Goal: Task Accomplishment & Management: Manage account settings

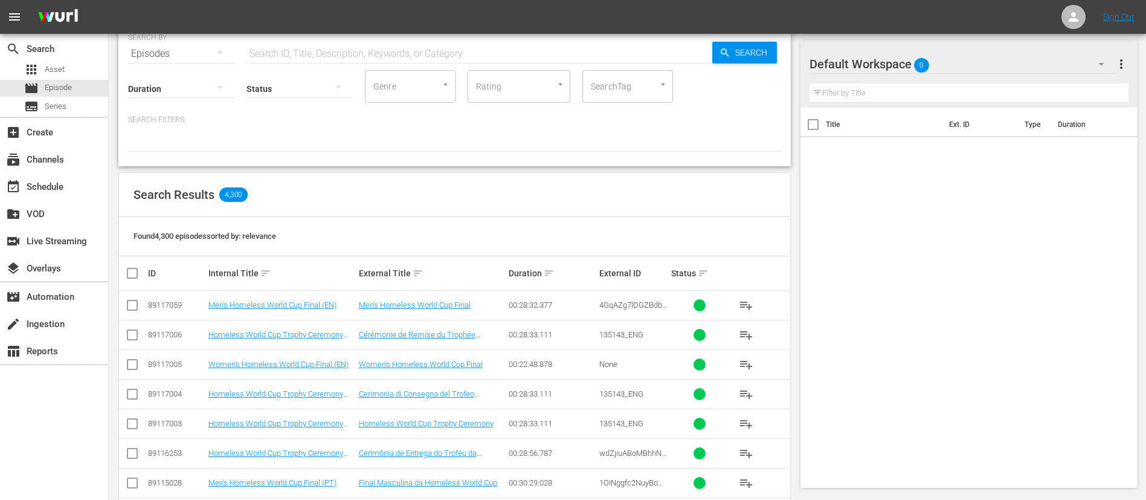
scroll to position [34, 0]
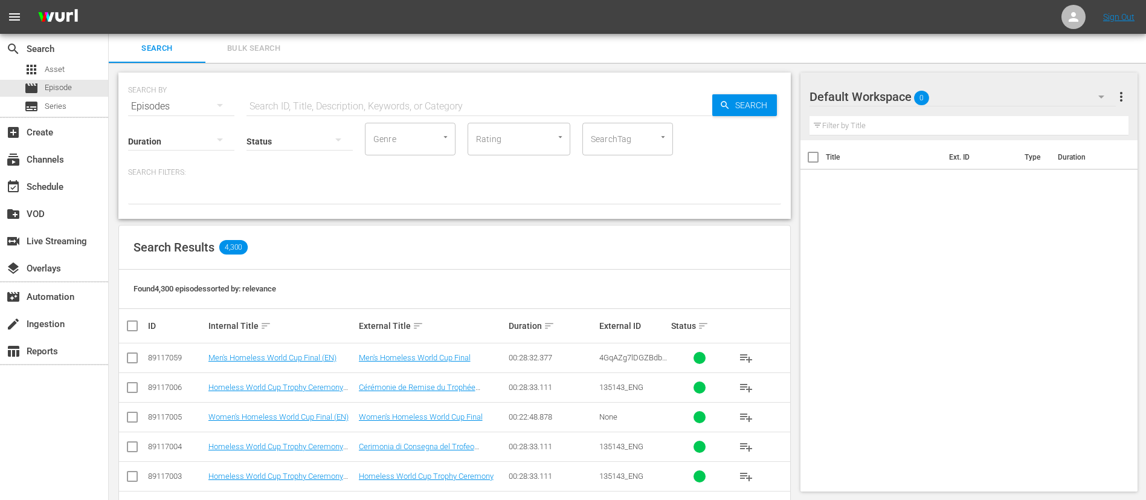
click at [653, 355] on span "4GqAZg7lDGZBdbTllrQ2OD_ENG" at bounding box center [633, 362] width 68 height 18
copy span "4GqAZg7lDGZBdbTllrQ2OD_ENG"
click at [544, 107] on input "text" at bounding box center [480, 106] width 466 height 29
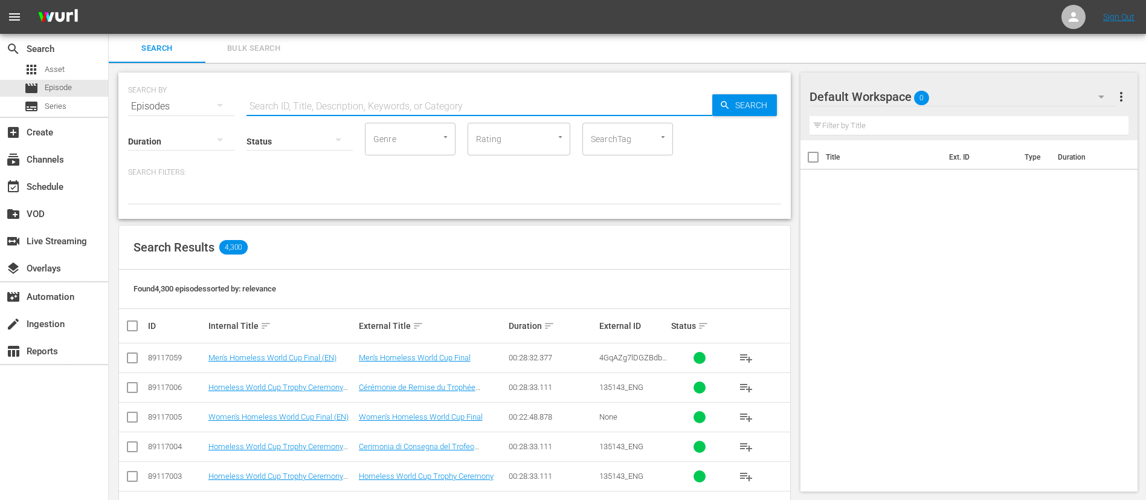
click at [132, 355] on input "checkbox" at bounding box center [132, 360] width 15 height 15
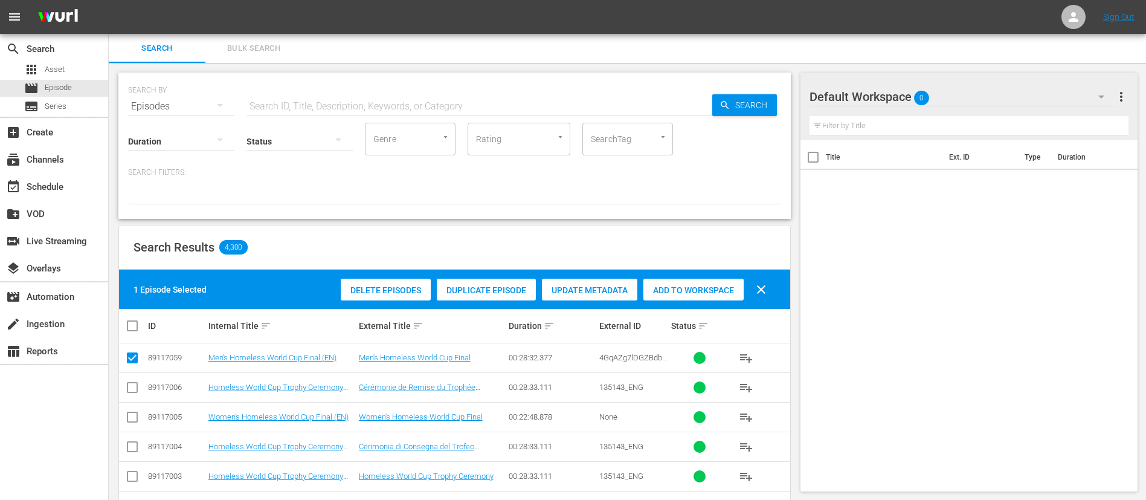
click at [494, 288] on span "Duplicate Episode" at bounding box center [486, 290] width 99 height 10
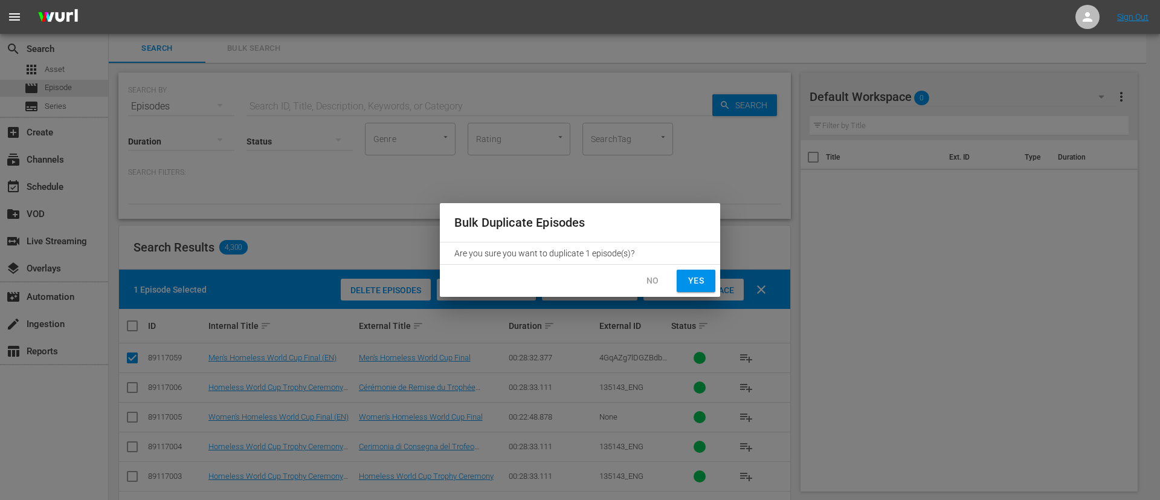
click at [702, 280] on span "Yes" at bounding box center [696, 280] width 19 height 15
checkbox input "false"
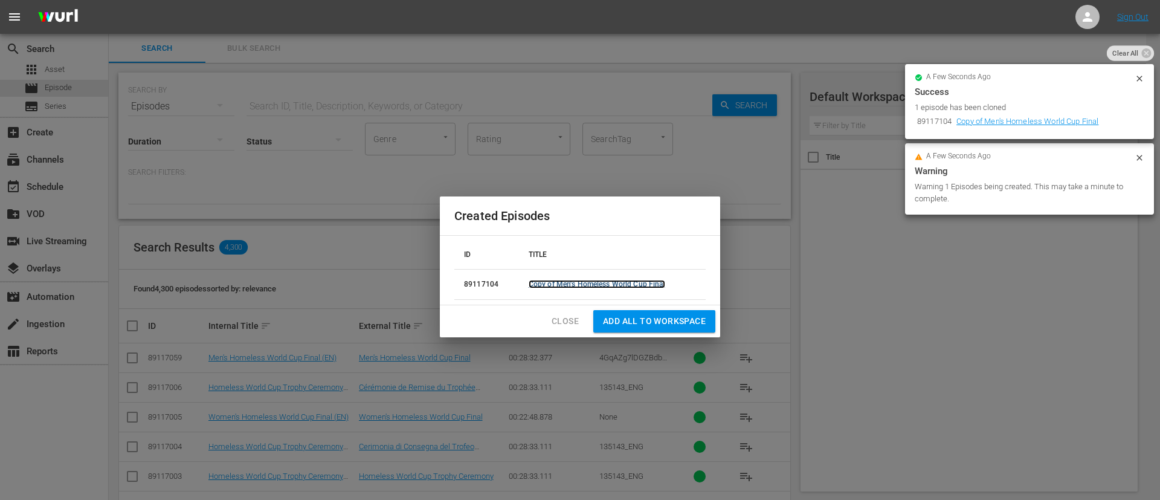
click at [552, 287] on link "Copy of Men's Homeless World Cup Final" at bounding box center [597, 284] width 137 height 8
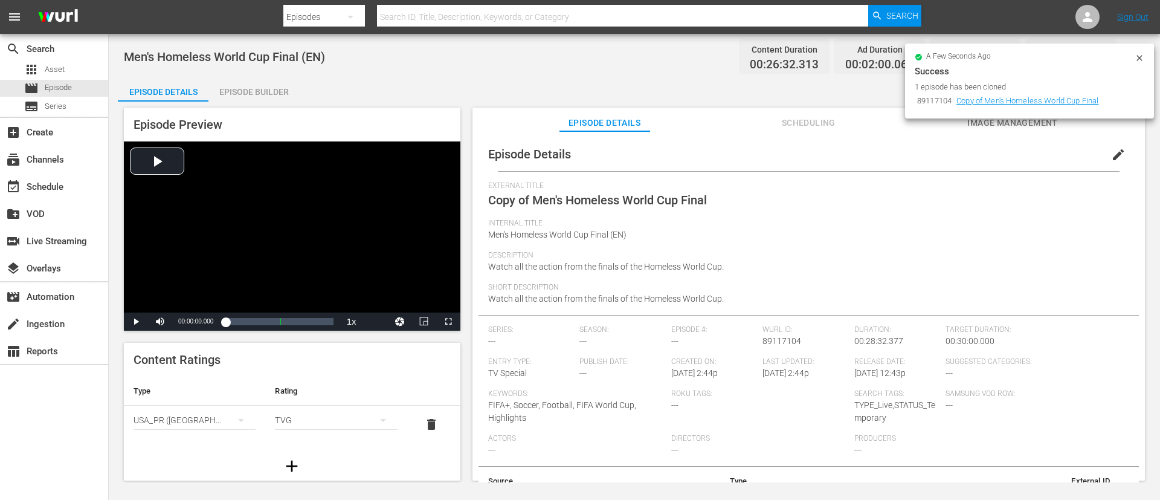
click at [656, 271] on span "Watch all the action from the finals of the Homeless World Cup." at bounding box center [606, 267] width 236 height 10
copy span "Watch all the action from the finals of the Homeless World Cup."
click at [824, 253] on span "Description" at bounding box center [805, 256] width 635 height 10
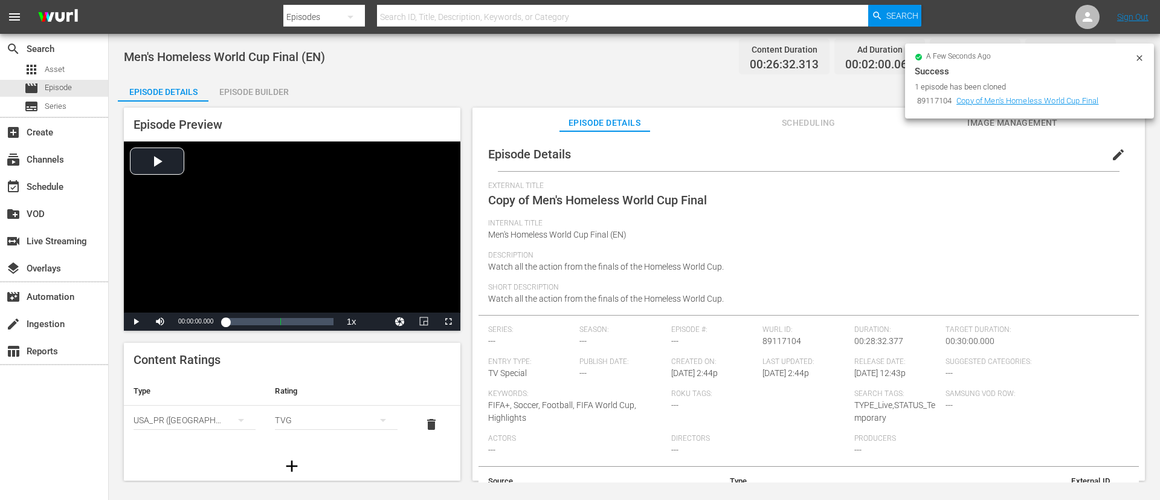
click at [1104, 159] on button "edit" at bounding box center [1118, 154] width 29 height 29
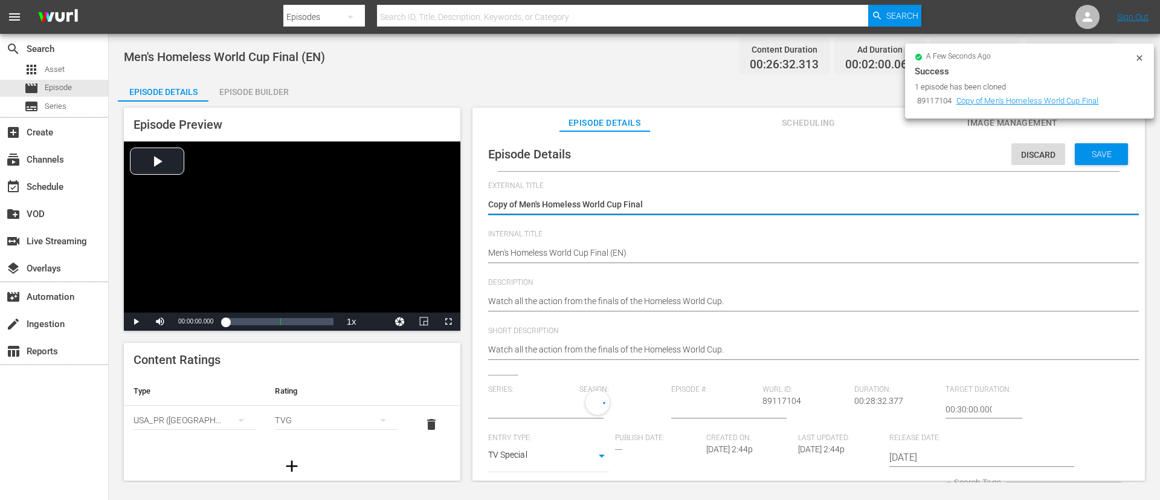
type input "No Series"
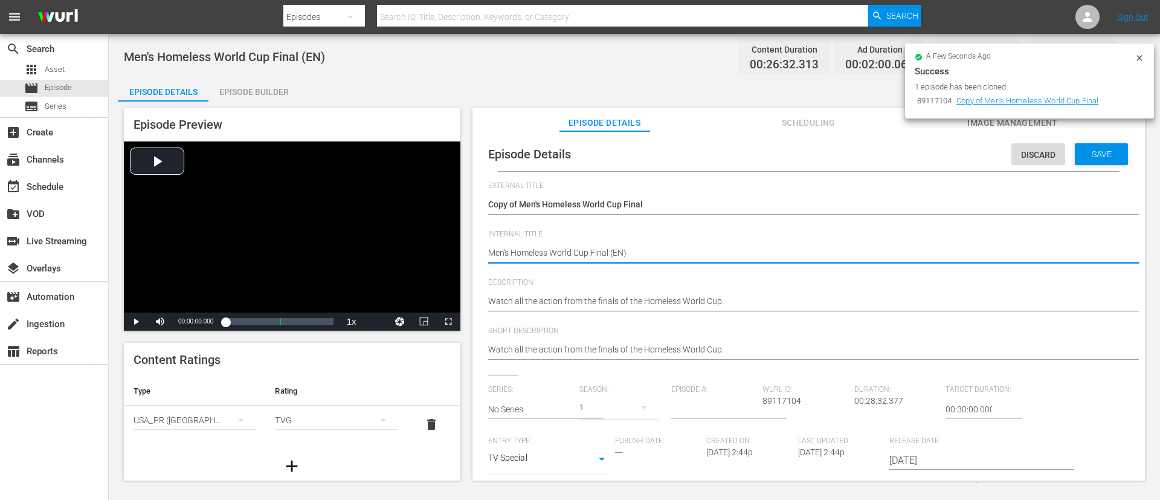
type textarea "Men's Homeless World Cup Final (I)"
type textarea "Men's Homeless World Cup Final (IT)"
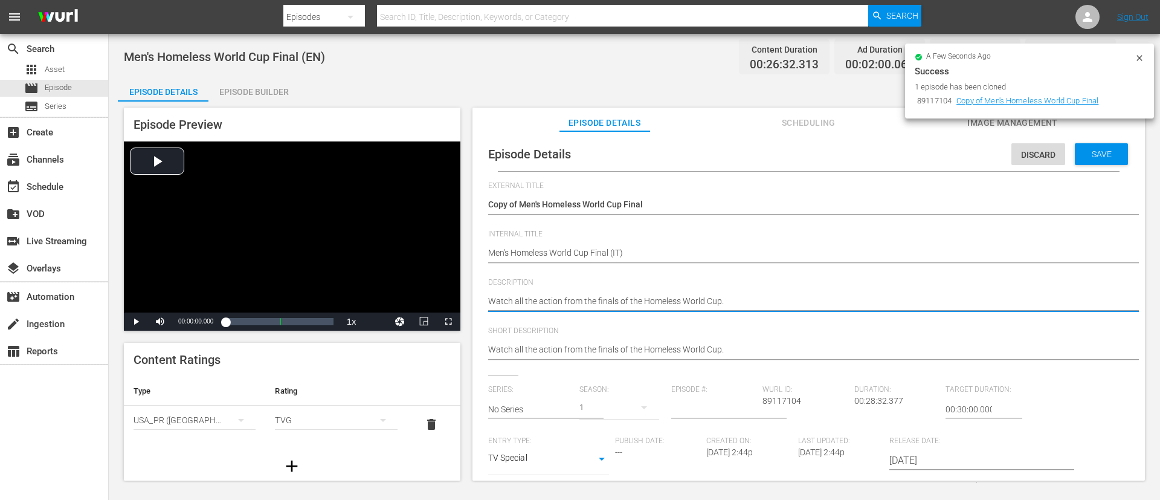
click at [735, 302] on textarea "Watch all the action from the finals of the Homeless World Cup." at bounding box center [805, 302] width 635 height 15
paste textarea "Guarda tutte le azioni delle finali della"
type textarea "Guarda tutte le azioni delle finali della Homeless World Cup."
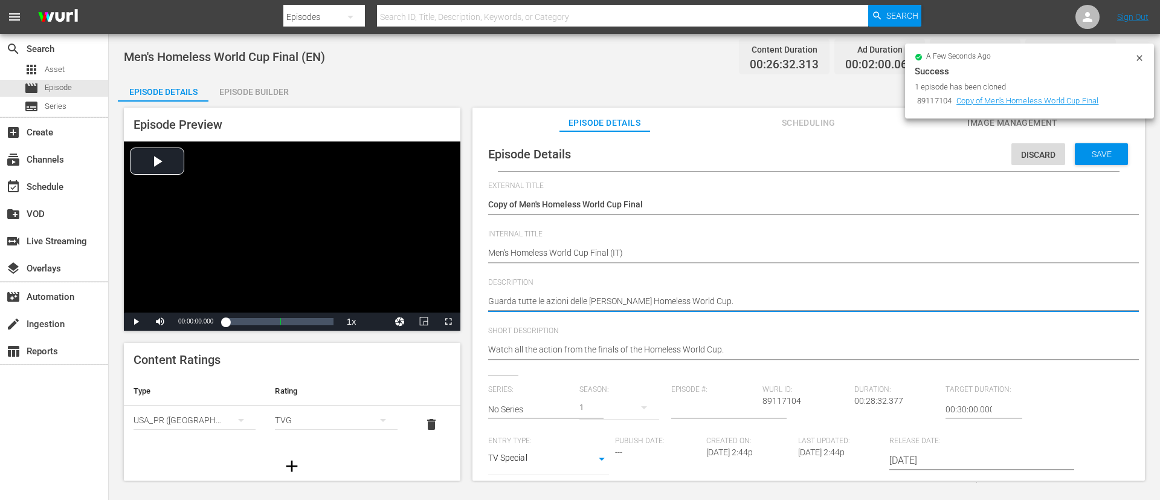
click at [748, 351] on textarea "Watch all the action from the finals of the Homeless World Cup." at bounding box center [805, 350] width 635 height 15
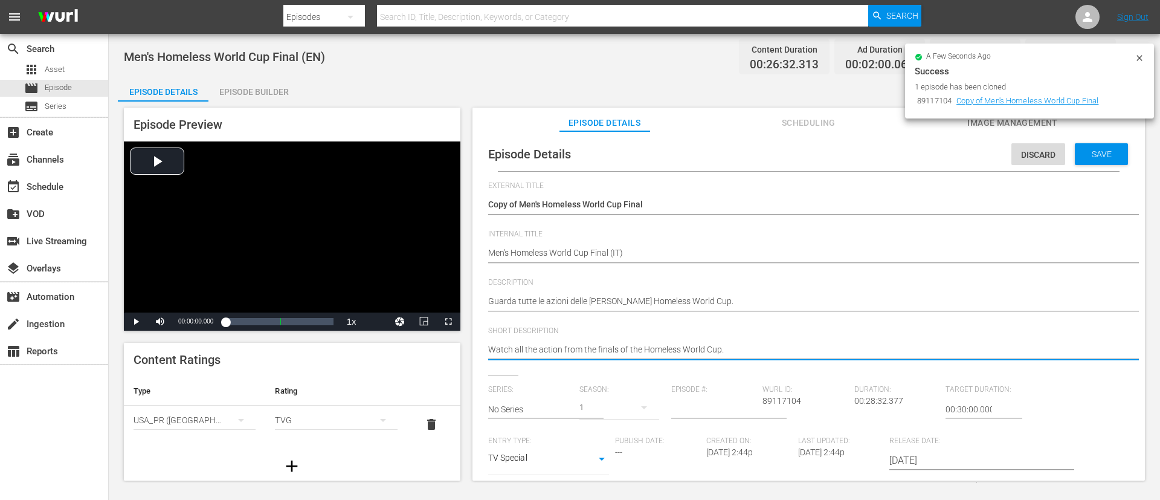
click at [748, 351] on textarea "Watch all the action from the finals of the Homeless World Cup." at bounding box center [805, 350] width 635 height 15
paste textarea "Guarda tutte le azioni delle finali della"
type textarea "Guarda tutte le azioni delle finali della Homeless World Cup."
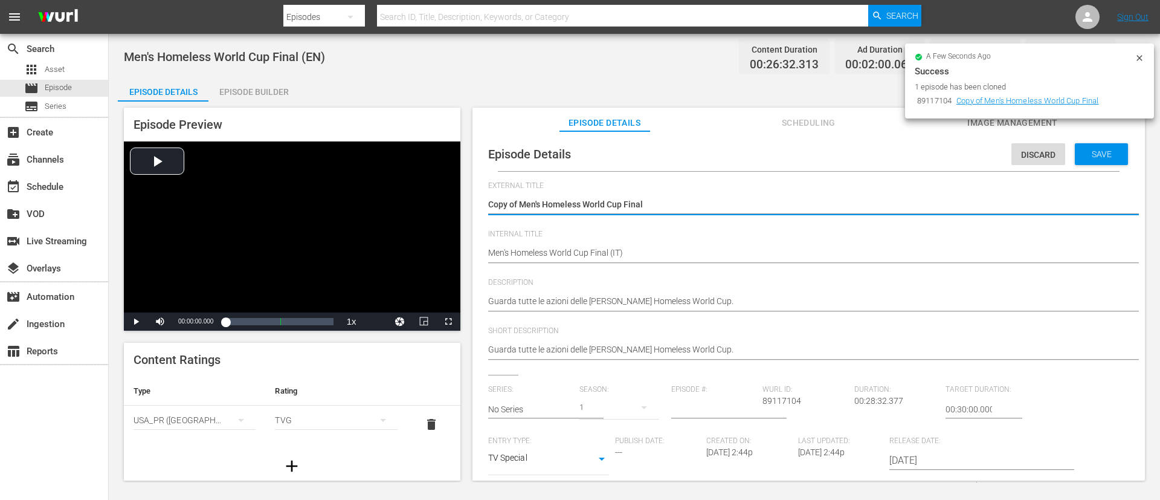
click at [691, 201] on textarea "Copy of Men's Homeless World Cup Final" at bounding box center [805, 205] width 635 height 15
click at [619, 213] on hr at bounding box center [820, 214] width 665 height 2
type textarea "H"
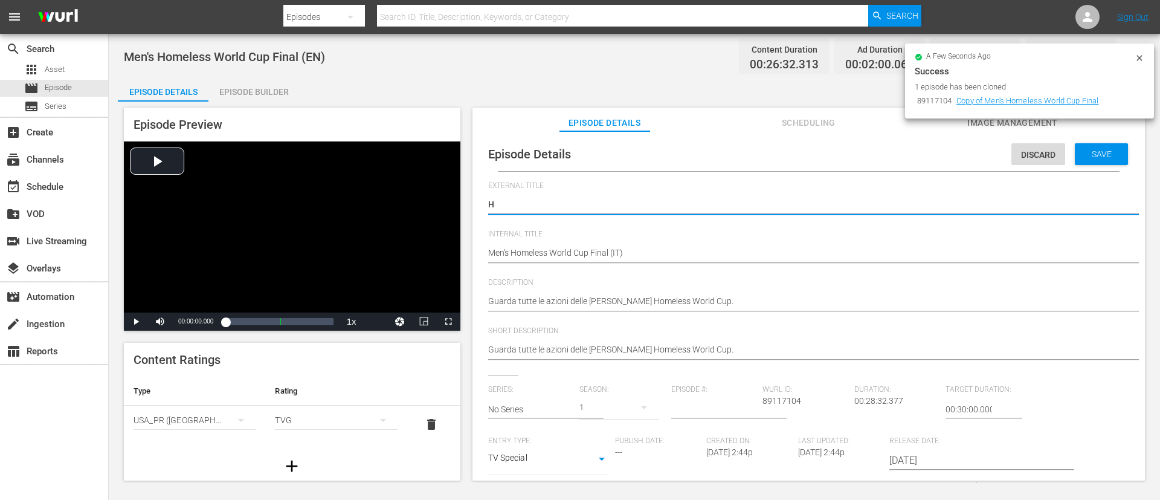
type textarea "Hm"
type textarea "H"
type textarea "F"
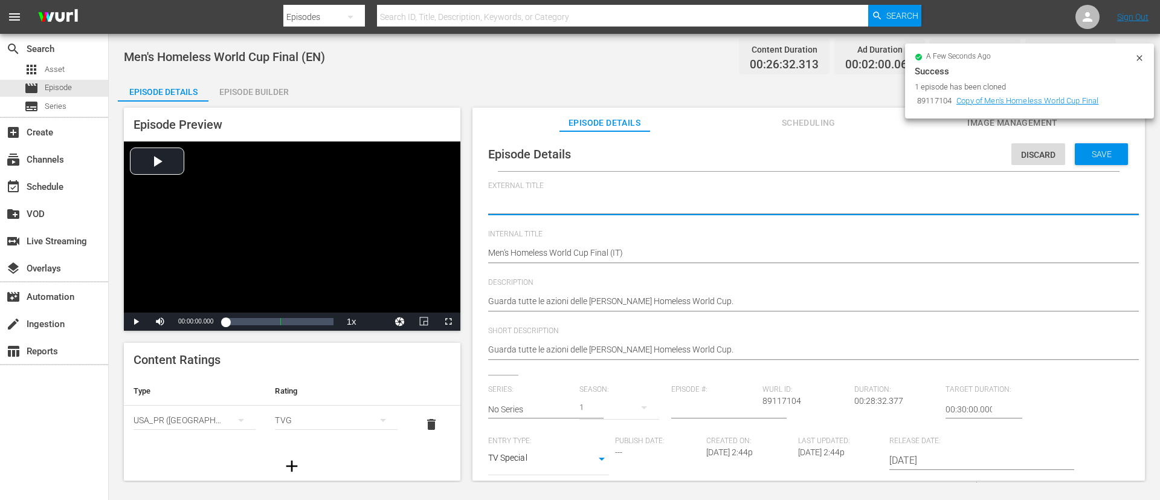
type textarea "F"
type textarea "Fi"
type textarea "Fin"
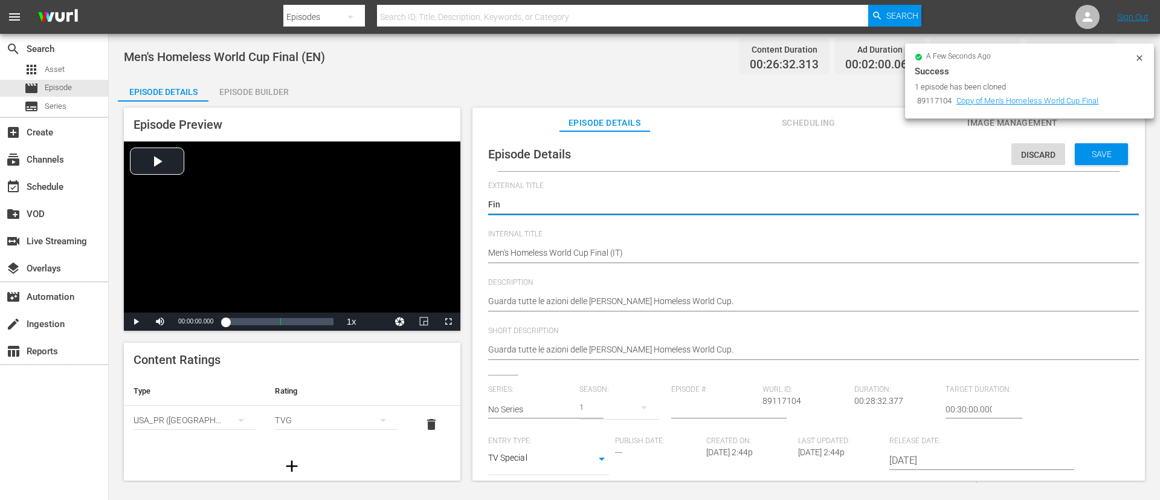
type textarea "Fina"
type textarea "Final"
type textarea "Finale"
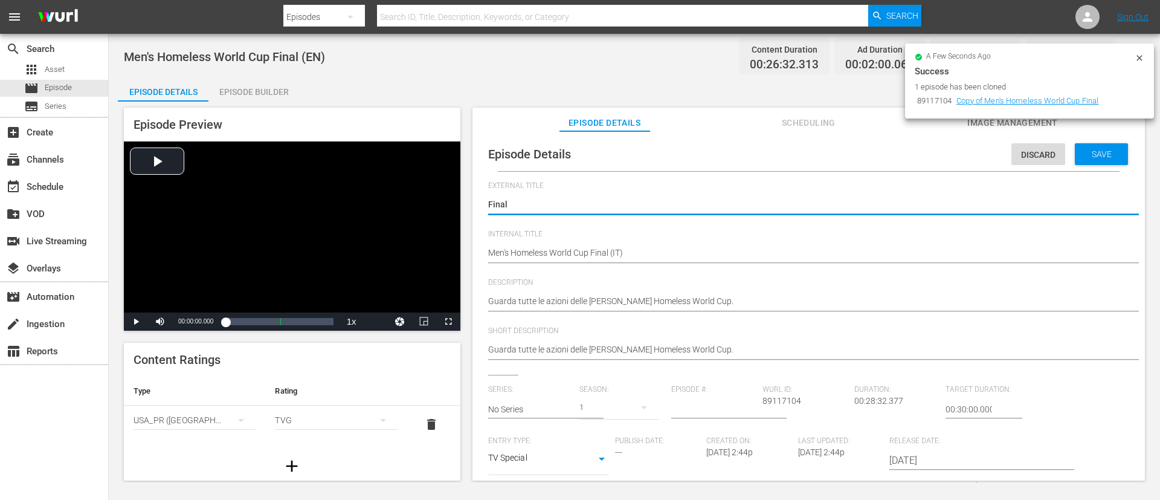
type textarea "Finale"
type textarea "Finale M"
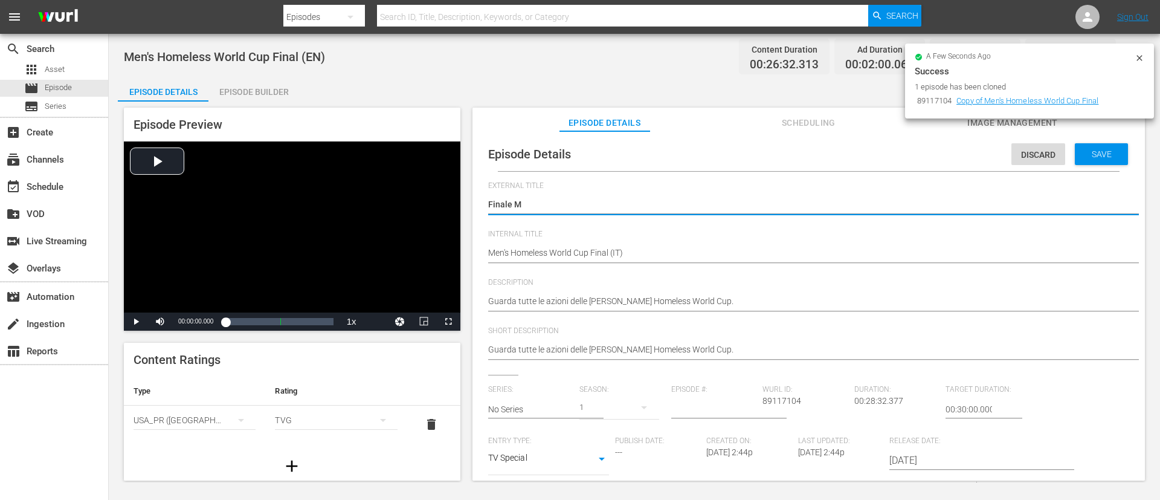
type textarea "Finale Ma"
type textarea "Finale Mas"
type textarea "Finale Masc"
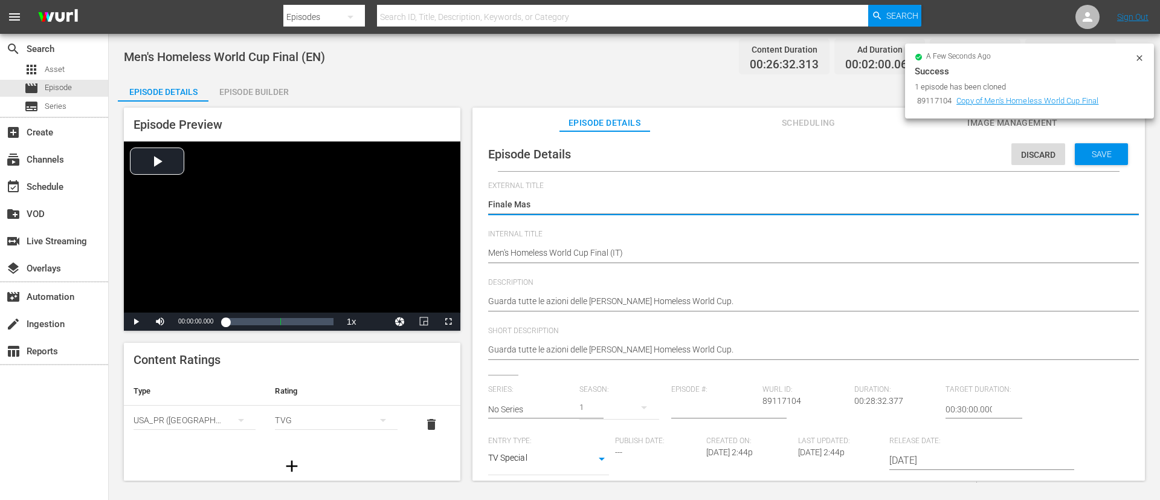
type textarea "Finale Masc"
type textarea "Finale Masch"
type textarea "Finale Maschi"
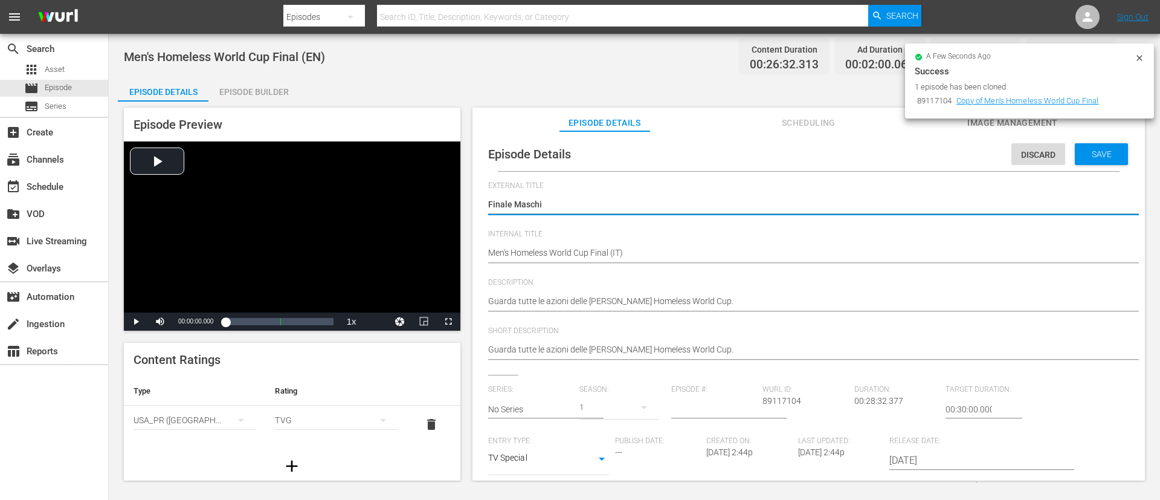
type textarea "Finale Maschil"
type textarea "Finale Maschile"
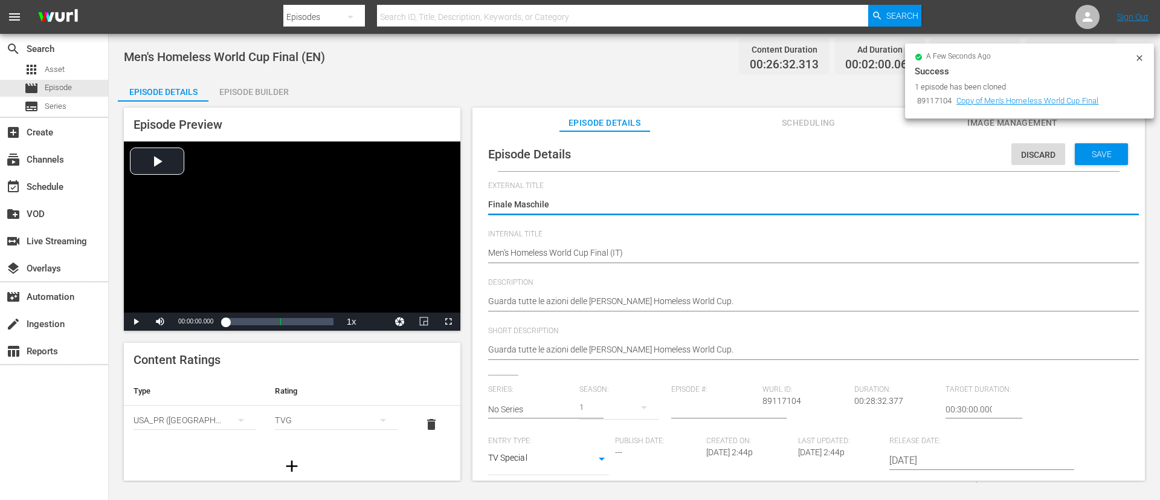
type textarea "Finale Maschile"
type textarea "Finale Maschile ."
type textarea "Finale Maschile"
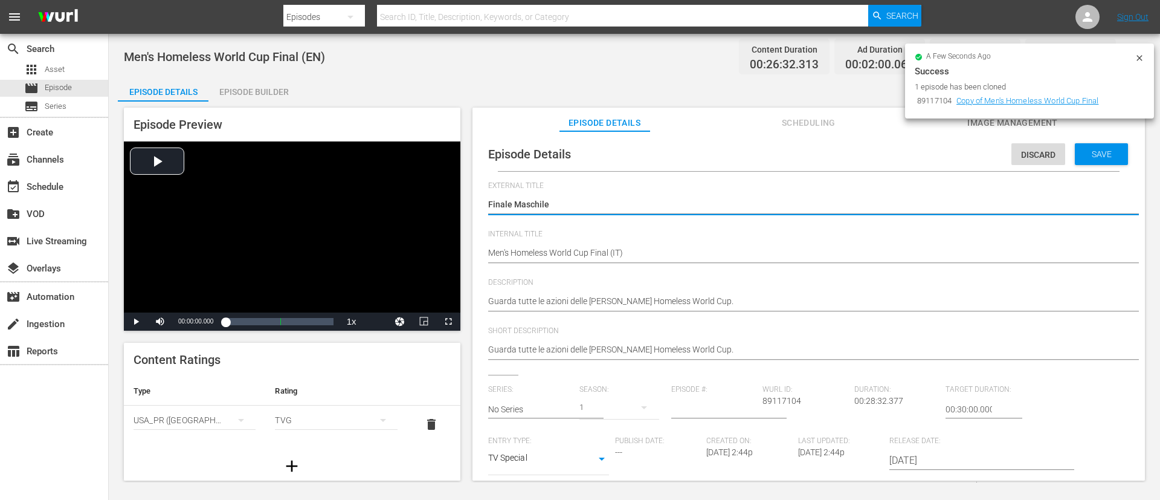
type textarea "Finale Maschile -"
type textarea "Finale Maschile - H"
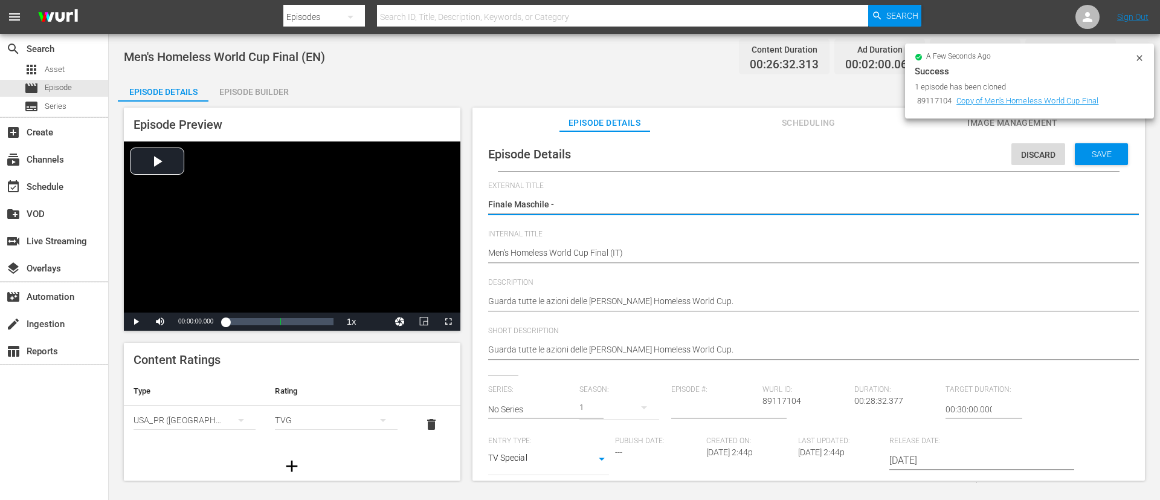
type textarea "Finale Maschile - H"
type textarea "Finale Maschile - Ho"
type textarea "Finale Maschile - Hom"
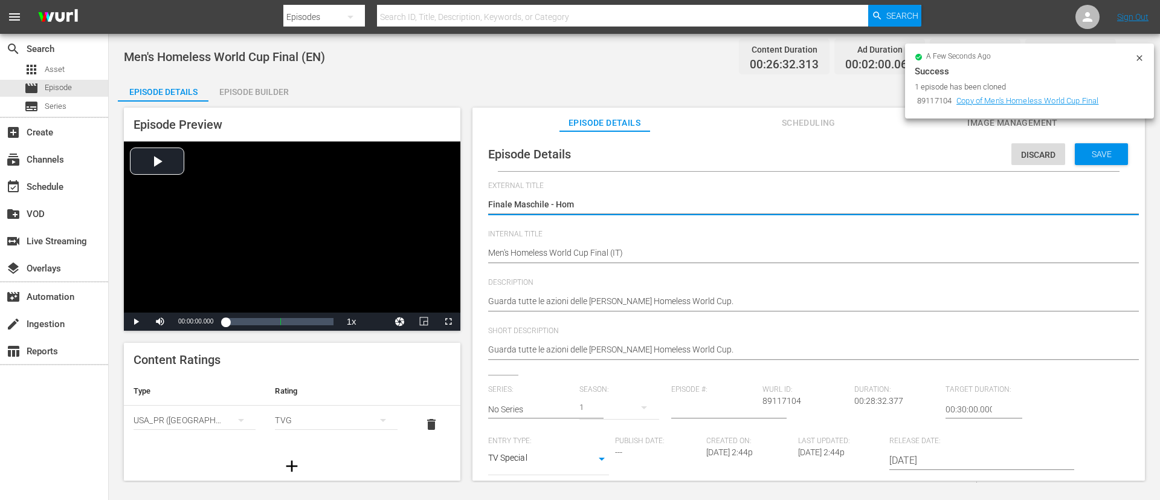
type textarea "Finale Maschile - Home"
type textarea "Finale Maschile - Homel"
type textarea "Finale Maschile - Homele"
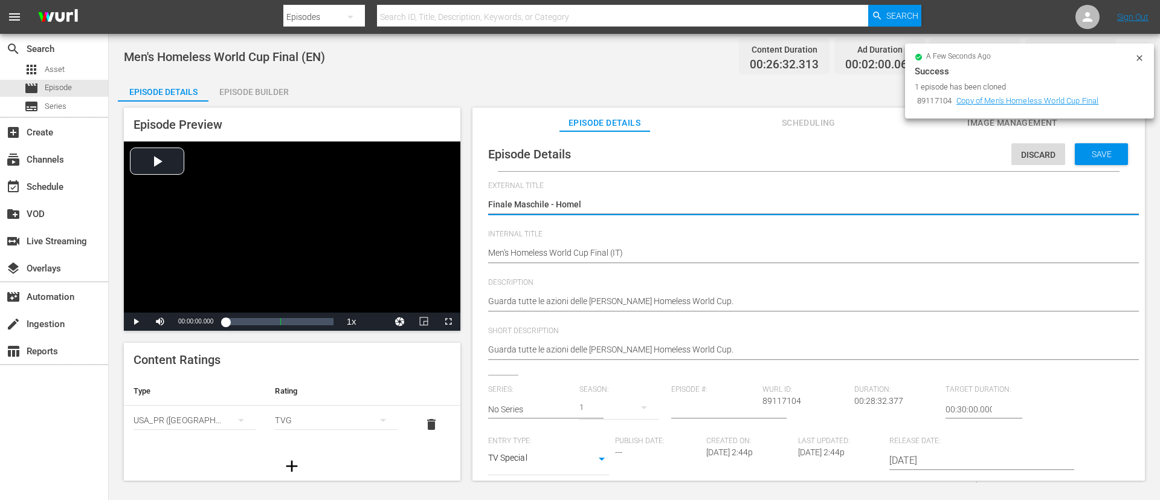
type textarea "Finale Maschile - Homele"
type textarea "Finale Maschile - Homeles"
type textarea "Finale Maschile - Homeless"
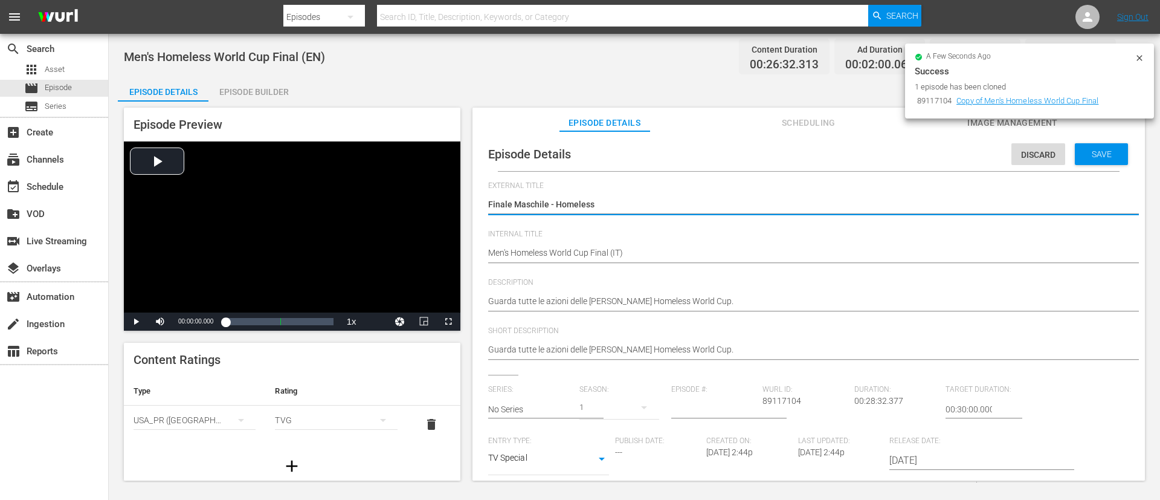
type textarea "Finale Maschile - Homeless"
type textarea "Finale Maschile - Homeless W"
type textarea "Finale Maschile - Homeless Wo"
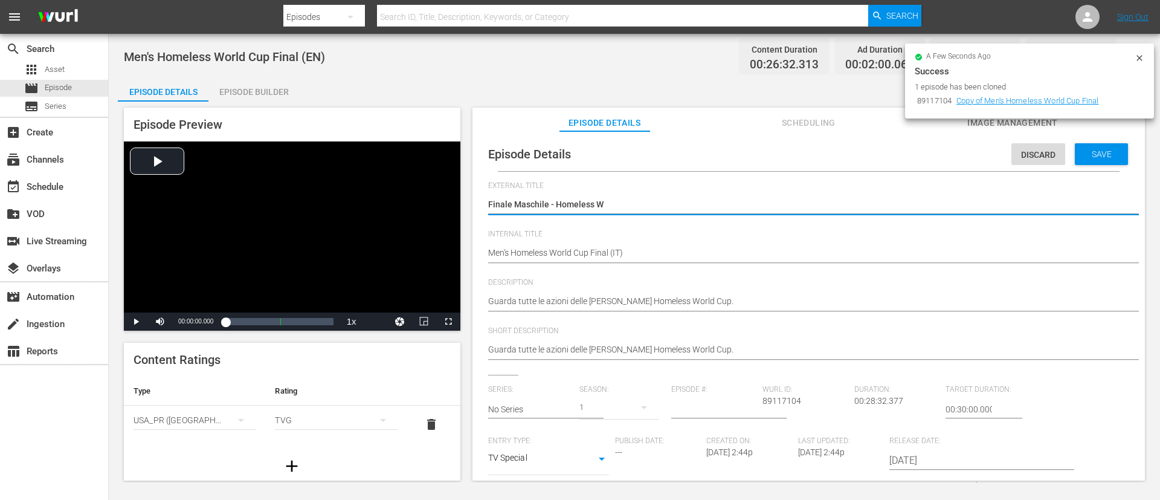
type textarea "Finale Maschile - Homeless Wo"
type textarea "Finale Maschile - Homeless Wor"
type textarea "Finale Maschile - Homeless Worl"
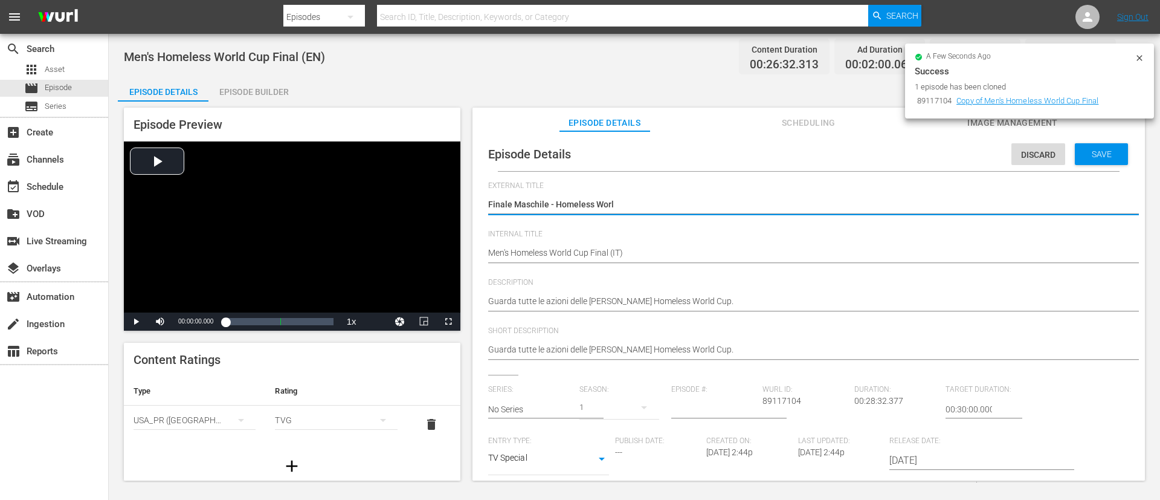
type textarea "Finale Maschile - Homeless World"
type textarea "Finale Maschile - Homeless World C"
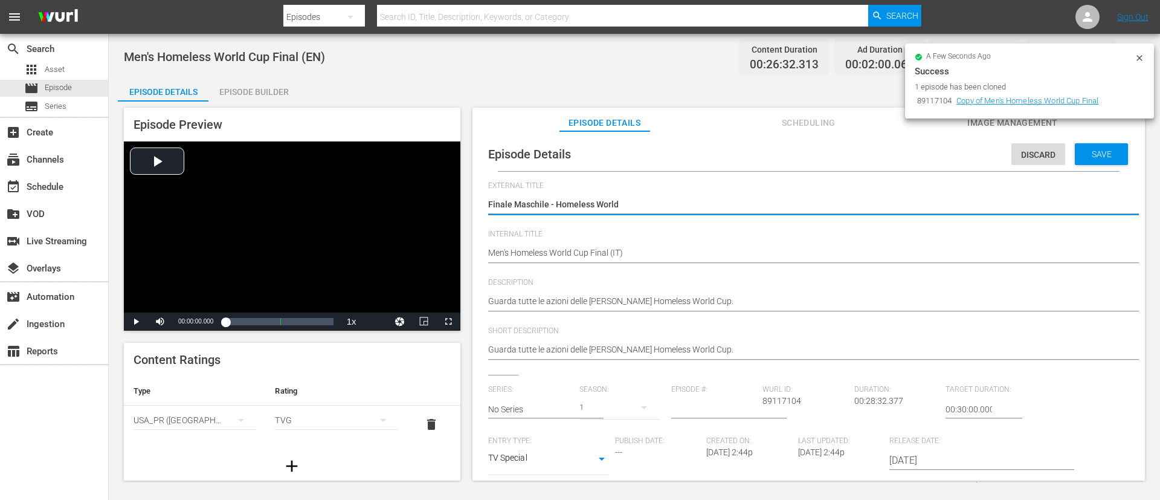
type textarea "Finale Maschile - Homeless World C"
type textarea "Finale Maschile - Homeless World Cu"
type textarea "Finale Maschile - Homeless World Cup"
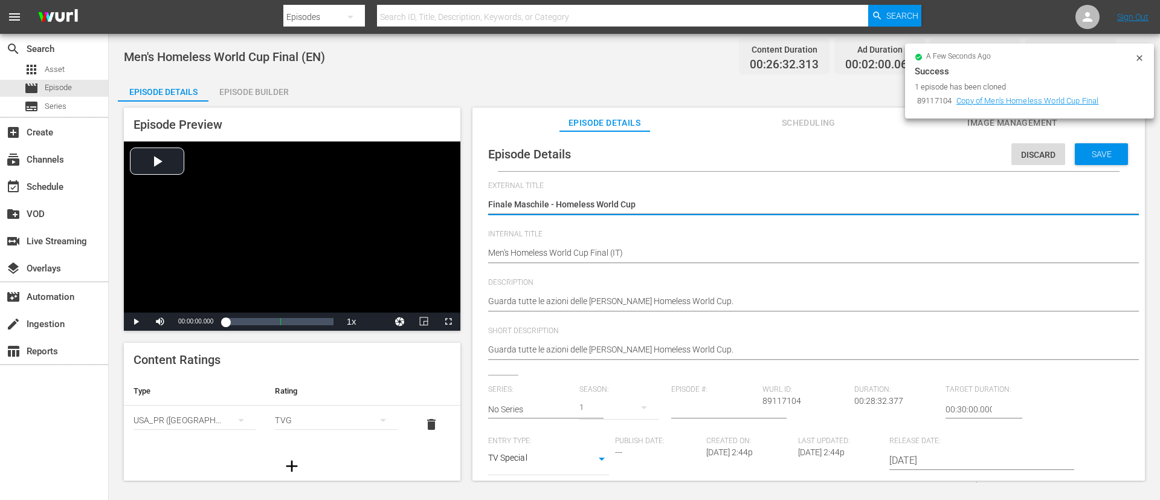
type textarea "Finale Maschile - Homeless World Cup"
type textarea "Finale Maschile - Homeless World Cup 2"
type textarea "Finale Maschile - Homeless World Cup 20"
type textarea "Finale Maschile - Homeless World Cup 202"
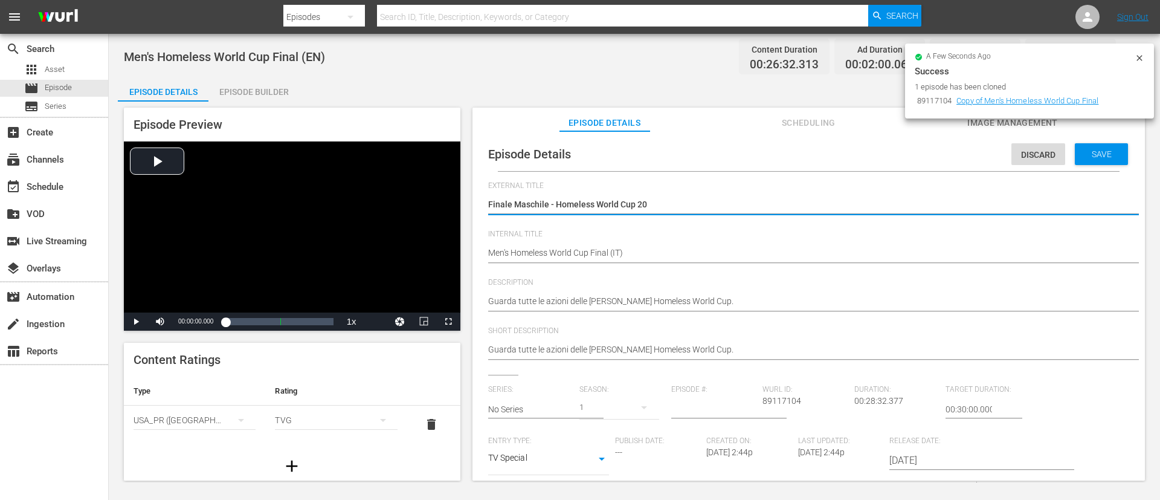
type textarea "Finale Maschile - Homeless World Cup 202"
type textarea "Finale Maschile - Homeless World Cup 2024"
type textarea "Finale Maschile - Homeless World Cup 202"
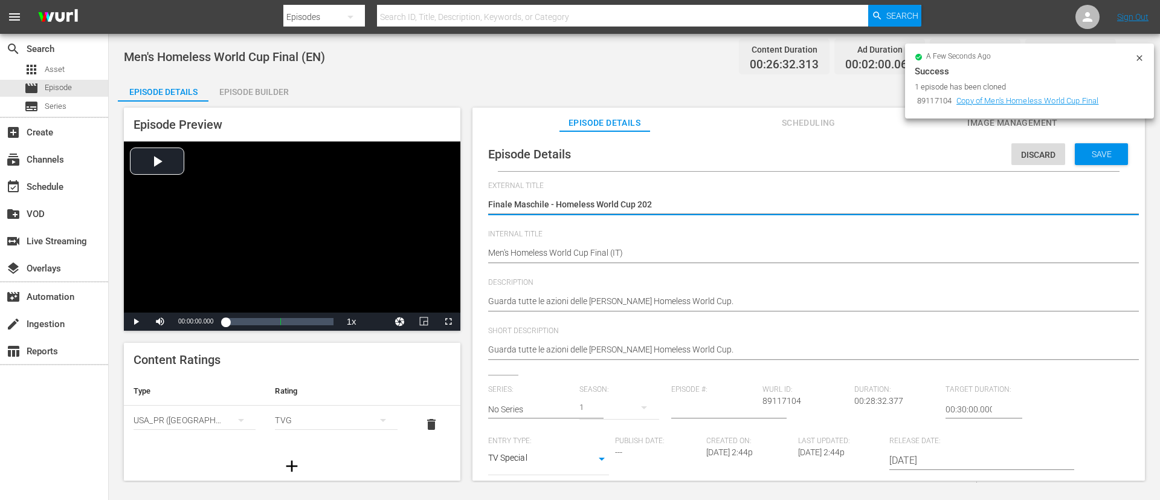
type textarea "Finale Maschile - Homeless World Cup 2025"
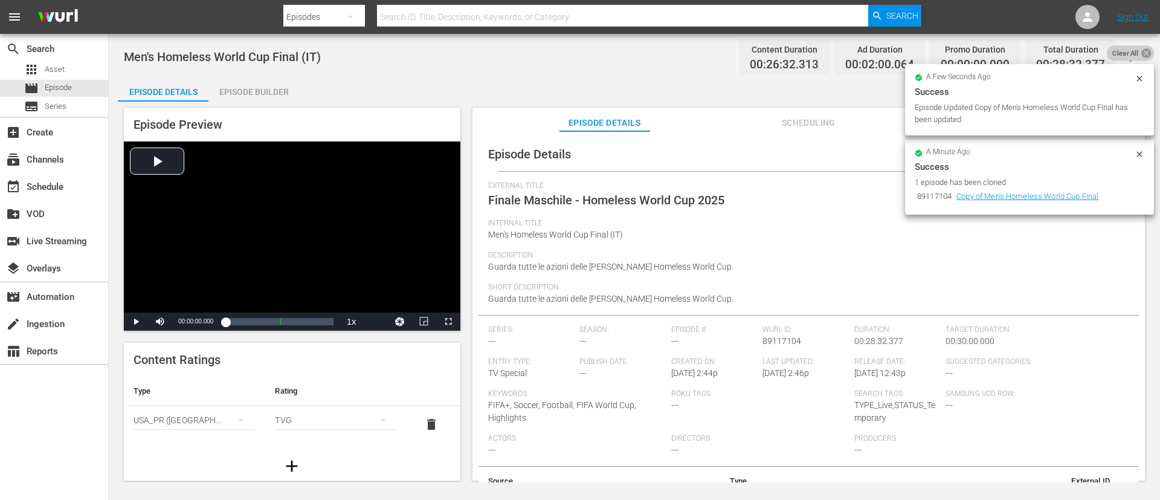
click at [1145, 56] on icon at bounding box center [1147, 53] width 10 height 10
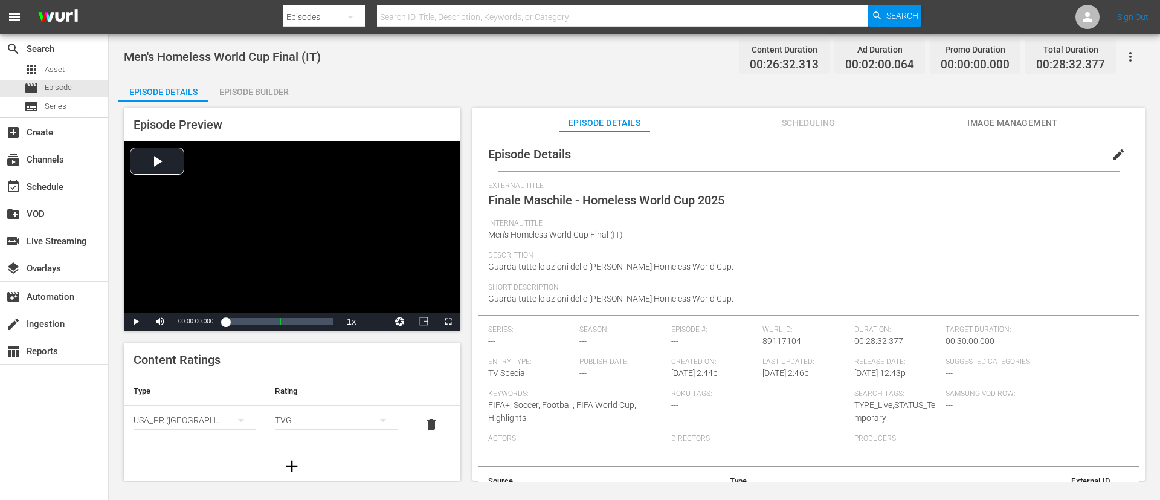
click at [998, 115] on span "Image Management" at bounding box center [1013, 122] width 91 height 15
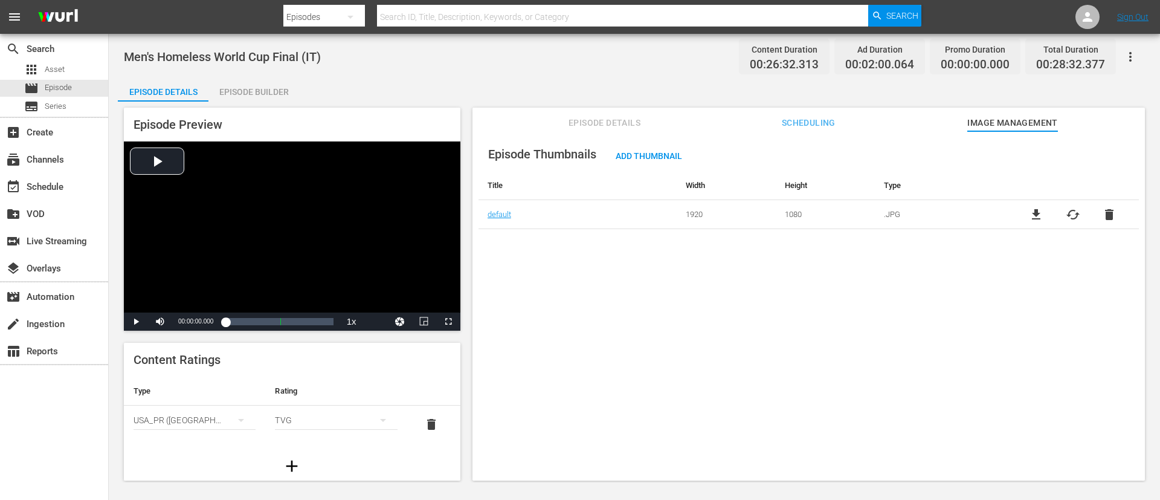
click at [1102, 214] on span "delete" at bounding box center [1109, 214] width 15 height 15
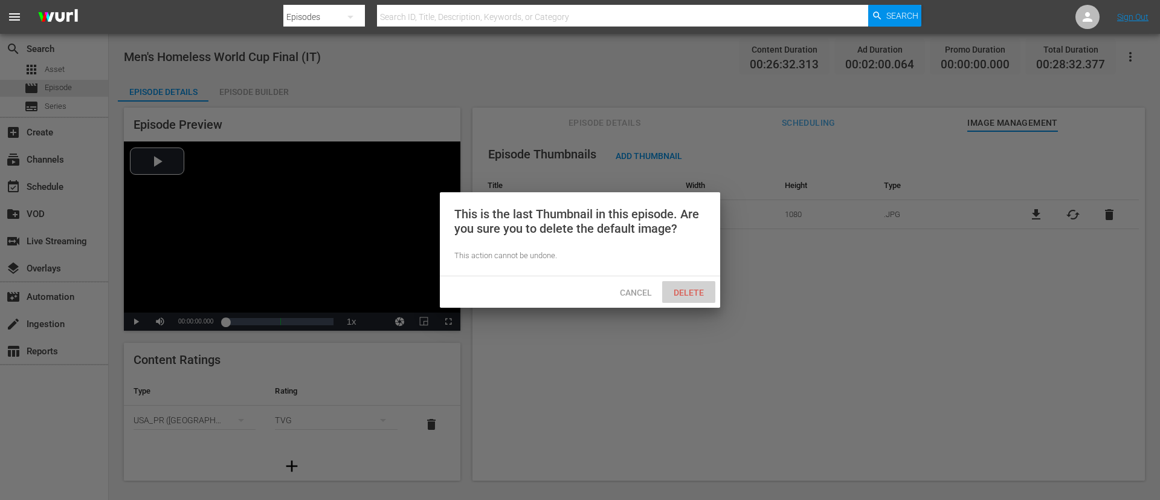
click at [685, 285] on div "Delete" at bounding box center [688, 292] width 53 height 22
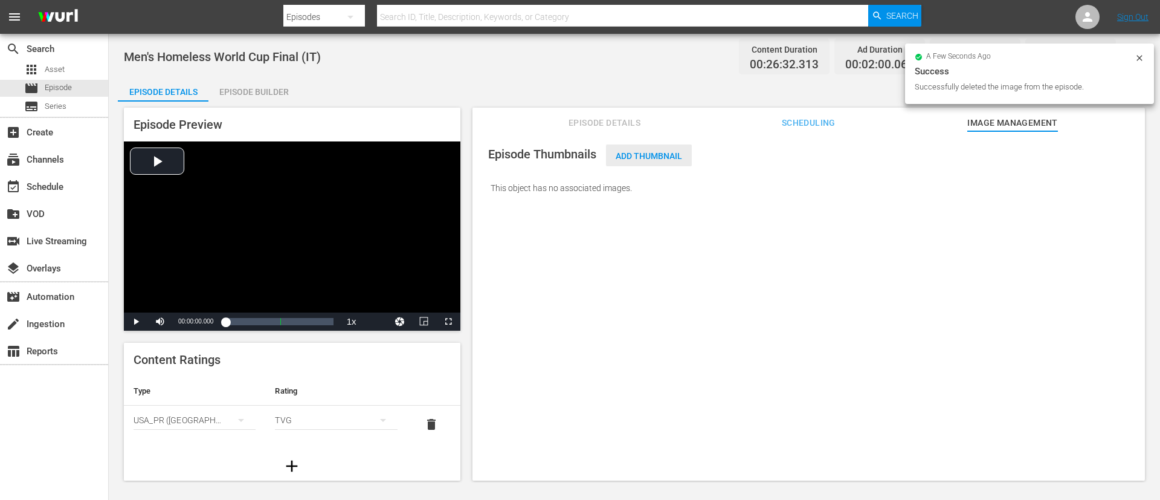
click at [663, 151] on span "Add Thumbnail" at bounding box center [649, 156] width 86 height 10
click at [662, 167] on div "Episode Thumbnails Add Thumbnail This object has no associated images." at bounding box center [809, 171] width 661 height 68
click at [671, 149] on div "Add Thumbnail" at bounding box center [649, 155] width 86 height 22
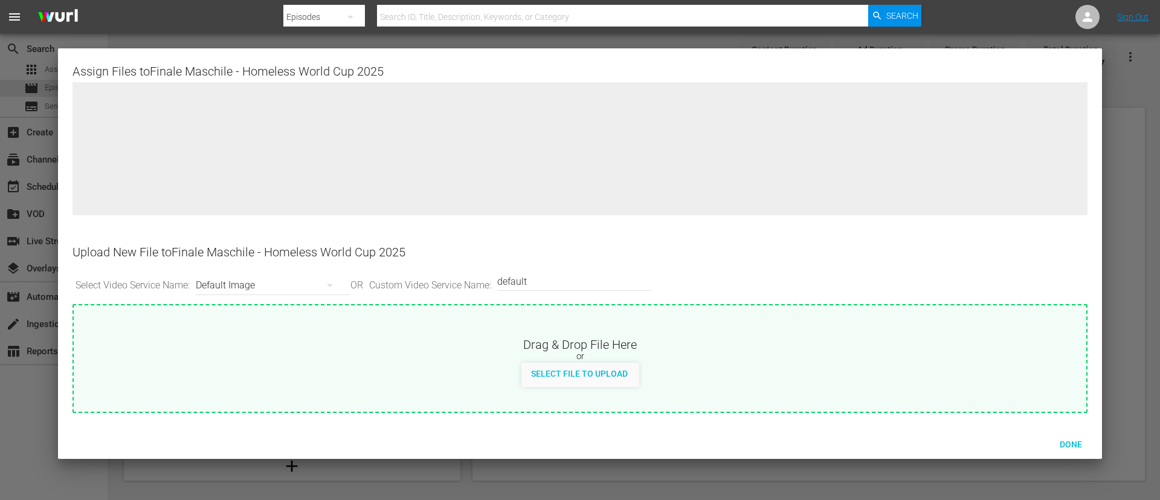
click at [673, 367] on div "Select File to Upload" at bounding box center [580, 375] width 1013 height 24
type input "C:\fakepath\IT_Final_Men.jpg"
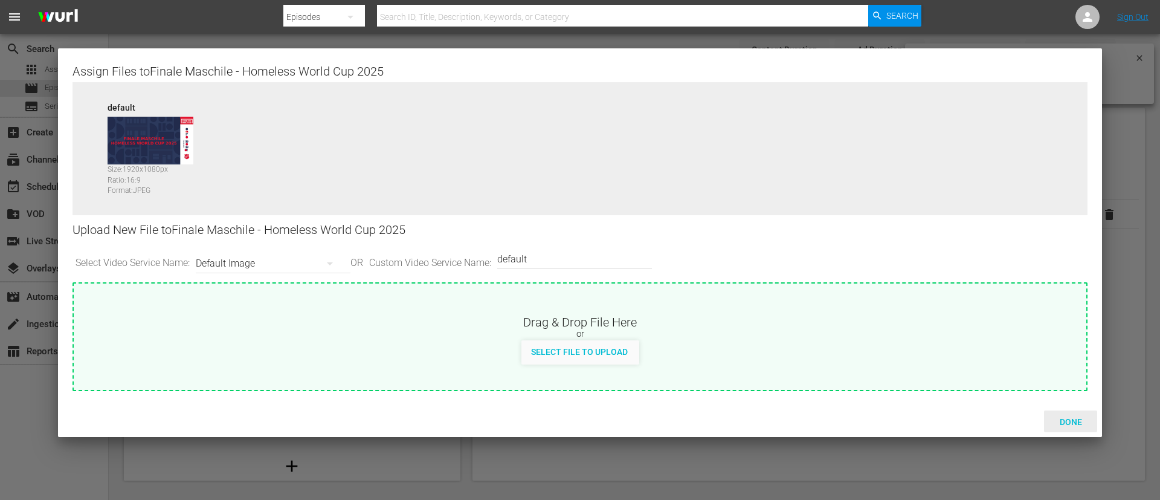
click at [1084, 421] on span "Done" at bounding box center [1071, 422] width 42 height 10
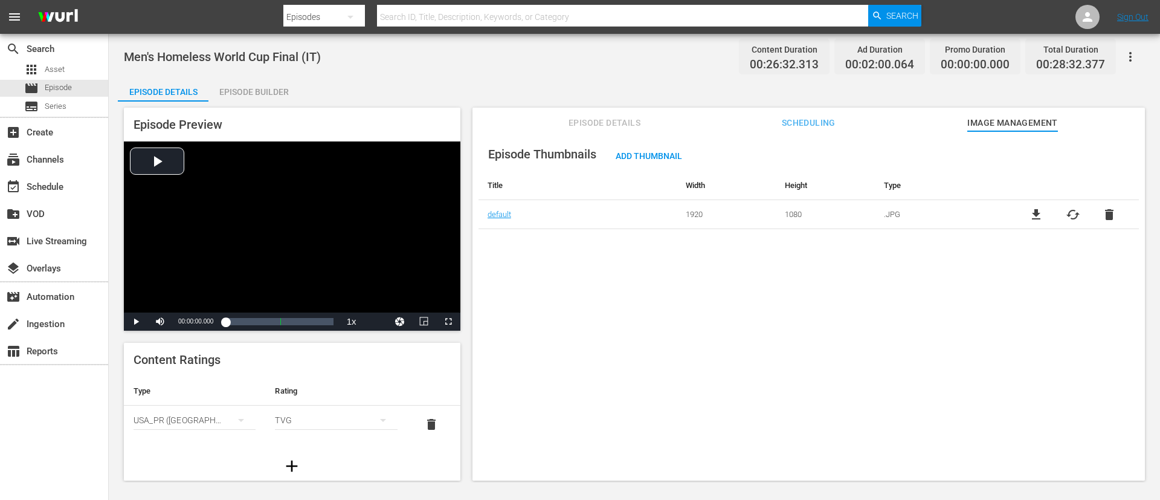
click at [253, 91] on div "Episode Builder" at bounding box center [253, 91] width 91 height 29
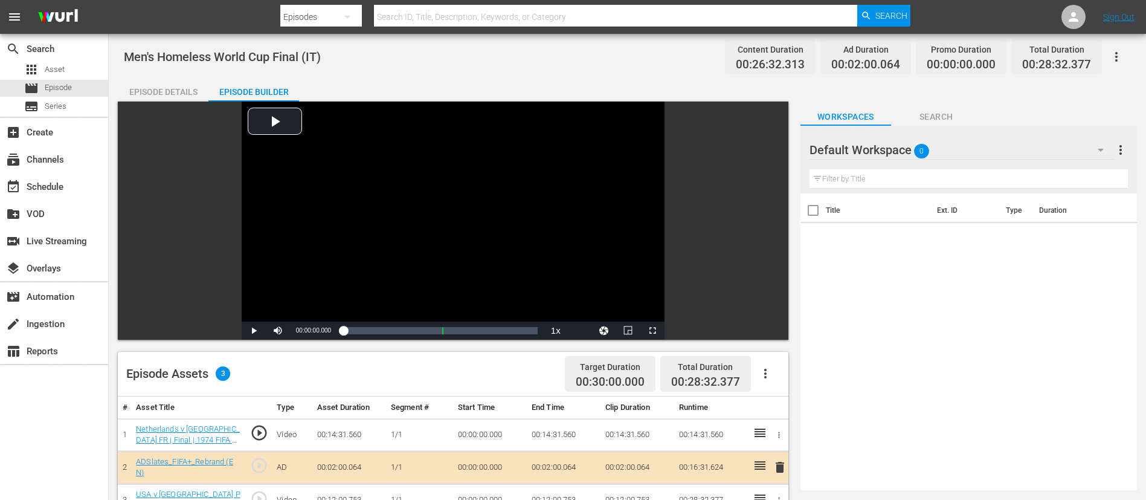
click at [764, 373] on icon "button" at bounding box center [765, 373] width 15 height 15
click at [763, 411] on div "Clear Ads" at bounding box center [802, 407] width 82 height 29
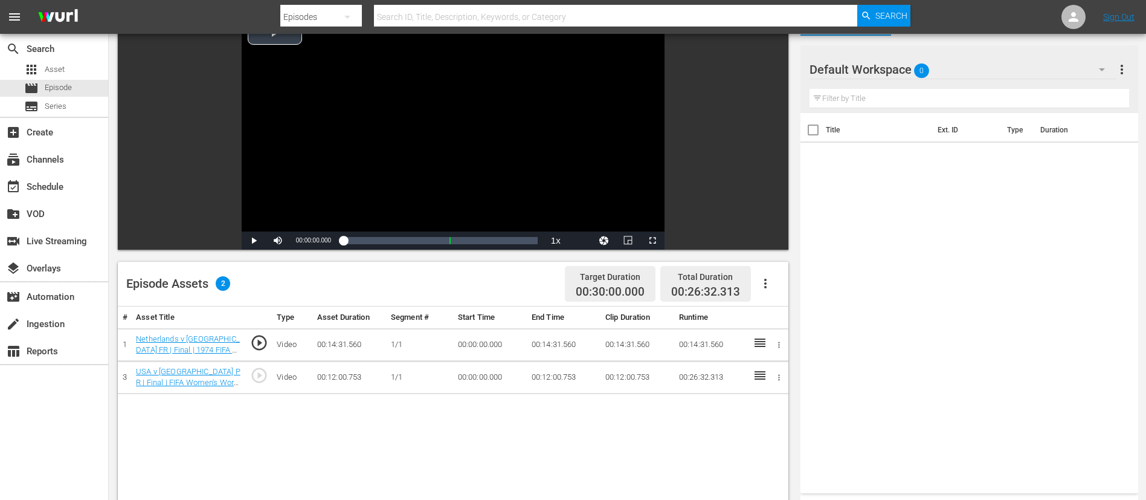
scroll to position [181, 0]
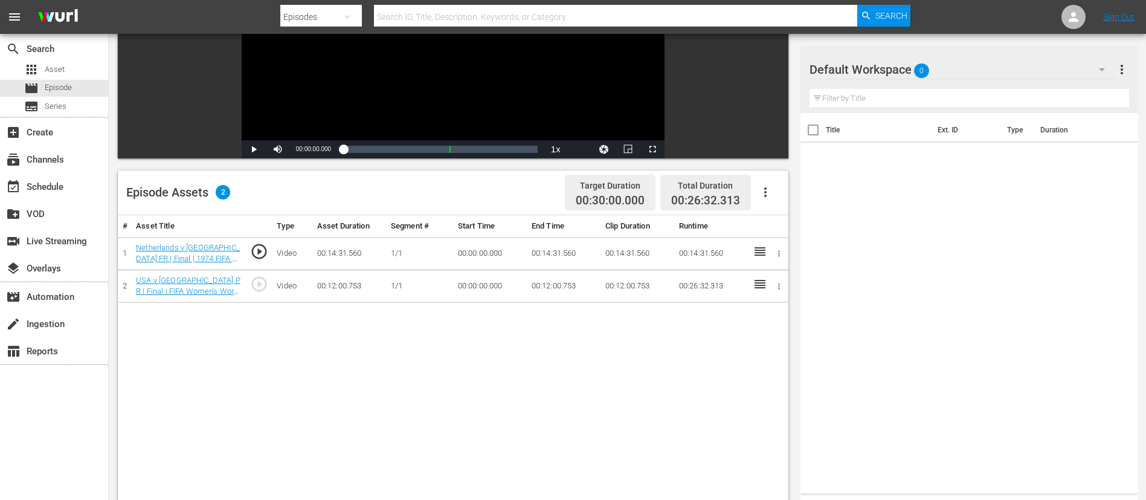
click at [769, 193] on icon "button" at bounding box center [765, 192] width 15 height 15
click at [781, 199] on div "Fill with Ads" at bounding box center [802, 197] width 82 height 29
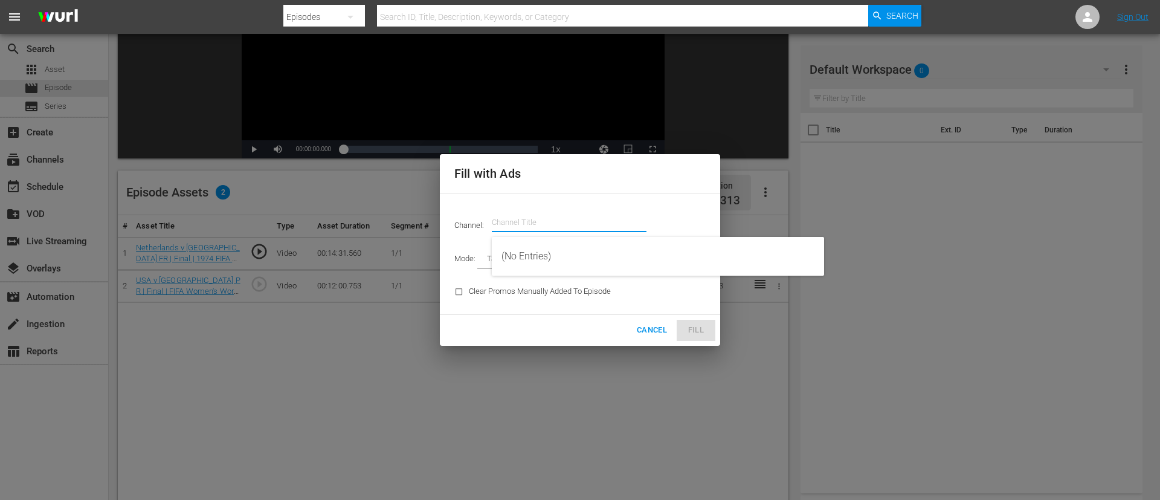
click at [618, 208] on input "text" at bounding box center [569, 222] width 155 height 29
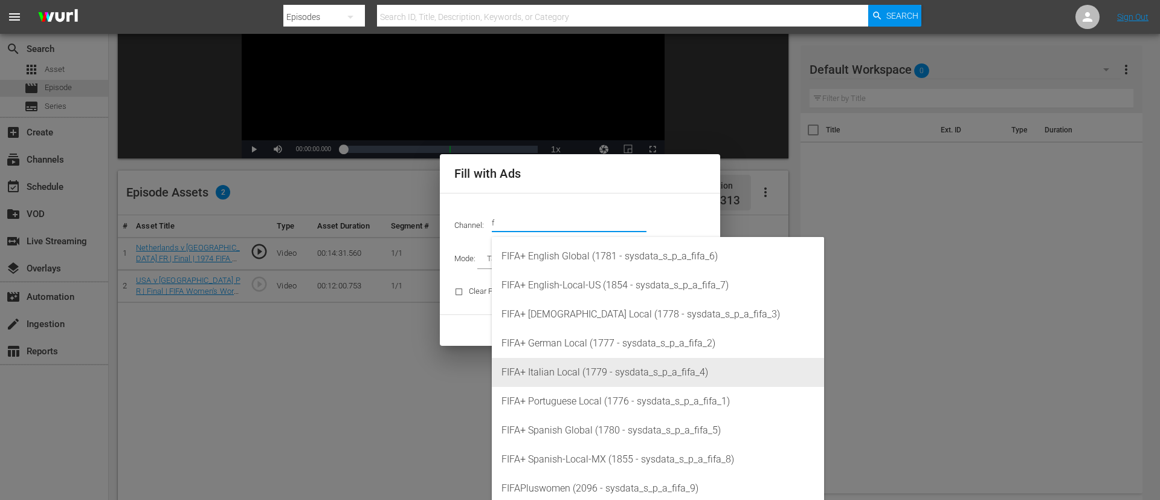
click at [608, 364] on div "FIFA+ Italian Local (1779 - sysdata_s_p_a_fifa_4)" at bounding box center [658, 372] width 313 height 29
type input "FIFA+ Italian Local (1779)"
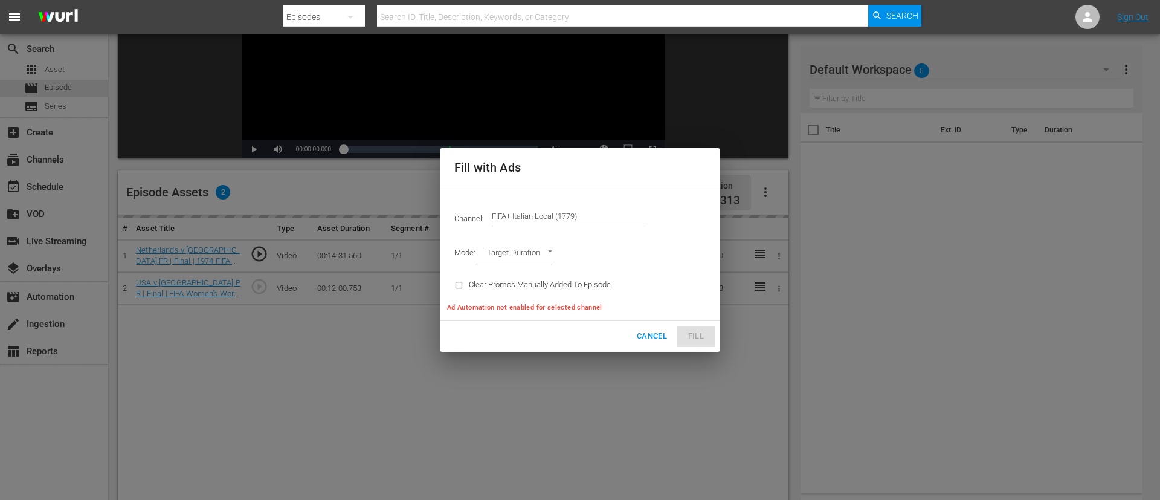
type input "AD_BREAK_DURATION"
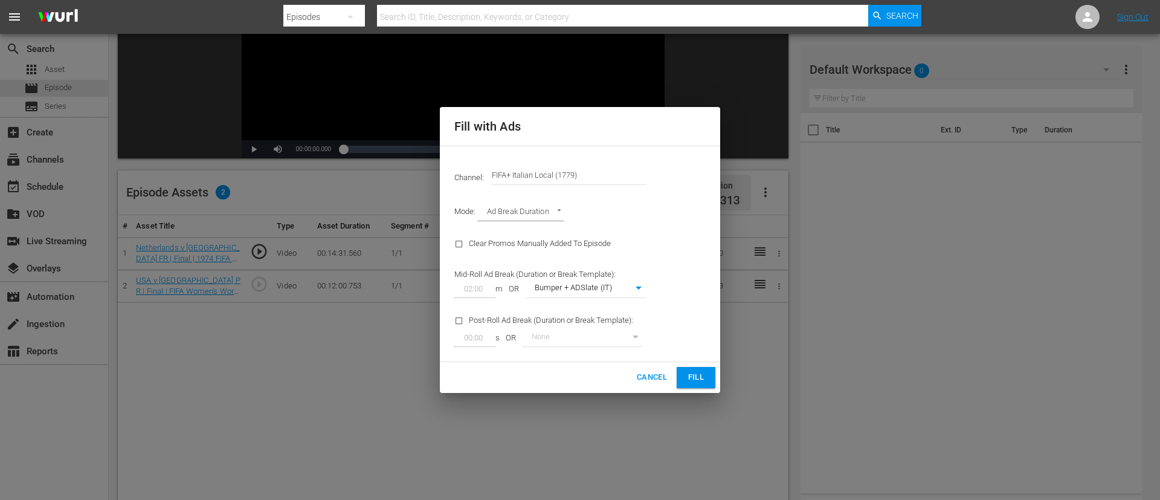
click at [699, 372] on span "Fill" at bounding box center [696, 377] width 19 height 14
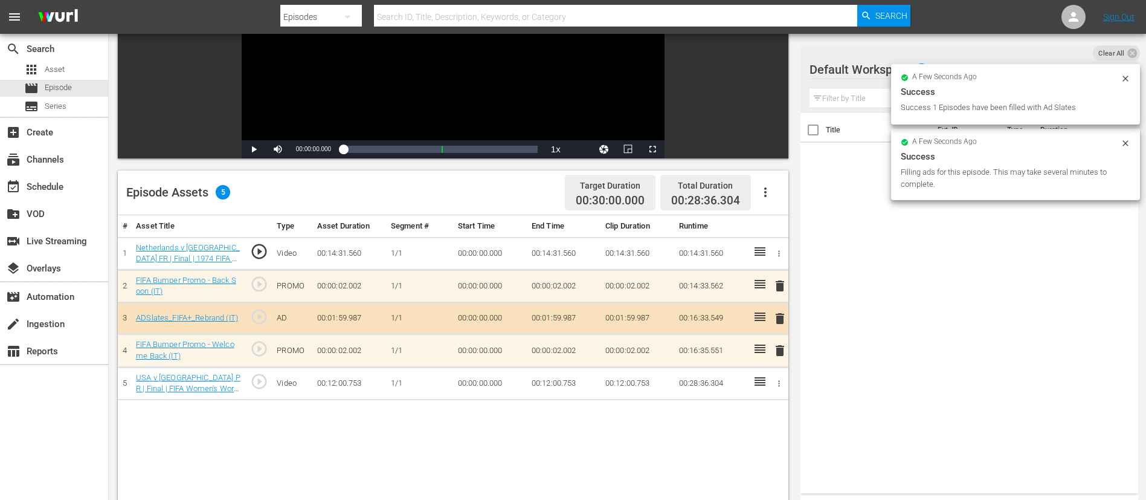
click at [1032, 292] on div "Title Ext. ID Type Duration" at bounding box center [970, 300] width 338 height 375
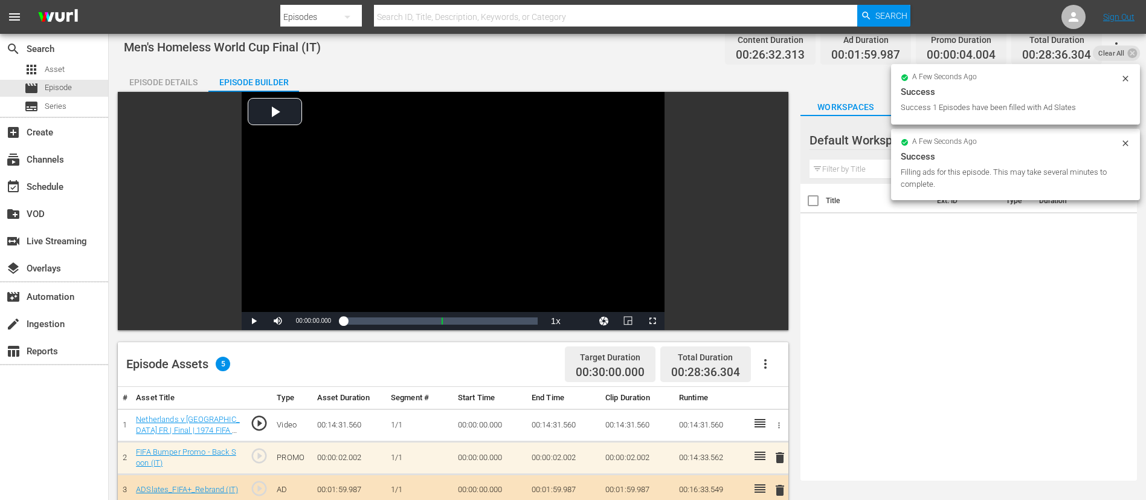
scroll to position [0, 0]
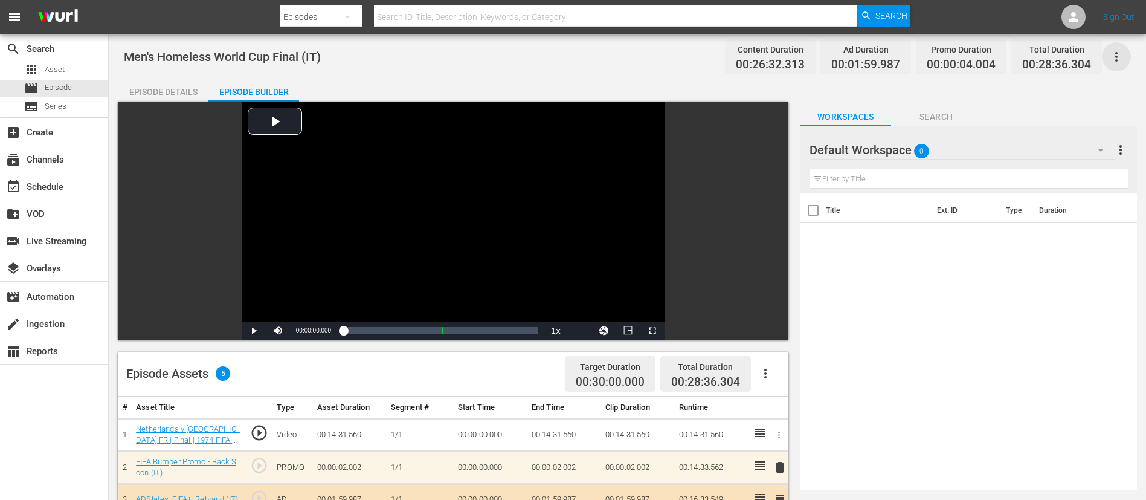
click at [1120, 63] on icon "button" at bounding box center [1117, 57] width 15 height 15
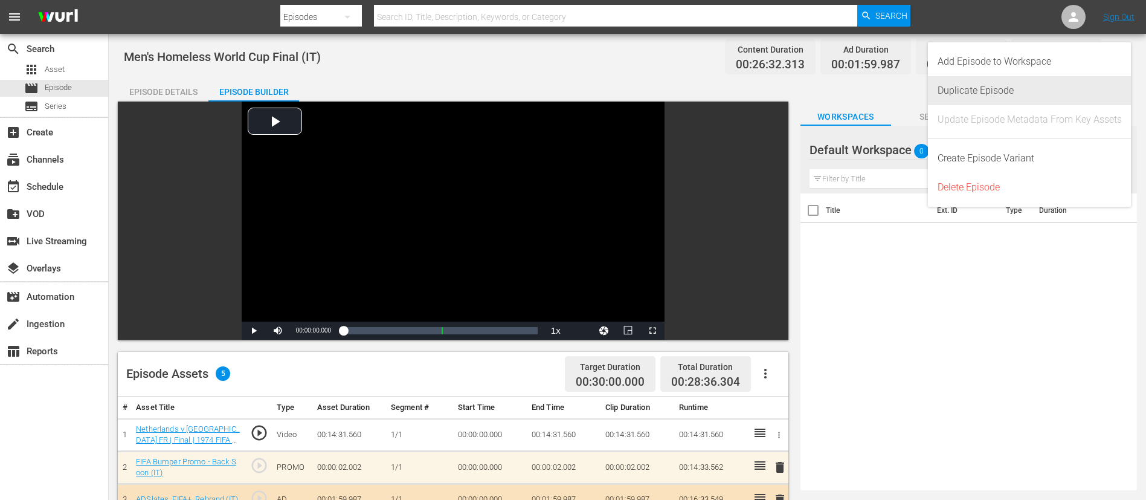
click at [953, 92] on div "Duplicate Episode" at bounding box center [1030, 90] width 184 height 29
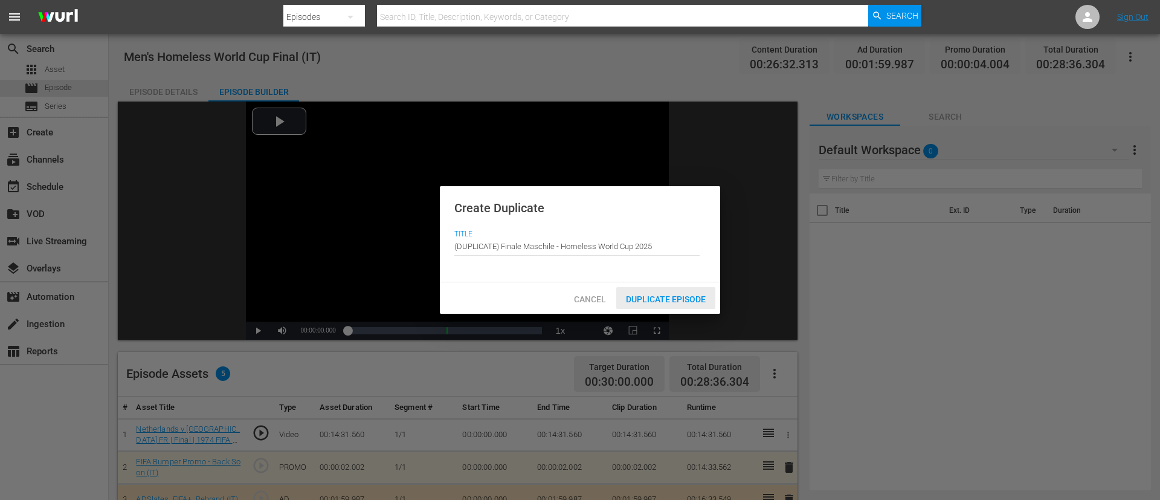
click at [674, 303] on div "Duplicate Episode" at bounding box center [665, 298] width 99 height 22
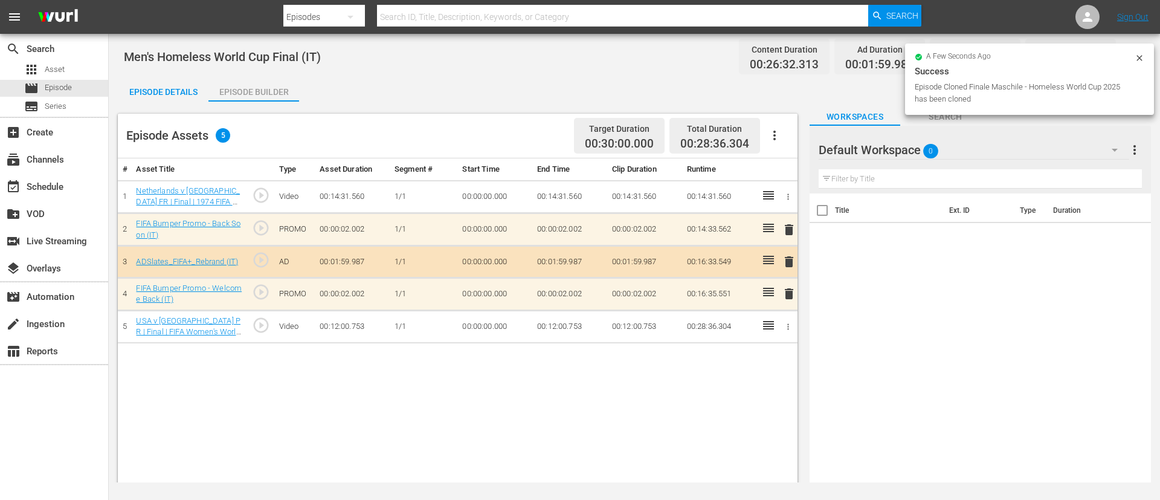
click at [787, 132] on button "button" at bounding box center [774, 135] width 29 height 29
click at [790, 173] on div "Clear Ads" at bounding box center [811, 169] width 82 height 29
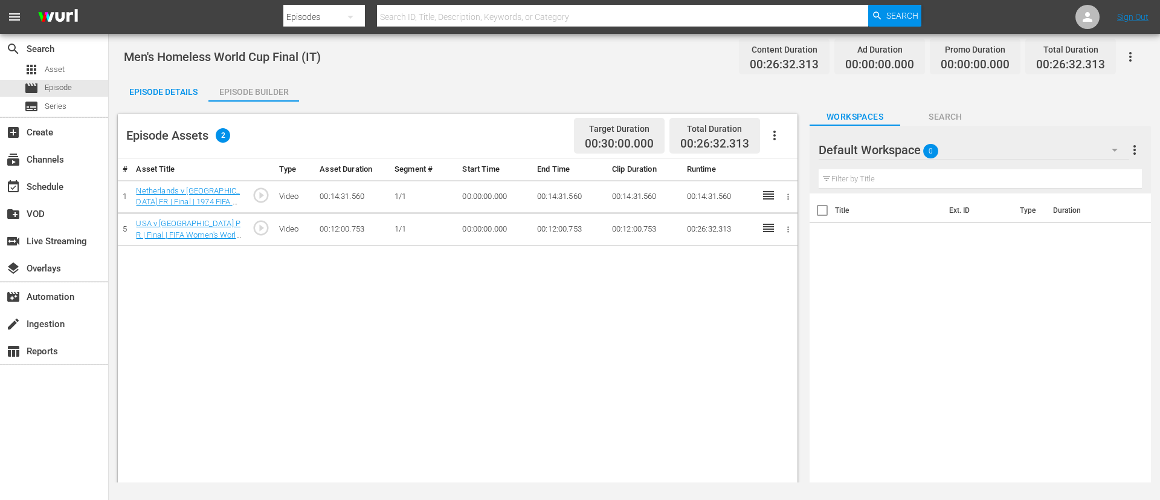
click at [780, 135] on icon "button" at bounding box center [775, 135] width 15 height 15
click at [808, 133] on div "Fill with Ads" at bounding box center [811, 140] width 82 height 29
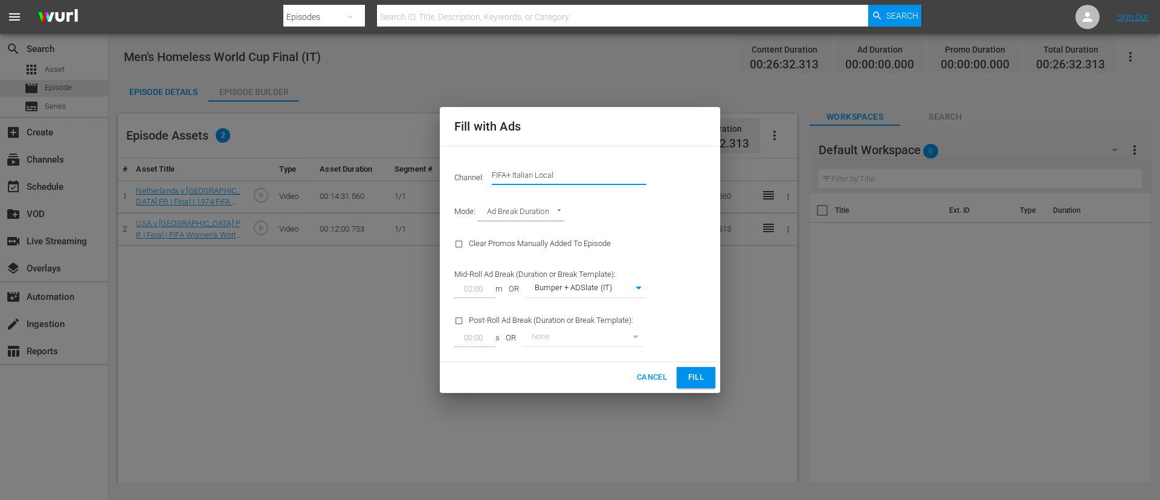
click at [608, 175] on input "FIFA+ Italian Local" at bounding box center [569, 175] width 155 height 29
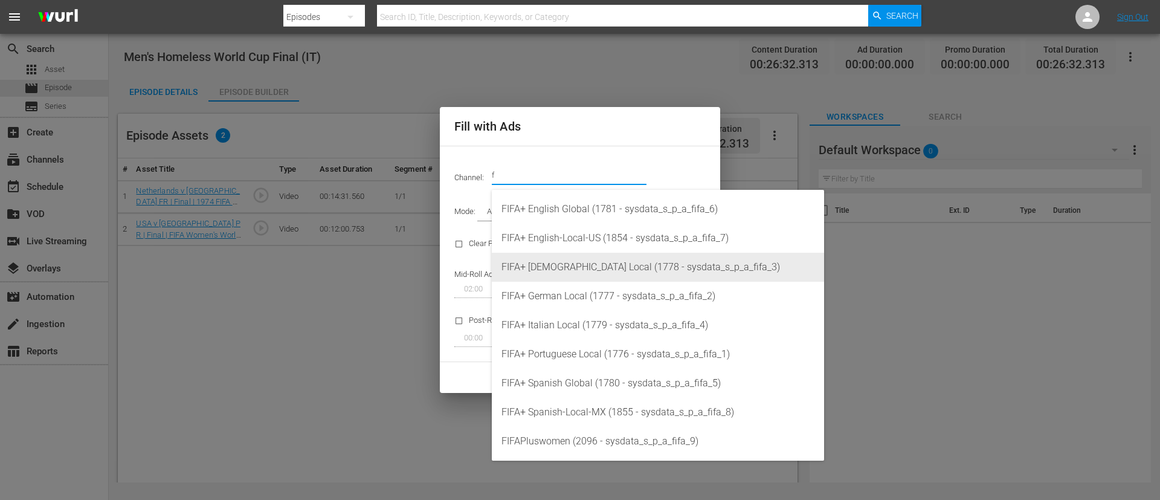
click at [593, 264] on div "FIFA+ French Local (1778 - sysdata_s_p_a_fifa_3)" at bounding box center [658, 267] width 313 height 29
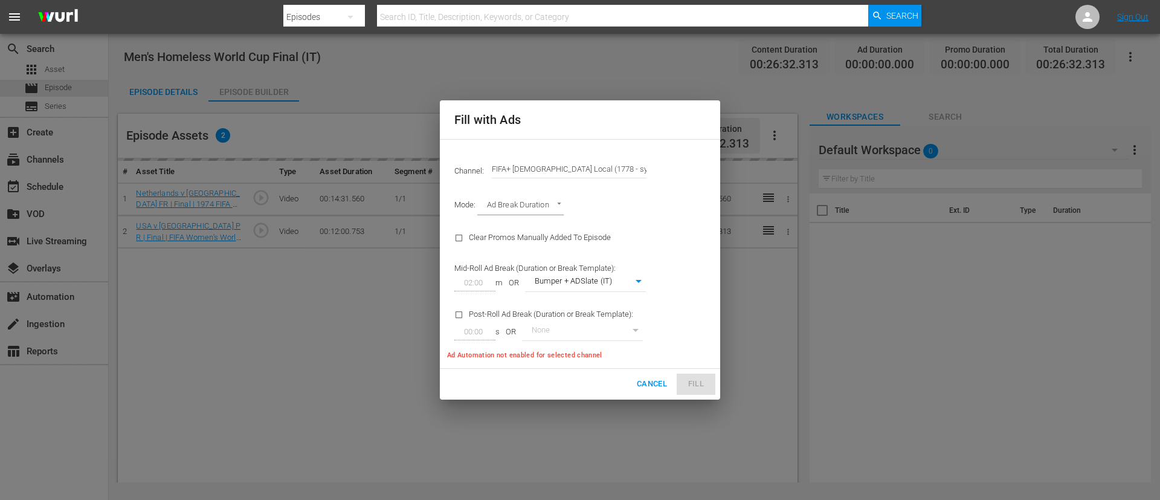
type input "FIFA+ [DEMOGRAPHIC_DATA] Local (1778)"
type input "342"
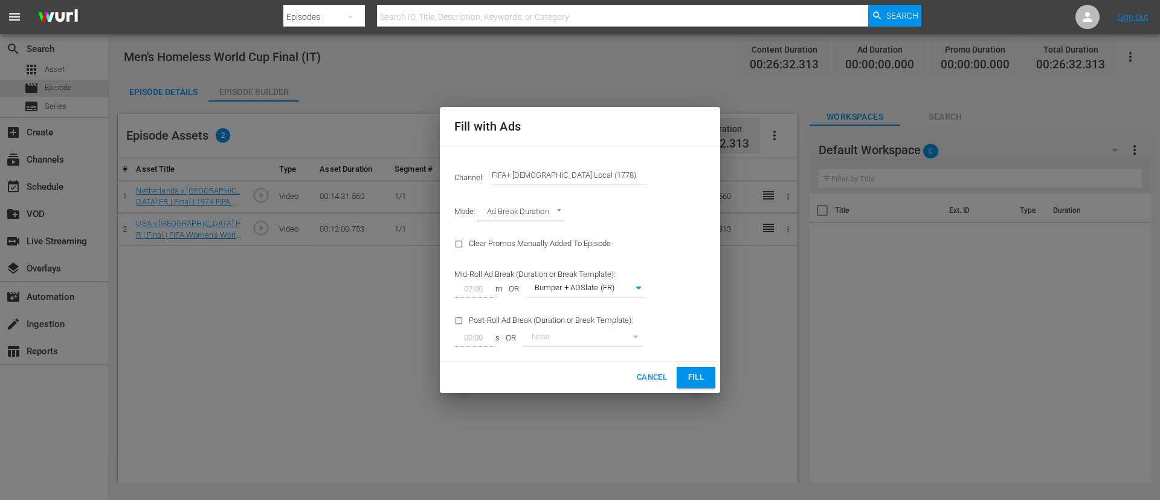
click at [686, 378] on button "Fill" at bounding box center [696, 377] width 39 height 21
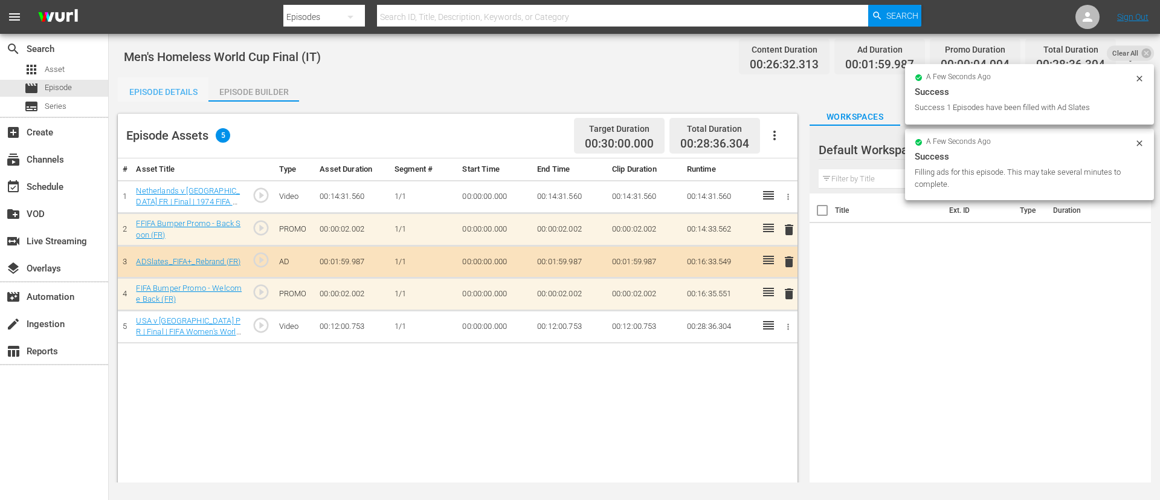
click at [182, 88] on div "Episode Details" at bounding box center [163, 91] width 91 height 29
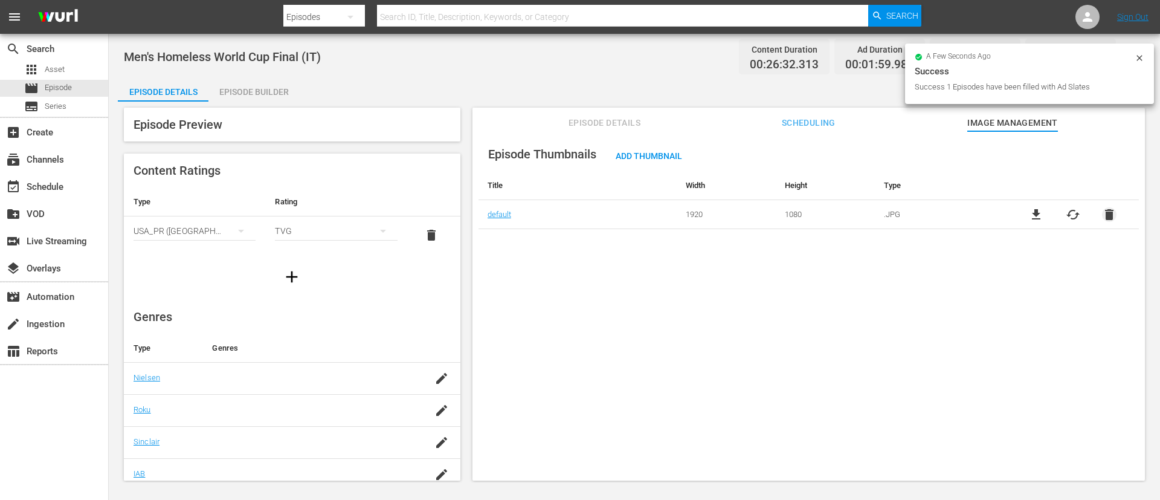
click at [1112, 216] on span "delete" at bounding box center [1109, 214] width 15 height 15
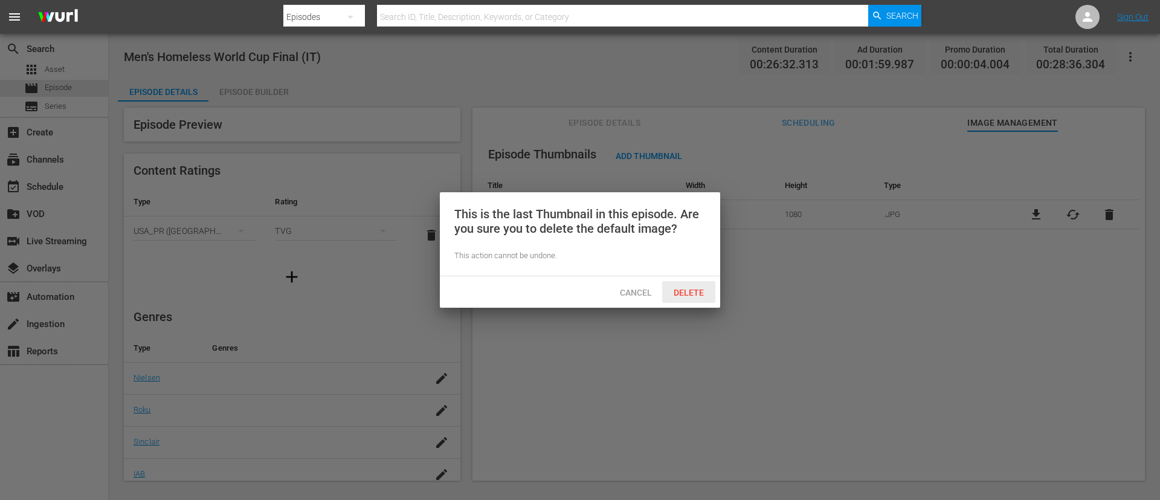
click at [680, 294] on span "Delete" at bounding box center [689, 293] width 50 height 10
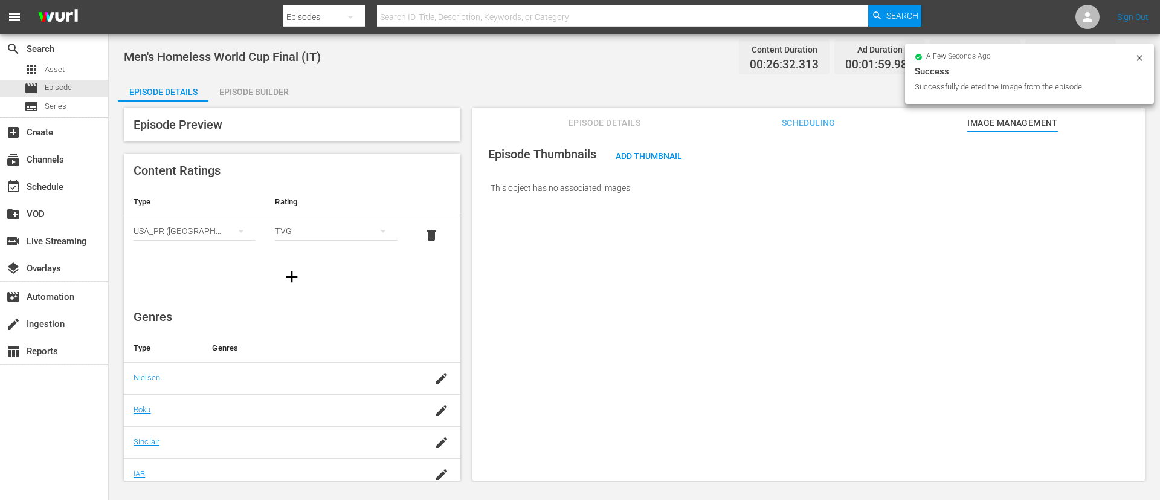
click at [645, 155] on span "Add Thumbnail" at bounding box center [649, 156] width 86 height 10
click at [656, 151] on span "Add Thumbnail" at bounding box center [649, 156] width 86 height 10
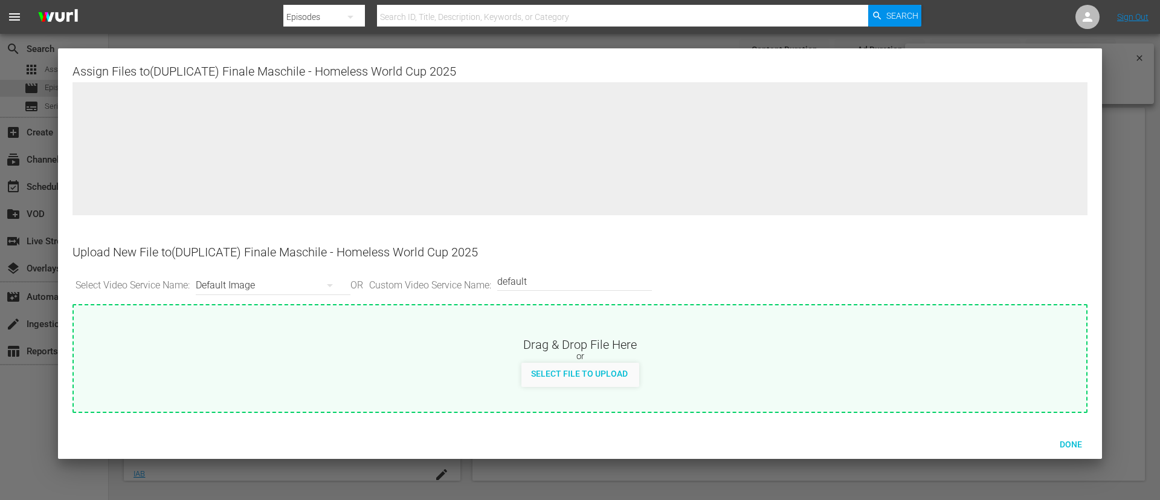
click at [700, 325] on div "Drag & Drop File Here or Select File to Upload" at bounding box center [580, 345] width 1013 height 81
type input "C:\fakepath\FR_Final_Men.jpg"
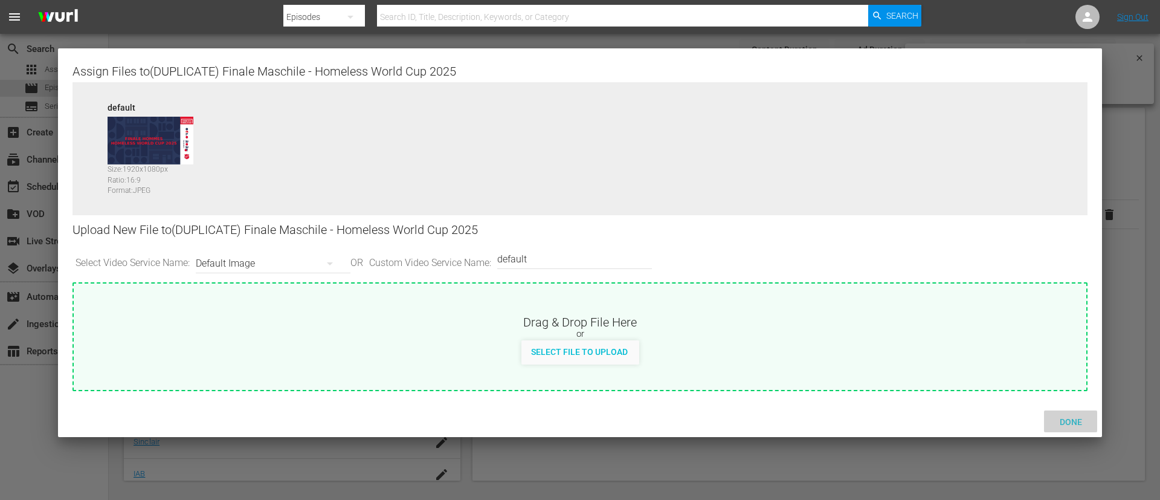
click at [1081, 424] on span "Done" at bounding box center [1071, 422] width 42 height 10
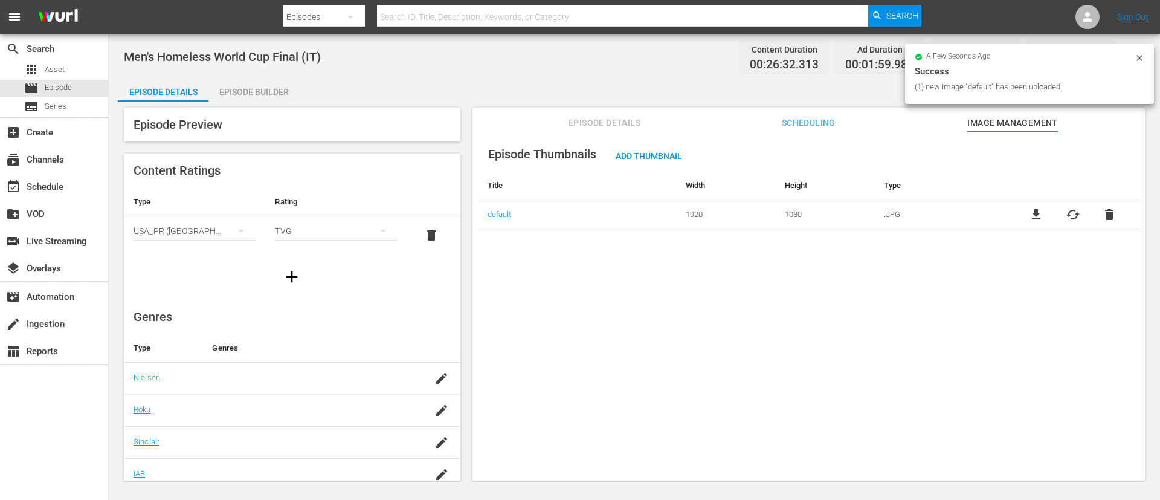
click at [648, 119] on span "Episode Details" at bounding box center [605, 122] width 91 height 15
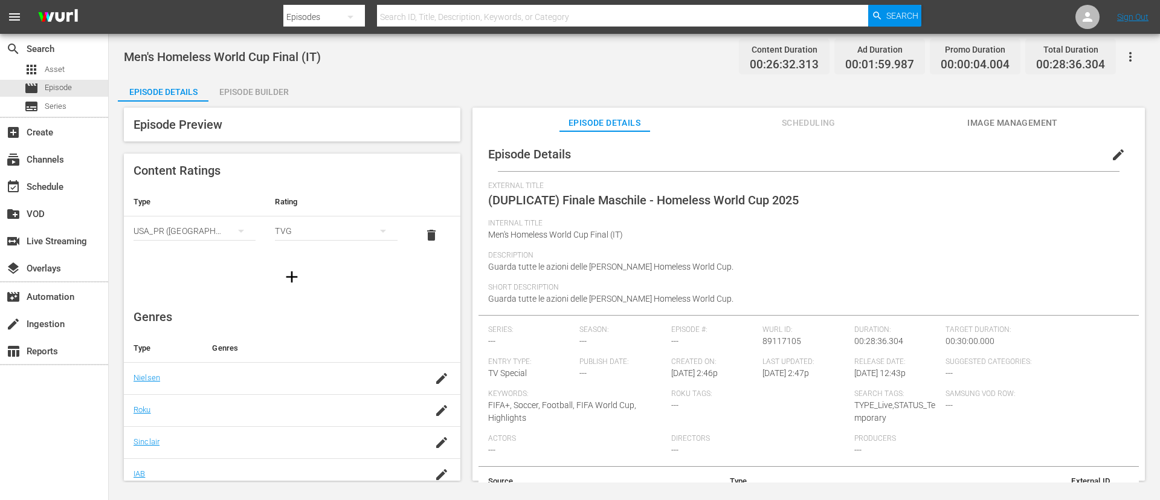
click at [1121, 154] on button "edit" at bounding box center [1118, 154] width 29 height 29
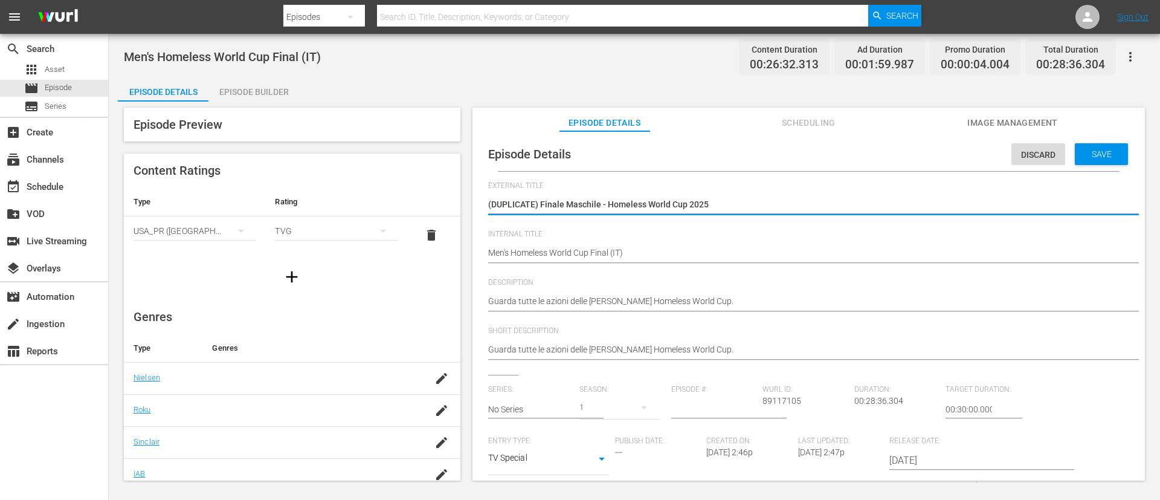
click at [601, 201] on textarea "(DUPLICATE) Finale Maschile - Homeless World Cup 2025" at bounding box center [805, 205] width 635 height 15
type textarea "F - Homeless World Cup 2025"
type textarea "Fi - Homeless World Cup 2025"
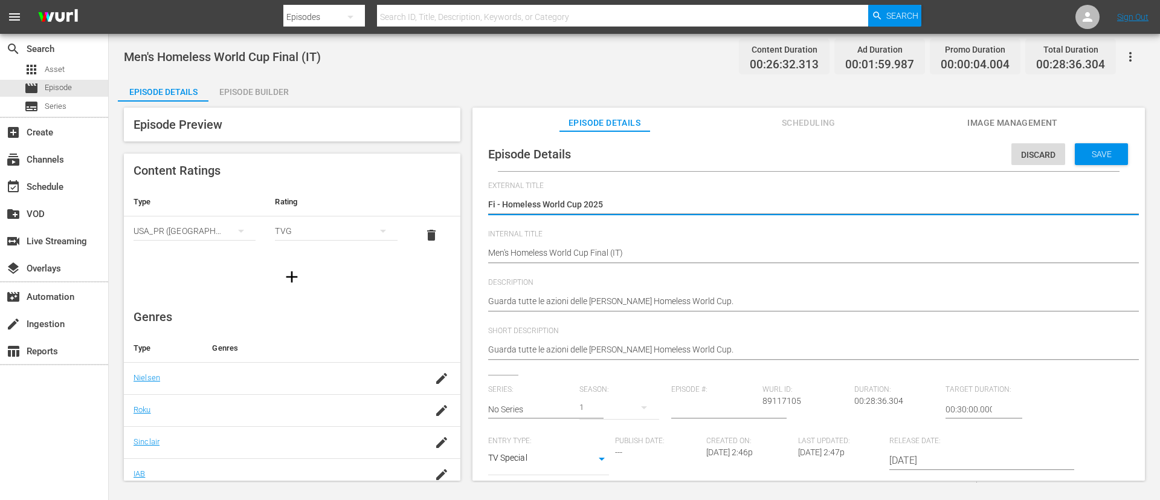
type textarea "Fin - Homeless World Cup 2025"
type textarea "Fina - Homeless World Cup 2025"
type textarea "Final - Homeless World Cup 2025"
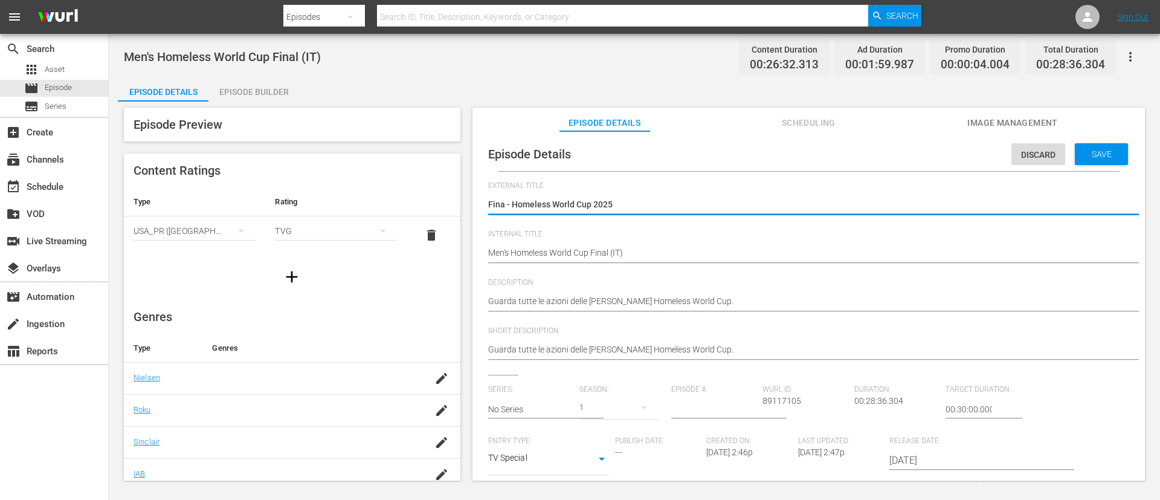
type textarea "Final - Homeless World Cup 2025"
type textarea "Finale - Homeless World Cup 2025"
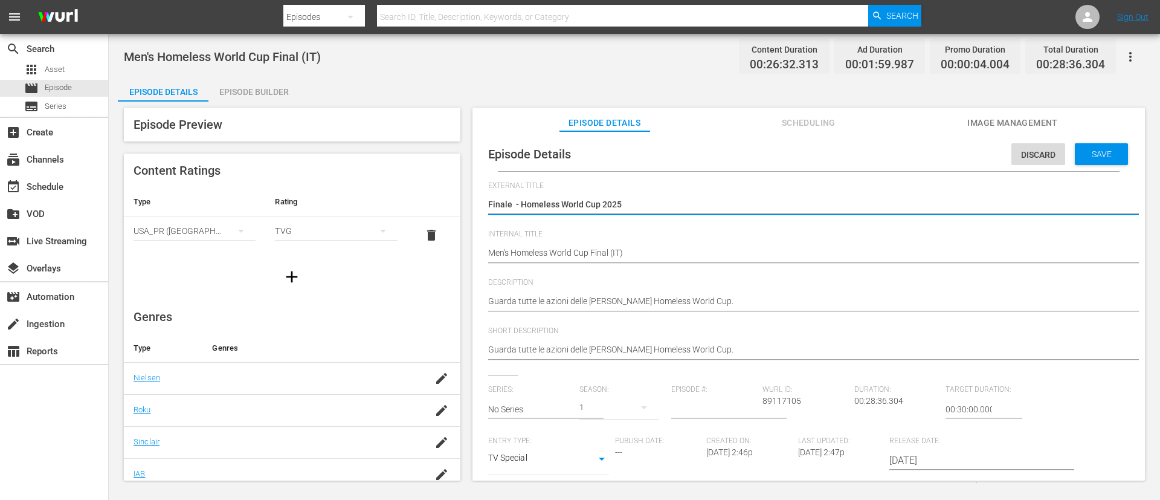
type textarea "Finale H - Homeless World Cup 2025"
type textarea "Finale Ho - Homeless World Cup 2025"
type textarea "Finale Hom - Homeless World Cup 2025"
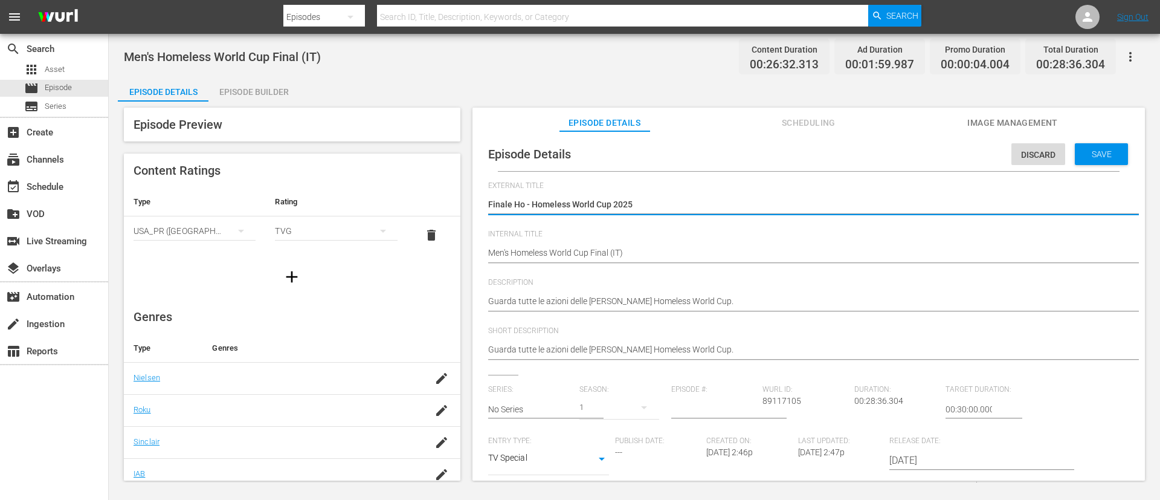
type textarea "Finale Hom - Homeless World Cup 2025"
type textarea "Finale Homm - Homeless World Cup 2025"
type textarea "Finale Homme - Homeless World Cup 2025"
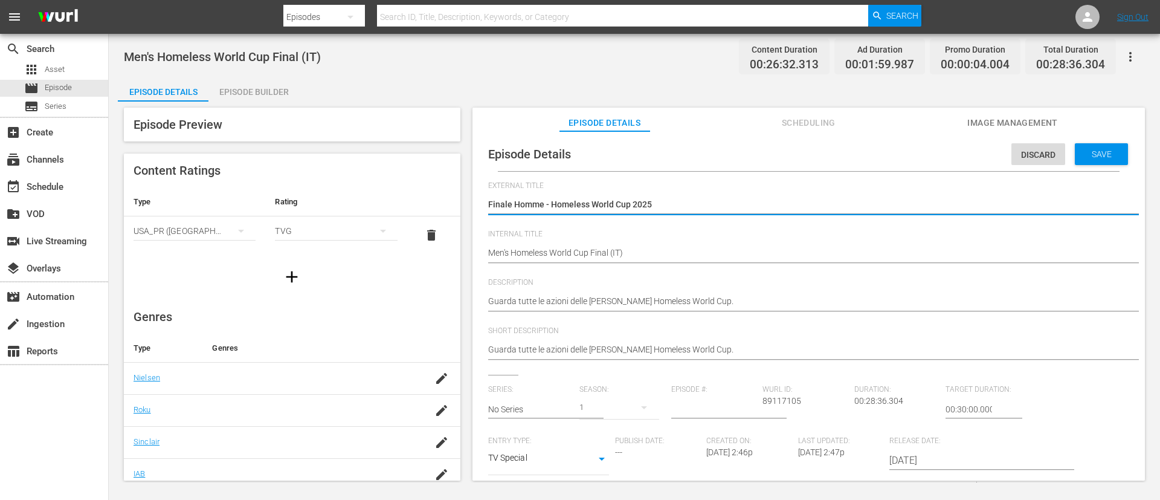
type textarea "Finale Hommes - Homeless World Cup 2025"
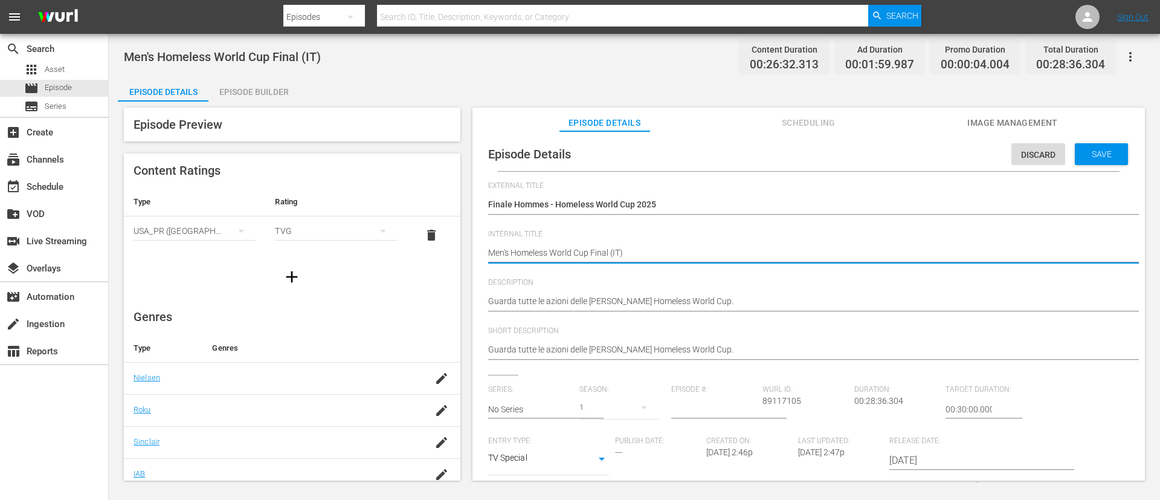
type textarea "Men's Homeless World Cup Final (F)"
type textarea "Men's Homeless World Cup Final (FR)"
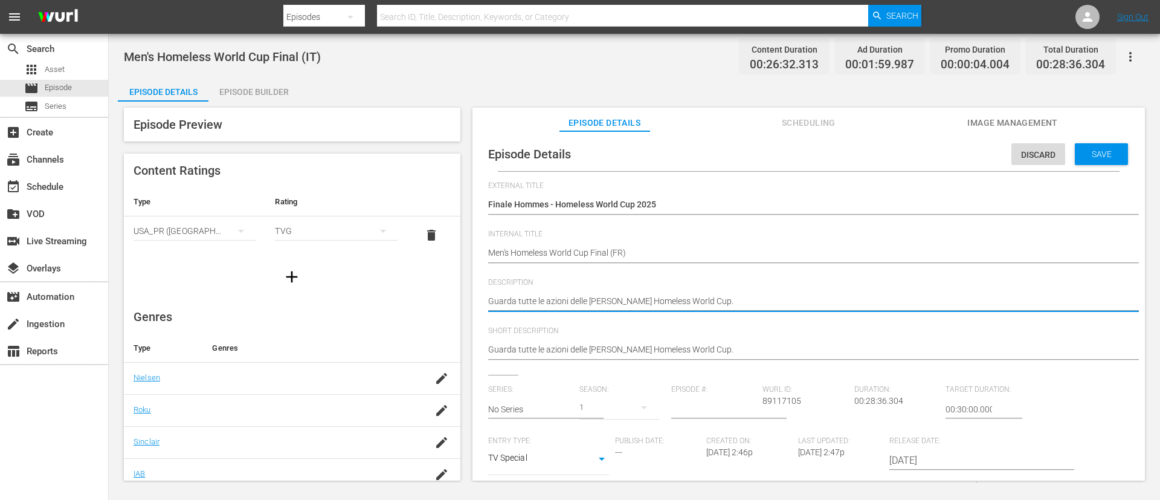
click at [751, 305] on textarea "Guarda tutte le azioni delle finali della Homeless World Cup." at bounding box center [805, 302] width 635 height 15
paste textarea "Regardez toutes les actions de la finale de la Coupe du monde des sans-abri"
type textarea "Regardez toutes les actions de la finale de la Coupe du monde des sans-abri."
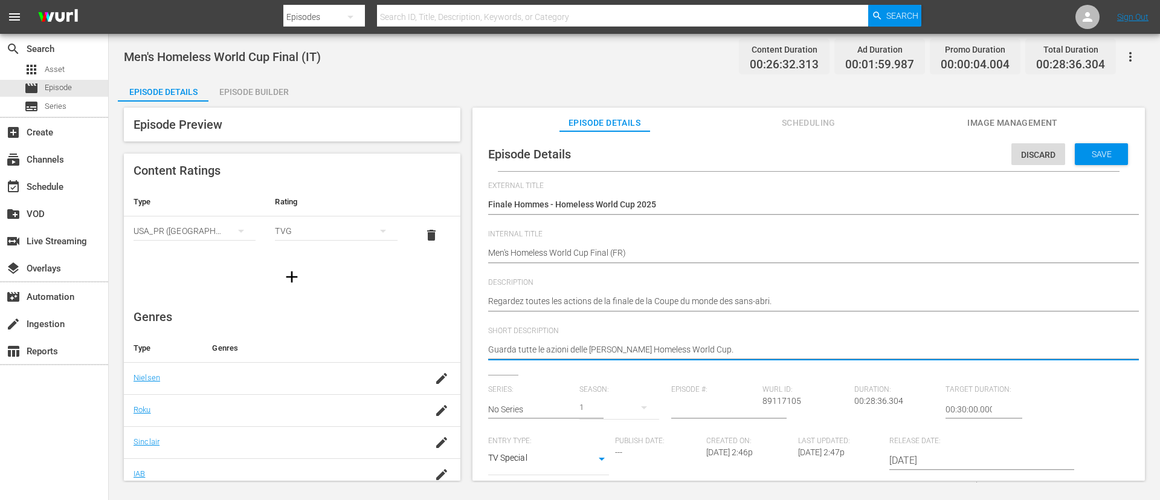
click at [768, 343] on textarea "Guarda tutte le azioni delle finali della Homeless World Cup." at bounding box center [805, 350] width 635 height 15
paste textarea "Regardez toutes les actions de la finale de la Coupe du monde des sans-abri"
type textarea "Regardez toutes les actions de la finale de la Coupe du monde des sans-abri."
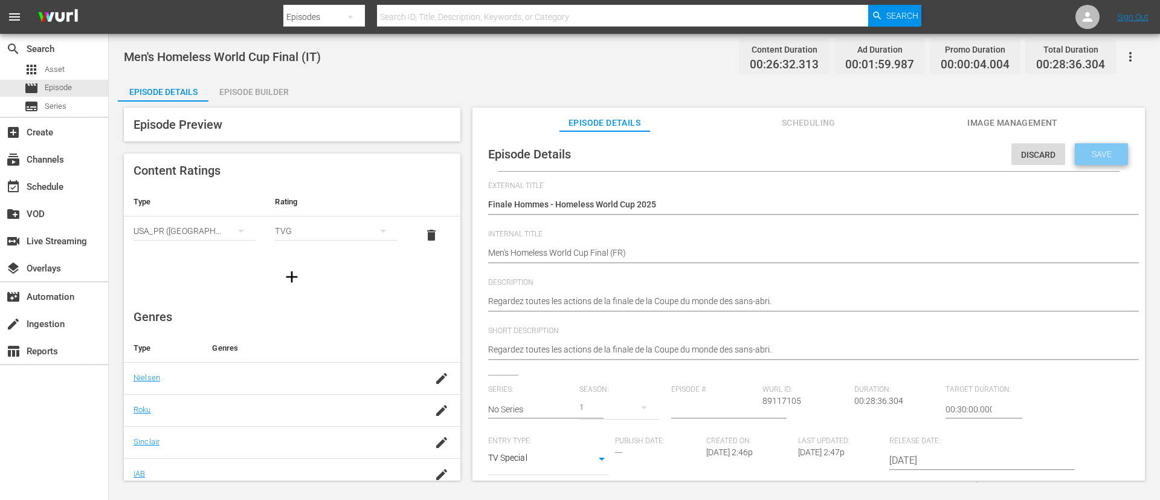
click at [1113, 151] on span "Save" at bounding box center [1101, 154] width 39 height 10
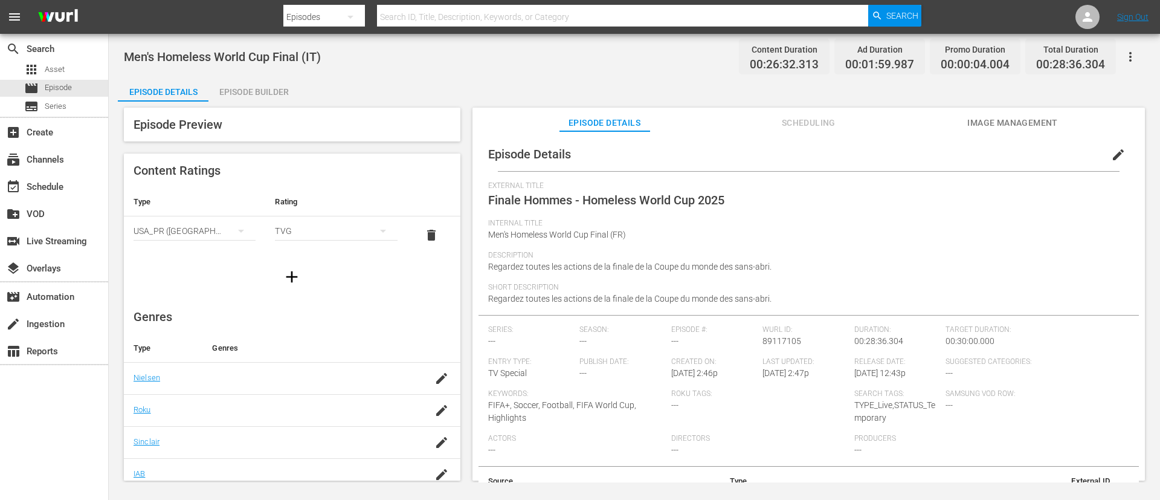
click at [1019, 120] on span "Image Management" at bounding box center [1013, 122] width 91 height 15
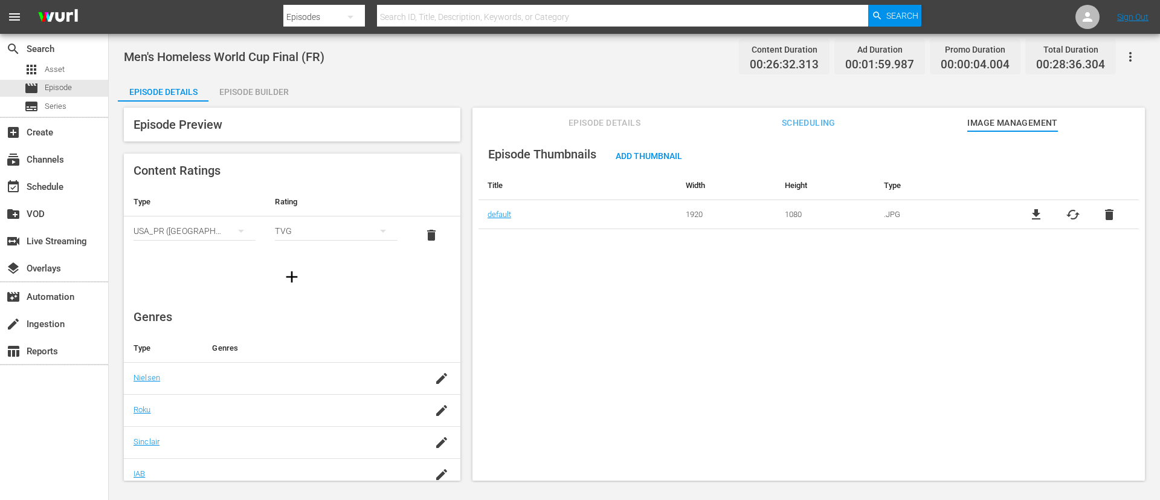
click at [622, 105] on div "Episode Preview Content Ratings Type Rating Select Rating Type USA_PR (United S…" at bounding box center [634, 296] width 1033 height 389
click at [620, 111] on button "Episode Details" at bounding box center [605, 120] width 91 height 24
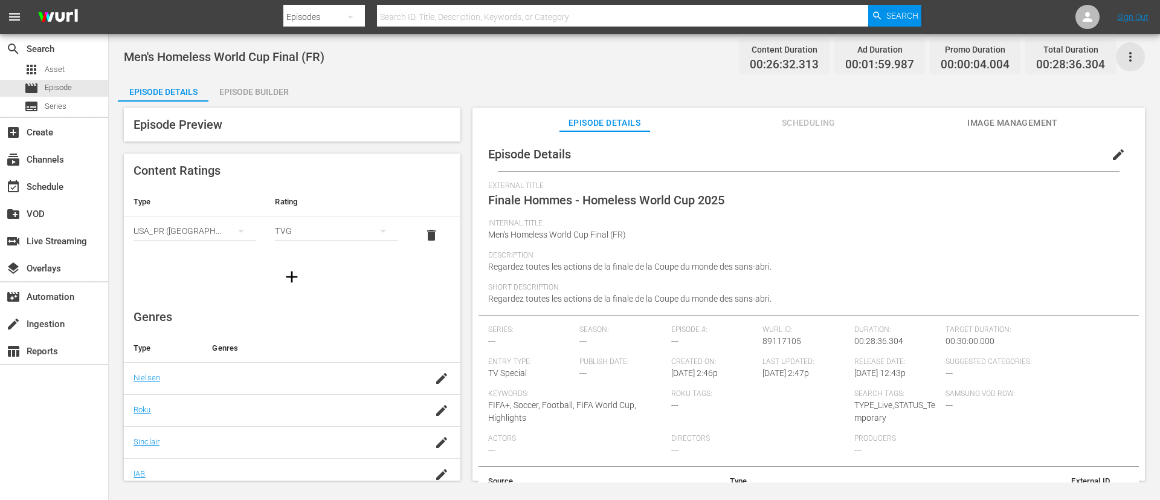
click at [1128, 60] on icon "button" at bounding box center [1130, 57] width 15 height 15
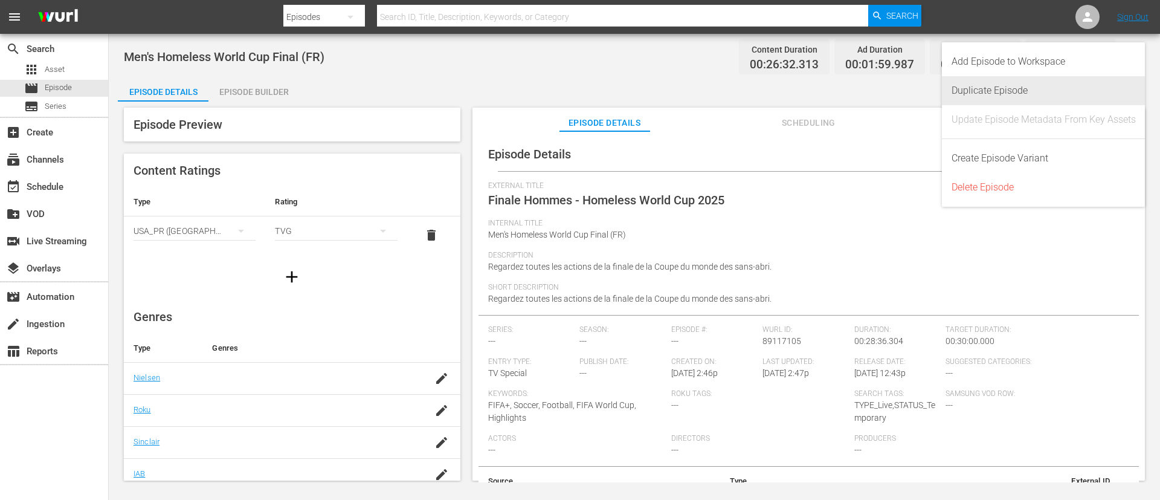
click at [979, 88] on div "Duplicate Episode" at bounding box center [1044, 90] width 184 height 29
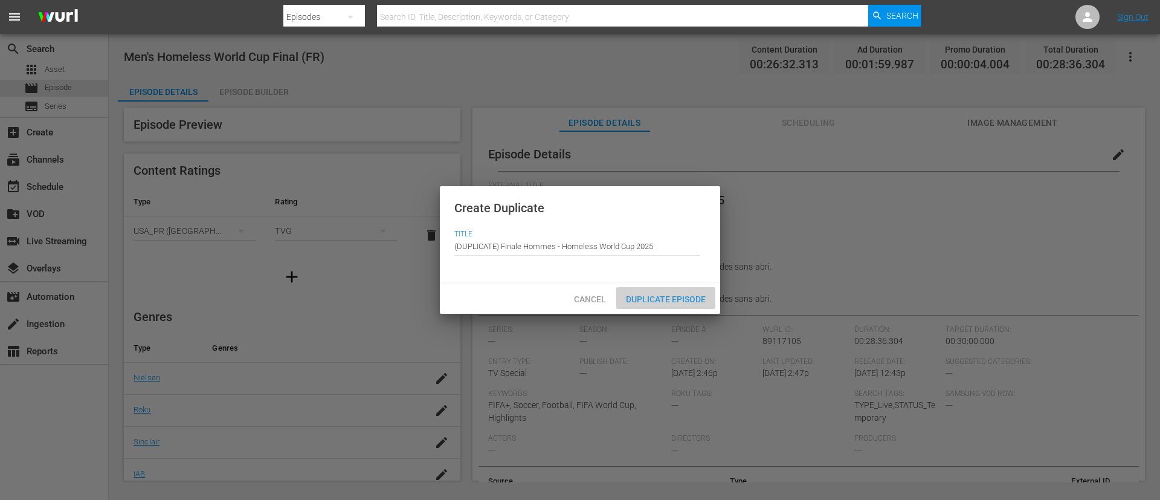
click at [658, 291] on div "Duplicate Episode" at bounding box center [665, 298] width 99 height 22
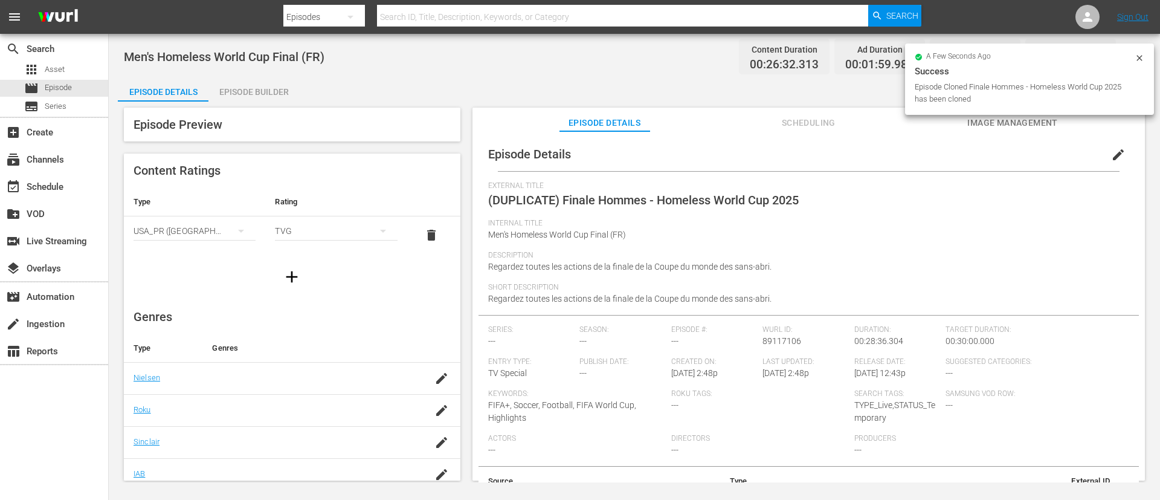
click at [1104, 152] on button "edit" at bounding box center [1118, 154] width 29 height 29
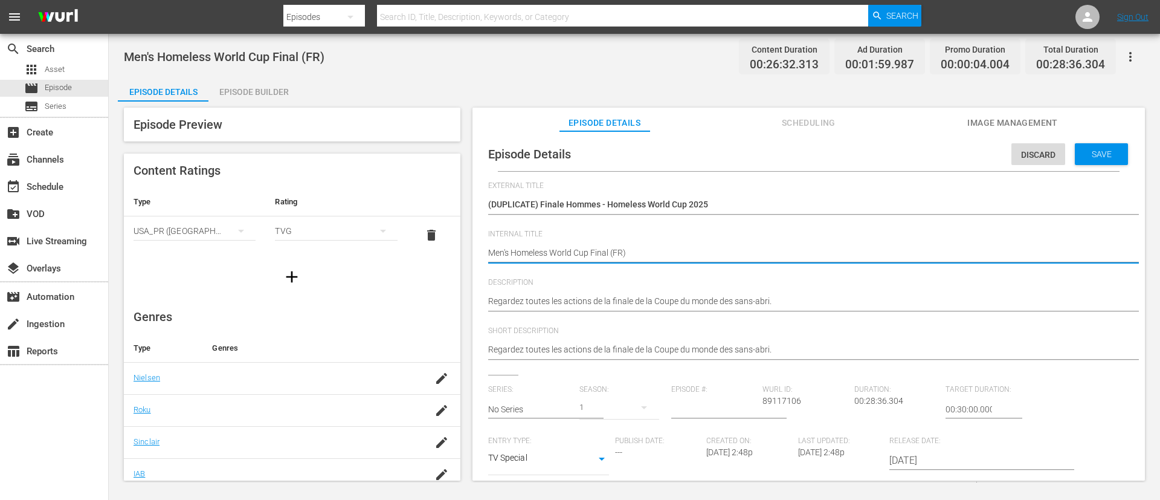
type textarea "en's Homeless World Cup Final (FR)"
type textarea "Wen's Homeless World Cup Final (FR)"
type textarea "Woen's Homeless World Cup Final (FR)"
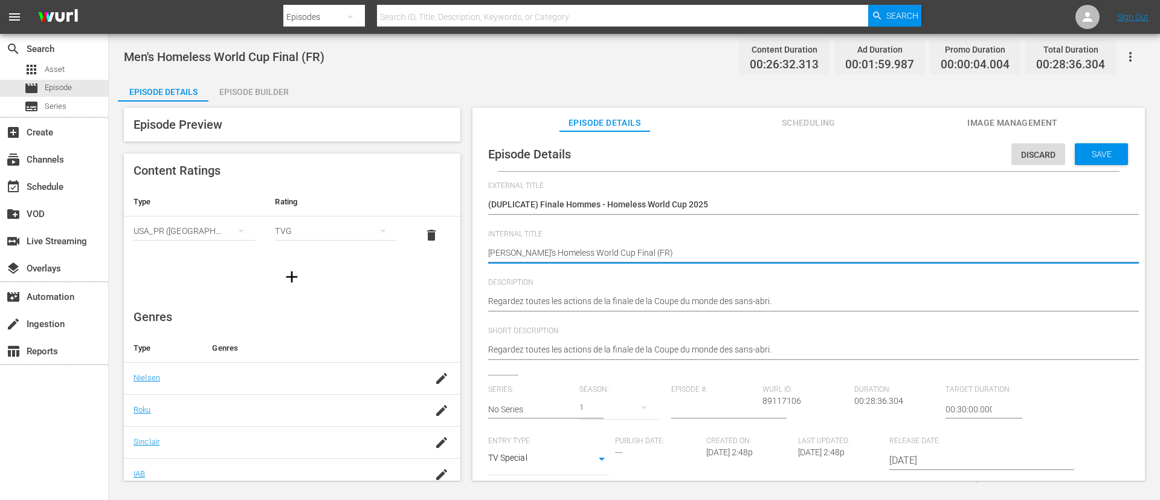
type textarea "Woen's Homeless World Cup Final (FR)"
type textarea "Women's Homeless World Cup Final (FR)"
type textarea "Womeen's Homeless World Cup Final (FR)"
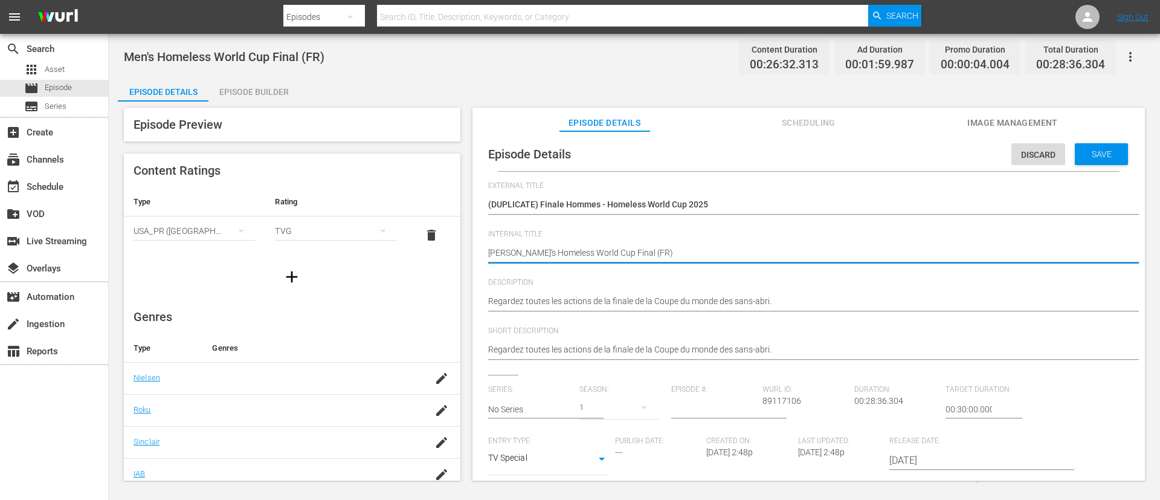
type textarea "Women's Homeless World Cup Final (FR)"
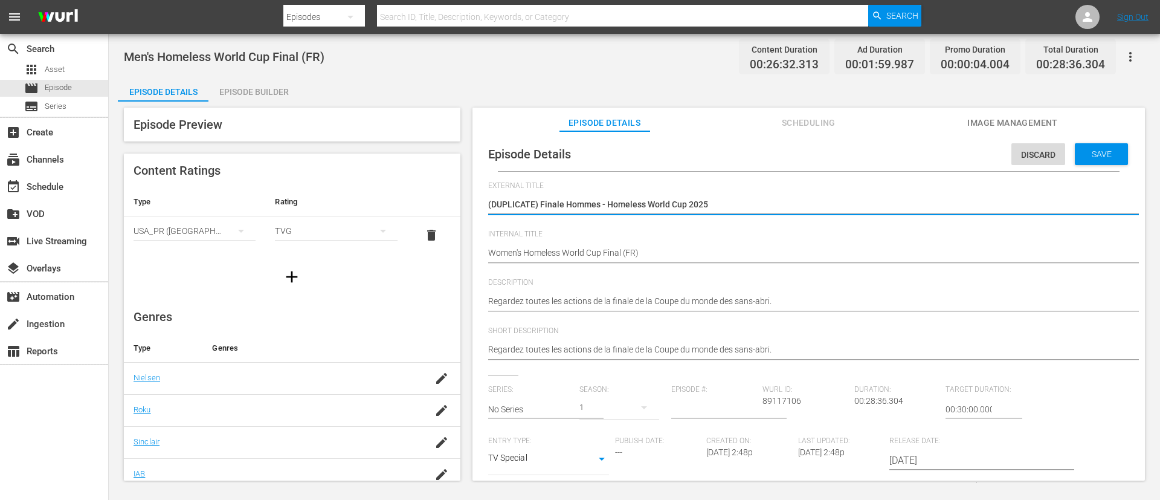
type textarea "Finale Hommes - Homeless World Cup 2025"
type textarea "Finale F - Homeless World Cup 2025"
type textarea "Finale Fe - Homeless World Cup 2025"
type textarea "Finale Fem - Homeless World Cup 2025"
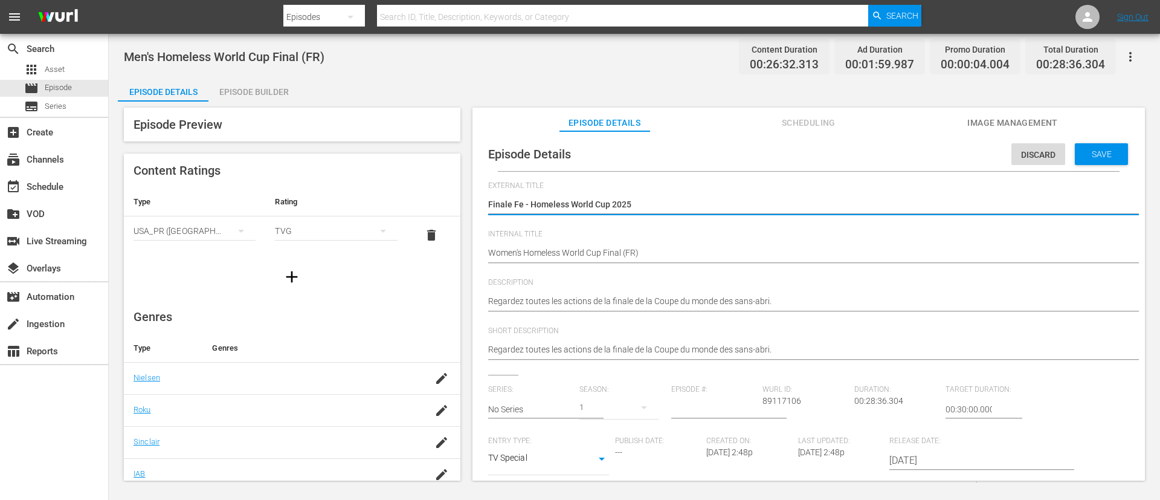
type textarea "Finale Fem - Homeless World Cup 2025"
type textarea "Finale Femi - Homeless World Cup 2025"
type textarea "Finale Femin - Homeless World Cup 2025"
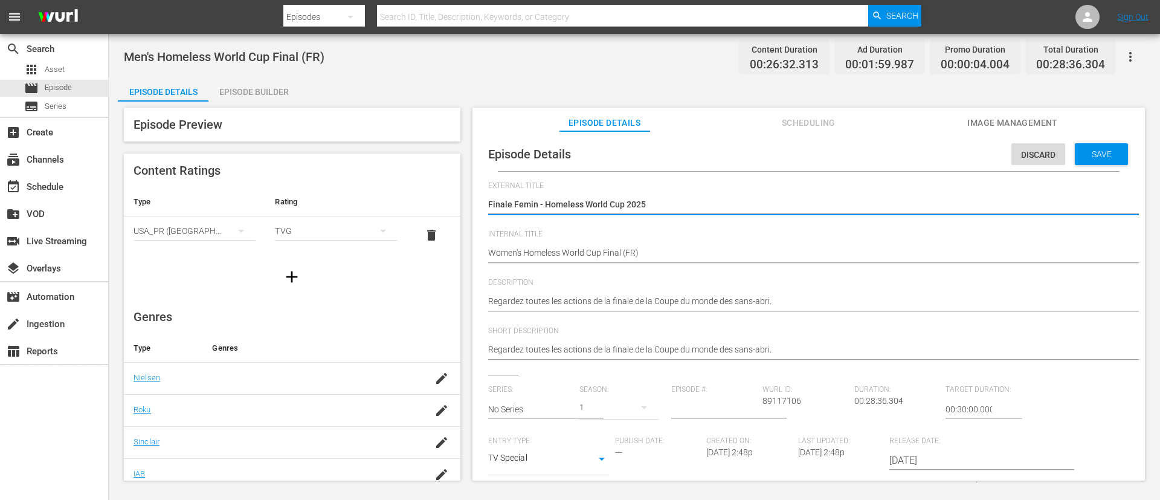
type textarea "Finale Femini - Homeless World Cup 2025"
type textarea "Finale Feminin - Homeless World Cup 2025"
type textarea "Finale Feminine - Homeless World Cup 2025"
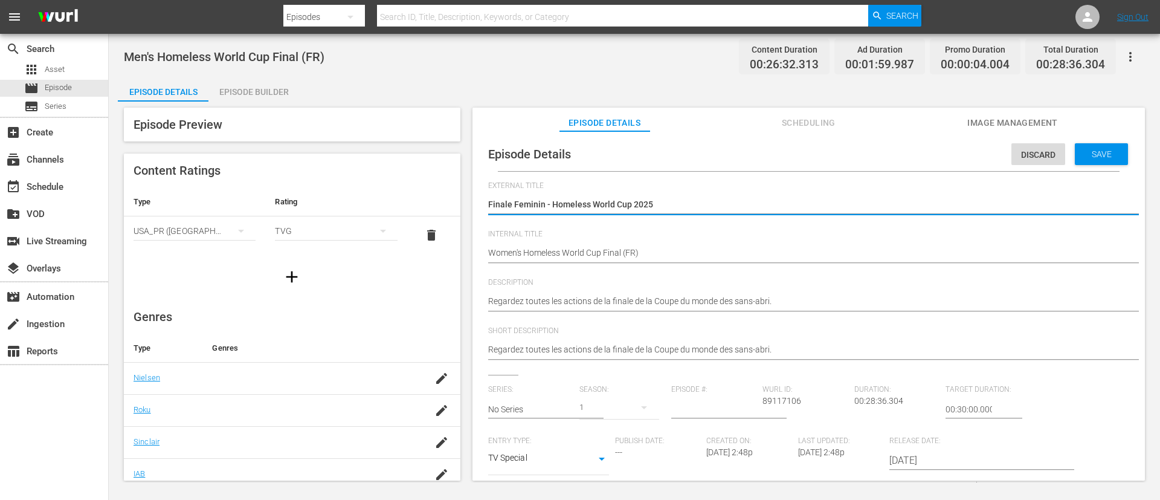
type textarea "Finale Feminine - Homeless World Cup 2025"
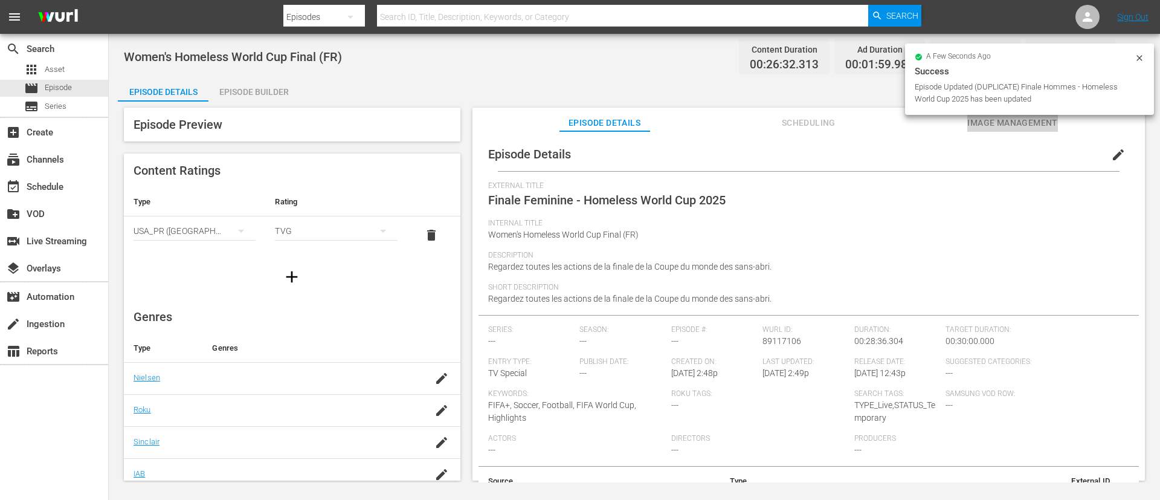
click at [998, 121] on span "Image Management" at bounding box center [1013, 122] width 91 height 15
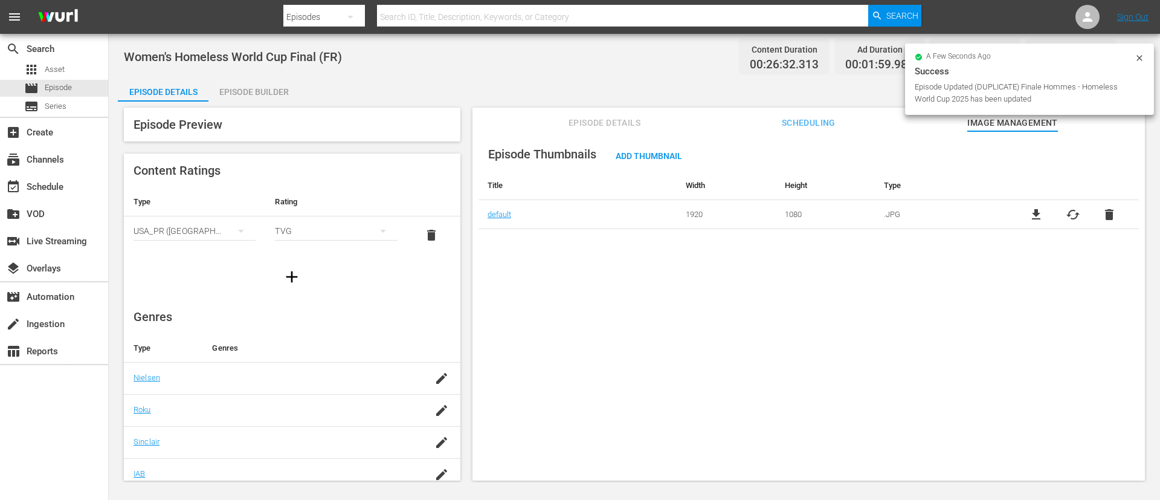
click at [1069, 217] on span "cached" at bounding box center [1073, 214] width 15 height 15
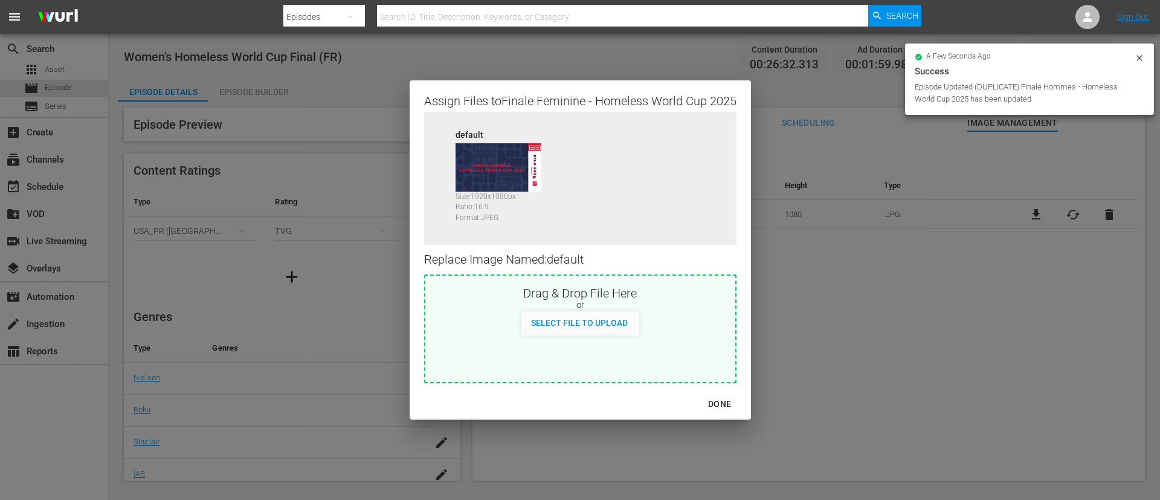
click at [652, 361] on div "Drag & Drop File Here or Select File to Upload" at bounding box center [580, 328] width 312 height 109
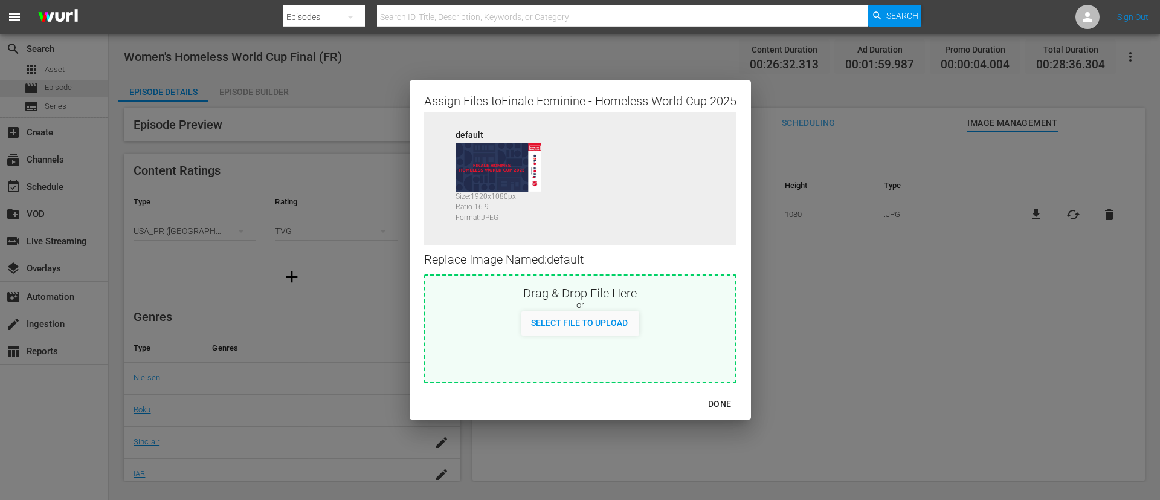
type input "C:\fakepath\FR_Final_Women.jpg"
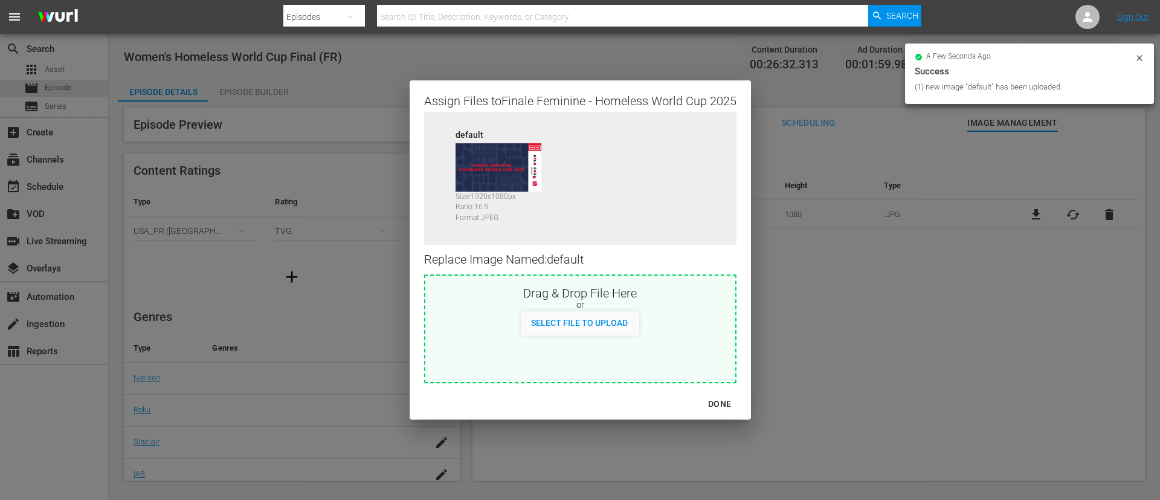
click at [722, 399] on div "DONE" at bounding box center [720, 403] width 42 height 15
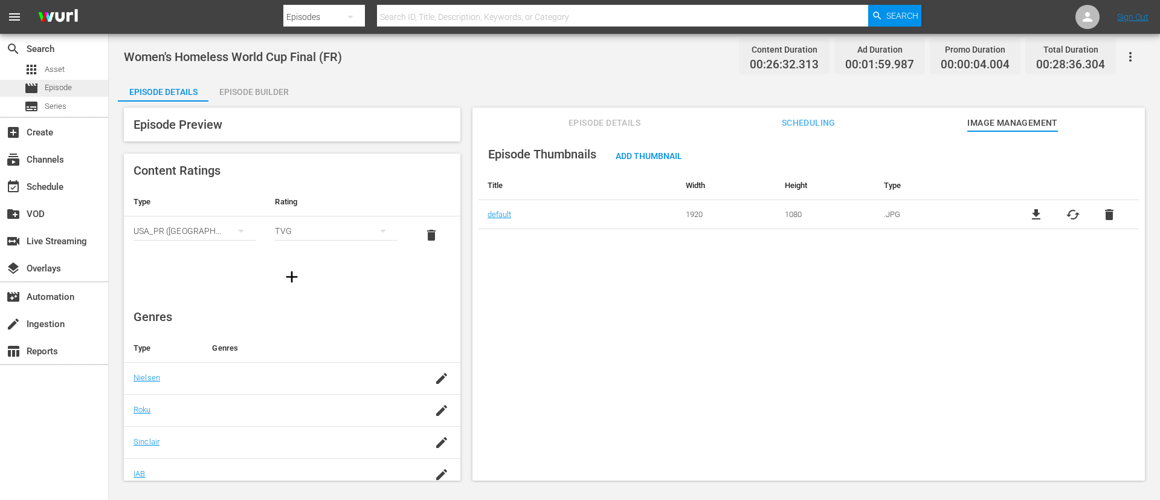
click at [40, 86] on div "movie Episode" at bounding box center [48, 88] width 48 height 17
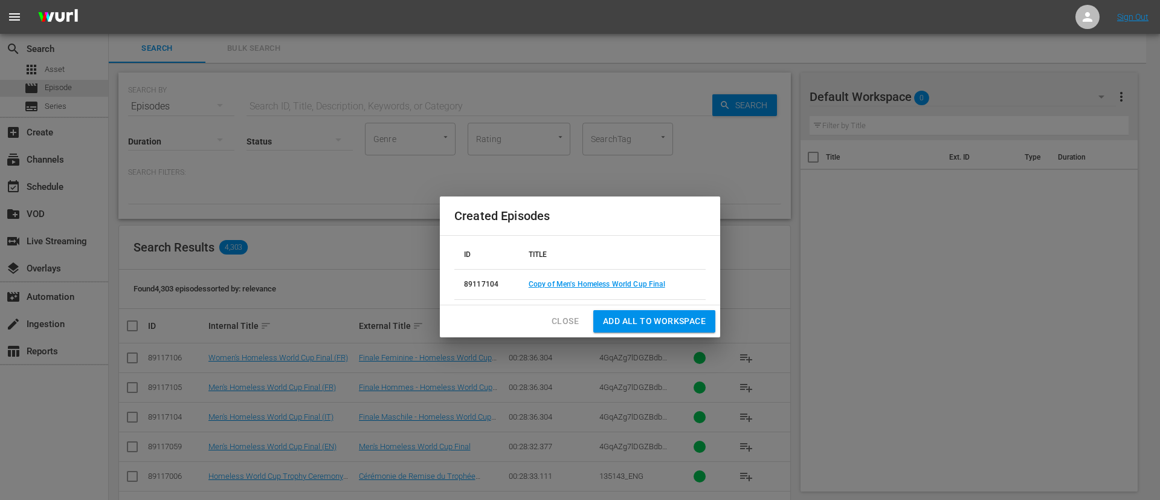
click at [562, 320] on span "Close" at bounding box center [565, 321] width 27 height 15
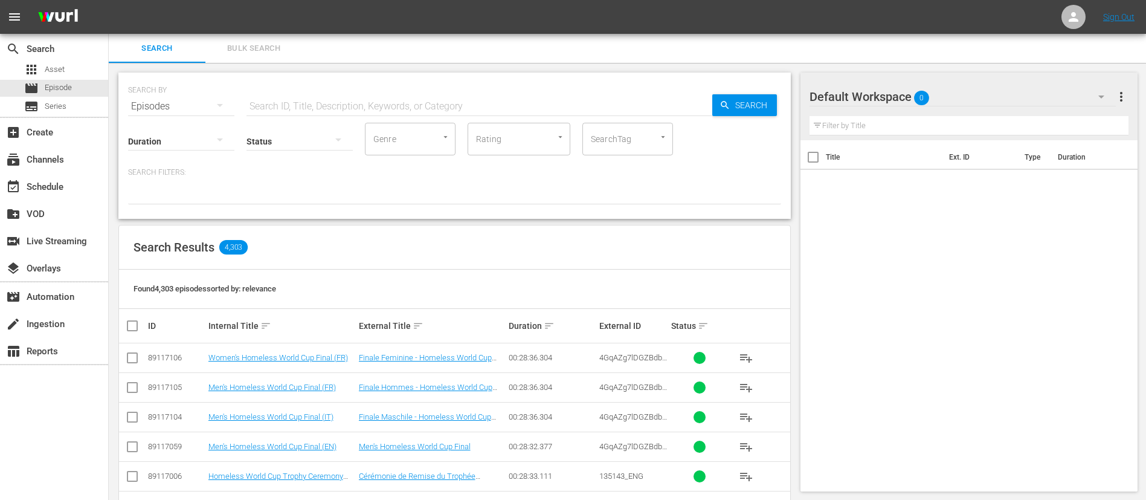
click at [126, 422] on input "checkbox" at bounding box center [132, 419] width 15 height 15
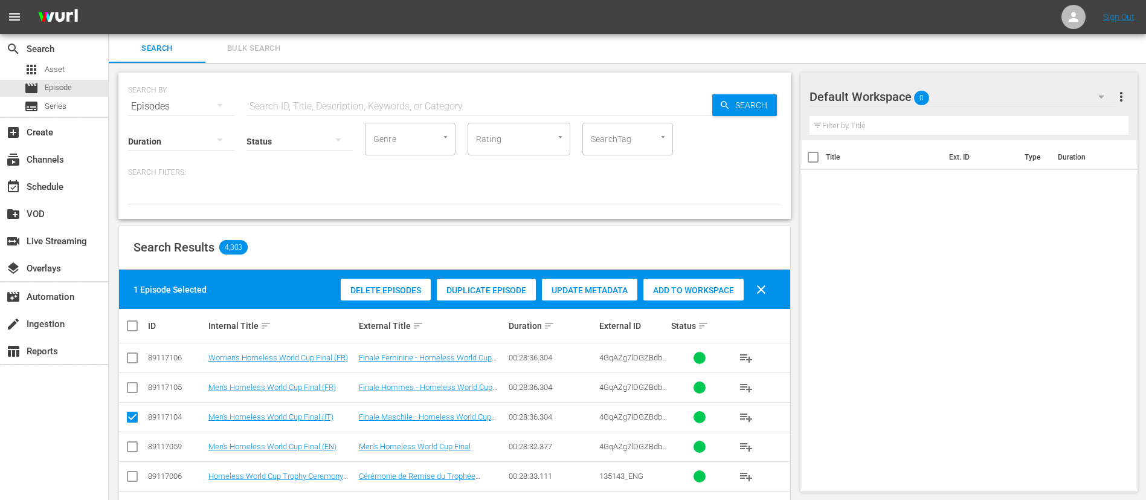
click at [503, 286] on span "Duplicate Episode" at bounding box center [486, 290] width 99 height 10
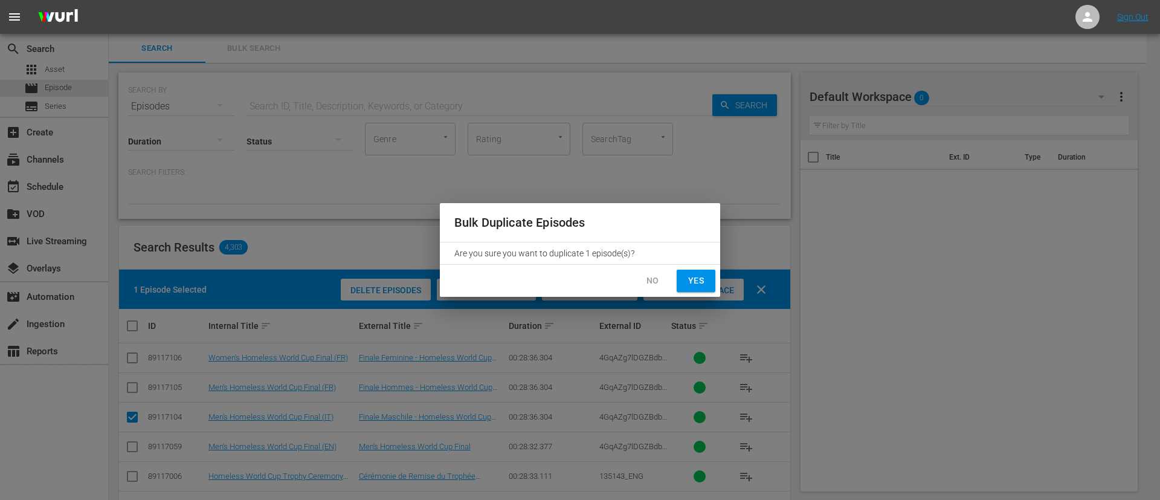
click at [701, 283] on span "Yes" at bounding box center [696, 280] width 19 height 15
checkbox input "false"
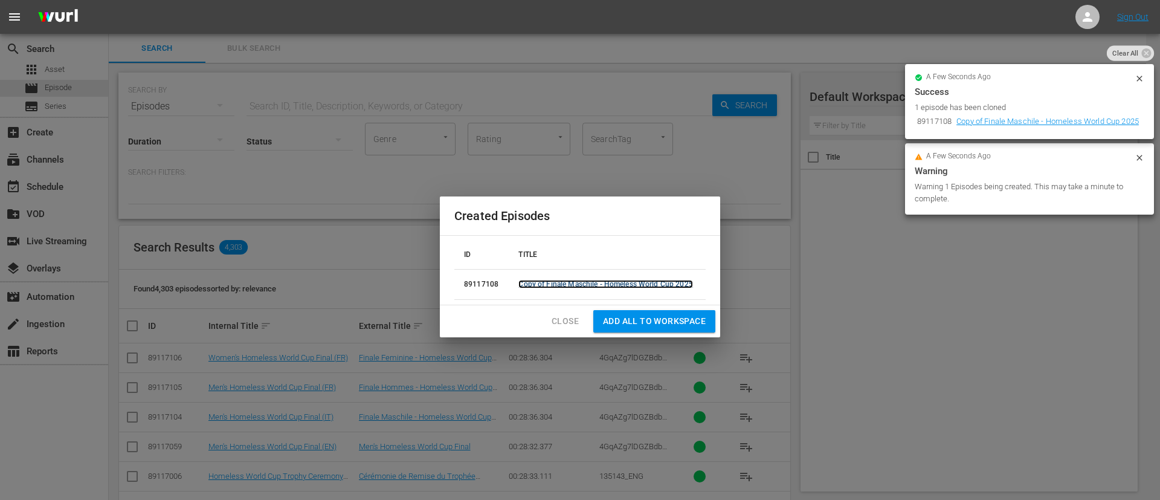
click at [629, 282] on link "Copy of Finale Maschile - Homeless World Cup 2025" at bounding box center [606, 284] width 174 height 8
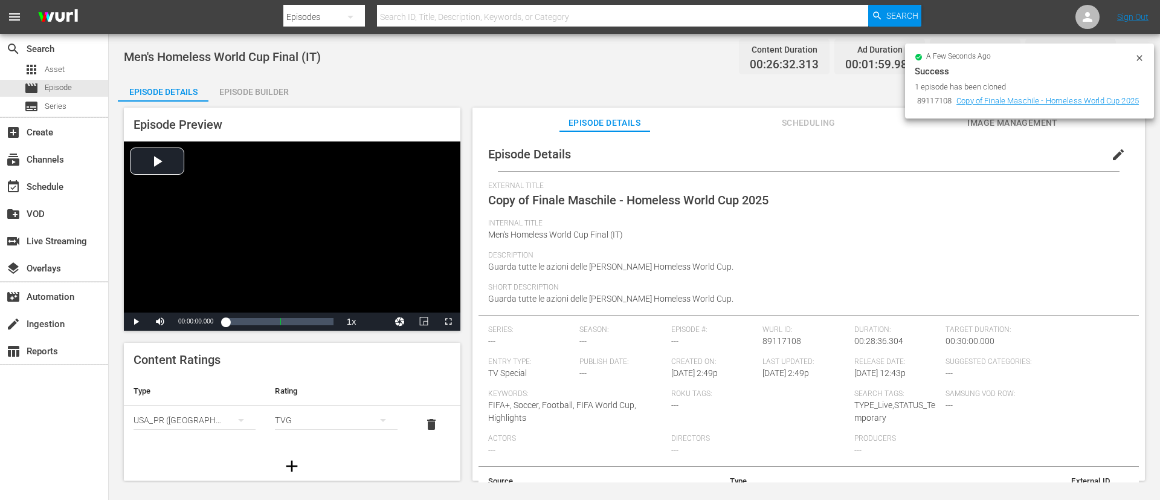
click at [1111, 160] on span "edit" at bounding box center [1118, 154] width 15 height 15
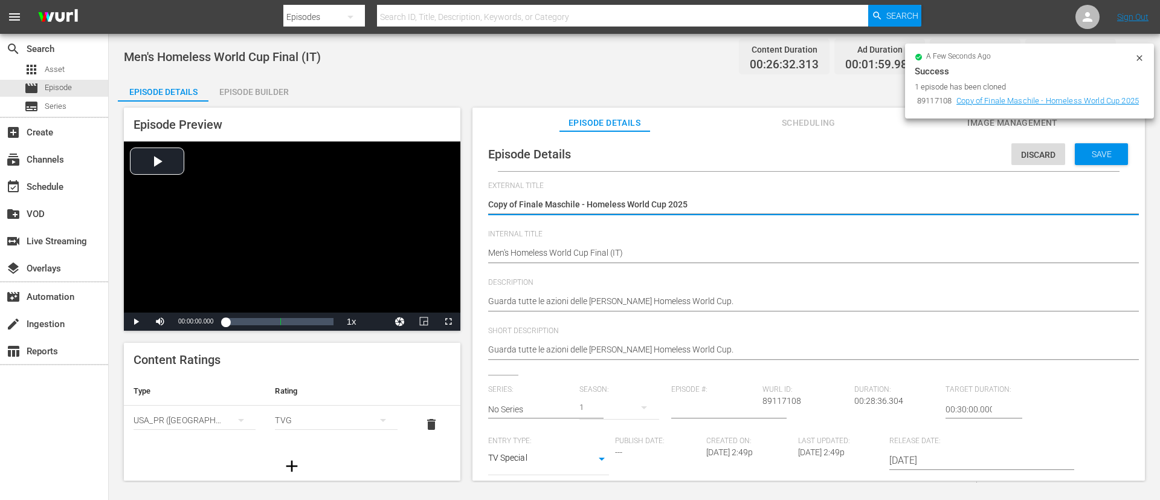
click at [547, 203] on textarea "Copy of Finale Maschile - Homeless World Cup 2025" at bounding box center [805, 205] width 635 height 15
type textarea "Copy of Finale F - Homeless World Cup 2025"
type textarea "Copy of Finale Fe - Homeless World Cup 2025"
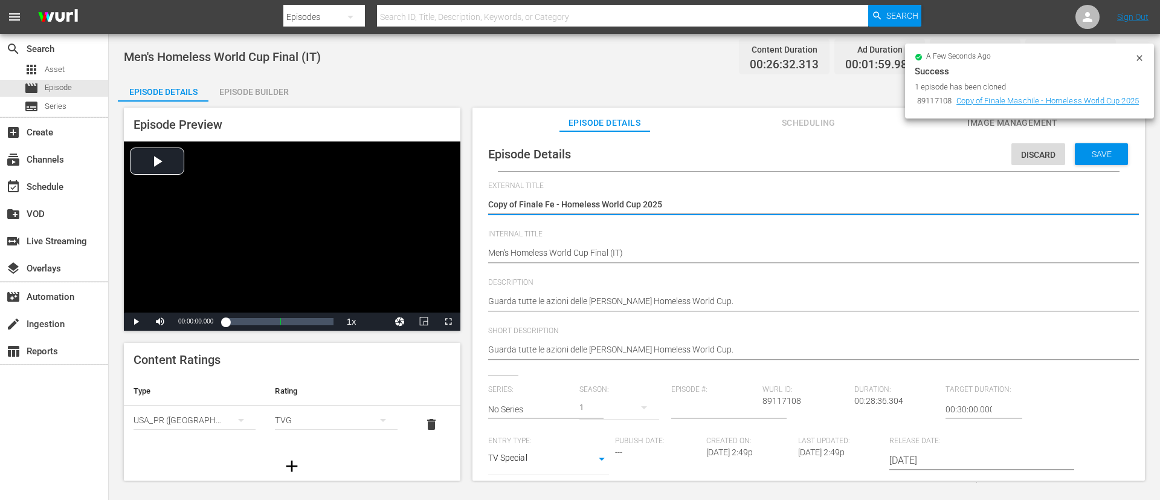
type textarea "Copy of Finale Fem - Homeless World Cup 2025"
type textarea "Copy of Finale Femm - Homeless World Cup 2025"
type textarea "Copy of Finale Femmi - Homeless World Cup 2025"
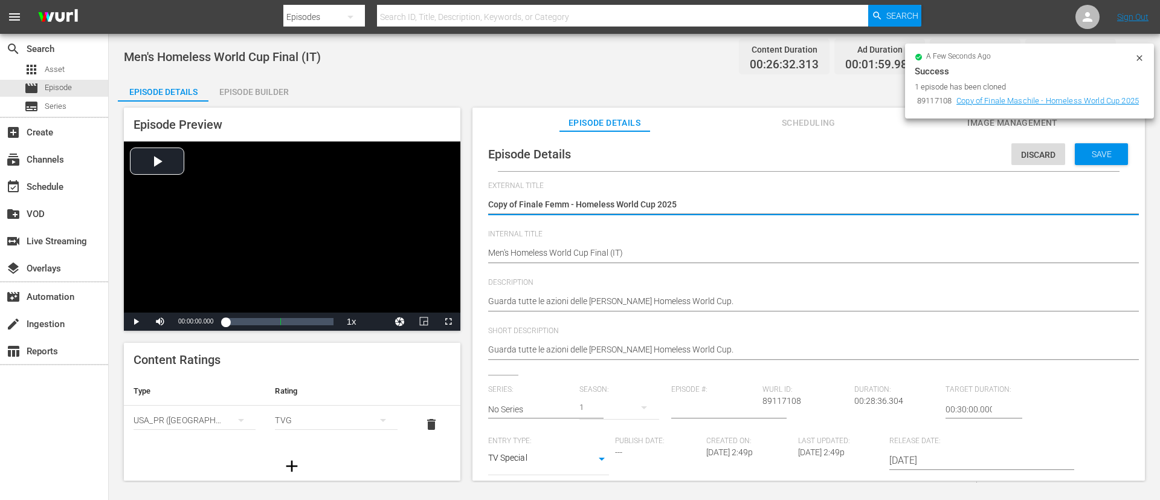
type textarea "Copy of Finale Femmi - Homeless World Cup 2025"
type textarea "Copy of Finale Femmin - Homeless World Cup 2025"
type textarea "Copy of Finale Femmini - Homeless World Cup 2025"
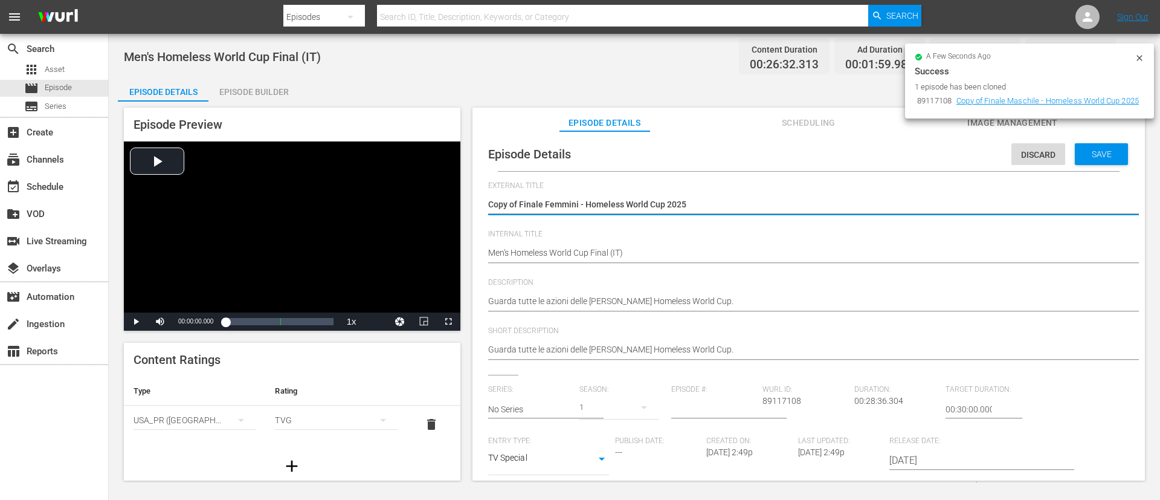
type textarea "Copy of Finale Femminil - Homeless World Cup 2025"
type textarea "Copy of Finale Femminile - Homeless World Cup 2025"
type textarea "Finale Femminile - Homeless World Cup 2025"
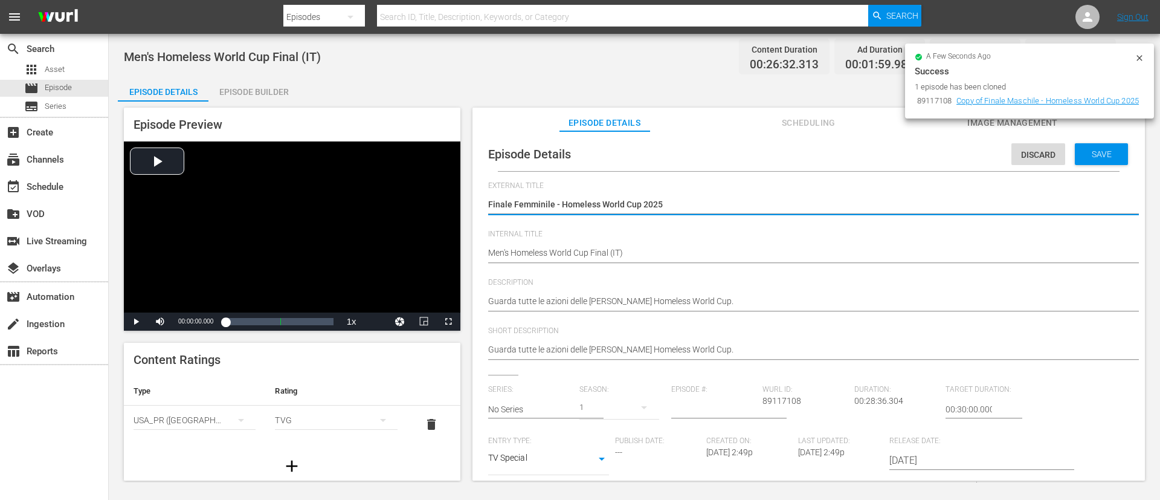
type textarea "Finale Femminile - Homeless World Cup 2025"
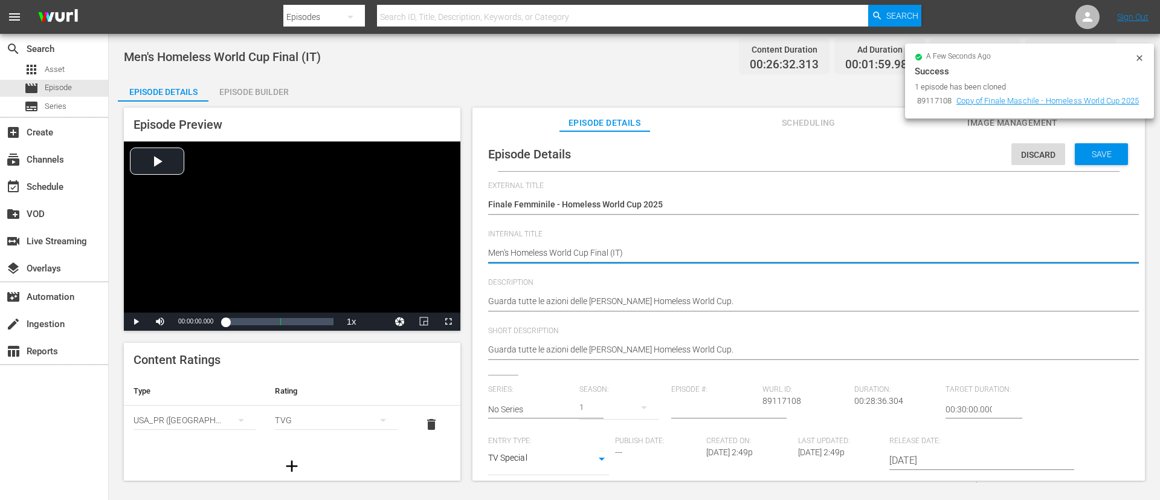
type textarea "Wen's Homeless World Cup Final (IT)"
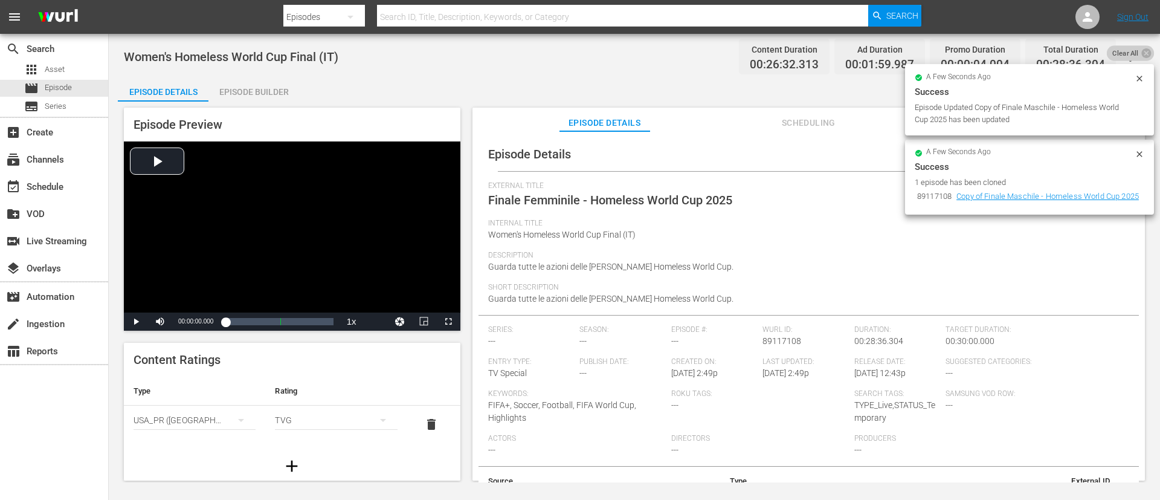
click at [1131, 53] on span "Clear All" at bounding box center [1125, 53] width 37 height 16
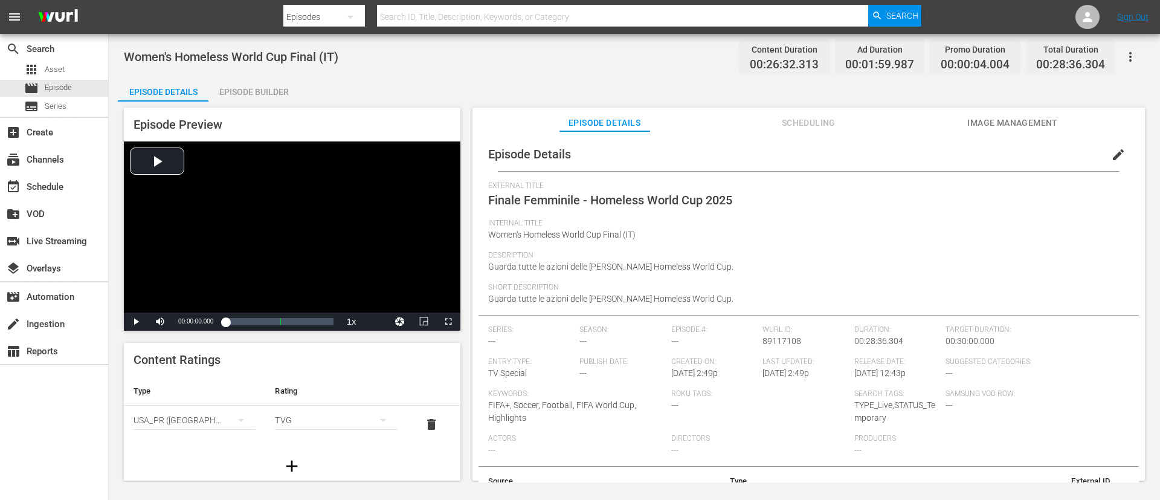
click at [1041, 110] on button "Image Management" at bounding box center [1013, 120] width 91 height 24
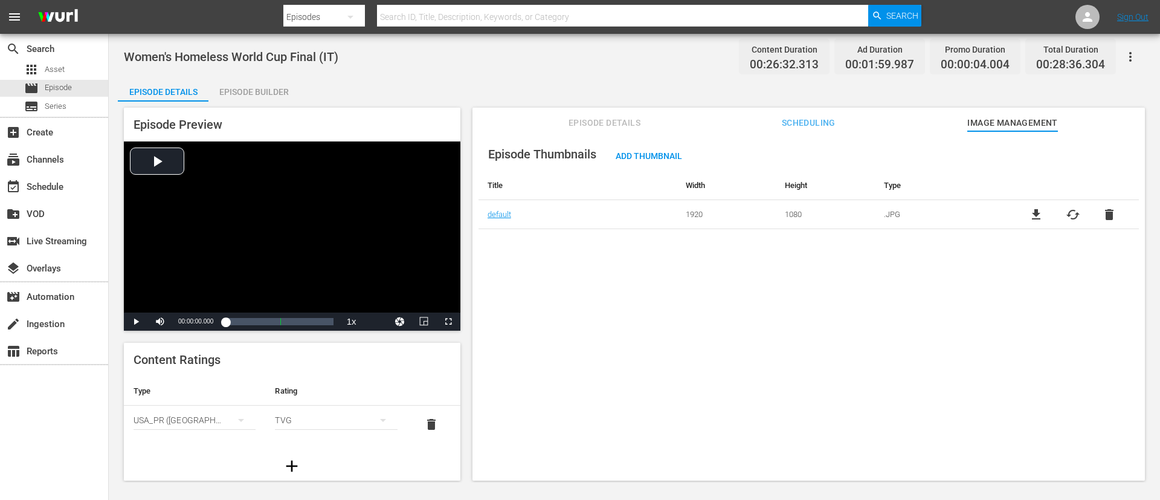
click at [1070, 210] on span "cached" at bounding box center [1073, 214] width 15 height 15
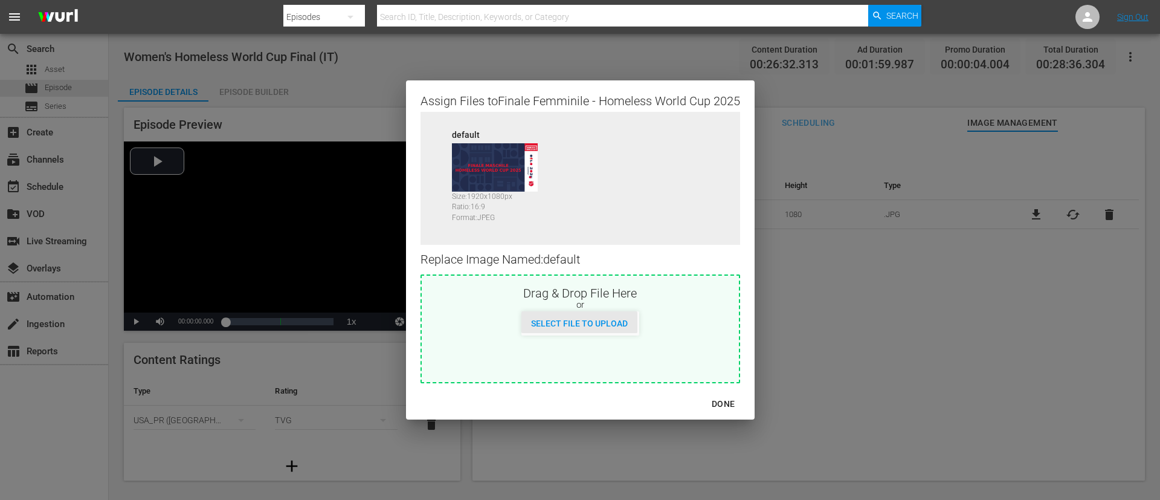
click at [623, 323] on span "Select File to Upload" at bounding box center [580, 323] width 116 height 10
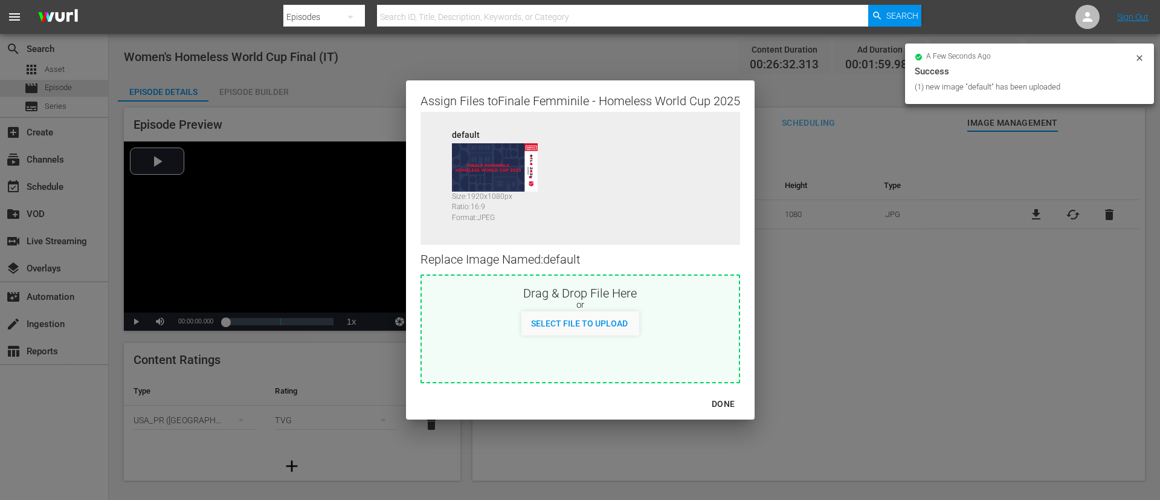
click at [726, 409] on div "DONE" at bounding box center [723, 403] width 42 height 15
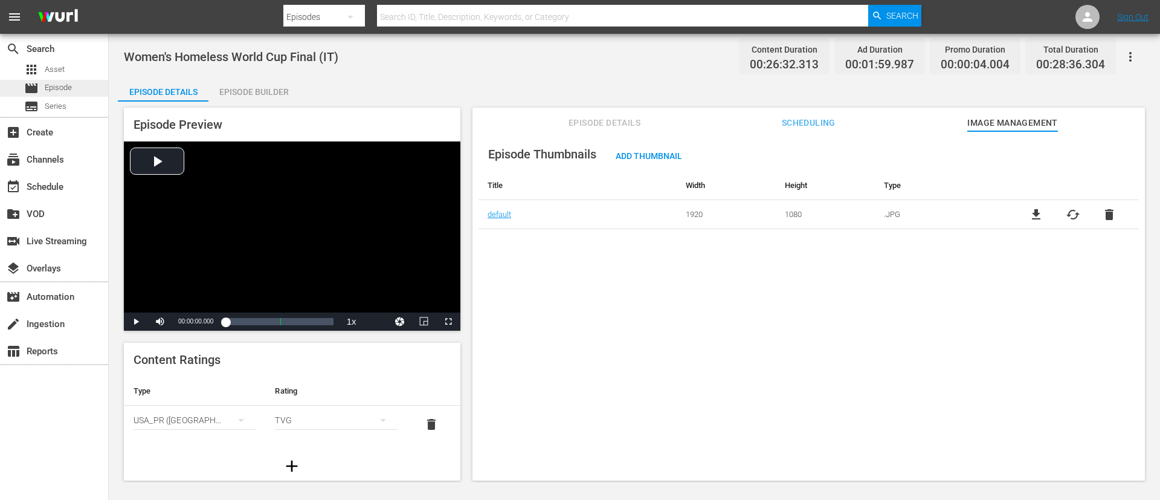
click at [94, 87] on div "movie Episode" at bounding box center [54, 88] width 108 height 17
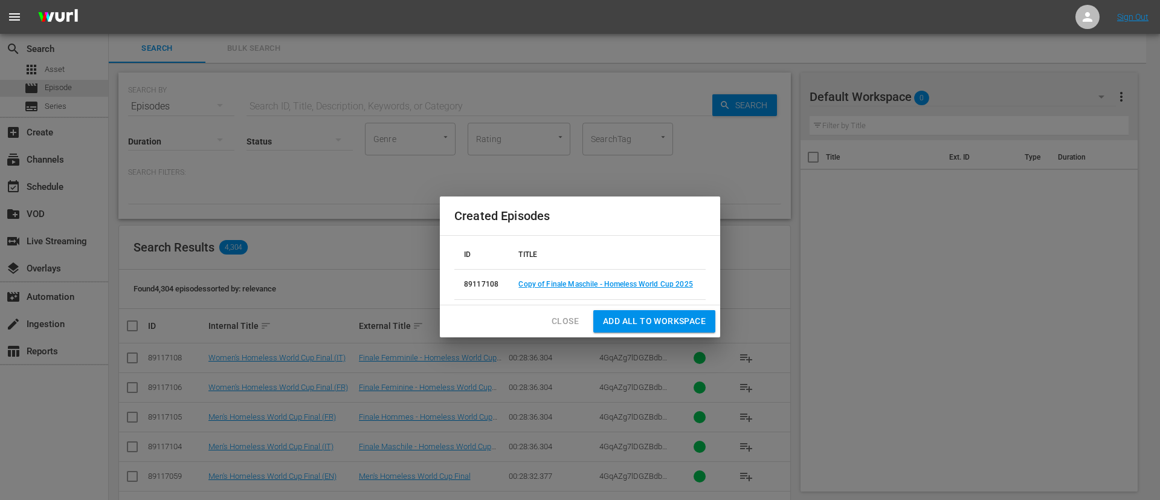
click at [563, 315] on span "Close" at bounding box center [565, 321] width 27 height 15
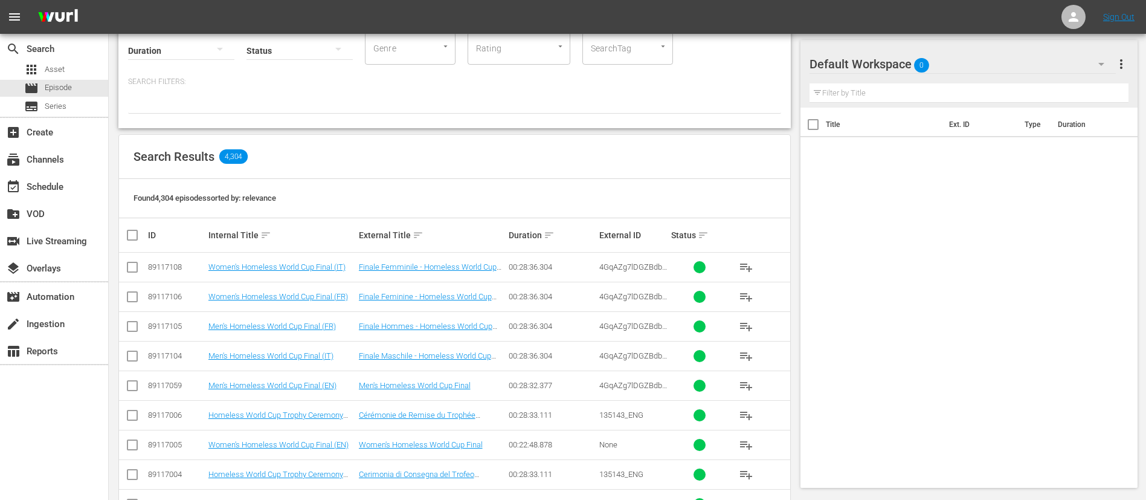
scroll to position [181, 0]
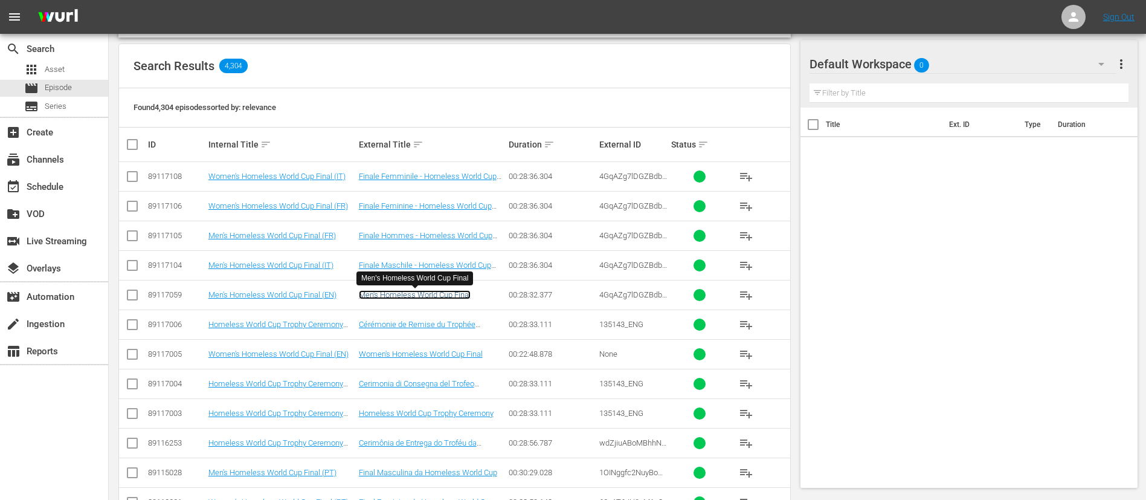
click at [437, 295] on link "Men's Homeless World Cup Final" at bounding box center [415, 294] width 112 height 9
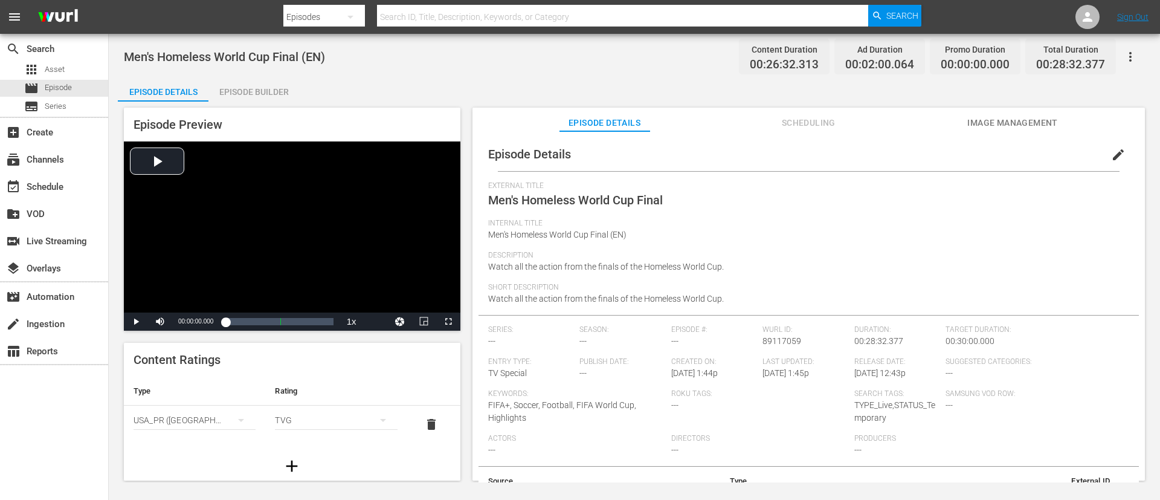
click at [1000, 118] on span "Image Management" at bounding box center [1013, 122] width 91 height 15
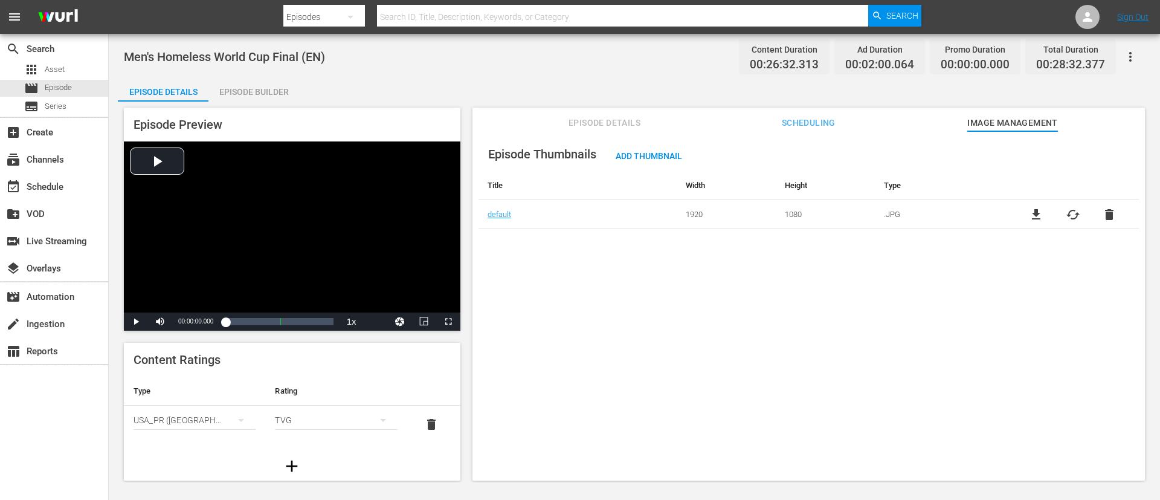
click at [607, 116] on span "Episode Details" at bounding box center [605, 122] width 91 height 15
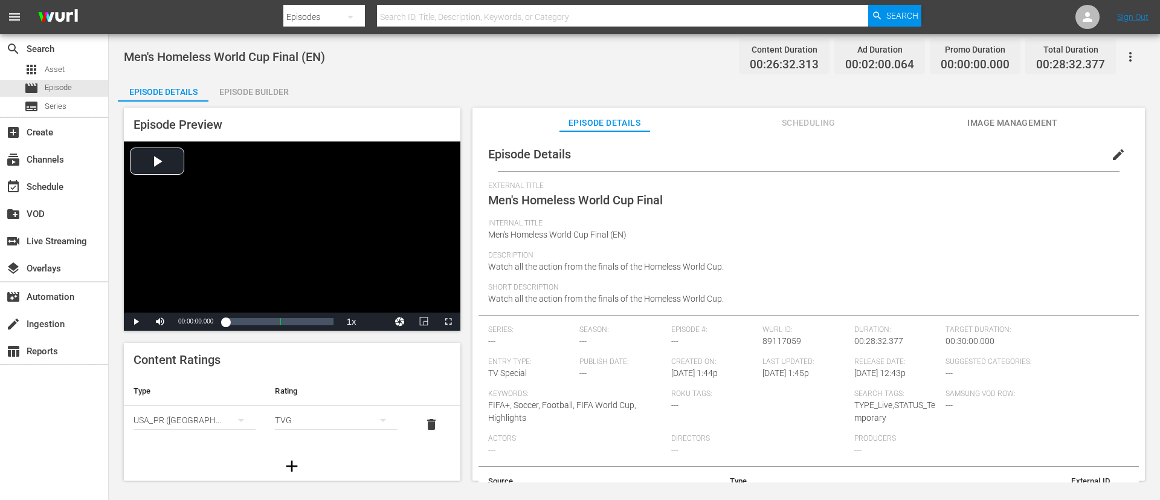
click at [1112, 156] on span "edit" at bounding box center [1118, 154] width 15 height 15
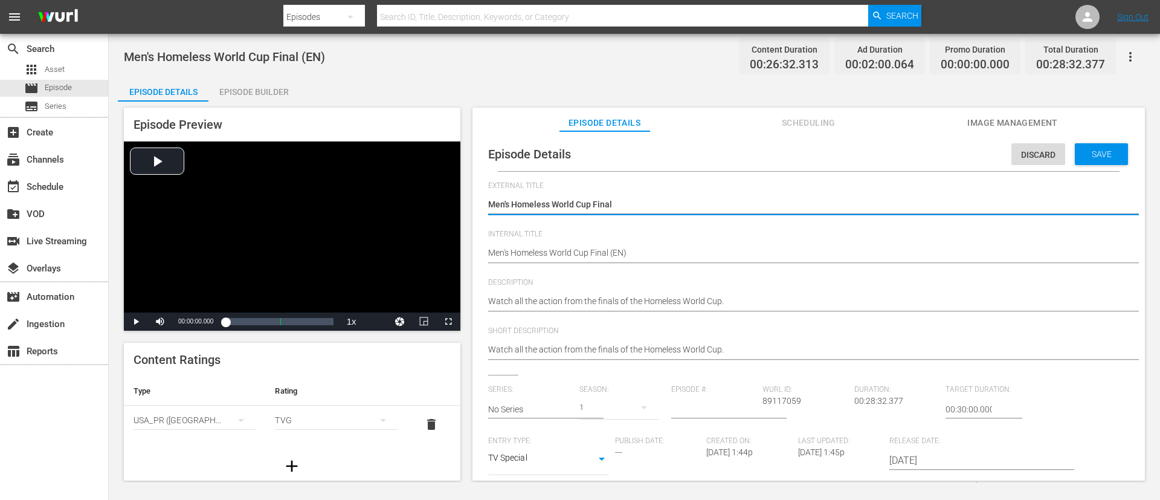
click at [632, 199] on textarea "Men's Homeless World Cup Final" at bounding box center [805, 205] width 635 height 15
click at [511, 202] on textarea "Men's Homeless World Cup Final" at bounding box center [805, 205] width 635 height 15
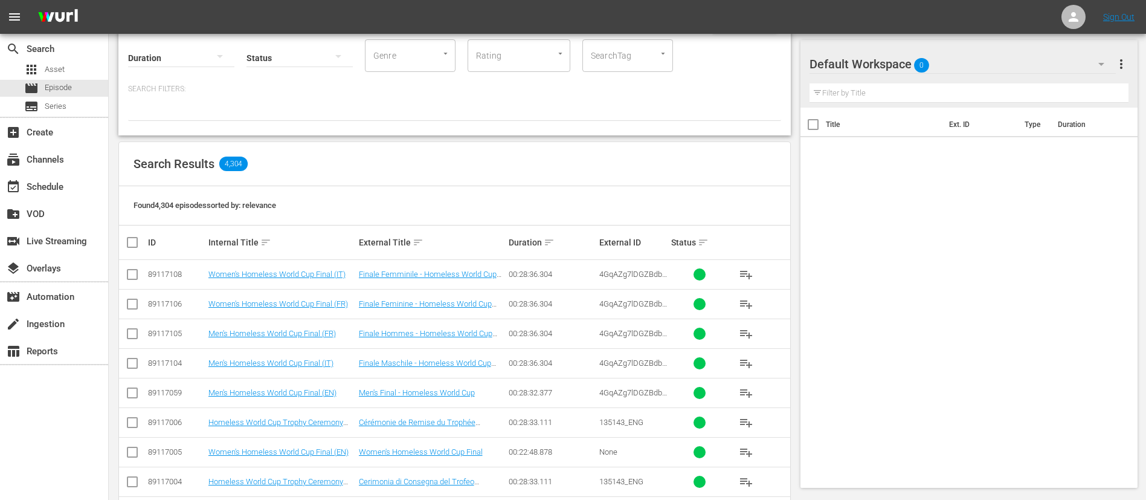
scroll to position [92, 0]
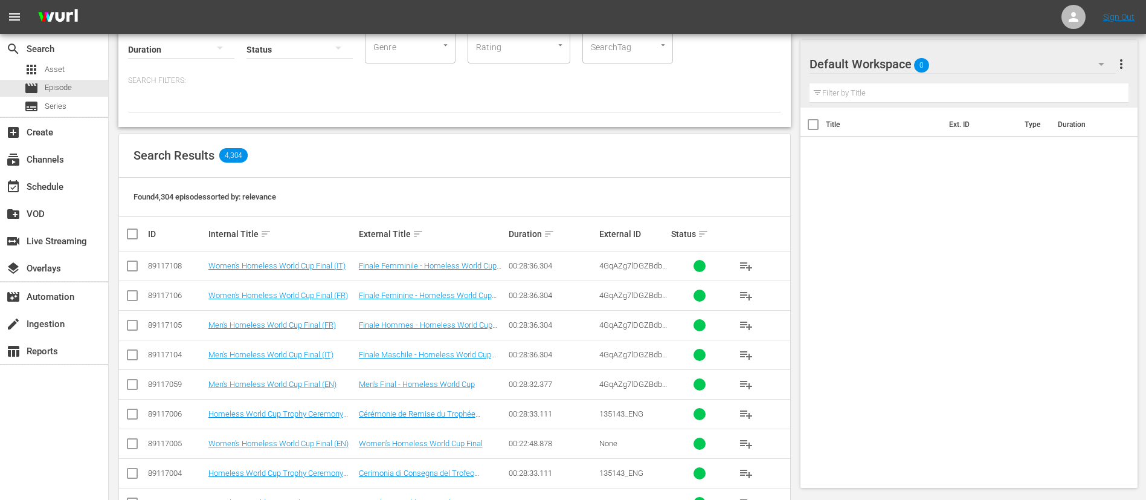
click at [465, 378] on td "Men's Final - Homeless World Cup" at bounding box center [432, 384] width 150 height 30
click at [457, 384] on link "Men's Final - Homeless World Cup" at bounding box center [417, 384] width 116 height 9
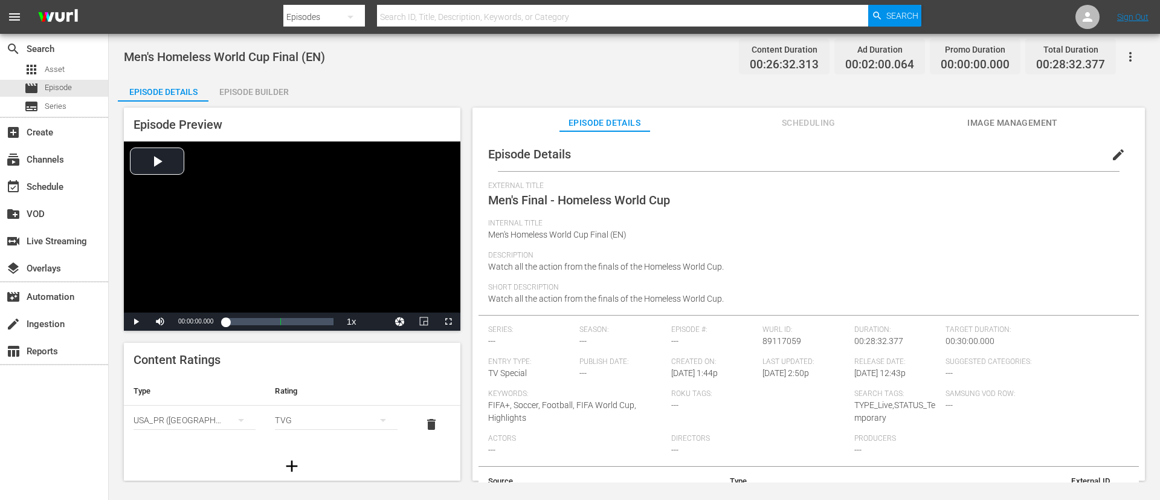
click at [1118, 154] on span "edit" at bounding box center [1118, 154] width 15 height 15
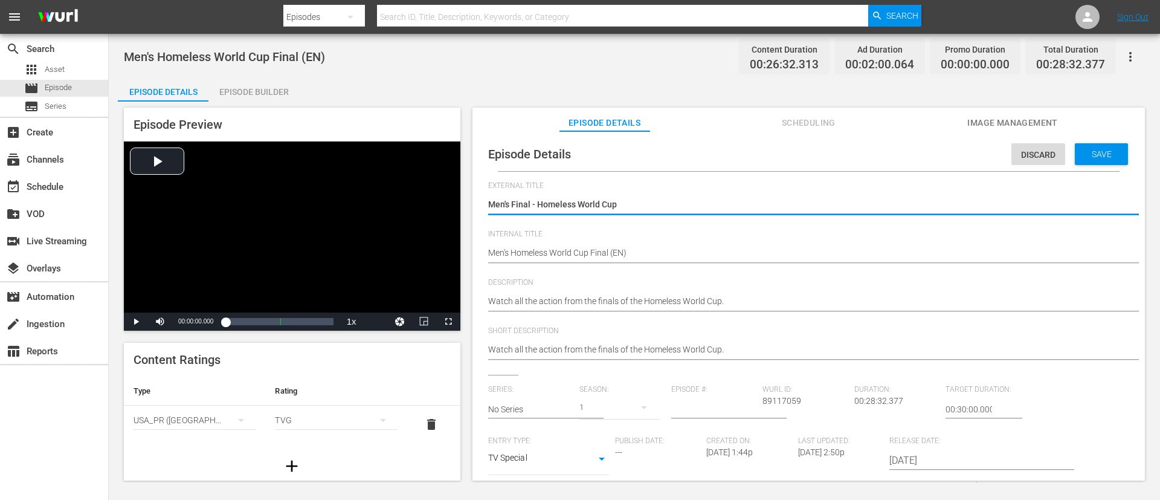
click at [664, 198] on textarea "Men's Final - Homeless World Cup" at bounding box center [805, 205] width 635 height 15
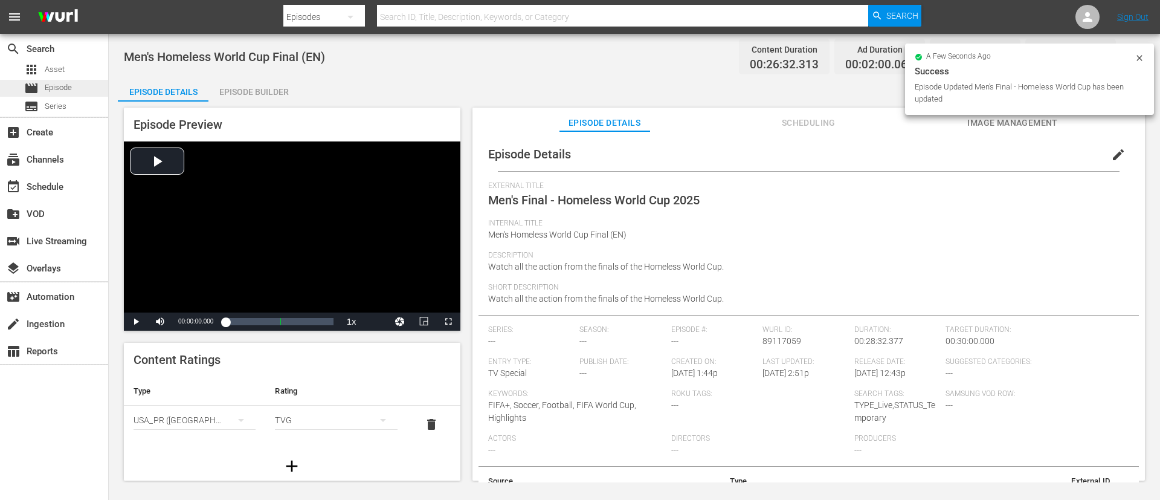
click at [48, 83] on span "Episode" at bounding box center [58, 88] width 27 height 12
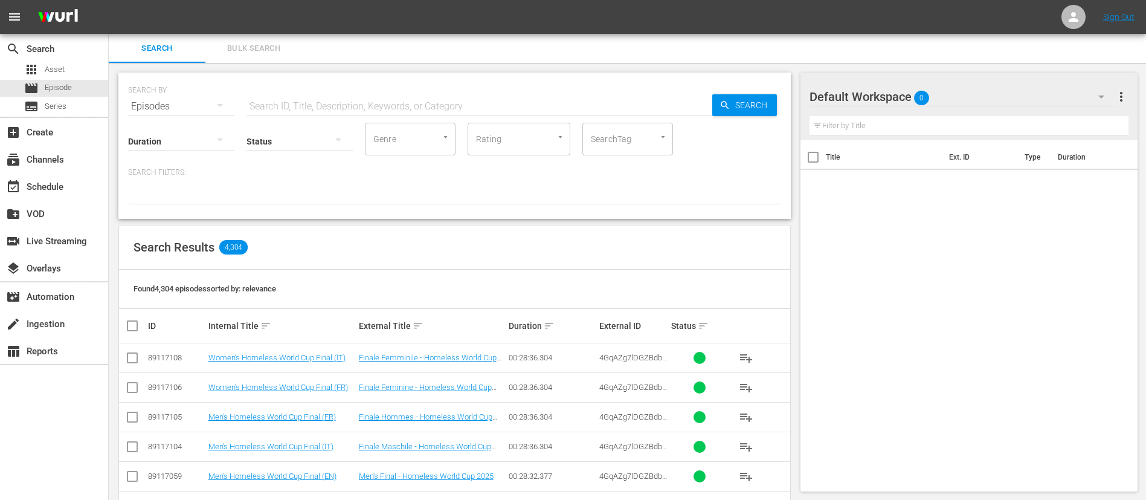
click at [318, 89] on div "SEARCH BY Search By Episodes Search ID, Title, Description, Keywords, or Catego…" at bounding box center [454, 99] width 653 height 44
click at [638, 110] on input "text" at bounding box center [480, 106] width 466 height 29
click at [135, 361] on input "checkbox" at bounding box center [132, 360] width 15 height 15
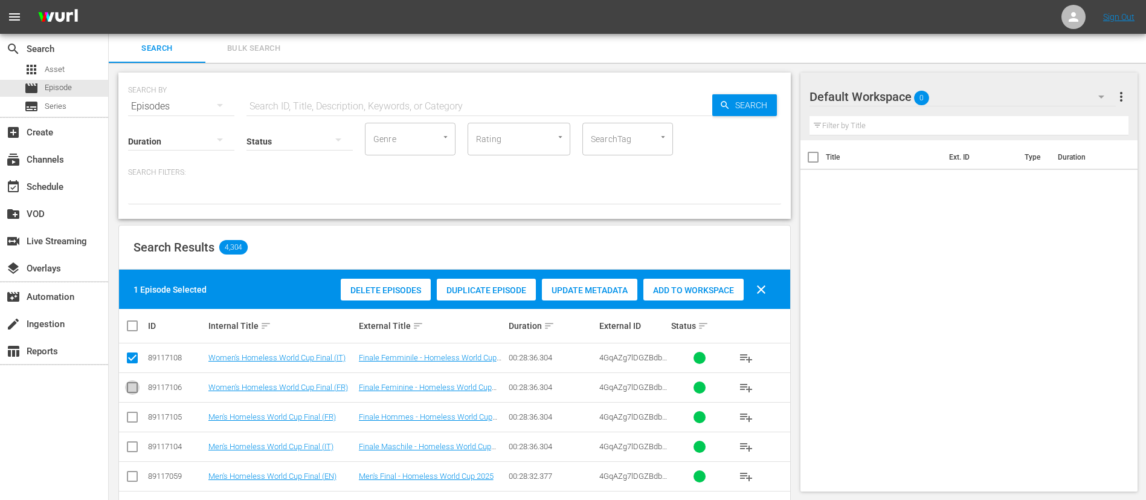
click at [137, 395] on input "checkbox" at bounding box center [132, 390] width 15 height 15
click at [135, 422] on input "checkbox" at bounding box center [132, 419] width 15 height 15
click at [134, 444] on input "checkbox" at bounding box center [132, 449] width 15 height 15
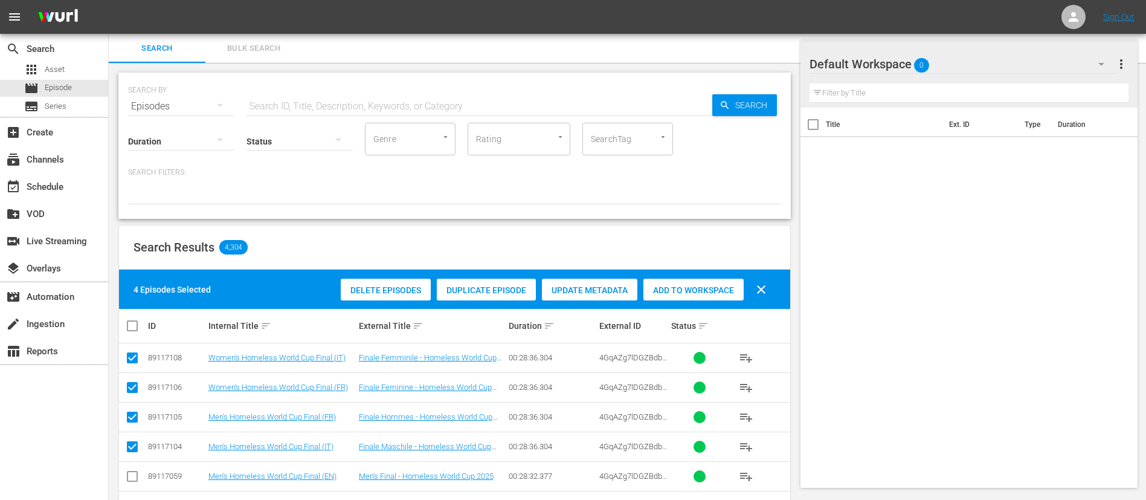
scroll to position [91, 0]
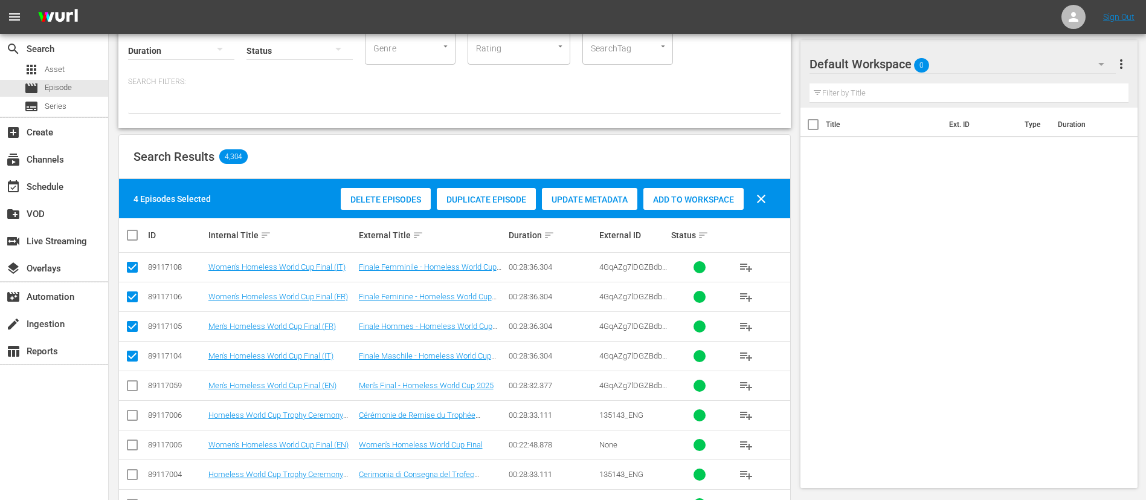
click at [131, 383] on input "checkbox" at bounding box center [132, 388] width 15 height 15
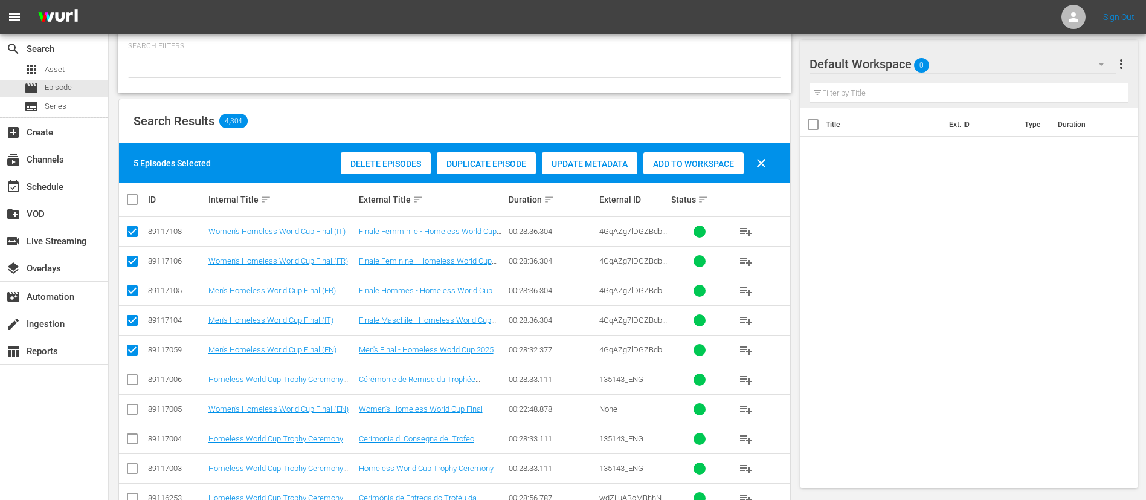
scroll to position [181, 0]
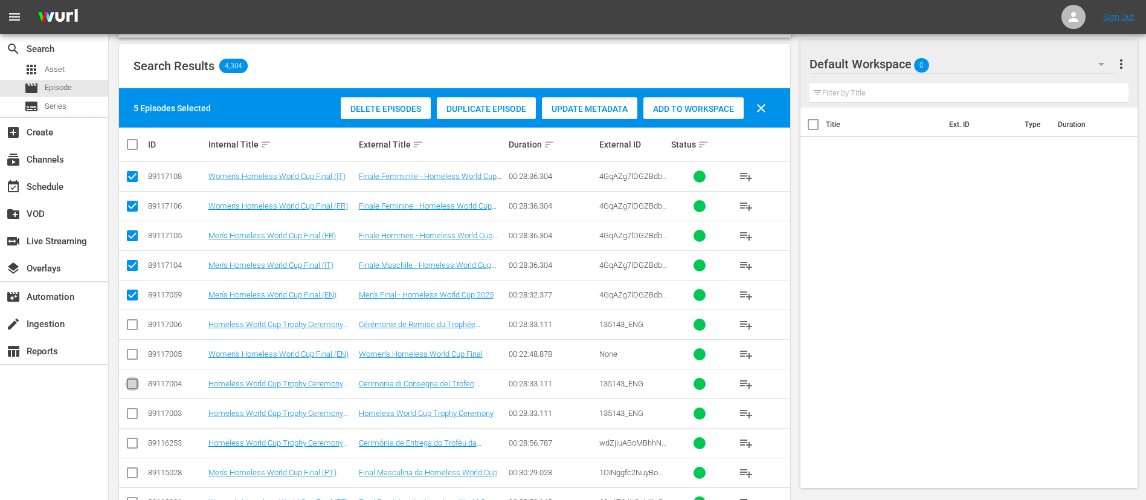
click at [131, 383] on input "checkbox" at bounding box center [132, 386] width 15 height 15
click at [128, 326] on input "checkbox" at bounding box center [132, 327] width 15 height 15
click at [700, 104] on span "Add to Workspace" at bounding box center [694, 109] width 100 height 10
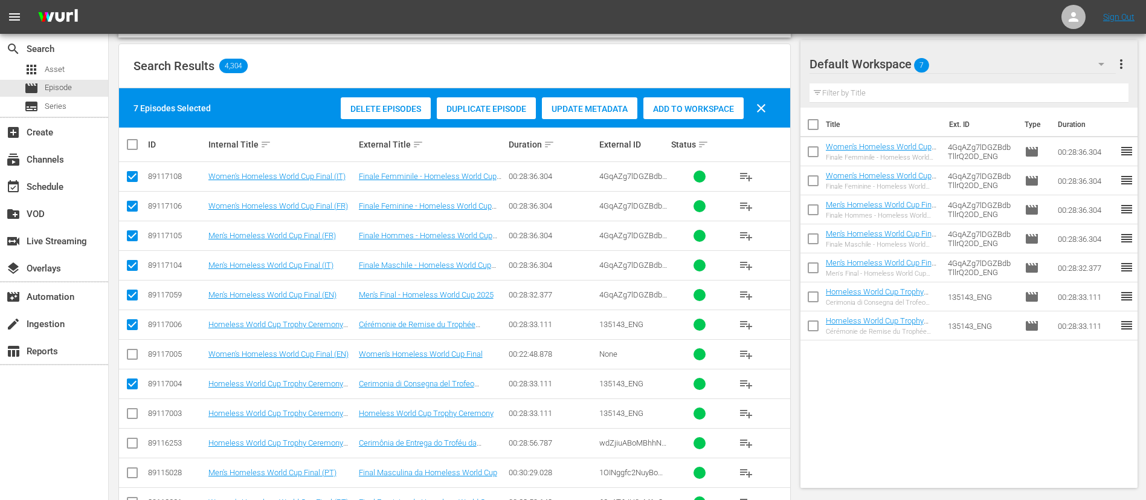
click at [893, 395] on div "Title Ext. ID Type Duration Women's Homeless World Cup Final (IT) Finale Femmin…" at bounding box center [970, 295] width 338 height 375
click at [874, 351] on div "Title Ext. ID Type Duration Women's Homeless World Cup Final (IT) Finale Femmin…" at bounding box center [970, 295] width 338 height 375
click at [133, 149] on input "checkbox" at bounding box center [137, 144] width 24 height 15
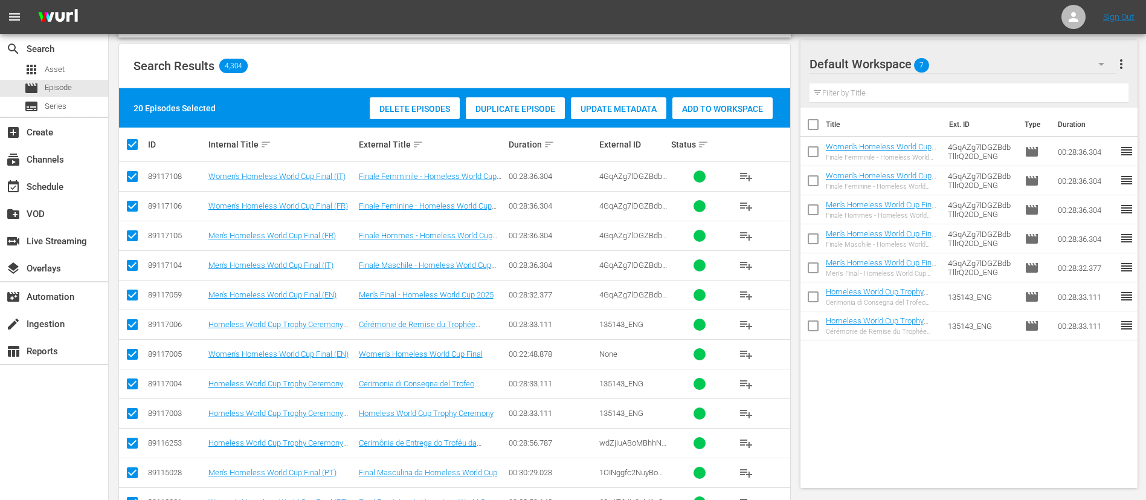
click at [133, 149] on input "checkbox" at bounding box center [137, 144] width 24 height 15
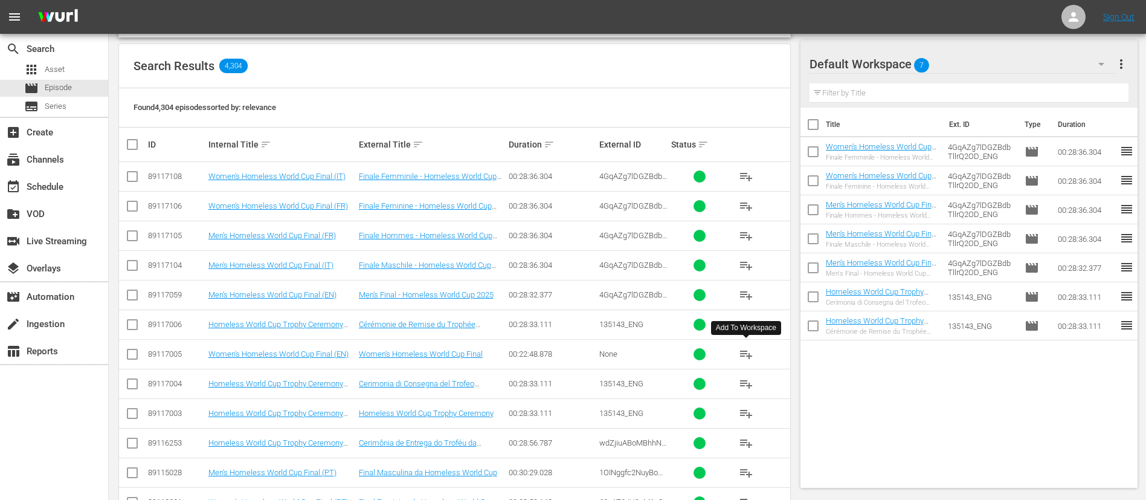
click at [751, 351] on span "playlist_add" at bounding box center [746, 354] width 15 height 15
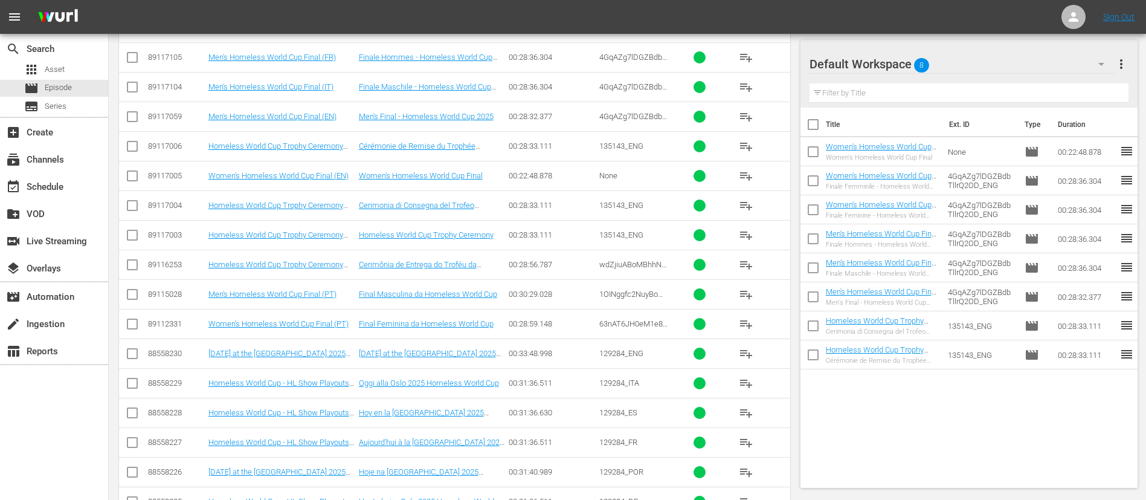
scroll to position [363, 0]
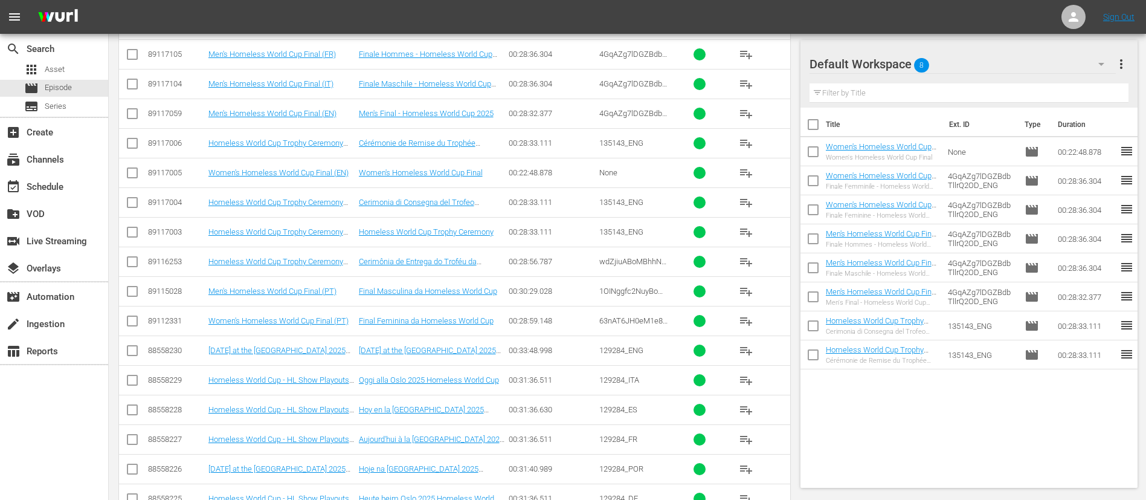
click at [749, 231] on span "playlist_add" at bounding box center [746, 232] width 15 height 15
click at [1126, 63] on span "more_vert" at bounding box center [1121, 64] width 15 height 15
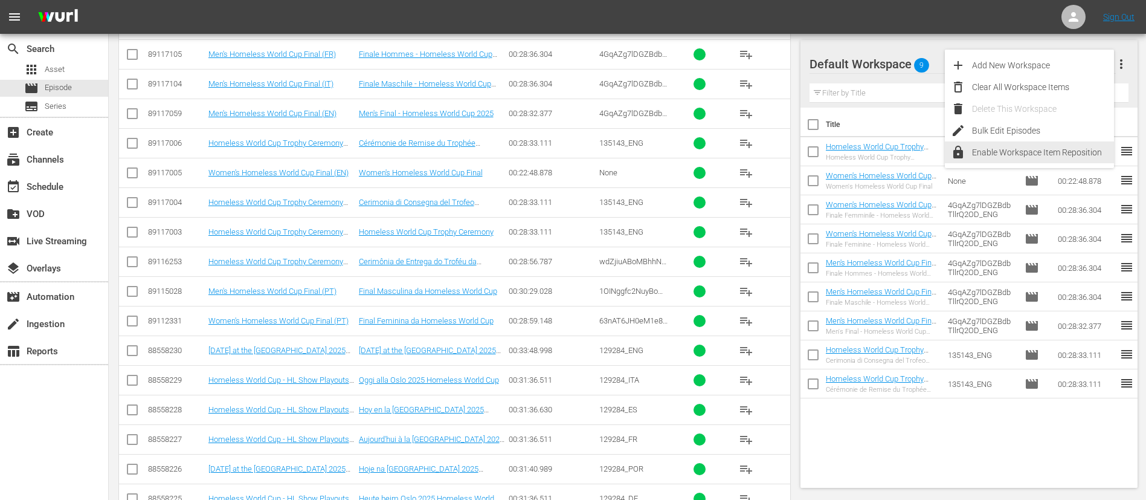
click at [1020, 150] on div "Enable Workspace Item Reposition" at bounding box center [1043, 152] width 142 height 22
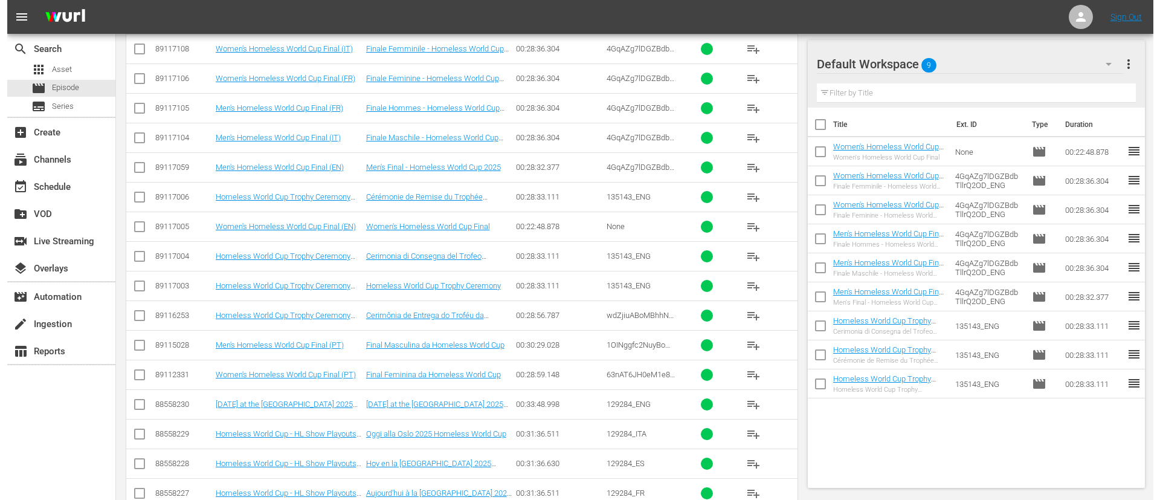
scroll to position [0, 0]
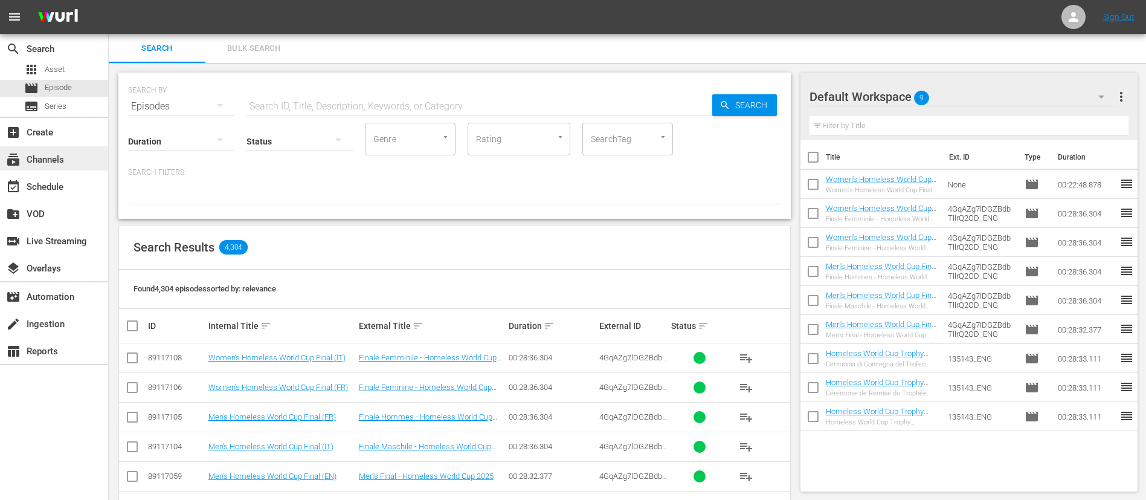
click at [64, 153] on div "subscriptions Channels" at bounding box center [34, 157] width 68 height 11
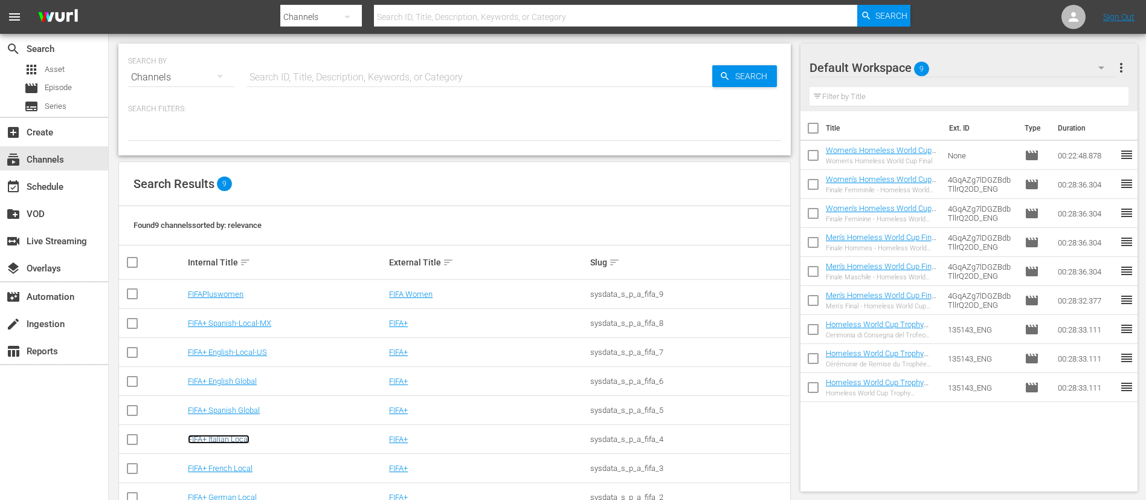
click at [227, 435] on link "FIFA+ Italian Local" at bounding box center [219, 439] width 62 height 9
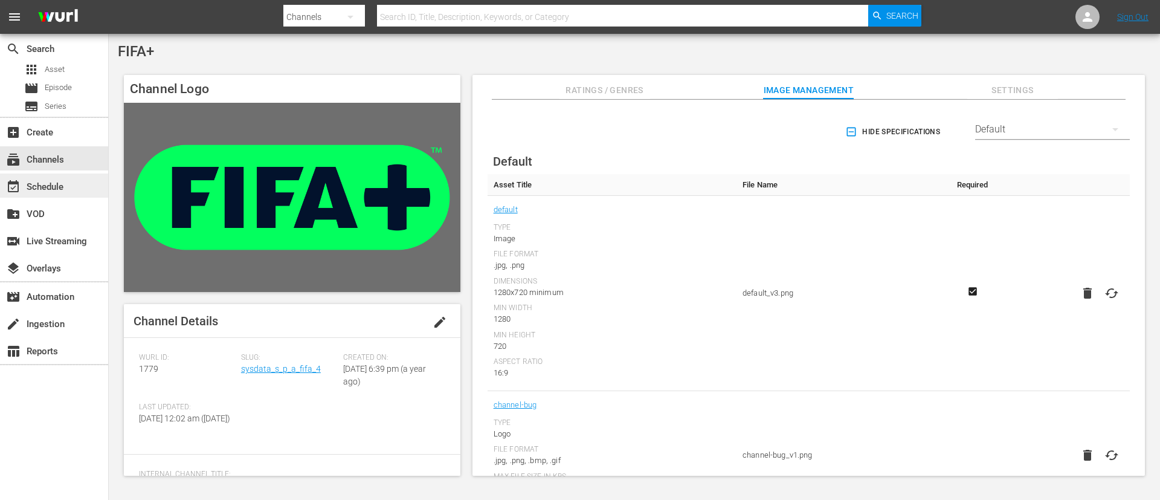
click at [70, 176] on div "event_available Schedule" at bounding box center [54, 185] width 108 height 24
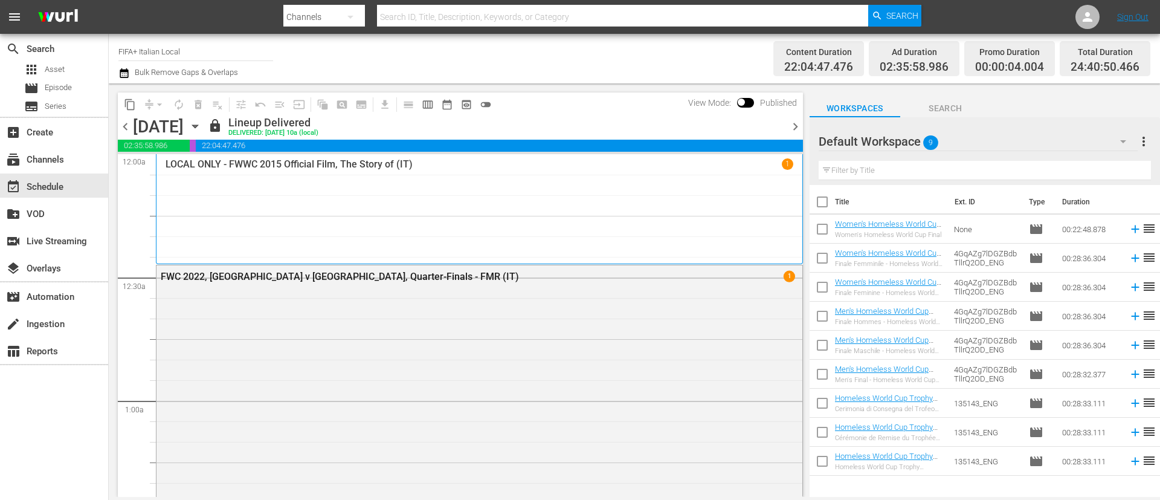
click at [795, 129] on span "chevron_right" at bounding box center [795, 126] width 15 height 15
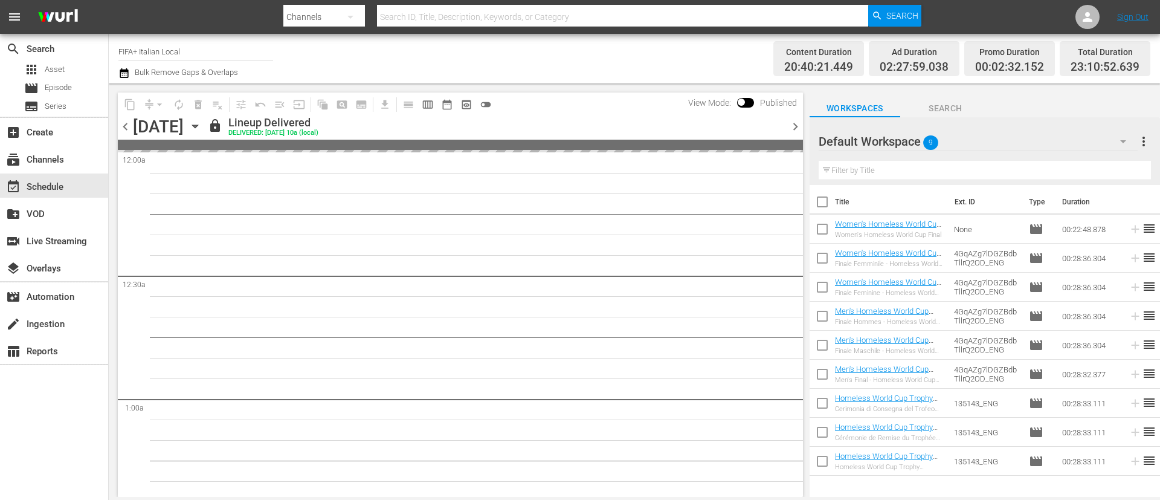
click at [795, 129] on span "chevron_right" at bounding box center [795, 126] width 15 height 15
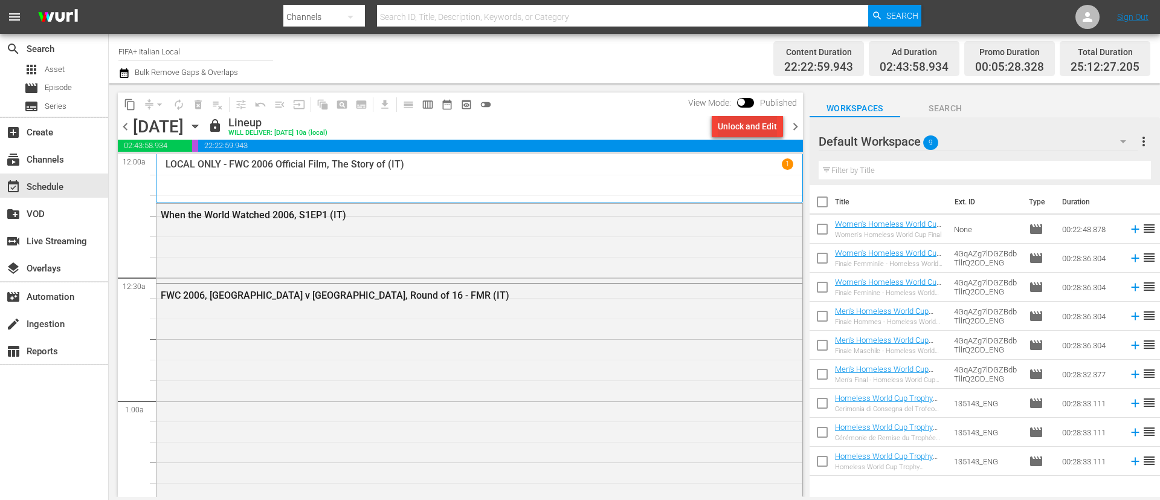
click at [742, 120] on div "Unlock and Edit" at bounding box center [747, 126] width 59 height 22
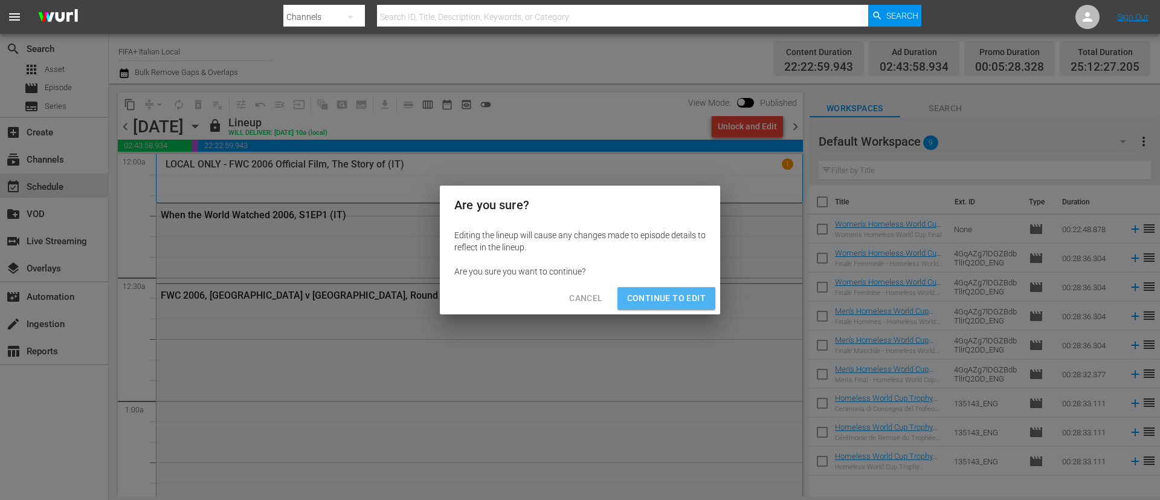
click at [675, 293] on span "Continue to Edit" at bounding box center [666, 298] width 79 height 15
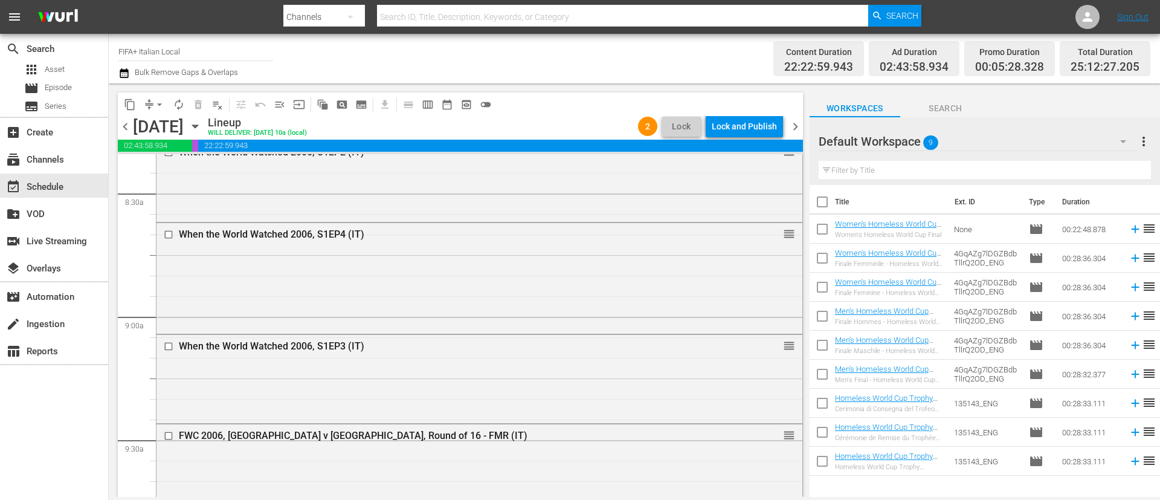
scroll to position [2085, 0]
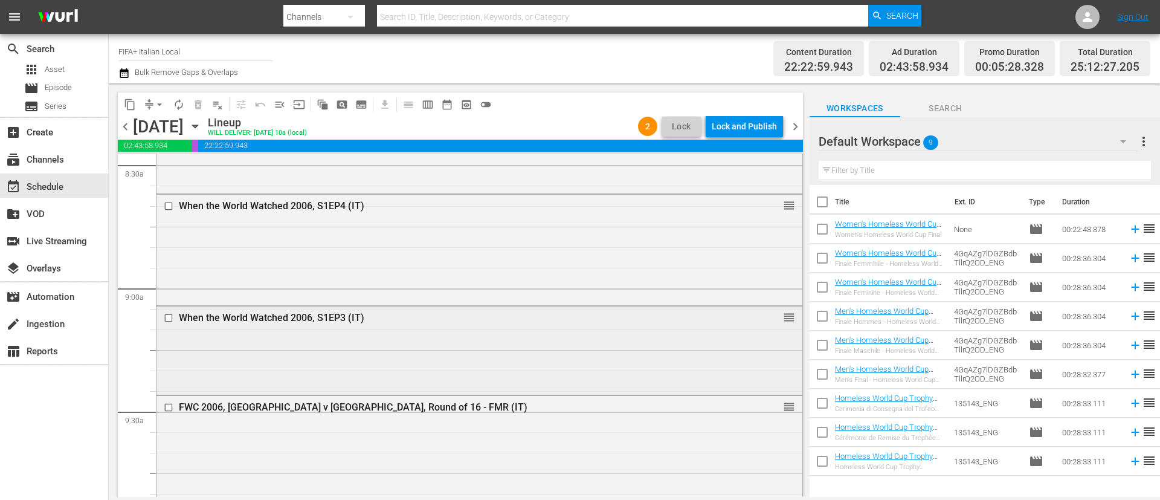
click at [170, 315] on input "checkbox" at bounding box center [170, 317] width 13 height 10
click at [196, 108] on span "delete_forever_outlined" at bounding box center [198, 105] width 12 height 12
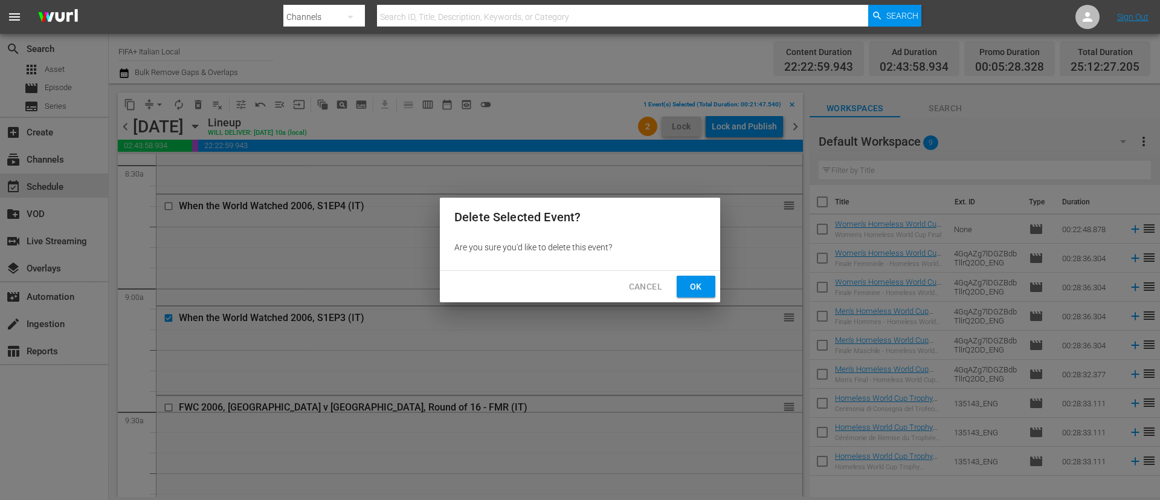
click at [706, 290] on button "Ok" at bounding box center [696, 287] width 39 height 22
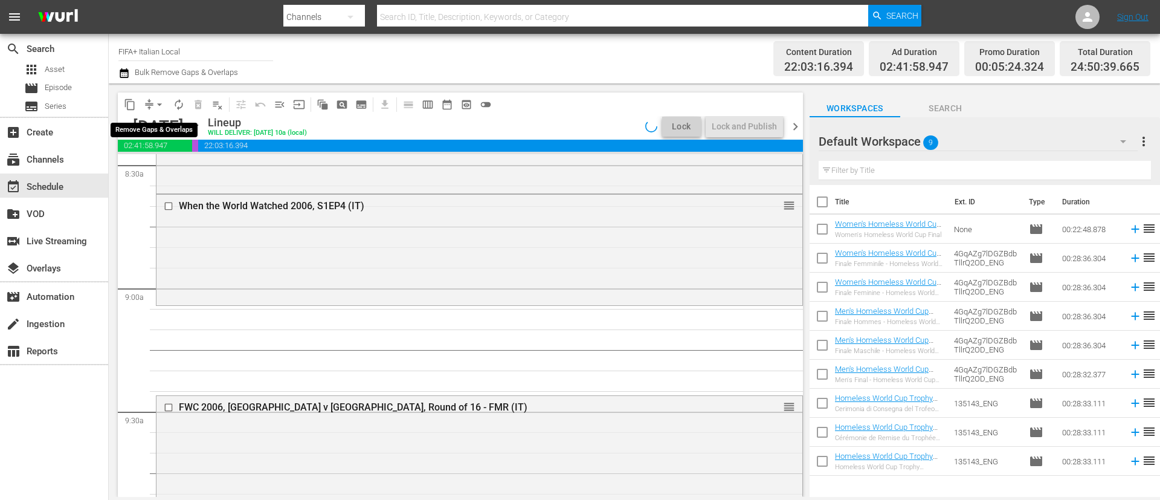
click at [152, 104] on button "arrow_drop_down" at bounding box center [159, 104] width 19 height 19
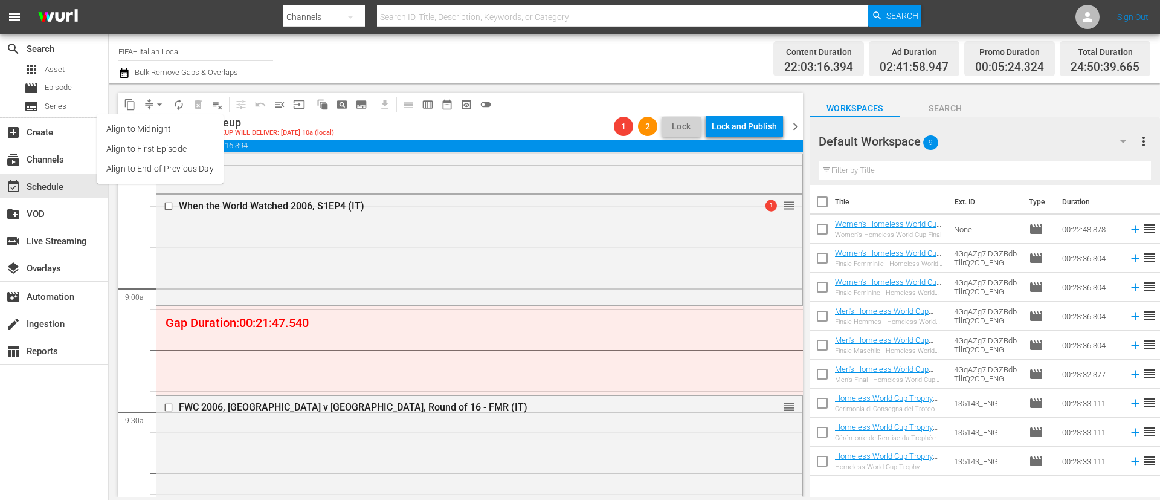
click at [192, 165] on li "Align to End of Previous Day" at bounding box center [160, 169] width 127 height 20
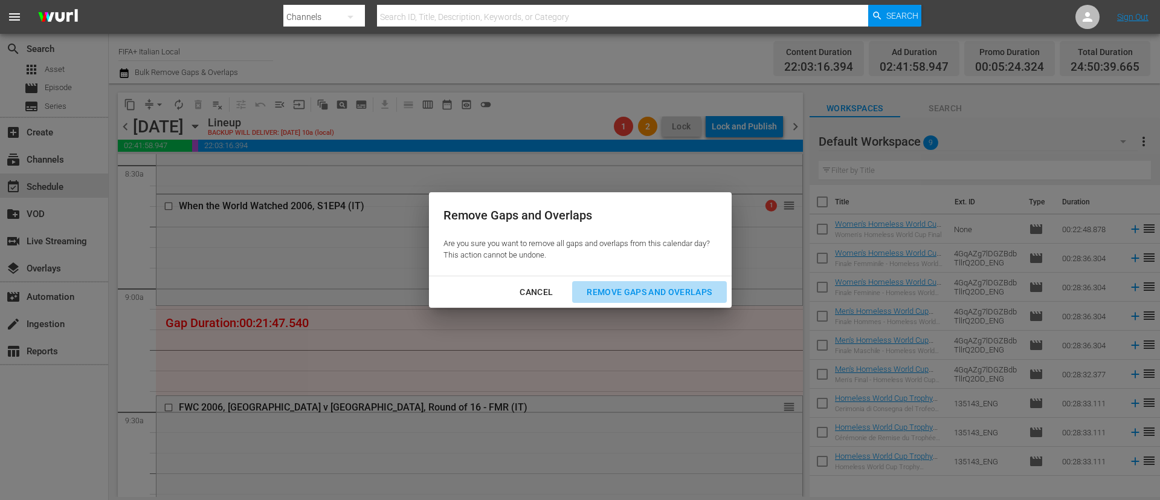
click at [645, 283] on button "Remove Gaps and Overlaps" at bounding box center [649, 292] width 154 height 22
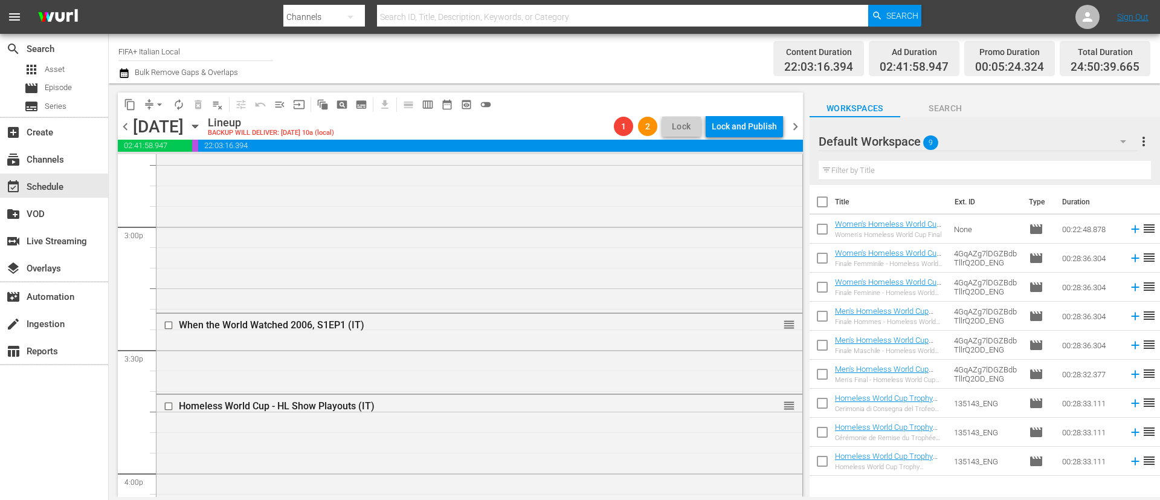
scroll to position [3717, 0]
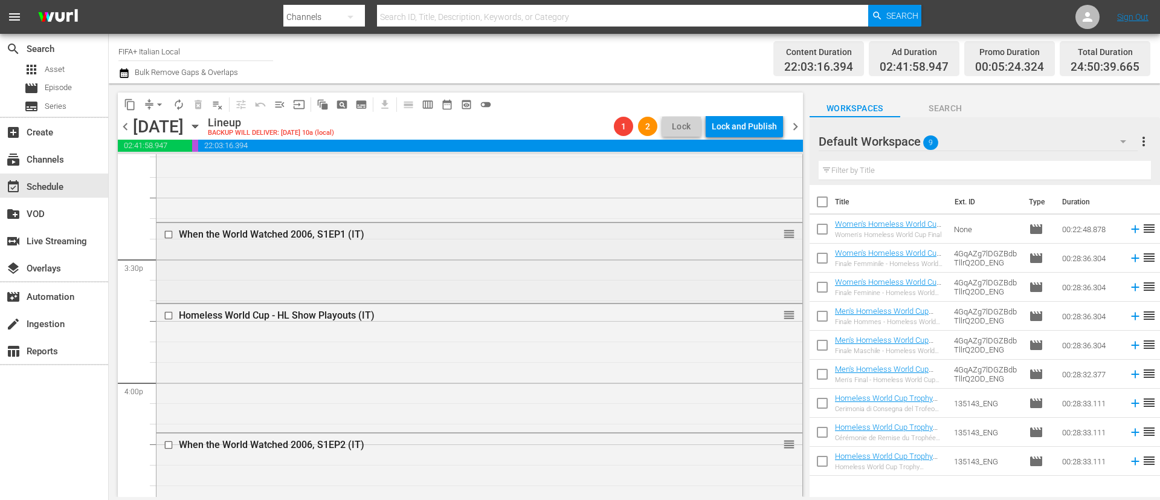
click at [165, 233] on input "checkbox" at bounding box center [170, 235] width 13 height 10
click at [168, 315] on input "checkbox" at bounding box center [170, 315] width 13 height 10
click at [170, 448] on input "checkbox" at bounding box center [170, 445] width 13 height 10
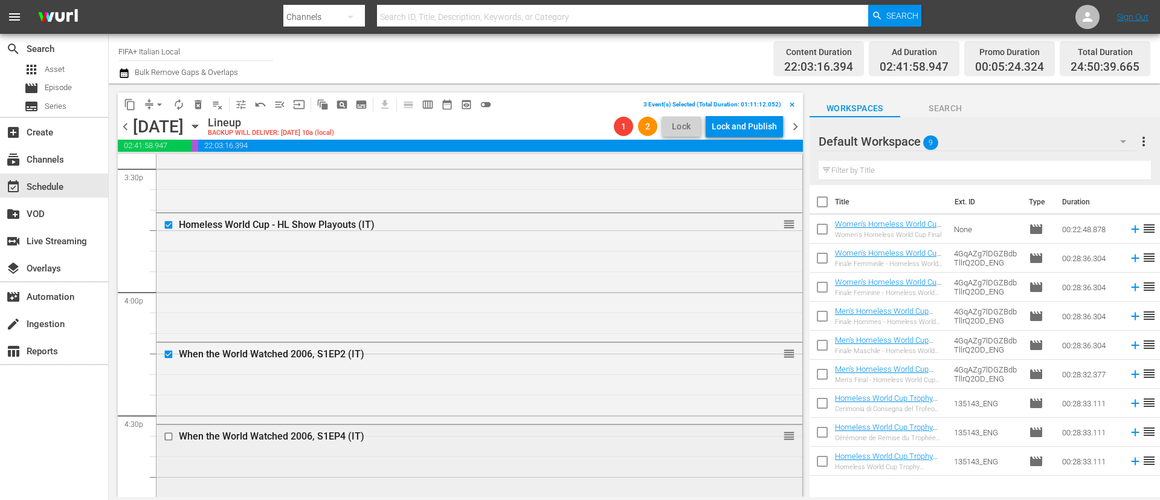
scroll to position [3898, 0]
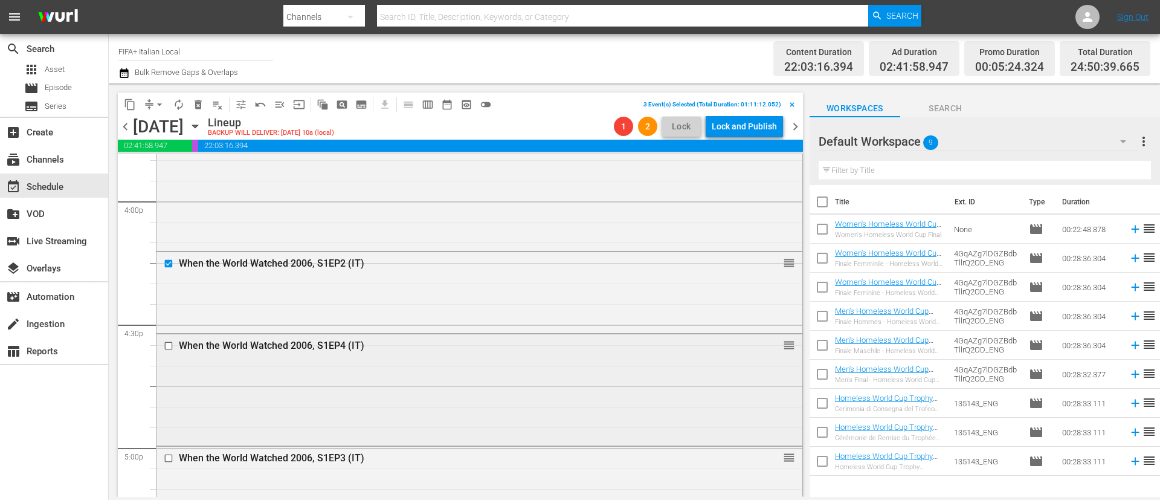
click at [158, 346] on div "When the World Watched 2006, S1EP4 (IT) reorder" at bounding box center [480, 345] width 646 height 23
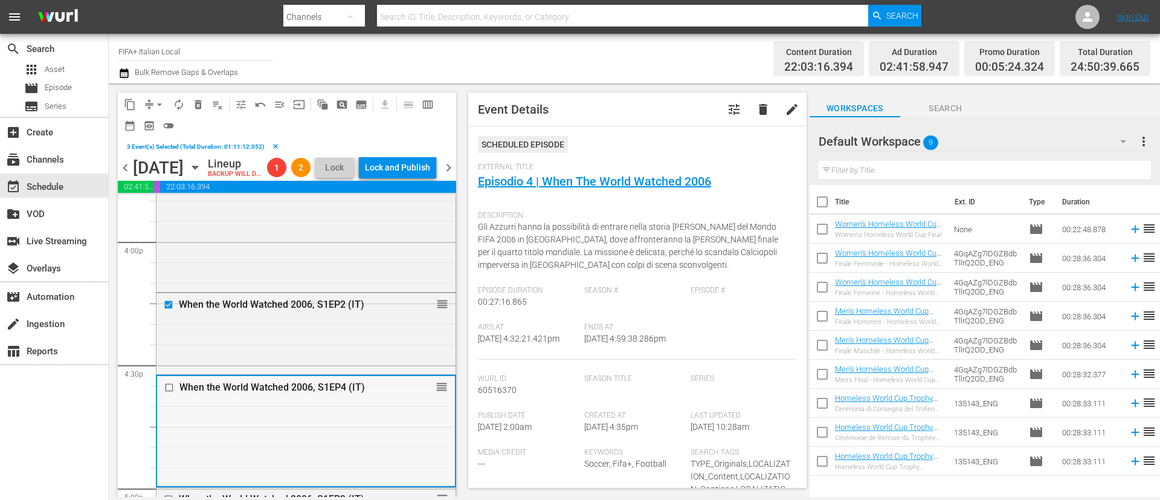
click at [169, 392] on input "checkbox" at bounding box center [170, 387] width 13 height 10
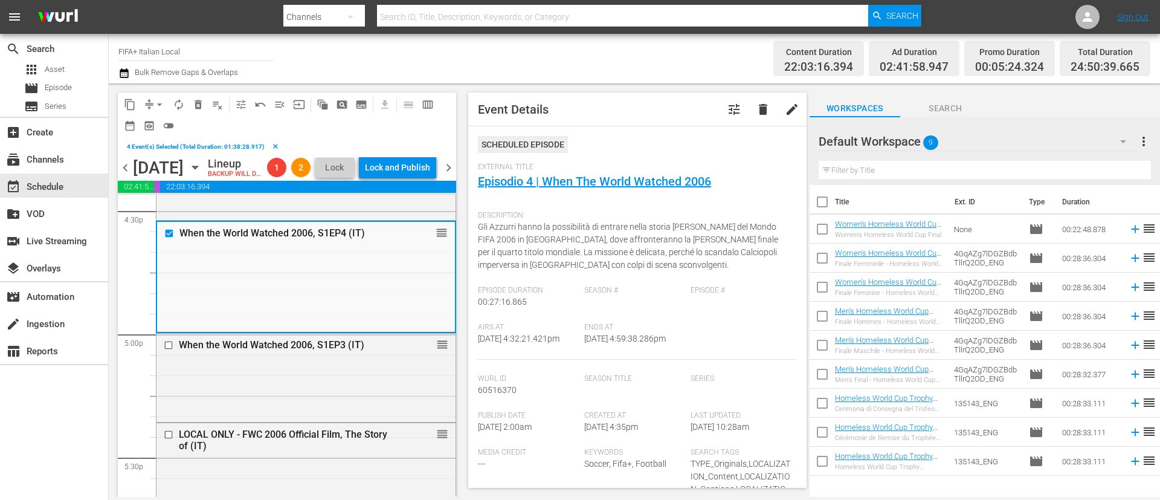
scroll to position [4079, 0]
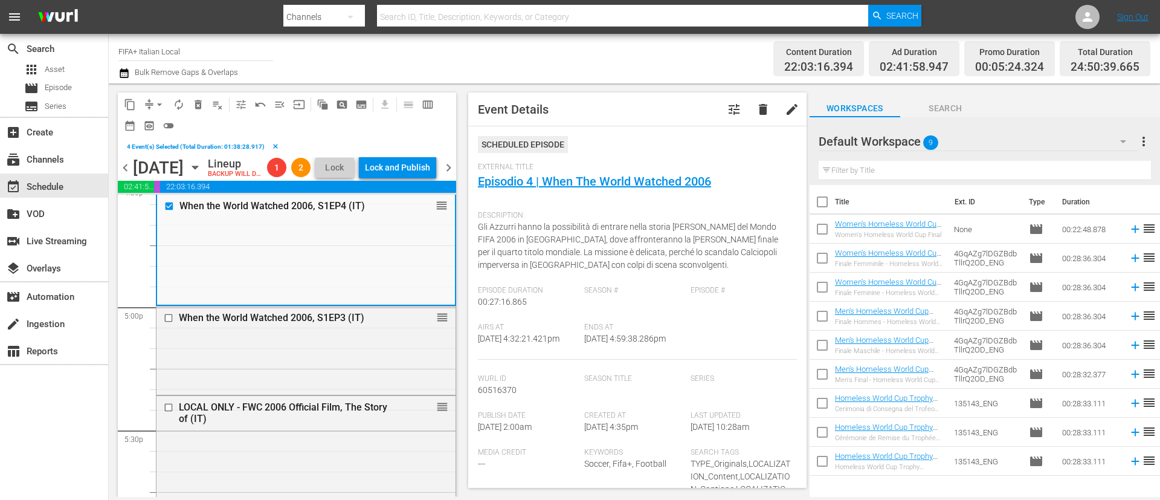
click at [201, 106] on span "delete_forever_outlined" at bounding box center [198, 105] width 12 height 12
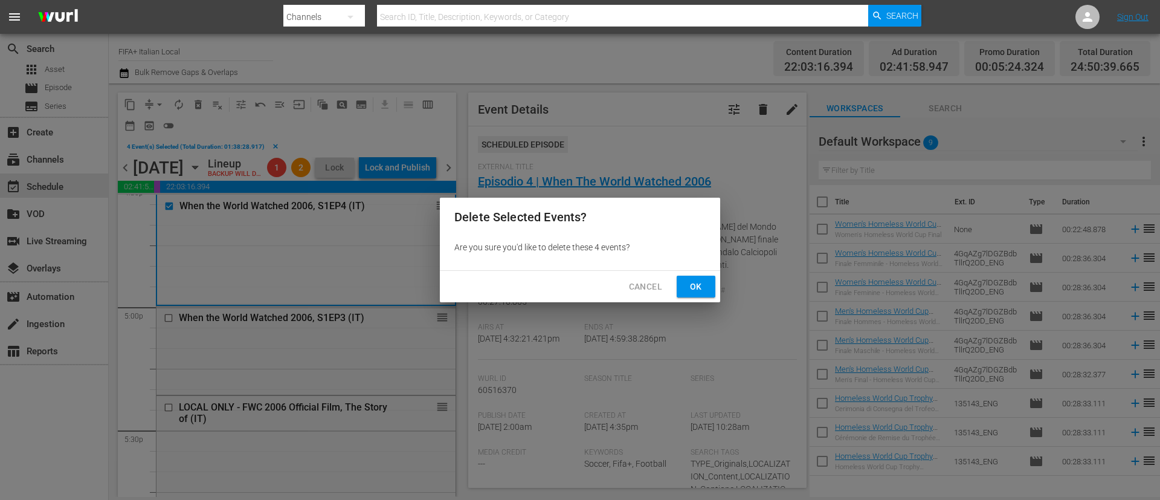
click at [701, 273] on div "Cancel Ok" at bounding box center [580, 287] width 280 height 32
click at [702, 283] on span "Ok" at bounding box center [696, 286] width 19 height 15
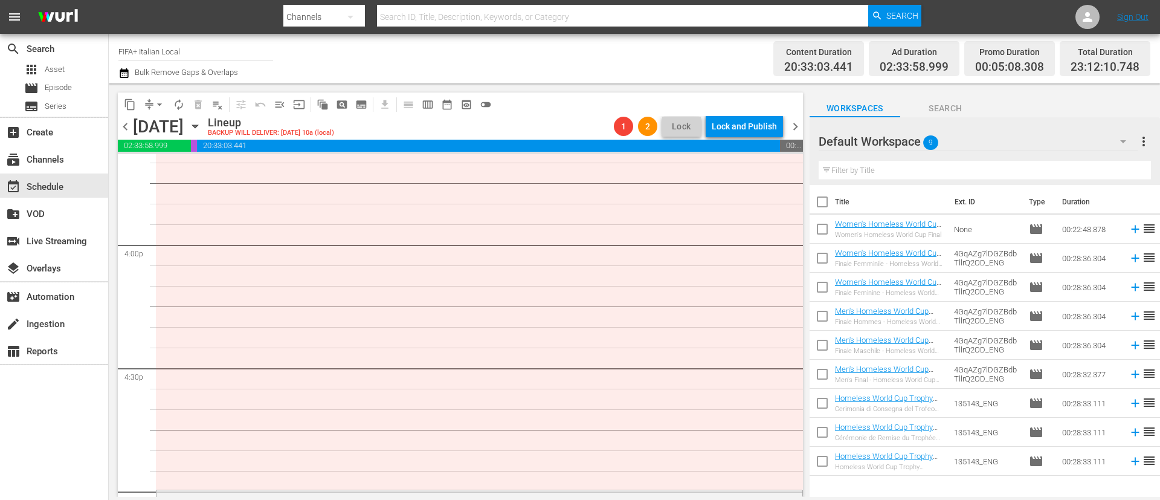
scroll to position [3717, 0]
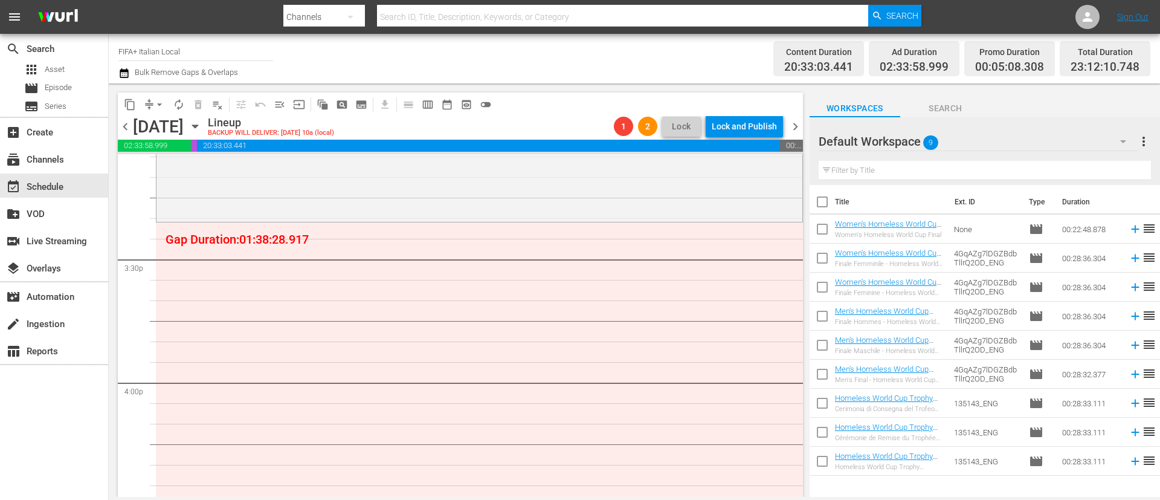
click at [824, 257] on input "checkbox" at bounding box center [822, 260] width 25 height 25
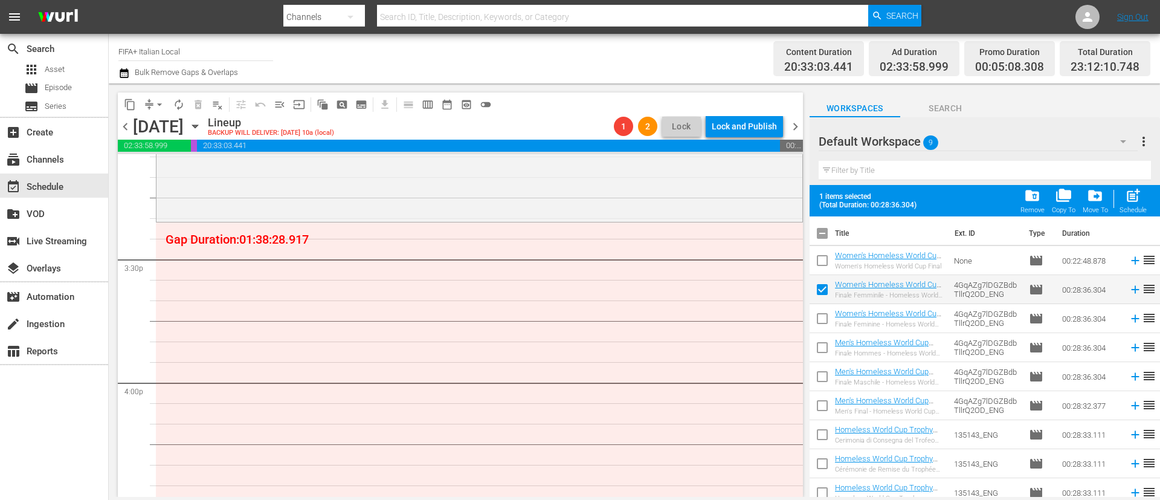
click at [827, 376] on input "checkbox" at bounding box center [822, 378] width 25 height 25
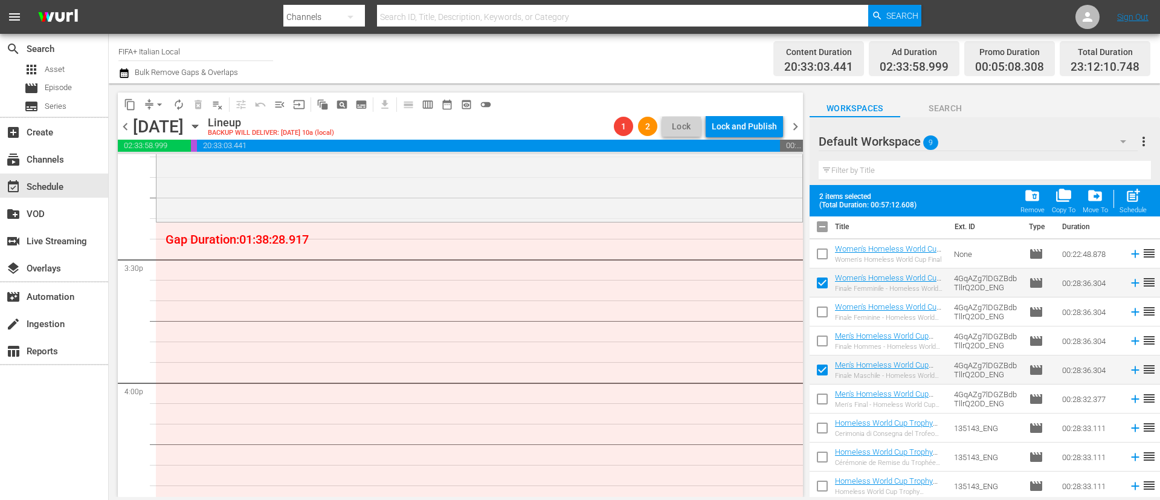
scroll to position [8, 0]
click at [821, 428] on input "checkbox" at bounding box center [822, 428] width 25 height 25
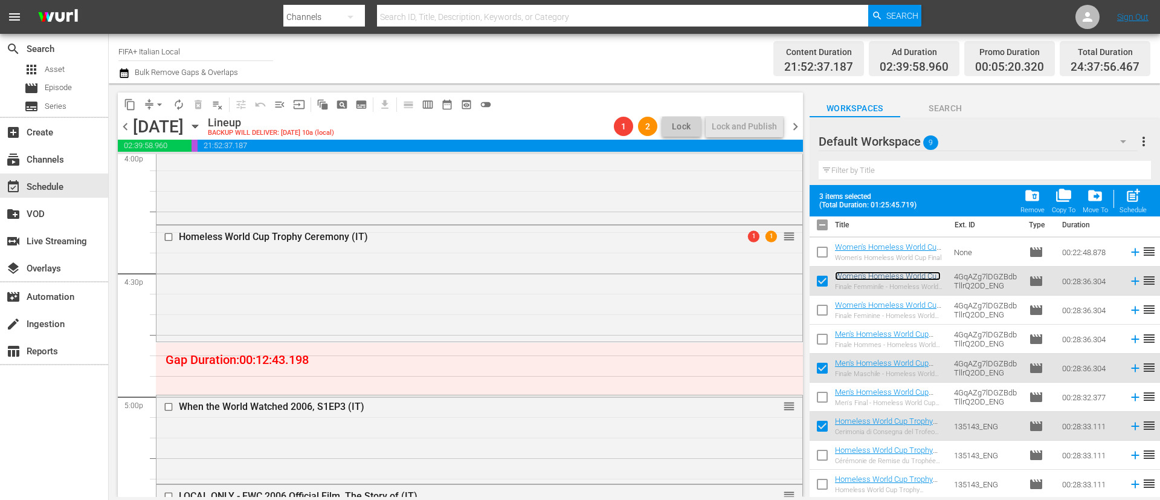
scroll to position [3989, 0]
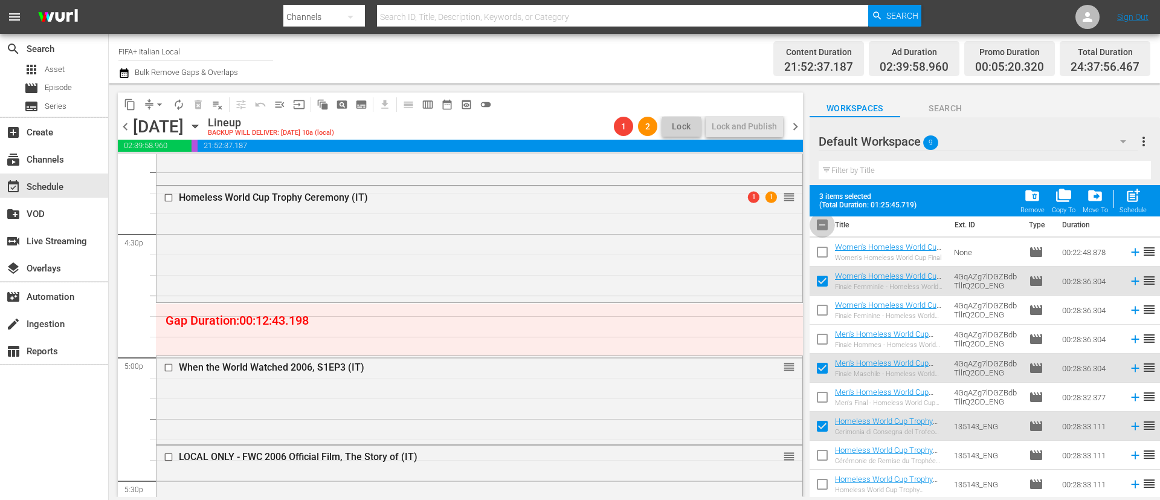
click at [818, 228] on input "checkbox" at bounding box center [822, 227] width 25 height 25
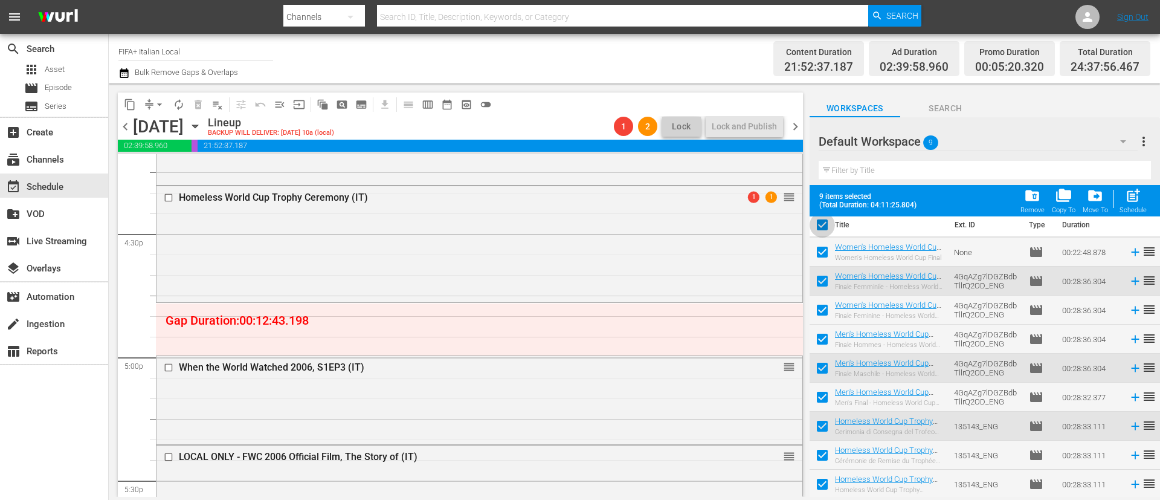
click at [818, 228] on input "checkbox" at bounding box center [822, 227] width 25 height 25
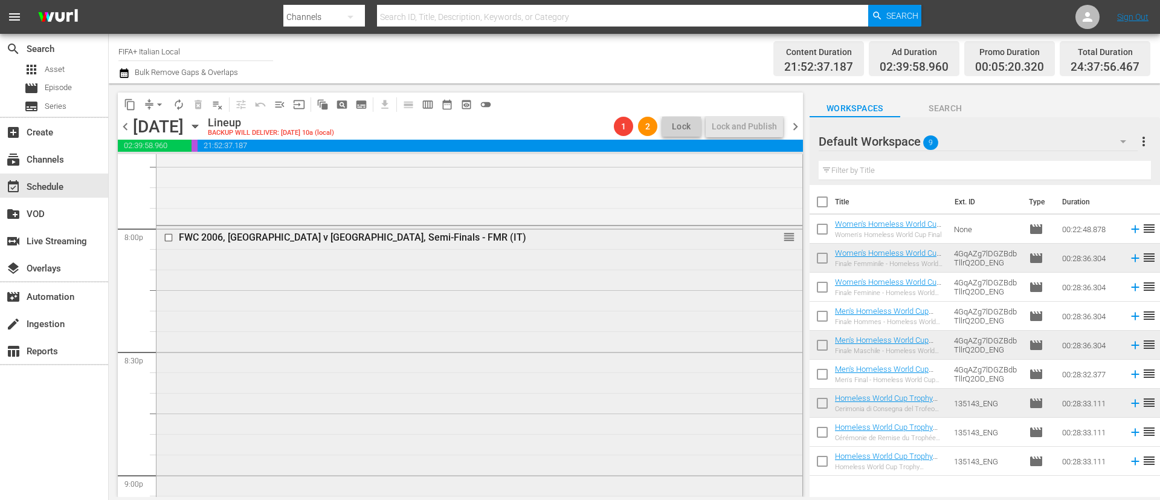
scroll to position [4895, 0]
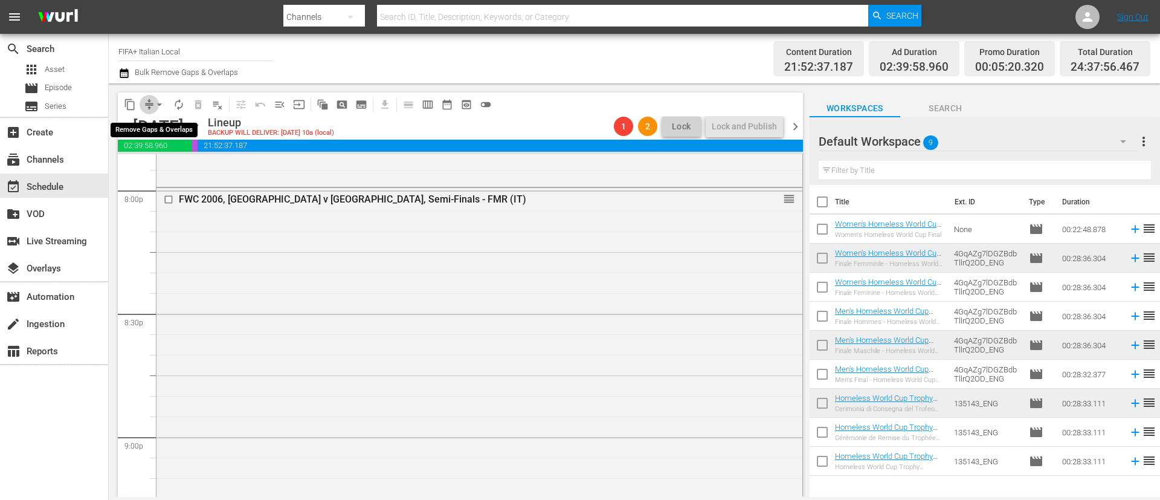
click at [148, 102] on span "compress" at bounding box center [149, 105] width 12 height 12
click at [163, 100] on span "arrow_drop_down" at bounding box center [160, 105] width 12 height 12
click at [173, 164] on li "Align to End of Previous Day" at bounding box center [160, 169] width 127 height 20
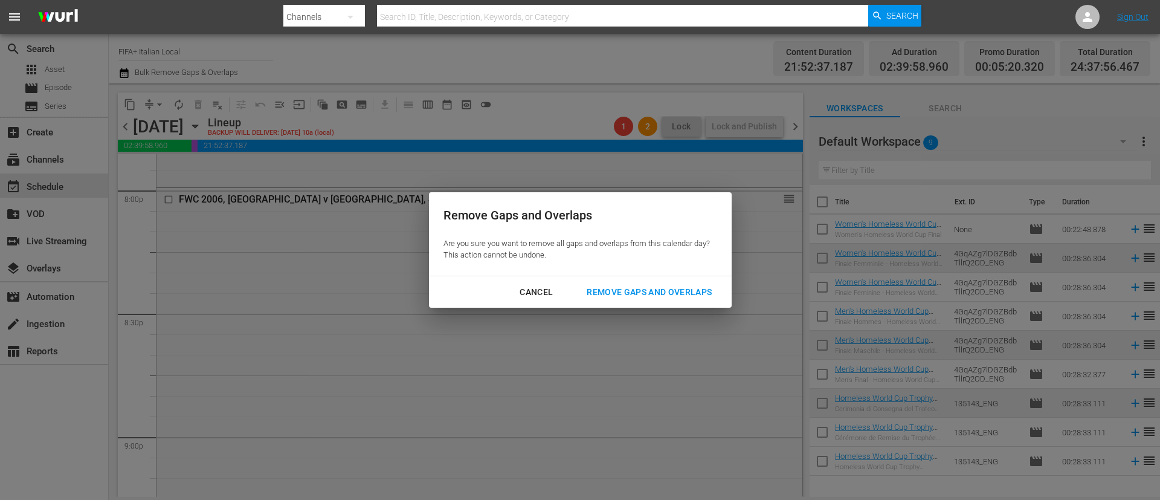
click at [668, 296] on div "Remove Gaps and Overlaps" at bounding box center [649, 292] width 144 height 15
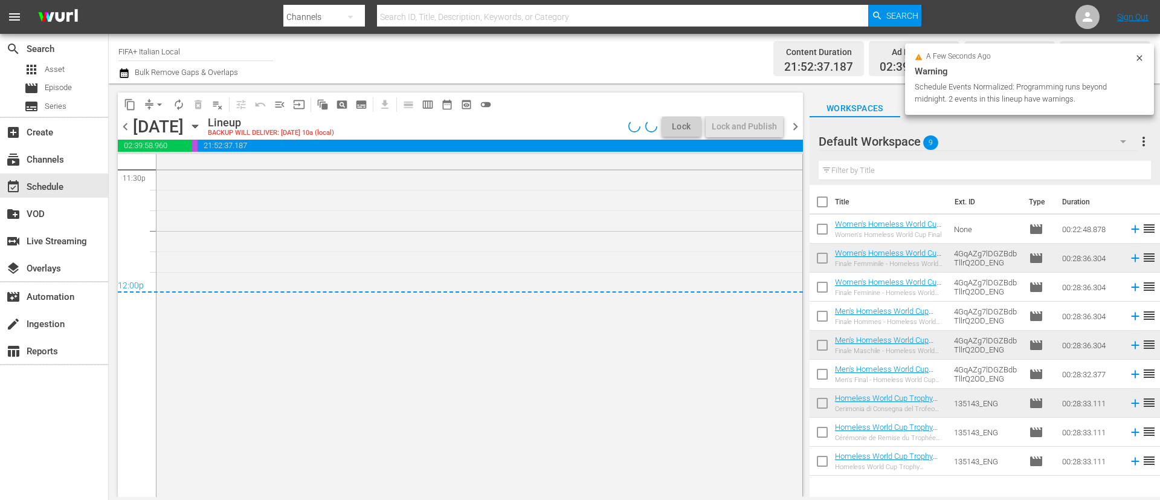
scroll to position [5780, 0]
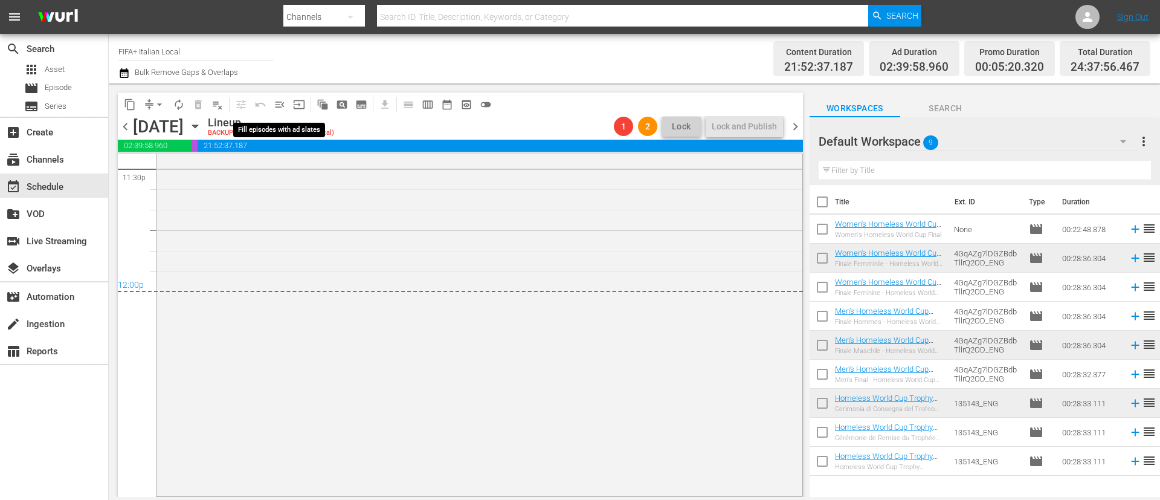
click at [273, 103] on button "menu_open" at bounding box center [279, 104] width 19 height 19
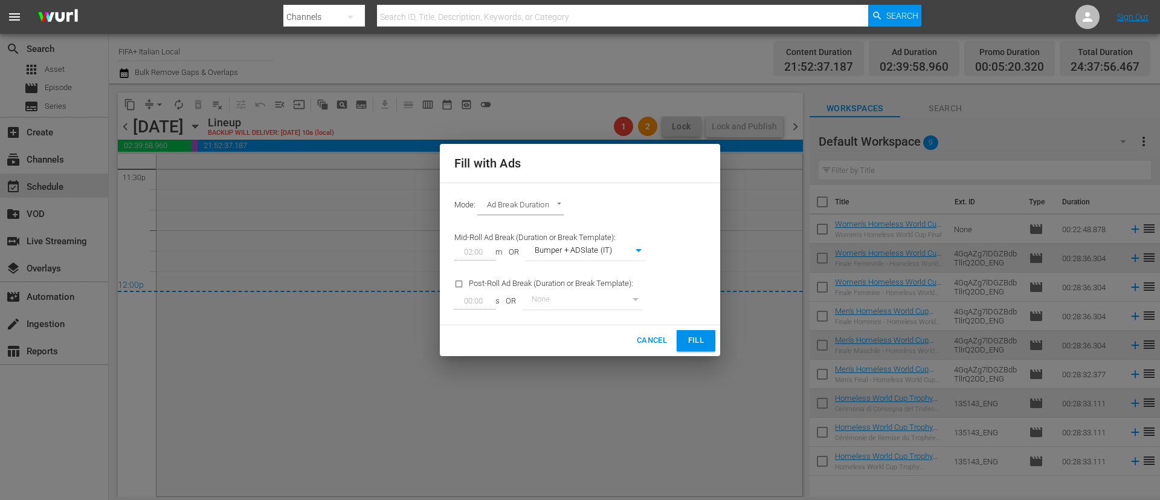
click at [702, 340] on span "Fill" at bounding box center [696, 341] width 19 height 14
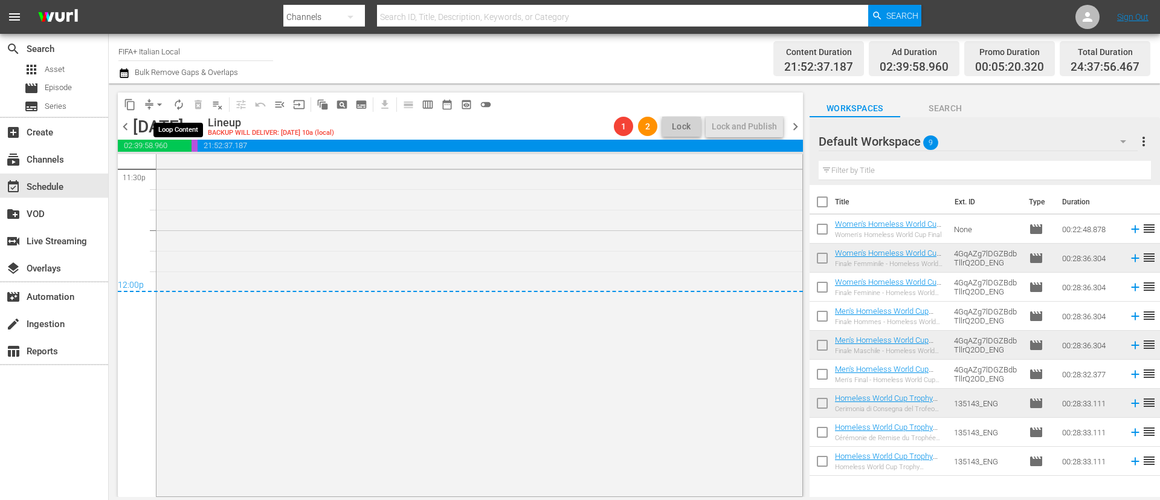
click at [169, 103] on button "autorenew_outlined" at bounding box center [178, 104] width 19 height 19
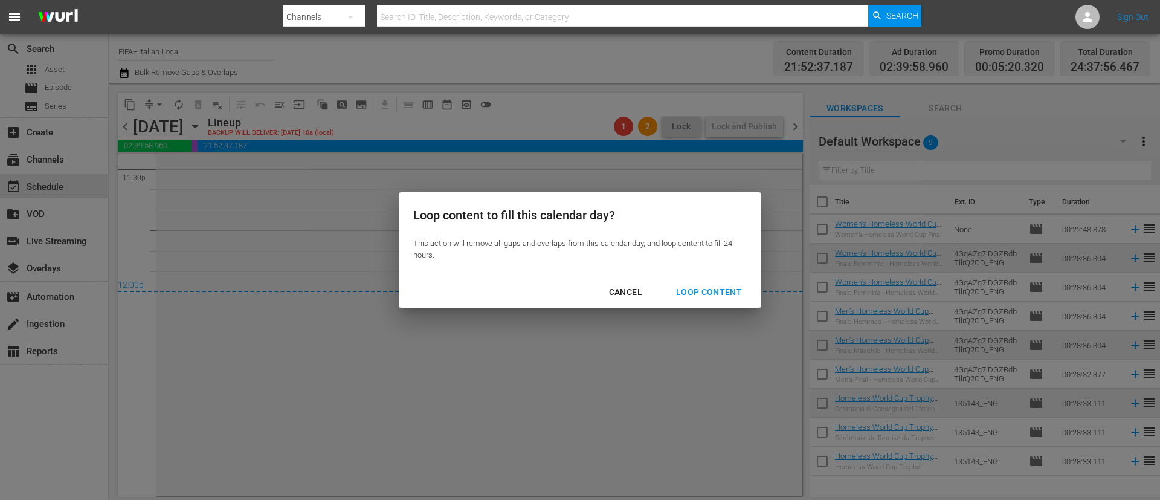
click at [629, 292] on div "Cancel" at bounding box center [625, 292] width 53 height 15
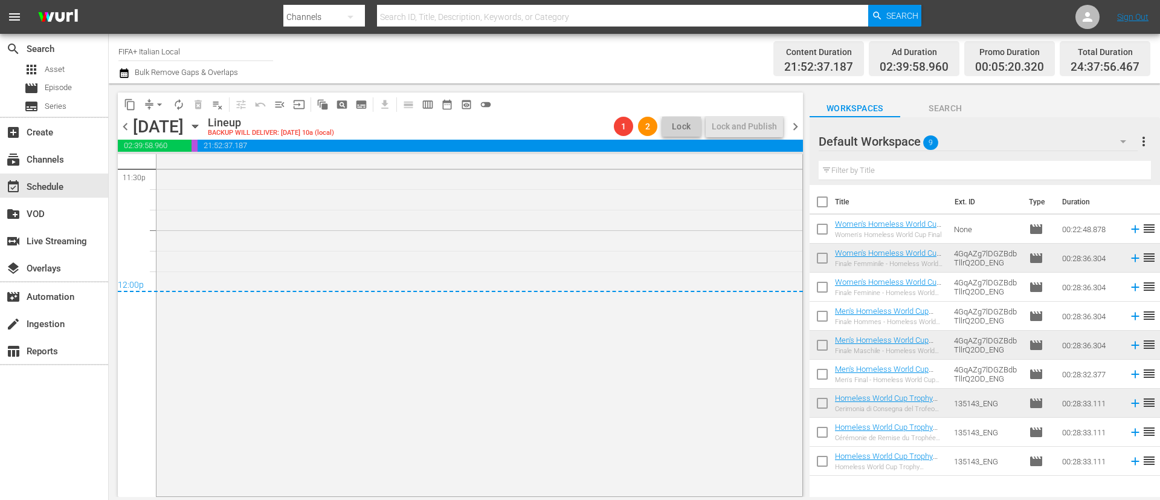
click at [151, 104] on button "arrow_drop_down" at bounding box center [159, 104] width 19 height 19
click at [183, 169] on li "Align to End of Previous Day" at bounding box center [160, 169] width 127 height 20
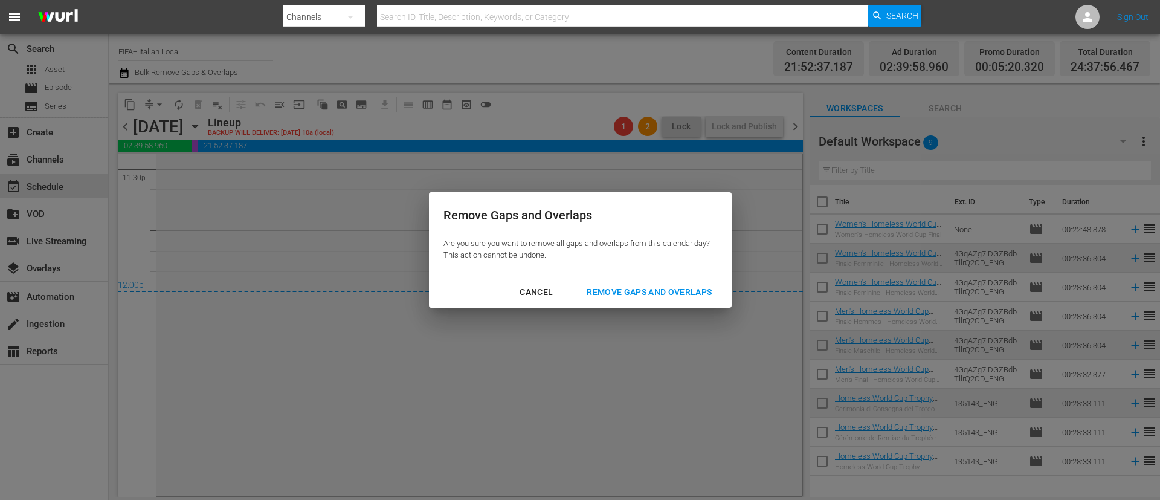
click at [673, 291] on div "Remove Gaps and Overlaps" at bounding box center [649, 292] width 144 height 15
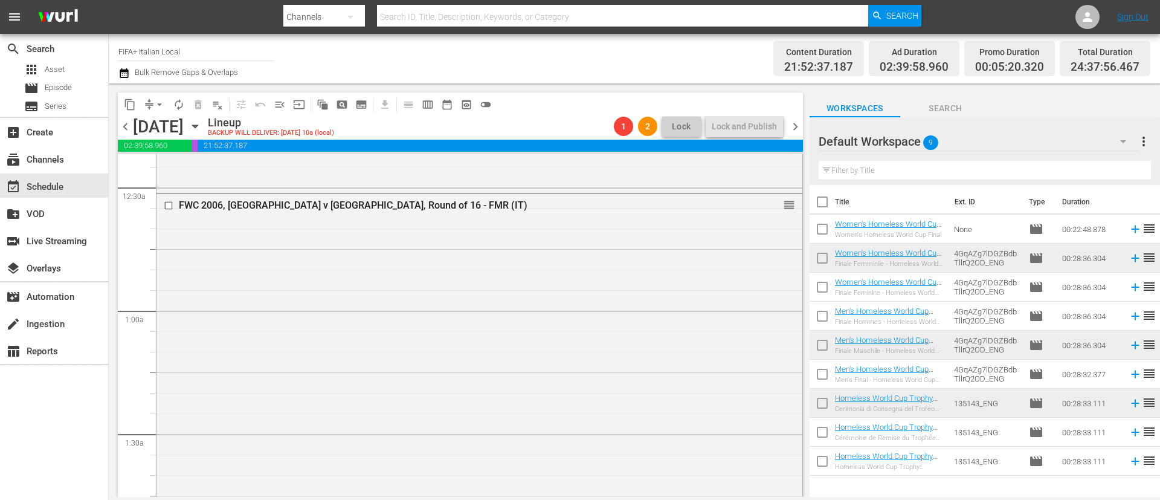
scroll to position [0, 0]
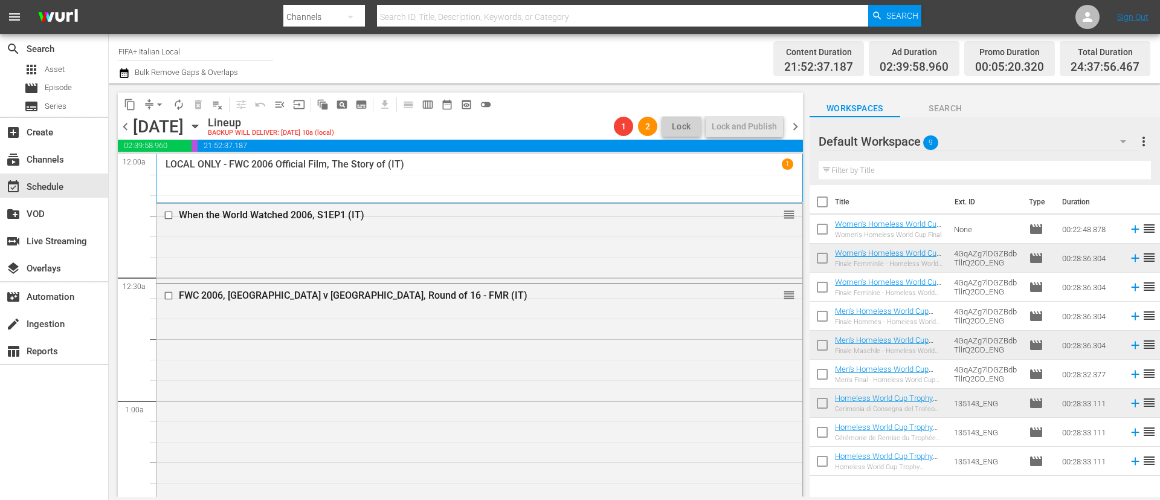
click at [793, 130] on span "chevron_right" at bounding box center [795, 126] width 15 height 15
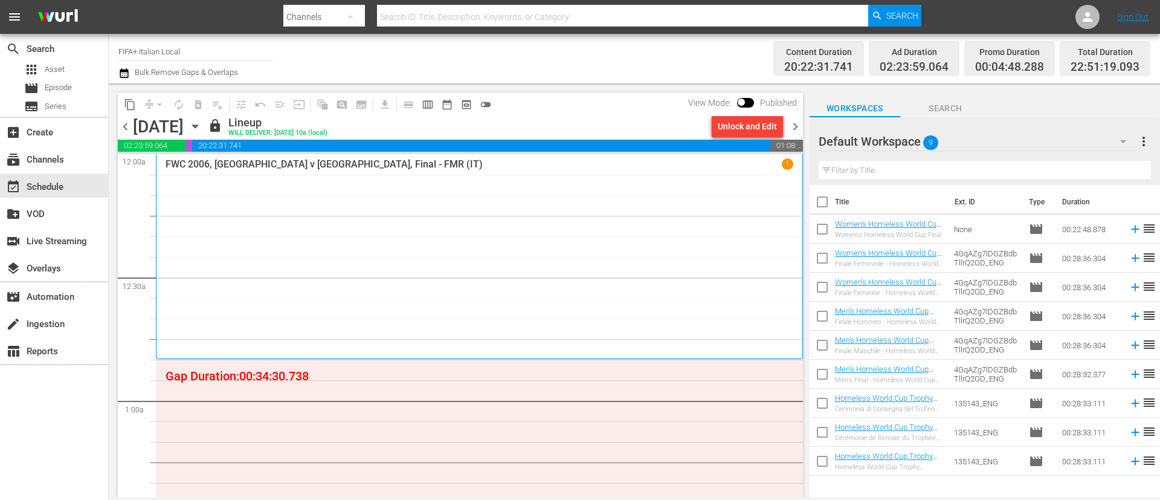
click at [740, 123] on div "Unlock and Edit" at bounding box center [747, 126] width 59 height 22
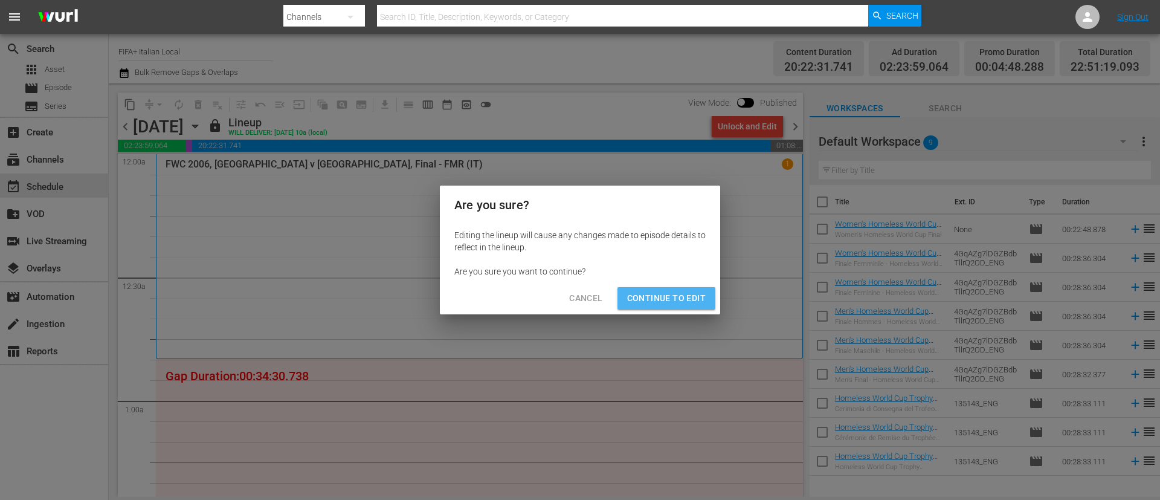
click at [670, 300] on span "Continue to Edit" at bounding box center [666, 298] width 79 height 15
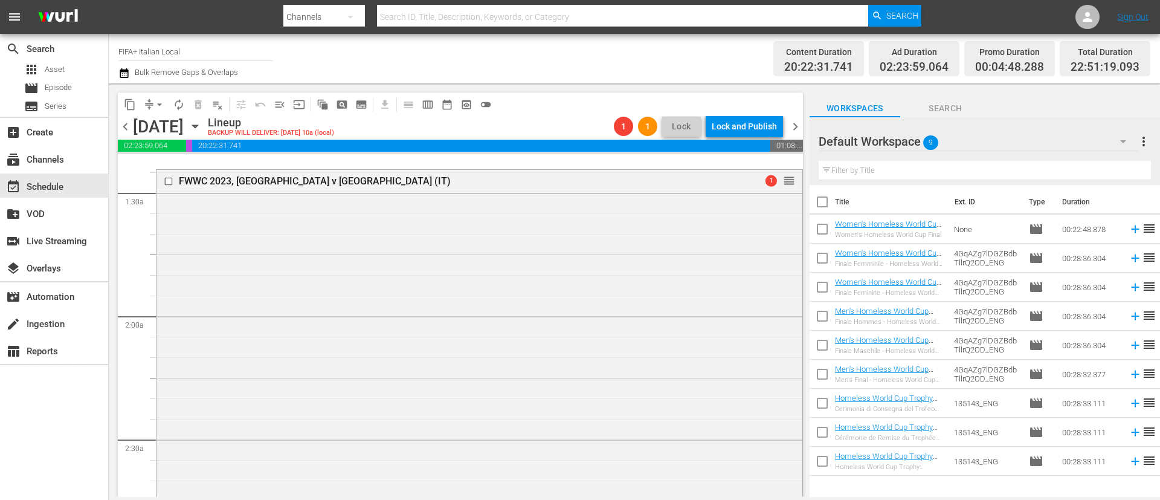
scroll to position [91, 0]
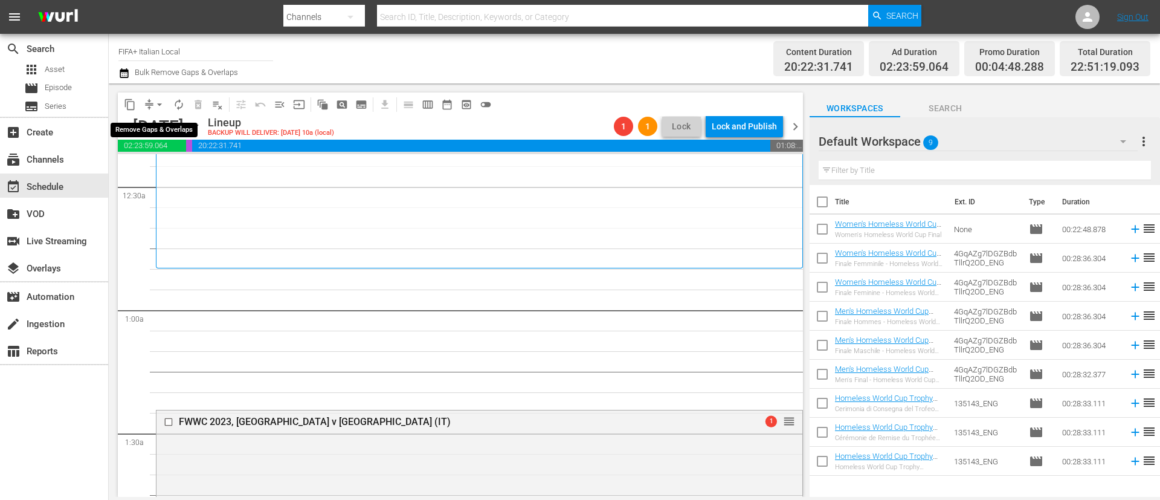
click at [161, 106] on span "arrow_drop_down" at bounding box center [160, 105] width 12 height 12
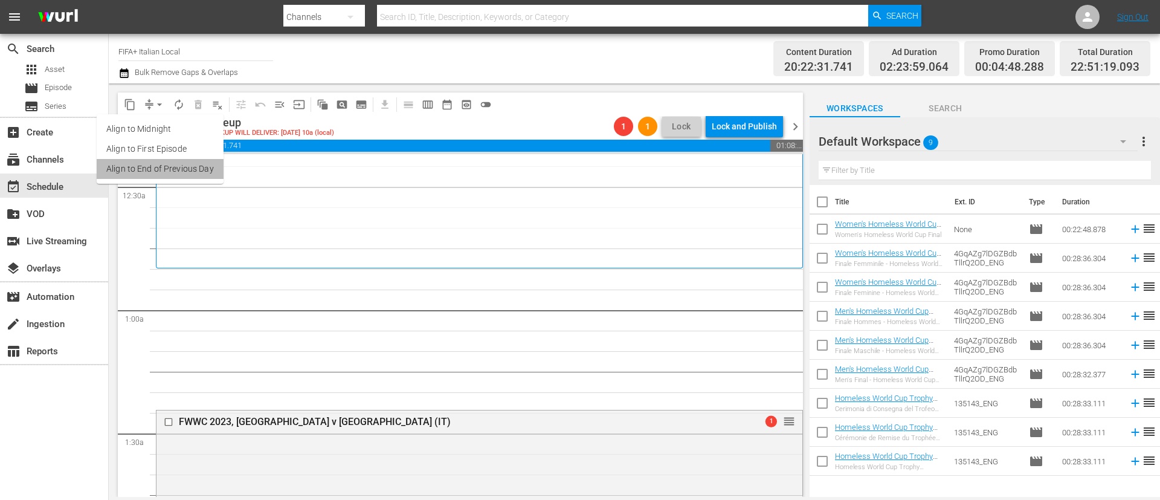
click at [173, 167] on li "Align to End of Previous Day" at bounding box center [160, 169] width 127 height 20
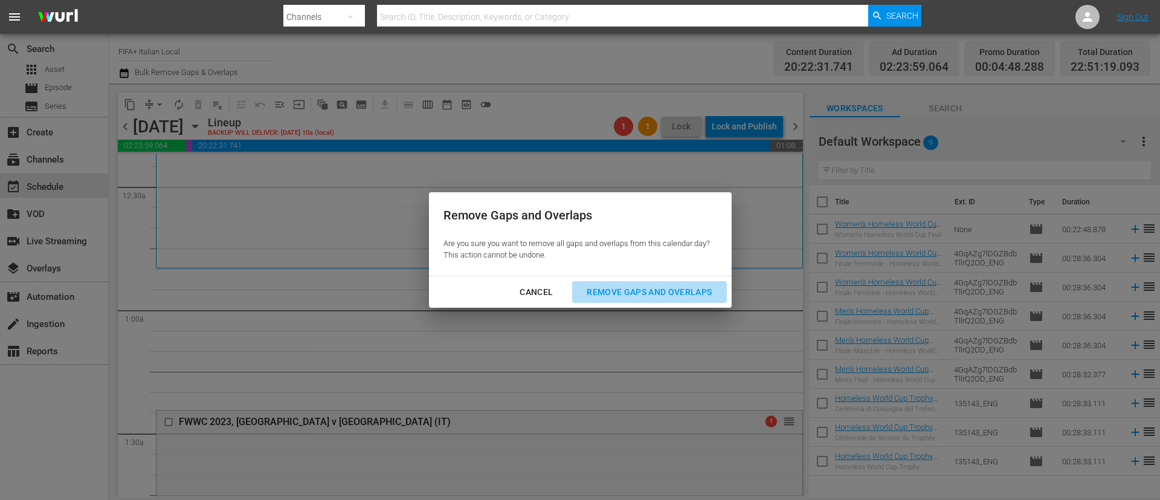
click at [689, 287] on div "Remove Gaps and Overlaps" at bounding box center [649, 292] width 144 height 15
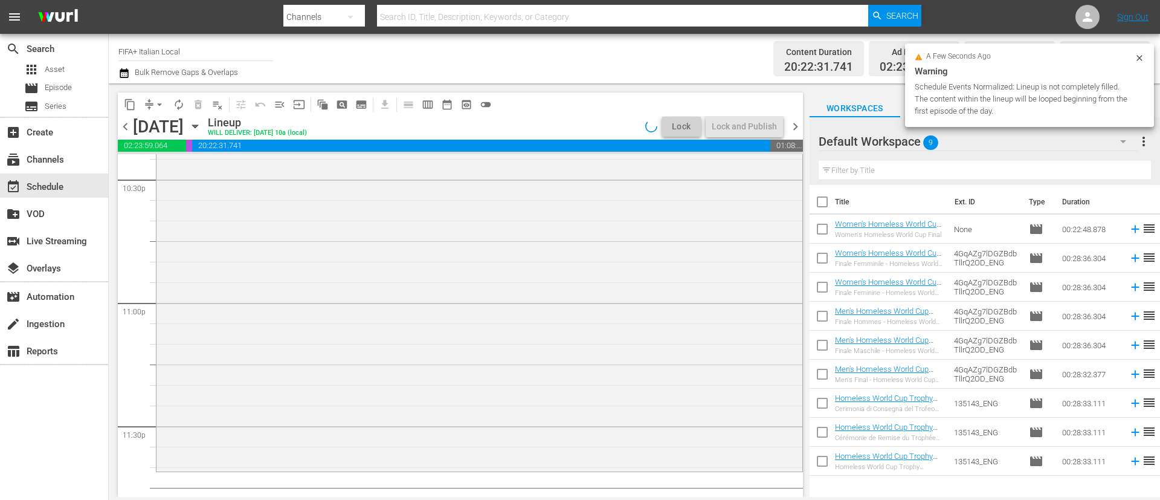
scroll to position [5575, 0]
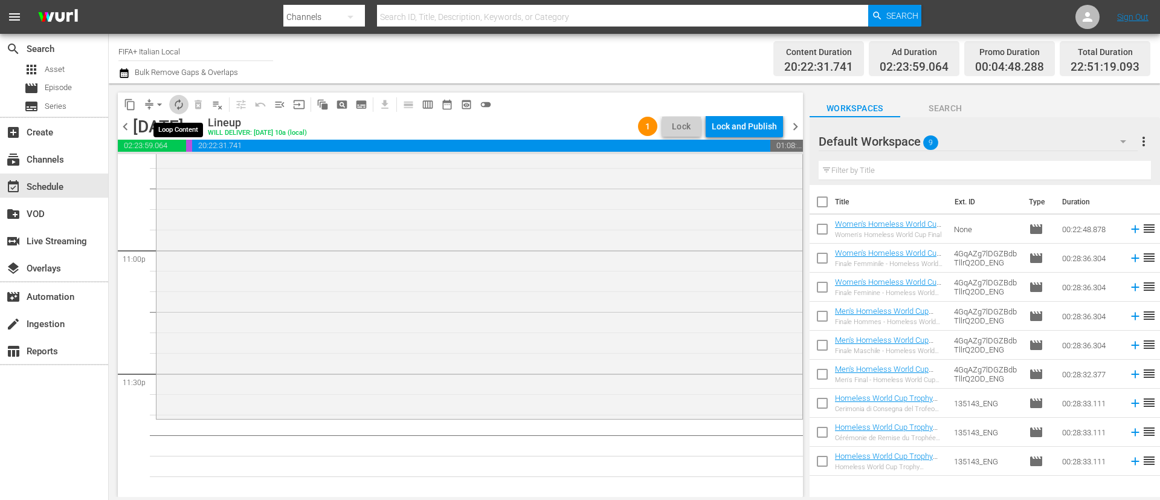
click at [187, 103] on button "autorenew_outlined" at bounding box center [178, 104] width 19 height 19
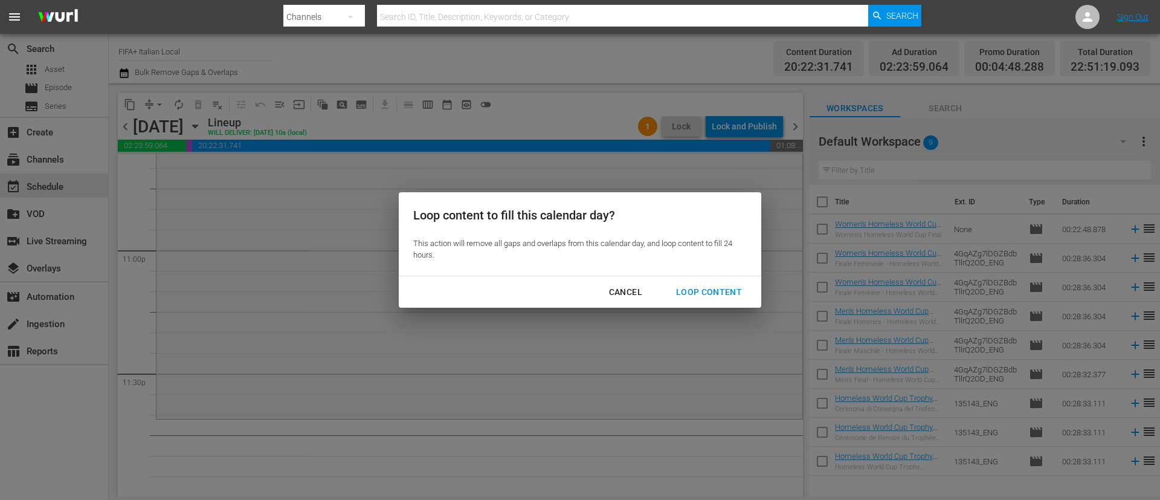
click at [708, 289] on div "Loop Content" at bounding box center [709, 292] width 85 height 15
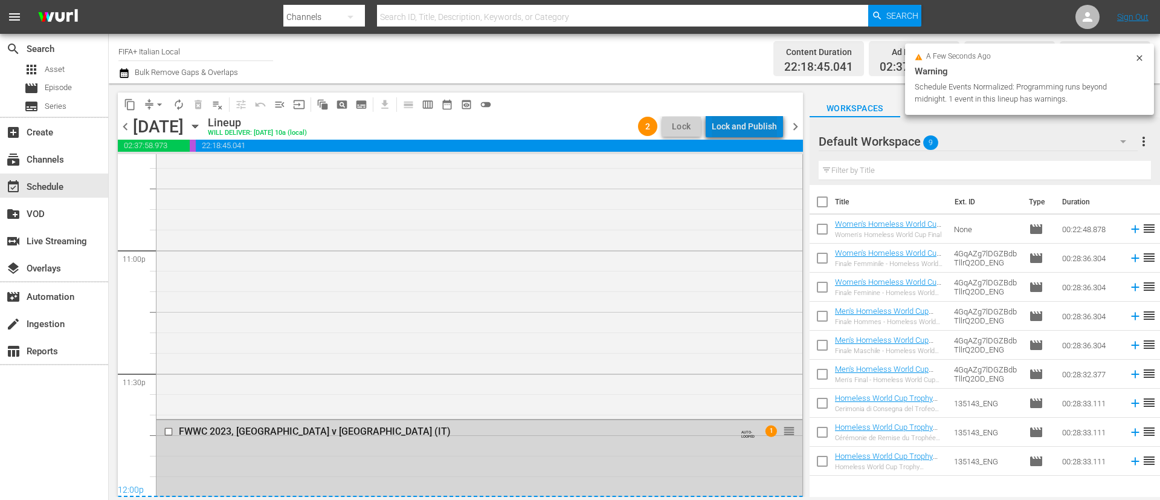
click at [757, 128] on div "Lock and Publish" at bounding box center [744, 126] width 65 height 22
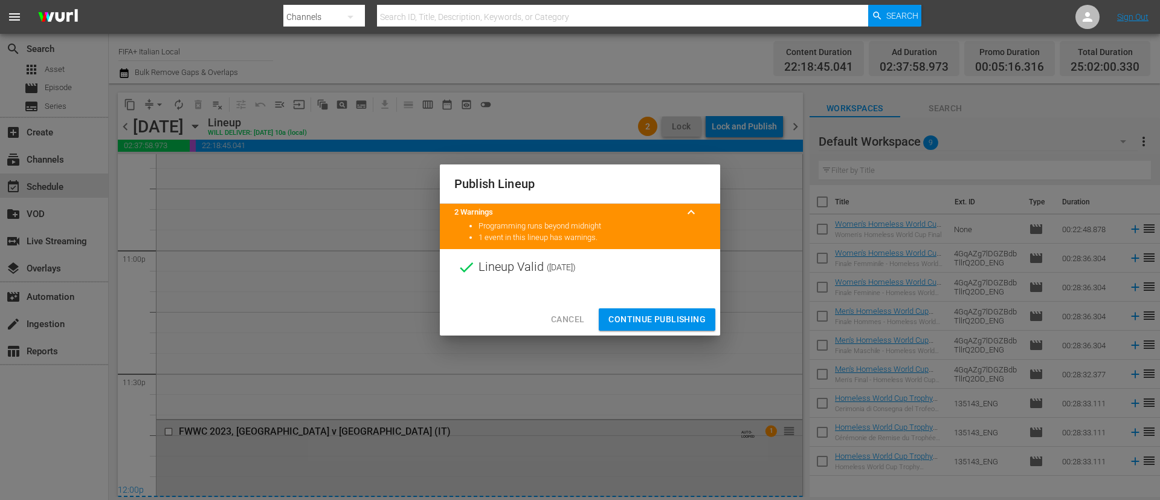
click at [682, 323] on span "Continue Publishing" at bounding box center [657, 319] width 97 height 15
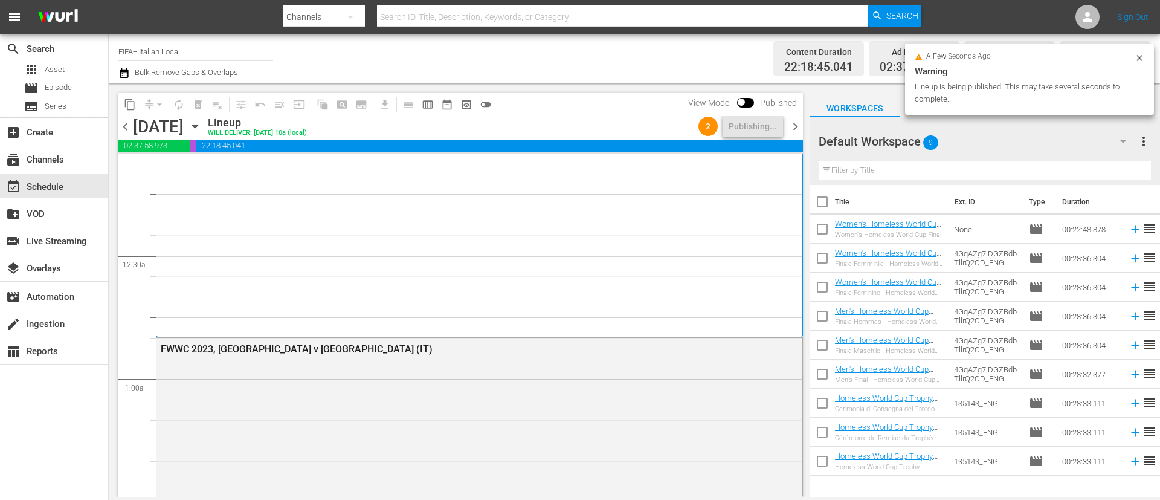
scroll to position [0, 0]
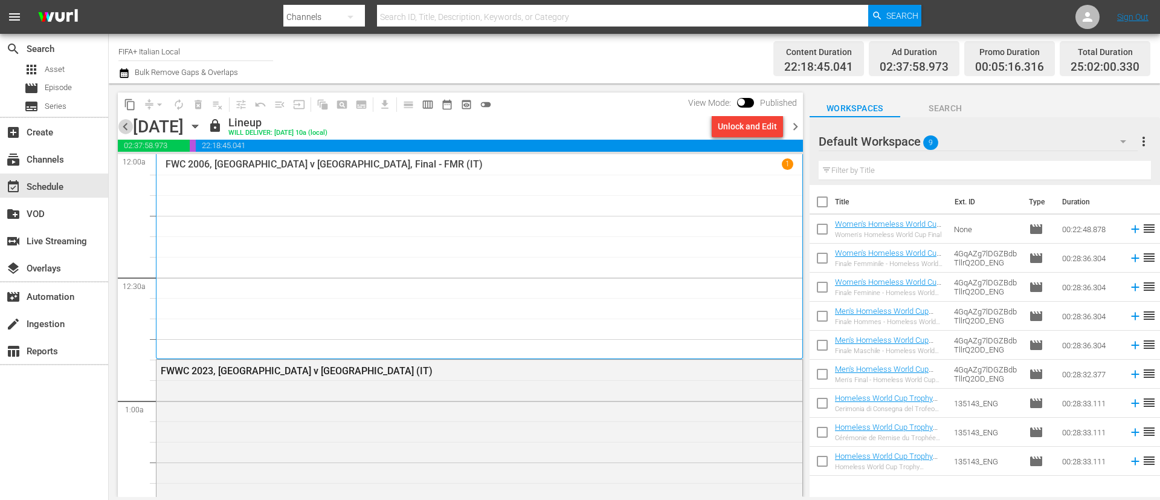
click at [119, 129] on span "chevron_left" at bounding box center [125, 126] width 15 height 15
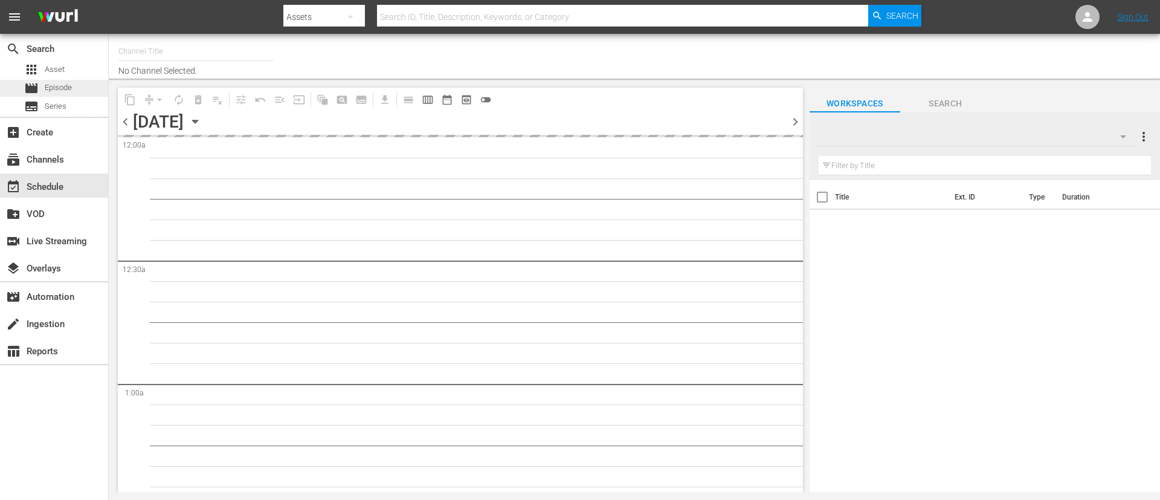
type input "FIFA+ Italian Local (1779)"
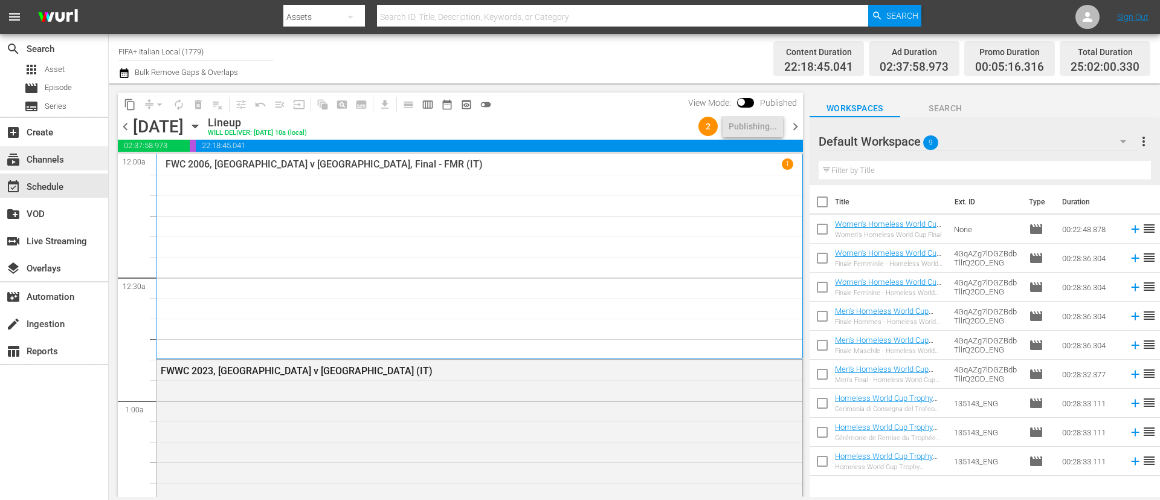
click at [76, 151] on div "subscriptions Channels" at bounding box center [54, 158] width 108 height 24
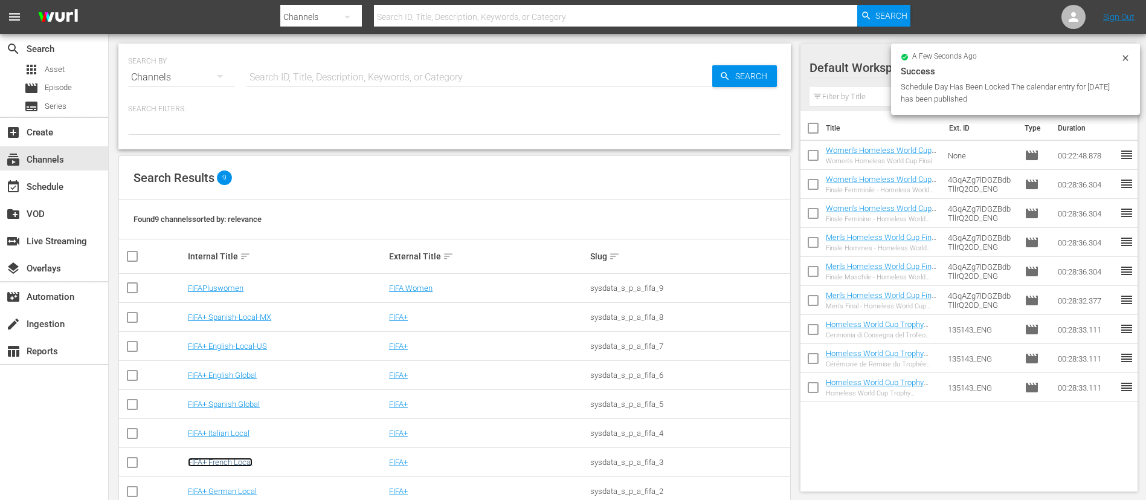
click at [221, 465] on link "FIFA+ French Local" at bounding box center [220, 461] width 65 height 9
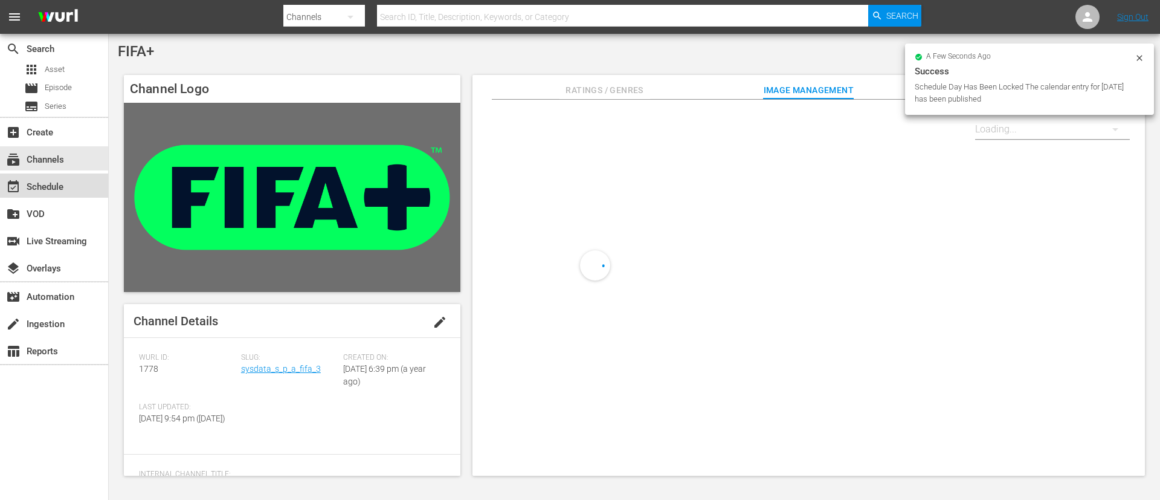
click at [51, 190] on div "event_available Schedule" at bounding box center [34, 184] width 68 height 11
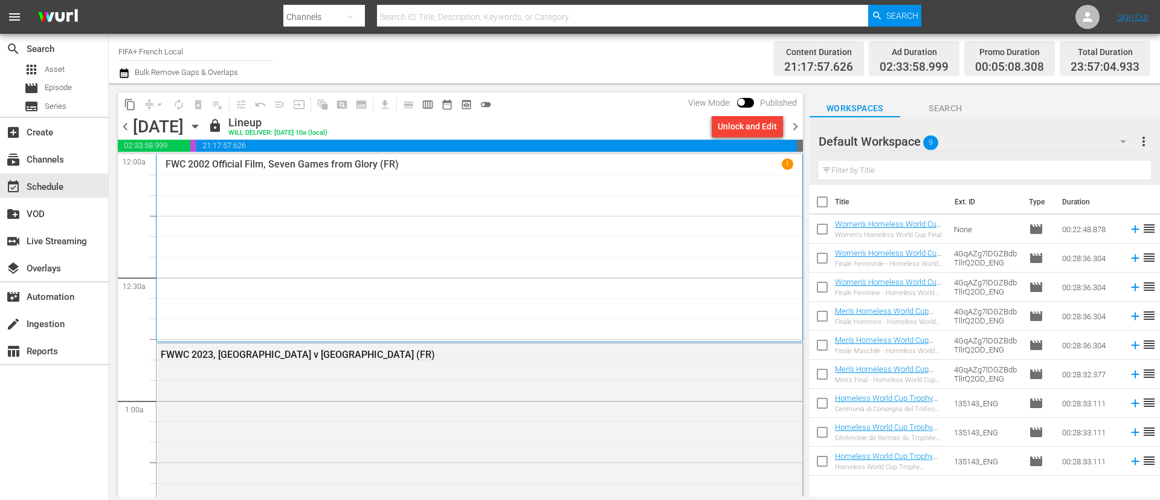
click at [131, 134] on div "chevron_left Sunday, August 31st August 31st lock Lineup WILL DELIVER: 8/30 @ 1…" at bounding box center [460, 128] width 685 height 24
click at [132, 132] on span "chevron_left" at bounding box center [125, 126] width 15 height 15
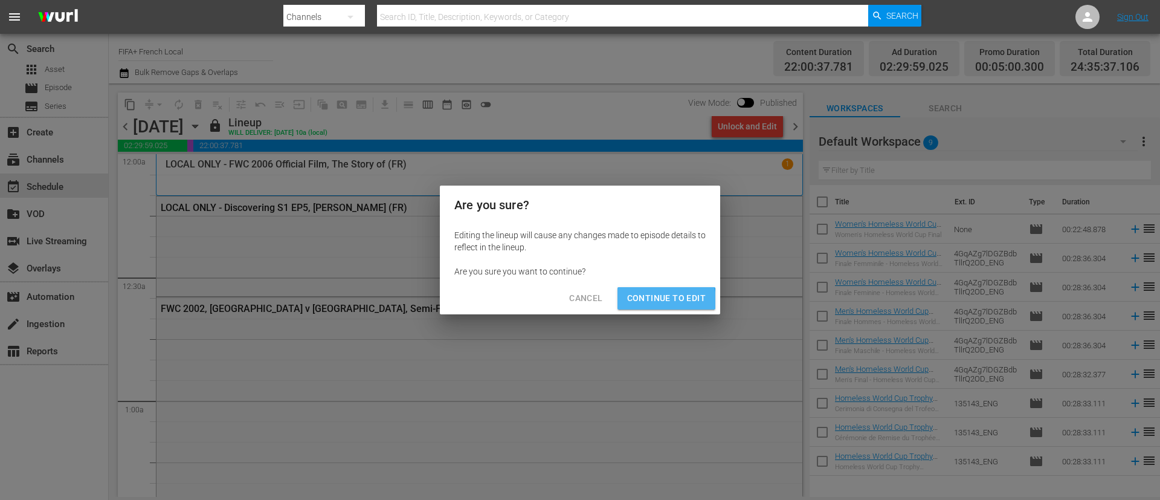
click at [647, 301] on span "Continue to Edit" at bounding box center [666, 298] width 79 height 15
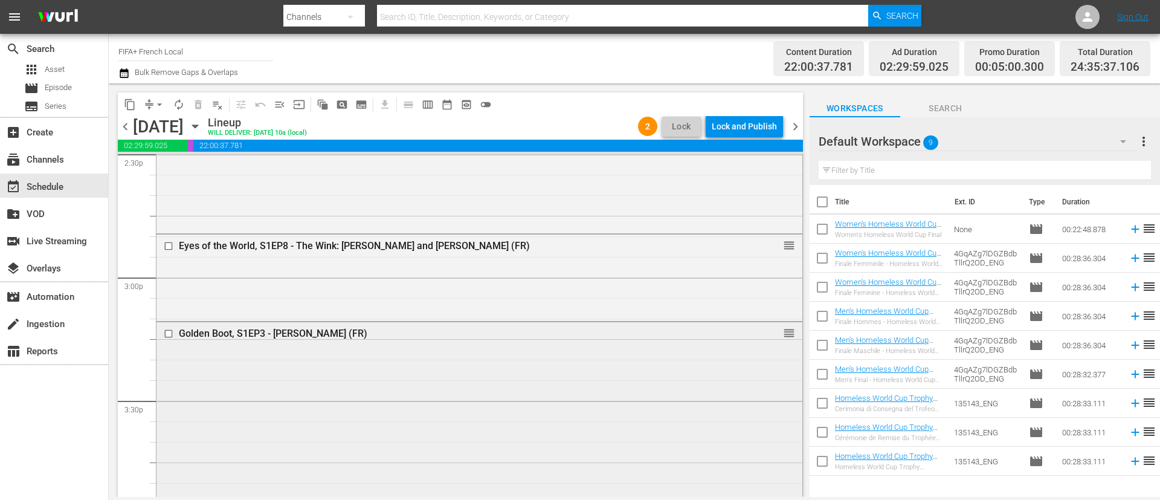
scroll to position [3535, 0]
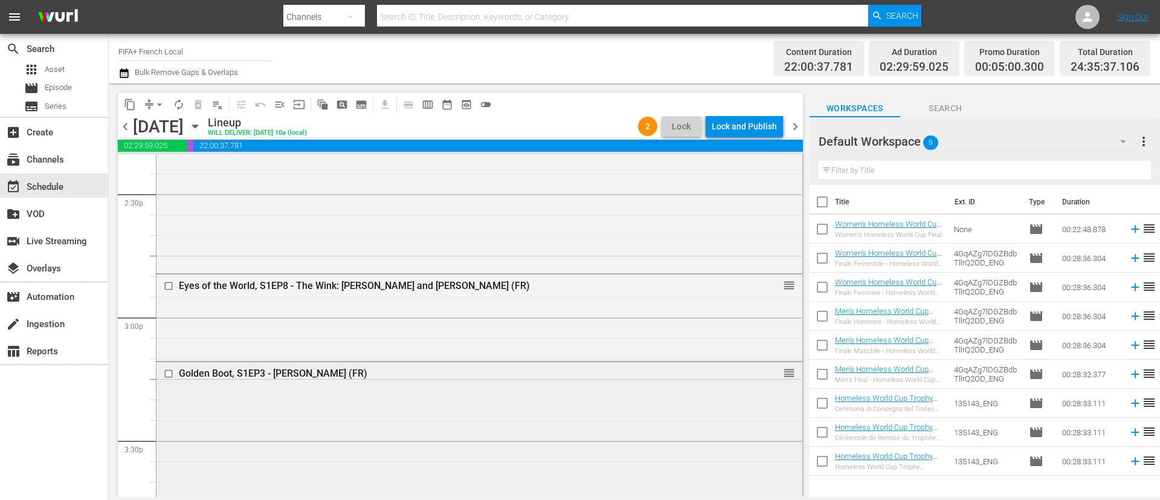
click at [168, 376] on input "checkbox" at bounding box center [170, 374] width 13 height 10
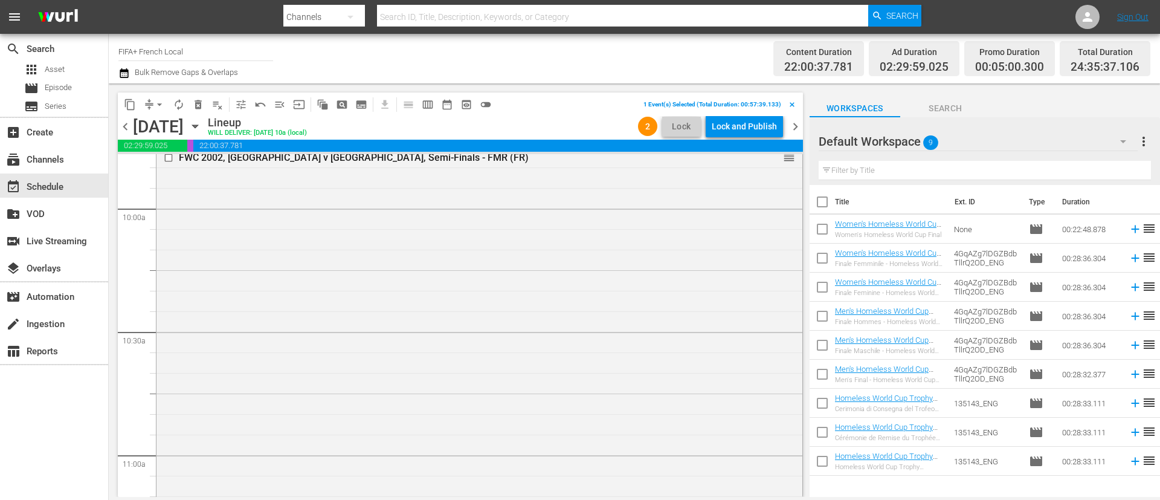
scroll to position [2409, 0]
click at [204, 103] on span "delete_forever_outlined" at bounding box center [198, 105] width 12 height 12
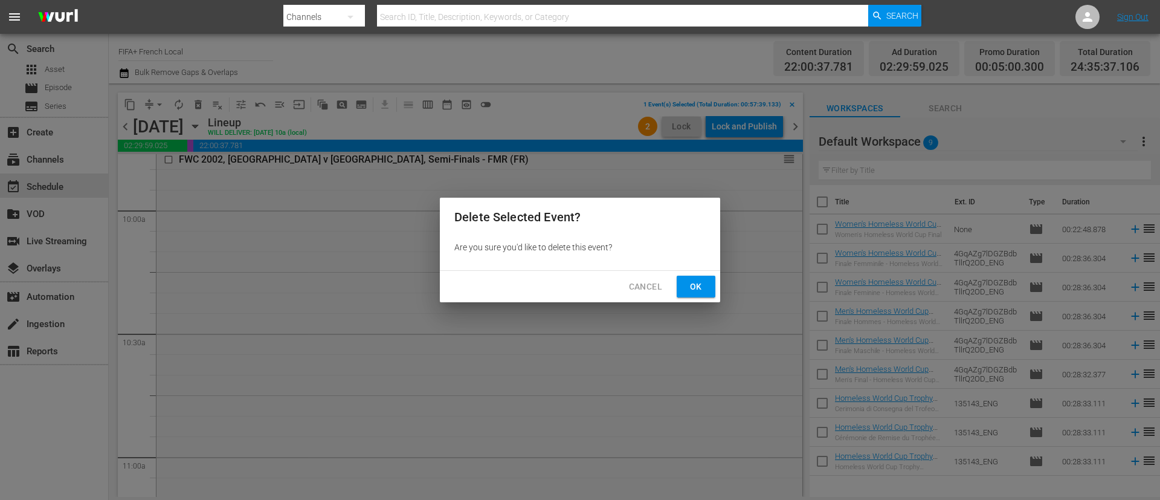
click at [696, 289] on span "Ok" at bounding box center [696, 286] width 19 height 15
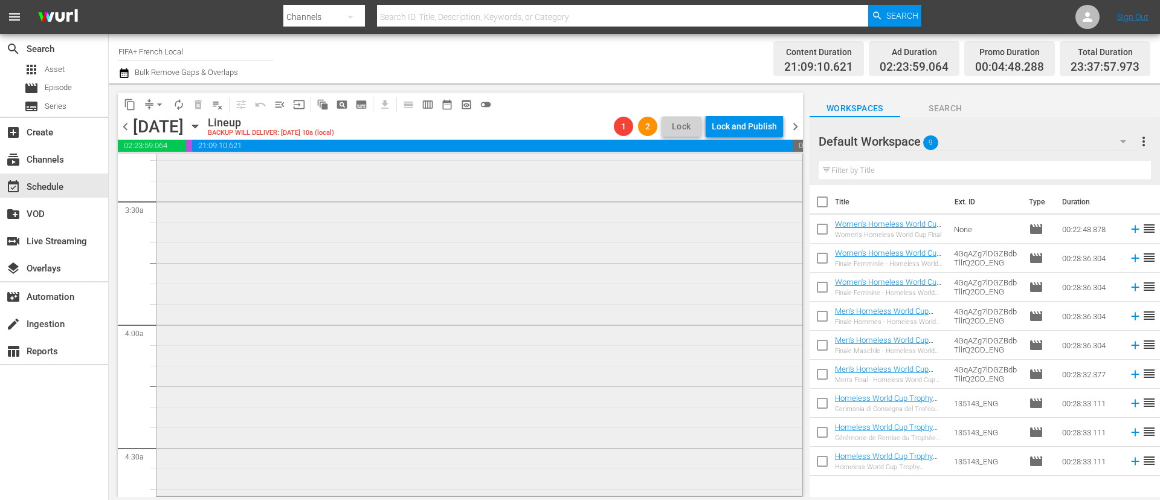
scroll to position [0, 0]
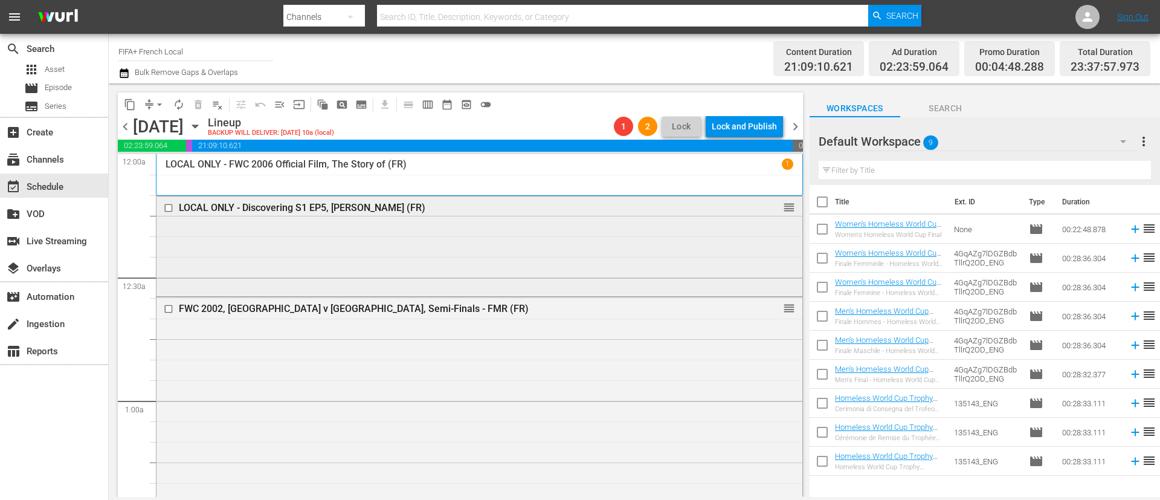
click at [479, 241] on div "LOCAL ONLY - Discovering S1 EP5, Hidetoshi Nakata (FR) reorder" at bounding box center [480, 244] width 646 height 97
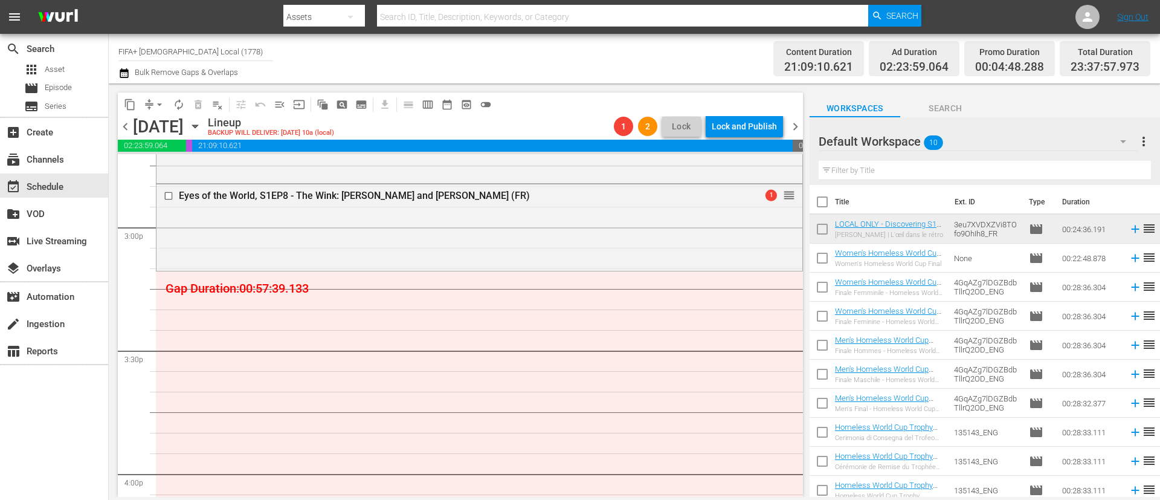
scroll to position [3626, 0]
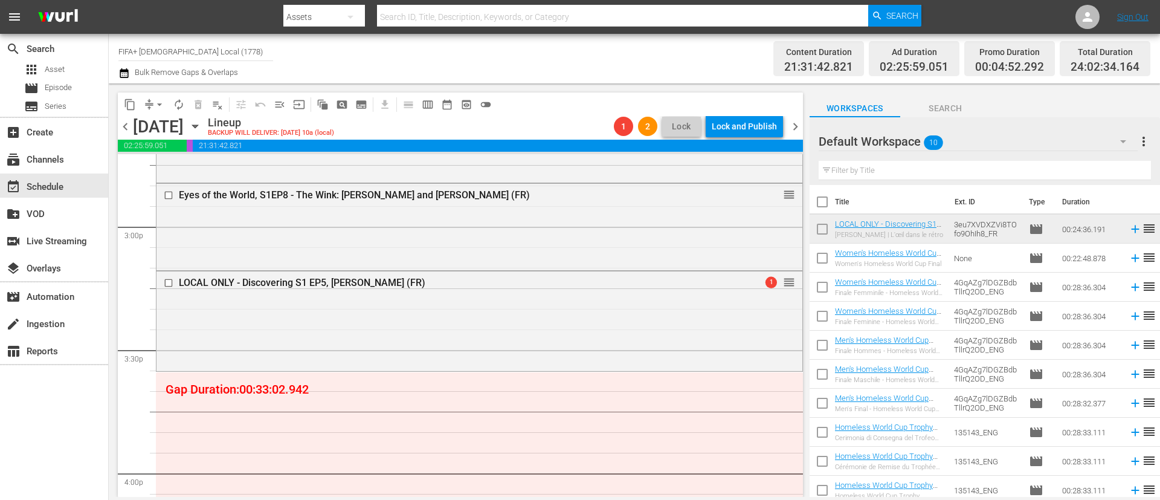
click at [812, 227] on input "checkbox" at bounding box center [822, 231] width 25 height 25
checkbox input "true"
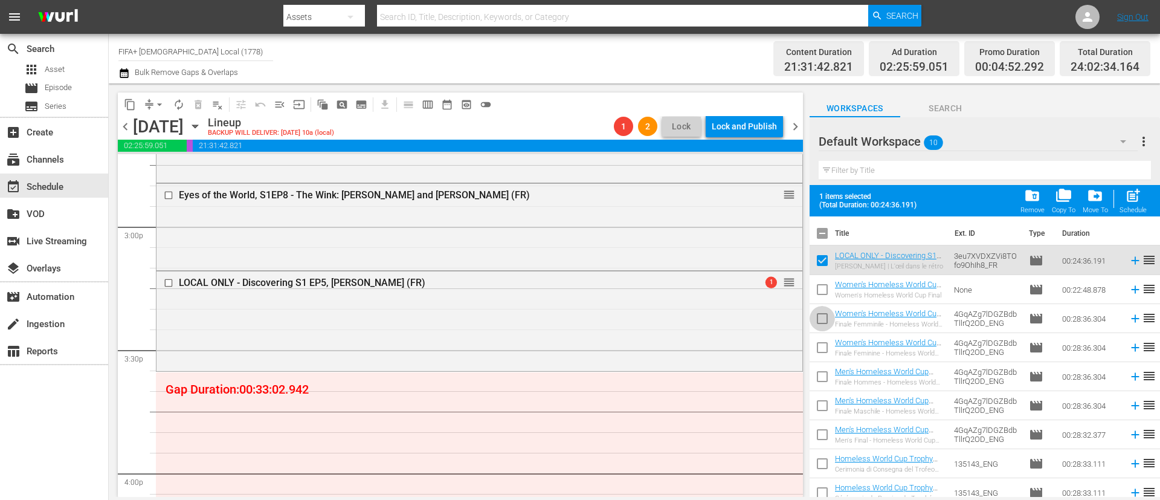
click at [828, 322] on input "checkbox" at bounding box center [822, 320] width 25 height 25
checkbox input "true"
click at [821, 404] on input "checkbox" at bounding box center [822, 407] width 25 height 25
checkbox input "true"
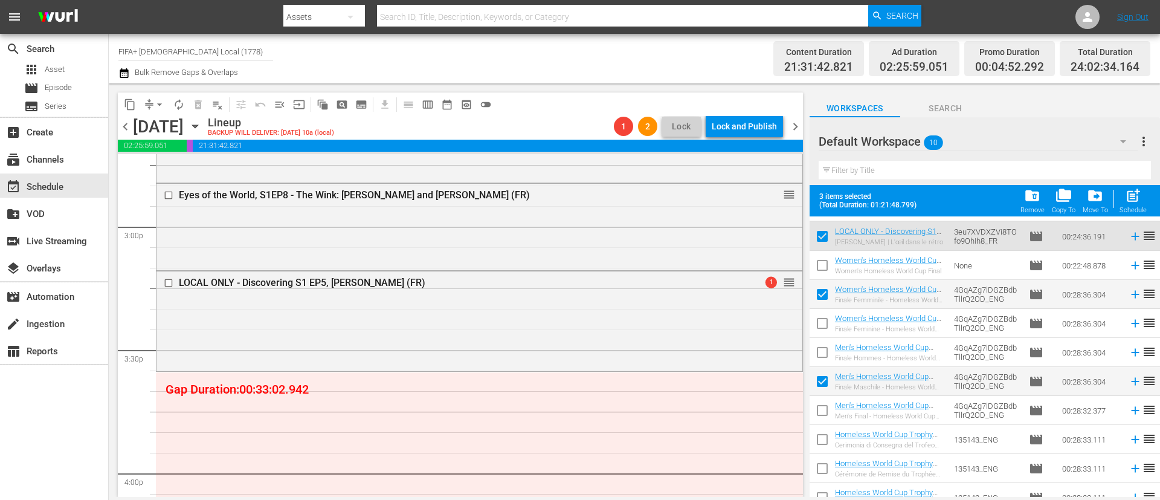
scroll to position [37, 0]
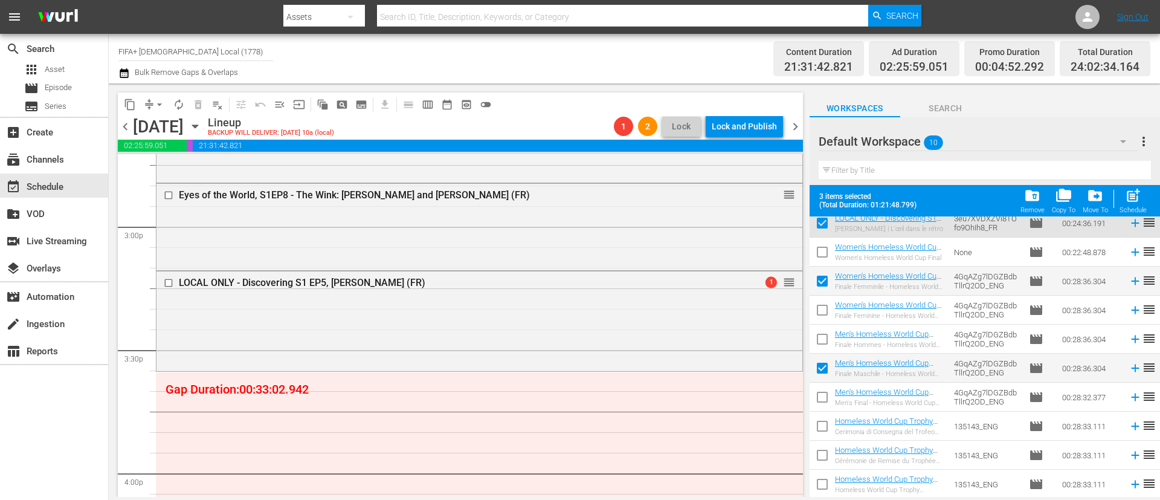
click at [826, 425] on input "checkbox" at bounding box center [822, 428] width 25 height 25
checkbox input "true"
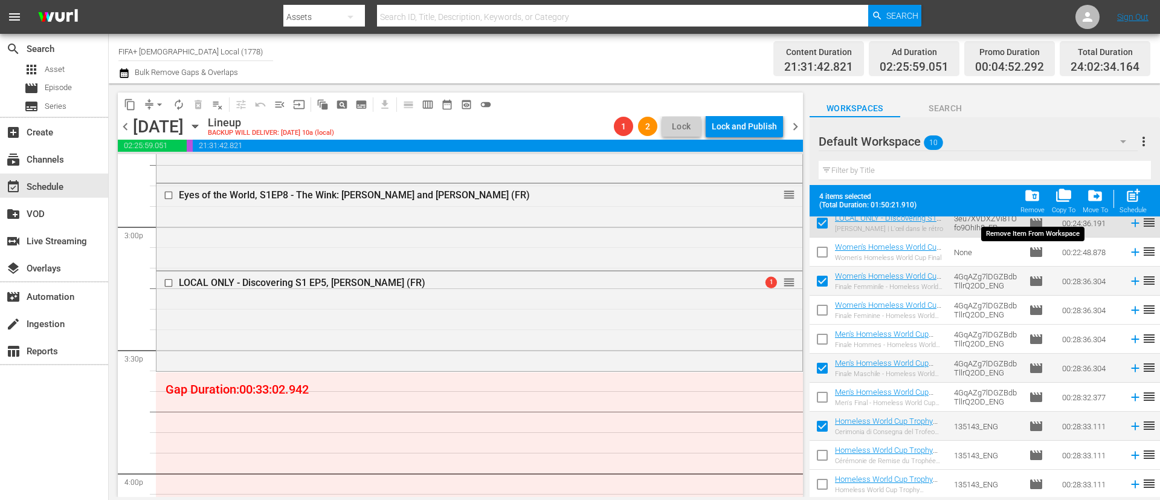
click at [1038, 205] on div "folder_delete Remove" at bounding box center [1033, 200] width 24 height 27
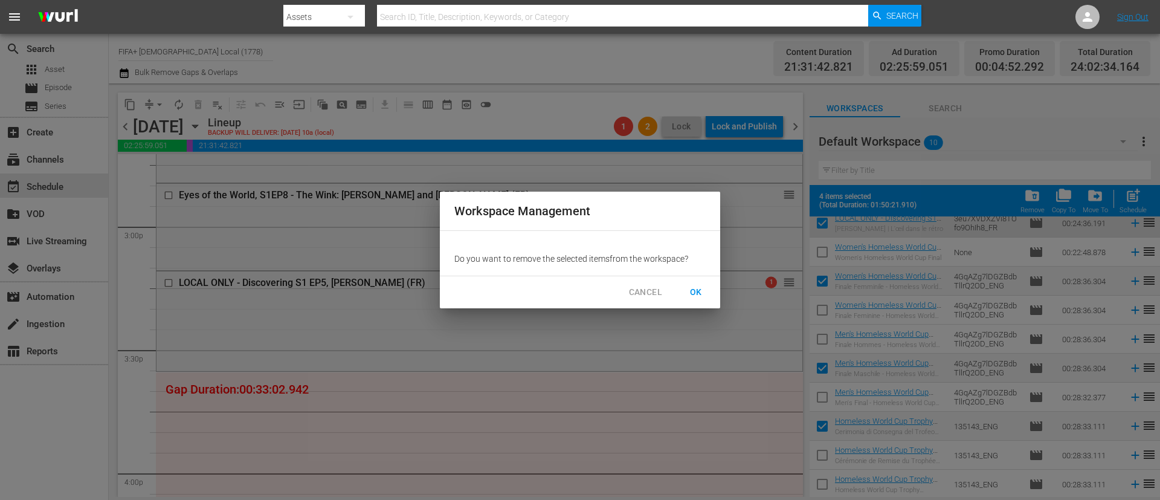
click at [701, 286] on span "OK" at bounding box center [696, 292] width 19 height 15
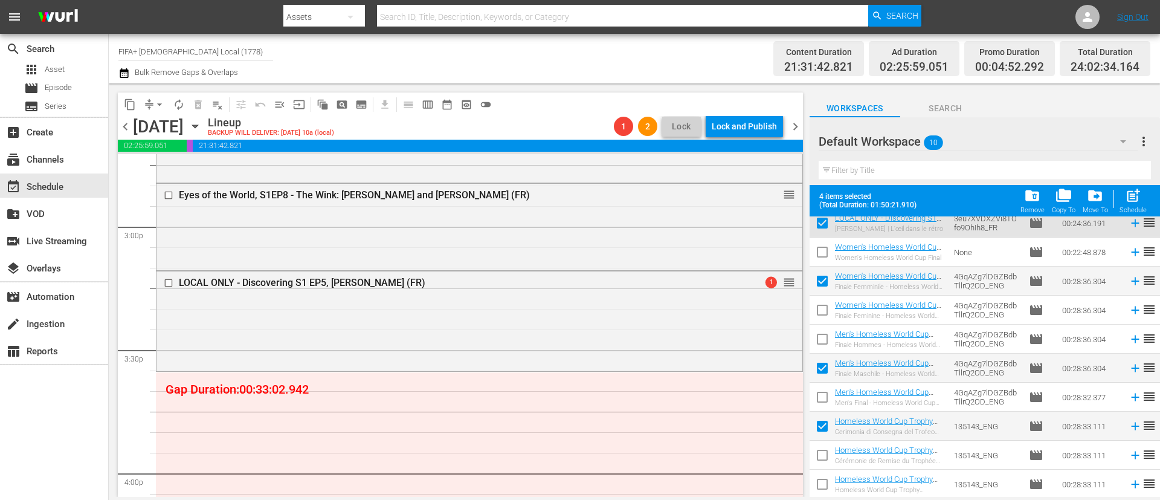
checkbox input "false"
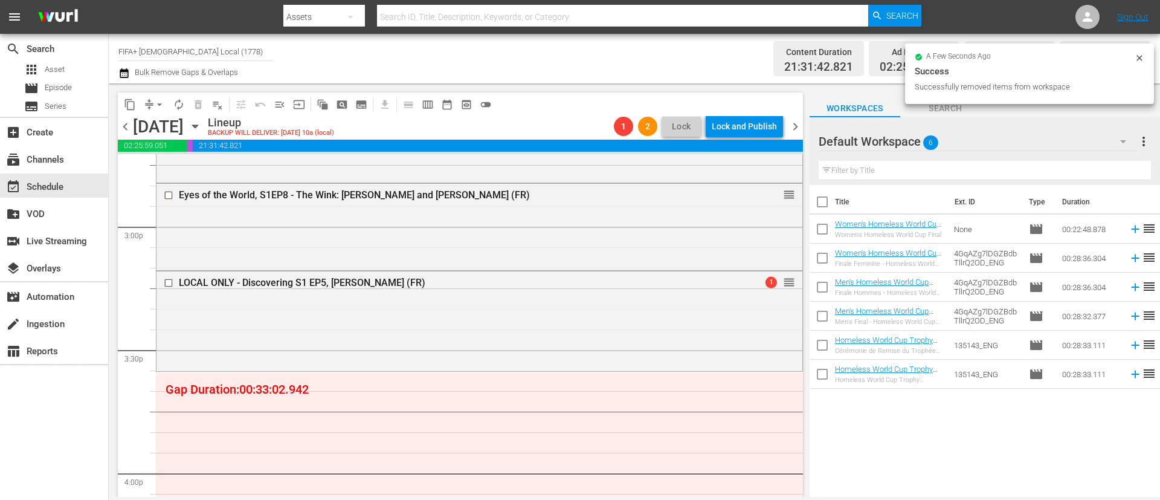
scroll to position [0, 0]
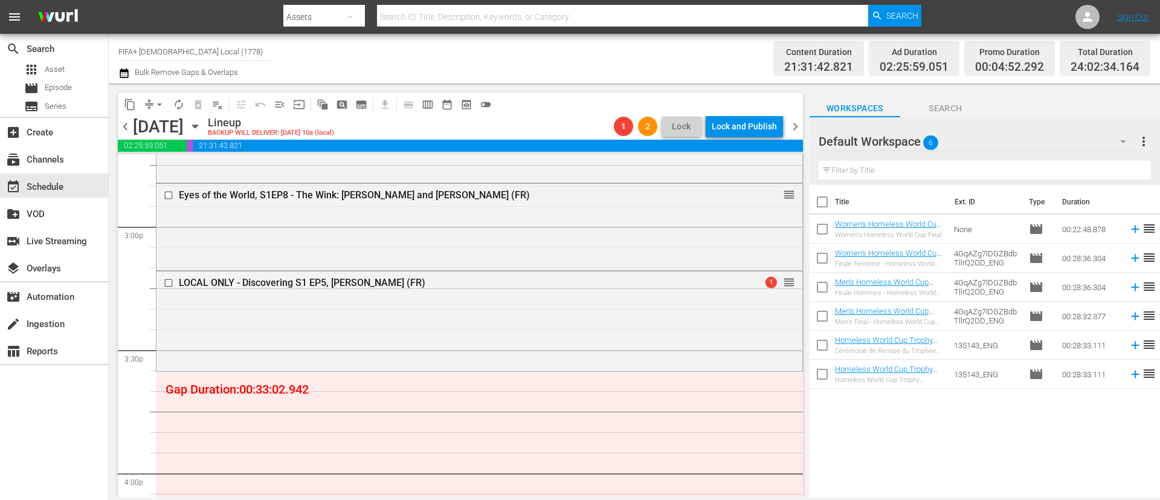
click at [824, 256] on input "checkbox" at bounding box center [822, 260] width 25 height 25
checkbox input "true"
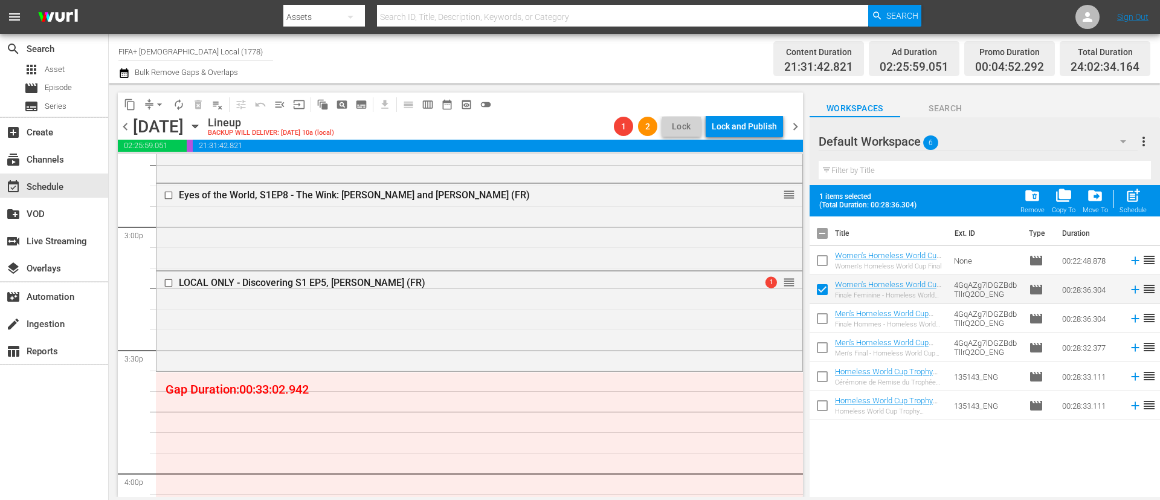
click at [821, 318] on input "checkbox" at bounding box center [822, 320] width 25 height 25
checkbox input "true"
drag, startPoint x: 820, startPoint y: 378, endPoint x: 843, endPoint y: 328, distance: 54.6
click at [820, 378] on input "checkbox" at bounding box center [822, 378] width 25 height 25
checkbox input "true"
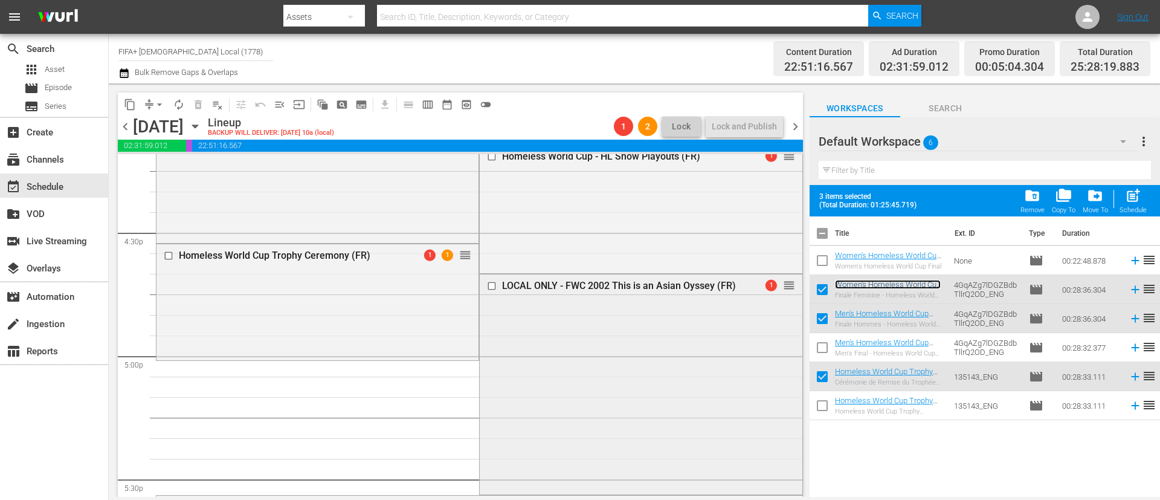
scroll to position [3989, 0]
click at [487, 291] on input "checkbox" at bounding box center [493, 287] width 13 height 10
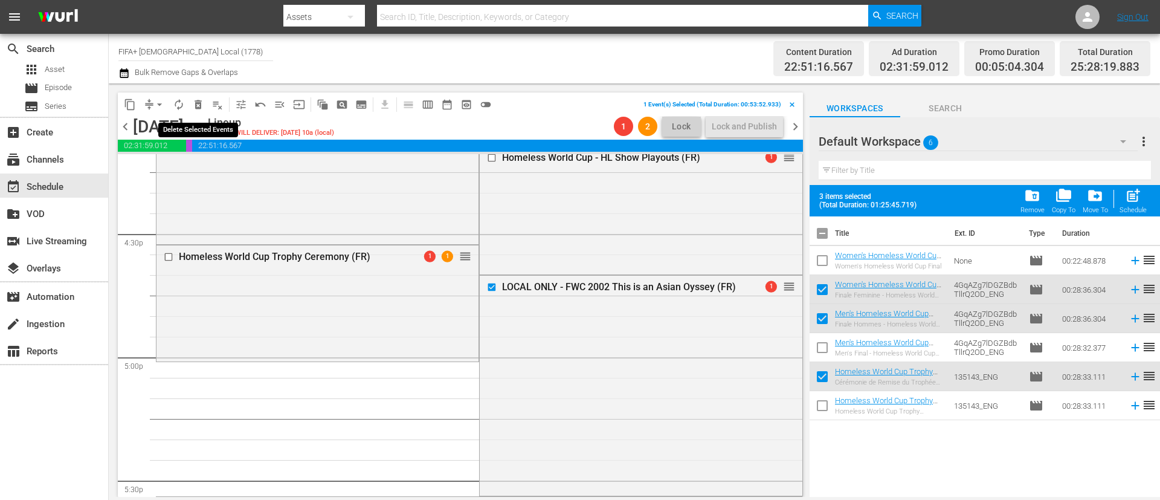
click at [201, 103] on span "delete_forever_outlined" at bounding box center [198, 105] width 12 height 12
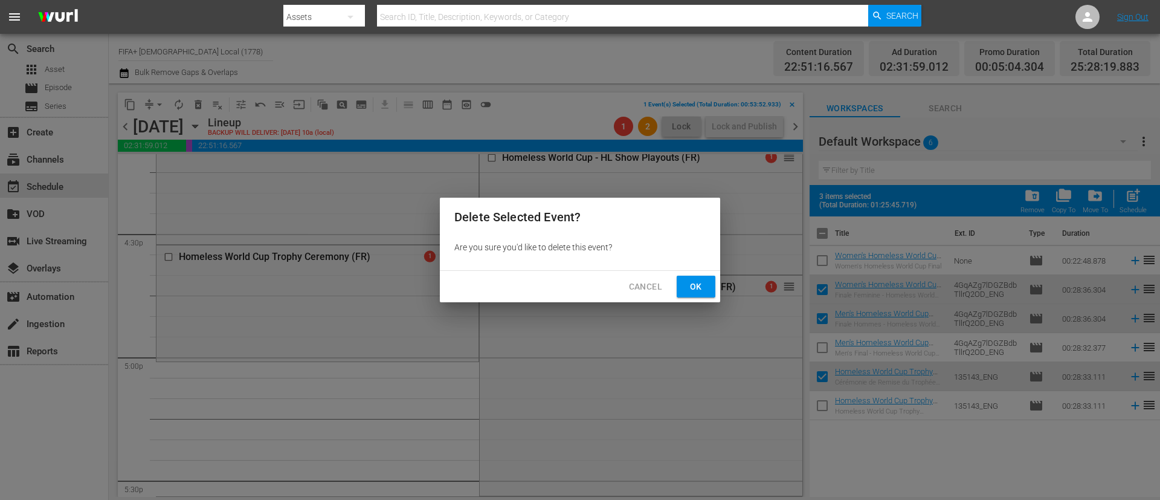
click at [687, 286] on span "Ok" at bounding box center [696, 286] width 19 height 15
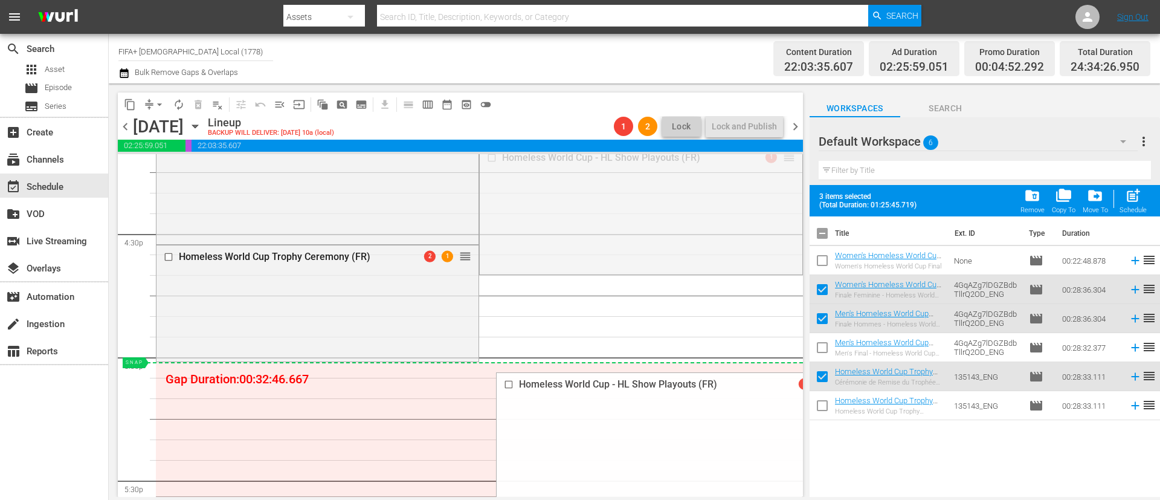
drag, startPoint x: 775, startPoint y: 160, endPoint x: 635, endPoint y: 376, distance: 258.3
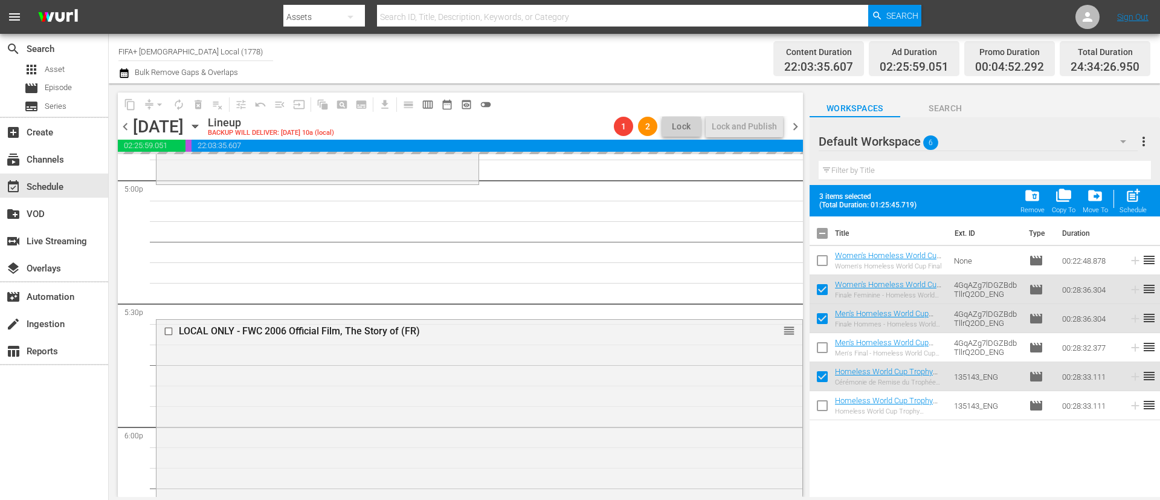
scroll to position [4170, 0]
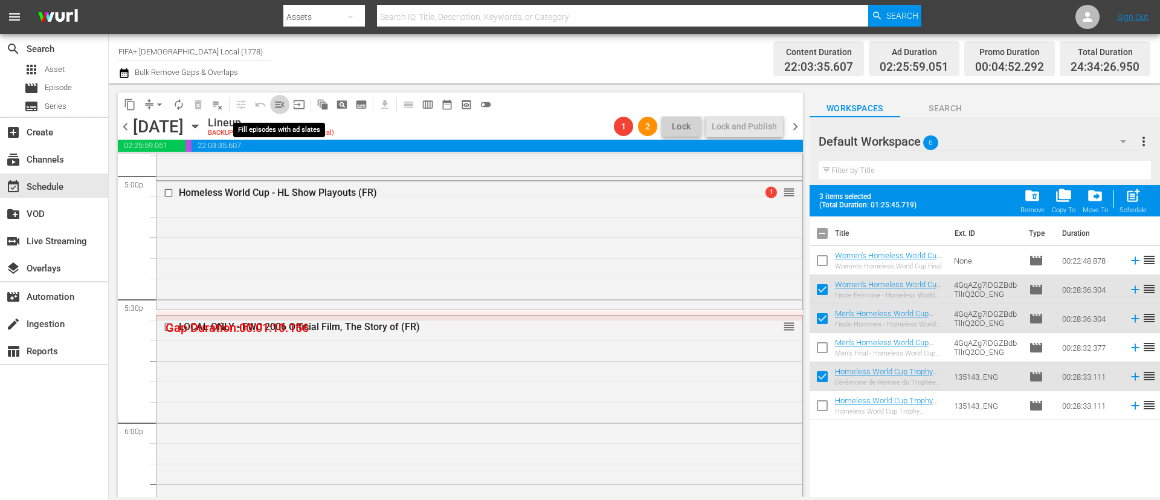
click at [277, 105] on span "menu_open" at bounding box center [280, 105] width 12 height 12
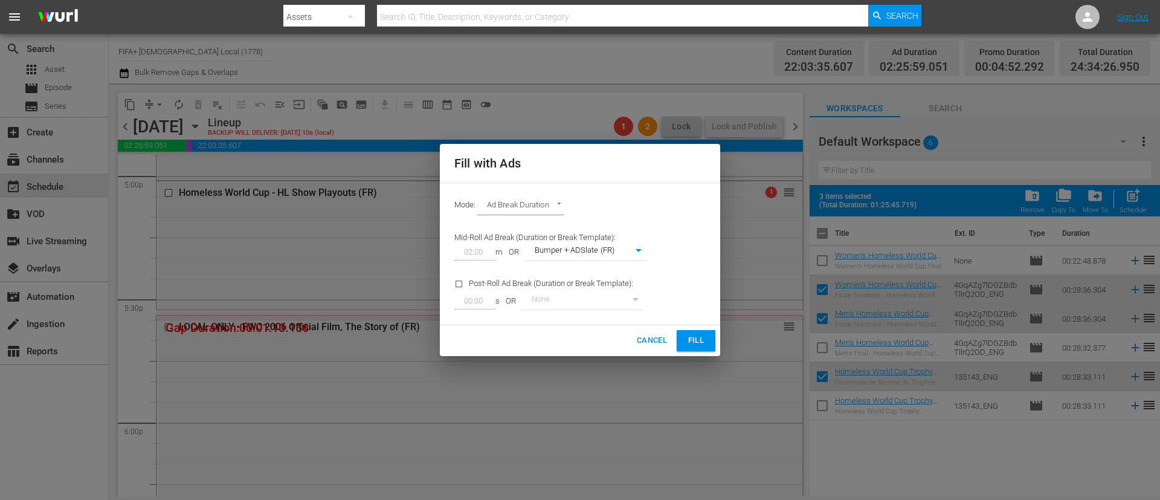
click at [698, 339] on span "Fill" at bounding box center [696, 341] width 19 height 14
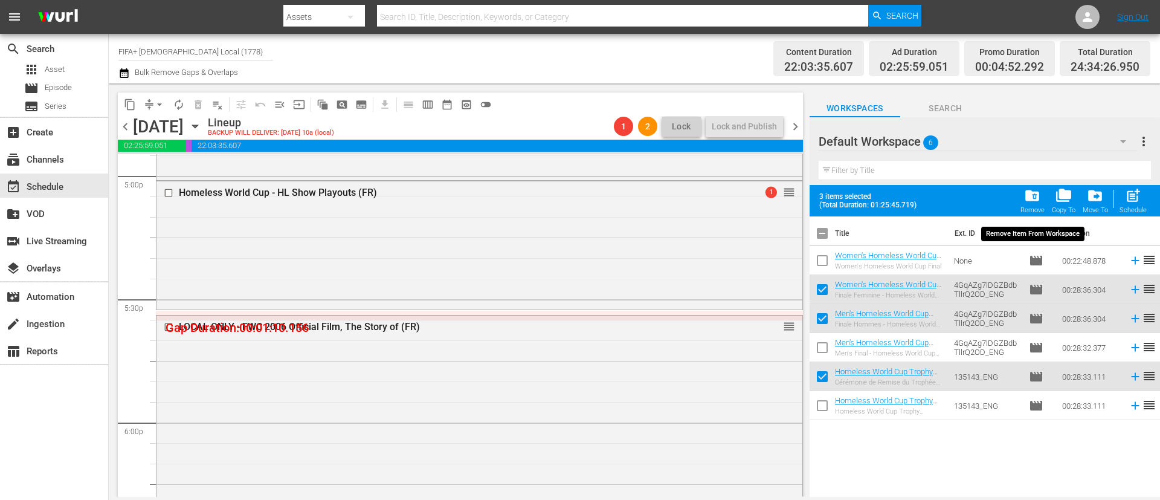
click at [1038, 194] on span "folder_delete" at bounding box center [1032, 195] width 16 height 16
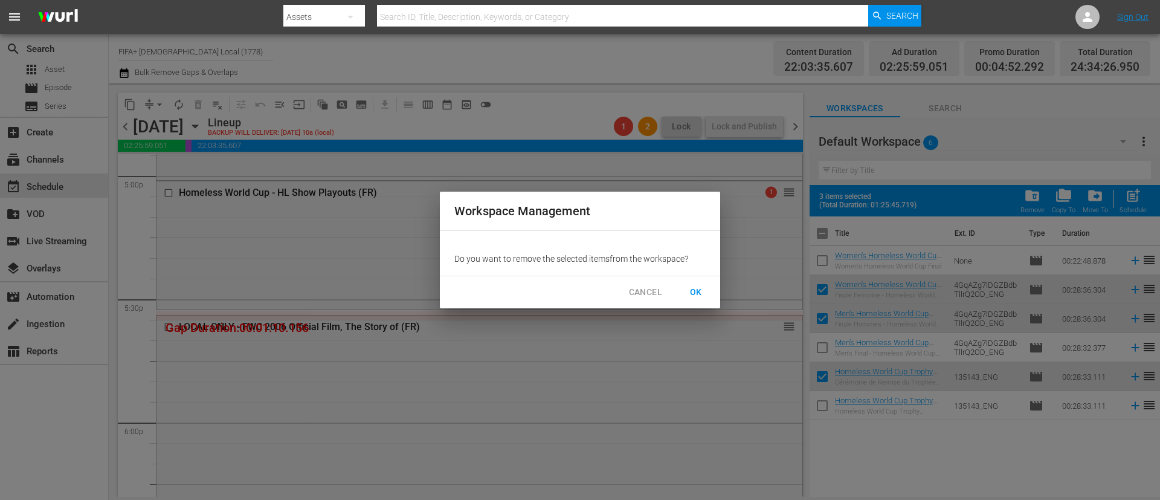
click at [702, 295] on span "OK" at bounding box center [696, 292] width 19 height 15
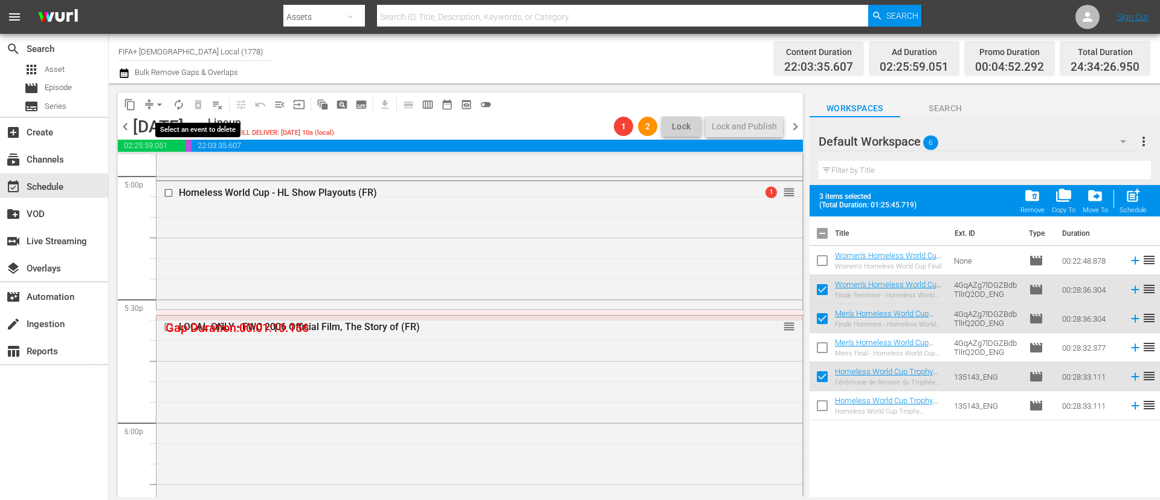
checkbox input "false"
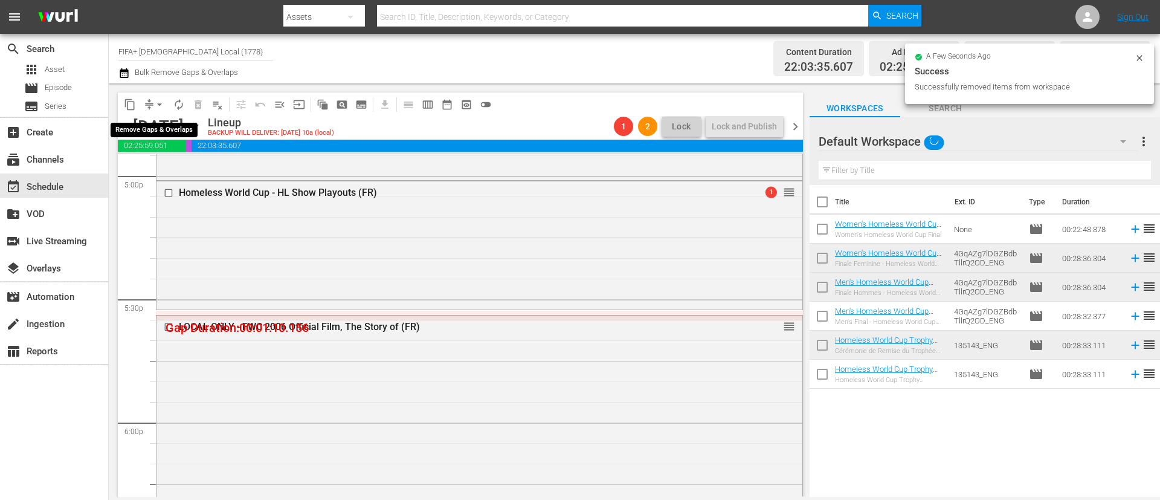
click at [147, 99] on span "compress" at bounding box center [149, 105] width 12 height 12
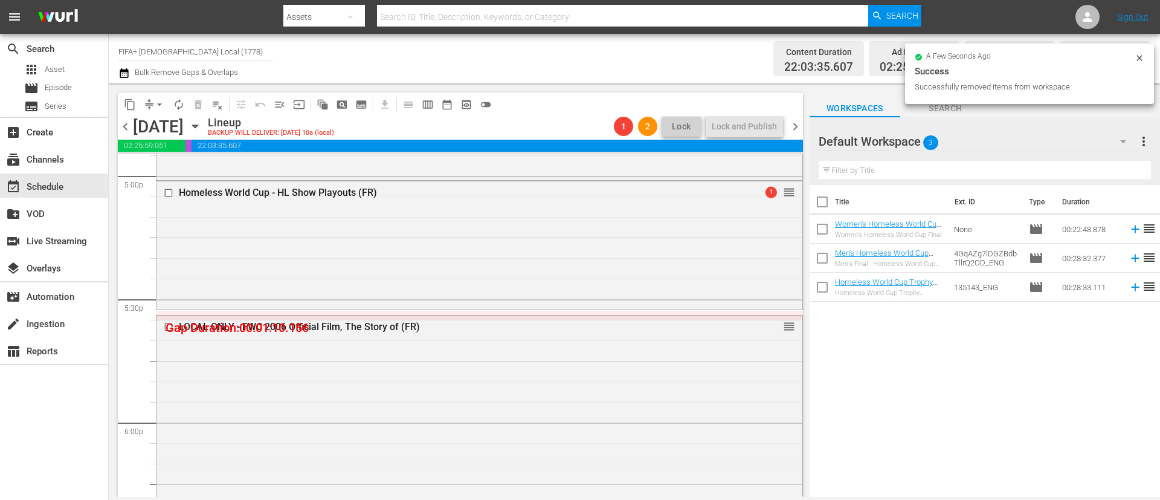
click at [160, 104] on span "arrow_drop_down" at bounding box center [160, 105] width 12 height 12
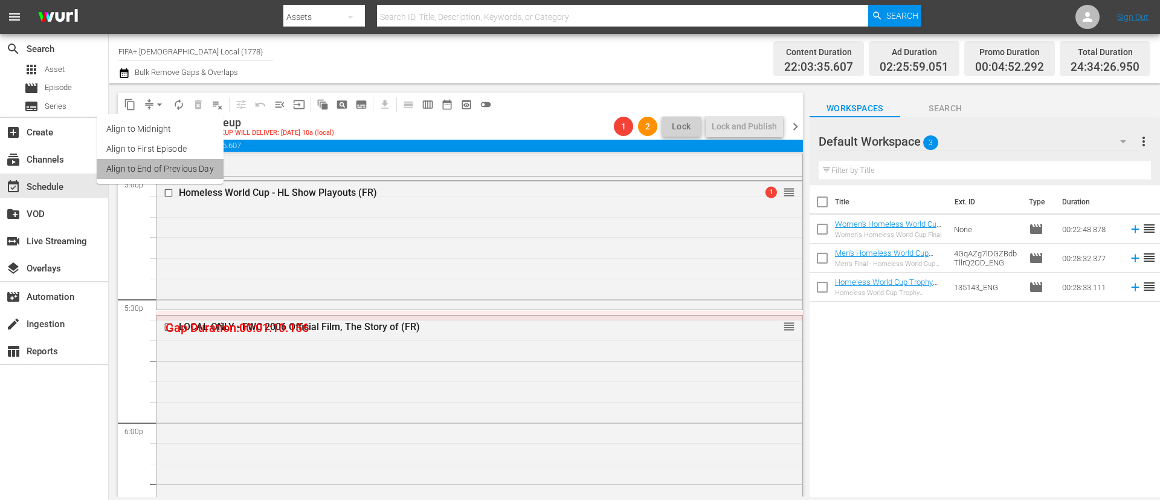
click at [189, 166] on li "Align to End of Previous Day" at bounding box center [160, 169] width 127 height 20
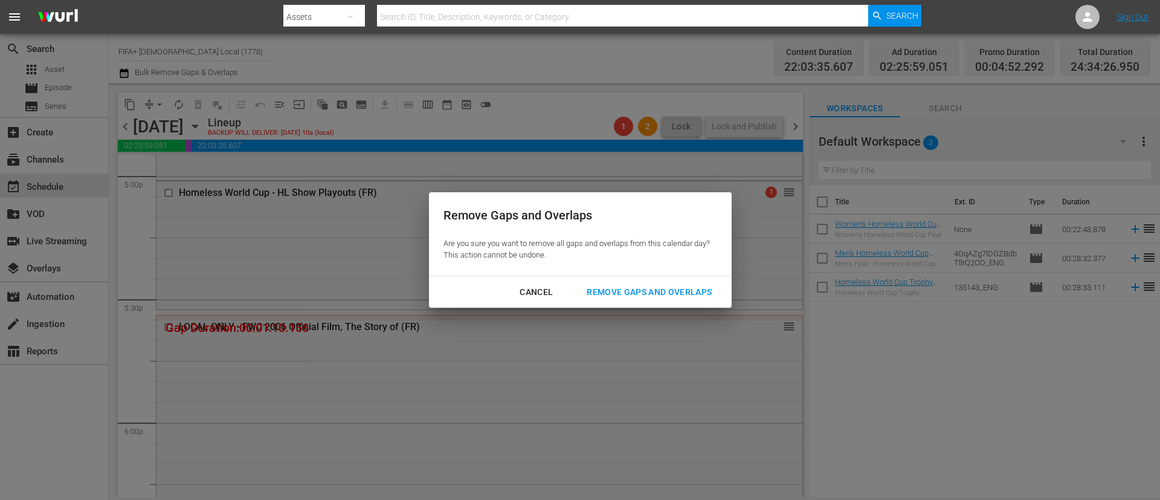
click at [649, 285] on div "Remove Gaps and Overlaps" at bounding box center [649, 292] width 144 height 15
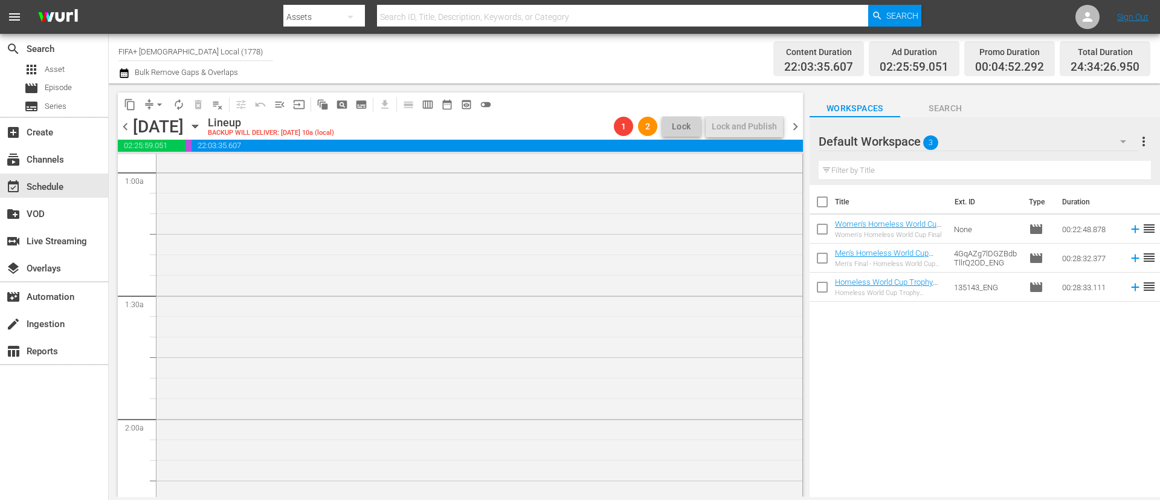
scroll to position [0, 0]
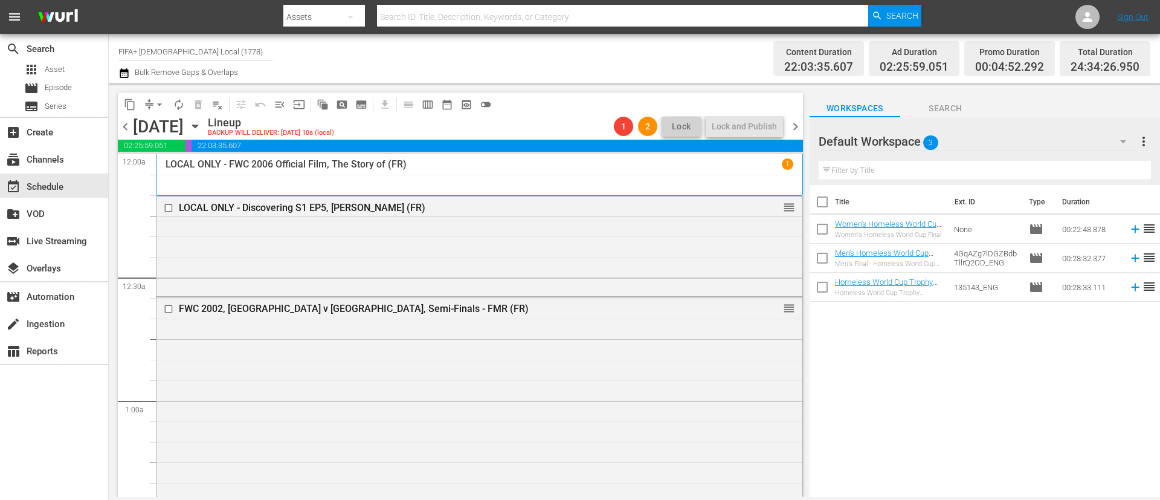
click at [795, 124] on span "chevron_right" at bounding box center [795, 126] width 15 height 15
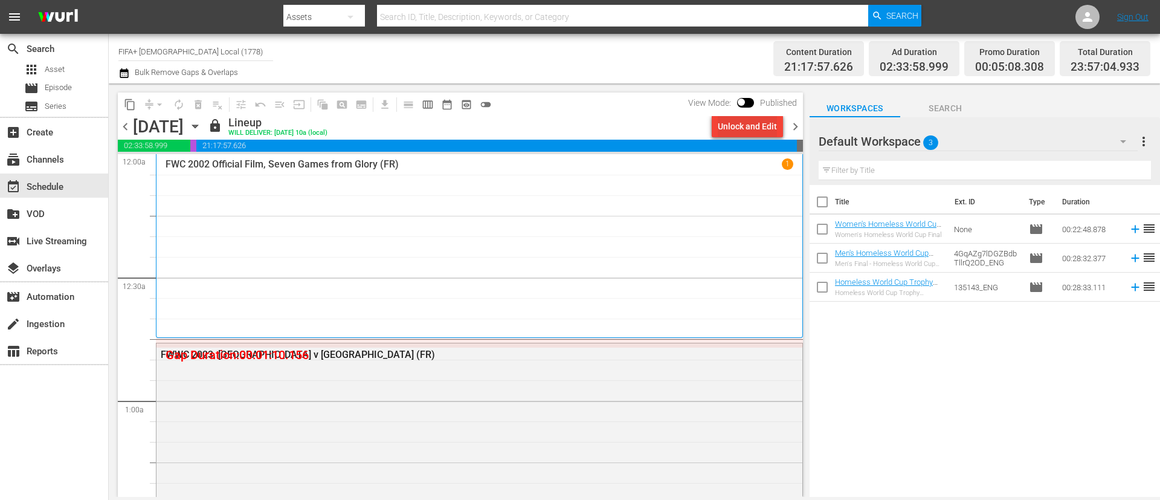
click at [754, 128] on div "Unlock and Edit" at bounding box center [747, 126] width 59 height 22
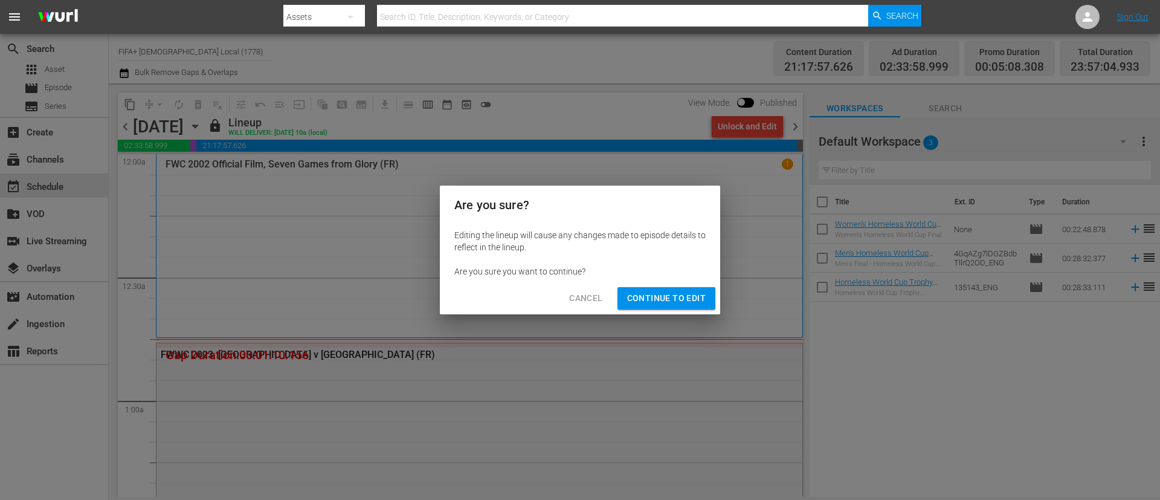
click at [676, 288] on button "Continue to Edit" at bounding box center [667, 298] width 98 height 22
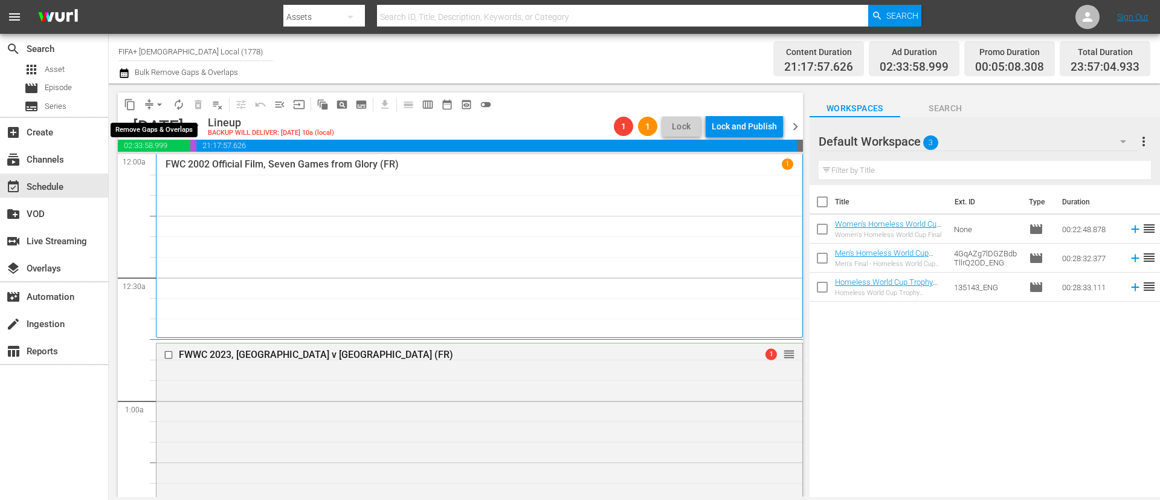
click at [156, 102] on span "arrow_drop_down" at bounding box center [160, 105] width 12 height 12
click at [179, 164] on li "Align to End of Previous Day" at bounding box center [160, 169] width 127 height 20
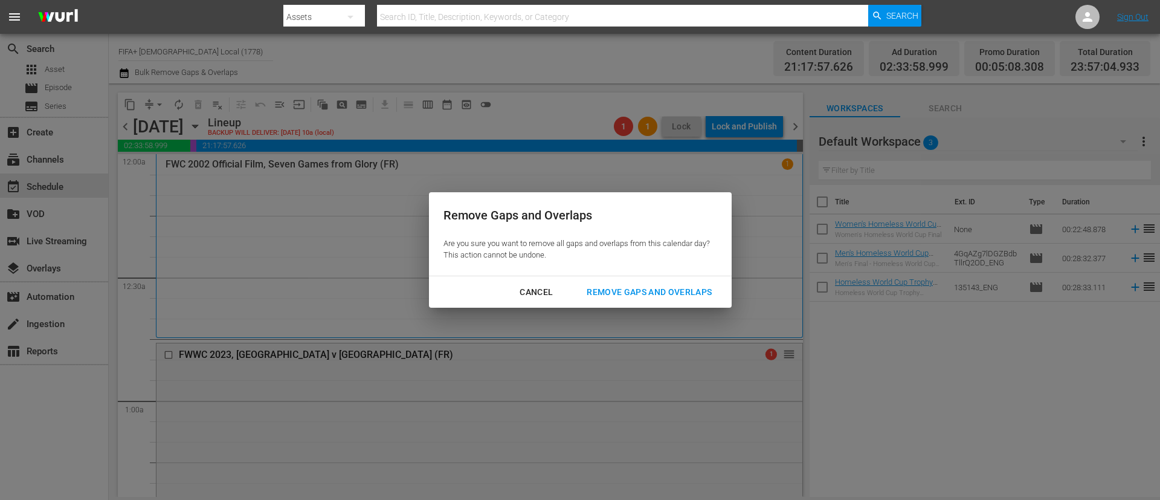
click at [687, 295] on div "Remove Gaps and Overlaps" at bounding box center [649, 292] width 144 height 15
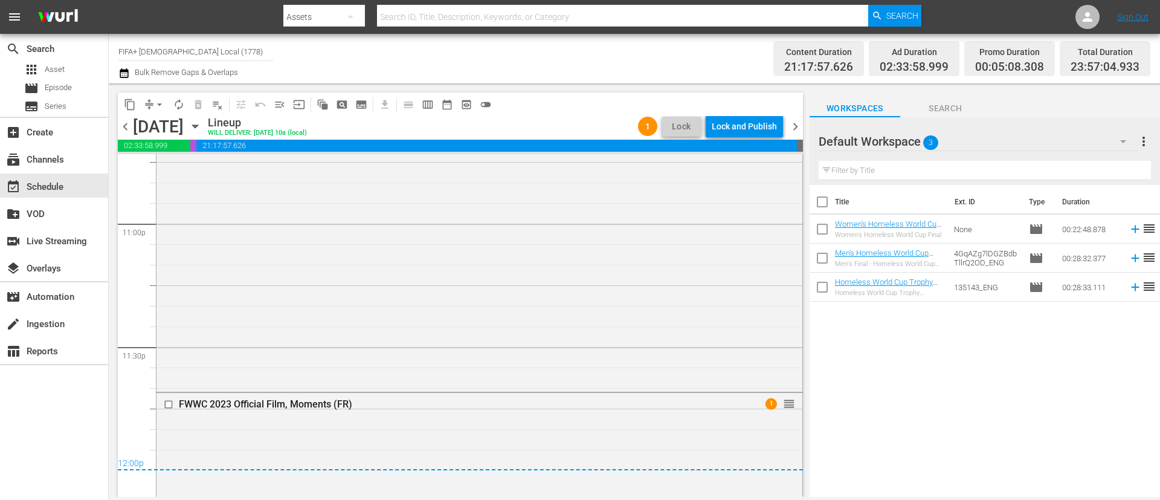
scroll to position [5746, 0]
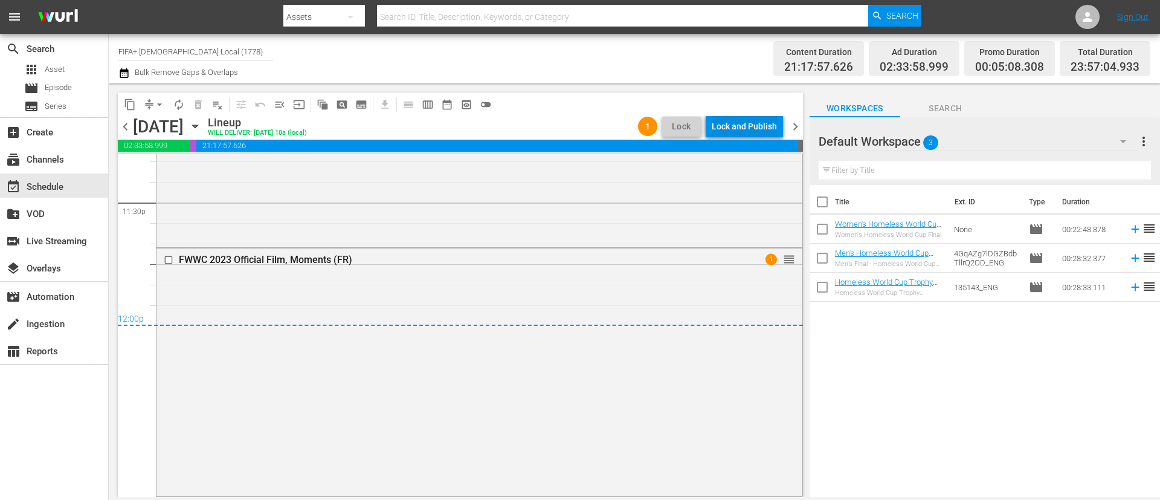
click at [728, 119] on div "Lock and Publish" at bounding box center [744, 126] width 65 height 22
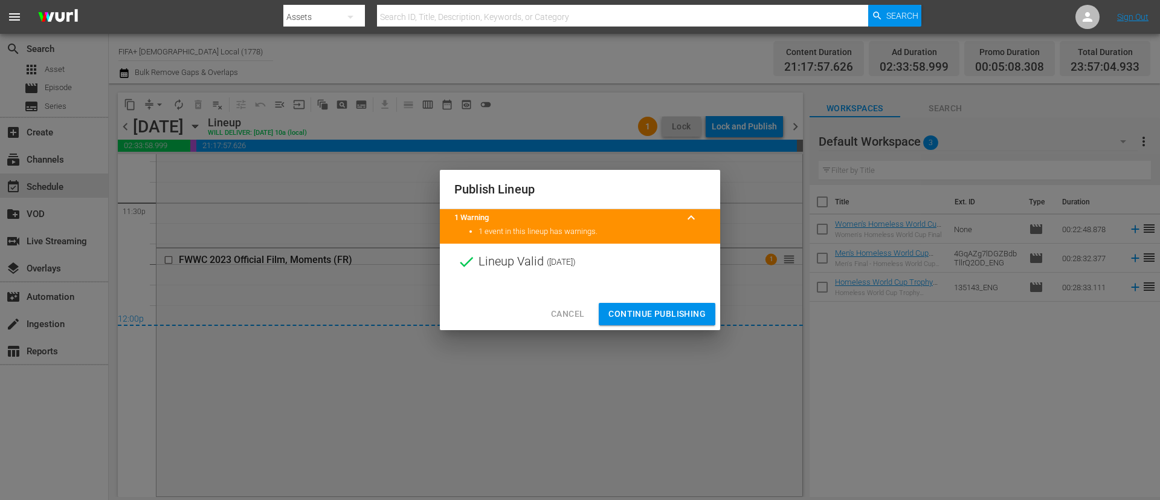
click at [650, 308] on span "Continue Publishing" at bounding box center [657, 313] width 97 height 15
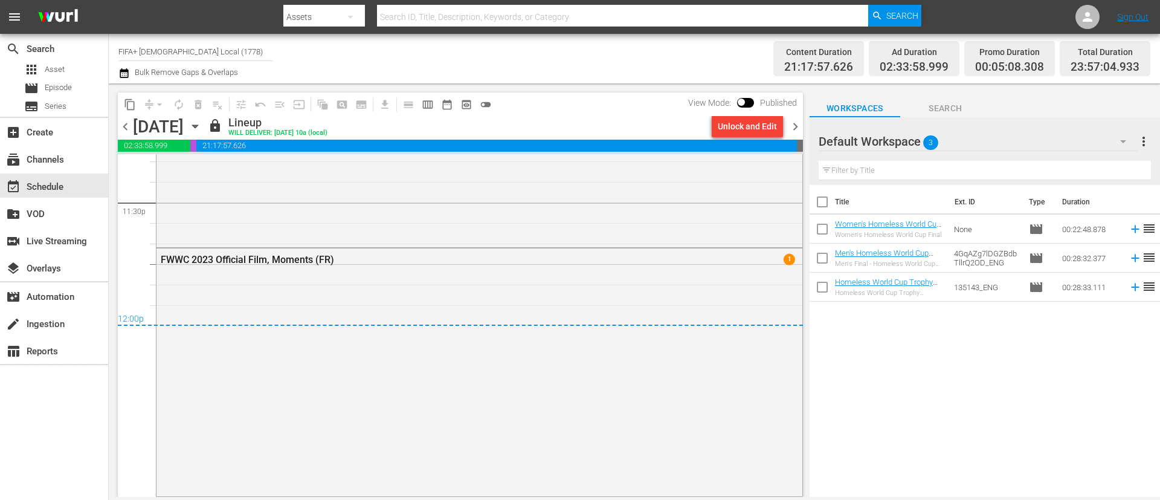
click at [129, 124] on span "chevron_left" at bounding box center [125, 126] width 15 height 15
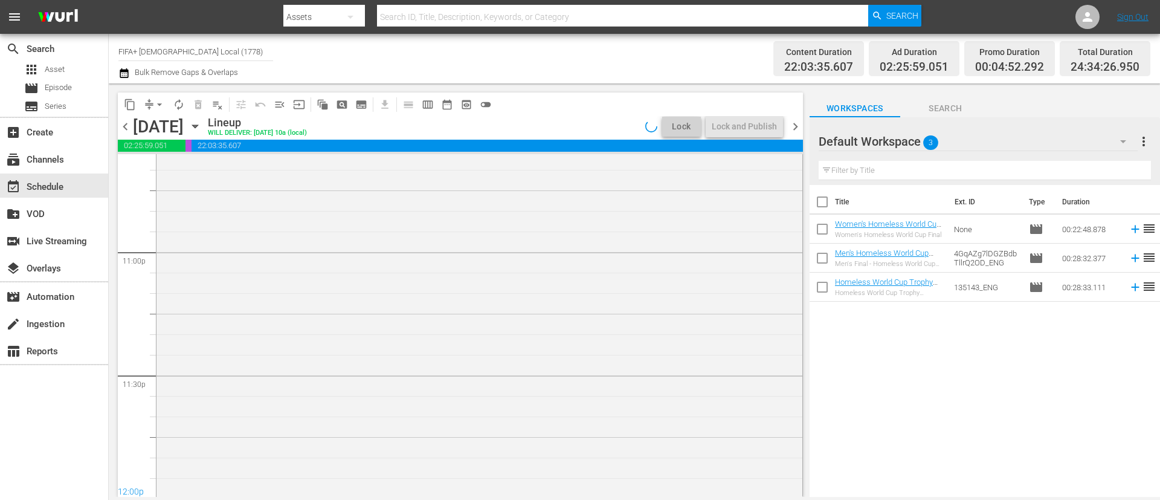
scroll to position [5684, 0]
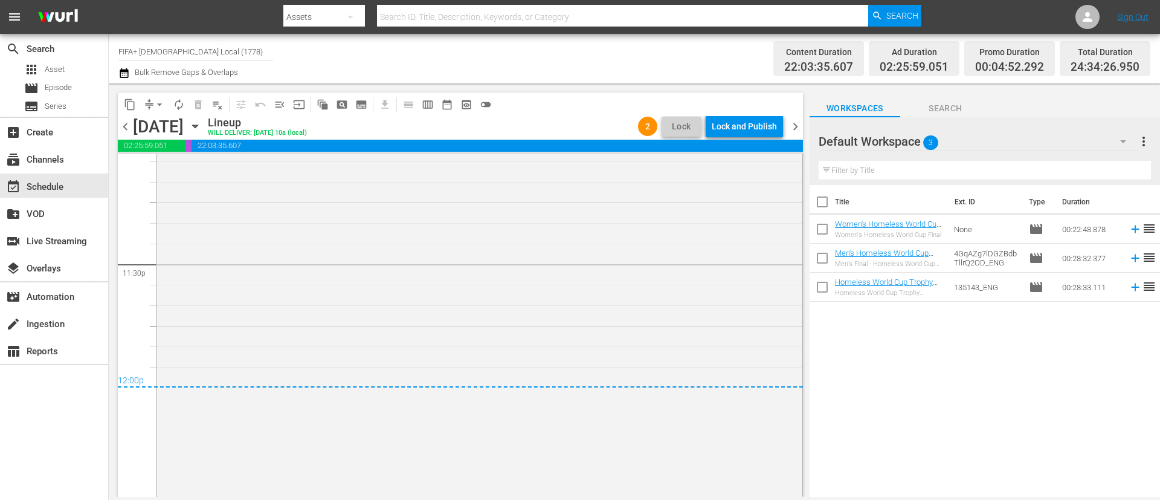
click at [761, 134] on div "Lock and Publish" at bounding box center [744, 126] width 65 height 22
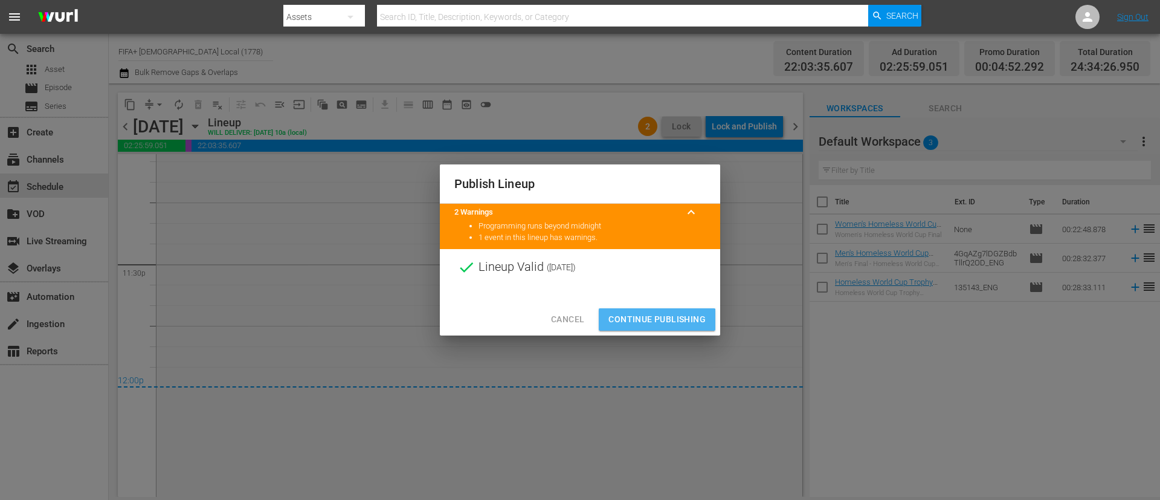
click at [654, 325] on span "Continue Publishing" at bounding box center [657, 319] width 97 height 15
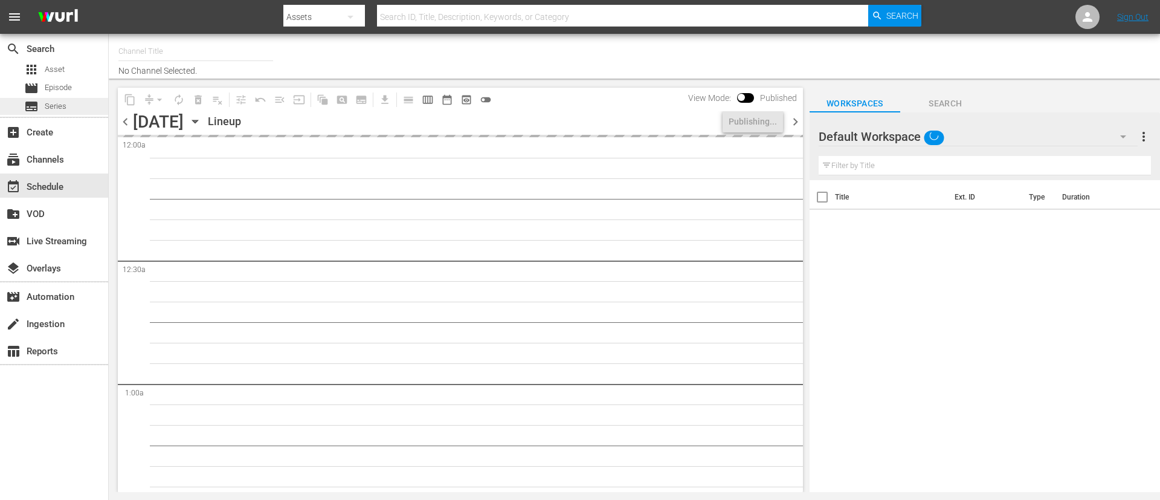
type input "FIFA+ [DEMOGRAPHIC_DATA] Local (1778)"
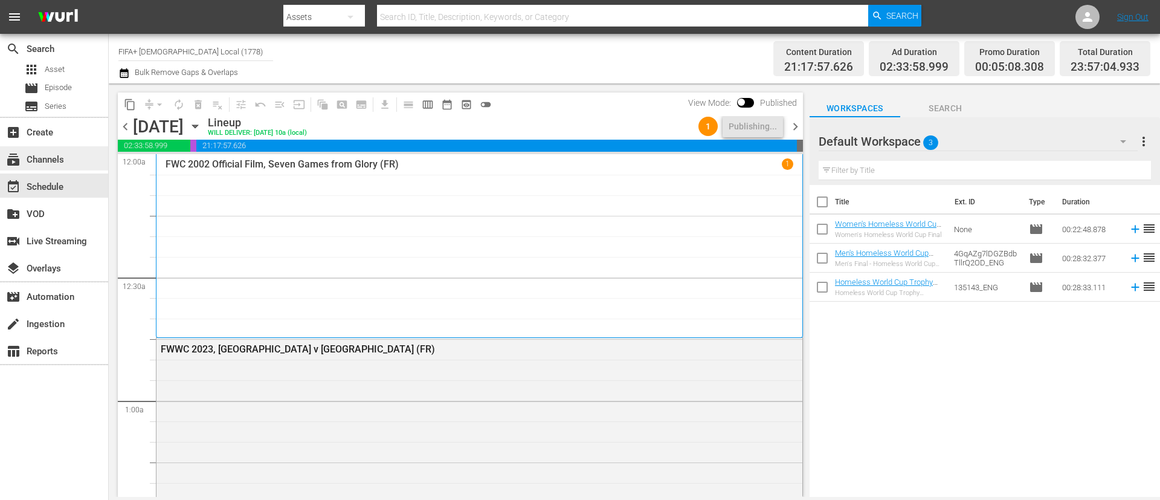
click at [82, 157] on div "subscriptions Channels" at bounding box center [54, 158] width 108 height 24
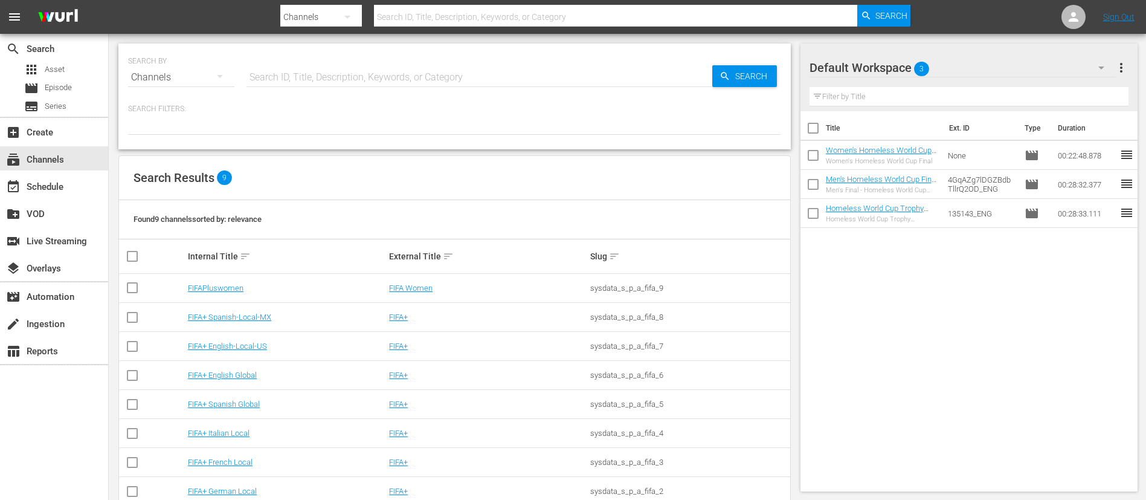
click at [246, 369] on td "FIFA+ English Global" at bounding box center [286, 375] width 201 height 29
click at [248, 373] on link "FIFA+ English Global" at bounding box center [222, 374] width 69 height 9
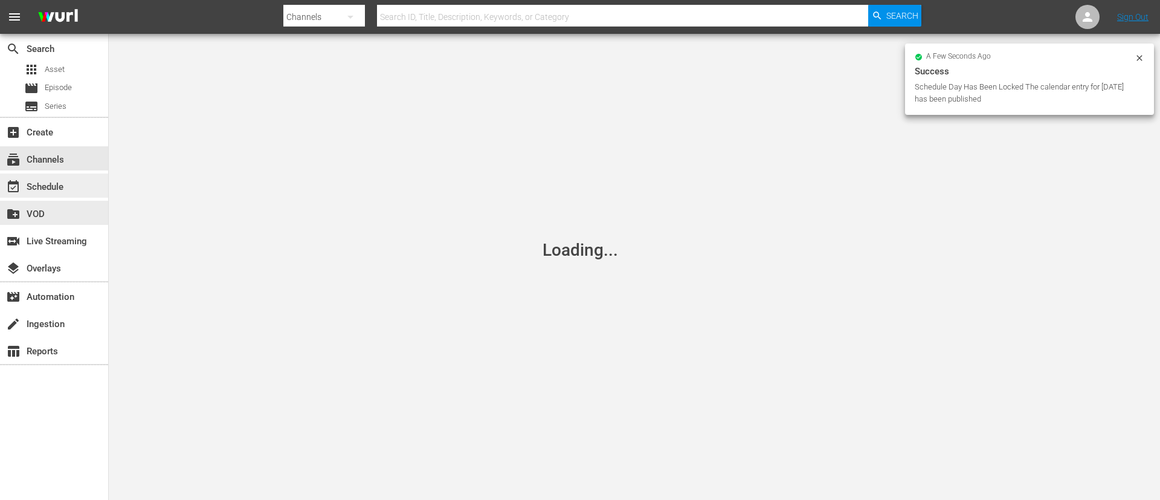
click at [94, 175] on div "event_available Schedule" at bounding box center [54, 185] width 108 height 24
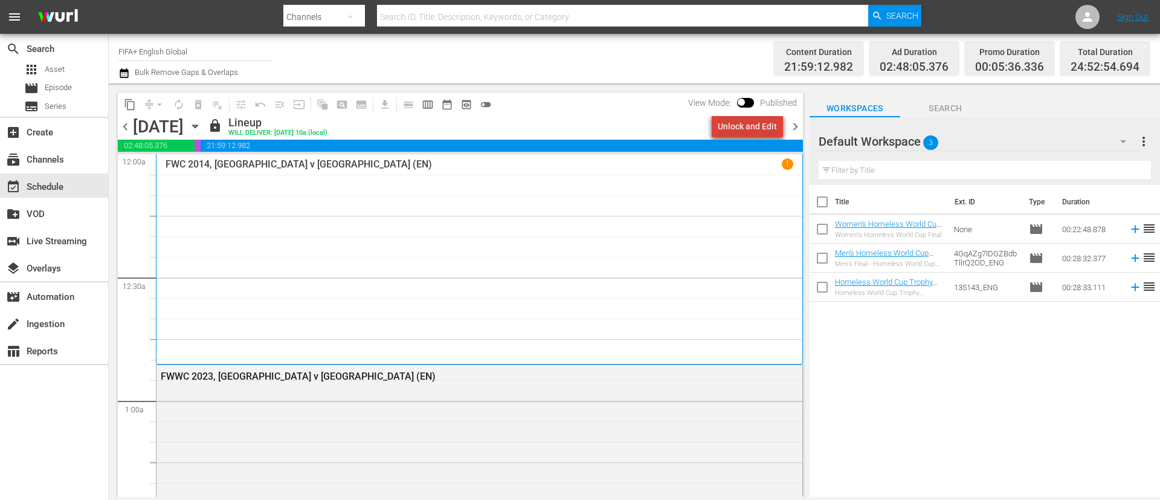
click at [758, 126] on div "Unlock and Edit" at bounding box center [747, 126] width 59 height 22
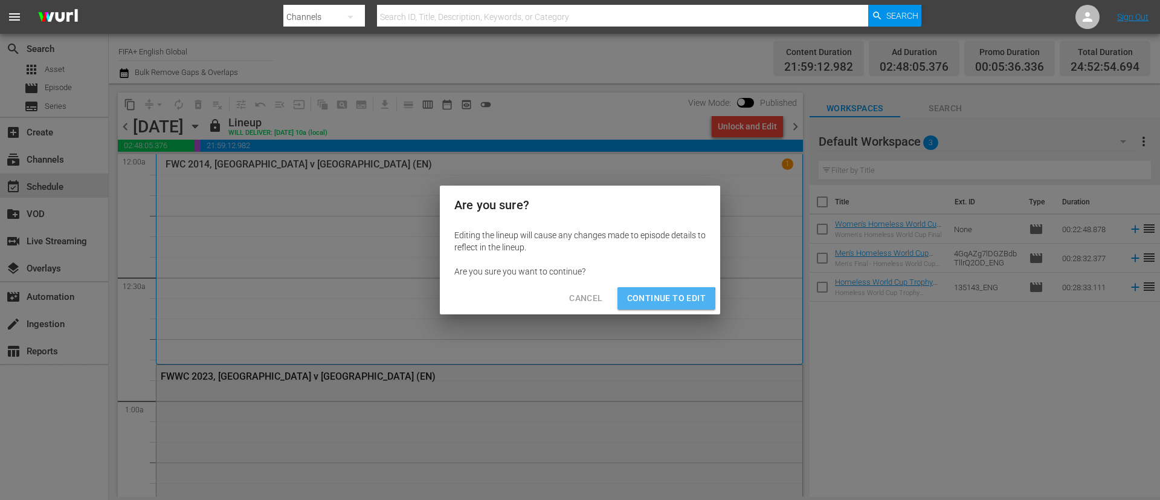
click at [656, 300] on span "Continue to Edit" at bounding box center [666, 298] width 79 height 15
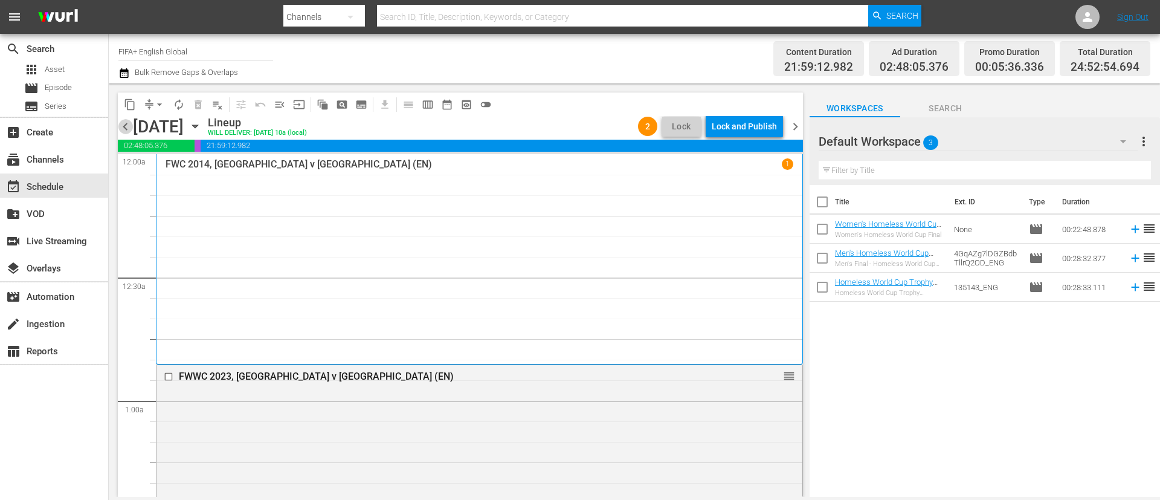
click at [122, 127] on span "chevron_left" at bounding box center [125, 126] width 15 height 15
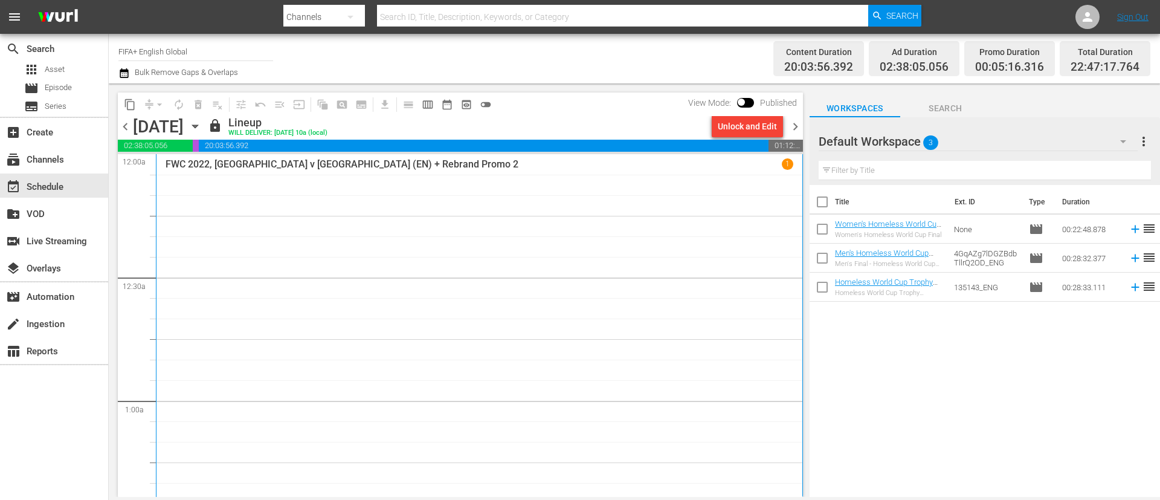
click at [790, 124] on span "chevron_right" at bounding box center [795, 126] width 15 height 15
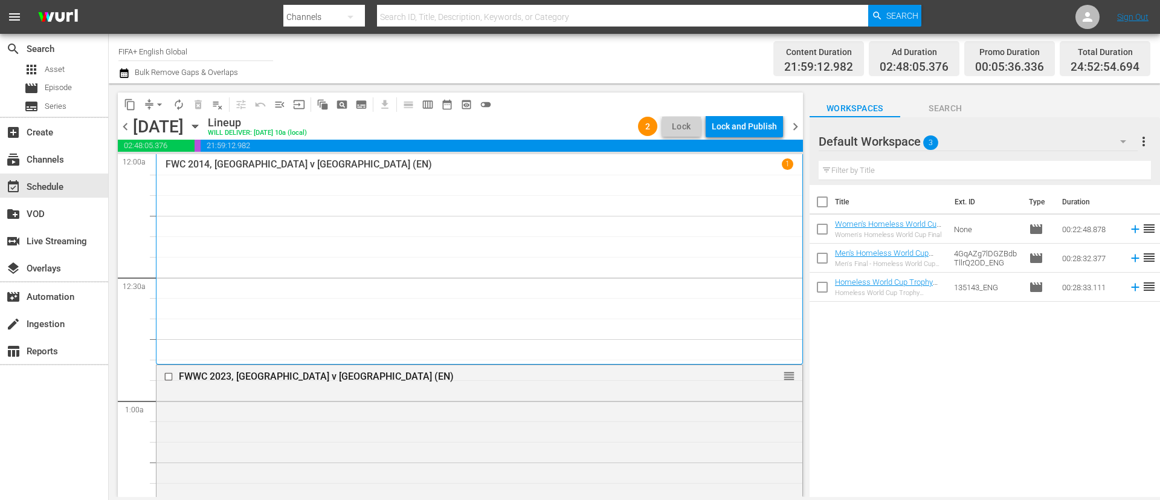
click at [119, 131] on span "chevron_left" at bounding box center [125, 126] width 15 height 15
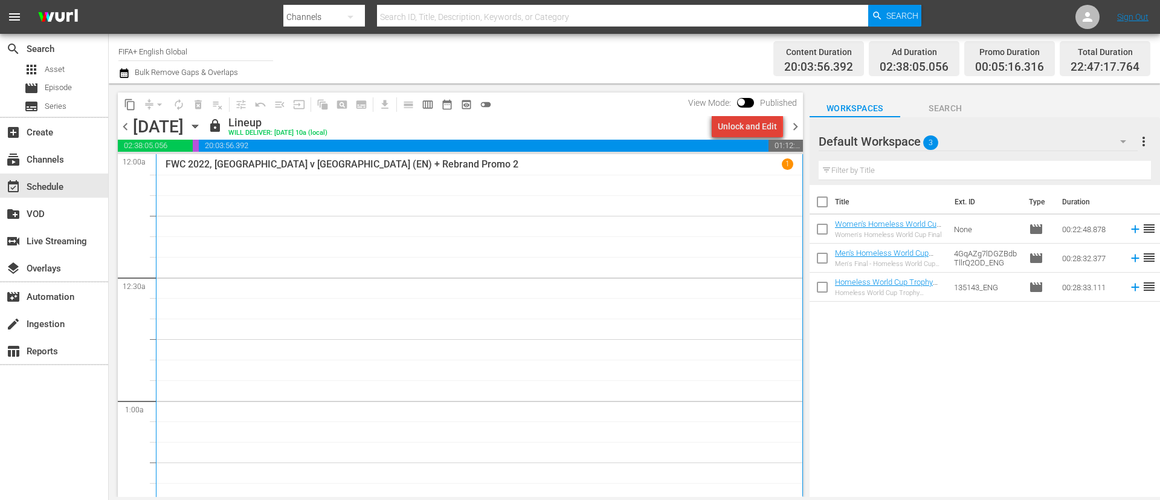
click at [752, 128] on div "Unlock and Edit" at bounding box center [747, 126] width 59 height 22
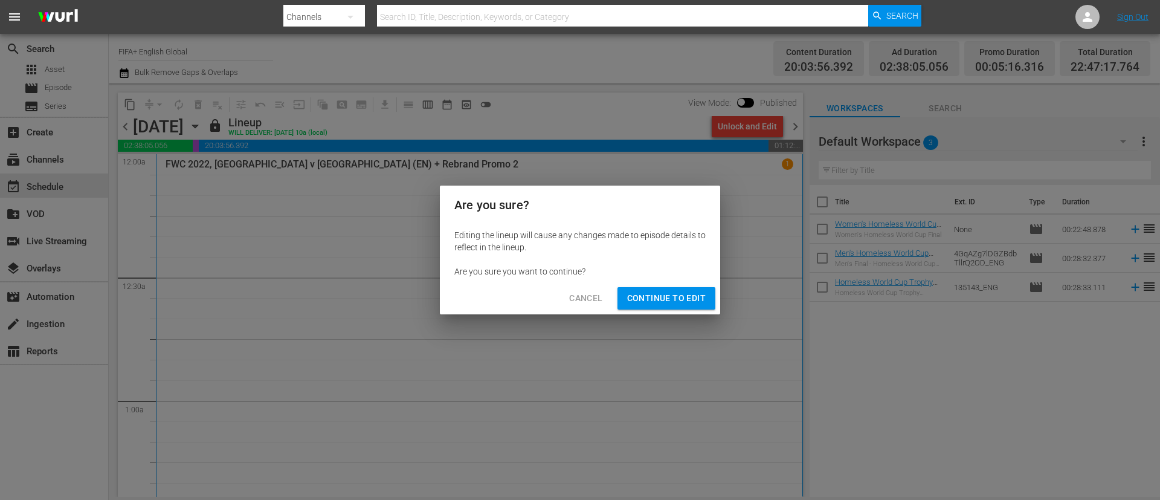
click at [642, 297] on span "Continue to Edit" at bounding box center [666, 298] width 79 height 15
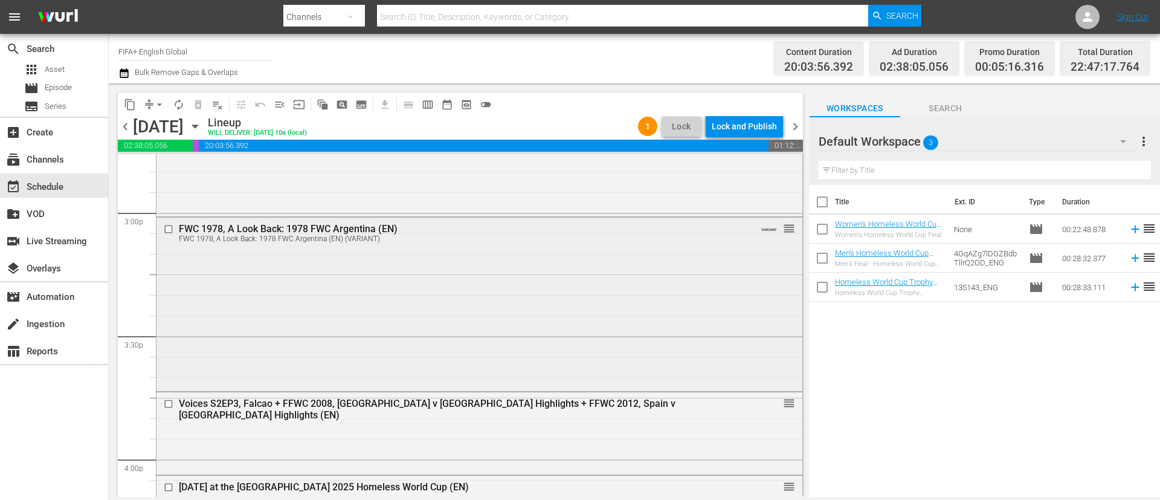
scroll to position [3535, 0]
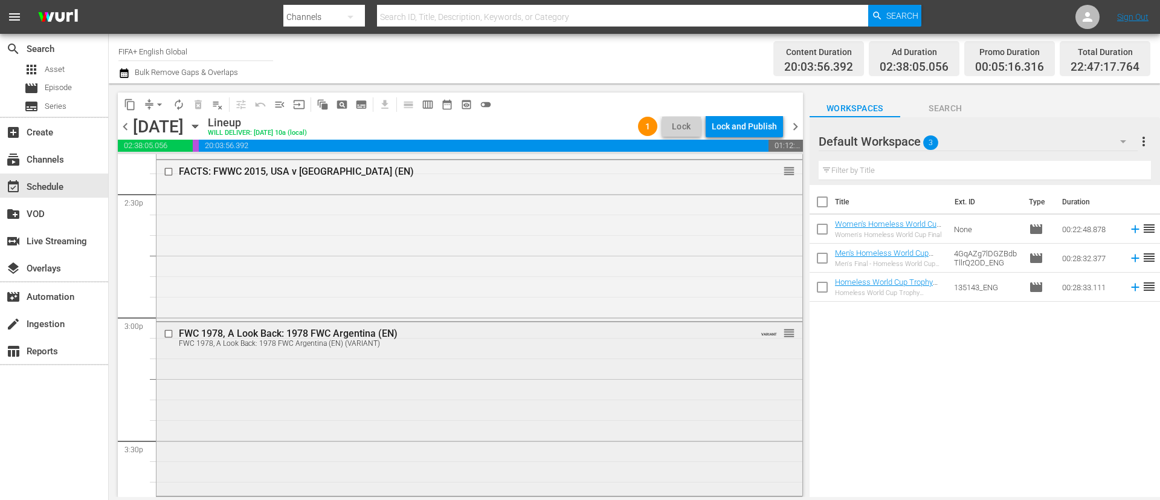
click at [168, 328] on div at bounding box center [170, 333] width 18 height 15
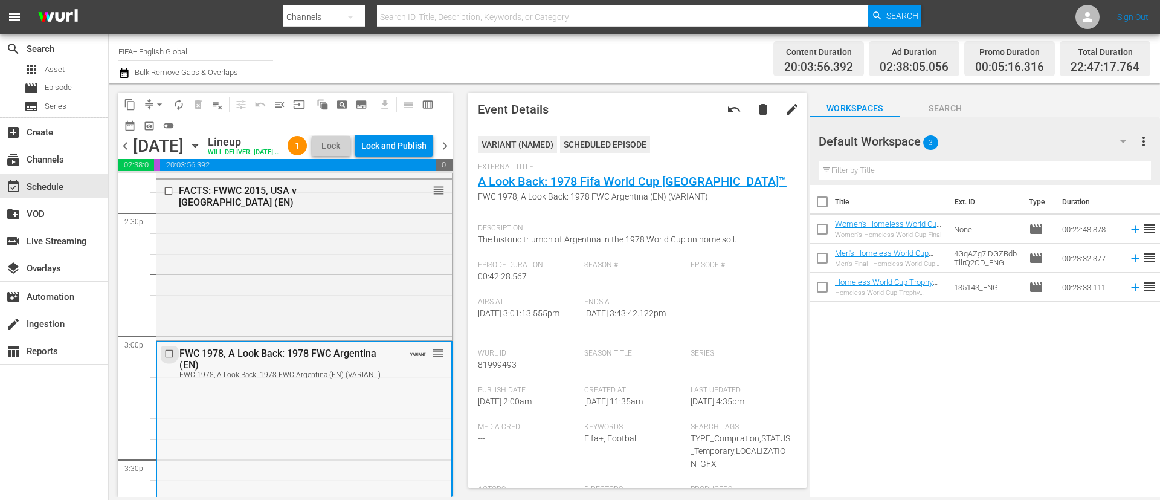
click at [166, 359] on input "checkbox" at bounding box center [170, 354] width 13 height 10
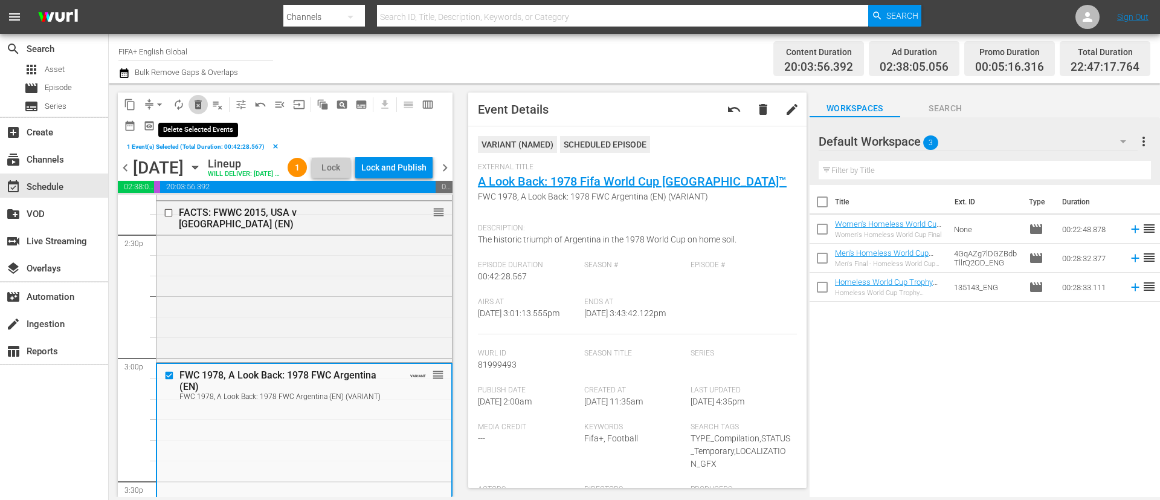
click at [194, 103] on span "delete_forever_outlined" at bounding box center [198, 105] width 12 height 12
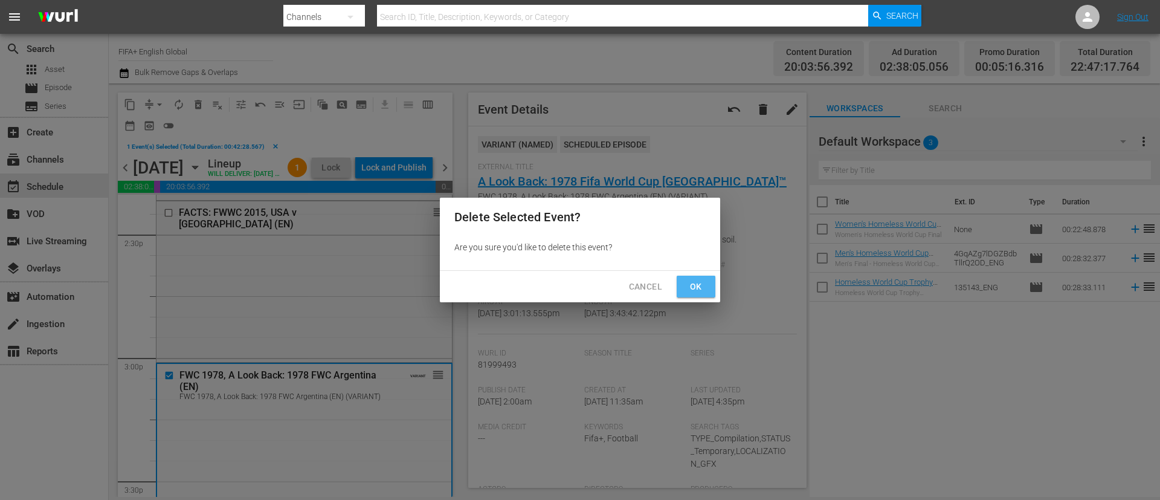
click at [703, 290] on span "Ok" at bounding box center [696, 286] width 19 height 15
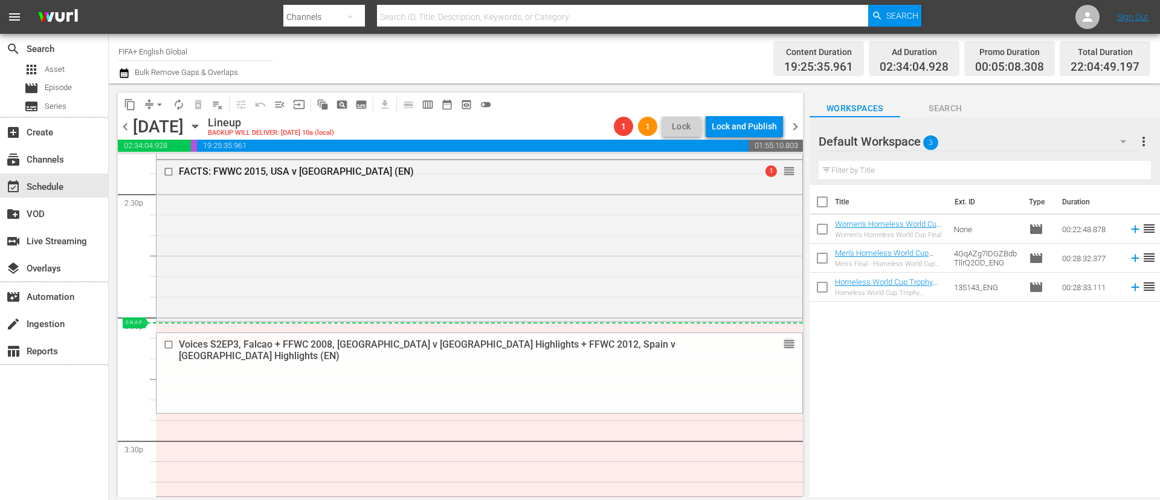
drag, startPoint x: 775, startPoint y: 322, endPoint x: 456, endPoint y: 328, distance: 319.2
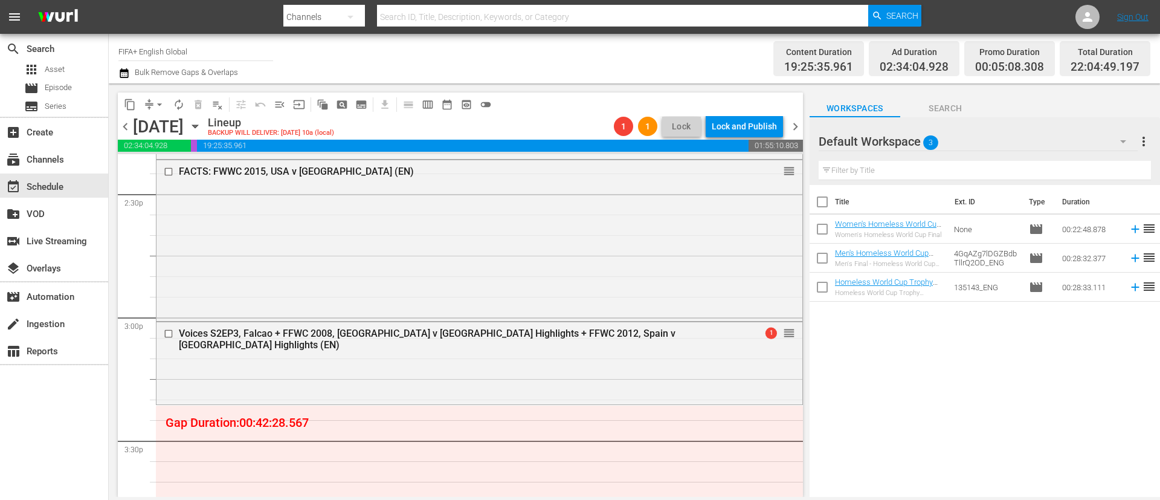
scroll to position [3626, 0]
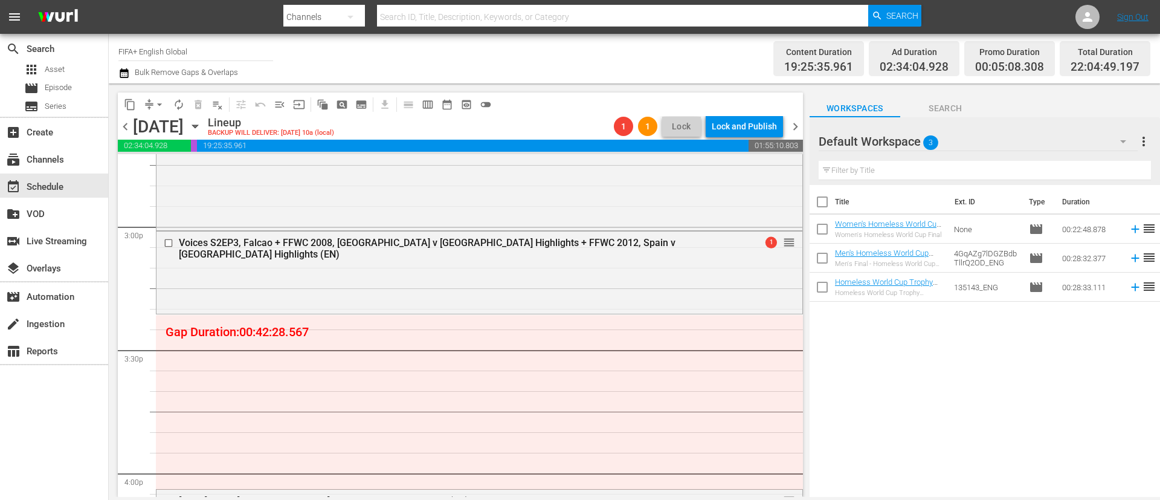
click at [826, 215] on input "checkbox" at bounding box center [822, 204] width 25 height 25
checkbox input "true"
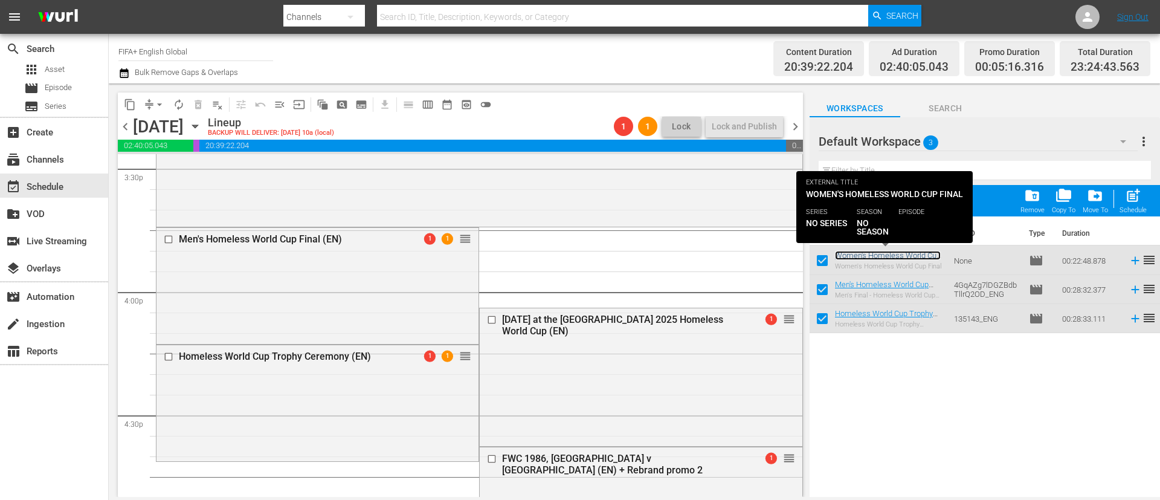
scroll to position [3898, 0]
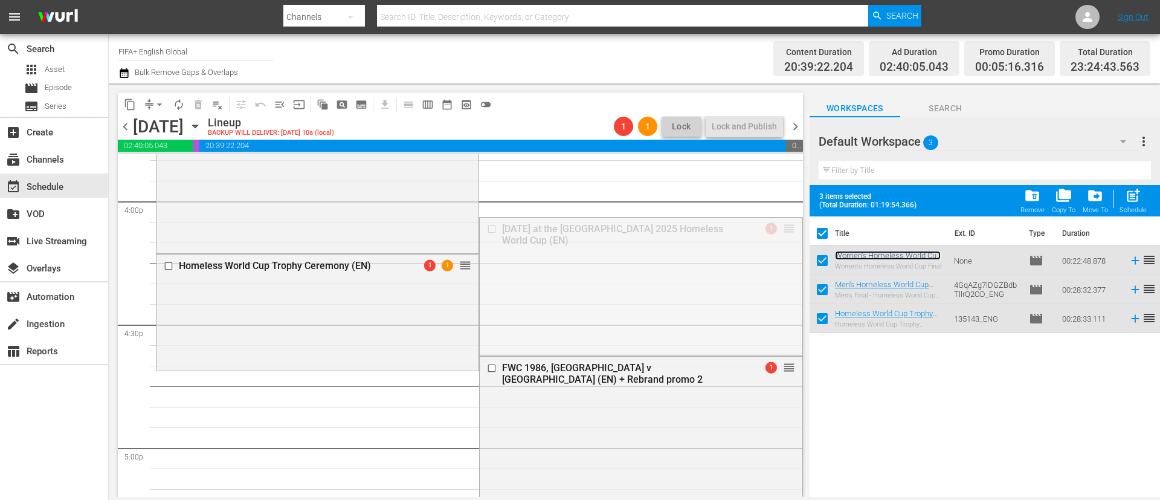
drag, startPoint x: 775, startPoint y: 228, endPoint x: 659, endPoint y: 383, distance: 193.5
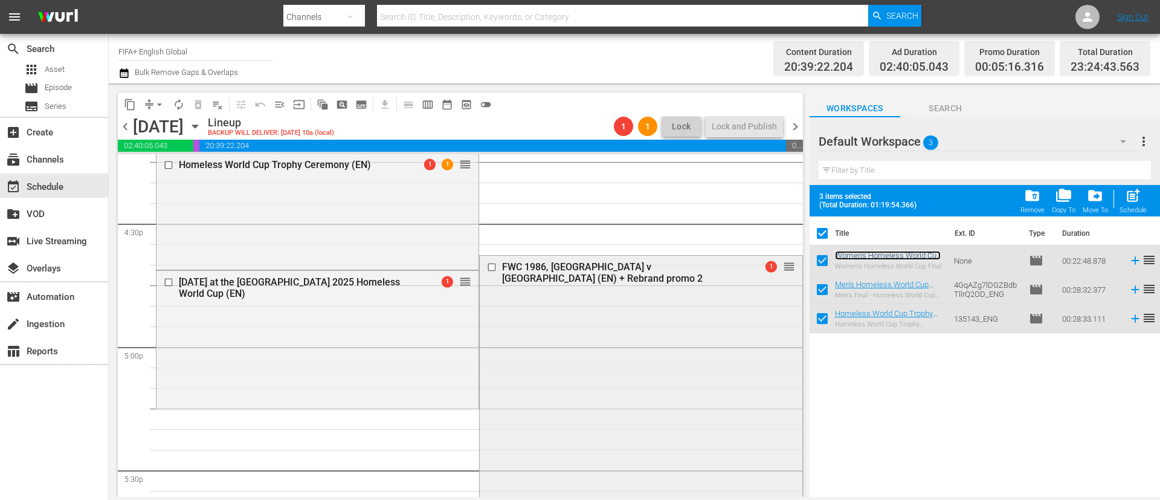
scroll to position [3989, 0]
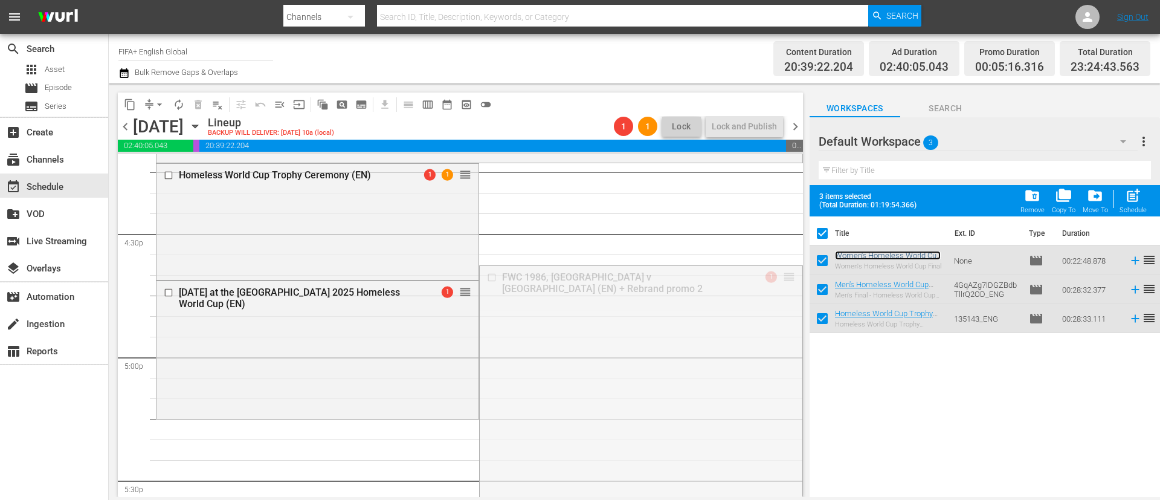
drag, startPoint x: 770, startPoint y: 279, endPoint x: 647, endPoint y: 433, distance: 197.0
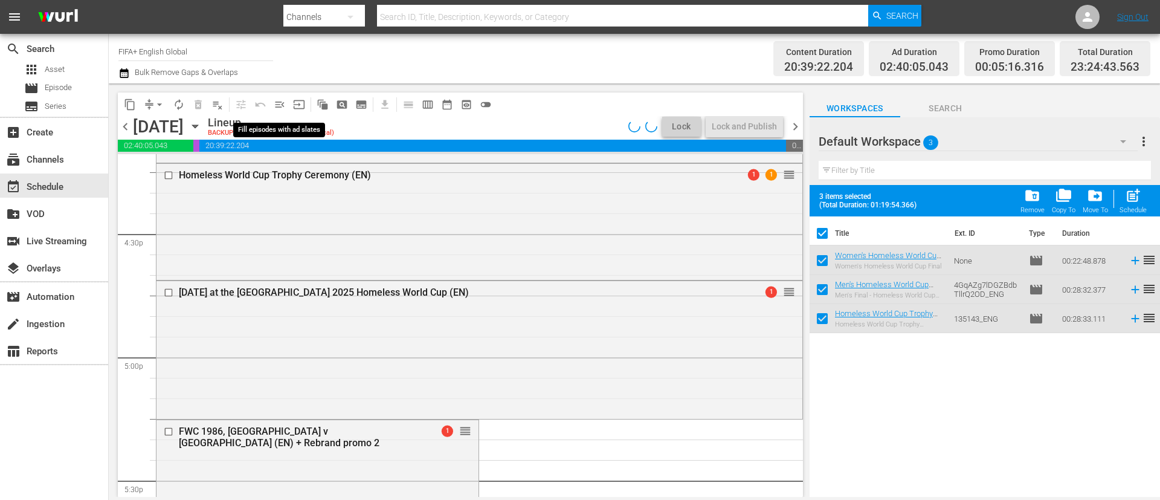
click at [279, 104] on span "menu_open" at bounding box center [280, 105] width 12 height 12
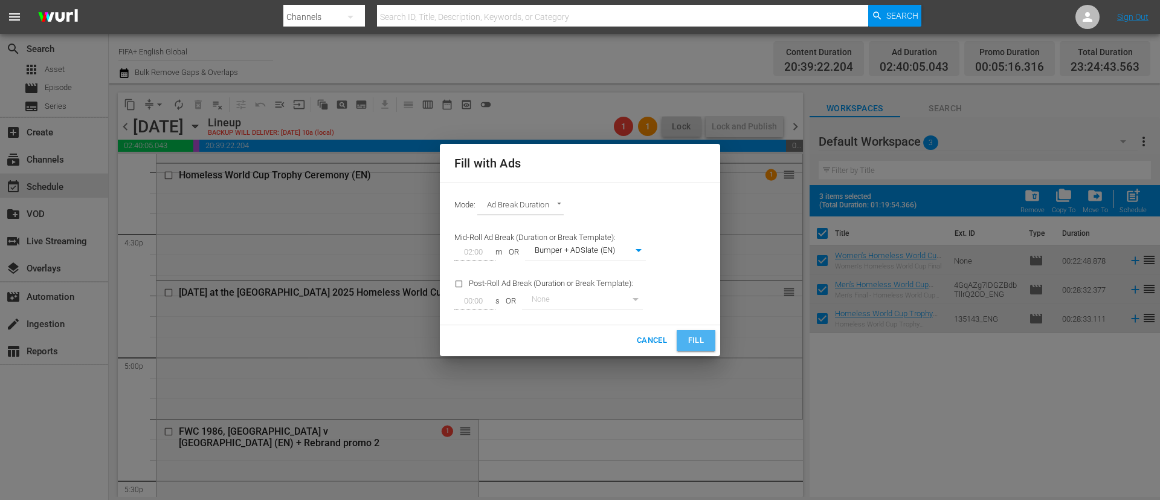
click at [679, 338] on button "Fill" at bounding box center [696, 340] width 39 height 21
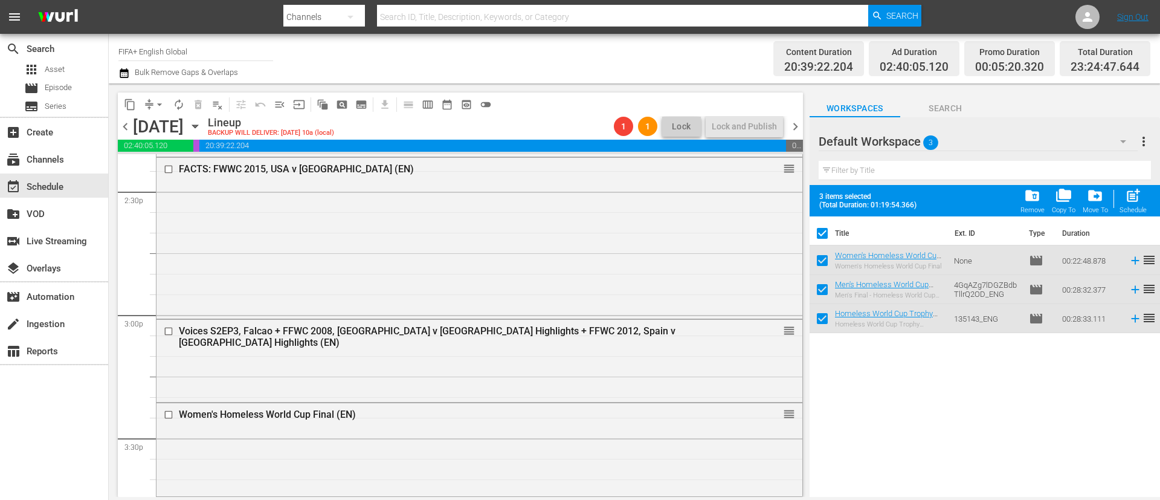
scroll to position [3535, 0]
click at [161, 107] on span "arrow_drop_down" at bounding box center [160, 105] width 12 height 12
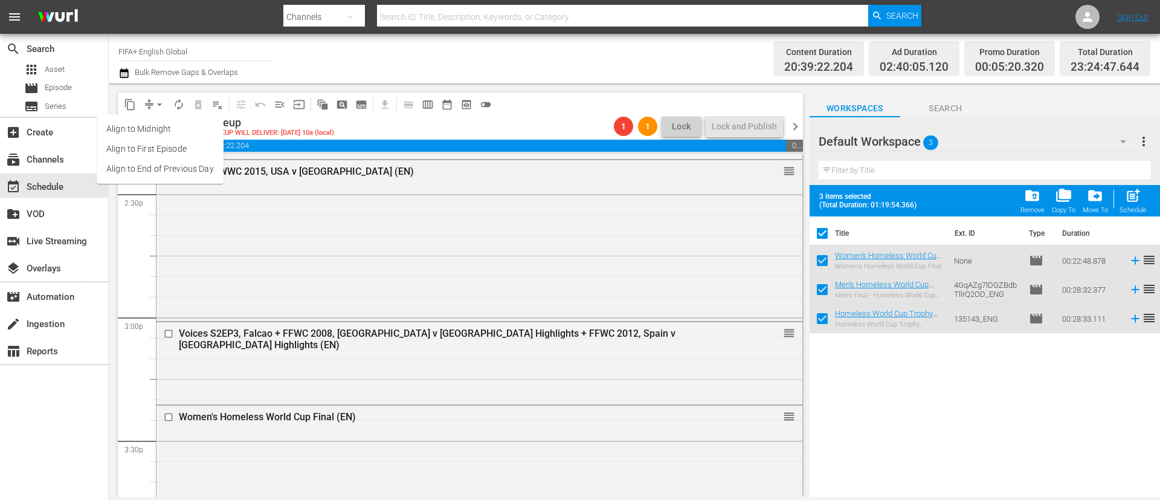
click at [162, 160] on li "Align to End of Previous Day" at bounding box center [160, 169] width 127 height 20
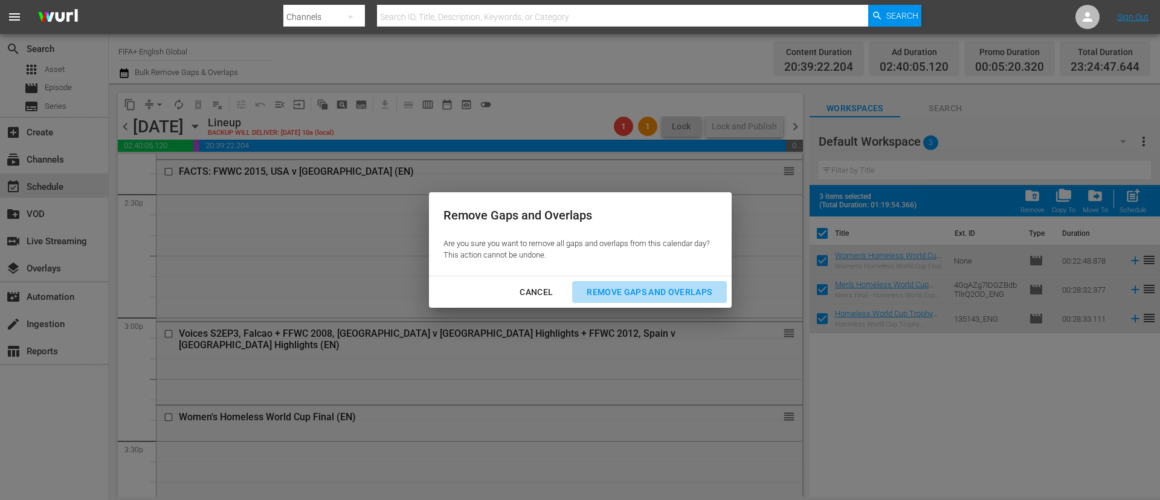
click at [615, 288] on div "Remove Gaps and Overlaps" at bounding box center [649, 292] width 144 height 15
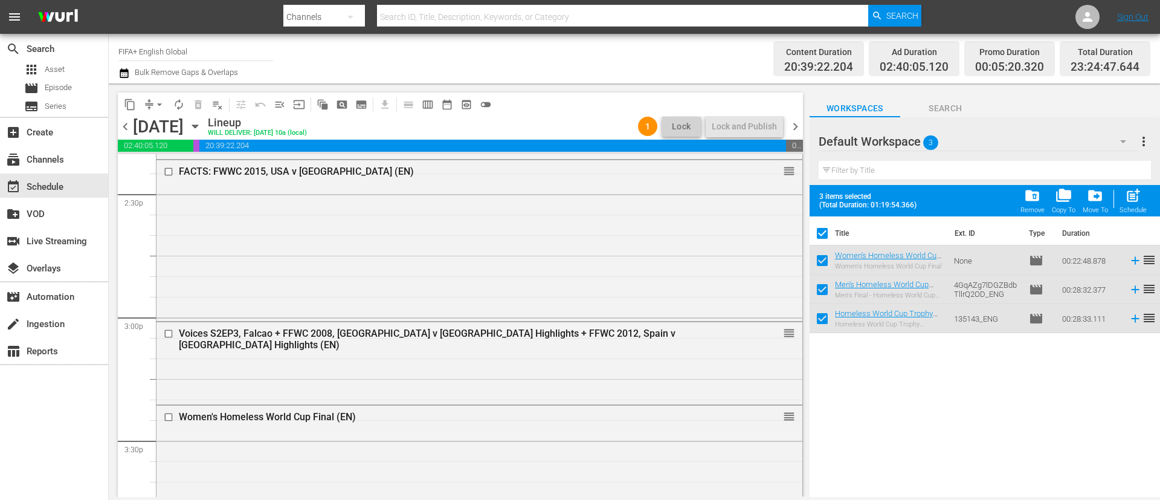
click at [797, 126] on span "chevron_right" at bounding box center [795, 126] width 15 height 15
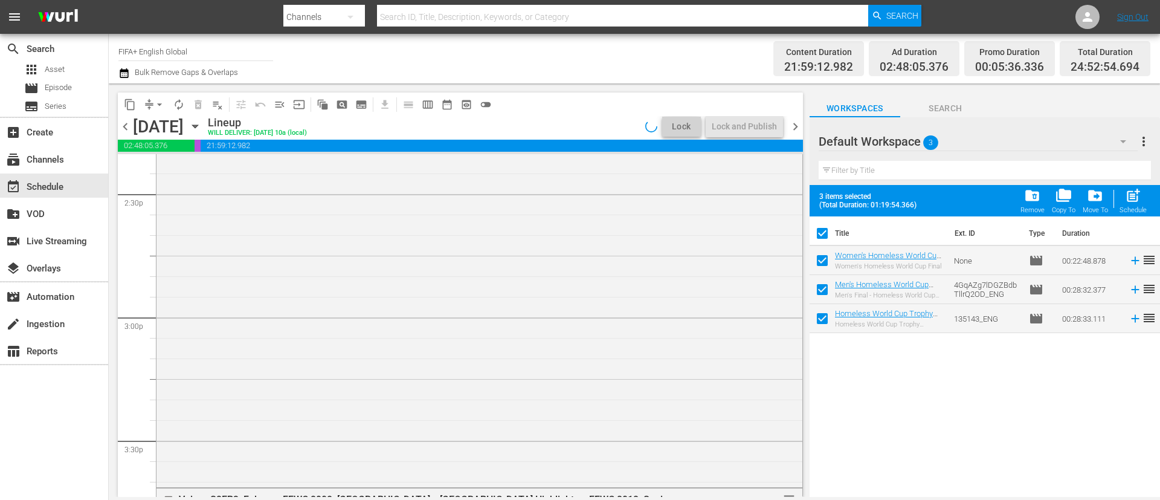
scroll to position [3453, 0]
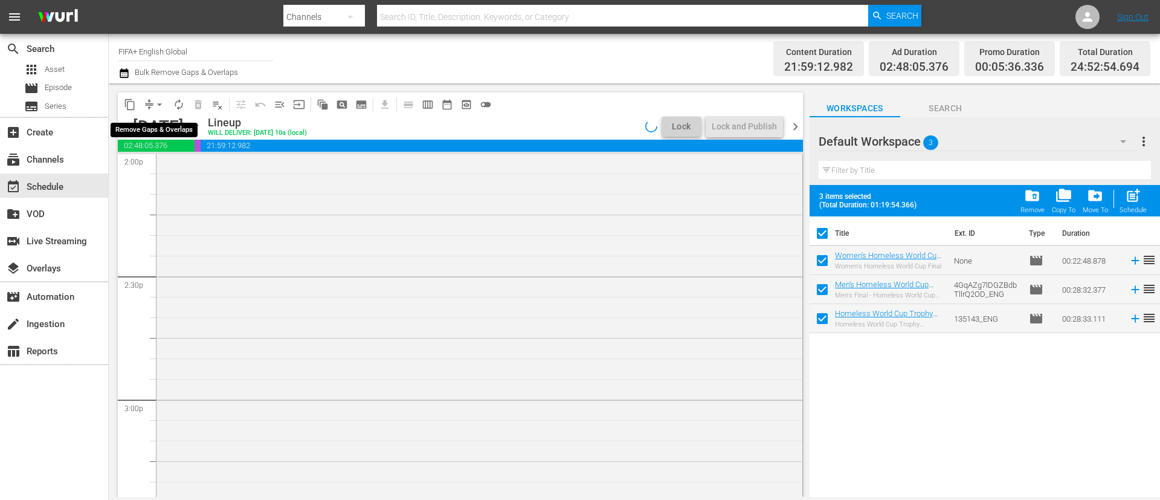
click at [160, 106] on span "arrow_drop_down" at bounding box center [160, 105] width 12 height 12
click at [212, 159] on li "Align to End of Previous Day" at bounding box center [160, 169] width 127 height 20
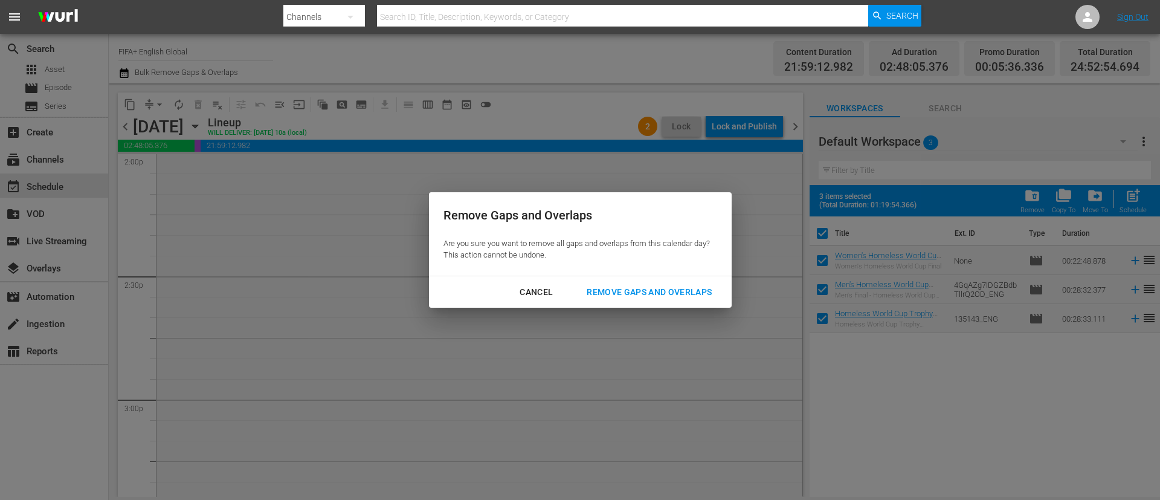
click at [711, 281] on button "Remove Gaps and Overlaps" at bounding box center [649, 292] width 154 height 22
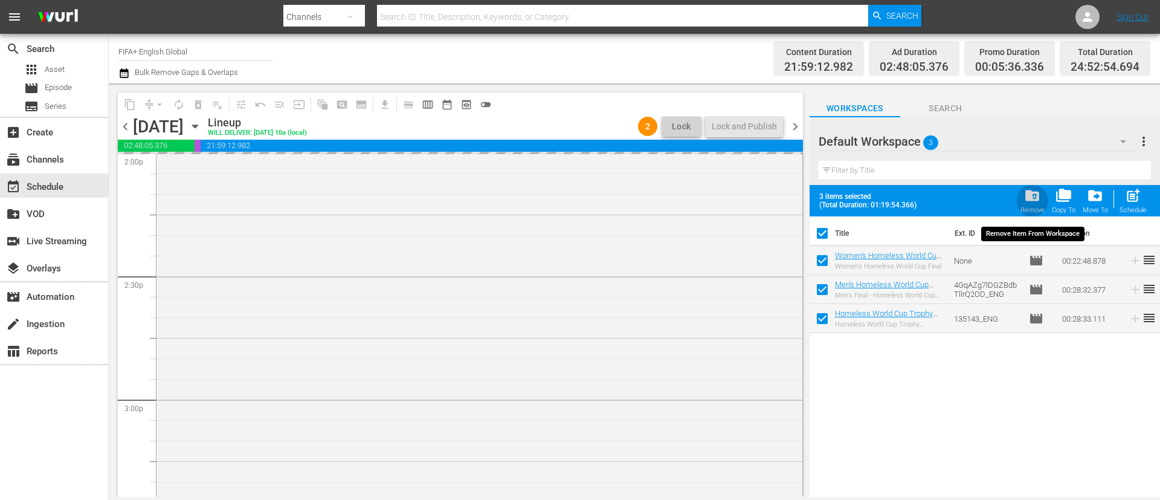
click at [1036, 200] on span "folder_delete" at bounding box center [1032, 195] width 16 height 16
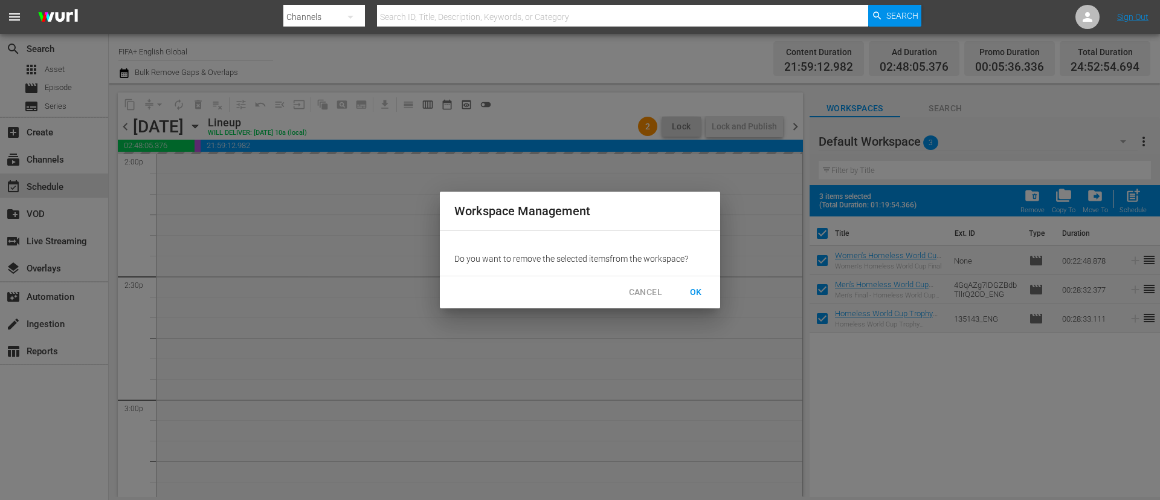
click at [700, 288] on span "OK" at bounding box center [696, 292] width 19 height 15
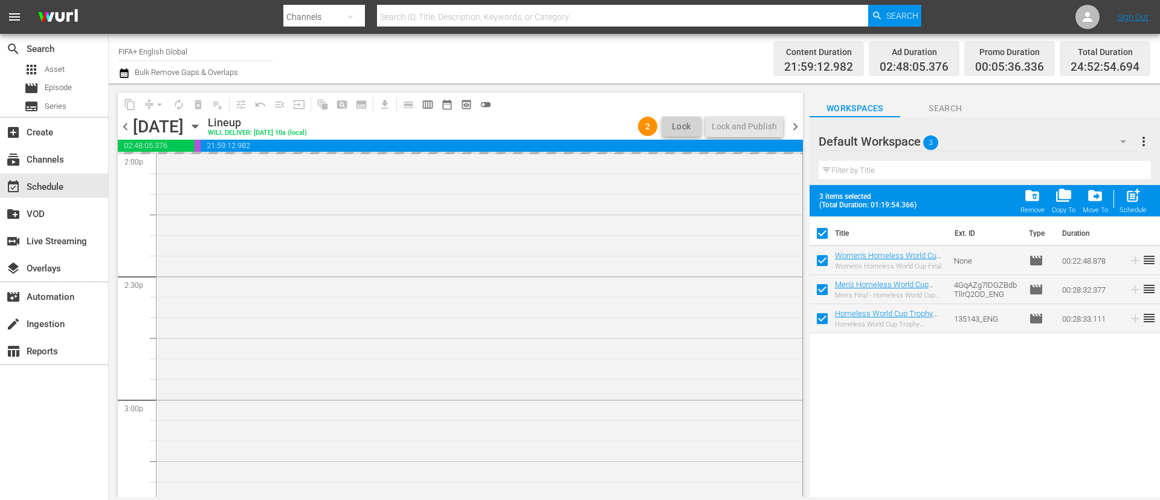
checkbox input "false"
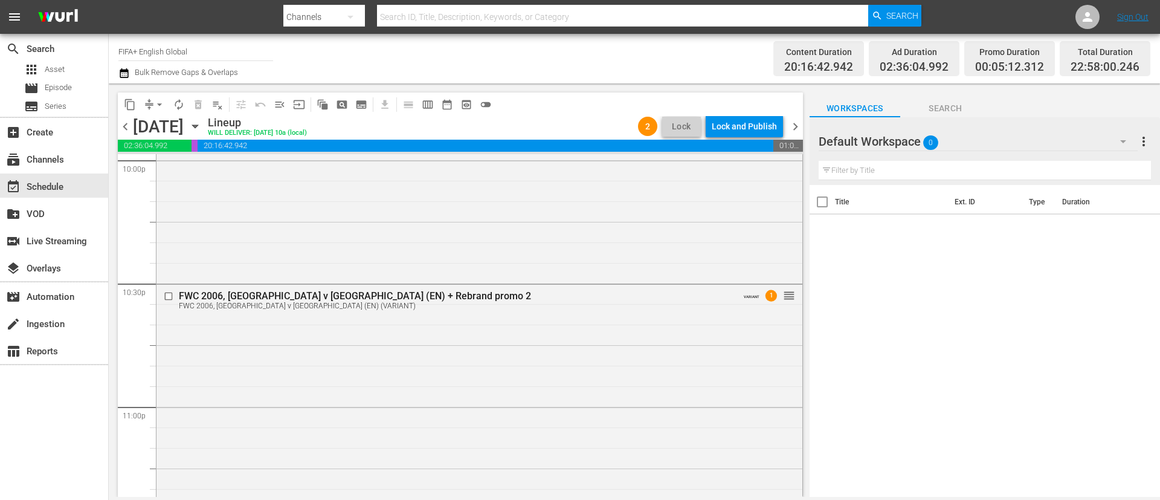
scroll to position [5685, 0]
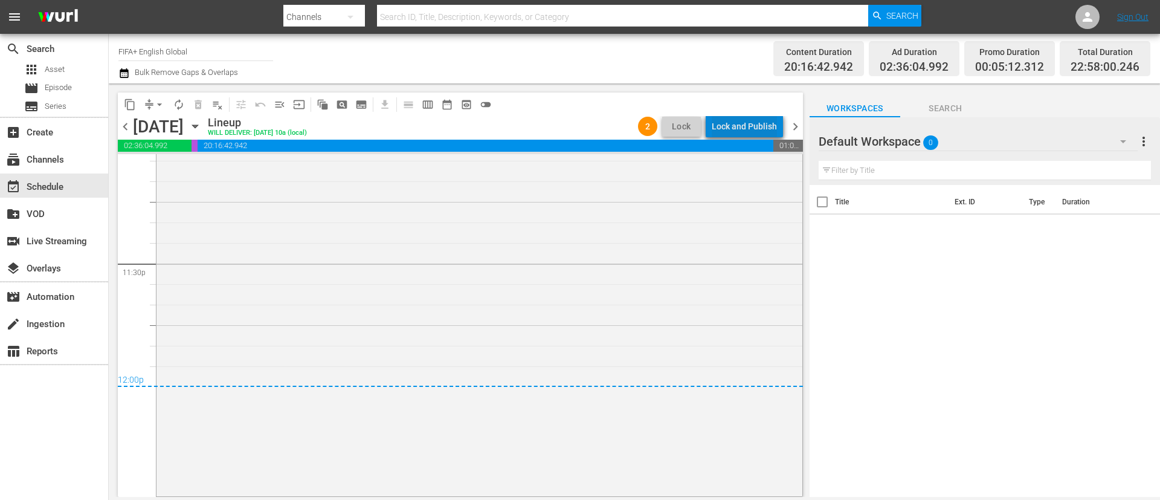
click at [775, 132] on div "Lock and Publish" at bounding box center [744, 126] width 65 height 22
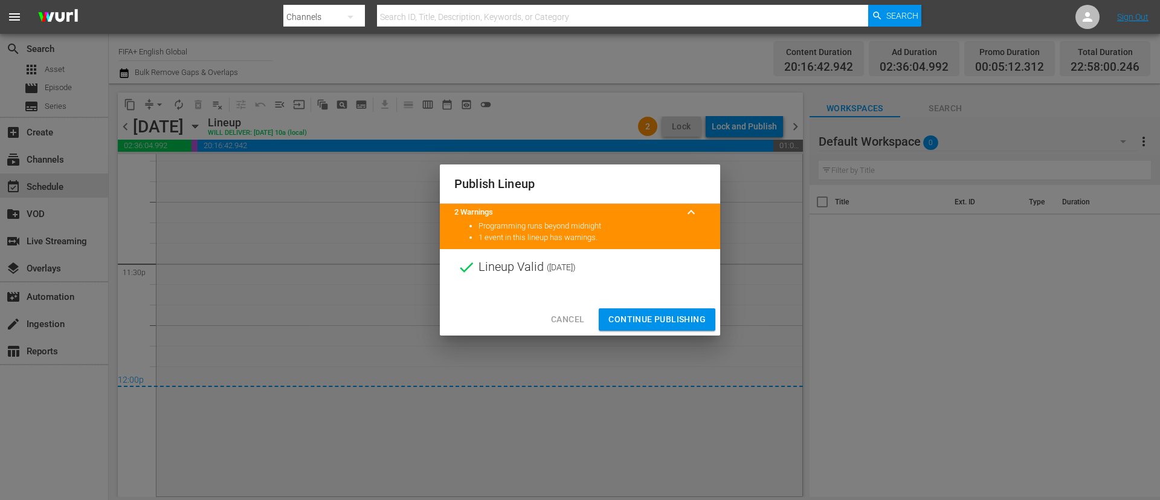
click at [679, 319] on span "Continue Publishing" at bounding box center [657, 319] width 97 height 15
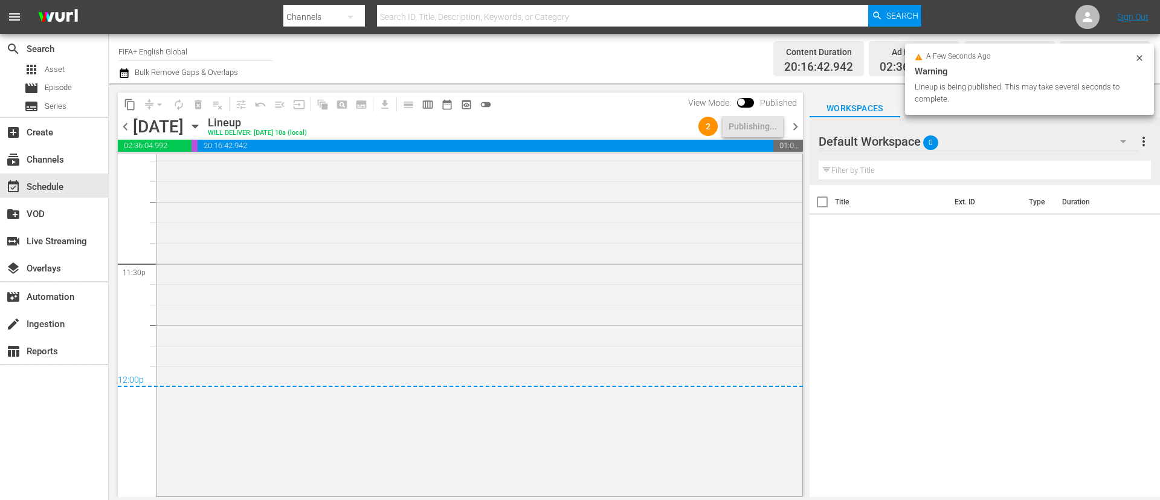
click at [128, 127] on span "chevron_left" at bounding box center [125, 126] width 15 height 15
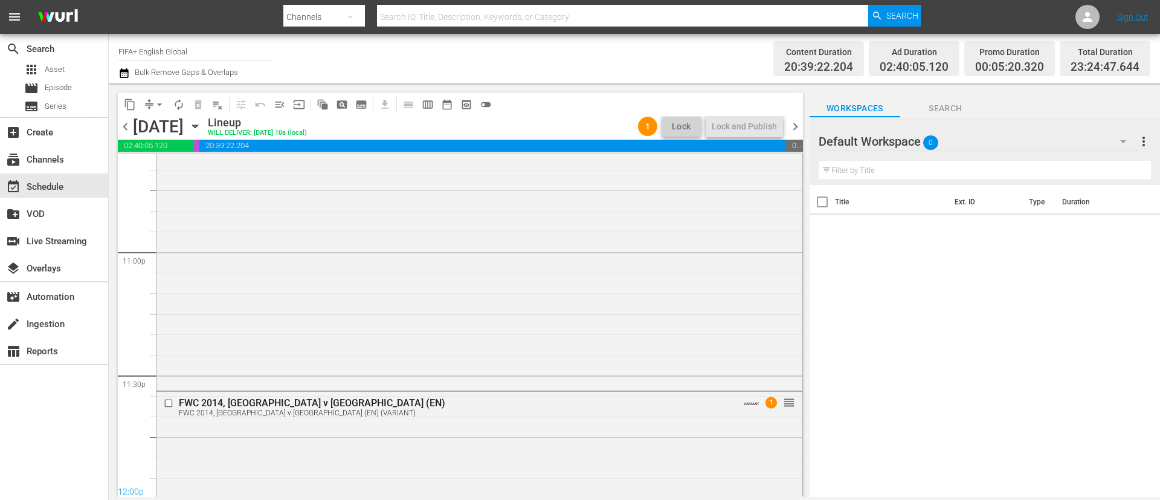
scroll to position [5603, 0]
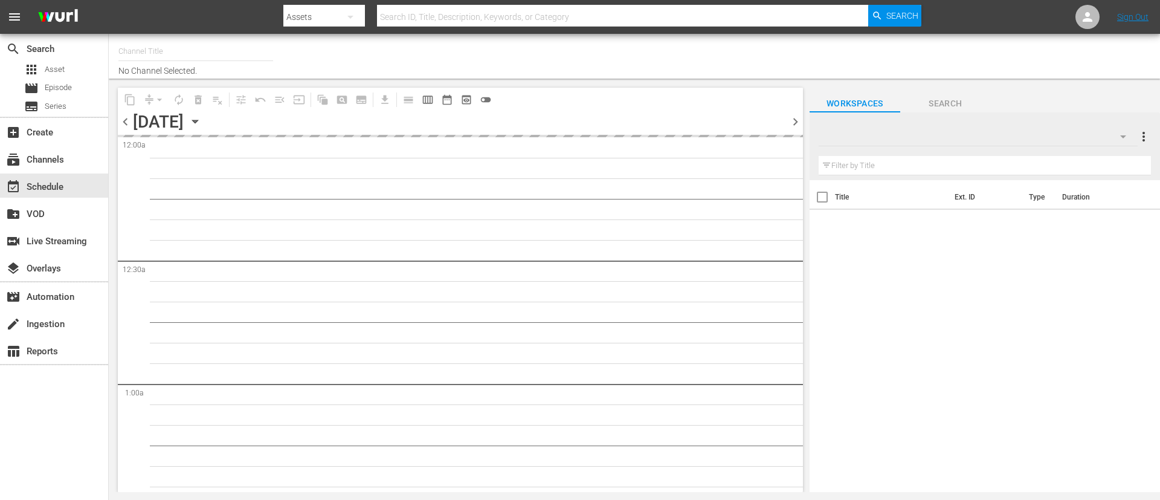
type input "FIFA+ English Global (1781)"
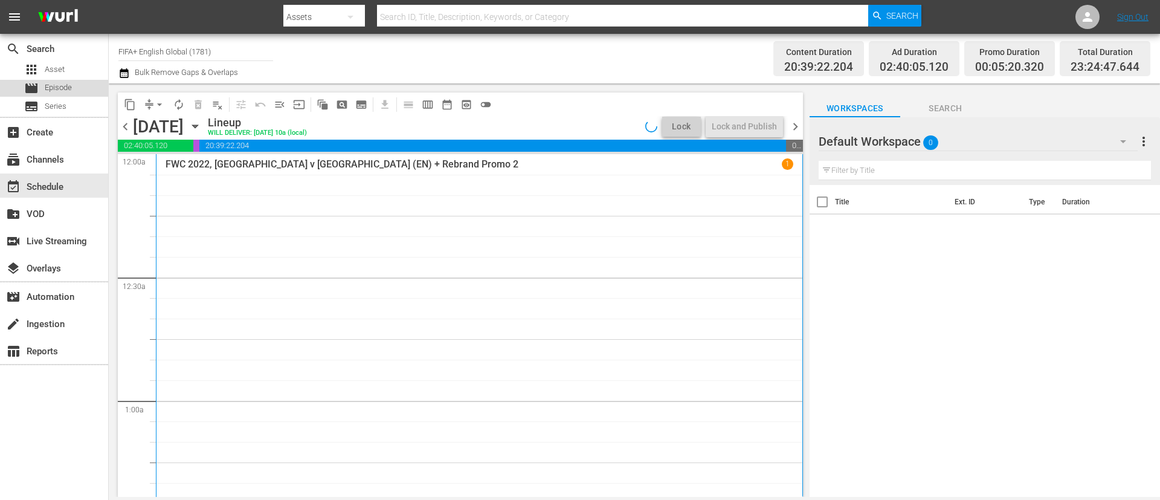
click at [94, 82] on div "movie Episode" at bounding box center [54, 88] width 108 height 17
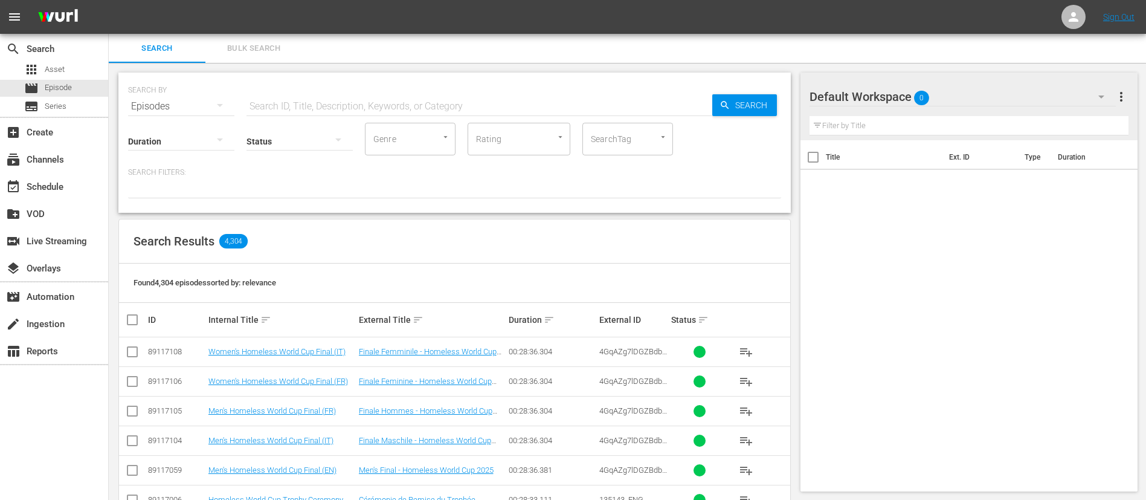
click at [287, 44] on span "Bulk Search" at bounding box center [254, 49] width 82 height 14
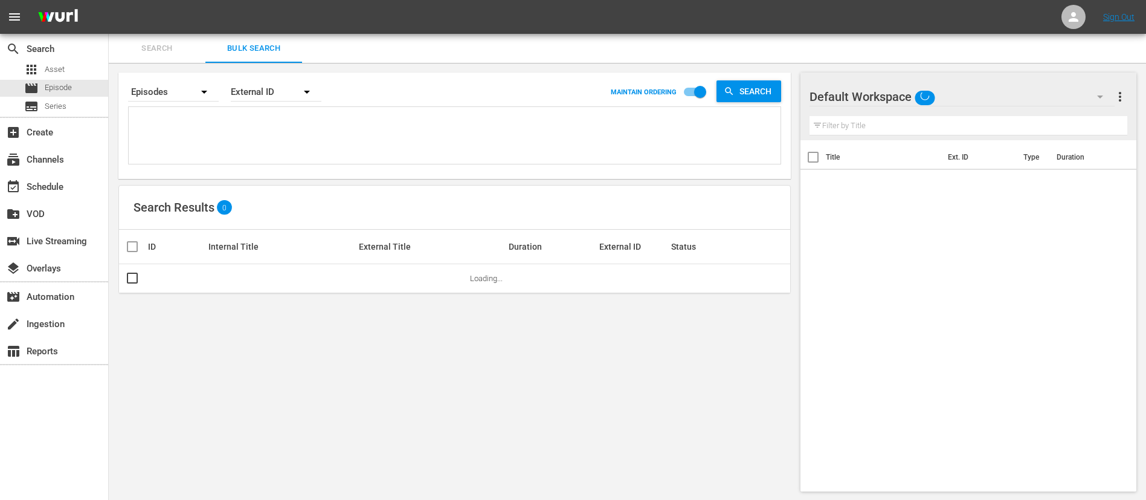
click at [286, 136] on textarea at bounding box center [456, 137] width 649 height 55
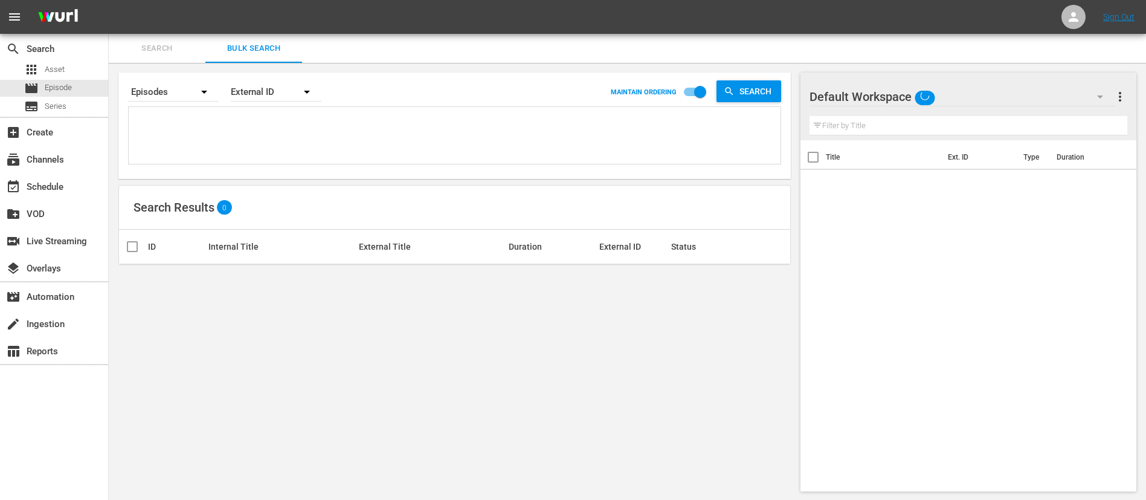
paste textarea "131804_ENG PAOoqgytZ02NZRgiHUA0gg_ENG 12972_ENG 15559_ENG #N/D 1nCvstZD3GpH3Y7D…"
type textarea "131804_ENG PAOoqgytZ02NZRgiHUA0gg_ENG 12972_ENG 15559_ENG #N/D 1nCvstZD3GpH3Y7D…"
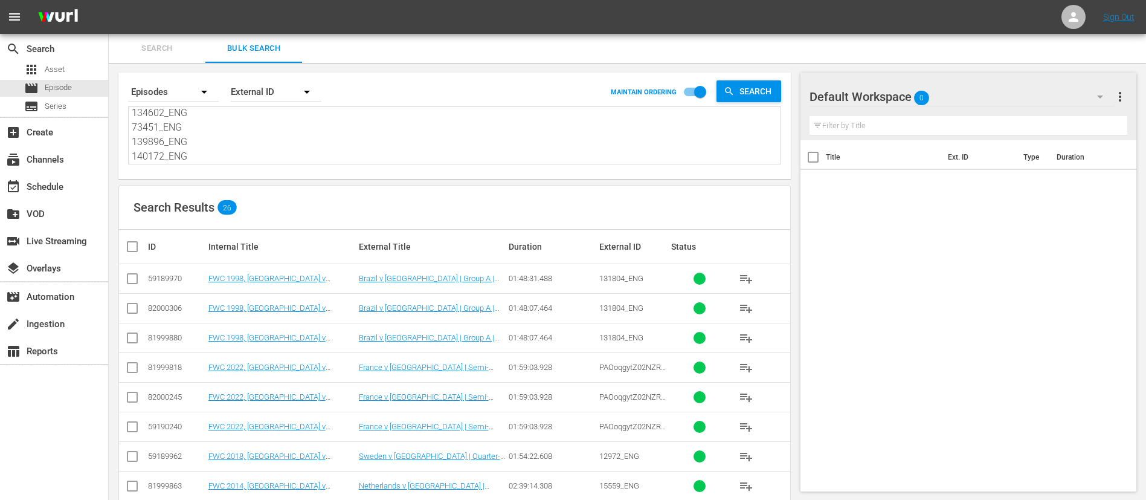
type textarea "131804_ENG PAOoqgytZ02NZRgiHUA0gg_ENG 12972_ENG 15559_ENG #N/D 1nCvstZD3GpH3Y7D…"
click at [131, 276] on input "checkbox" at bounding box center [132, 281] width 15 height 15
checkbox input "true"
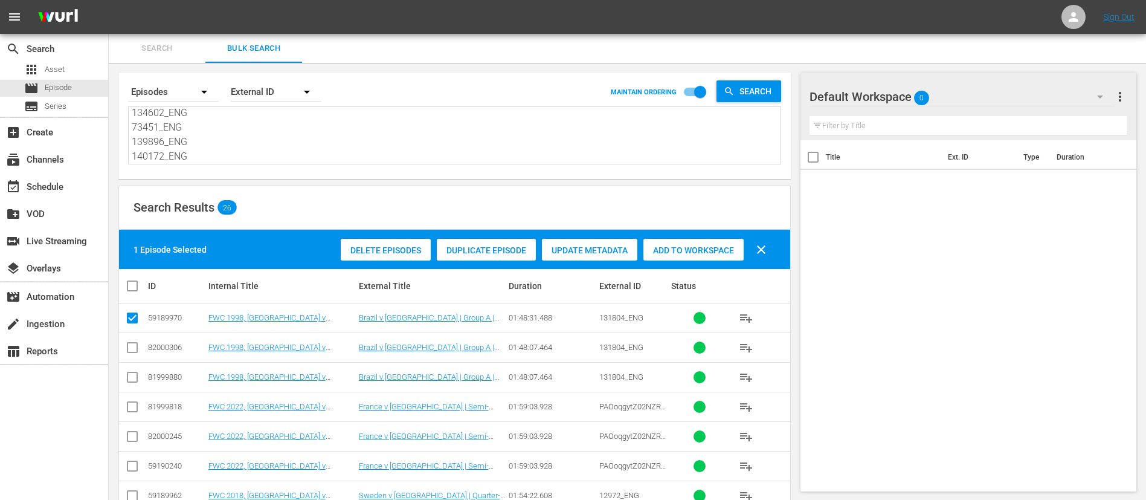
click at [128, 409] on input "checkbox" at bounding box center [132, 409] width 15 height 15
checkbox input "true"
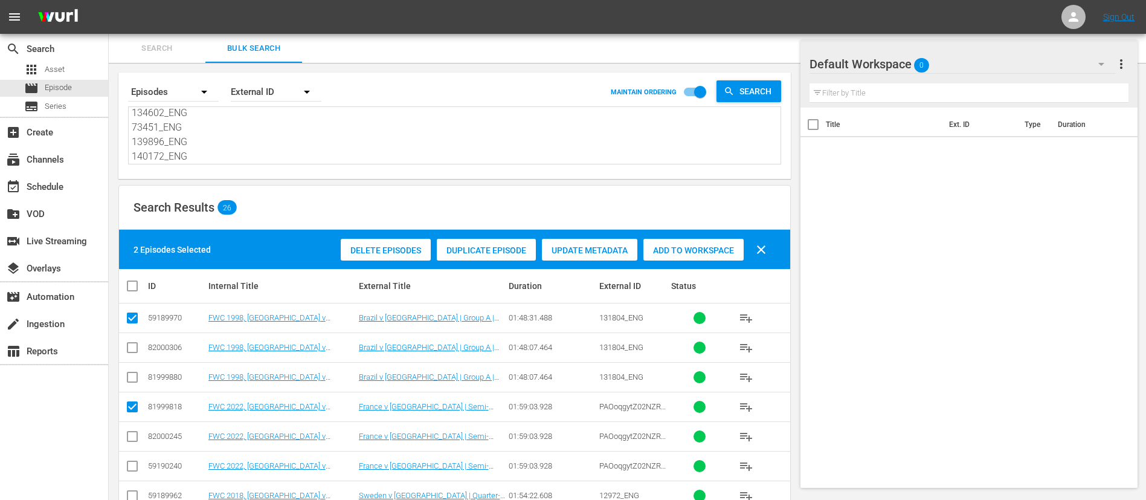
scroll to position [91, 0]
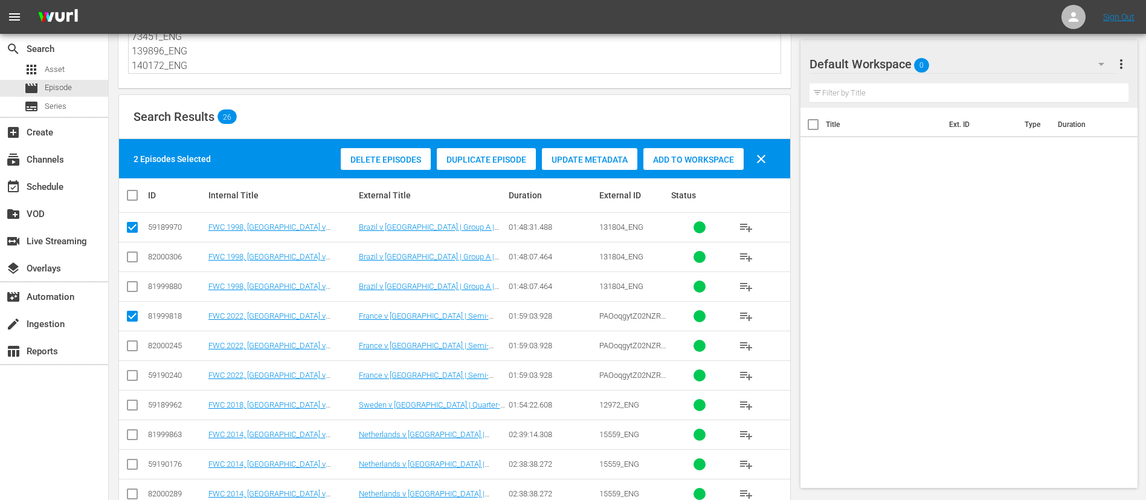
click at [126, 408] on input "checkbox" at bounding box center [132, 407] width 15 height 15
checkbox input "true"
click at [128, 436] on input "checkbox" at bounding box center [132, 437] width 15 height 15
checkbox input "true"
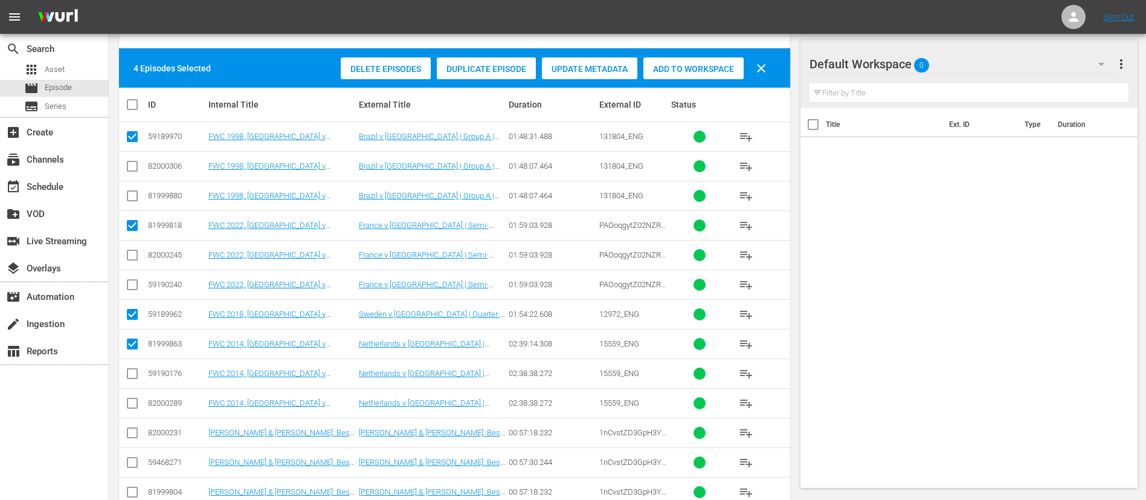
click at [128, 436] on input "checkbox" at bounding box center [132, 435] width 15 height 15
checkbox input "true"
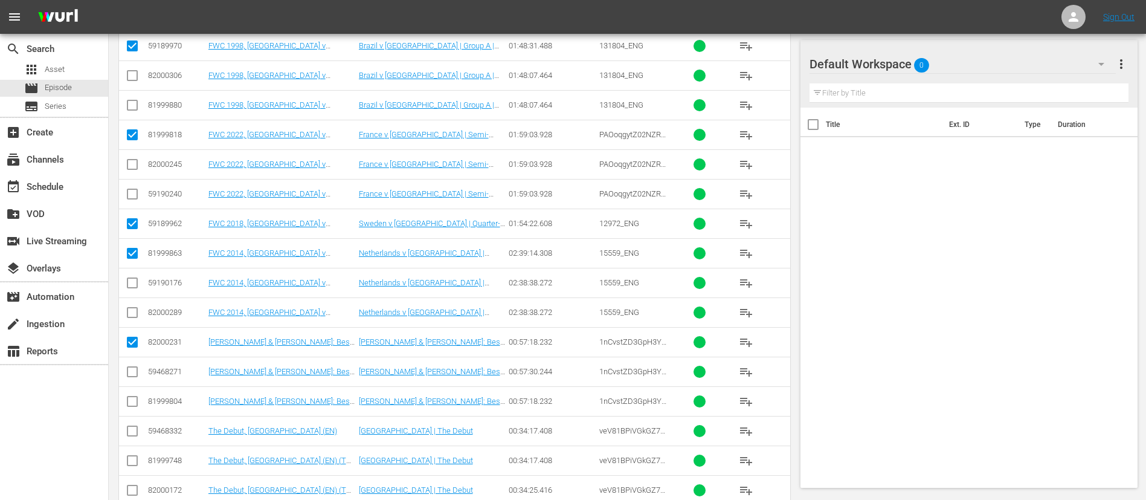
click at [128, 436] on input "checkbox" at bounding box center [132, 433] width 15 height 15
checkbox input "true"
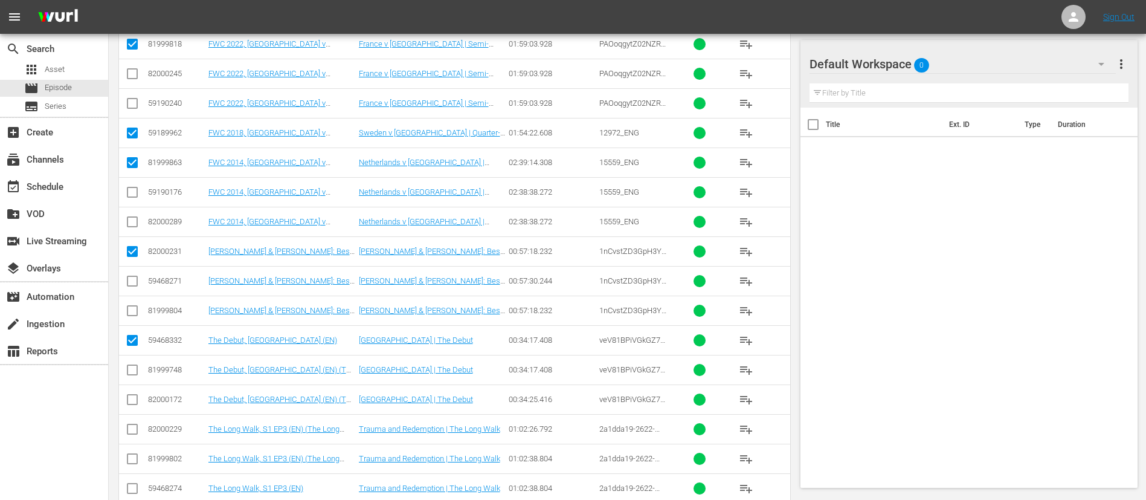
click at [128, 436] on input "checkbox" at bounding box center [132, 431] width 15 height 15
checkbox input "true"
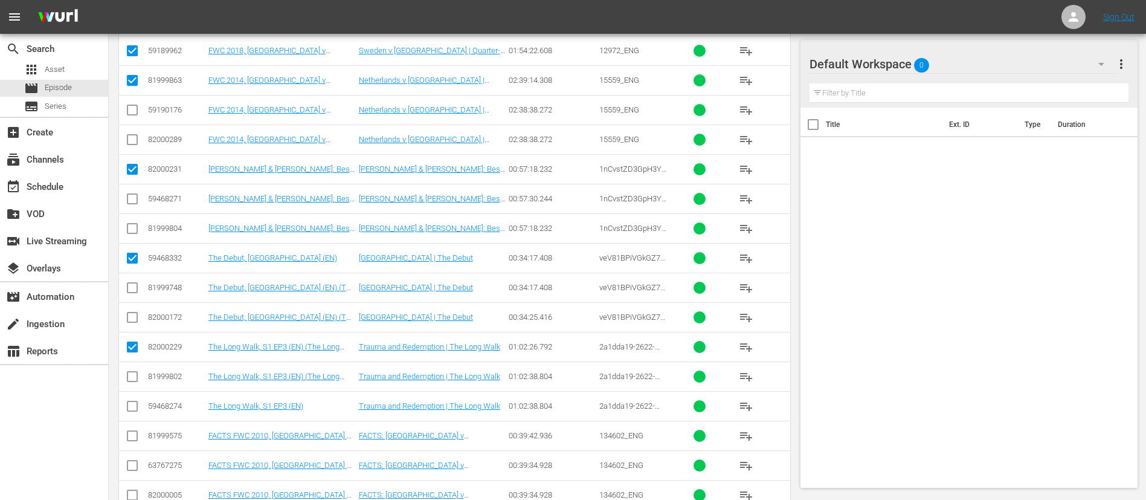
scroll to position [453, 0]
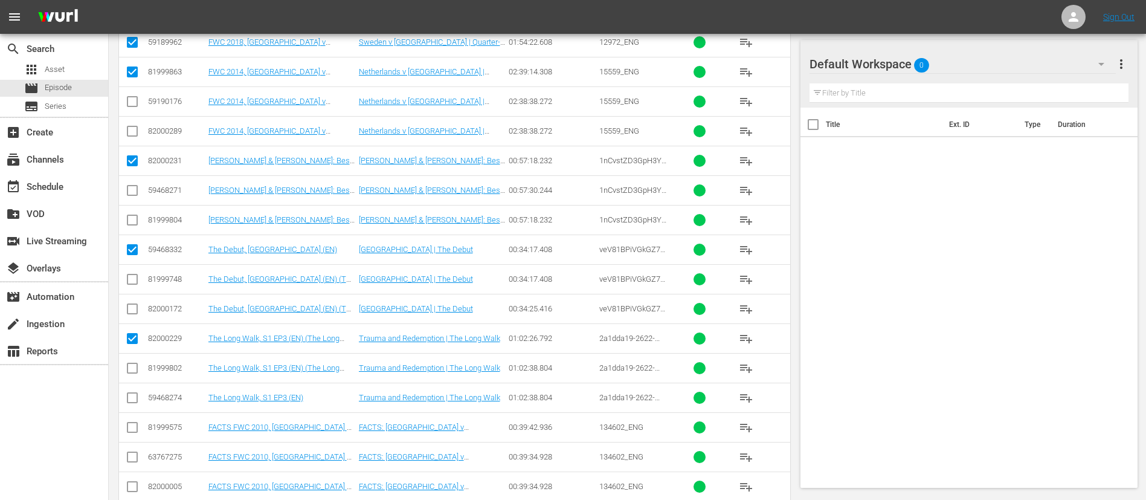
click at [128, 436] on td at bounding box center [132, 427] width 27 height 30
click at [132, 432] on input "checkbox" at bounding box center [132, 429] width 15 height 15
checkbox input "true"
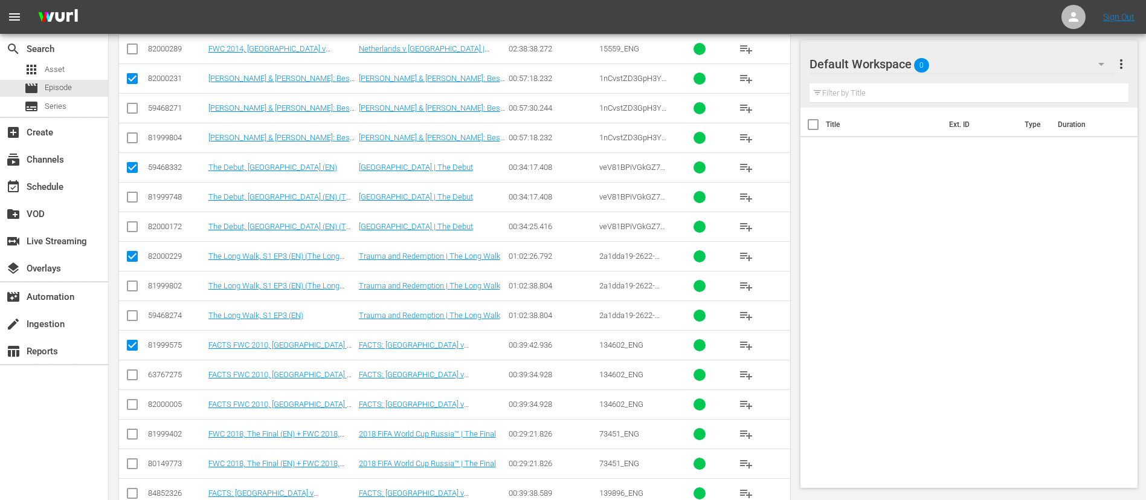
scroll to position [544, 0]
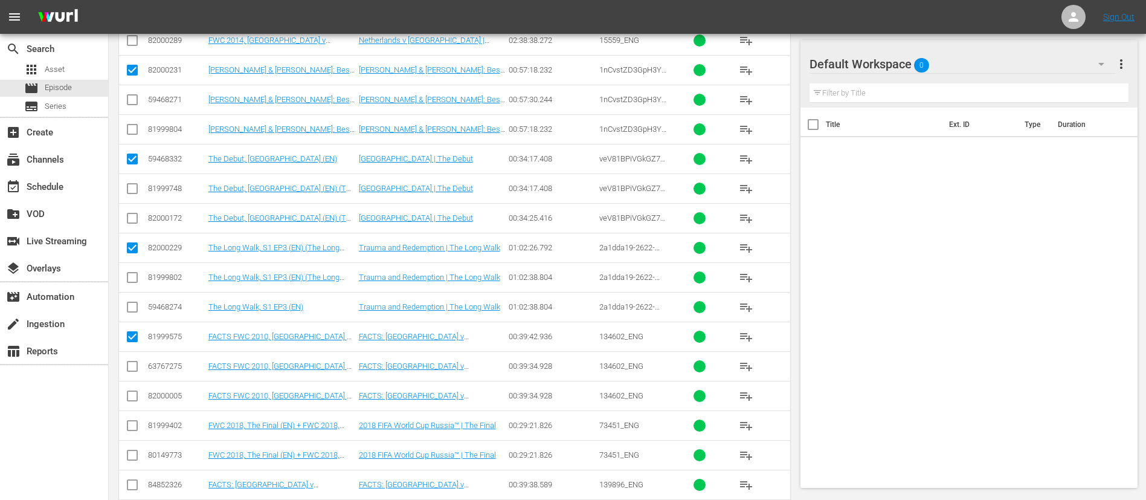
click at [132, 432] on input "checkbox" at bounding box center [132, 428] width 15 height 15
checkbox input "true"
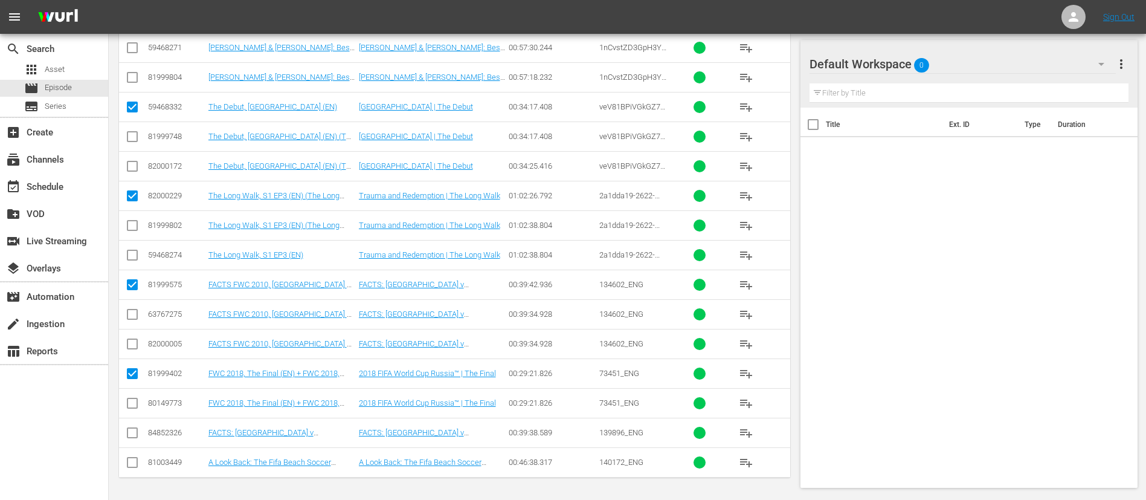
click at [134, 426] on icon at bounding box center [132, 432] width 15 height 15
click at [126, 431] on input "checkbox" at bounding box center [132, 435] width 15 height 15
checkbox input "true"
click at [128, 464] on input "checkbox" at bounding box center [132, 464] width 15 height 15
checkbox input "true"
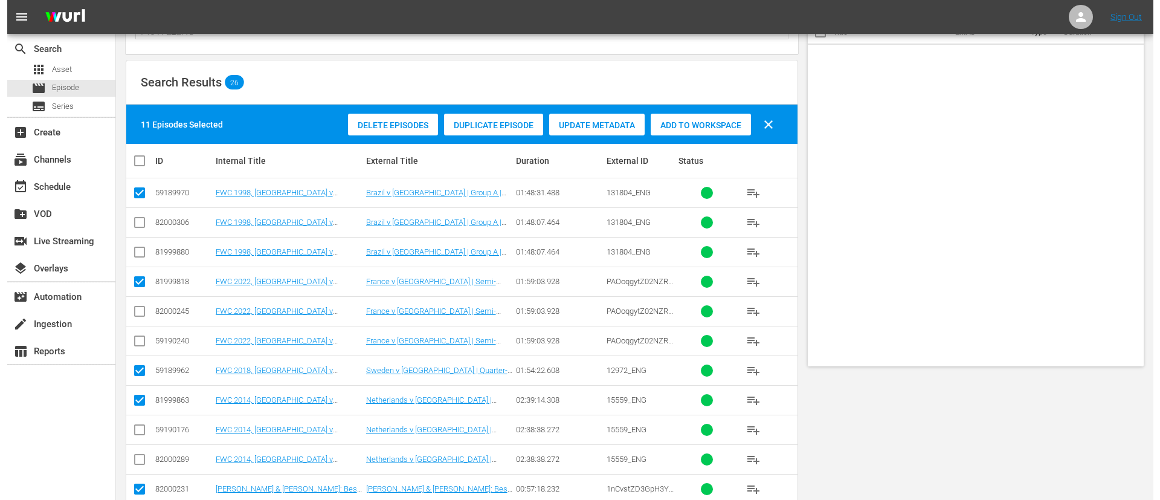
scroll to position [0, 0]
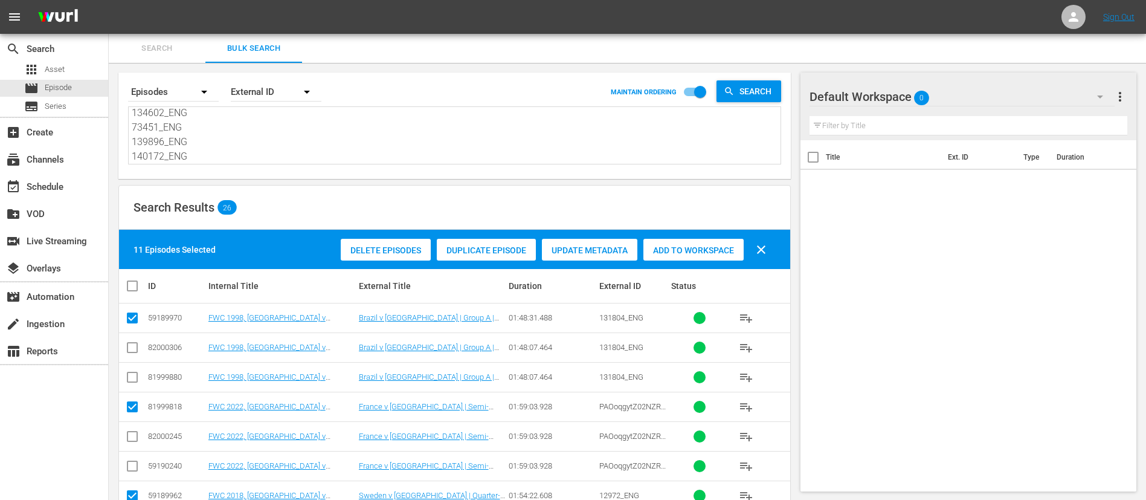
click at [728, 256] on div "Add to Workspace" at bounding box center [694, 250] width 100 height 23
click at [62, 170] on div "subscriptions Channels" at bounding box center [54, 158] width 108 height 27
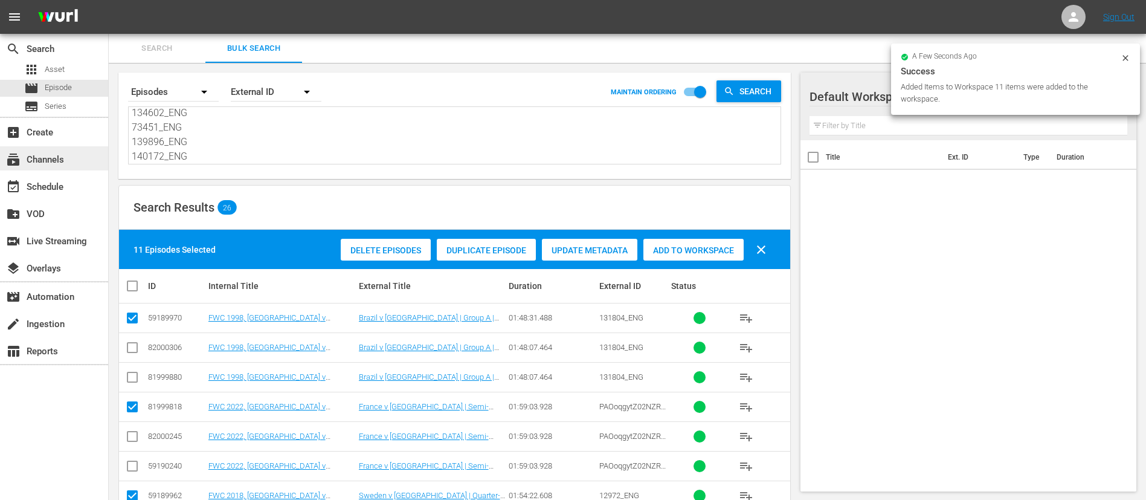
click at [87, 155] on div "subscriptions Channels" at bounding box center [54, 158] width 108 height 24
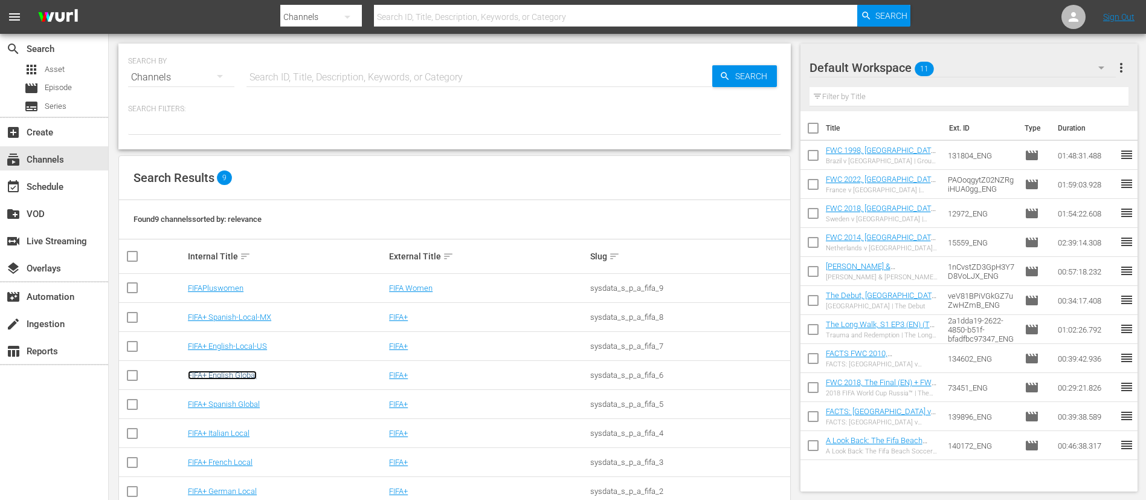
click at [249, 372] on link "FIFA+ English Global" at bounding box center [222, 374] width 69 height 9
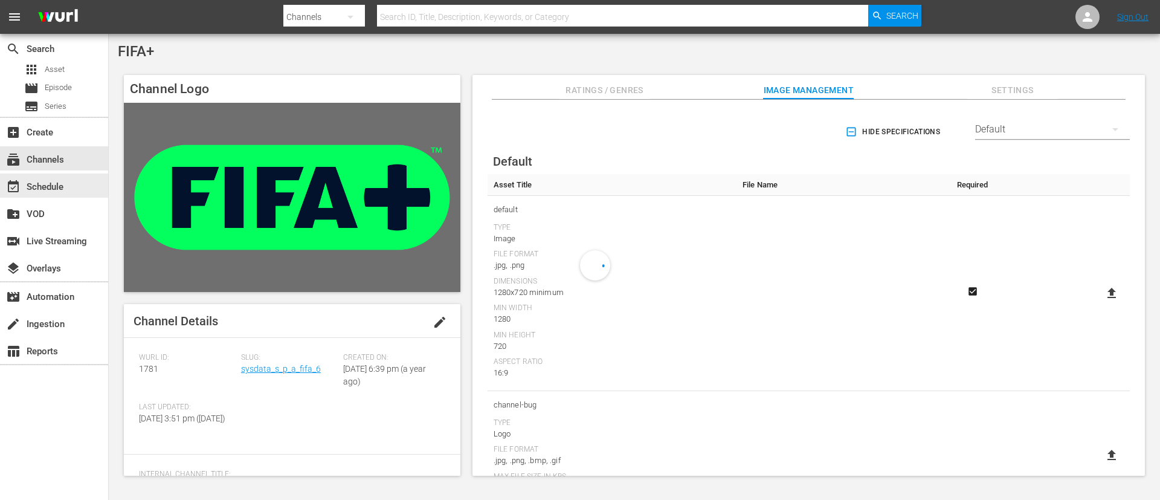
drag, startPoint x: 67, startPoint y: 175, endPoint x: 0, endPoint y: 7, distance: 180.9
click at [67, 175] on div "event_available Schedule" at bounding box center [54, 185] width 108 height 24
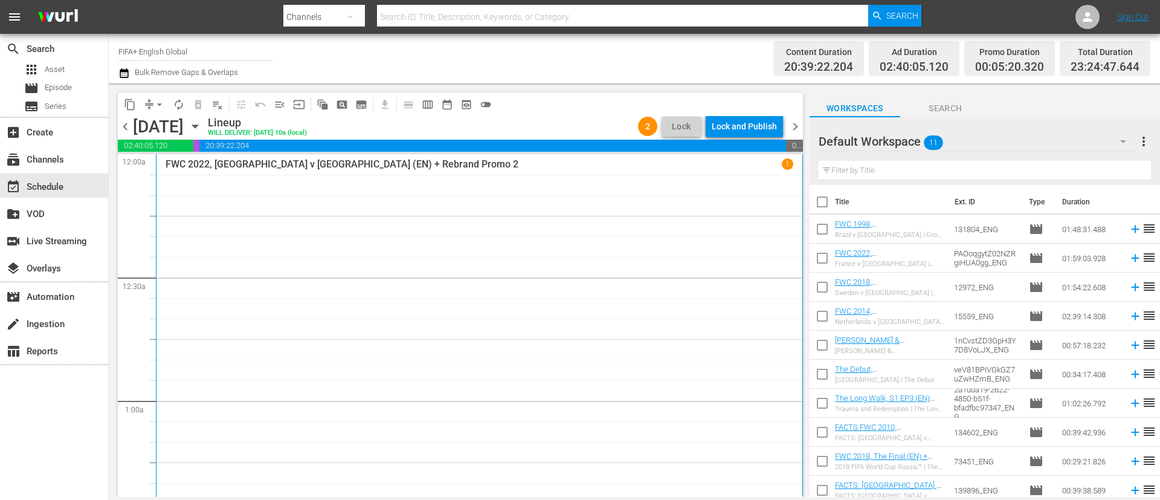
click at [798, 129] on span "chevron_right" at bounding box center [795, 126] width 15 height 15
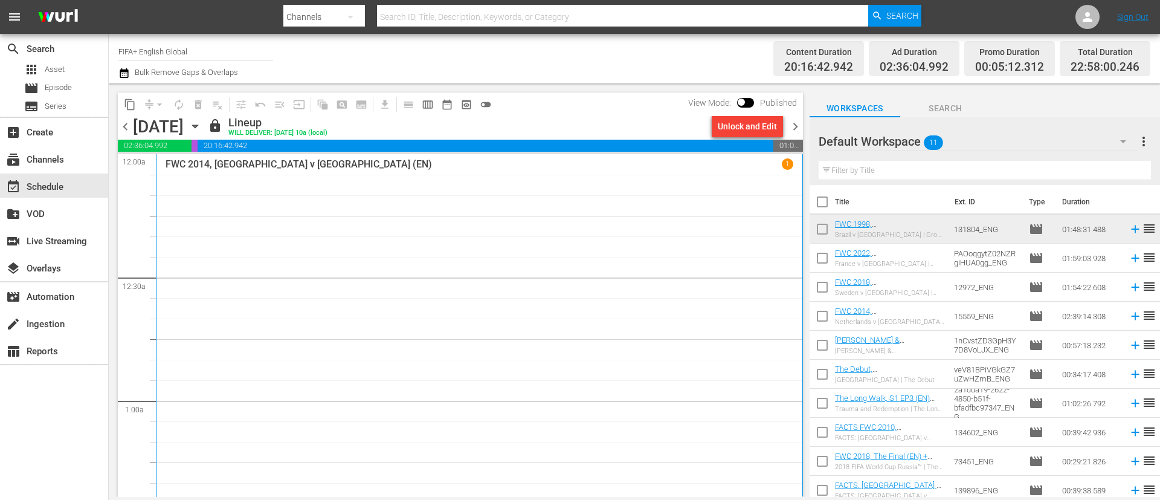
click at [119, 128] on span "chevron_left" at bounding box center [125, 126] width 15 height 15
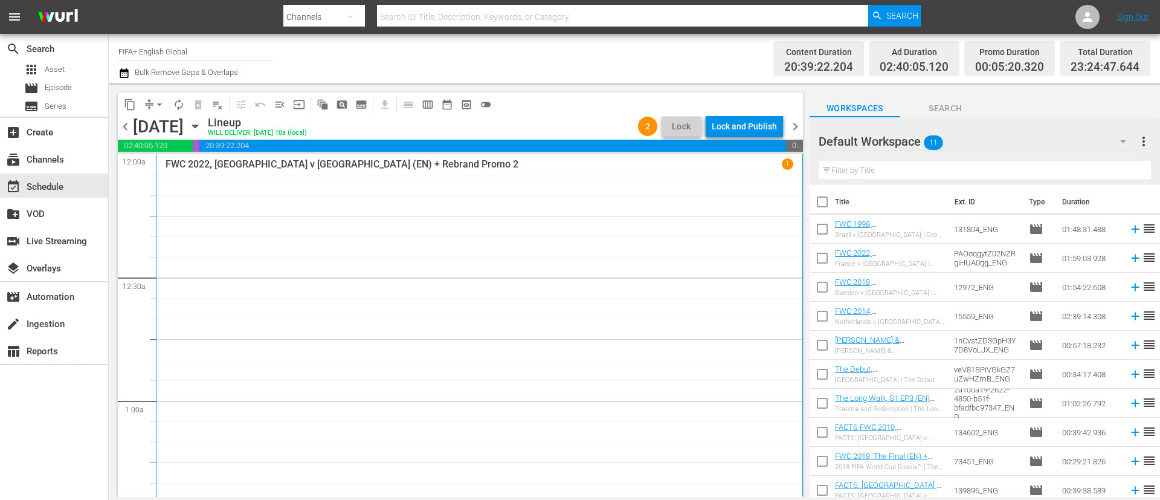
click at [735, 124] on div "Lock and Publish" at bounding box center [744, 126] width 65 height 22
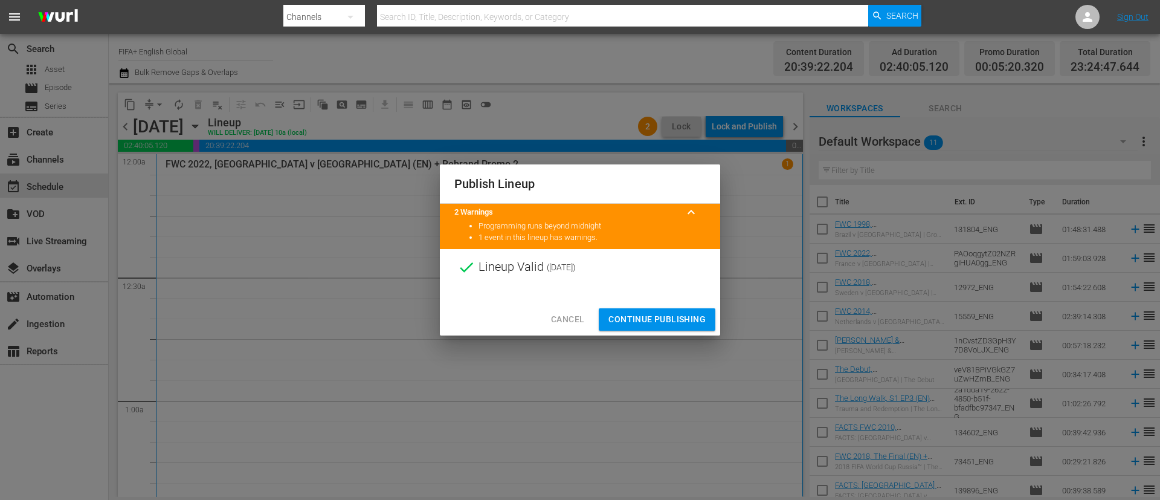
click at [649, 316] on span "Continue Publishing" at bounding box center [657, 319] width 97 height 15
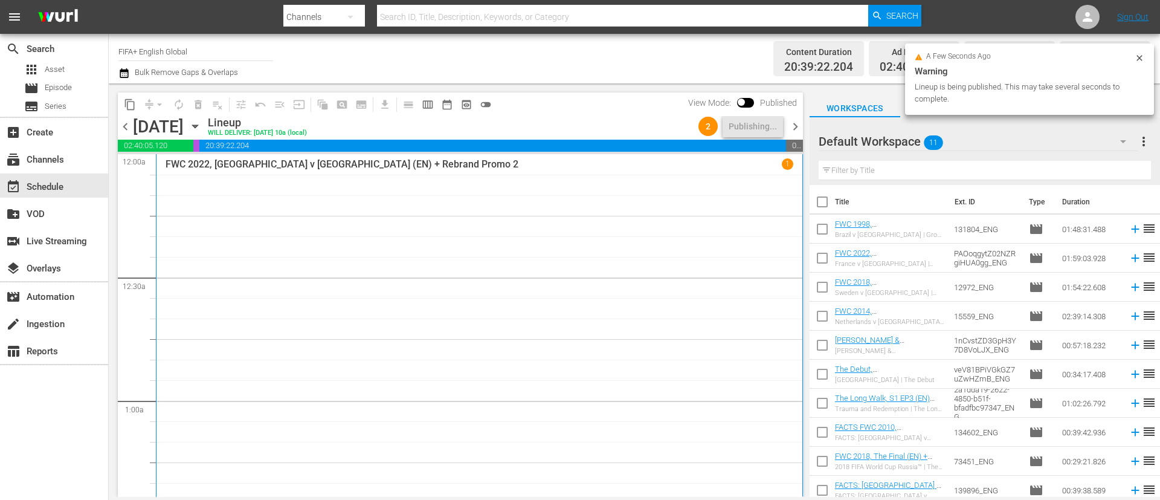
click at [795, 129] on span "chevron_right" at bounding box center [795, 126] width 15 height 15
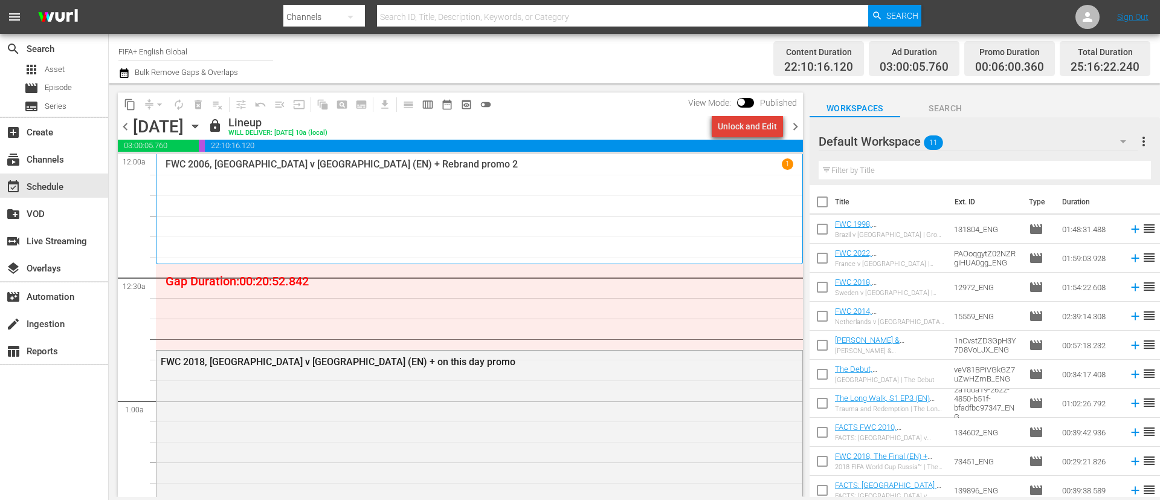
click at [753, 131] on div "Unlock and Edit" at bounding box center [747, 126] width 59 height 22
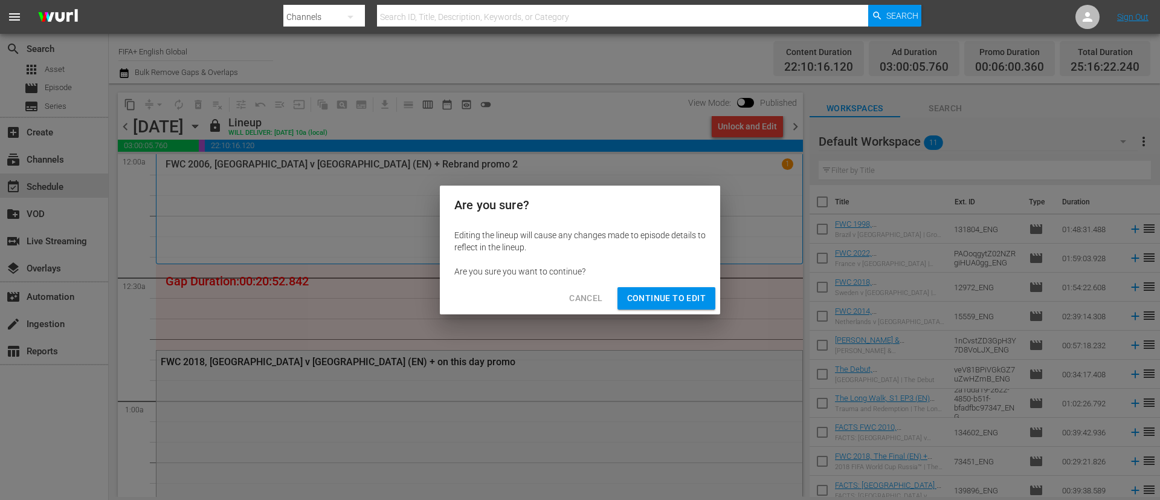
click at [669, 308] on button "Continue to Edit" at bounding box center [667, 298] width 98 height 22
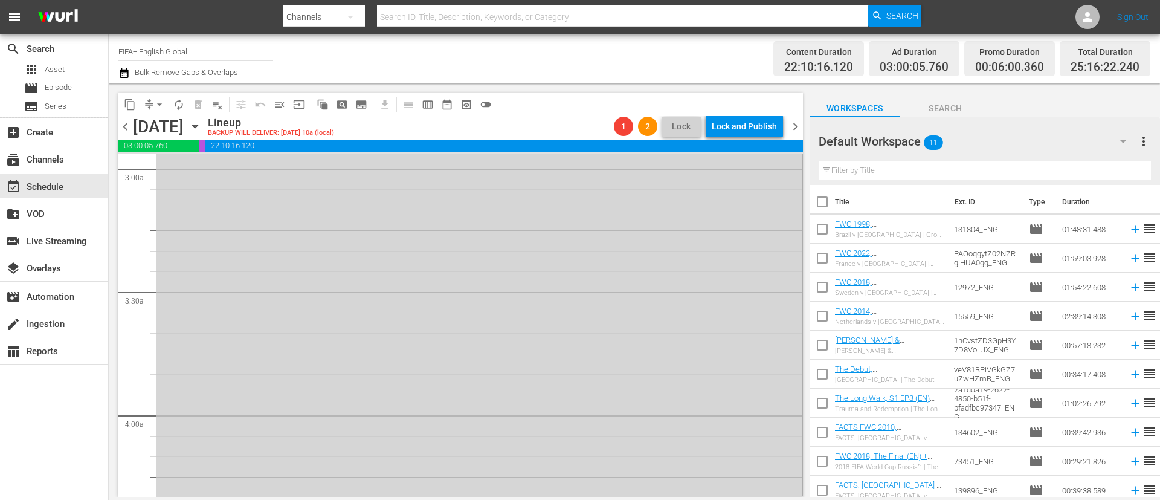
scroll to position [906, 0]
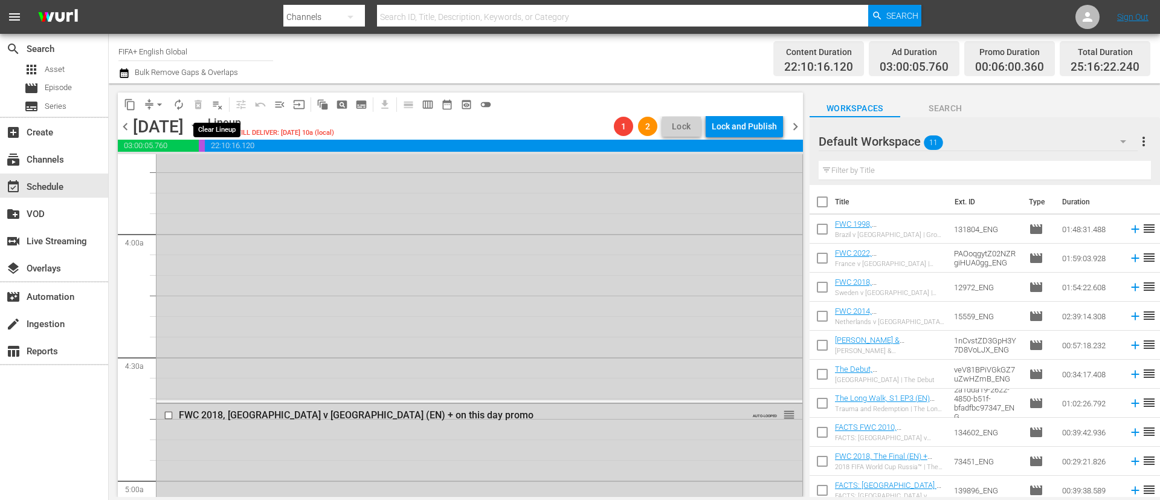
click at [208, 105] on button "playlist_remove_outlined" at bounding box center [217, 104] width 19 height 19
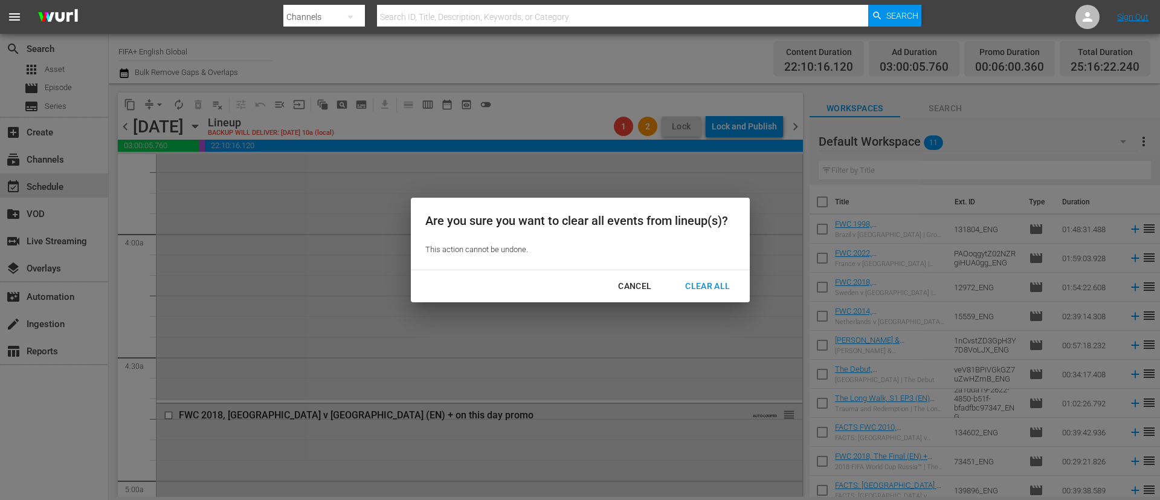
click at [722, 289] on div "Clear All" at bounding box center [708, 286] width 64 height 15
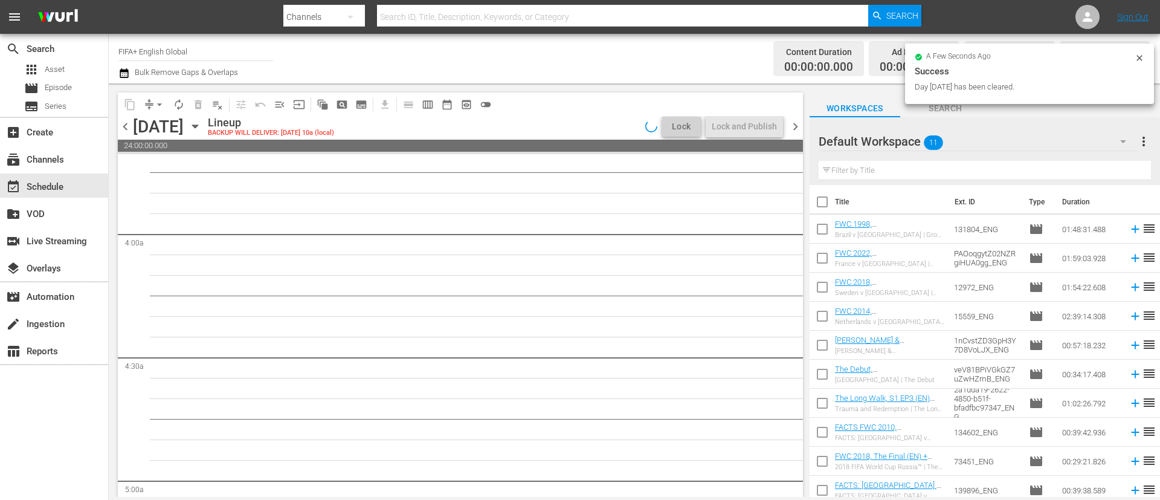
scroll to position [927, 0]
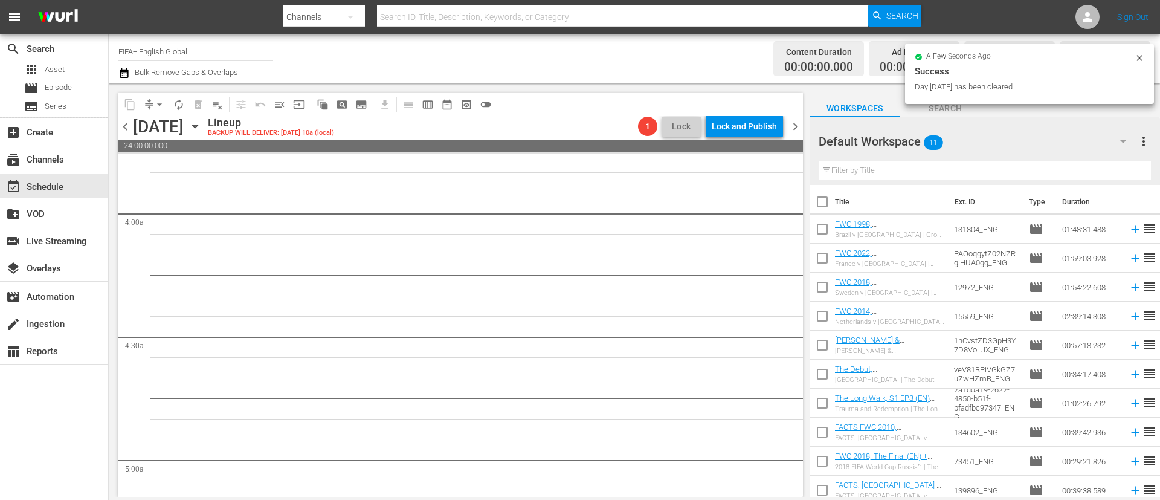
click at [827, 206] on input "checkbox" at bounding box center [822, 204] width 25 height 25
checkbox input "true"
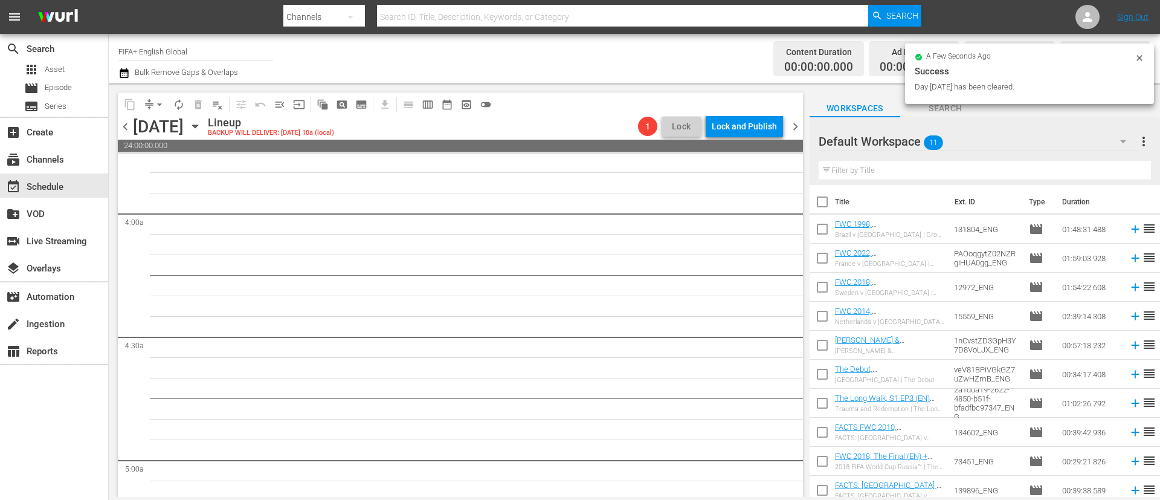
checkbox input "true"
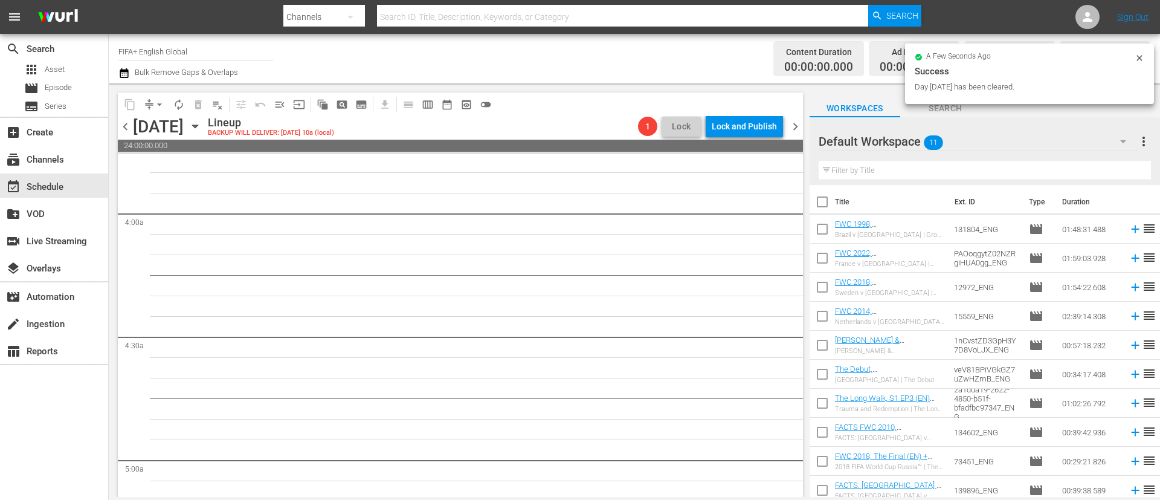
checkbox input "true"
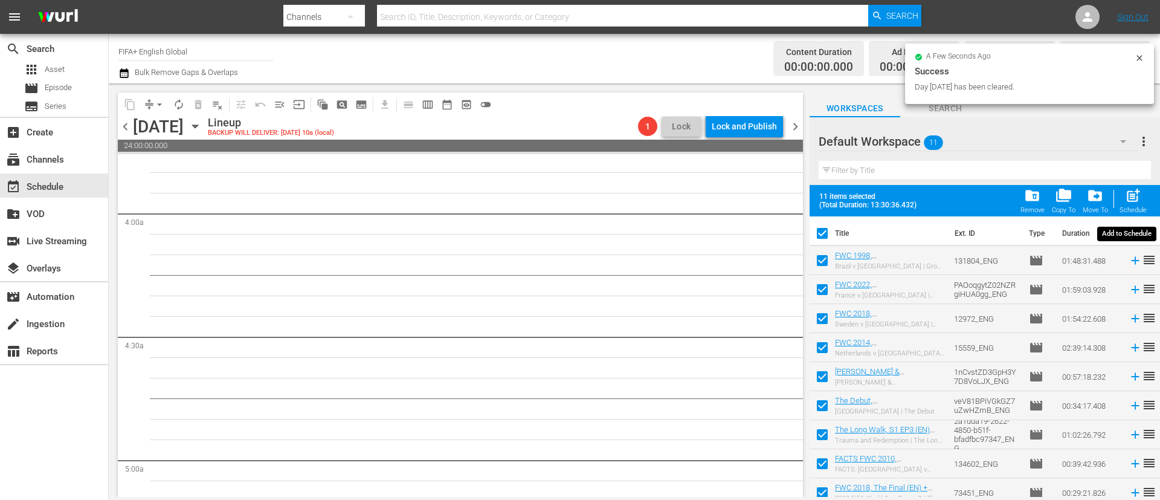
click at [1143, 199] on div "post_add Schedule" at bounding box center [1133, 200] width 27 height 27
checkbox input "false"
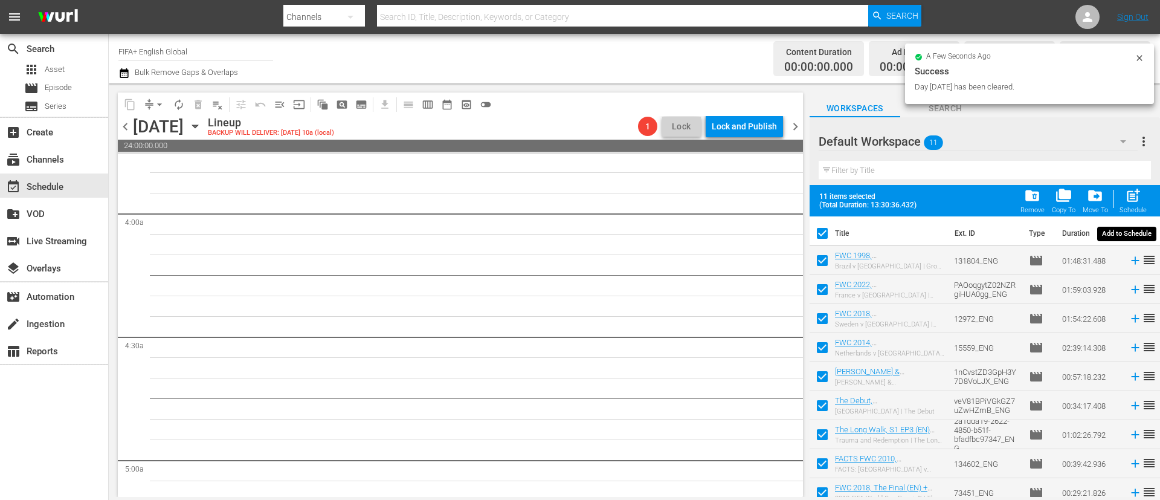
checkbox input "false"
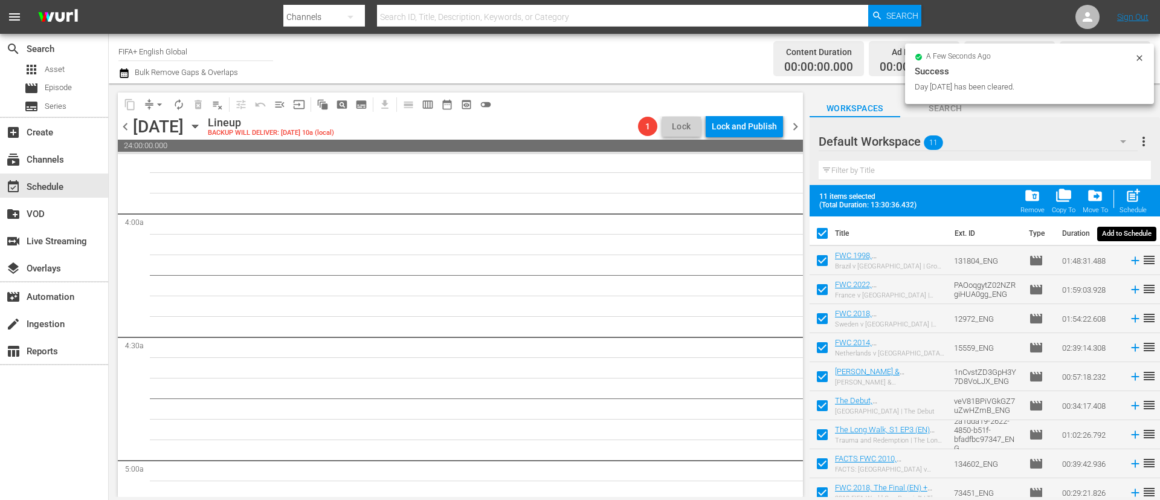
checkbox input "false"
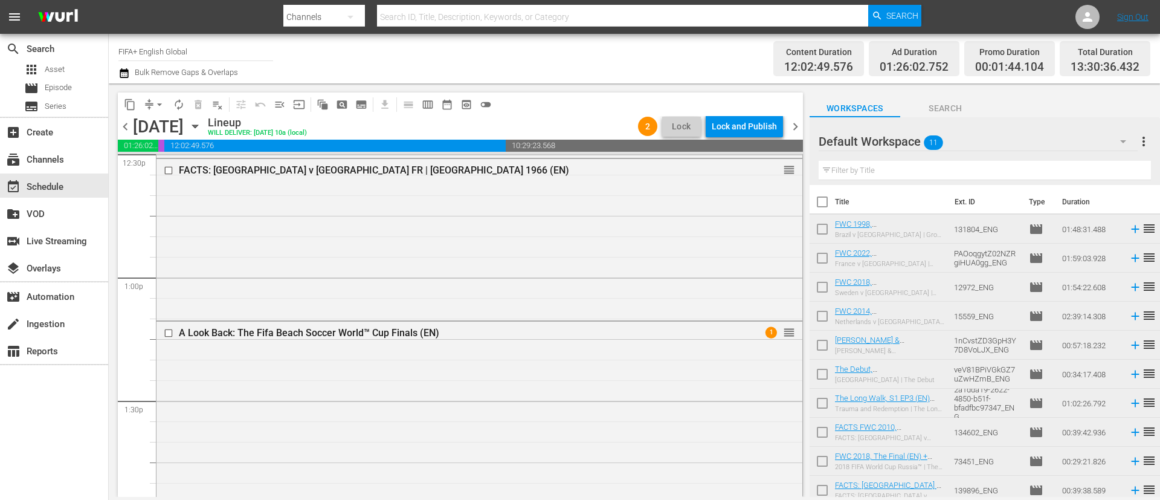
scroll to position [2991, 0]
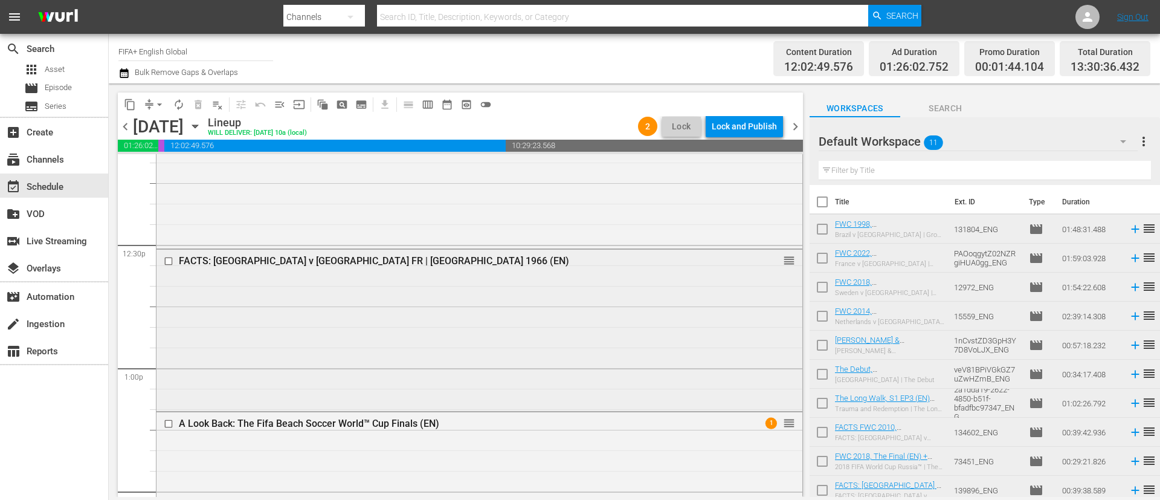
click at [169, 260] on input "checkbox" at bounding box center [170, 261] width 13 height 10
click at [197, 111] on button "delete_forever_outlined" at bounding box center [198, 104] width 19 height 19
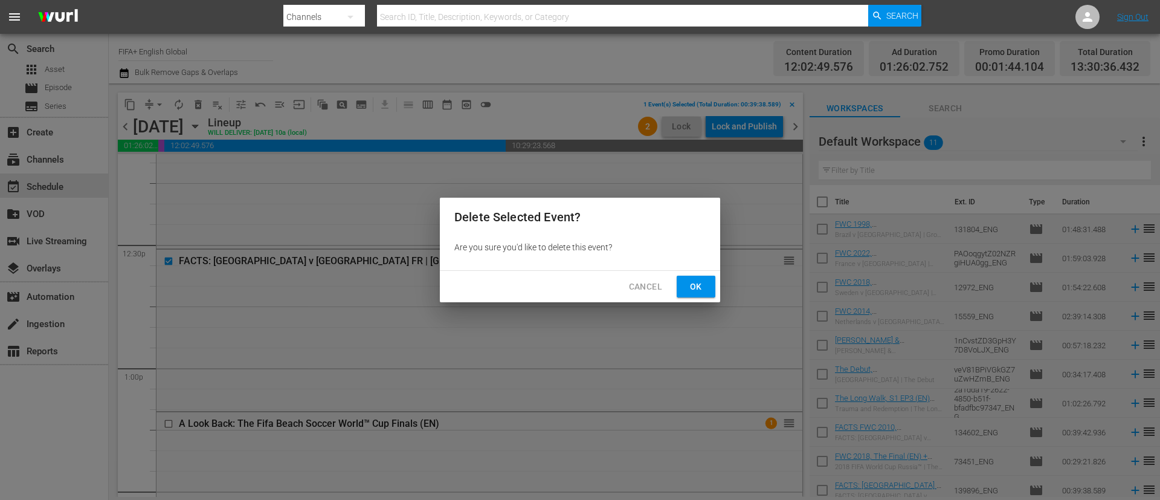
click at [704, 277] on button "Ok" at bounding box center [696, 287] width 39 height 22
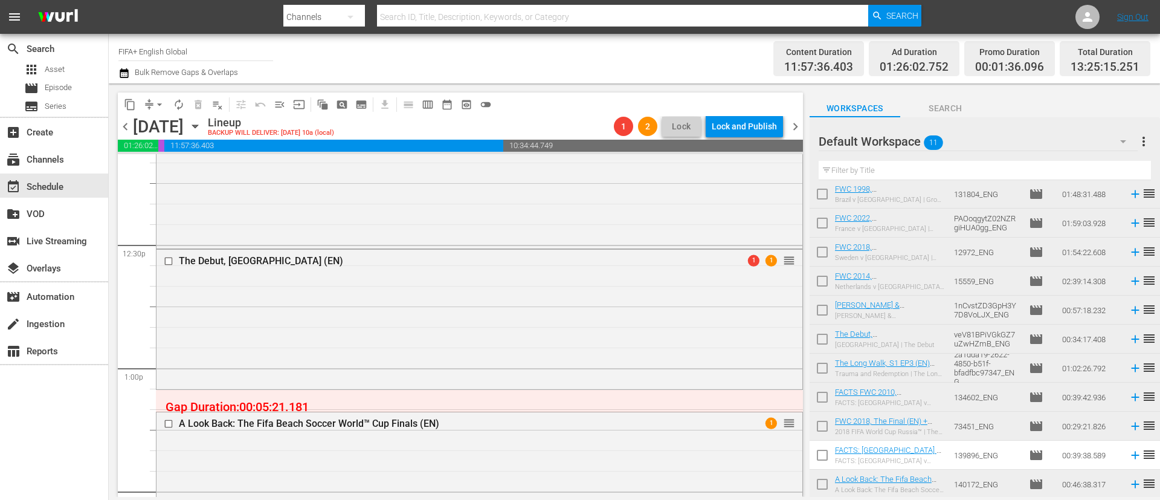
click at [157, 107] on span "arrow_drop_down" at bounding box center [160, 105] width 12 height 12
click at [169, 165] on li "Align to End of Previous Day" at bounding box center [160, 169] width 127 height 20
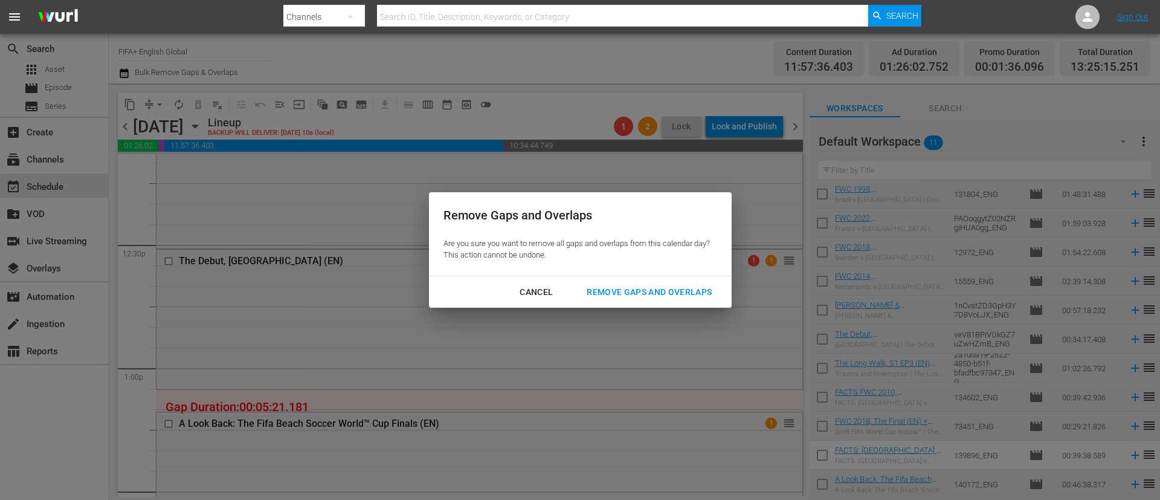
click at [659, 274] on div "Remove Gaps and Overlaps Are you sure you want to remove all gaps and overlaps …" at bounding box center [580, 233] width 303 height 83
click at [670, 289] on div "Remove Gaps and Overlaps" at bounding box center [649, 292] width 144 height 15
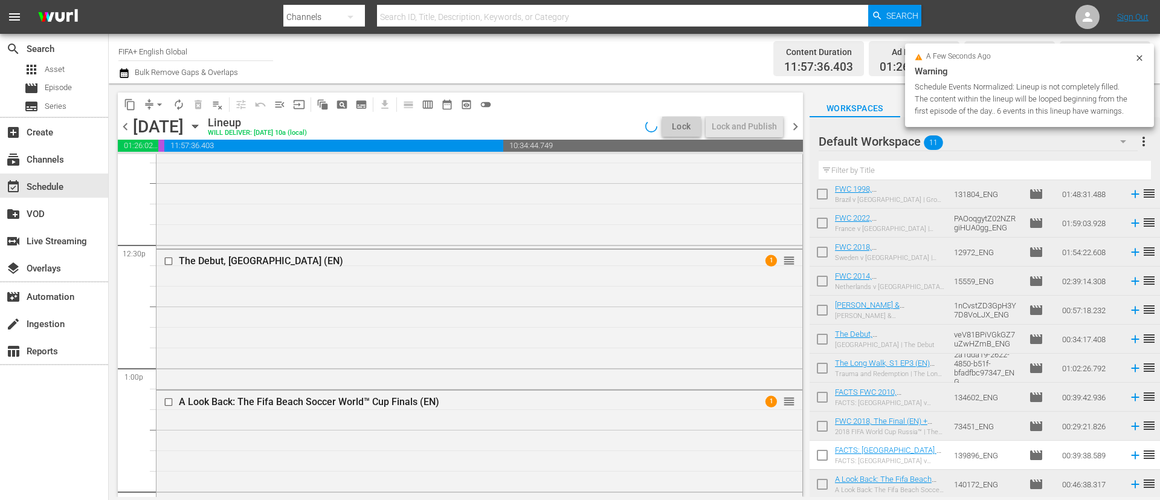
scroll to position [0, 0]
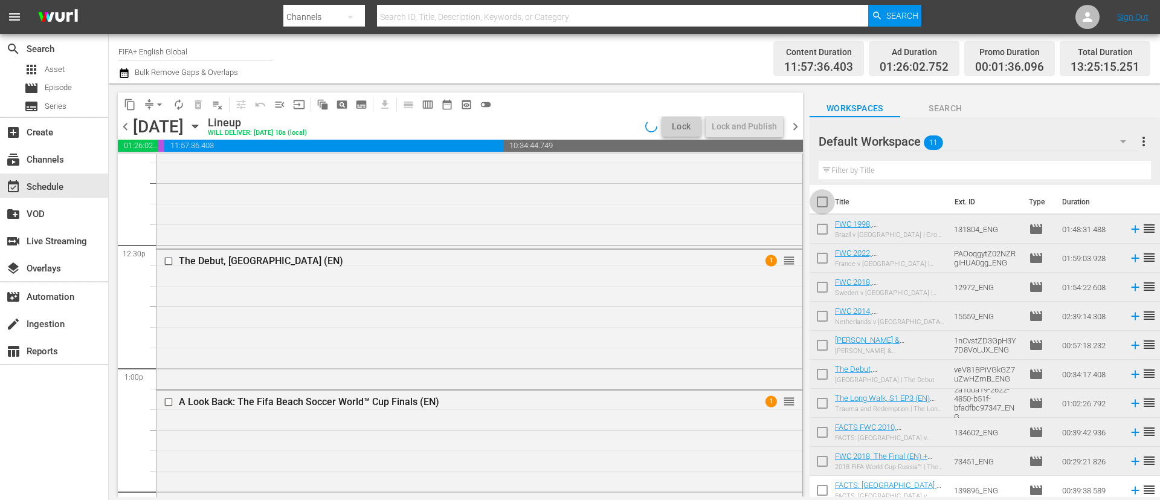
click at [814, 207] on input "checkbox" at bounding box center [822, 204] width 25 height 25
checkbox input "true"
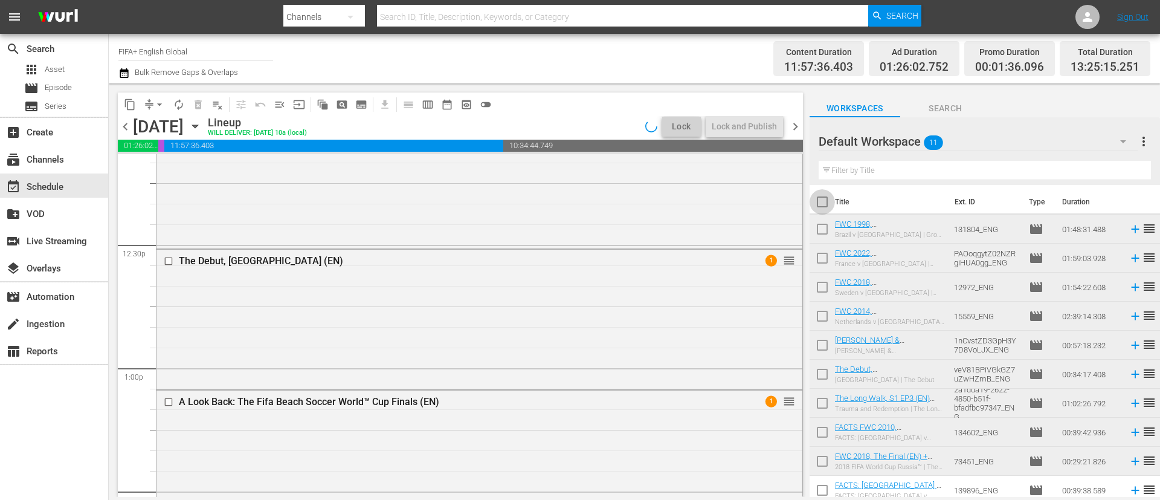
checkbox input "true"
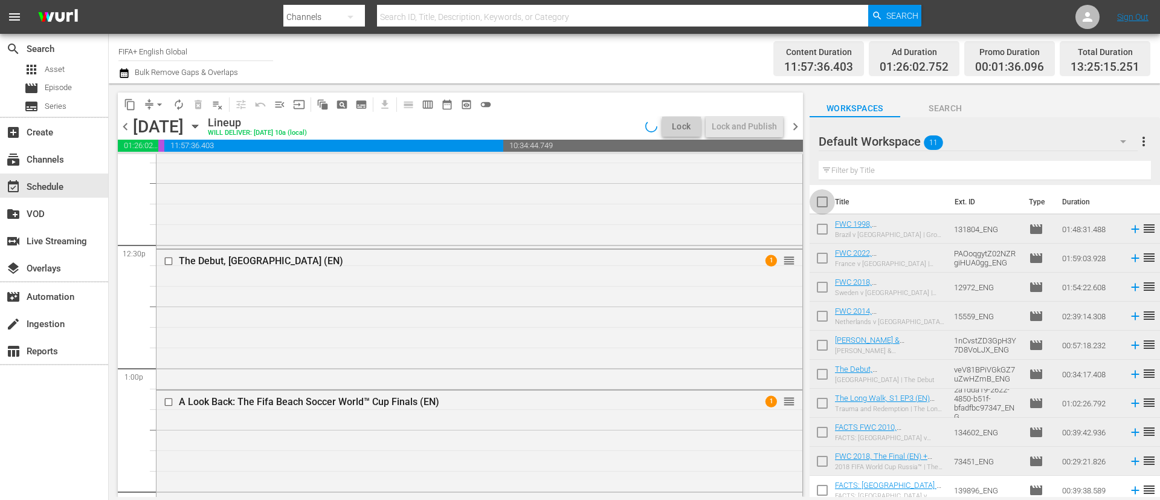
checkbox input "true"
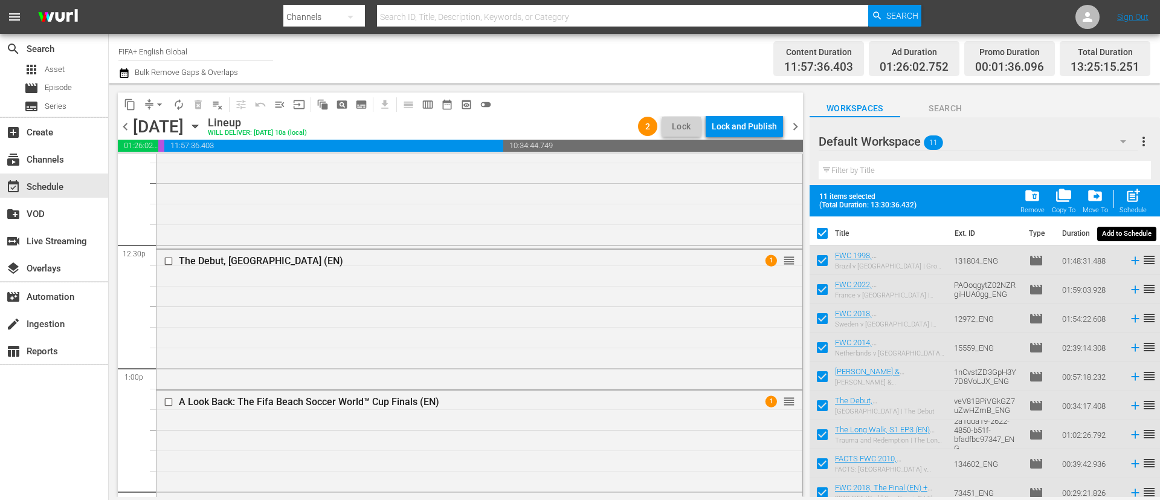
click at [1131, 202] on span "post_add" at bounding box center [1133, 195] width 16 height 16
checkbox input "false"
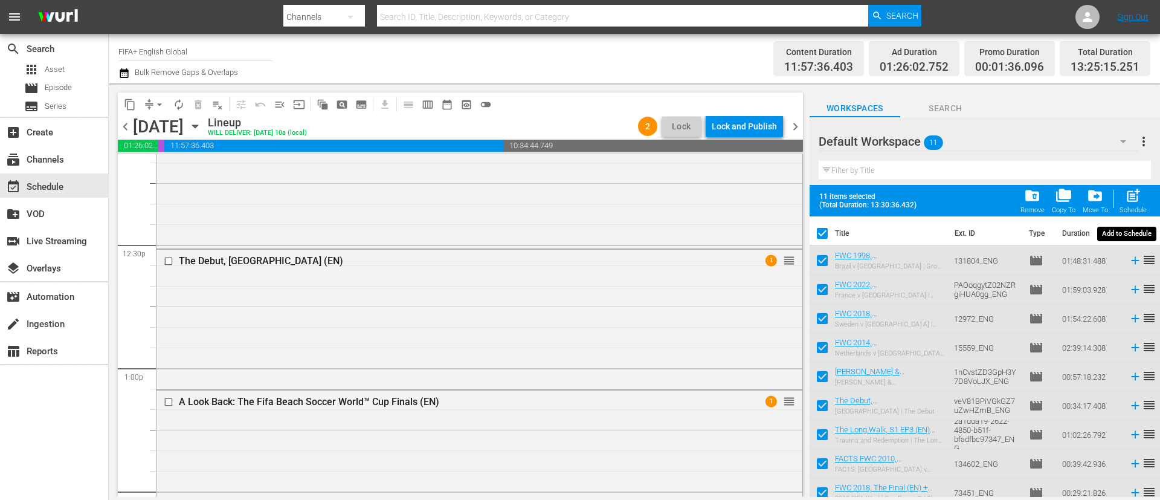
checkbox input "false"
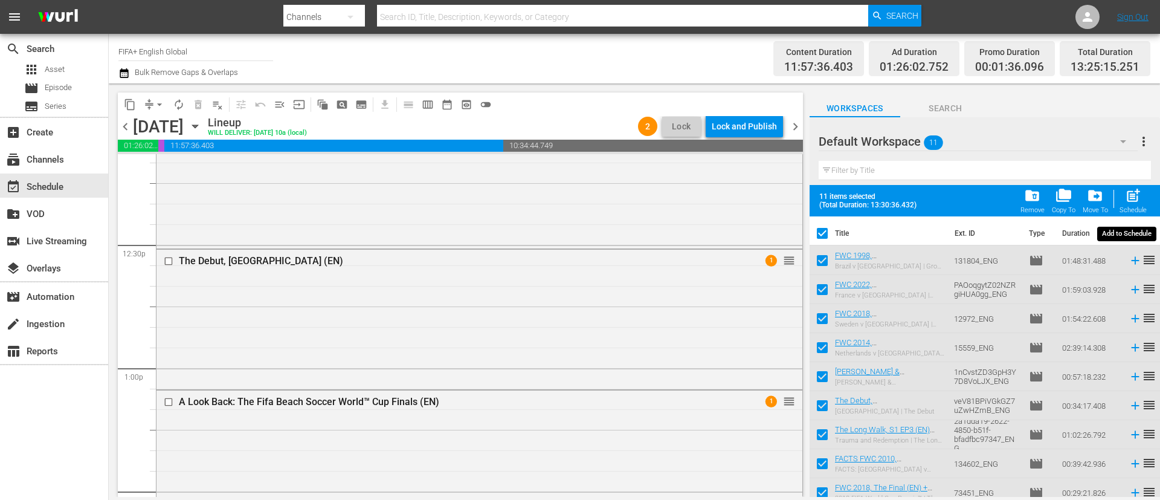
checkbox input "false"
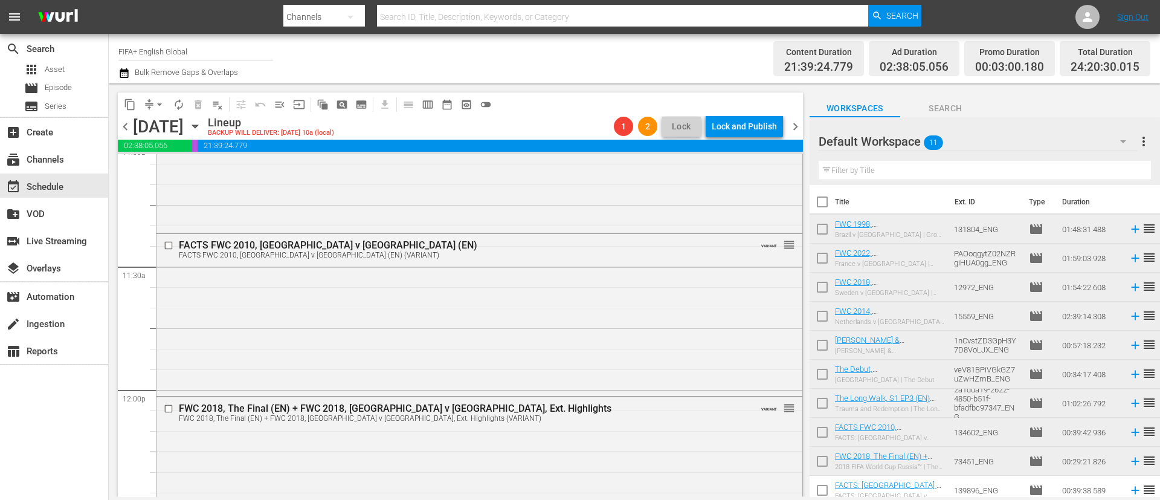
scroll to position [2719, 0]
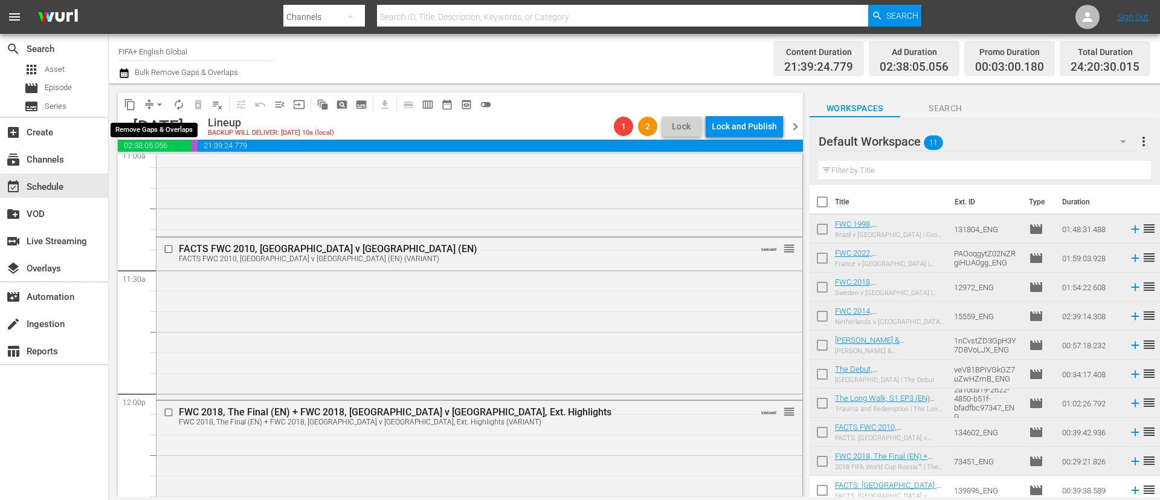
click at [163, 104] on span "arrow_drop_down" at bounding box center [160, 105] width 12 height 12
click at [193, 173] on li "Align to End of Previous Day" at bounding box center [160, 169] width 127 height 20
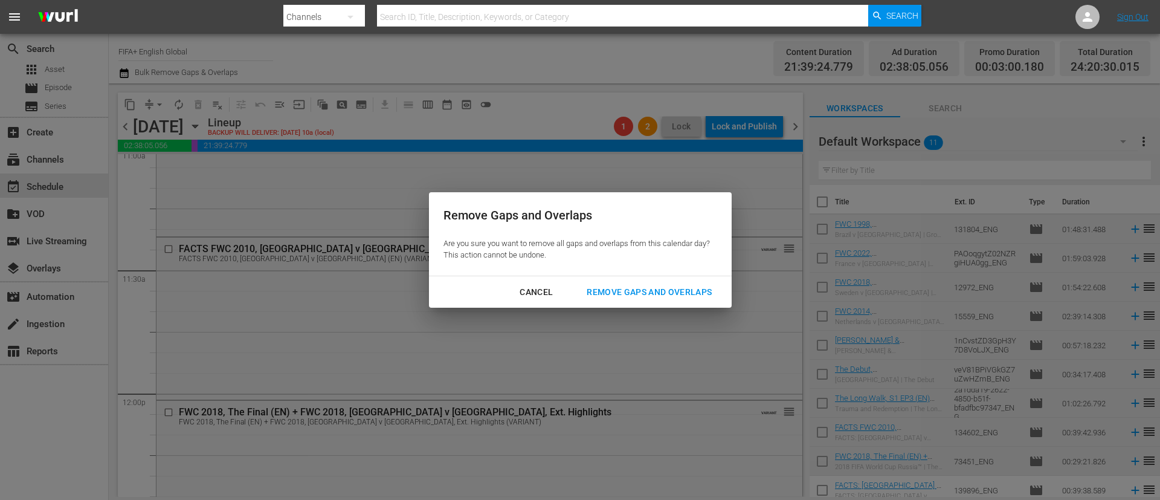
click at [658, 288] on div "Remove Gaps and Overlaps" at bounding box center [649, 292] width 144 height 15
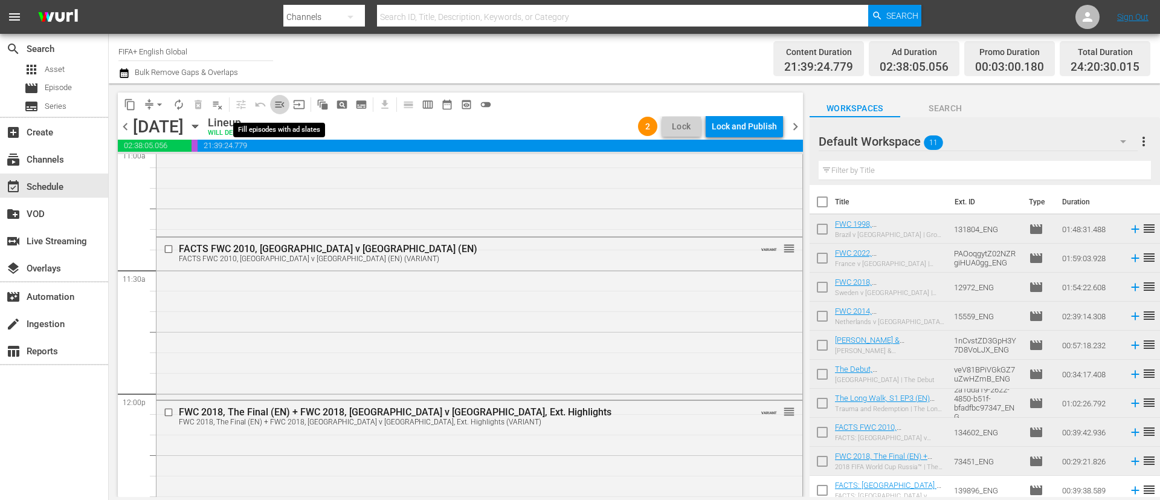
click at [278, 104] on span "menu_open" at bounding box center [280, 105] width 12 height 12
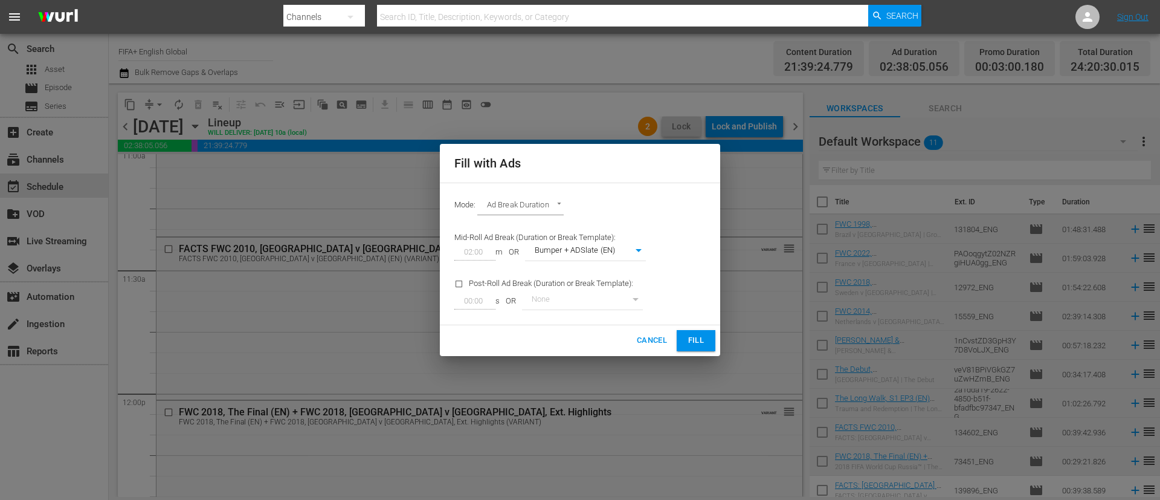
click at [696, 335] on span "Fill" at bounding box center [696, 341] width 19 height 14
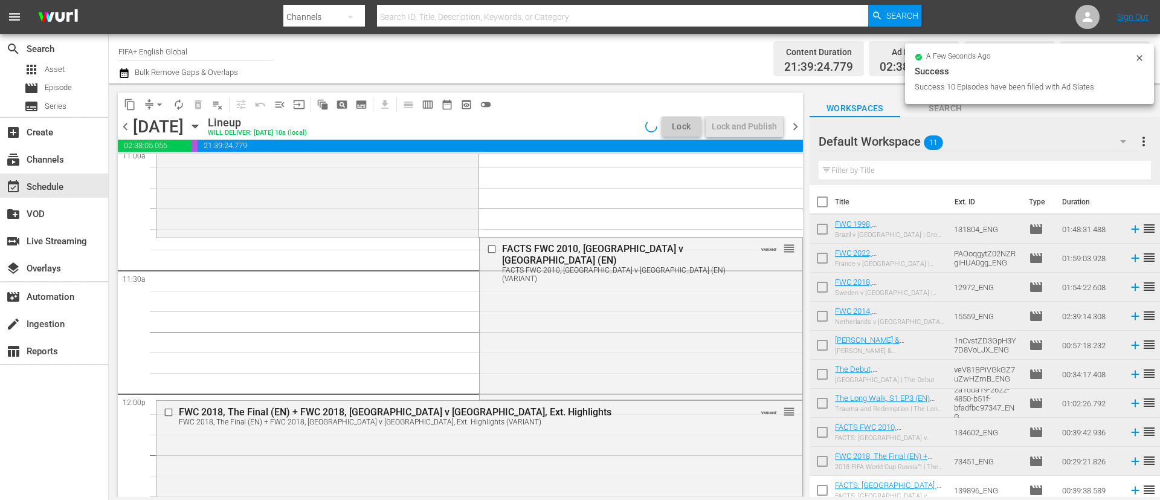
click at [146, 109] on span "compress" at bounding box center [149, 105] width 12 height 12
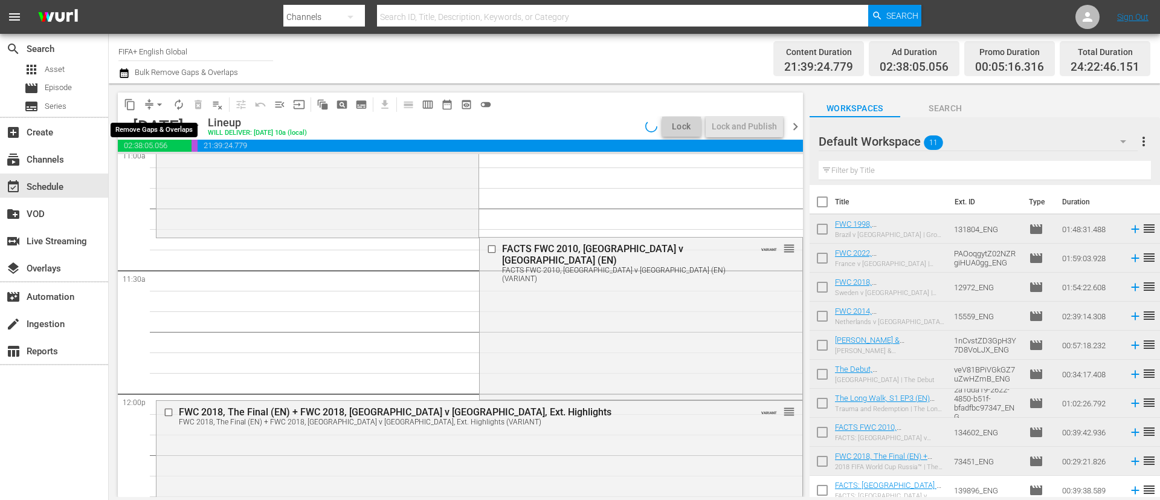
click at [159, 103] on span "arrow_drop_down" at bounding box center [160, 105] width 12 height 12
click at [193, 170] on li "Align to End of Previous Day" at bounding box center [160, 169] width 127 height 20
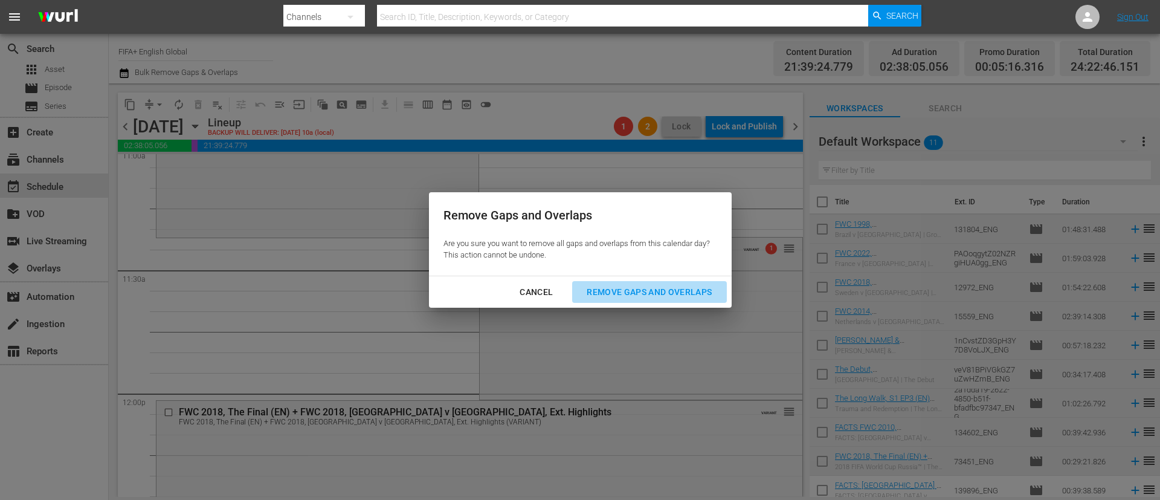
click at [661, 293] on div "Remove Gaps and Overlaps" at bounding box center [649, 292] width 144 height 15
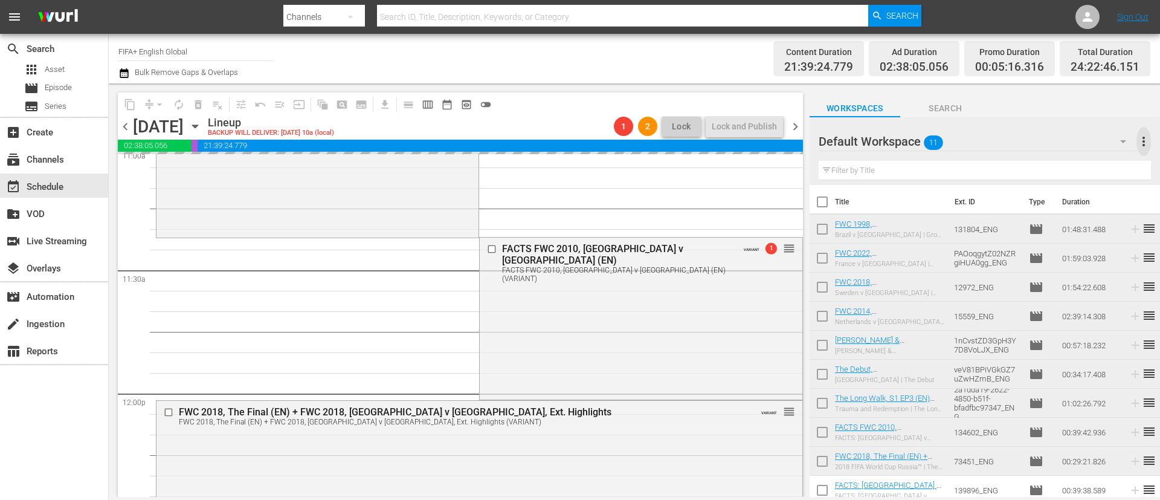
click at [1145, 140] on span "more_vert" at bounding box center [1144, 141] width 15 height 15
click at [1082, 156] on div "Clear All Workspace Items" at bounding box center [1066, 165] width 142 height 22
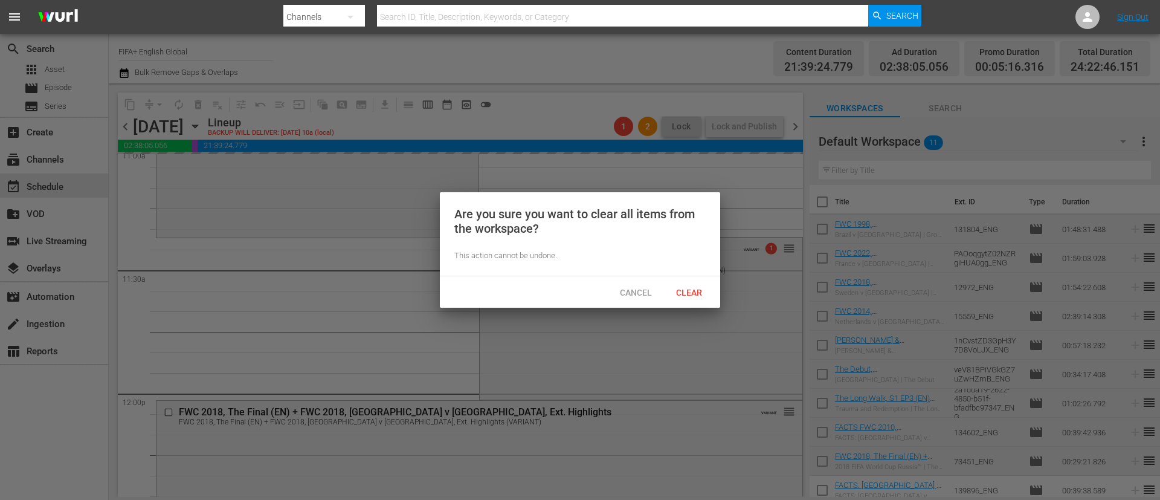
click at [696, 290] on span "Clear" at bounding box center [689, 293] width 45 height 10
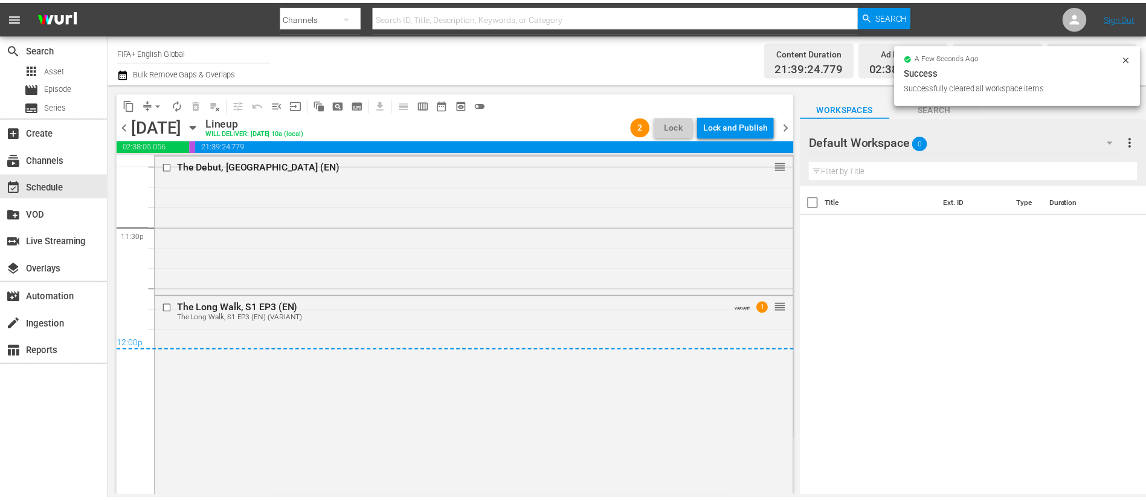
scroll to position [5778, 0]
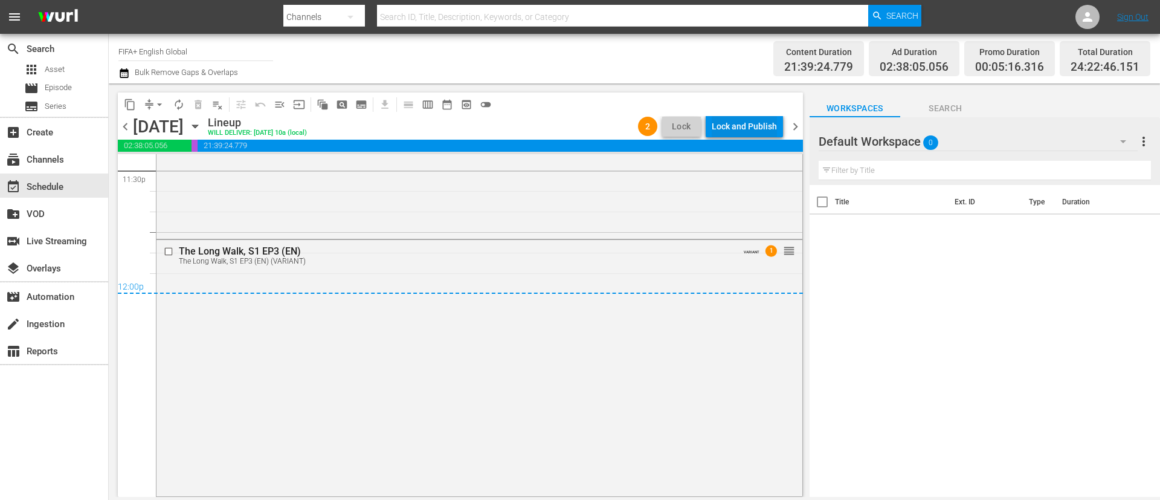
click at [747, 125] on div "Lock and Publish" at bounding box center [744, 126] width 65 height 22
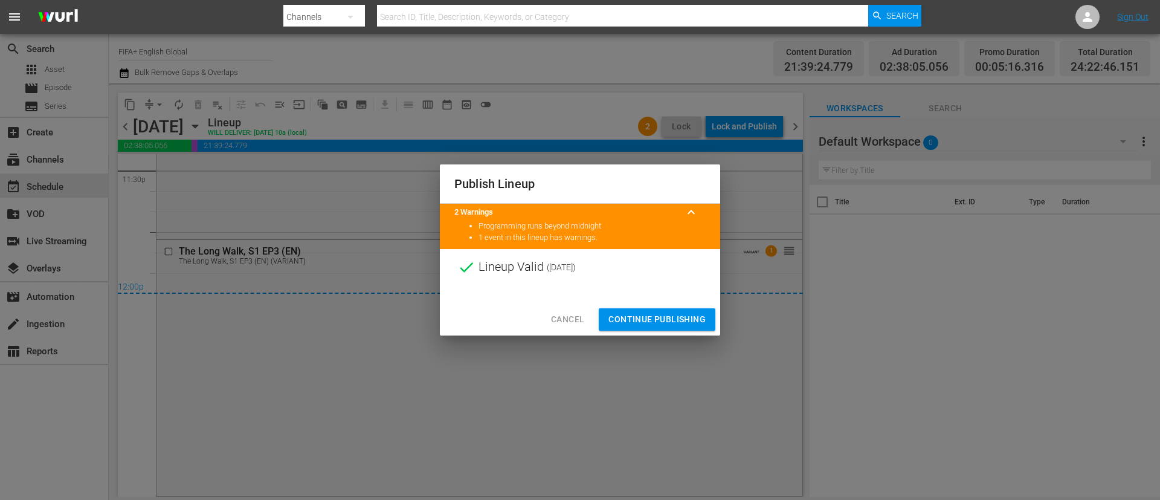
click at [656, 318] on span "Continue Publishing" at bounding box center [657, 319] width 97 height 15
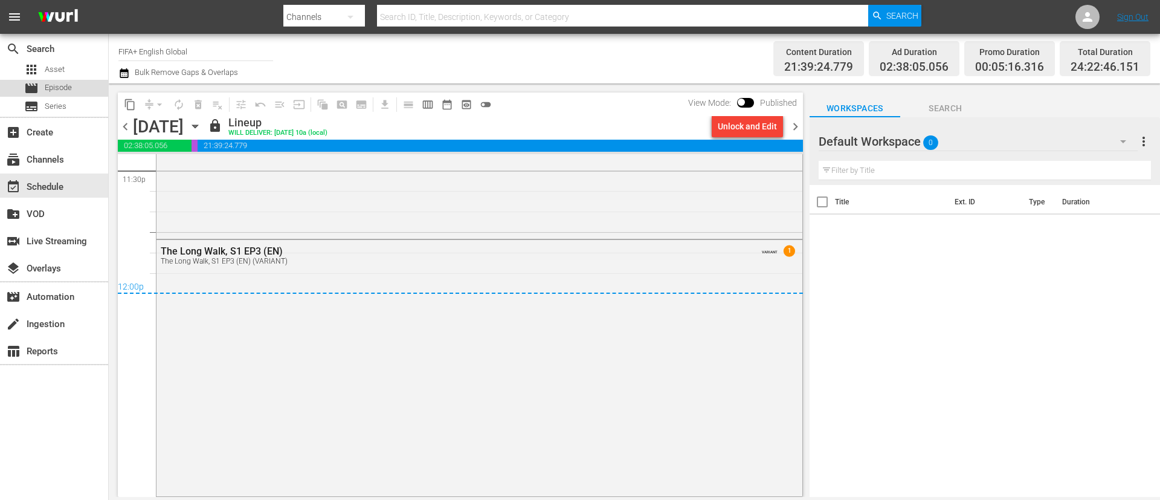
click at [15, 80] on div "movie Episode" at bounding box center [36, 88] width 72 height 17
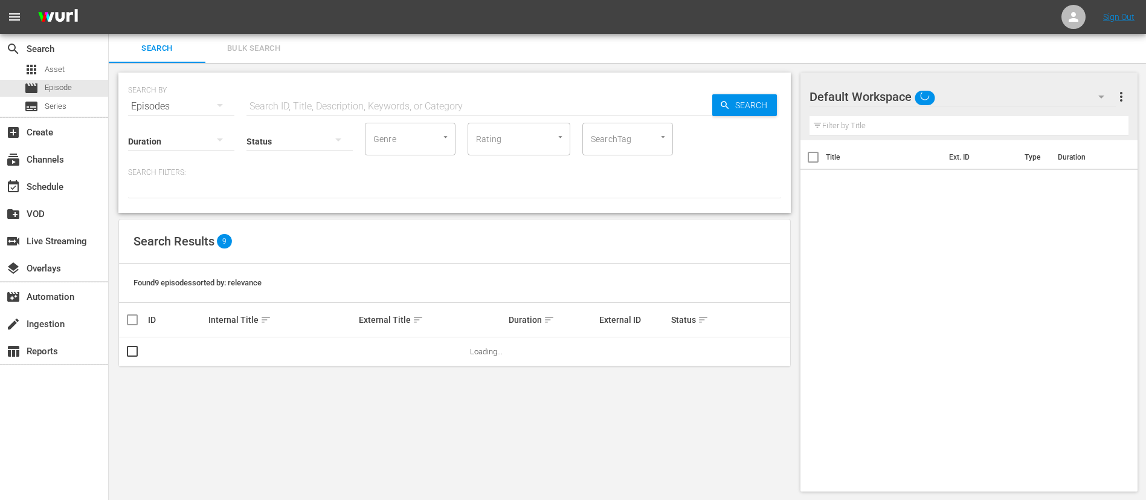
click at [248, 43] on span "Bulk Search" at bounding box center [254, 49] width 82 height 14
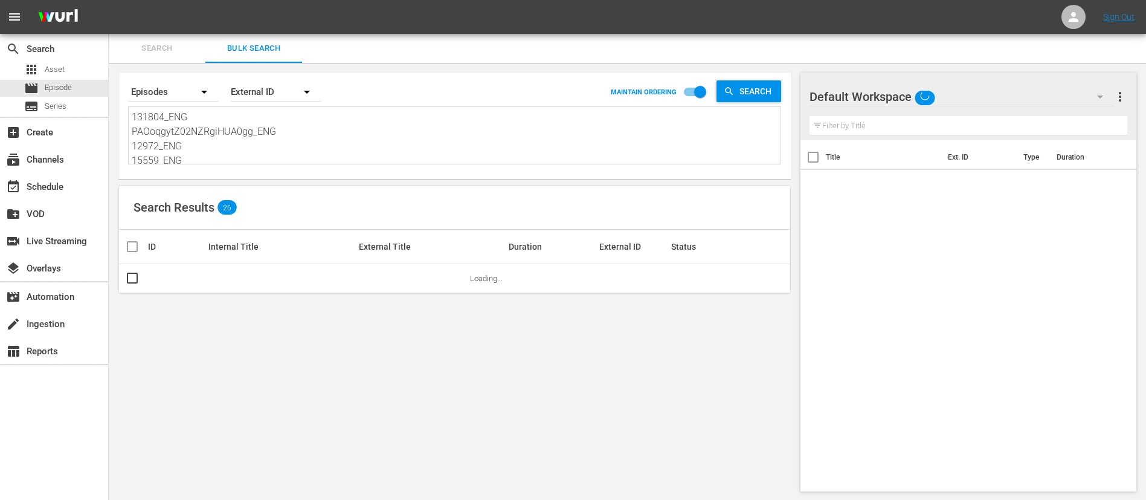
click at [255, 132] on textarea "131804_ENG PAOoqgytZ02NZRgiHUA0gg_ENG 12972_ENG 15559_ENG #N/D 1nCvstZD3GpH3Y7D…" at bounding box center [456, 137] width 649 height 55
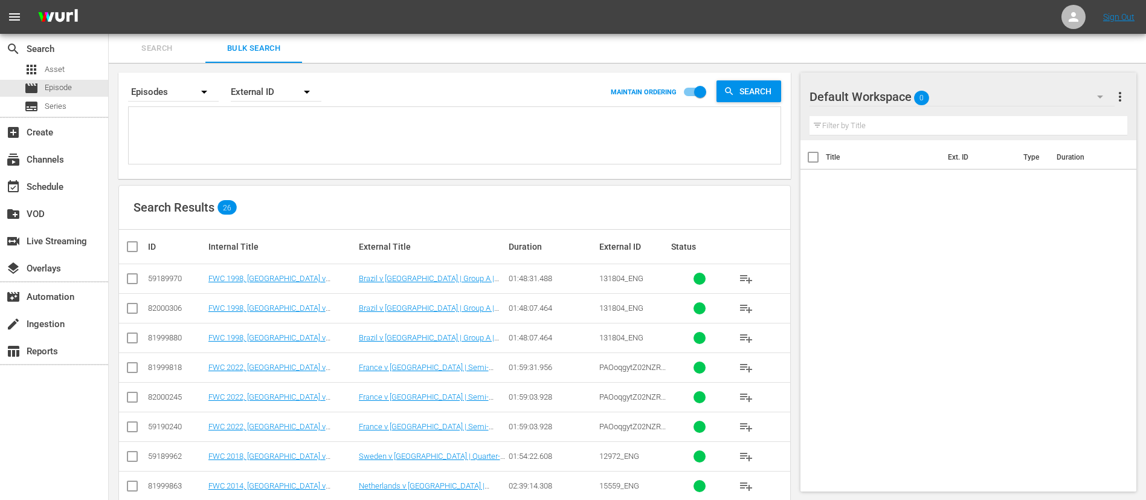
paste textarea "6efX1alNuW5Bv6U5Ddd9R6_ENG 133524_ENG 134771_ENG CVtsakZgQEu0vHj8A8mcUw_ENG 2gg…"
type textarea "6efX1alNuW5Bv6U5Ddd9R6_ENG 133524_ENG 134771_ENG CVtsakZgQEu0vHj8A8mcUw_ENG 2gg…"
click at [127, 277] on input "checkbox" at bounding box center [132, 281] width 15 height 15
checkbox input "true"
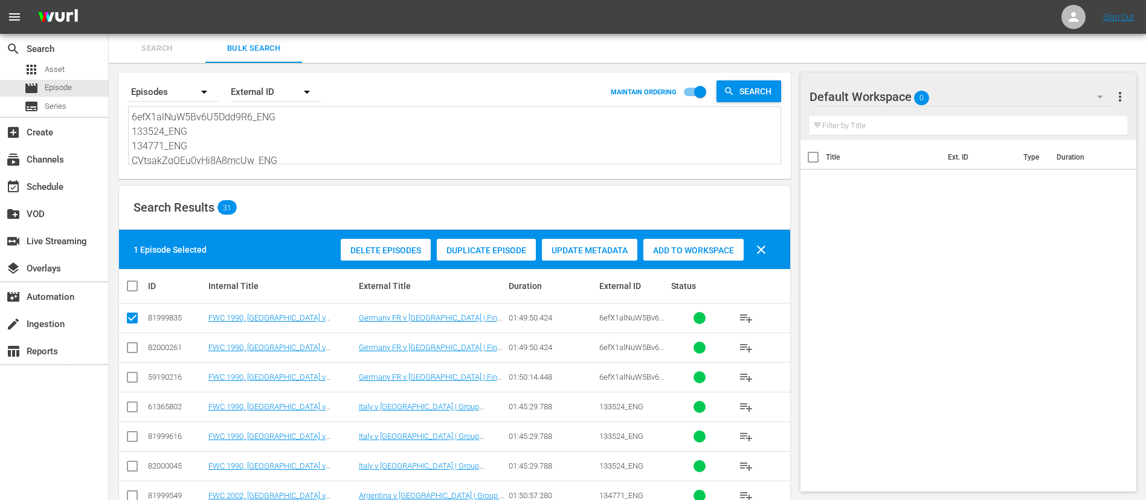
click at [135, 408] on input "checkbox" at bounding box center [132, 409] width 15 height 15
checkbox input "true"
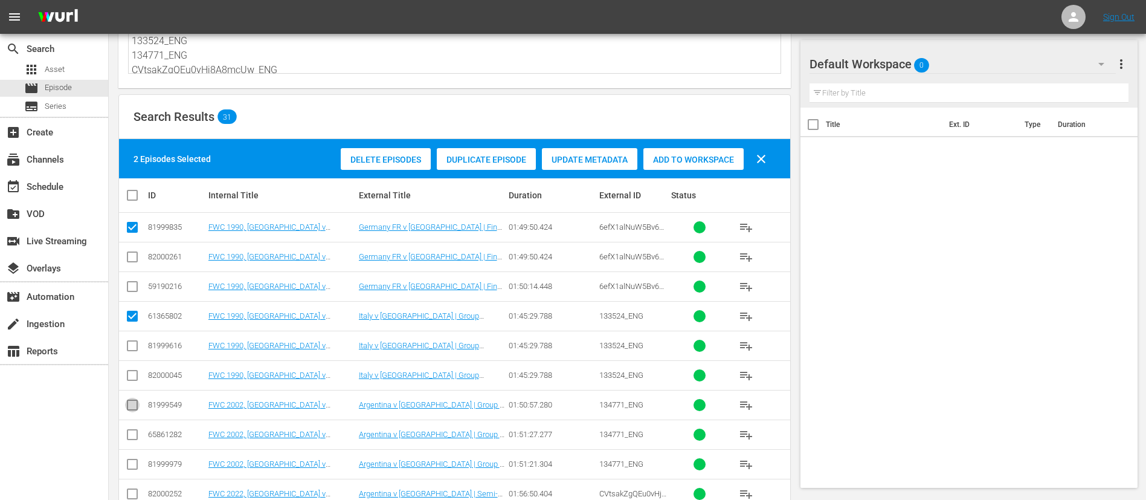
click at [135, 408] on input "checkbox" at bounding box center [132, 407] width 15 height 15
checkbox input "true"
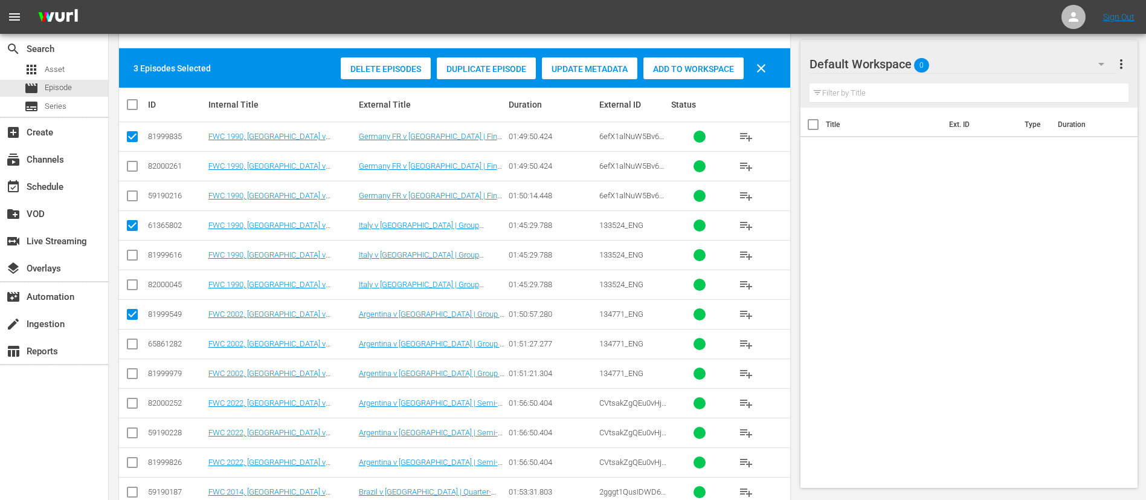
click at [133, 406] on input "checkbox" at bounding box center [132, 405] width 15 height 15
checkbox input "true"
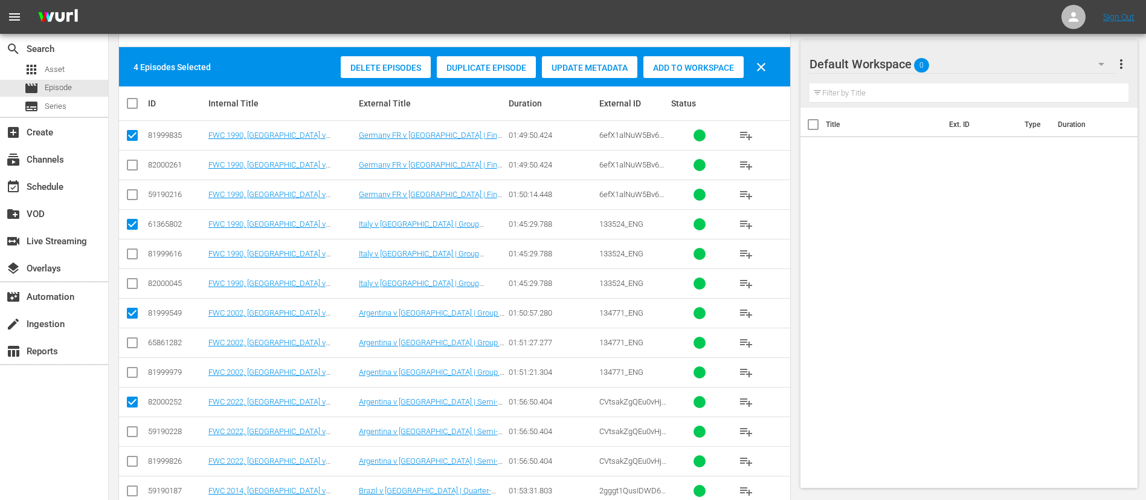
scroll to position [272, 0]
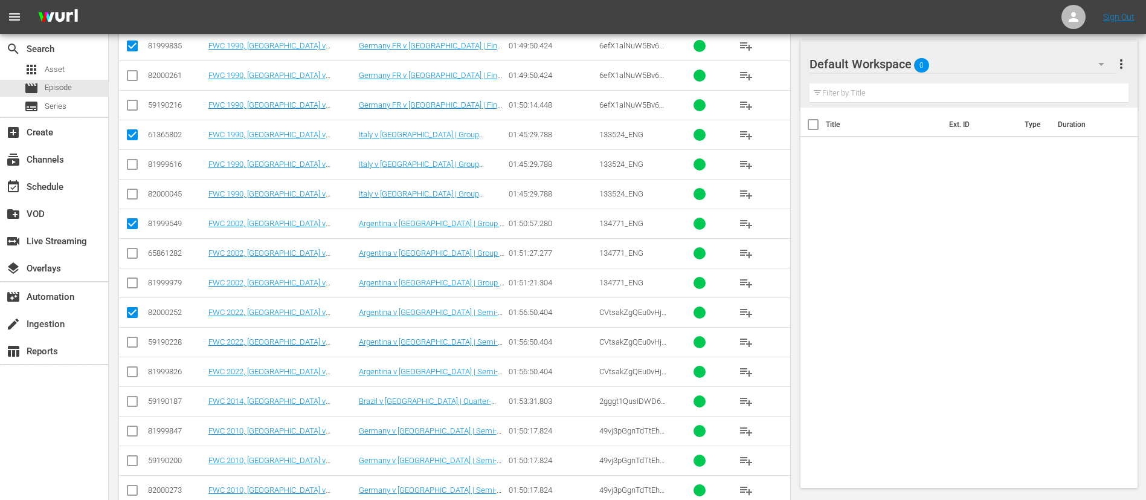
click at [133, 406] on input "checkbox" at bounding box center [132, 403] width 15 height 15
checkbox input "true"
click at [130, 432] on input "checkbox" at bounding box center [132, 433] width 15 height 15
checkbox input "true"
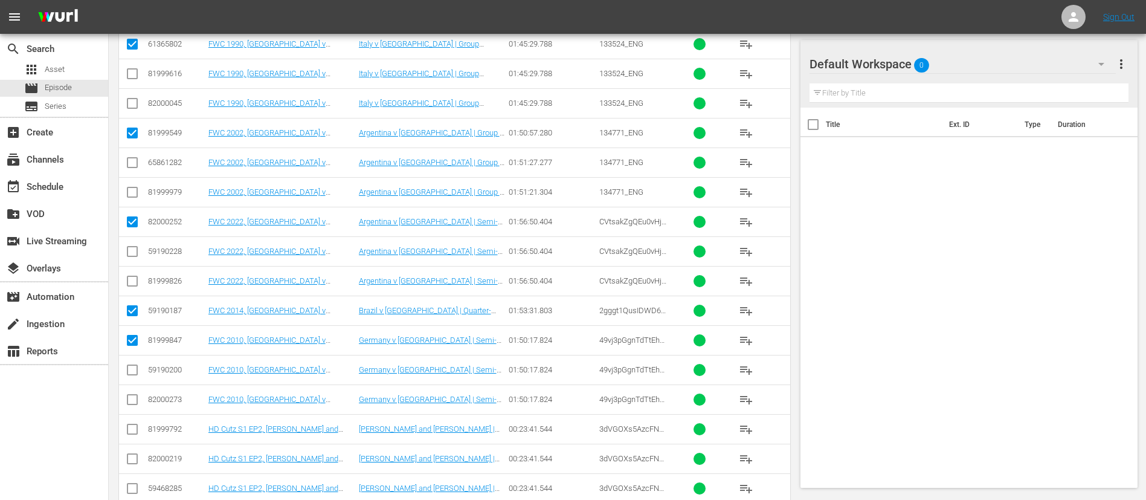
click at [130, 432] on input "checkbox" at bounding box center [132, 431] width 15 height 15
checkbox input "true"
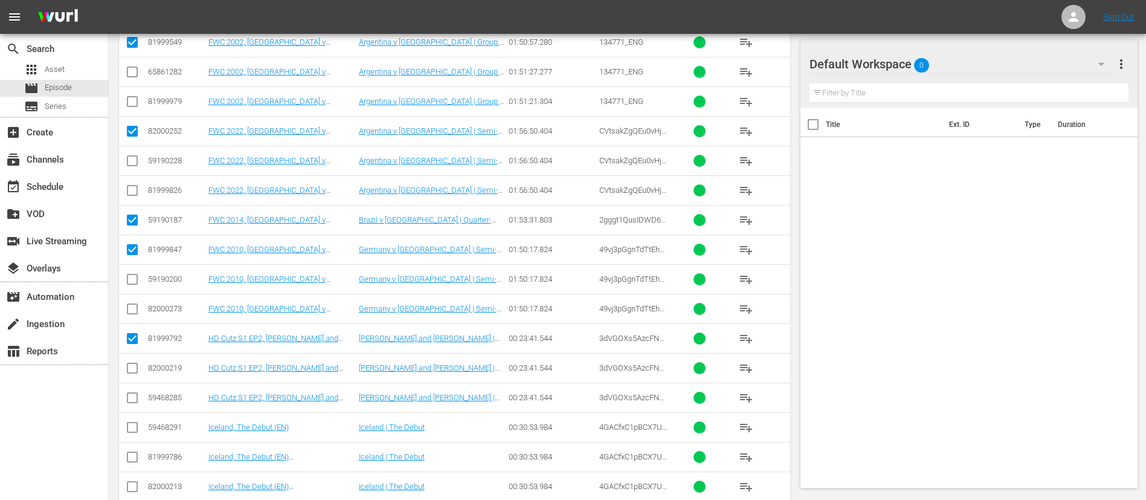
click at [130, 432] on input "checkbox" at bounding box center [132, 429] width 15 height 15
checkbox input "true"
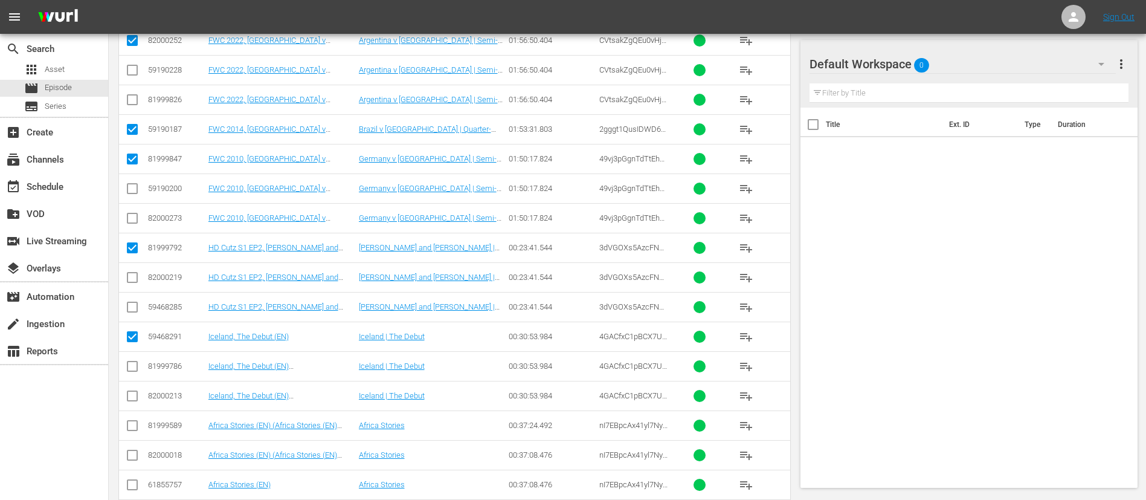
click at [130, 432] on input "checkbox" at bounding box center [132, 428] width 15 height 15
checkbox input "true"
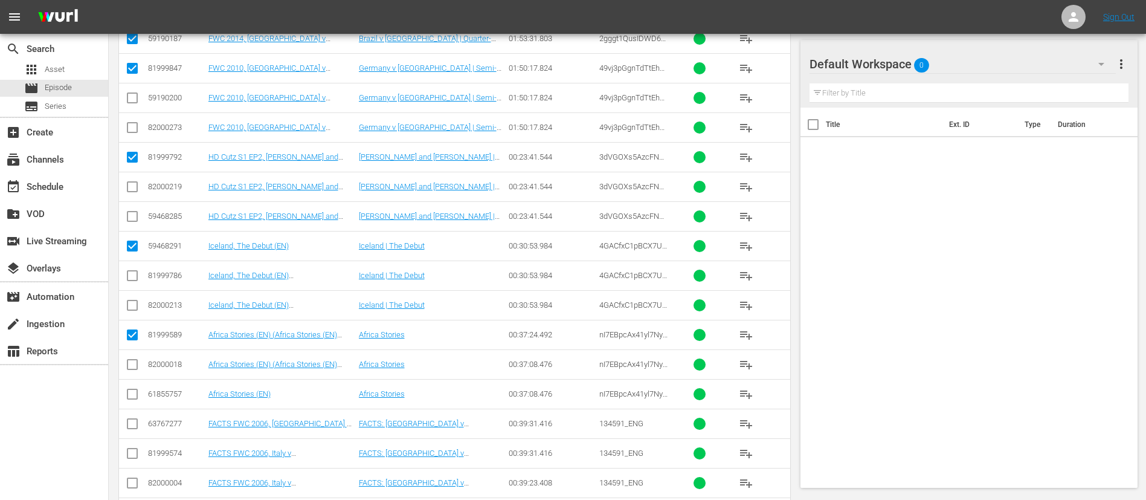
click at [130, 432] on input "checkbox" at bounding box center [132, 426] width 15 height 15
checkbox input "true"
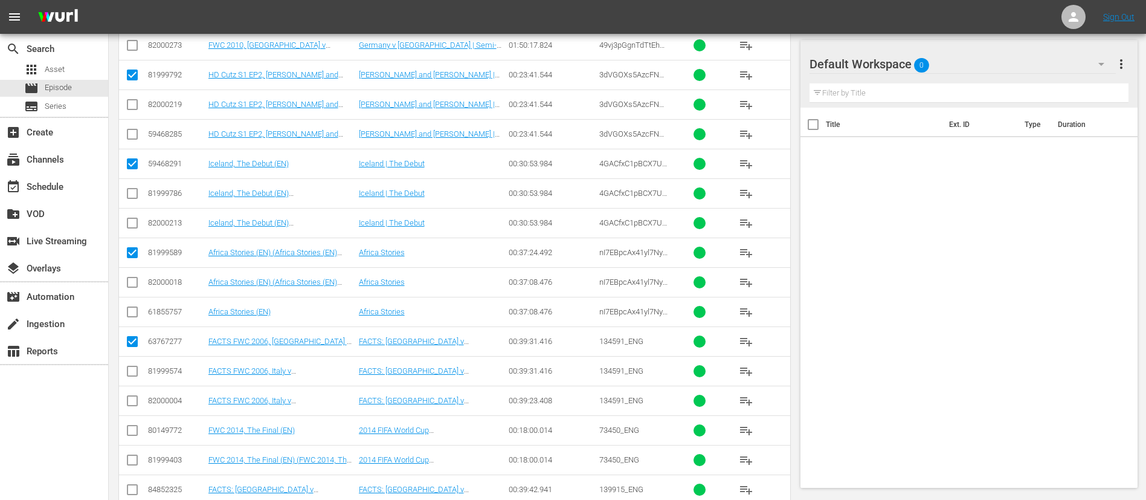
scroll to position [725, 0]
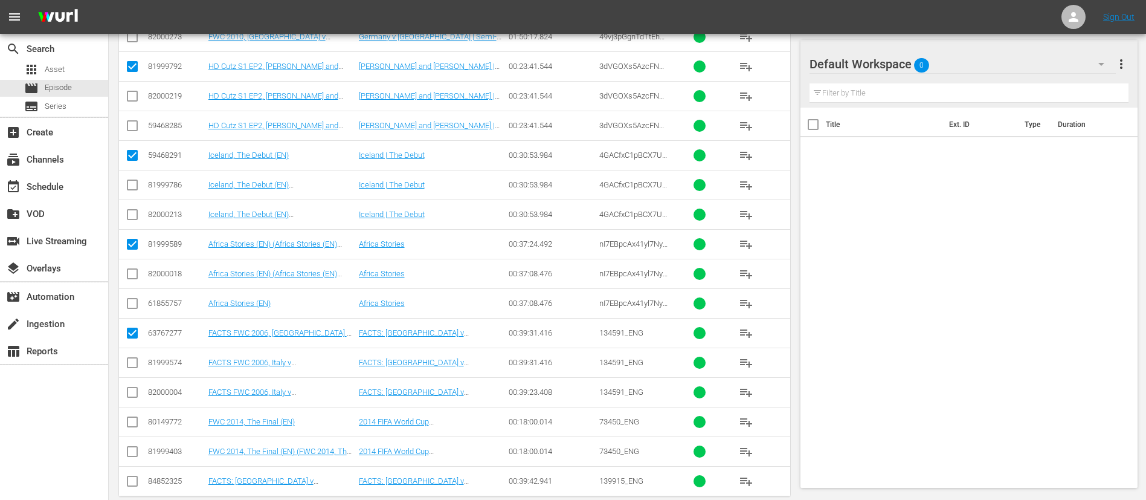
click at [130, 432] on td at bounding box center [132, 422] width 27 height 30
click at [129, 430] on input "checkbox" at bounding box center [132, 424] width 15 height 15
checkbox input "true"
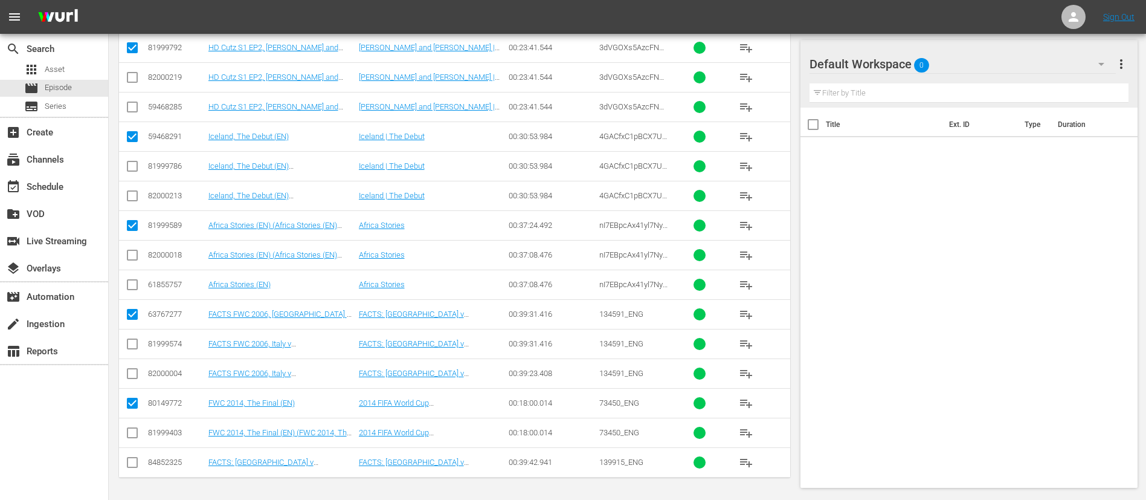
click at [130, 455] on icon at bounding box center [132, 462] width 15 height 15
click at [129, 464] on input "checkbox" at bounding box center [132, 464] width 15 height 15
checkbox input "true"
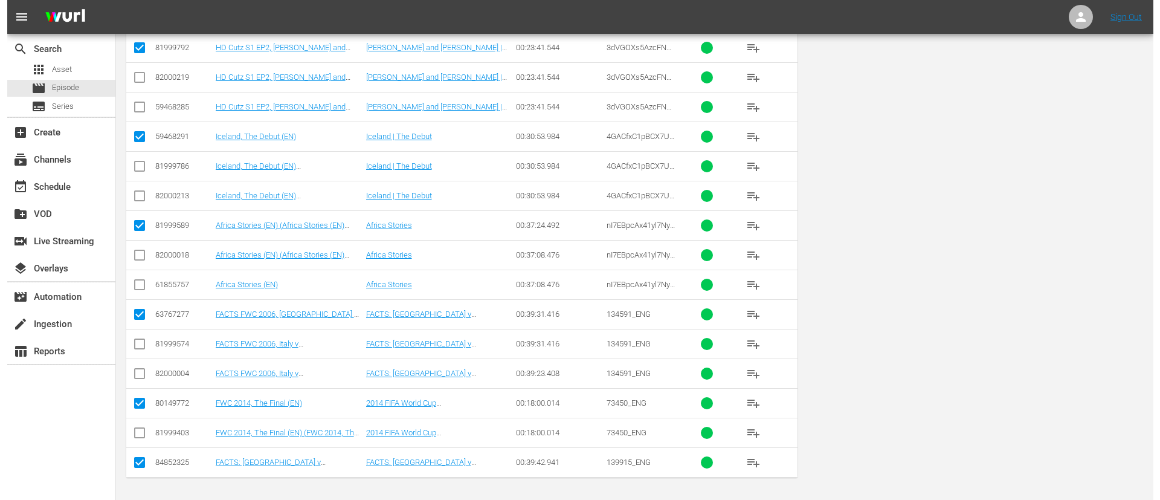
scroll to position [0, 0]
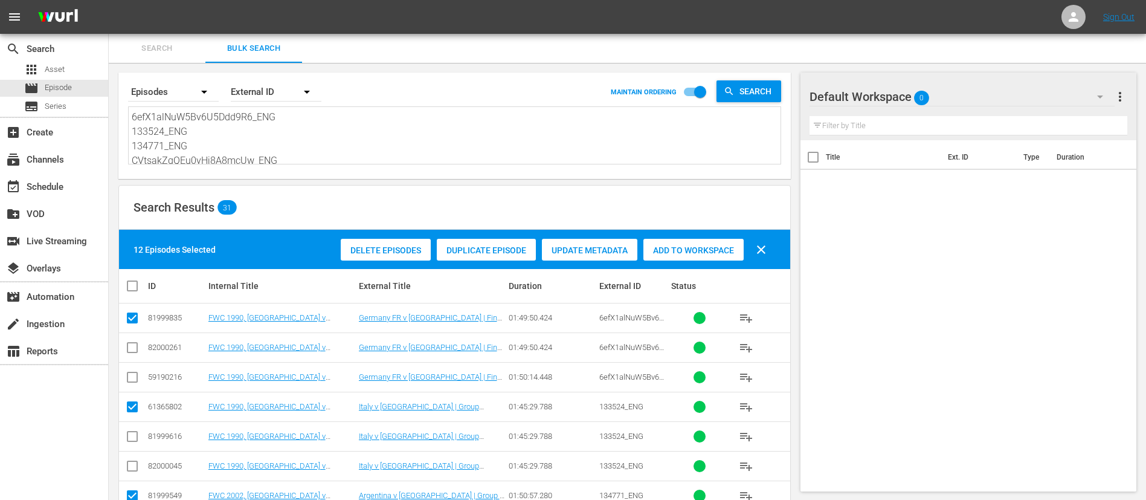
click at [731, 238] on div "Delete Episodes Duplicate Episode Update Metadata Add to Workspace clear" at bounding box center [557, 249] width 438 height 29
click at [720, 248] on span "Add to Workspace" at bounding box center [694, 250] width 100 height 10
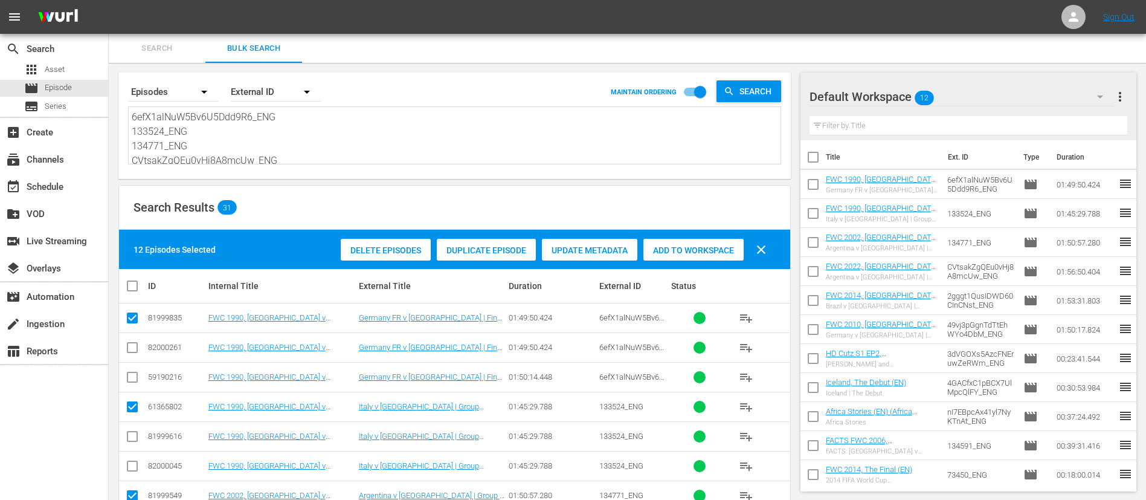
click at [167, 55] on button "Search" at bounding box center [157, 48] width 97 height 29
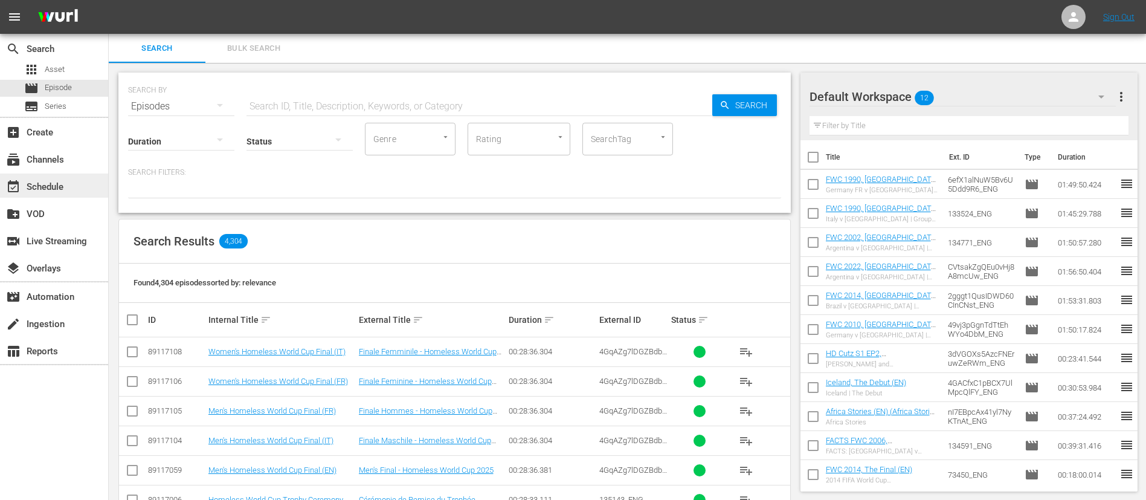
click at [96, 190] on div "event_available Schedule" at bounding box center [54, 185] width 108 height 24
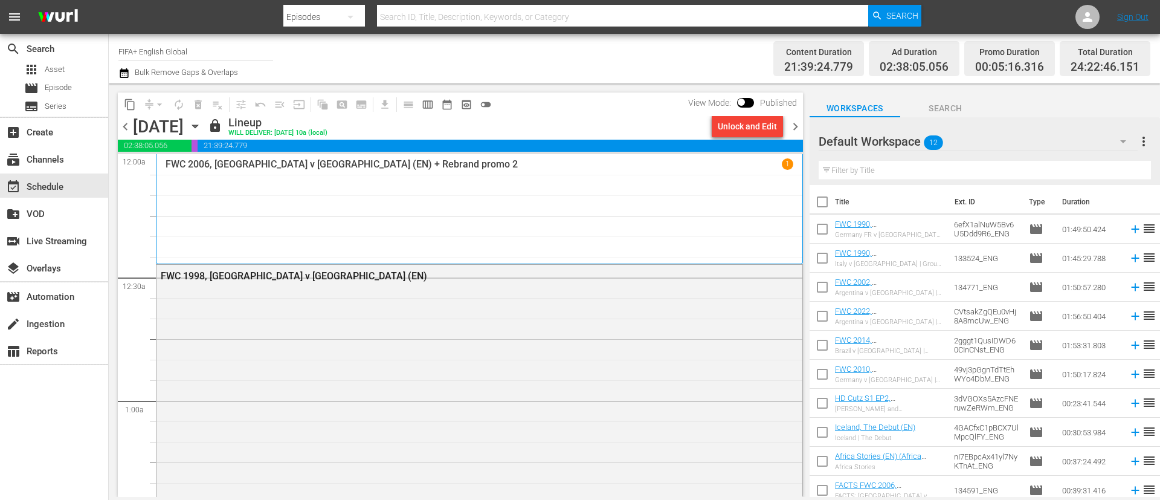
click at [795, 124] on span "chevron_right" at bounding box center [795, 126] width 15 height 15
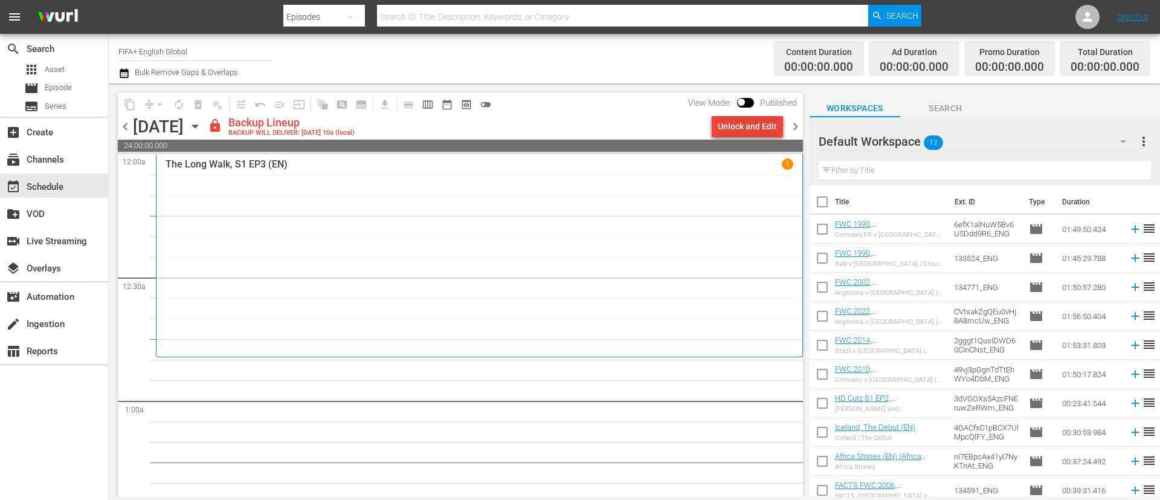
click at [734, 129] on div "Unlock and Edit" at bounding box center [747, 126] width 59 height 22
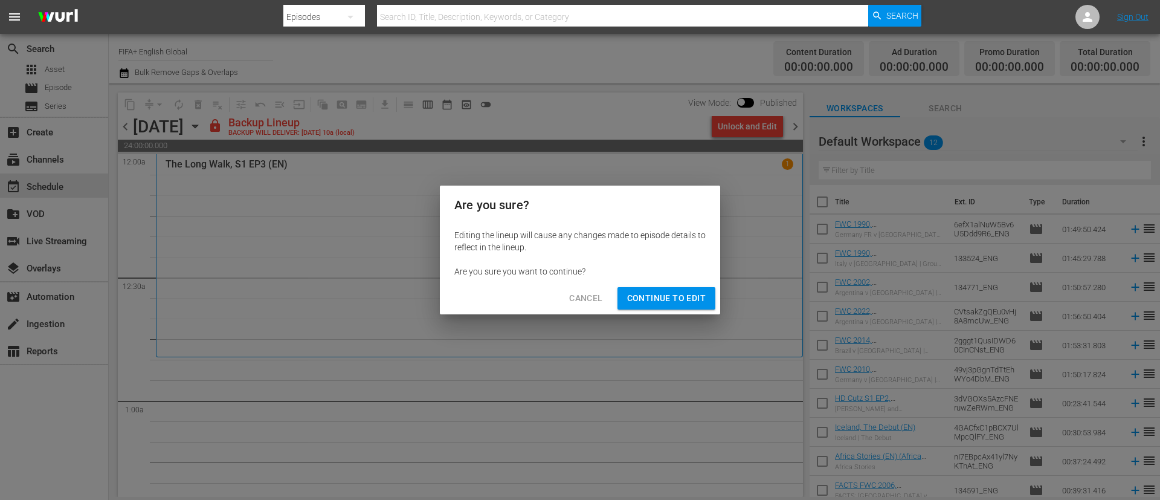
click at [703, 293] on span "Continue to Edit" at bounding box center [666, 298] width 79 height 15
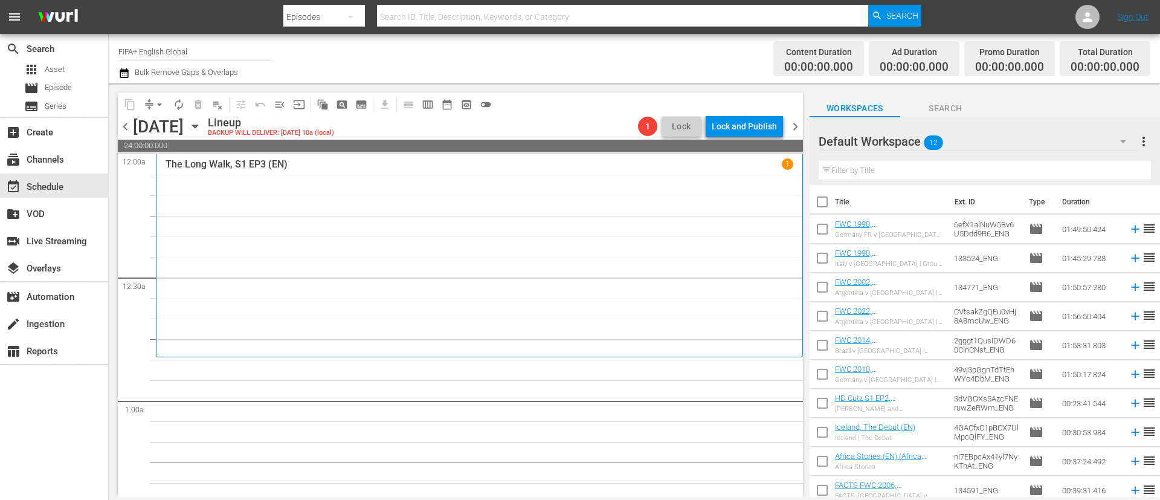
click at [827, 199] on input "checkbox" at bounding box center [822, 204] width 25 height 25
checkbox input "true"
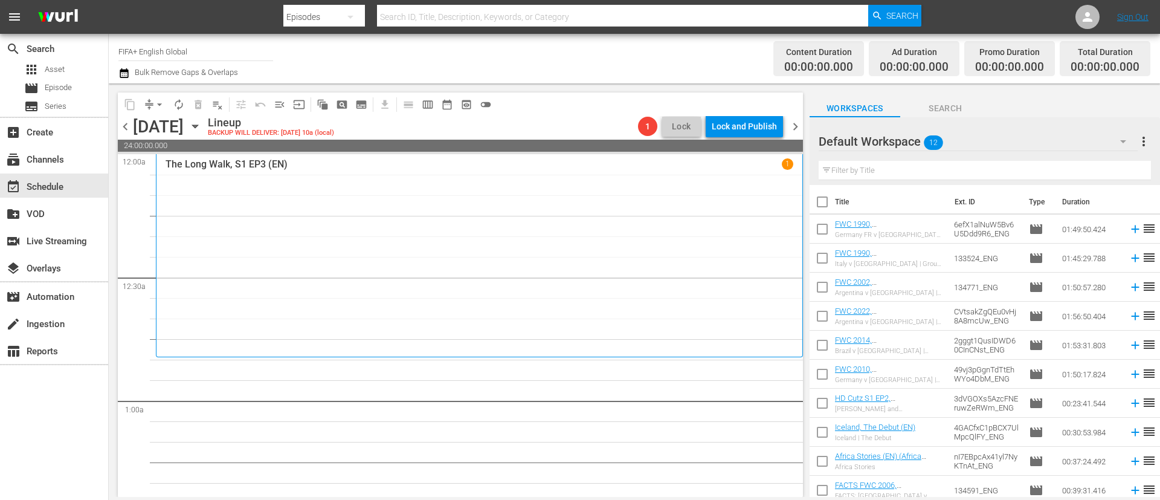
checkbox input "true"
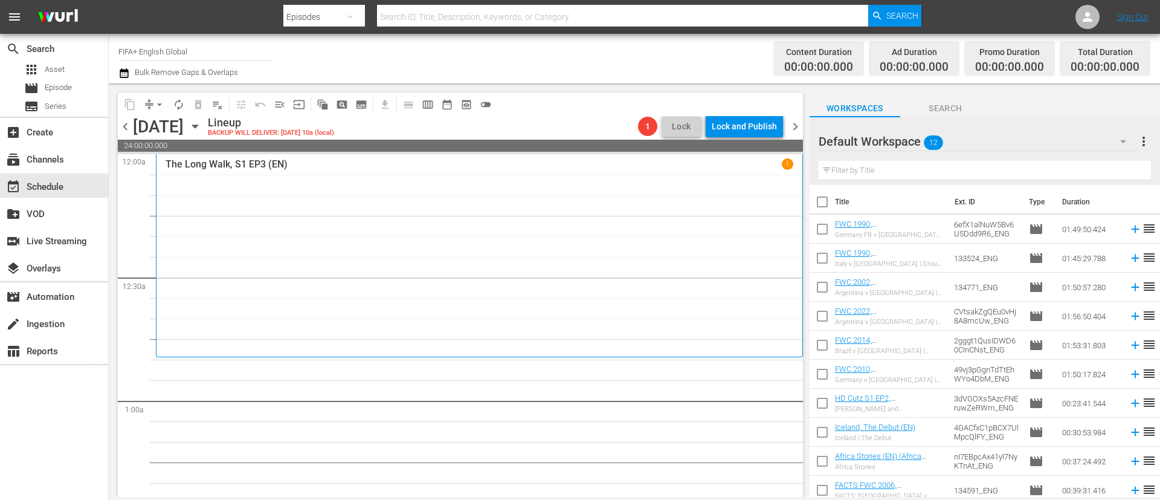
checkbox input "true"
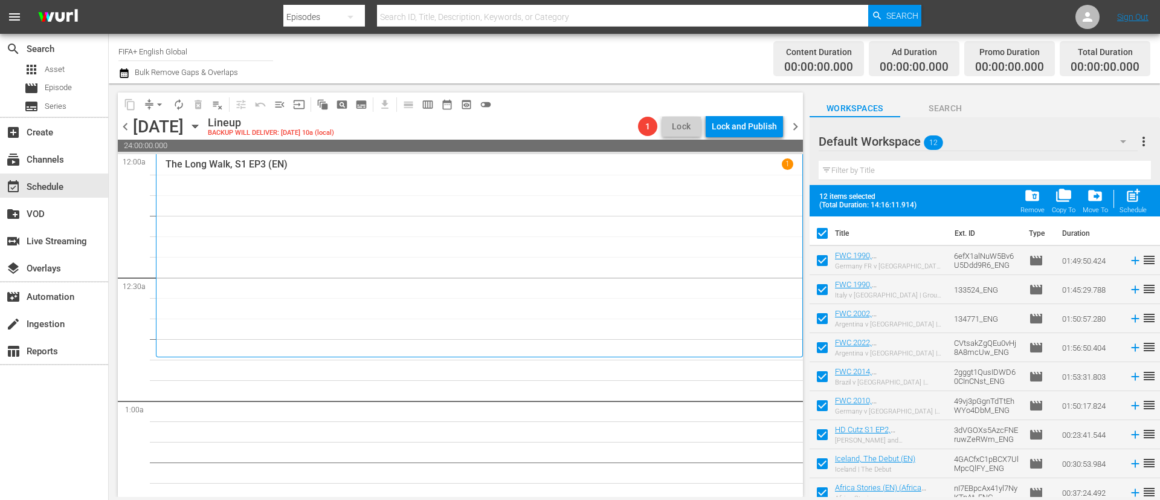
click at [1151, 192] on div "12 items selected (Total Duration: 14:16:11.914) folder_delete Remove folder_co…" at bounding box center [985, 200] width 351 height 31
click at [1146, 195] on div "post_add Schedule" at bounding box center [1133, 200] width 27 height 27
checkbox input "false"
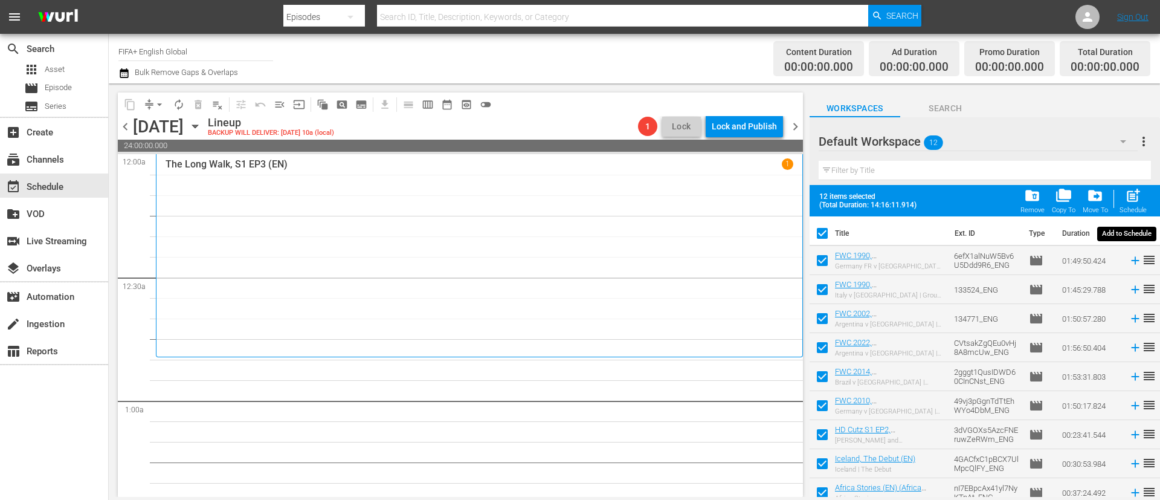
checkbox input "false"
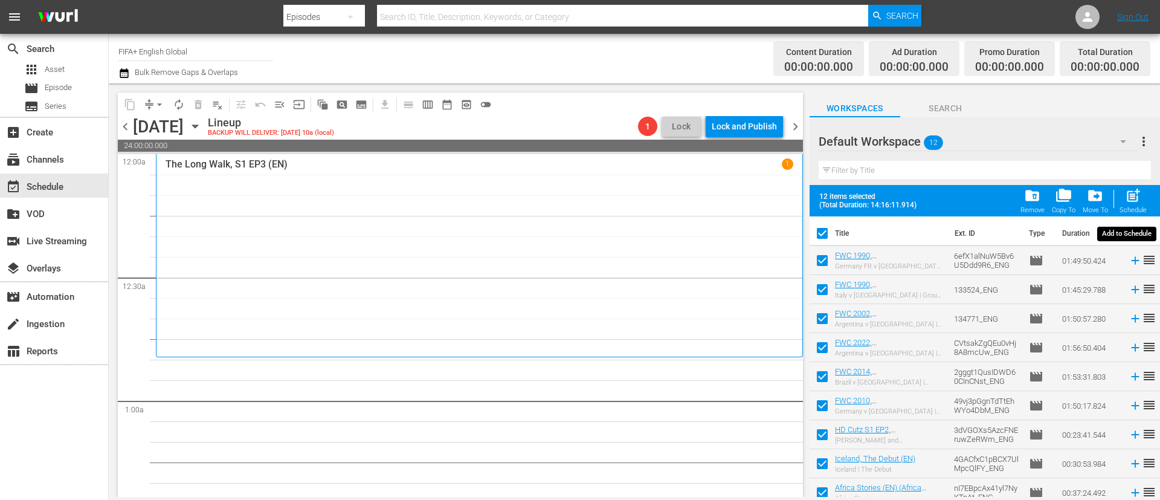
checkbox input "false"
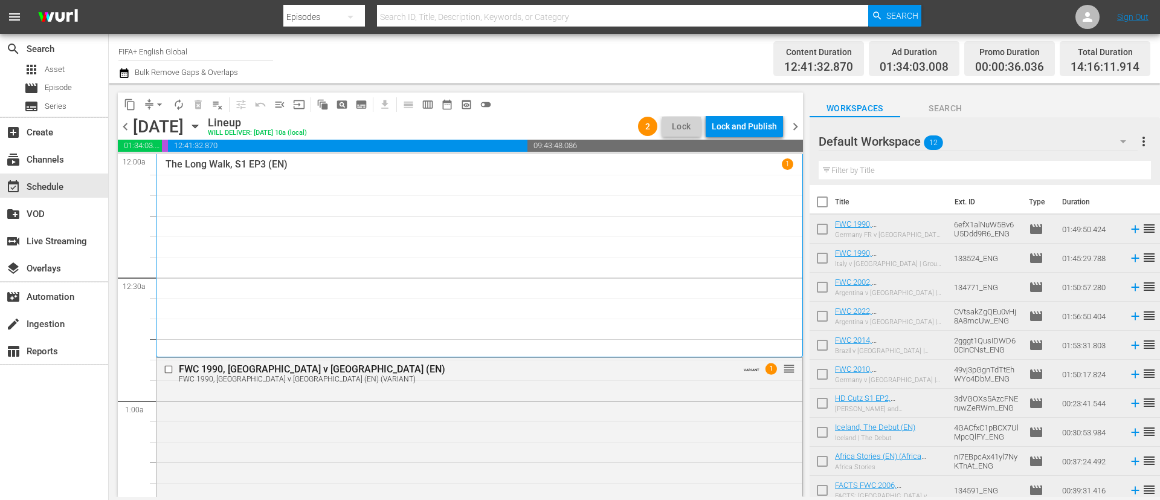
click at [818, 197] on input "checkbox" at bounding box center [822, 204] width 25 height 25
checkbox input "true"
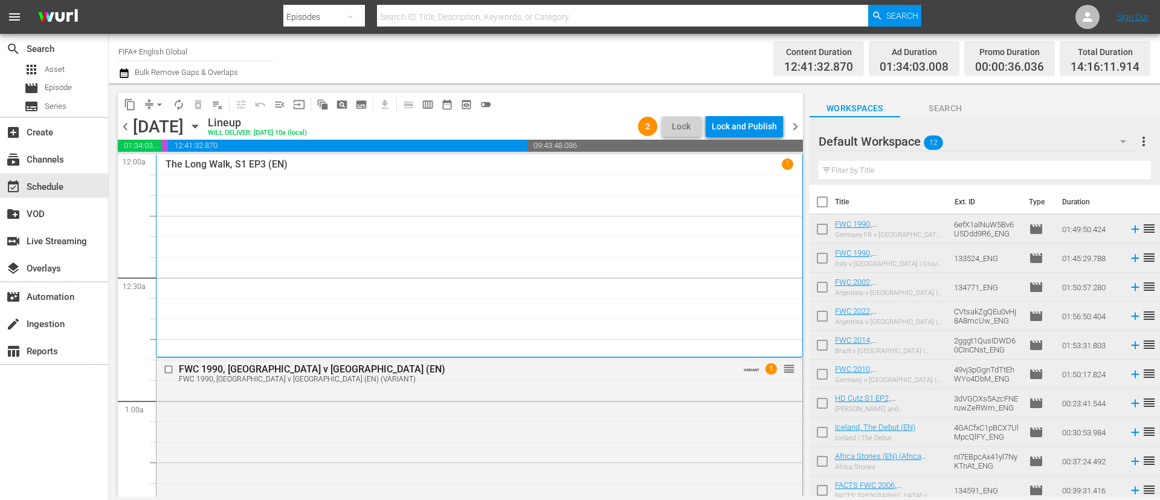
checkbox input "true"
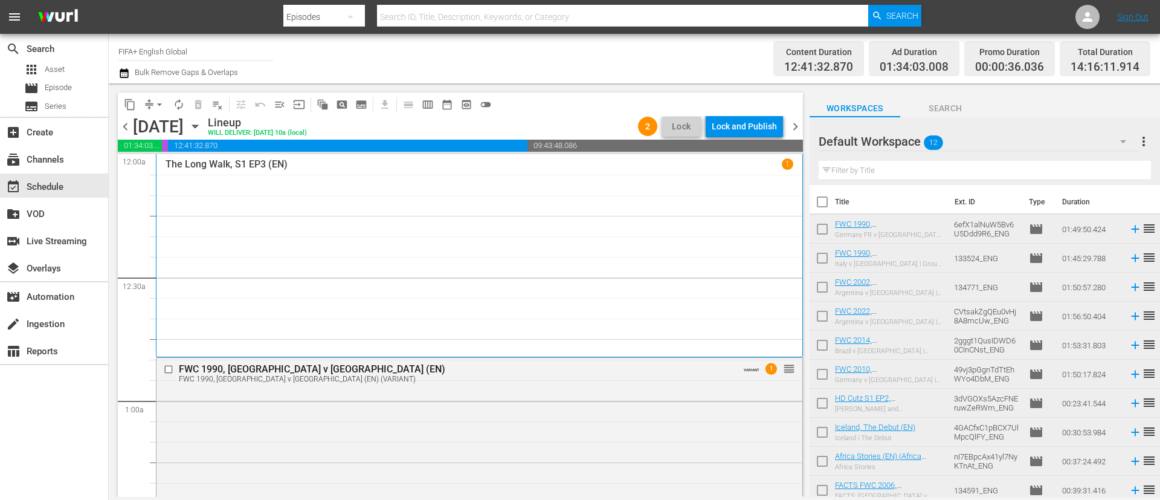
checkbox input "true"
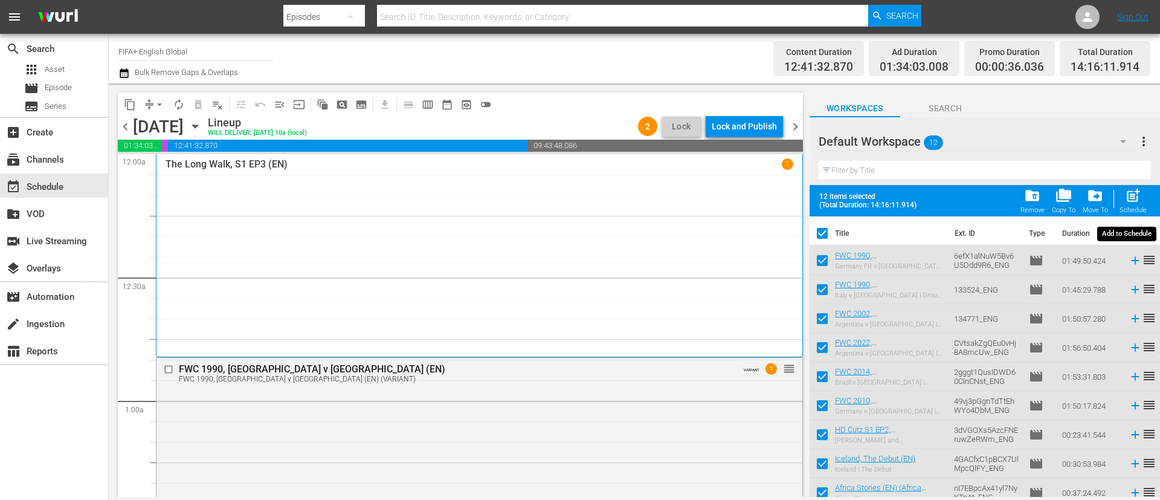
click at [1137, 207] on div "Schedule" at bounding box center [1133, 210] width 27 height 8
checkbox input "false"
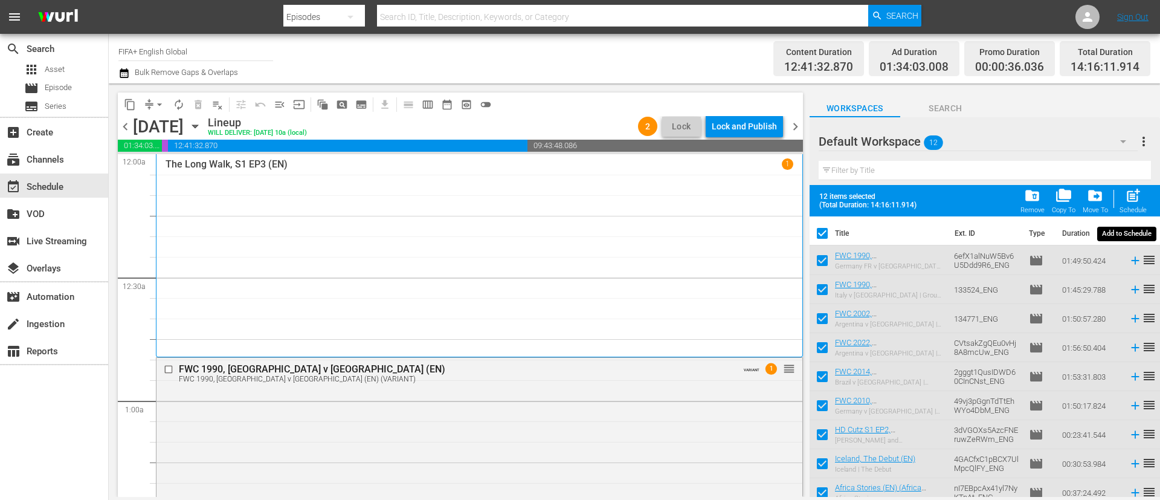
checkbox input "false"
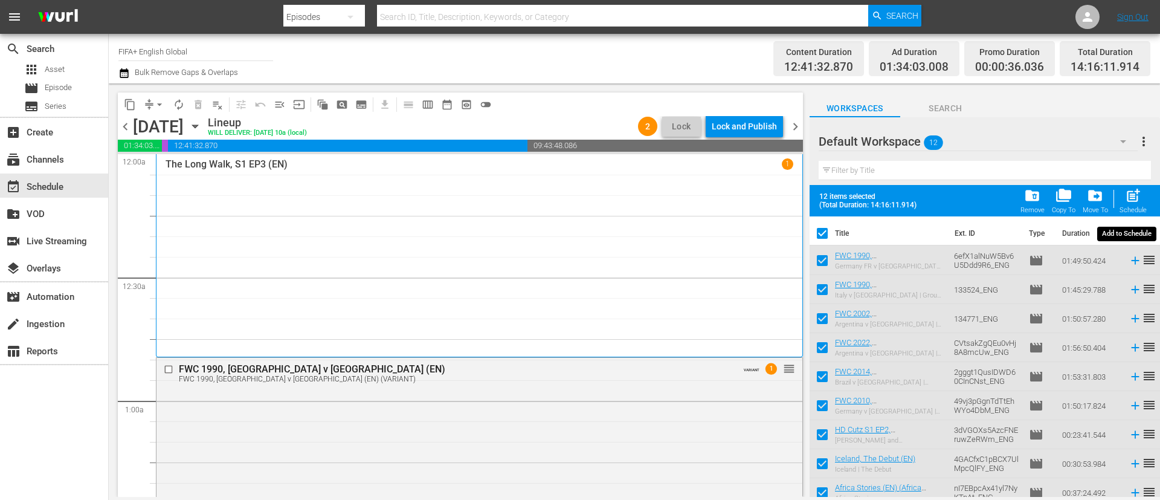
checkbox input "false"
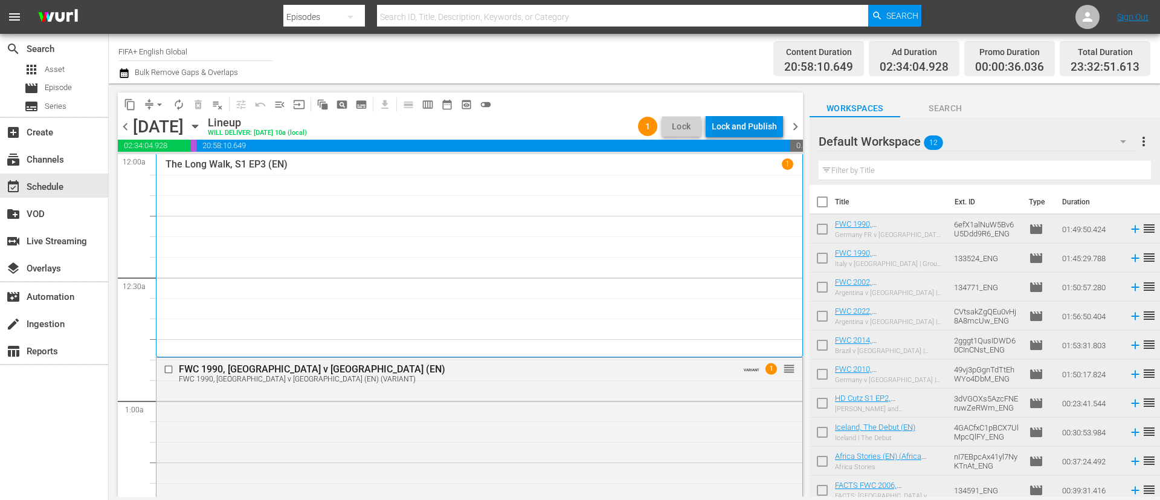
click at [743, 124] on div "Lock and Publish" at bounding box center [744, 126] width 65 height 22
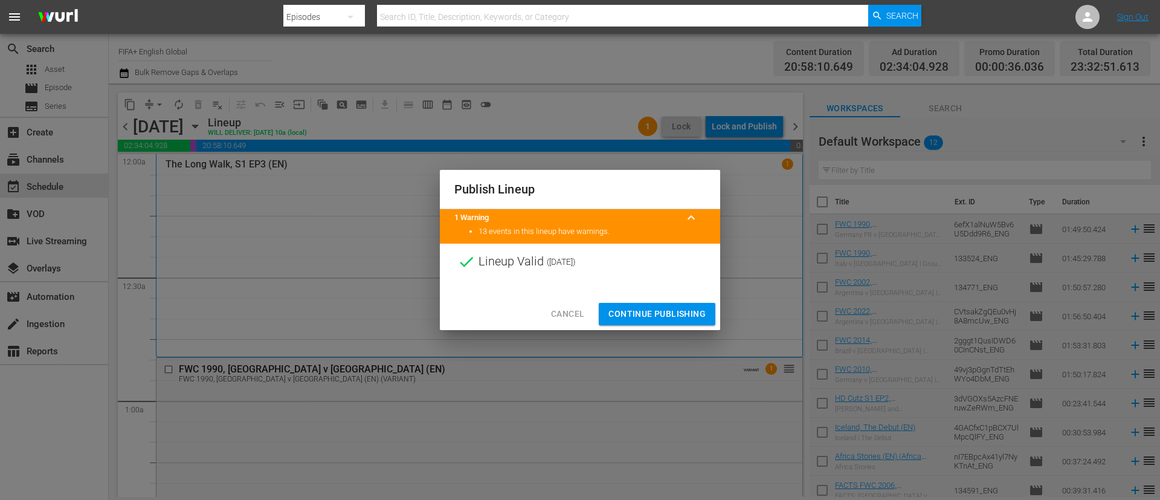
click at [560, 328] on div "Cancel Continue Publishing" at bounding box center [580, 314] width 280 height 32
click at [562, 317] on span "Cancel" at bounding box center [567, 313] width 33 height 15
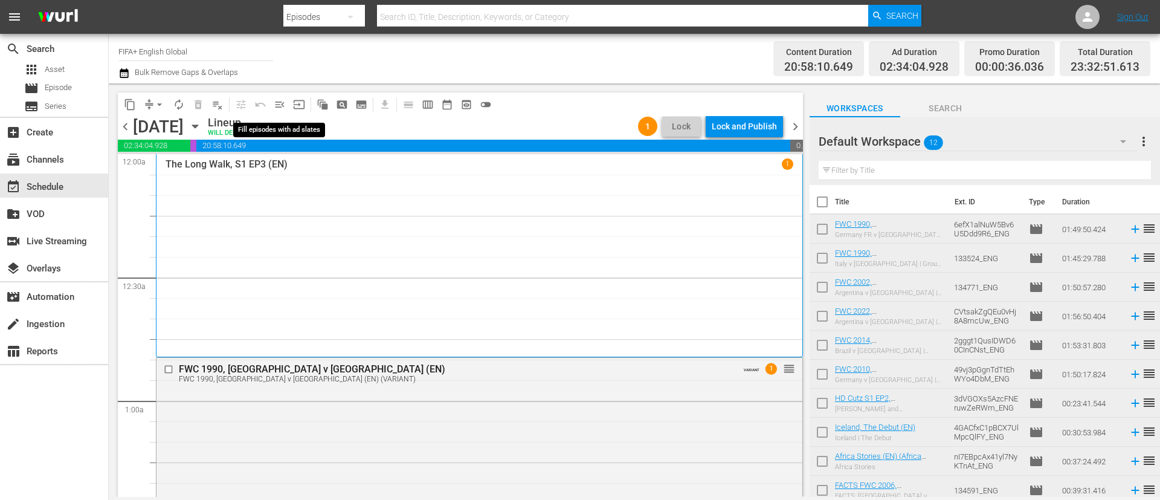
click at [282, 111] on button "menu_open" at bounding box center [279, 104] width 19 height 19
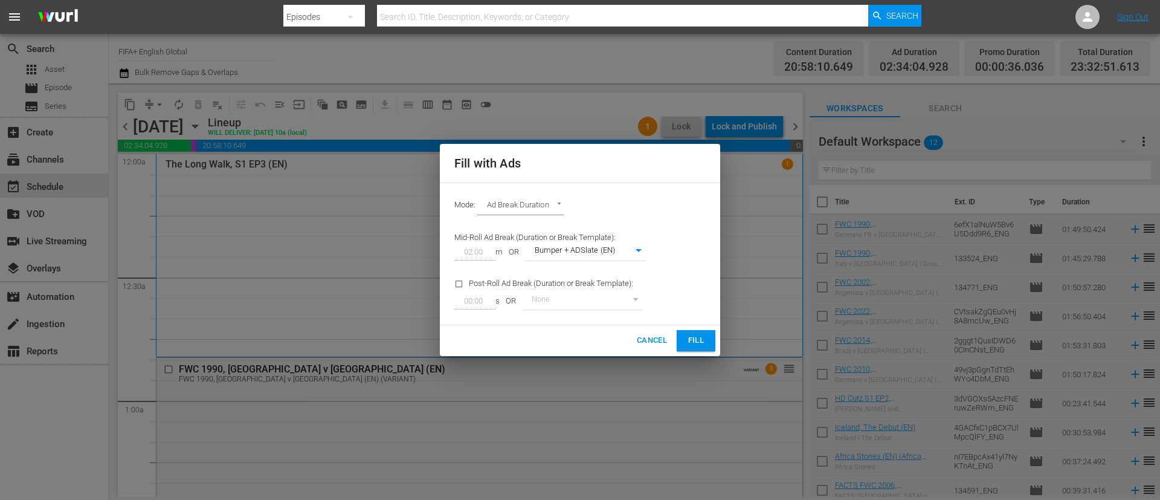
click at [693, 344] on span "Fill" at bounding box center [696, 341] width 19 height 14
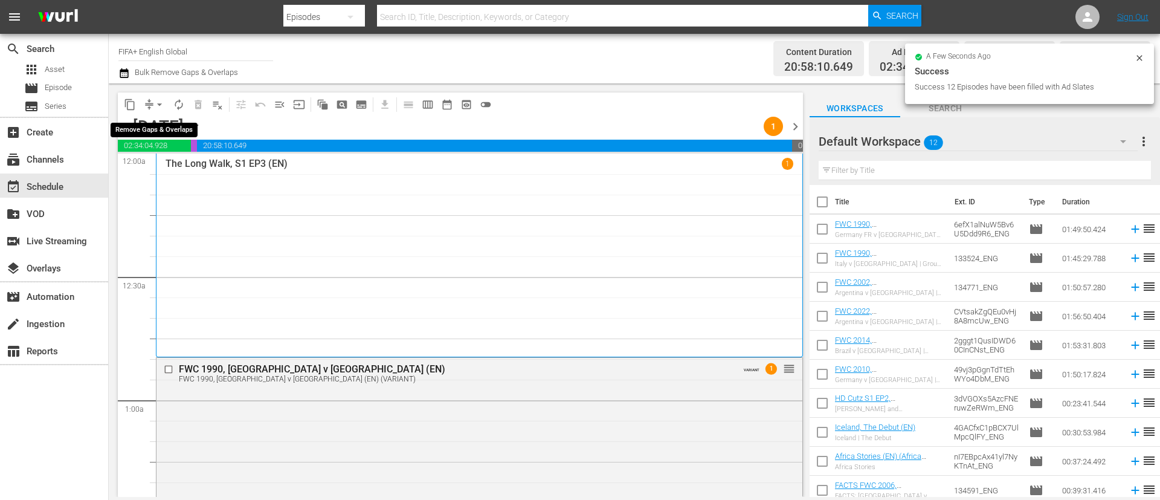
click at [152, 105] on button "arrow_drop_down" at bounding box center [159, 104] width 19 height 19
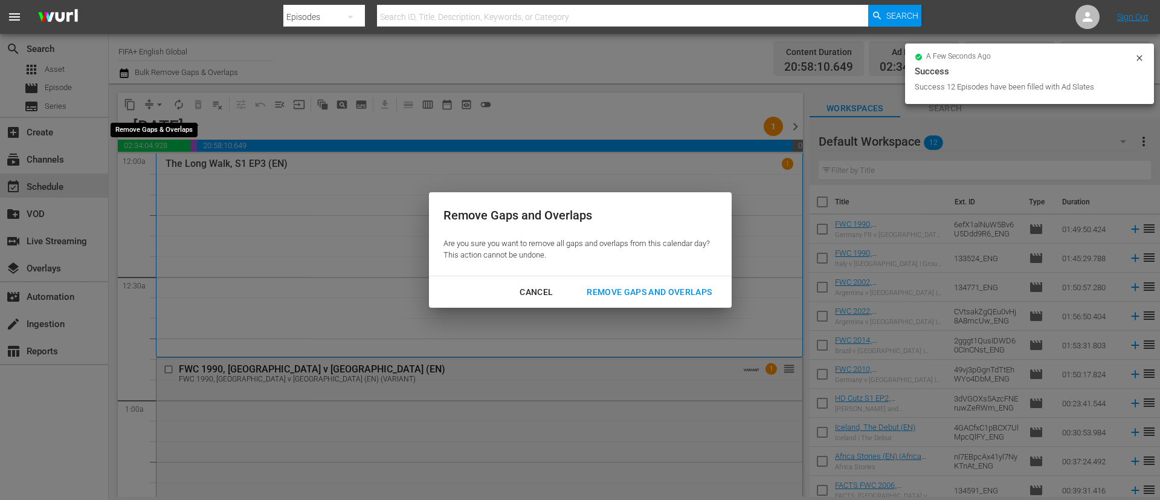
click at [635, 285] on div "Remove Gaps and Overlaps" at bounding box center [649, 292] width 144 height 15
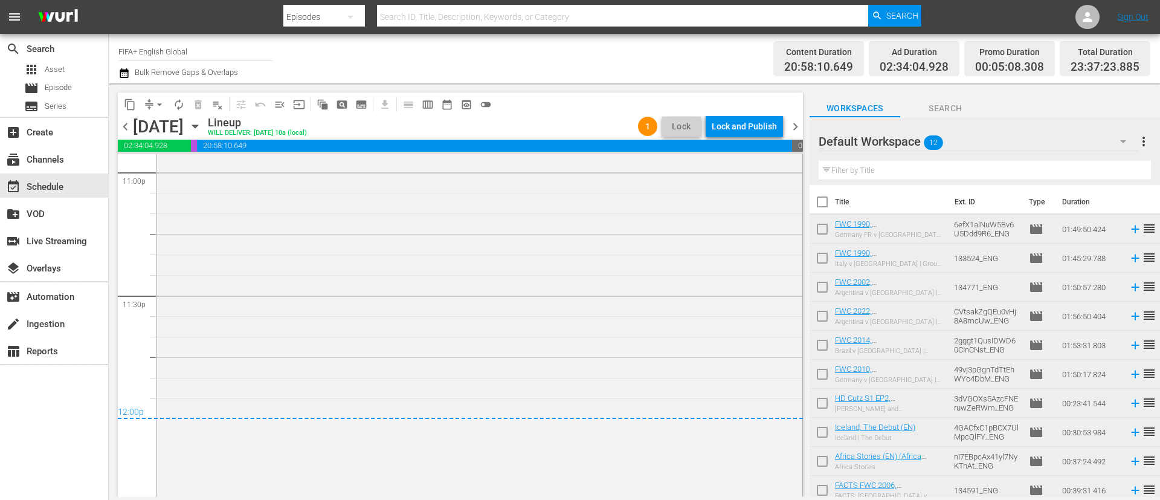
scroll to position [5686, 0]
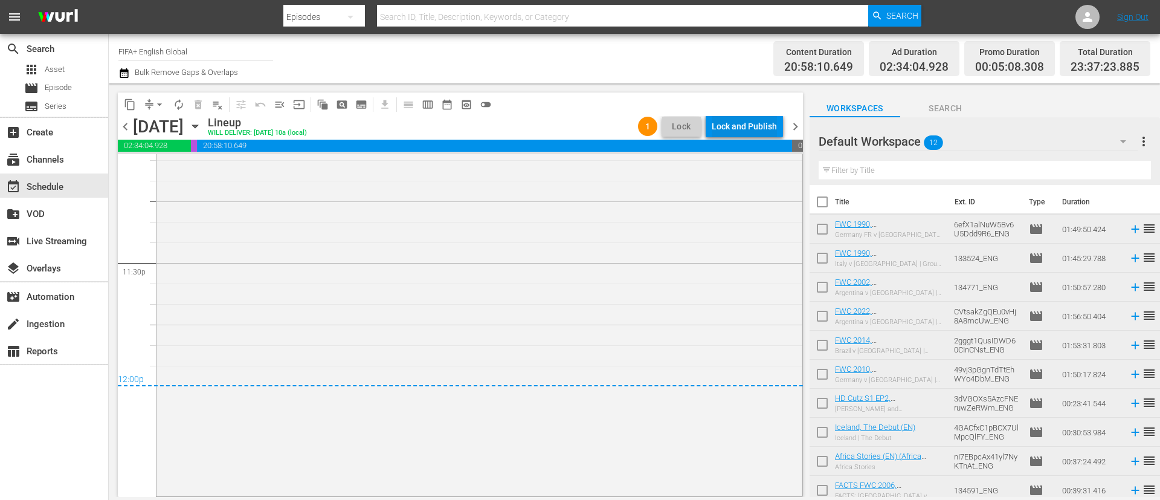
click at [735, 120] on div "Lock and Publish" at bounding box center [744, 126] width 65 height 22
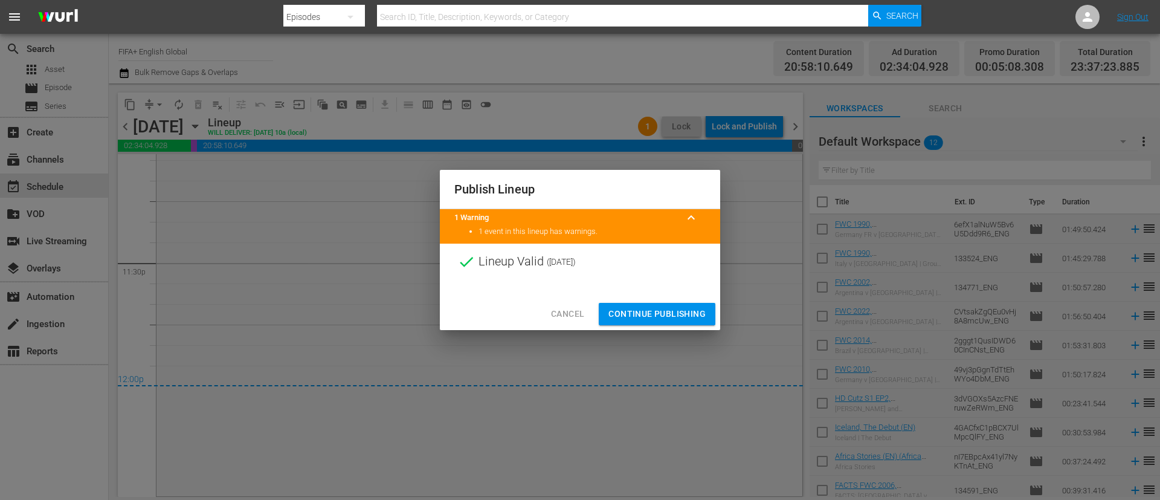
click at [679, 309] on span "Continue Publishing" at bounding box center [657, 313] width 97 height 15
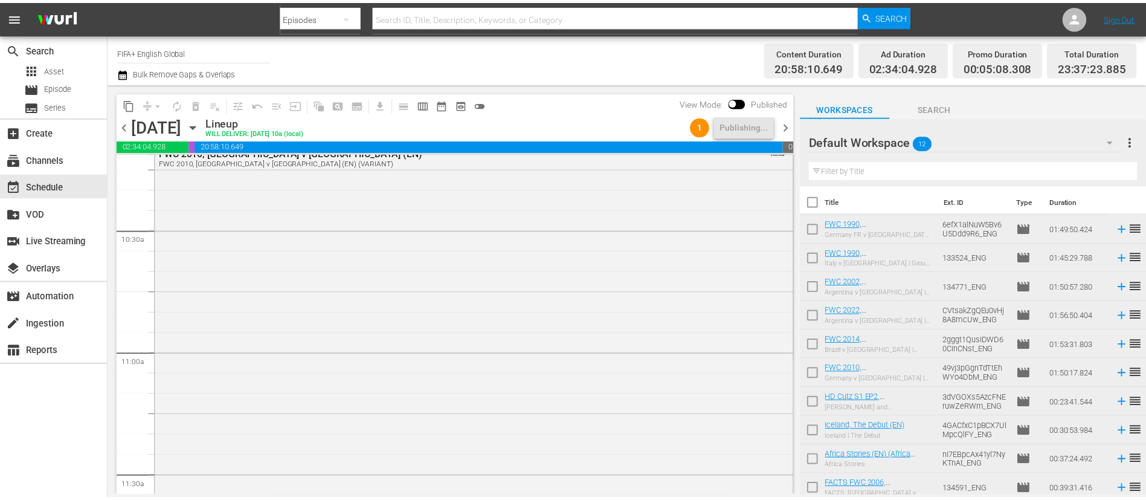
scroll to position [1788, 0]
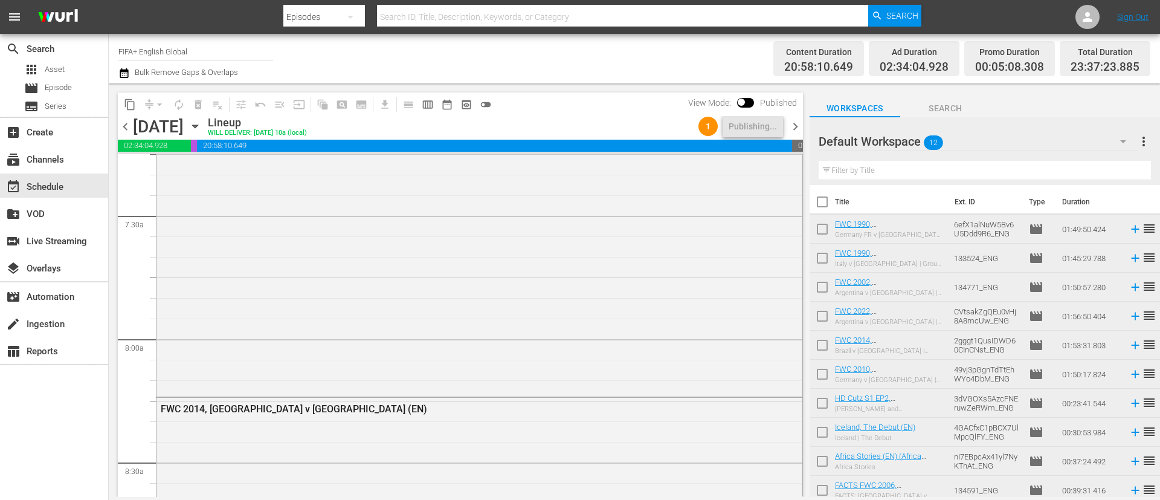
click at [825, 204] on input "checkbox" at bounding box center [822, 204] width 25 height 25
checkbox input "true"
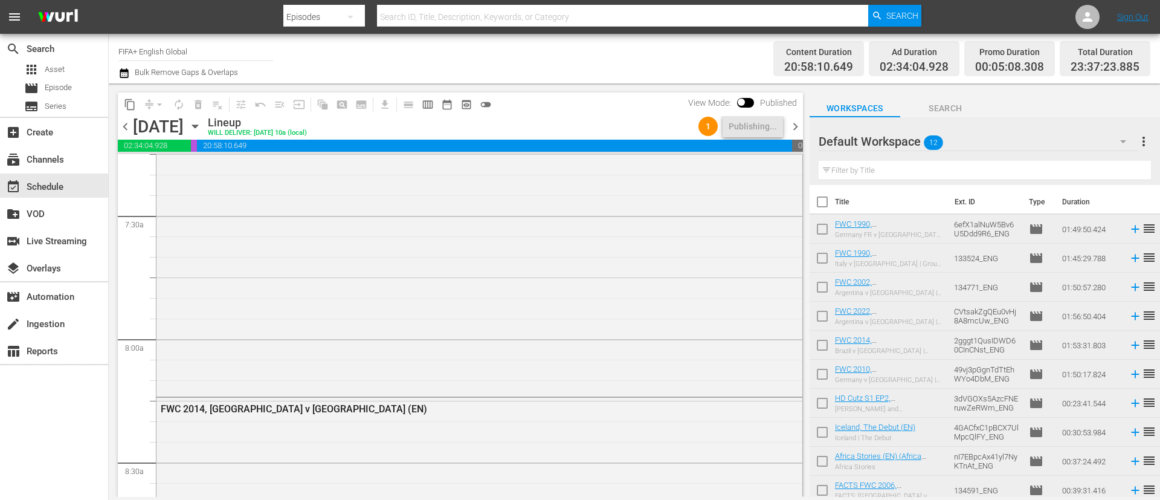
checkbox input "true"
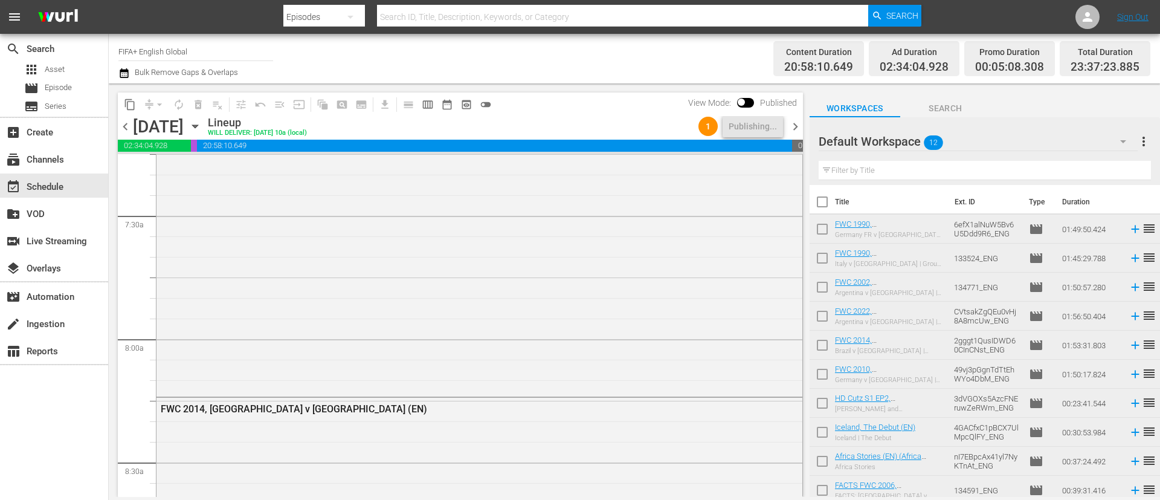
checkbox input "true"
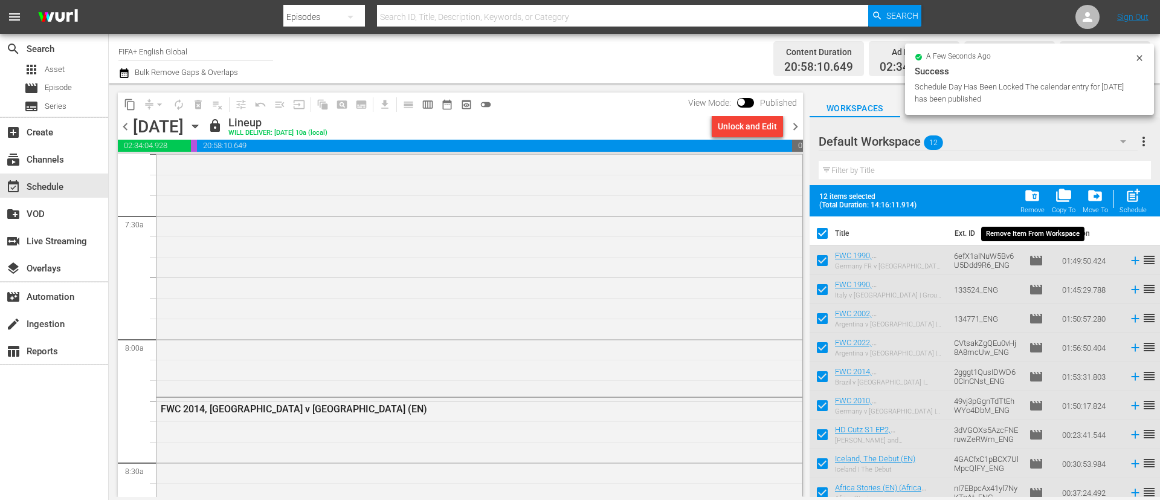
click at [1038, 199] on span "folder_delete" at bounding box center [1032, 195] width 16 height 16
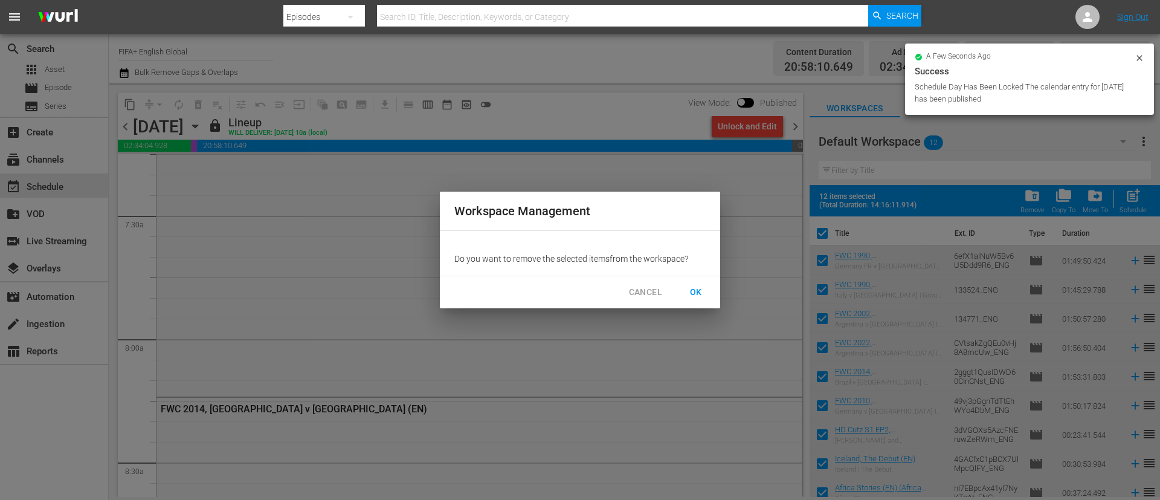
click at [712, 289] on button "OK" at bounding box center [696, 292] width 39 height 22
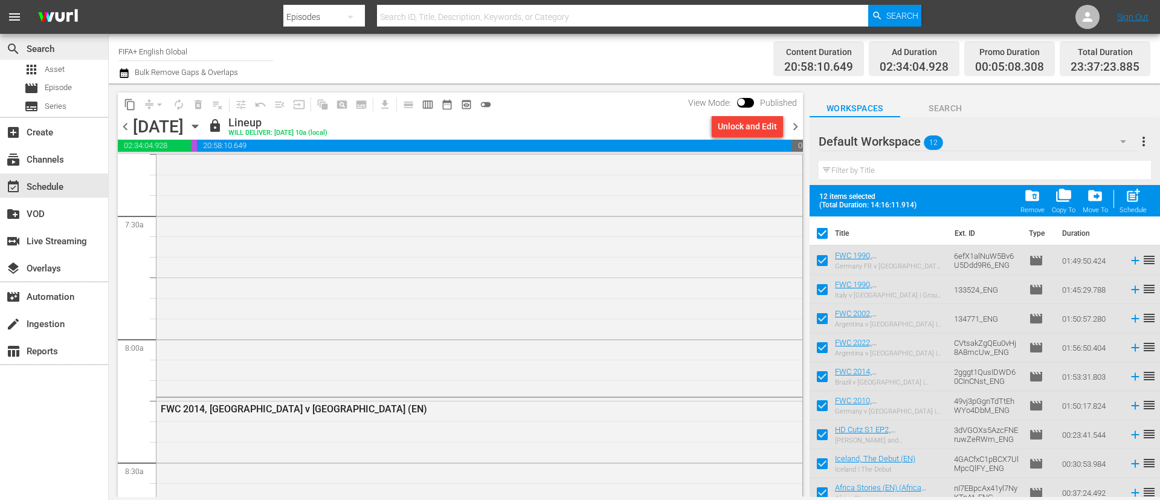
checkbox input "false"
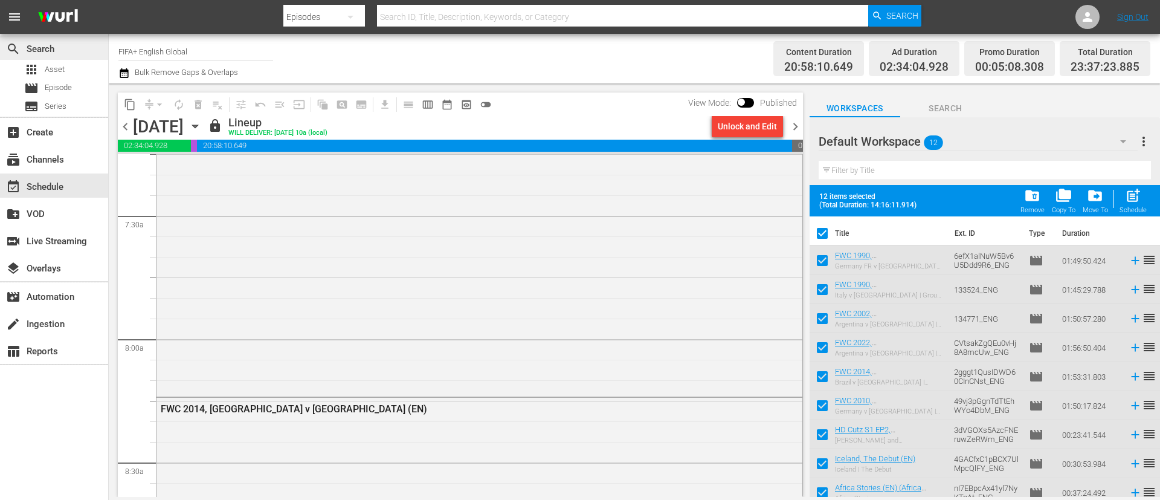
checkbox input "false"
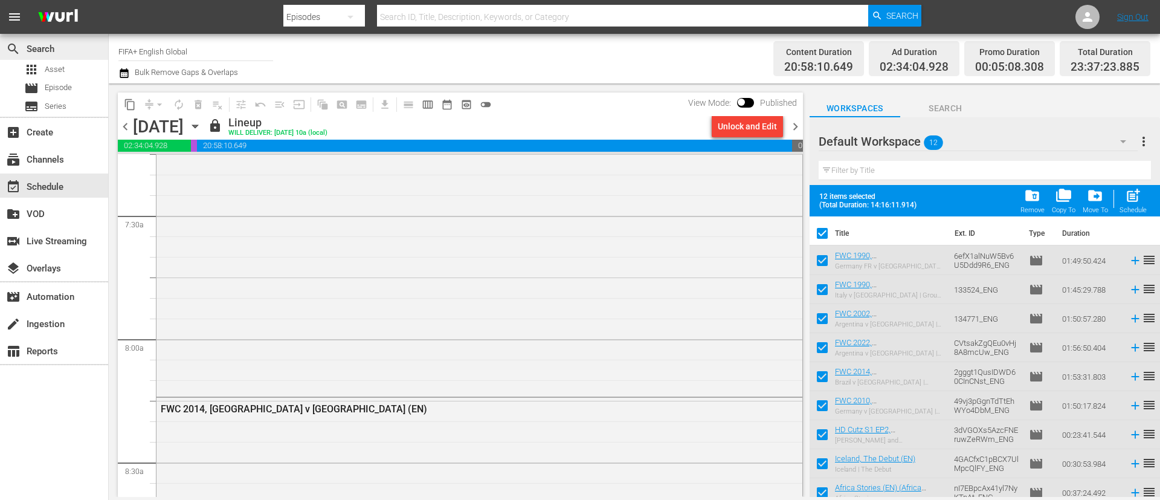
checkbox input "false"
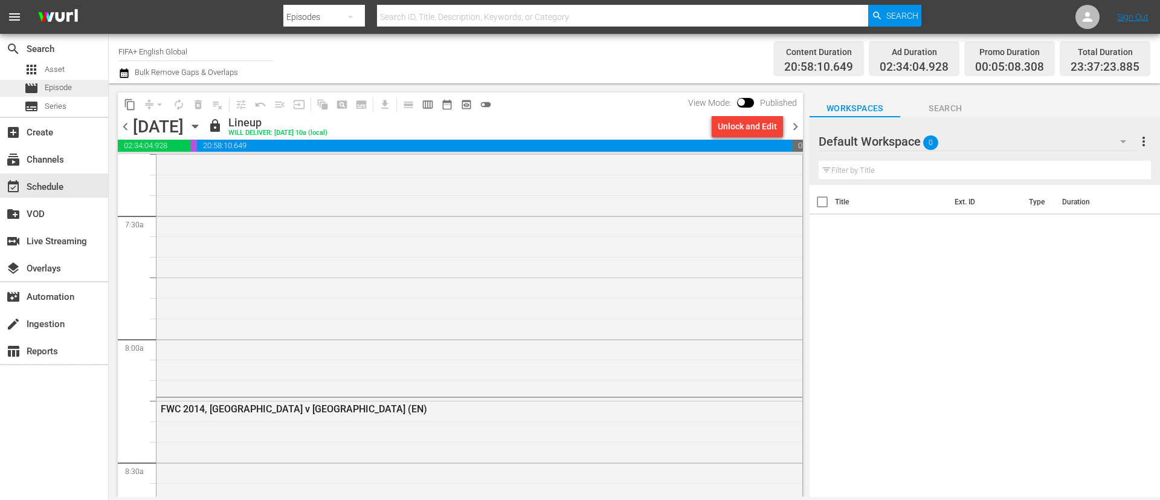
click at [43, 83] on div "movie Episode" at bounding box center [48, 88] width 48 height 17
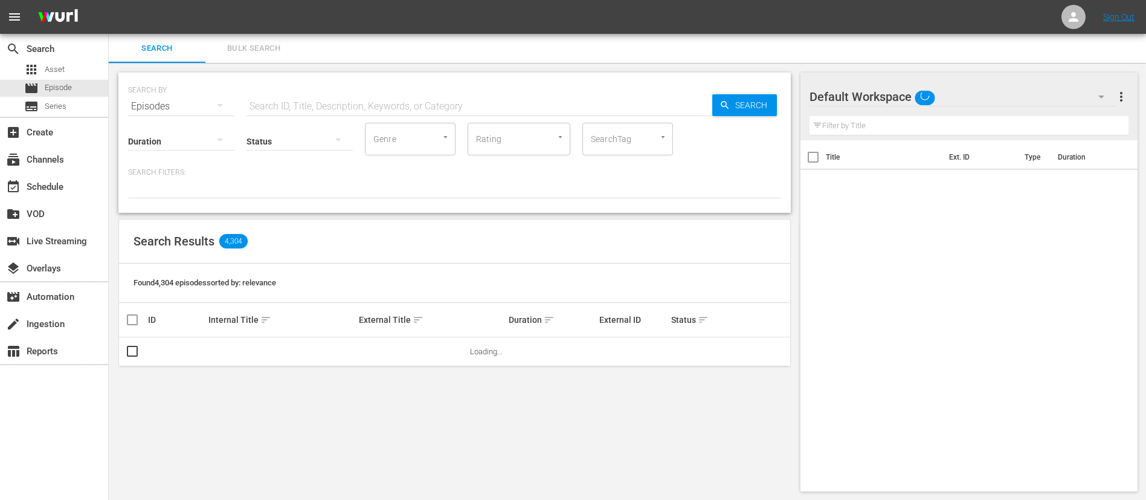
click at [286, 32] on nav "menu Sign Out" at bounding box center [573, 17] width 1146 height 34
click at [262, 42] on span "Bulk Search" at bounding box center [254, 49] width 82 height 14
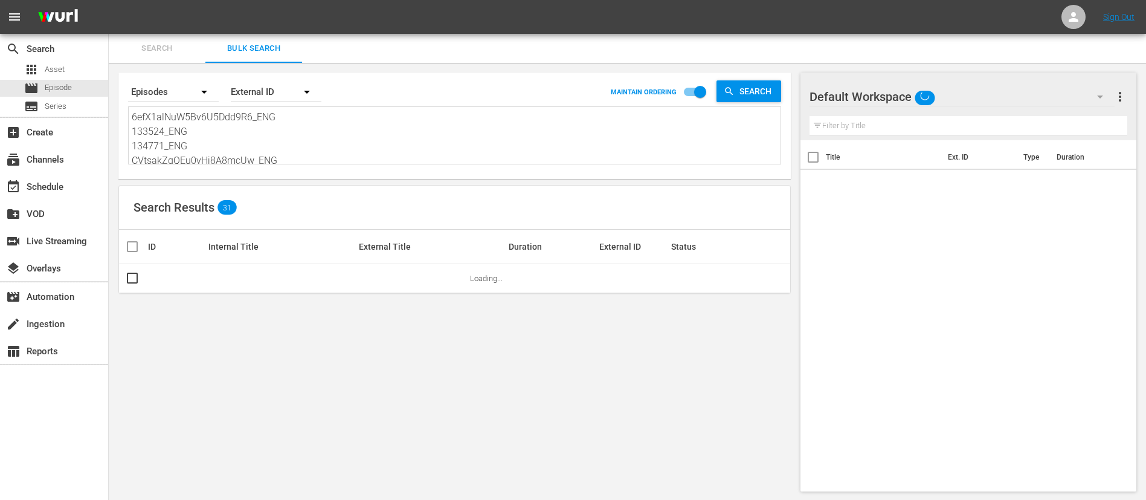
click at [350, 140] on textarea "6efX1alNuW5Bv6U5Ddd9R6_ENG 133524_ENG 134771_ENG CVtsakZgQEu0vHj8A8mcUw_ENG 2gg…" at bounding box center [456, 137] width 649 height 55
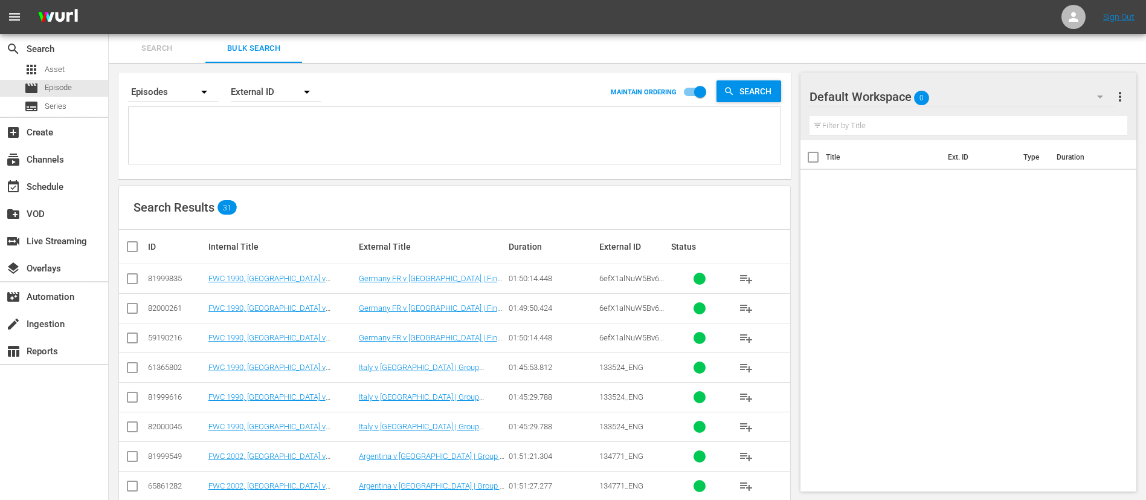
paste textarea "FWC 1970, Brazil v Italy, Final - FMR FWC 1978, Argentina v Netherlands, Final …"
type textarea "FWC 1970, Brazil v Italy, Final - FMR FWC 1978, Argentina v Netherlands, Final …"
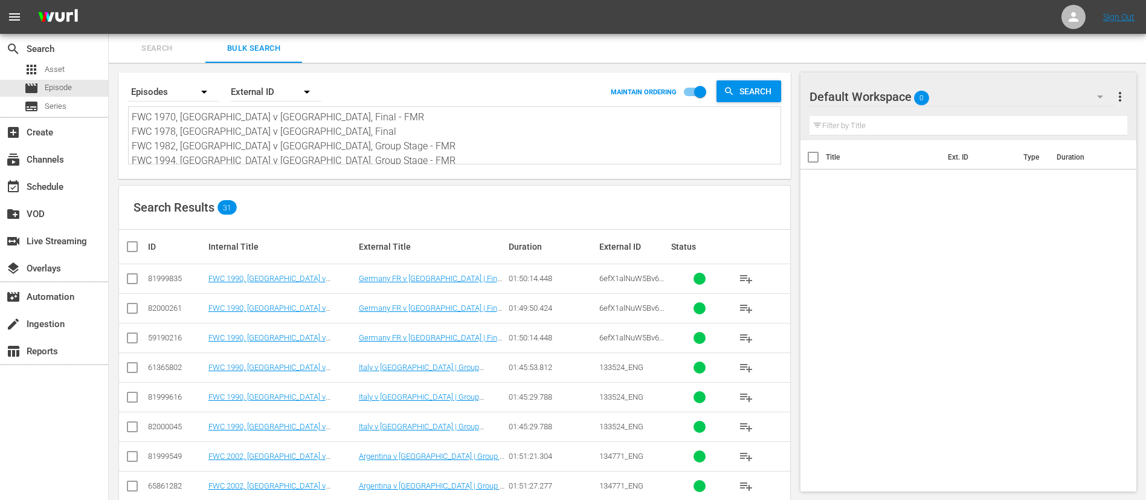
scroll to position [1, 0]
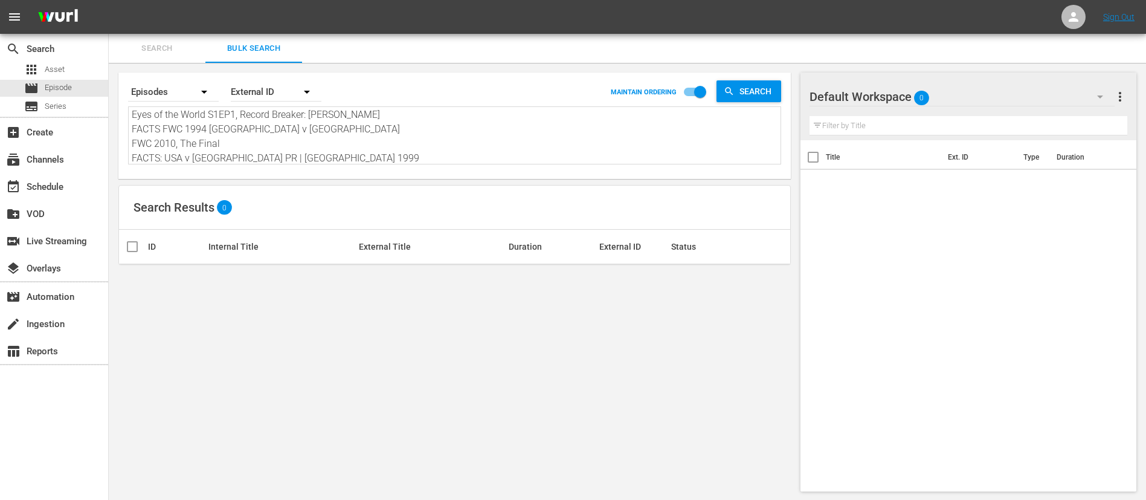
type textarea "FWC 1970, Brazil v Italy, Final - FMR FWC 1978, Argentina v Netherlands, Final …"
click at [291, 115] on textarea "FWC 1970, Brazil v Italy, Final - FMR FWC 1978, Argentina v Netherlands, Final …" at bounding box center [456, 136] width 649 height 55
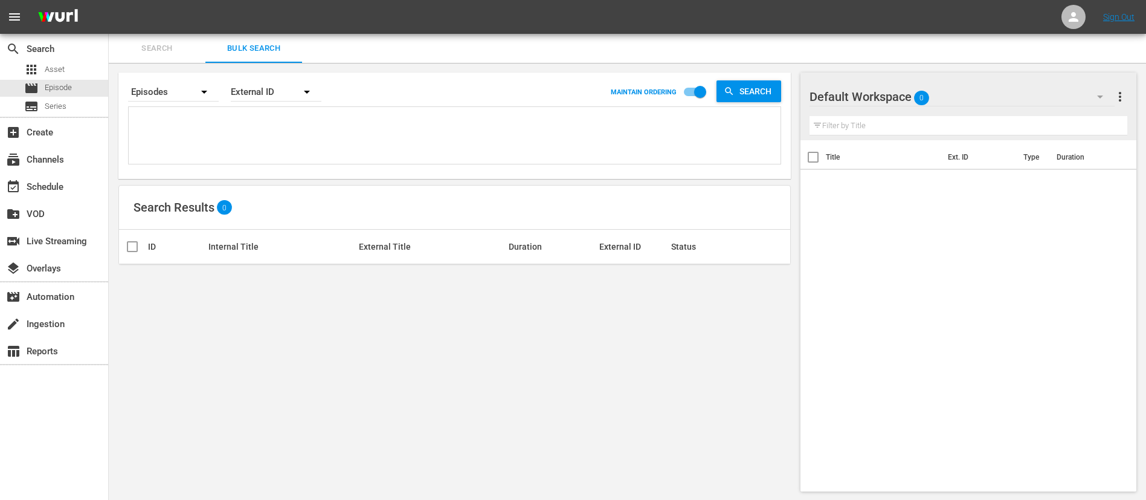
paste textarea "1PWVyYB9n0irNo8j8ndgTL_ENG 2VMgMK10wSPVNbkSbwKuOr_ENG 131858_ENG 134842_ENG 168…"
type textarea "1PWVyYB9n0irNo8j8ndgTL_ENG 2VMgMK10wSPVNbkSbwKuOr_ENG 131858_ENG 134842_ENG 168…"
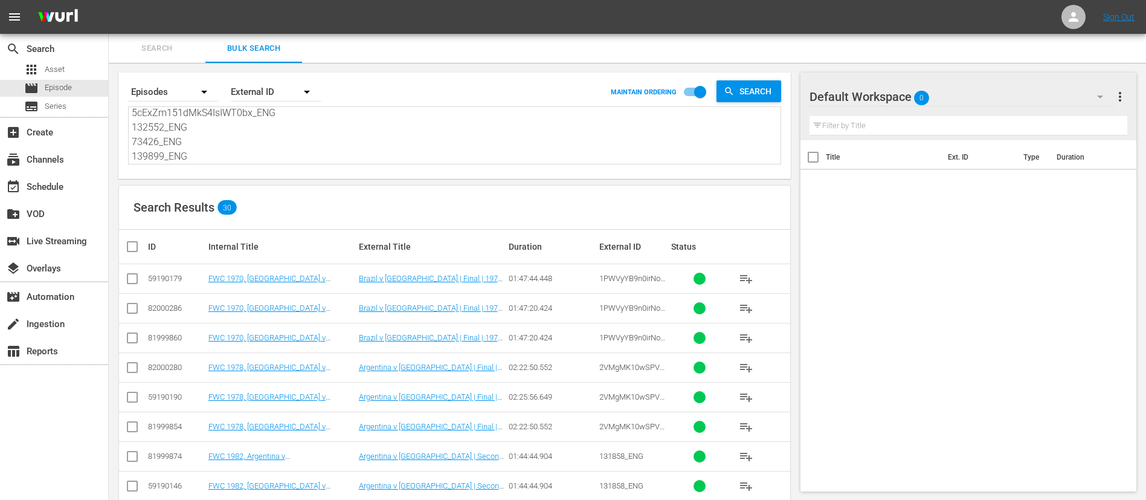
type textarea "1PWVyYB9n0irNo8j8ndgTL_ENG 2VMgMK10wSPVNbkSbwKuOr_ENG 131858_ENG 134842_ENG 168…"
click at [131, 281] on input "checkbox" at bounding box center [132, 281] width 15 height 15
checkbox input "true"
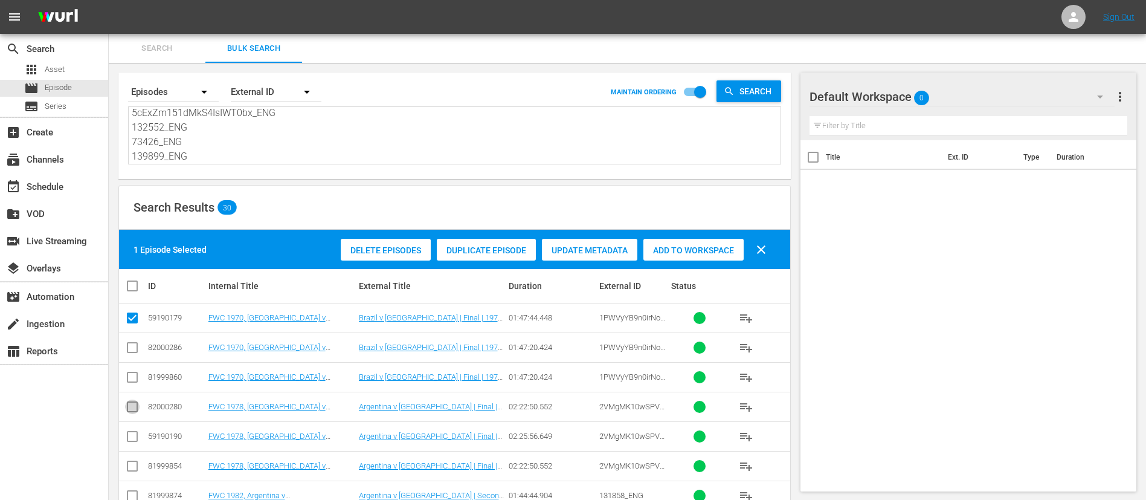
click at [130, 409] on input "checkbox" at bounding box center [132, 409] width 15 height 15
checkbox input "true"
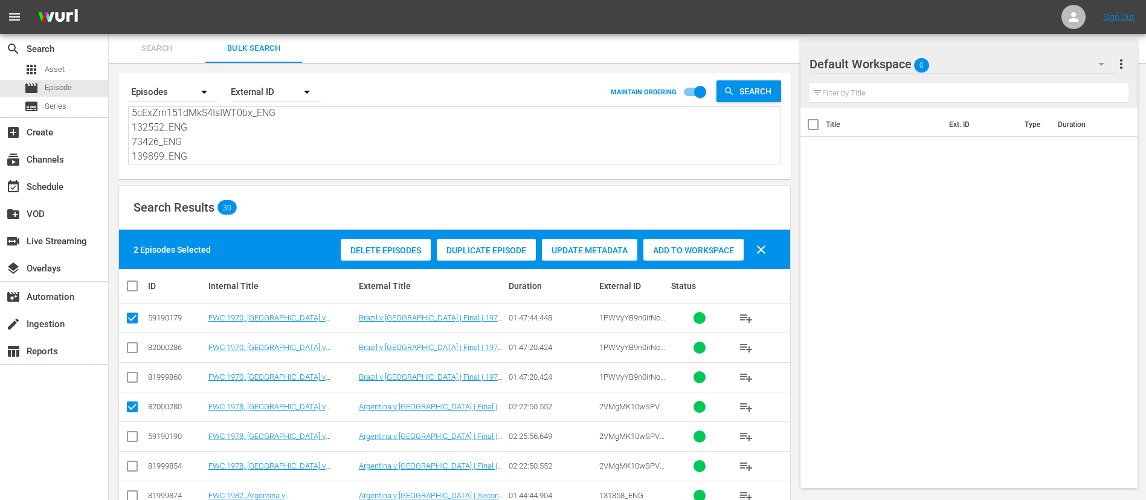
scroll to position [91, 0]
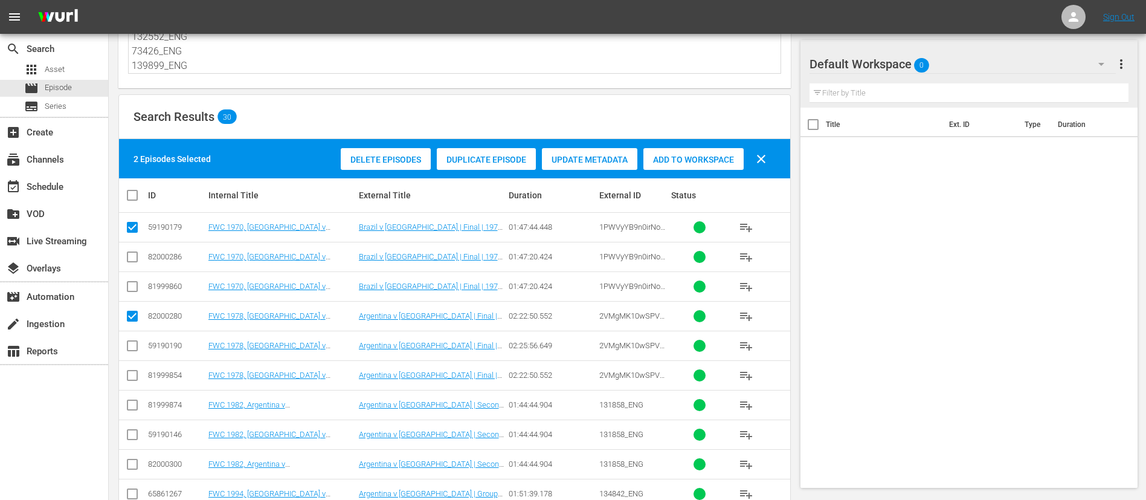
click at [131, 408] on input "checkbox" at bounding box center [132, 407] width 15 height 15
checkbox input "true"
click at [129, 487] on icon at bounding box center [132, 493] width 15 height 15
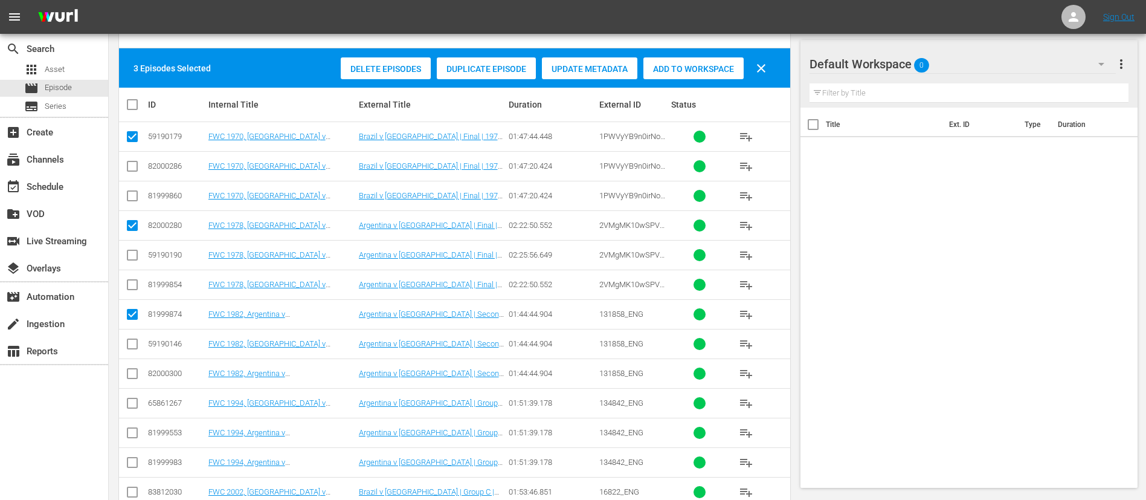
click at [132, 401] on input "checkbox" at bounding box center [132, 405] width 15 height 15
checkbox input "true"
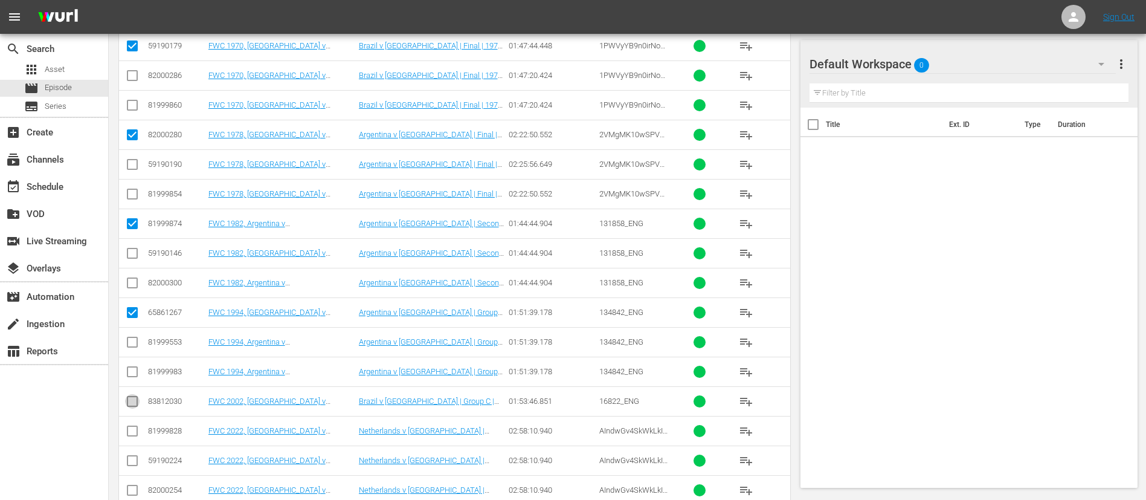
click at [132, 398] on input "checkbox" at bounding box center [132, 403] width 15 height 15
checkbox input "true"
click at [132, 427] on input "checkbox" at bounding box center [132, 433] width 15 height 15
checkbox input "true"
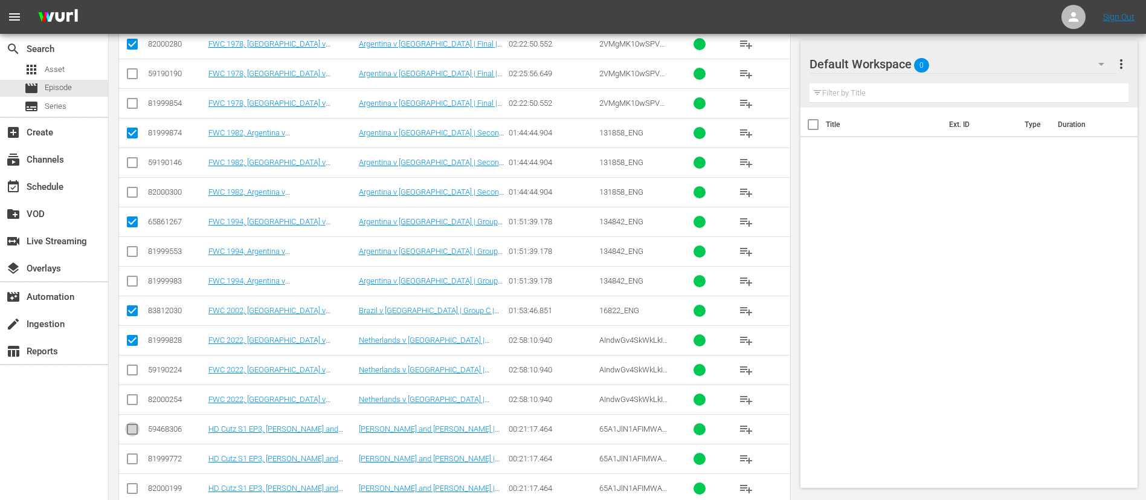
click at [132, 427] on input "checkbox" at bounding box center [132, 431] width 15 height 15
checkbox input "true"
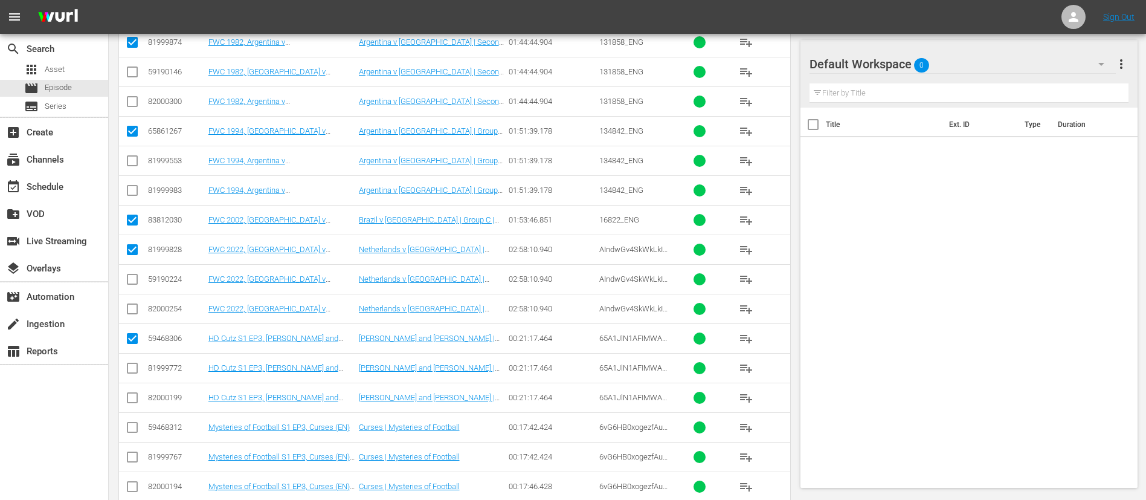
click at [132, 427] on input "checkbox" at bounding box center [132, 429] width 15 height 15
checkbox input "true"
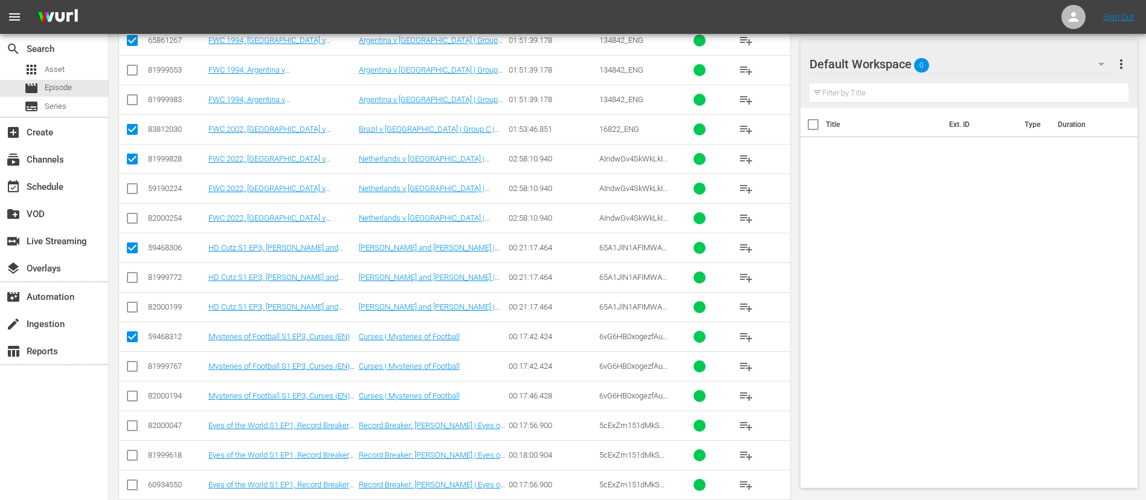
click at [132, 427] on input "checkbox" at bounding box center [132, 428] width 15 height 15
checkbox input "true"
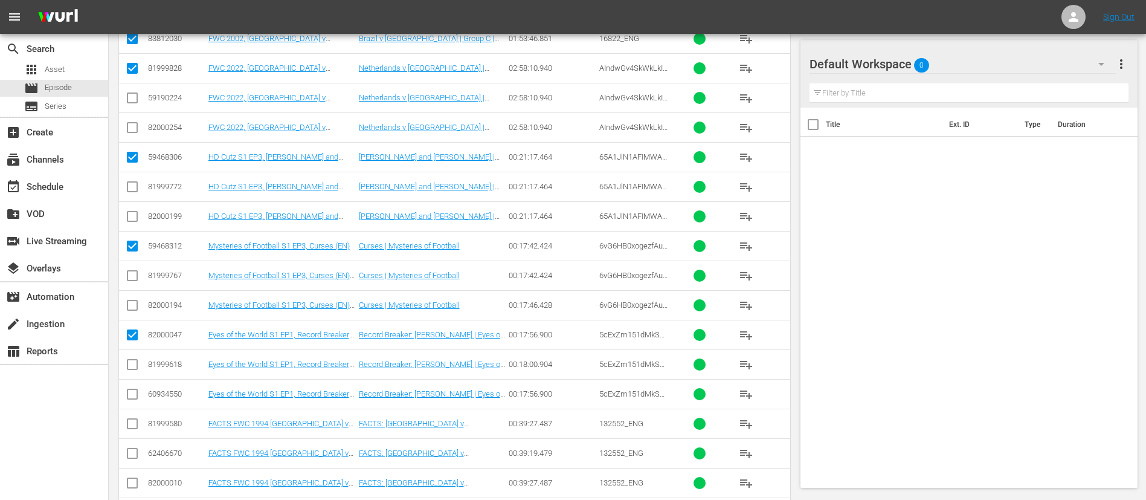
click at [132, 427] on input "checkbox" at bounding box center [132, 426] width 15 height 15
checkbox input "true"
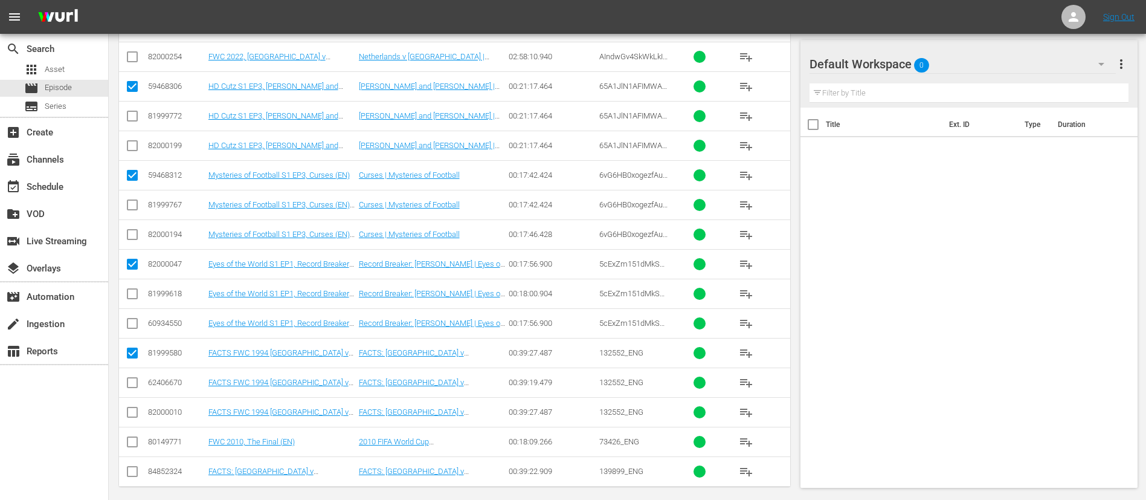
scroll to position [714, 0]
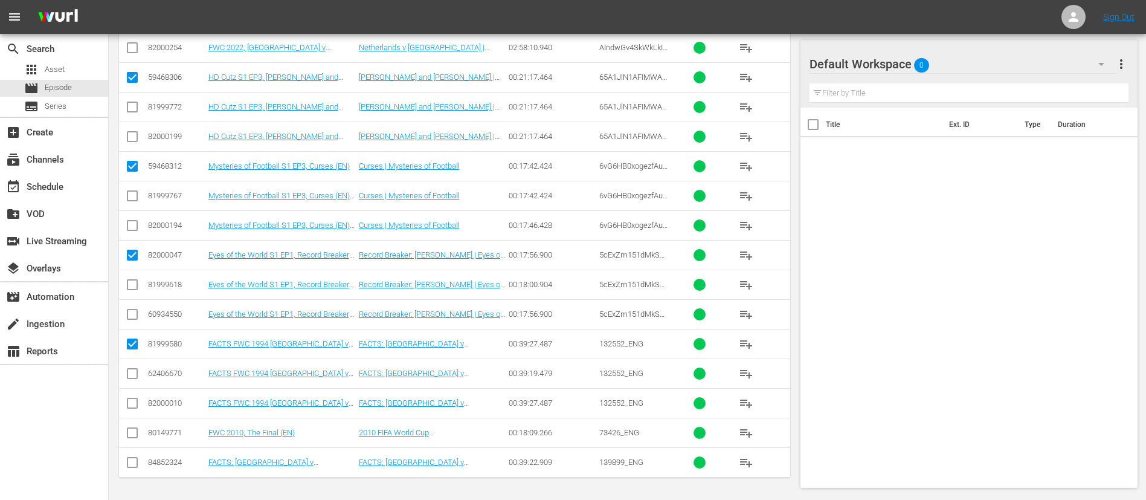
click at [132, 427] on icon at bounding box center [132, 432] width 11 height 11
click at [132, 440] on input "checkbox" at bounding box center [132, 435] width 15 height 15
checkbox input "true"
click at [128, 460] on input "checkbox" at bounding box center [132, 464] width 15 height 15
checkbox input "true"
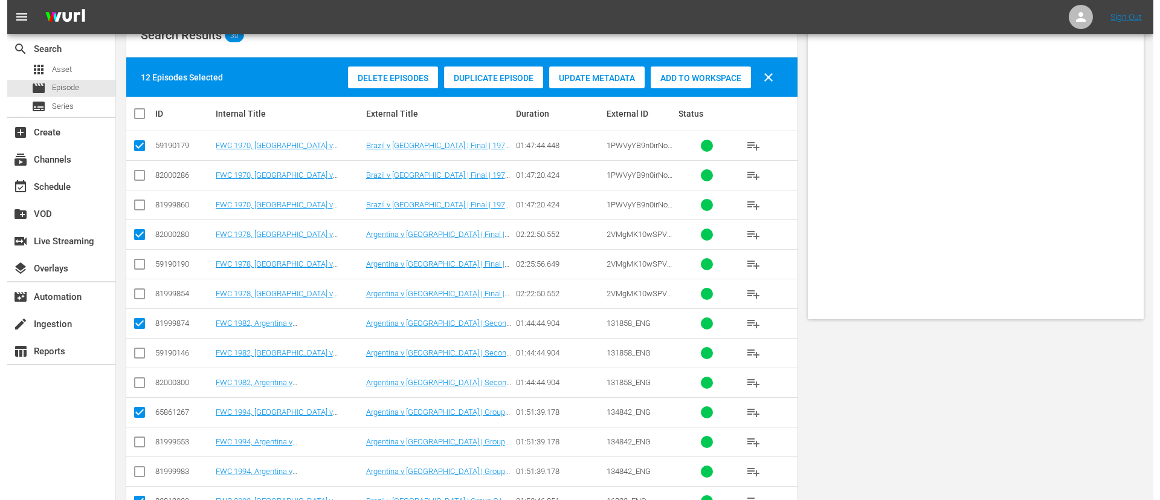
scroll to position [0, 0]
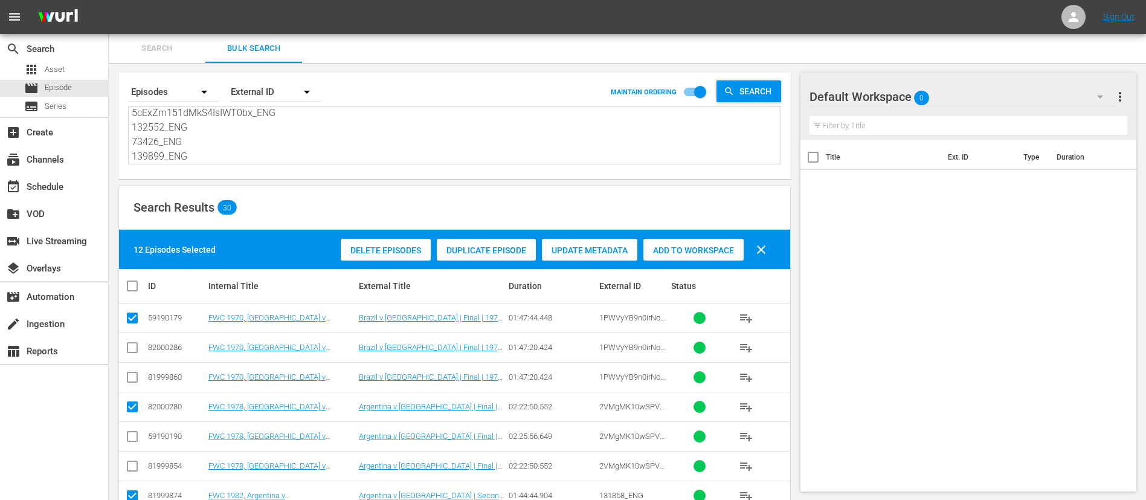
click at [723, 247] on span "Add to Workspace" at bounding box center [694, 250] width 100 height 10
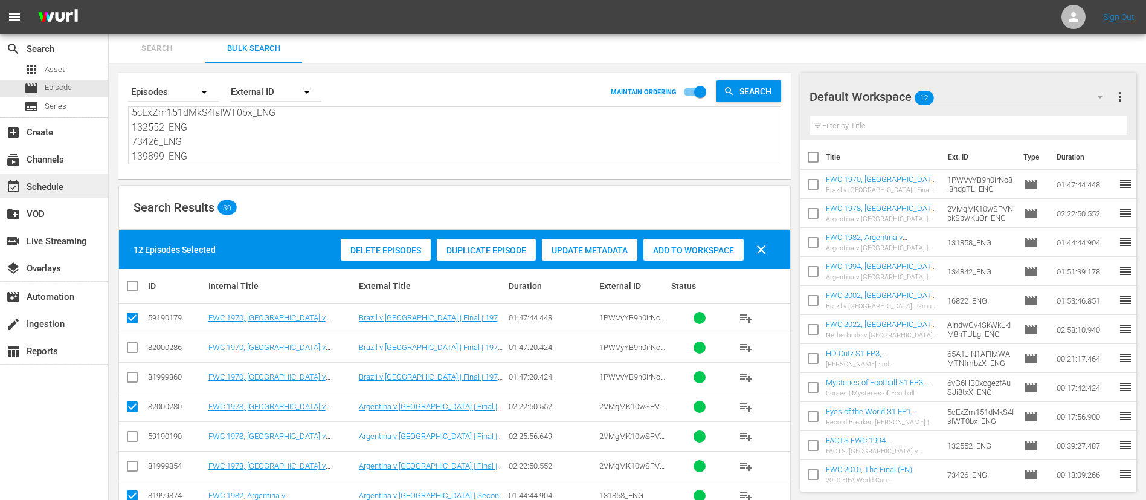
click at [69, 190] on div "event_available Schedule" at bounding box center [54, 185] width 108 height 24
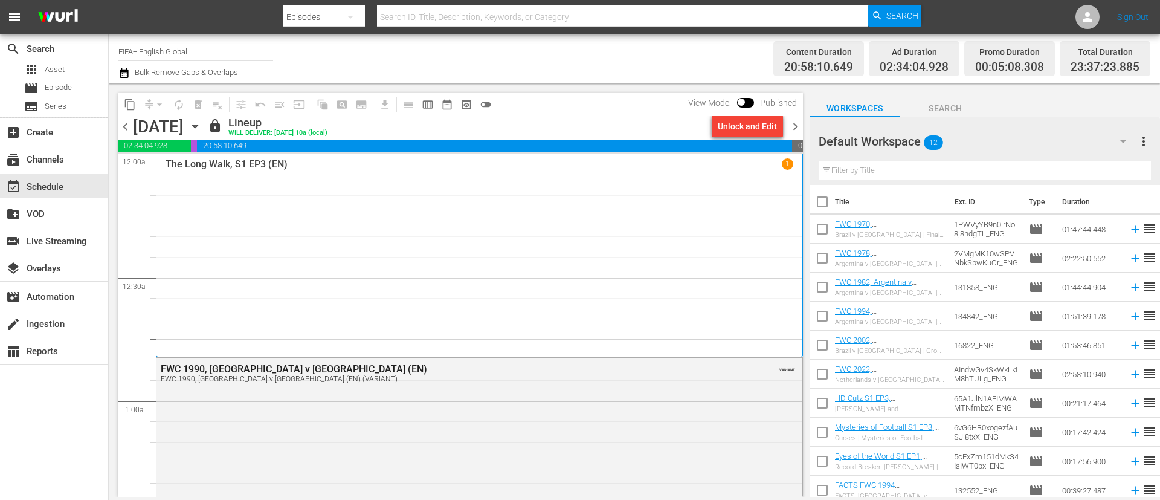
click at [795, 131] on span "chevron_right" at bounding box center [795, 126] width 15 height 15
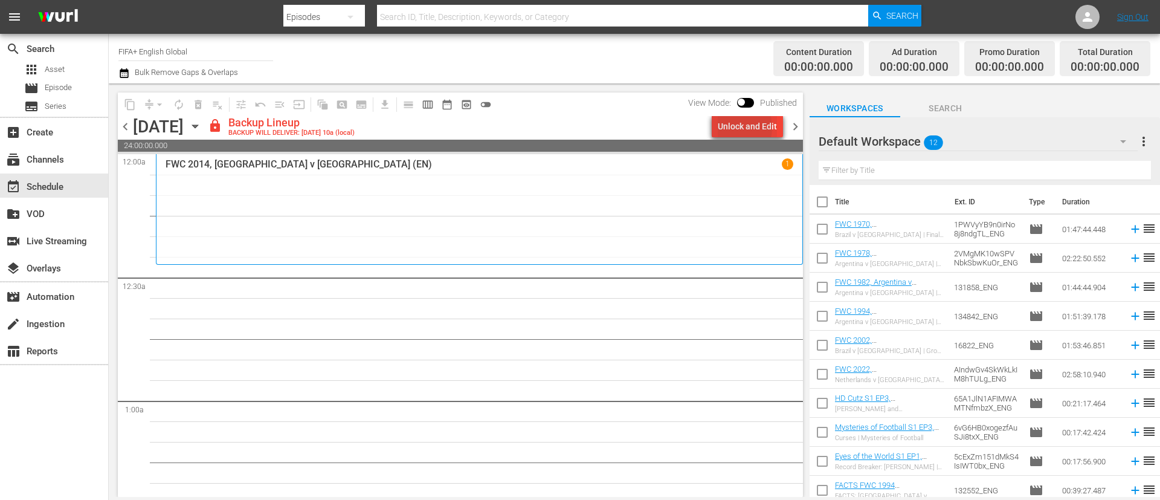
click at [732, 128] on div "Unlock and Edit" at bounding box center [747, 126] width 59 height 22
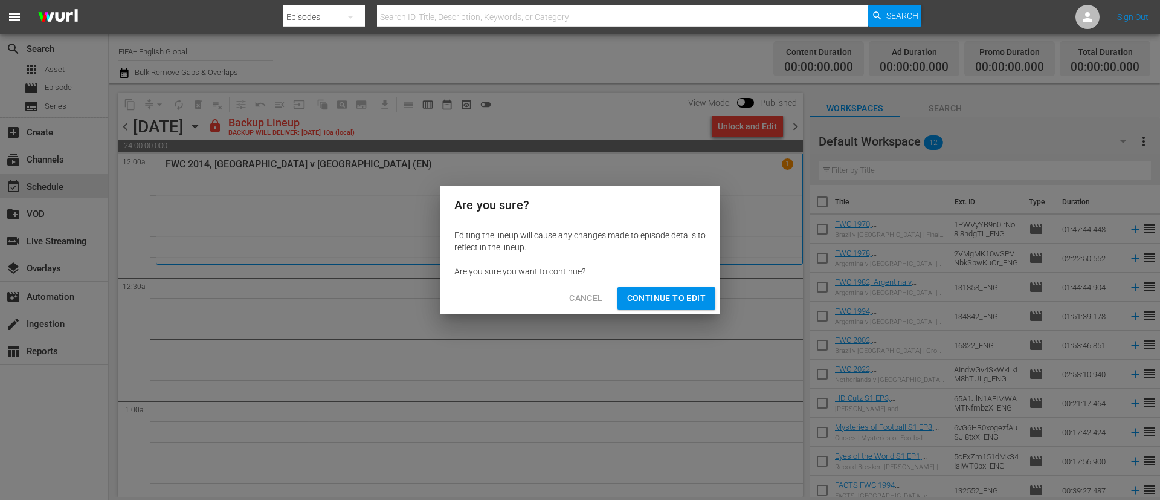
click at [675, 289] on button "Continue to Edit" at bounding box center [667, 298] width 98 height 22
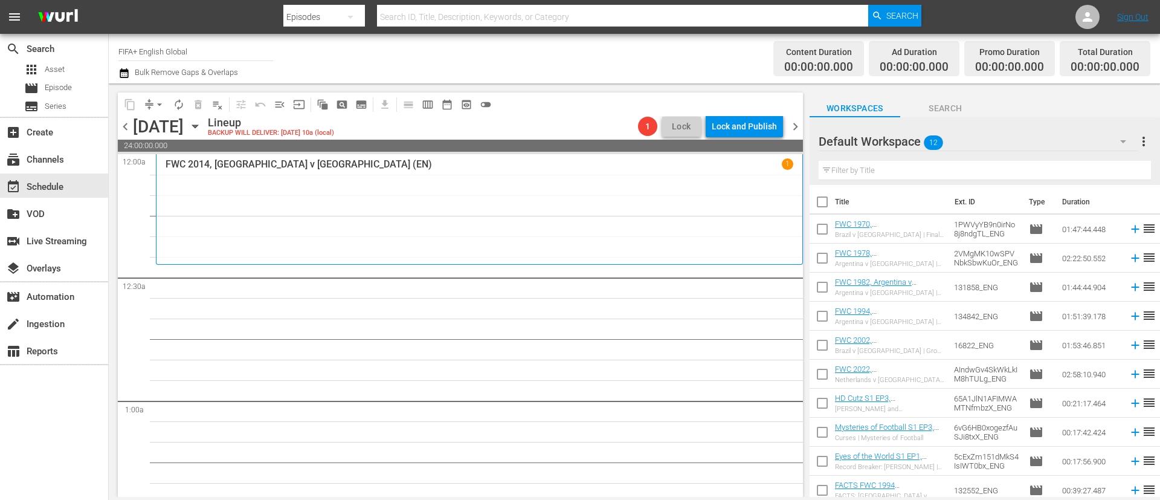
click at [824, 198] on input "checkbox" at bounding box center [822, 204] width 25 height 25
checkbox input "true"
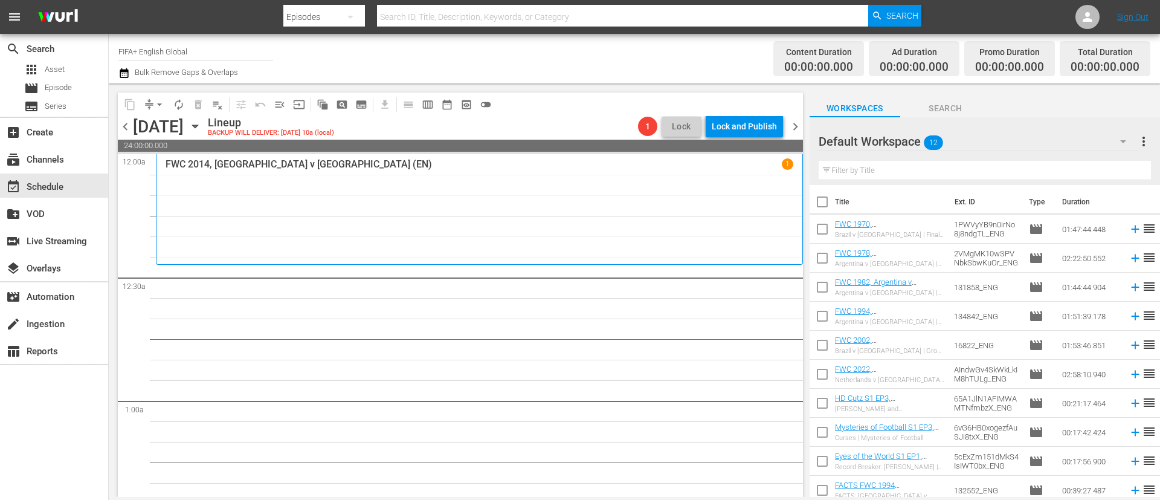
checkbox input "true"
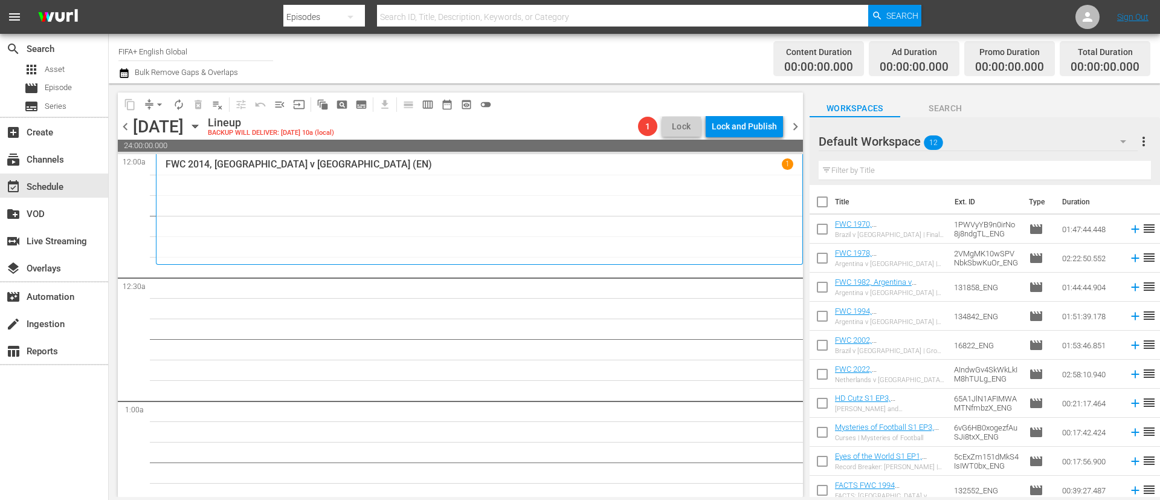
checkbox input "true"
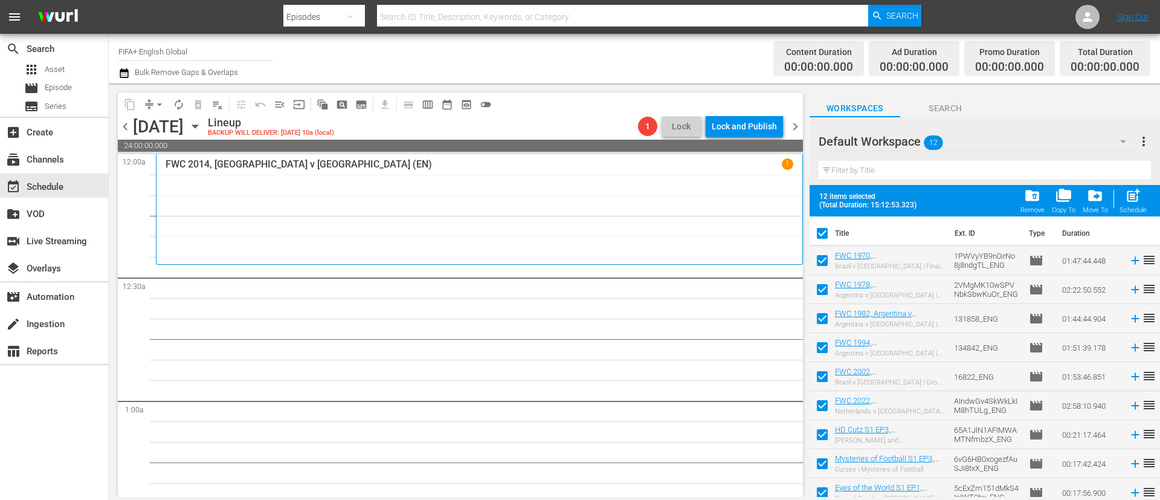
click at [1122, 202] on div "post_add Schedule" at bounding box center [1133, 200] width 27 height 27
checkbox input "false"
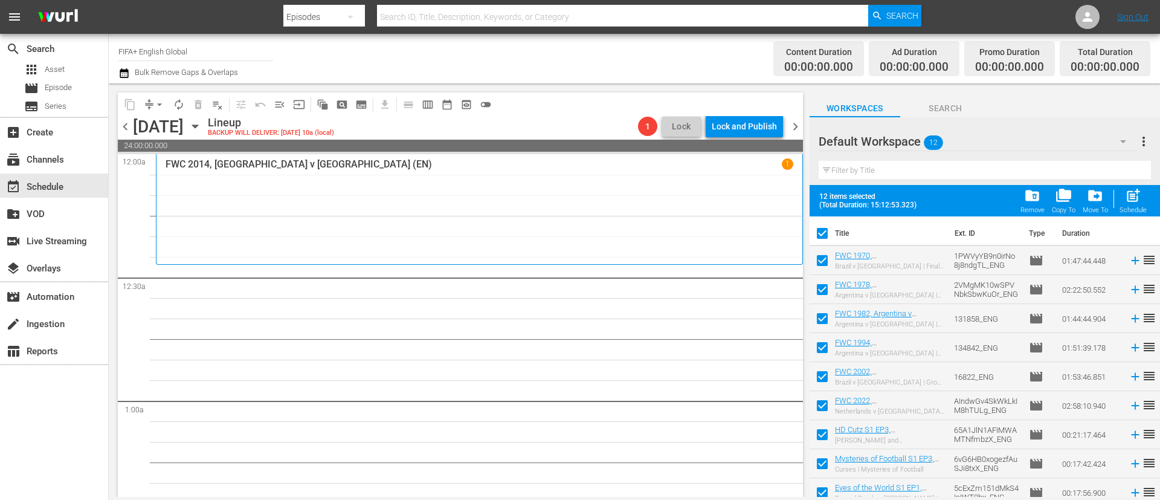
checkbox input "false"
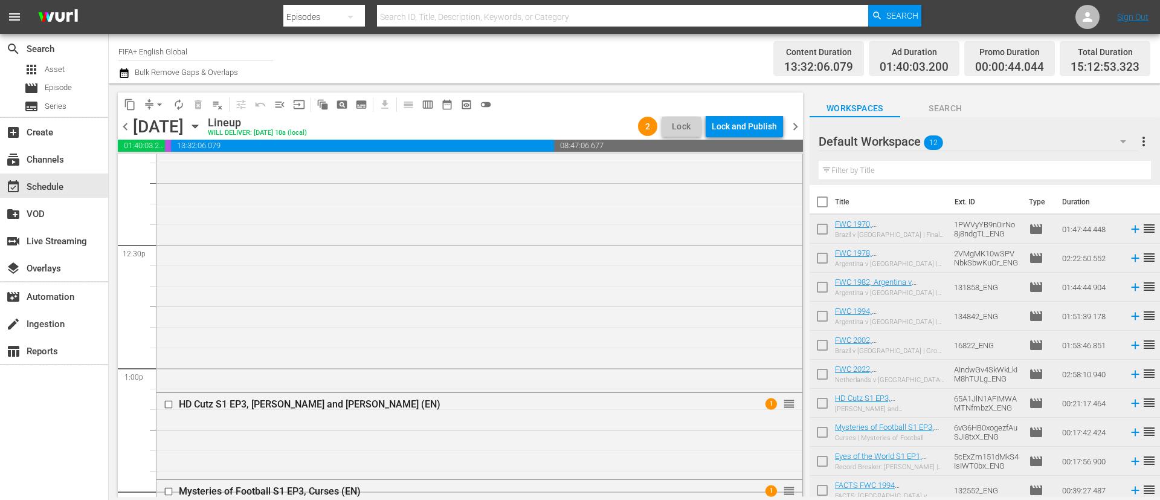
scroll to position [3082, 0]
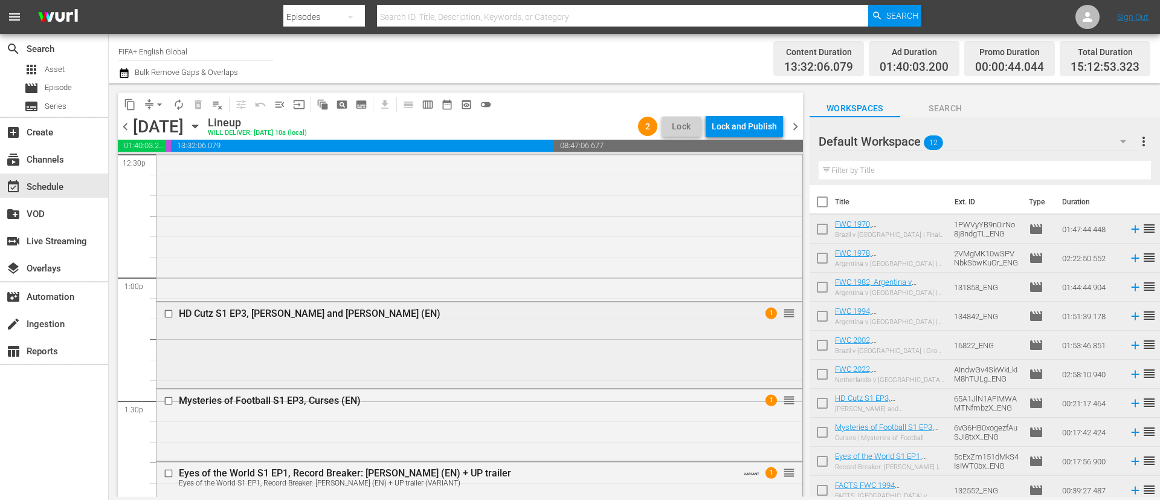
click at [170, 312] on input "checkbox" at bounding box center [170, 314] width 13 height 10
click at [170, 407] on div at bounding box center [170, 400] width 18 height 15
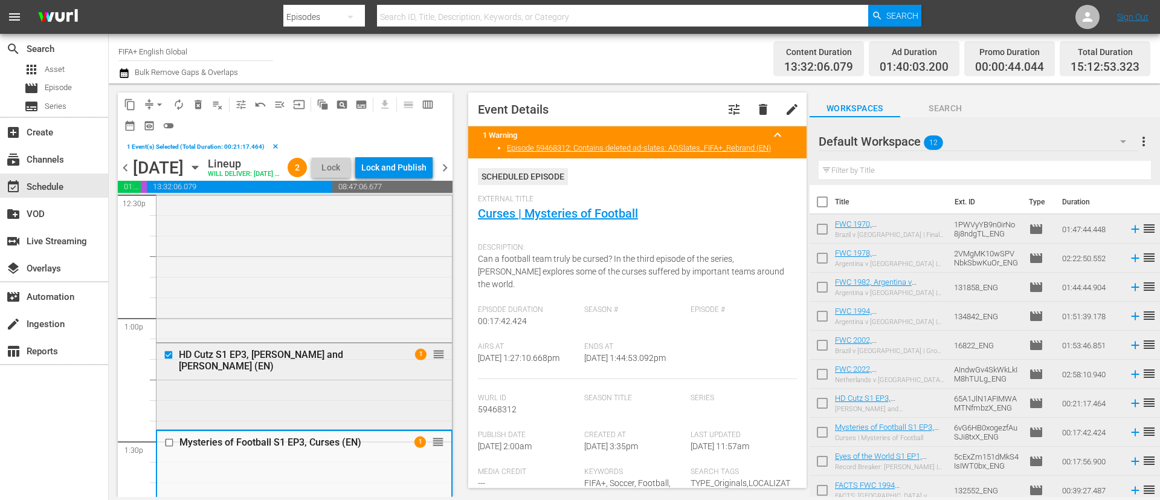
scroll to position [3173, 0]
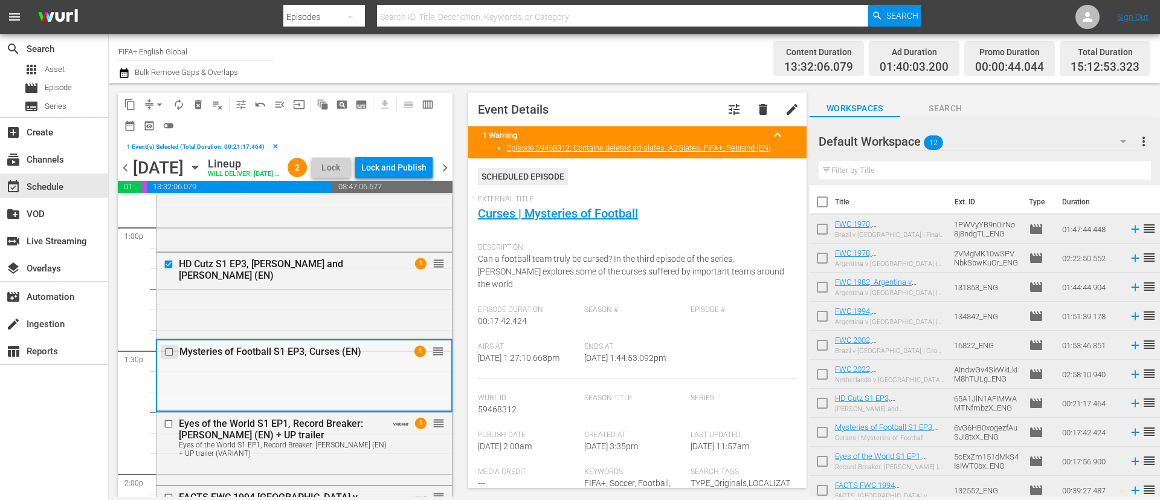
click at [168, 357] on input "checkbox" at bounding box center [170, 351] width 13 height 10
click at [169, 429] on input "checkbox" at bounding box center [170, 424] width 13 height 10
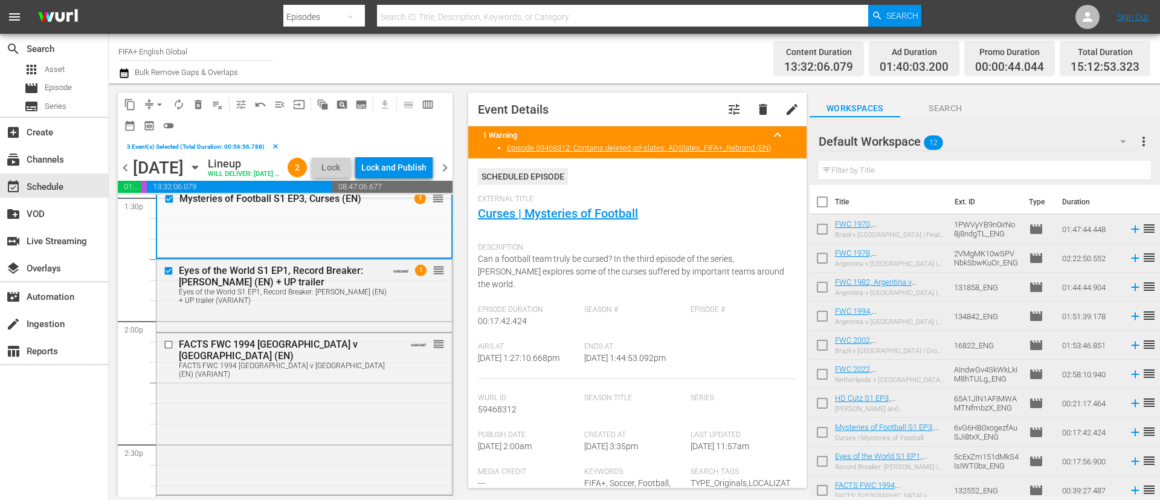
scroll to position [3354, 0]
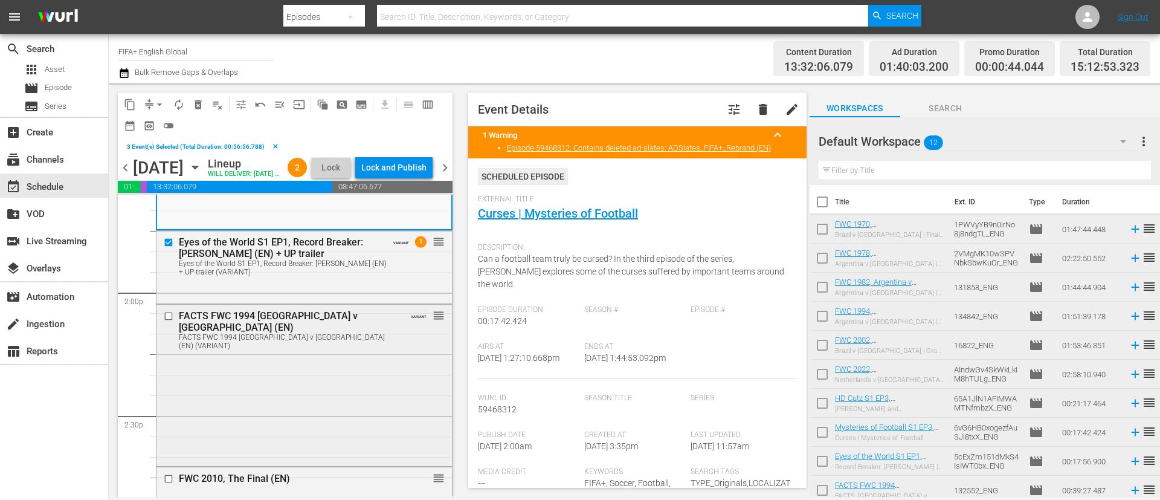
click at [167, 322] on input "checkbox" at bounding box center [170, 316] width 13 height 10
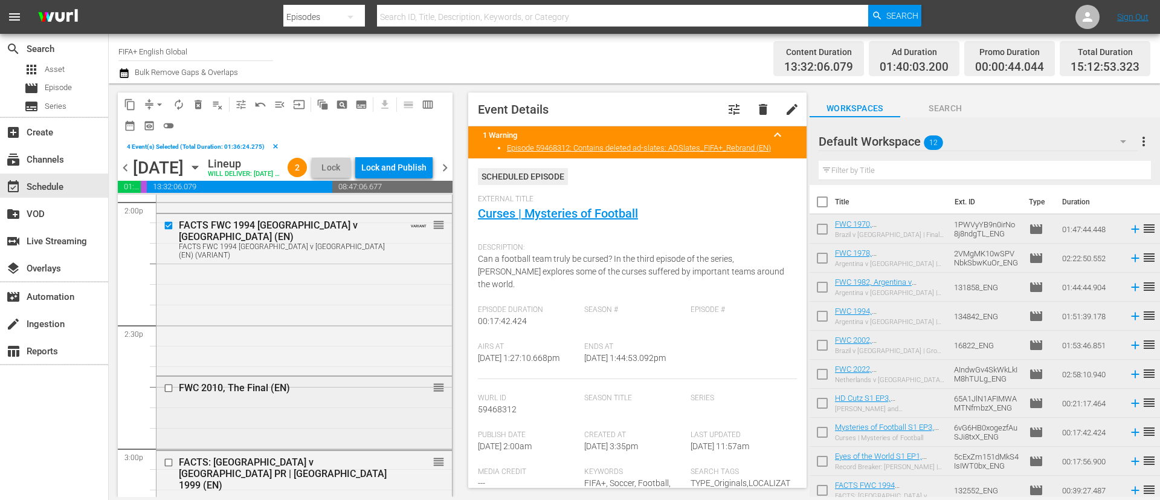
click at [165, 395] on div at bounding box center [170, 388] width 18 height 15
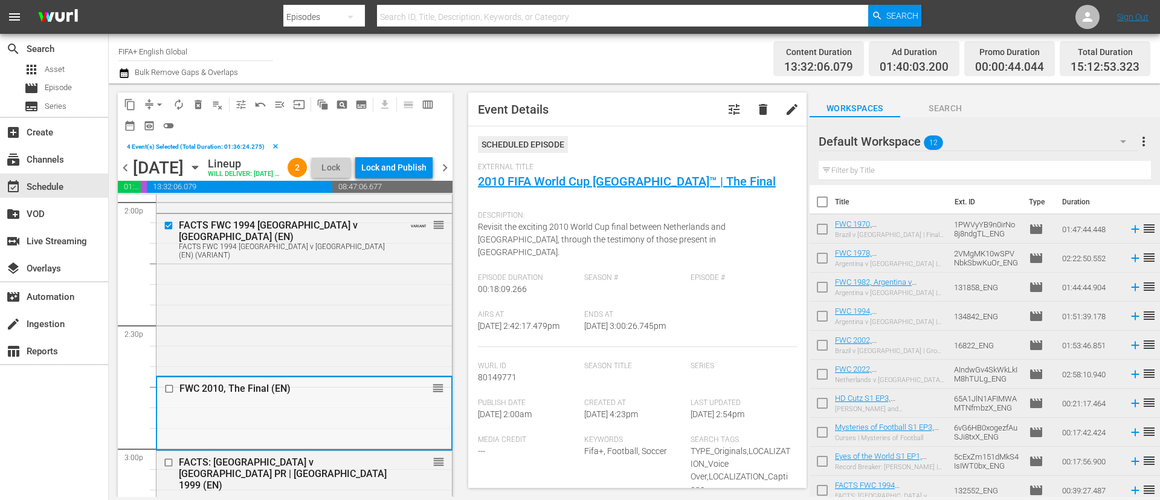
click at [170, 393] on input "checkbox" at bounding box center [170, 388] width 13 height 10
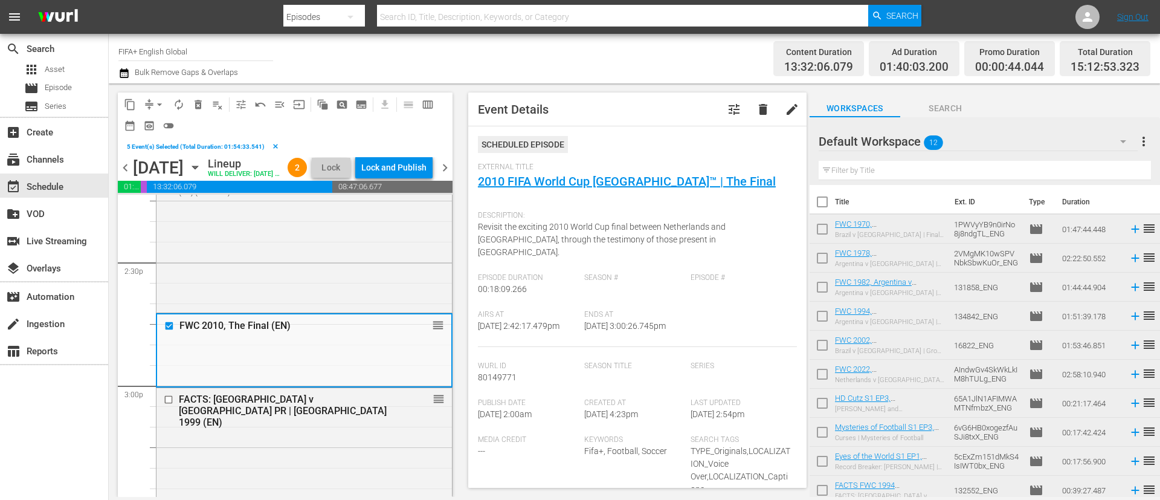
scroll to position [3535, 0]
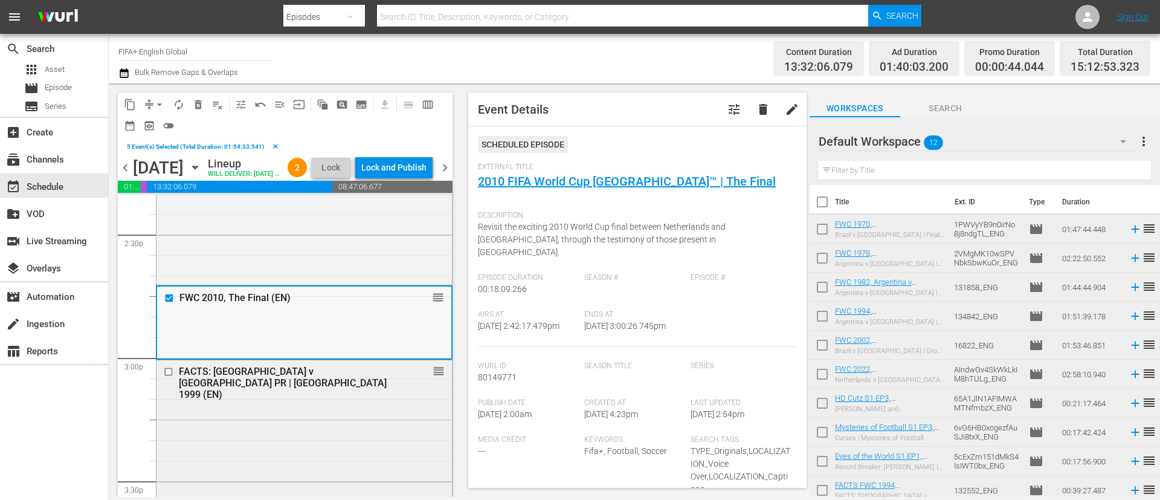
click at [169, 377] on input "checkbox" at bounding box center [170, 372] width 13 height 10
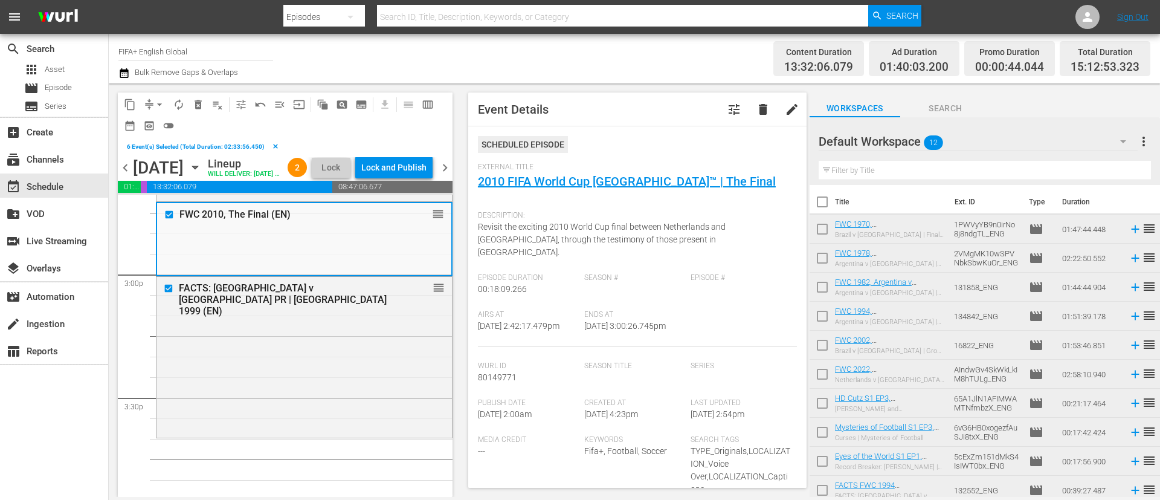
scroll to position [3717, 0]
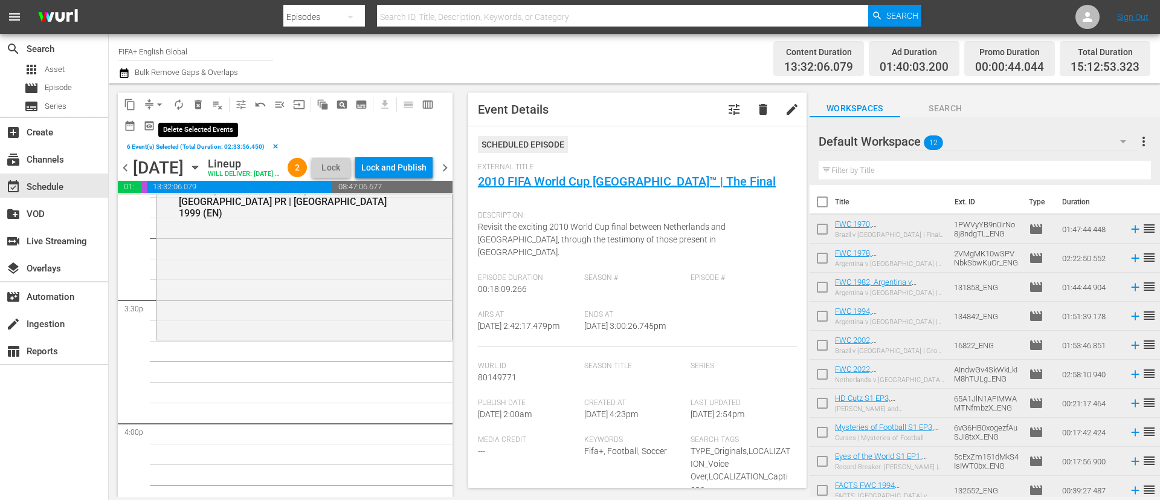
click at [201, 104] on span "delete_forever_outlined" at bounding box center [198, 105] width 12 height 12
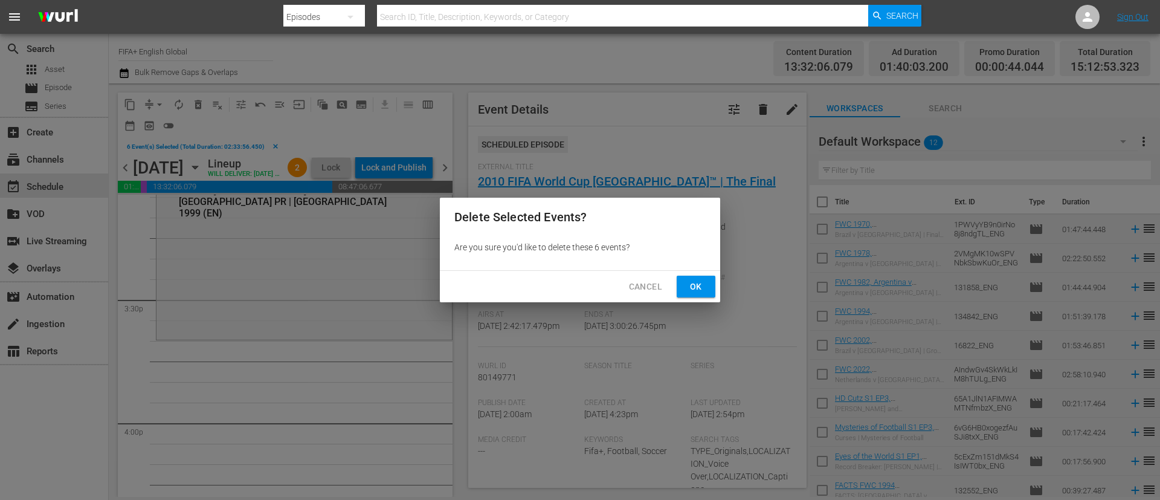
click at [702, 283] on span "Ok" at bounding box center [696, 286] width 19 height 15
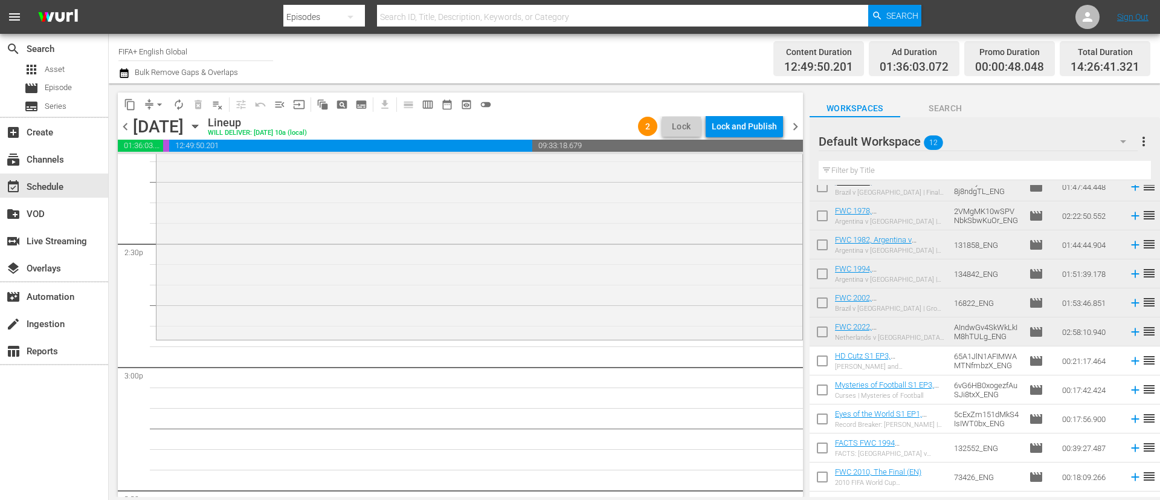
scroll to position [64, 0]
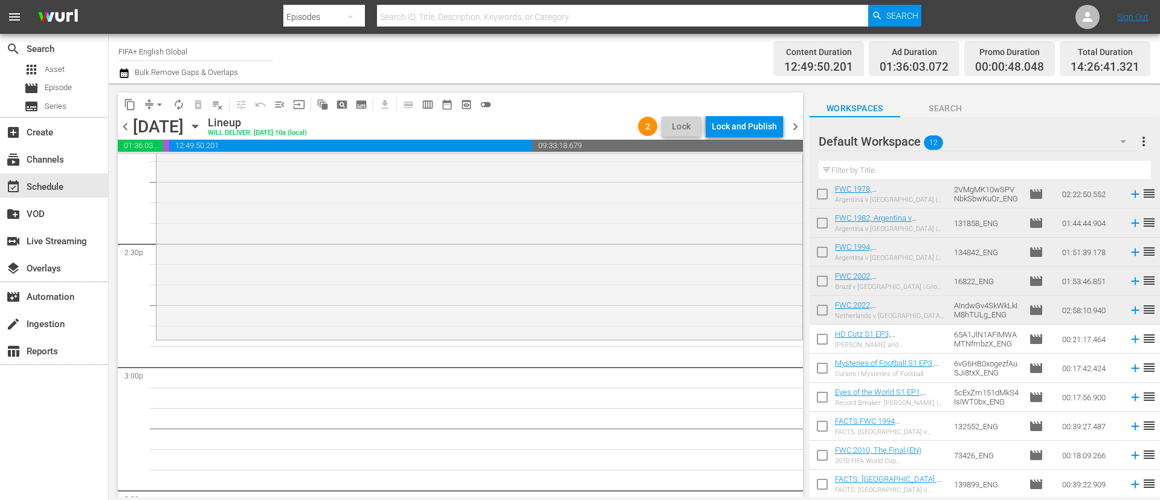
click at [829, 337] on input "checkbox" at bounding box center [822, 341] width 25 height 25
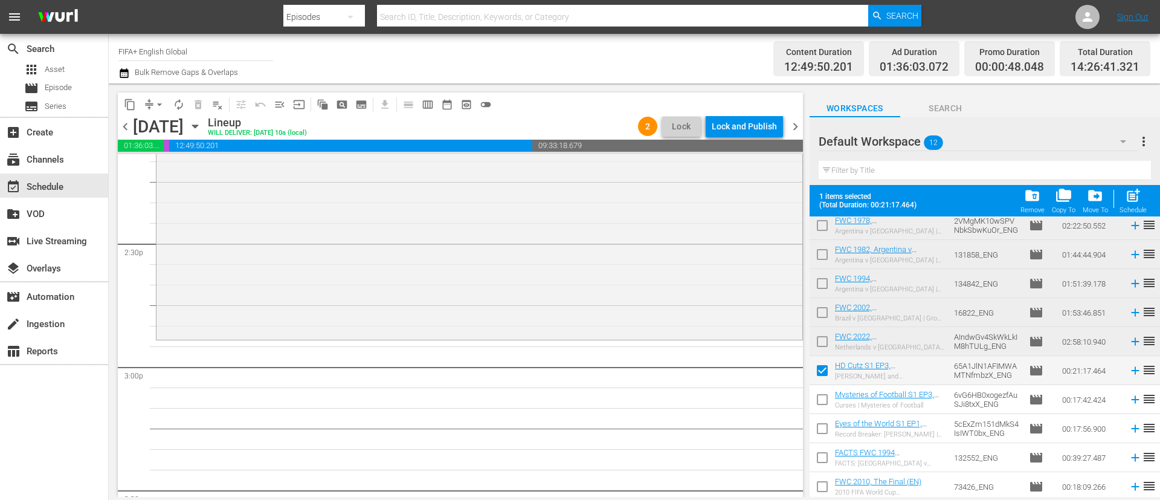
click at [824, 408] on input "checkbox" at bounding box center [822, 401] width 25 height 25
click at [825, 424] on input "checkbox" at bounding box center [822, 430] width 25 height 25
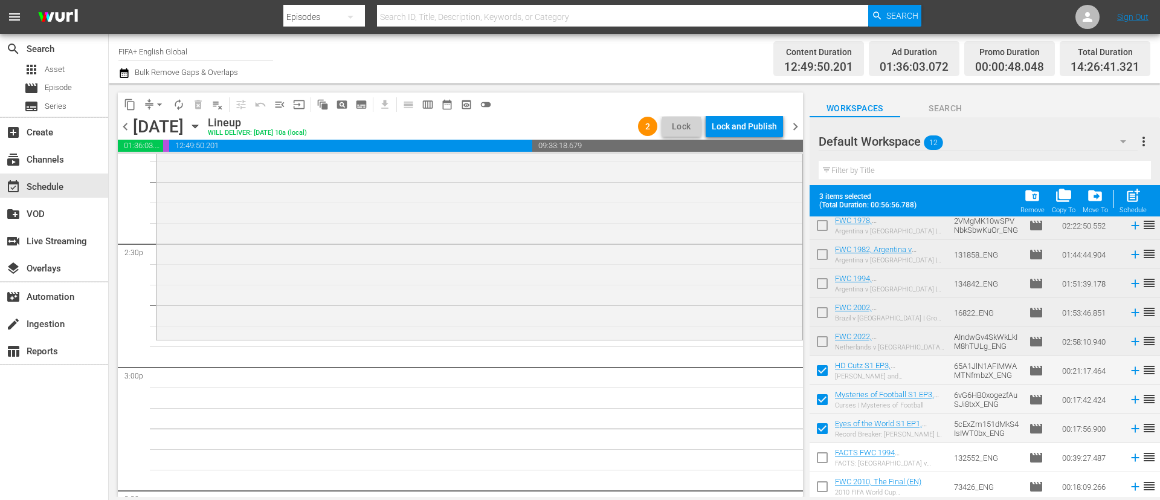
click at [825, 459] on input "checkbox" at bounding box center [822, 459] width 25 height 25
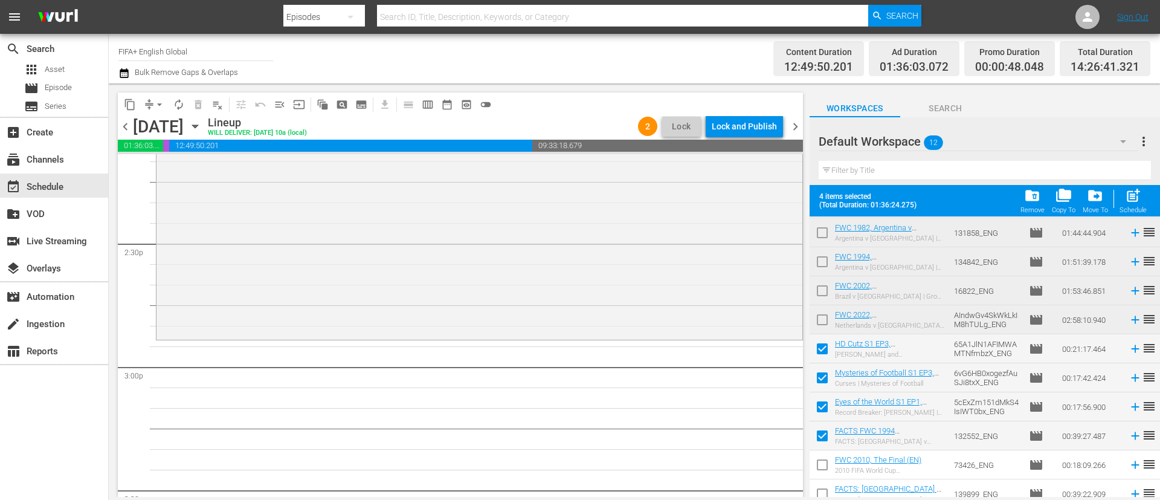
scroll to position [95, 0]
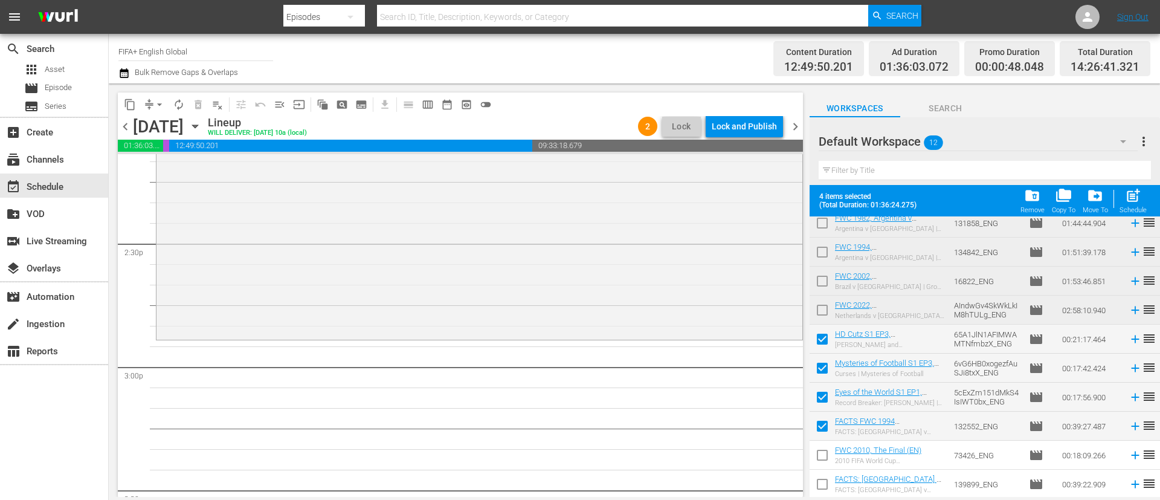
click at [828, 456] on input "checkbox" at bounding box center [822, 457] width 25 height 25
click at [827, 493] on input "checkbox" at bounding box center [822, 486] width 25 height 25
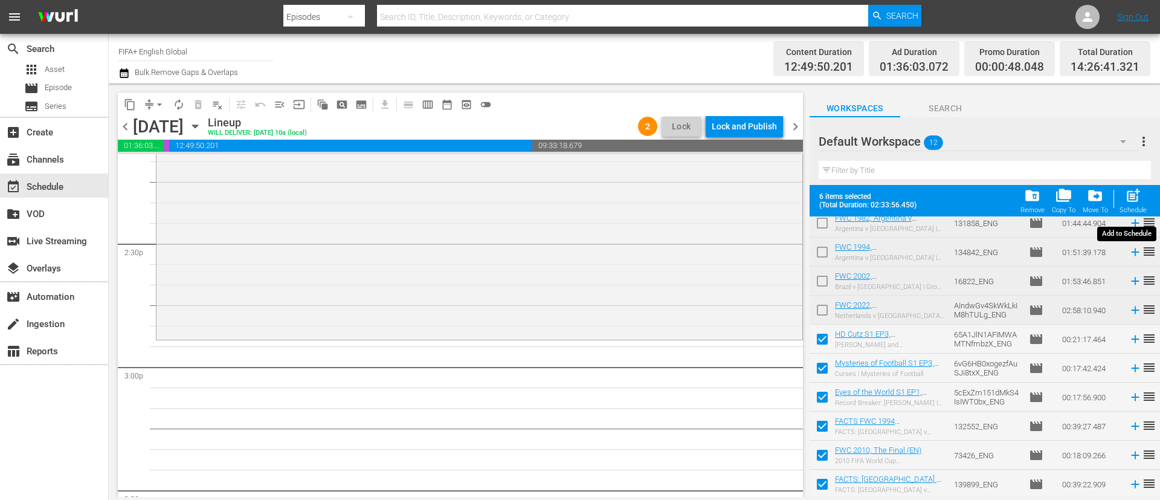
click at [1139, 195] on span "post_add" at bounding box center [1133, 195] width 16 height 16
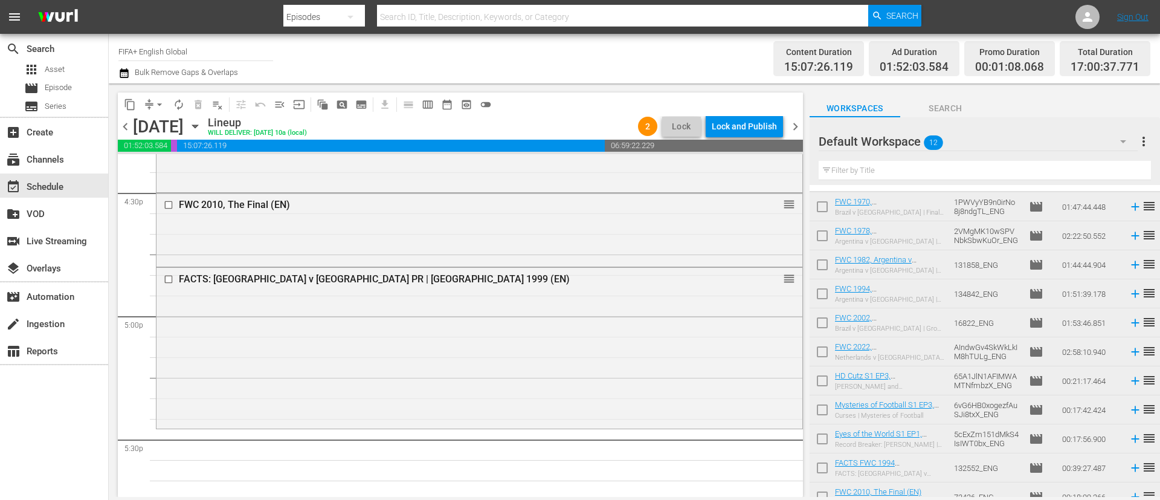
scroll to position [0, 0]
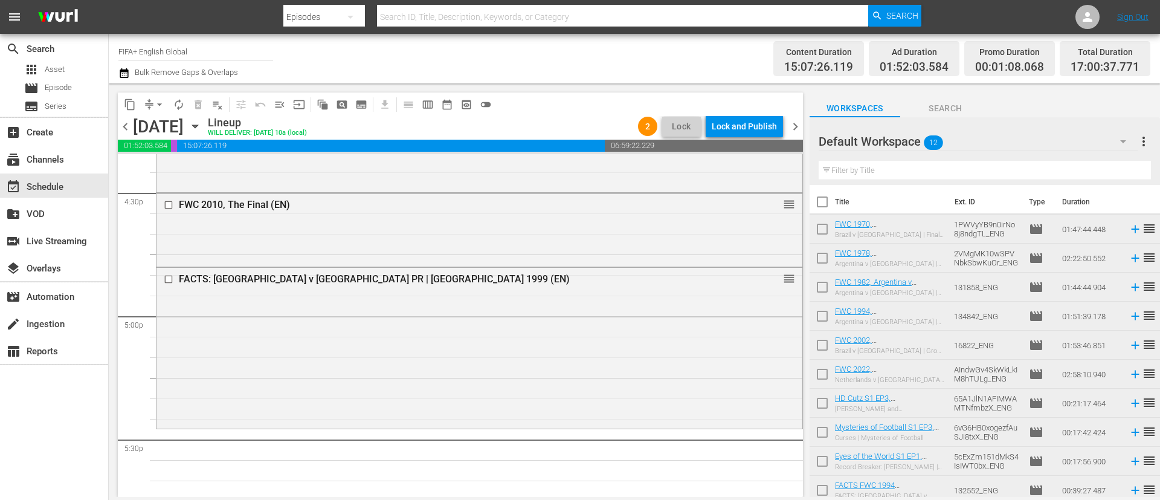
click at [826, 254] on input "checkbox" at bounding box center [822, 260] width 25 height 25
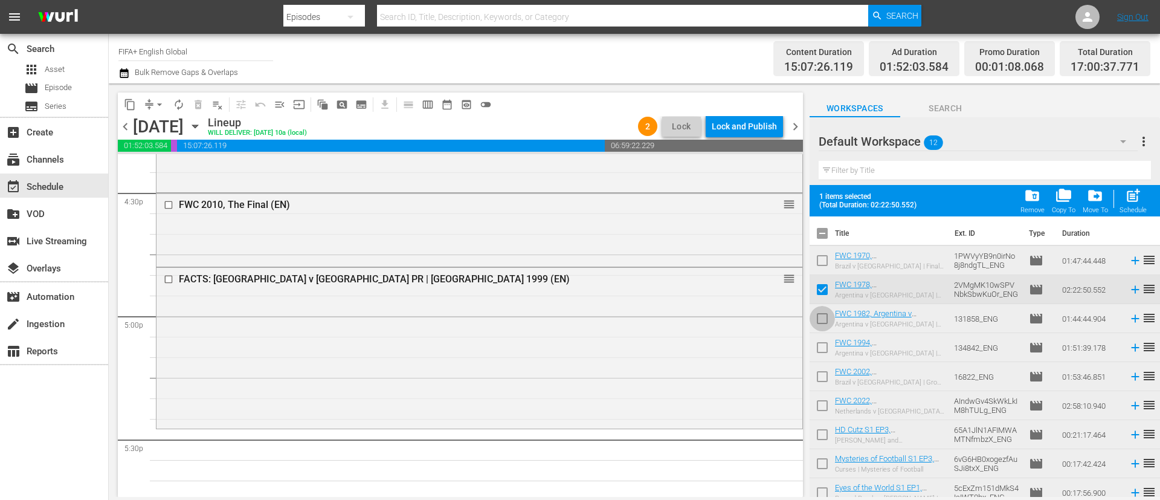
click at [826, 318] on input "checkbox" at bounding box center [822, 320] width 25 height 25
click at [823, 349] on input "checkbox" at bounding box center [822, 349] width 25 height 25
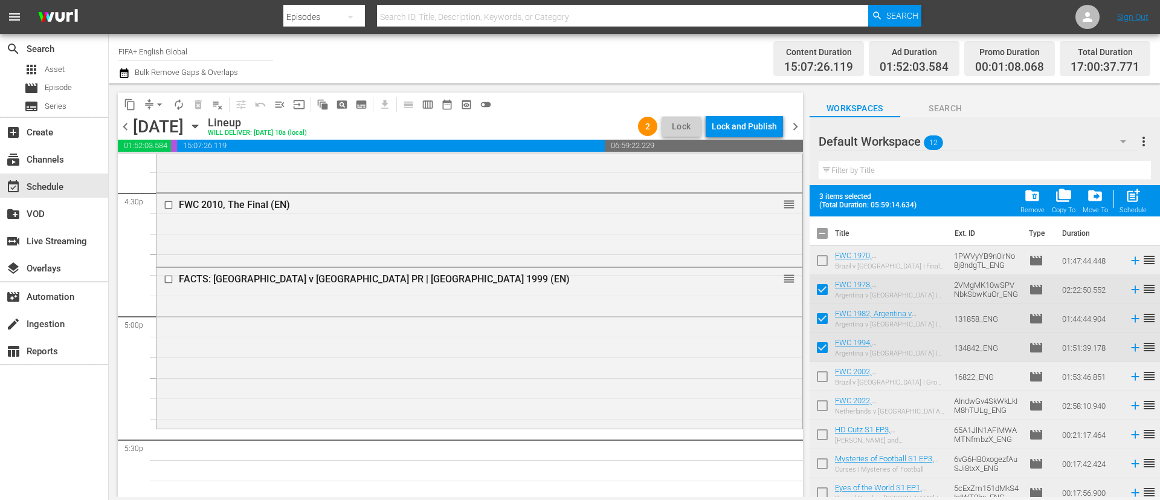
click at [822, 370] on input "checkbox" at bounding box center [822, 378] width 25 height 25
click at [821, 402] on input "checkbox" at bounding box center [822, 407] width 25 height 25
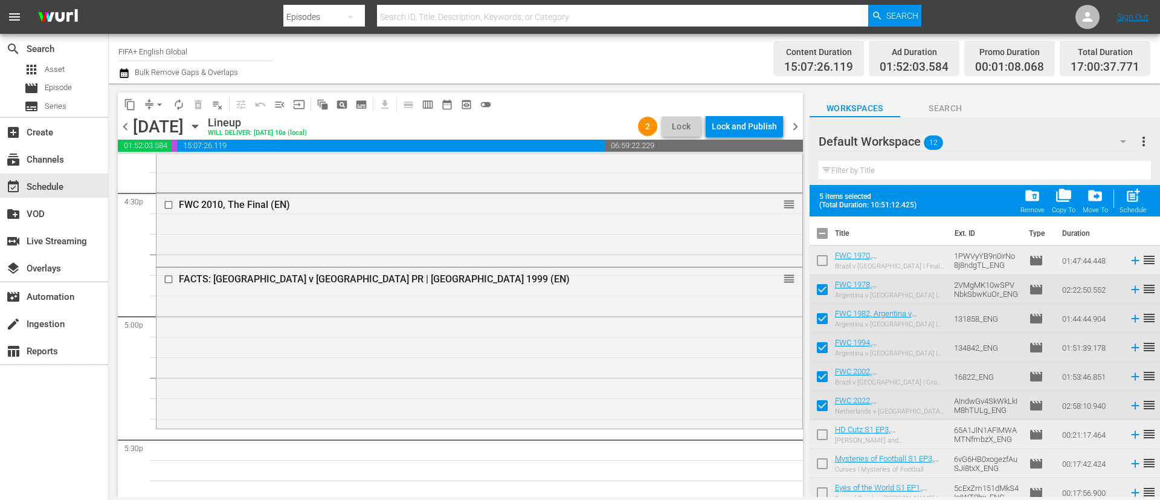
click at [1152, 198] on div "5 items selected (Total Duration: 10:51:12.425) folder_delete Remove folder_cop…" at bounding box center [985, 200] width 351 height 31
click at [1143, 202] on div "post_add Schedule" at bounding box center [1133, 200] width 27 height 27
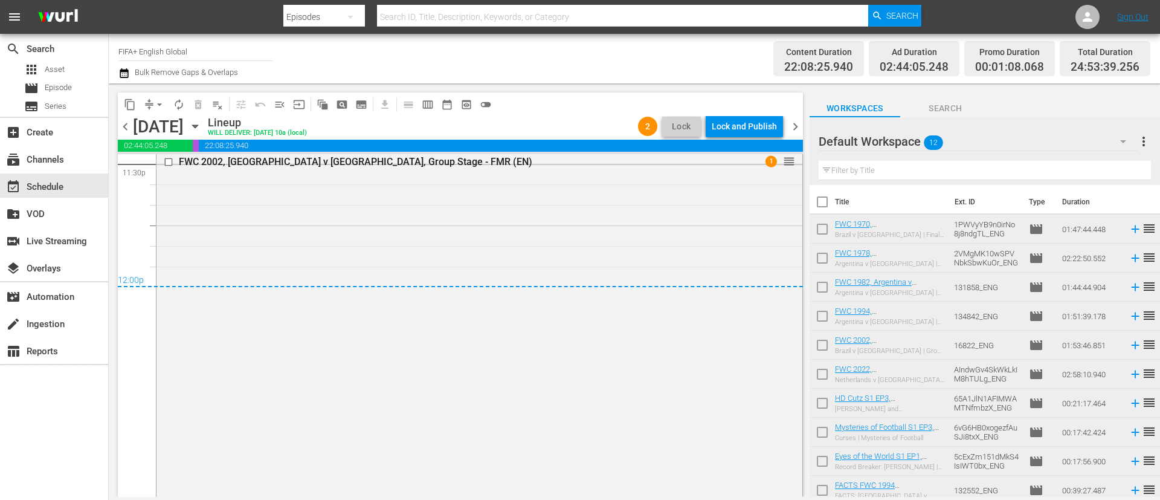
scroll to position [5906, 0]
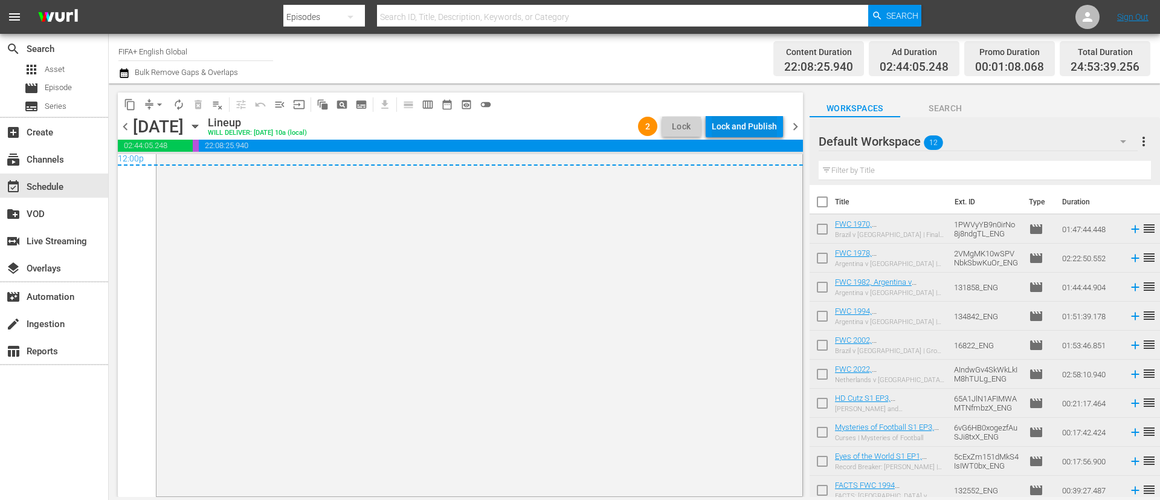
click at [751, 122] on div "Lock and Publish" at bounding box center [744, 126] width 65 height 22
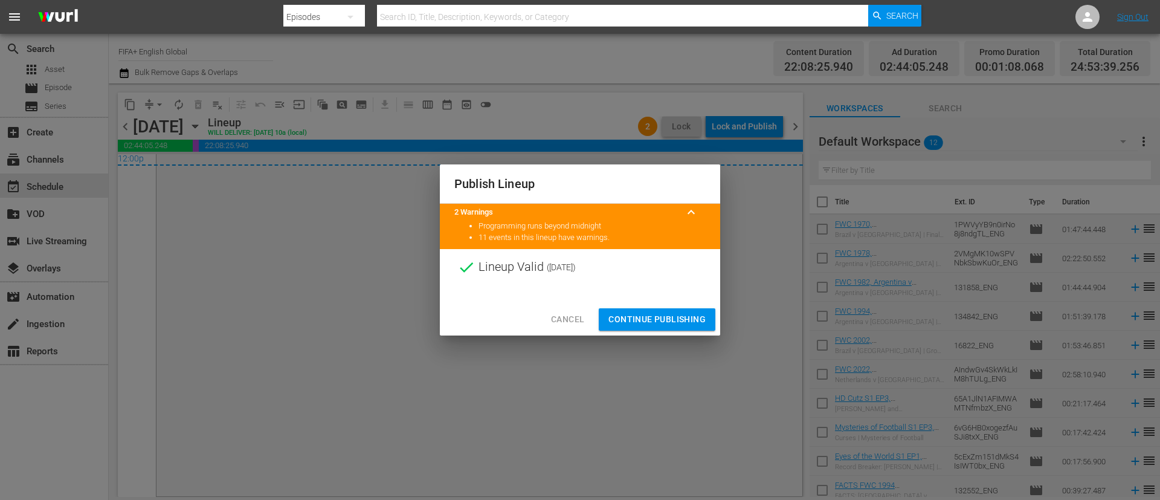
click at [668, 311] on button "Continue Publishing" at bounding box center [657, 319] width 117 height 22
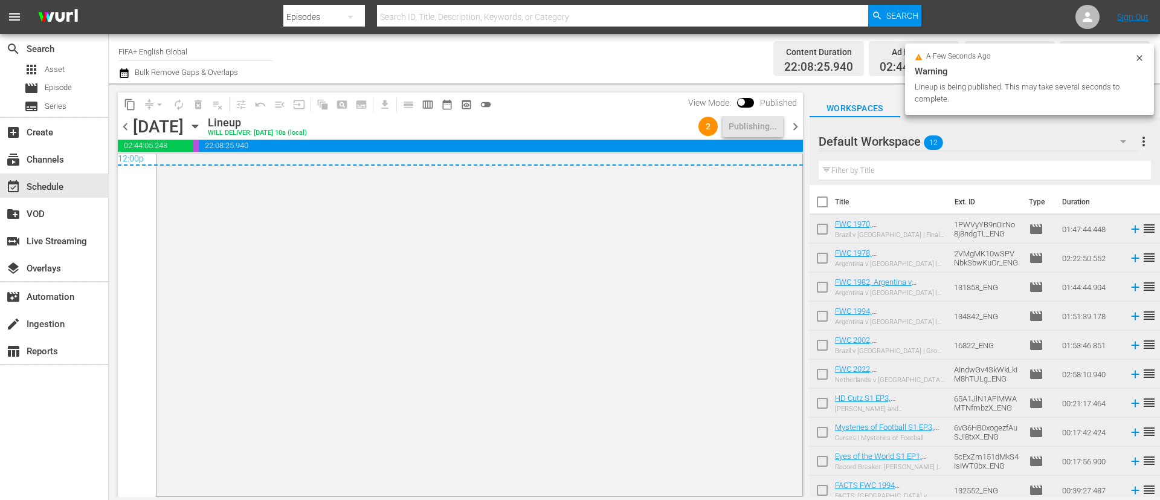
click at [1146, 142] on span "more_vert" at bounding box center [1144, 141] width 15 height 15
click at [1055, 160] on div "Clear All Workspace Items" at bounding box center [1066, 165] width 142 height 22
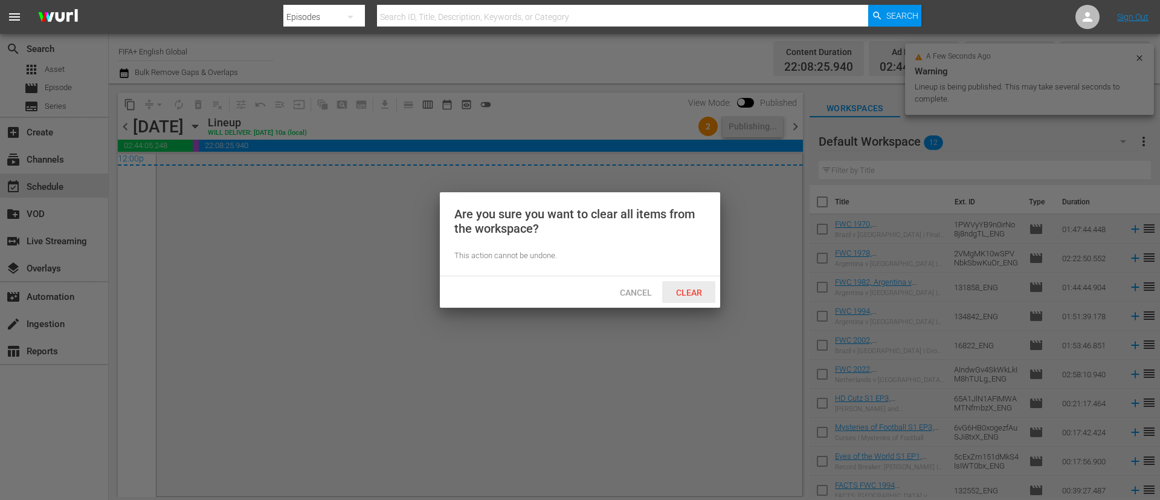
click at [673, 293] on span "Clear" at bounding box center [689, 293] width 45 height 10
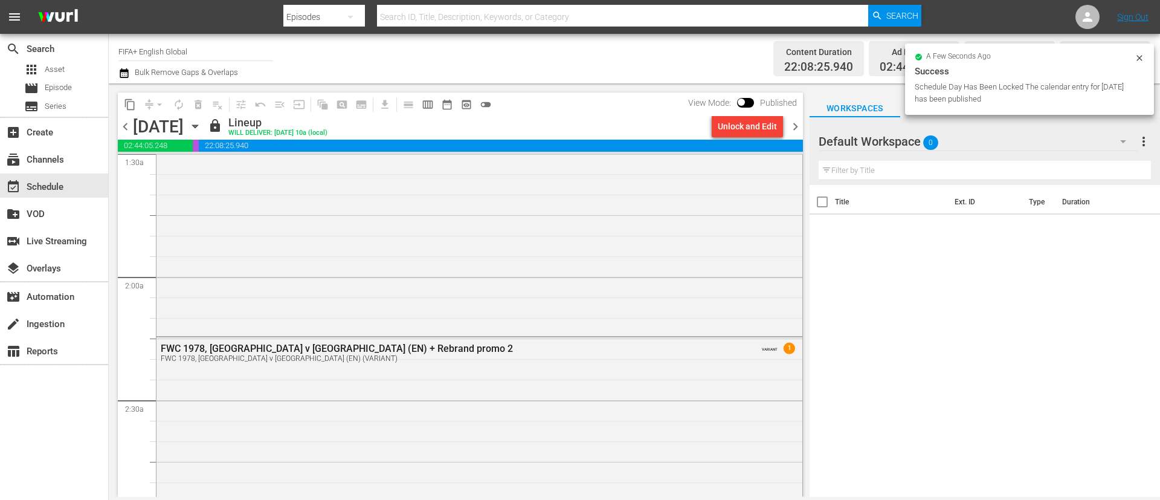
scroll to position [14, 0]
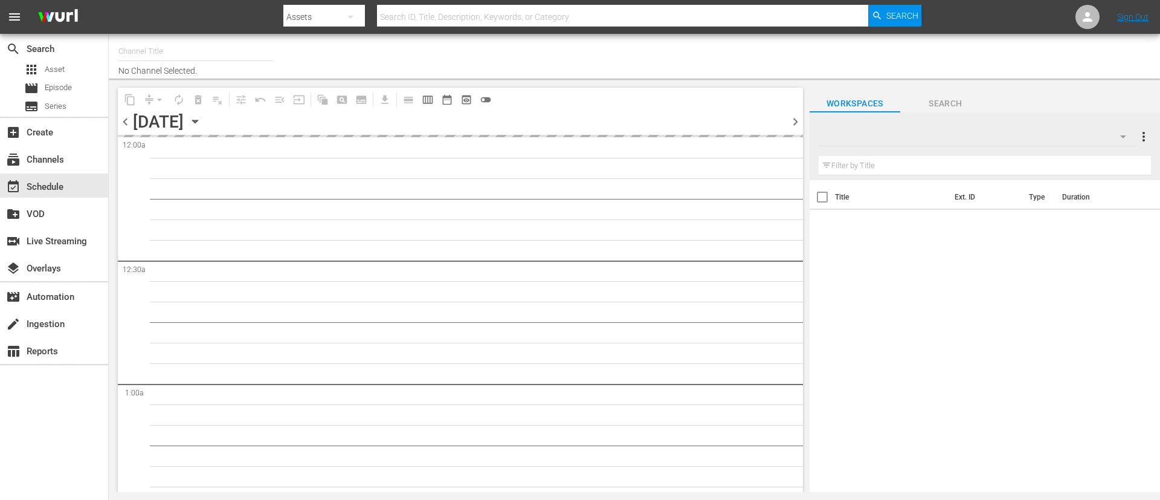
type input "FIFA+ Italian Local (1779)"
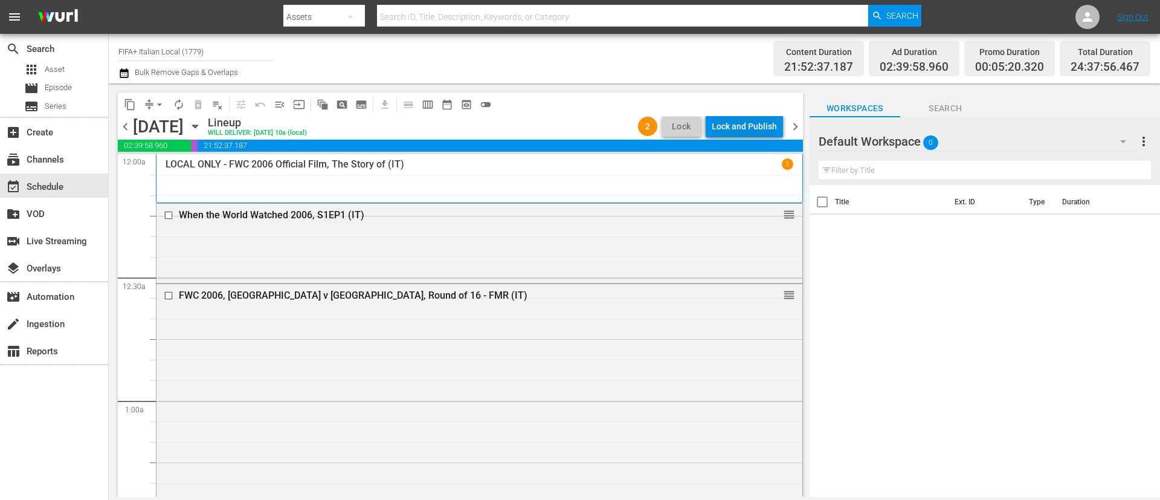
click at [759, 131] on div "Lock and Publish" at bounding box center [744, 126] width 65 height 22
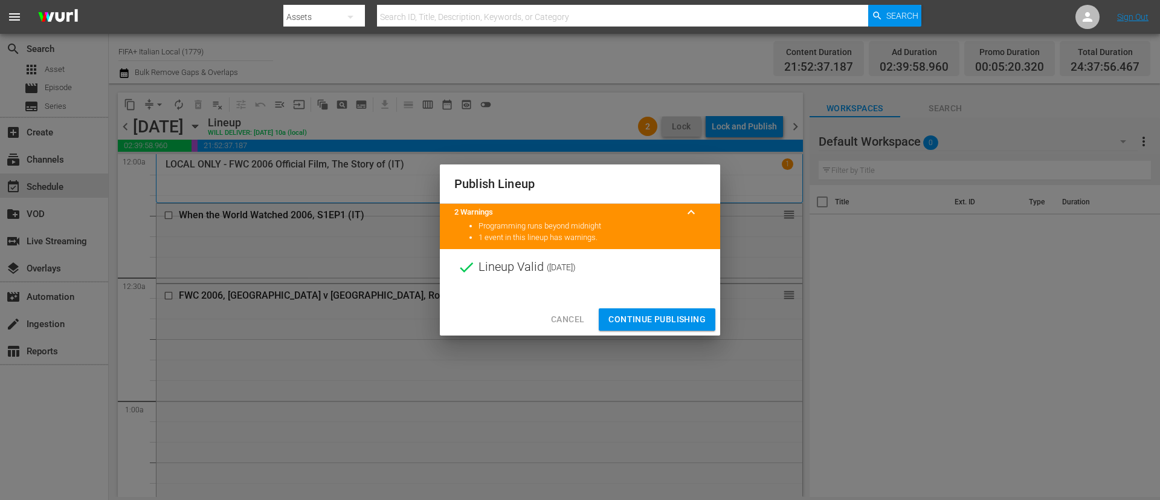
click at [682, 318] on span "Continue Publishing" at bounding box center [657, 319] width 97 height 15
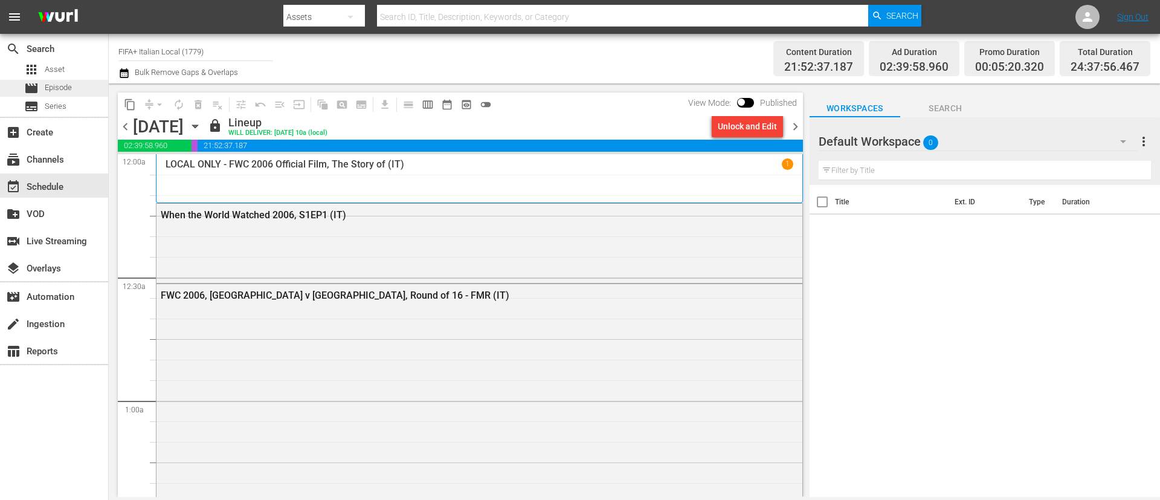
click at [60, 91] on span "Episode" at bounding box center [58, 88] width 27 height 12
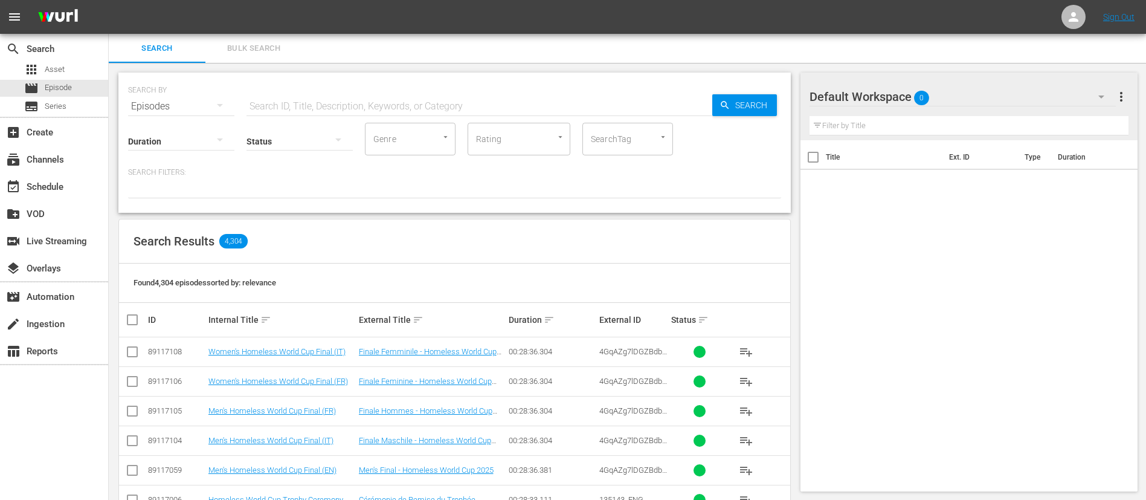
click at [254, 44] on span "Bulk Search" at bounding box center [254, 49] width 82 height 14
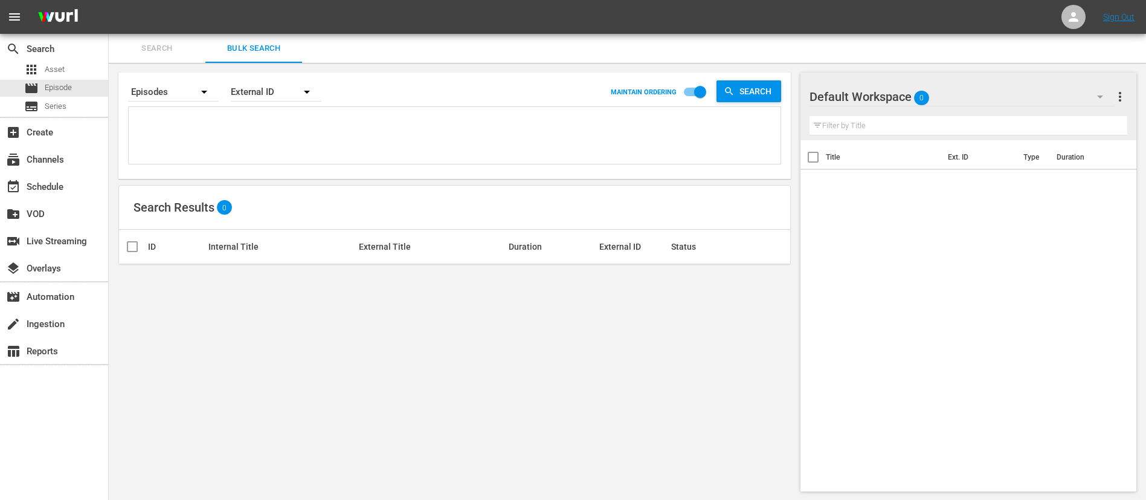
click at [310, 144] on textarea at bounding box center [456, 137] width 649 height 55
paste textarea "7aW8wUJjM8InsgQgFuDjE5_ITA 133696_ITA 3dVGOXs5AzcFNEruwZeRWm_ITA 134760_ITA 1jz…"
type textarea "7aW8wUJjM8InsgQgFuDjE5_ITA 133696_ITA 3dVGOXs5AzcFNEruwZeRWm_ITA 134760_ITA 1jz…"
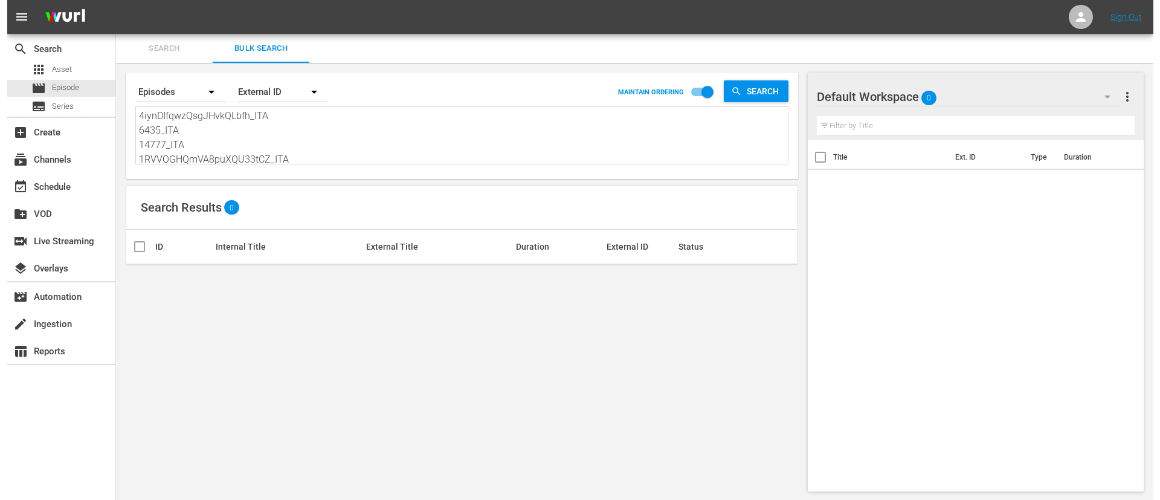
scroll to position [1, 0]
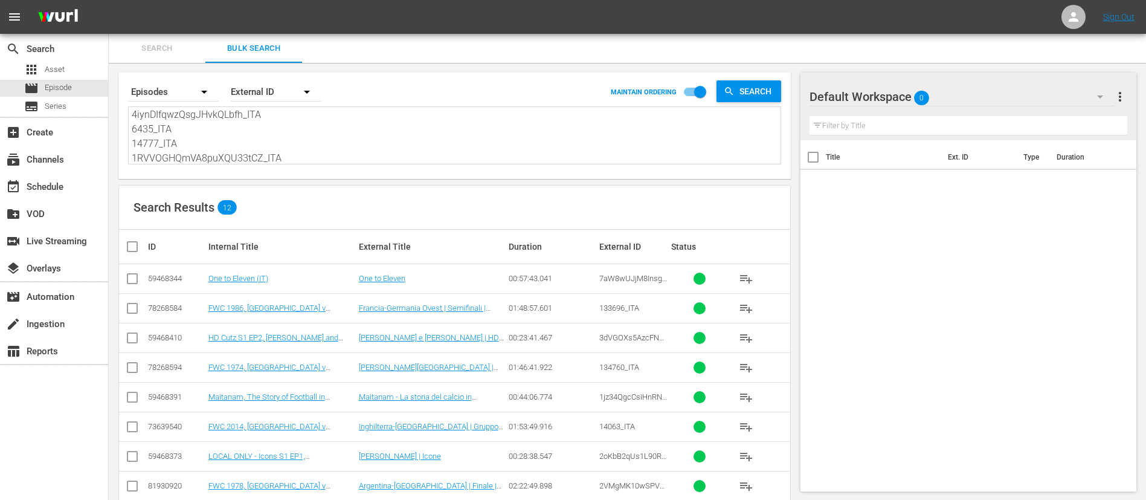
type textarea "7aW8wUJjM8InsgQgFuDjE5_ITA 133696_ITA 3dVGOXs5AzcFNEruwZeRWm_ITA 134760_ITA 1jz…"
click at [130, 250] on input "checkbox" at bounding box center [137, 246] width 24 height 15
checkbox input "true"
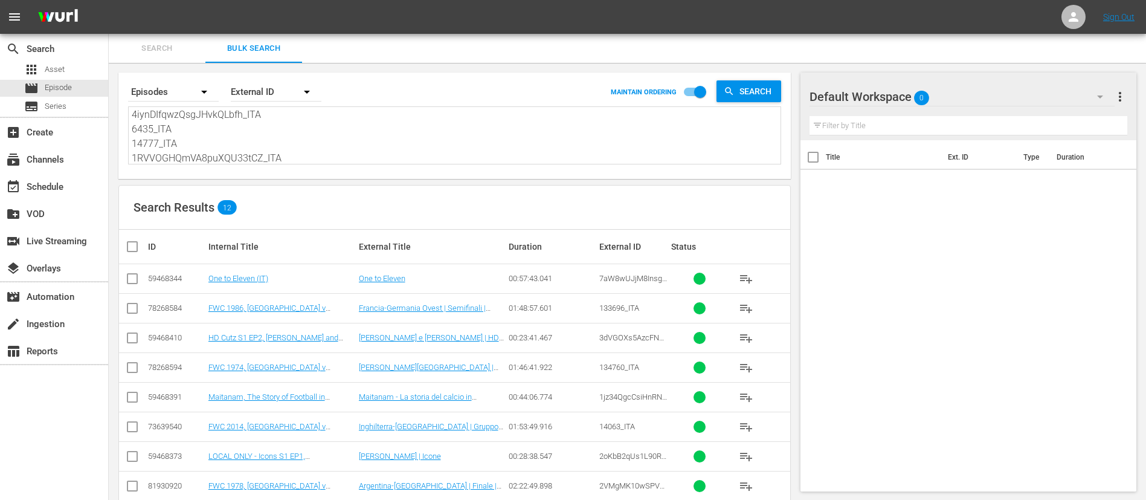
checkbox input "true"
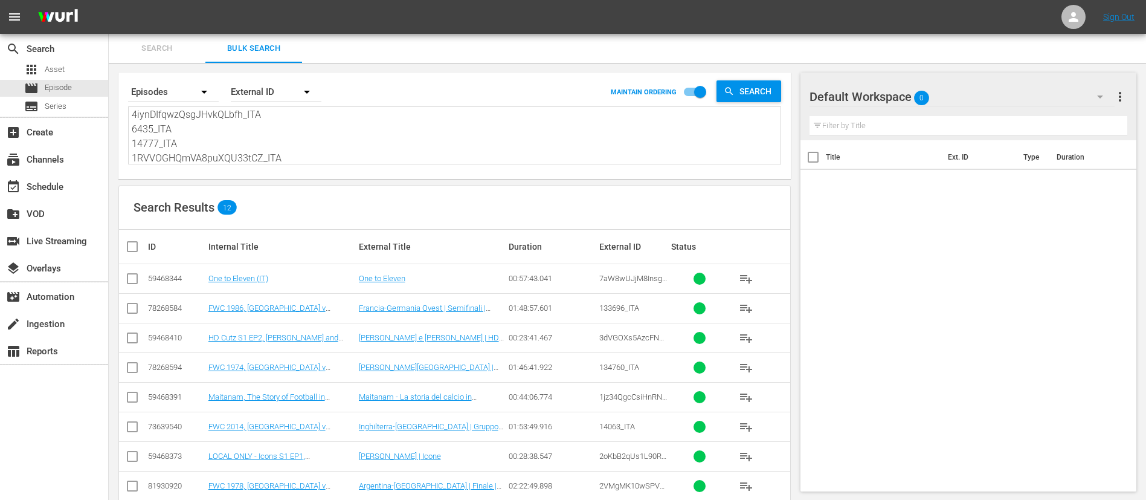
checkbox input "true"
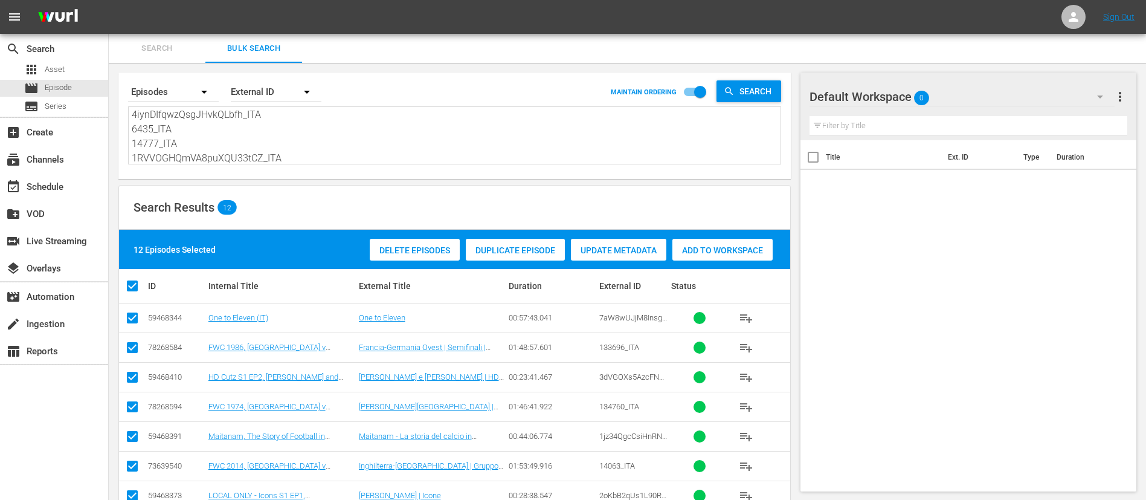
click at [746, 245] on span "Add to Workspace" at bounding box center [723, 250] width 100 height 10
click at [53, 161] on div "subscriptions Channels" at bounding box center [34, 157] width 68 height 11
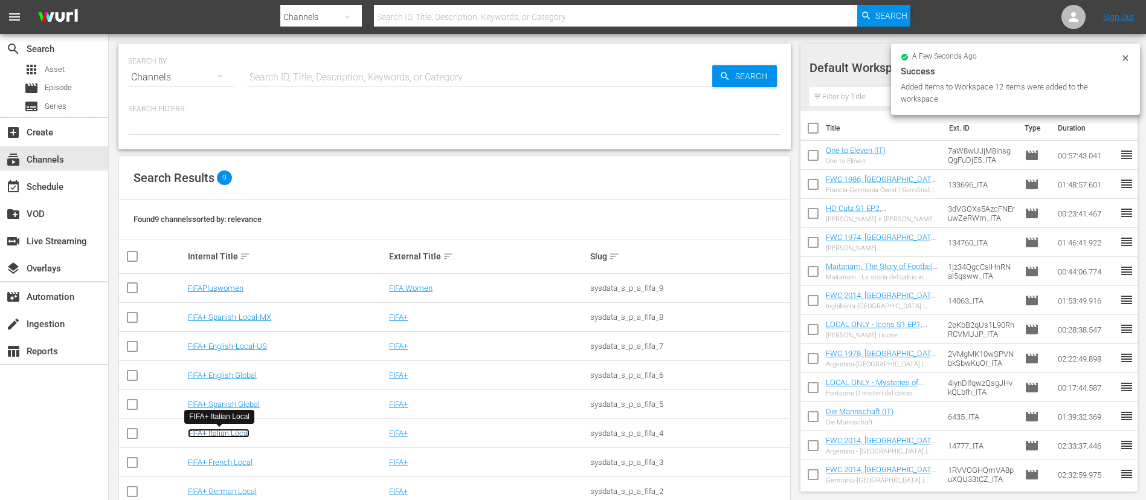
click at [224, 429] on link "FIFA+ Italian Local" at bounding box center [219, 432] width 62 height 9
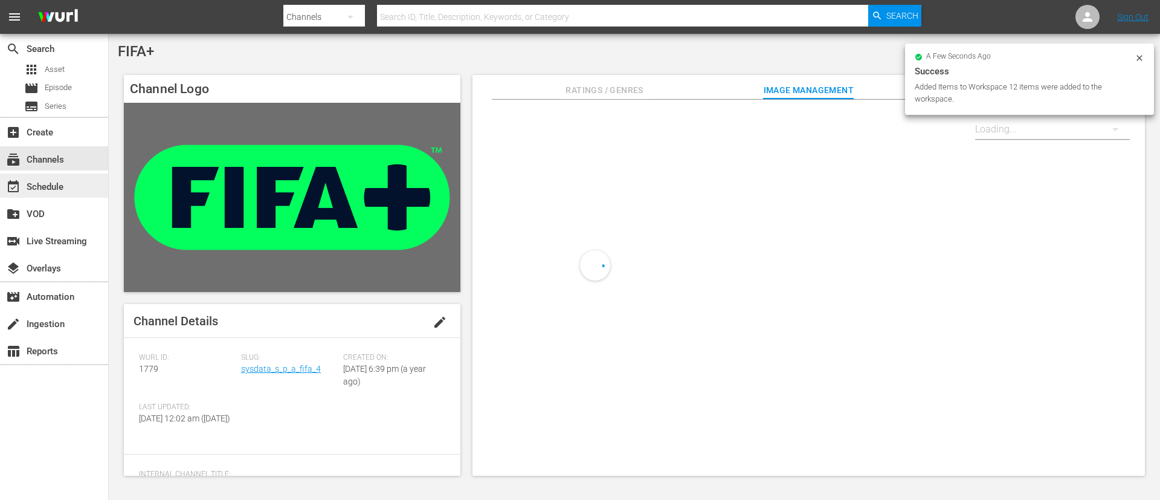
click at [71, 193] on div "event_available Schedule" at bounding box center [54, 185] width 108 height 24
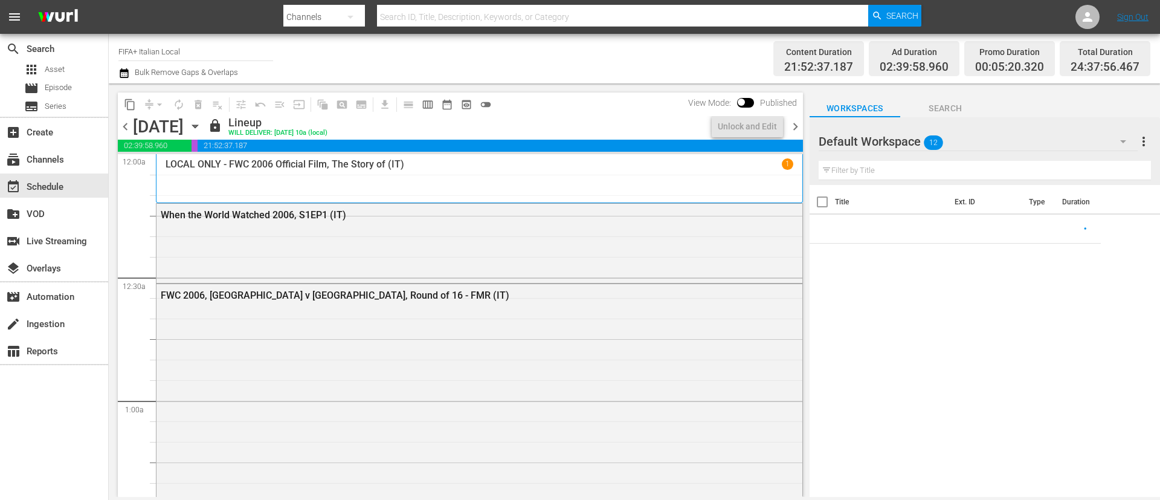
click at [797, 123] on span "chevron_right" at bounding box center [795, 126] width 15 height 15
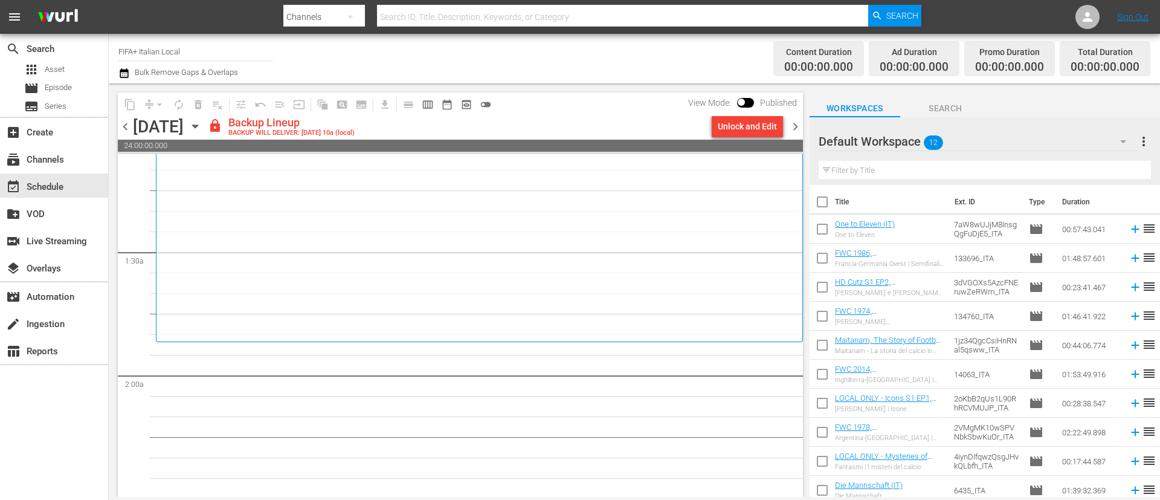
scroll to position [363, 0]
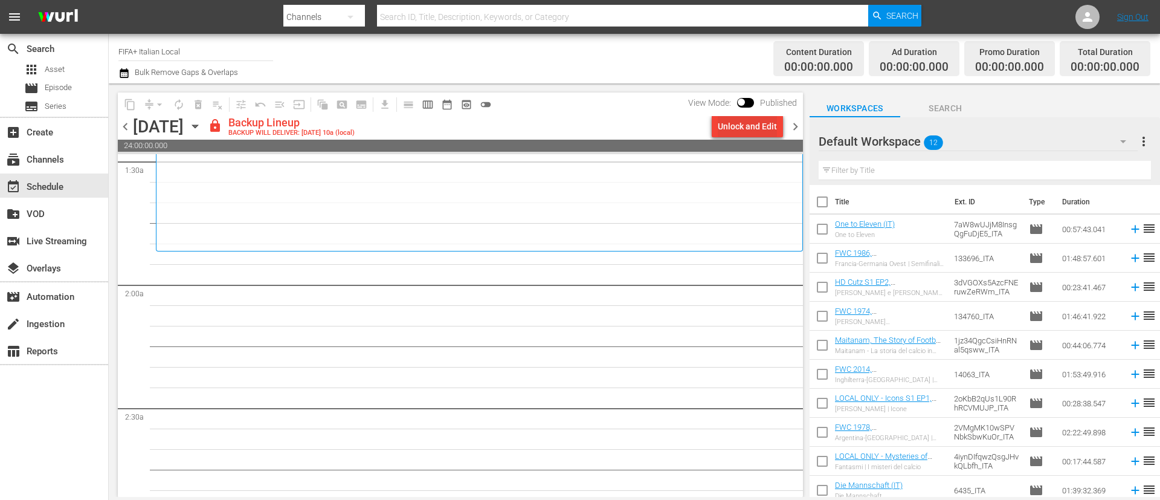
click at [752, 129] on div "Unlock and Edit" at bounding box center [747, 126] width 59 height 22
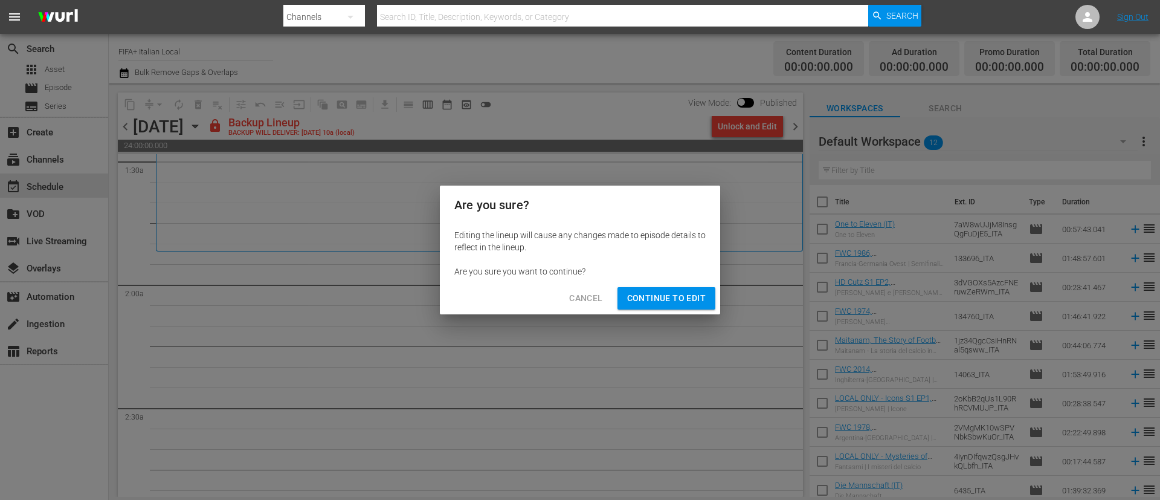
click at [692, 296] on span "Continue to Edit" at bounding box center [666, 298] width 79 height 15
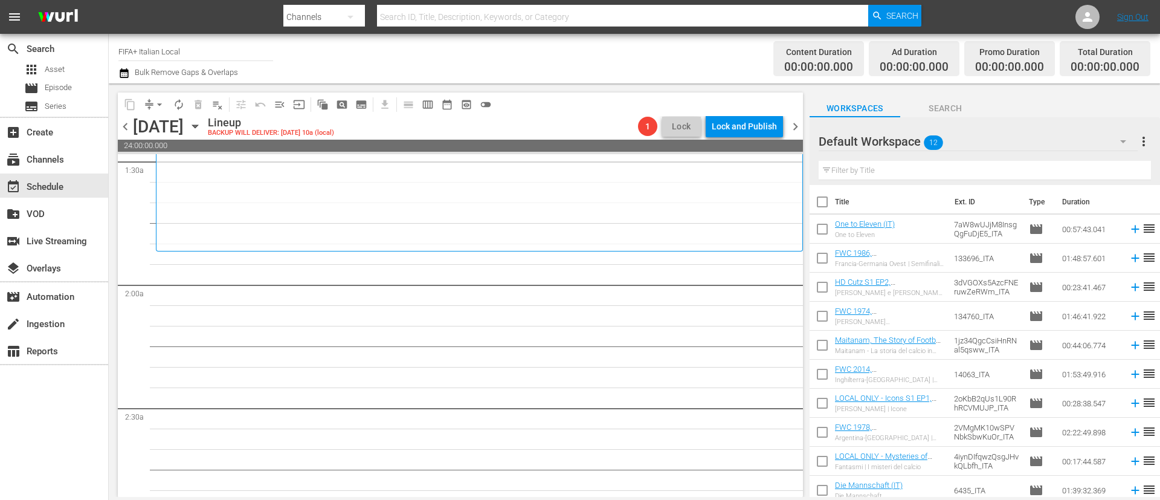
click at [815, 209] on input "checkbox" at bounding box center [822, 204] width 25 height 25
checkbox input "true"
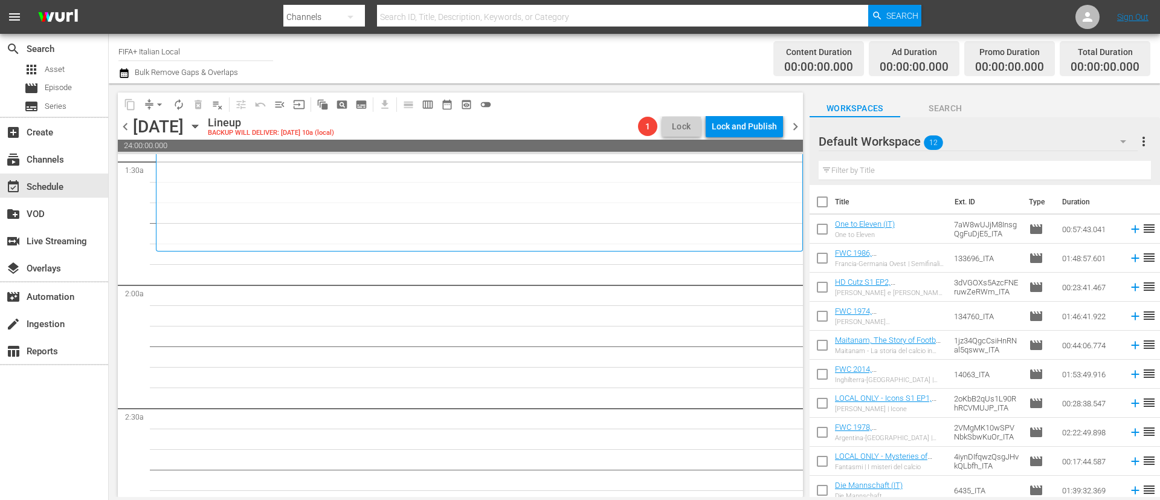
checkbox input "true"
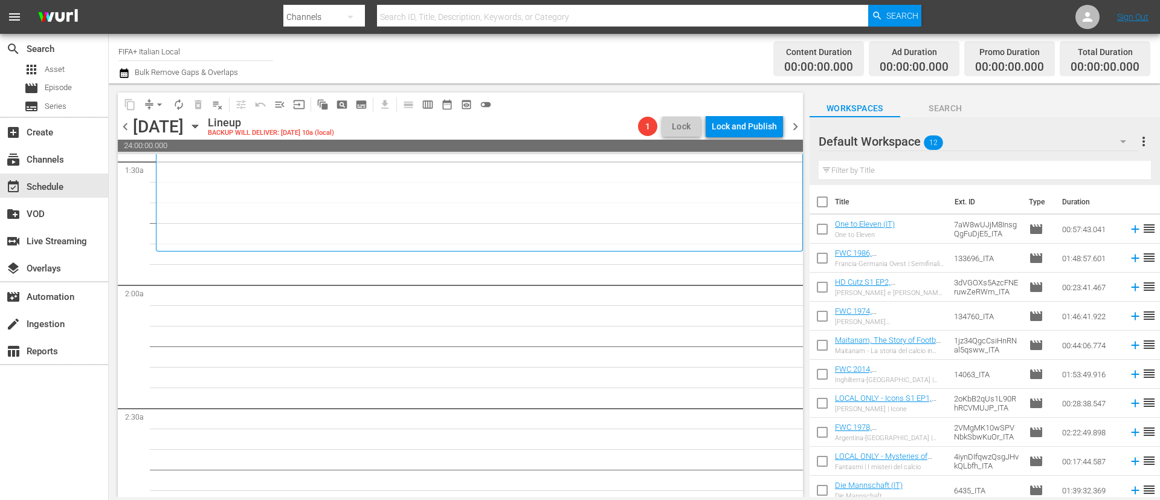
checkbox input "true"
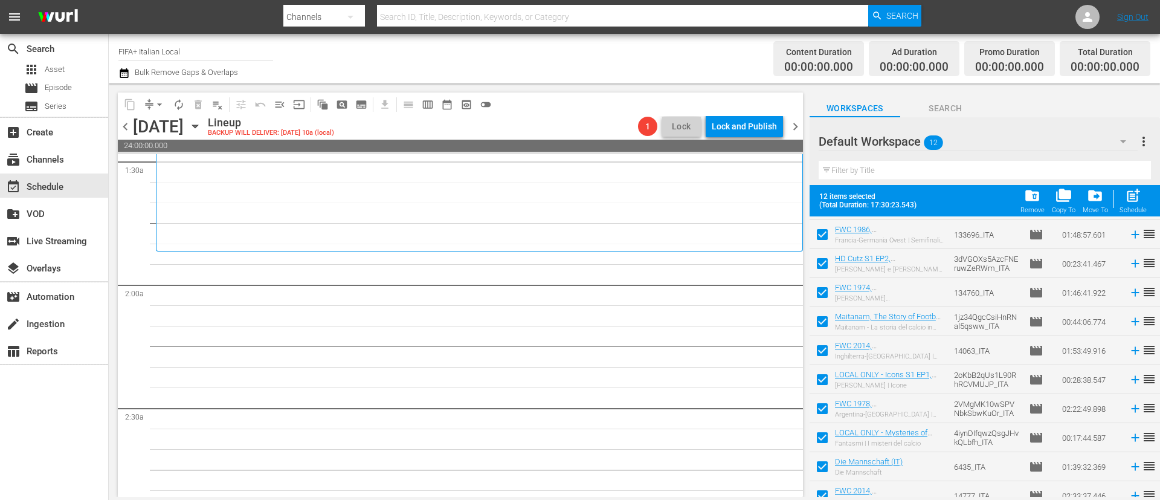
scroll to position [95, 0]
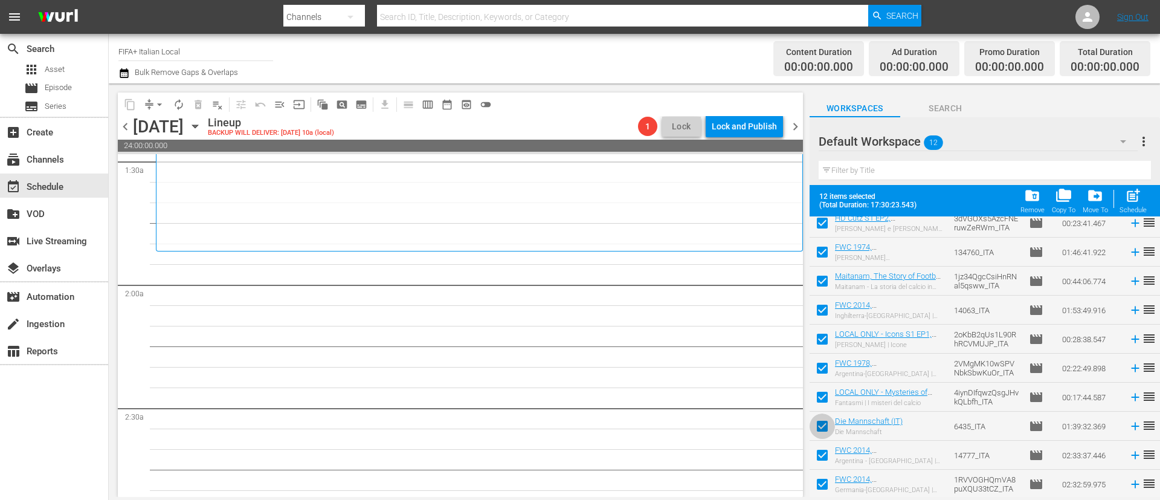
click at [814, 428] on input "checkbox" at bounding box center [822, 428] width 25 height 25
checkbox input "false"
click at [824, 456] on input "checkbox" at bounding box center [822, 457] width 25 height 25
checkbox input "false"
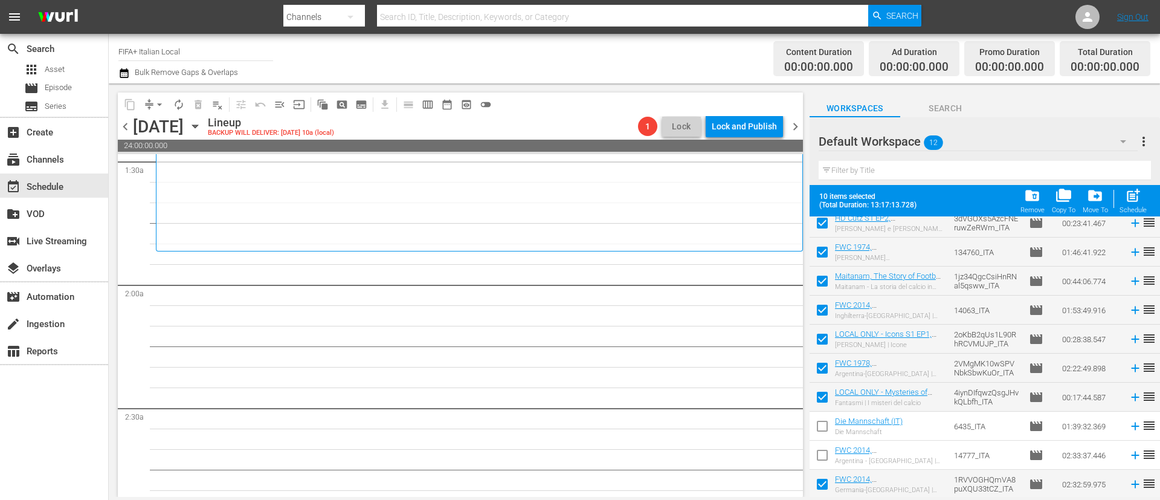
click at [826, 483] on input "checkbox" at bounding box center [822, 486] width 25 height 25
checkbox input "false"
drag, startPoint x: 1129, startPoint y: 193, endPoint x: 940, endPoint y: 330, distance: 234.2
click at [1129, 193] on span "post_add" at bounding box center [1133, 195] width 16 height 16
checkbox input "false"
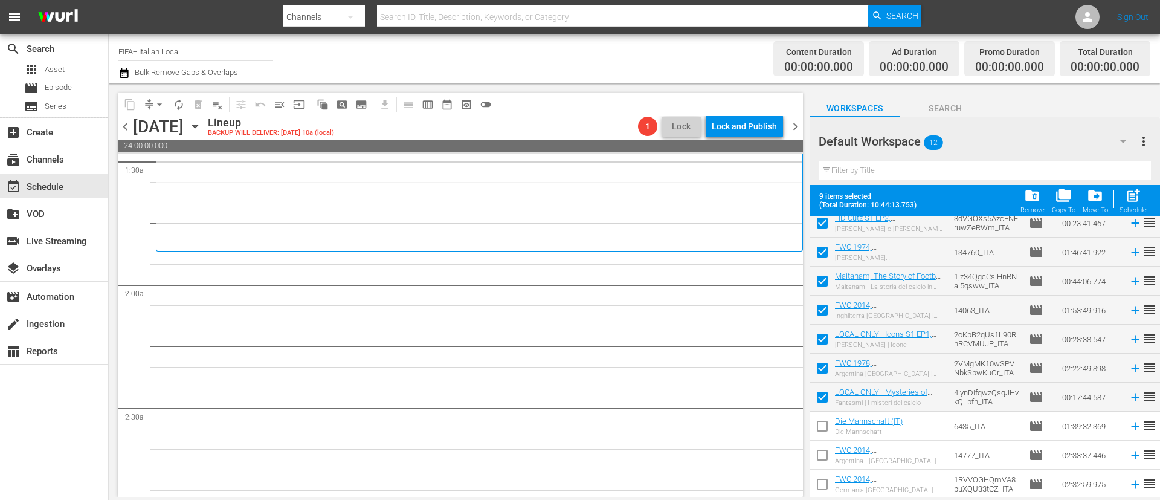
checkbox input "false"
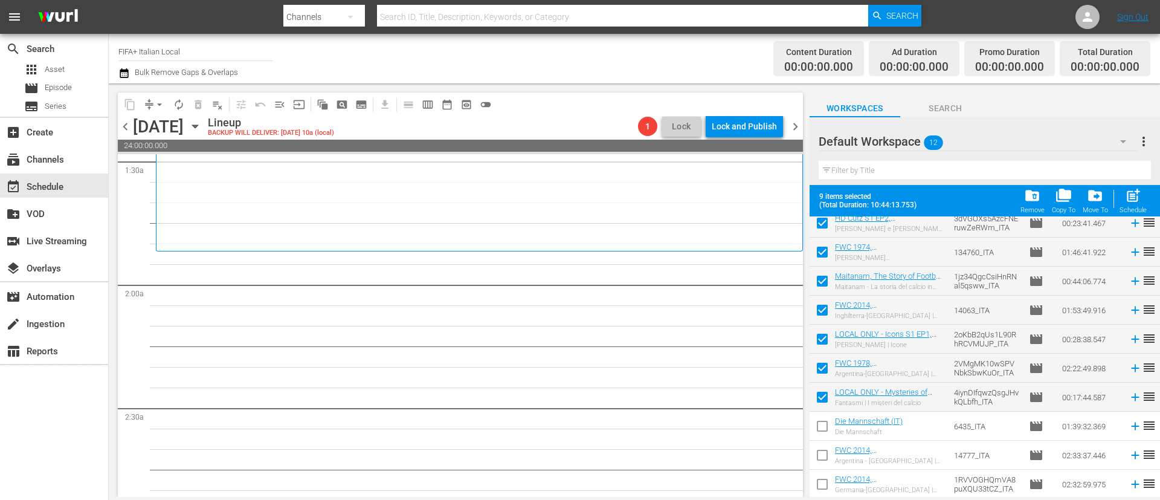
checkbox input "false"
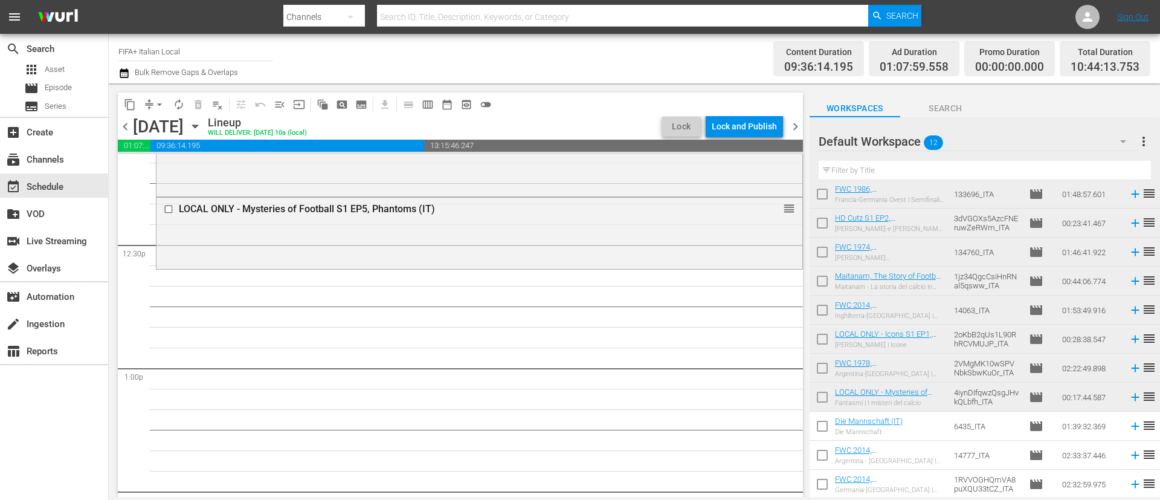
scroll to position [0, 0]
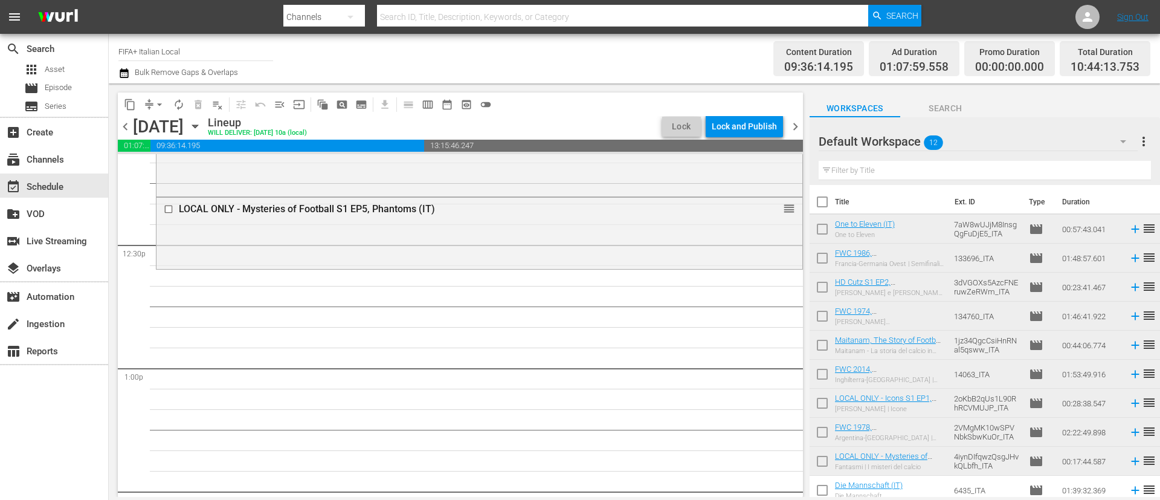
drag, startPoint x: 818, startPoint y: 233, endPoint x: 812, endPoint y: 241, distance: 9.9
click at [818, 233] on input "checkbox" at bounding box center [822, 231] width 25 height 25
checkbox input "true"
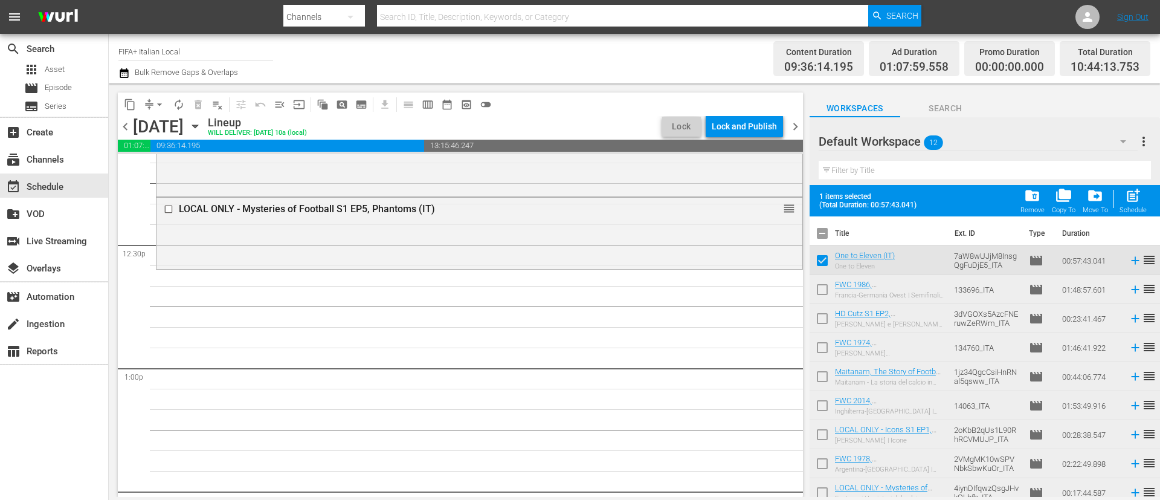
click at [824, 292] on input "checkbox" at bounding box center [822, 291] width 25 height 25
checkbox input "true"
click at [825, 322] on input "checkbox" at bounding box center [822, 320] width 25 height 25
checkbox input "true"
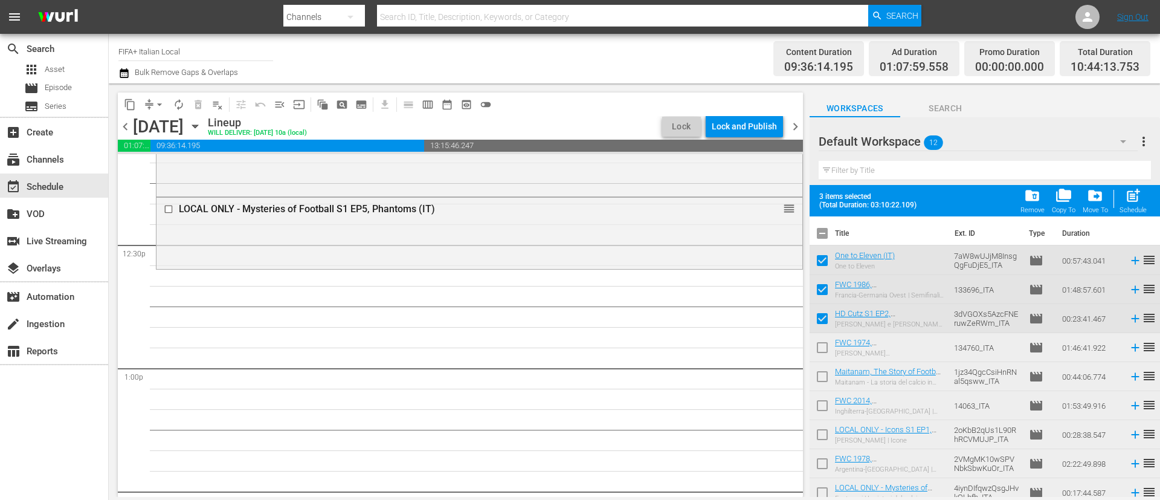
click at [828, 356] on input "checkbox" at bounding box center [822, 349] width 25 height 25
checkbox input "true"
click at [1129, 201] on span "post_add" at bounding box center [1133, 195] width 16 height 16
checkbox input "false"
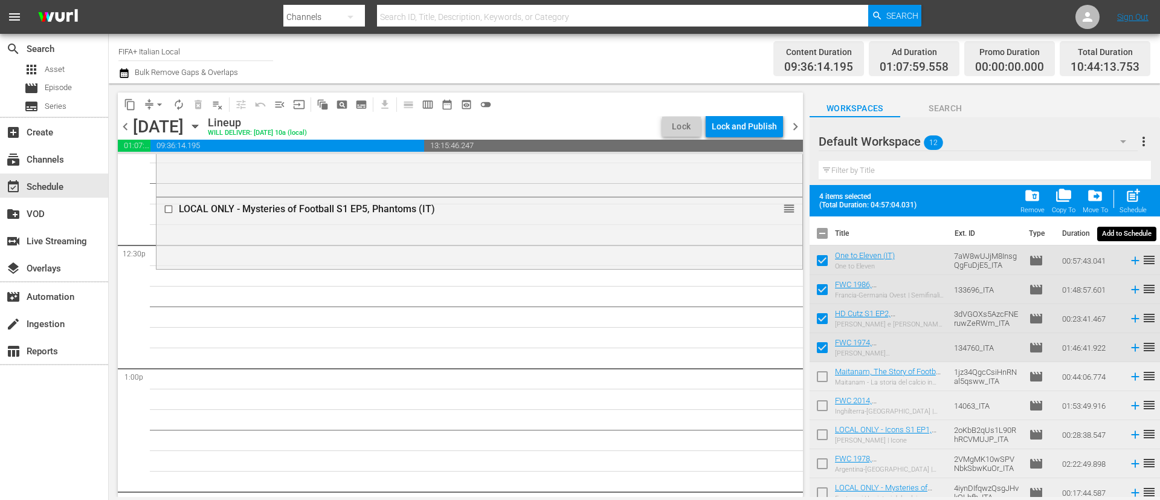
checkbox input "false"
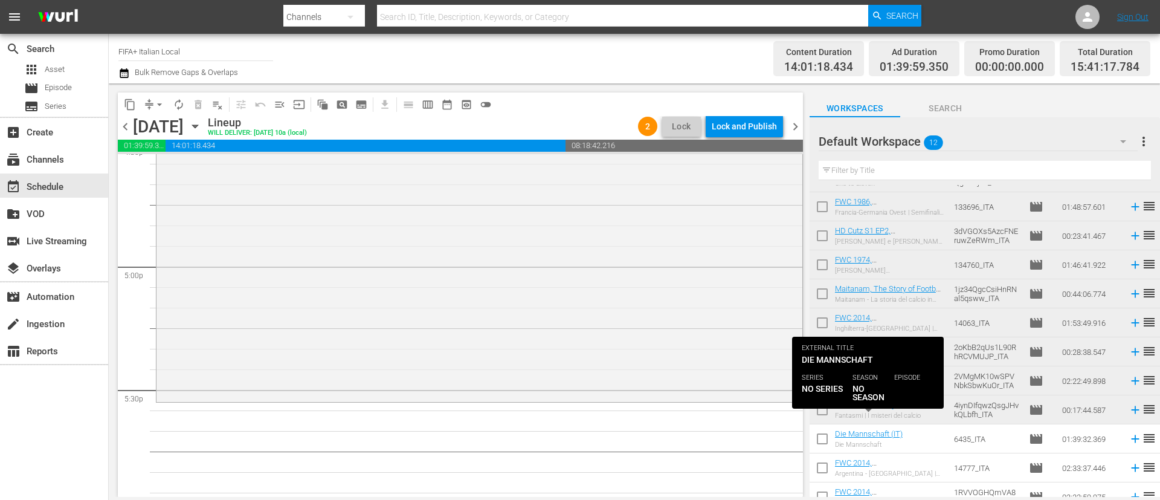
scroll to position [64, 0]
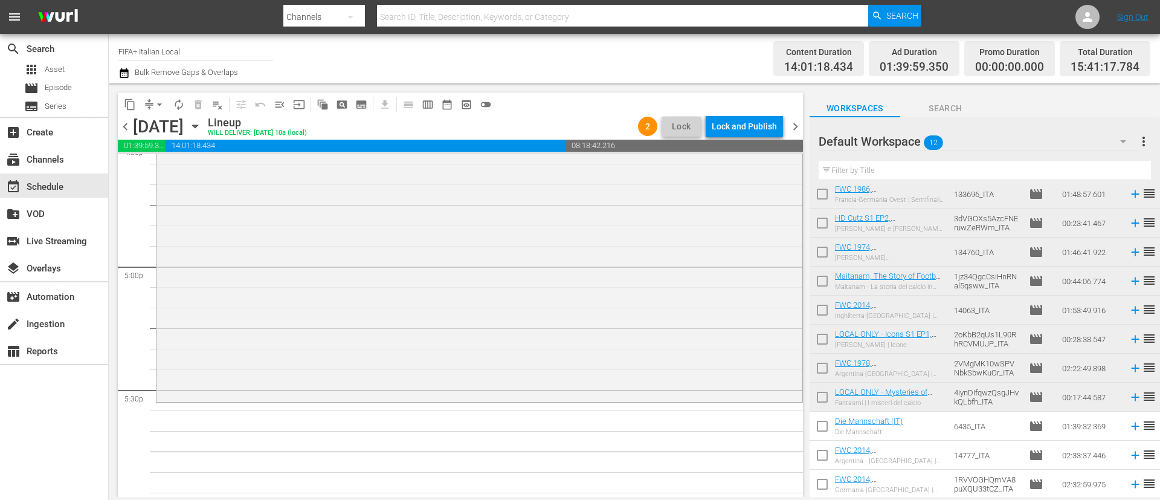
click at [827, 427] on input "checkbox" at bounding box center [822, 428] width 25 height 25
checkbox input "true"
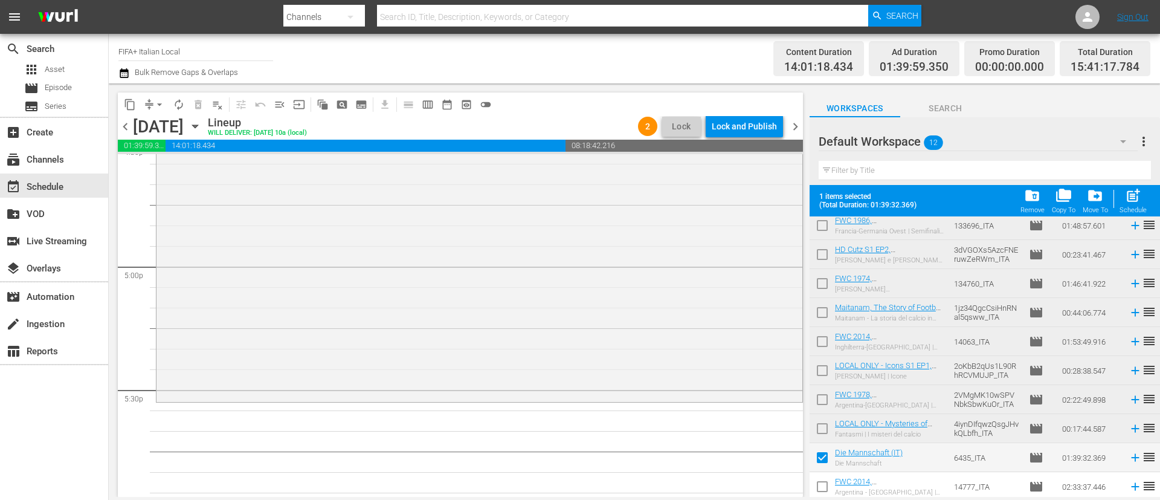
click at [831, 480] on input "checkbox" at bounding box center [822, 488] width 25 height 25
checkbox input "true"
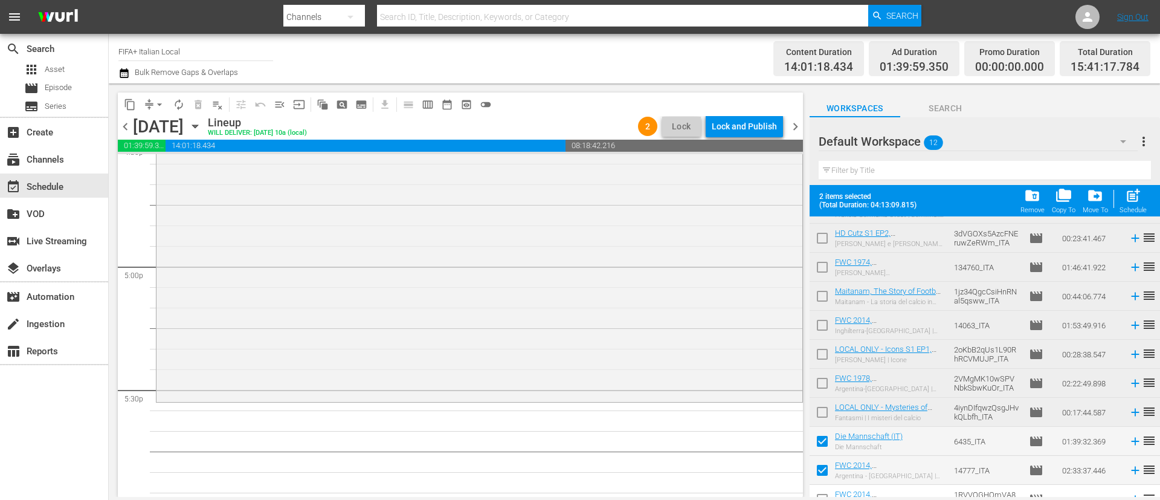
scroll to position [95, 0]
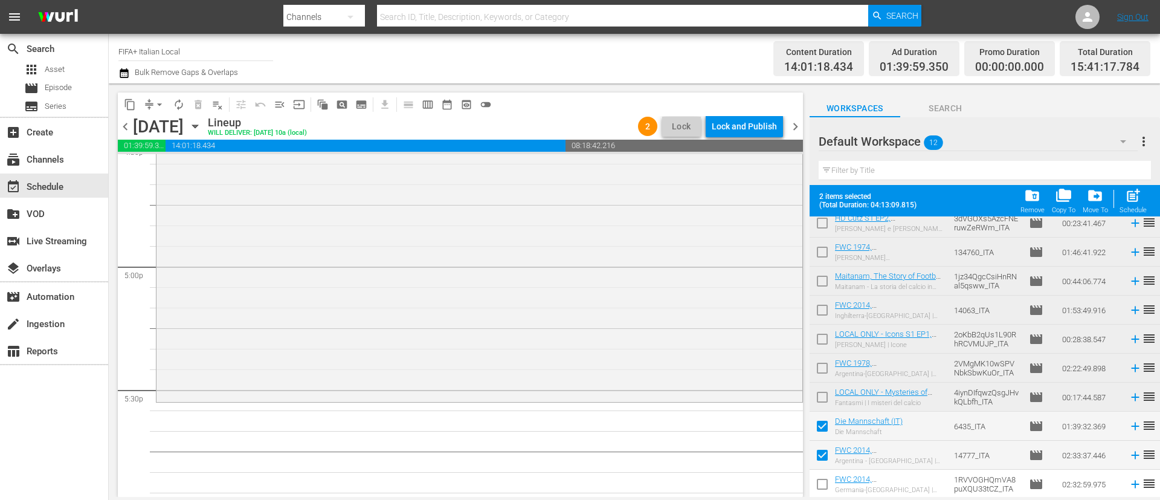
click at [830, 485] on input "checkbox" at bounding box center [822, 486] width 25 height 25
checkbox input "true"
click at [1121, 208] on div "Schedule" at bounding box center [1133, 210] width 27 height 8
checkbox input "false"
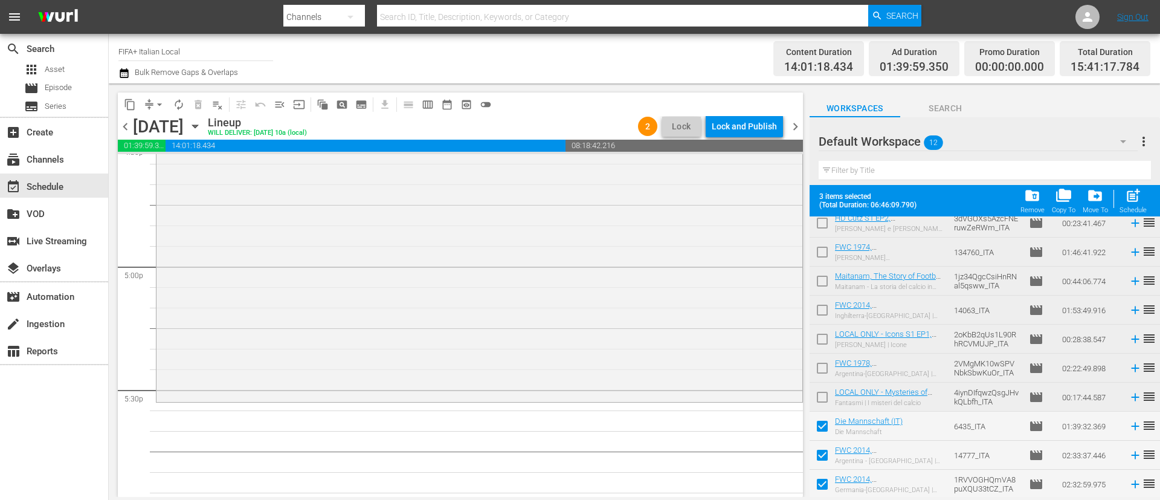
checkbox input "false"
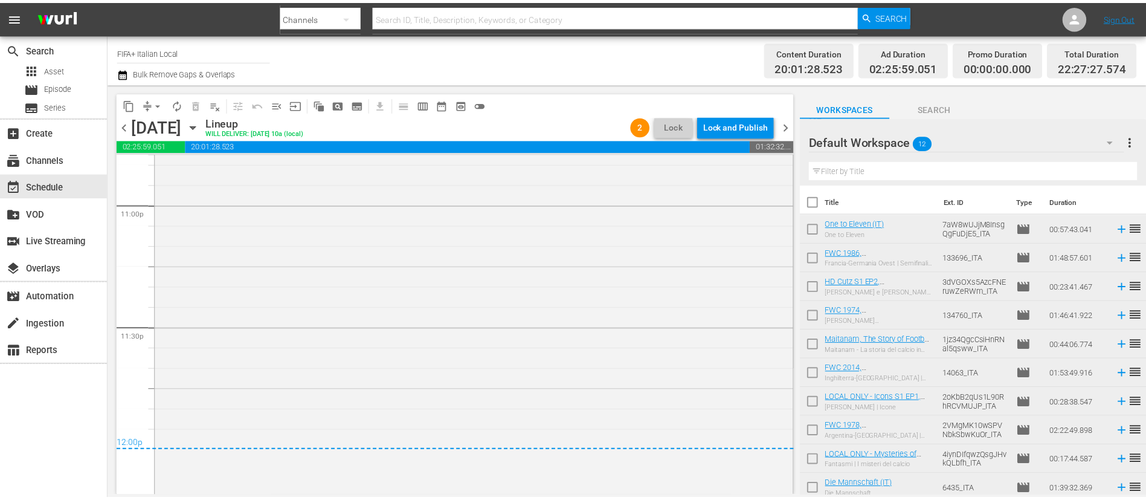
scroll to position [5655, 0]
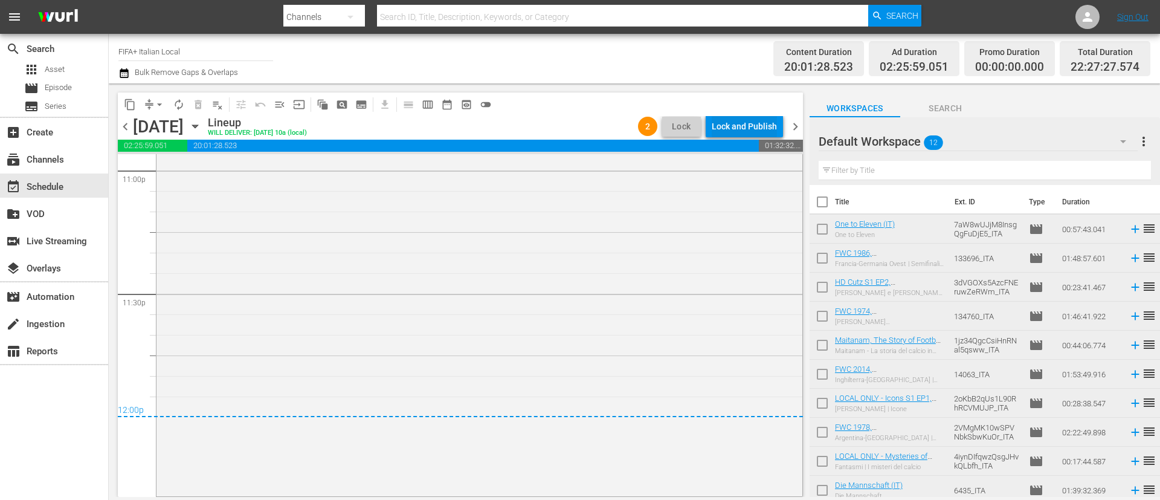
click at [752, 126] on div "Lock and Publish" at bounding box center [744, 126] width 65 height 22
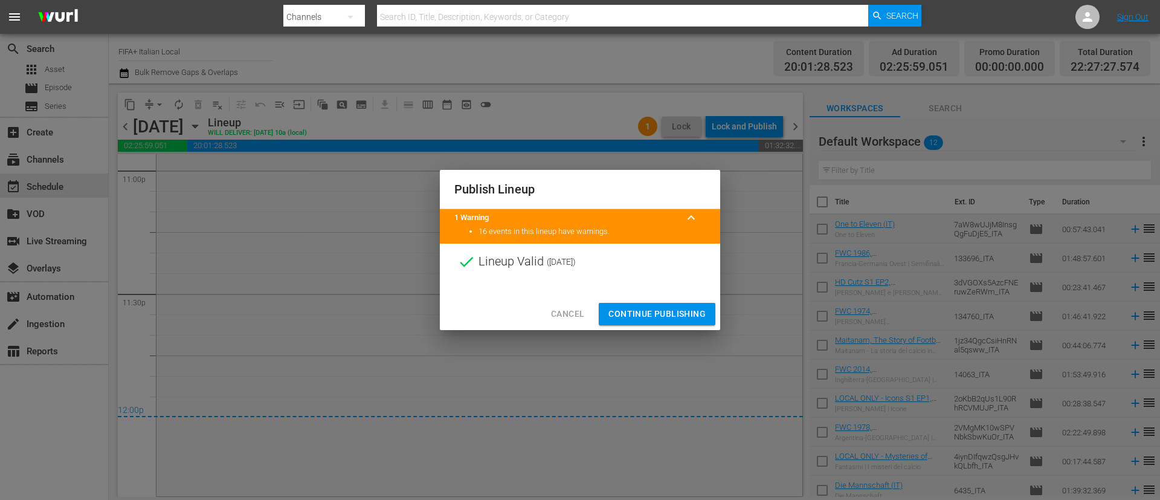
click at [628, 311] on span "Continue Publishing" at bounding box center [657, 313] width 97 height 15
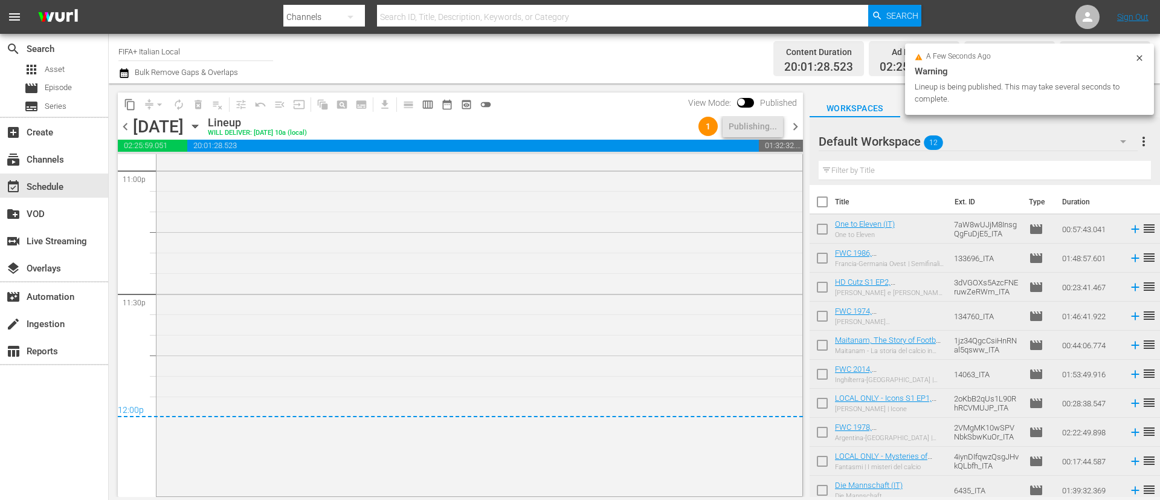
click at [1142, 143] on span "more_vert" at bounding box center [1144, 141] width 15 height 15
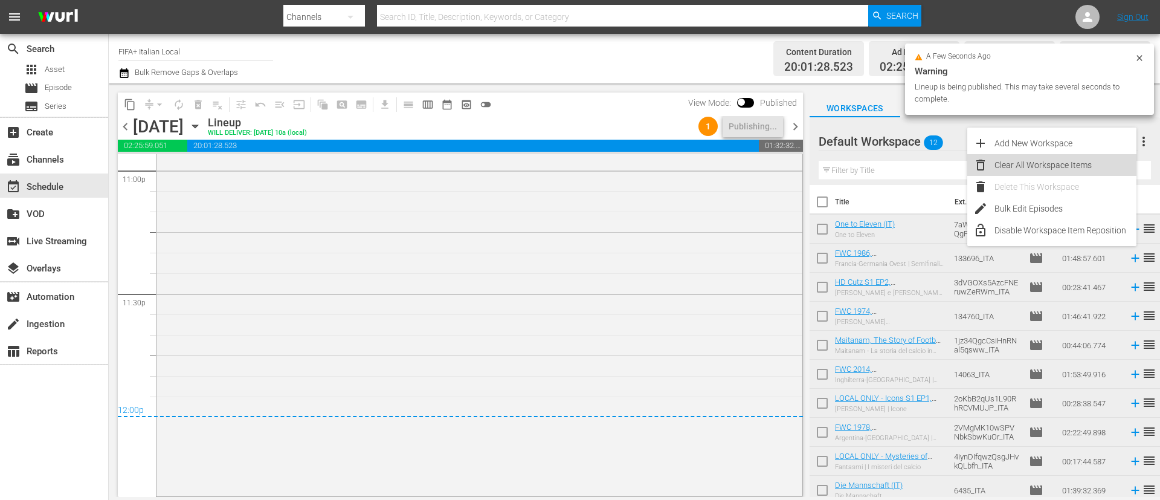
click at [1085, 167] on div "Clear All Workspace Items" at bounding box center [1066, 165] width 142 height 22
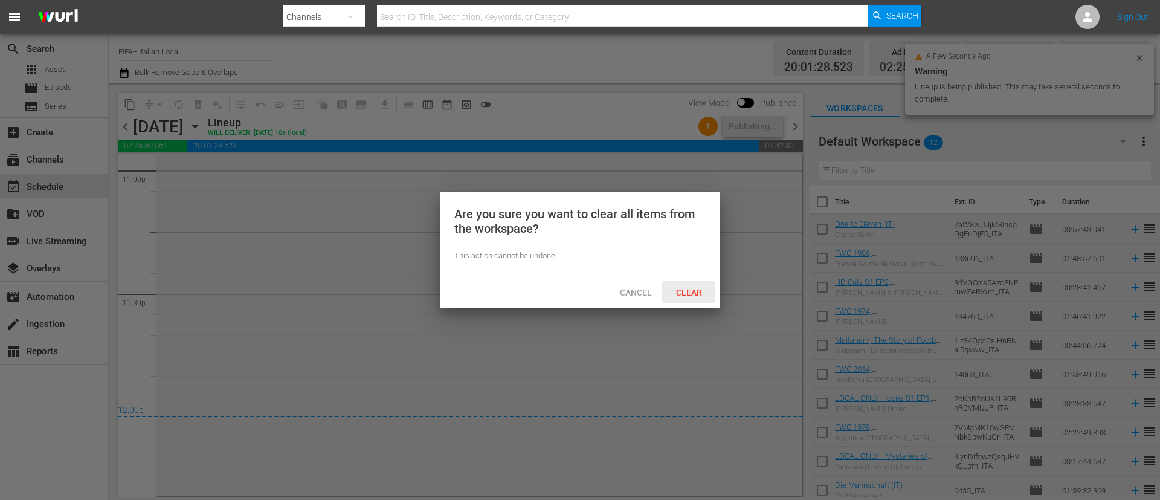
click at [683, 285] on div "Clear" at bounding box center [688, 292] width 53 height 22
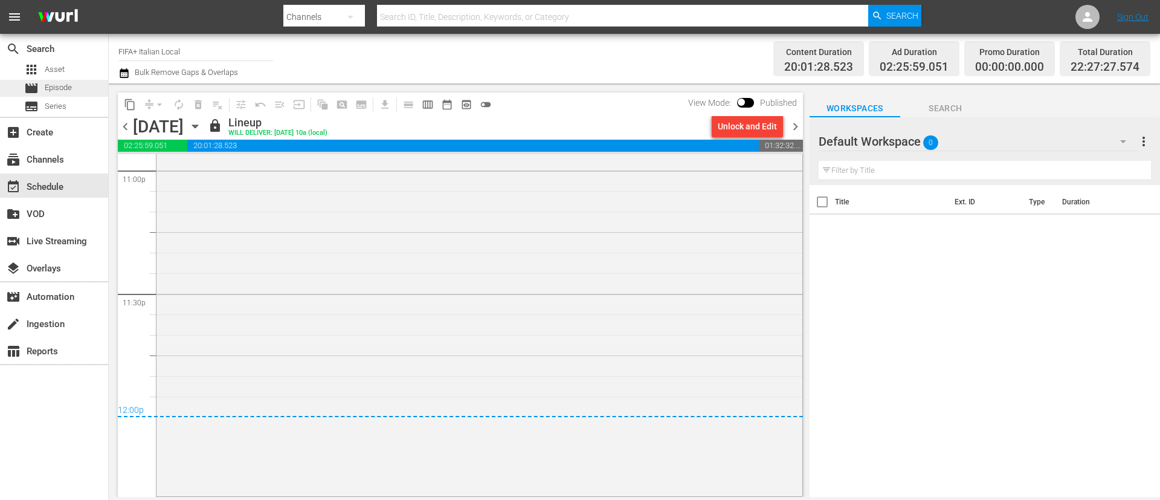
click at [53, 92] on span "Episode" at bounding box center [58, 88] width 27 height 12
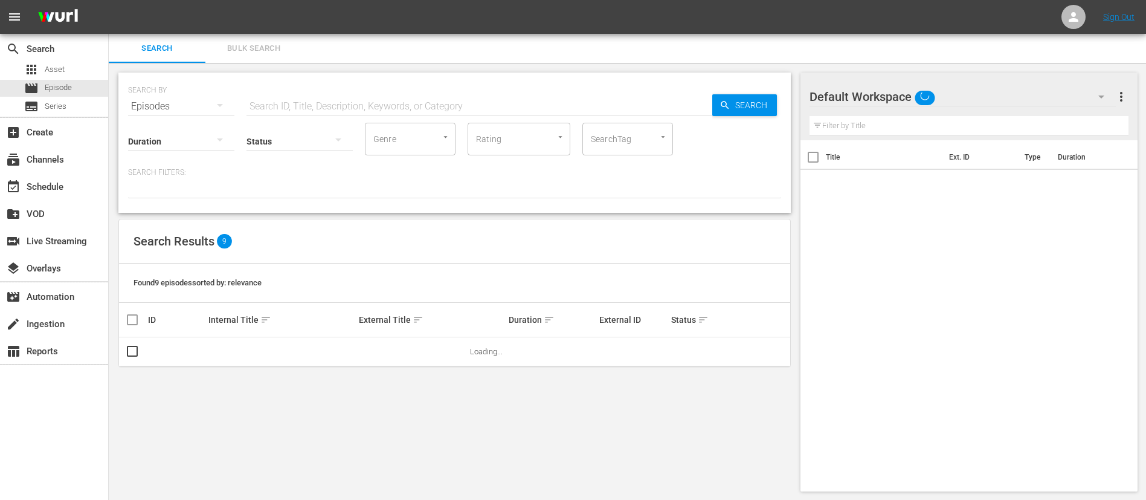
click at [238, 51] on span "Bulk Search" at bounding box center [254, 49] width 82 height 14
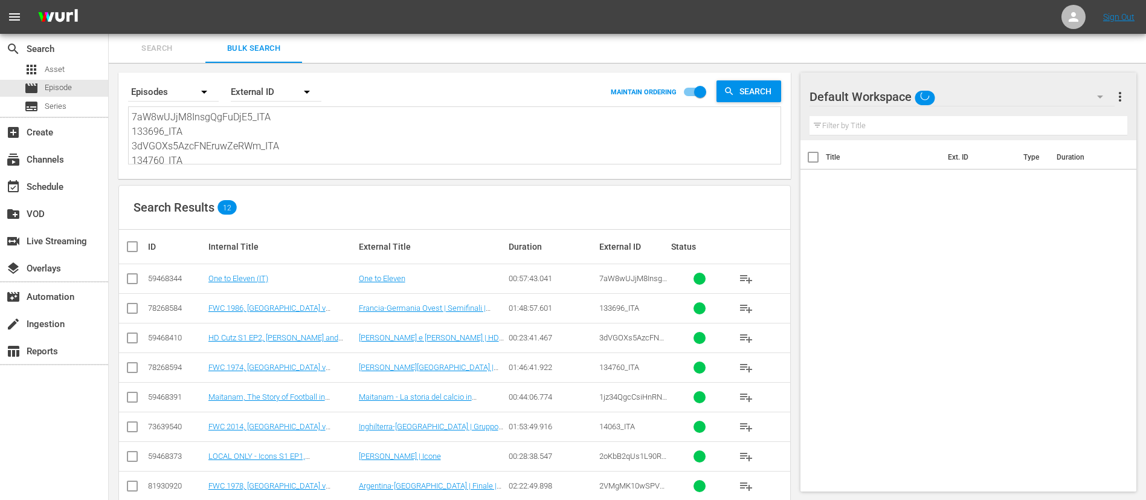
click at [250, 141] on textarea "7aW8wUJjM8InsgQgFuDjE5_ITA 133696_ITA 3dVGOXs5AzcFNEruwZeRWm_ITA 134760_ITA 1jz…" at bounding box center [456, 137] width 649 height 55
paste textarea "124010_ITA 45618_ITA FIM102704-M00_ITA 7k4QrNKhr3xSlk8s1xvDab_ITA 32916_ITA 134…"
type textarea "124010_ITA 45618_ITA FIM102704-M00_ITA 7k4QrNKhr3xSlk8s1xvDab_ITA 32916_ITA 134…"
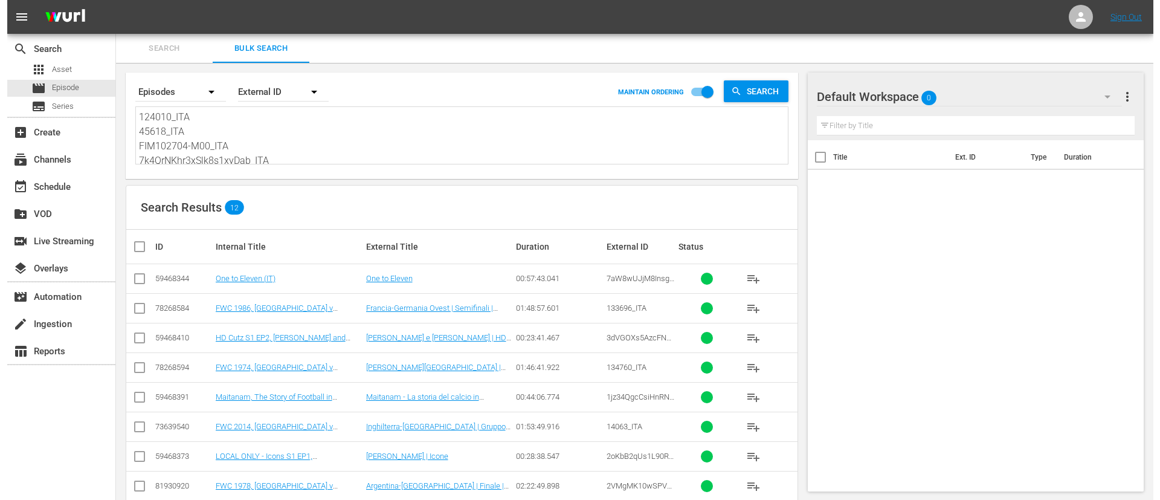
scroll to position [1, 0]
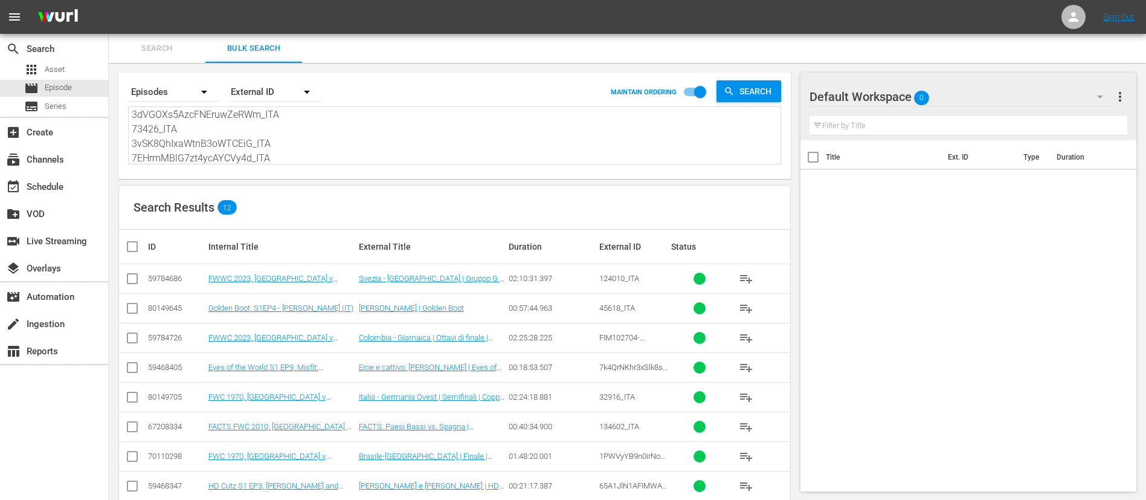
type textarea "124010_ITA 45618_ITA FIM102704-M00_ITA 7k4QrNKhr3xSlk8s1xvDab_ITA 32916_ITA 134…"
click at [131, 240] on input "checkbox" at bounding box center [137, 246] width 24 height 15
checkbox input "true"
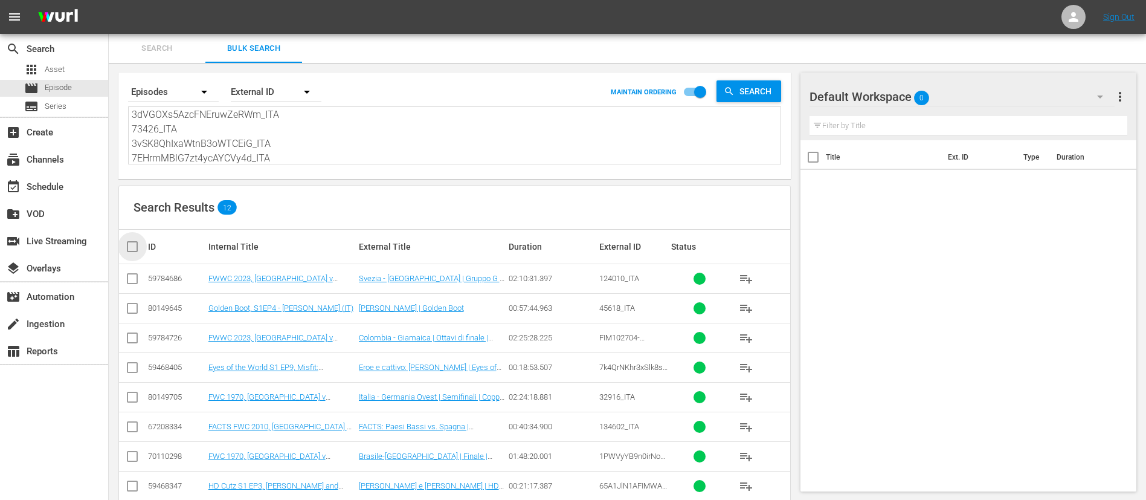
checkbox input "true"
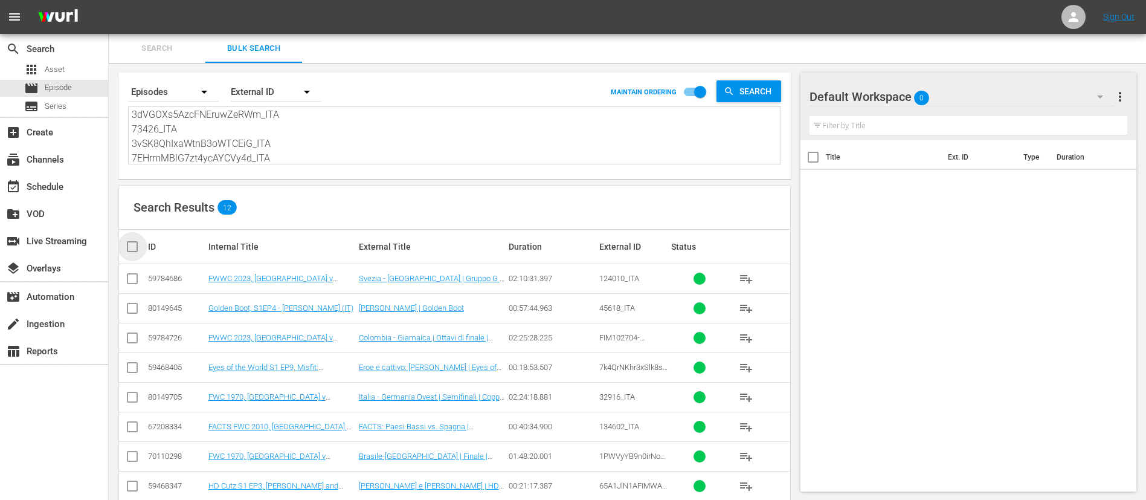
checkbox input "true"
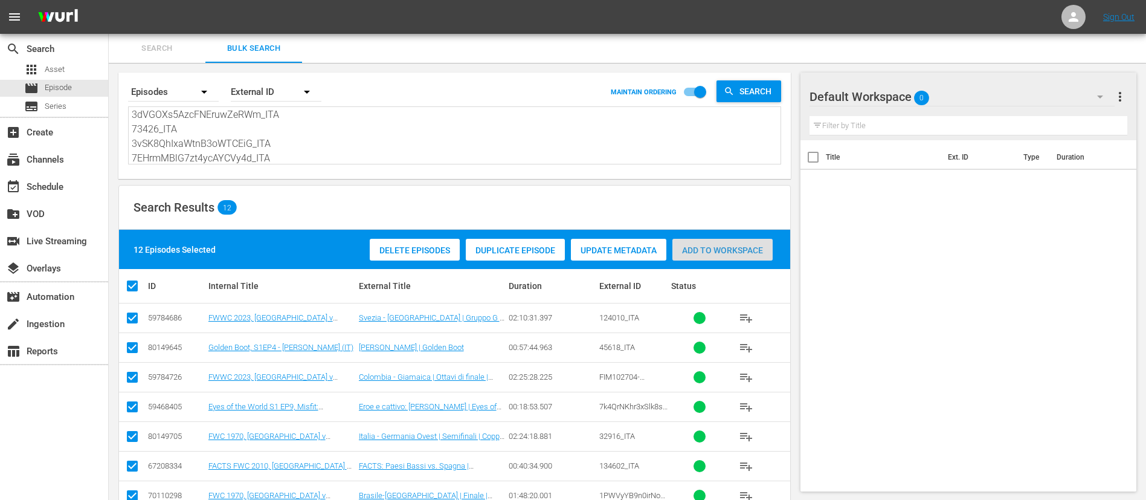
click at [716, 247] on span "Add to Workspace" at bounding box center [723, 250] width 100 height 10
click at [75, 190] on div "event_available Schedule" at bounding box center [54, 185] width 108 height 24
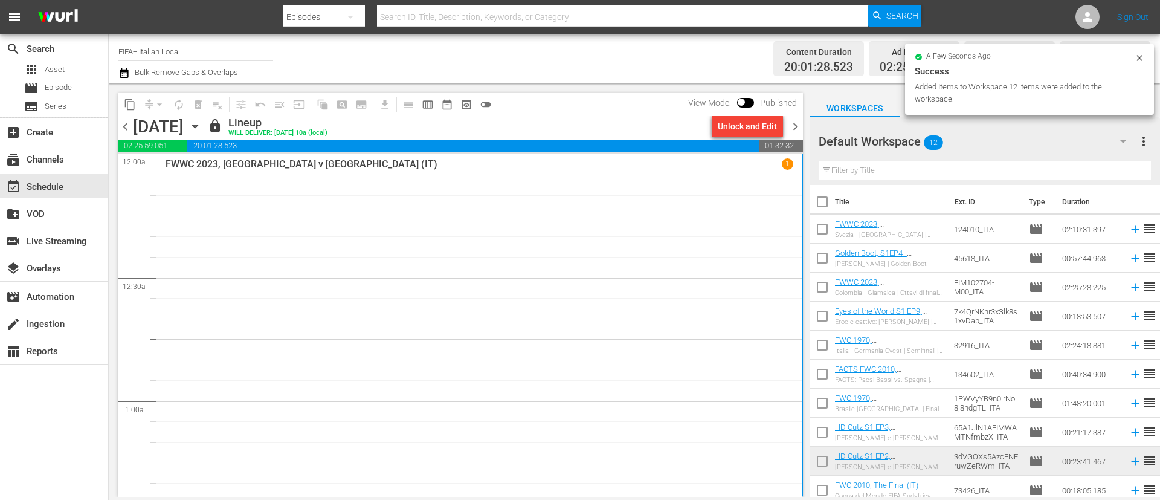
click at [793, 131] on span "chevron_right" at bounding box center [795, 126] width 15 height 15
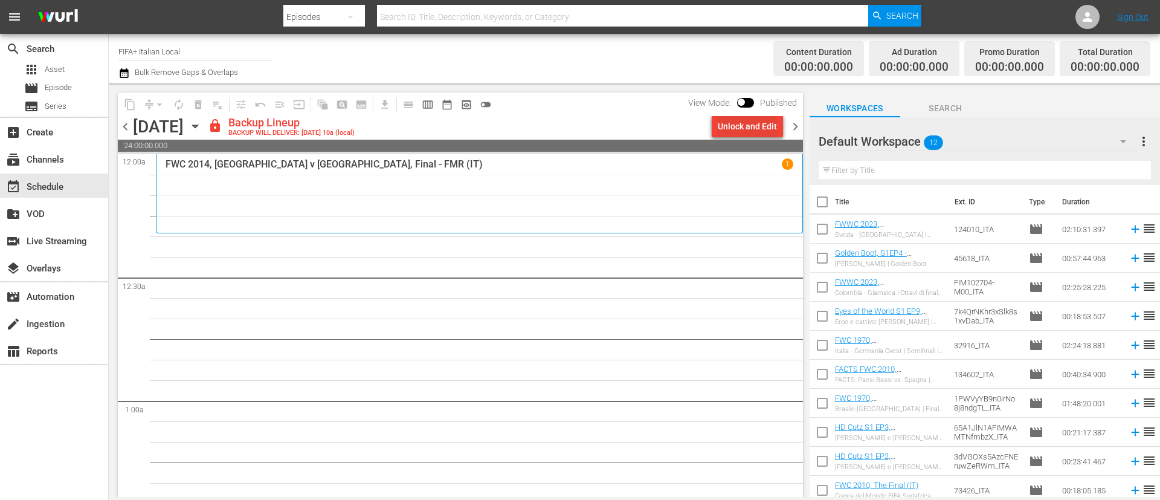
click at [764, 128] on div "Unlock and Edit" at bounding box center [747, 126] width 59 height 22
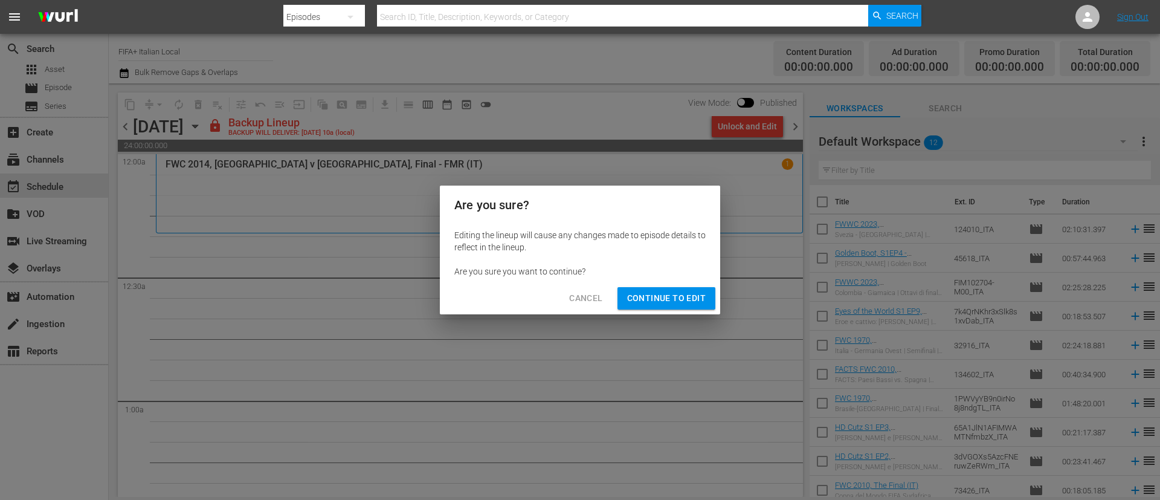
click at [700, 299] on span "Continue to Edit" at bounding box center [666, 298] width 79 height 15
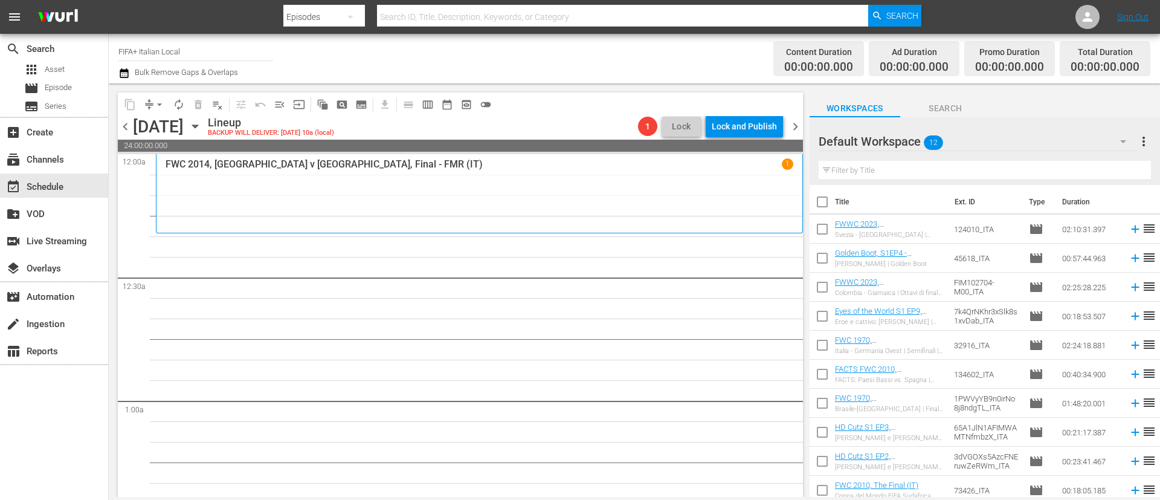
click at [821, 195] on input "checkbox" at bounding box center [822, 204] width 25 height 25
checkbox input "true"
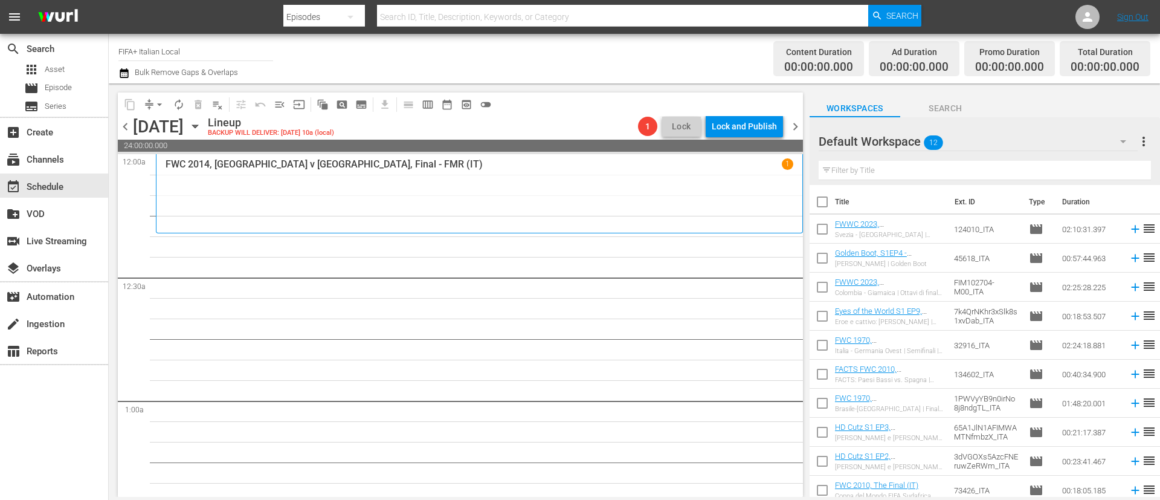
checkbox input "true"
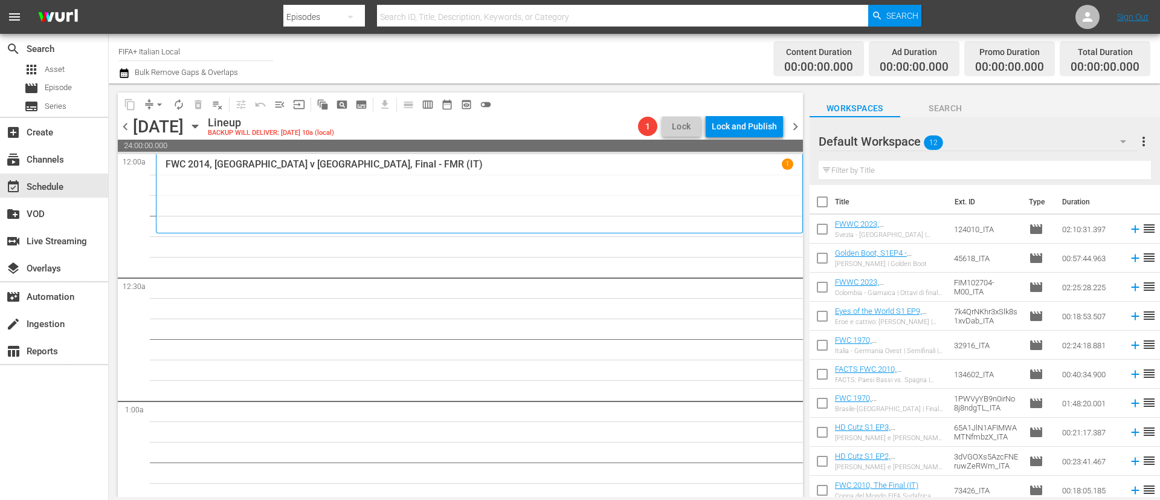
checkbox input "true"
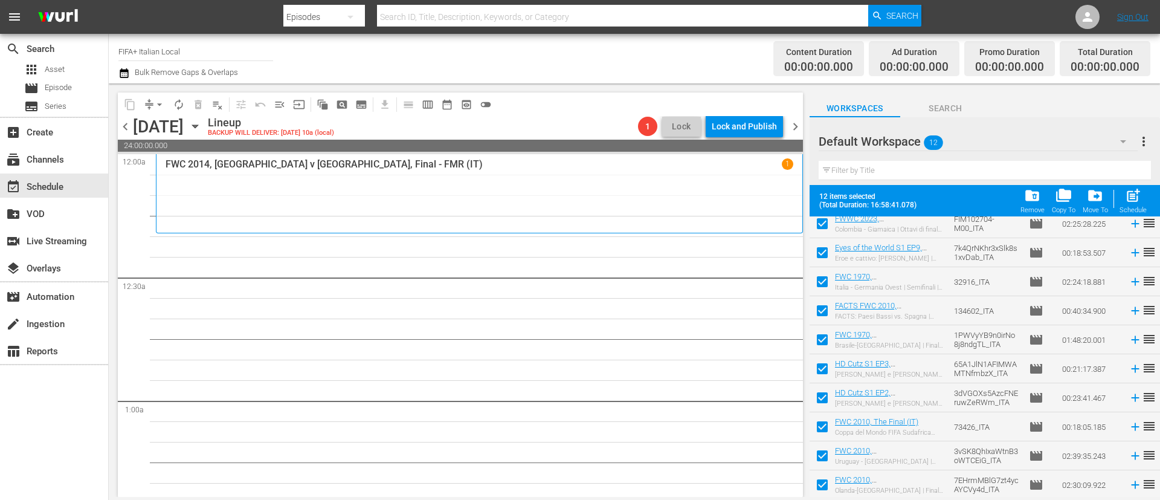
scroll to position [95, 0]
click at [825, 431] on input "checkbox" at bounding box center [822, 428] width 25 height 25
checkbox input "false"
click at [827, 446] on input "checkbox" at bounding box center [822, 457] width 25 height 25
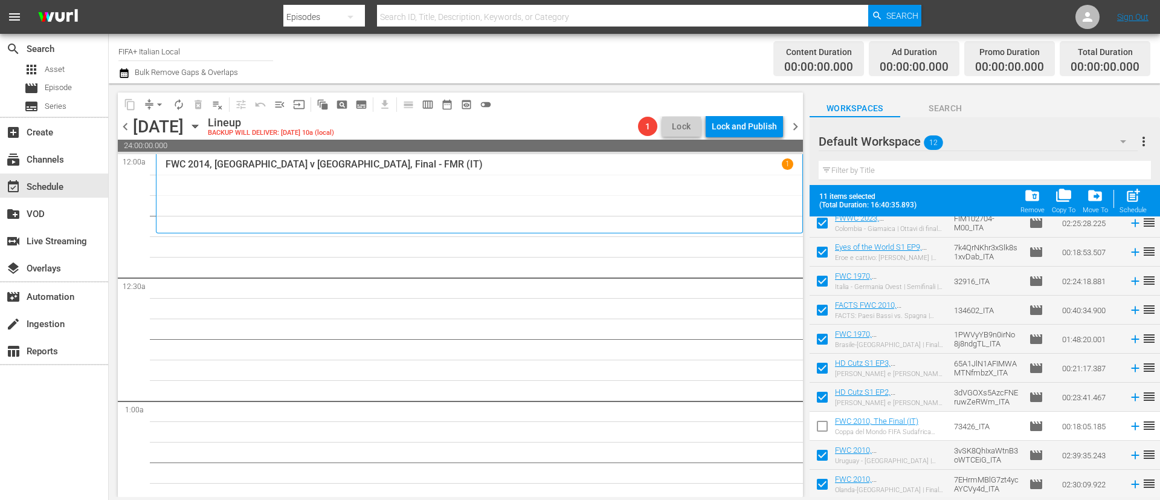
checkbox input "false"
click at [827, 482] on input "checkbox" at bounding box center [822, 486] width 25 height 25
checkbox input "false"
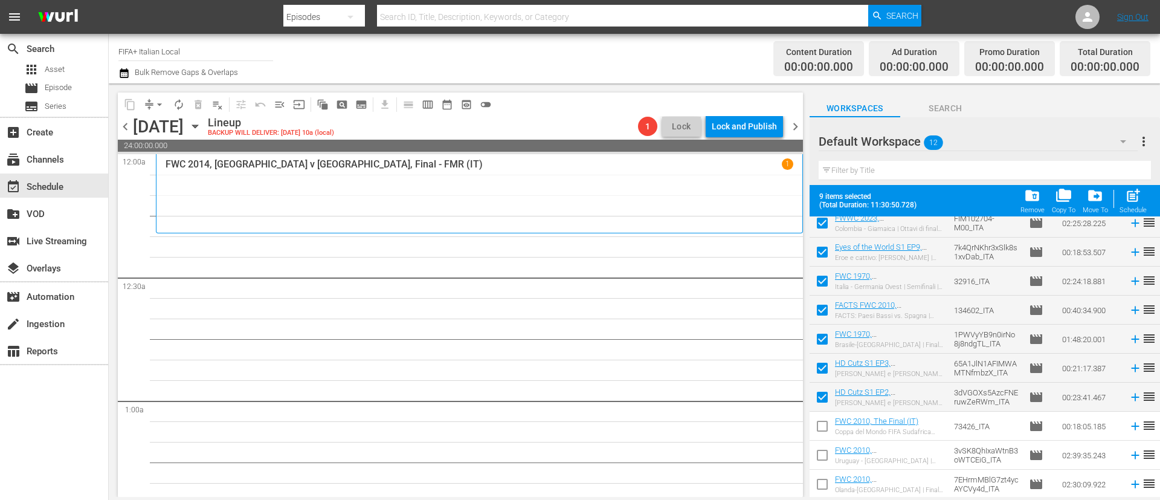
click at [1134, 210] on div "Schedule" at bounding box center [1133, 210] width 27 height 8
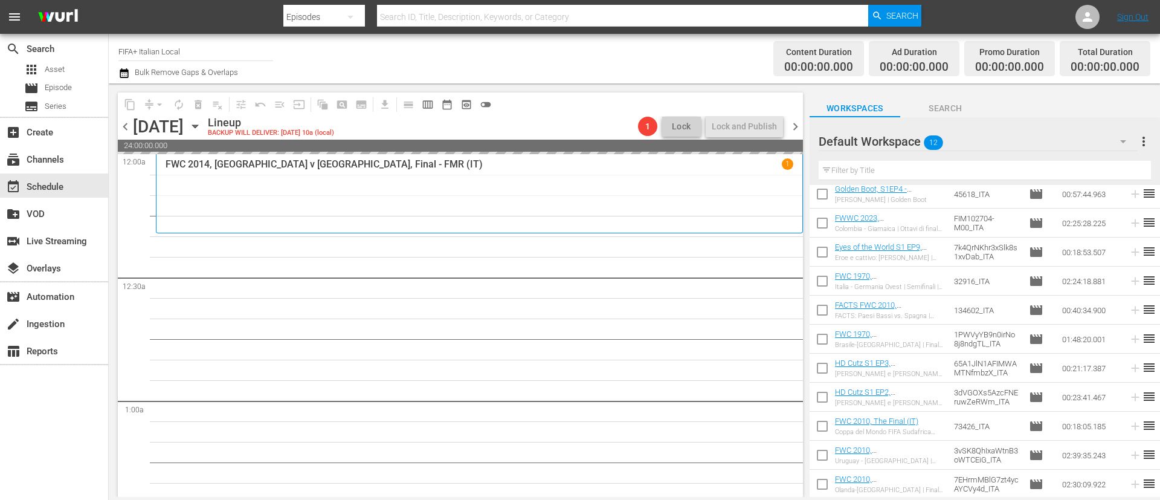
checkbox input "false"
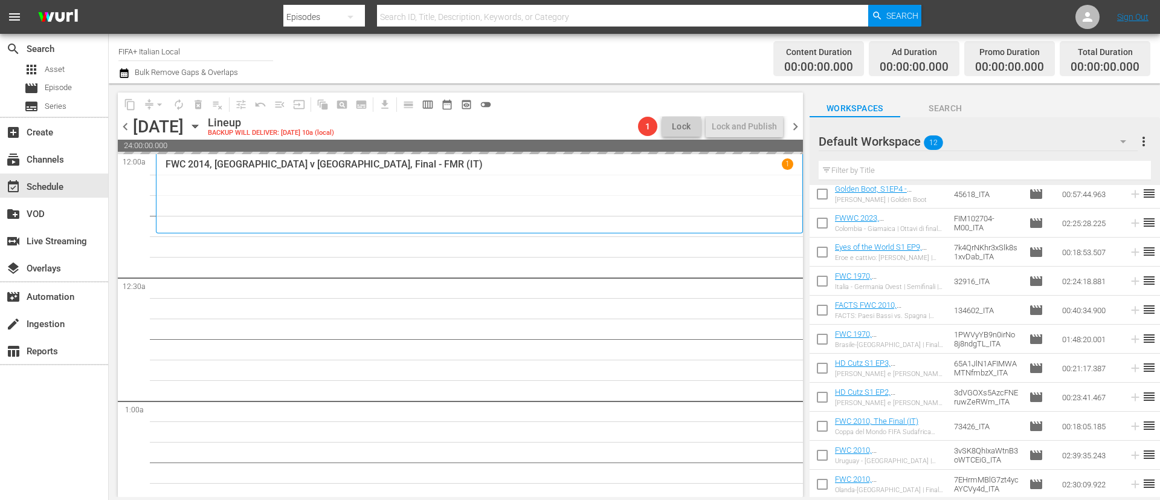
checkbox input "false"
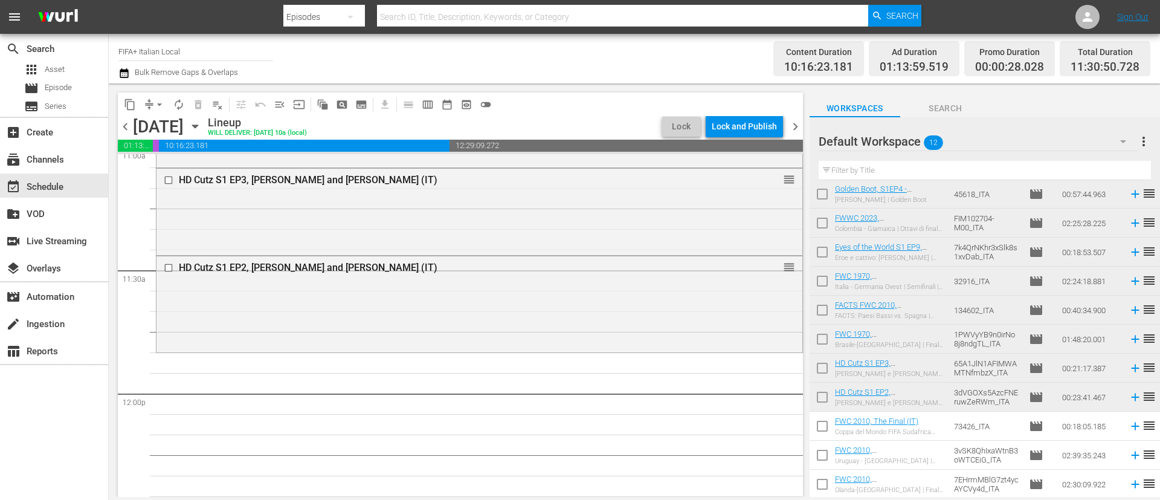
scroll to position [0, 0]
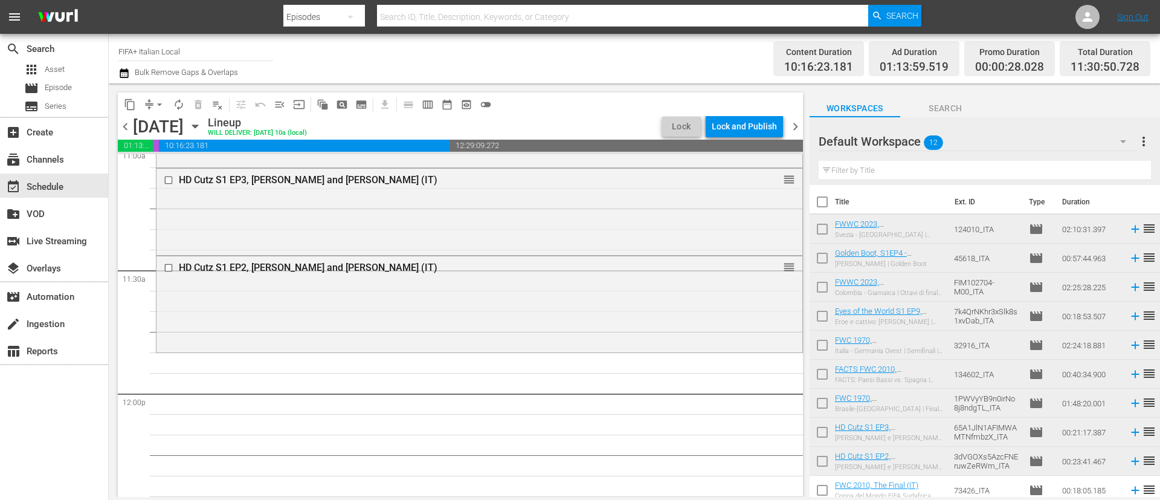
click at [832, 232] on input "checkbox" at bounding box center [822, 231] width 25 height 25
checkbox input "true"
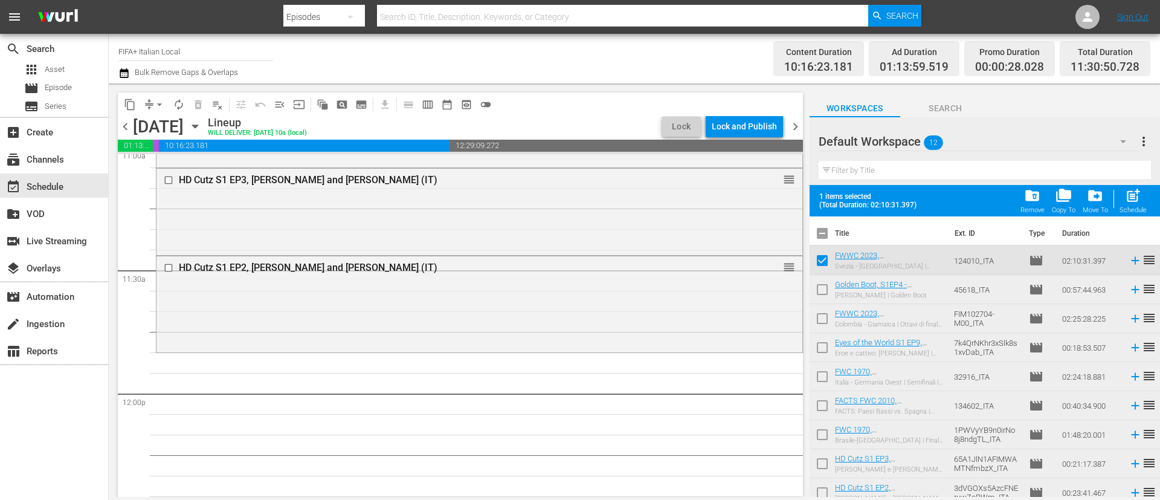
click at [824, 291] on input "checkbox" at bounding box center [822, 291] width 25 height 25
checkbox input "true"
click at [819, 323] on input "checkbox" at bounding box center [822, 320] width 25 height 25
checkbox input "true"
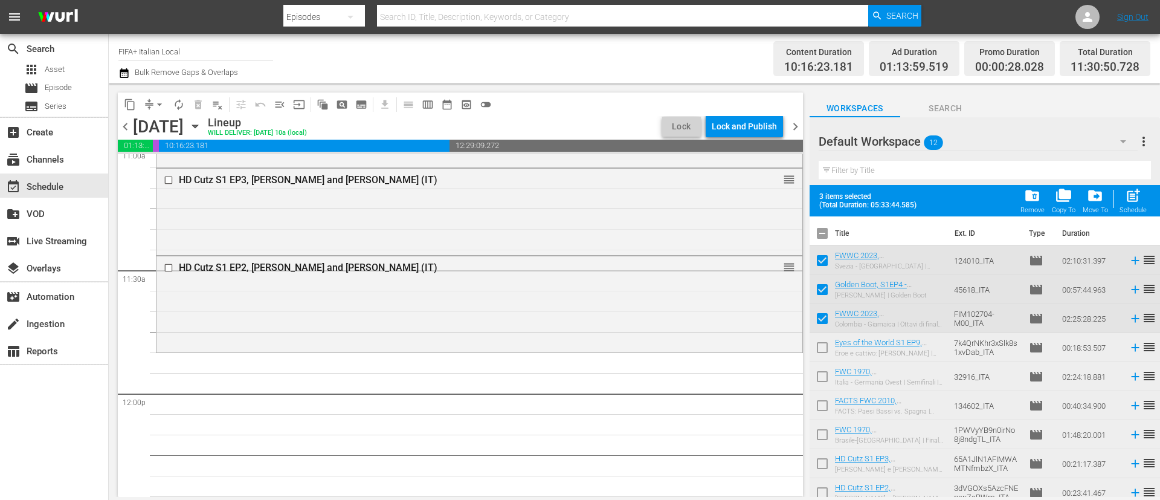
click at [821, 357] on input "checkbox" at bounding box center [822, 349] width 25 height 25
checkbox input "true"
click at [1130, 206] on div "Schedule" at bounding box center [1133, 210] width 27 height 8
checkbox input "false"
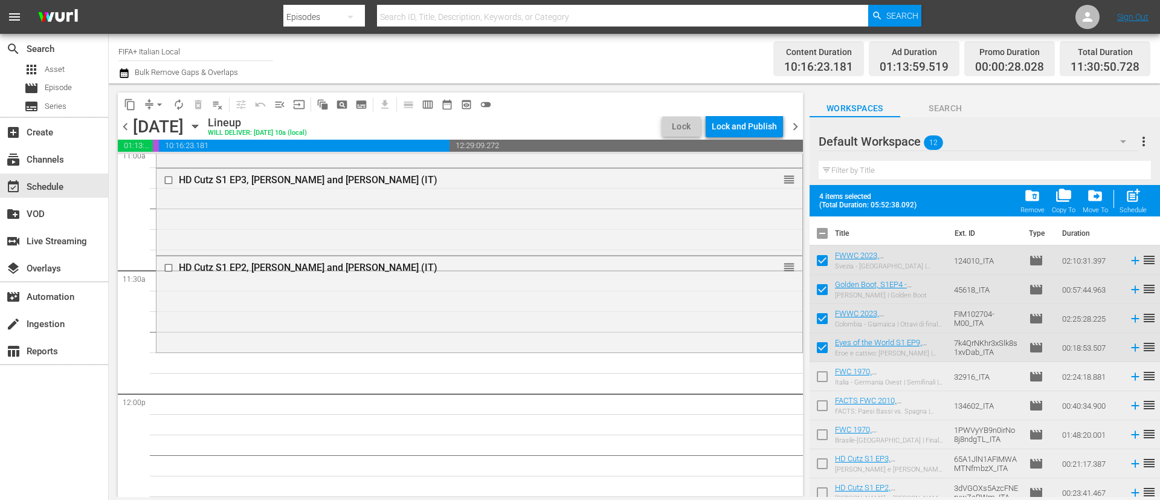
checkbox input "false"
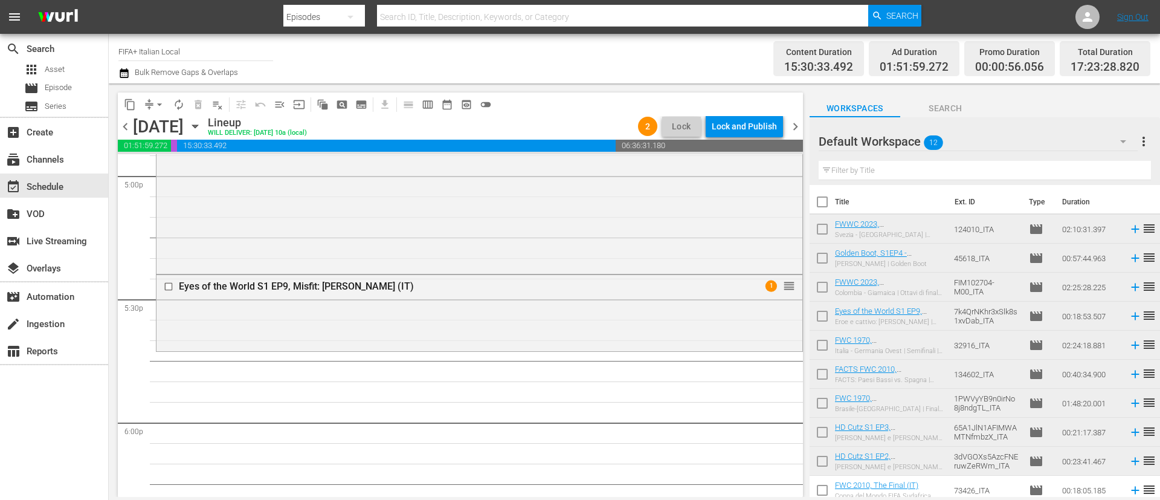
scroll to position [64, 0]
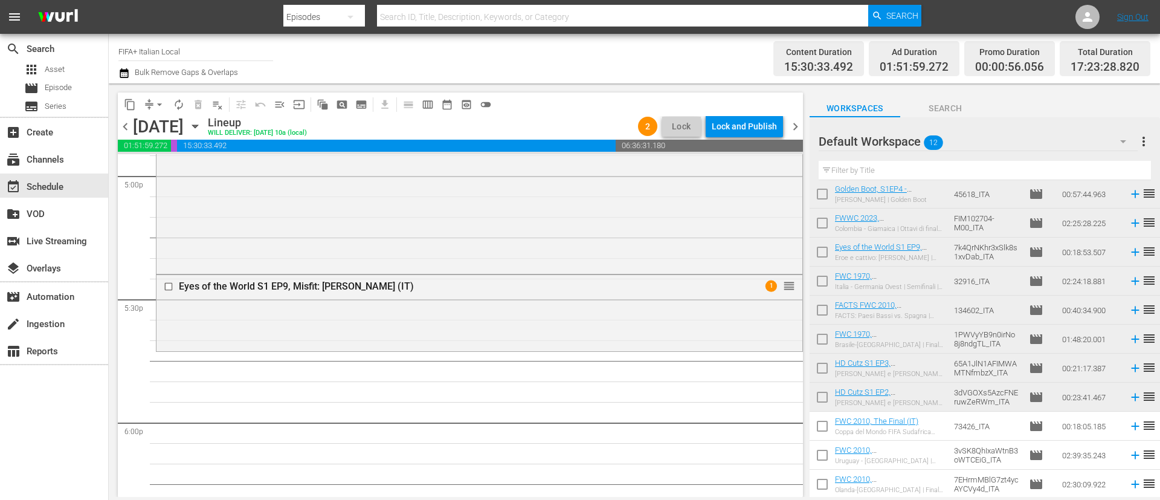
click at [823, 428] on input "checkbox" at bounding box center [822, 428] width 25 height 25
checkbox input "true"
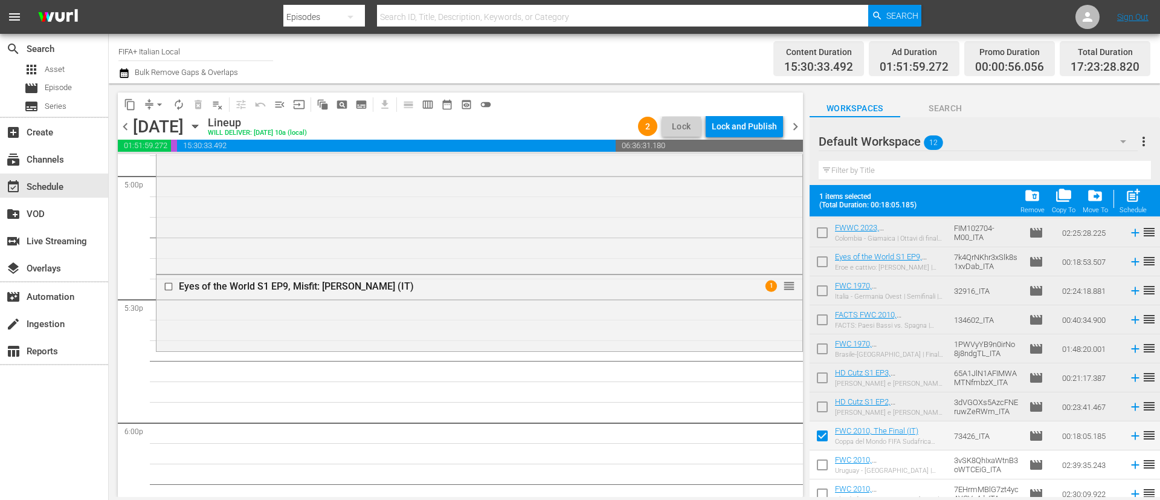
scroll to position [95, 0]
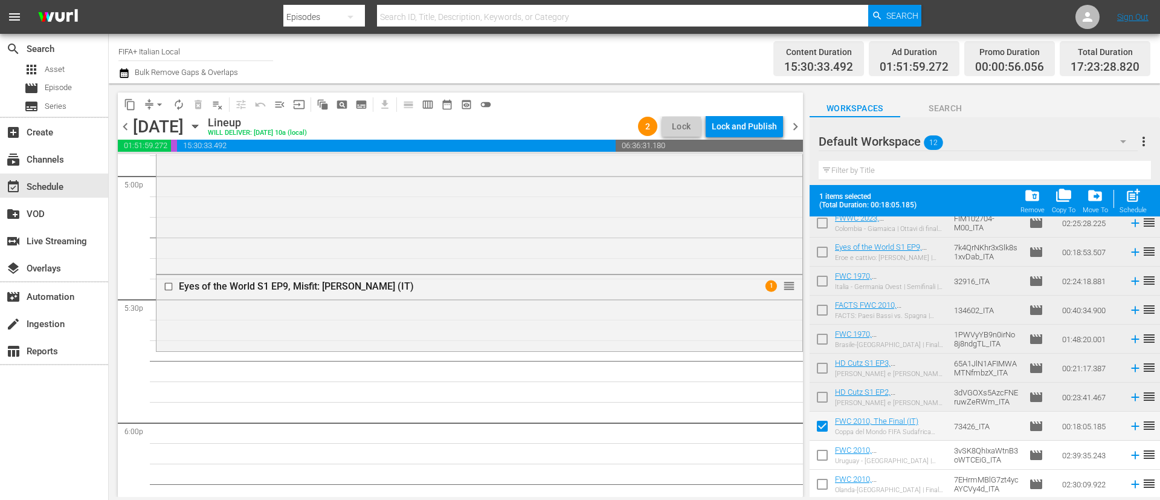
click at [829, 447] on input "checkbox" at bounding box center [822, 457] width 25 height 25
checkbox input "true"
click at [831, 482] on input "checkbox" at bounding box center [822, 486] width 25 height 25
checkbox input "true"
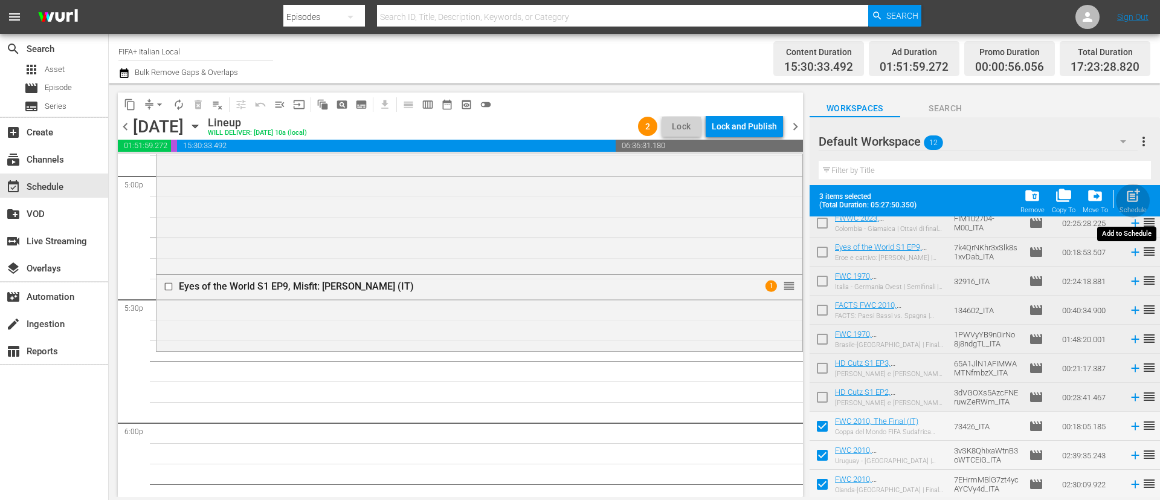
click at [1143, 208] on div "Schedule" at bounding box center [1133, 210] width 27 height 8
checkbox input "false"
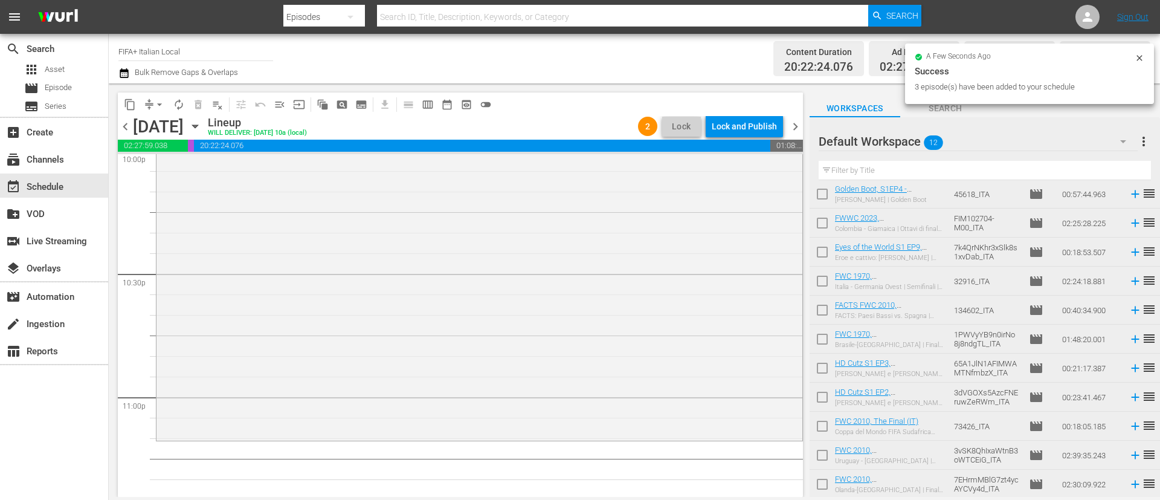
scroll to position [5575, 0]
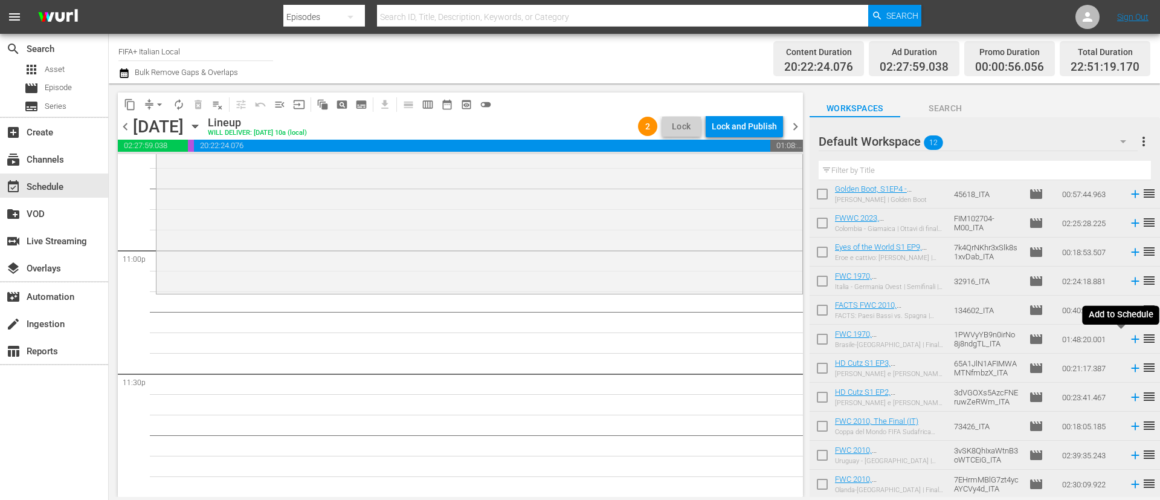
click at [1129, 341] on icon at bounding box center [1135, 338] width 13 height 13
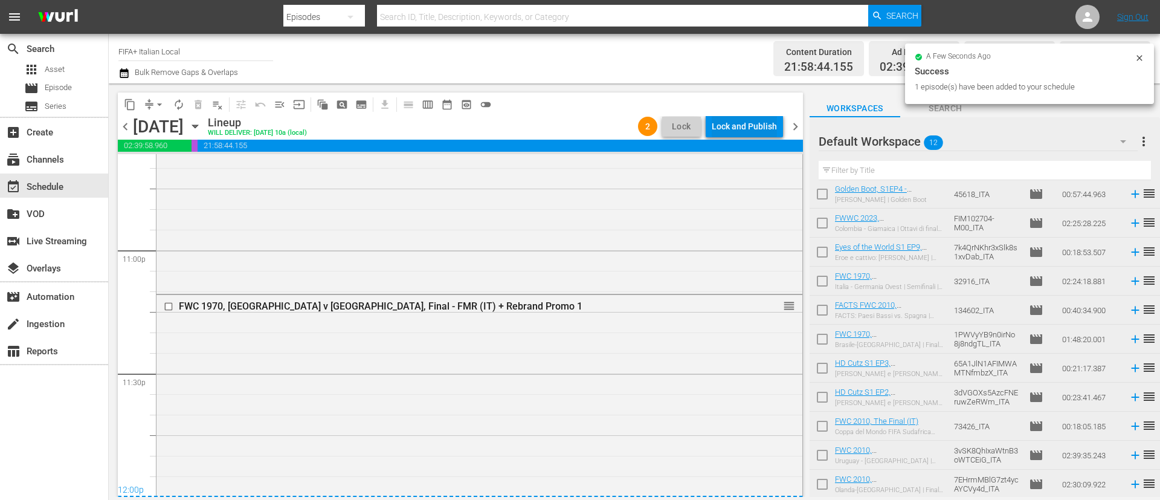
click at [746, 121] on div "Lock and Publish" at bounding box center [744, 126] width 65 height 22
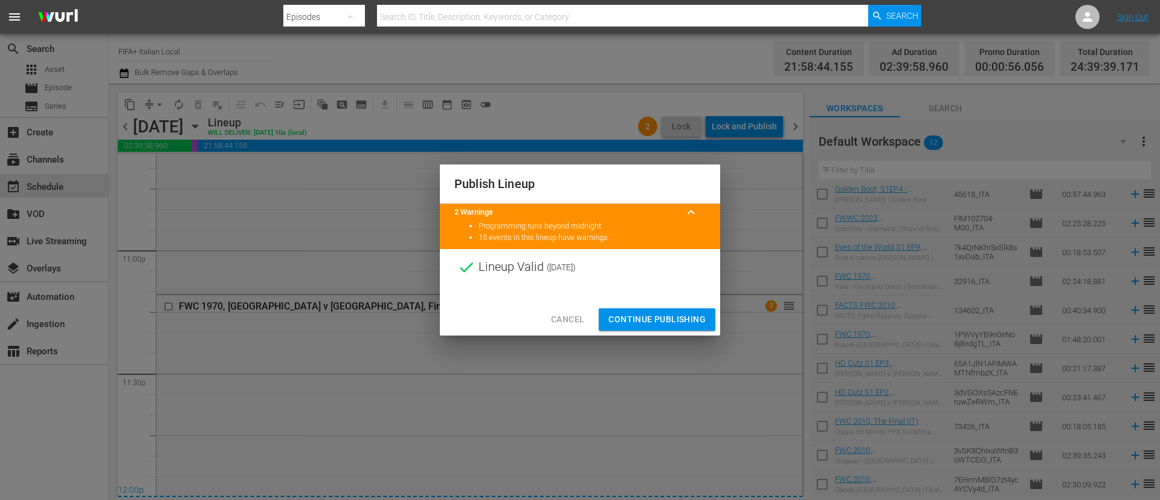
click at [655, 309] on button "Continue Publishing" at bounding box center [657, 319] width 117 height 22
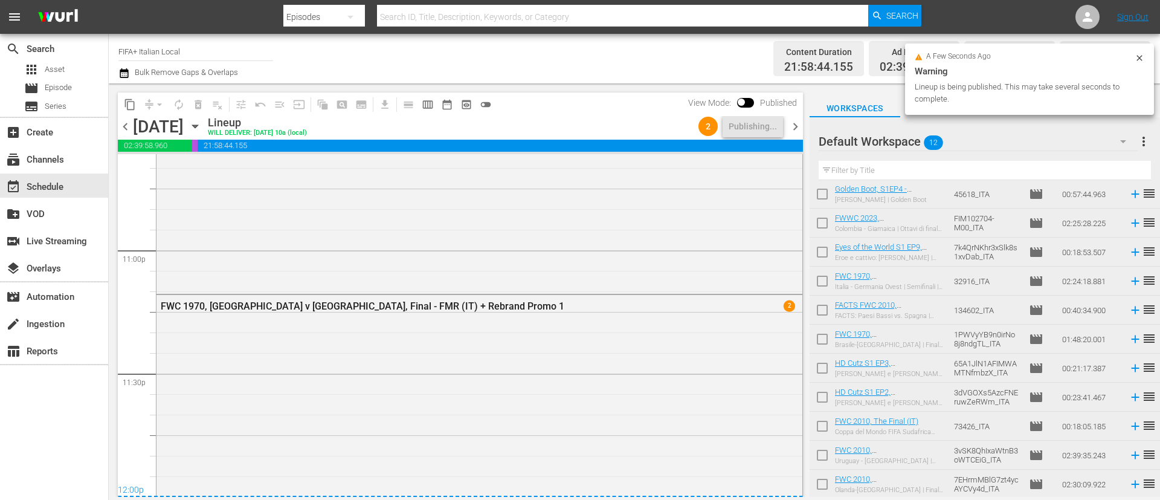
click at [1148, 135] on span "more_vert" at bounding box center [1144, 141] width 15 height 15
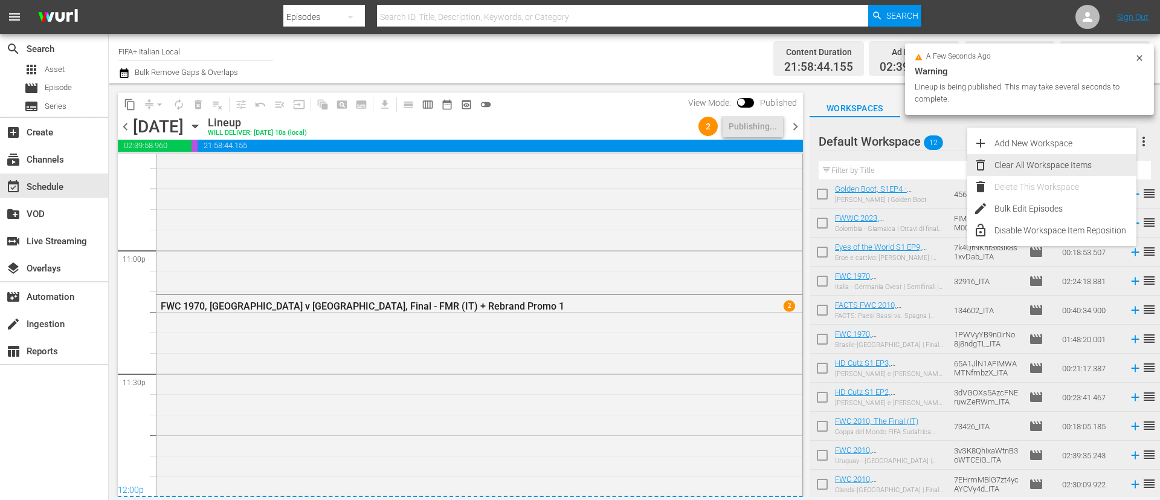
click at [1051, 170] on div "Clear All Workspace Items" at bounding box center [1066, 165] width 142 height 22
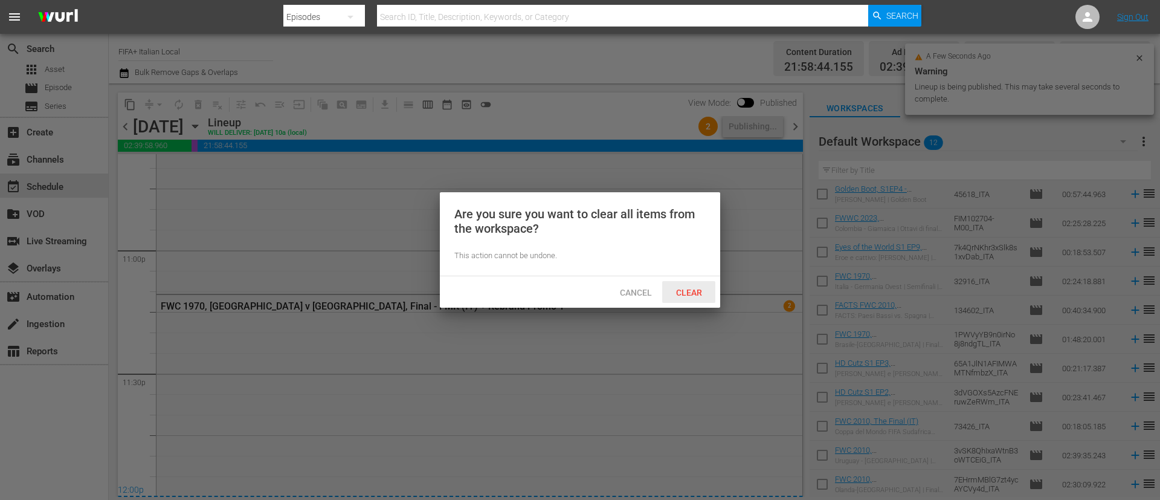
click at [699, 289] on span "Clear" at bounding box center [689, 293] width 45 height 10
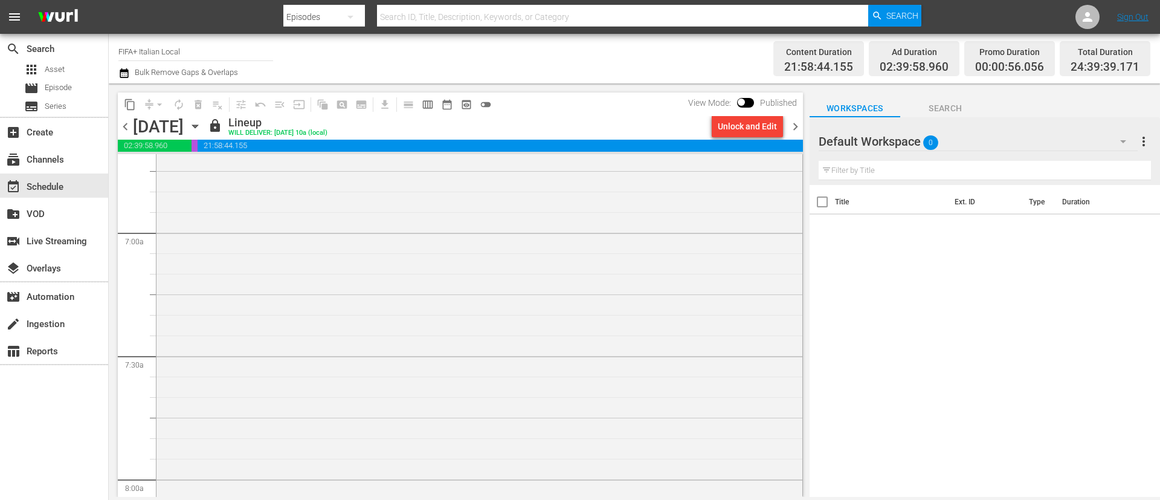
scroll to position [1194, 0]
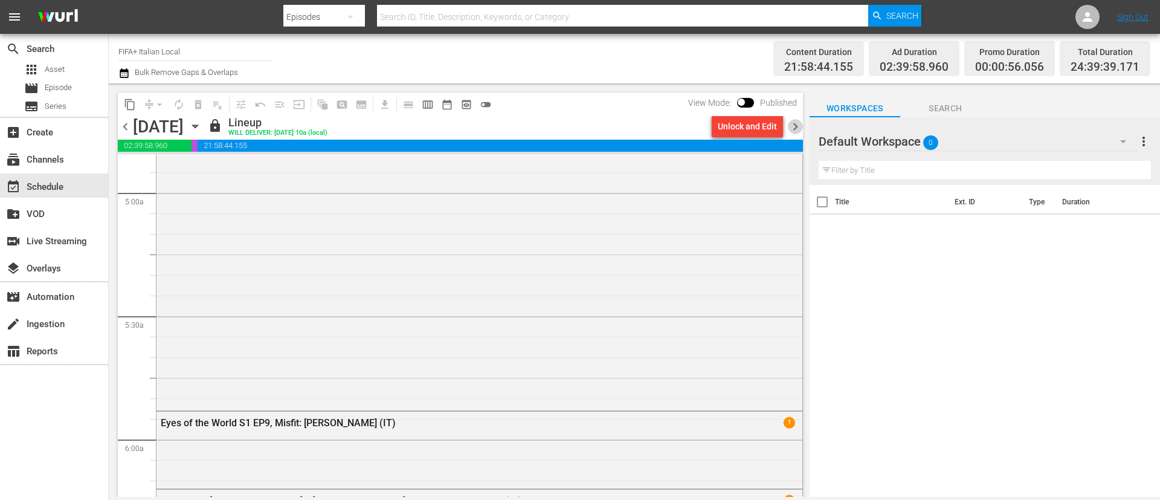
click at [800, 128] on span "chevron_right" at bounding box center [795, 126] width 15 height 15
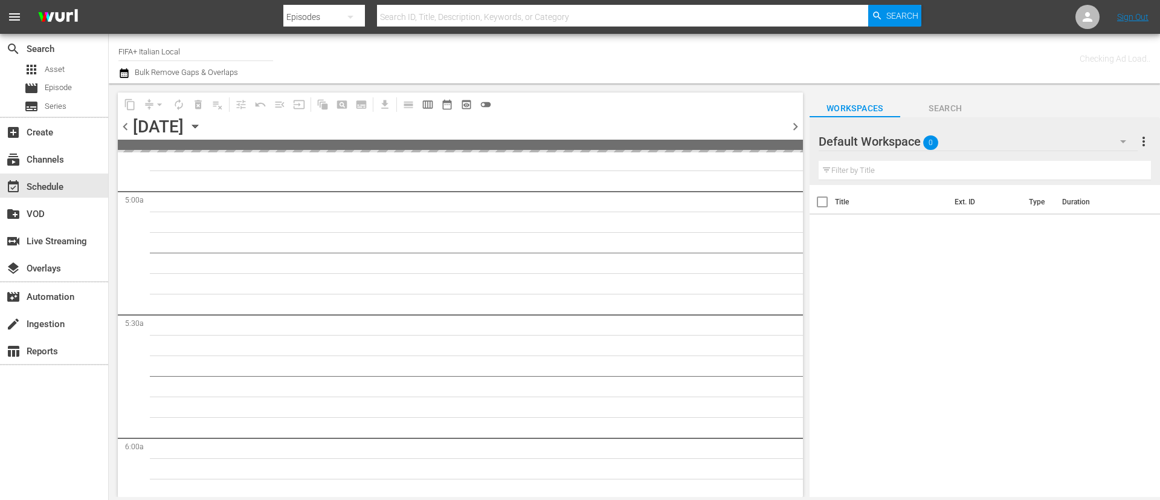
scroll to position [1215, 0]
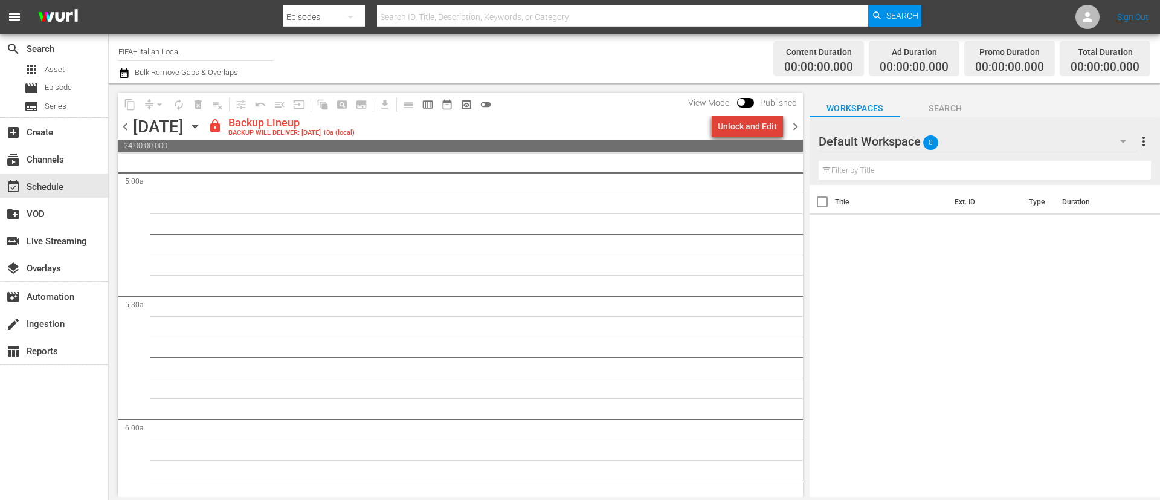
click at [755, 133] on div "Unlock and Edit" at bounding box center [747, 126] width 59 height 22
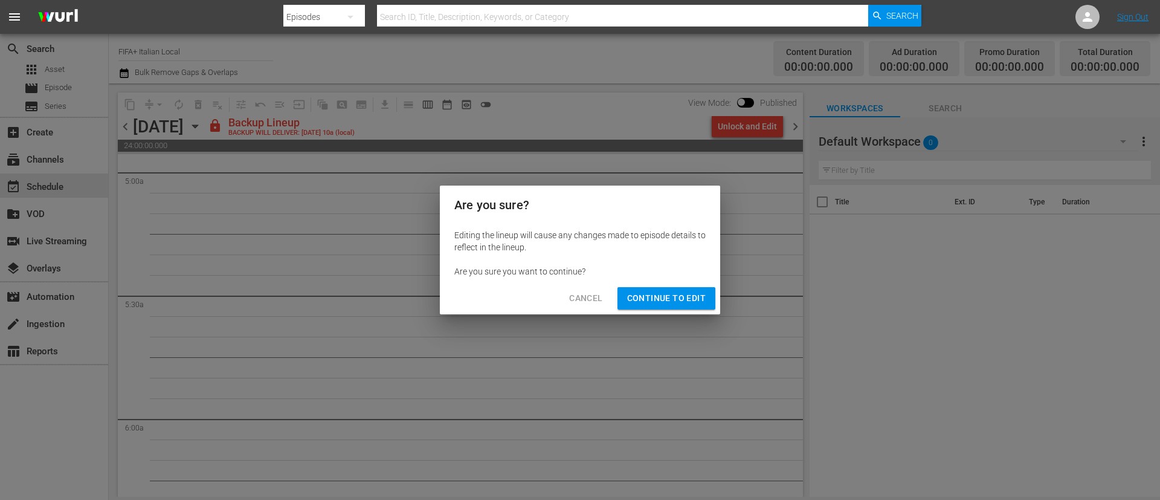
click at [696, 299] on span "Continue to Edit" at bounding box center [666, 298] width 79 height 15
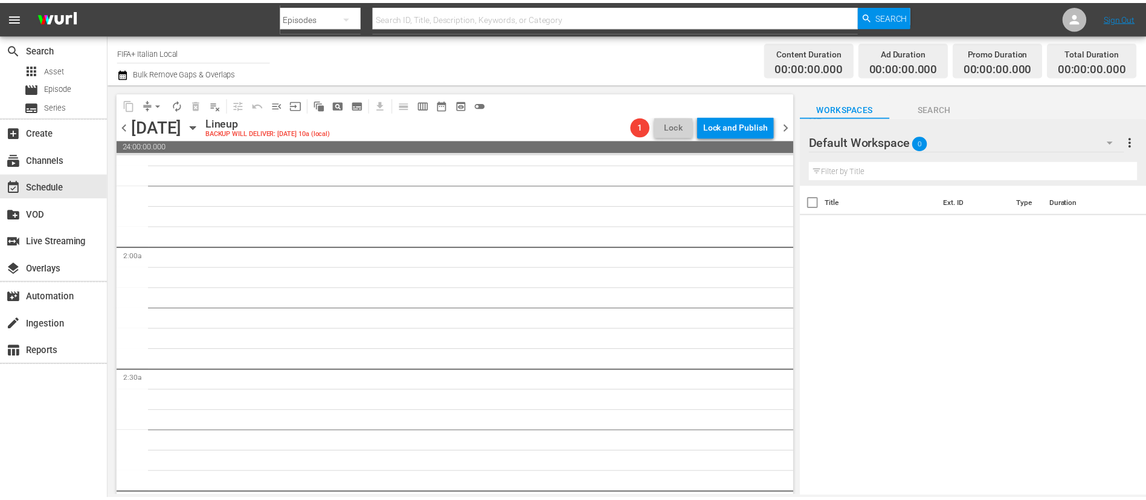
scroll to position [0, 0]
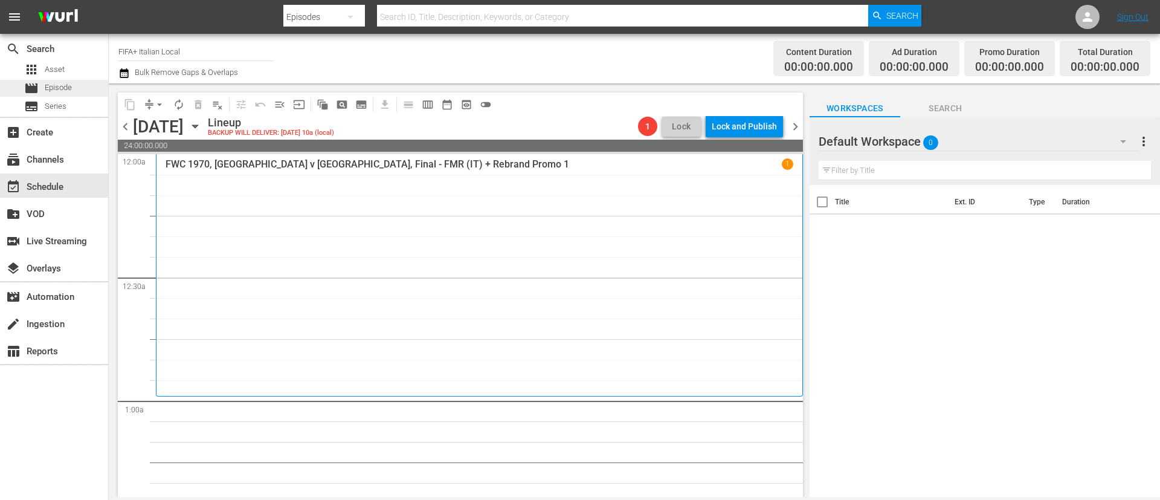
click at [39, 88] on div "movie Episode" at bounding box center [48, 88] width 48 height 17
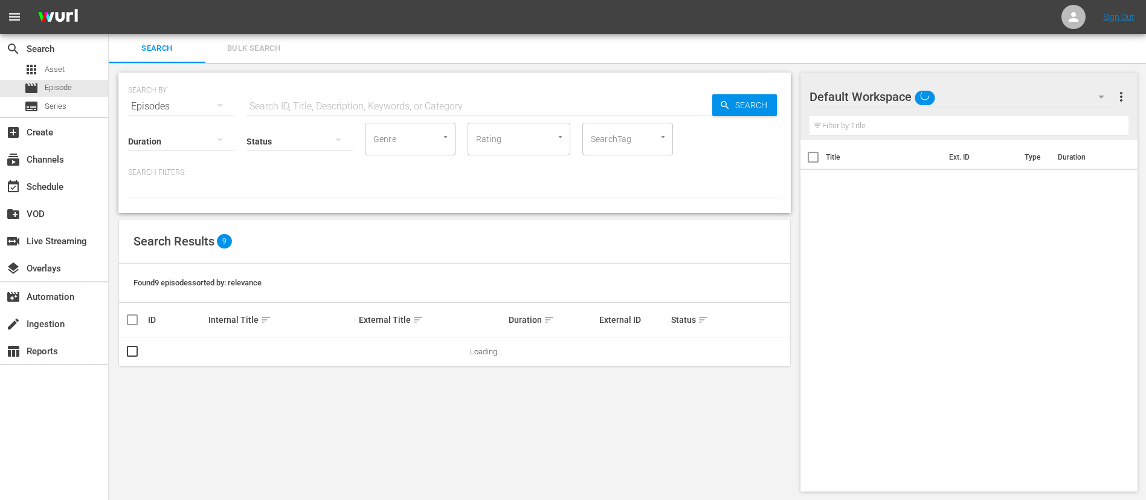
click at [265, 50] on span "Bulk Search" at bounding box center [254, 49] width 82 height 14
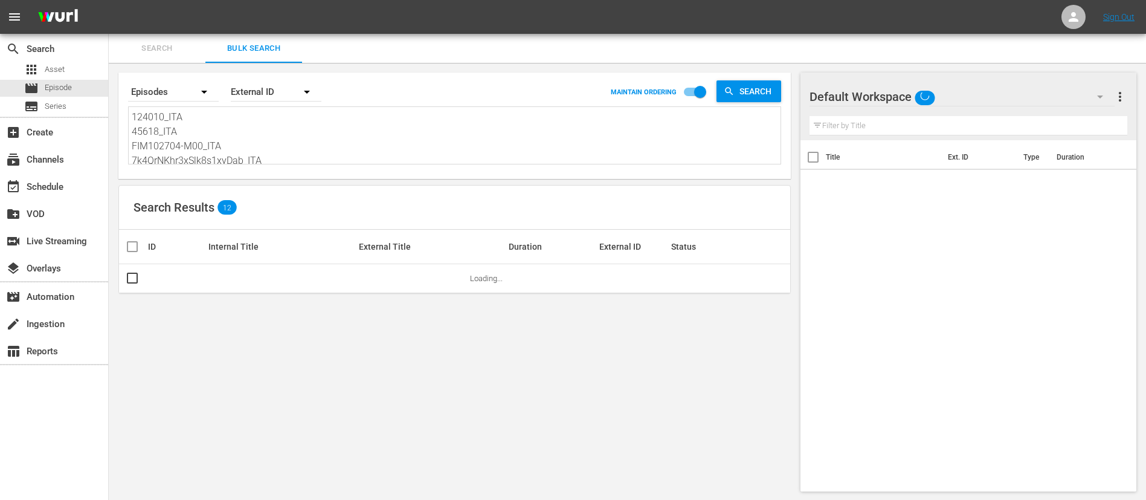
click at [268, 144] on textarea "124010_ITA 45618_ITA FIM102704-M00_ITA 7k4QrNKhr3xSlk8s1xvDab_ITA 32916_ITA 134…" at bounding box center [456, 137] width 649 height 55
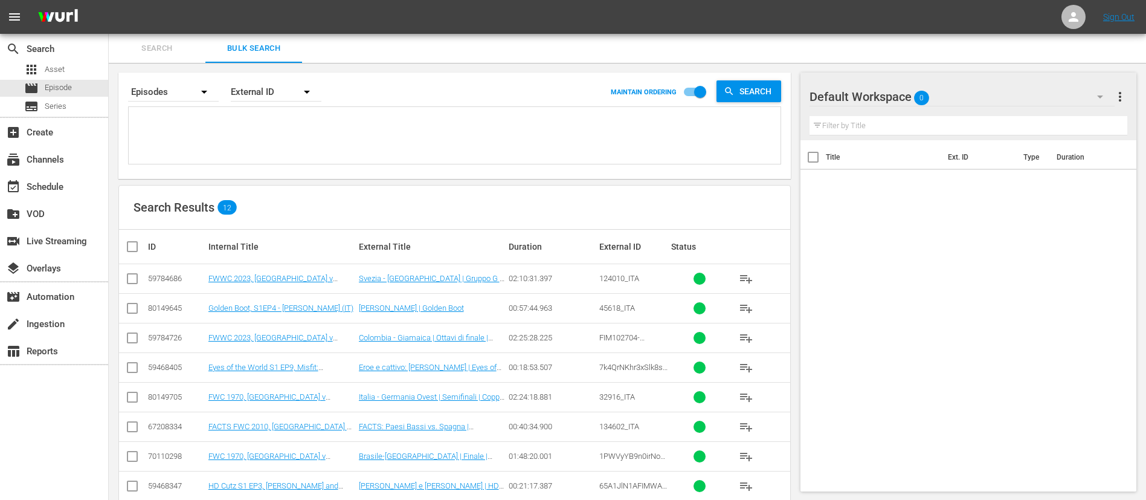
paste textarea "1nCvstZD3GpH3Y7D8VoLJX_ITA 133708_ITA 2634_ITA 133524_ITA 5mDB3xevgX0jNXRCnqqRw…"
type textarea "1nCvstZD3GpH3Y7D8VoLJX_ITA 133708_ITA 2634_ITA 133524_ITA 5mDB3xevgX0jNXRCnqqRw…"
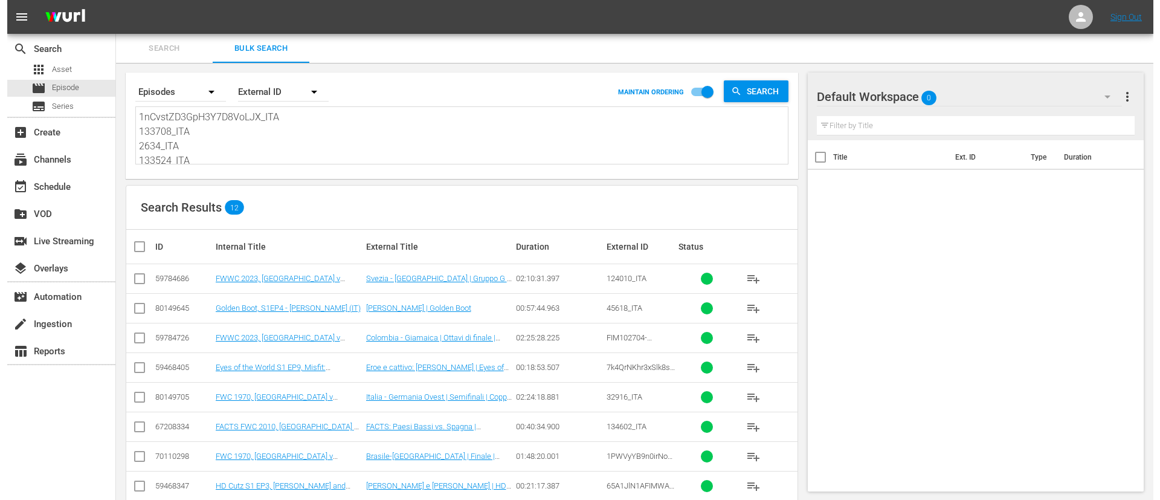
scroll to position [1, 0]
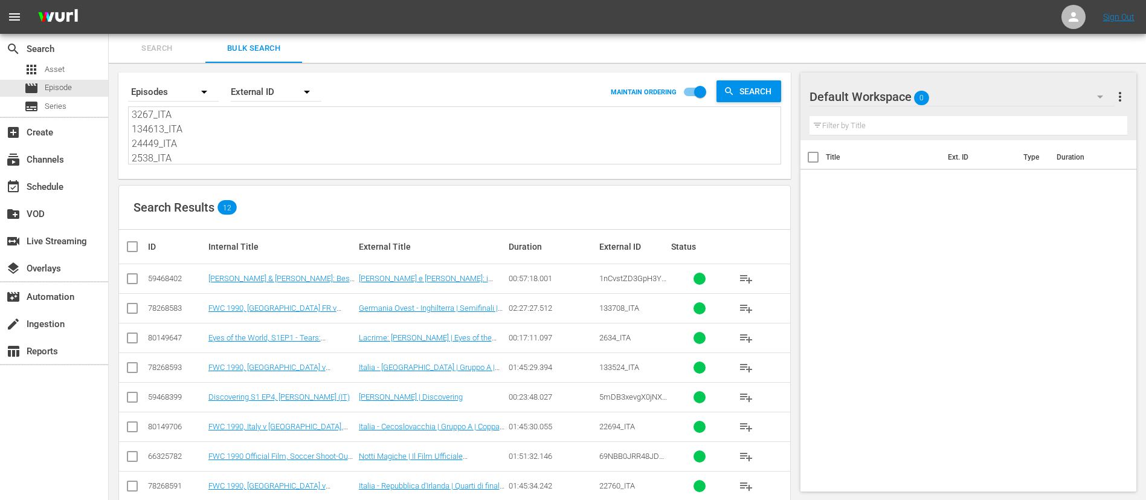
type textarea "1nCvstZD3GpH3Y7D8VoLJX_ITA 133708_ITA 2634_ITA 133524_ITA 5mDB3xevgX0jNXRCnqqRw…"
click at [133, 248] on input "checkbox" at bounding box center [137, 246] width 24 height 15
checkbox input "true"
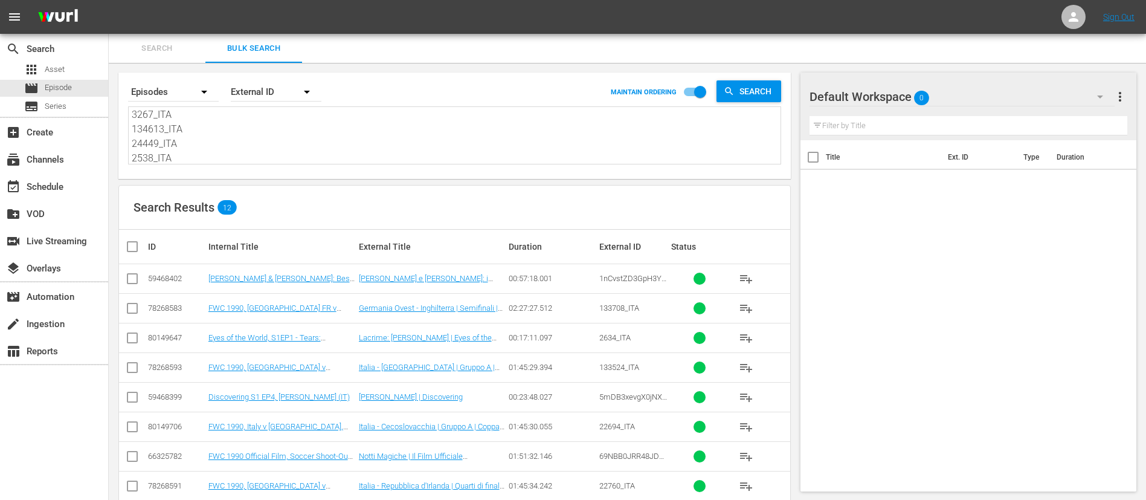
checkbox input "true"
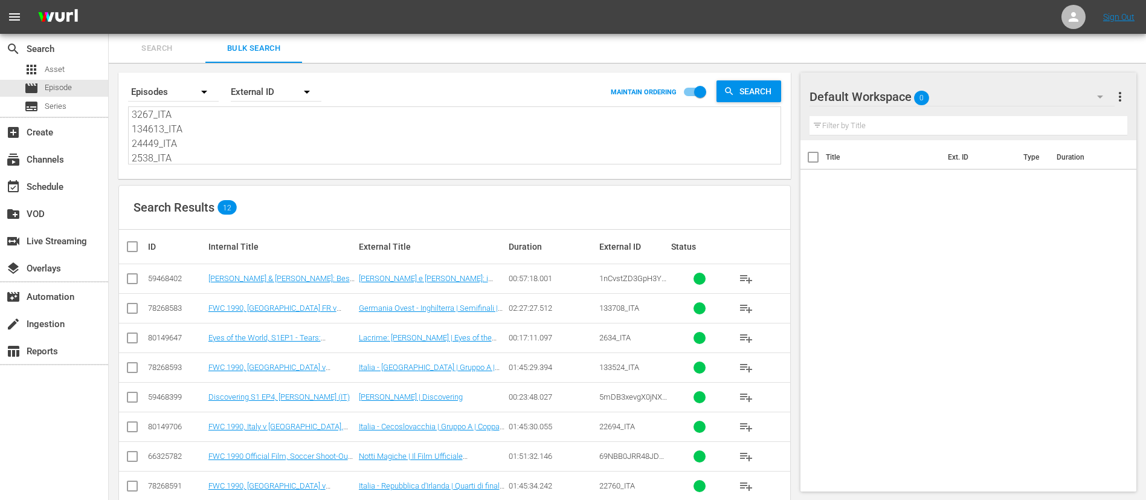
checkbox input "true"
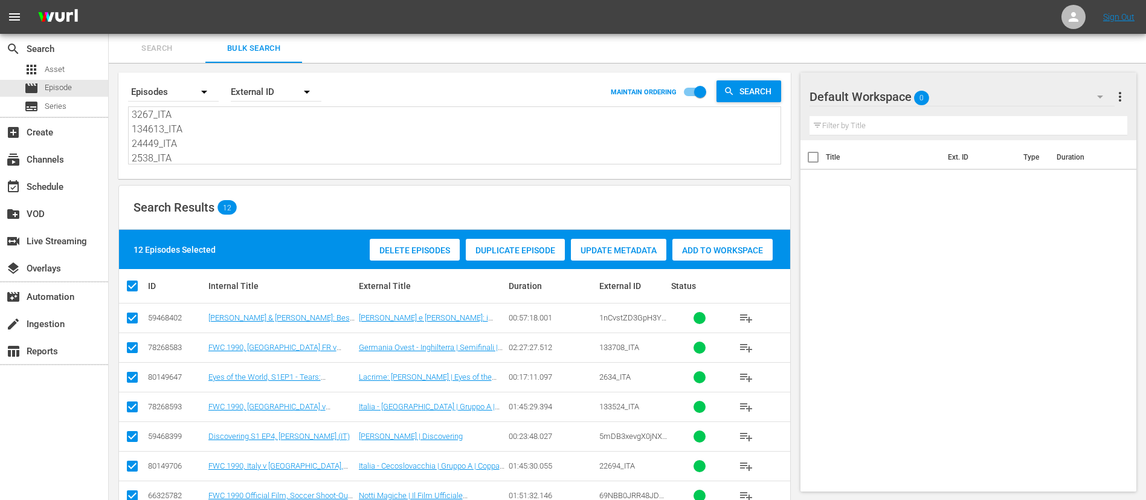
click at [763, 245] on span "Add to Workspace" at bounding box center [723, 250] width 100 height 10
click at [86, 178] on div "event_available Schedule" at bounding box center [54, 185] width 108 height 24
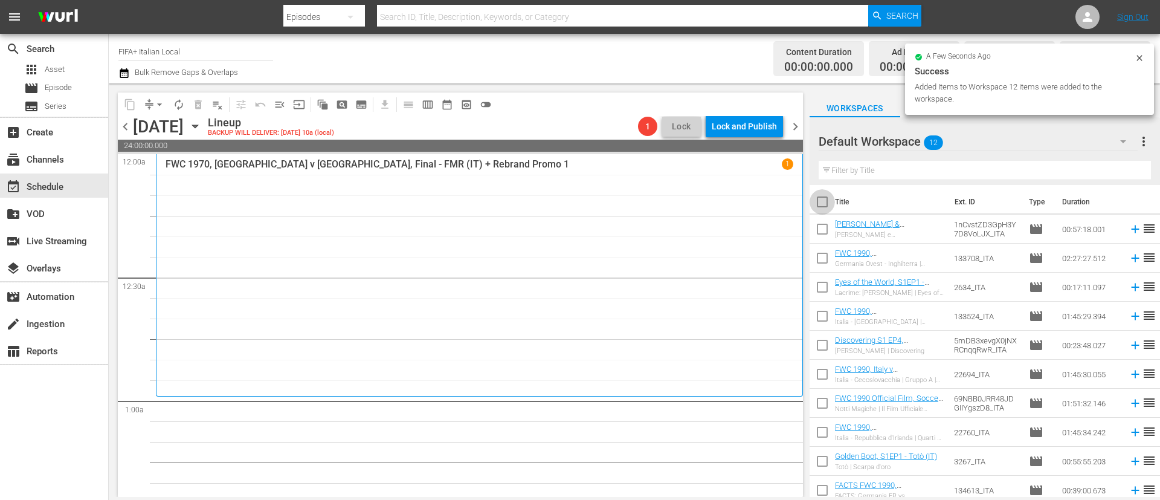
click at [821, 205] on input "checkbox" at bounding box center [822, 204] width 25 height 25
checkbox input "true"
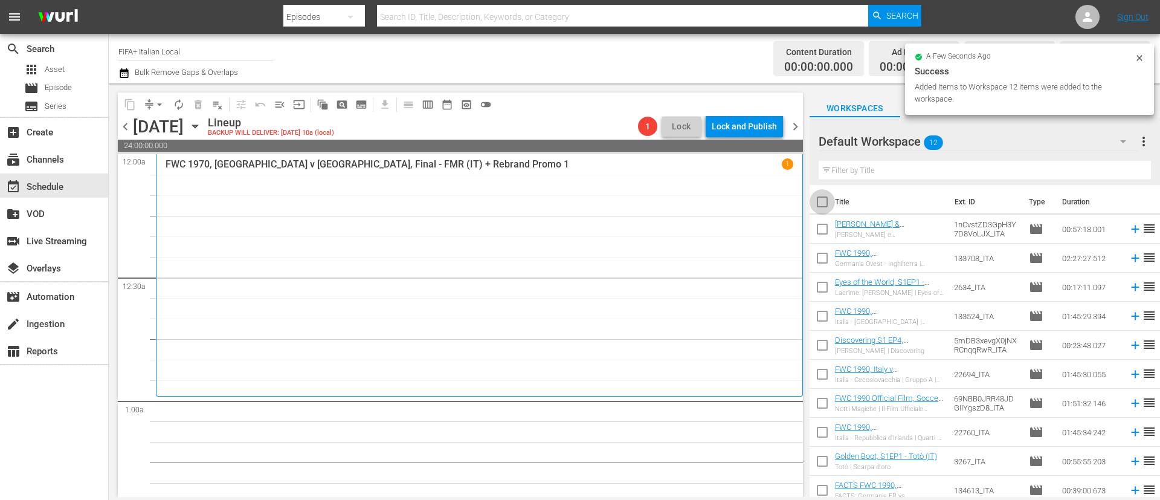
checkbox input "true"
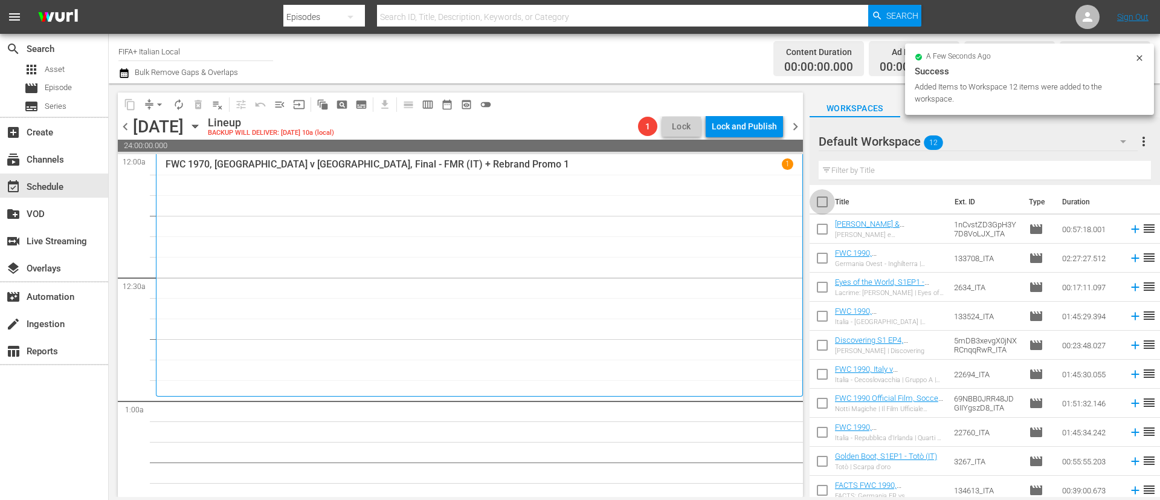
checkbox input "true"
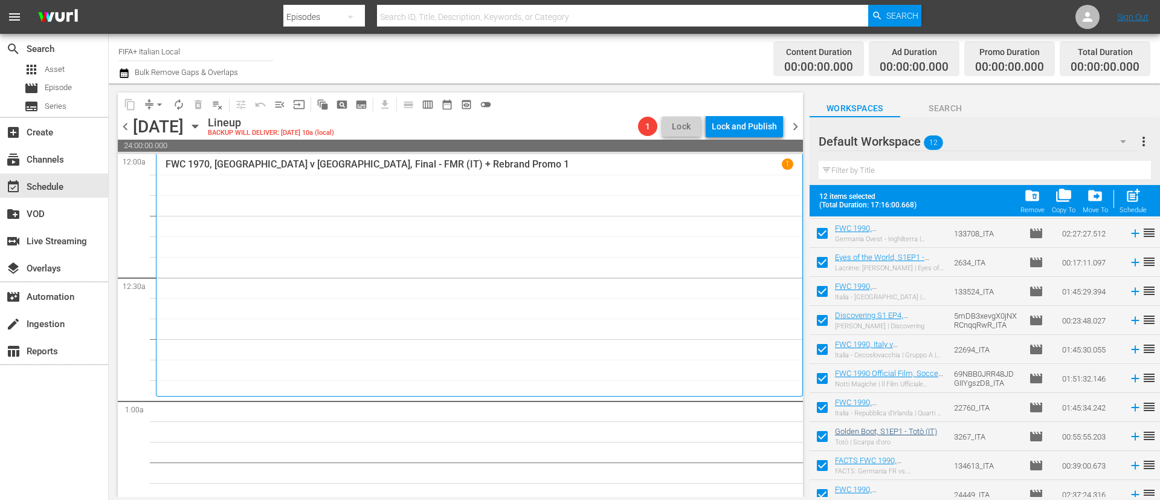
scroll to position [95, 0]
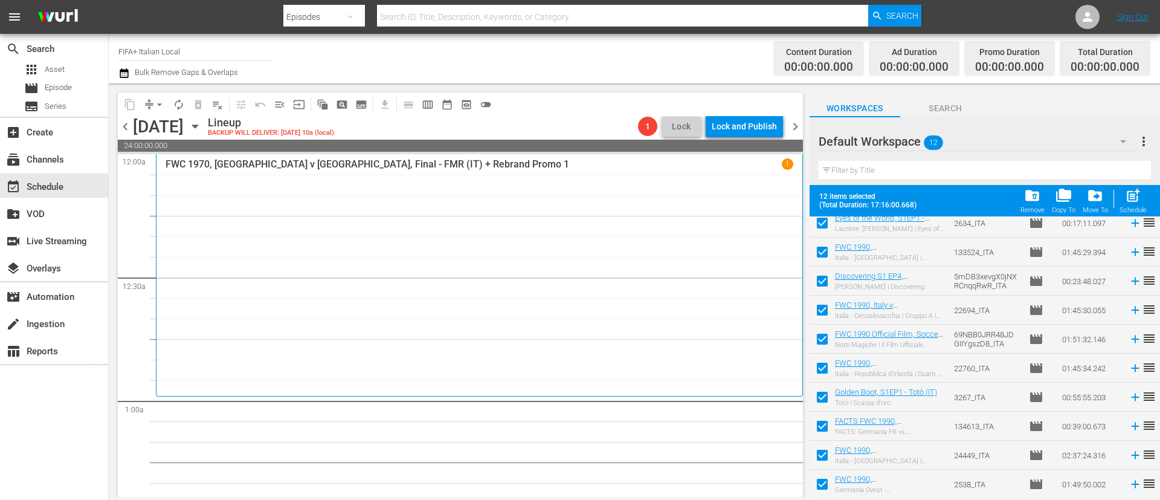
click at [823, 418] on input "checkbox" at bounding box center [822, 428] width 25 height 25
checkbox input "false"
click at [821, 463] on input "checkbox" at bounding box center [822, 457] width 25 height 25
checkbox input "false"
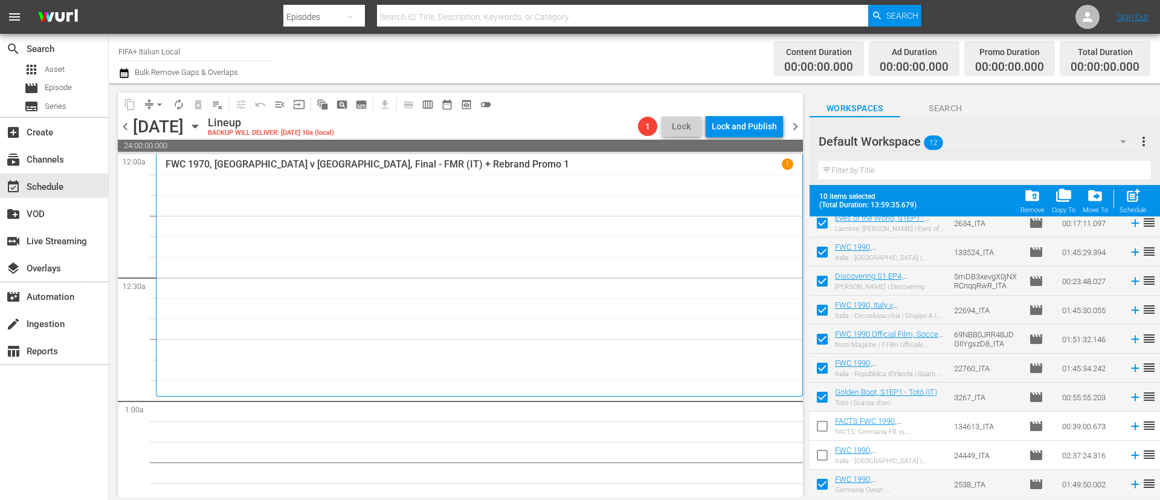
click at [821, 483] on input "checkbox" at bounding box center [822, 486] width 25 height 25
checkbox input "false"
click at [1129, 208] on div "Schedule" at bounding box center [1133, 210] width 27 height 8
checkbox input "false"
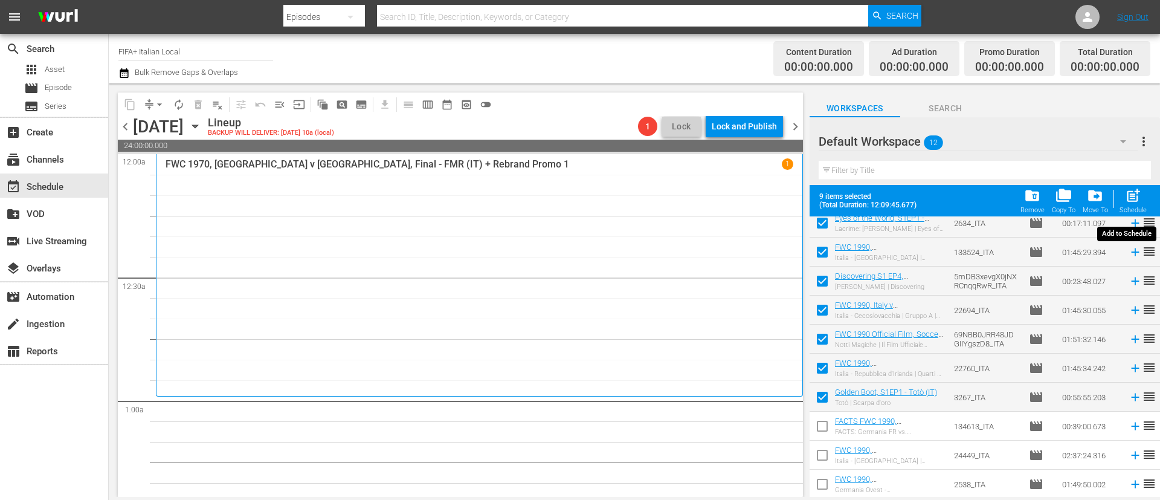
checkbox input "false"
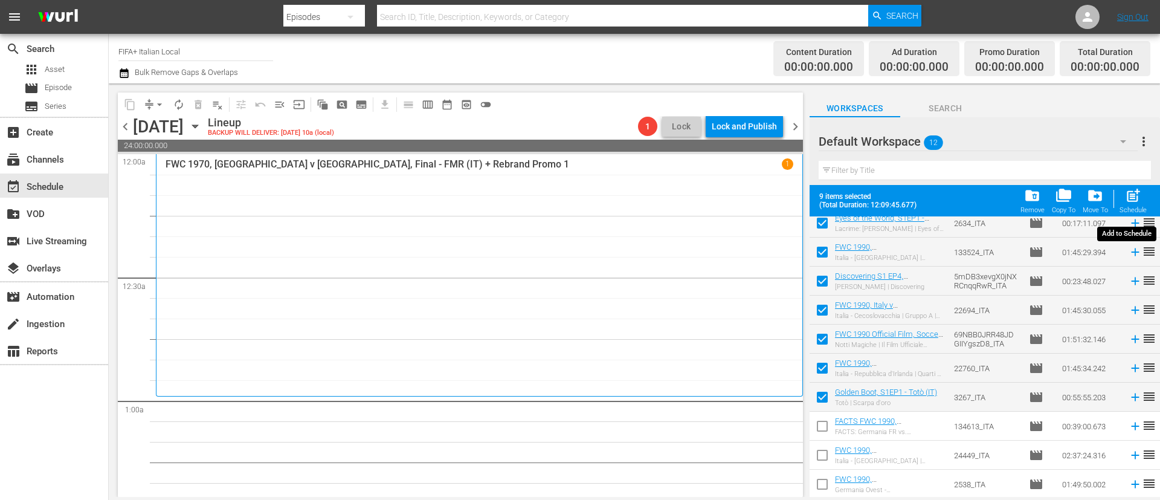
checkbox input "false"
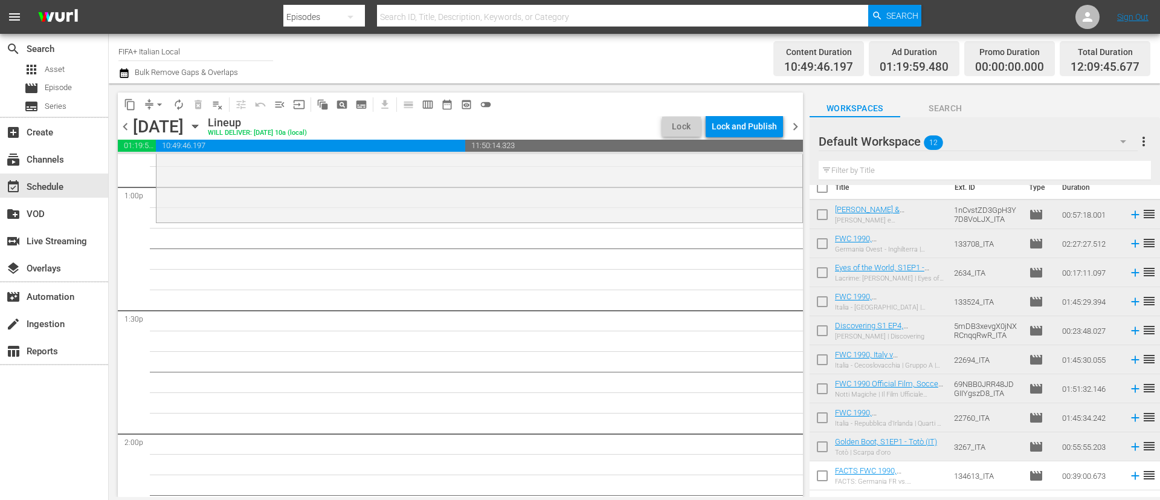
scroll to position [0, 0]
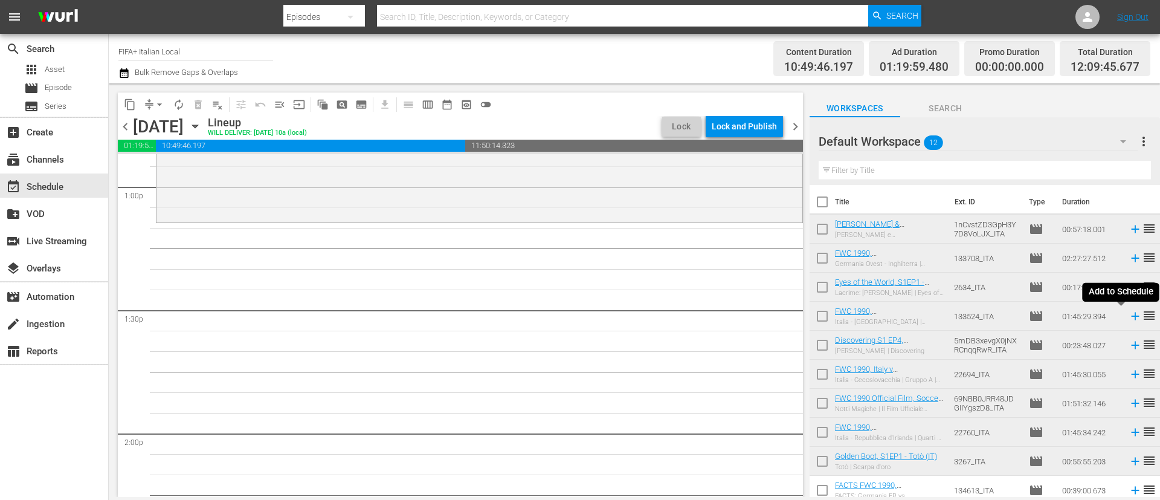
click at [1129, 315] on icon at bounding box center [1135, 315] width 13 height 13
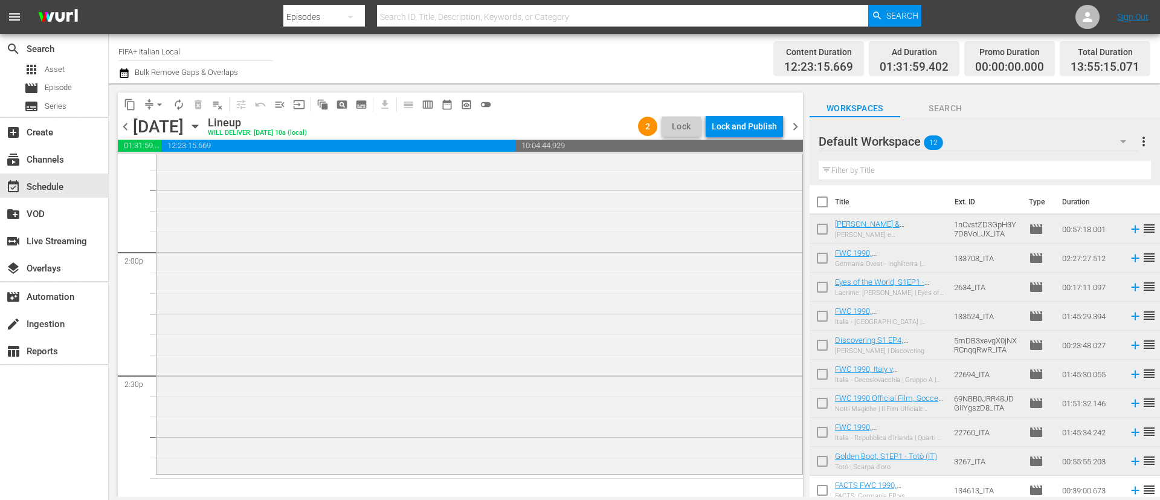
scroll to position [3535, 0]
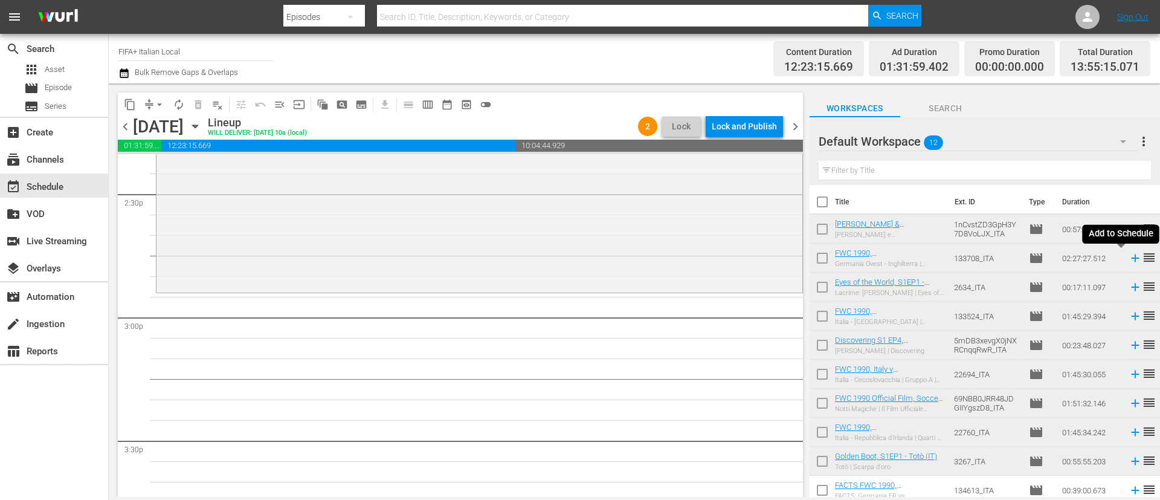
click at [1129, 262] on icon at bounding box center [1135, 257] width 13 height 13
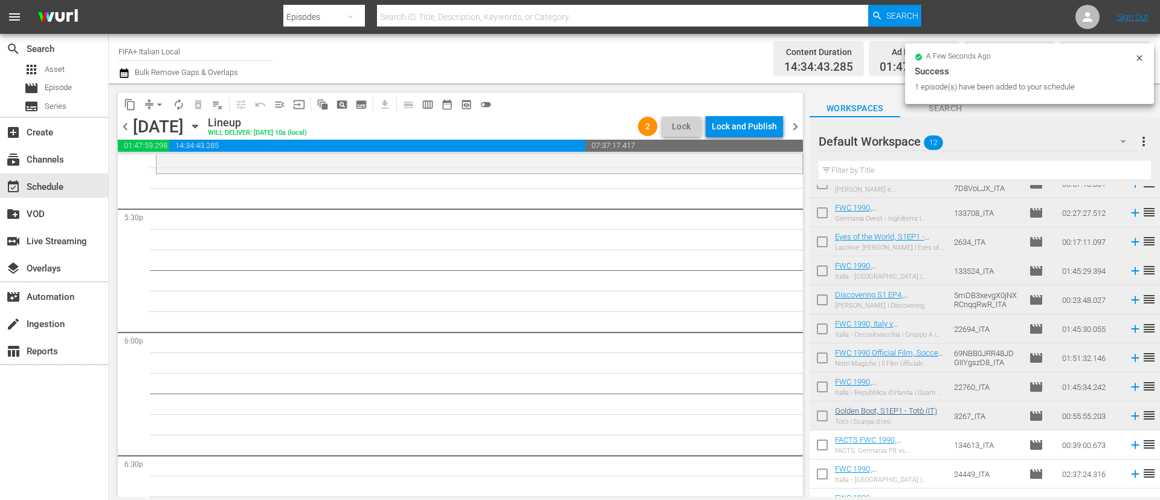
scroll to position [64, 0]
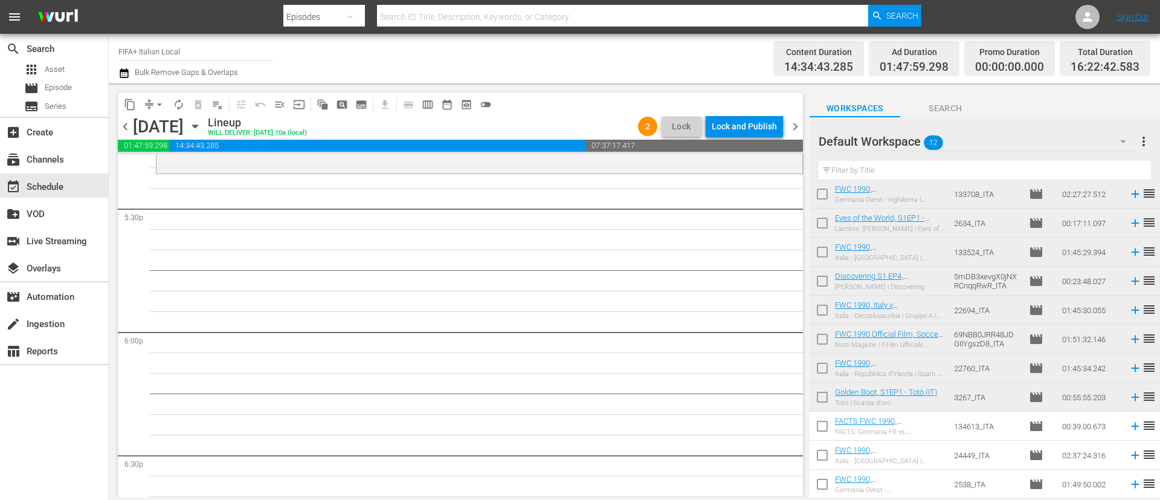
click at [826, 428] on input "checkbox" at bounding box center [822, 428] width 25 height 25
checkbox input "true"
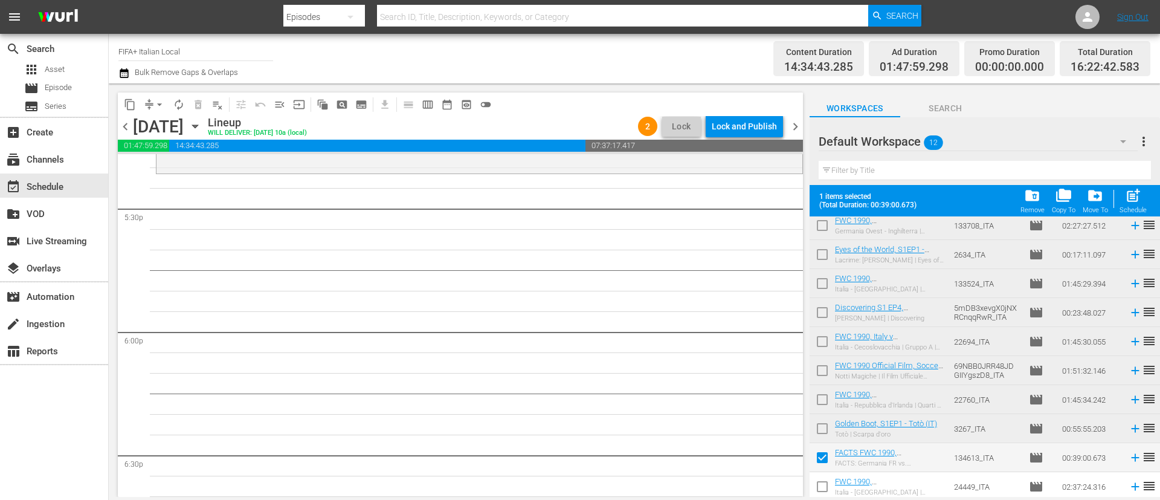
scroll to position [95, 0]
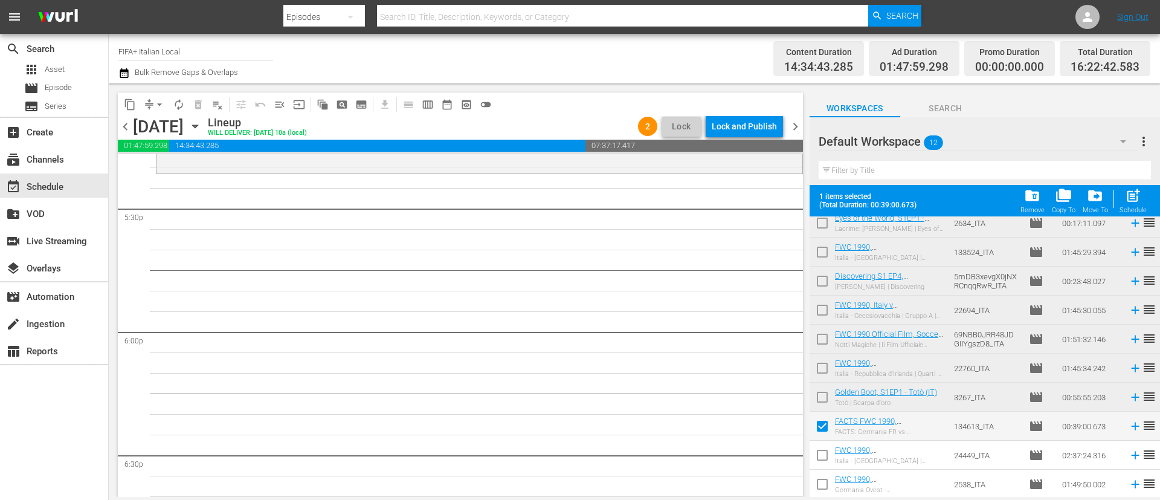
click at [824, 453] on input "checkbox" at bounding box center [822, 457] width 25 height 25
checkbox input "true"
click at [824, 490] on input "checkbox" at bounding box center [822, 486] width 25 height 25
checkbox input "true"
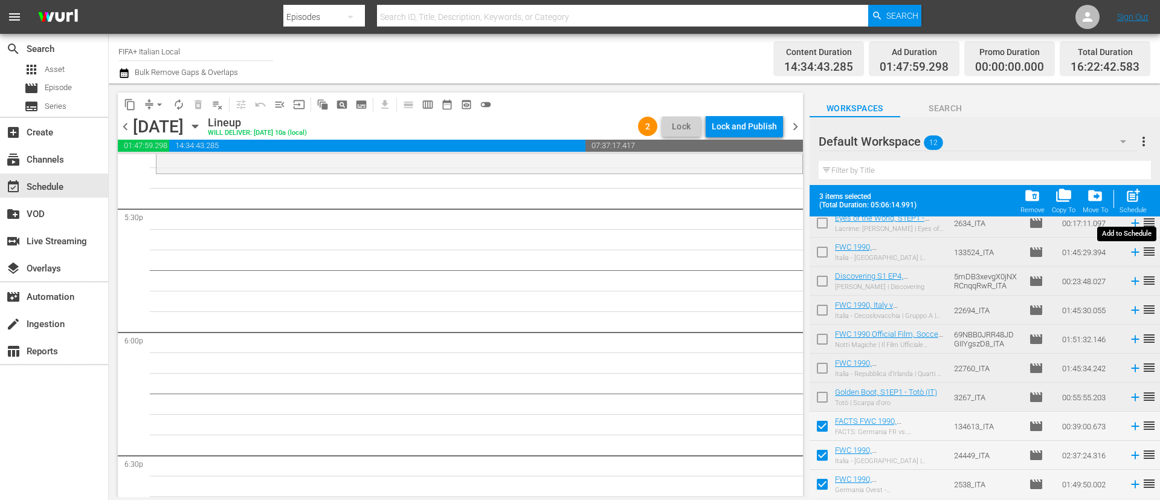
click at [1137, 198] on span "post_add" at bounding box center [1133, 195] width 16 height 16
checkbox input "false"
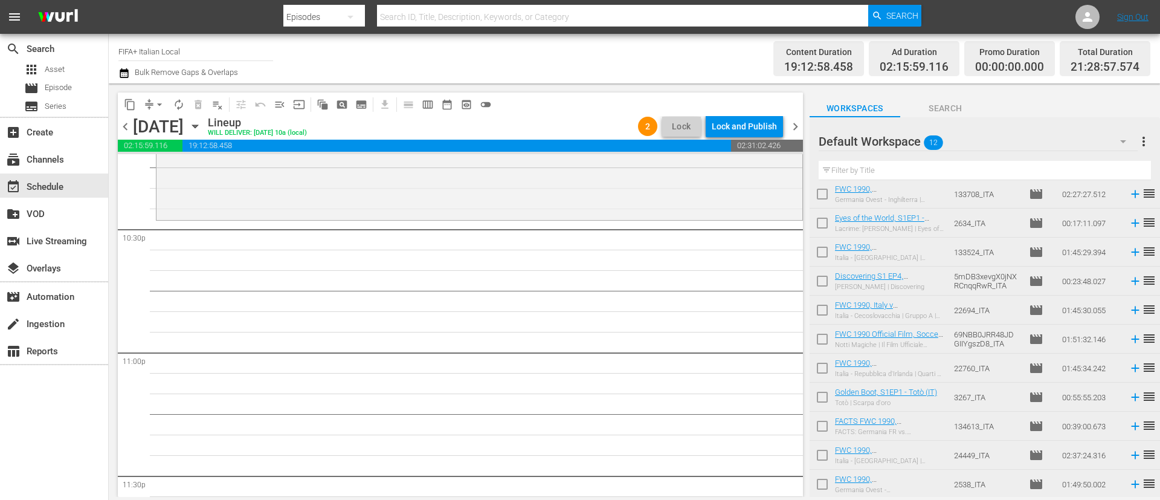
scroll to position [5394, 0]
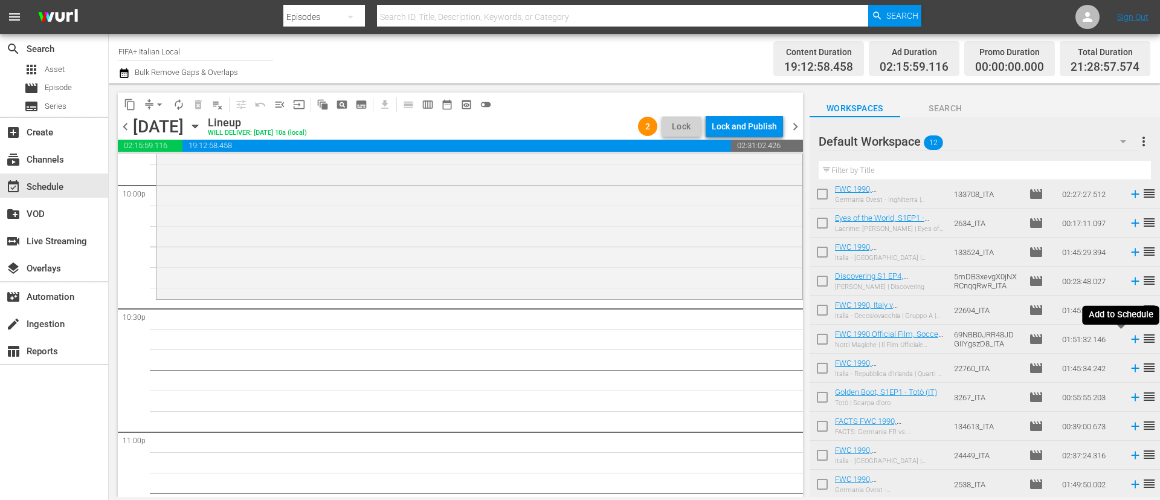
click at [1131, 338] on icon at bounding box center [1135, 339] width 8 height 8
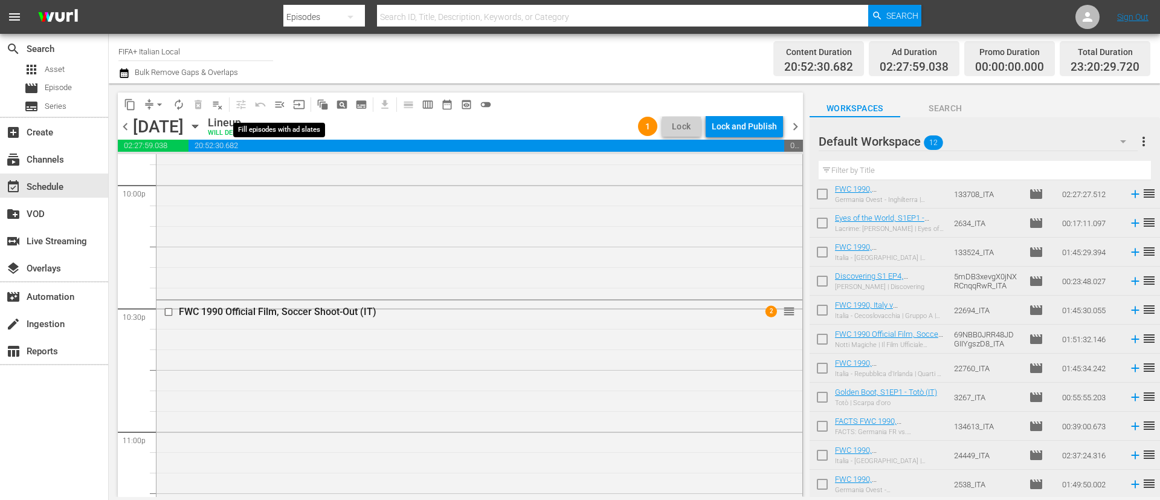
click at [276, 103] on span "menu_open" at bounding box center [280, 105] width 12 height 12
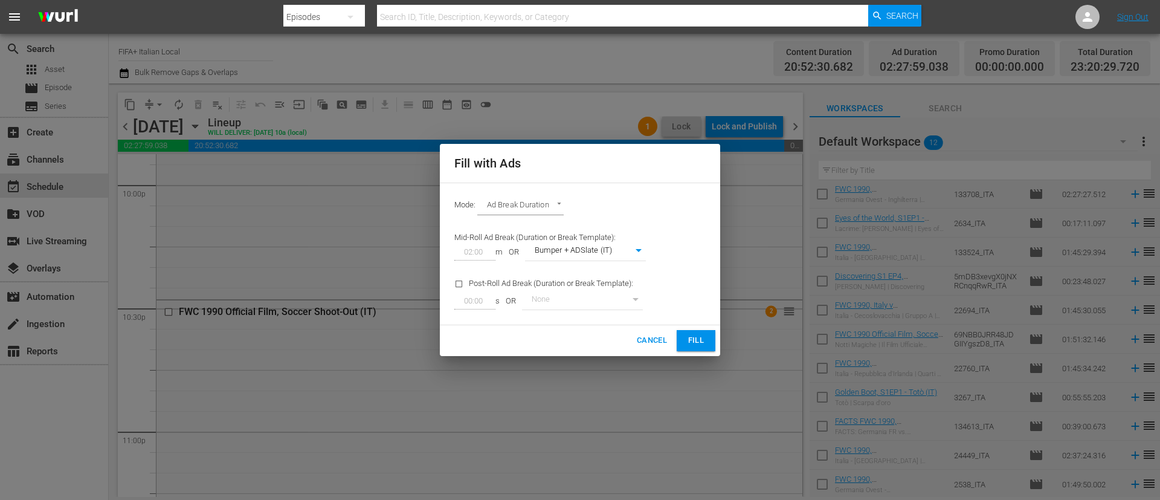
click at [696, 341] on span "Fill" at bounding box center [696, 341] width 19 height 14
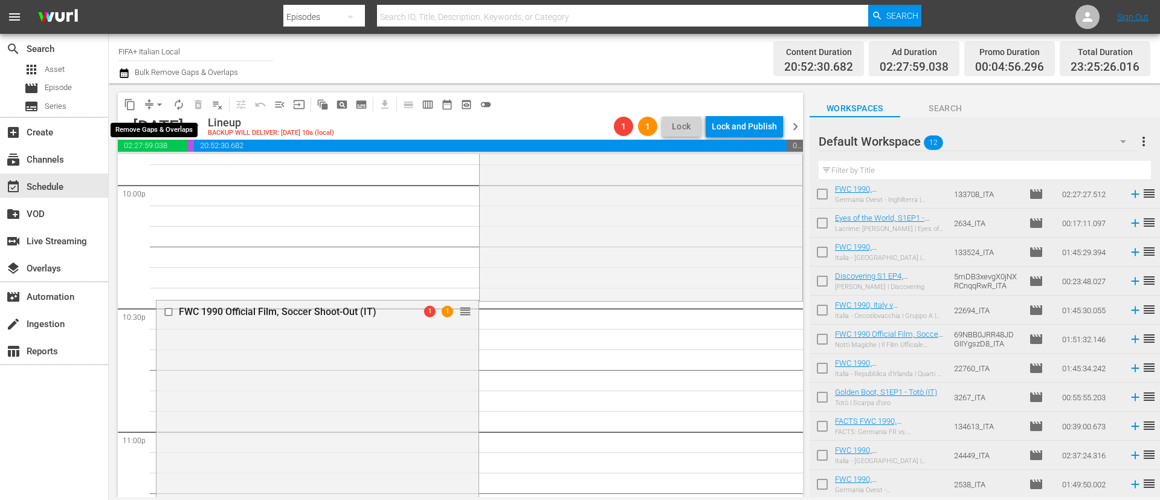
click at [158, 108] on span "arrow_drop_down" at bounding box center [160, 105] width 12 height 12
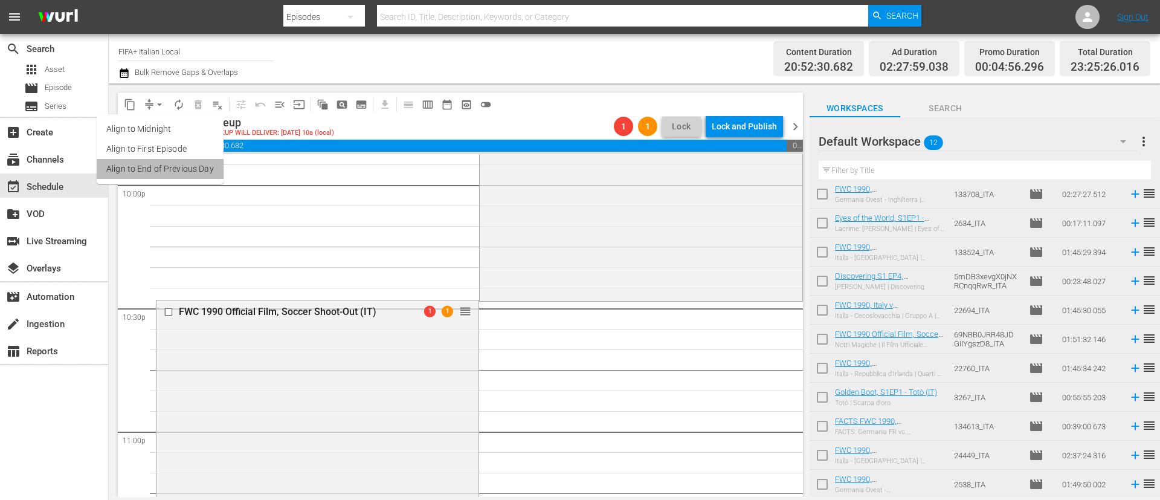
click at [198, 173] on li "Align to End of Previous Day" at bounding box center [160, 169] width 127 height 20
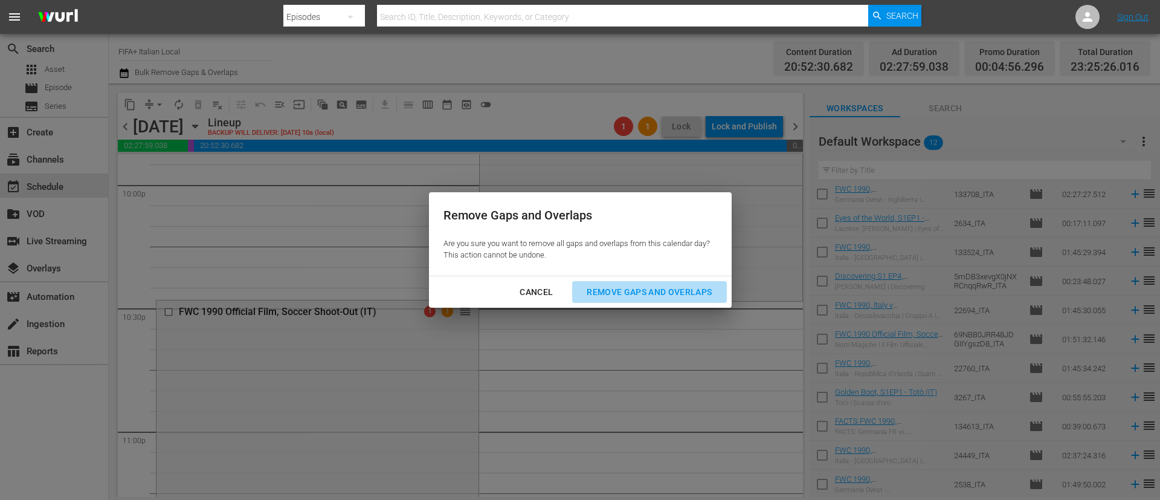
click at [641, 300] on button "Remove Gaps and Overlaps" at bounding box center [649, 292] width 154 height 22
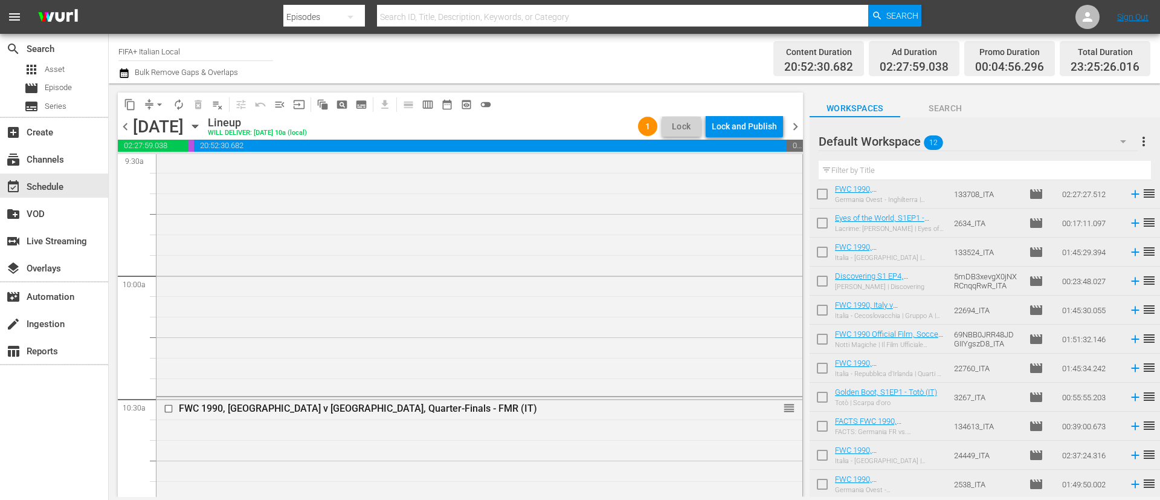
scroll to position [2231, 0]
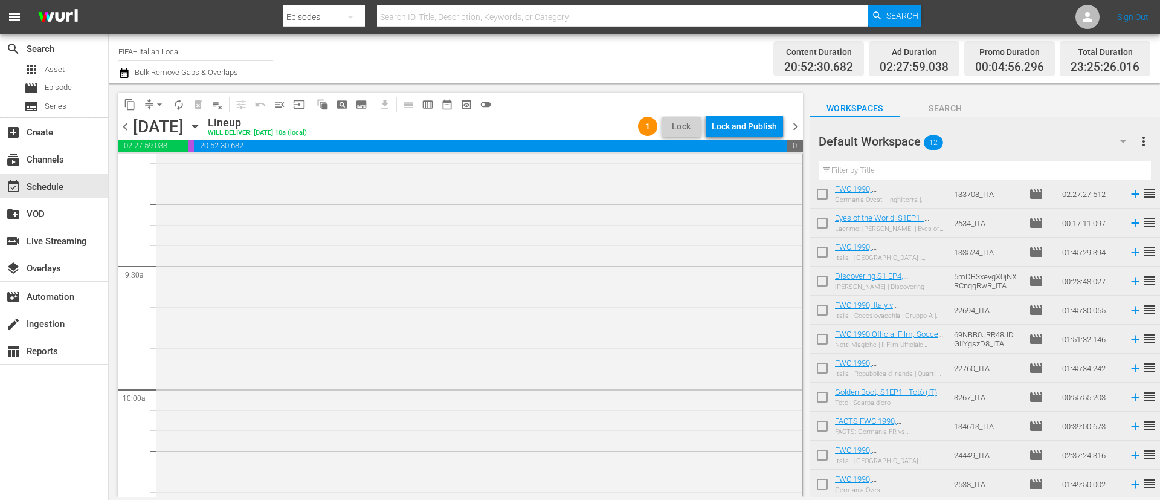
click at [121, 129] on span "chevron_left" at bounding box center [125, 126] width 15 height 15
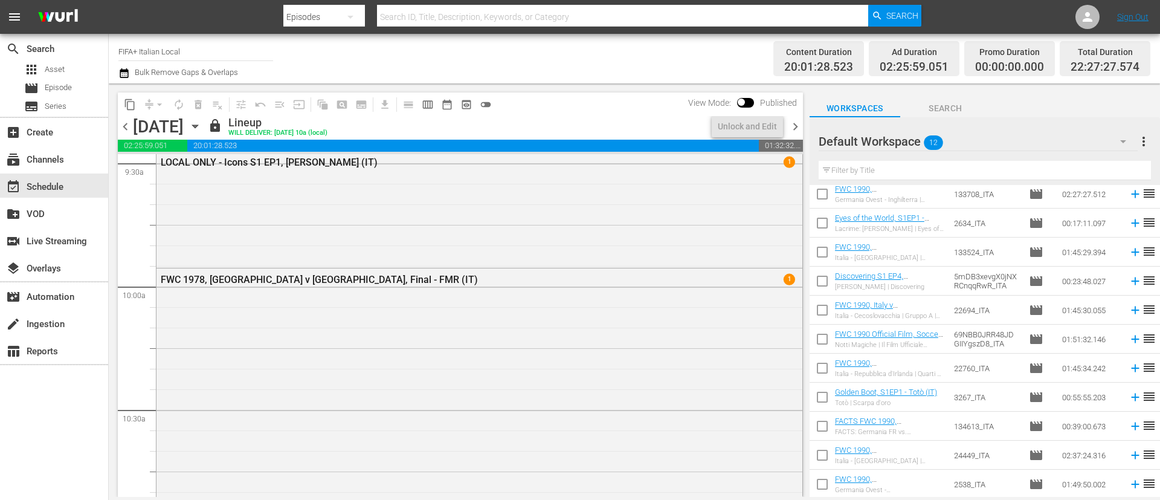
scroll to position [2251, 0]
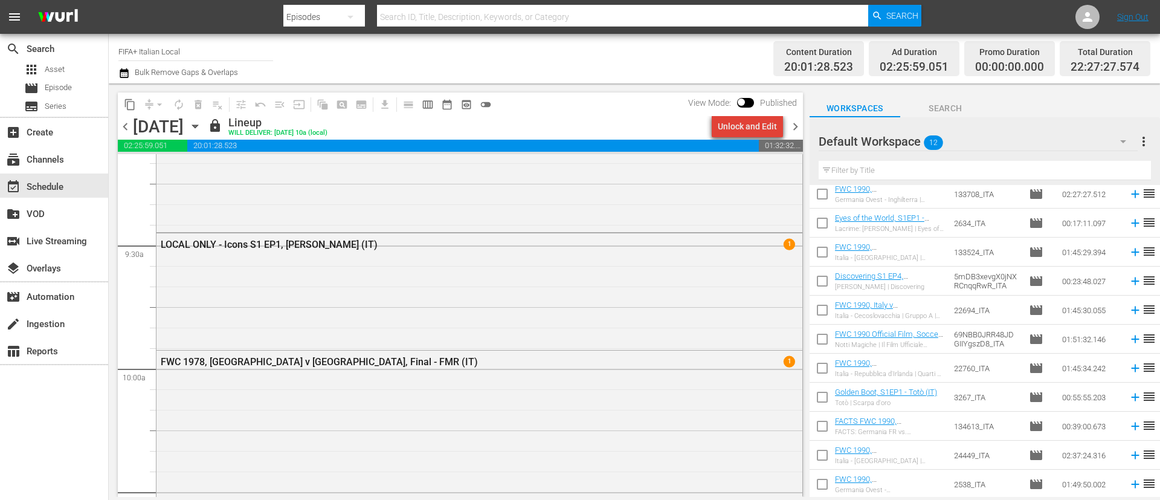
click at [759, 126] on div "Unlock and Edit" at bounding box center [747, 126] width 59 height 22
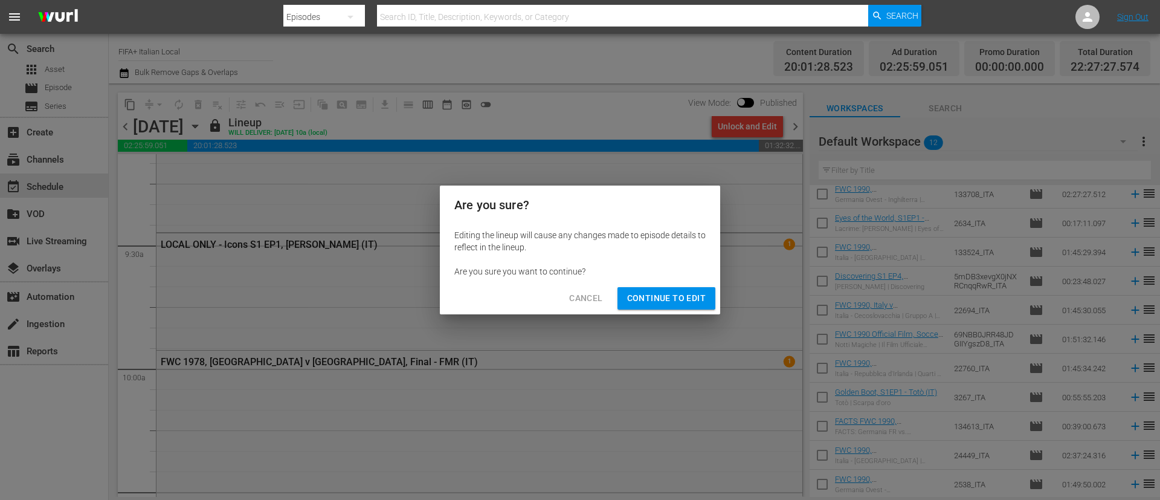
click at [656, 291] on span "Continue to Edit" at bounding box center [666, 298] width 79 height 15
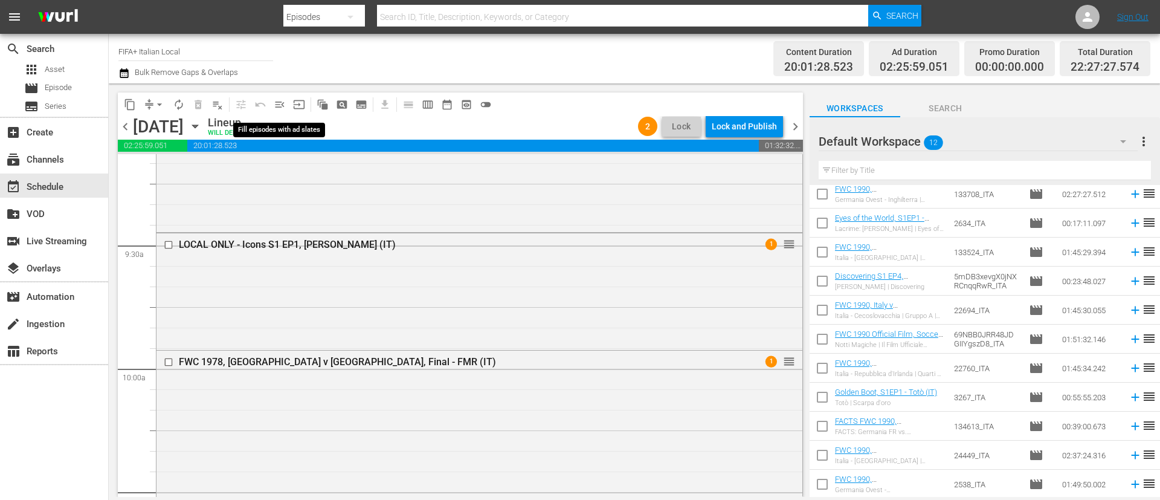
click at [282, 99] on span "menu_open" at bounding box center [280, 105] width 12 height 12
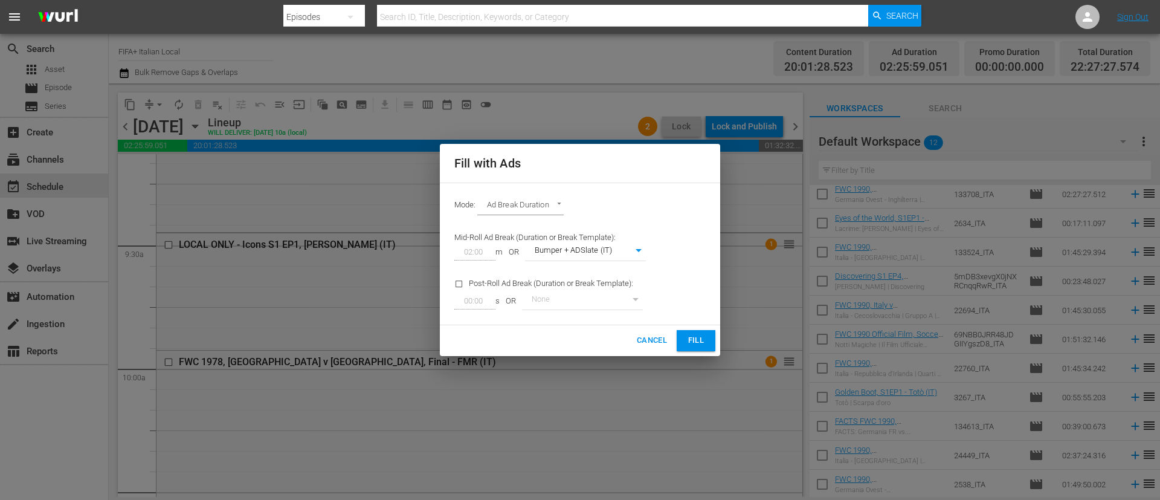
click at [690, 339] on span "Fill" at bounding box center [696, 341] width 19 height 14
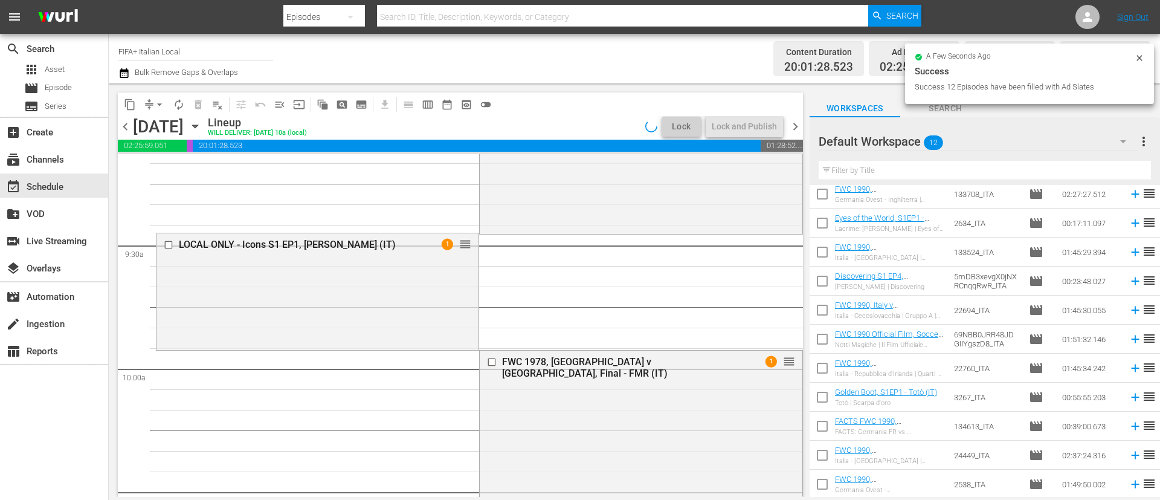
scroll to position [2272, 0]
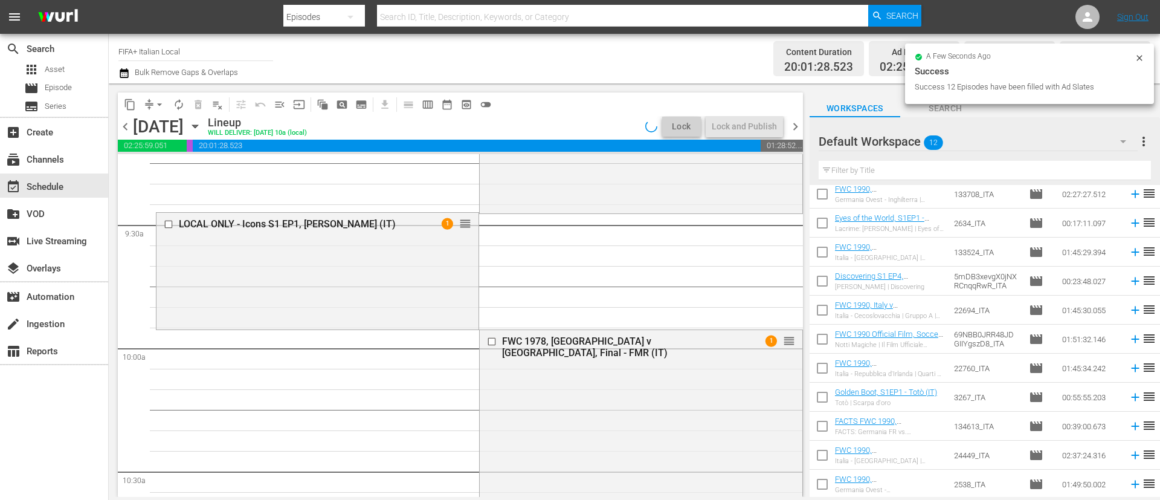
click at [156, 100] on span "arrow_drop_down" at bounding box center [160, 105] width 12 height 12
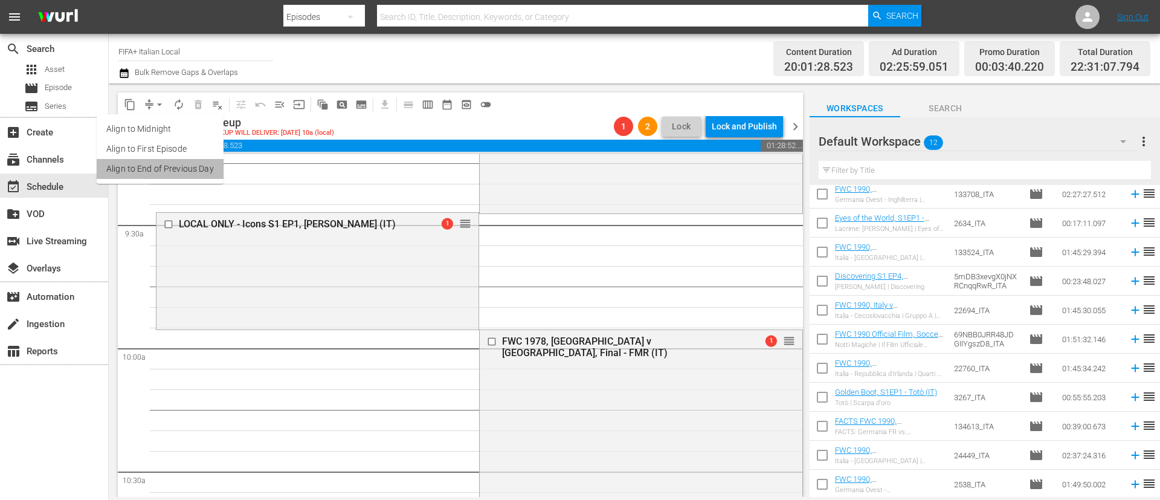
click at [179, 167] on li "Align to End of Previous Day" at bounding box center [160, 169] width 127 height 20
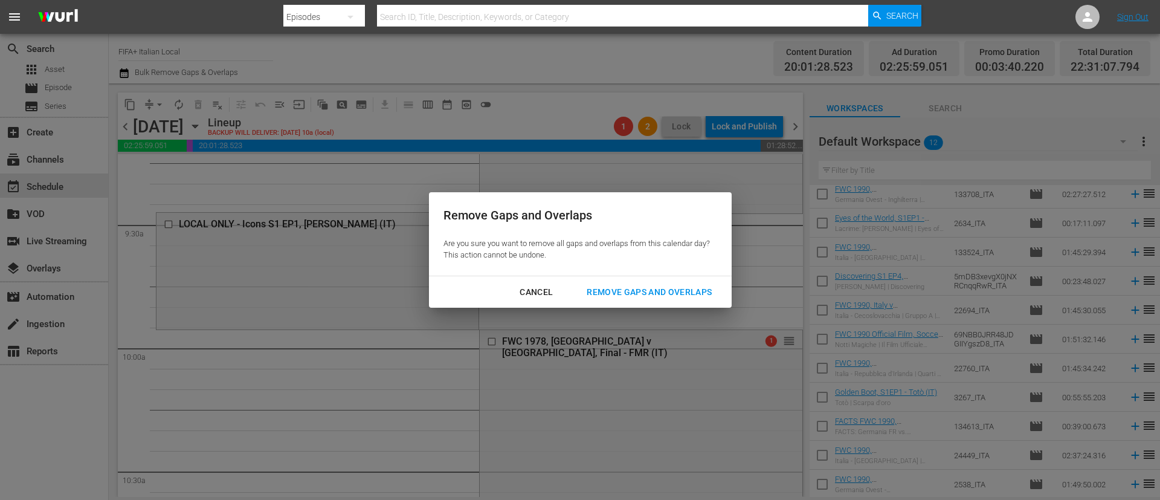
click at [701, 282] on button "Remove Gaps and Overlaps" at bounding box center [649, 292] width 154 height 22
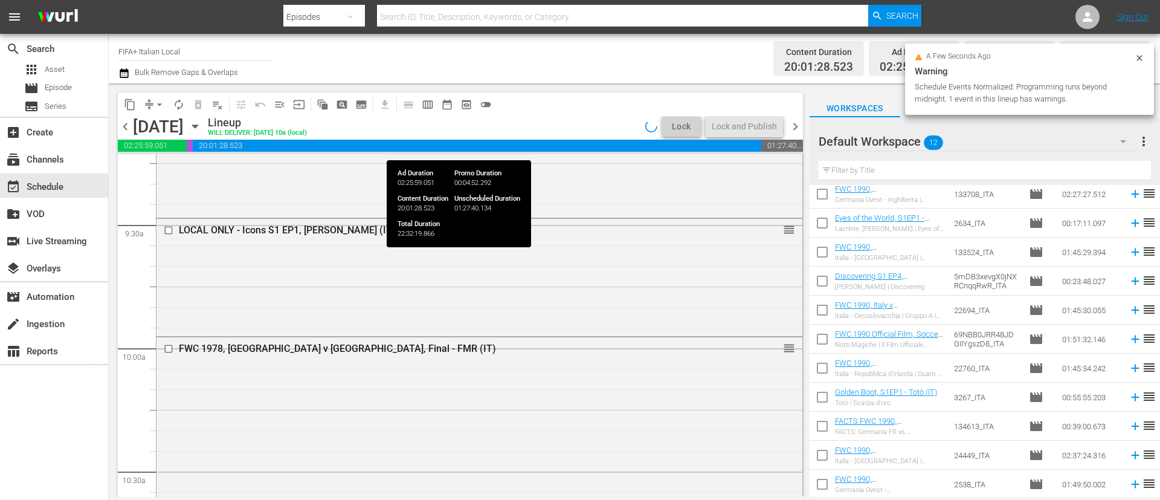
scroll to position [2292, 0]
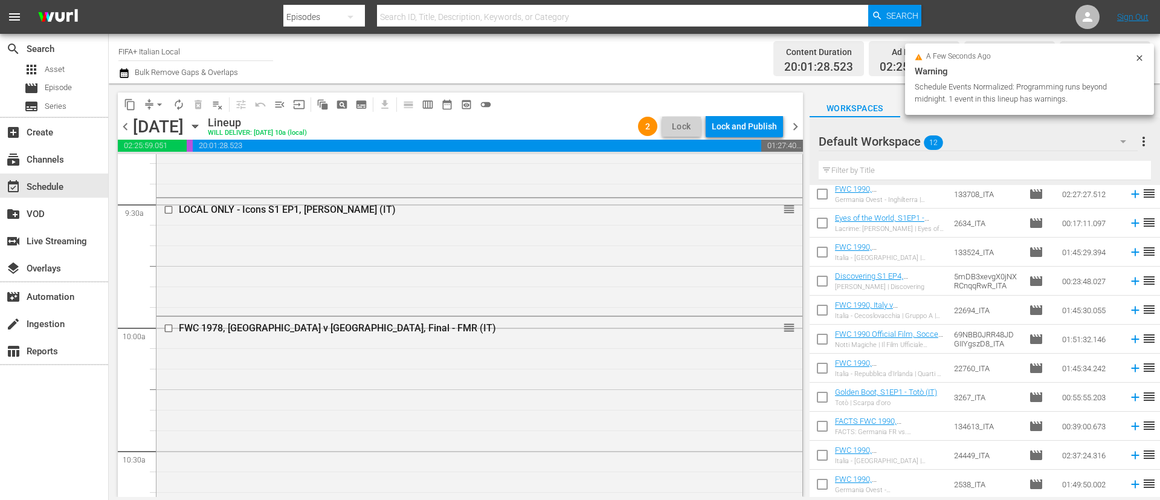
click at [735, 127] on div "Lock and Publish" at bounding box center [744, 126] width 65 height 22
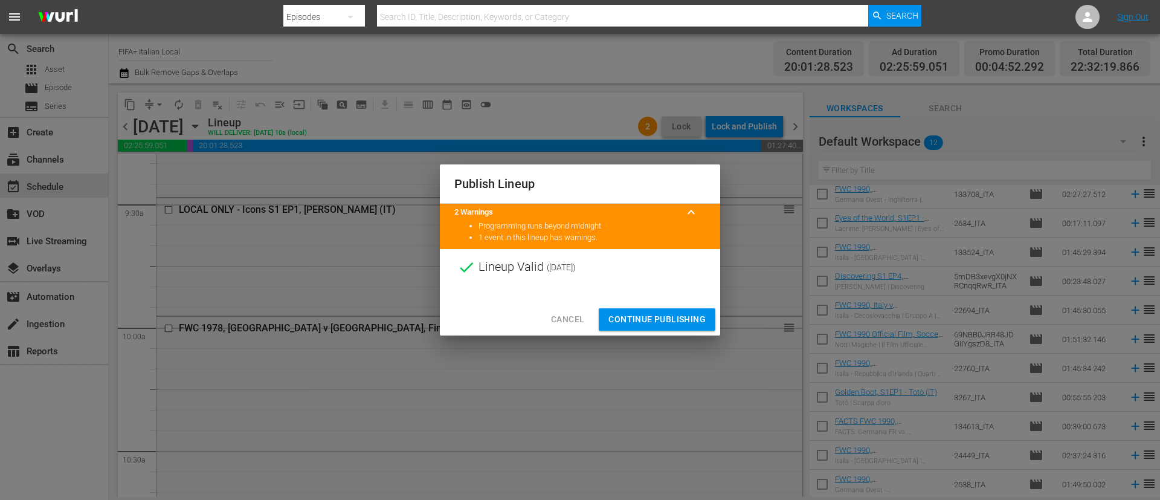
click at [697, 331] on div "Cancel Continue Publishing" at bounding box center [580, 319] width 280 height 32
click at [698, 309] on button "Continue Publishing" at bounding box center [657, 319] width 117 height 22
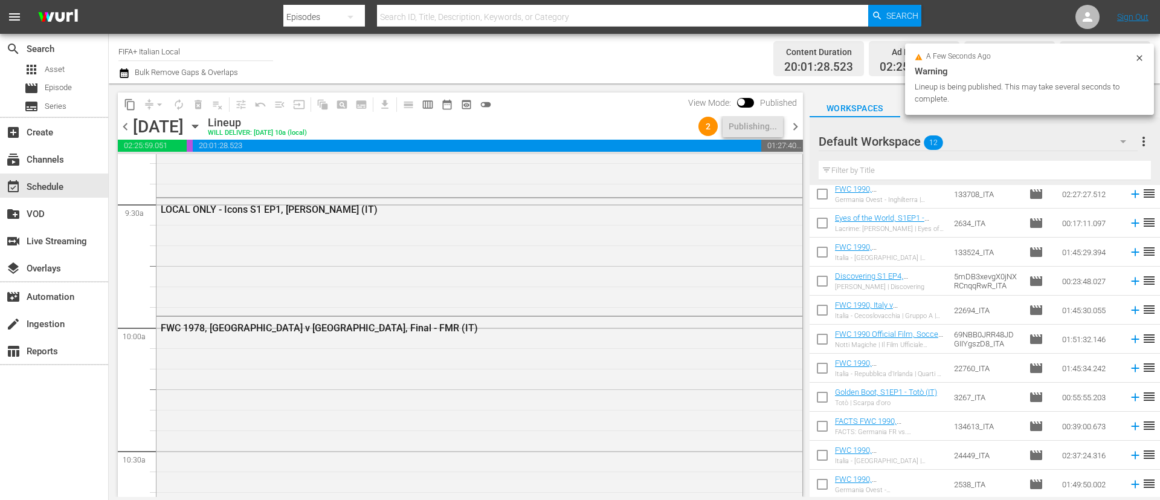
click at [798, 130] on span "chevron_right" at bounding box center [795, 126] width 15 height 15
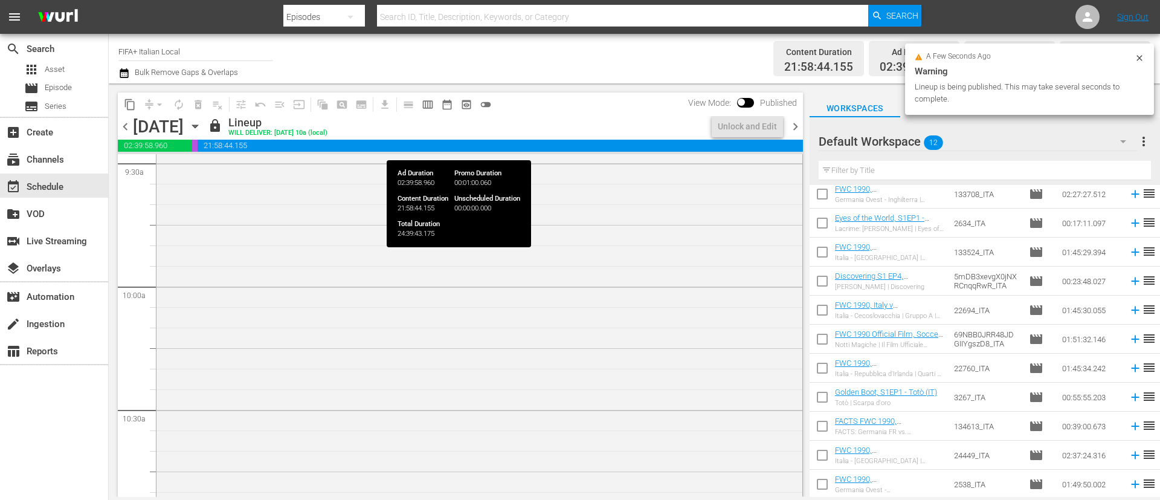
scroll to position [2251, 0]
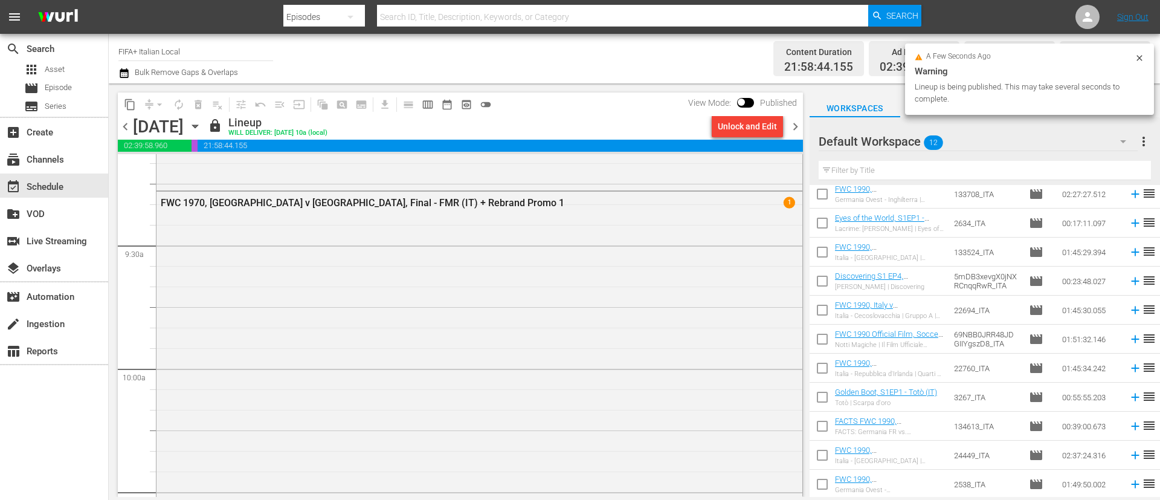
click at [740, 125] on div "Unlock and Edit" at bounding box center [747, 126] width 59 height 22
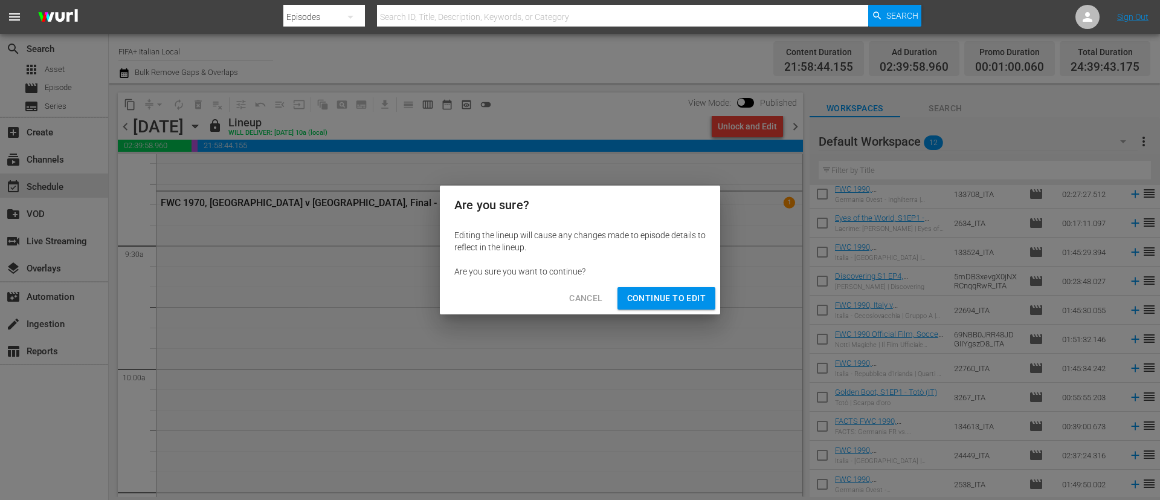
click at [690, 294] on span "Continue to Edit" at bounding box center [666, 298] width 79 height 15
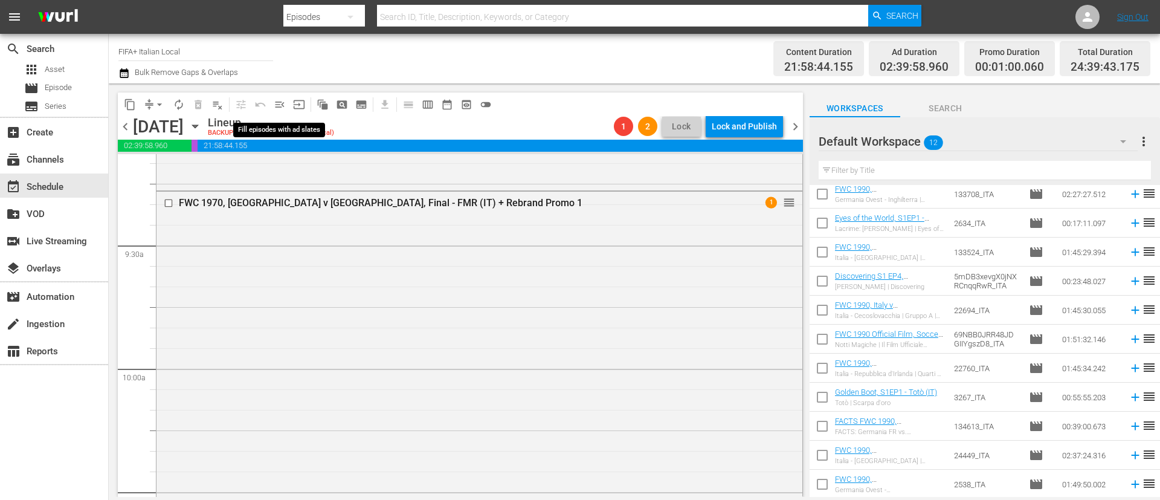
click at [282, 106] on span "menu_open" at bounding box center [280, 105] width 12 height 12
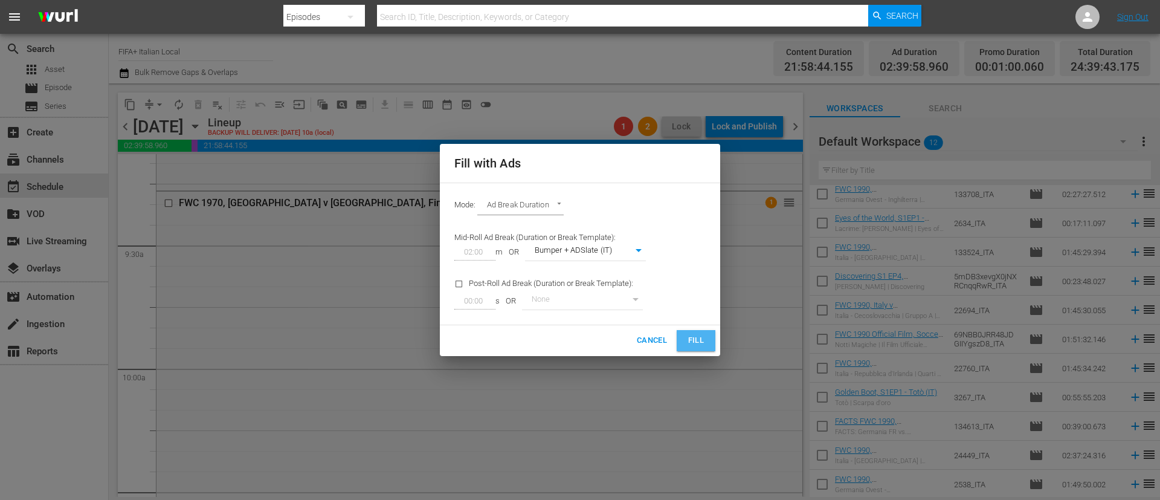
click at [705, 337] on span "Fill" at bounding box center [696, 341] width 19 height 14
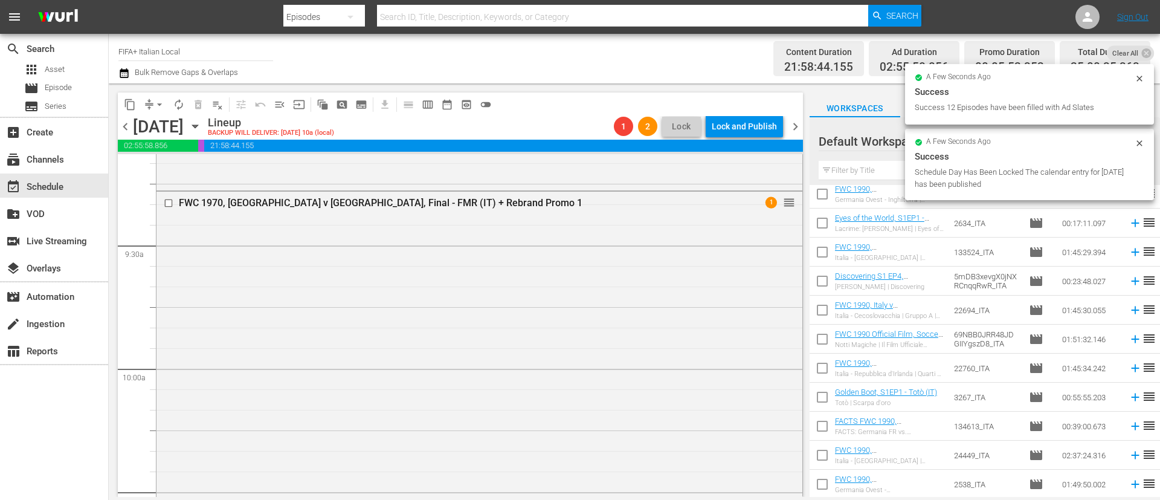
click at [147, 103] on span "compress" at bounding box center [149, 105] width 12 height 12
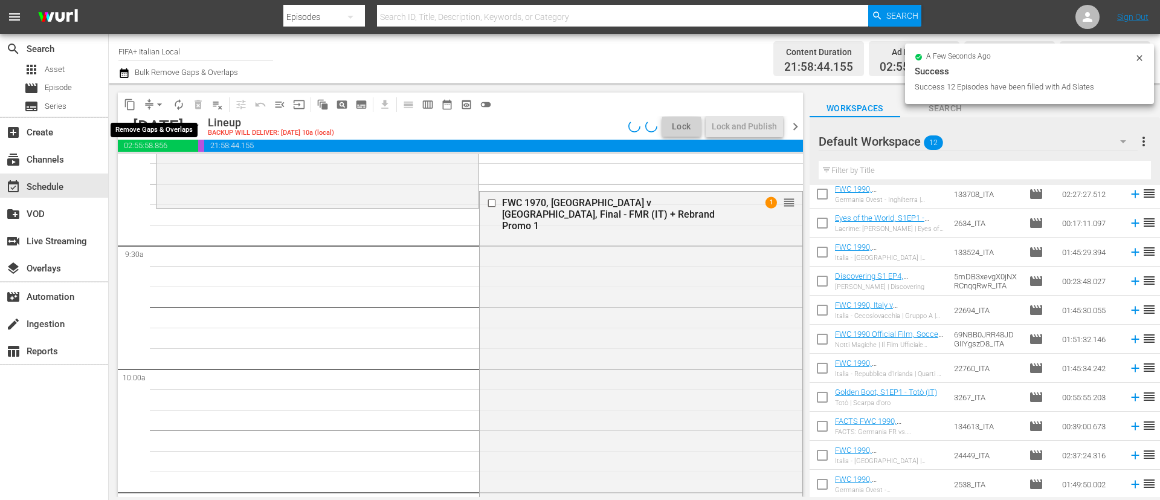
click at [150, 100] on button "arrow_drop_down" at bounding box center [159, 104] width 19 height 19
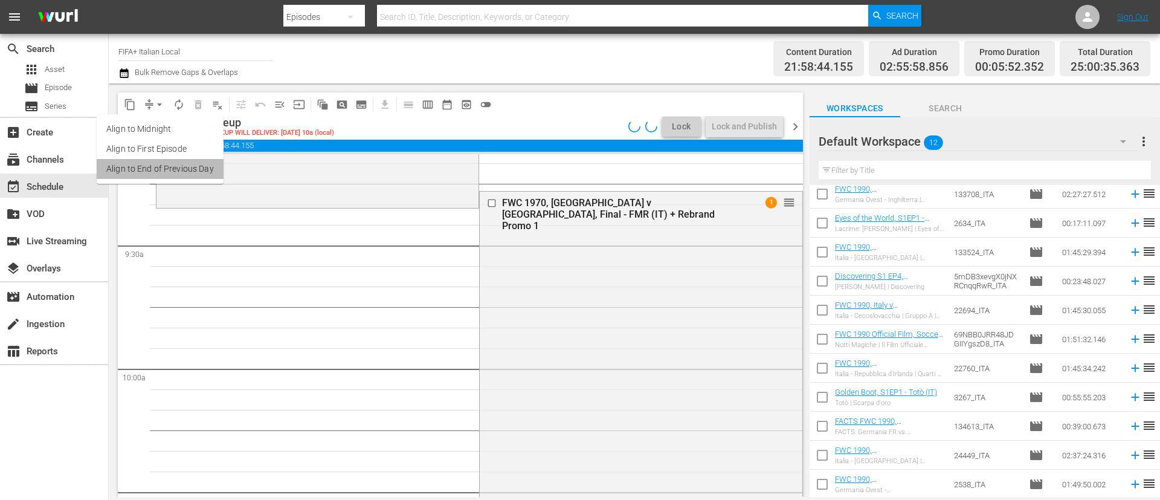
click at [198, 170] on li "Align to End of Previous Day" at bounding box center [160, 169] width 127 height 20
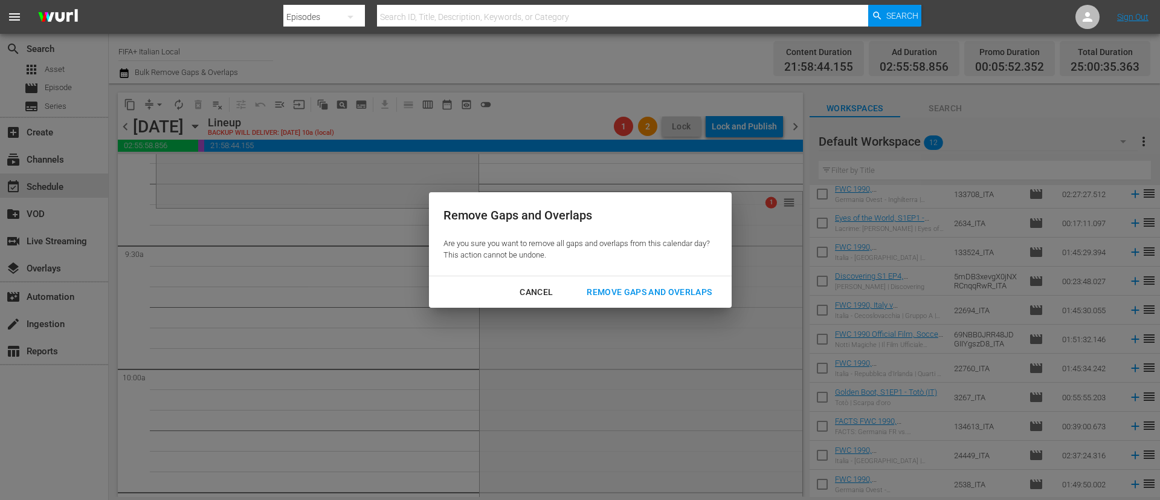
click at [629, 296] on div "Remove Gaps and Overlaps" at bounding box center [649, 292] width 144 height 15
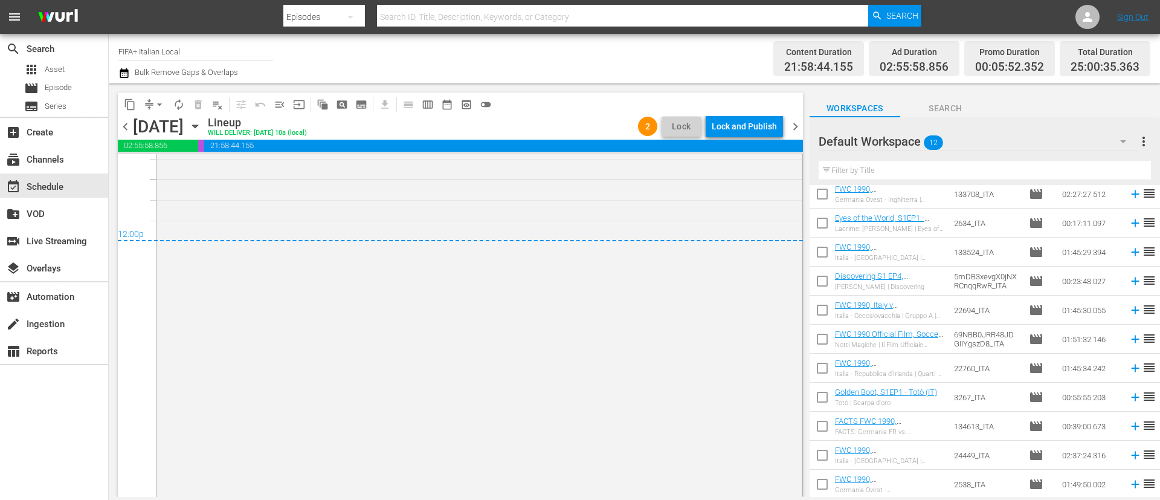
scroll to position [5923, 0]
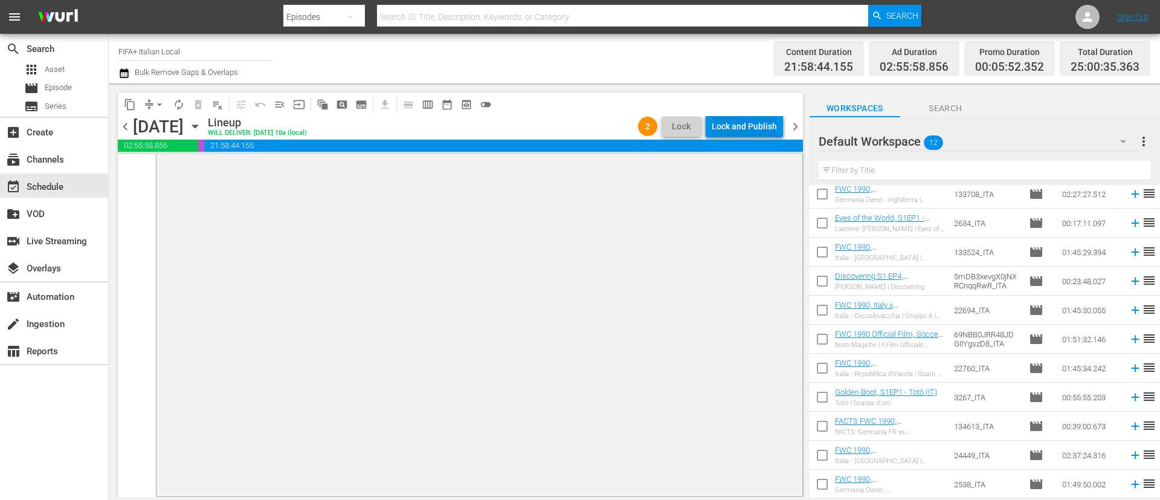
click at [757, 129] on div "Lock and Publish" at bounding box center [744, 126] width 65 height 22
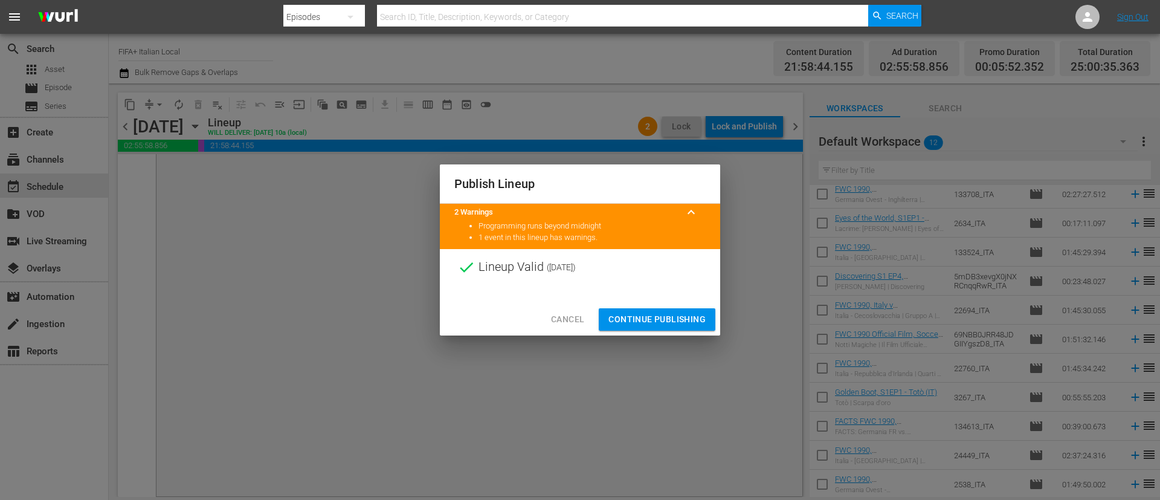
click at [689, 320] on span "Continue Publishing" at bounding box center [657, 319] width 97 height 15
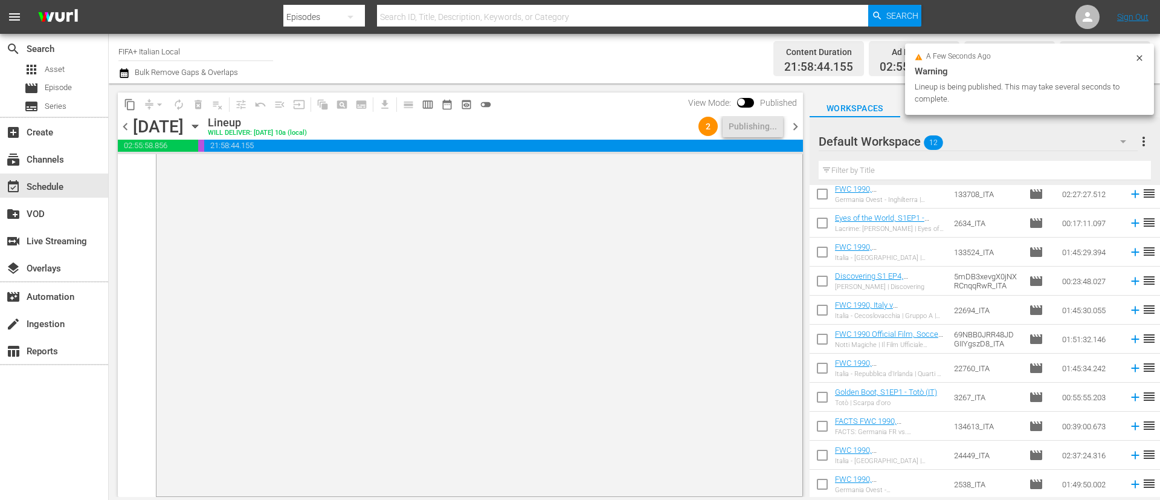
click at [797, 124] on span "chevron_right" at bounding box center [795, 126] width 15 height 15
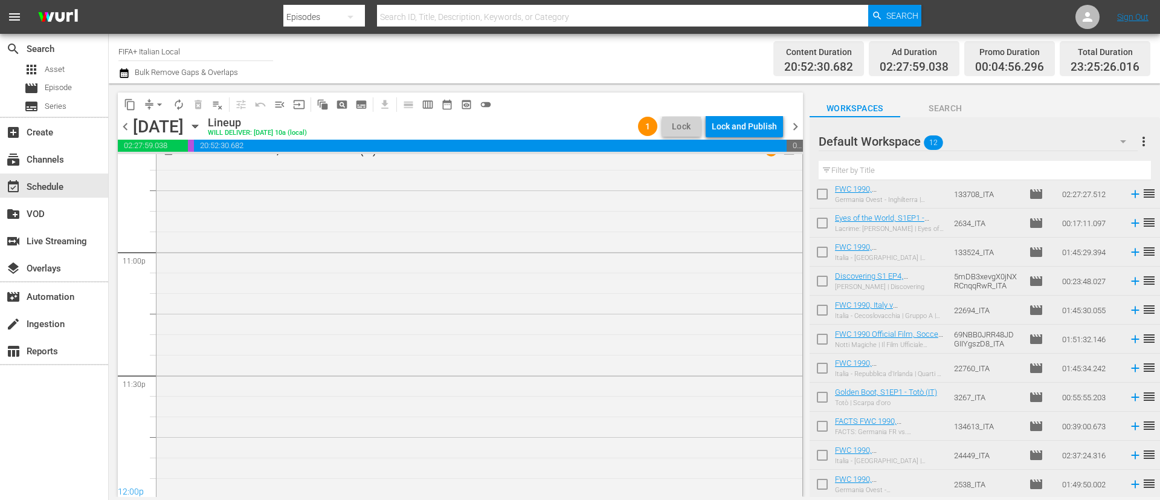
scroll to position [5675, 0]
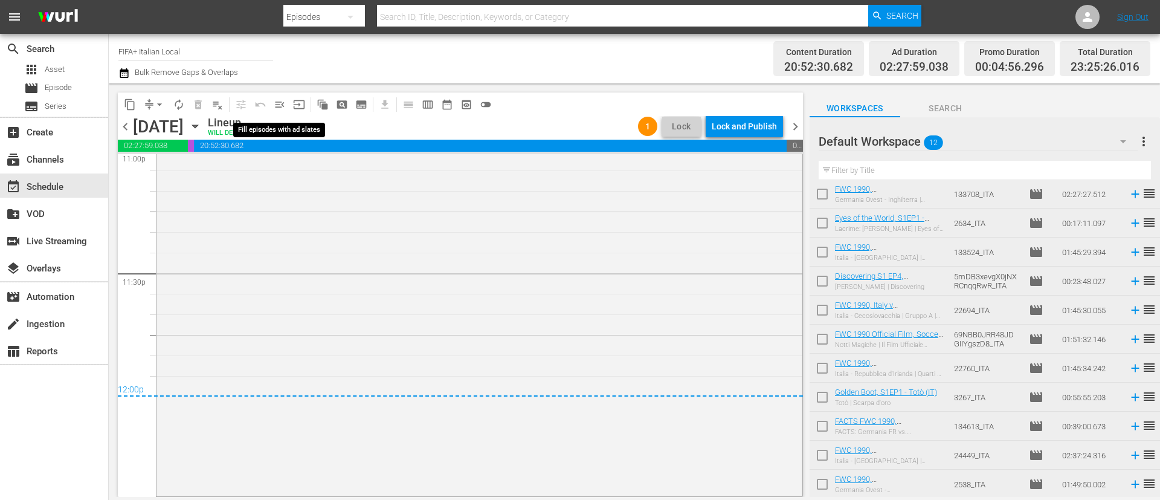
click at [277, 106] on span "menu_open" at bounding box center [280, 105] width 12 height 12
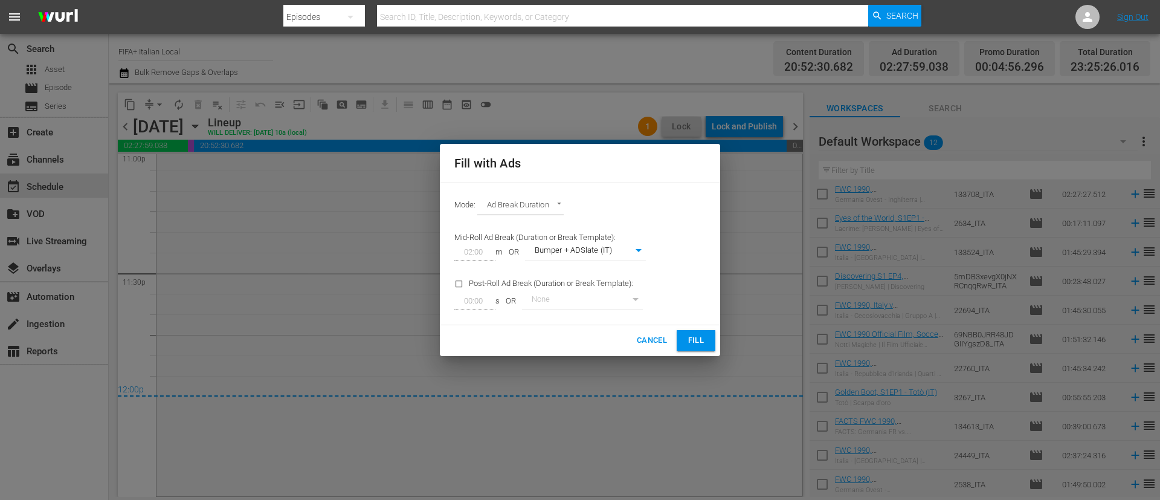
click at [667, 337] on span "Cancel" at bounding box center [652, 341] width 30 height 14
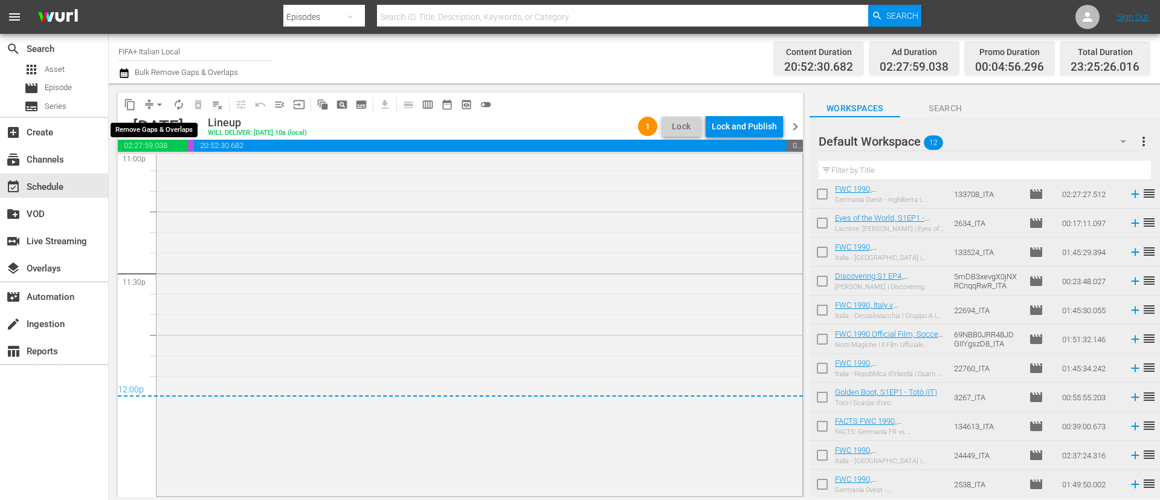
click at [157, 111] on button "arrow_drop_down" at bounding box center [159, 104] width 19 height 19
click at [204, 172] on li "Align to End of Previous Day" at bounding box center [160, 169] width 127 height 20
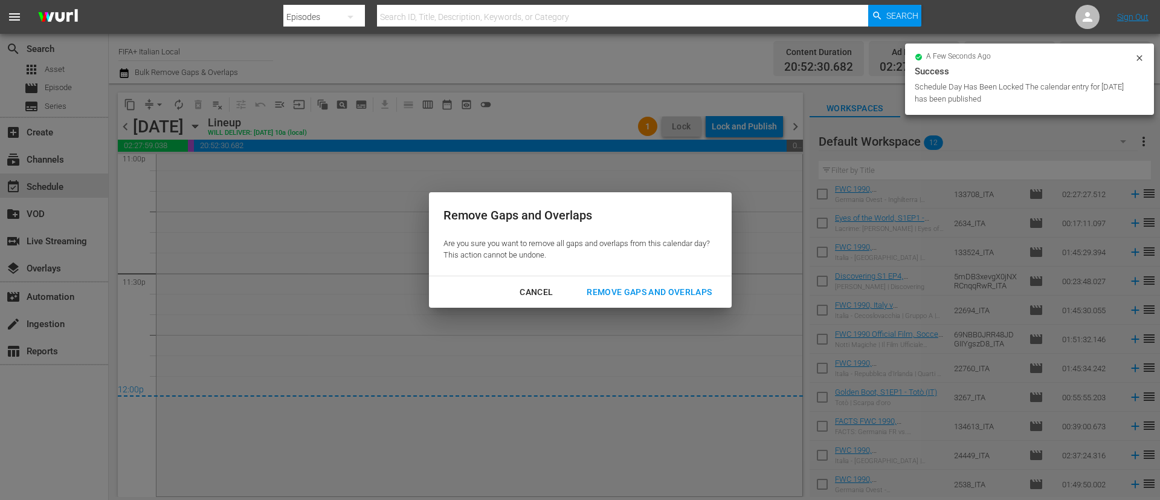
click at [700, 285] on div "Remove Gaps and Overlaps" at bounding box center [649, 292] width 144 height 15
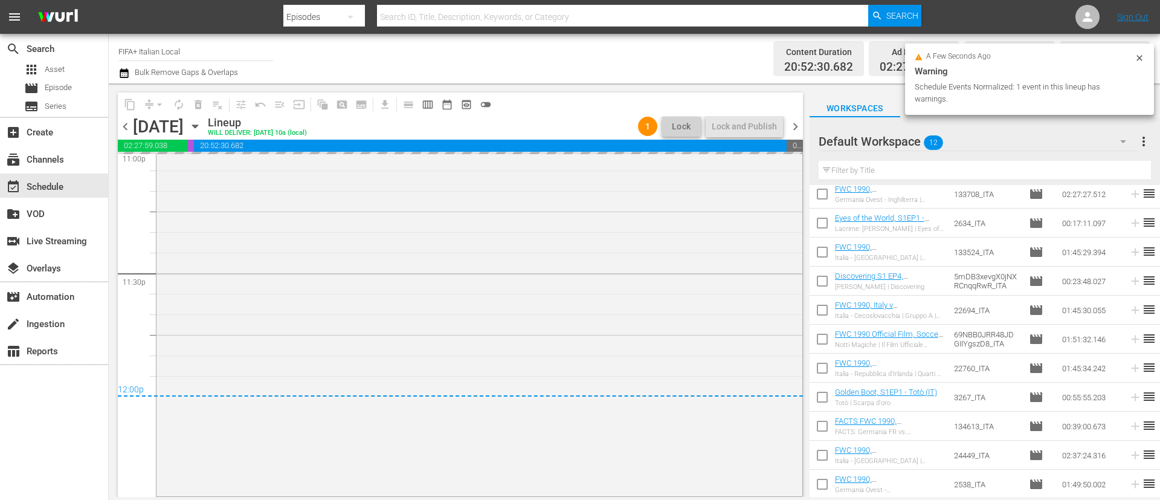
click at [1137, 140] on span "more_vert" at bounding box center [1144, 141] width 15 height 15
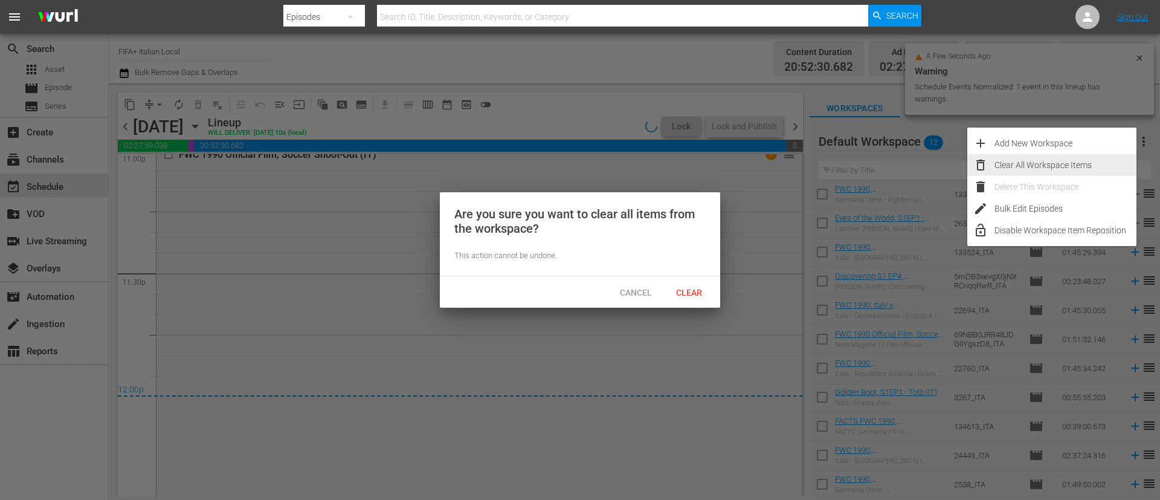
scroll to position [5782, 0]
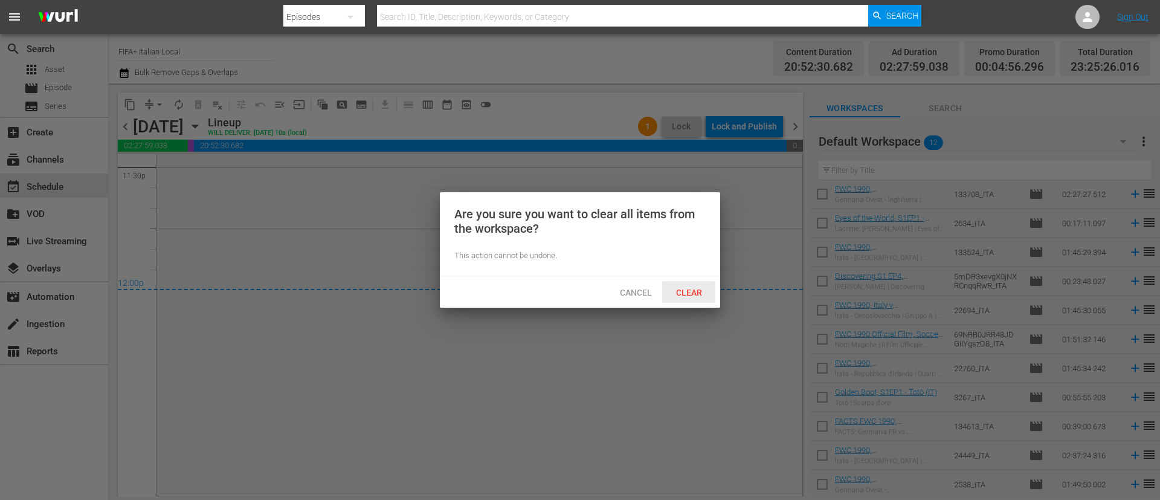
click at [705, 288] on span "Clear" at bounding box center [689, 293] width 45 height 10
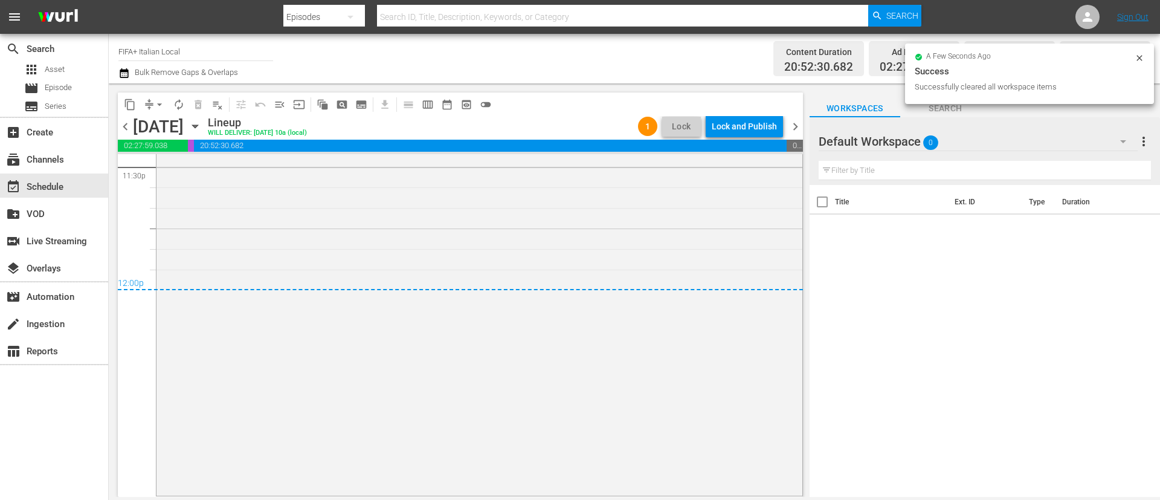
scroll to position [0, 0]
click at [714, 129] on div "Lock and Publish" at bounding box center [744, 126] width 65 height 22
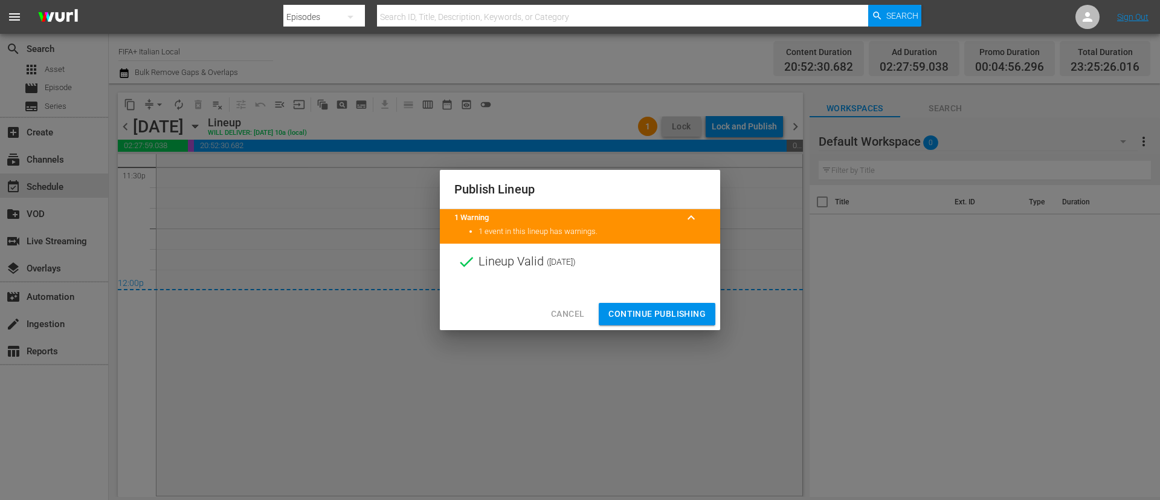
click at [683, 313] on span "Continue Publishing" at bounding box center [657, 313] width 97 height 15
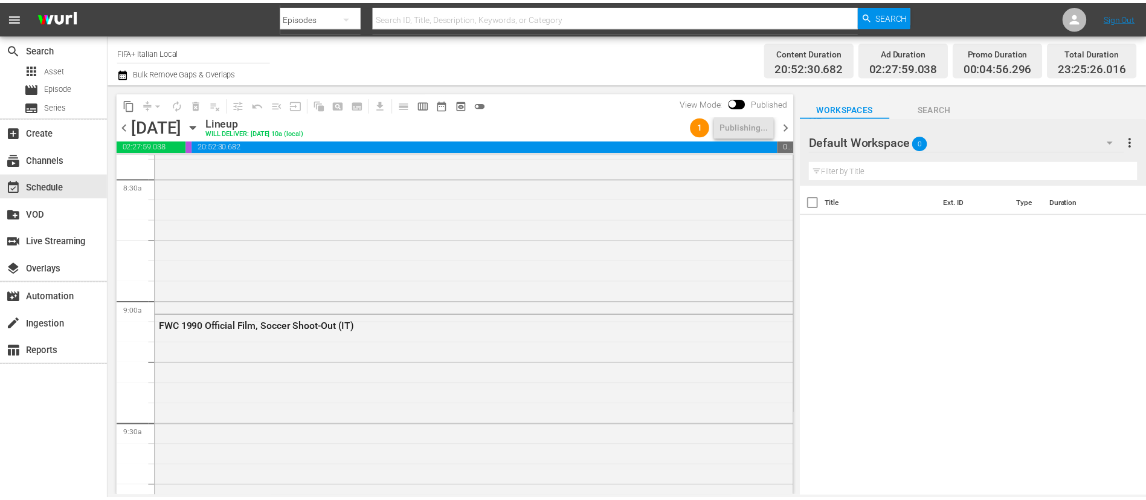
scroll to position [2085, 0]
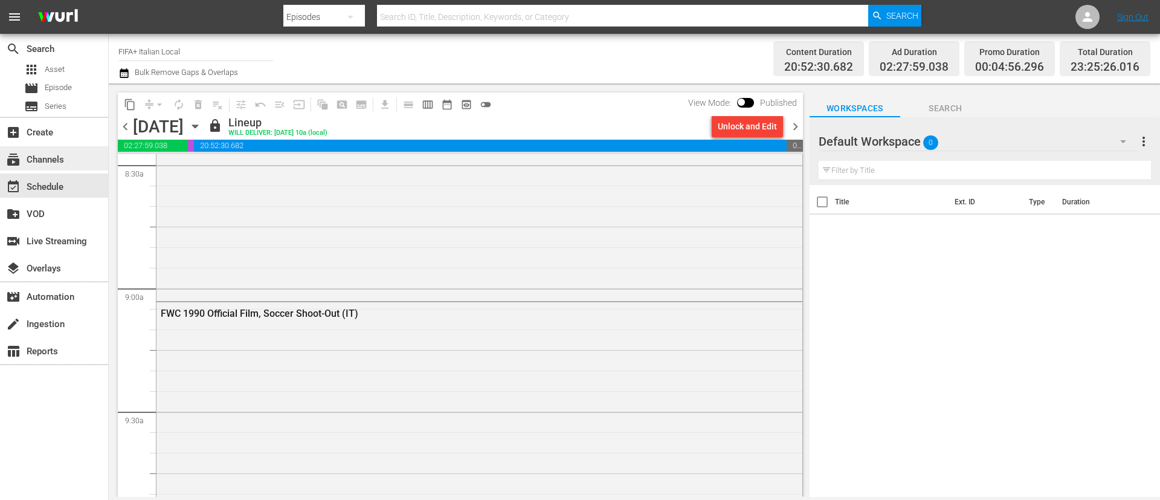
click at [62, 163] on div "subscriptions Channels" at bounding box center [34, 157] width 68 height 11
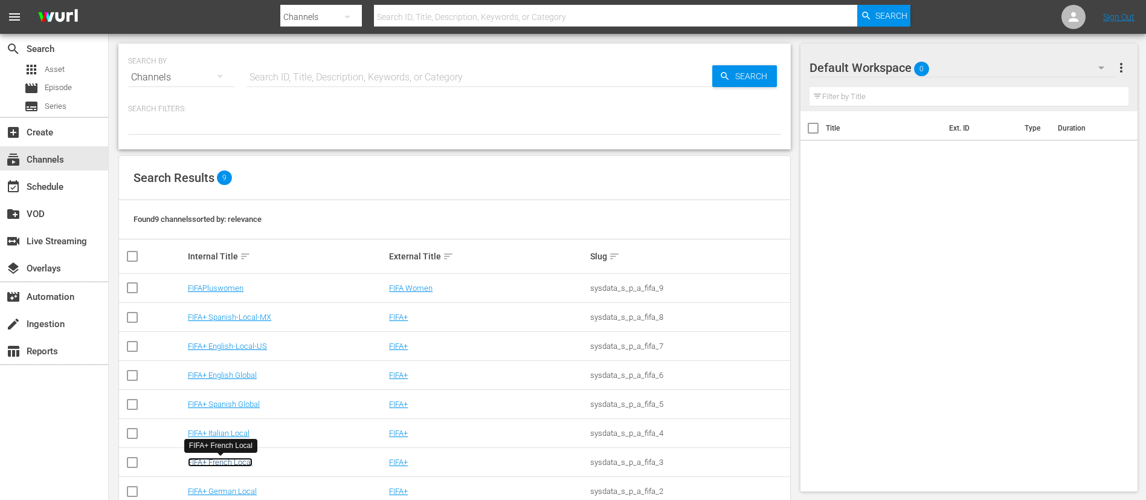
click at [233, 463] on link "FIFA+ French Local" at bounding box center [220, 461] width 65 height 9
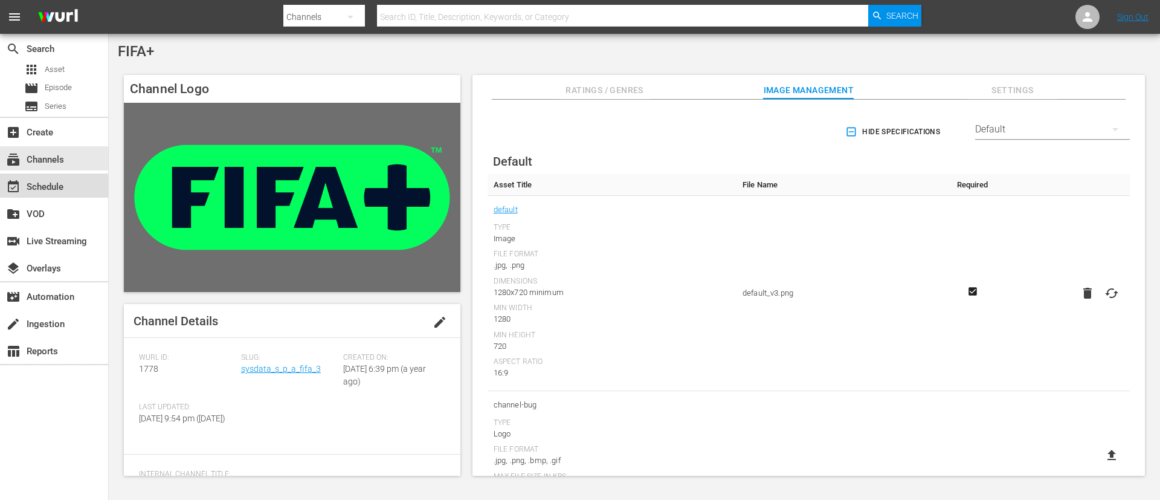
click at [69, 181] on div "event_available Schedule" at bounding box center [54, 185] width 108 height 24
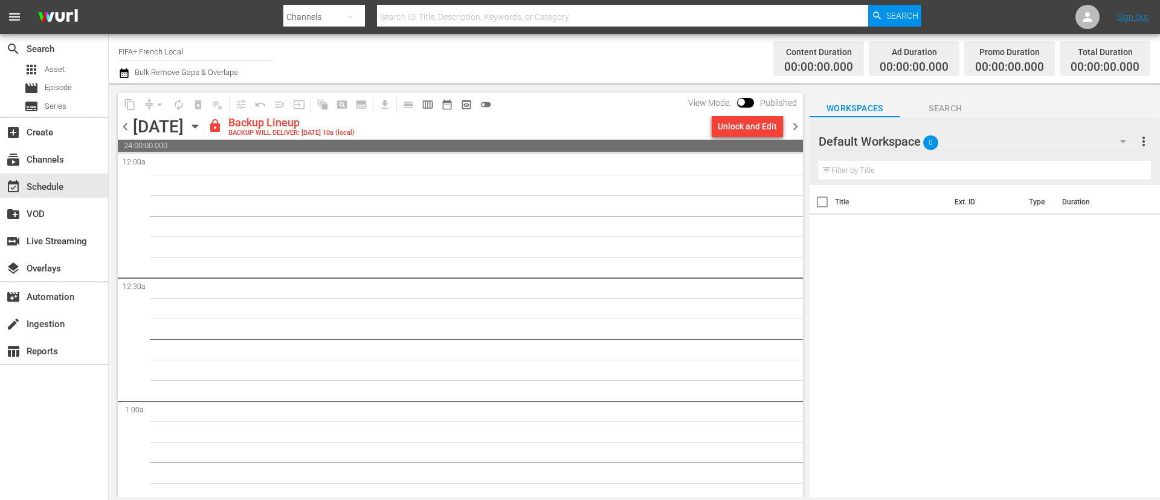
click at [129, 128] on span "chevron_left" at bounding box center [125, 126] width 15 height 15
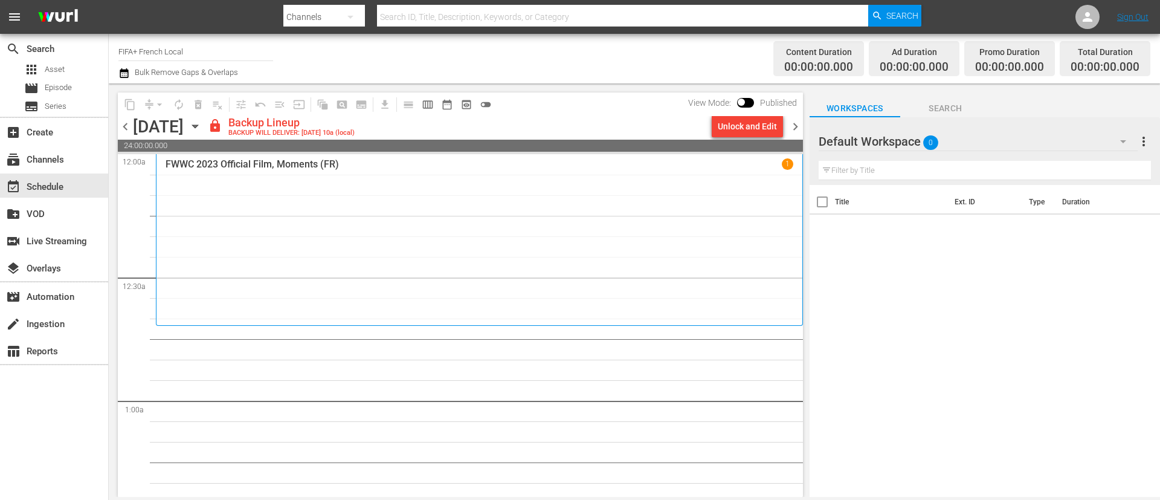
click at [748, 126] on div "Unlock and Edit" at bounding box center [747, 126] width 59 height 22
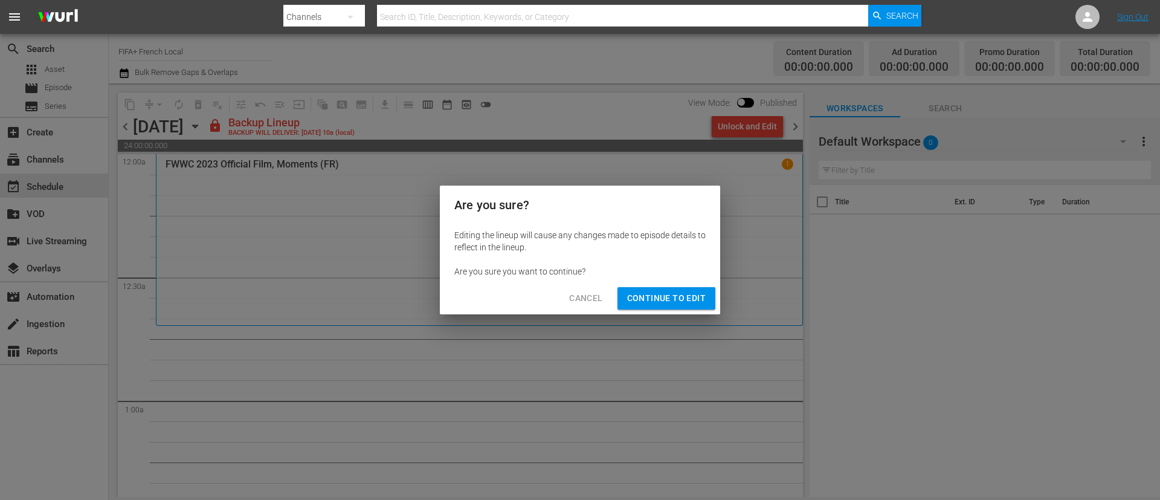
click at [675, 297] on span "Continue to Edit" at bounding box center [666, 298] width 79 height 15
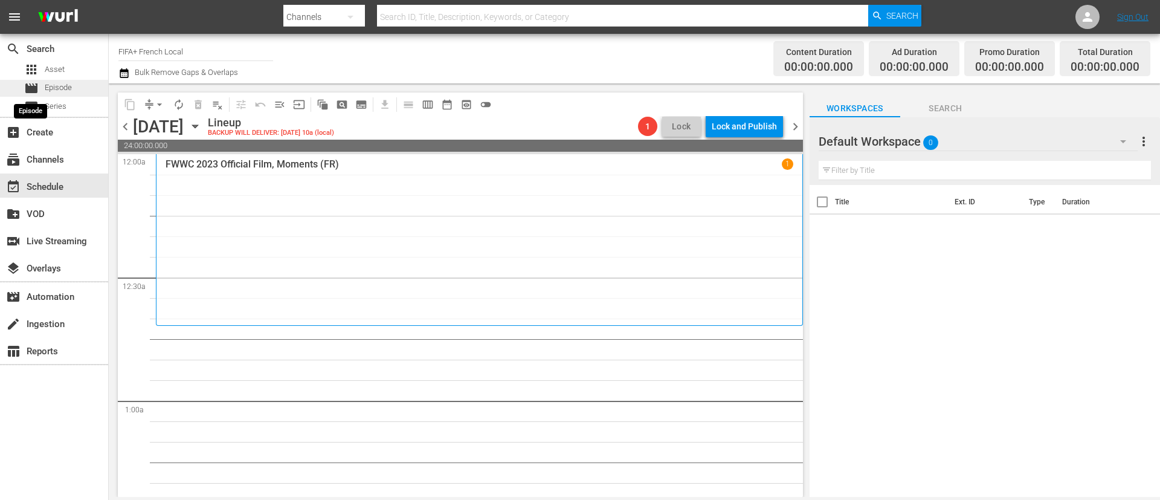
click at [37, 84] on span "movie" at bounding box center [31, 88] width 15 height 15
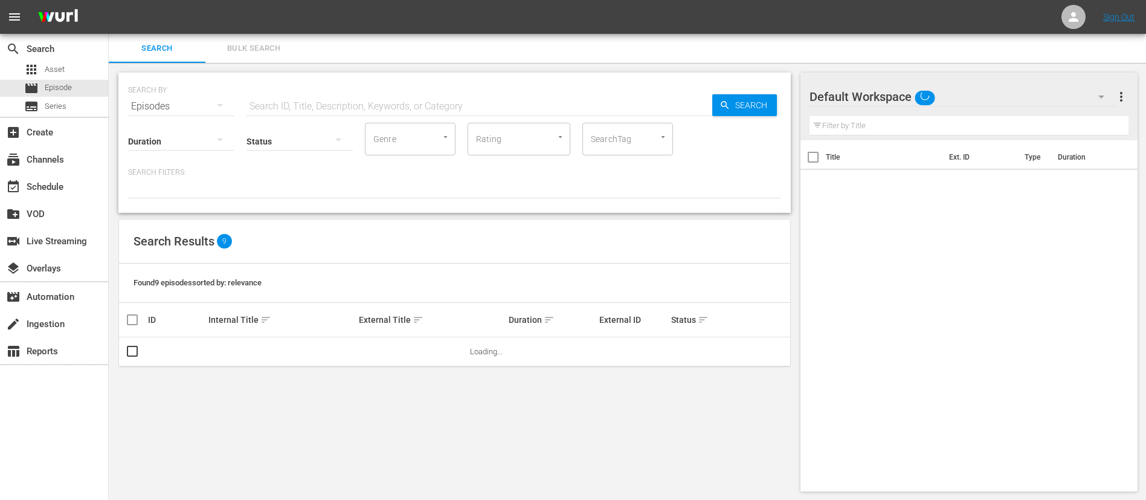
click at [233, 59] on button "Bulk Search" at bounding box center [253, 48] width 97 height 29
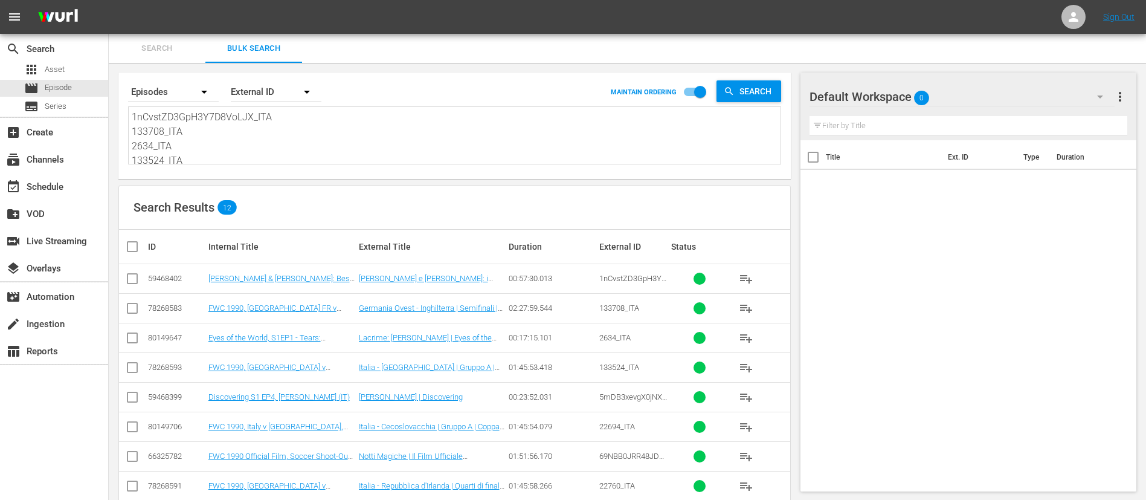
click at [238, 148] on textarea "1nCvstZD3GpH3Y7D8VoLJX_ITA 133708_ITA 2634_ITA 133524_ITA 5mDB3xevgX0jNXRCnqqRw…" at bounding box center [456, 137] width 649 height 55
type textarea "V"
paste textarea "131887_FR 4249_FR 131888_FR 134591_FR 4488_FR 133707_FR 3eu7XVDXZVi8TOfo9OhIh8_…"
type textarea "131887_FR 4249_FR 131888_FR 134591_FR 4488_FR 133707_FR 3eu7XVDXZVi8TOfo9OhIh8_…"
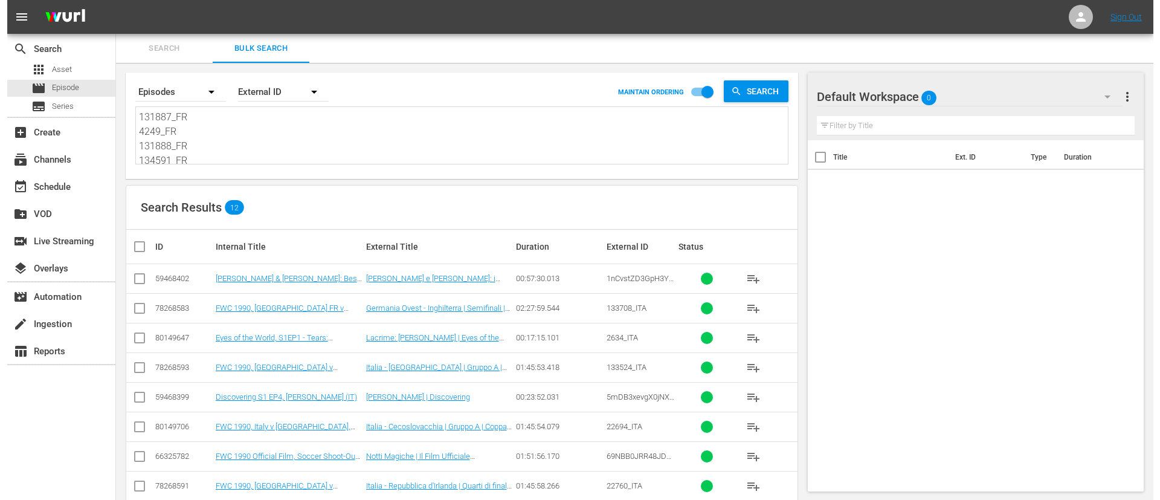
scroll to position [1, 0]
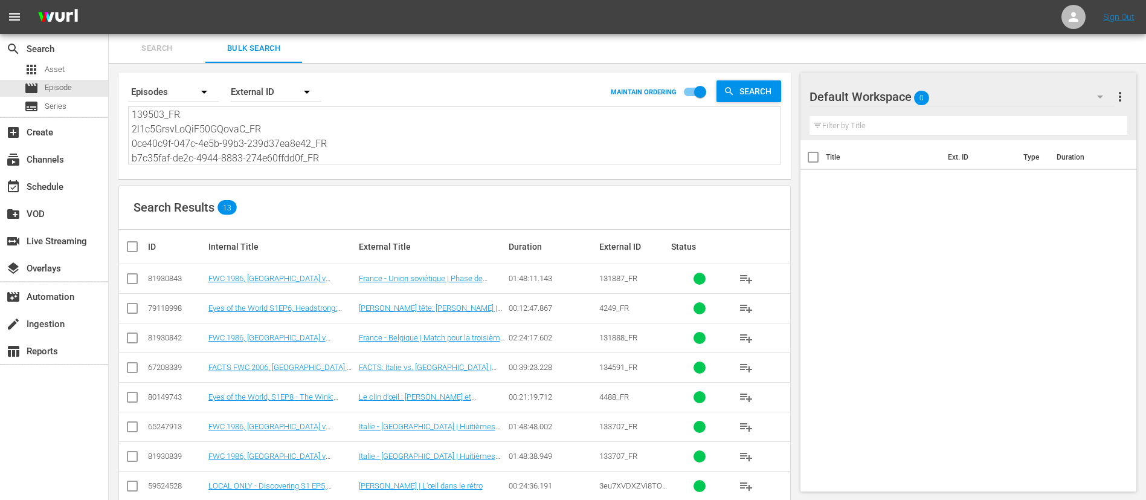
type textarea "131887_FR 4249_FR 131888_FR 134591_FR 4488_FR 133707_FR 3eu7XVDXZVi8TOfo9OhIh8_…"
click at [129, 251] on input "checkbox" at bounding box center [137, 246] width 24 height 15
checkbox input "true"
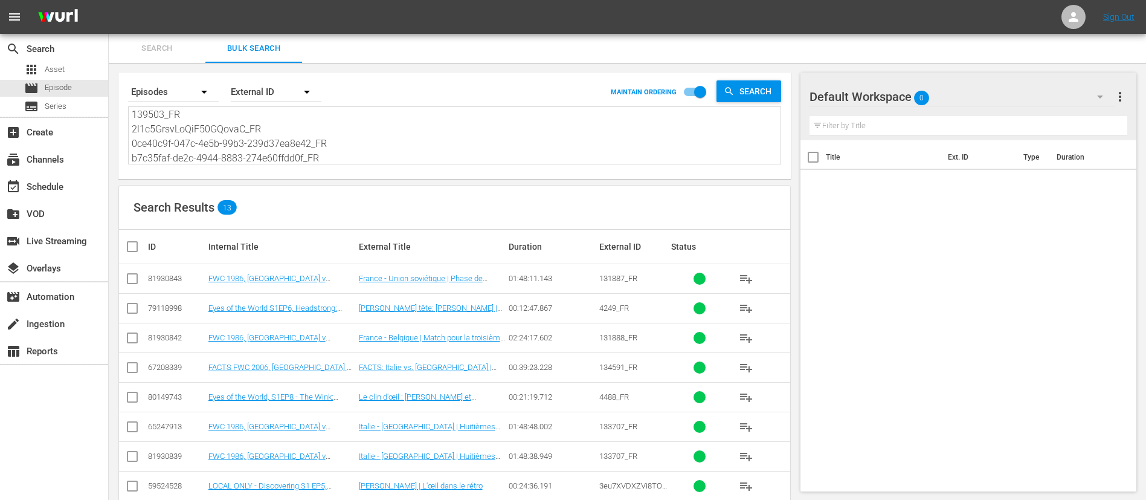
checkbox input "true"
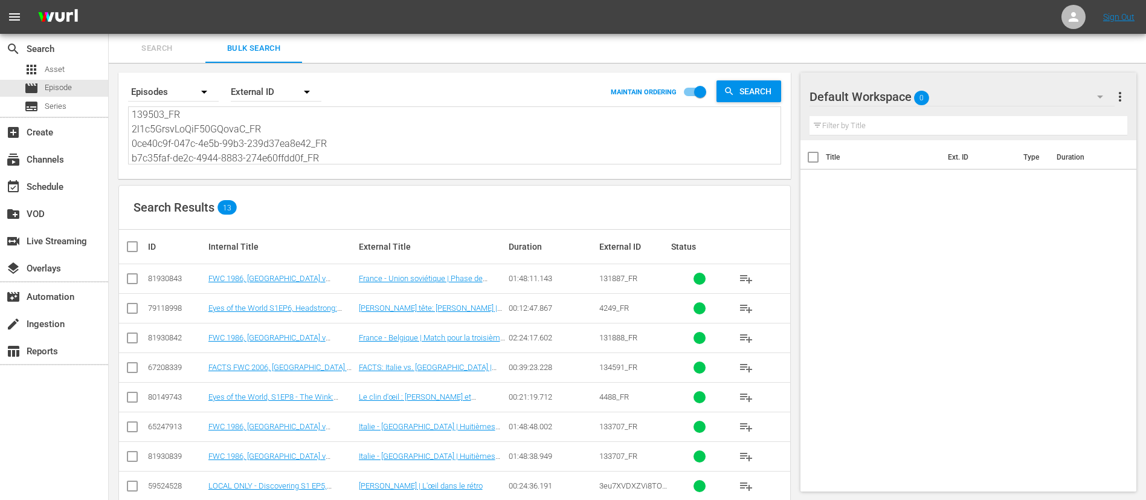
checkbox input "true"
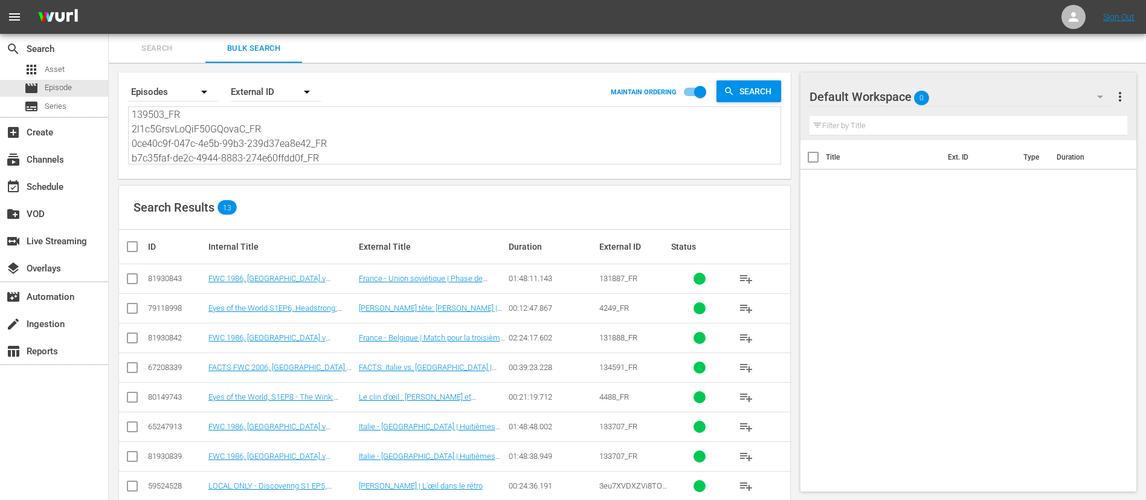
checkbox input "true"
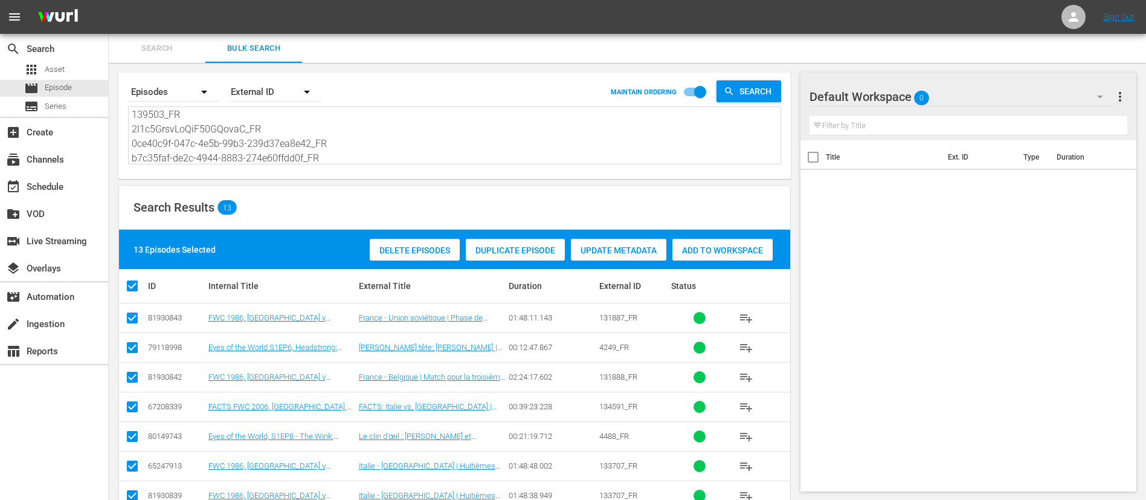
click at [723, 251] on span "Add to Workspace" at bounding box center [723, 250] width 100 height 10
click at [0, 176] on div "event_available Schedule" at bounding box center [54, 185] width 108 height 24
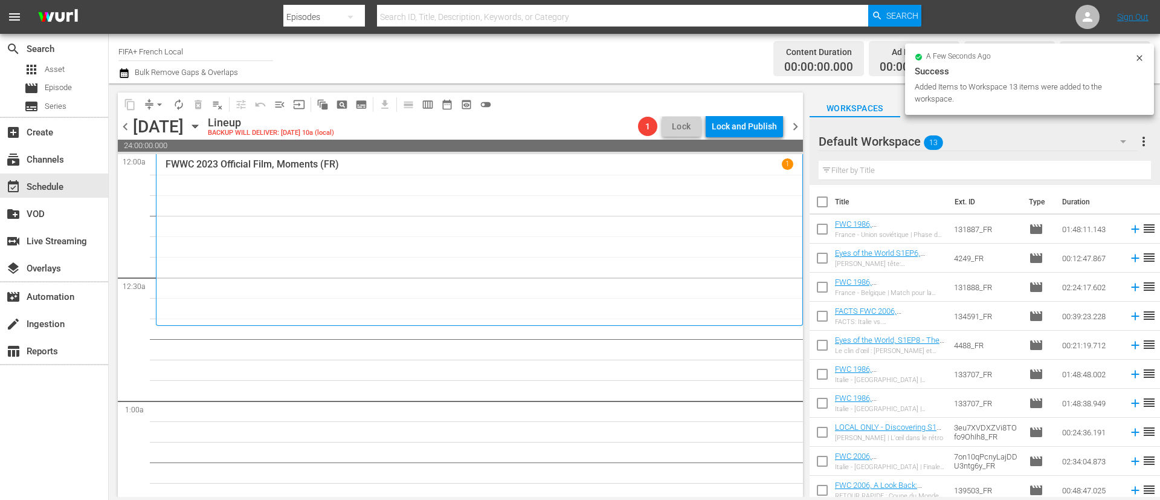
click at [820, 198] on input "checkbox" at bounding box center [822, 204] width 25 height 25
checkbox input "true"
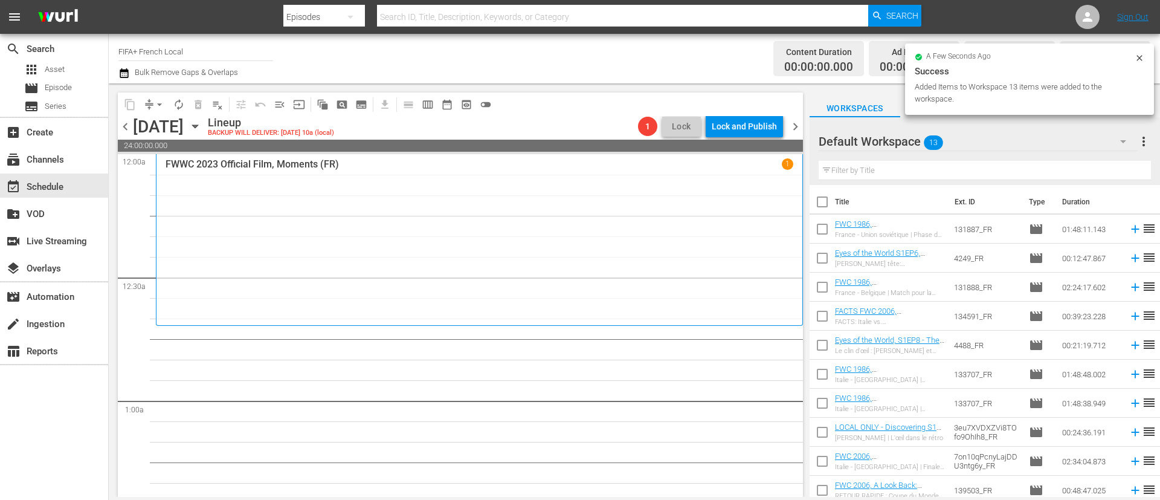
checkbox input "true"
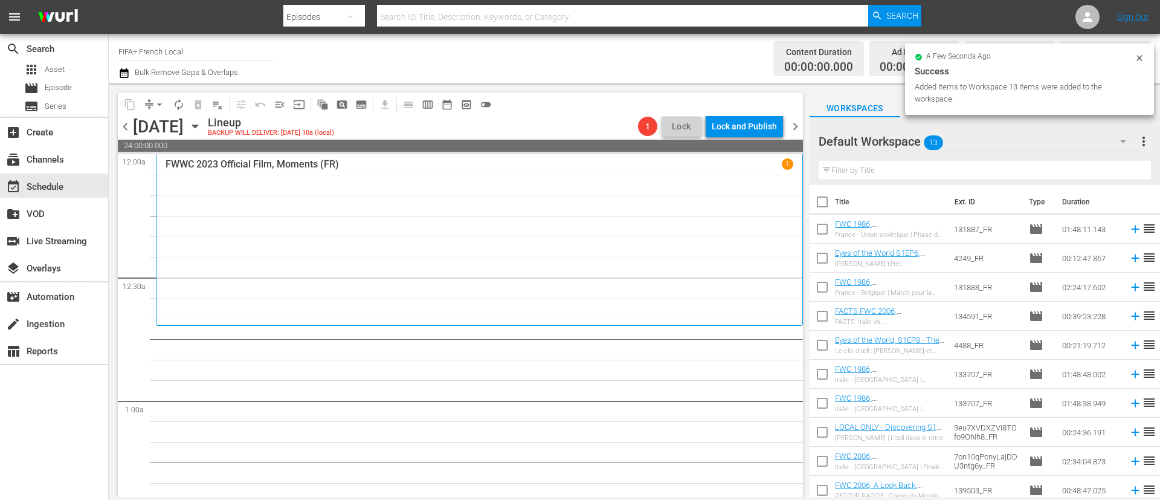
checkbox input "true"
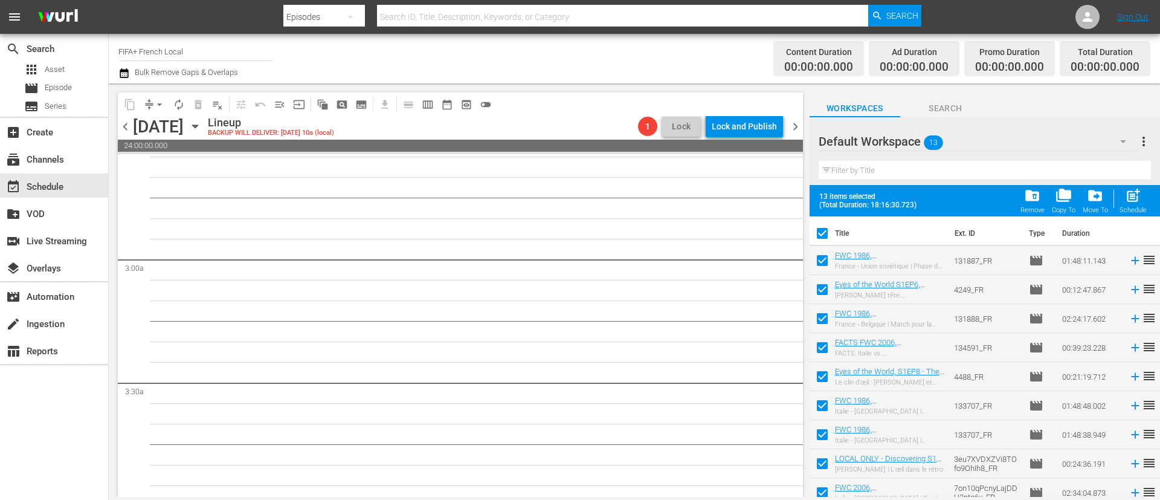
scroll to position [124, 0]
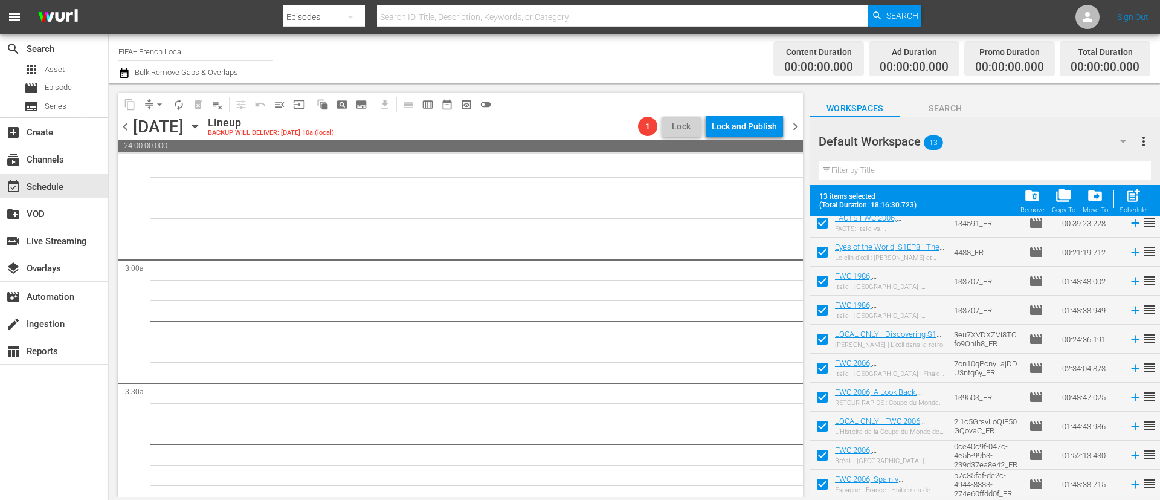
click at [822, 431] on input "checkbox" at bounding box center [822, 428] width 25 height 25
checkbox input "false"
click at [821, 454] on input "checkbox" at bounding box center [822, 457] width 25 height 25
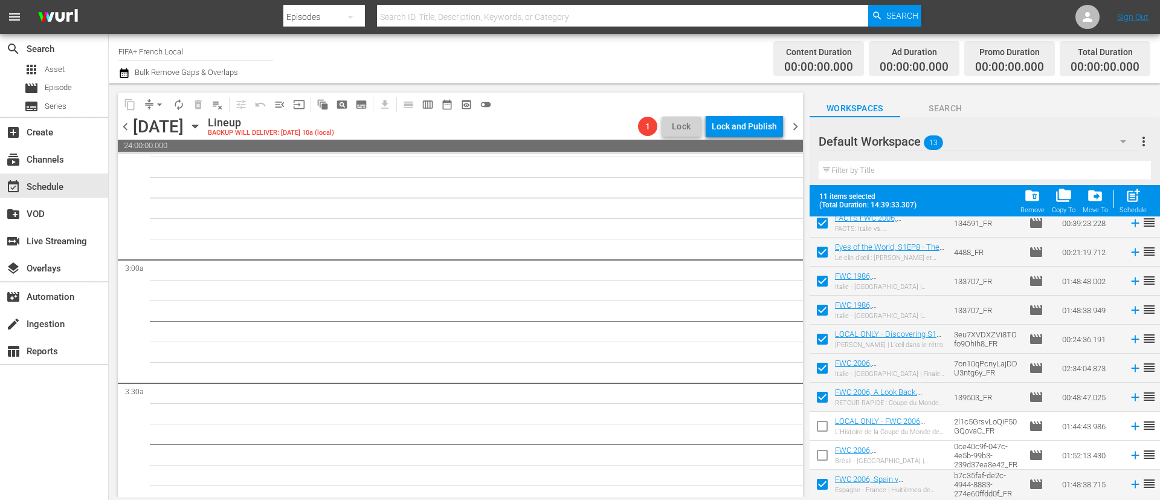
click at [821, 483] on input "checkbox" at bounding box center [822, 486] width 25 height 25
click at [1134, 195] on span "post_add" at bounding box center [1133, 195] width 16 height 16
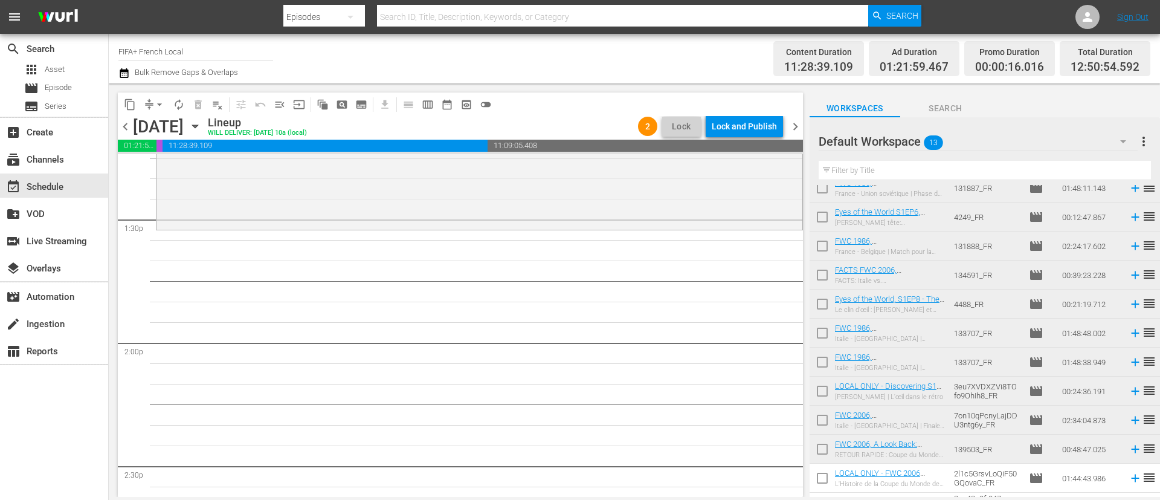
scroll to position [0, 0]
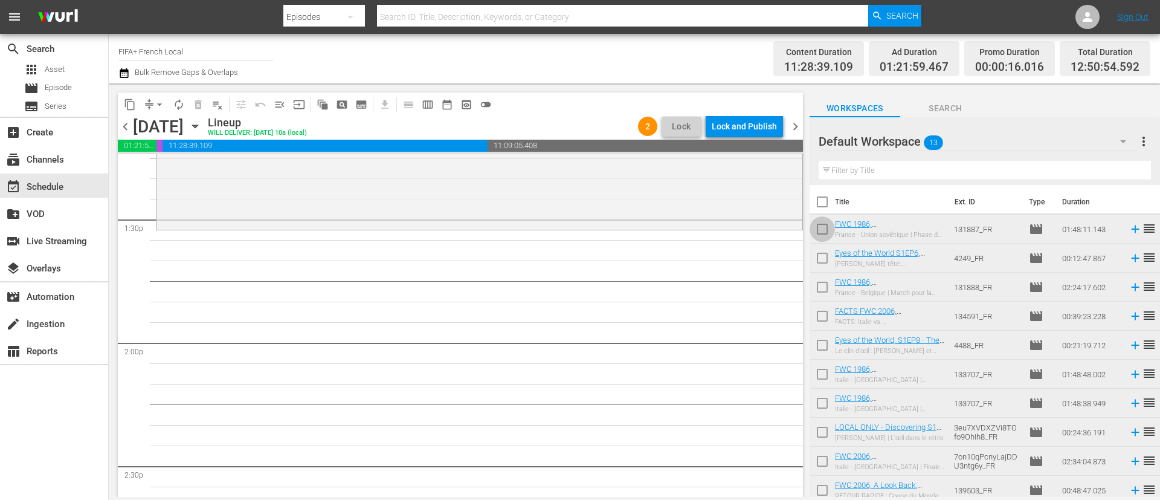
click at [815, 238] on input "checkbox" at bounding box center [822, 231] width 25 height 25
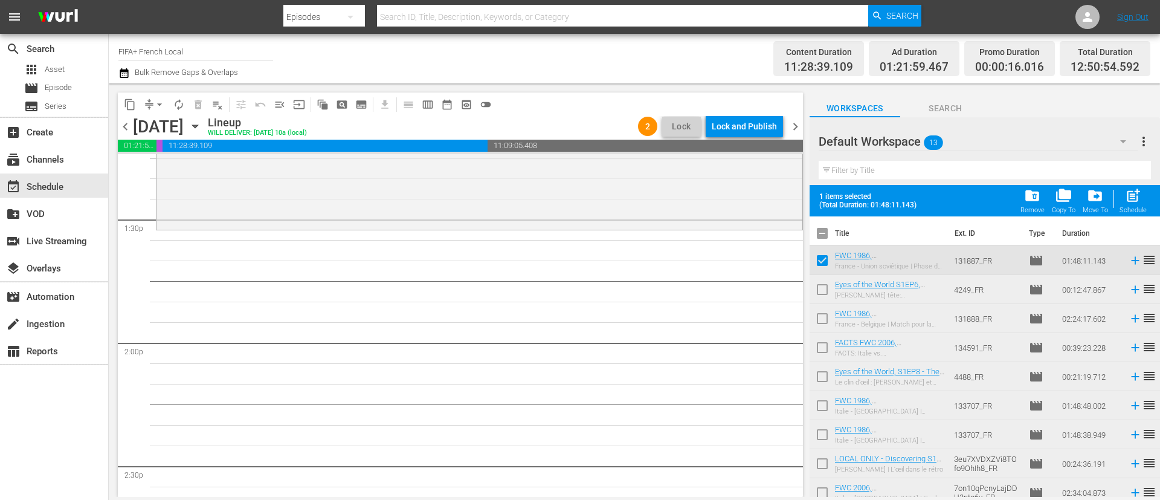
click at [821, 294] on input "checkbox" at bounding box center [822, 291] width 25 height 25
click at [821, 325] on input "checkbox" at bounding box center [822, 320] width 25 height 25
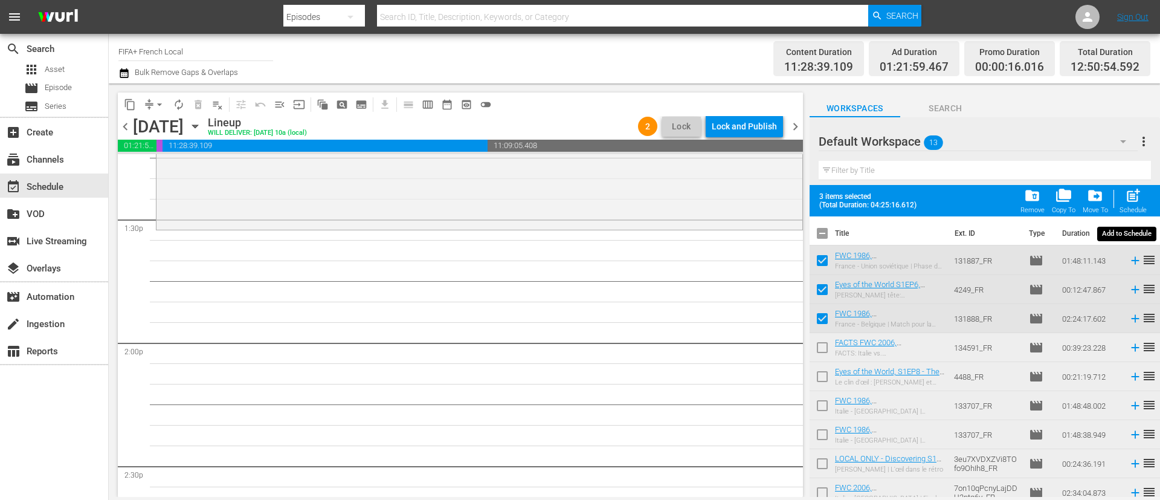
click at [1145, 198] on div "post_add Schedule" at bounding box center [1133, 200] width 27 height 27
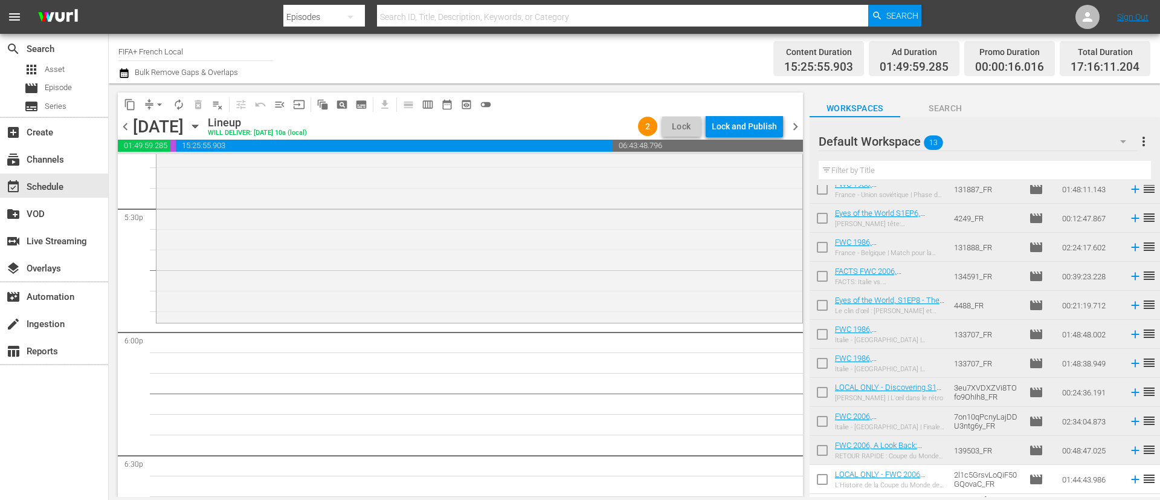
scroll to position [93, 0]
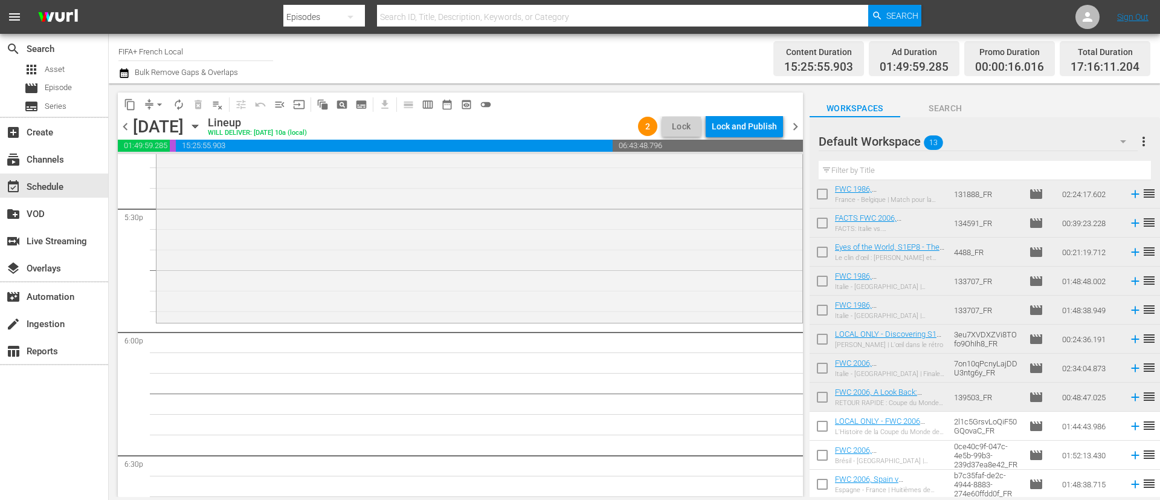
click at [825, 422] on input "checkbox" at bounding box center [822, 428] width 25 height 25
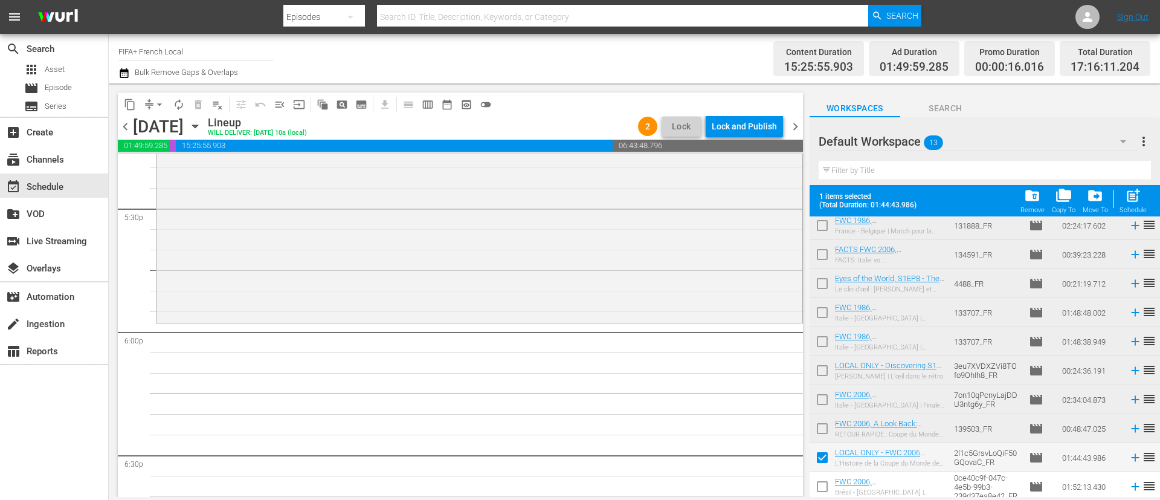
scroll to position [124, 0]
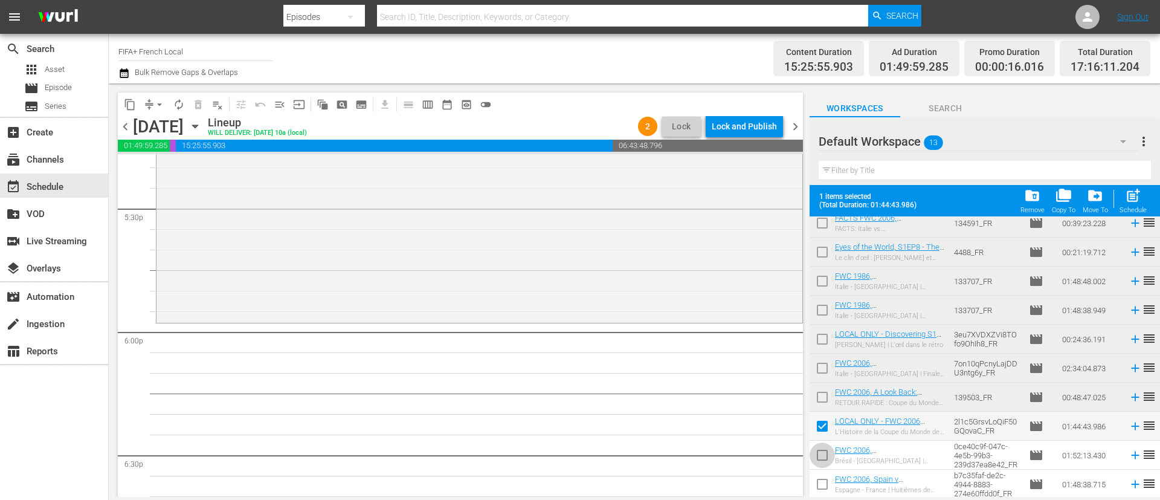
click at [828, 451] on input "checkbox" at bounding box center [822, 457] width 25 height 25
click at [824, 482] on input "checkbox" at bounding box center [822, 486] width 25 height 25
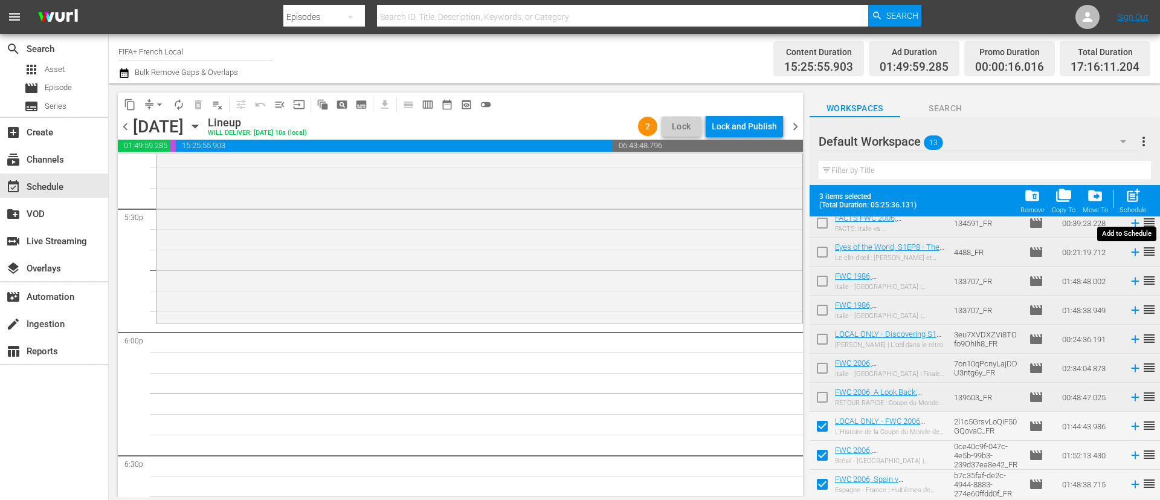
click at [1135, 205] on div "post_add Schedule" at bounding box center [1133, 200] width 27 height 27
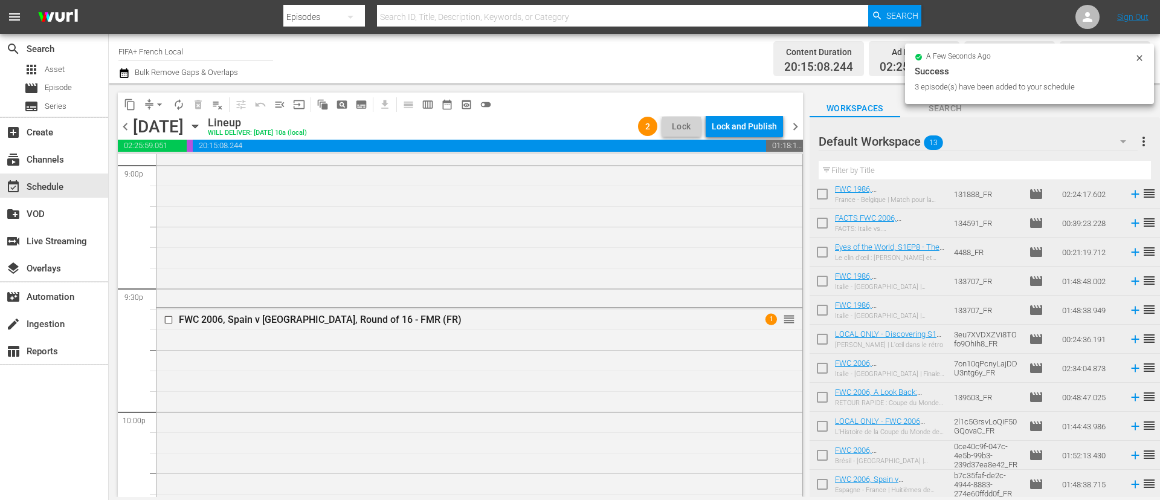
scroll to position [5575, 0]
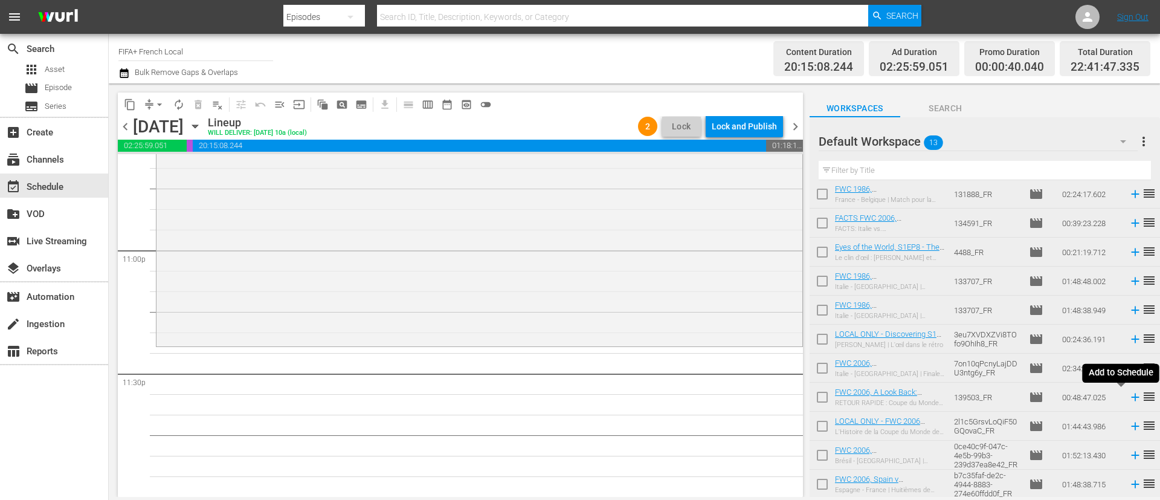
click at [1129, 399] on icon at bounding box center [1135, 396] width 13 height 13
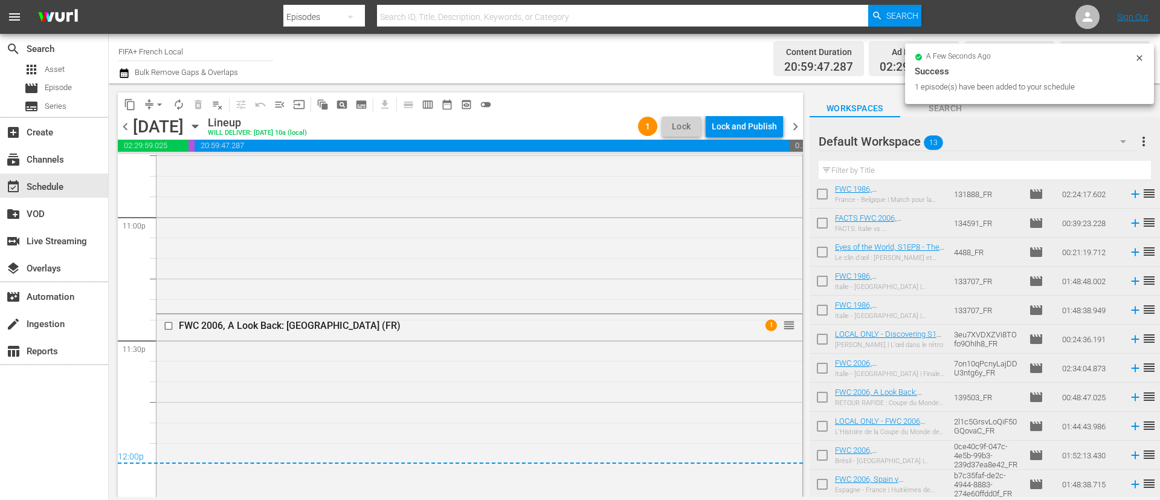
scroll to position [5626, 0]
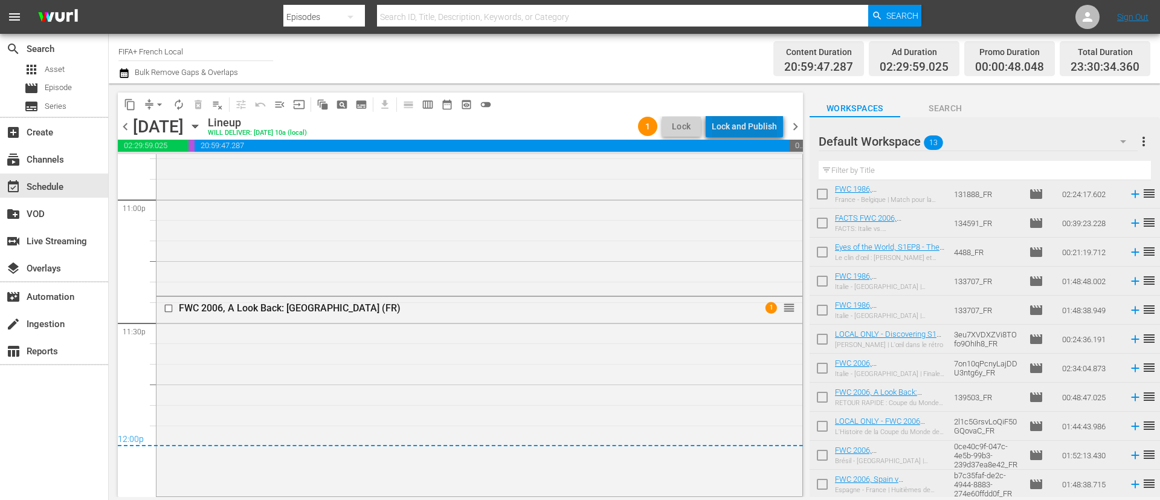
click at [757, 120] on div "Lock and Publish" at bounding box center [744, 126] width 65 height 22
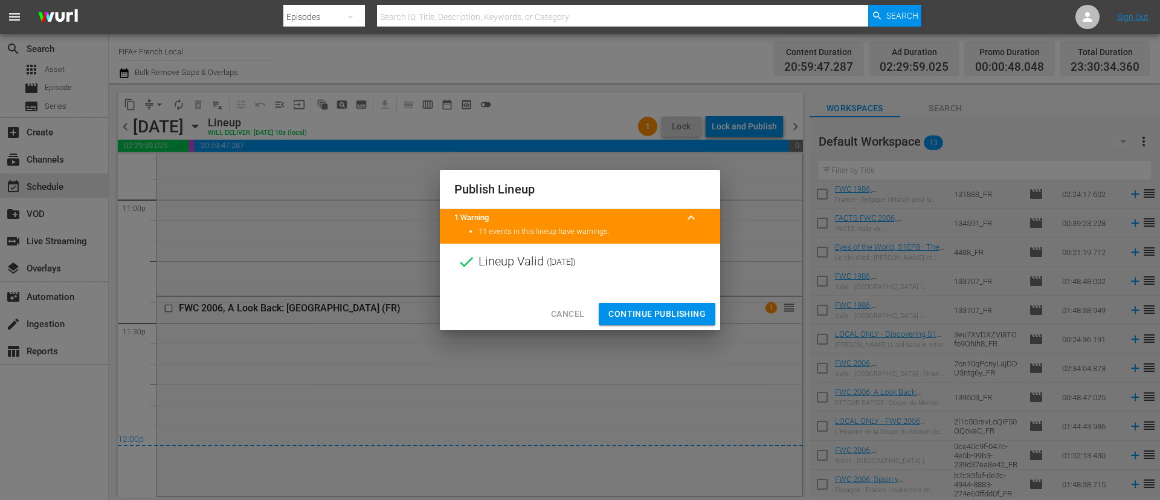
click at [537, 310] on div "Cancel Continue Publishing" at bounding box center [580, 314] width 280 height 32
click at [568, 311] on span "Cancel" at bounding box center [567, 313] width 33 height 15
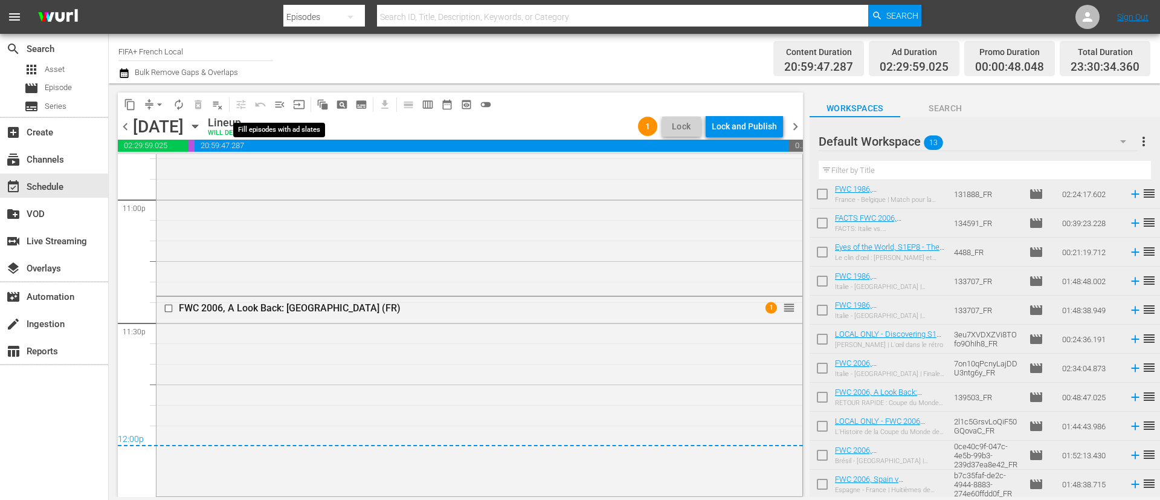
click at [278, 112] on button "menu_open" at bounding box center [279, 104] width 19 height 19
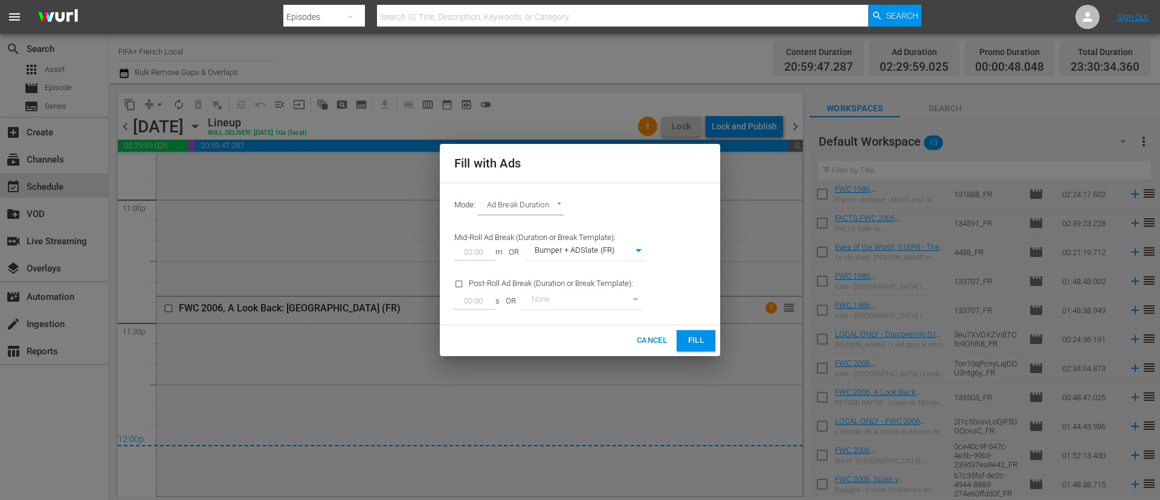
click at [706, 343] on button "Fill" at bounding box center [696, 340] width 39 height 21
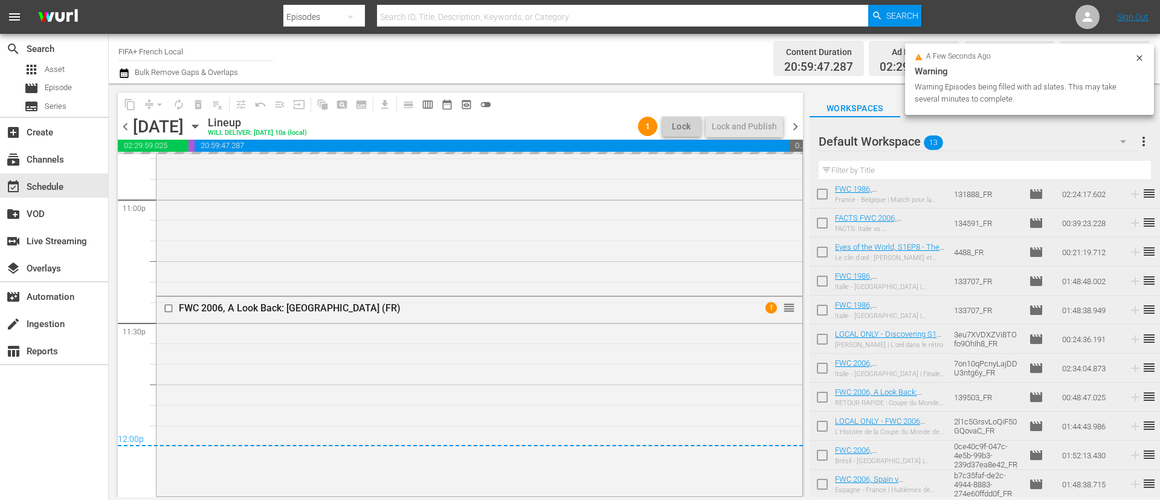
click at [1143, 141] on span "more_vert" at bounding box center [1144, 141] width 15 height 15
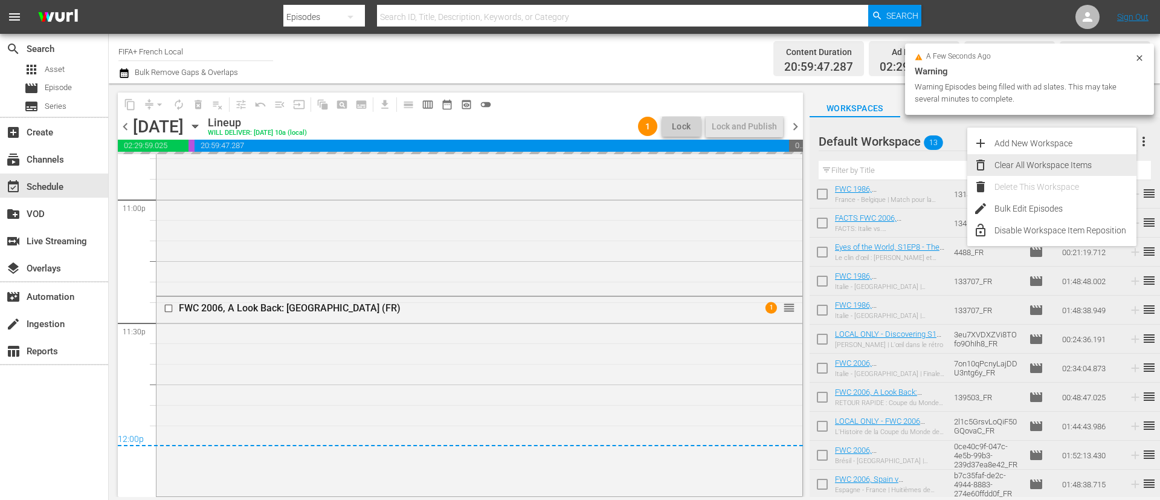
click at [1056, 156] on div "Clear All Workspace Items" at bounding box center [1066, 165] width 142 height 22
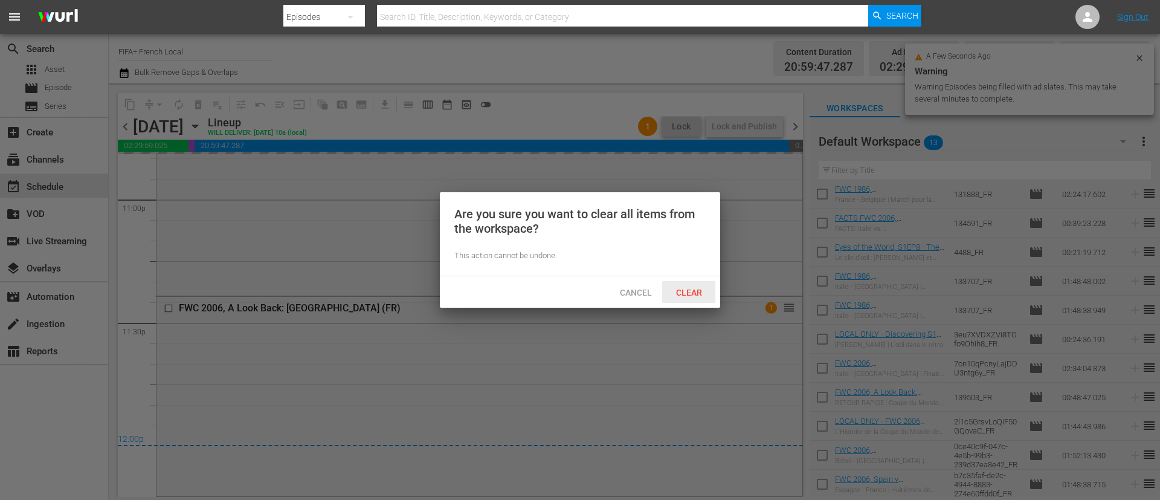
click at [696, 291] on span "Clear" at bounding box center [689, 293] width 45 height 10
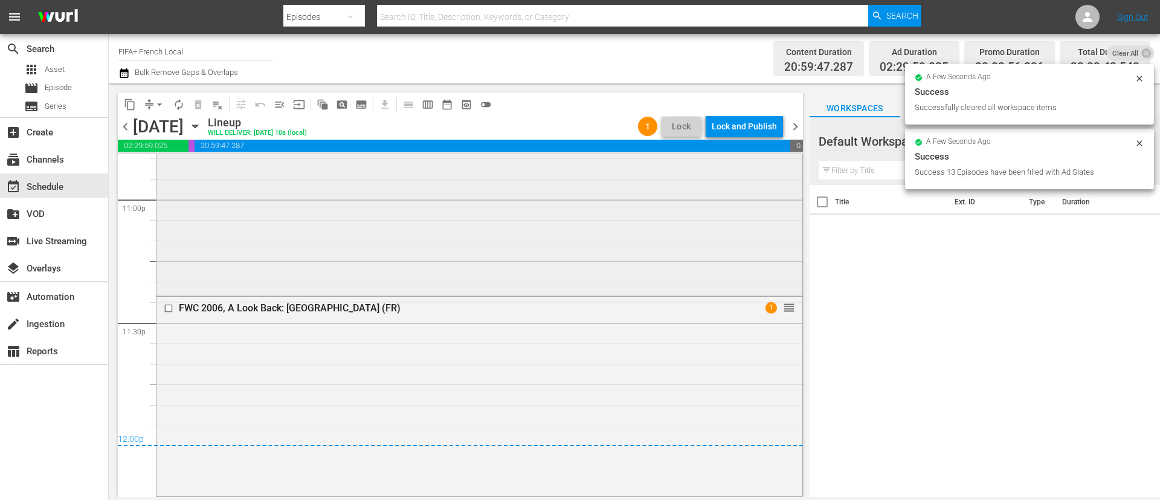
scroll to position [0, 0]
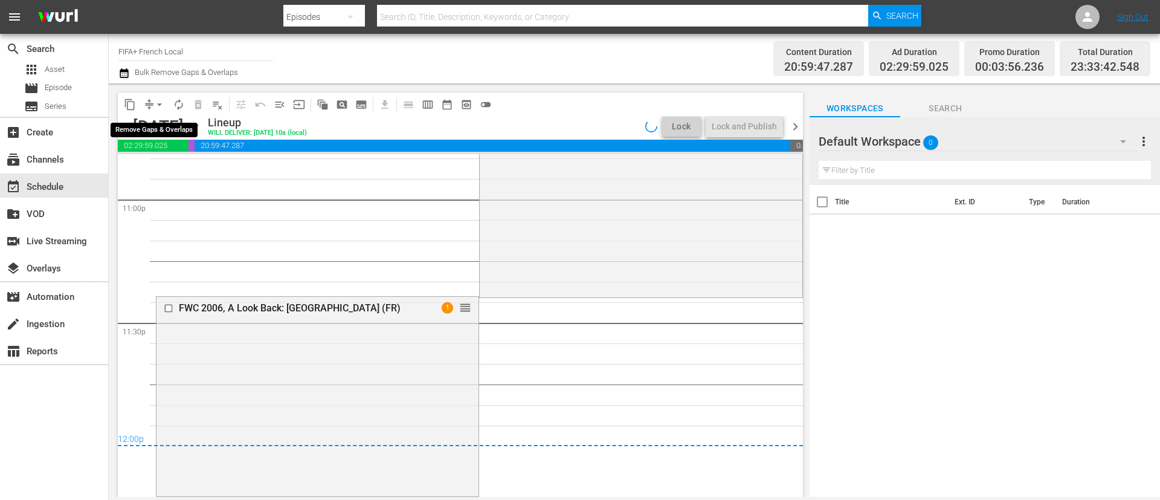
click at [155, 100] on span "arrow_drop_down" at bounding box center [160, 105] width 12 height 12
click at [161, 169] on li "Align to End of Previous Day" at bounding box center [160, 169] width 127 height 20
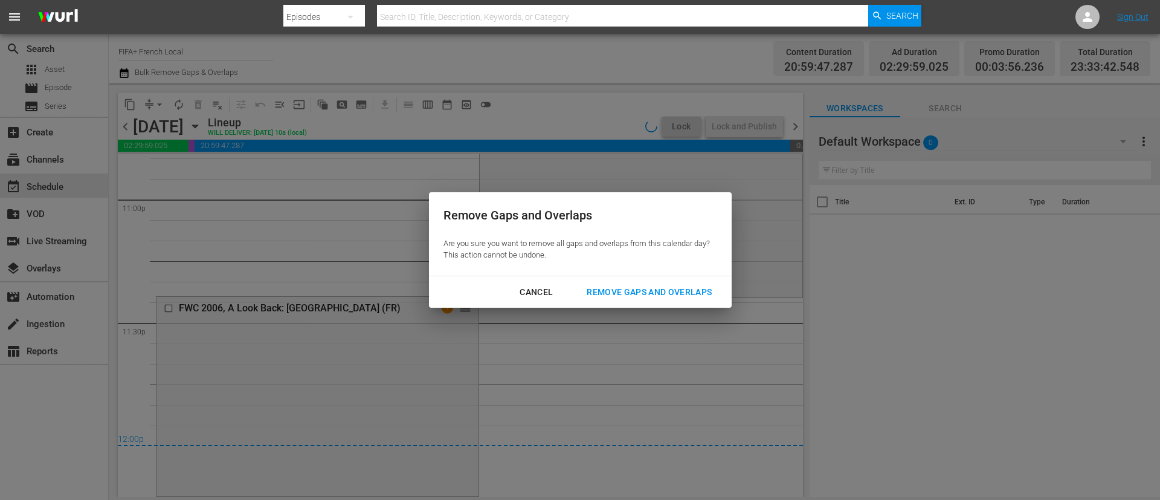
click at [657, 293] on div "Remove Gaps and Overlaps" at bounding box center [649, 292] width 144 height 15
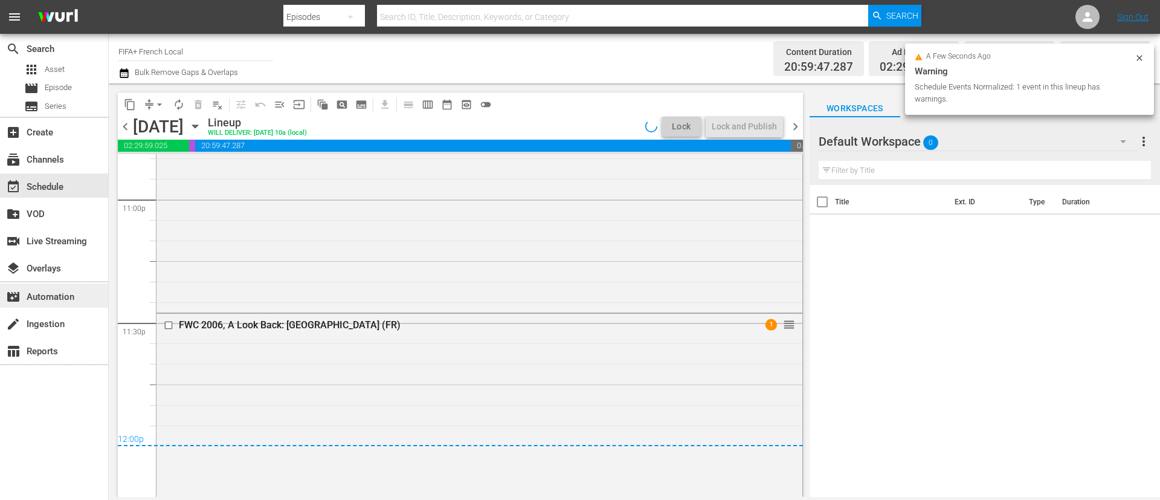
scroll to position [5564, 0]
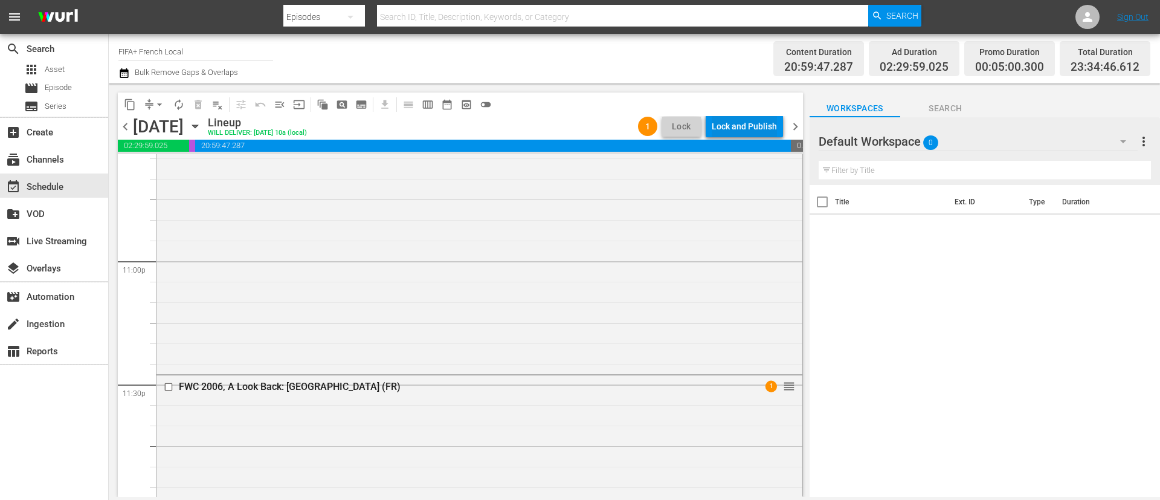
click at [763, 137] on div "Lock and Publish" at bounding box center [744, 126] width 65 height 22
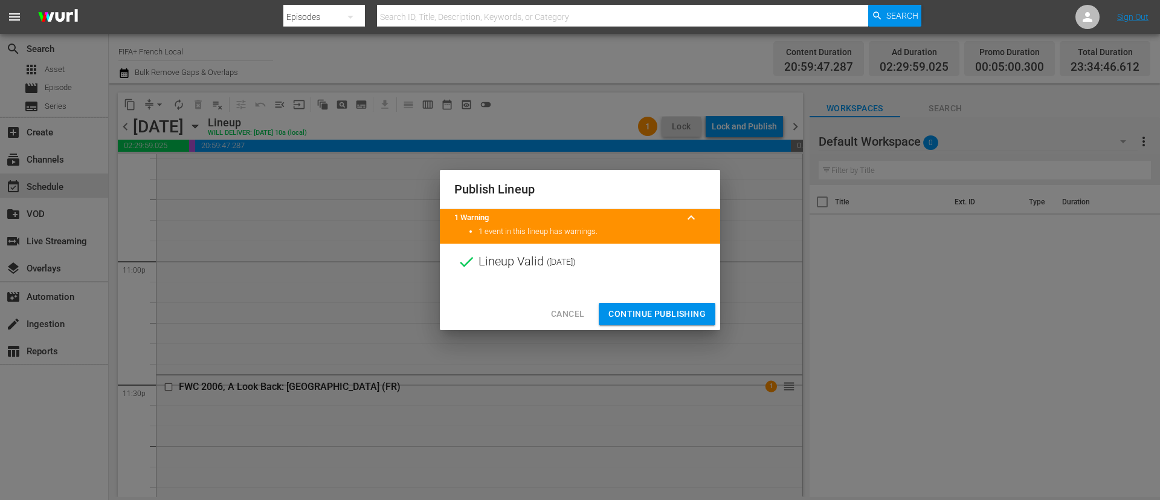
click at [676, 304] on button "Continue Publishing" at bounding box center [657, 314] width 117 height 22
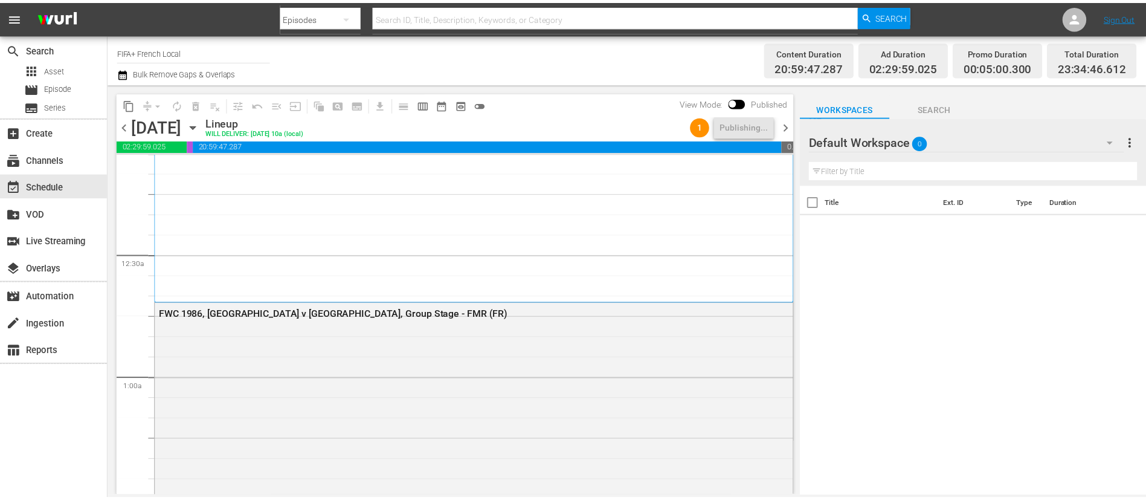
scroll to position [0, 0]
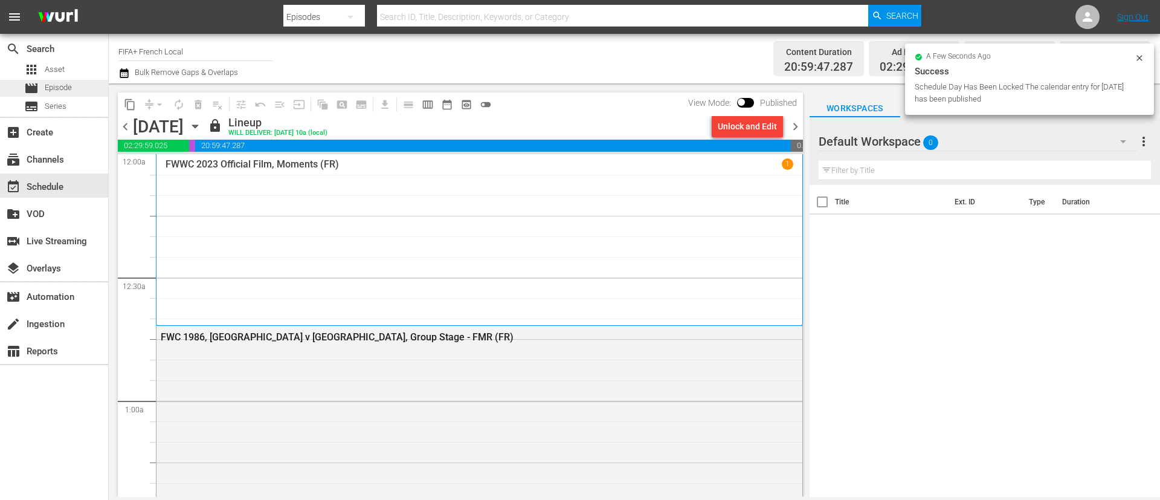
click at [86, 92] on div "movie Episode" at bounding box center [54, 88] width 108 height 17
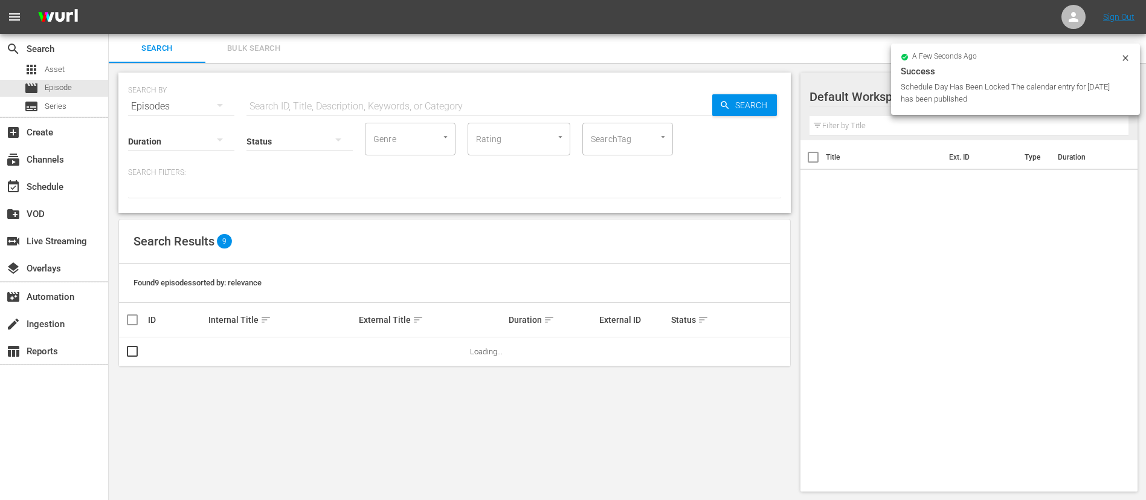
click at [258, 53] on span "Bulk Search" at bounding box center [254, 49] width 82 height 14
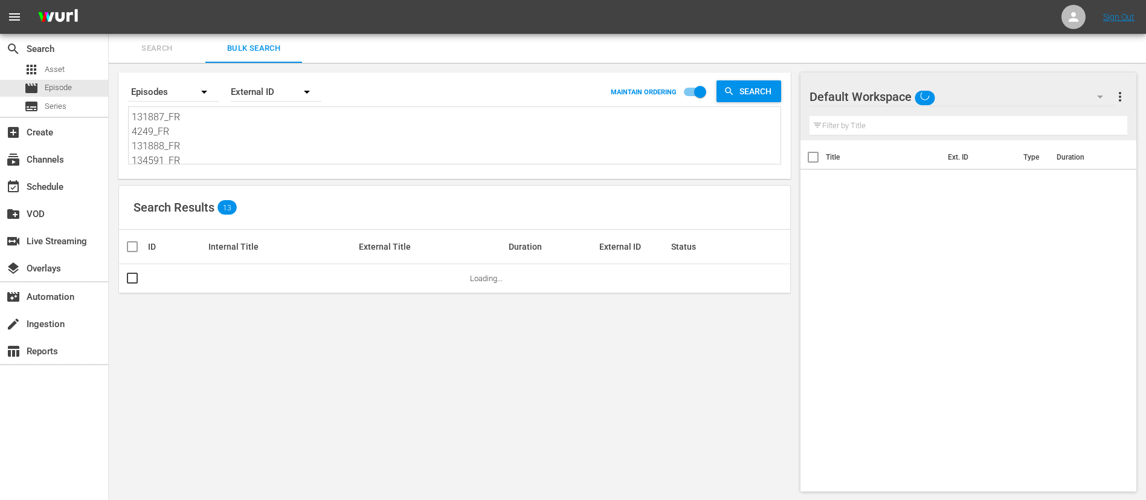
click at [250, 142] on textarea "131887_FR 4249_FR 131888_FR 134591_FR 4488_FR 133707_FR 3eu7XVDXZVi8TOfo9OhIh8_…" at bounding box center [456, 137] width 649 height 55
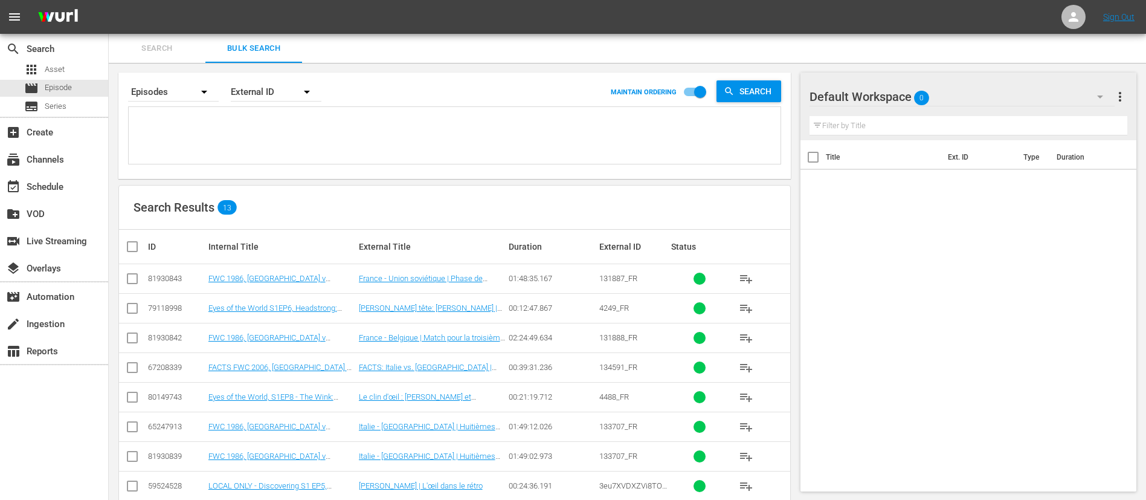
paste textarea "11669_FR 2a1dda19-2622-4850-b51f-bfadfbc97347_FR 12481_FR 4GACfxC1pBCX7UlMpcQlF…"
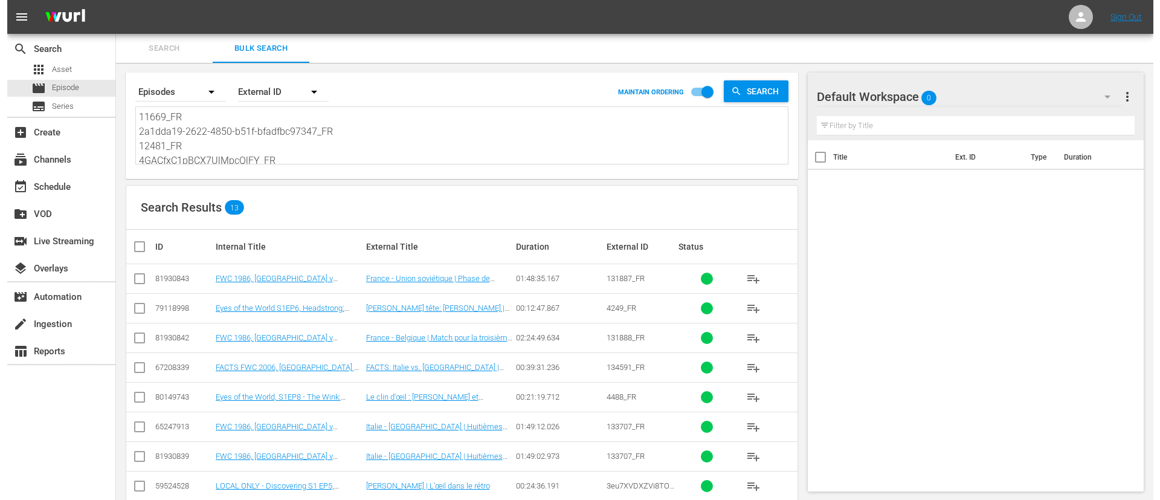
scroll to position [1, 0]
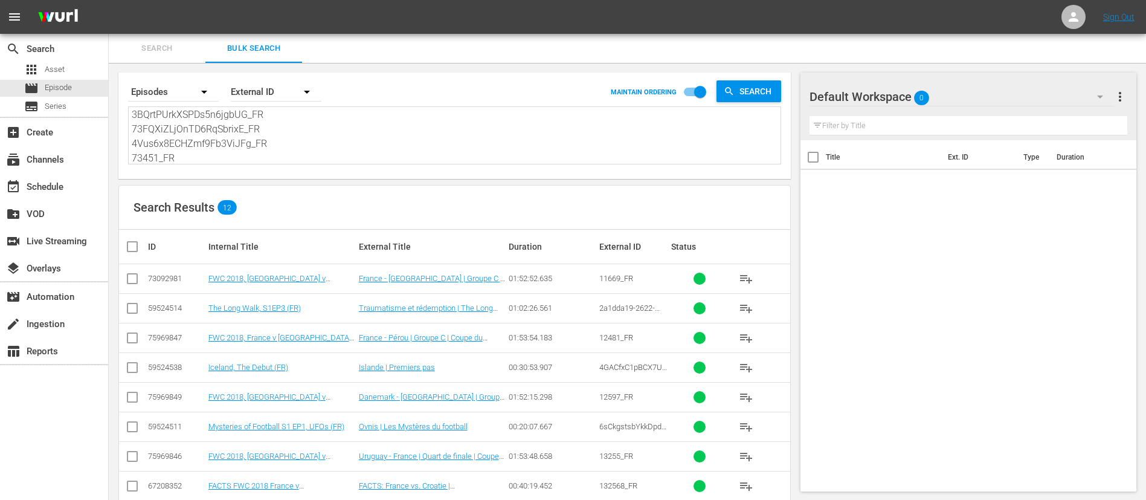
click at [134, 246] on input "checkbox" at bounding box center [137, 246] width 24 height 15
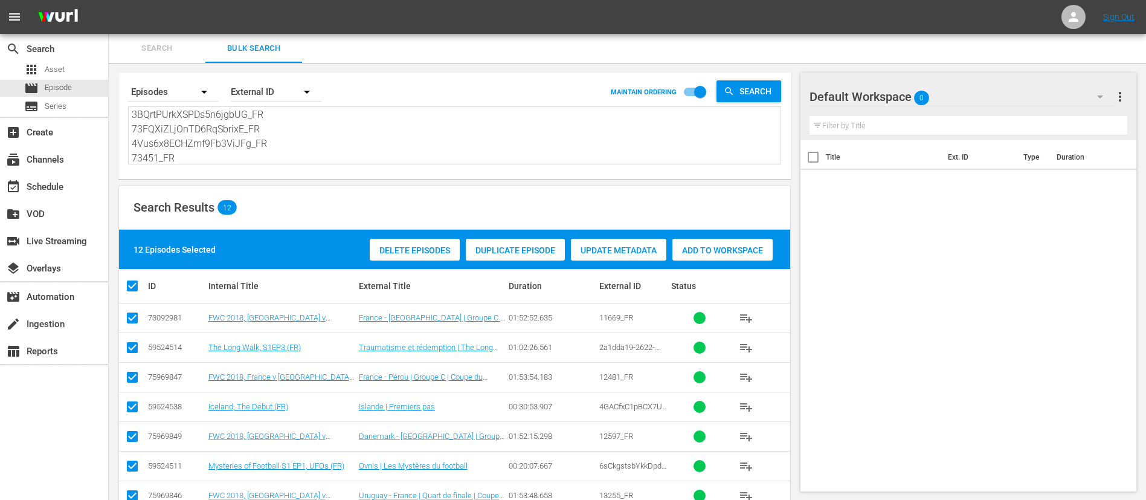
click at [724, 253] on span "Add to Workspace" at bounding box center [723, 250] width 100 height 10
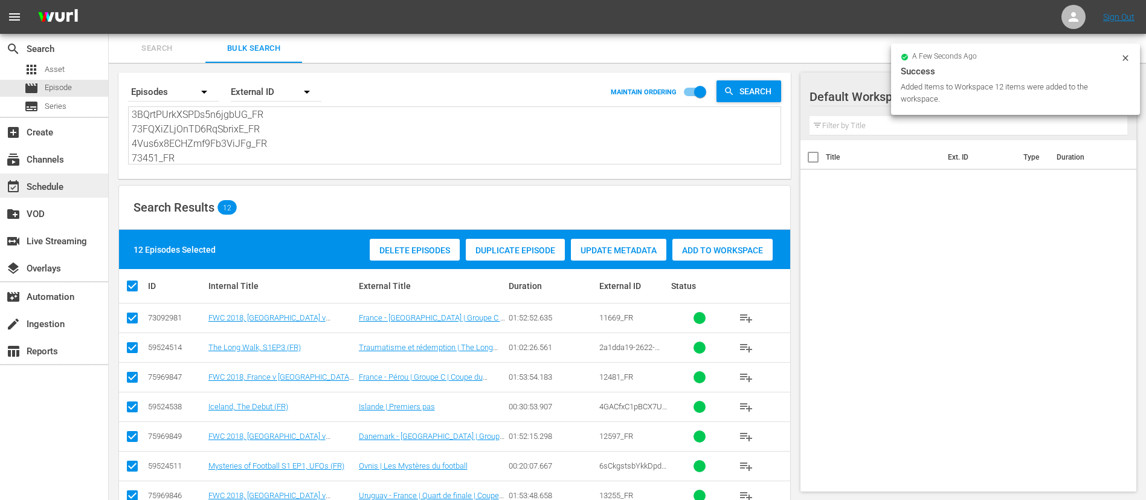
click at [40, 185] on div "event_available Schedule" at bounding box center [34, 184] width 68 height 11
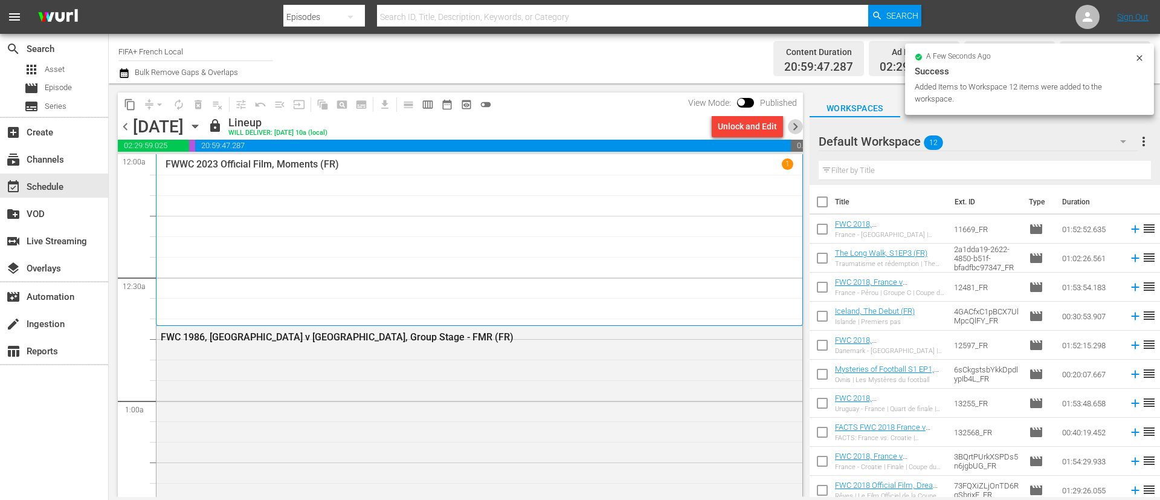
click at [793, 124] on span "chevron_right" at bounding box center [795, 126] width 15 height 15
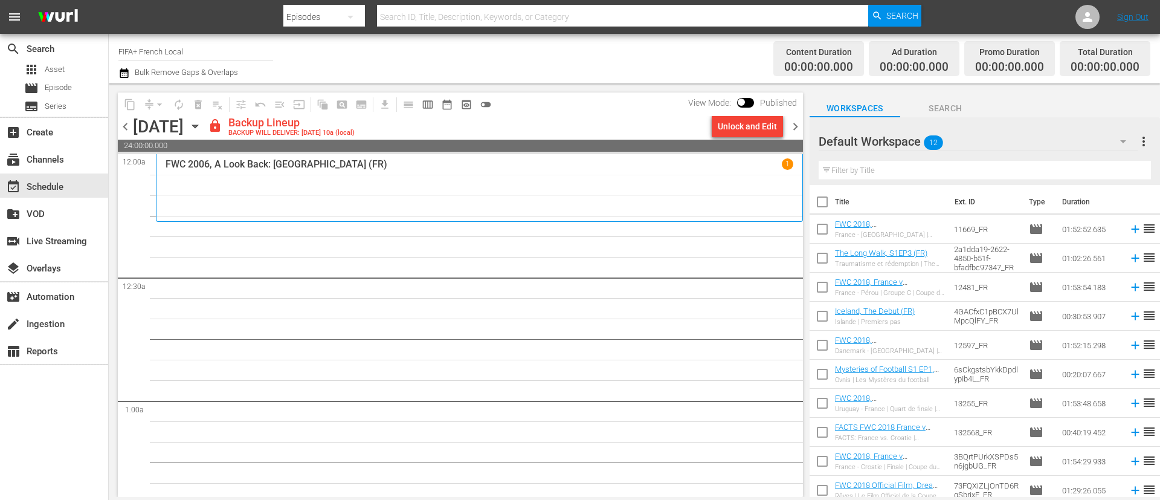
click at [741, 130] on div "Unlock and Edit" at bounding box center [747, 126] width 59 height 22
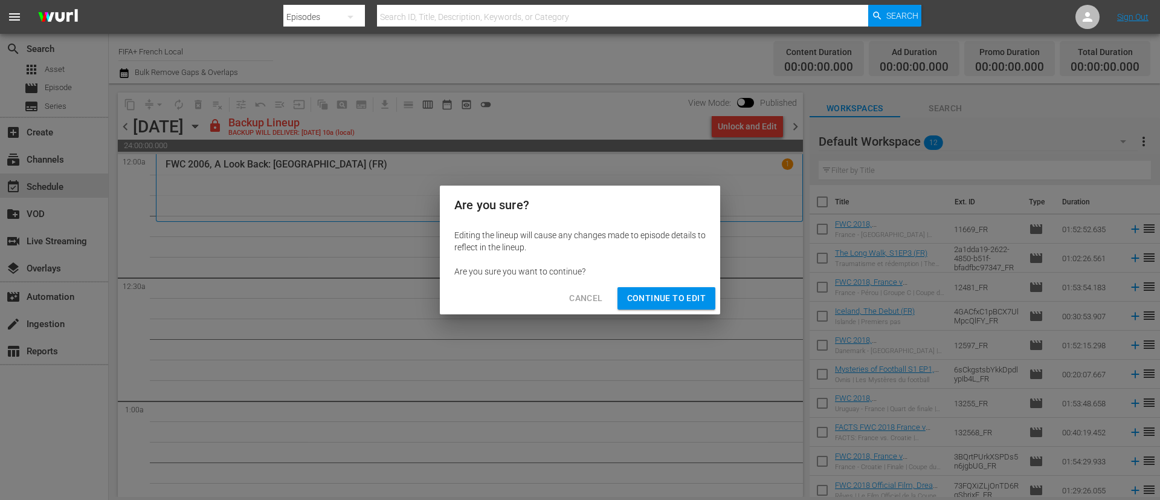
click at [662, 297] on span "Continue to Edit" at bounding box center [666, 298] width 79 height 15
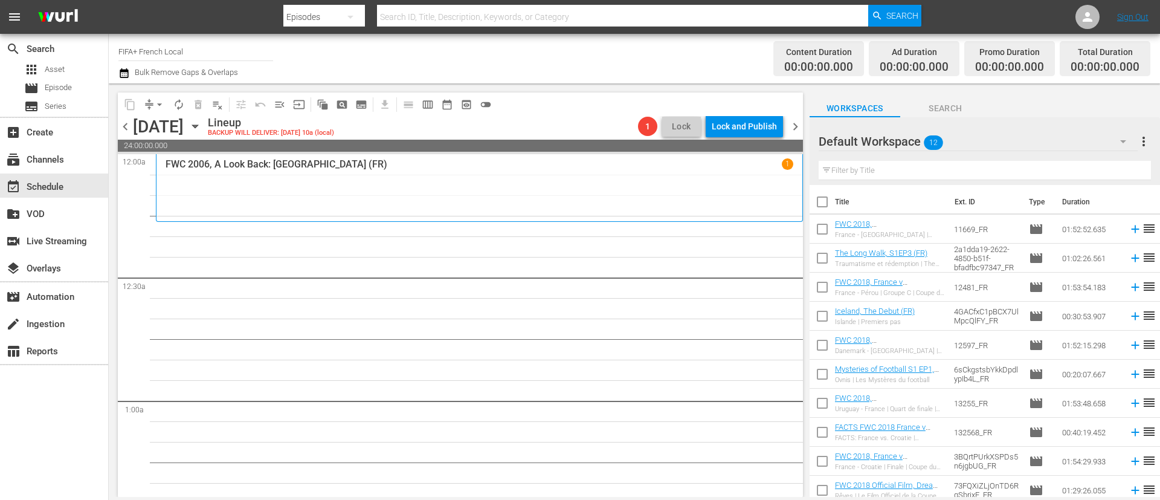
click at [824, 196] on input "checkbox" at bounding box center [822, 204] width 25 height 25
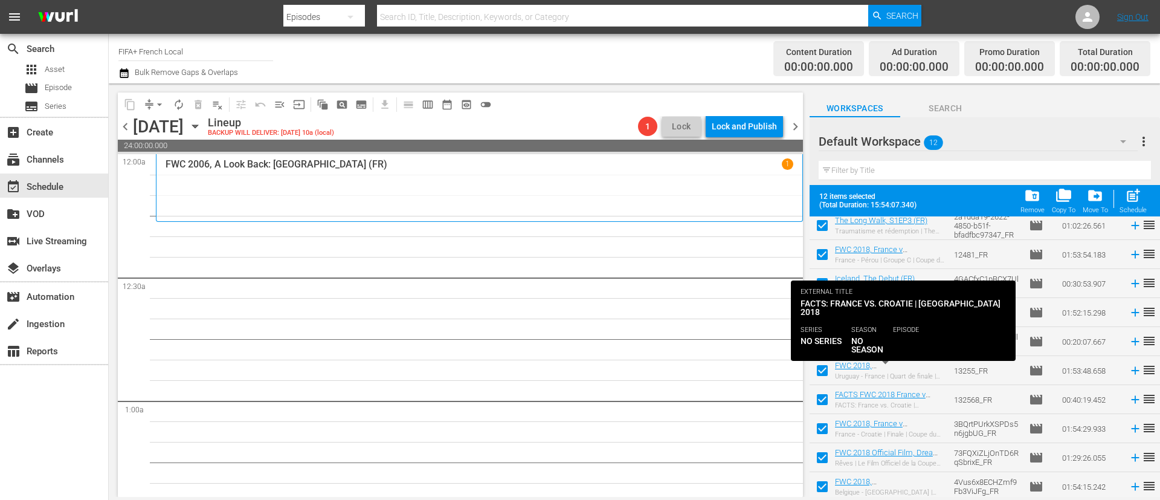
scroll to position [95, 0]
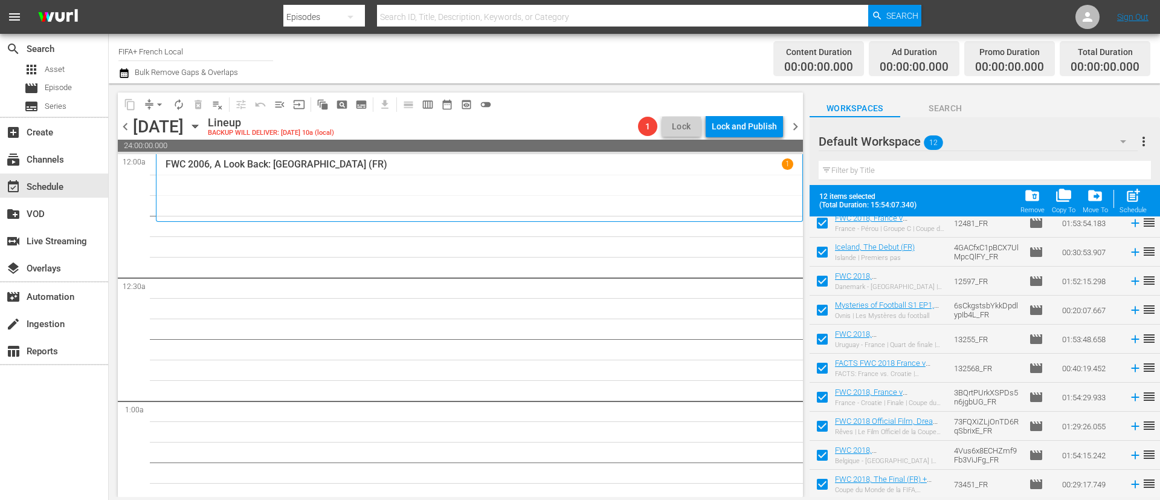
click at [819, 424] on input "checkbox" at bounding box center [822, 428] width 25 height 25
click at [819, 467] on input "checkbox" at bounding box center [822, 457] width 25 height 25
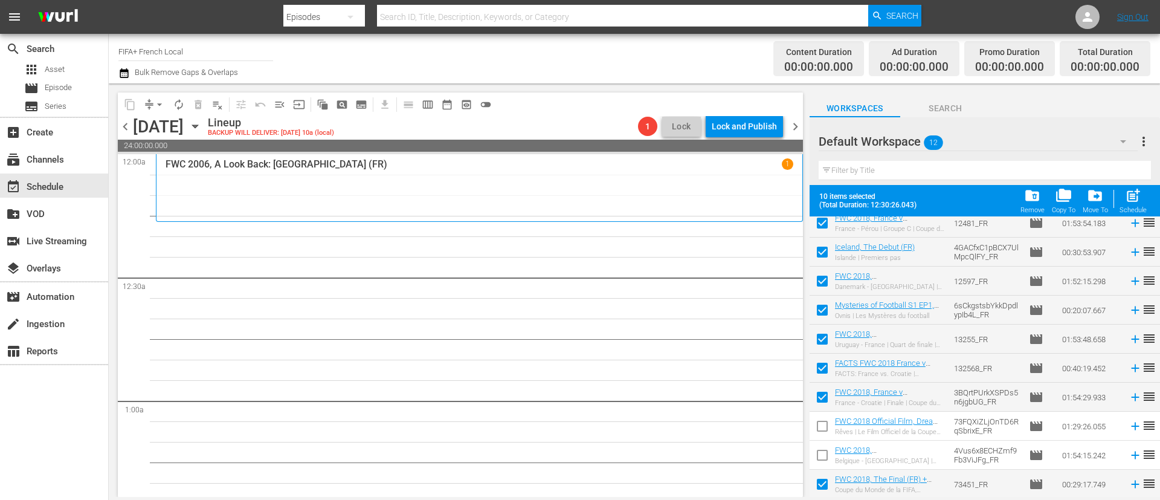
click at [819, 485] on input "checkbox" at bounding box center [822, 486] width 25 height 25
click at [1135, 203] on span "post_add" at bounding box center [1133, 195] width 16 height 16
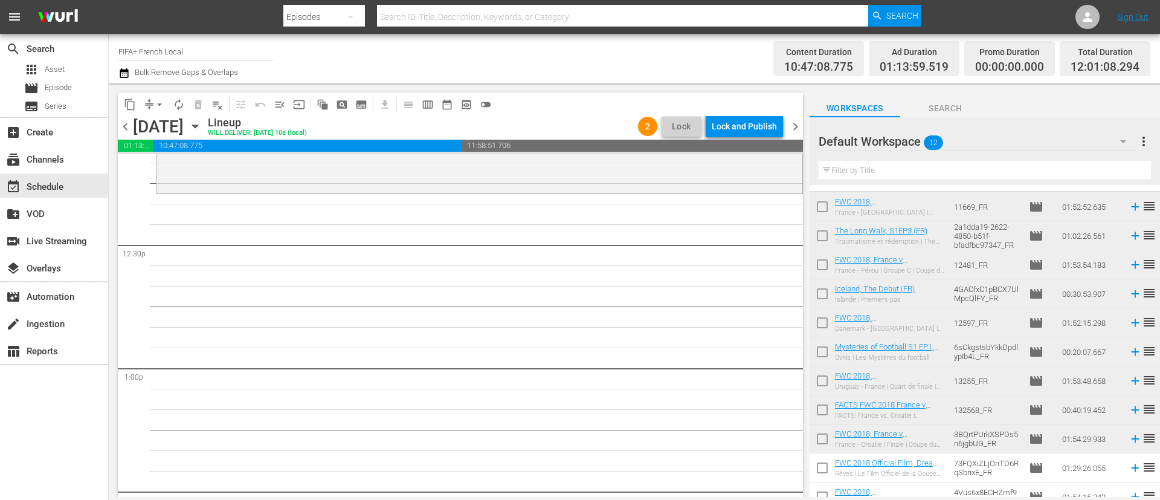
scroll to position [0, 0]
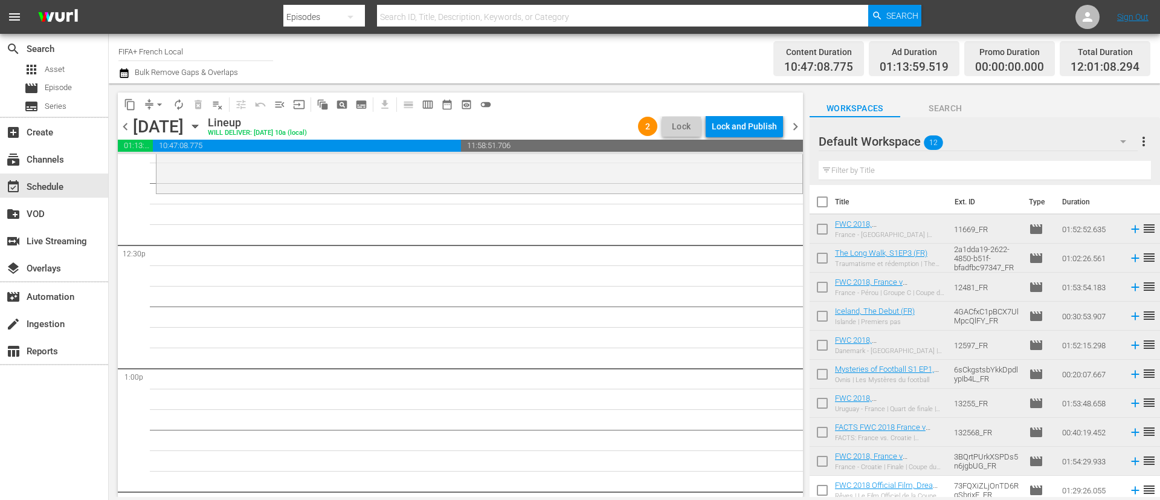
click at [822, 234] on input "checkbox" at bounding box center [822, 231] width 25 height 25
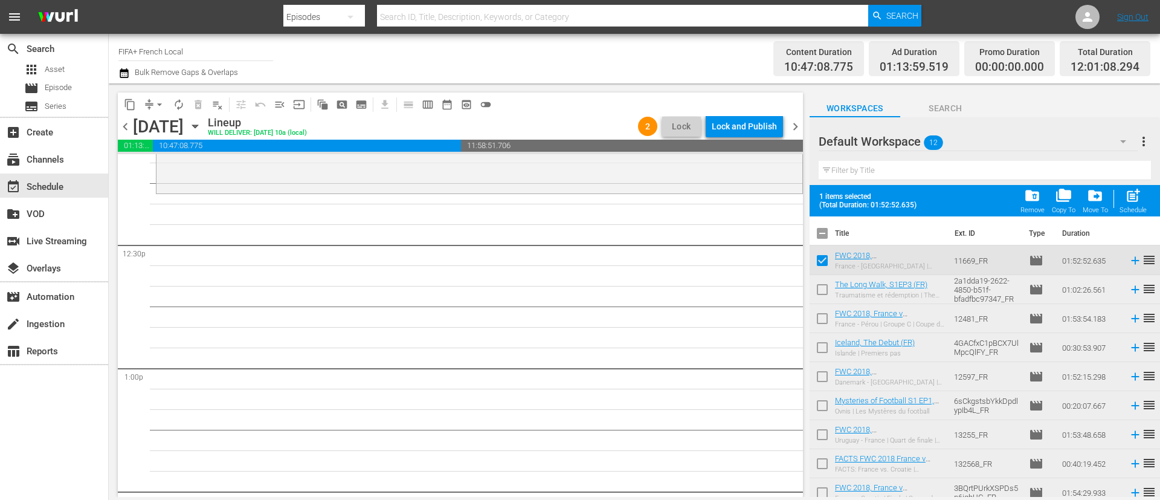
click at [810, 299] on input "checkbox" at bounding box center [822, 291] width 25 height 25
click at [813, 326] on input "checkbox" at bounding box center [822, 320] width 25 height 25
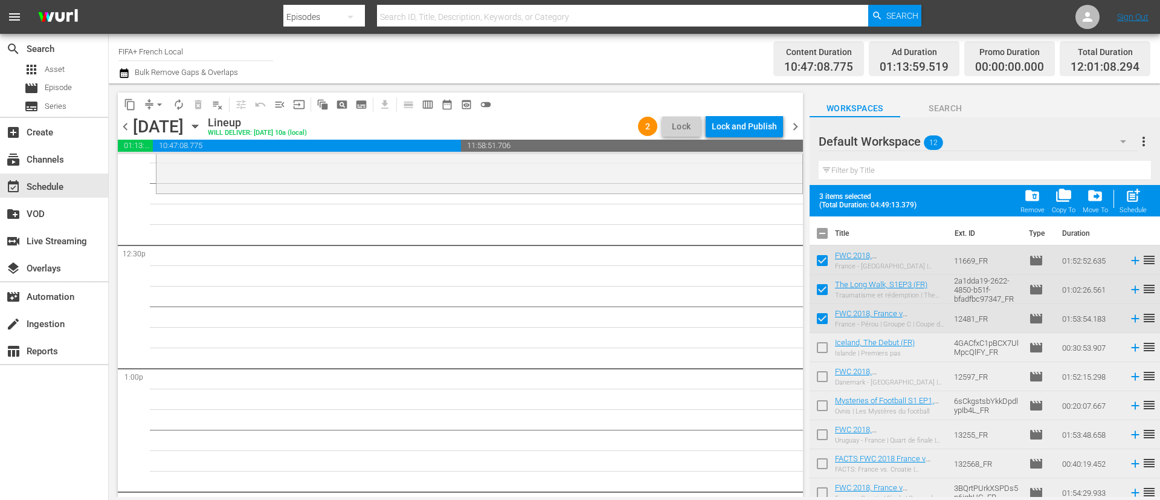
click at [1142, 204] on span "post_add" at bounding box center [1133, 195] width 16 height 16
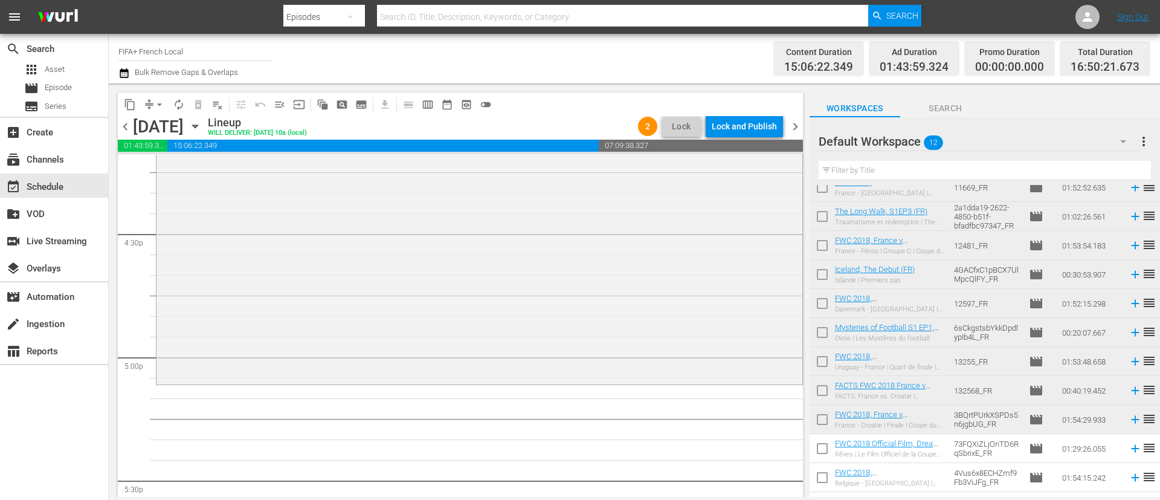
scroll to position [64, 0]
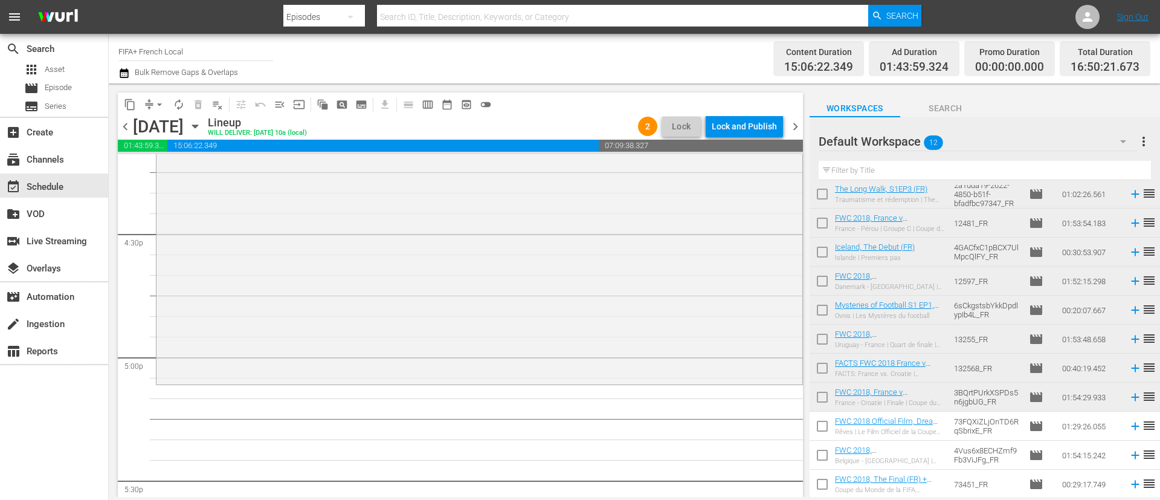
click at [825, 428] on input "checkbox" at bounding box center [822, 428] width 25 height 25
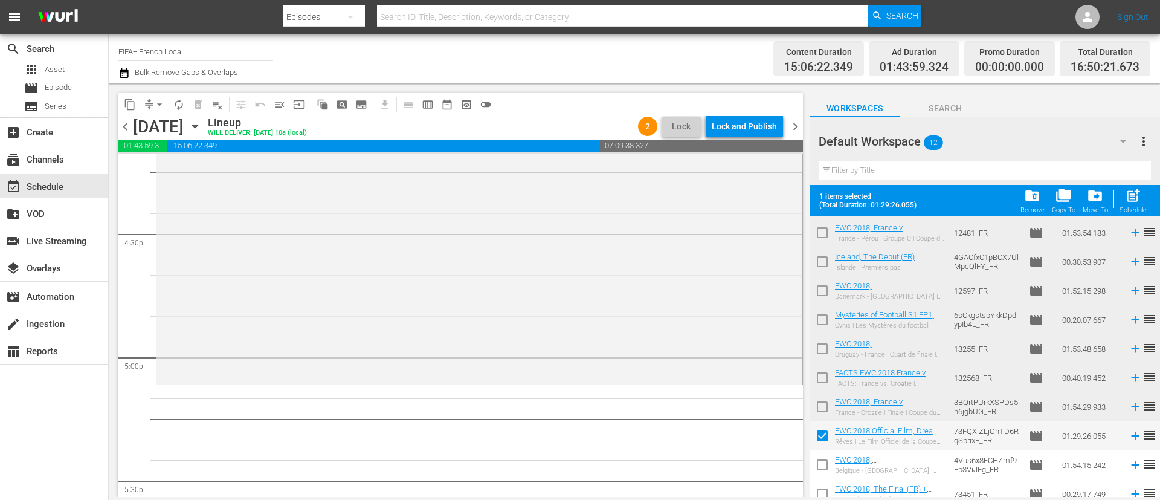
scroll to position [95, 0]
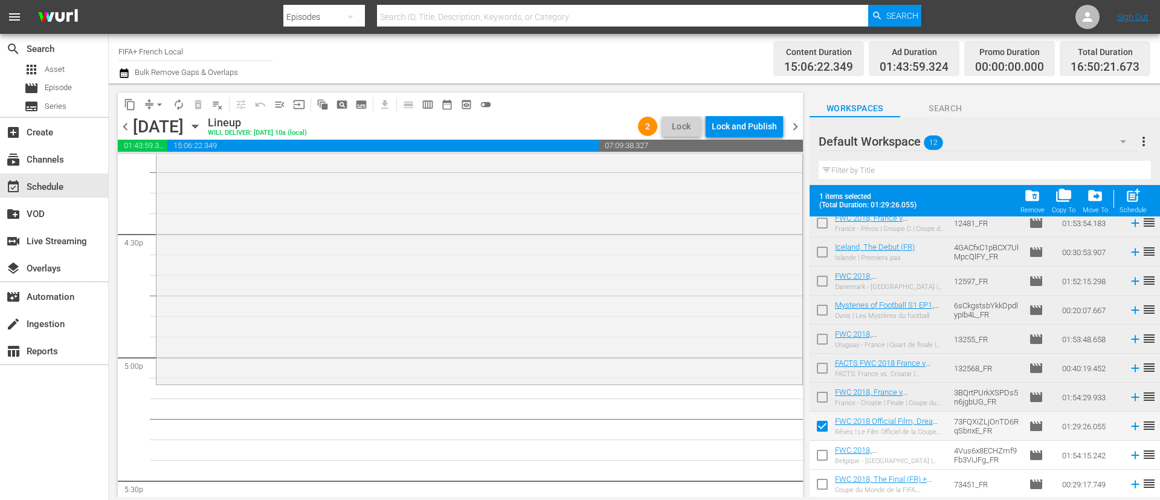
click at [826, 461] on input "checkbox" at bounding box center [822, 457] width 25 height 25
click at [824, 480] on input "checkbox" at bounding box center [822, 486] width 25 height 25
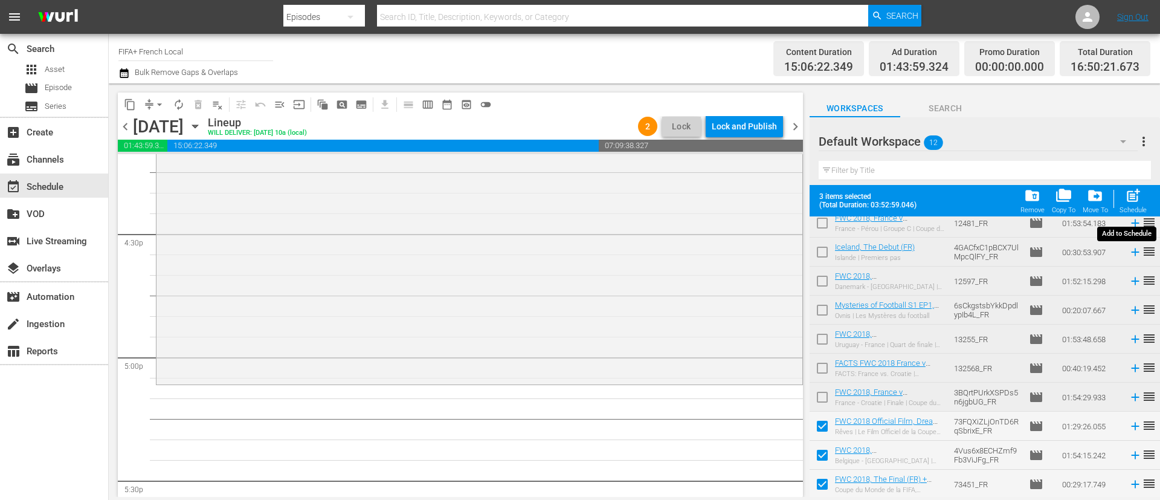
click at [1130, 211] on div "Schedule" at bounding box center [1133, 210] width 27 height 8
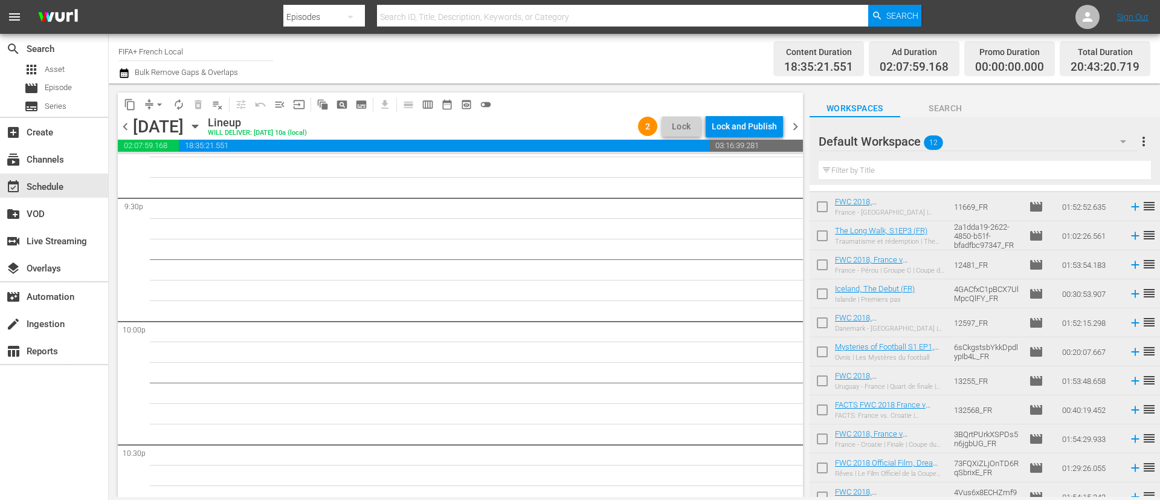
scroll to position [0, 0]
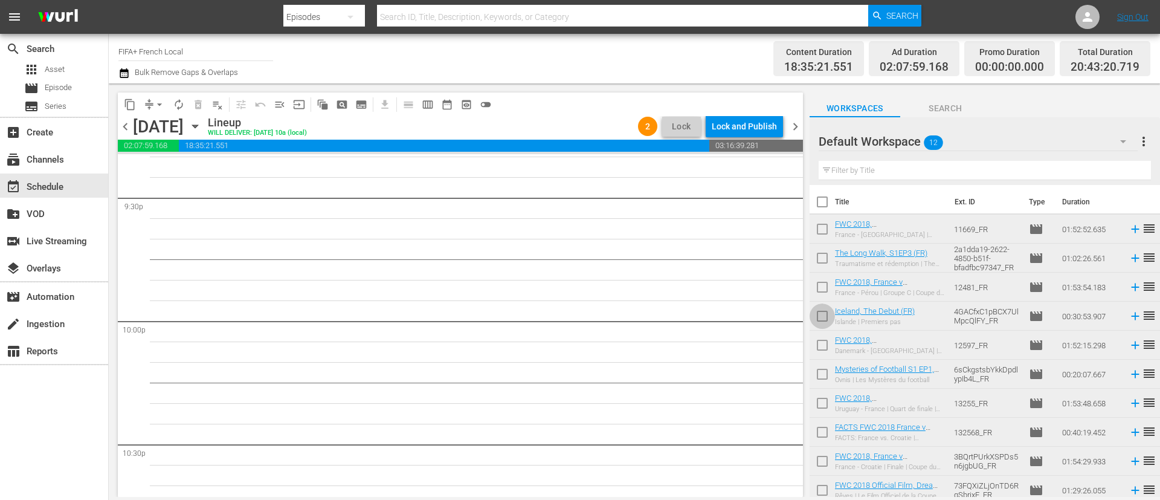
click at [830, 317] on input "checkbox" at bounding box center [822, 318] width 25 height 25
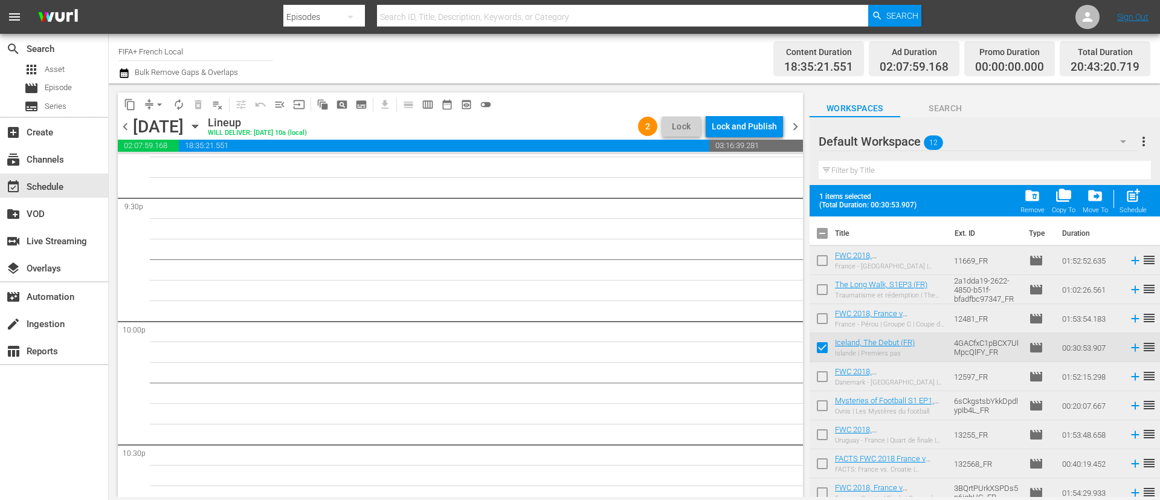
click at [816, 376] on input "checkbox" at bounding box center [822, 378] width 25 height 25
click at [821, 409] on input "checkbox" at bounding box center [822, 407] width 25 height 25
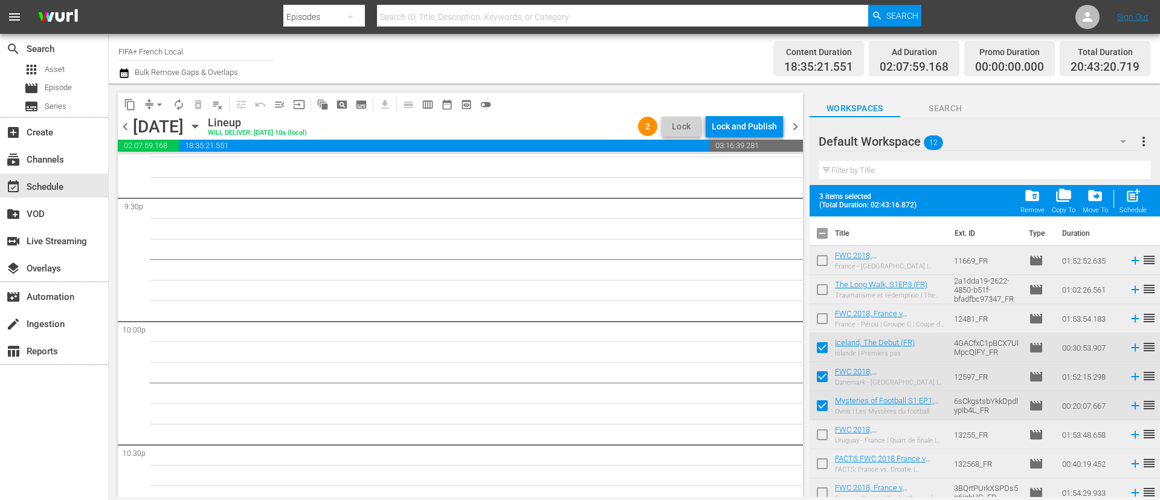
click at [824, 435] on input "checkbox" at bounding box center [822, 436] width 25 height 25
click at [824, 458] on input "checkbox" at bounding box center [822, 465] width 25 height 25
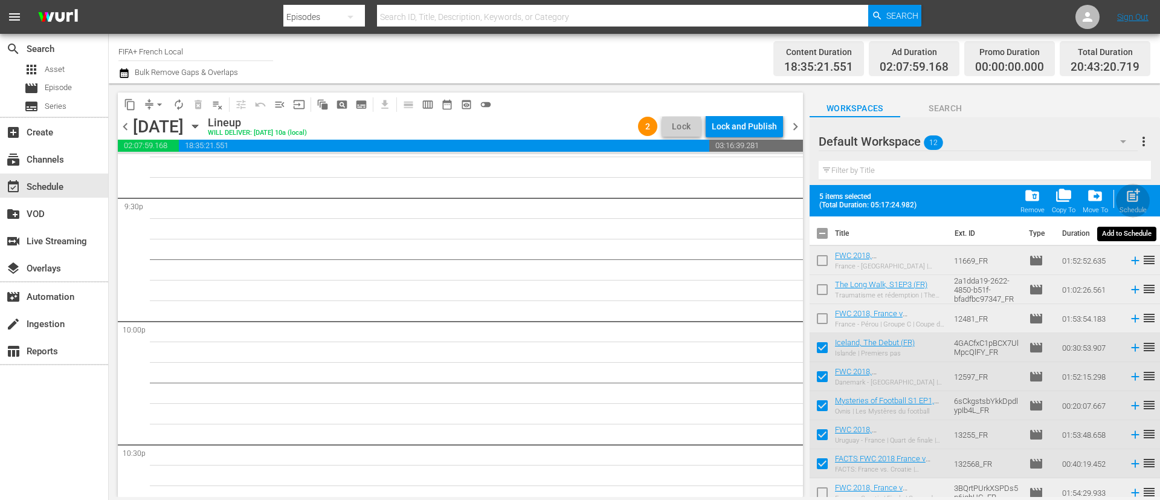
click at [1137, 192] on span "post_add" at bounding box center [1133, 195] width 16 height 16
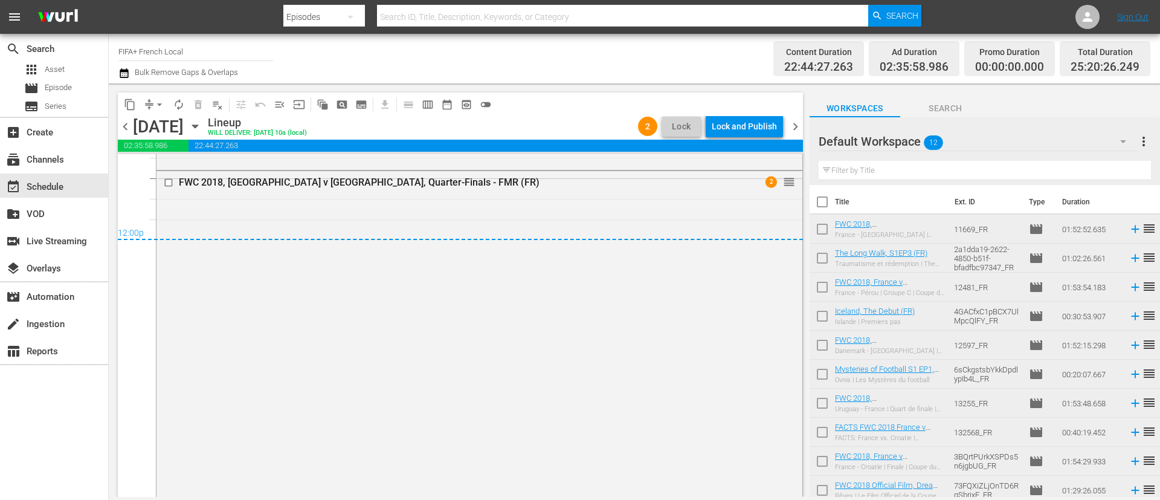
scroll to position [5701, 0]
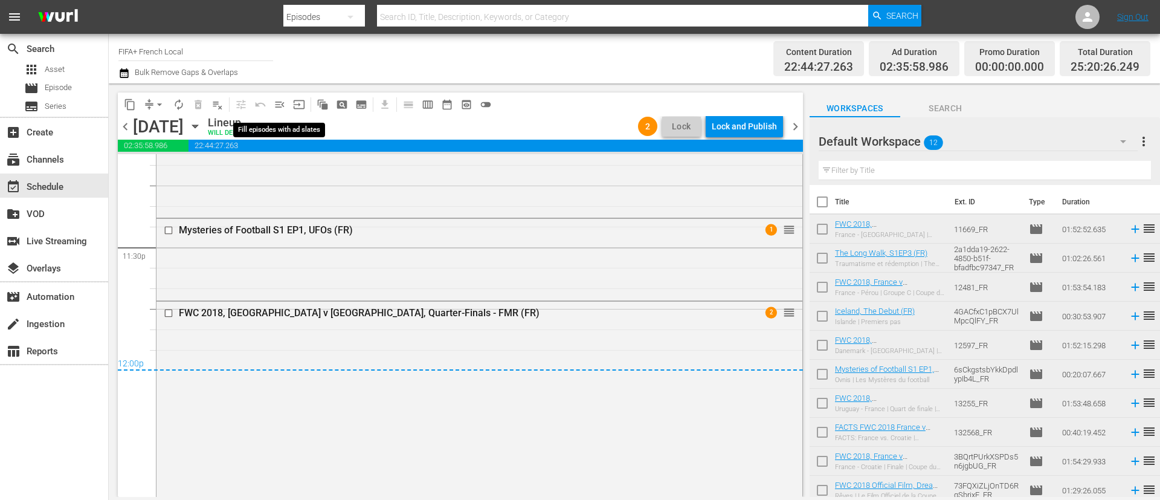
click at [284, 106] on span "menu_open" at bounding box center [280, 105] width 12 height 12
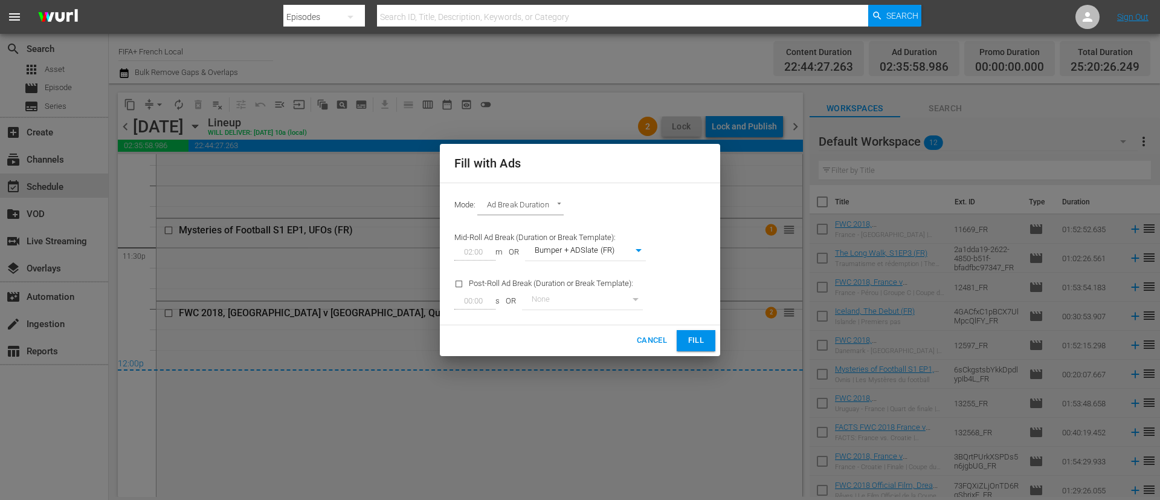
click at [694, 337] on span "Fill" at bounding box center [696, 341] width 19 height 14
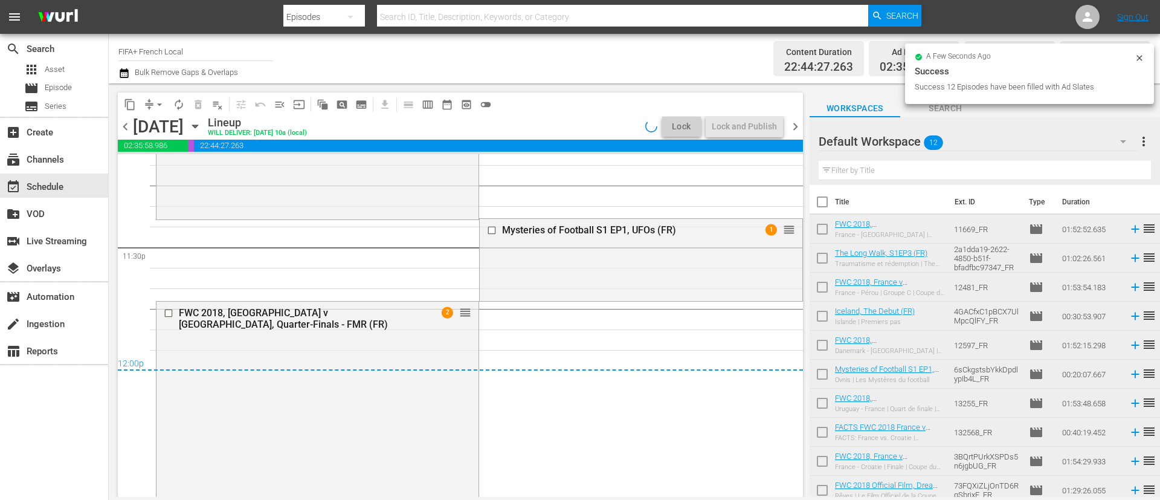
scroll to position [5681, 0]
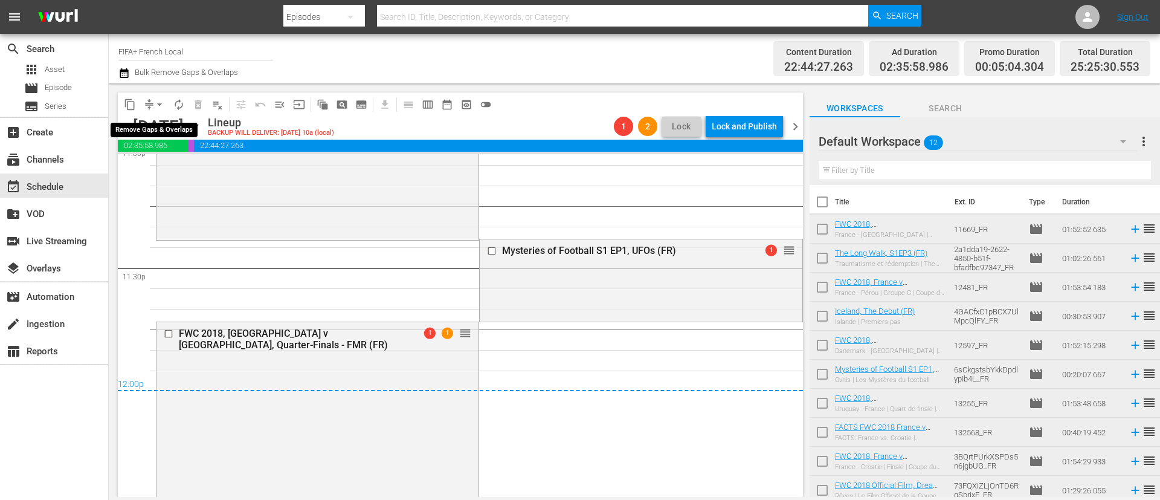
click at [157, 104] on span "arrow_drop_down" at bounding box center [160, 105] width 12 height 12
click at [202, 171] on li "Align to End of Previous Day" at bounding box center [160, 169] width 127 height 20
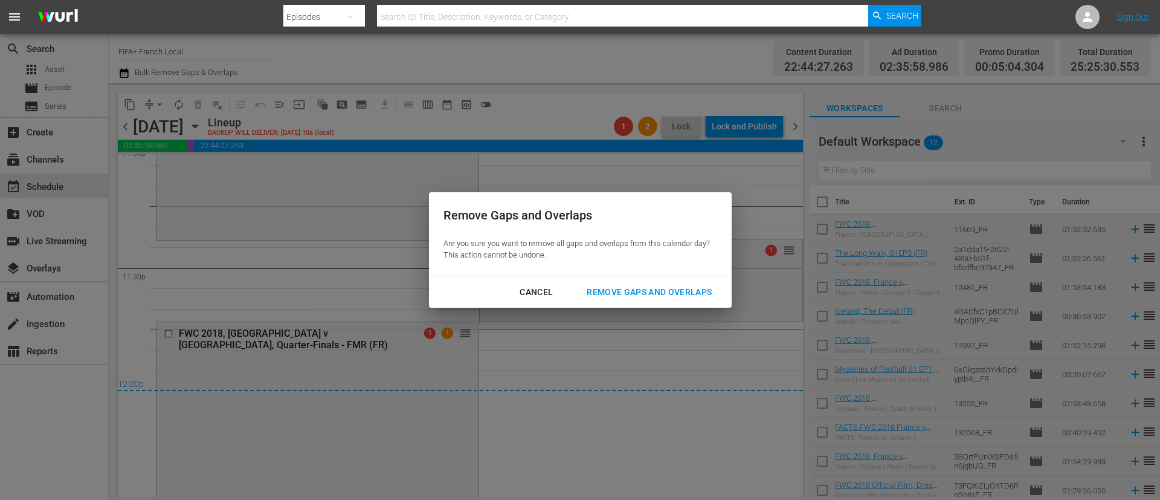
click at [706, 282] on button "Remove Gaps and Overlaps" at bounding box center [649, 292] width 154 height 22
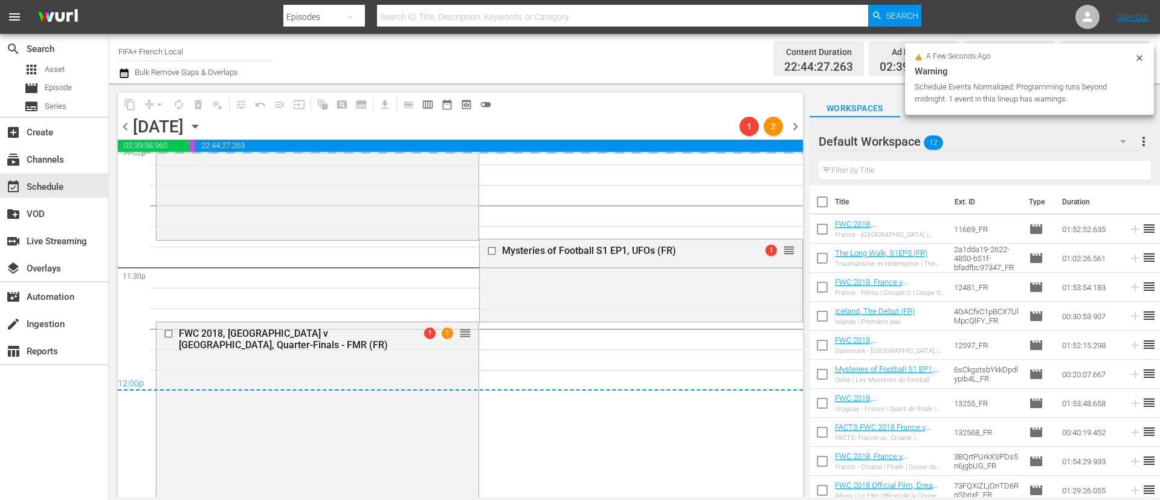
click at [1147, 138] on span "more_vert" at bounding box center [1144, 141] width 15 height 15
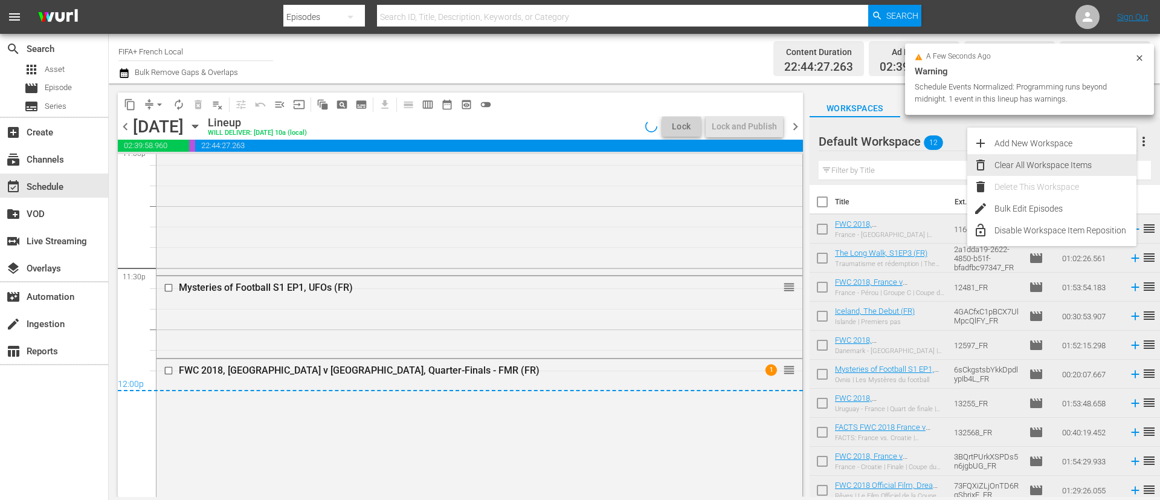
scroll to position [5763, 0]
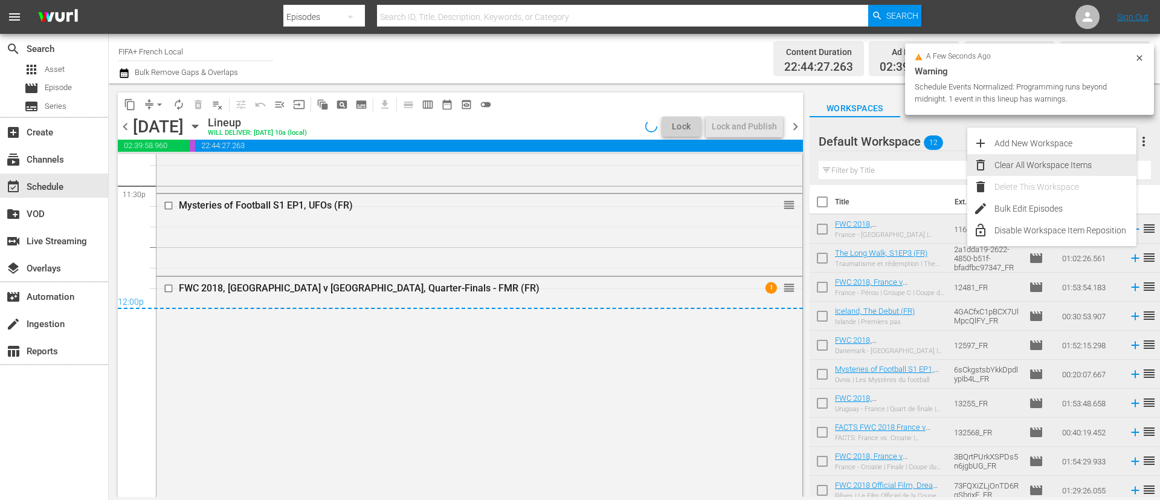
click at [1062, 170] on div "Clear All Workspace Items" at bounding box center [1066, 165] width 142 height 22
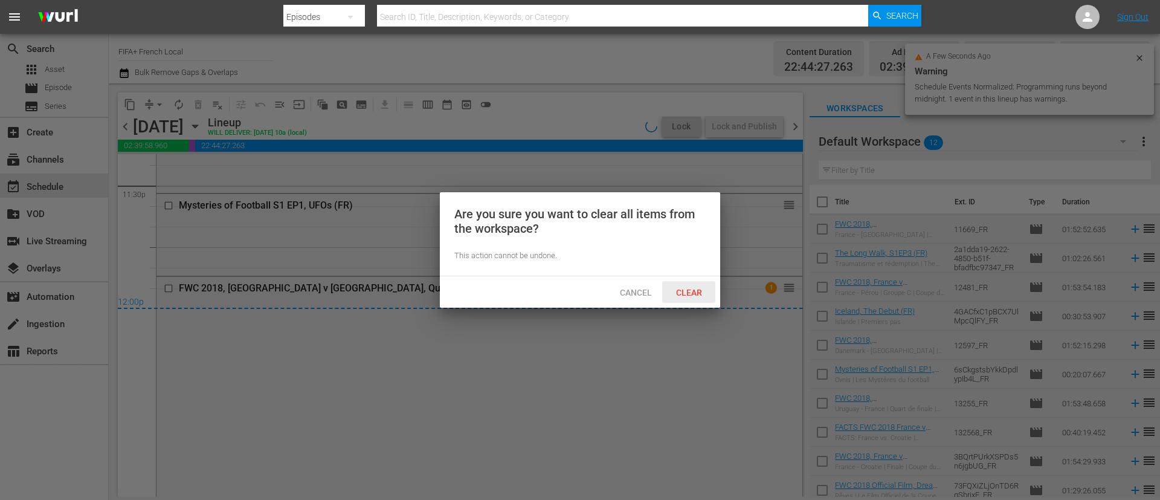
click at [689, 299] on div "Clear" at bounding box center [688, 292] width 53 height 22
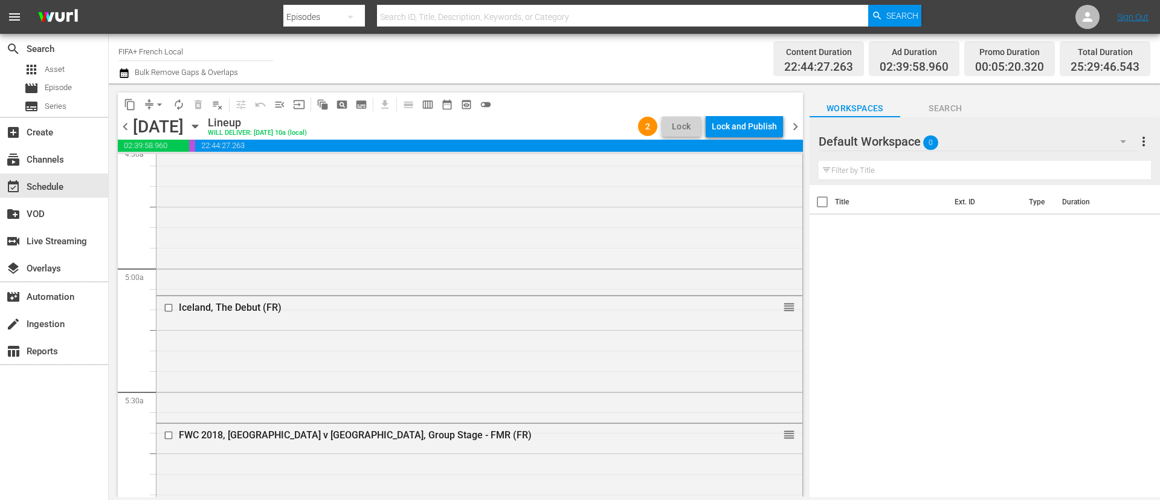
scroll to position [1116, 0]
click at [756, 126] on div "Lock and Publish" at bounding box center [744, 126] width 65 height 22
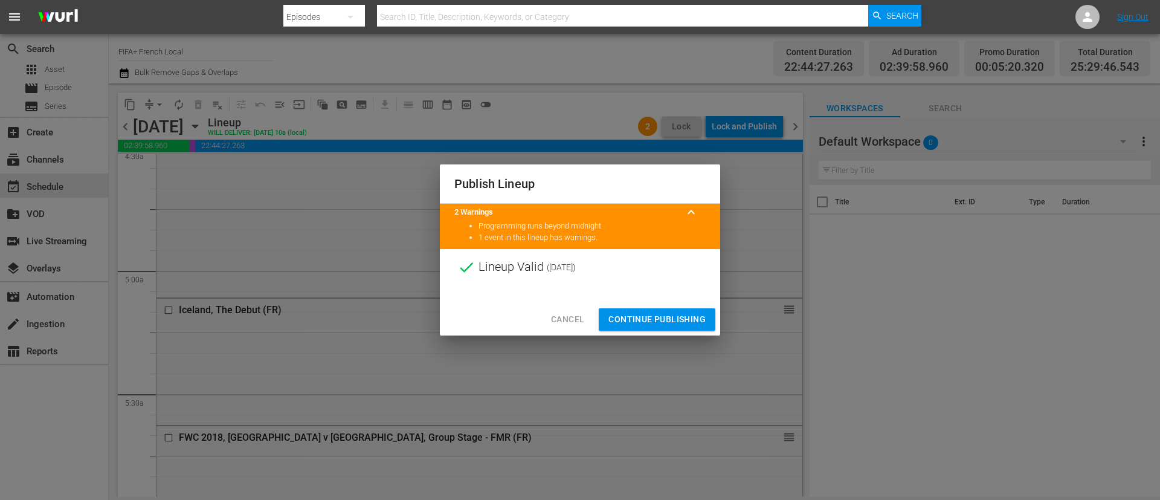
click at [656, 310] on button "Continue Publishing" at bounding box center [657, 319] width 117 height 22
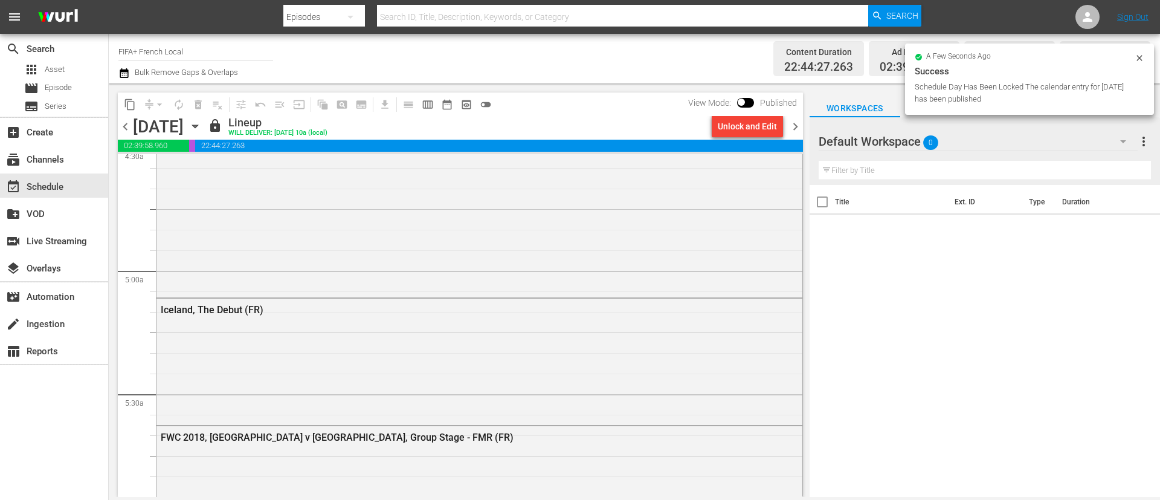
click at [796, 131] on span "chevron_right" at bounding box center [795, 126] width 15 height 15
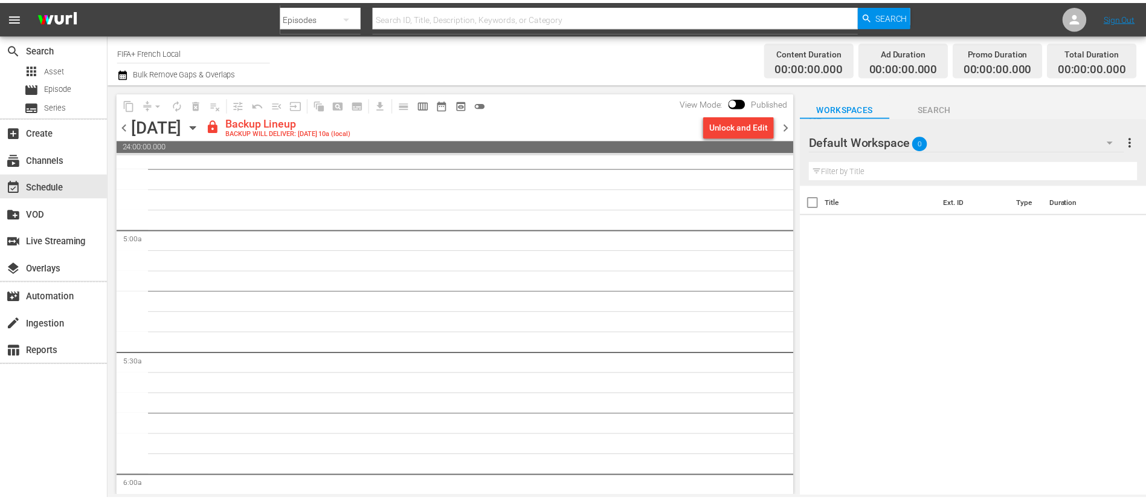
scroll to position [1137, 0]
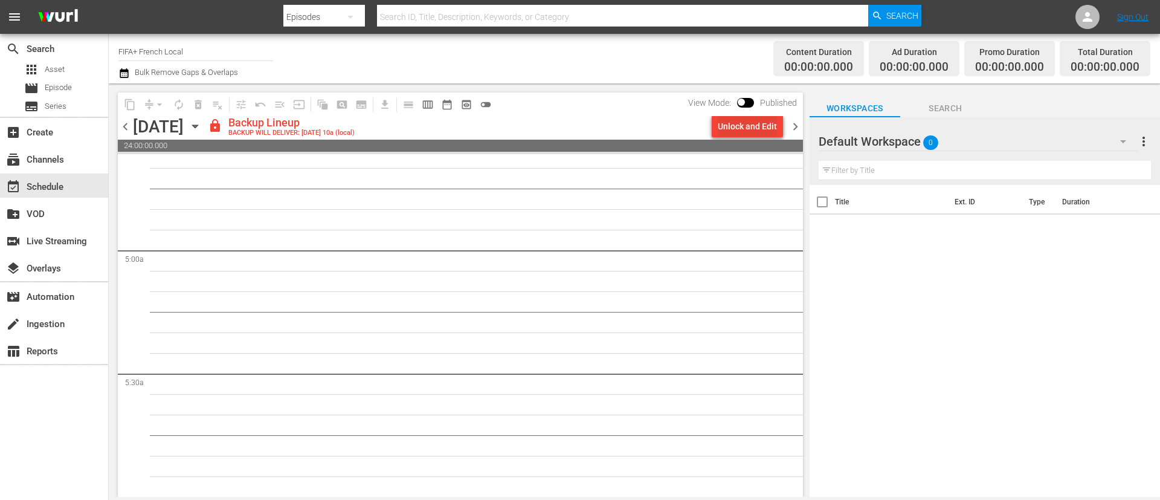
click at [771, 125] on div "Unlock and Edit" at bounding box center [747, 126] width 59 height 22
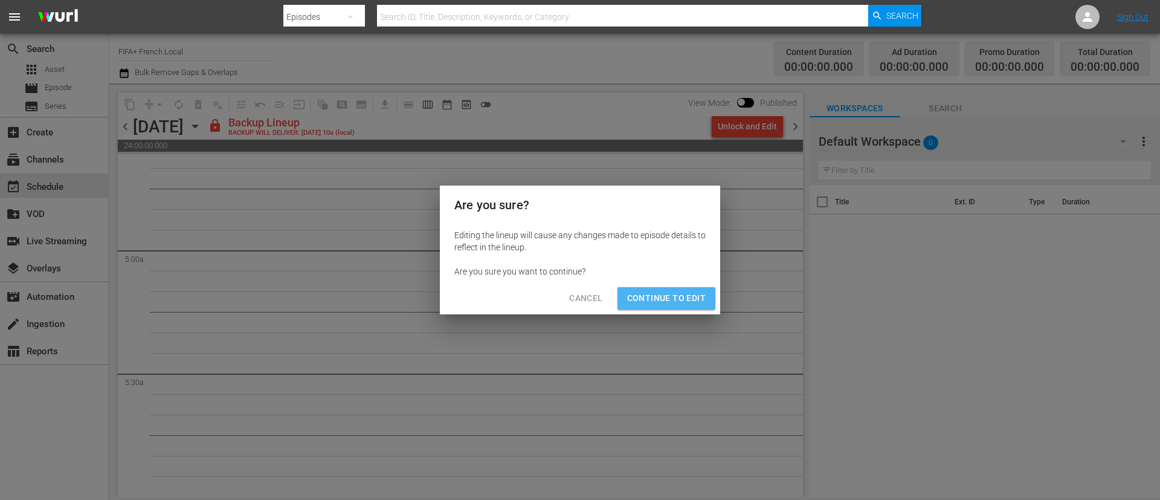
click at [699, 293] on span "Continue to Edit" at bounding box center [666, 298] width 79 height 15
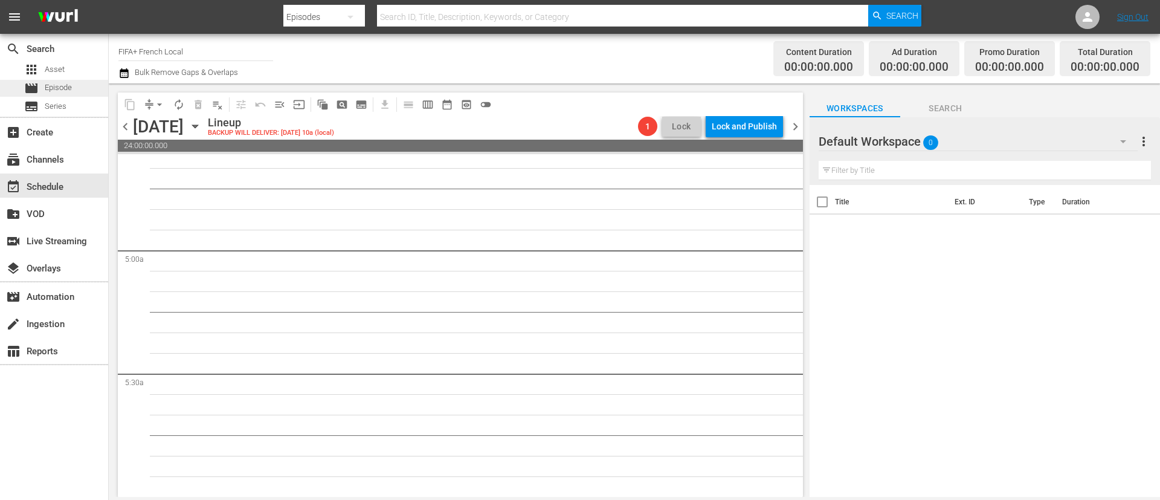
click at [82, 85] on div "movie Episode" at bounding box center [54, 88] width 108 height 17
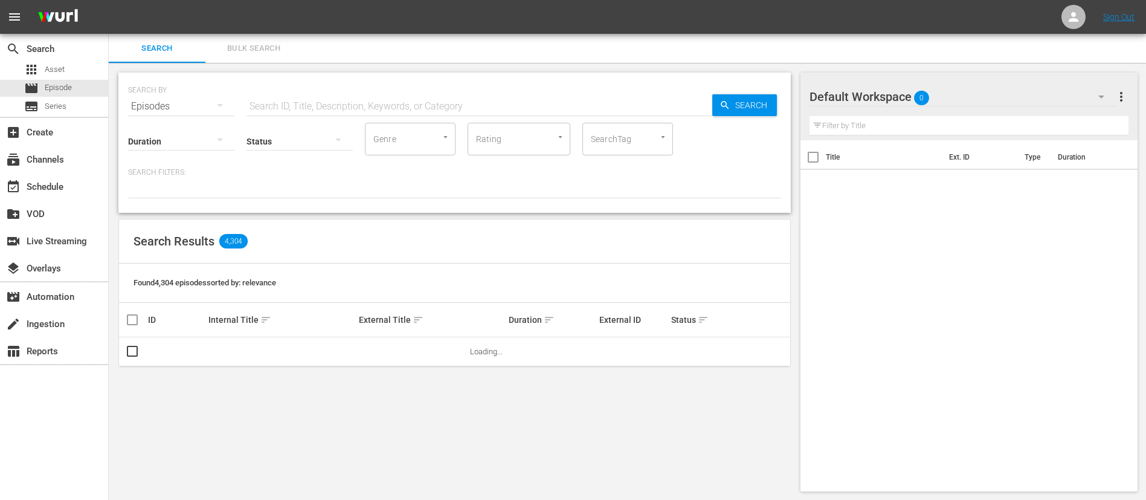
click at [252, 47] on span "Bulk Search" at bounding box center [254, 49] width 82 height 14
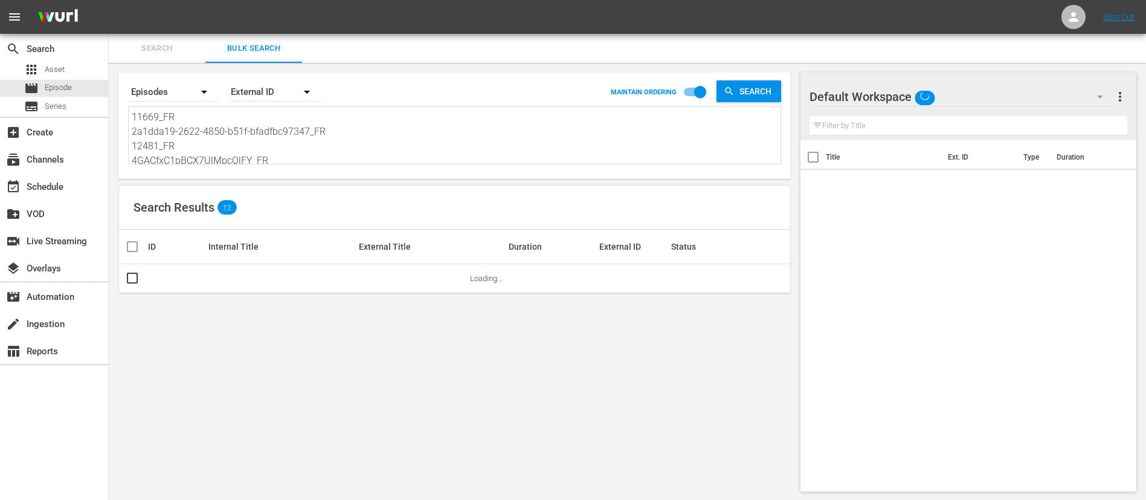
click at [221, 162] on textarea "11669_FR 2a1dda19-2622-4850-b51f-bfadfbc97347_FR 12481_FR 4GACfxC1pBCX7UlMpcQlF…" at bounding box center [456, 137] width 649 height 55
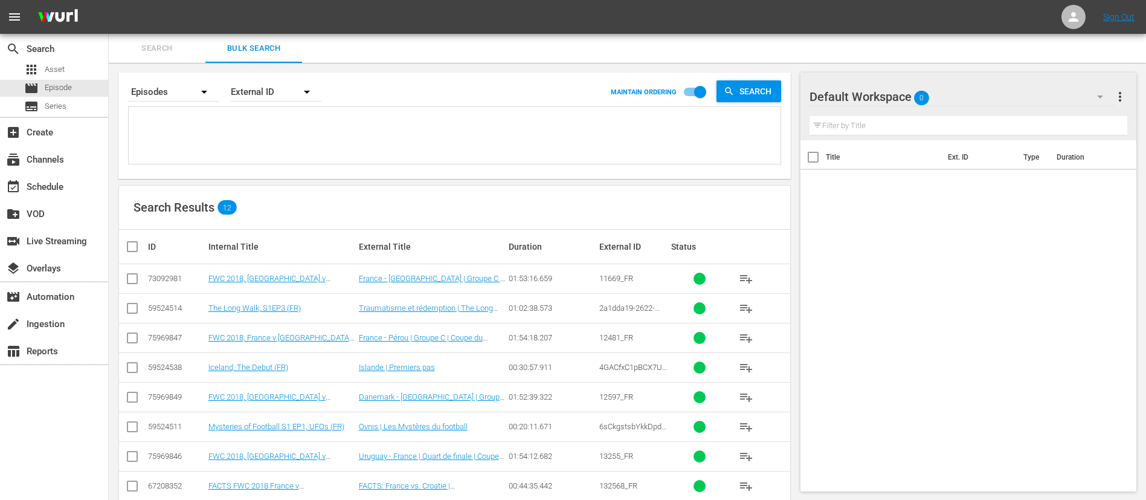
paste textarea "17017_FR 48CCGEppQBDWCza1BPJp41_FR 20213_FR 132559_FR 4249_FR 138905_FR 1nCvstZ…"
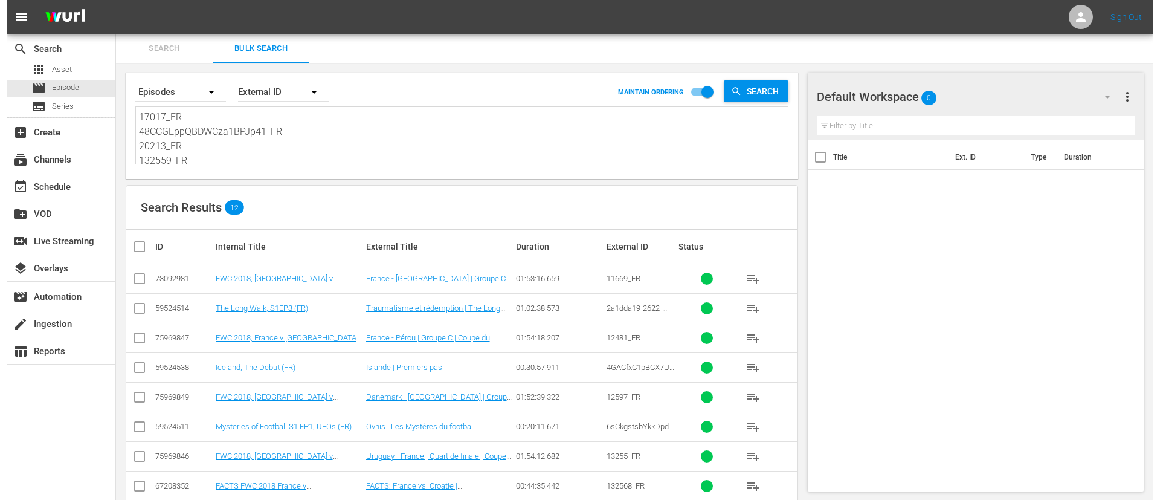
scroll to position [1, 0]
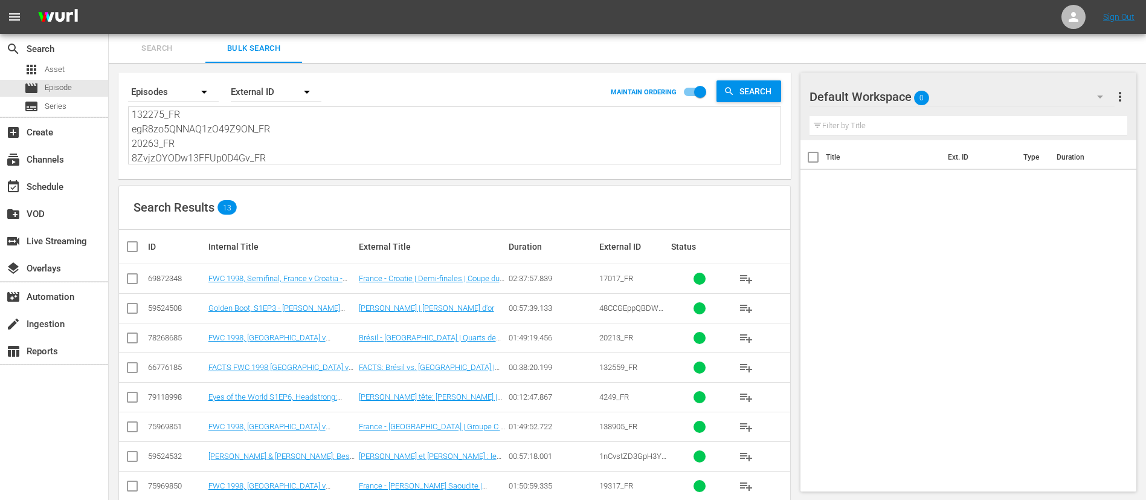
click at [129, 247] on input "checkbox" at bounding box center [137, 246] width 24 height 15
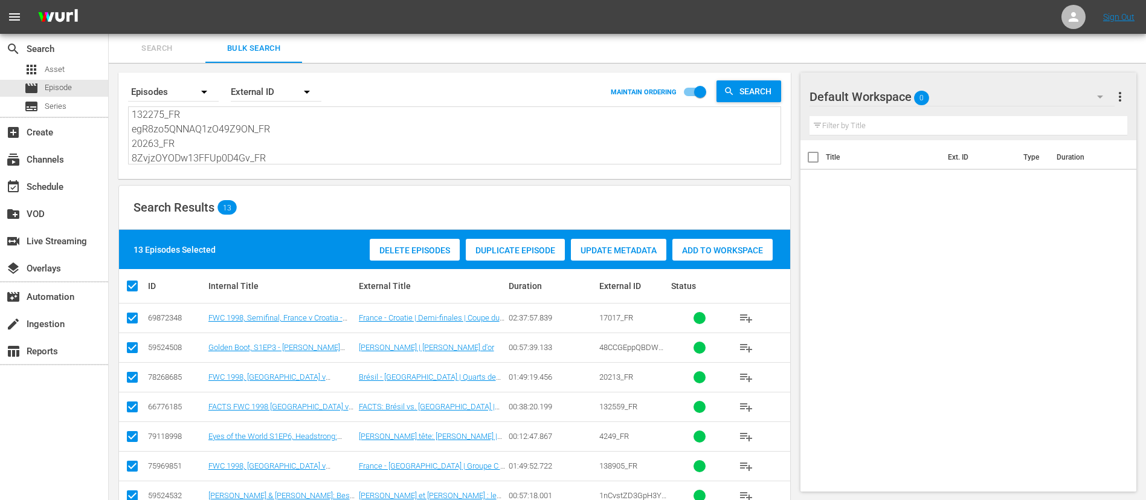
click at [716, 234] on div "13 Episodes Selected Delete Episodes Duplicate Episode Update Metadata Add to W…" at bounding box center [454, 249] width 671 height 39
click at [702, 259] on div "Add to Workspace" at bounding box center [723, 250] width 100 height 23
click at [45, 176] on div "event_available Schedule" at bounding box center [54, 185] width 108 height 24
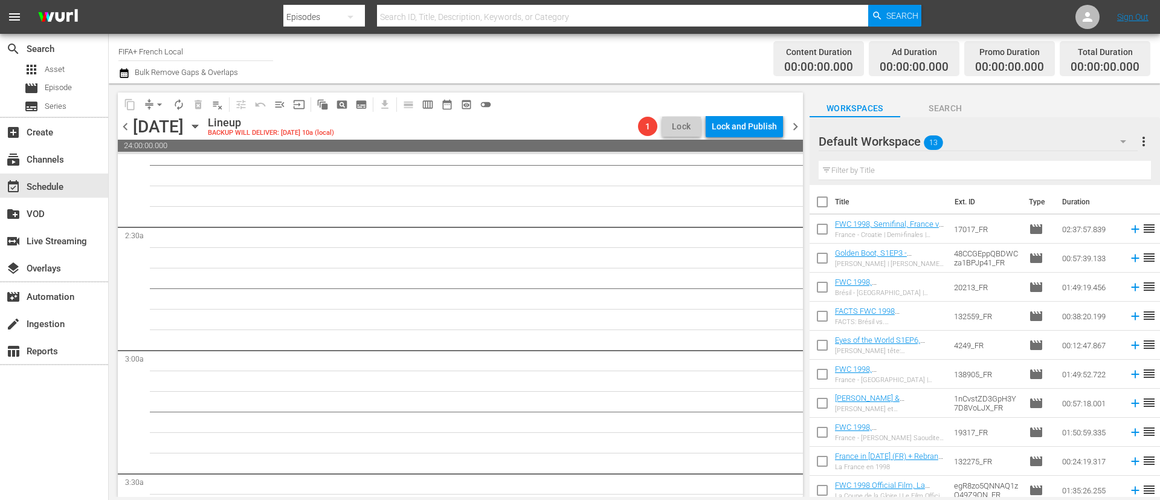
scroll to position [272, 0]
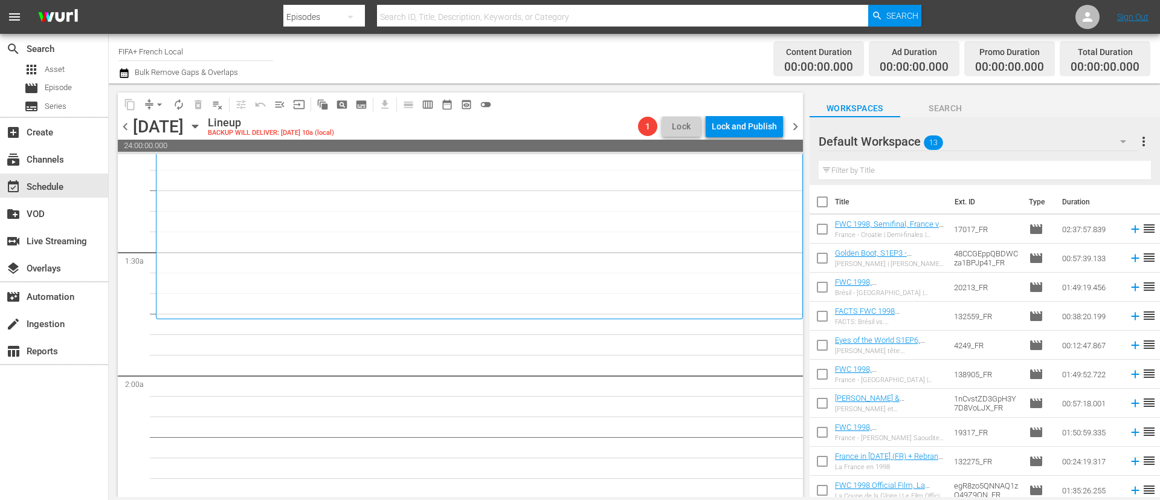
click at [823, 204] on input "checkbox" at bounding box center [822, 204] width 25 height 25
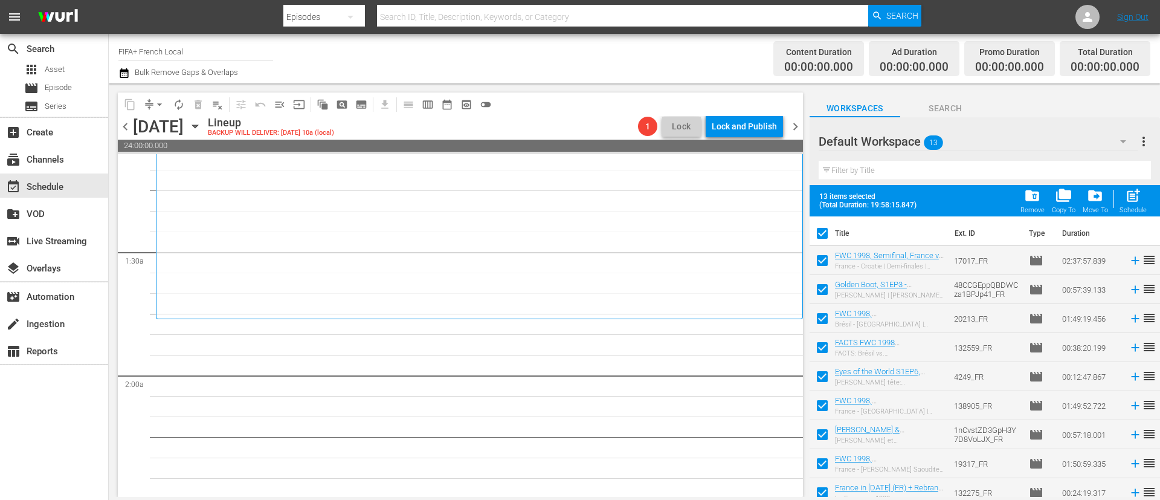
scroll to position [124, 0]
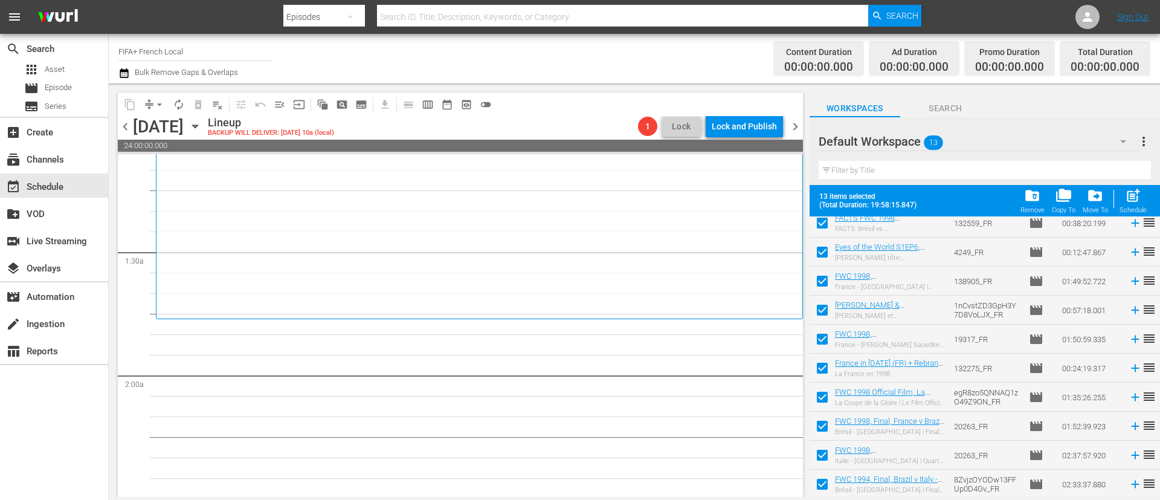
click at [830, 425] on input "checkbox" at bounding box center [822, 428] width 25 height 25
click at [826, 451] on input "checkbox" at bounding box center [822, 457] width 25 height 25
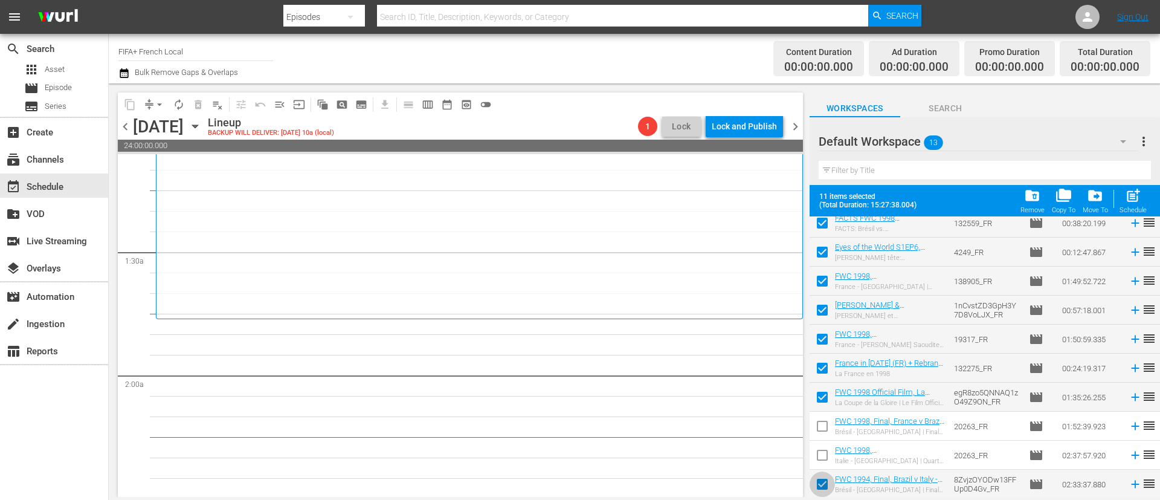
click at [826, 477] on input "checkbox" at bounding box center [822, 486] width 25 height 25
click at [1139, 207] on div "Schedule" at bounding box center [1133, 210] width 27 height 8
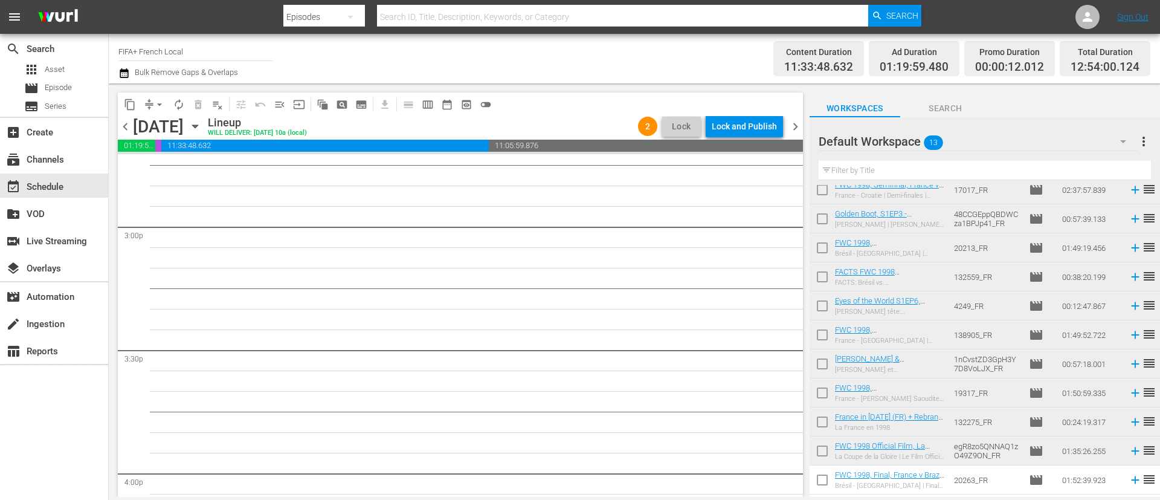
scroll to position [0, 0]
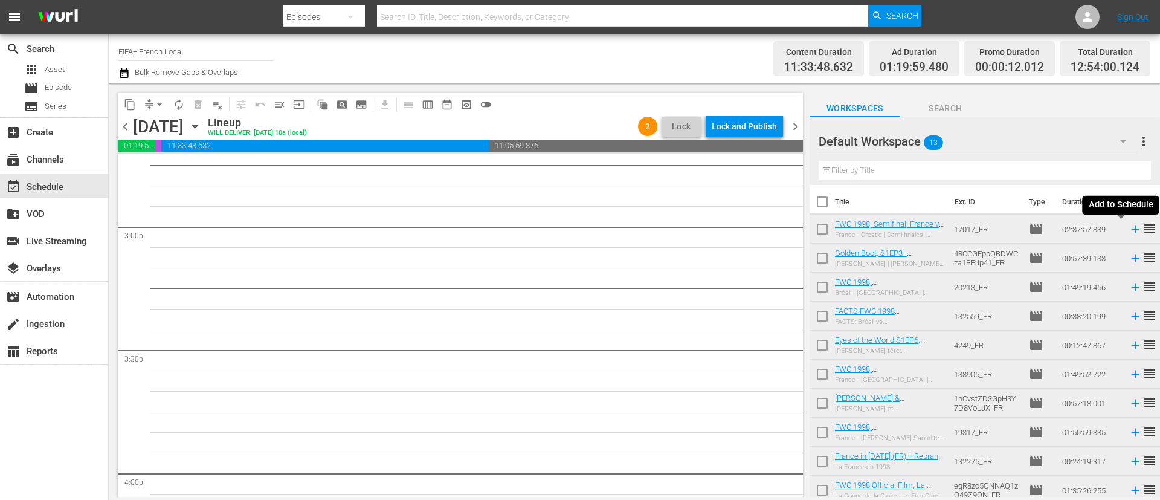
click at [1131, 229] on icon at bounding box center [1135, 229] width 8 height 8
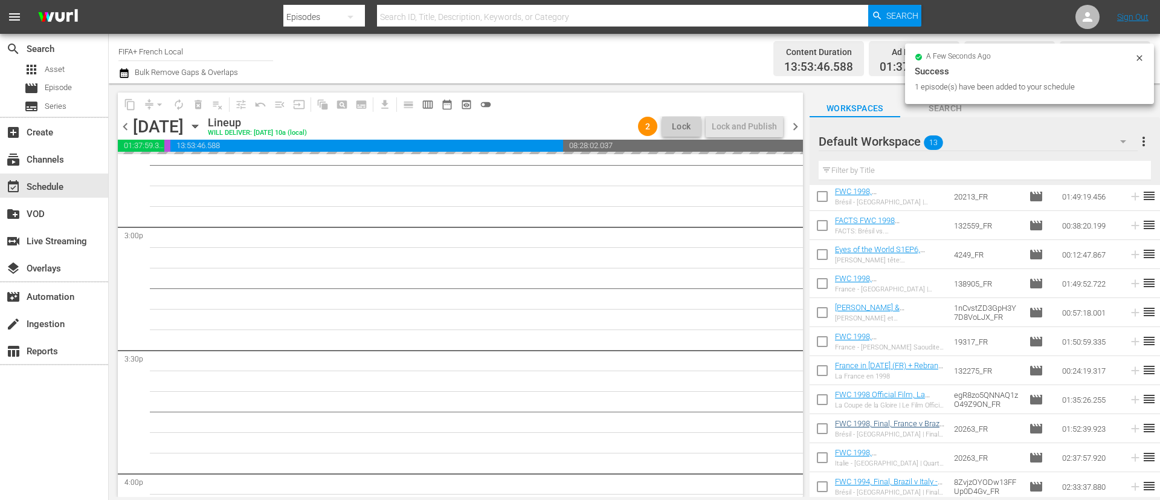
scroll to position [93, 0]
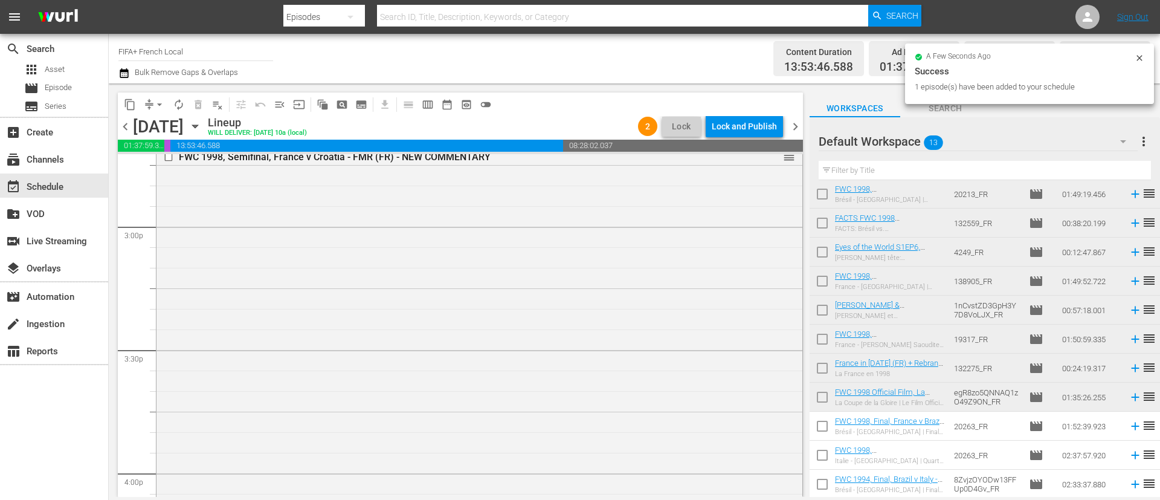
click at [821, 425] on input "checkbox" at bounding box center [822, 428] width 25 height 25
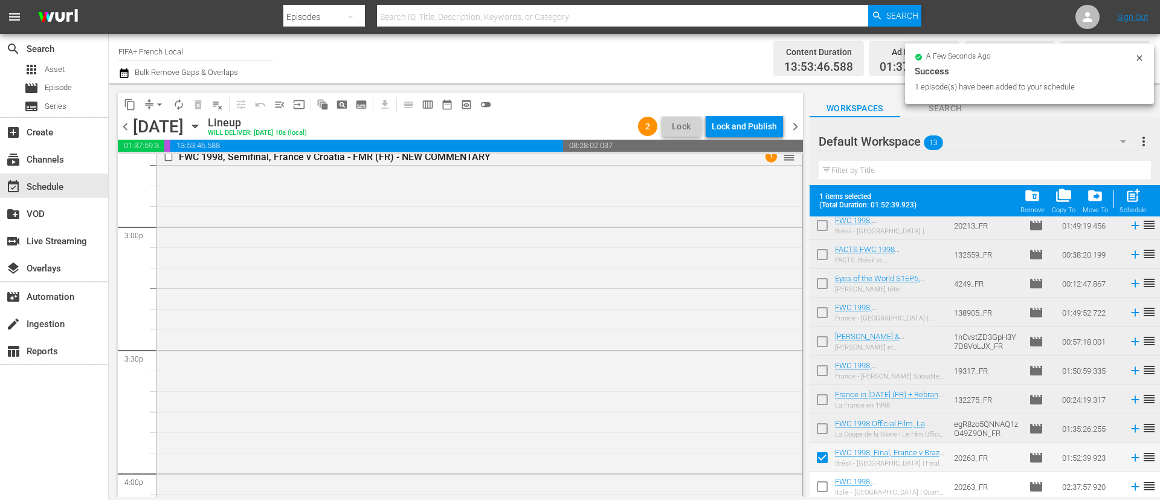
scroll to position [124, 0]
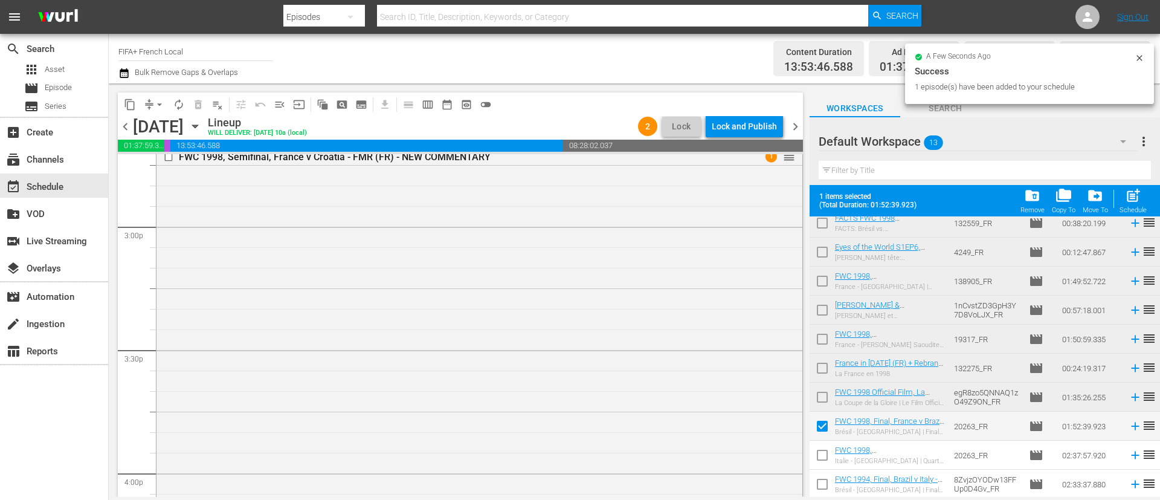
click at [825, 447] on input "checkbox" at bounding box center [822, 457] width 25 height 25
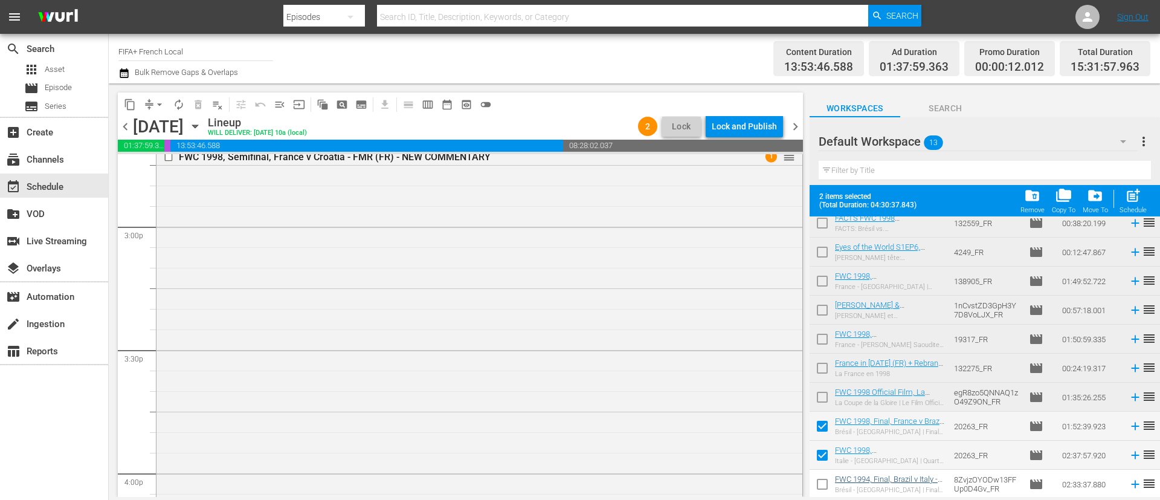
click at [825, 481] on input "checkbox" at bounding box center [822, 486] width 25 height 25
click at [1137, 204] on div "post_add Schedule" at bounding box center [1133, 200] width 27 height 27
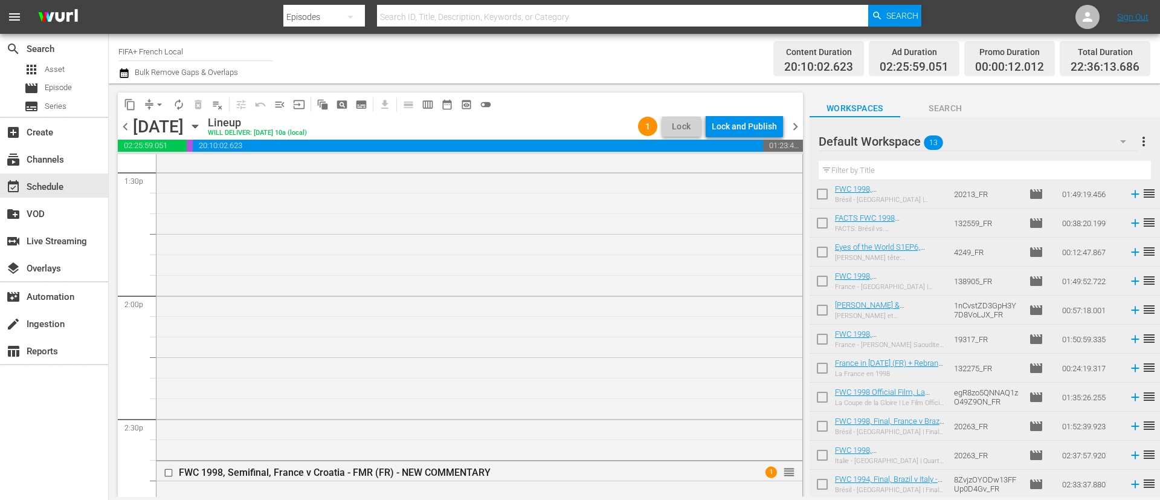
scroll to position [3401, 0]
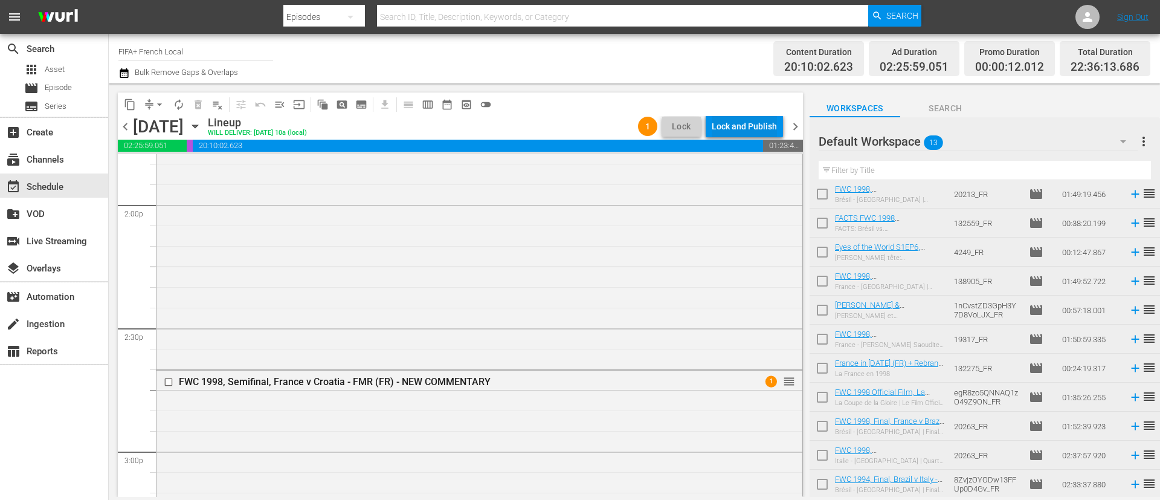
click at [738, 116] on div "Lock and Publish" at bounding box center [744, 126] width 65 height 22
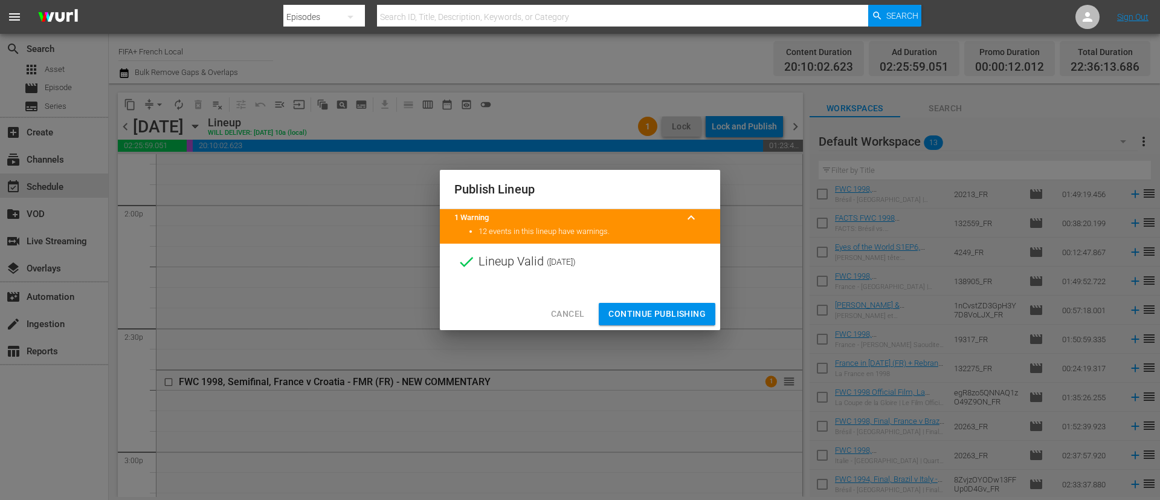
drag, startPoint x: 569, startPoint y: 314, endPoint x: 520, endPoint y: 298, distance: 52.2
click at [571, 314] on span "Cancel" at bounding box center [567, 313] width 33 height 15
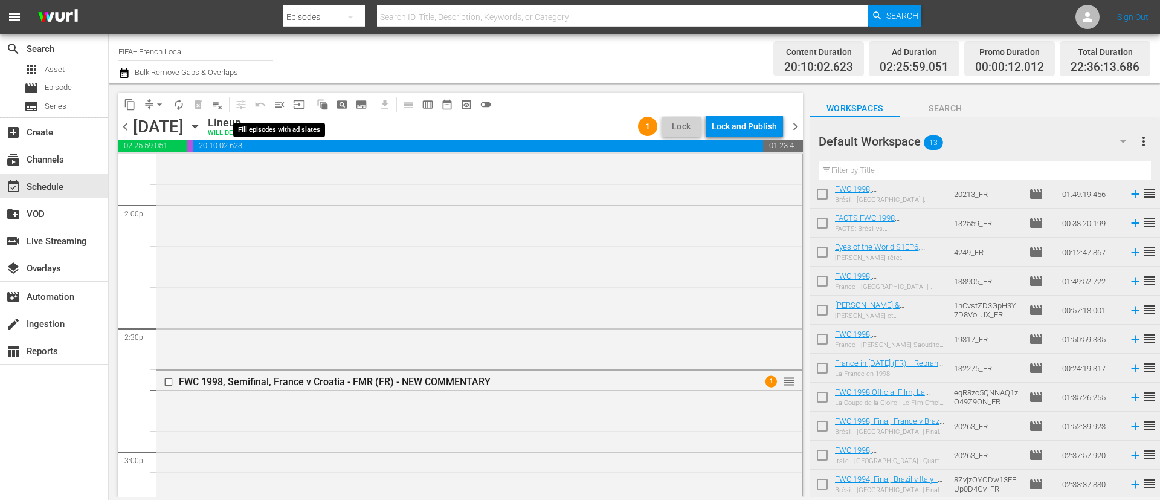
click at [277, 108] on span "menu_open" at bounding box center [280, 105] width 12 height 12
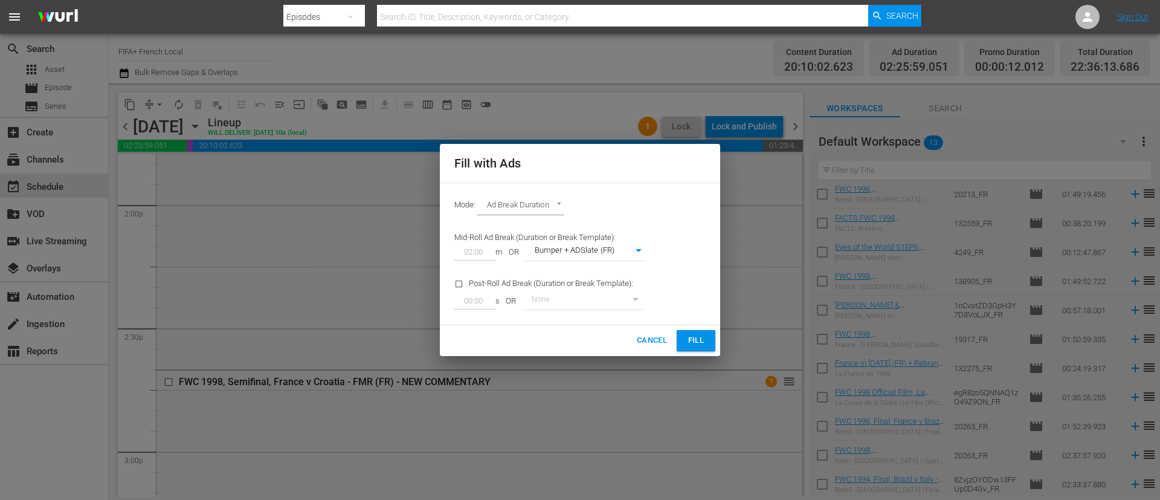
click at [708, 351] on button "Fill" at bounding box center [696, 340] width 39 height 21
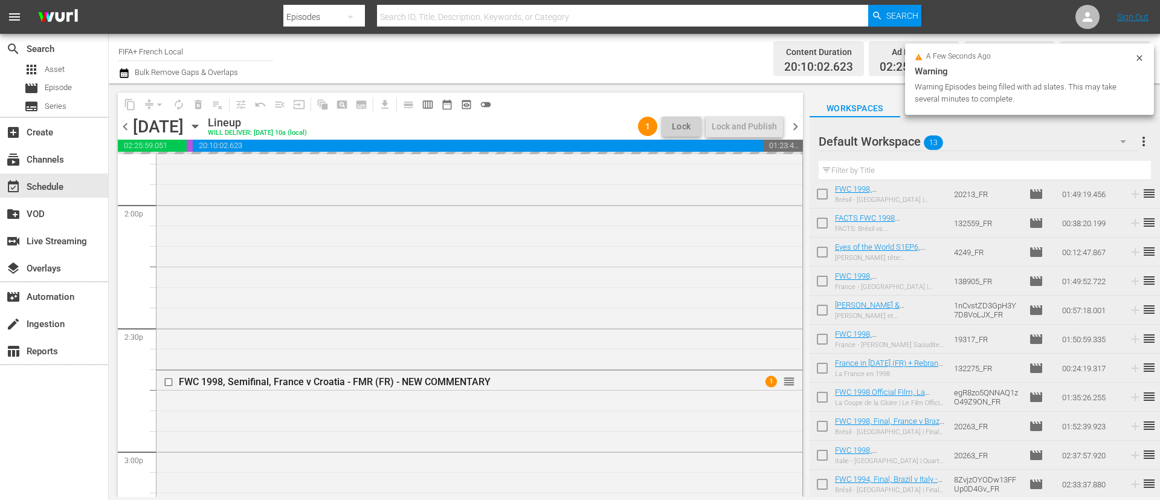
click at [1146, 141] on span "more_vert" at bounding box center [1144, 141] width 15 height 15
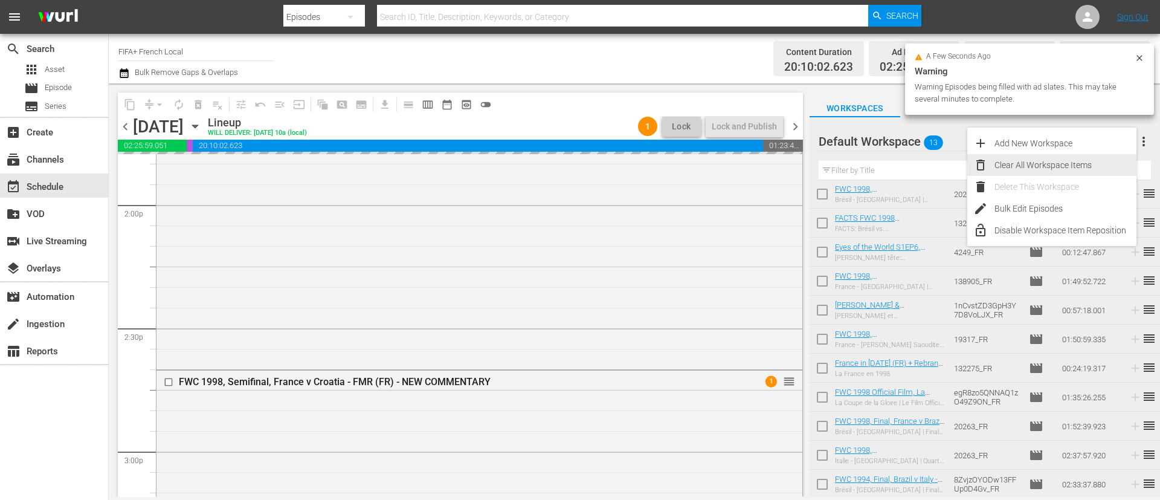
click at [1062, 156] on div "Clear All Workspace Items" at bounding box center [1066, 165] width 142 height 22
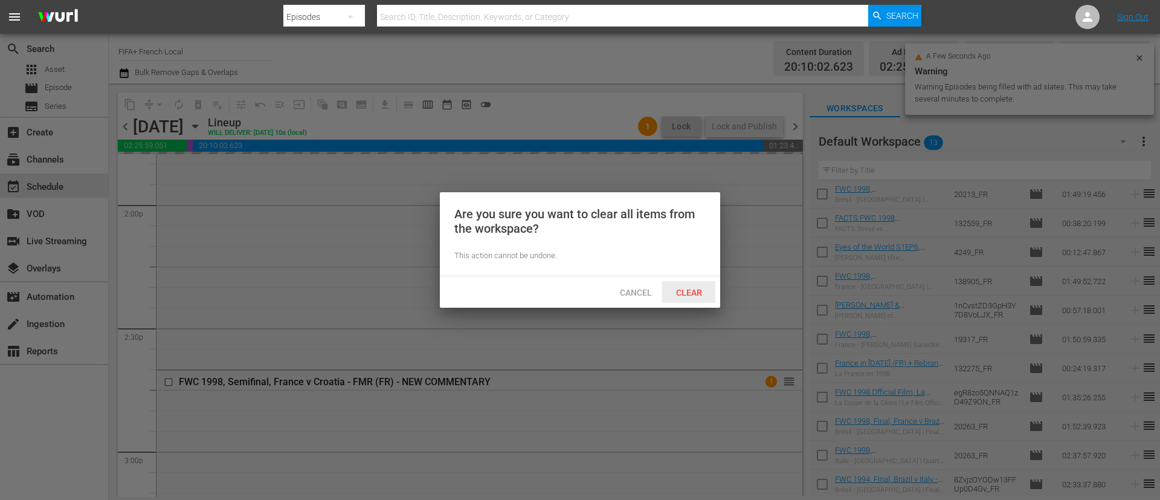
click at [702, 291] on span "Clear" at bounding box center [689, 293] width 45 height 10
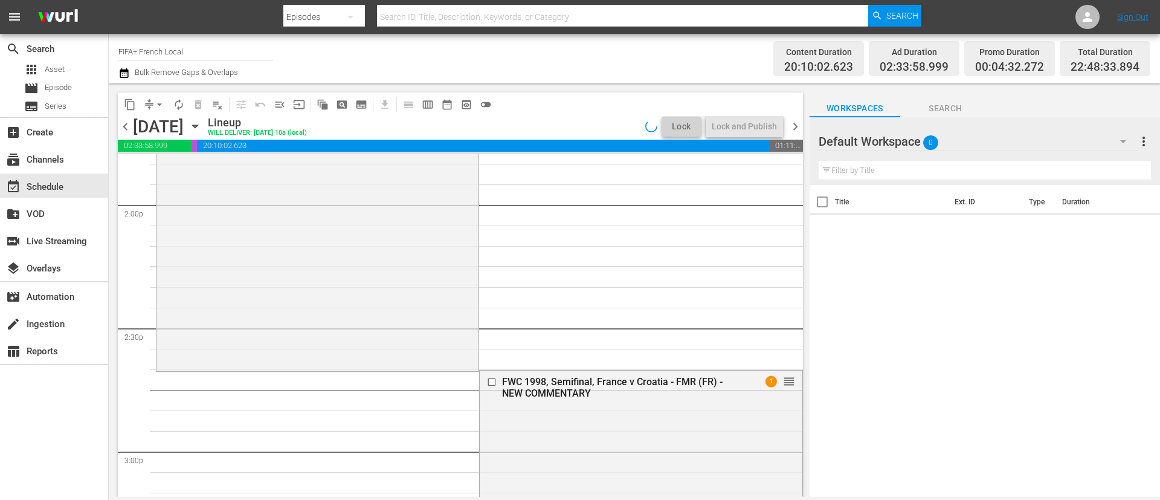
scroll to position [0, 0]
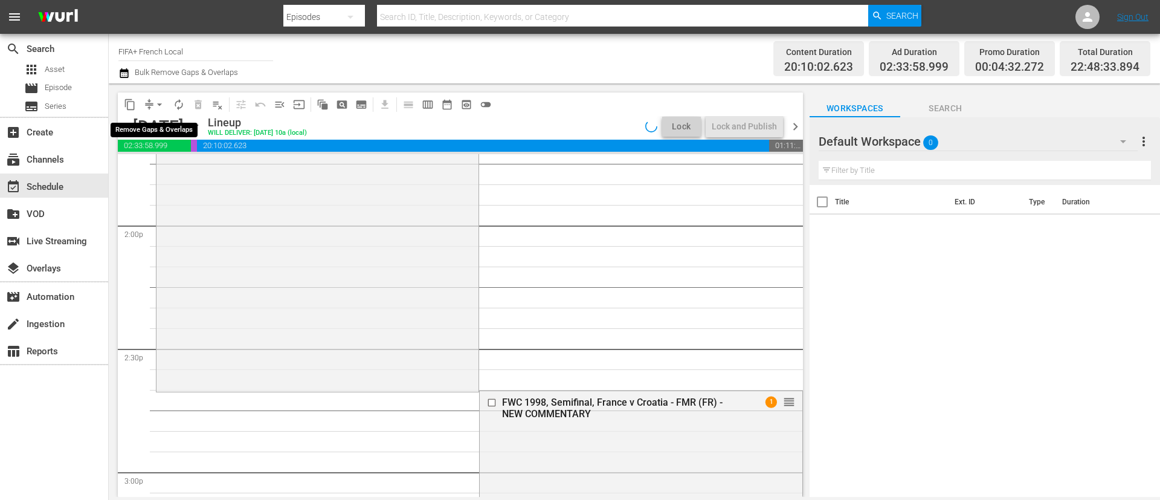
click at [157, 103] on span "arrow_drop_down" at bounding box center [160, 105] width 12 height 12
click at [179, 178] on li "Align to End of Previous Day" at bounding box center [160, 169] width 127 height 20
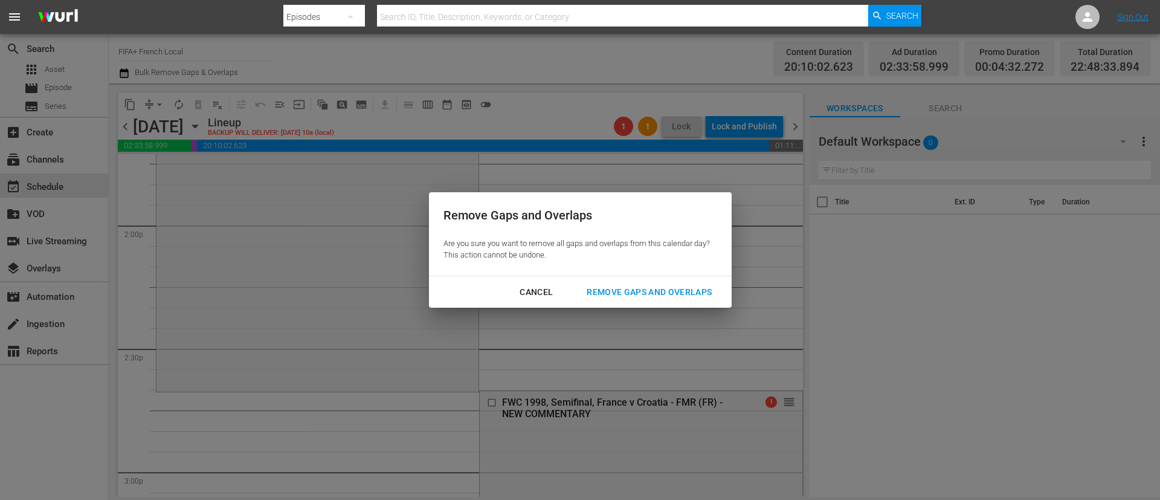
click at [675, 291] on div "Remove Gaps and Overlaps" at bounding box center [649, 292] width 144 height 15
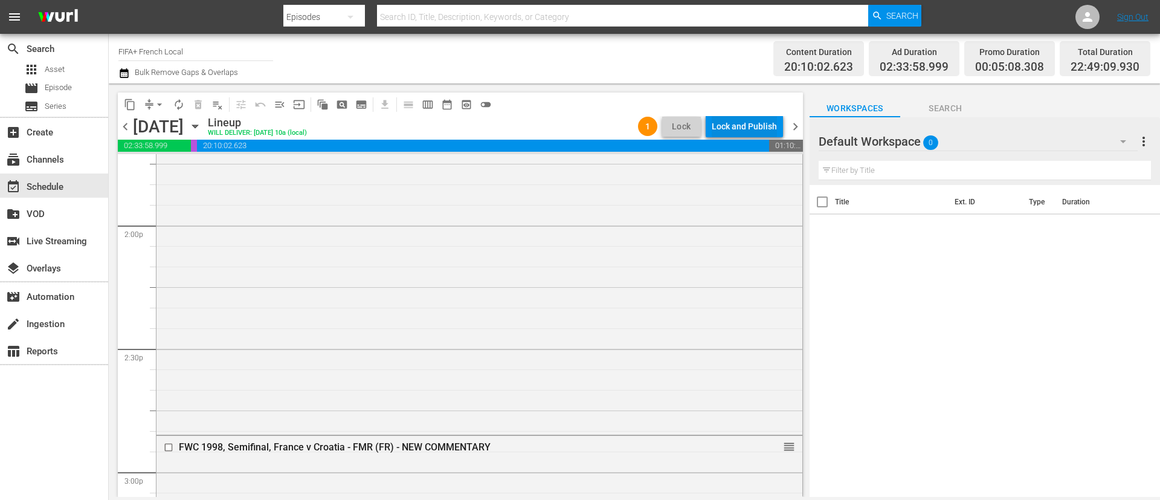
click at [723, 117] on div "Lock and Publish" at bounding box center [744, 126] width 65 height 22
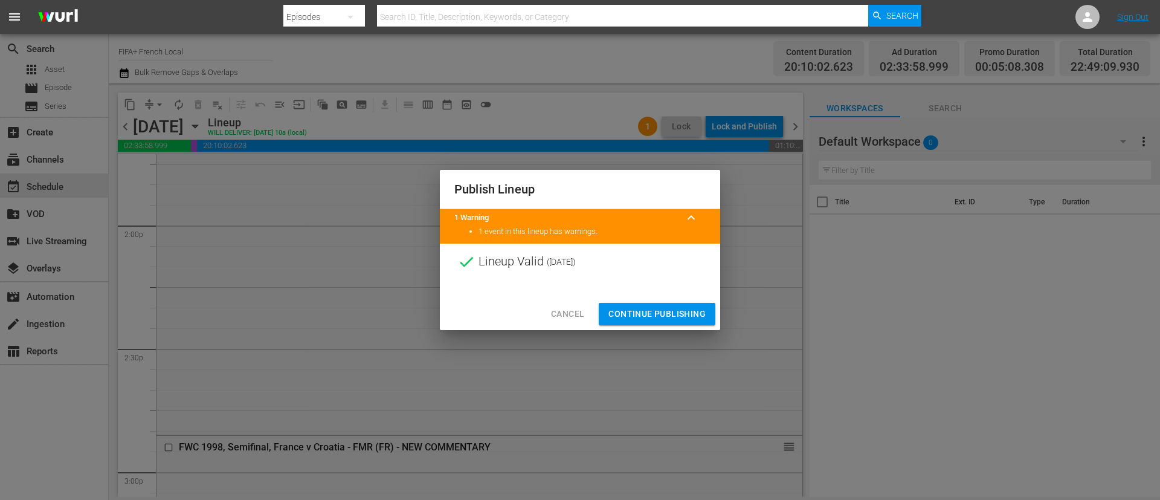
click at [684, 315] on span "Continue Publishing" at bounding box center [657, 313] width 97 height 15
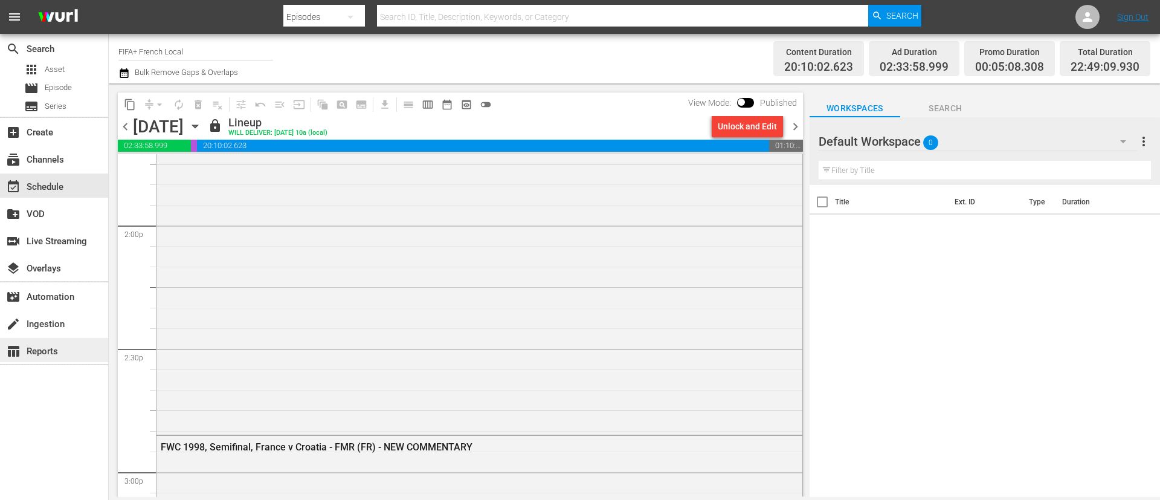
click at [62, 351] on div "table_chart Reports" at bounding box center [34, 349] width 68 height 11
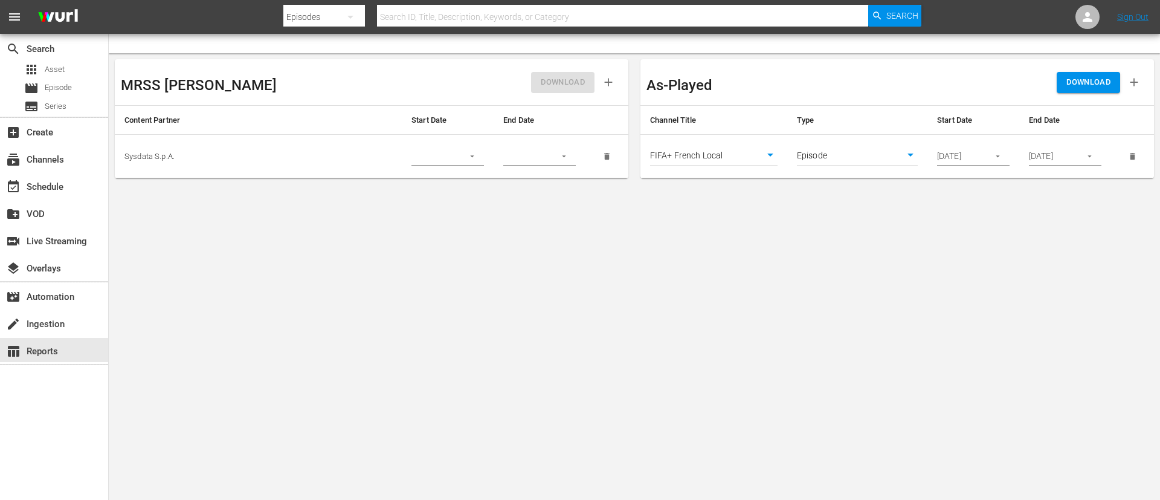
click at [994, 150] on button "button" at bounding box center [998, 156] width 24 height 24
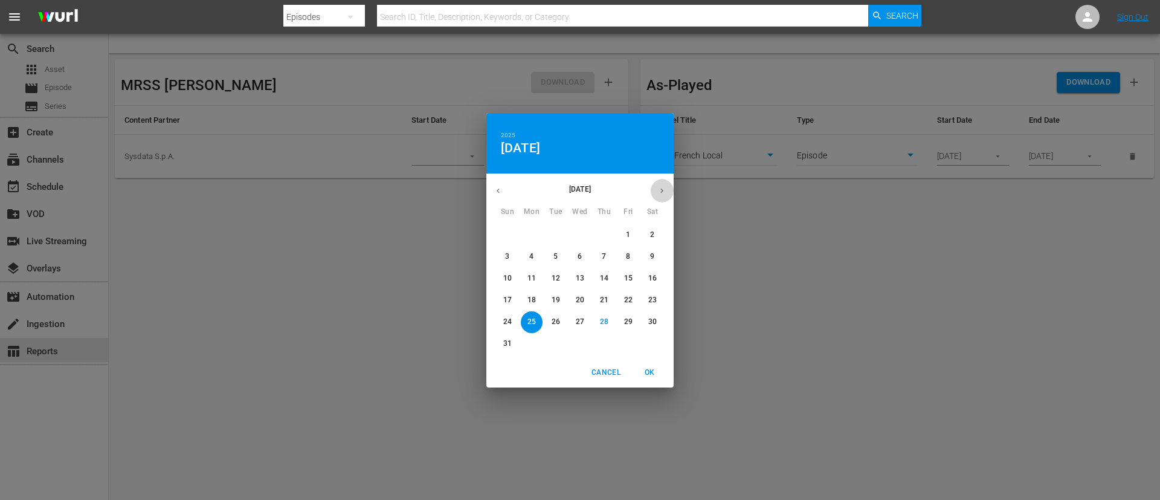
click at [661, 195] on button "button" at bounding box center [662, 191] width 24 height 24
click at [509, 192] on button "button" at bounding box center [498, 191] width 24 height 24
click at [654, 319] on p "30" at bounding box center [652, 322] width 8 height 10
click at [650, 371] on span "OK" at bounding box center [649, 372] width 29 height 13
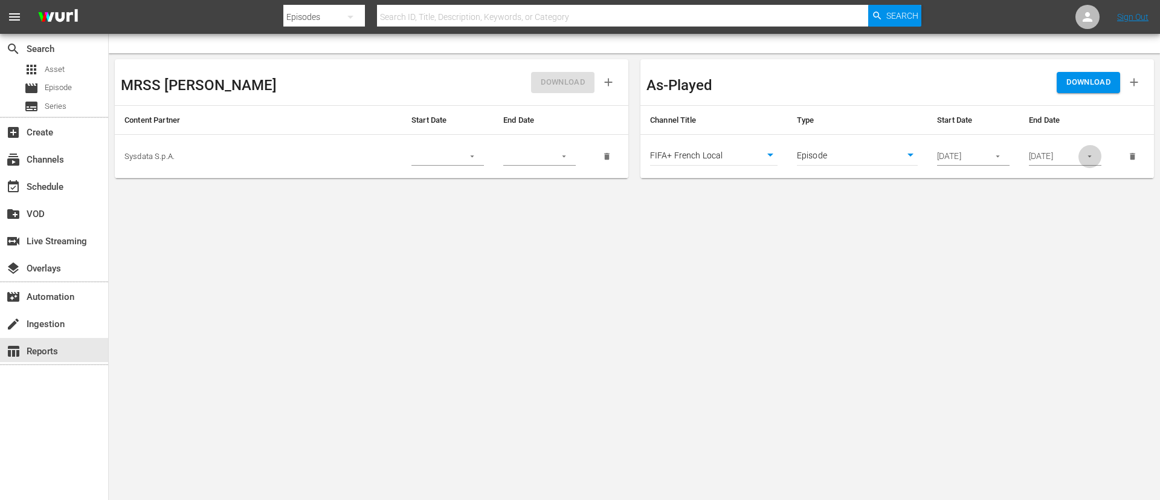
click at [1093, 154] on icon "button" at bounding box center [1089, 156] width 9 height 9
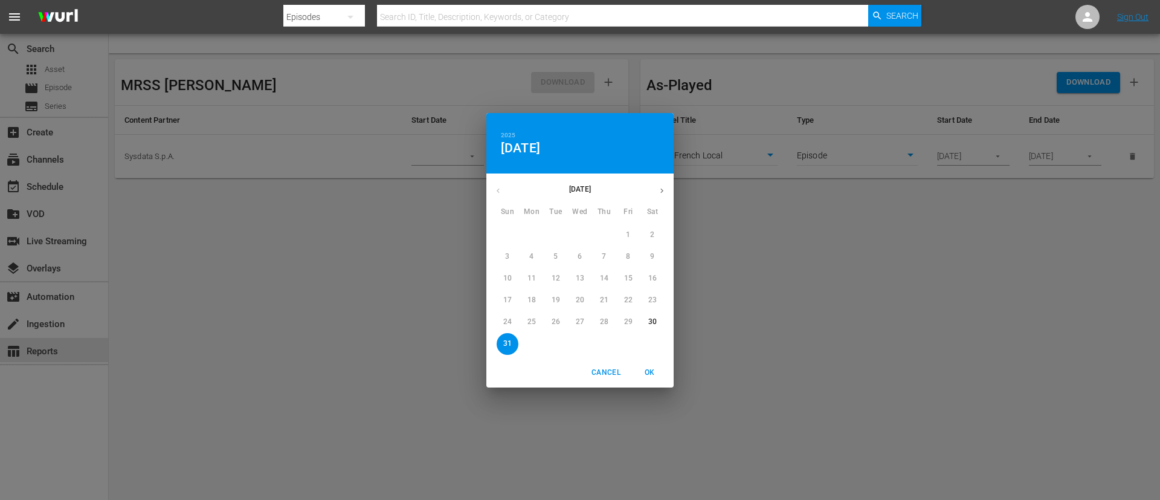
click at [664, 187] on icon "button" at bounding box center [662, 190] width 9 height 9
click at [570, 236] on span "3" at bounding box center [580, 235] width 22 height 10
click at [651, 369] on span "OK" at bounding box center [649, 372] width 29 height 13
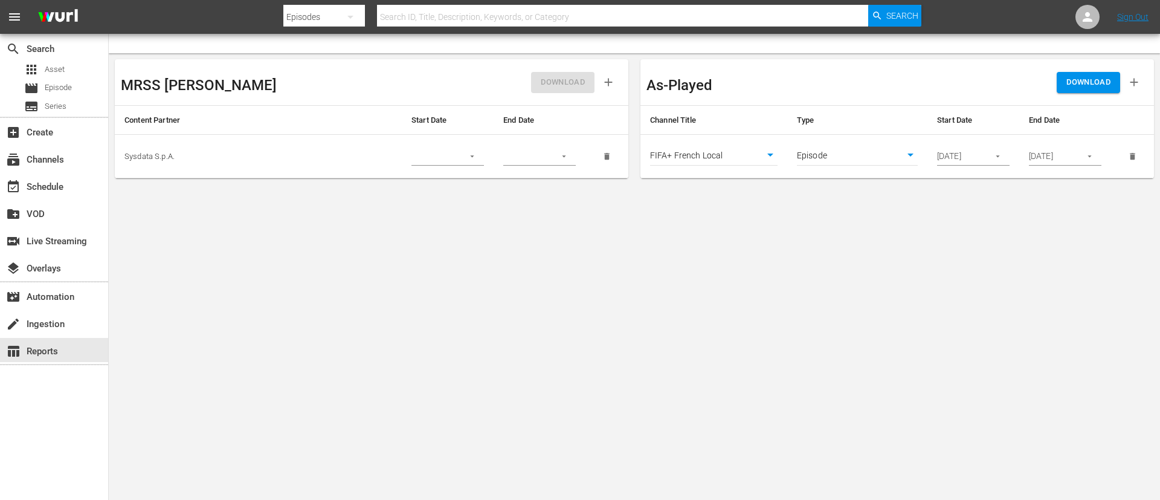
click at [1133, 89] on button "button" at bounding box center [1134, 82] width 28 height 28
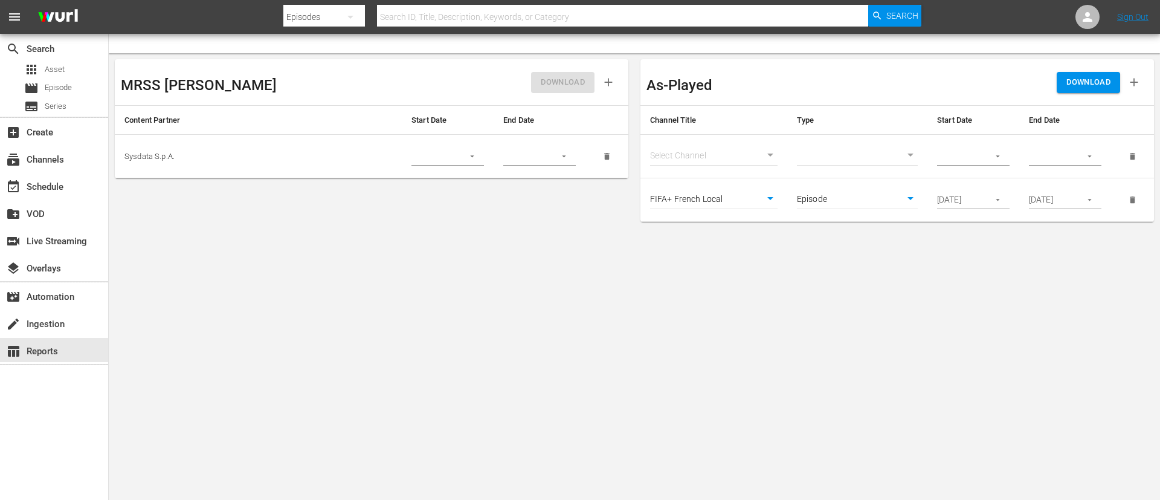
click at [723, 147] on body "menu Search By Episodes Search ID, Title, Description, Keywords, or Category Se…" at bounding box center [580, 250] width 1160 height 500
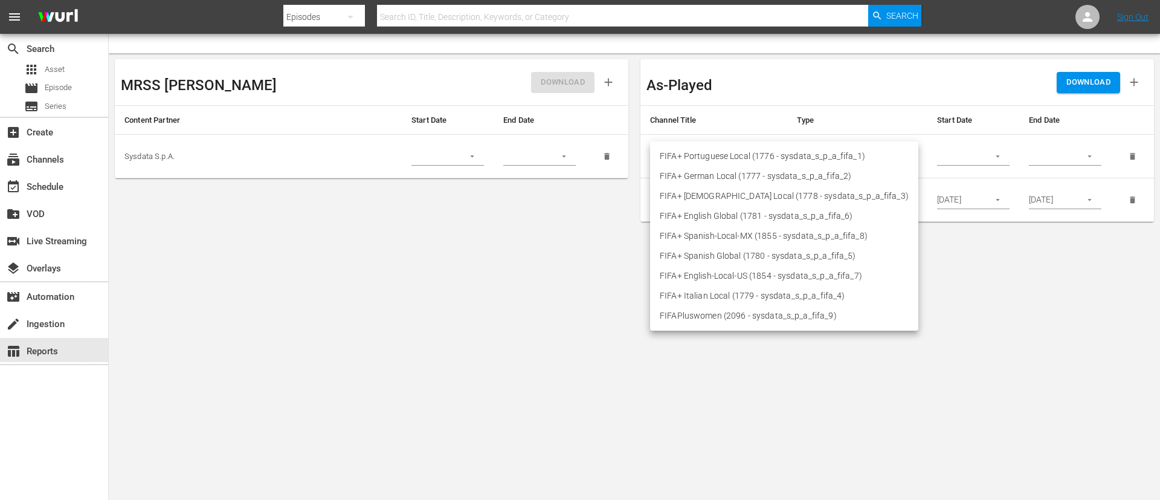
click at [714, 297] on li "FIFA+ Italian Local (1779 - sysdata_s_p_a_fifa_4)" at bounding box center [784, 296] width 268 height 20
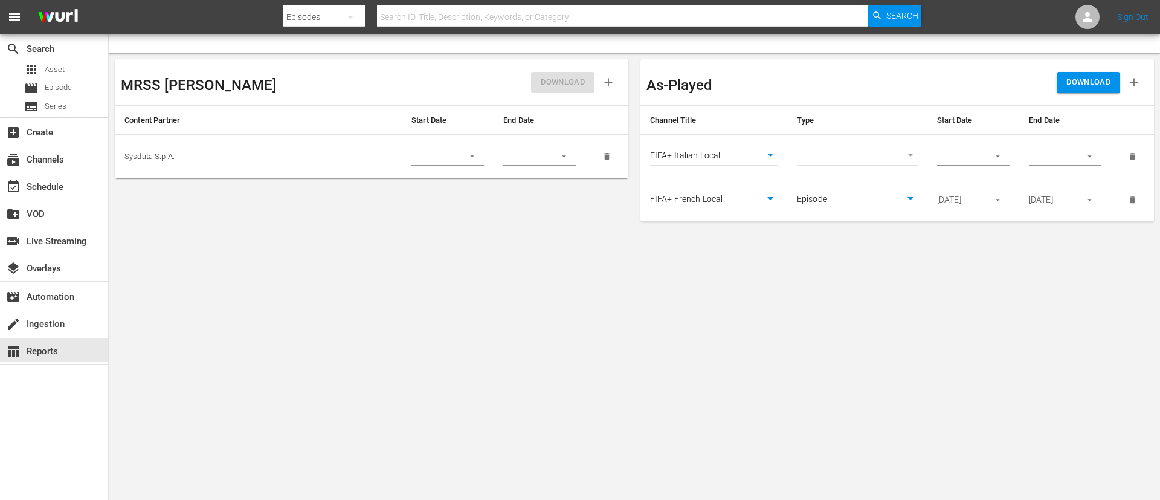
click at [844, 159] on body "menu Search By Episodes Search ID, Title, Description, Keywords, or Category Se…" at bounding box center [580, 250] width 1160 height 500
click at [845, 180] on li "Episode" at bounding box center [857, 176] width 121 height 20
click at [960, 195] on input "08/30/2025" at bounding box center [959, 200] width 44 height 18
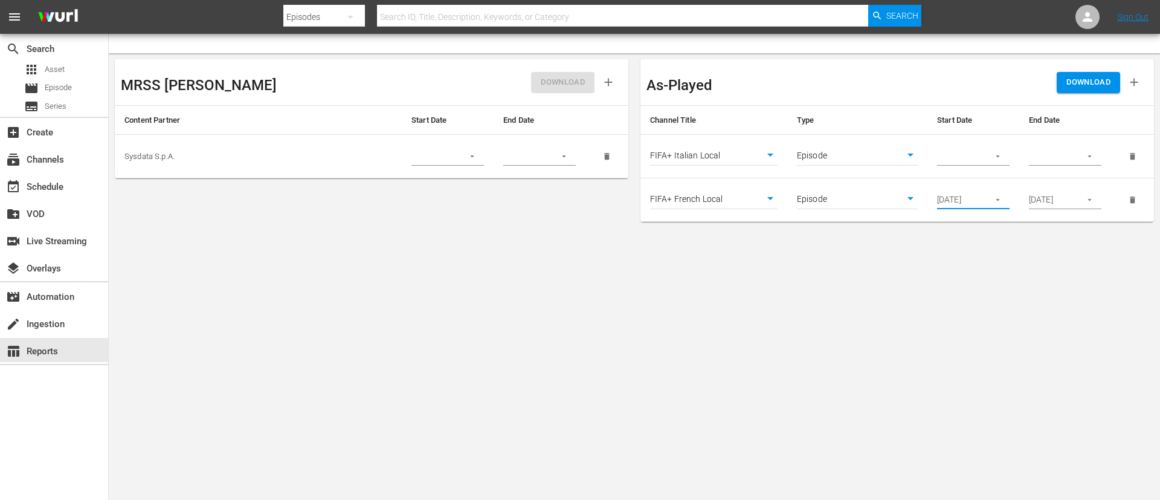
click at [972, 155] on input "text" at bounding box center [959, 156] width 44 height 18
paste input "08/30/2025"
click at [1042, 198] on input "09/03/2025" at bounding box center [1051, 200] width 44 height 18
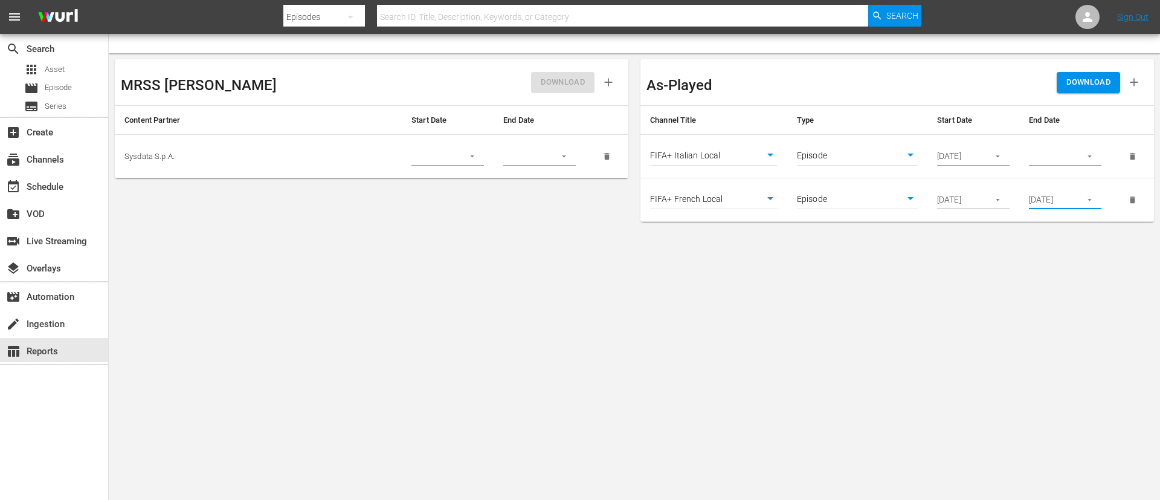
click at [1042, 198] on input "09/03/2025" at bounding box center [1051, 200] width 44 height 18
click at [1056, 158] on input "text" at bounding box center [1051, 156] width 44 height 18
paste input "09/03/2025"
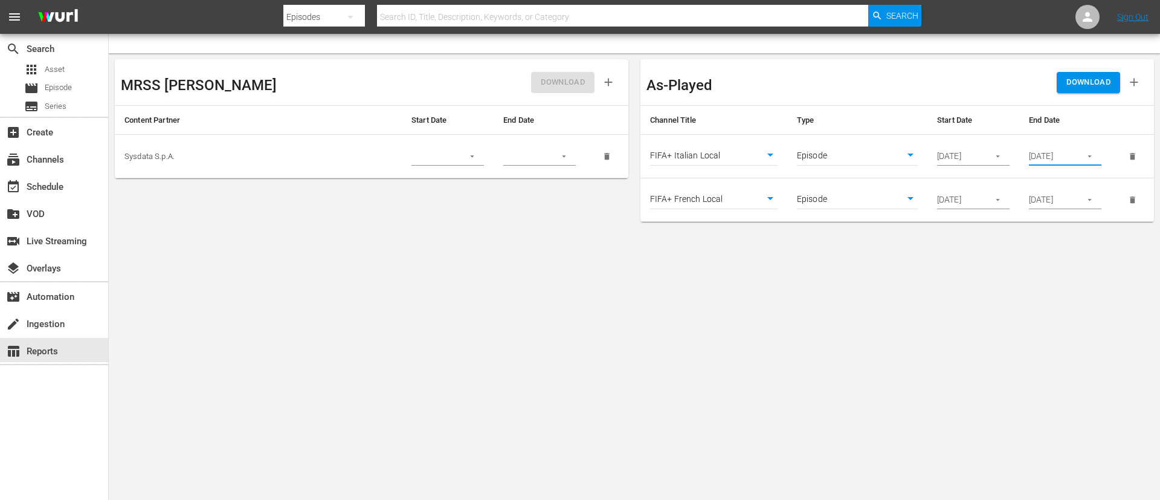
click at [1026, 297] on body "menu Search By Episodes Search ID, Title, Description, Keywords, or Category Se…" at bounding box center [580, 250] width 1160 height 500
click at [1128, 83] on icon "button" at bounding box center [1134, 82] width 13 height 13
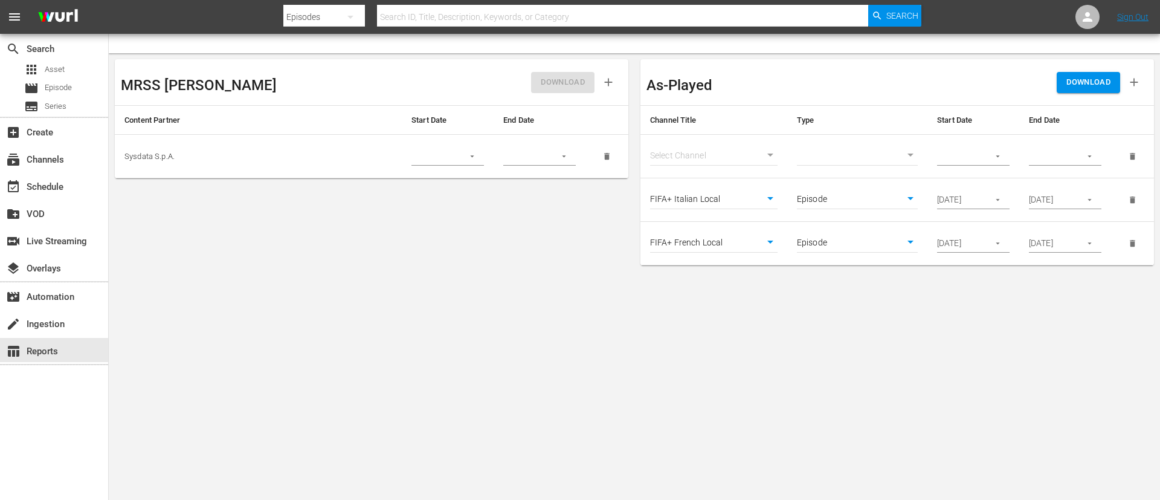
click at [709, 146] on body "menu Search By Episodes Search ID, Title, Description, Keywords, or Category Se…" at bounding box center [580, 250] width 1160 height 500
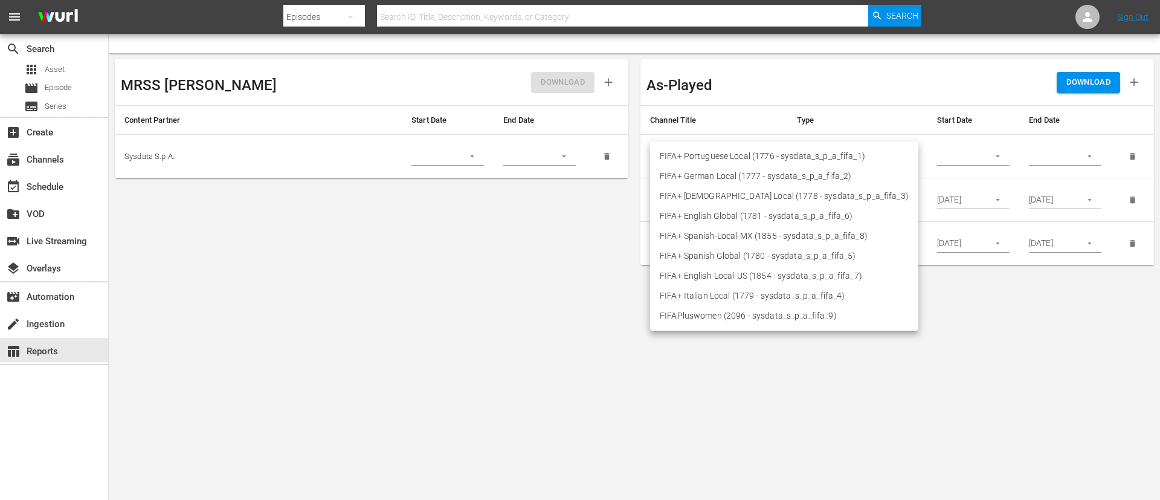
click at [706, 221] on li "FIFA+ English Global (1781 - sysdata_s_p_a_fifa_6)" at bounding box center [784, 216] width 268 height 20
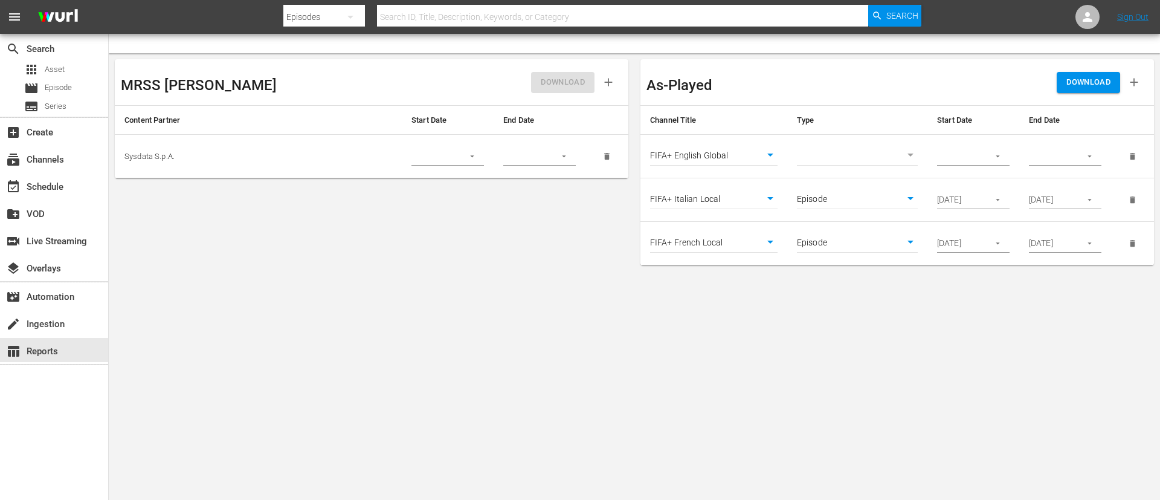
click at [846, 165] on div "​" at bounding box center [857, 156] width 121 height 19
click at [864, 149] on body "menu Search By Episodes Search ID, Title, Description, Keywords, or Category Se…" at bounding box center [580, 250] width 1160 height 500
click at [843, 184] on li "Episode" at bounding box center [857, 176] width 121 height 20
click at [977, 204] on input "08/30/2025" at bounding box center [959, 200] width 44 height 18
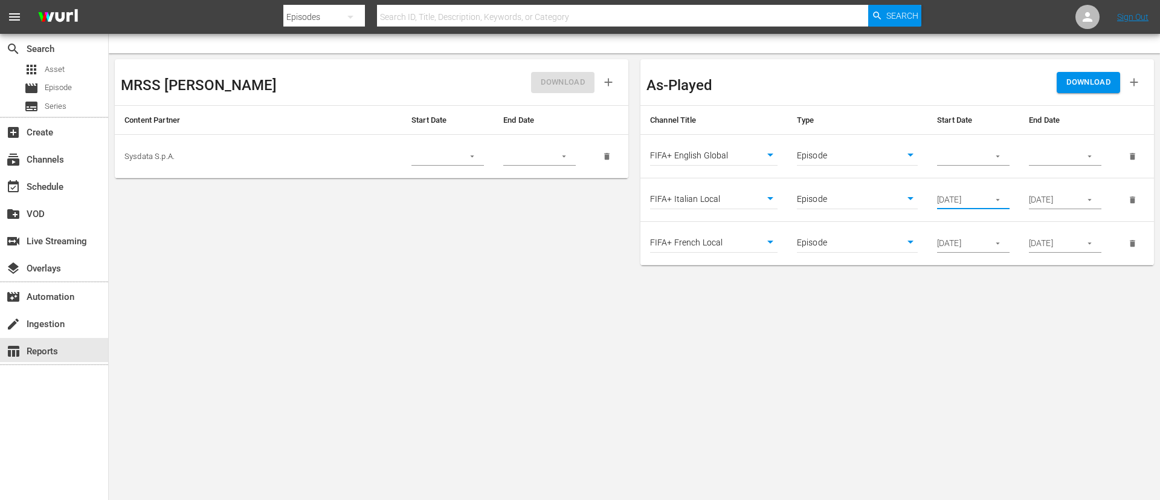
click at [977, 204] on input "08/30/2025" at bounding box center [959, 200] width 44 height 18
click at [963, 152] on input "text" at bounding box center [959, 156] width 44 height 18
paste input "08/30/2025"
click at [1056, 207] on input "09/03/2025" at bounding box center [1051, 200] width 44 height 18
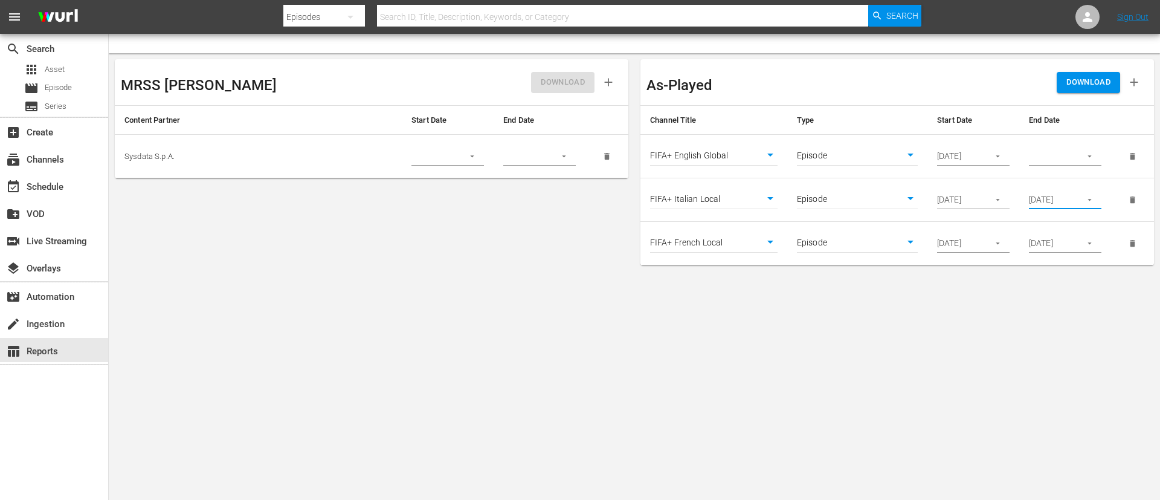
scroll to position [0, 0]
click at [1056, 207] on input "09/03/2025" at bounding box center [1051, 200] width 44 height 18
click at [1056, 158] on input "text" at bounding box center [1051, 156] width 44 height 18
paste input "09/03/2025"
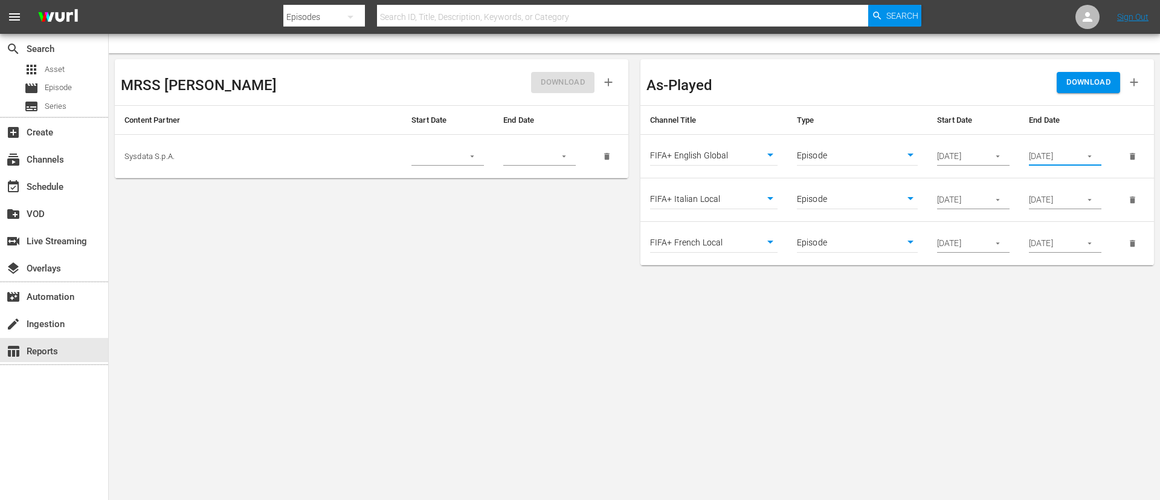
scroll to position [0, 1]
click at [1024, 328] on body "menu Search By Episodes Search ID, Title, Description, Keywords, or Category Se…" at bounding box center [580, 250] width 1160 height 500
click at [1084, 82] on span "DOWNLOAD" at bounding box center [1089, 83] width 44 height 14
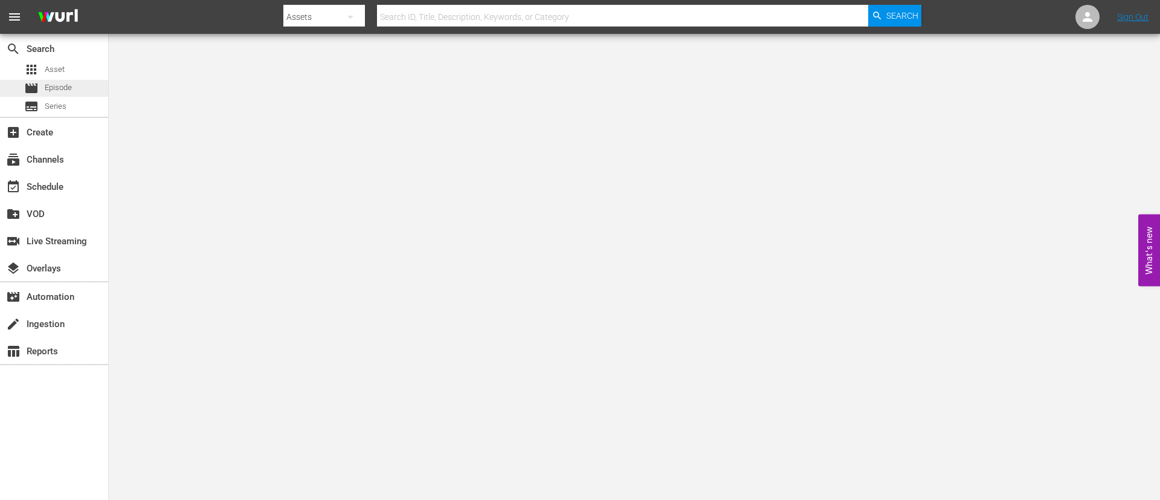
click at [49, 92] on span "Episode" at bounding box center [58, 88] width 27 height 12
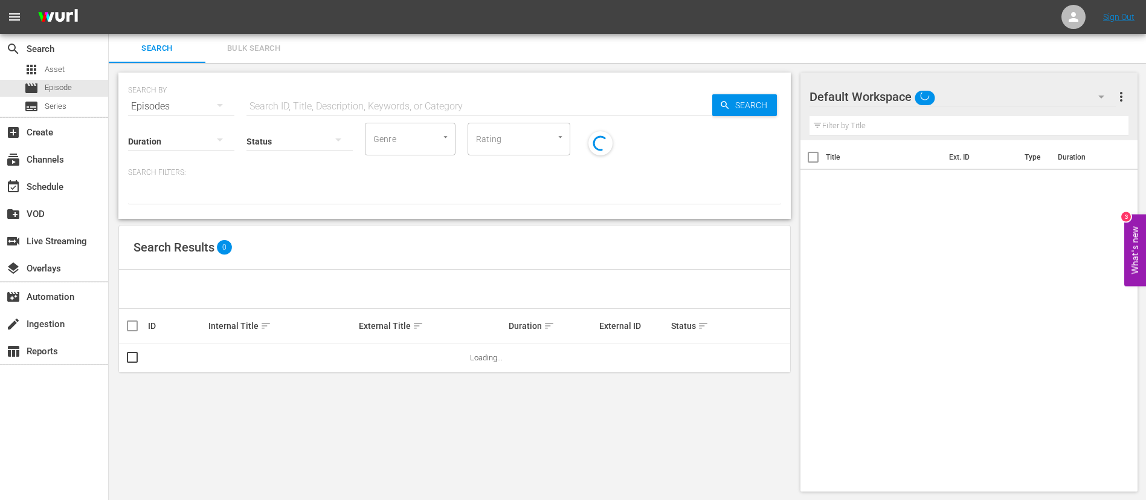
click at [260, 40] on button "Bulk Search" at bounding box center [253, 48] width 97 height 29
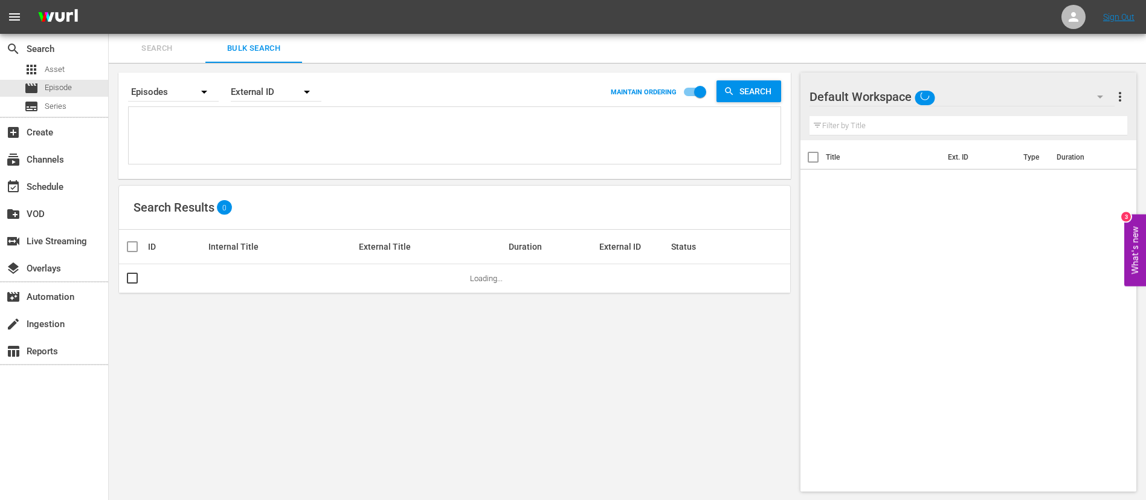
click at [250, 147] on textarea at bounding box center [456, 137] width 649 height 55
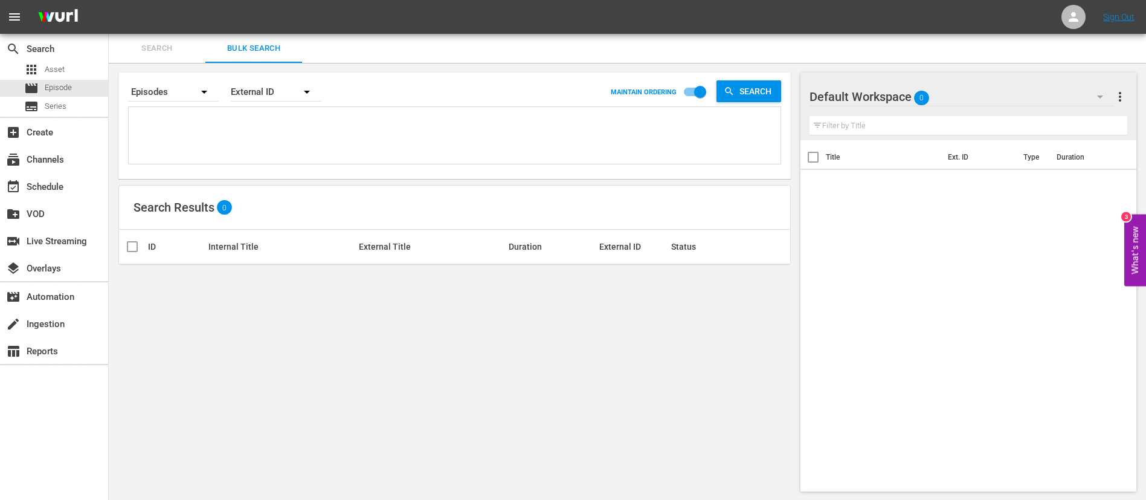
paste textarea "140190_ENG 66275_ENG 66287_ENG 19718_ENG 30123_ENG"
type textarea "140190_ENG 66275_ENG 66287_ENG 19718_ENG 30123_ENG"
click at [92, 69] on div "apps Asset" at bounding box center [54, 69] width 108 height 17
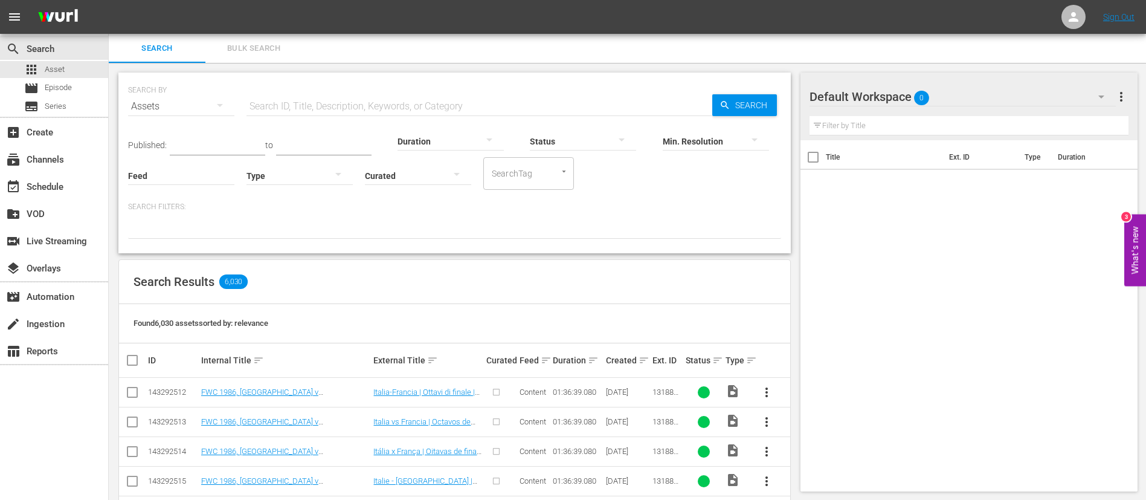
click at [254, 48] on span "Bulk Search" at bounding box center [254, 49] width 82 height 14
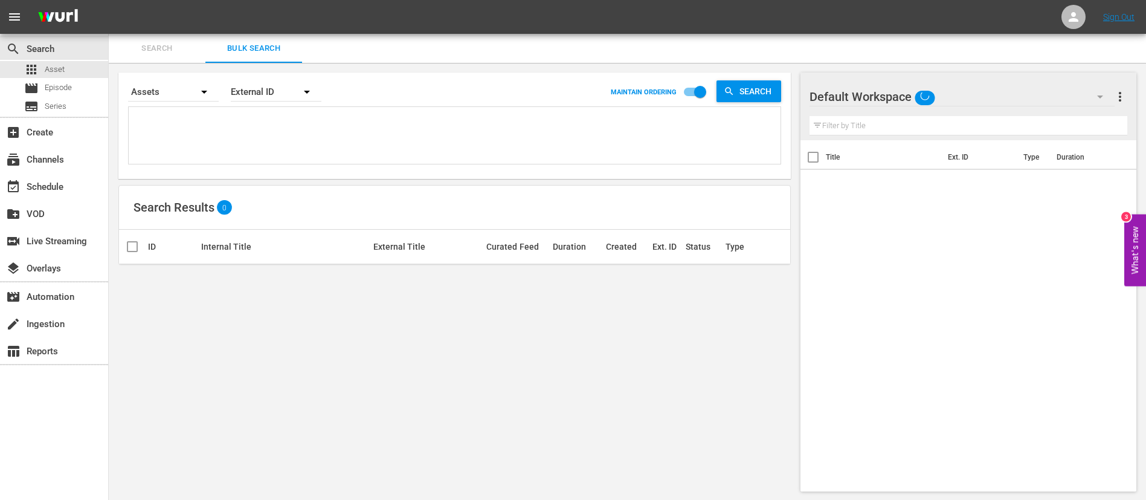
click at [198, 136] on textarea at bounding box center [456, 137] width 649 height 55
paste textarea "140190_ENG 66275_ENG 66287_ENG 19718_ENG 30123_ENG"
type textarea "140190_ENG 66275_ENG 66287_ENG 19718_ENG 30123_ENG"
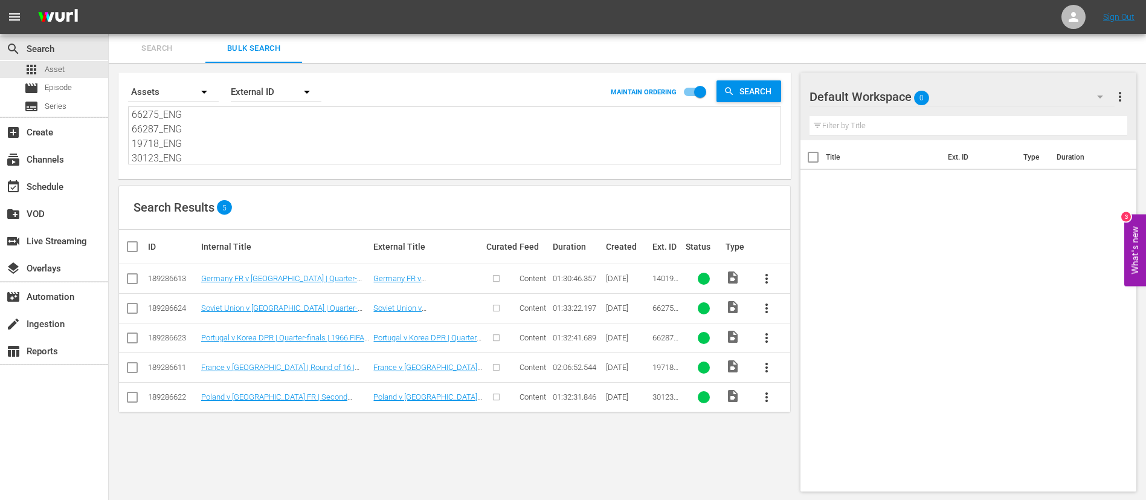
type textarea "140190_ENG 66275_ENG 66287_ENG 19718_ENG 30123_ENG"
click at [134, 241] on input "checkbox" at bounding box center [137, 246] width 24 height 15
checkbox input "true"
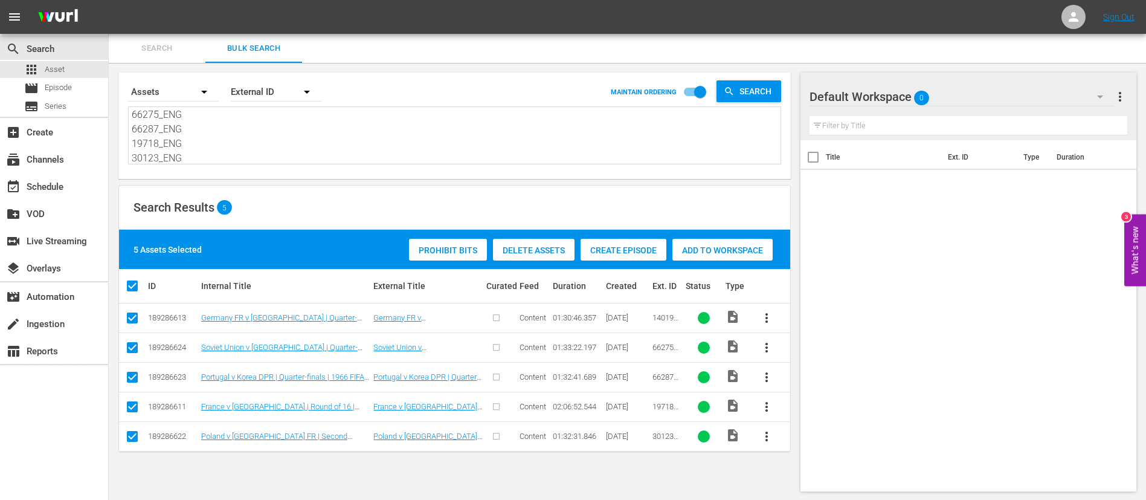
checkbox input "true"
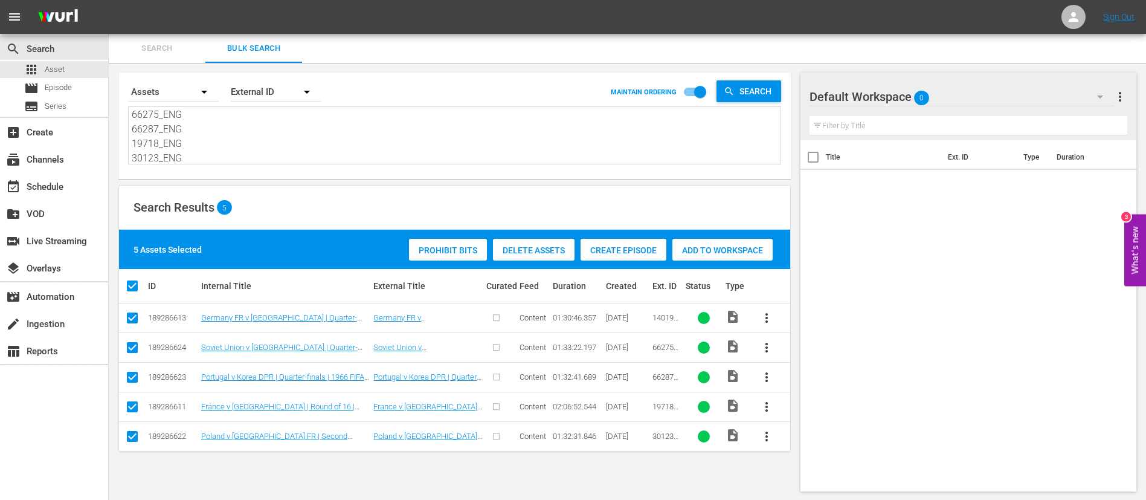
click at [629, 245] on span "Create Episode" at bounding box center [624, 250] width 86 height 10
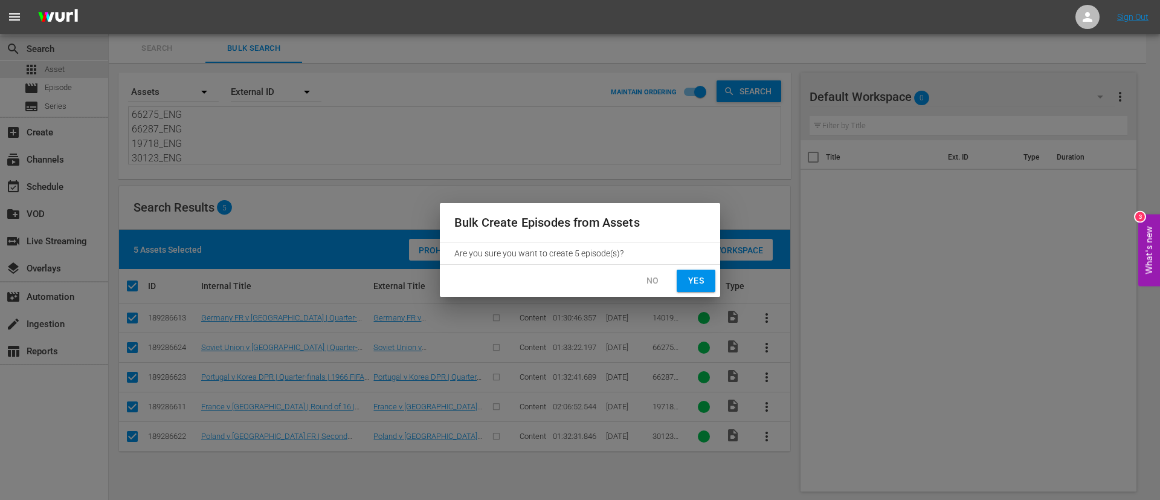
click at [683, 281] on button "Yes" at bounding box center [696, 281] width 39 height 22
checkbox input "false"
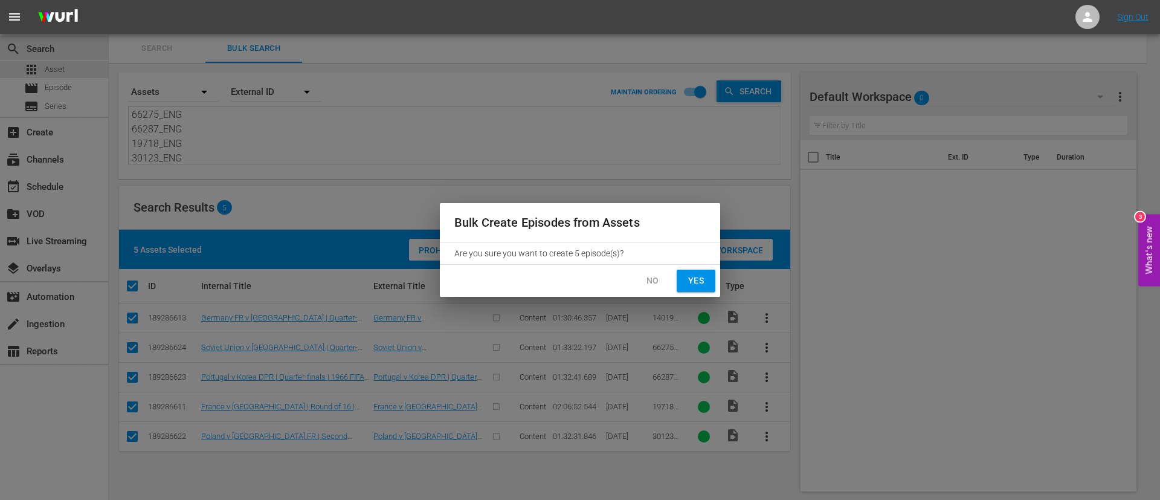
checkbox input "false"
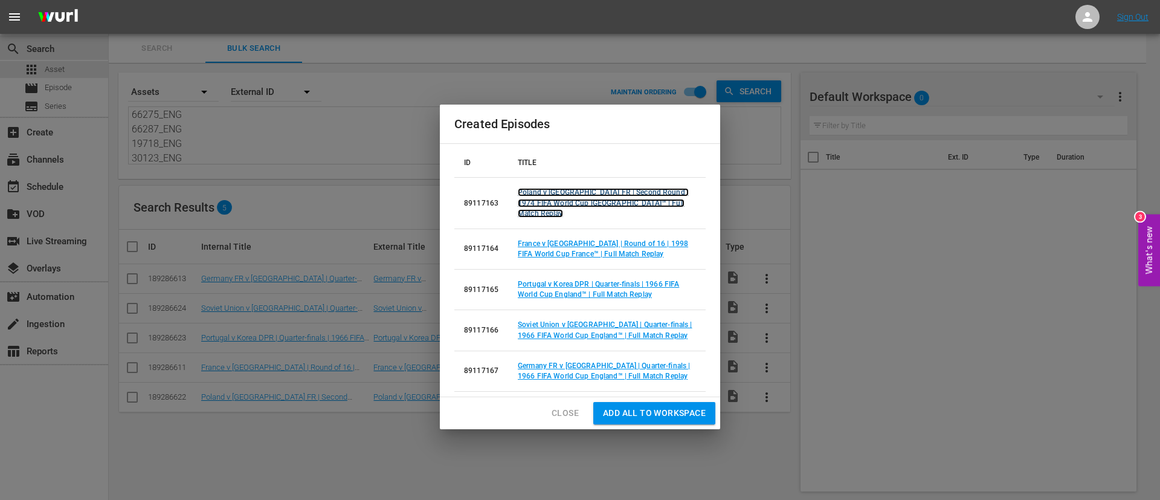
click at [572, 201] on link "Poland v [GEOGRAPHIC_DATA] FR | Second Round | 1974 FIFA World Cup [GEOGRAPHIC_…" at bounding box center [603, 202] width 171 height 29
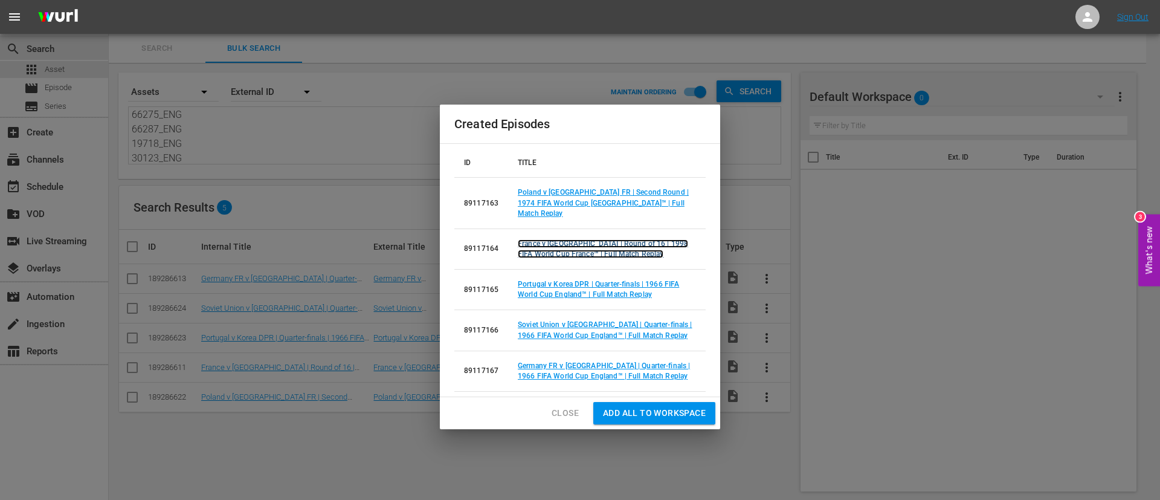
click at [574, 244] on link "France v Paraguay | Round of 16 | 1998 FIFA World Cup France™ | Full Match Repl…" at bounding box center [603, 248] width 170 height 19
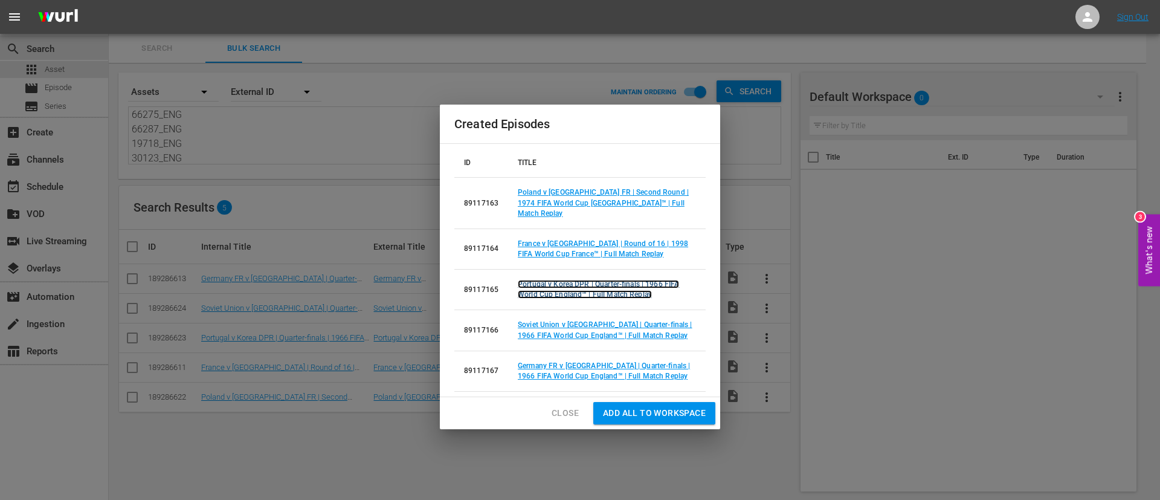
click at [574, 280] on link "Portugal v Korea DPR | Quarter-finals | 1966 FIFA World Cup England™ | Full Mat…" at bounding box center [598, 289] width 161 height 19
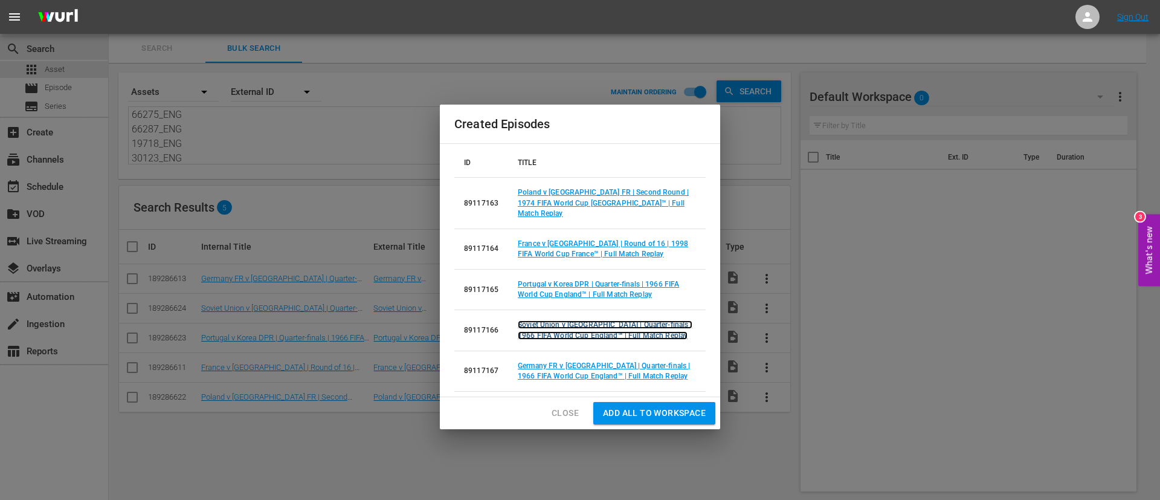
click at [574, 323] on link "Soviet Union v Hungary | Quarter-finals | 1966 FIFA World Cup England™ | Full M…" at bounding box center [605, 329] width 175 height 19
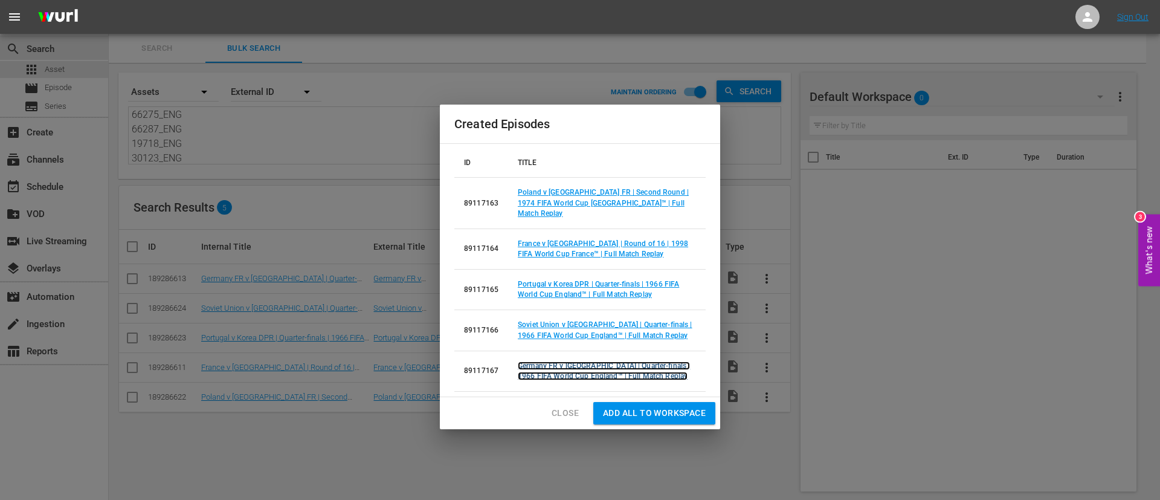
click at [575, 364] on link "Germany FR v Uruguay | Quarter-finals | 1966 FIFA World Cup England™ | Full Mat…" at bounding box center [604, 370] width 172 height 19
click at [569, 410] on span "Close" at bounding box center [565, 413] width 27 height 15
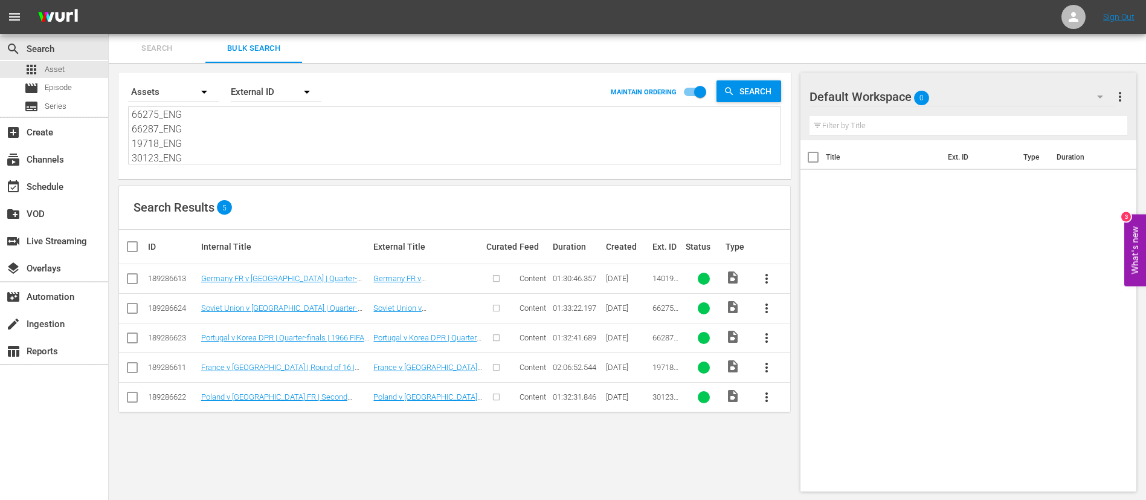
click at [213, 144] on textarea "140190_ENG 66275_ENG 66287_ENG 19718_ENG 30123_ENG" at bounding box center [456, 136] width 649 height 55
paste textarea "6_pbfoHCgkKDwOONgL5s2g_FR 137487_FR 64220_FR 64454_FR 64325_FR"
type textarea "6_pbfoHCgkKDwOONgL5s2g_FR 137487_FR 64220_FR 64454_FR 64325_FR"
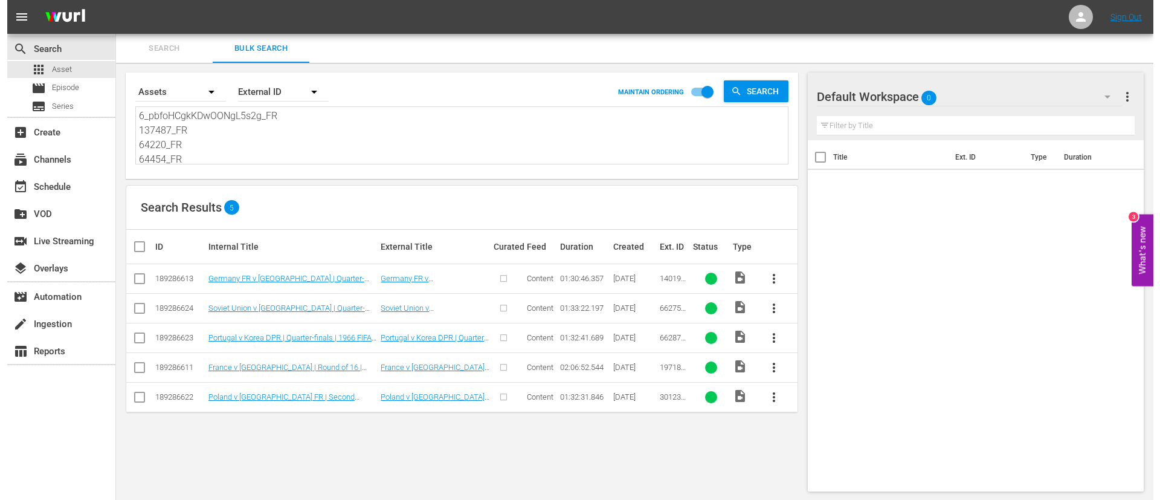
scroll to position [16, 0]
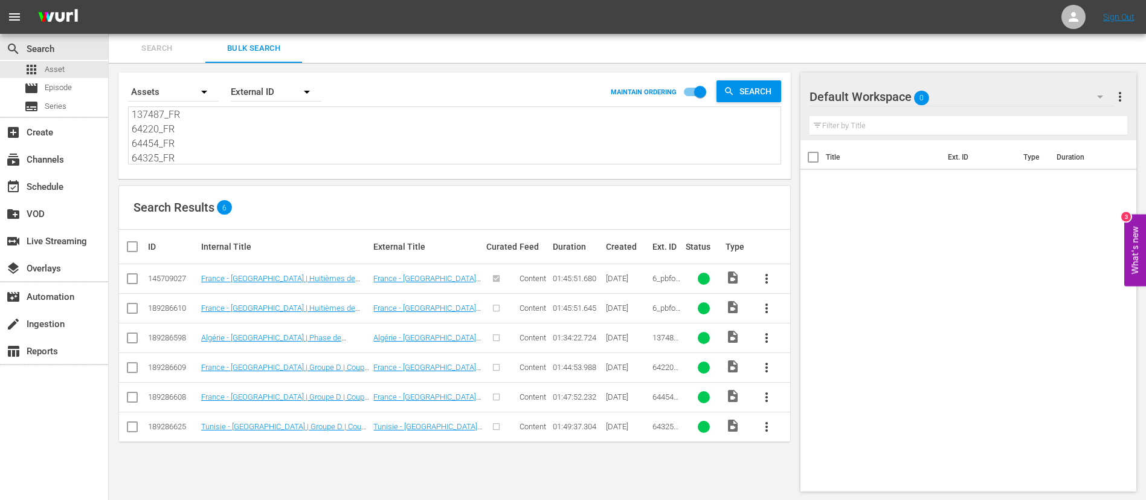
type textarea "6_pbfoHCgkKDwOONgL5s2g_FR 137487_FR 64220_FR 64454_FR 64325_FR"
click at [134, 242] on input "checkbox" at bounding box center [137, 246] width 24 height 15
checkbox input "true"
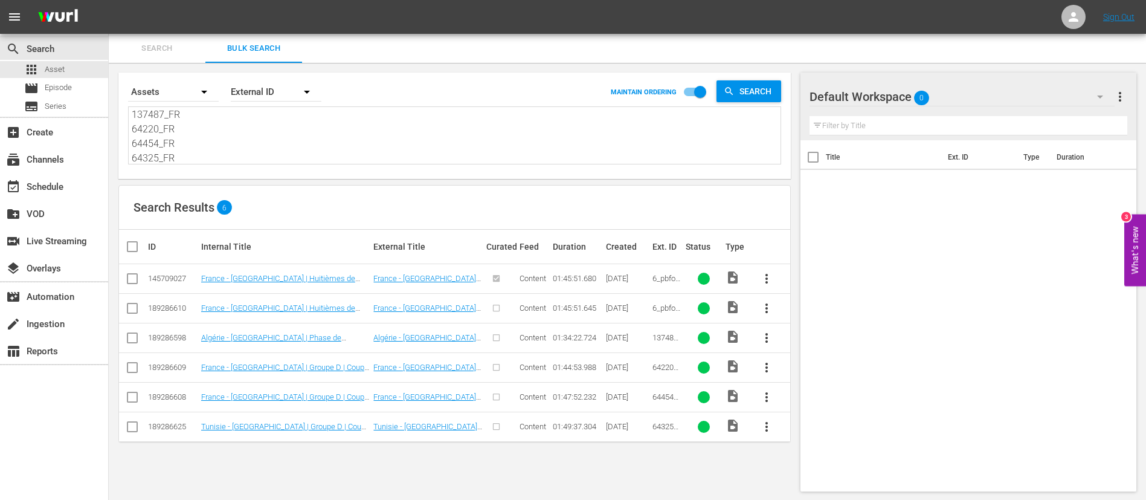
checkbox input "true"
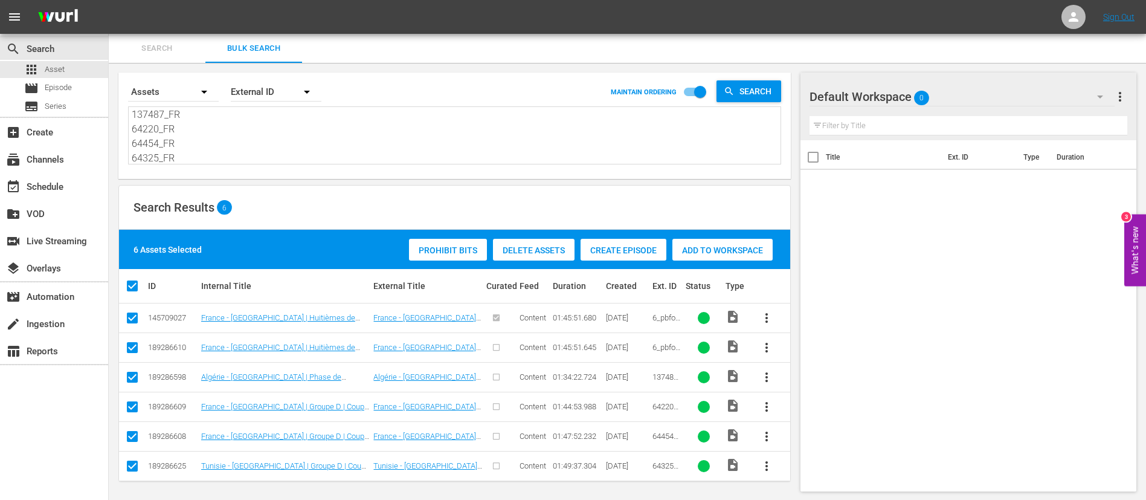
click at [610, 245] on span "Create Episode" at bounding box center [624, 250] width 86 height 10
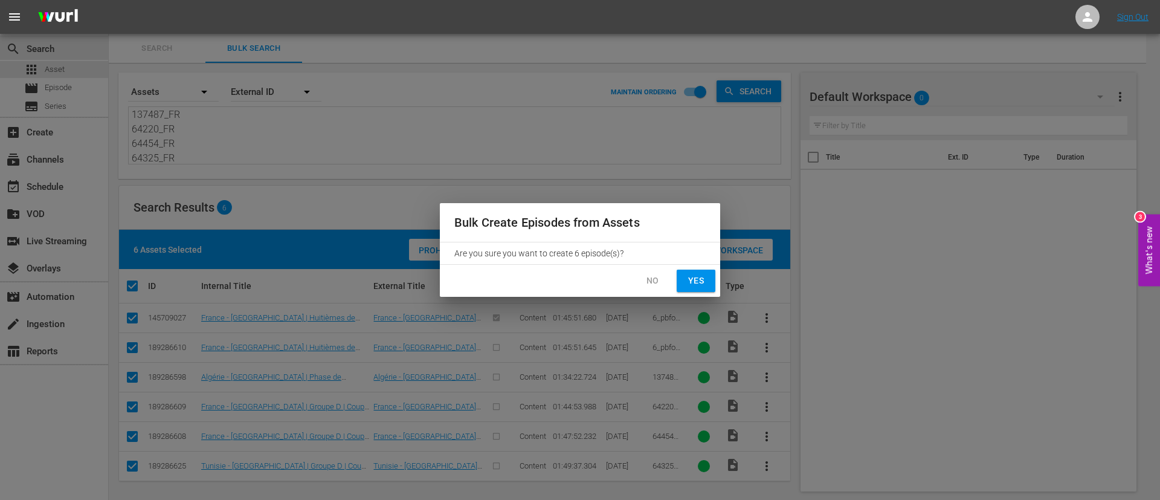
click at [711, 280] on button "Yes" at bounding box center [696, 281] width 39 height 22
checkbox input "false"
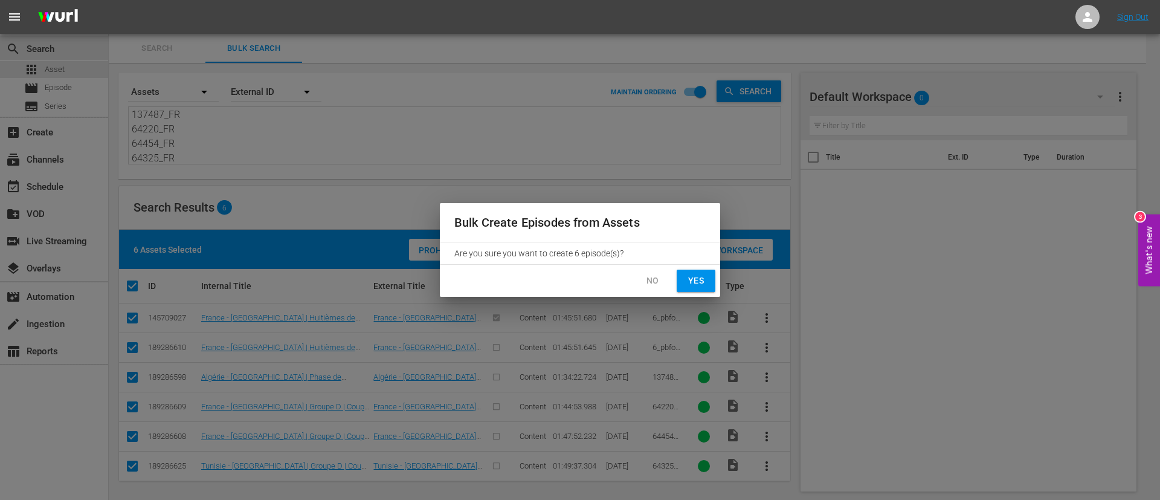
checkbox input "false"
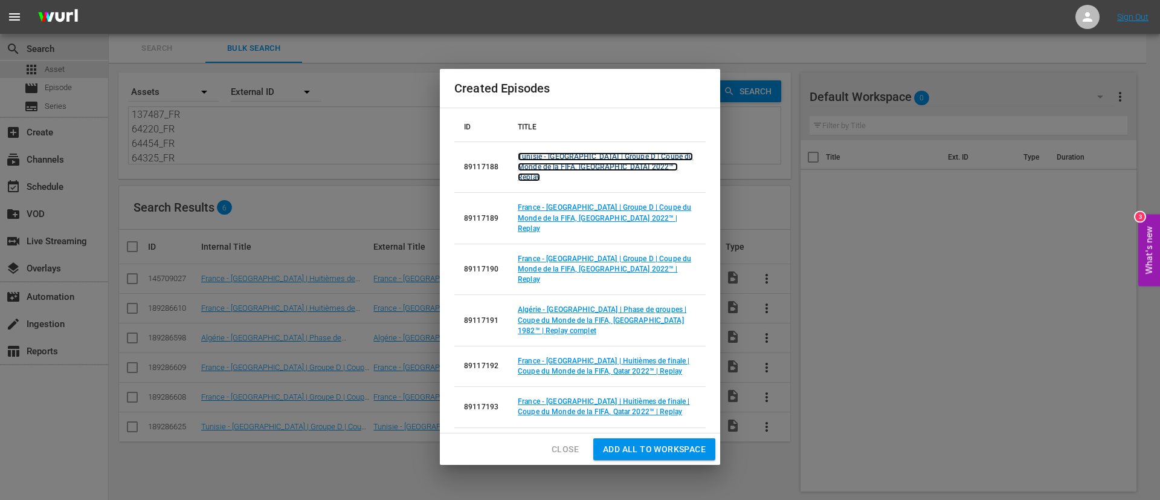
click at [567, 179] on link "Tunisie - France | Groupe D | Coupe du Monde de la FIFA, Qatar 2022™ | Replay" at bounding box center [605, 166] width 175 height 29
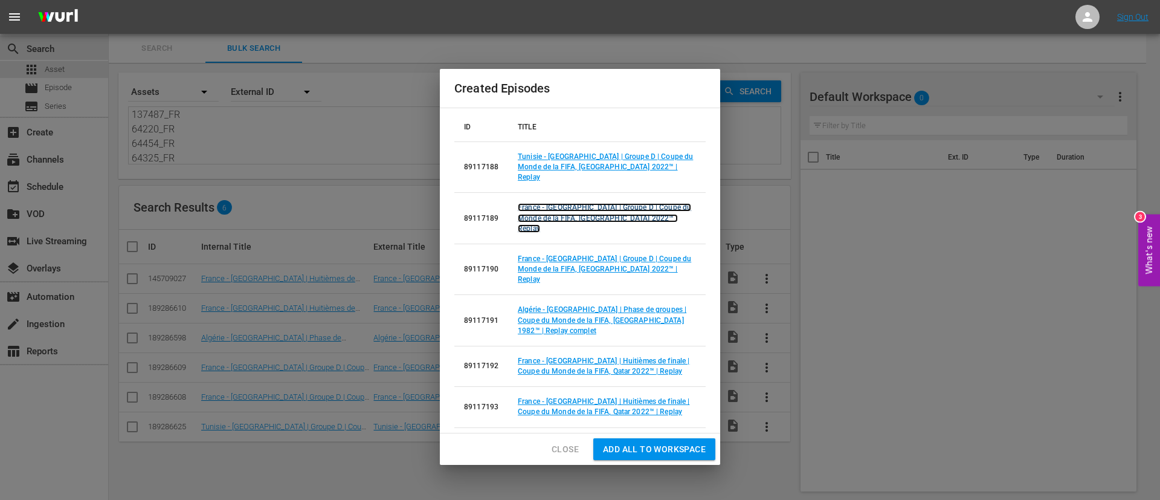
click at [569, 226] on link "France - Australie | Groupe D | Coupe du Monde de la FIFA, Qatar 2022™ | Replay" at bounding box center [604, 217] width 173 height 29
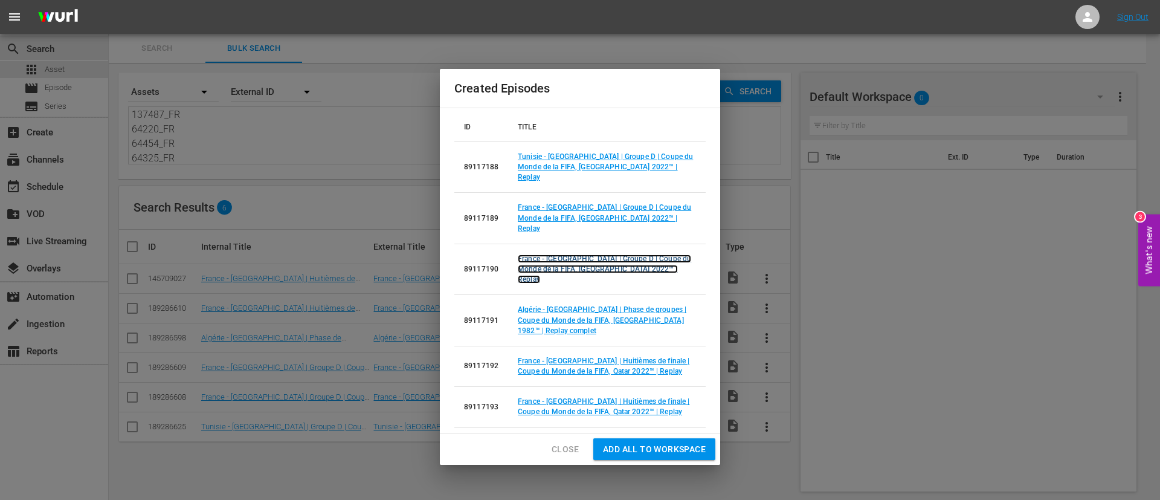
click at [567, 258] on link "France - Danemark | Groupe D | Coupe du Monde de la FIFA, Qatar 2022™ | Replay" at bounding box center [604, 268] width 173 height 29
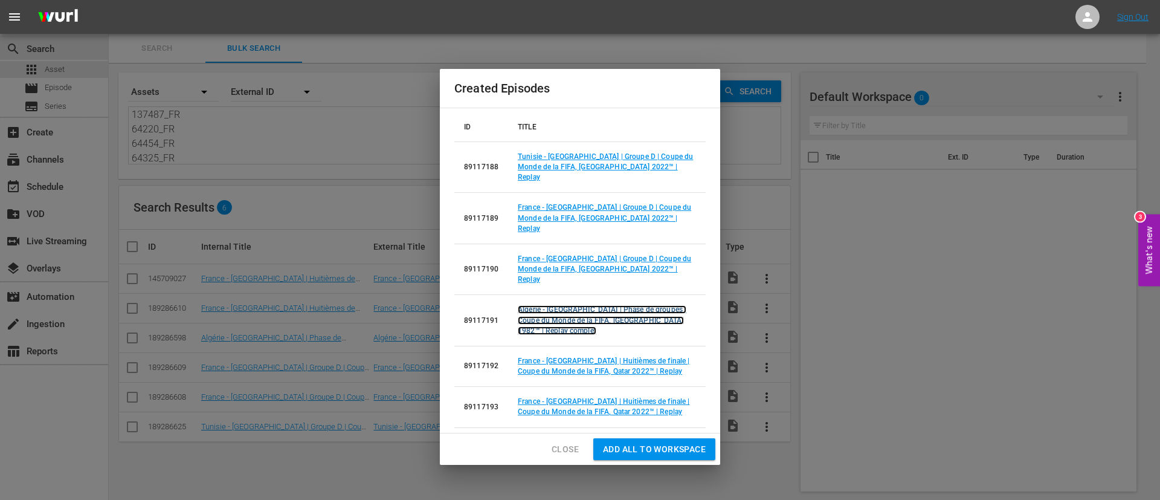
click at [567, 305] on link "Algérie - Autriche | Phase de groupes | Coupe du Monde de la FIFA, Espagne 1982…" at bounding box center [602, 319] width 169 height 29
click at [601, 346] on td "France - Pologne | Huitièmes de finale | Coupe du Monde de la FIFA, Qatar 2022™…" at bounding box center [607, 366] width 198 height 40
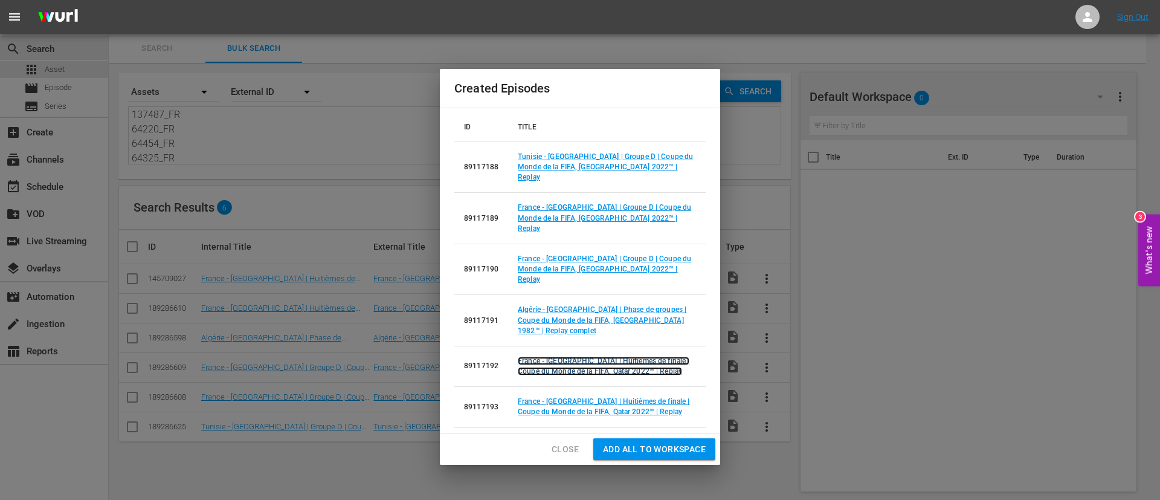
click at [618, 357] on link "France - Pologne | Huitièmes de finale | Coupe du Monde de la FIFA, Qatar 2022™…" at bounding box center [604, 366] width 172 height 19
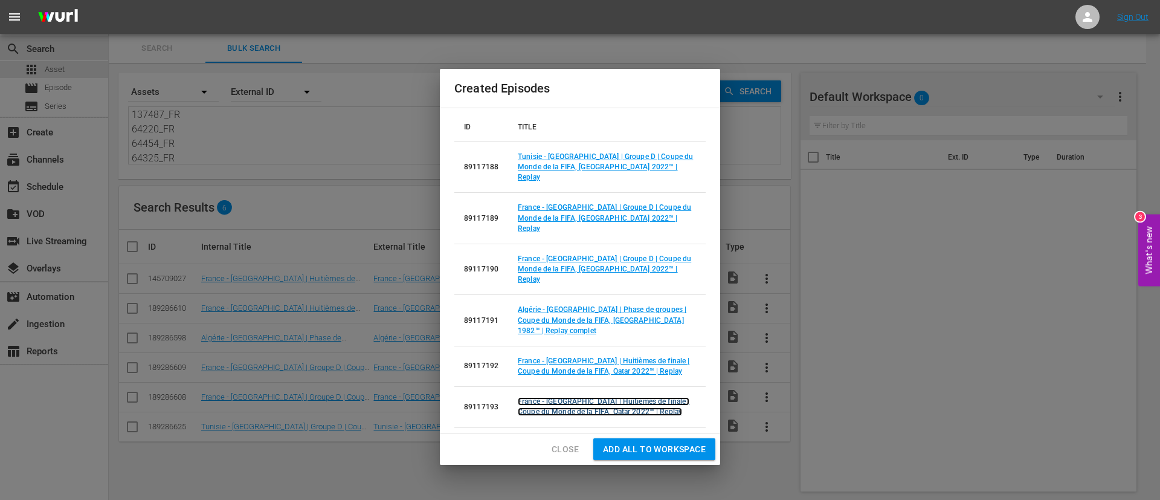
click at [617, 397] on link "France - Pologne | Huitièmes de finale | Coupe du Monde de la FIFA, Qatar 2022™…" at bounding box center [604, 406] width 172 height 19
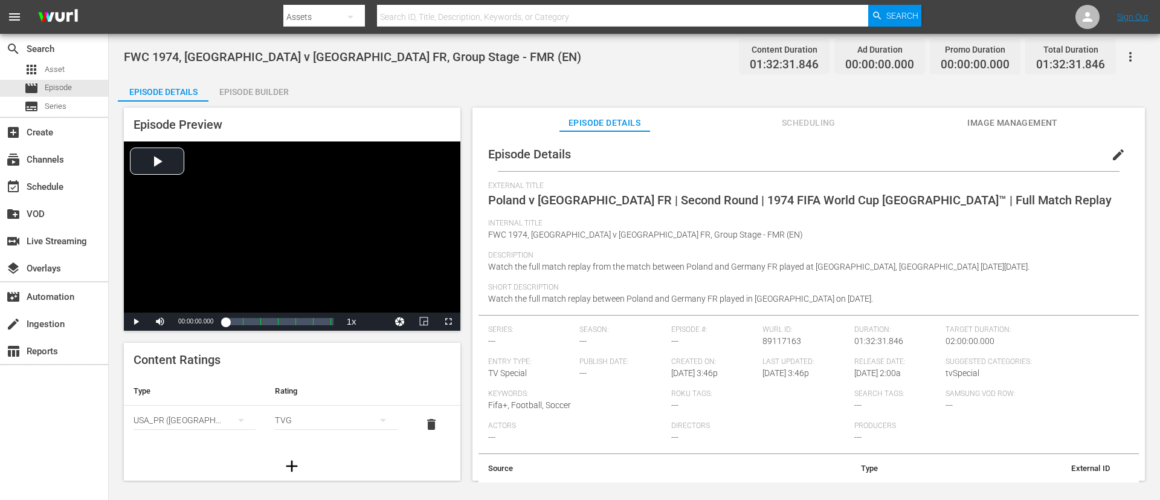
click at [773, 165] on button "edit" at bounding box center [1118, 154] width 29 height 29
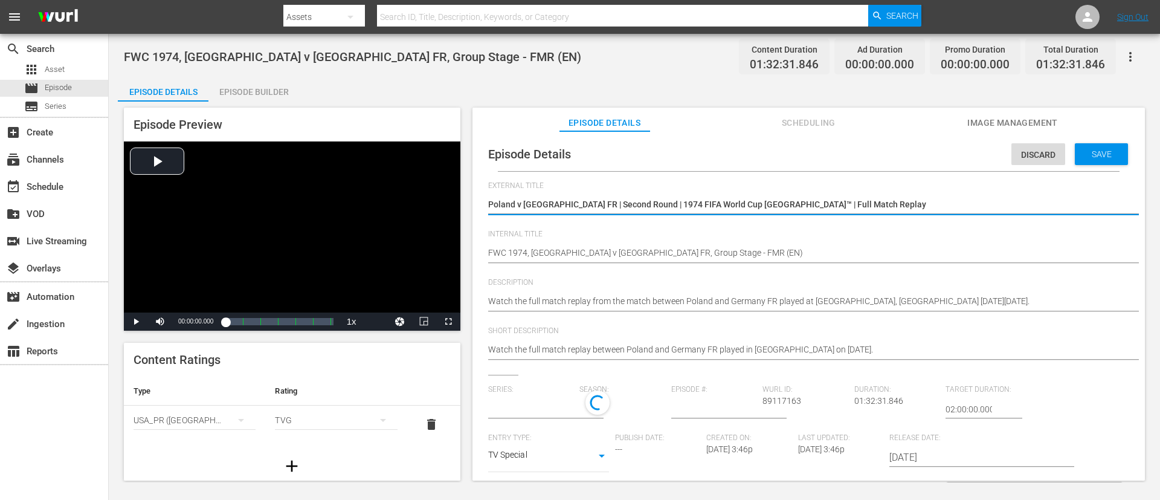
type input "No Series"
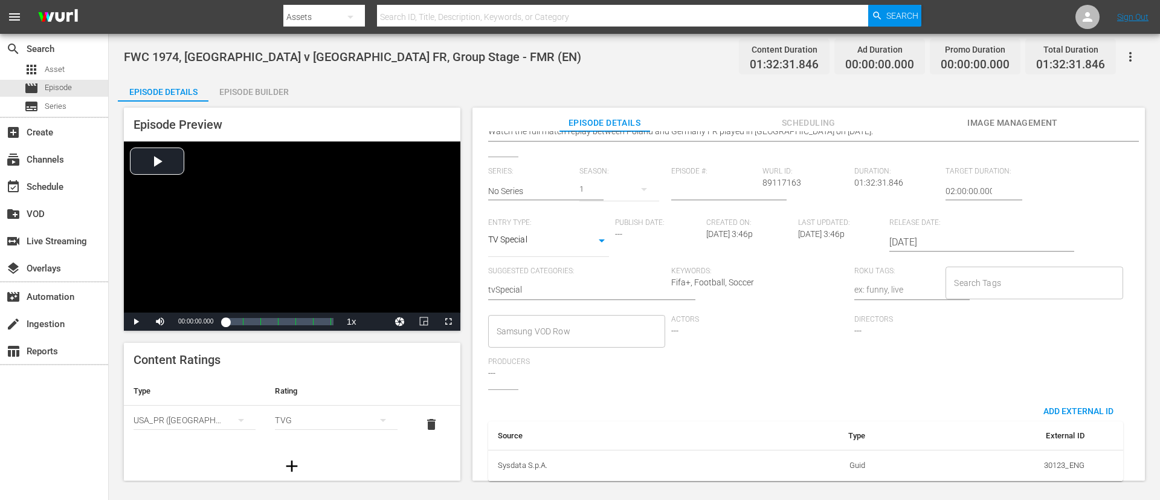
scroll to position [237, 0]
click at [773, 262] on div "Search Tags" at bounding box center [1034, 278] width 177 height 33
type input "f"
click at [773, 309] on li "TYPE_Full Match Replay" at bounding box center [1028, 317] width 175 height 20
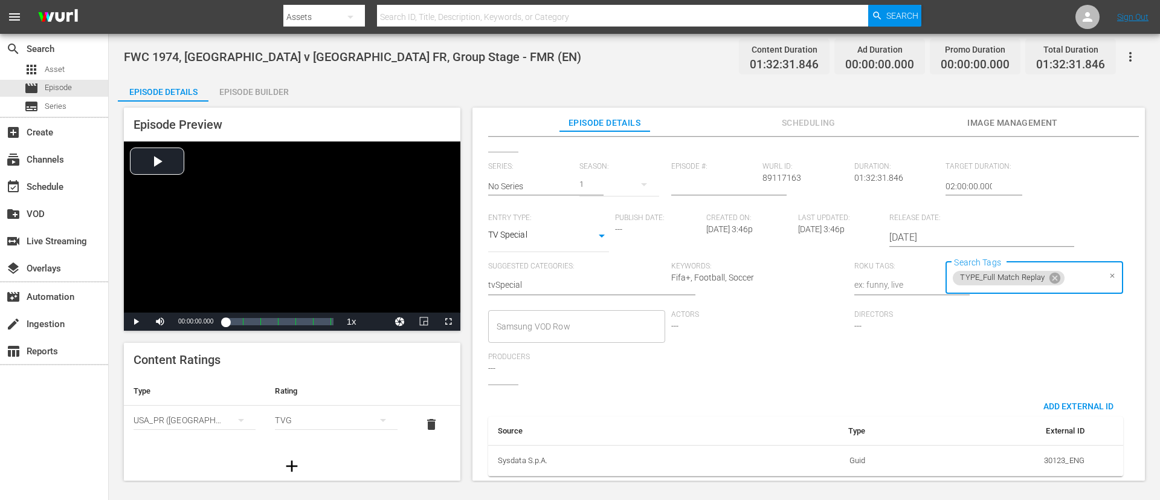
type input "c"
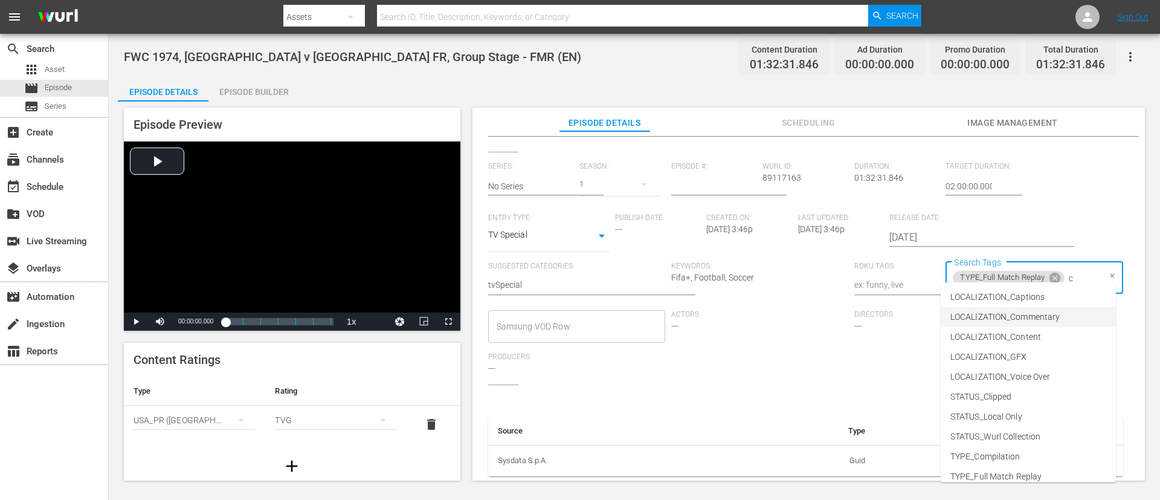
click at [773, 309] on li "LOCALIZATION_Commentary" at bounding box center [1028, 317] width 175 height 20
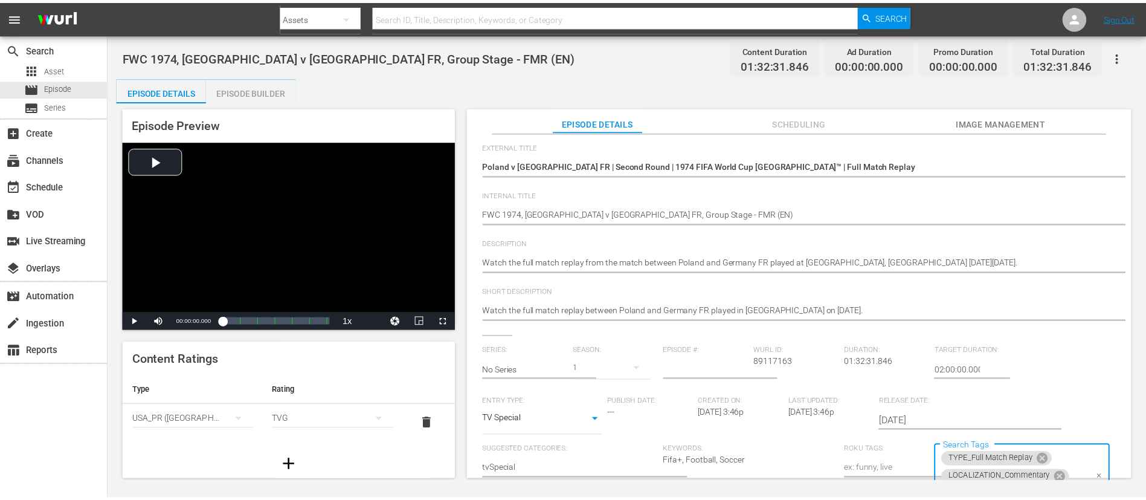
scroll to position [0, 0]
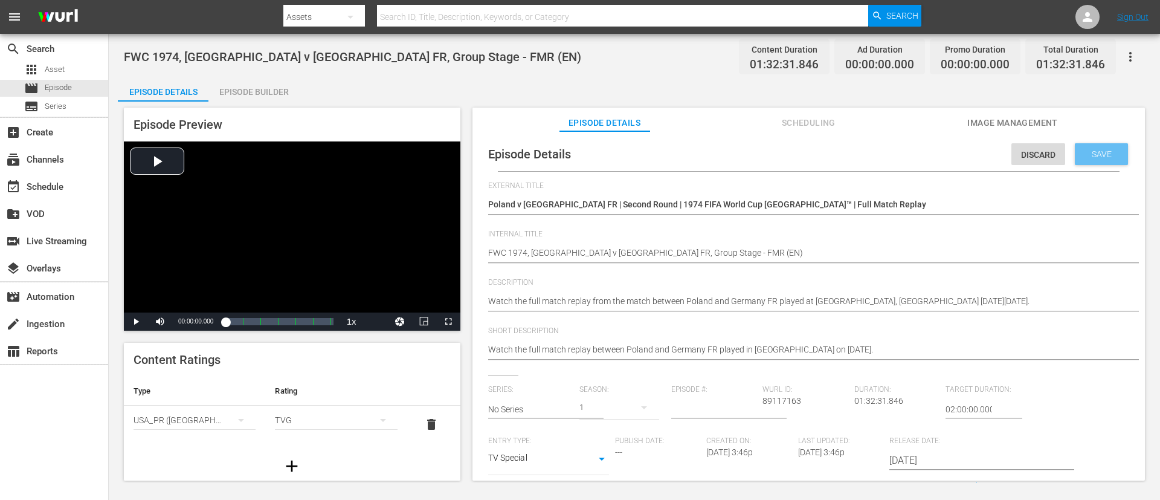
click at [773, 152] on span "Save" at bounding box center [1101, 154] width 39 height 10
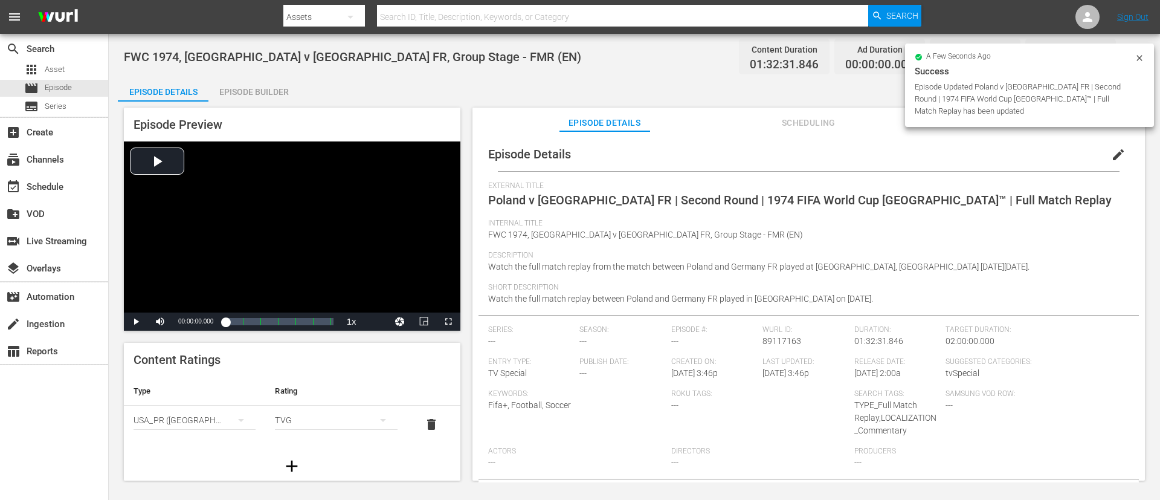
drag, startPoint x: 260, startPoint y: 86, endPoint x: 265, endPoint y: 91, distance: 6.8
click at [260, 87] on div "Episode Builder" at bounding box center [253, 91] width 91 height 29
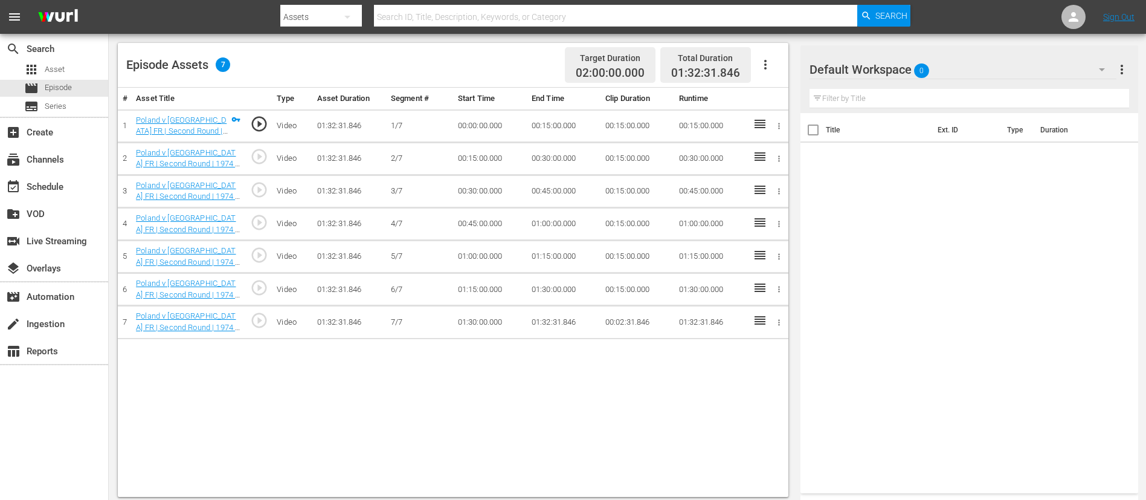
scroll to position [315, 0]
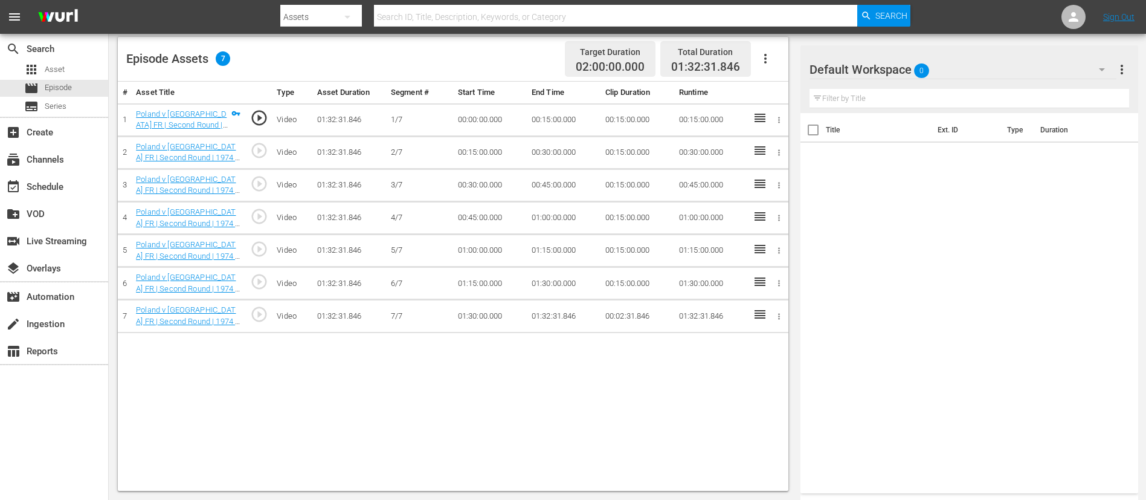
click at [761, 60] on icon "button" at bounding box center [765, 58] width 15 height 15
click at [773, 63] on div "Fill with Ads" at bounding box center [802, 63] width 82 height 29
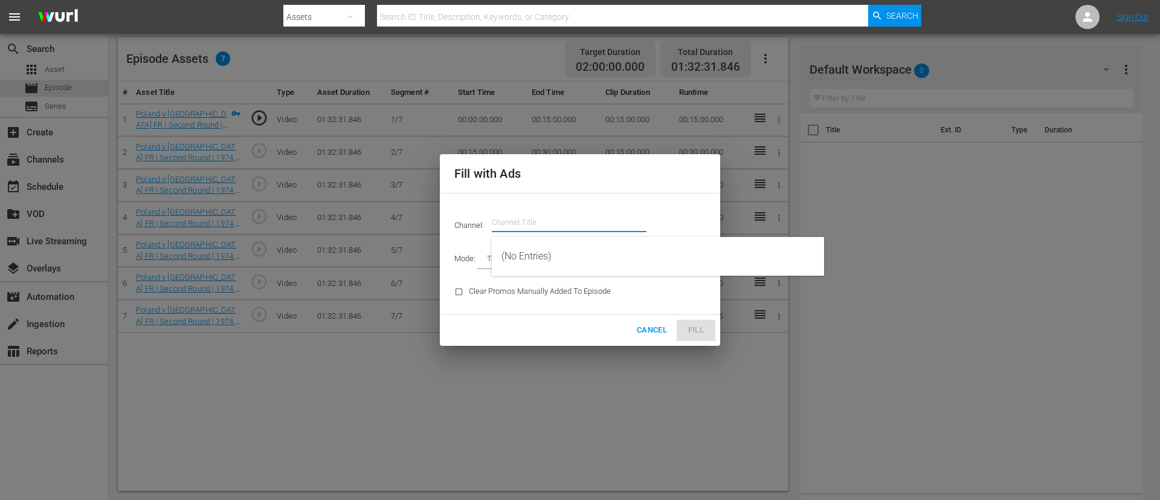
click at [546, 215] on input "text" at bounding box center [569, 222] width 155 height 29
click at [546, 215] on input "c" at bounding box center [569, 222] width 155 height 29
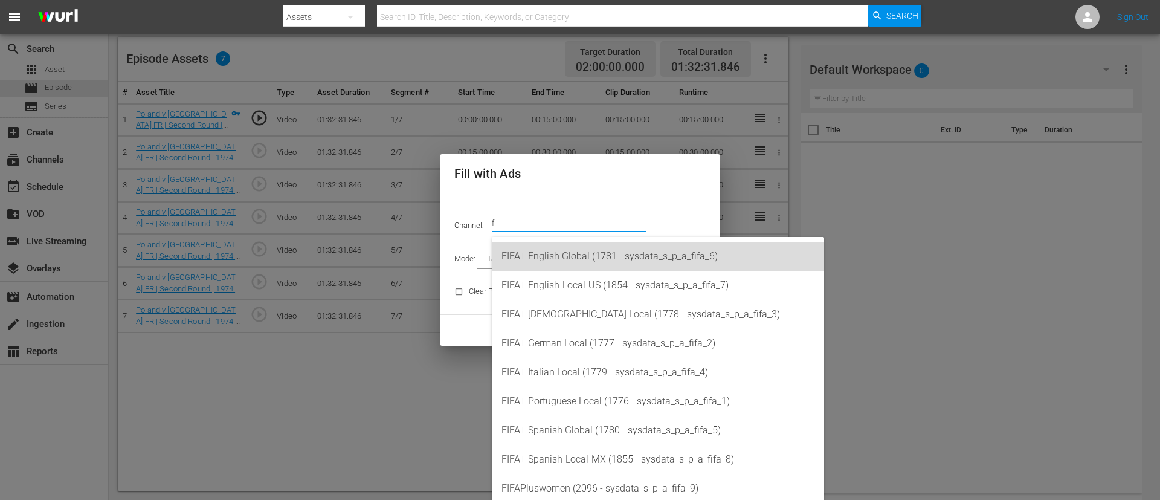
click at [563, 254] on div "FIFA+ English Global (1781 - sysdata_s_p_a_fifa_6)" at bounding box center [658, 256] width 313 height 29
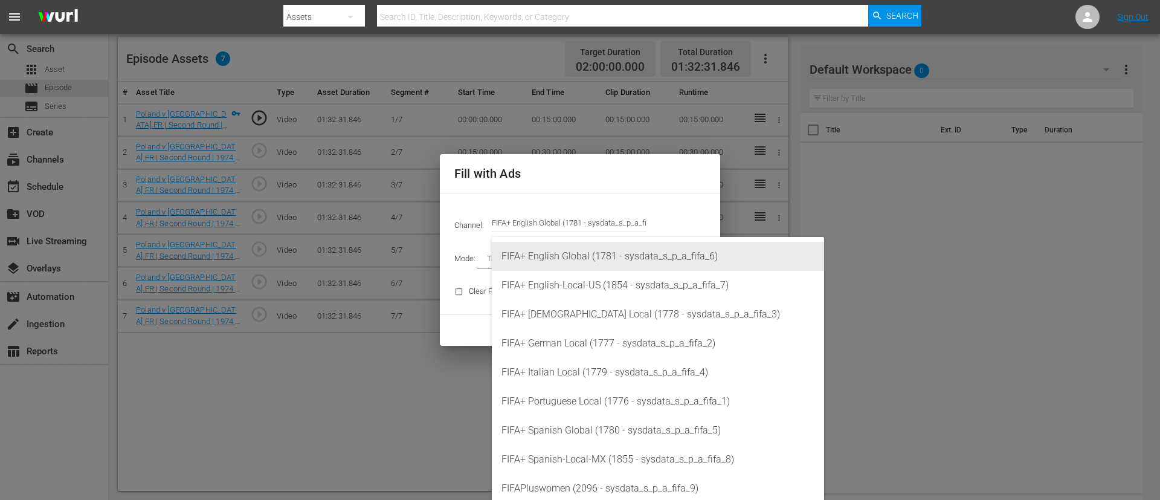
type input "FIFA+ English Global (1781)"
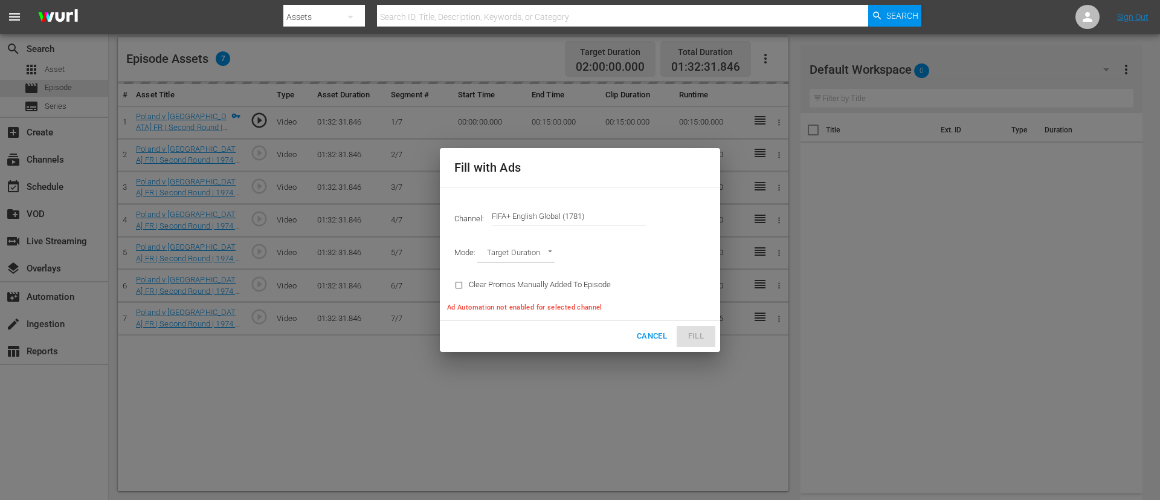
type input "AD_BREAK_DURATION"
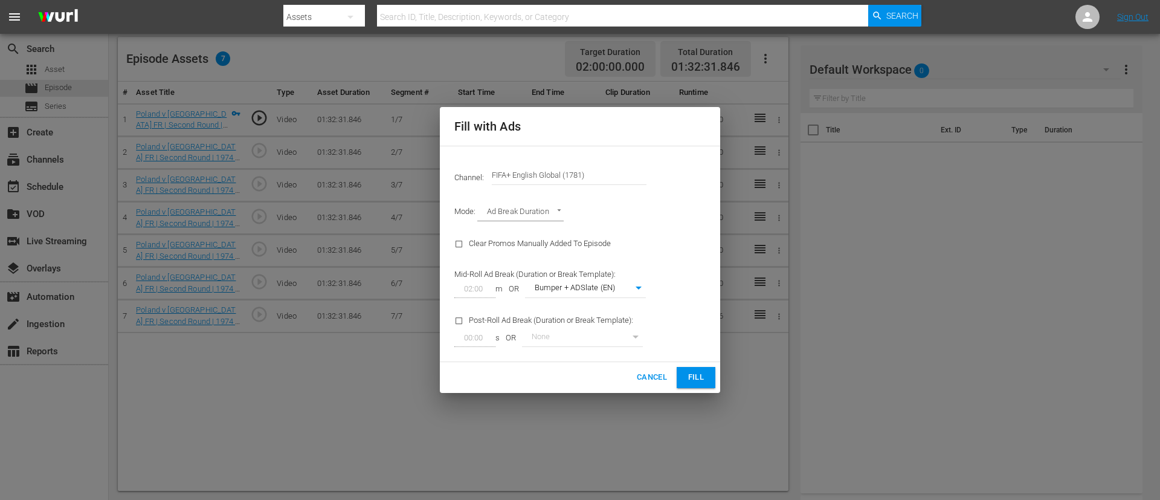
click at [681, 332] on button "Fill" at bounding box center [696, 377] width 39 height 21
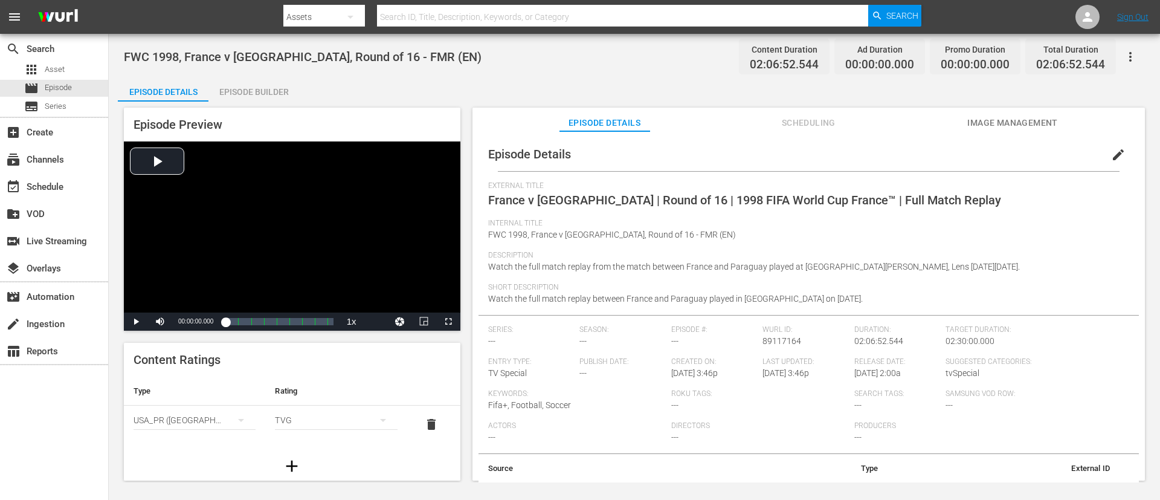
click at [773, 152] on span "edit" at bounding box center [1118, 154] width 15 height 15
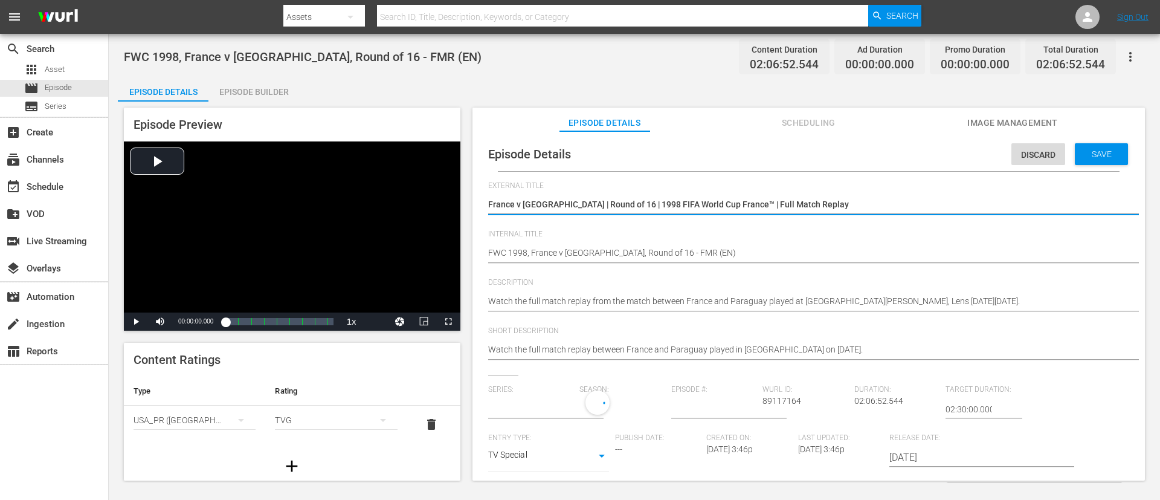
type input "No Series"
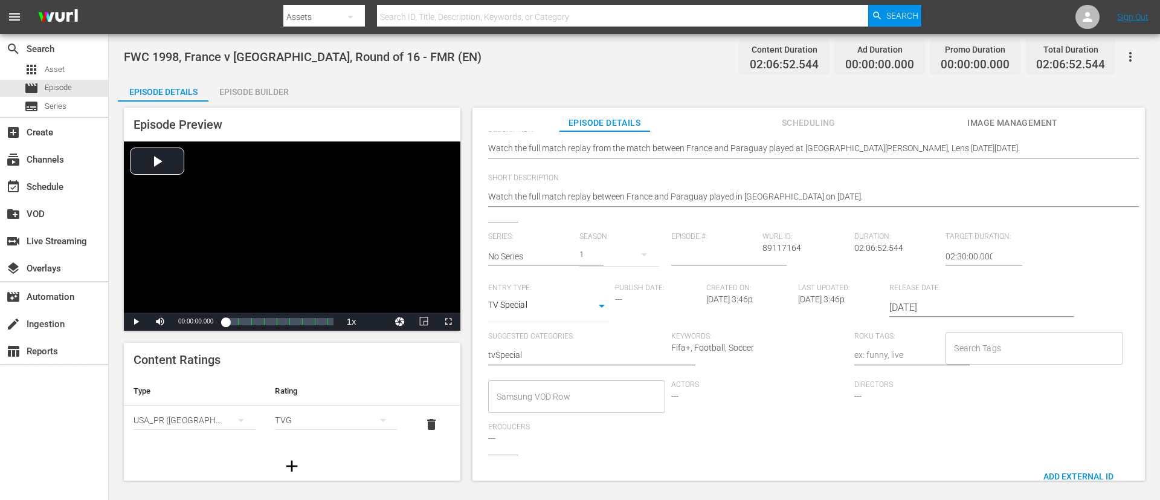
scroll to position [181, 0]
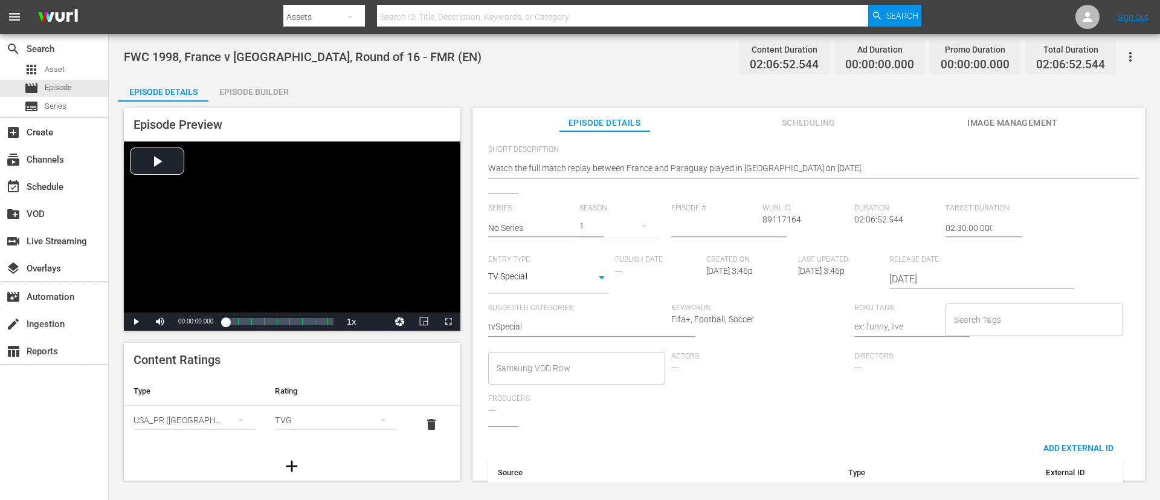
click at [773, 303] on div "Search Tags" at bounding box center [1034, 319] width 177 height 33
click at [773, 319] on input "Search Tags" at bounding box center [1025, 320] width 148 height 22
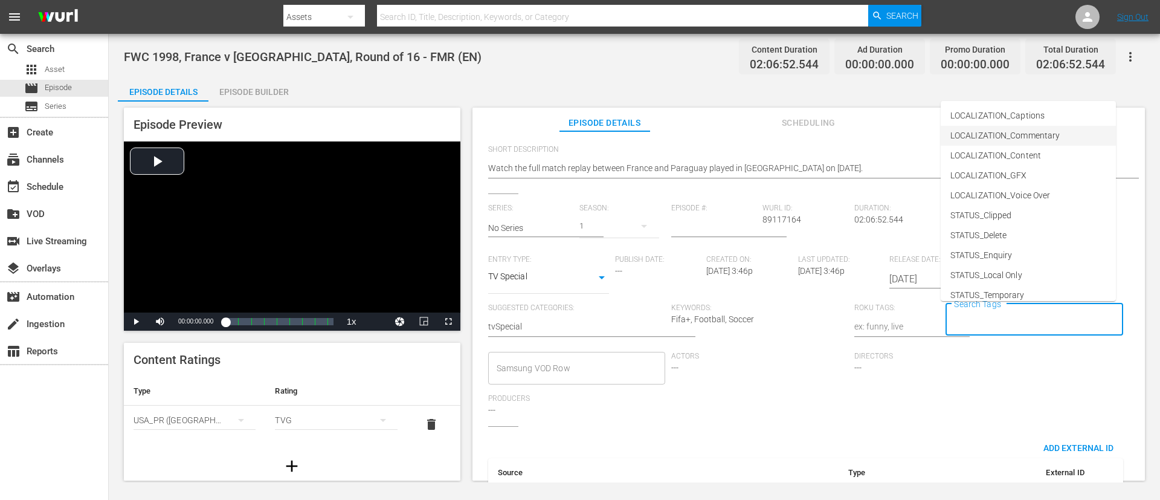
click at [773, 133] on span "LOCALIZATION_Commentary" at bounding box center [1005, 135] width 109 height 13
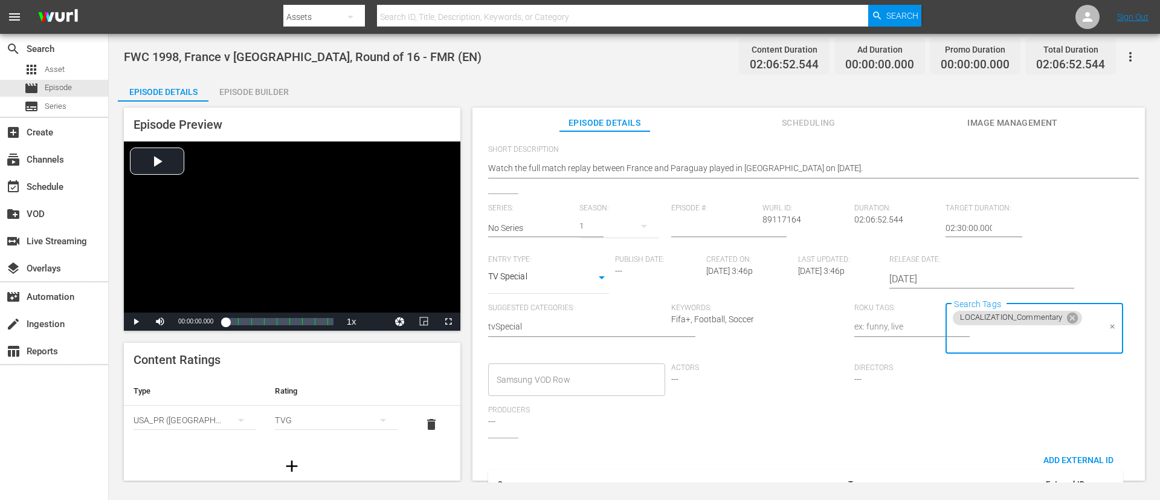
click at [773, 332] on input "Search Tags" at bounding box center [1025, 338] width 148 height 22
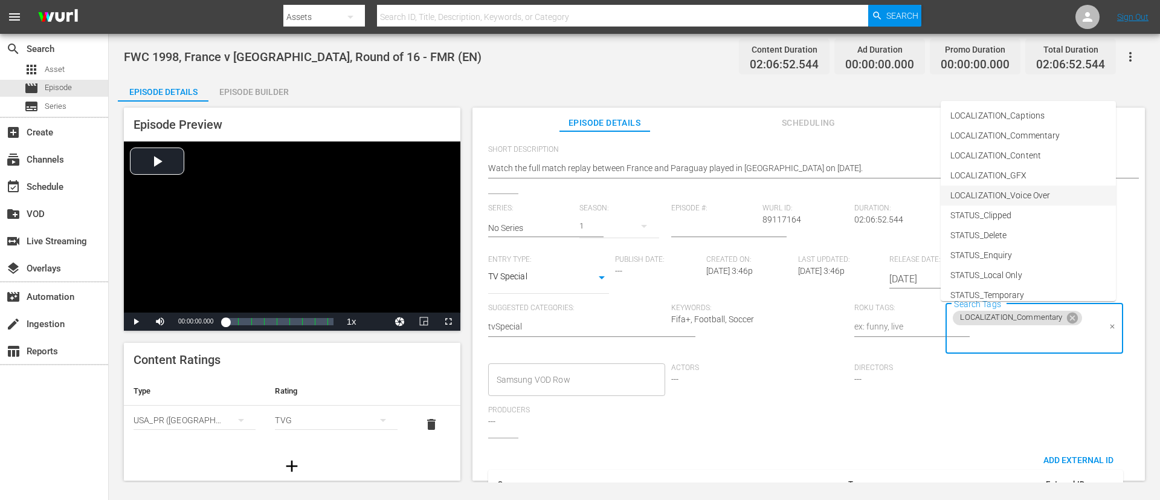
scroll to position [149, 0]
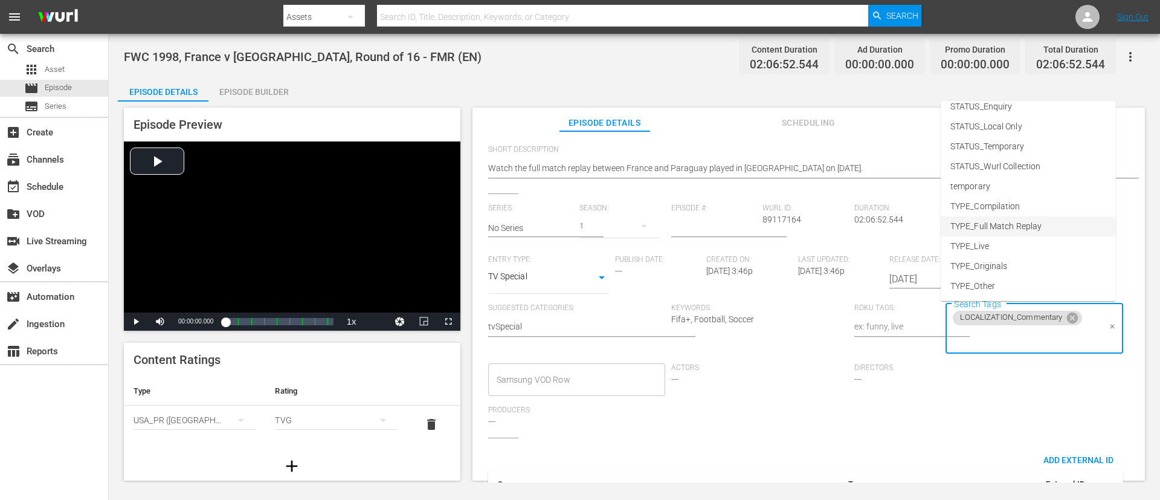
click at [773, 222] on li "TYPE_Full Match Replay" at bounding box center [1028, 226] width 175 height 20
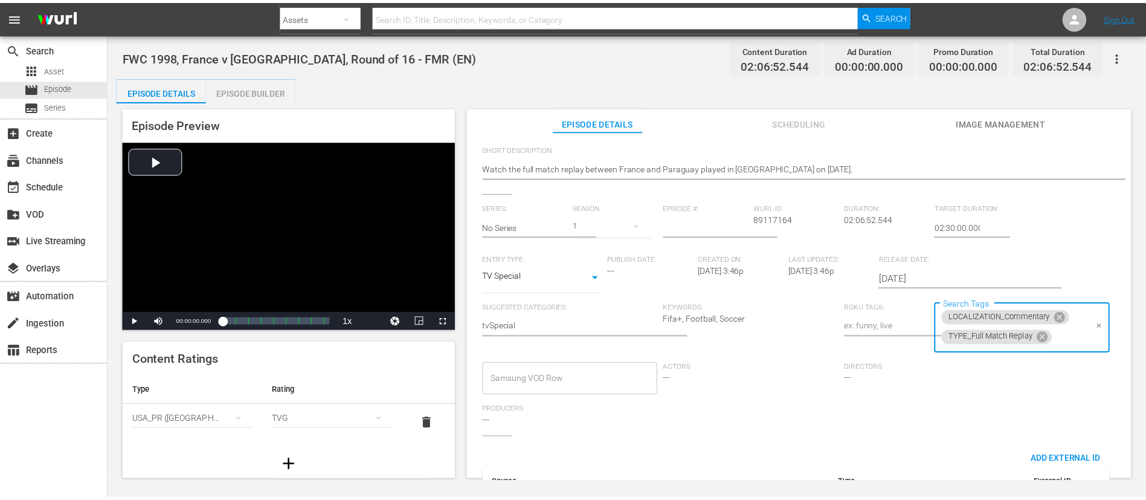
scroll to position [0, 0]
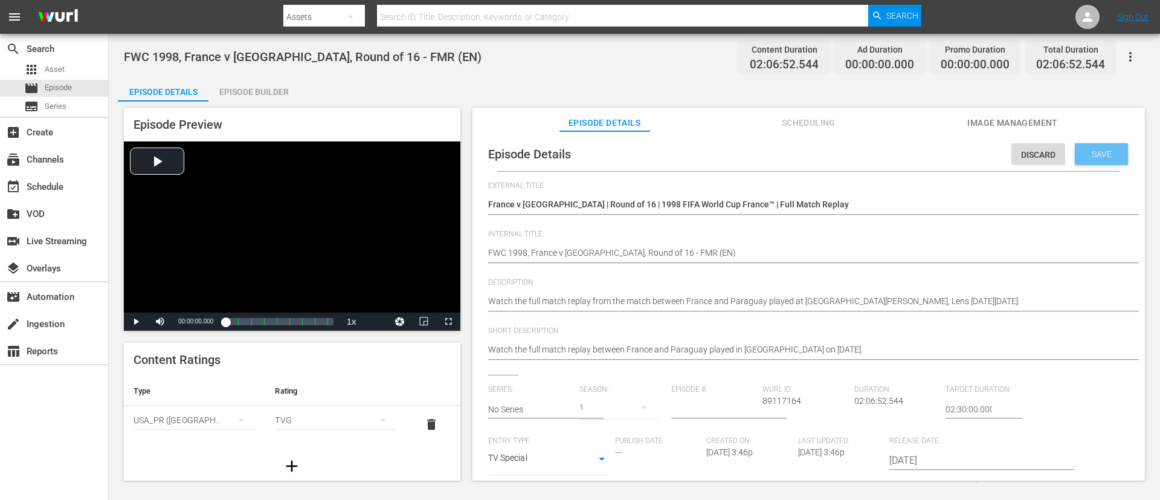
click at [773, 152] on span "Save" at bounding box center [1101, 154] width 39 height 10
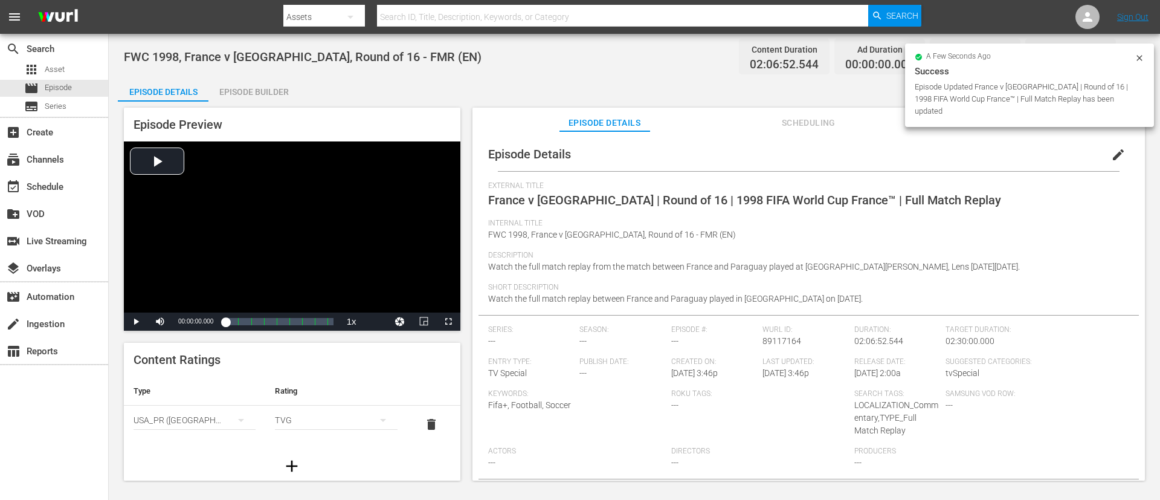
click at [223, 91] on div "Episode Builder" at bounding box center [253, 91] width 91 height 29
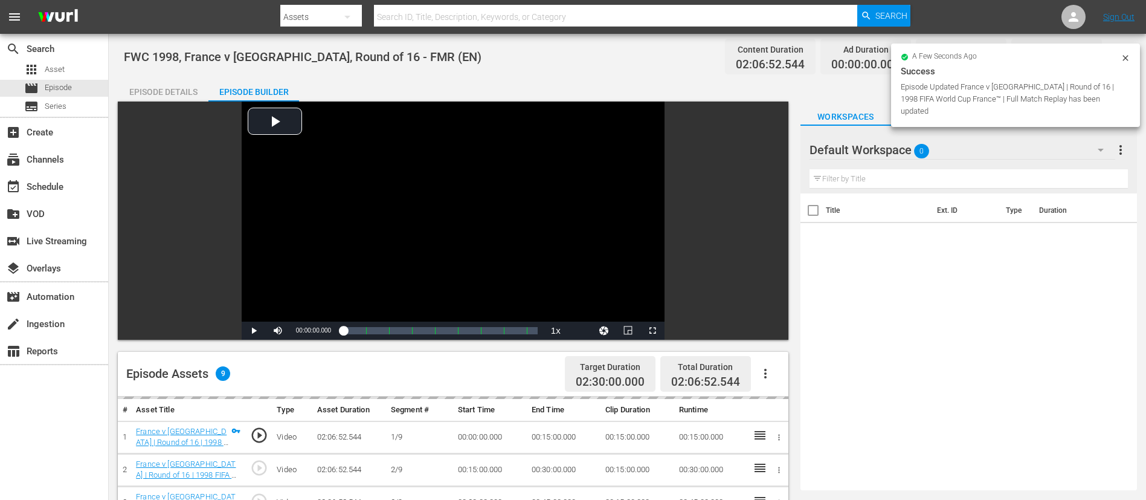
click at [772, 332] on icon "button" at bounding box center [765, 373] width 15 height 15
click at [773, 332] on div "Fill with Ads" at bounding box center [802, 378] width 82 height 29
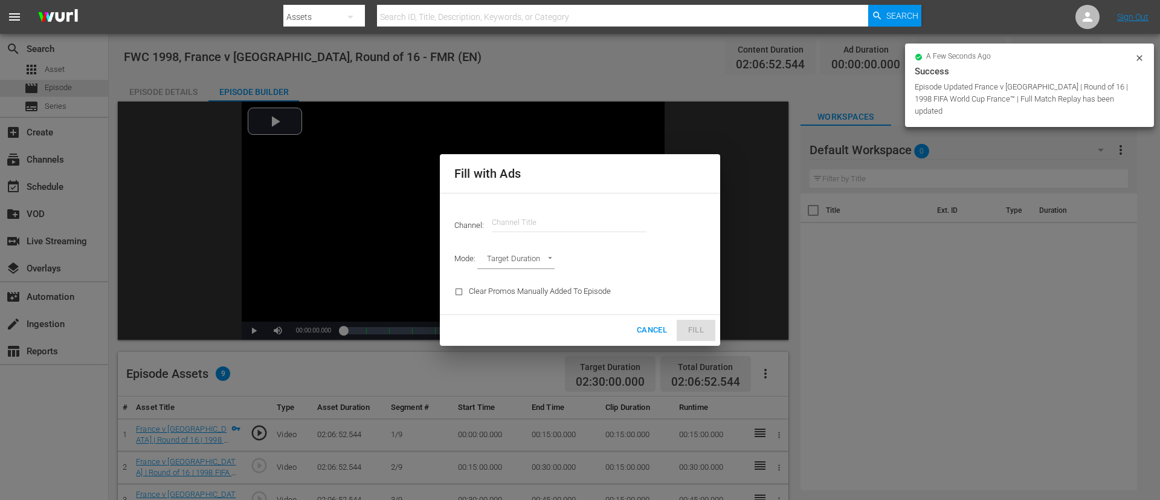
click at [580, 218] on input "text" at bounding box center [569, 222] width 155 height 29
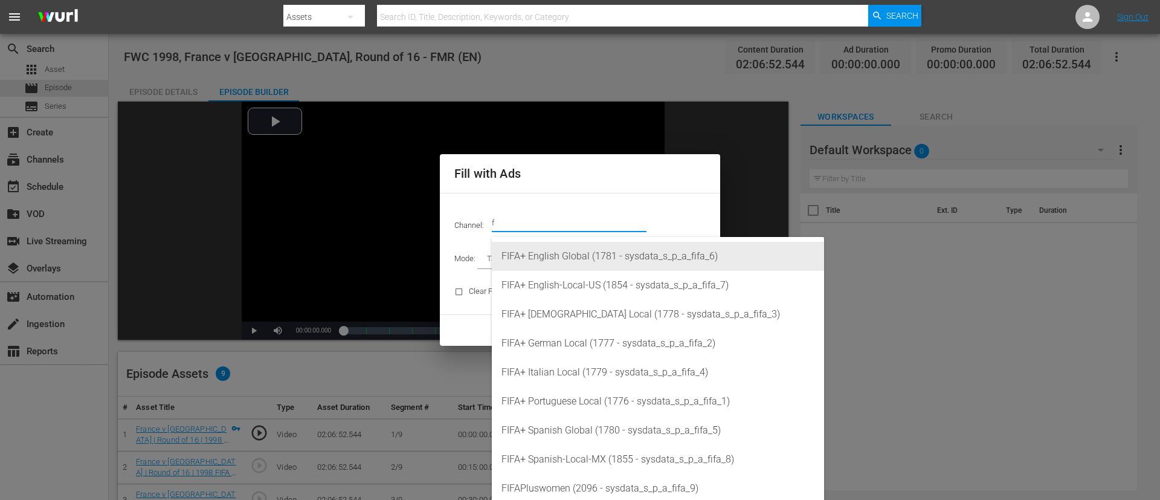
click at [605, 263] on div "FIFA+ English Global (1781 - sysdata_s_p_a_fifa_6)" at bounding box center [658, 256] width 313 height 29
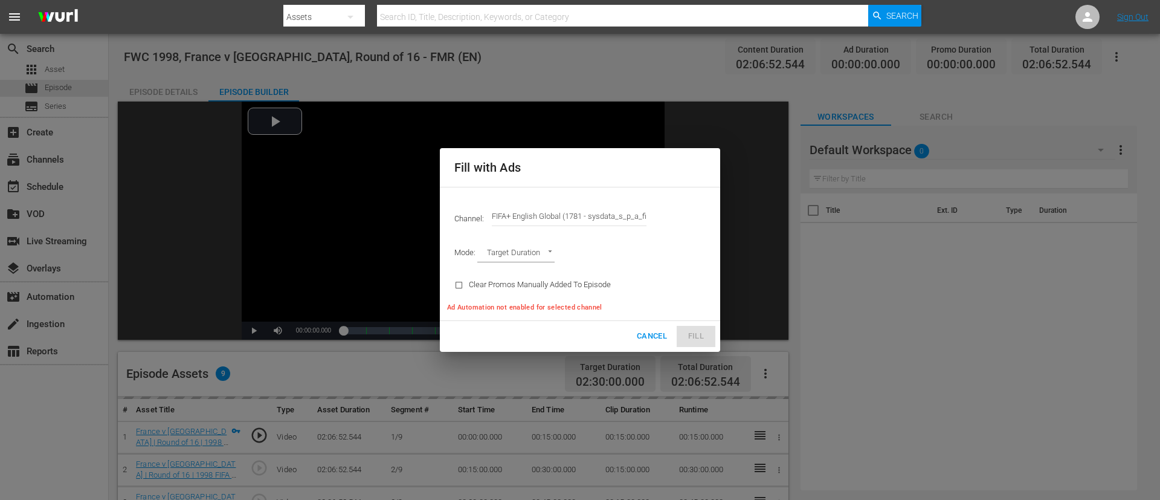
type input "FIFA+ English Global (1781)"
type input "AD_BREAK_DURATION"
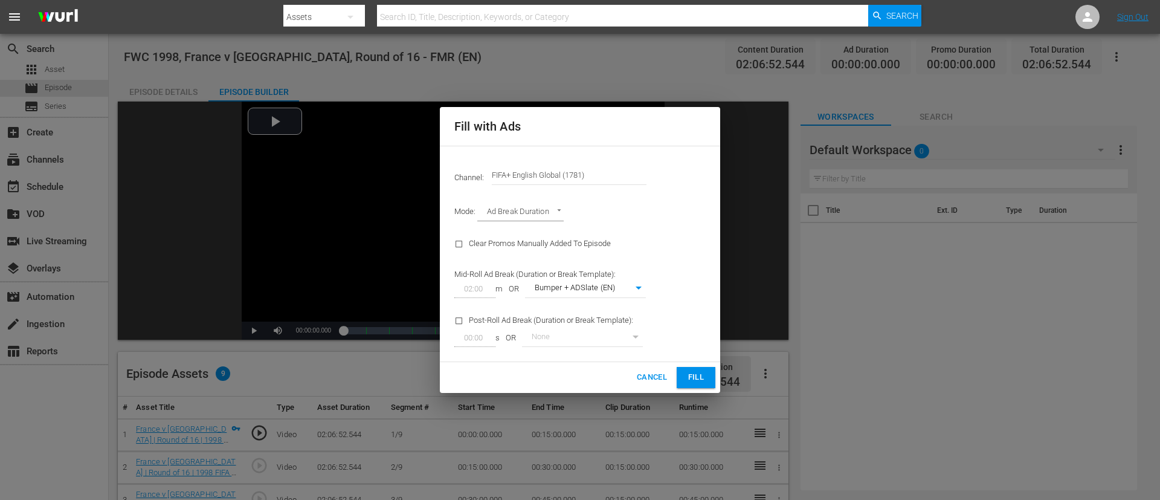
click at [693, 332] on span "Fill" at bounding box center [696, 377] width 19 height 14
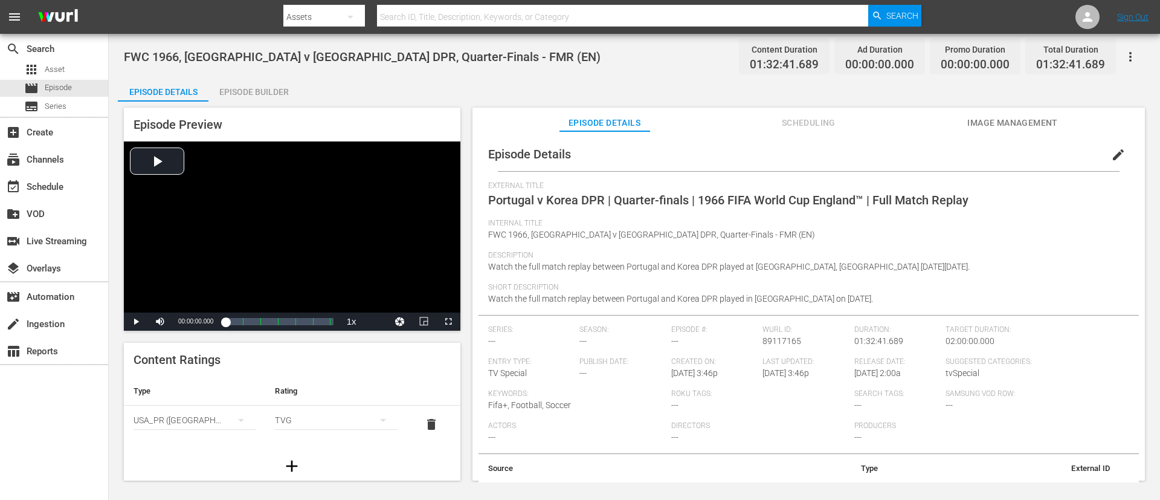
click at [773, 156] on span "edit" at bounding box center [1118, 154] width 15 height 15
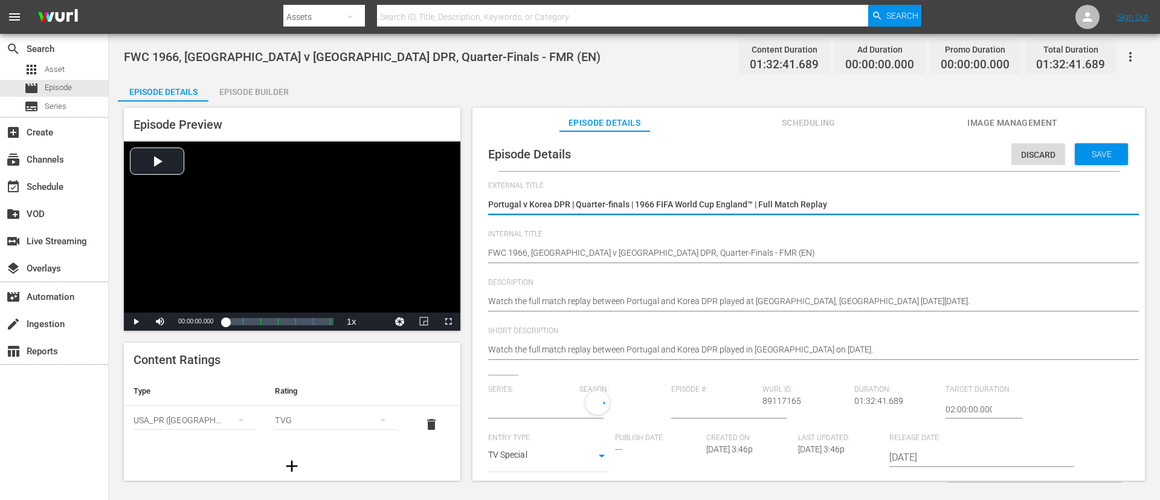
type input "No Series"
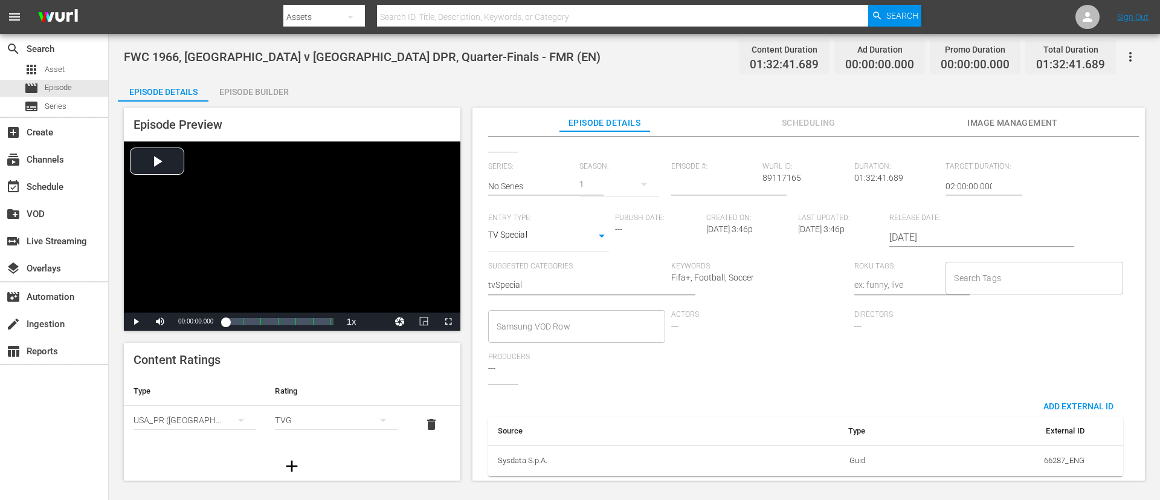
click at [773, 277] on div "Search Tags" at bounding box center [1034, 278] width 177 height 33
click at [773, 267] on input "Search Tags" at bounding box center [1025, 278] width 148 height 22
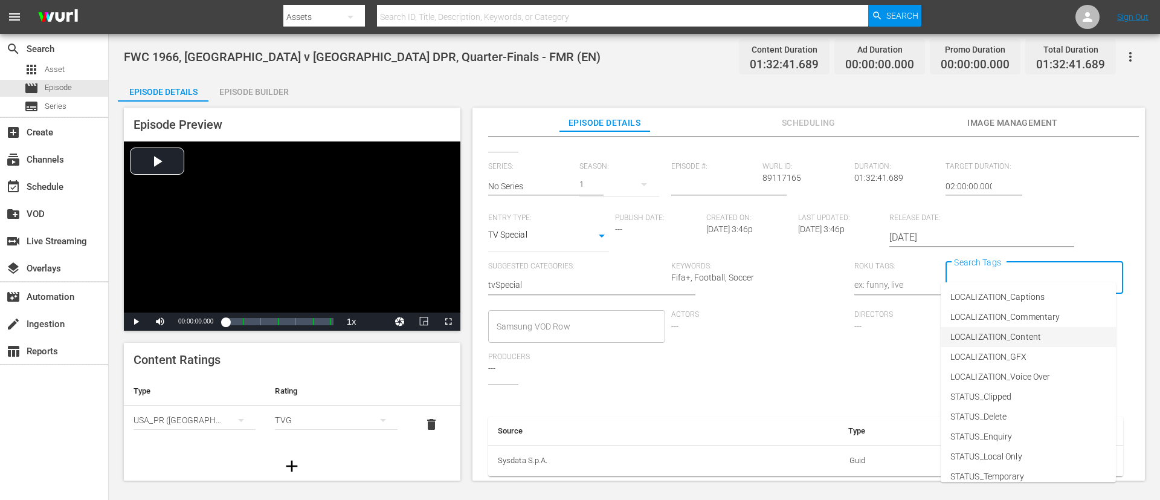
scroll to position [149, 0]
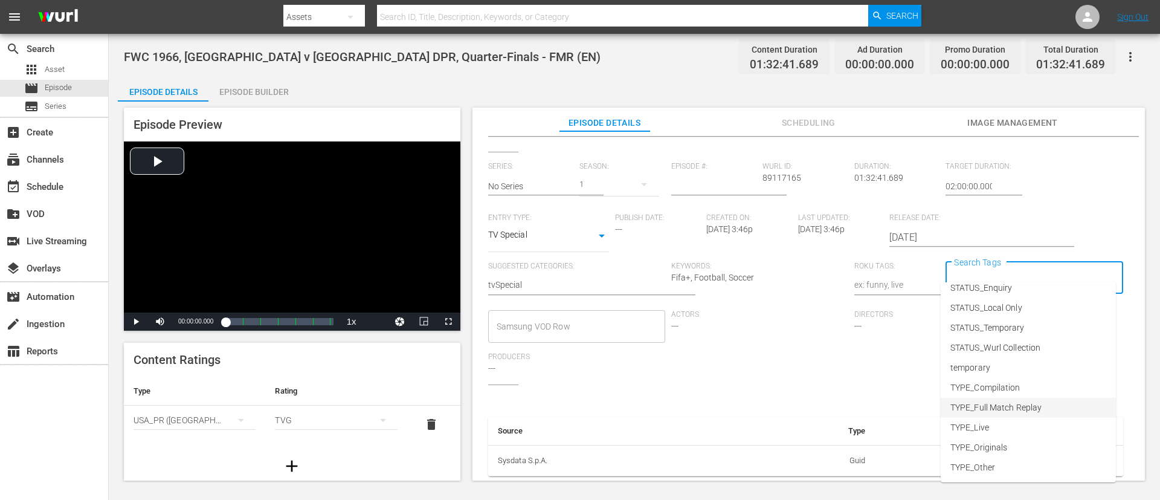
click at [773, 332] on span "TYPE_Full Match Replay" at bounding box center [996, 407] width 91 height 13
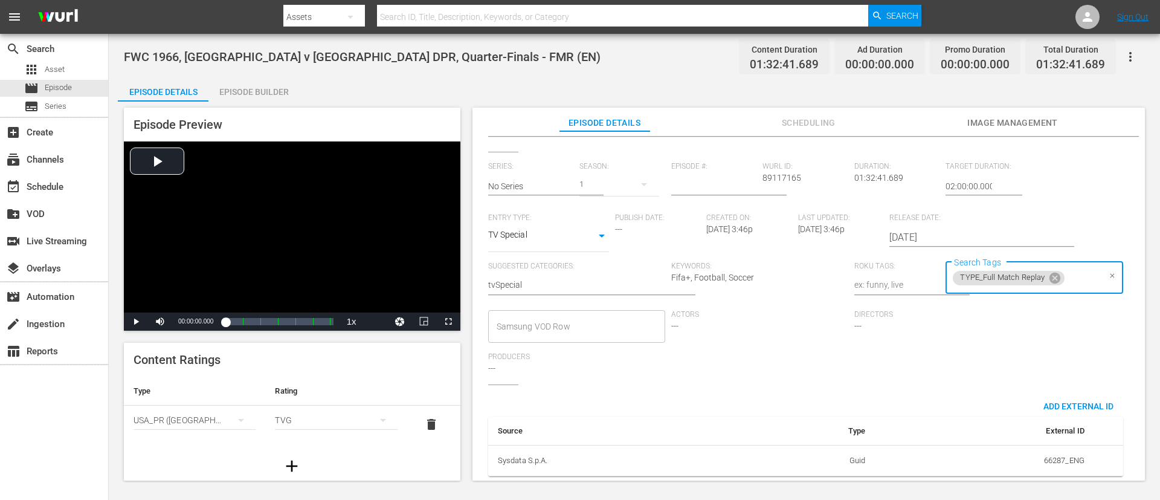
click at [773, 267] on input "Search Tags" at bounding box center [1083, 278] width 33 height 22
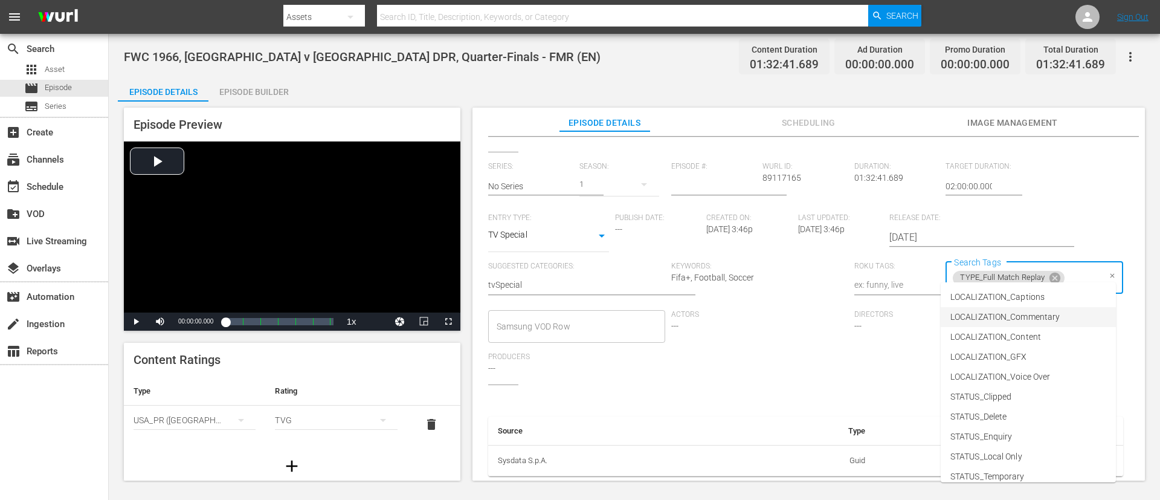
click at [773, 312] on span "LOCALIZATION_Commentary" at bounding box center [1005, 317] width 109 height 13
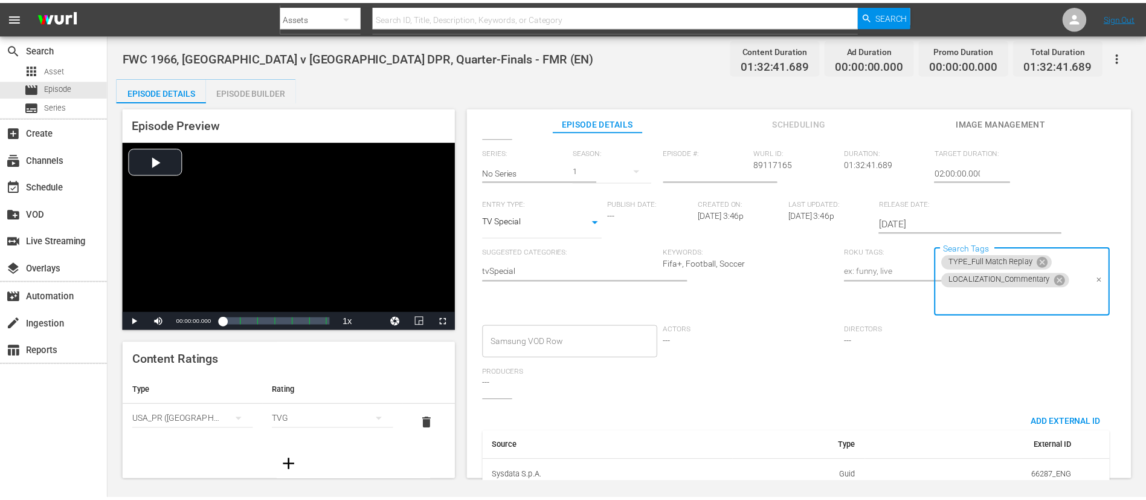
scroll to position [0, 0]
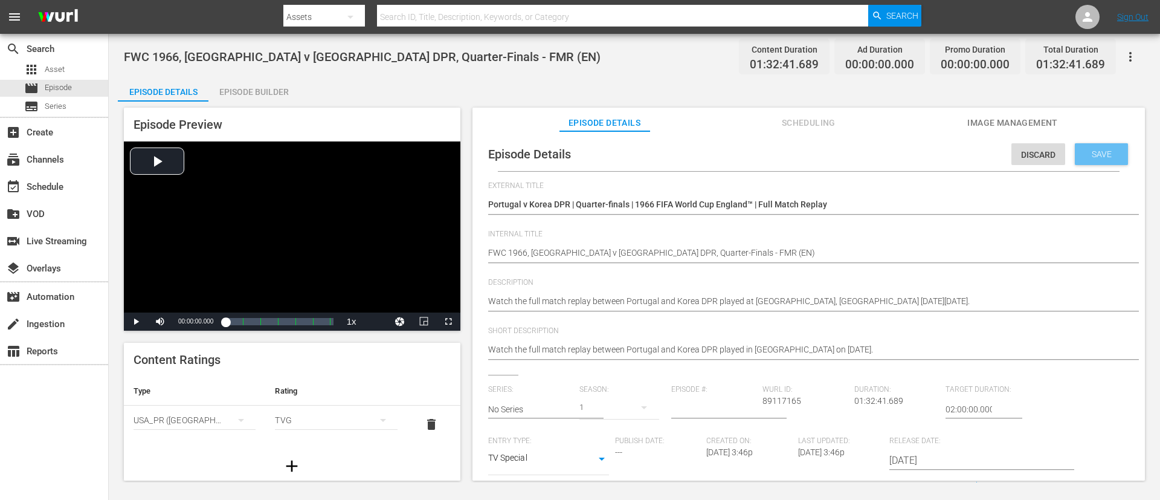
click at [773, 164] on div "Save" at bounding box center [1101, 154] width 53 height 22
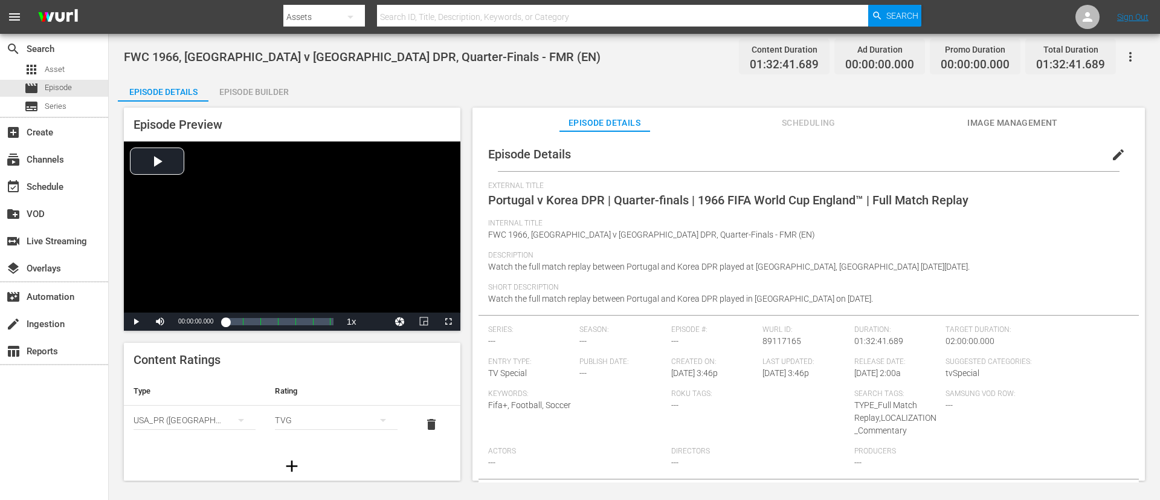
click at [262, 85] on div "Episode Builder" at bounding box center [253, 91] width 91 height 29
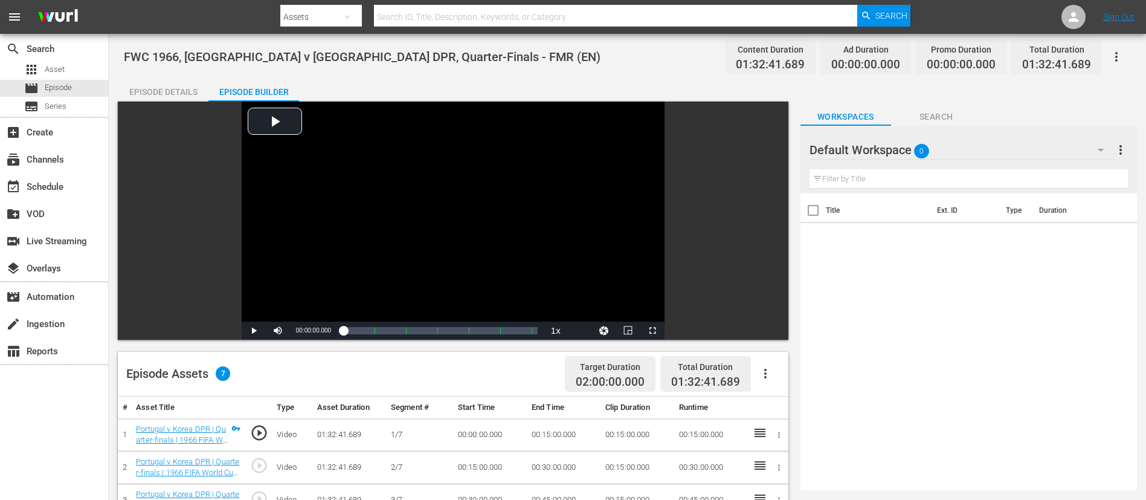
click at [762, 332] on icon "button" at bounding box center [765, 373] width 15 height 15
click at [773, 332] on div "Fill with Ads" at bounding box center [802, 378] width 82 height 29
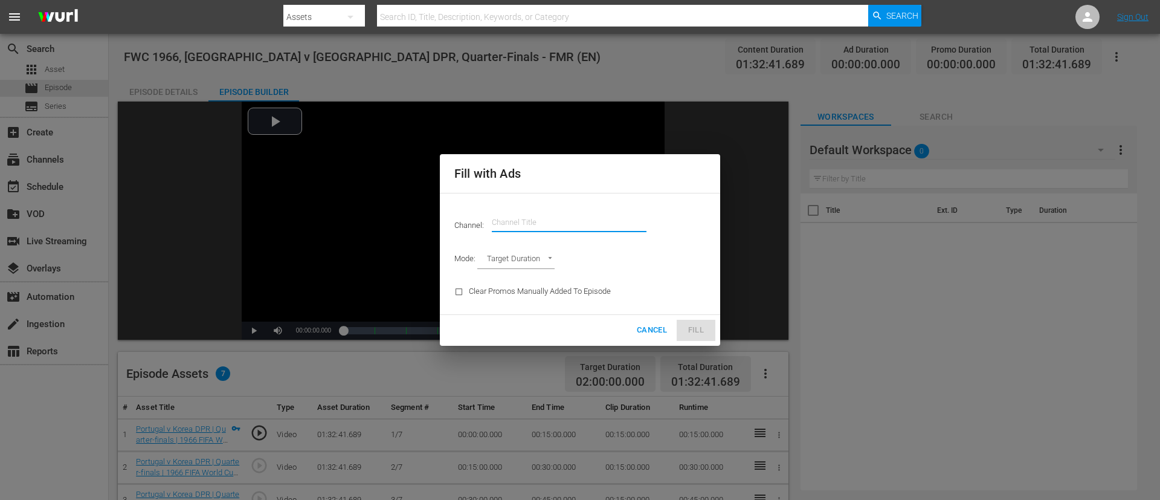
click at [575, 223] on input "text" at bounding box center [569, 222] width 155 height 29
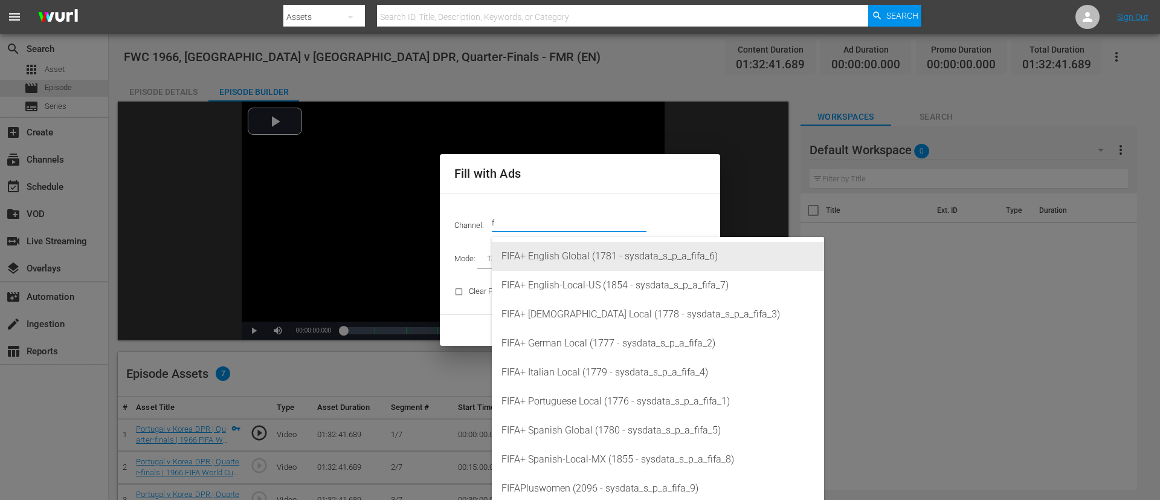
click at [577, 258] on div "FIFA+ English Global (1781 - sysdata_s_p_a_fifa_6)" at bounding box center [658, 256] width 313 height 29
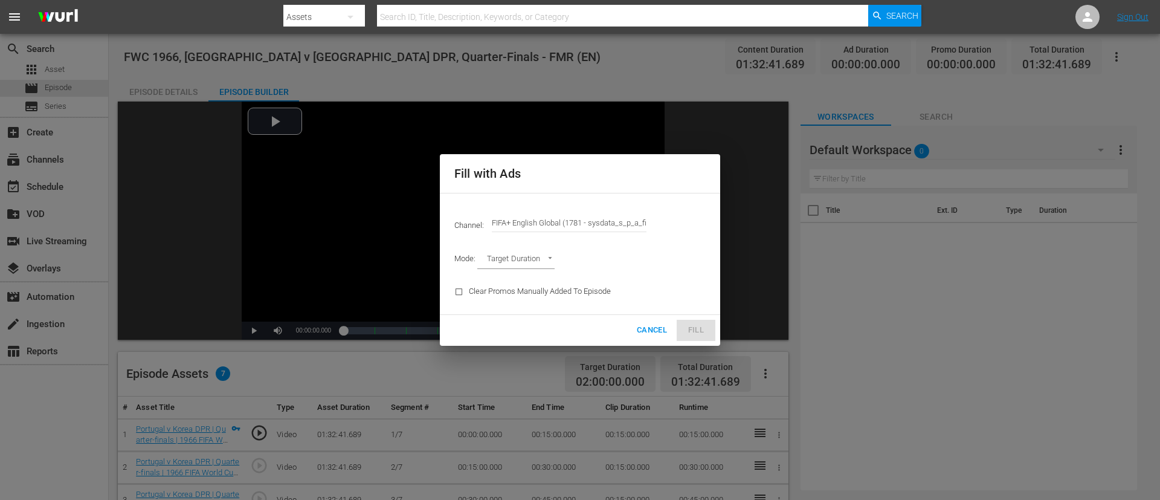
type input "FIFA+ English Global (1781)"
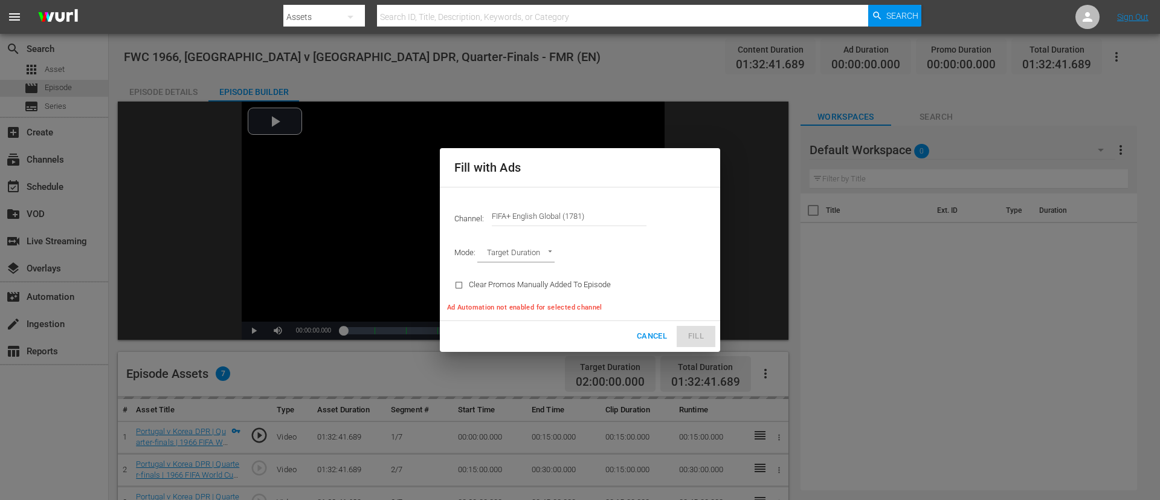
type input "AD_BREAK_DURATION"
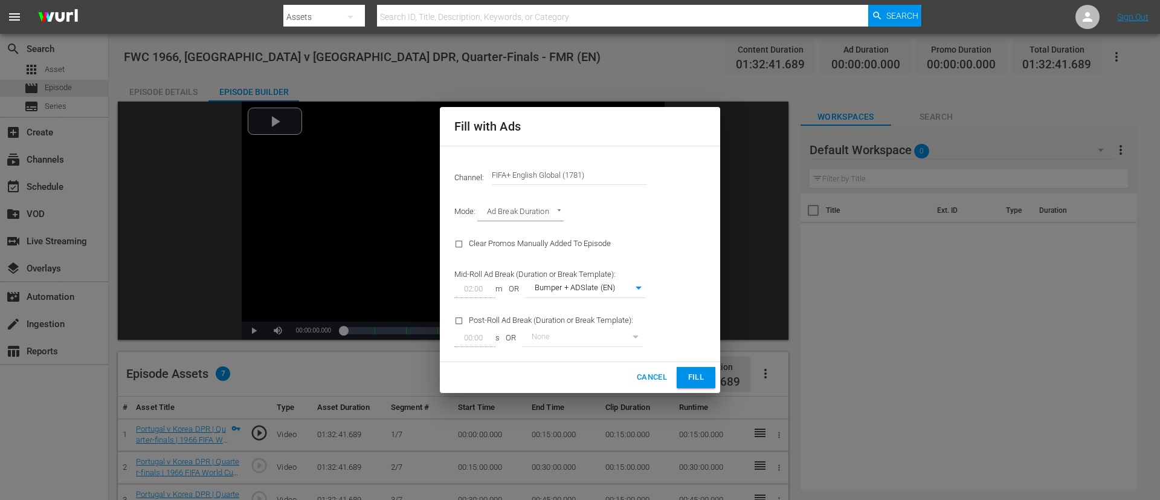
click at [691, 332] on span "Fill" at bounding box center [696, 377] width 19 height 14
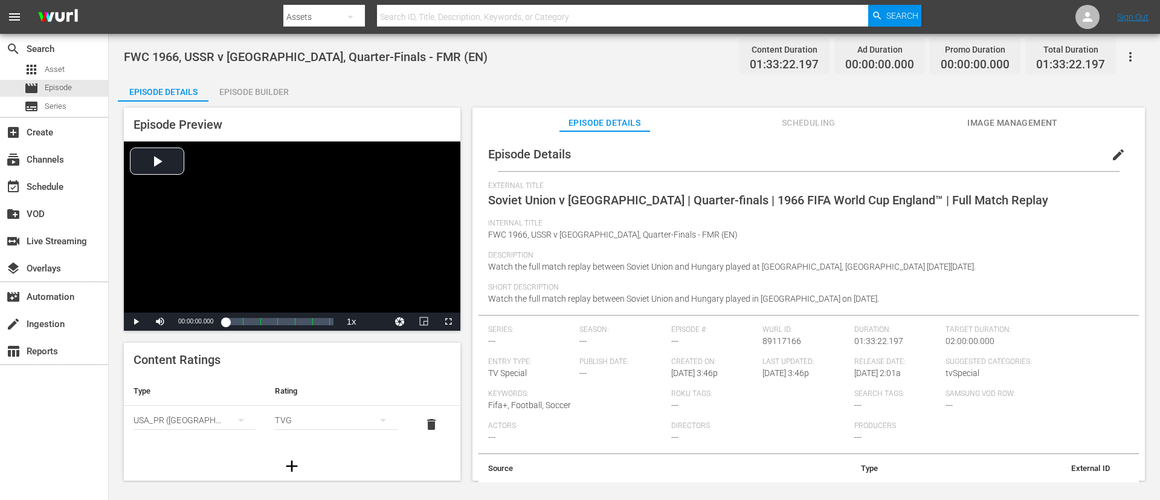
click at [773, 154] on button "edit" at bounding box center [1118, 154] width 29 height 29
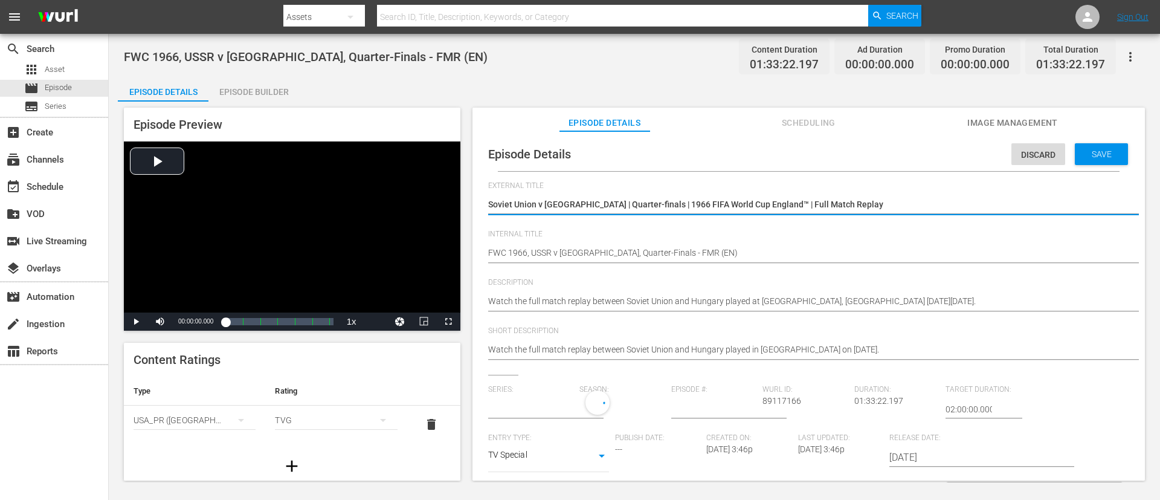
type input "No Series"
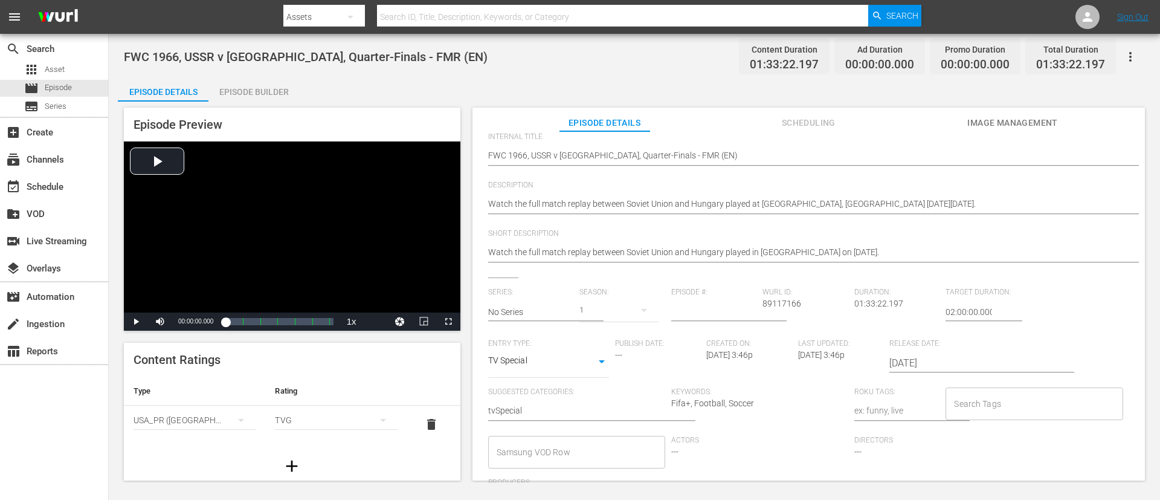
scroll to position [237, 0]
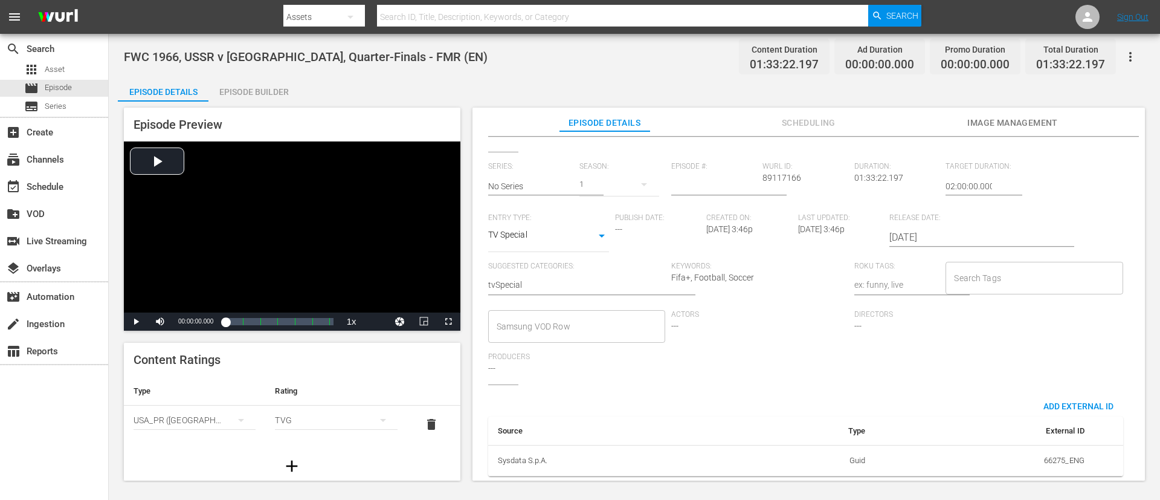
click at [773, 267] on input "Search Tags" at bounding box center [1025, 278] width 148 height 22
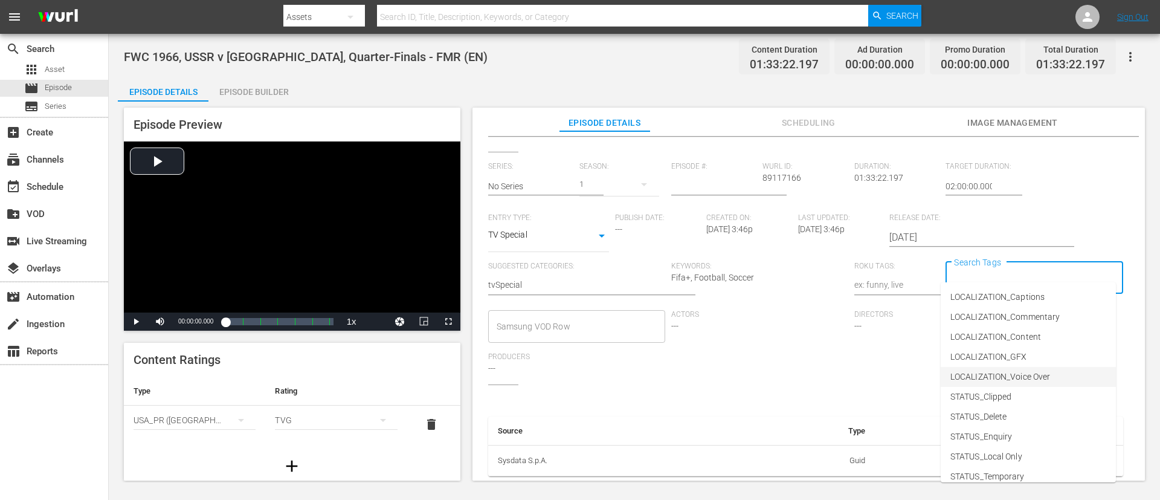
scroll to position [149, 0]
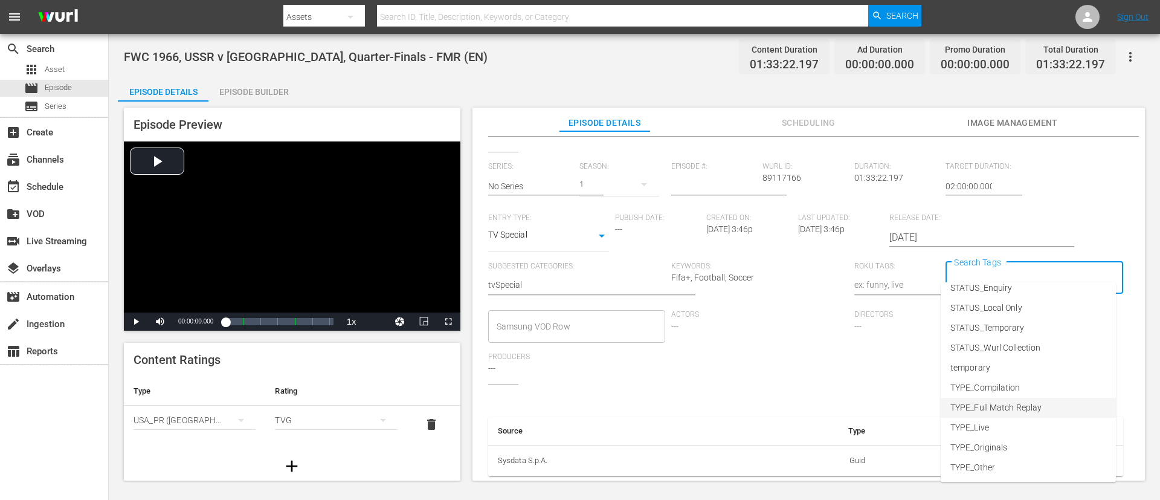
click at [773, 332] on span "TYPE_Full Match Replay" at bounding box center [996, 407] width 91 height 13
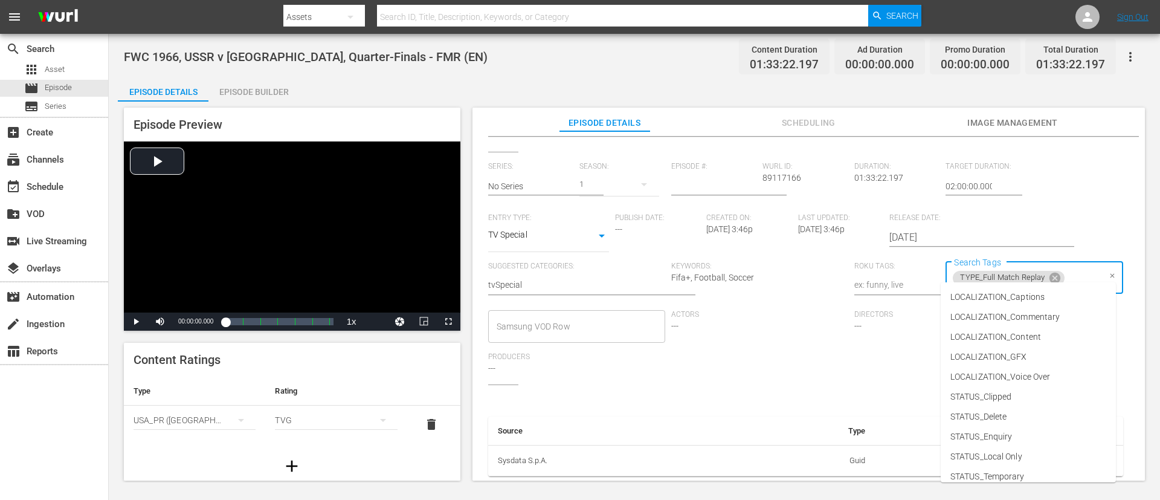
click at [773, 267] on input "Search Tags" at bounding box center [1083, 278] width 33 height 22
click at [773, 317] on span "LOCALIZATION_Commentary" at bounding box center [1005, 317] width 109 height 13
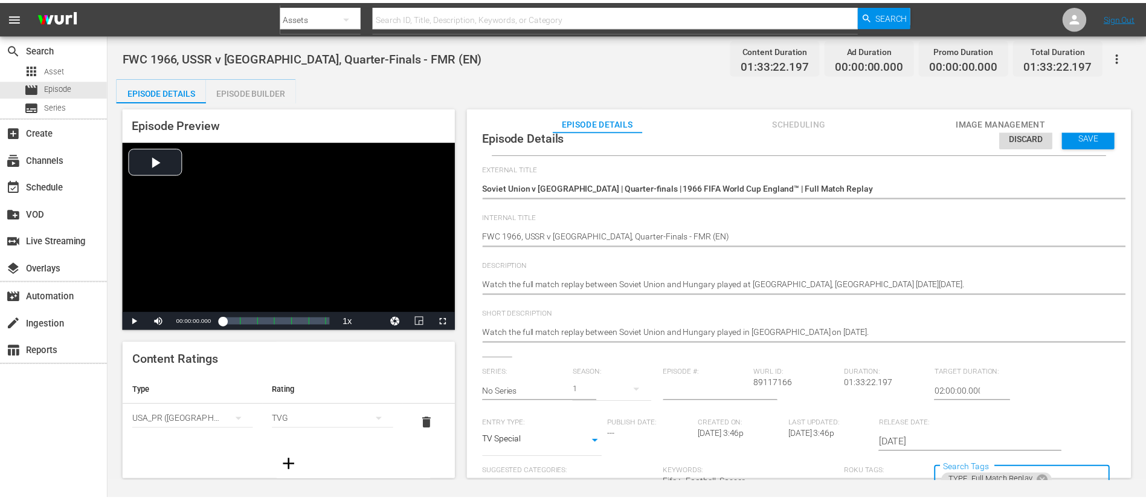
scroll to position [0, 0]
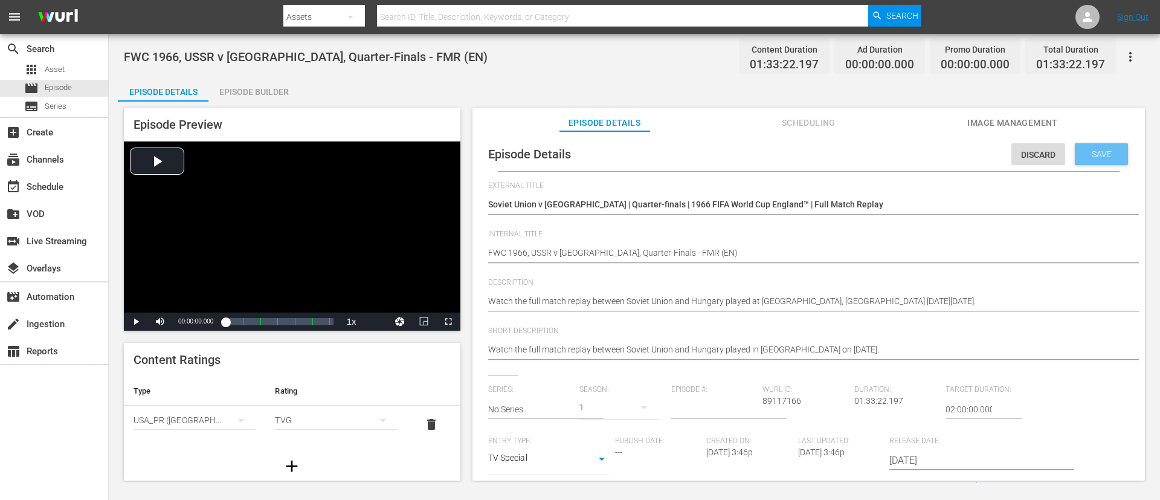
click at [773, 140] on div "Discard Save" at bounding box center [1072, 151] width 121 height 28
click at [773, 164] on div "Save" at bounding box center [1101, 154] width 53 height 22
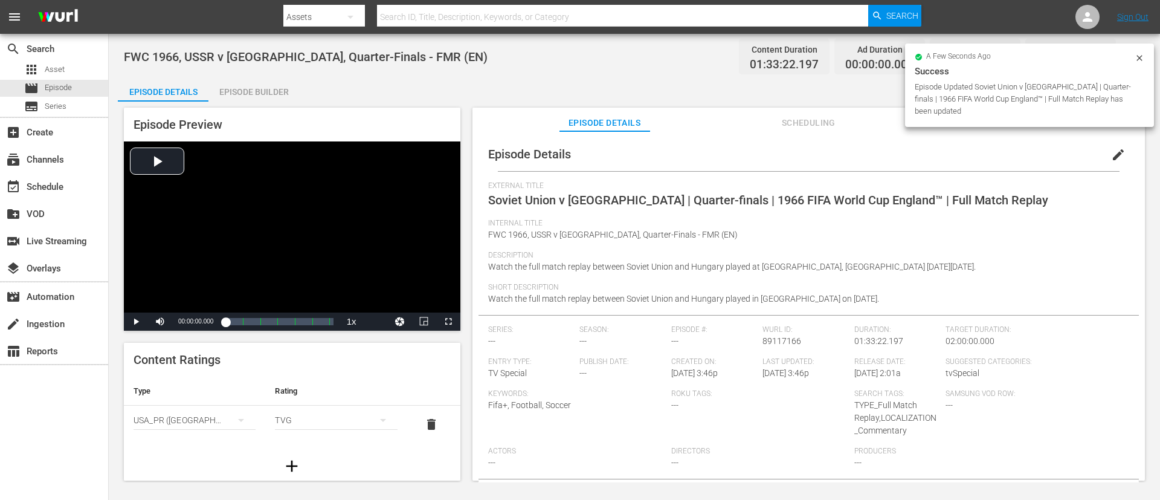
click at [288, 89] on div "Episode Builder" at bounding box center [253, 91] width 91 height 29
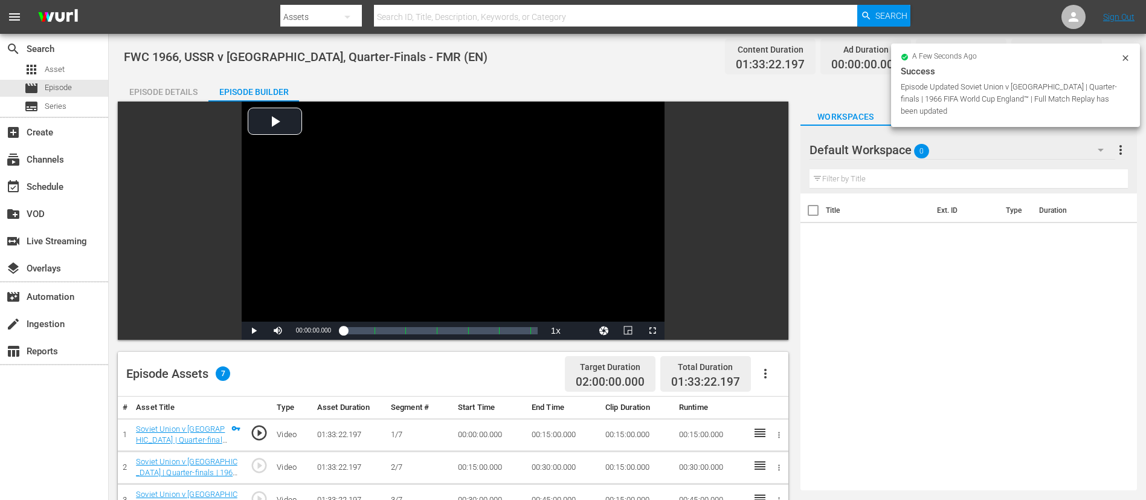
click at [772, 332] on icon "button" at bounding box center [765, 373] width 15 height 15
click at [772, 332] on div "Fill with Ads" at bounding box center [802, 378] width 82 height 29
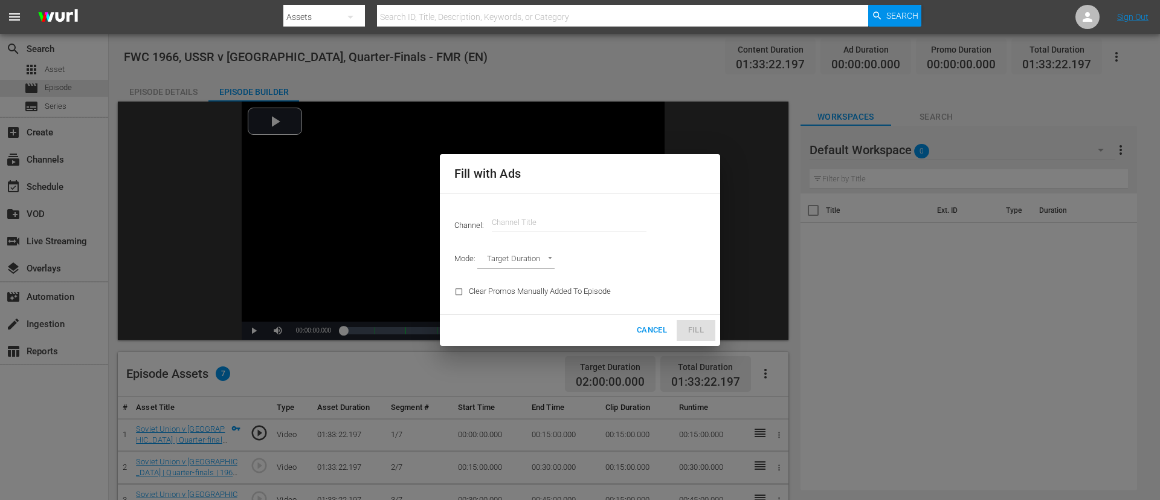
click at [606, 227] on input "text" at bounding box center [569, 222] width 155 height 29
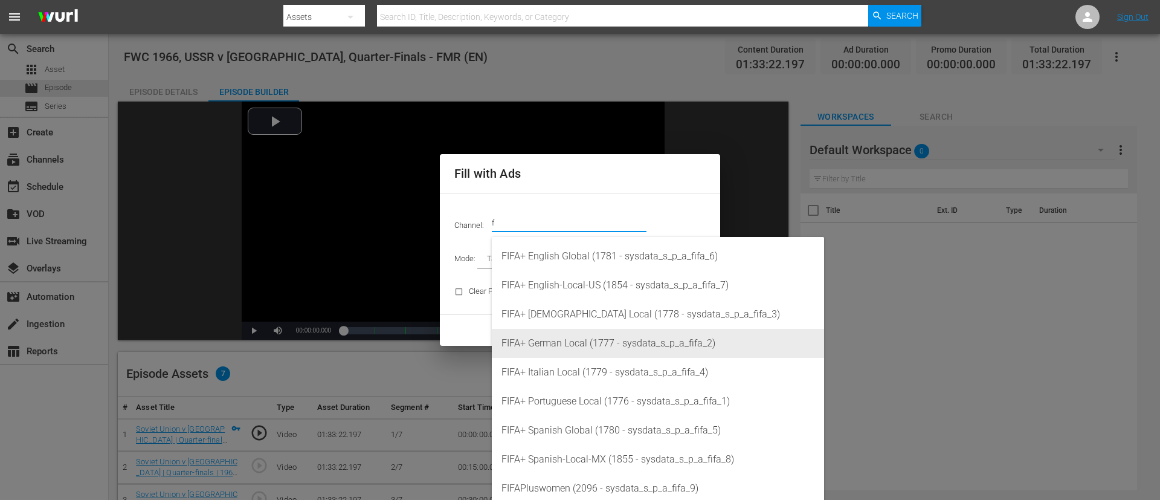
click at [607, 332] on div "FIFA+ German Local (1777 - sysdata_s_p_a_fifa_2)" at bounding box center [658, 343] width 313 height 29
type input "FIFA+ [DEMOGRAPHIC_DATA] Local (1777)"
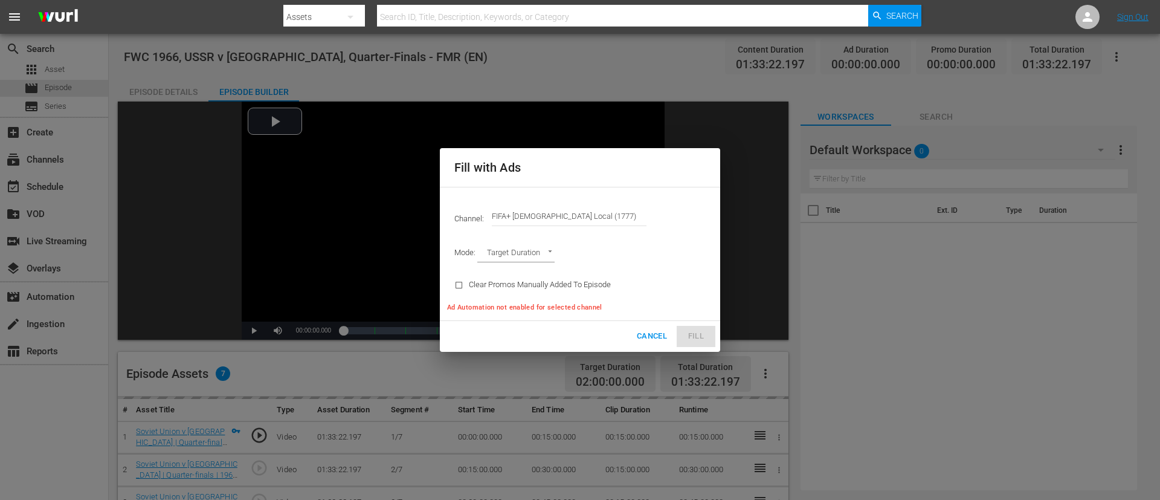
type input "AD_BREAK_DURATION"
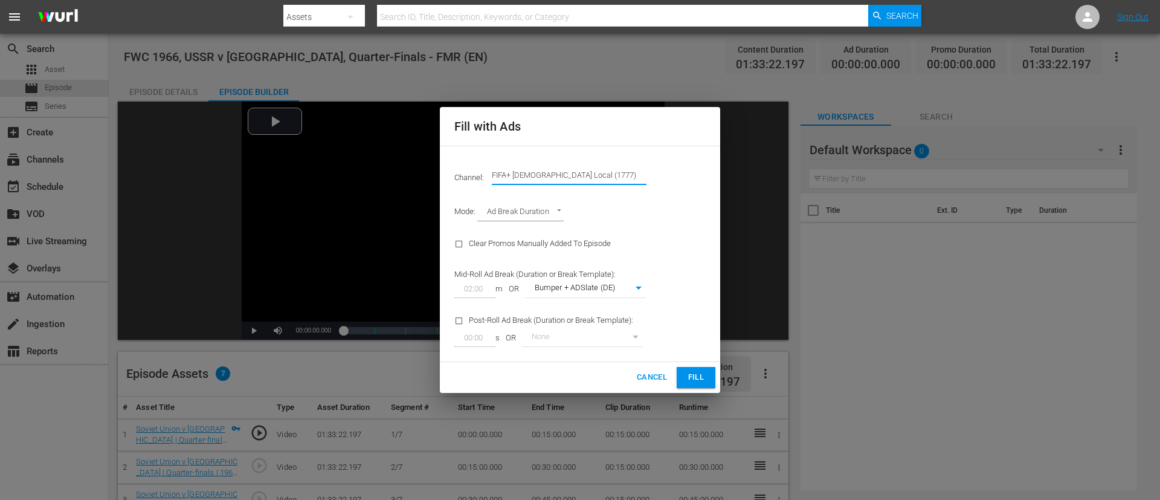
click at [601, 185] on input "FIFA+ [DEMOGRAPHIC_DATA] Local (1777)" at bounding box center [569, 175] width 155 height 29
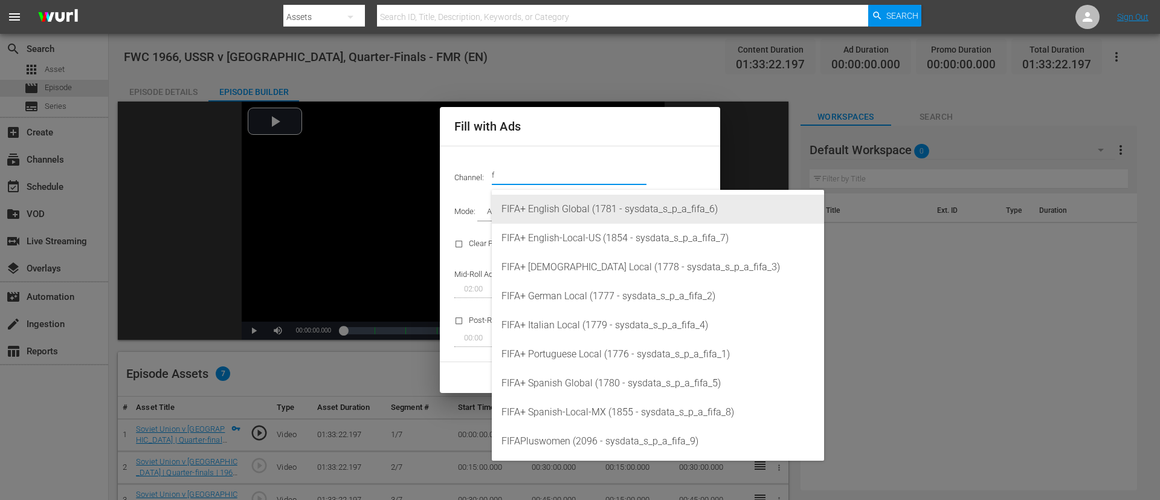
click at [599, 206] on div "FIFA+ English Global (1781 - sysdata_s_p_a_fifa_6)" at bounding box center [658, 209] width 313 height 29
type input "FIFA+ English Global (1781)"
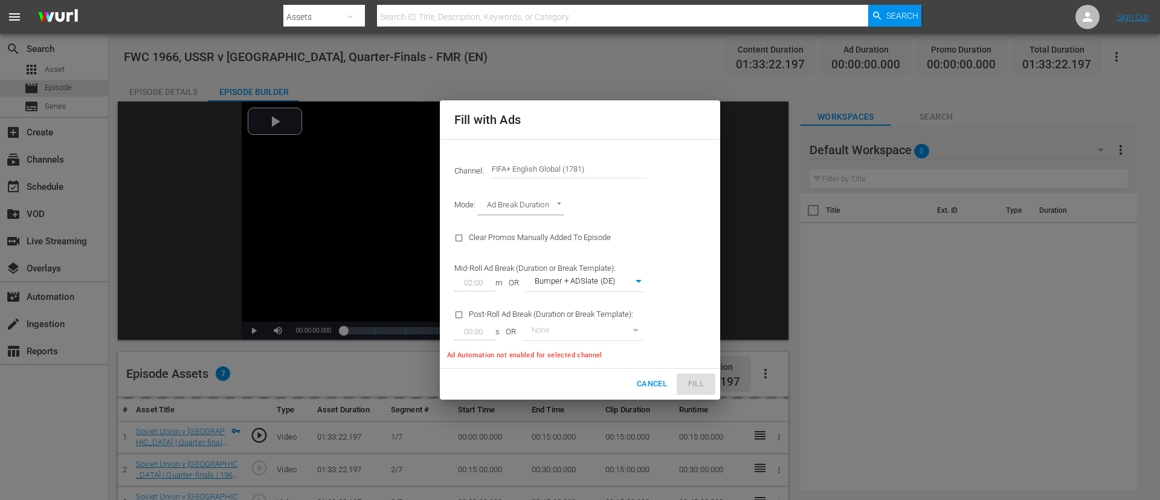
type input "340"
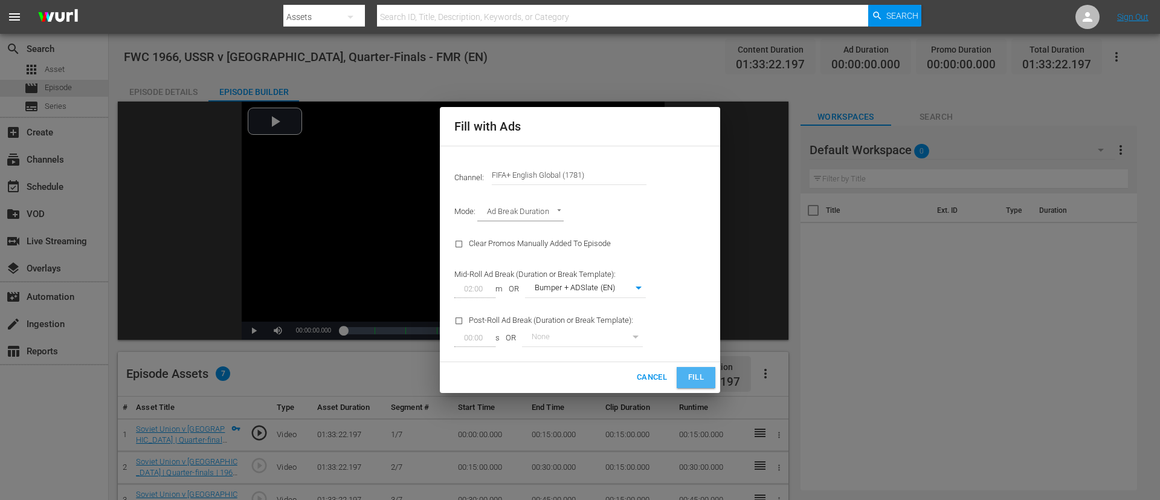
click at [699, 332] on span "Fill" at bounding box center [696, 377] width 19 height 14
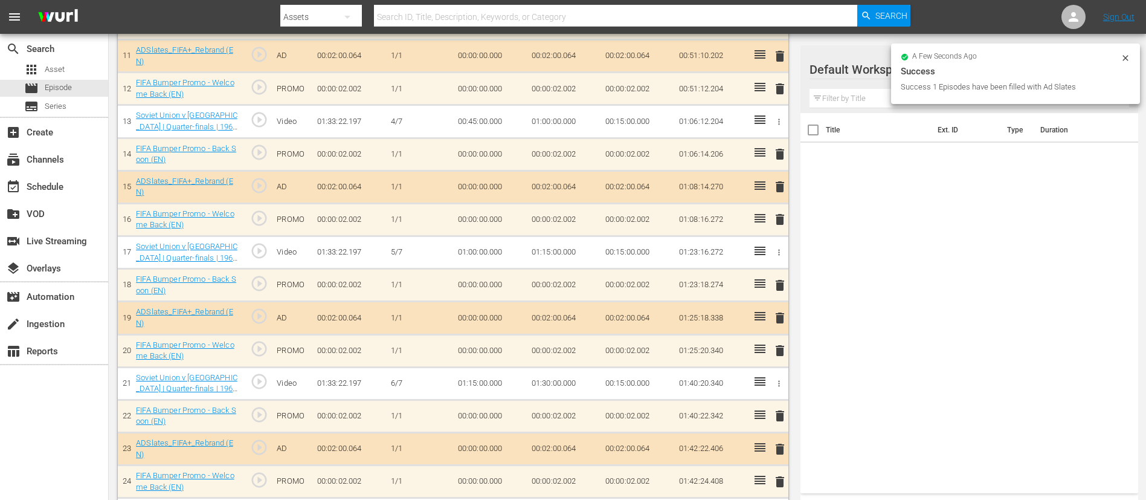
scroll to position [746, 0]
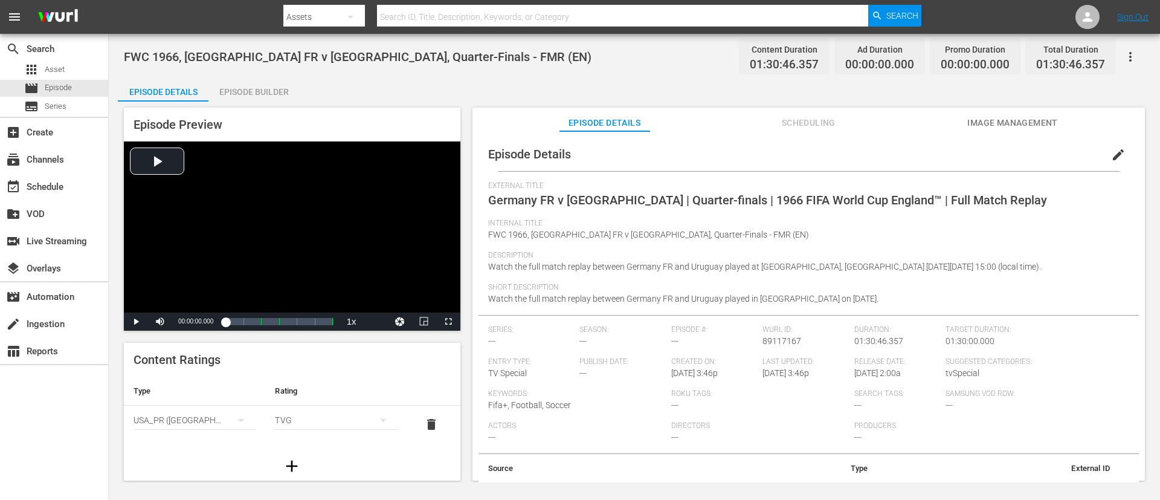
click at [773, 155] on button "edit" at bounding box center [1118, 154] width 29 height 29
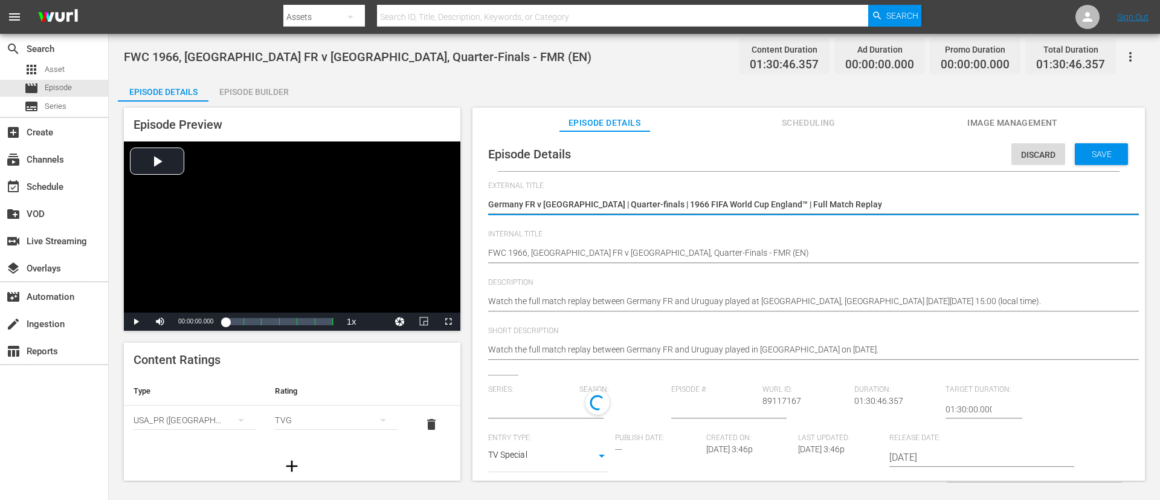
type input "No Series"
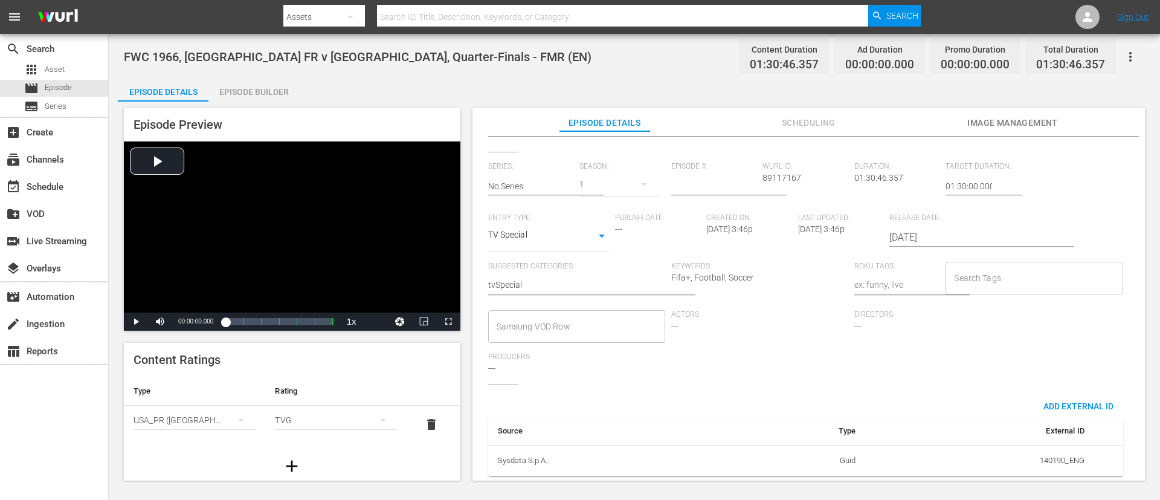
click at [773, 267] on input "Search Tags" at bounding box center [1025, 278] width 148 height 22
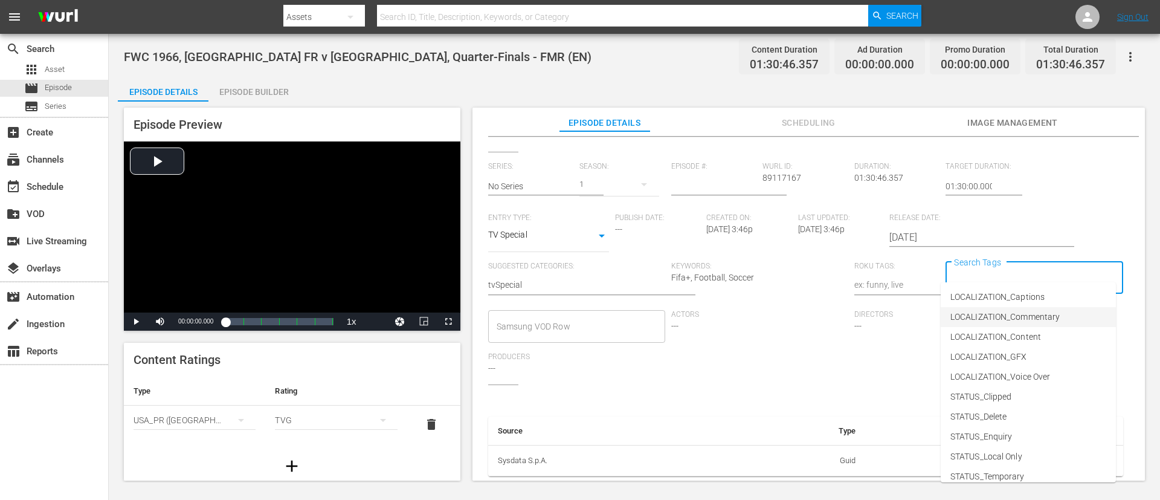
click at [773, 312] on span "LOCALIZATION_Commentary" at bounding box center [1005, 317] width 109 height 13
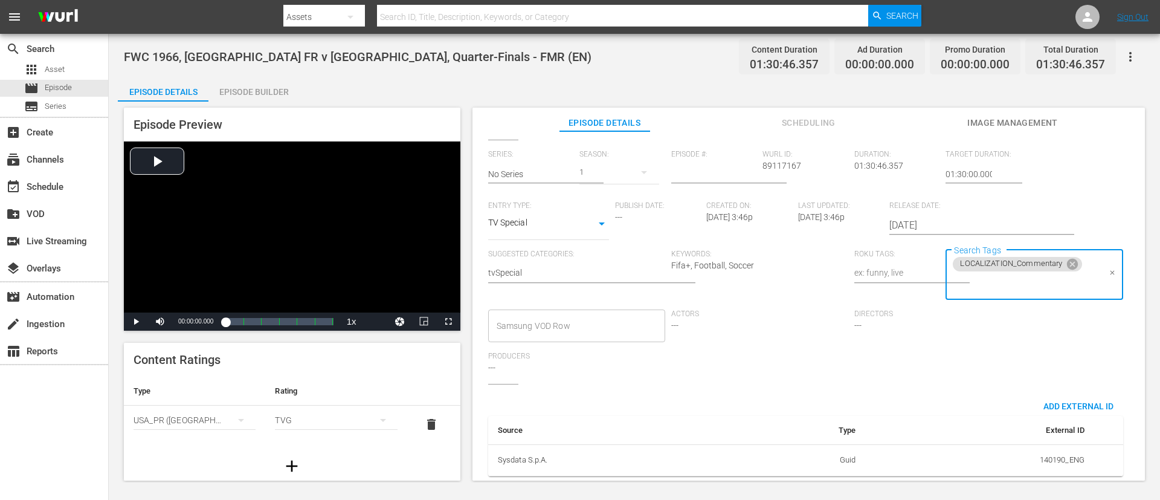
click at [773, 289] on input "Search Tags" at bounding box center [1025, 284] width 148 height 22
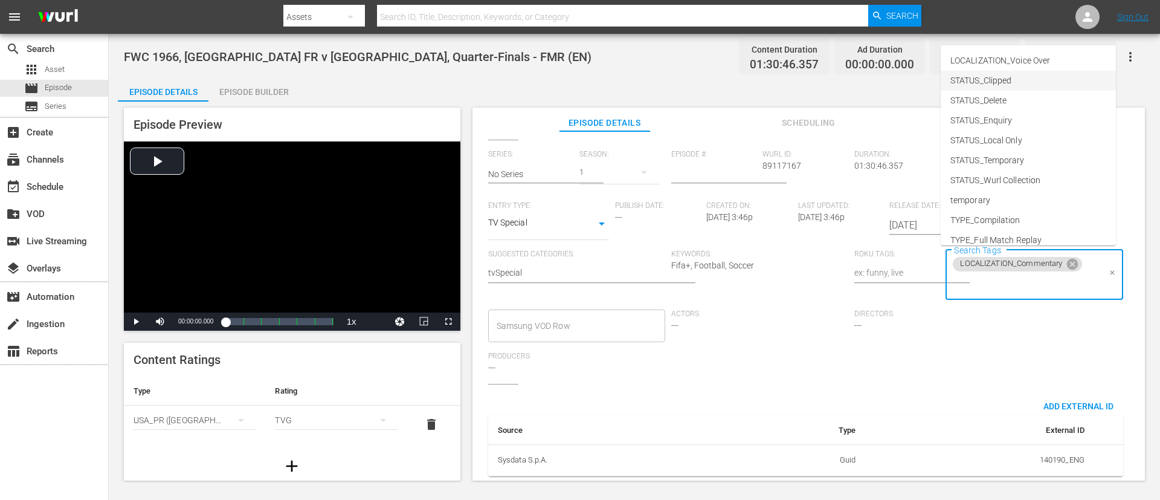
scroll to position [149, 0]
click at [773, 164] on li "TYPE_Full Match Replay" at bounding box center [1028, 171] width 175 height 20
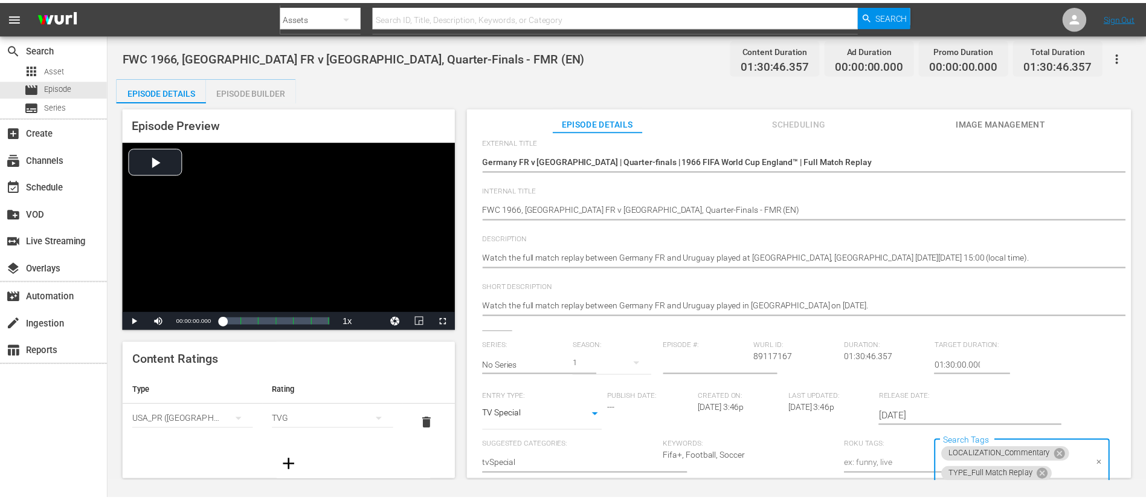
scroll to position [0, 0]
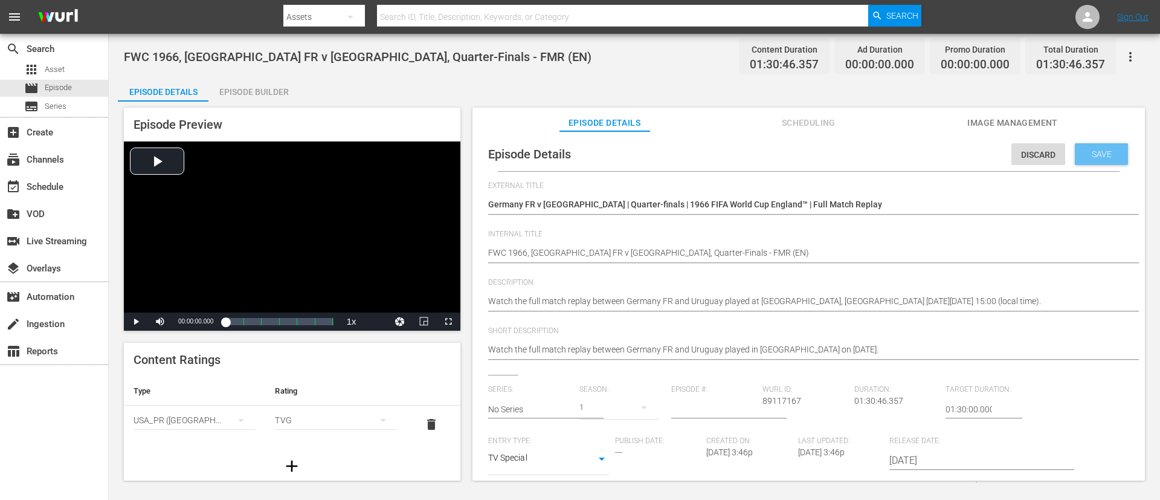
click at [773, 157] on span "Save" at bounding box center [1101, 154] width 39 height 10
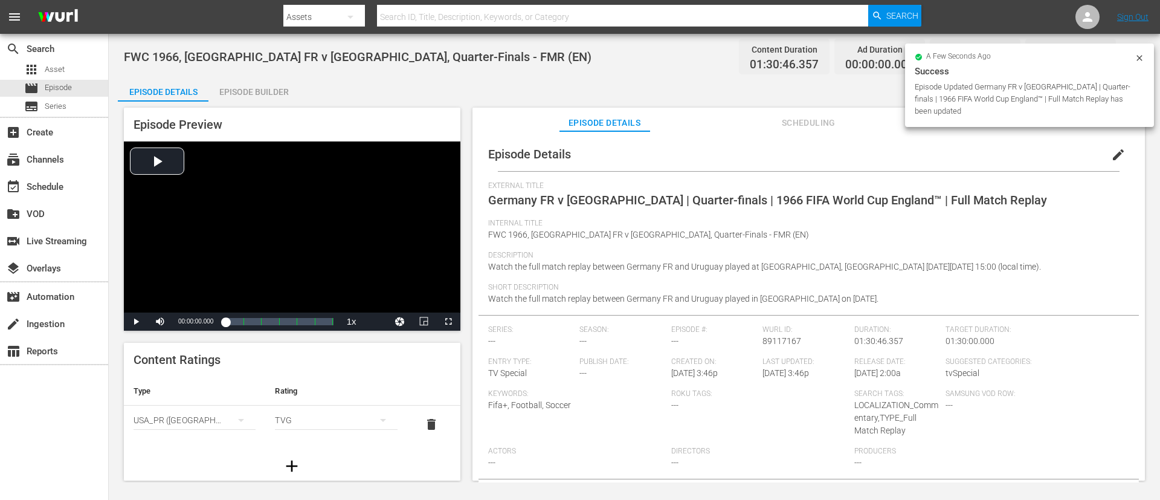
click at [260, 98] on div "Episode Builder" at bounding box center [253, 91] width 91 height 29
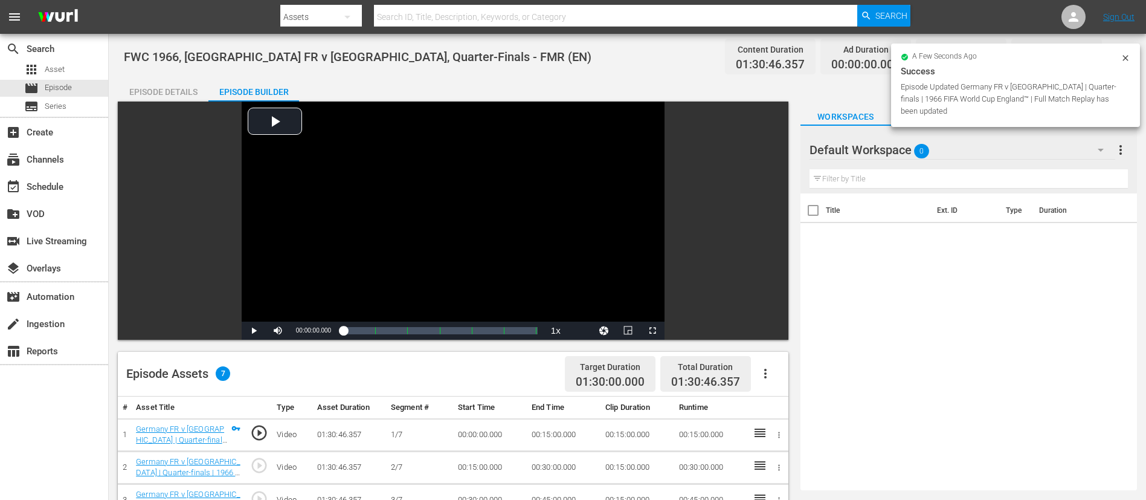
click at [761, 332] on button "button" at bounding box center [765, 373] width 29 height 29
click at [761, 332] on div "Fill with Ads" at bounding box center [802, 378] width 82 height 29
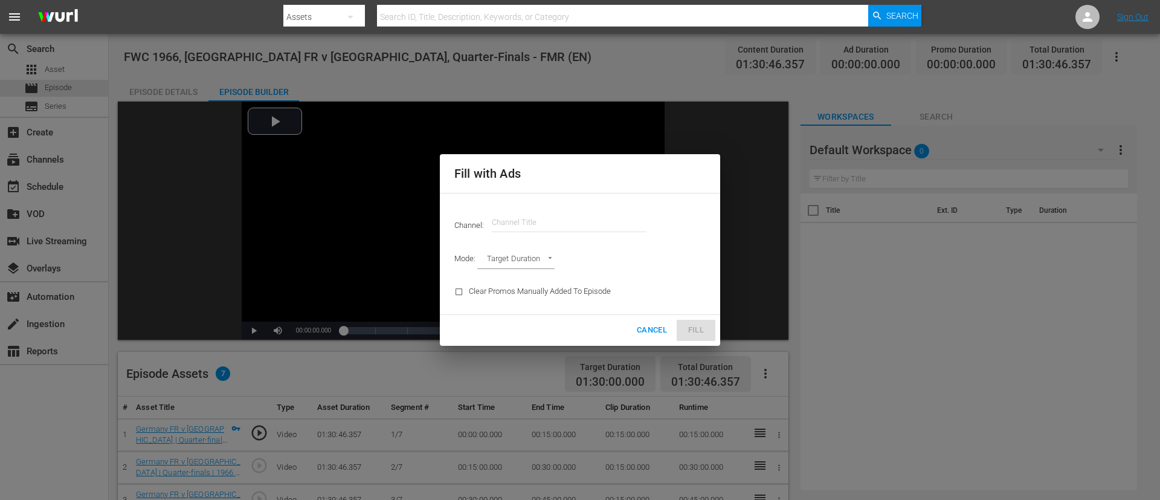
click at [621, 229] on input "text" at bounding box center [569, 222] width 155 height 29
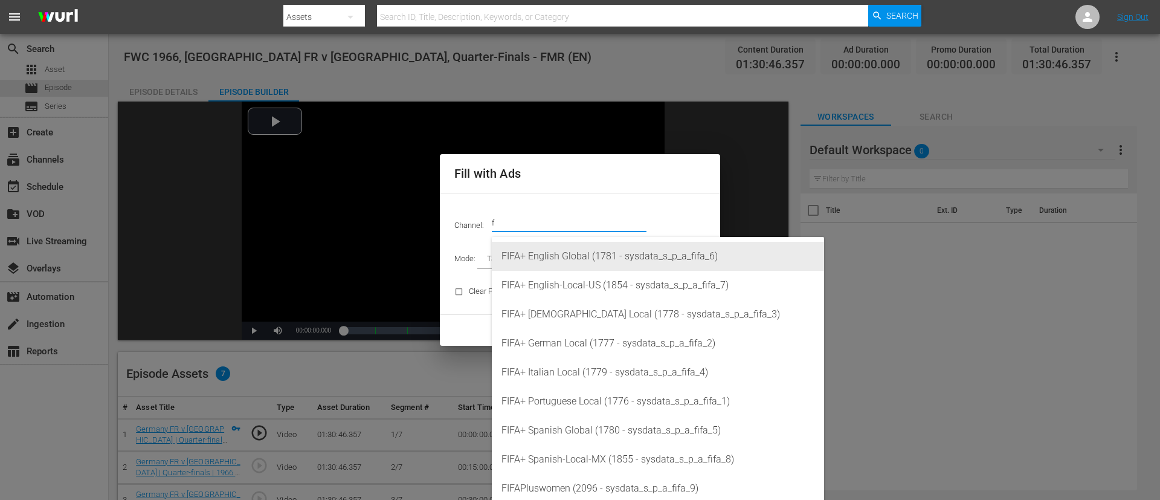
click at [611, 257] on div "FIFA+ English Global (1781 - sysdata_s_p_a_fifa_6)" at bounding box center [658, 256] width 313 height 29
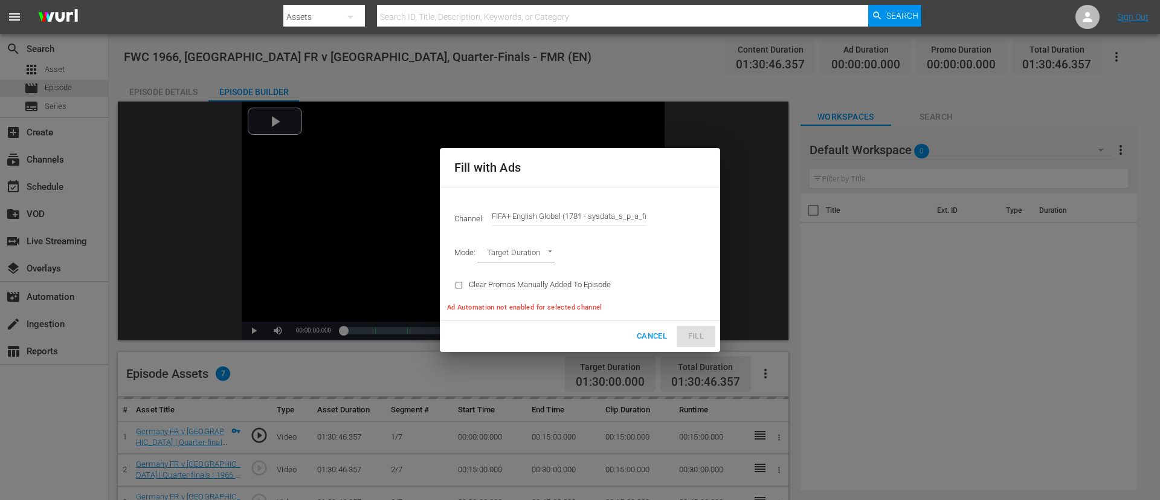
type input "FIFA+ English Global (1781)"
type input "AD_BREAK_DURATION"
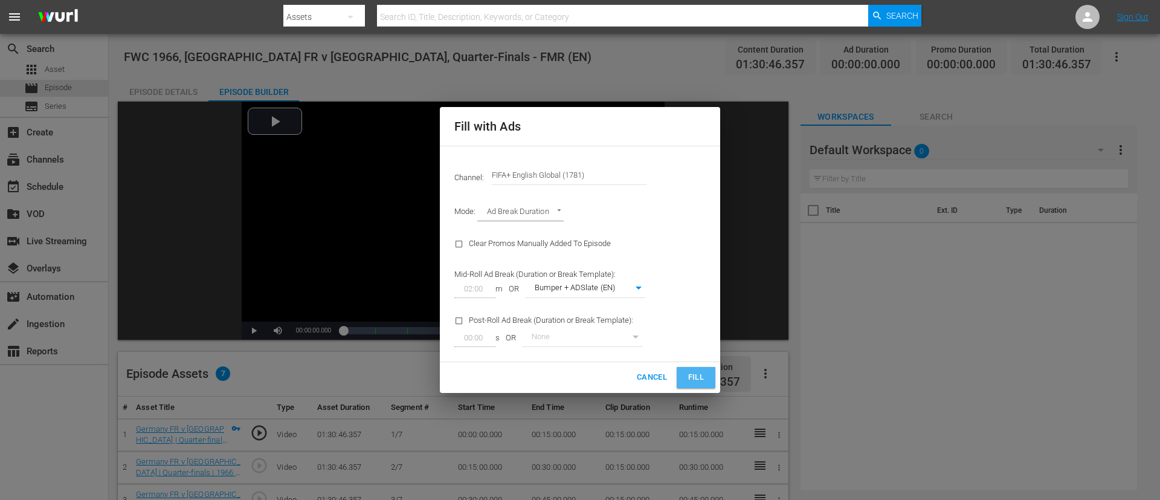
click at [709, 332] on button "Fill" at bounding box center [696, 377] width 39 height 21
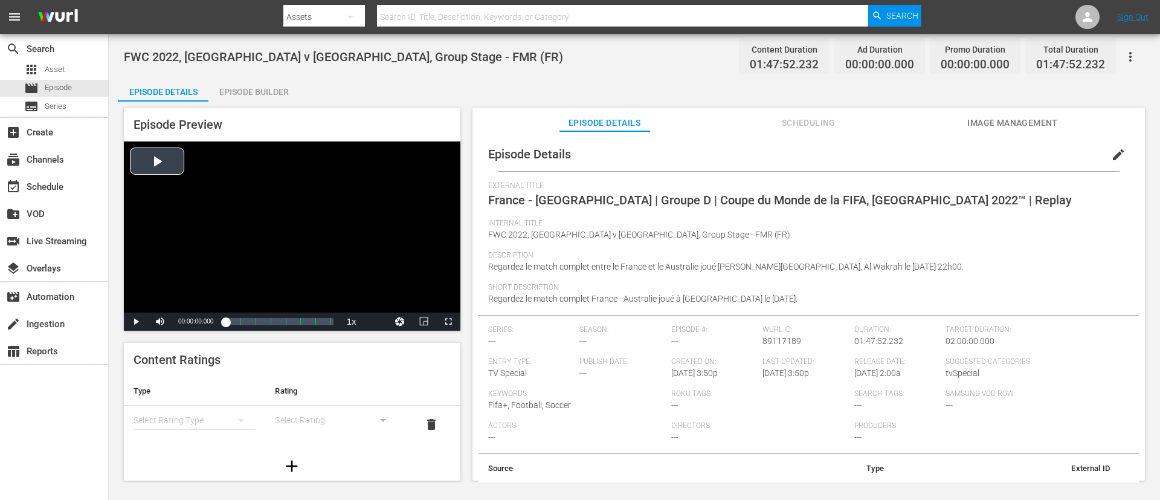
drag, startPoint x: 318, startPoint y: 208, endPoint x: 311, endPoint y: 208, distance: 7.3
click at [311, 208] on div "Video Player" at bounding box center [292, 226] width 337 height 171
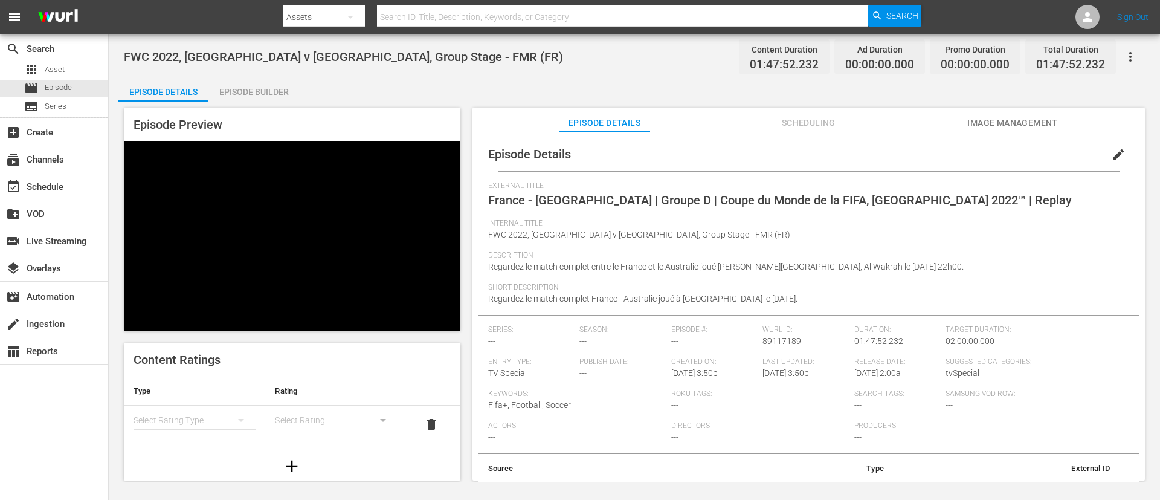
click at [311, 208] on div "Video Player" at bounding box center [292, 226] width 337 height 171
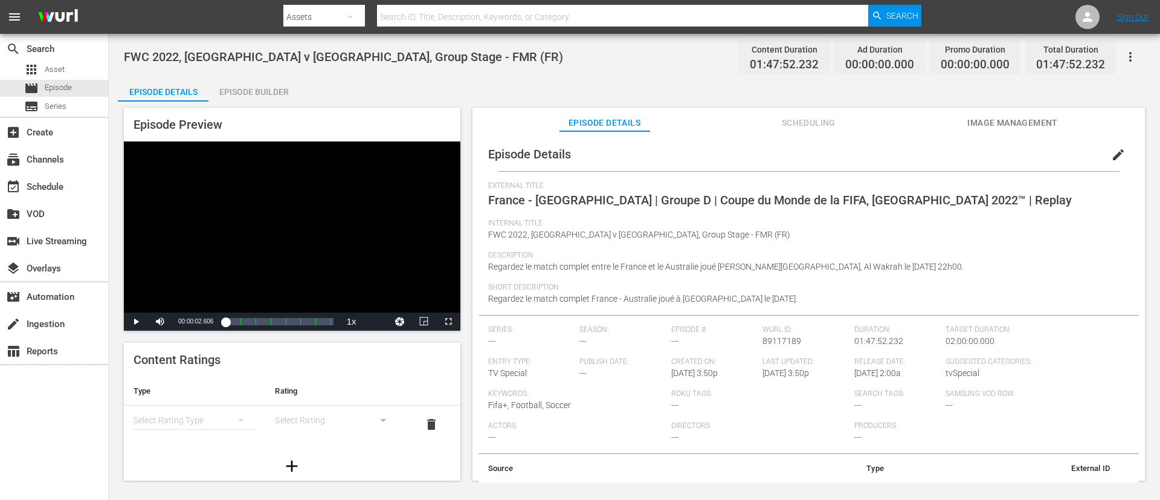
click at [773, 151] on span "edit" at bounding box center [1118, 154] width 15 height 15
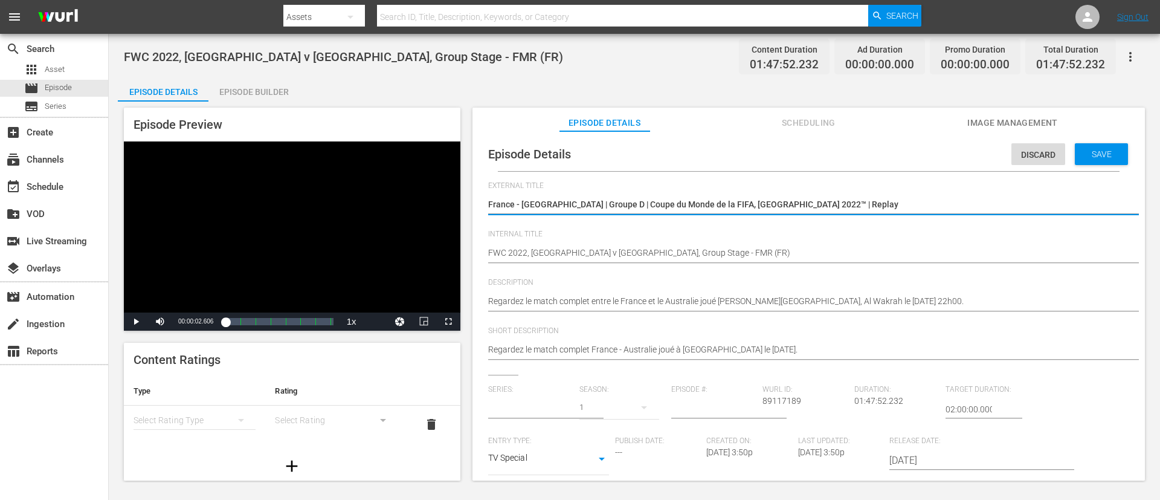
type input "No Series"
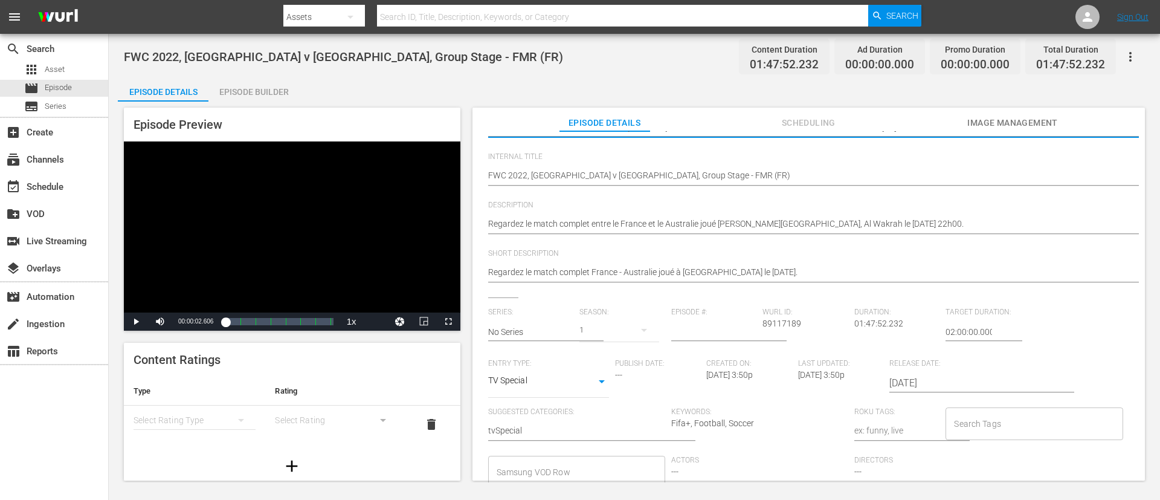
scroll to position [237, 0]
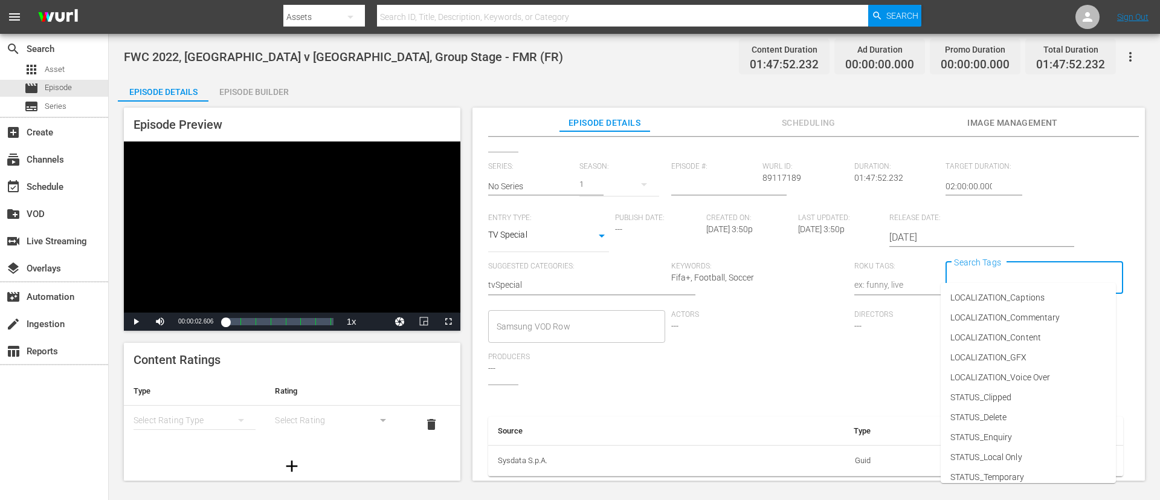
click at [773, 267] on input "Search Tags" at bounding box center [1025, 278] width 148 height 22
click at [773, 322] on span "LOCALIZATION_Commentary" at bounding box center [1005, 317] width 109 height 13
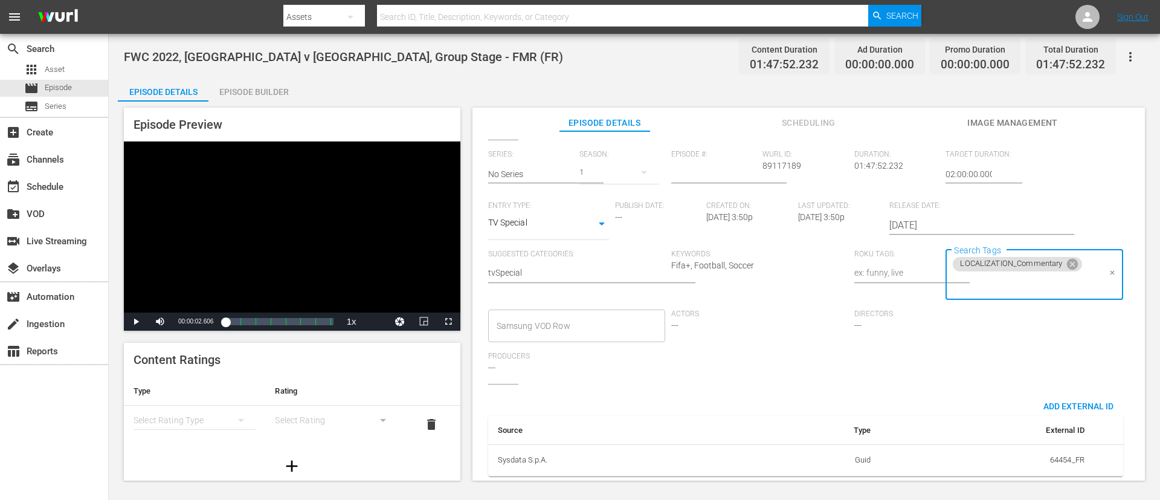
click at [773, 275] on input "Search Tags" at bounding box center [1025, 284] width 148 height 22
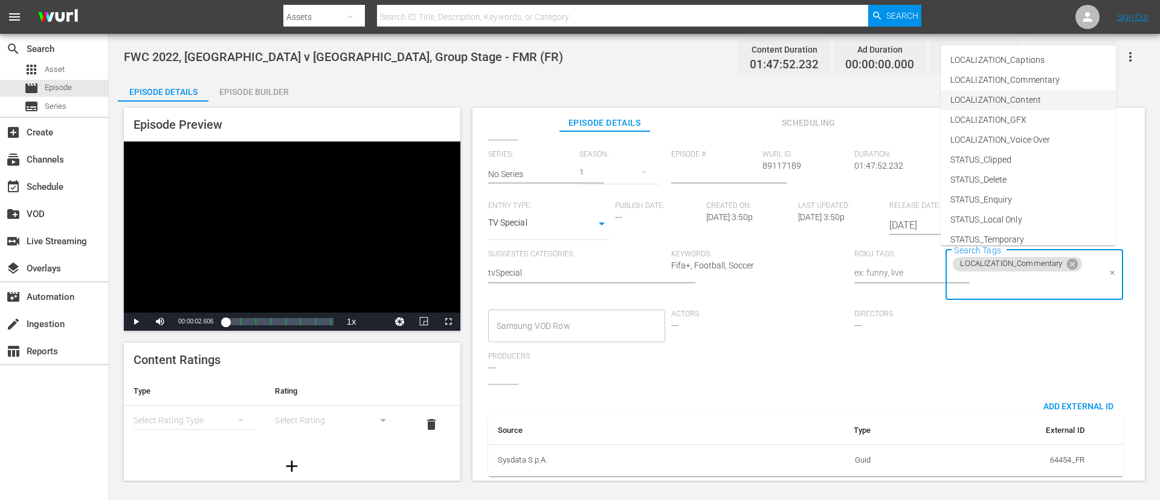
click at [773, 97] on span "LOCALIZATION_Content" at bounding box center [996, 100] width 91 height 13
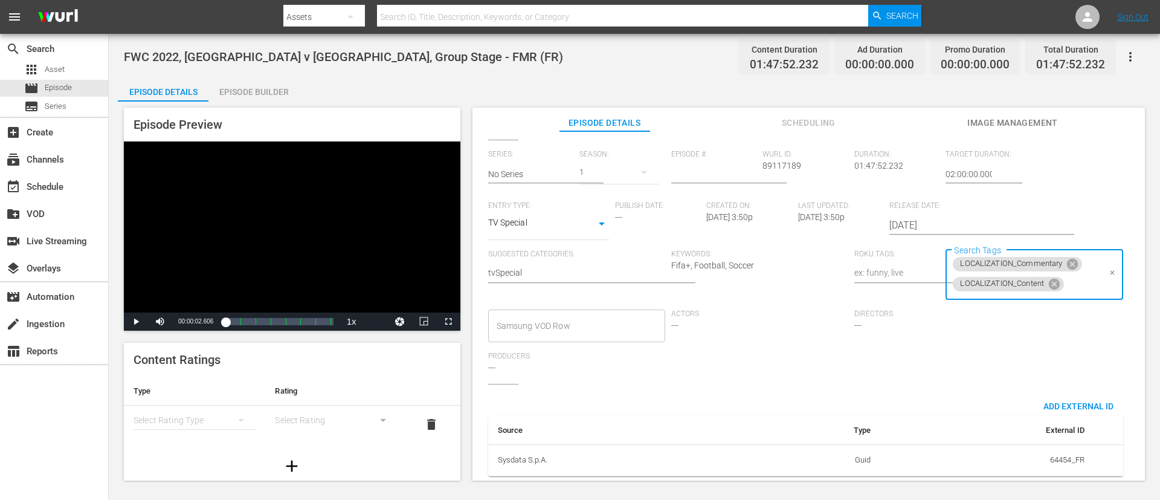
click at [773, 280] on input "Search Tags" at bounding box center [1082, 284] width 33 height 22
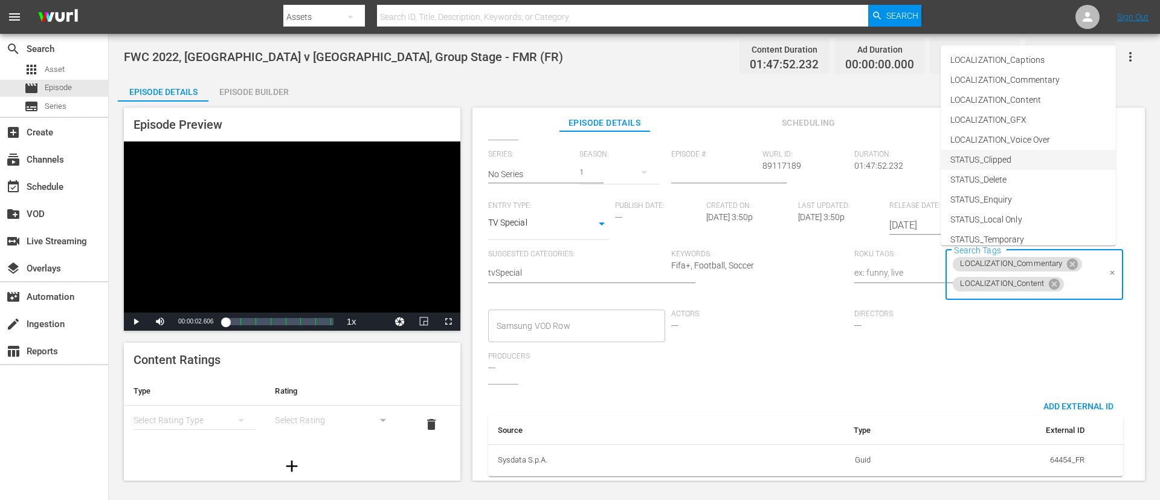
scroll to position [149, 0]
click at [773, 167] on span "TYPE_Full Match Replay" at bounding box center [996, 170] width 91 height 13
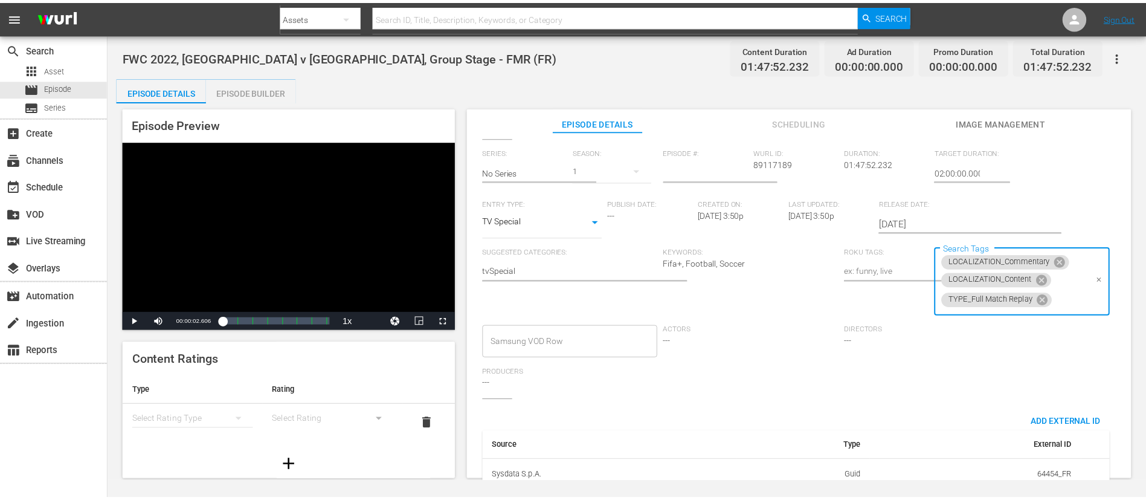
scroll to position [0, 0]
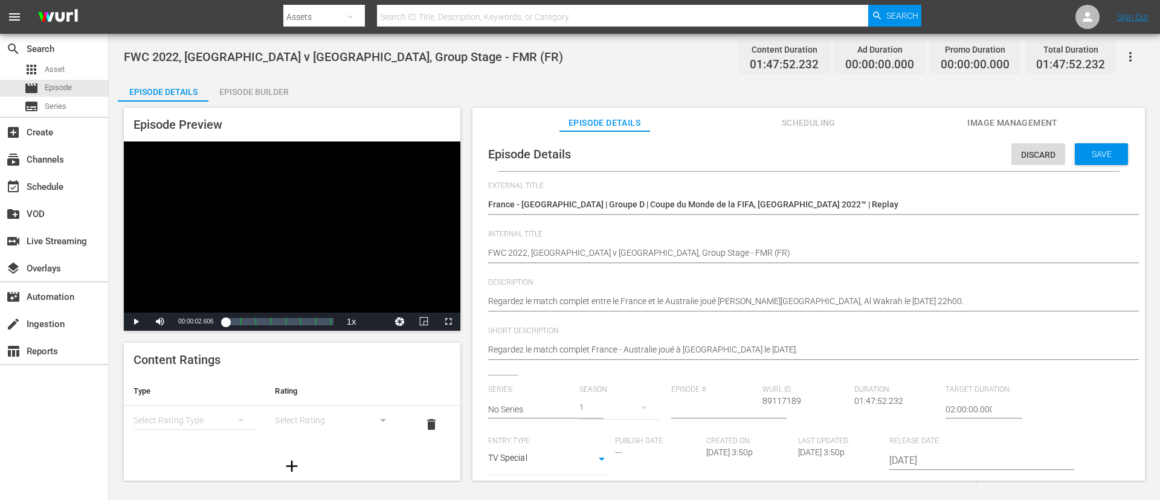
click at [773, 152] on span "Save" at bounding box center [1101, 154] width 39 height 10
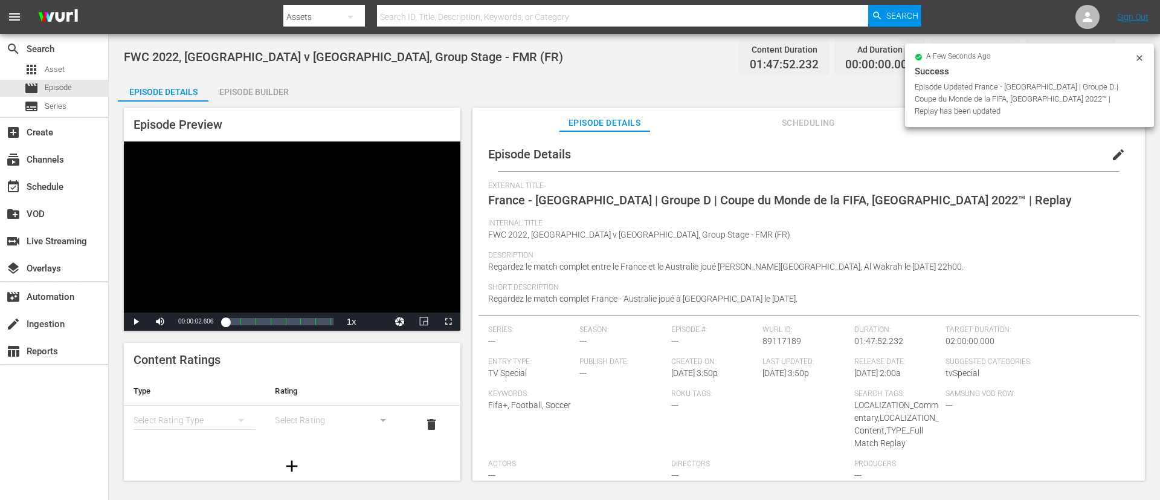
click at [253, 94] on div "Episode Builder" at bounding box center [253, 91] width 91 height 29
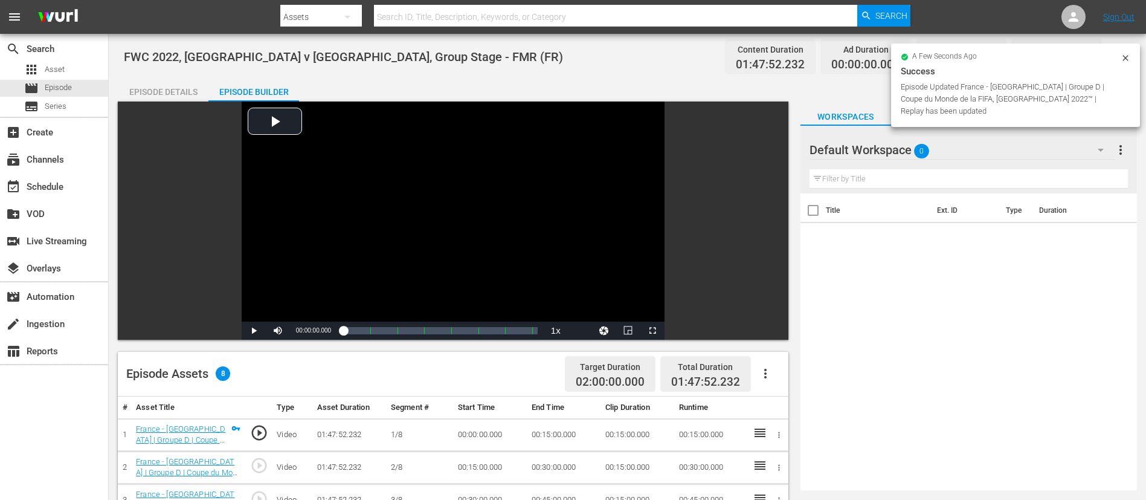
click at [763, 332] on icon "button" at bounding box center [765, 373] width 15 height 15
click at [769, 332] on div "Fill with Ads" at bounding box center [802, 378] width 82 height 29
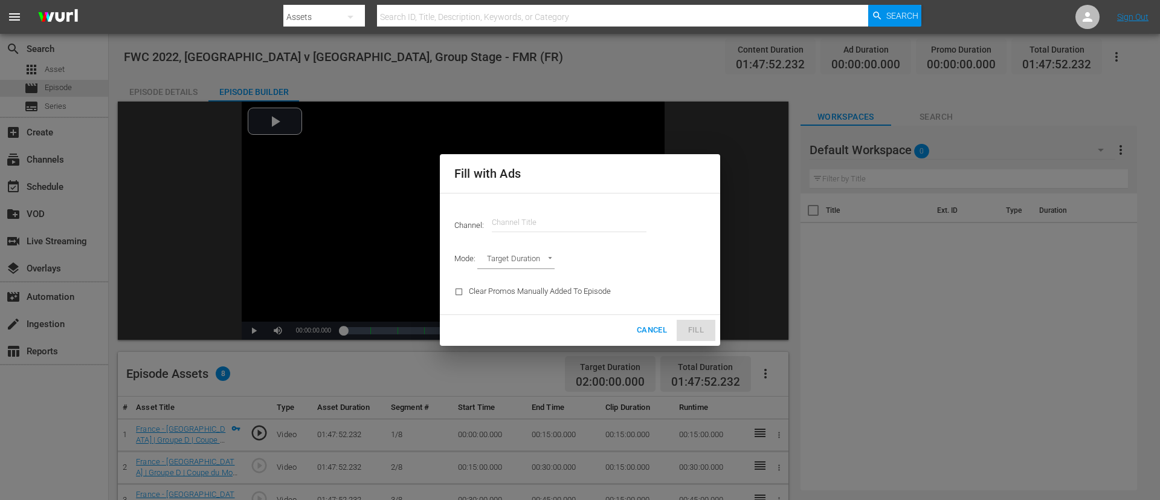
click at [567, 221] on input "text" at bounding box center [569, 222] width 155 height 29
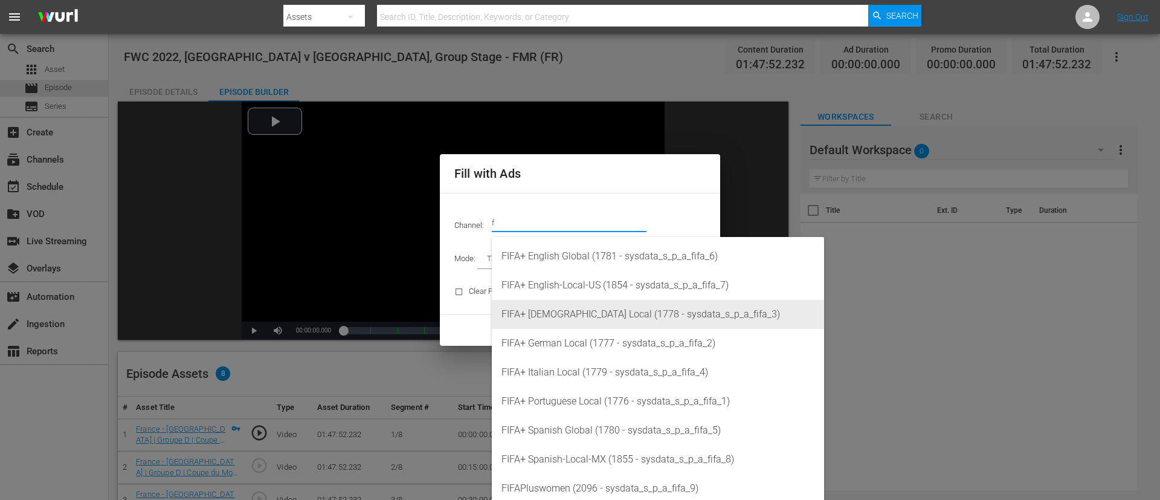
click at [566, 317] on div "FIFA+ [DEMOGRAPHIC_DATA] Local (1778 - sysdata_s_p_a_fifa_3)" at bounding box center [658, 314] width 313 height 29
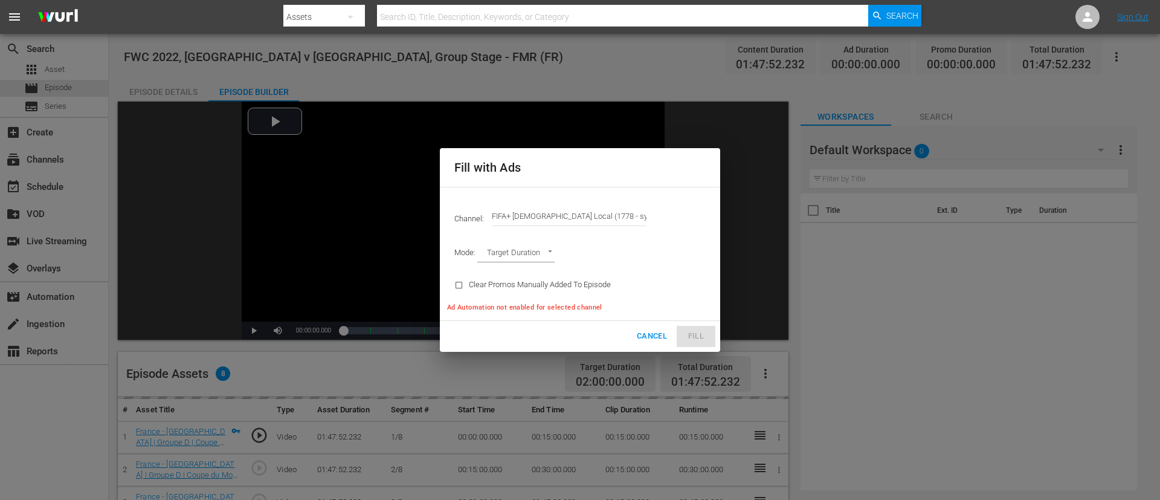
type input "FIFA+ [DEMOGRAPHIC_DATA] Local (1778)"
type input "AD_BREAK_DURATION"
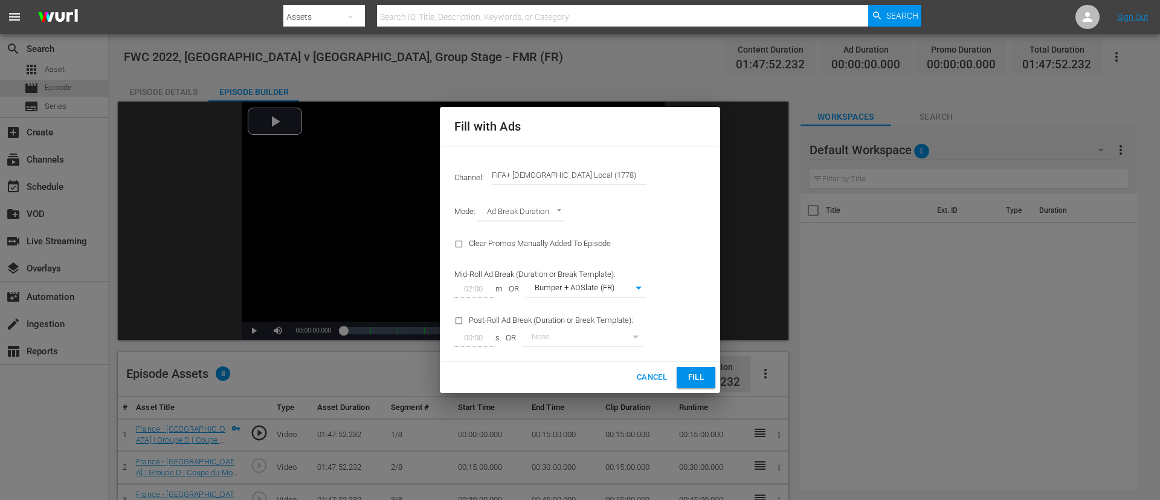
click at [705, 332] on span "Fill" at bounding box center [696, 377] width 19 height 14
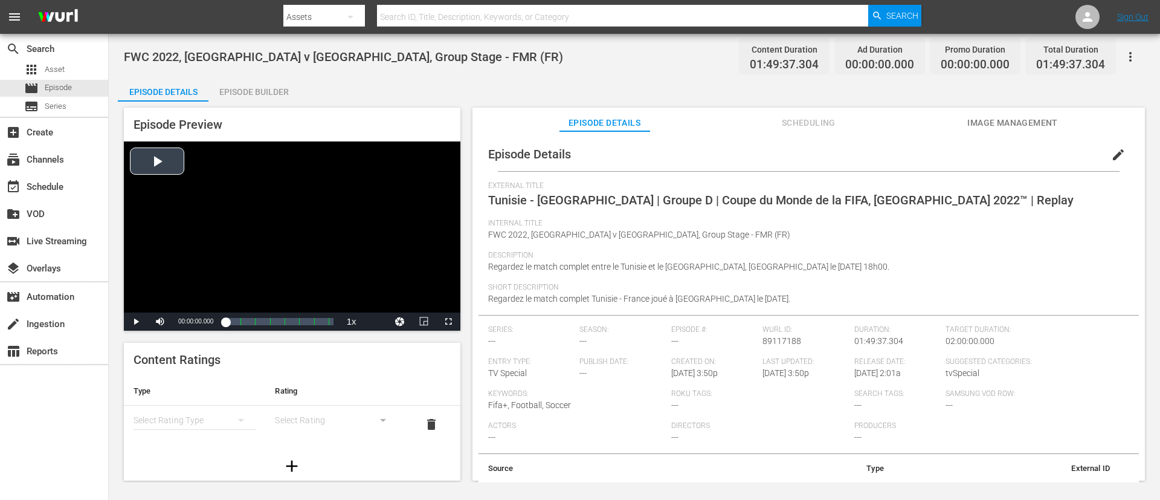
click at [458, 286] on div "Video Player" at bounding box center [292, 226] width 337 height 171
click at [272, 270] on div "Video Player" at bounding box center [292, 226] width 337 height 171
click at [773, 149] on span "edit" at bounding box center [1118, 154] width 15 height 15
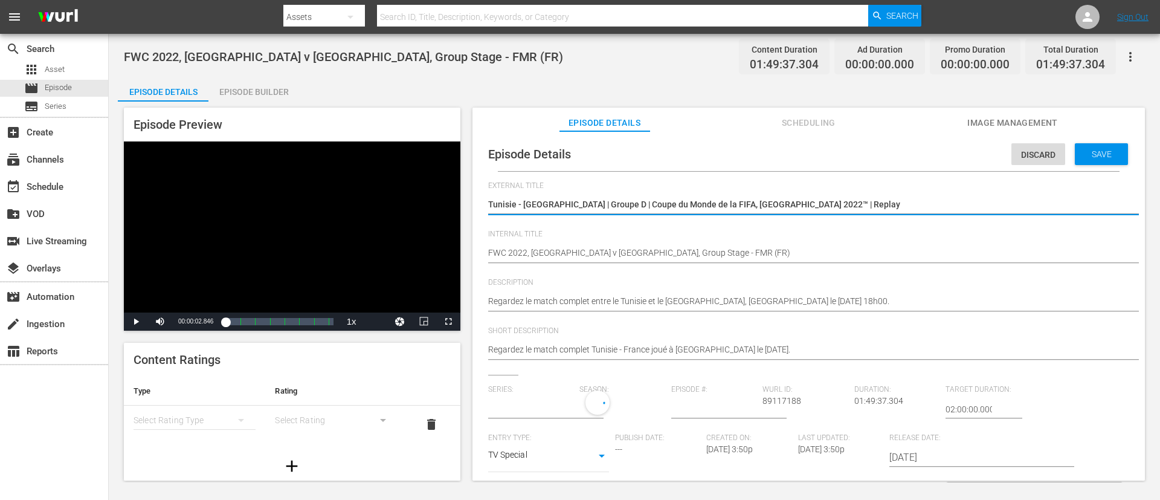
type input "No Series"
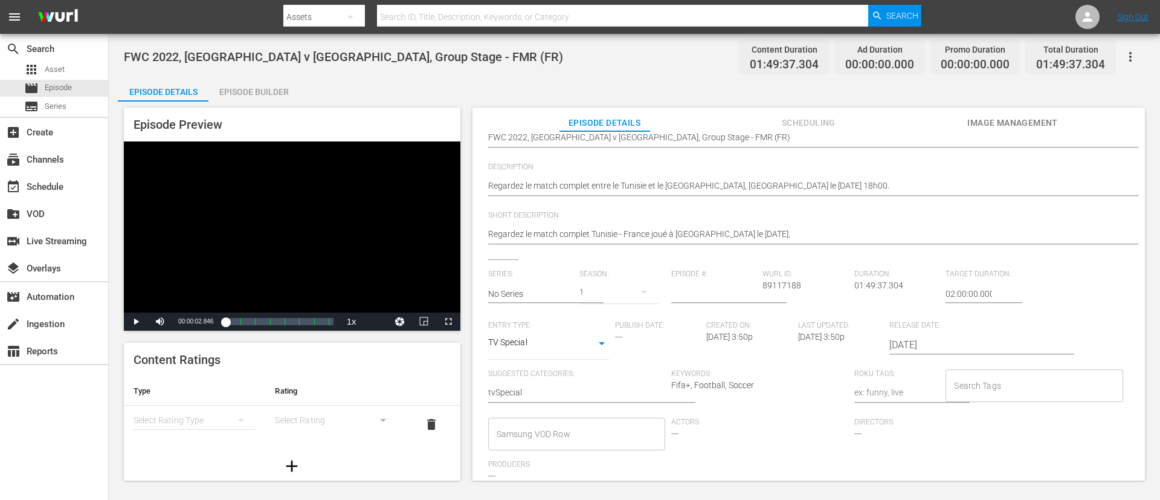
scroll to position [237, 0]
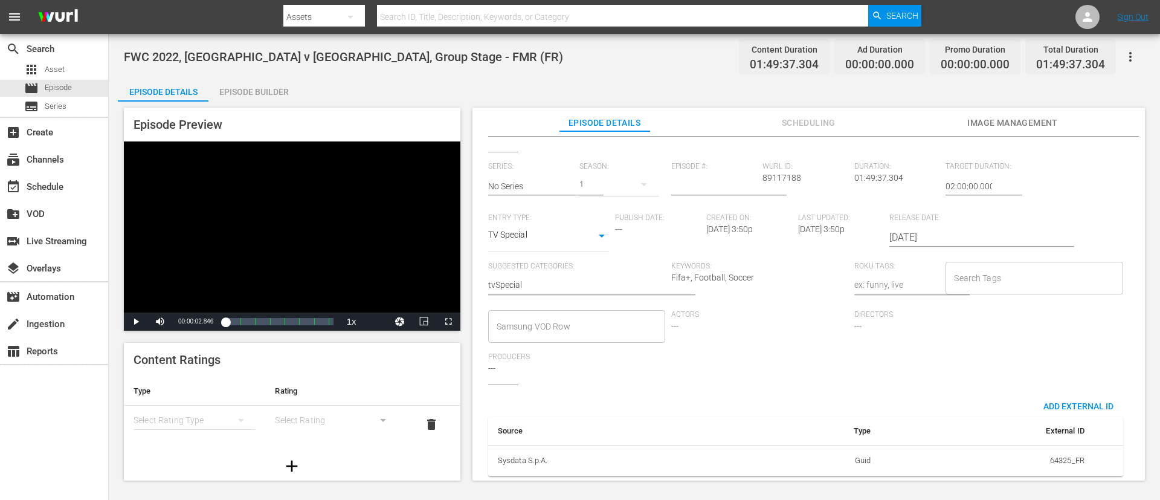
click at [773, 267] on input "Search Tags" at bounding box center [1025, 278] width 148 height 22
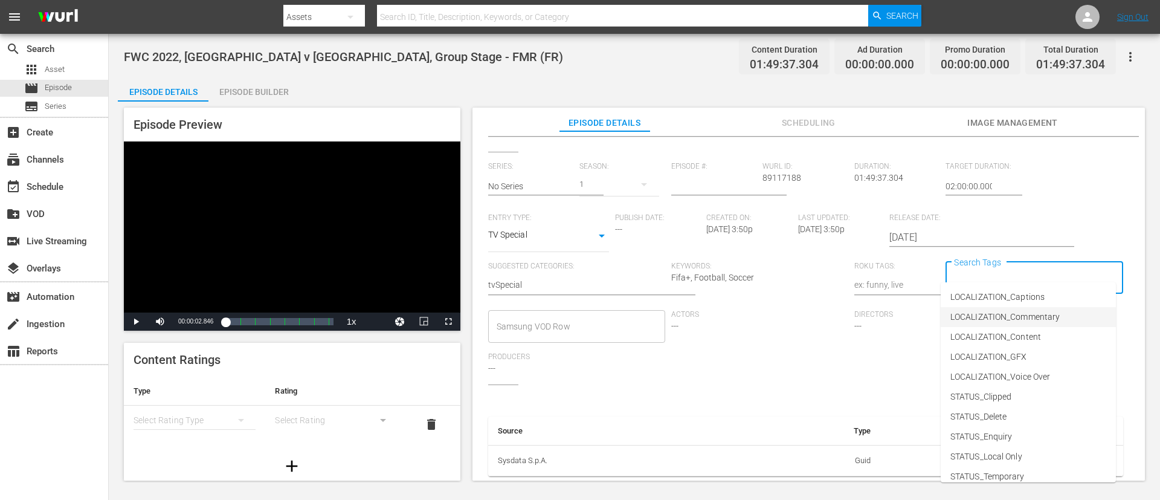
click at [773, 321] on span "LOCALIZATION_Commentary" at bounding box center [1005, 317] width 109 height 13
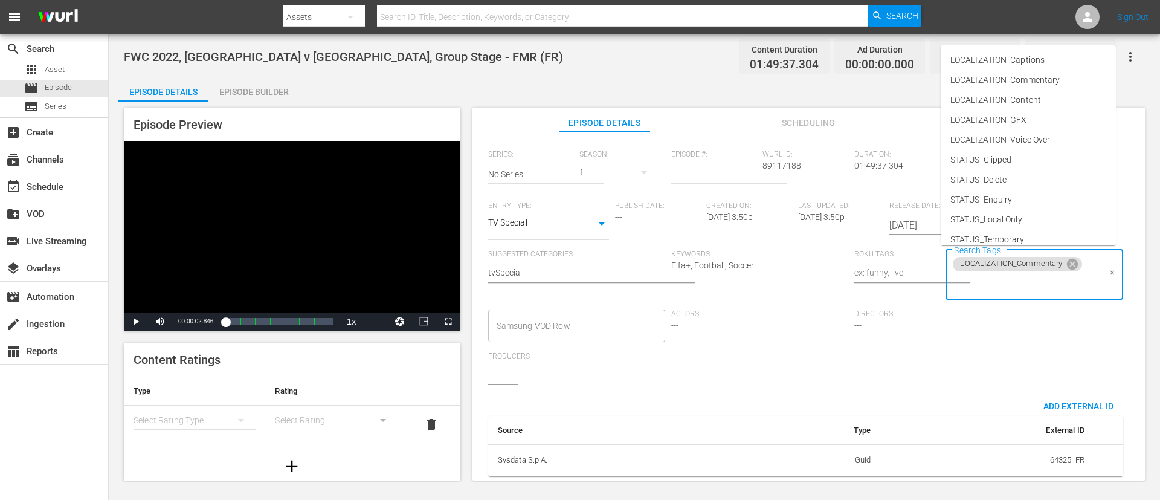
click at [773, 291] on input "Search Tags" at bounding box center [1025, 284] width 148 height 22
click at [773, 99] on span "LOCALIZATION_Content" at bounding box center [996, 100] width 91 height 13
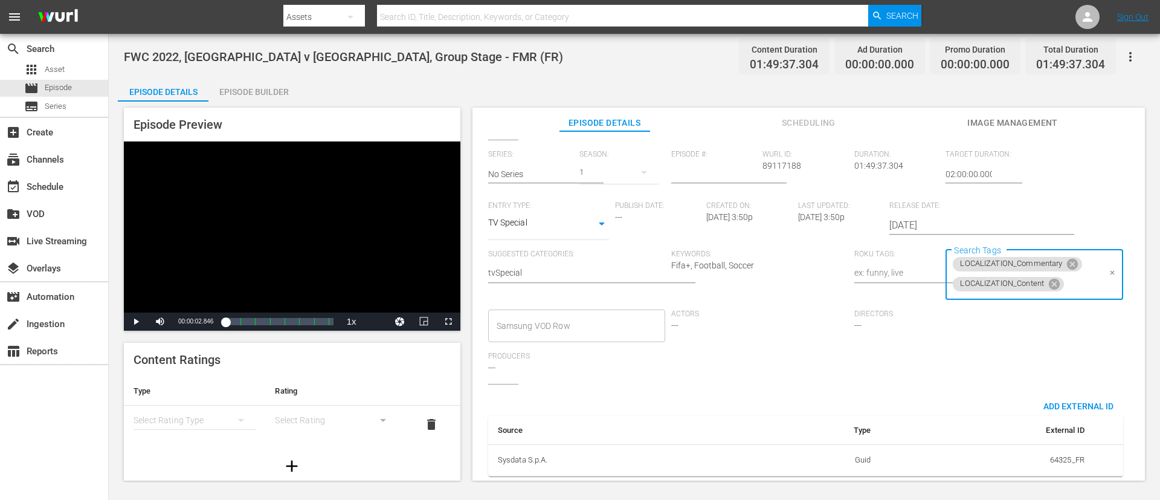
click at [773, 283] on input "Search Tags" at bounding box center [1082, 284] width 33 height 22
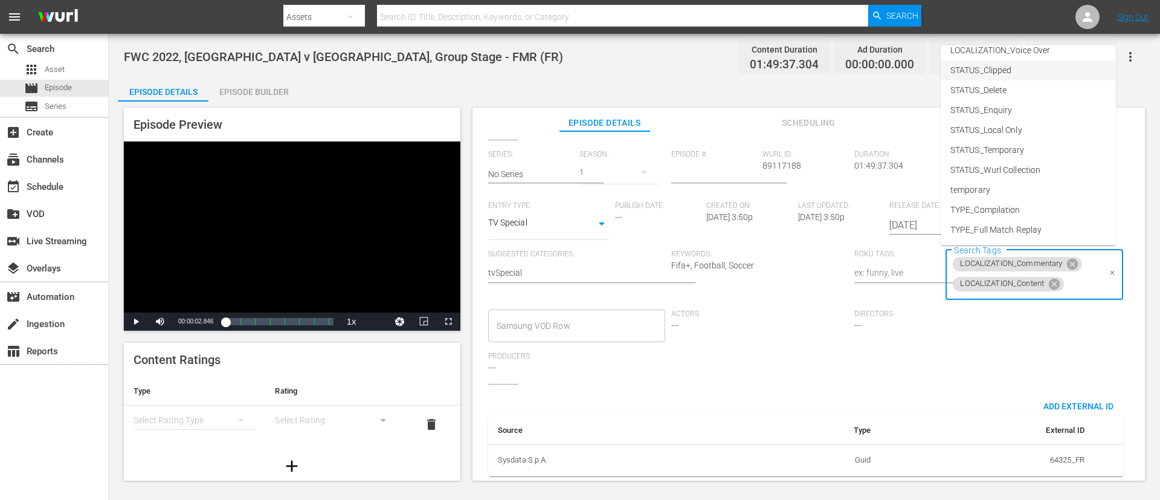
scroll to position [149, 0]
click at [773, 167] on span "TYPE_Full Match Replay" at bounding box center [996, 170] width 91 height 13
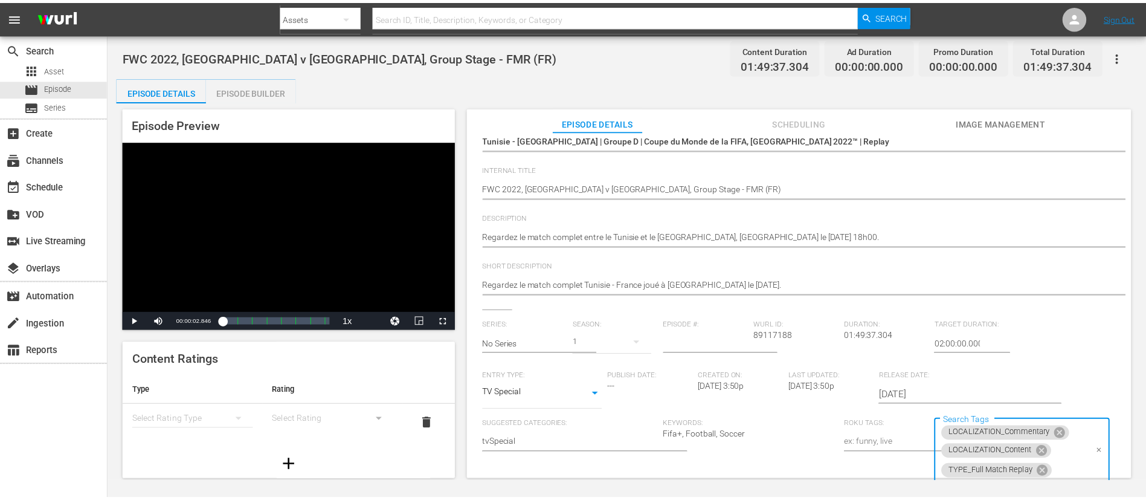
scroll to position [0, 0]
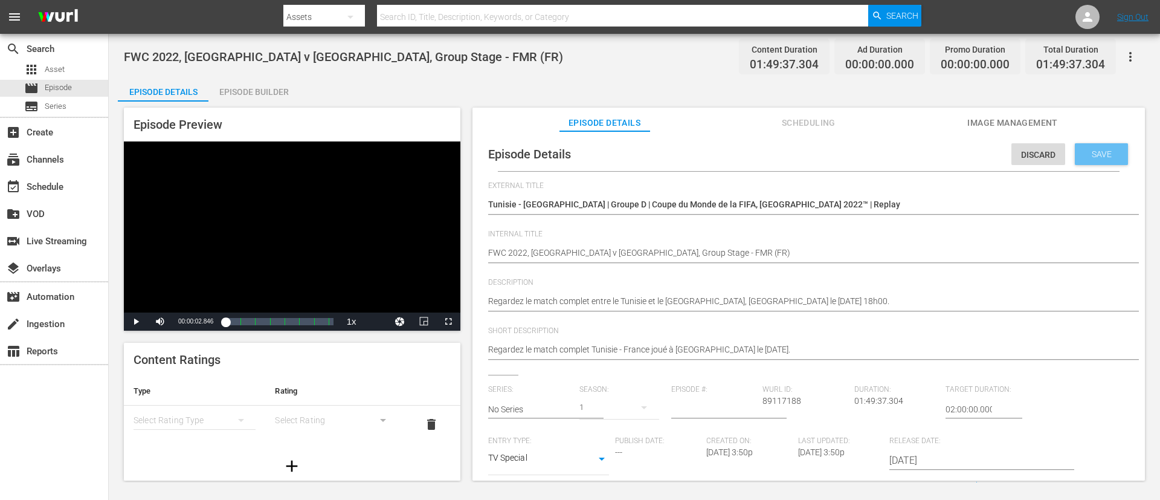
click at [773, 149] on span "Save" at bounding box center [1101, 154] width 39 height 10
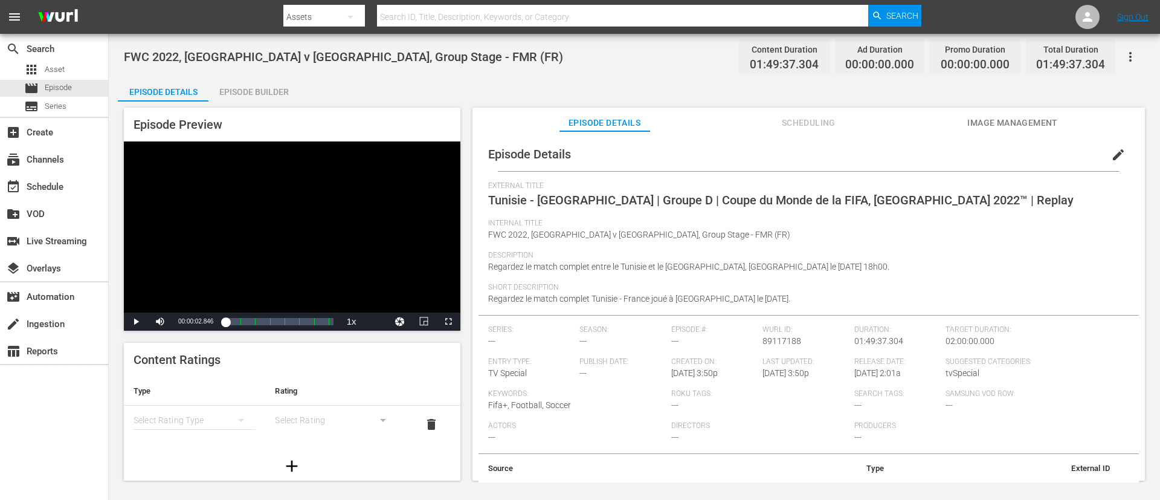
click at [256, 90] on div "Episode Builder" at bounding box center [253, 91] width 91 height 29
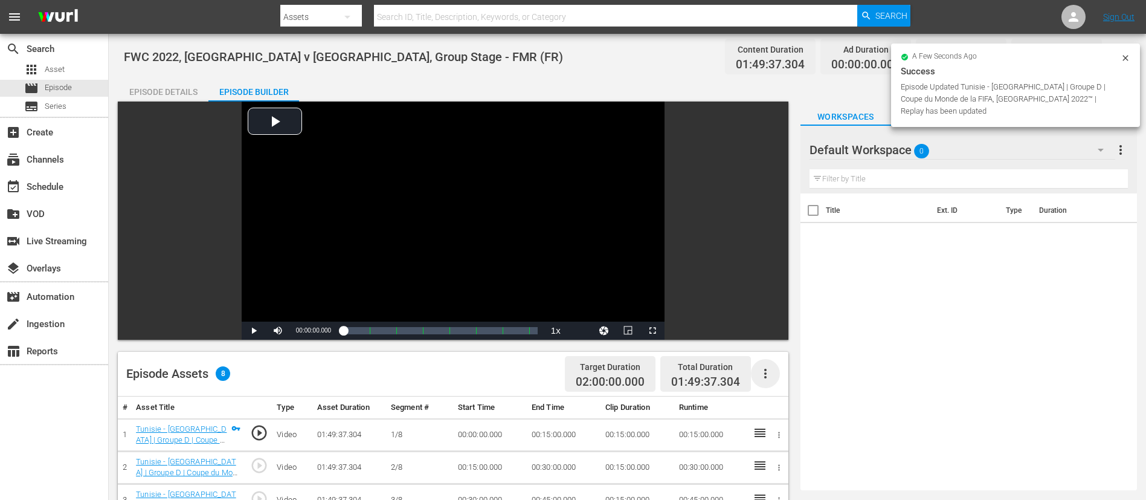
click at [767, 332] on icon "button" at bounding box center [765, 373] width 15 height 15
click at [769, 332] on div "Fill with Ads" at bounding box center [802, 378] width 82 height 29
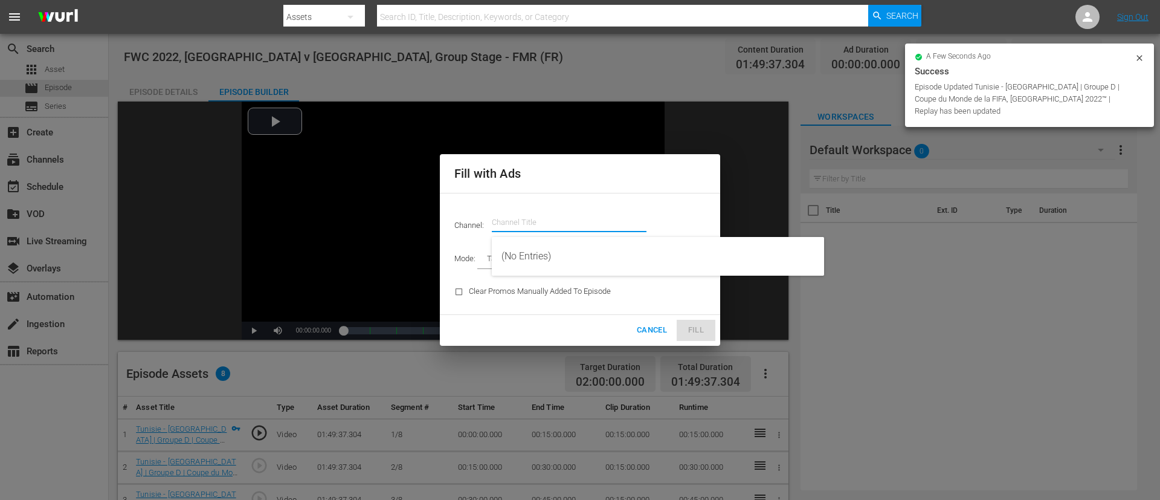
click at [586, 221] on input "text" at bounding box center [569, 222] width 155 height 29
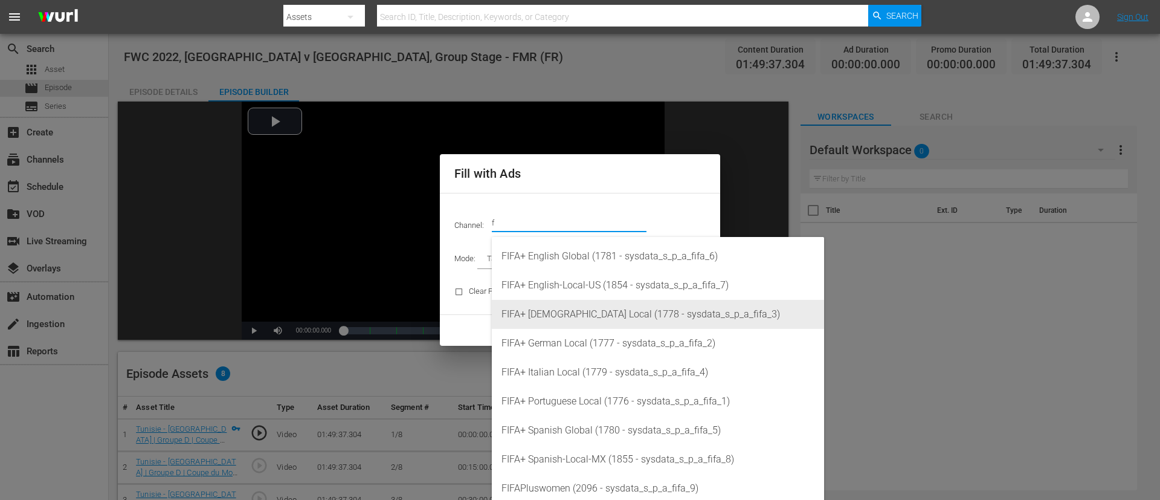
click at [586, 317] on div "FIFA+ [DEMOGRAPHIC_DATA] Local (1778 - sysdata_s_p_a_fifa_3)" at bounding box center [658, 314] width 313 height 29
type input "FIFA+ [DEMOGRAPHIC_DATA] Local (1778)"
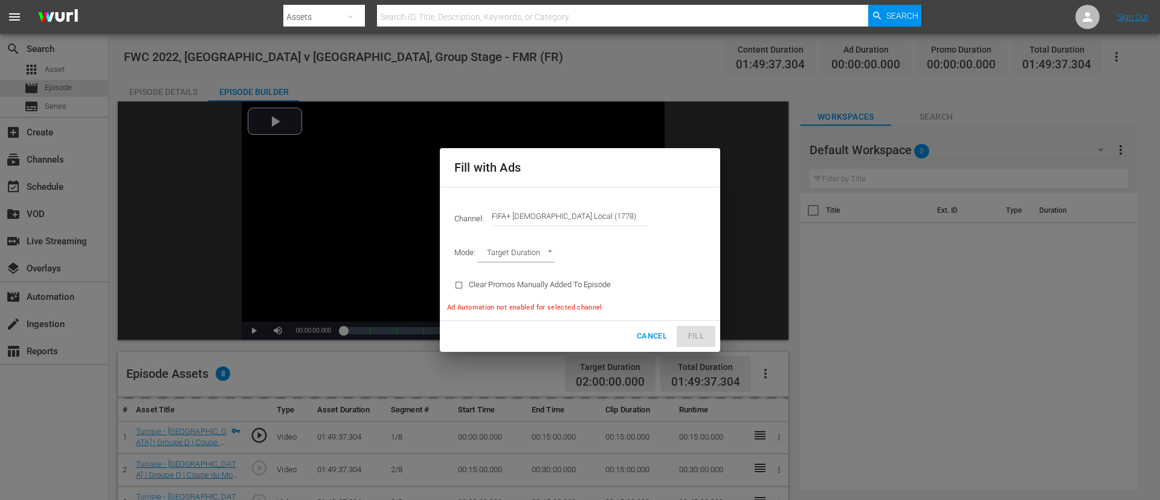
type input "AD_BREAK_DURATION"
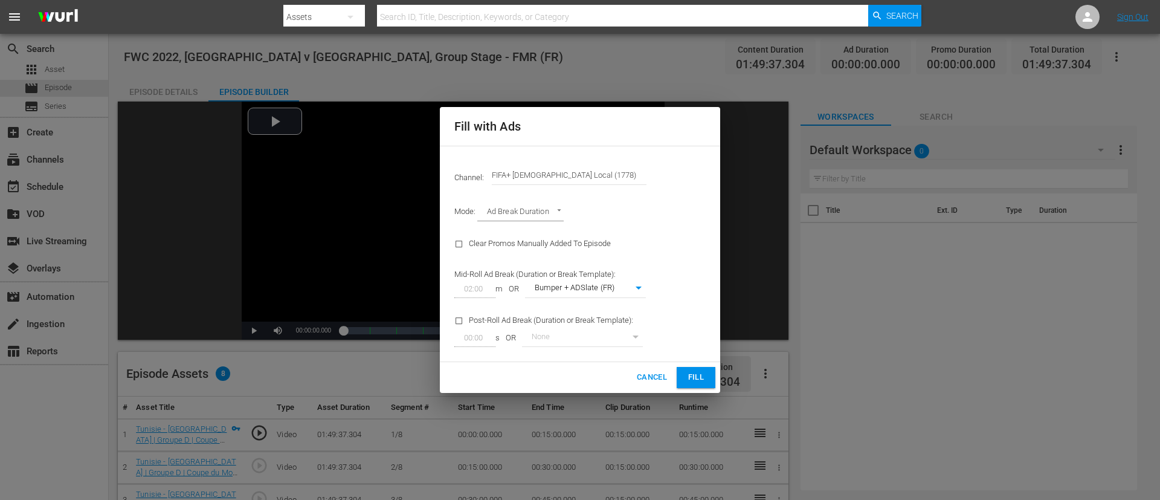
click at [706, 332] on div "Cancel Fill" at bounding box center [580, 377] width 280 height 31
click at [708, 332] on div "Cancel Fill" at bounding box center [580, 377] width 280 height 31
click at [708, 332] on button "Fill" at bounding box center [696, 377] width 39 height 21
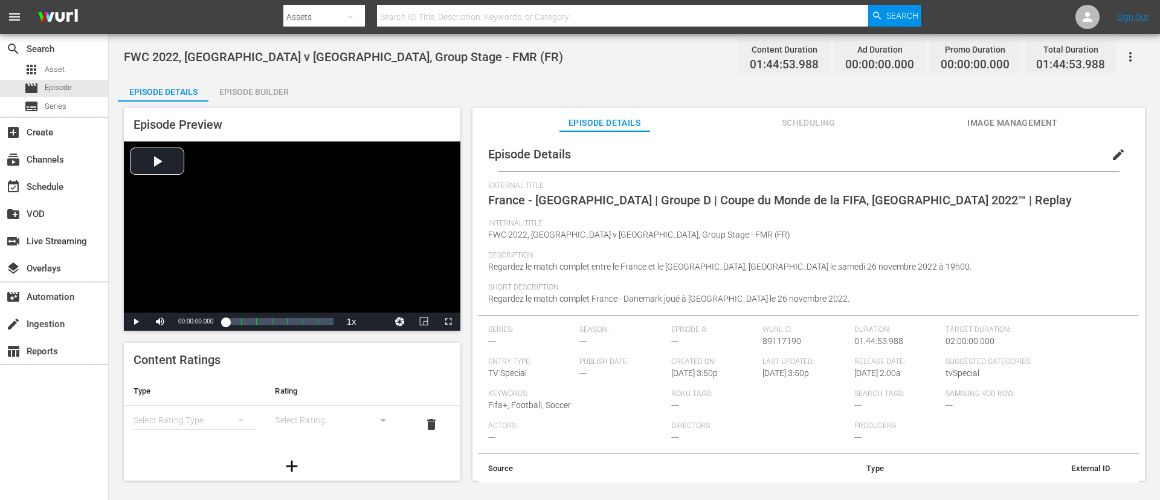
click at [773, 150] on button "edit" at bounding box center [1118, 154] width 29 height 29
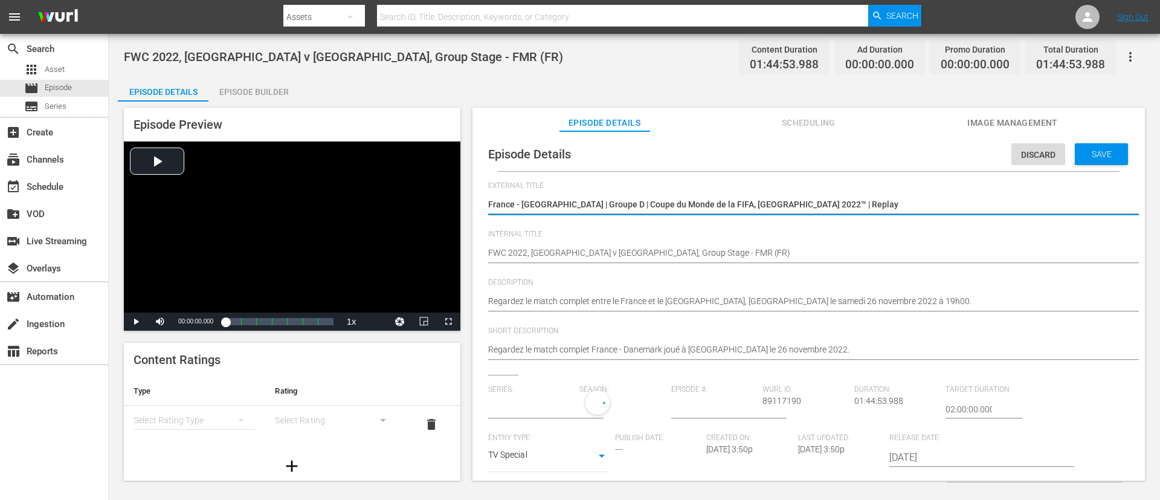
type input "No Series"
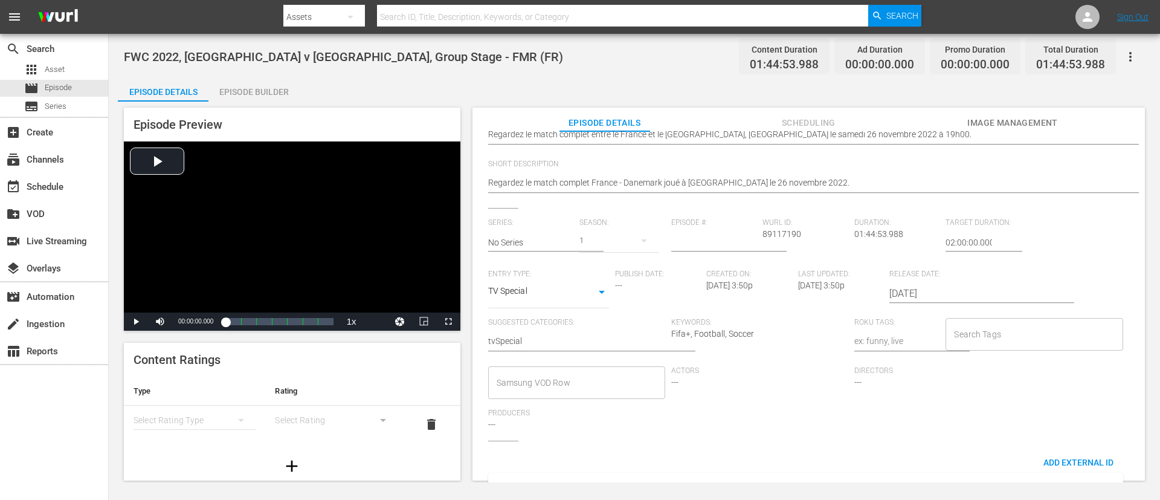
scroll to position [237, 0]
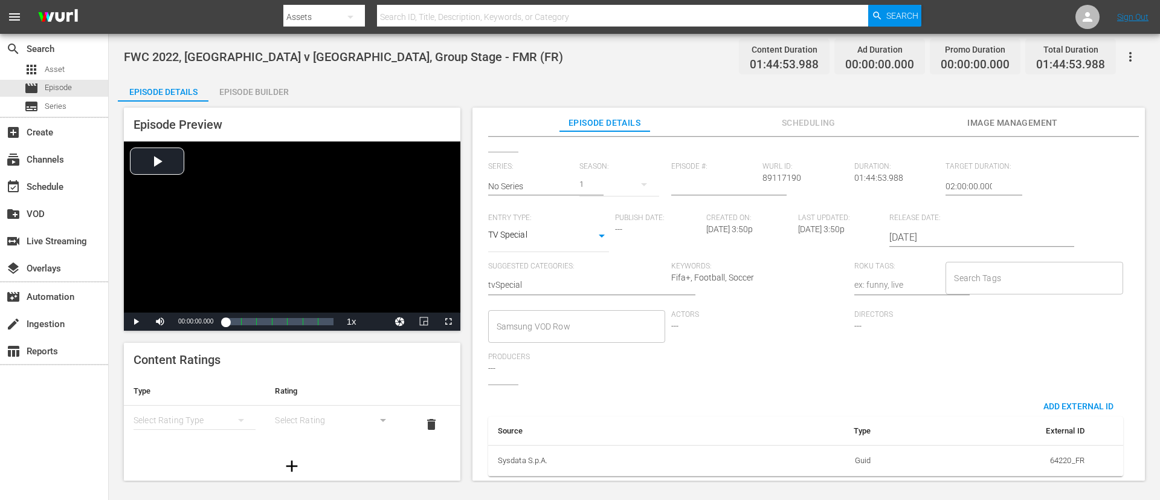
click at [773, 271] on input "Search Tags" at bounding box center [1025, 278] width 148 height 22
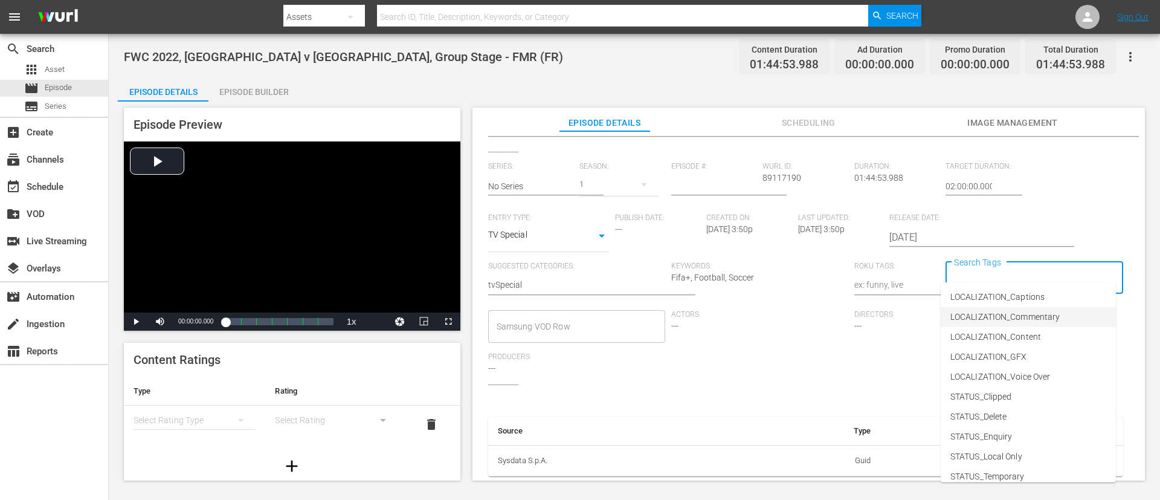
click at [773, 311] on span "LOCALIZATION_Commentary" at bounding box center [1005, 317] width 109 height 13
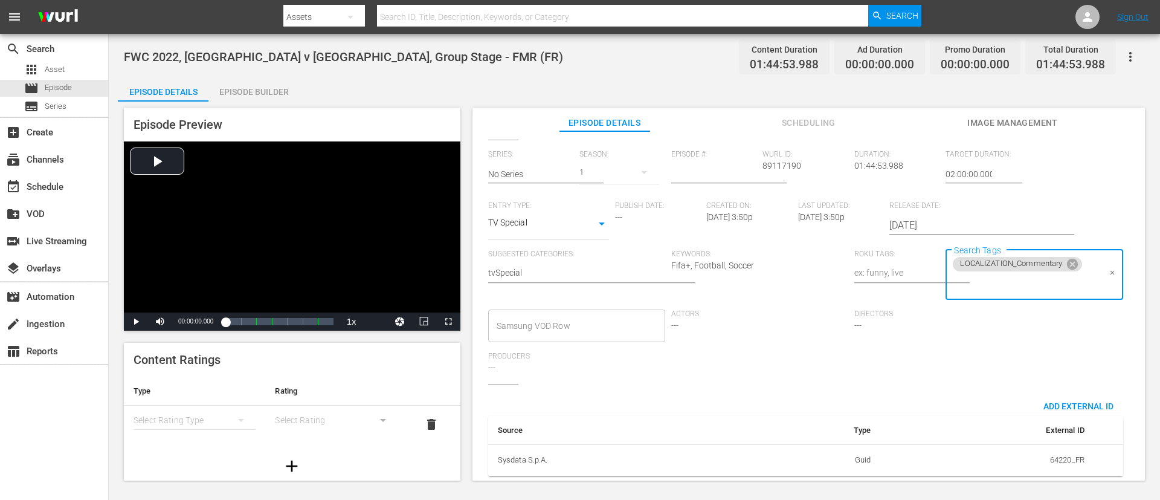
click at [773, 286] on input "Search Tags" at bounding box center [1025, 284] width 148 height 22
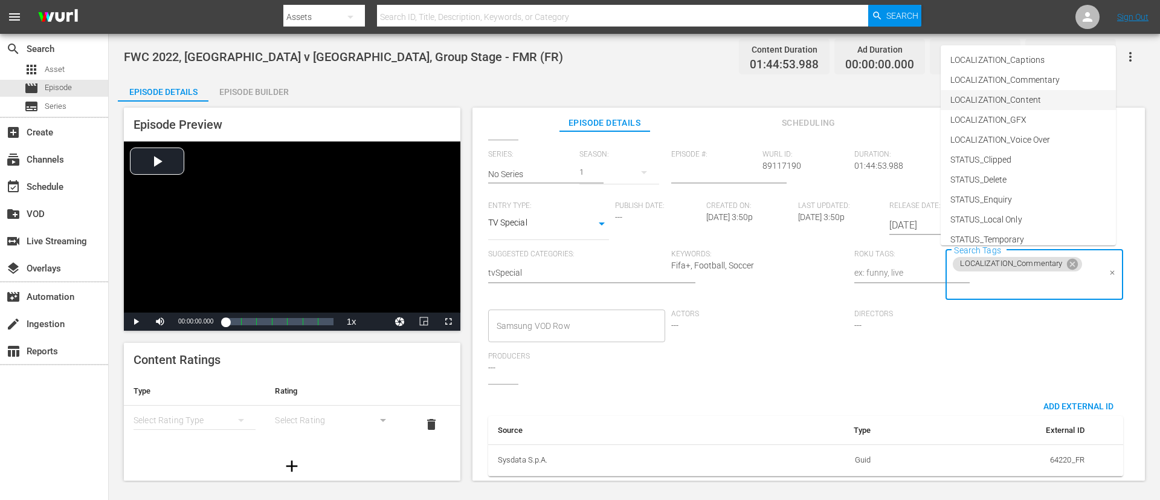
click at [773, 99] on span "LOCALIZATION_Content" at bounding box center [996, 100] width 91 height 13
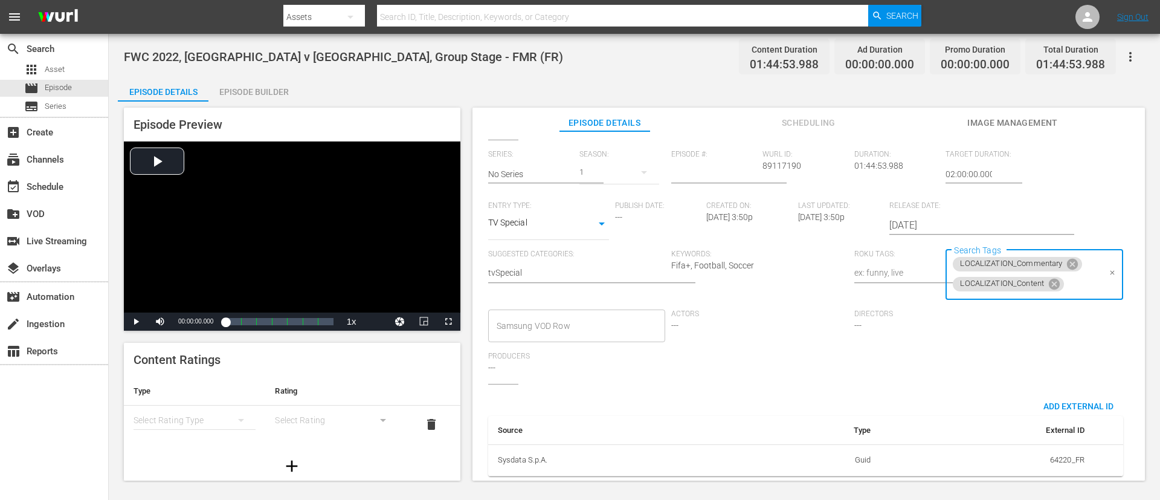
click at [773, 283] on input "Search Tags" at bounding box center [1082, 284] width 33 height 22
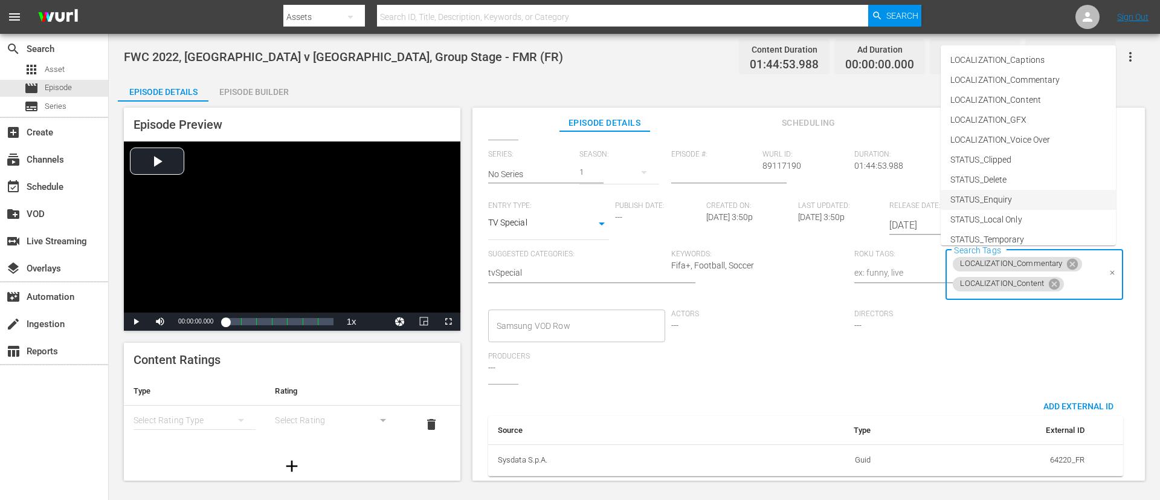
scroll to position [149, 0]
click at [773, 167] on span "TYPE_Full Match Replay" at bounding box center [996, 170] width 91 height 13
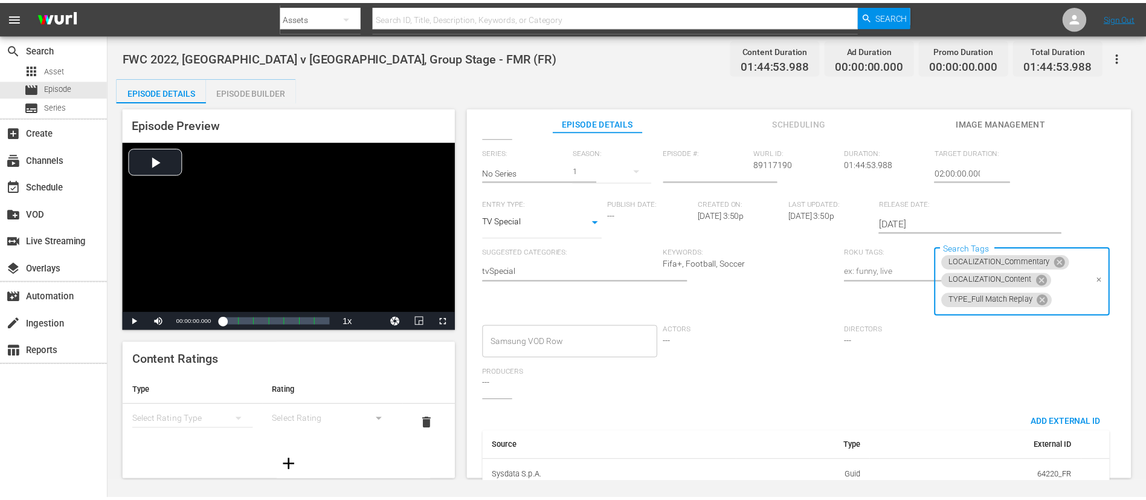
scroll to position [0, 0]
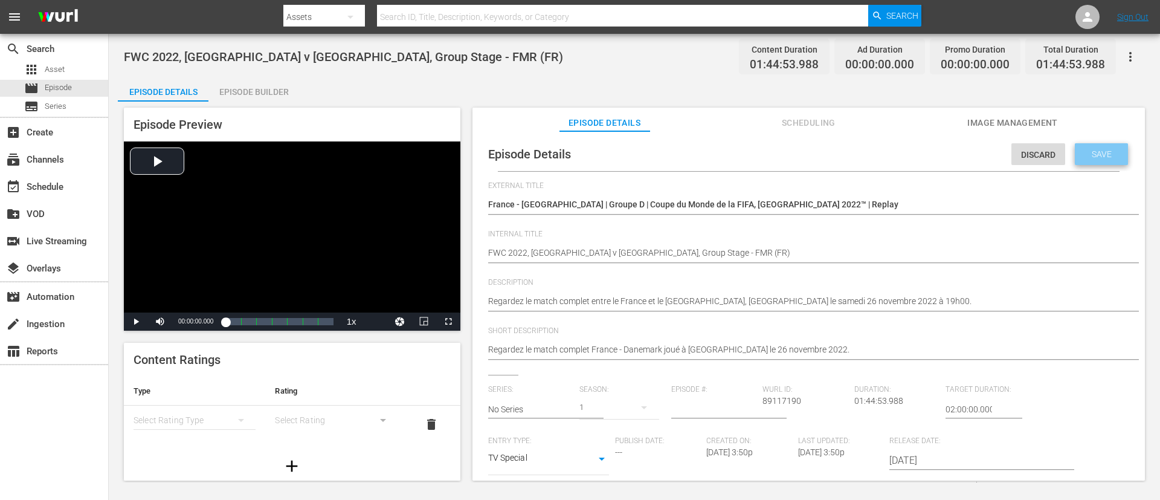
click at [773, 146] on div "Save" at bounding box center [1101, 154] width 53 height 22
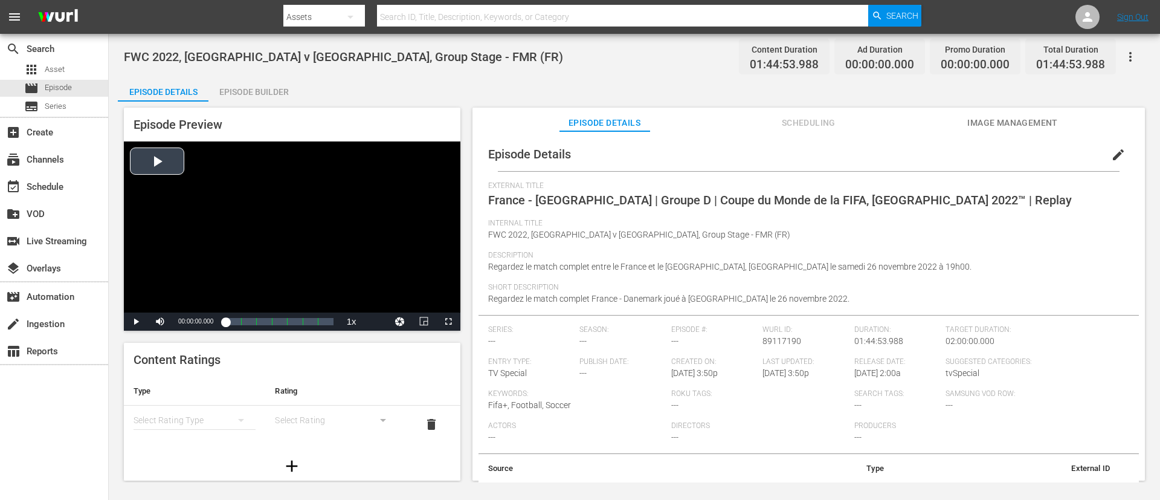
click at [268, 211] on div "Video Player" at bounding box center [292, 226] width 337 height 171
click at [265, 228] on div "Video Player" at bounding box center [292, 226] width 337 height 171
click at [271, 91] on div "Episode Builder" at bounding box center [253, 91] width 91 height 29
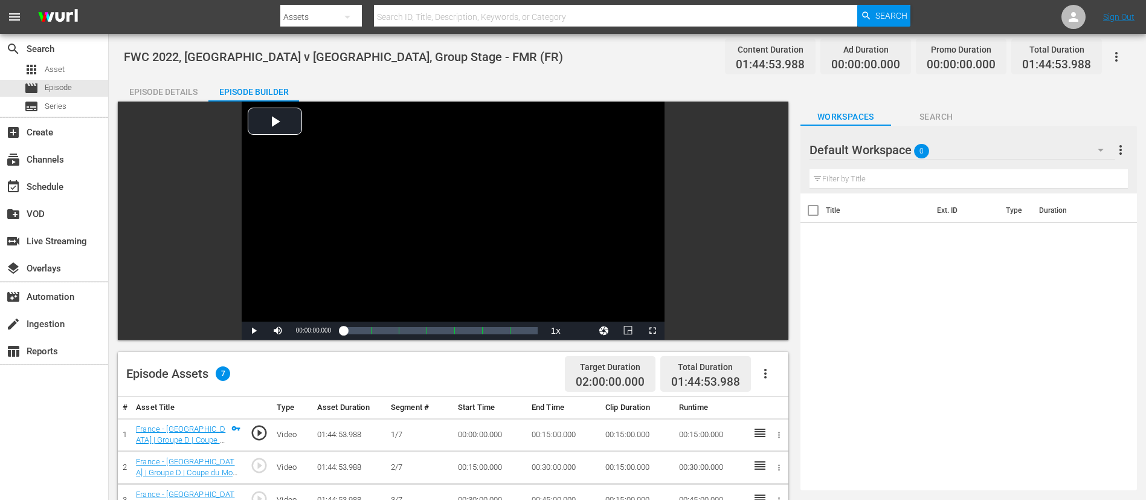
click at [770, 332] on icon "button" at bounding box center [765, 373] width 15 height 15
click at [773, 332] on div "Fill with Ads" at bounding box center [802, 378] width 82 height 29
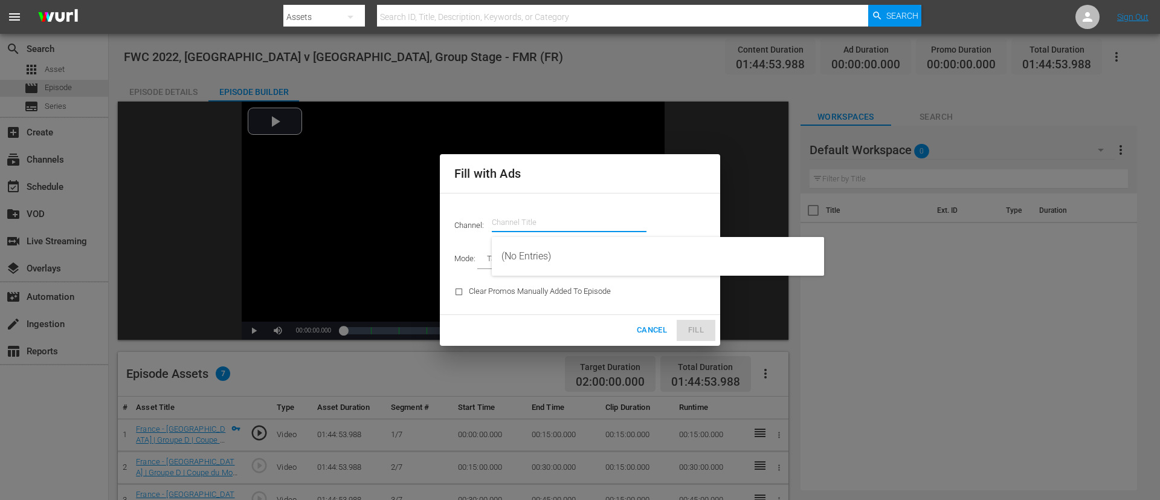
click at [590, 230] on div "Channel Title" at bounding box center [569, 222] width 155 height 29
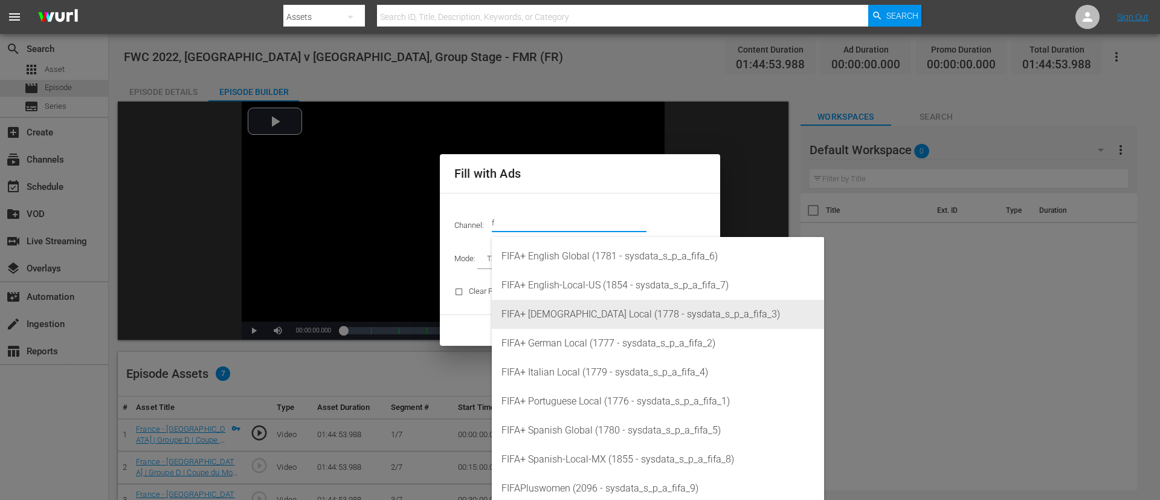
click at [584, 313] on div "FIFA+ [DEMOGRAPHIC_DATA] Local (1778 - sysdata_s_p_a_fifa_3)" at bounding box center [658, 314] width 313 height 29
type input "FIFA+ French Local (1778)"
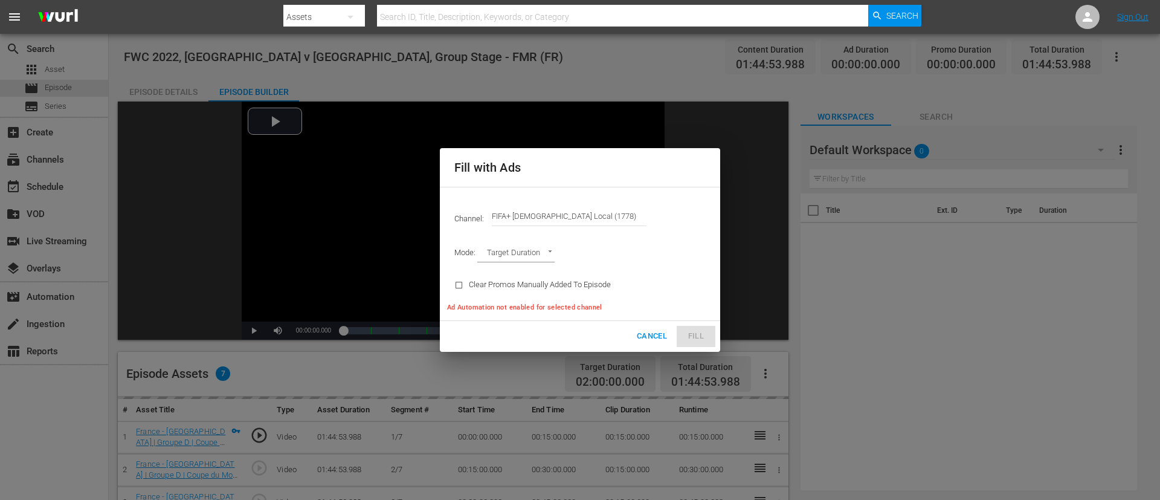
type input "AD_BREAK_DURATION"
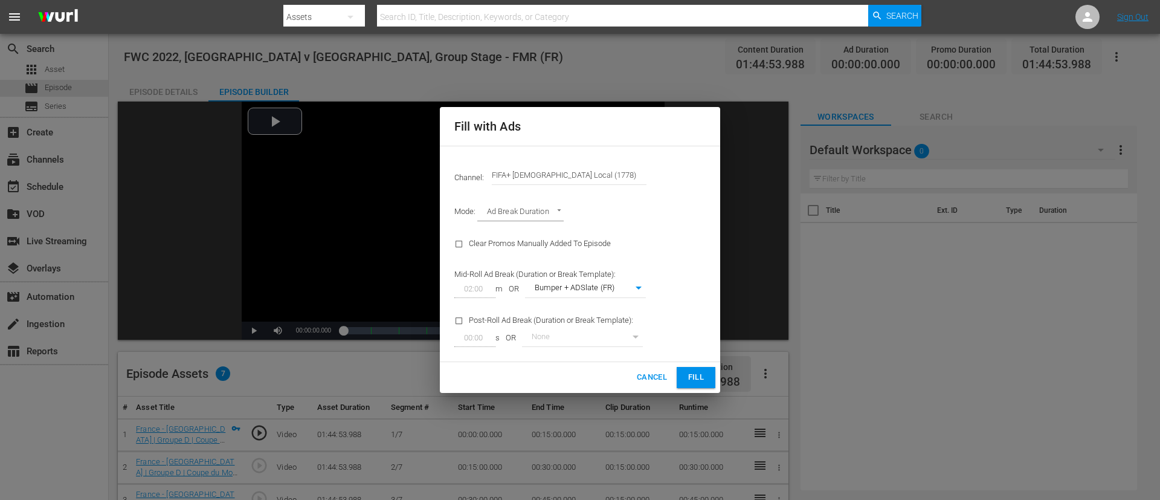
click at [710, 332] on div "Cancel Fill" at bounding box center [580, 377] width 280 height 31
click at [711, 332] on button "Fill" at bounding box center [696, 377] width 39 height 21
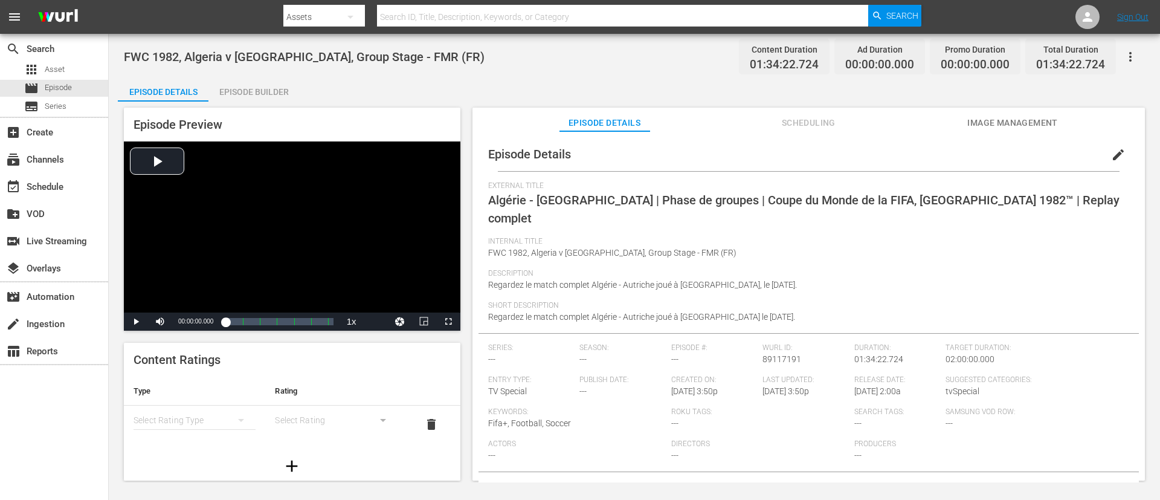
click at [773, 160] on span "edit" at bounding box center [1118, 154] width 15 height 15
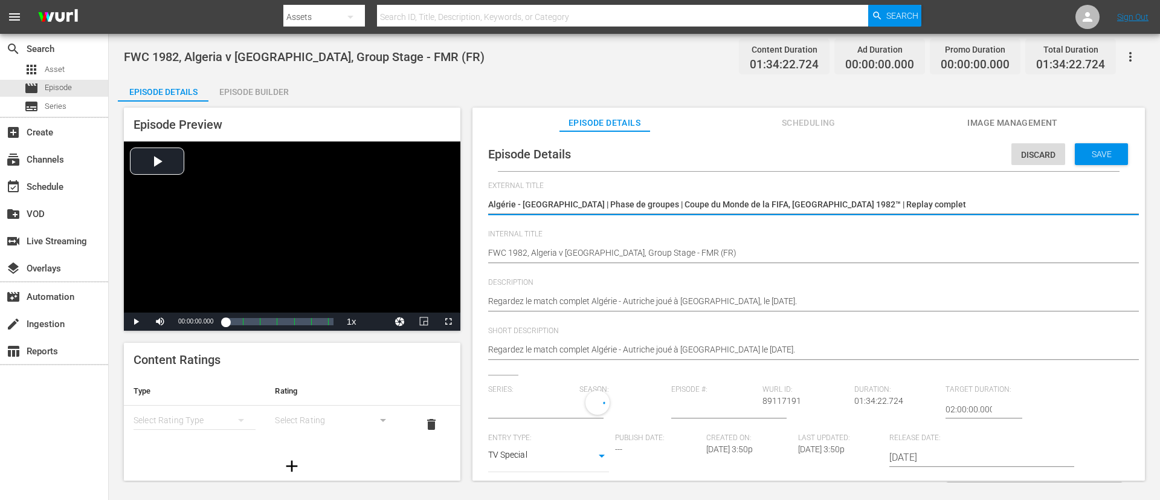
type input "No Series"
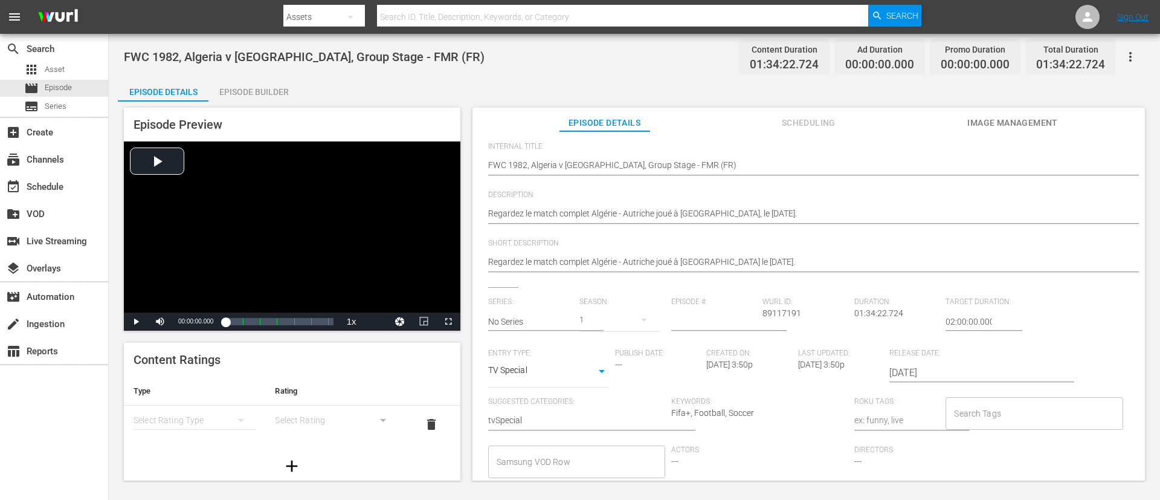
scroll to position [237, 0]
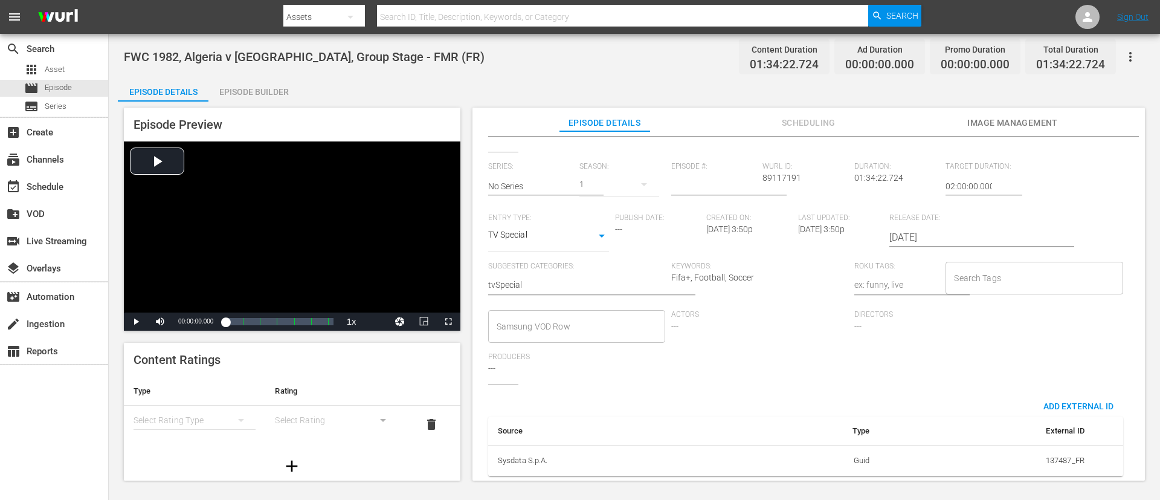
click at [773, 267] on input "Search Tags" at bounding box center [1025, 278] width 148 height 22
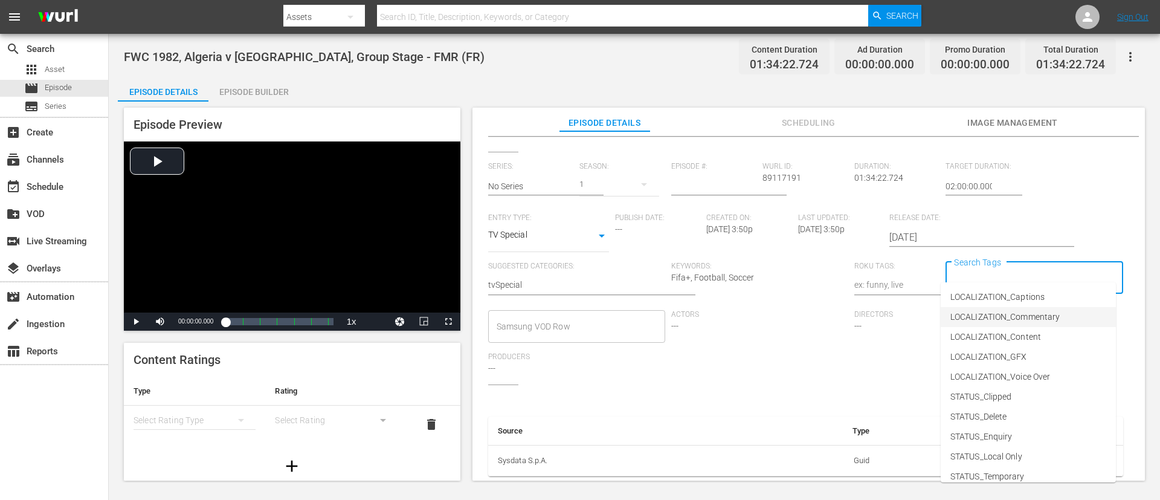
click at [773, 315] on span "LOCALIZATION_Commentary" at bounding box center [1005, 317] width 109 height 13
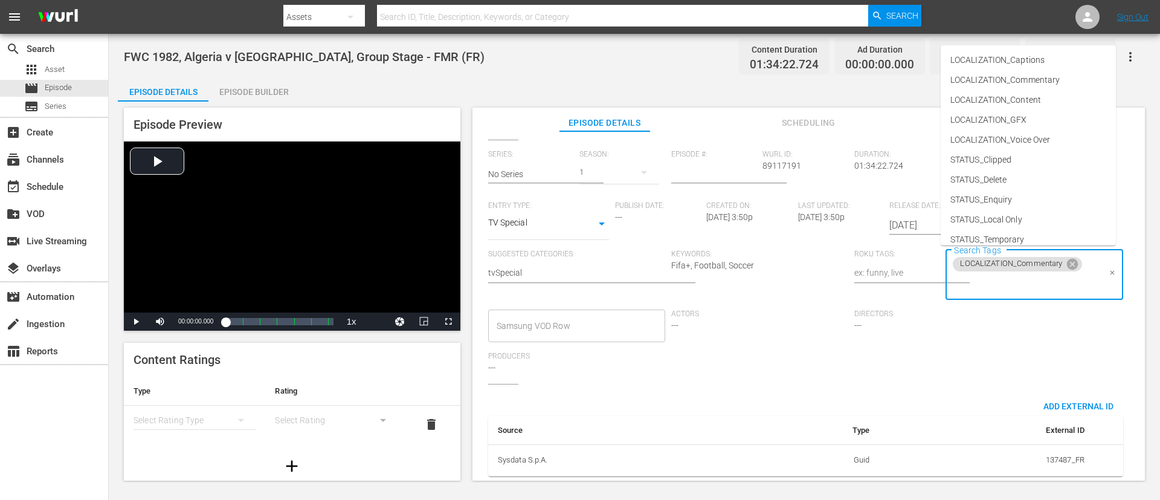
click at [773, 279] on input "Search Tags" at bounding box center [1025, 284] width 148 height 22
click at [773, 169] on li "TYPE_Full Match Replay" at bounding box center [1028, 171] width 175 height 20
click at [773, 285] on input "Search Tags" at bounding box center [1083, 284] width 33 height 22
click at [773, 94] on li "LOCALIZATION_Content" at bounding box center [1028, 100] width 175 height 20
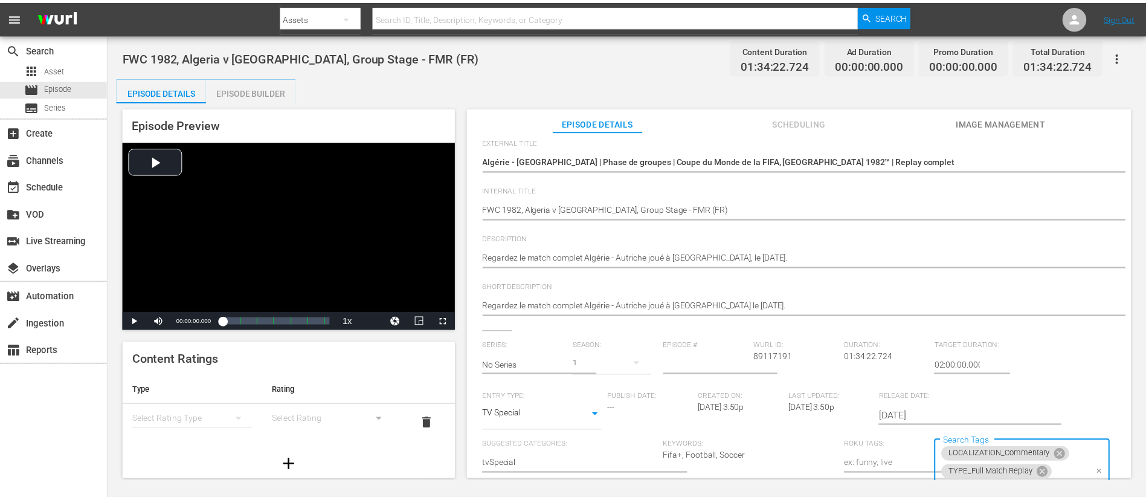
scroll to position [0, 0]
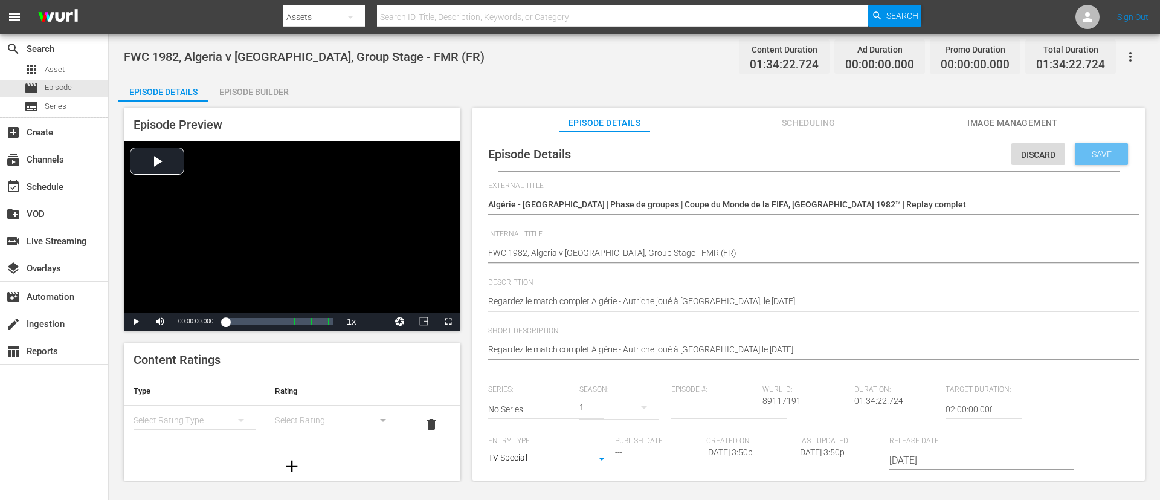
click at [773, 147] on div "Save" at bounding box center [1101, 154] width 53 height 22
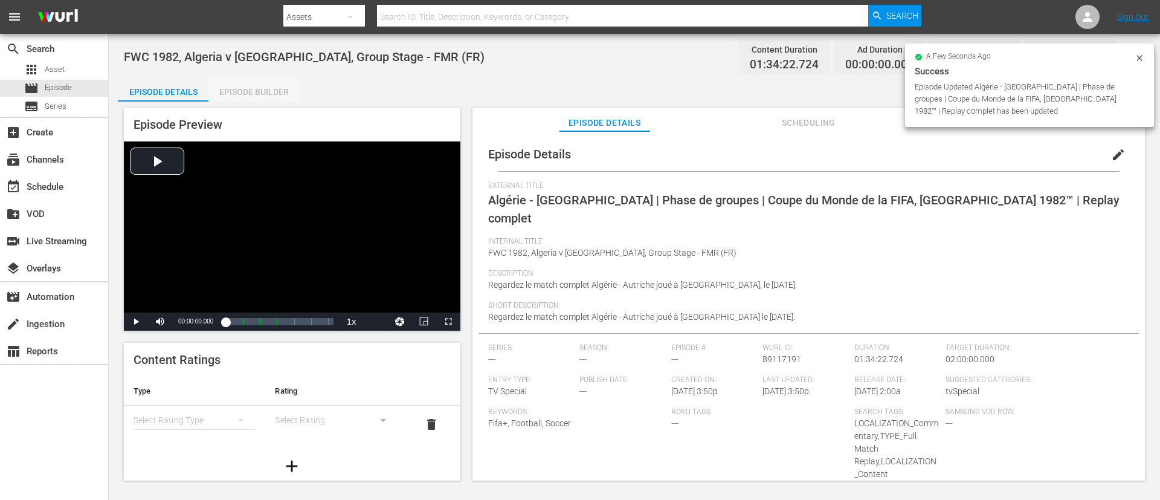
click at [250, 92] on div "Episode Builder" at bounding box center [253, 91] width 91 height 29
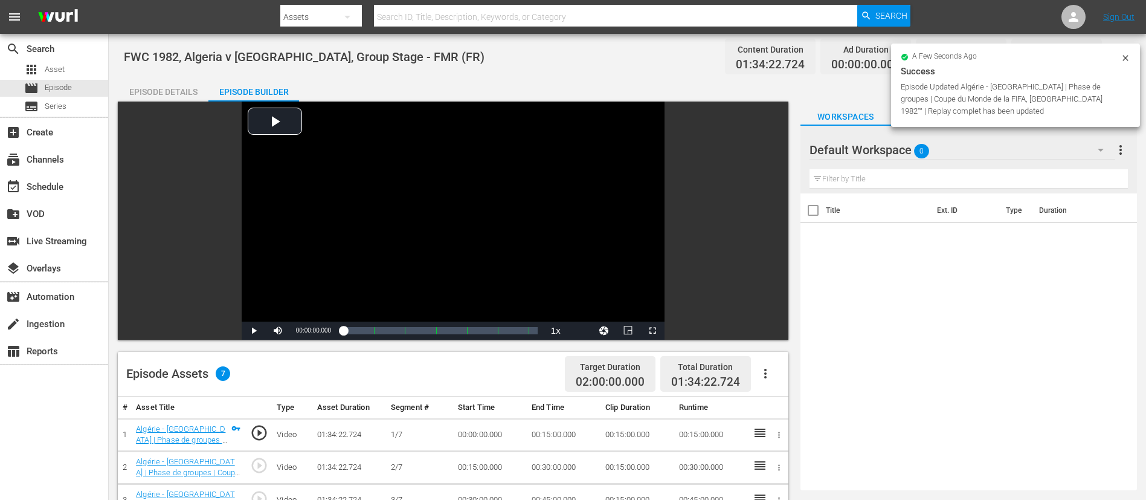
click at [773, 332] on button "button" at bounding box center [765, 373] width 29 height 29
click at [773, 332] on div "Fill with Ads" at bounding box center [802, 378] width 82 height 29
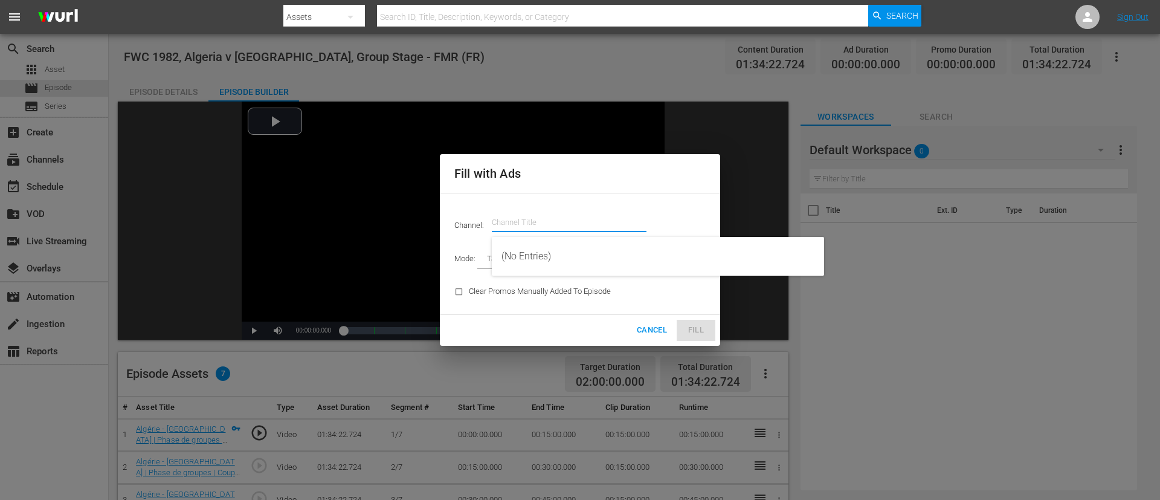
click at [581, 215] on input "text" at bounding box center [569, 222] width 155 height 29
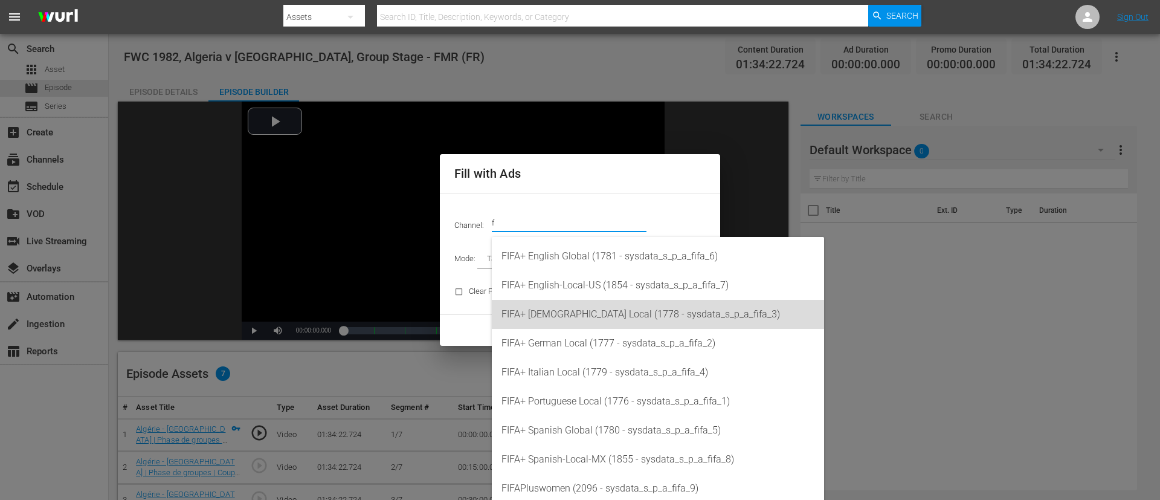
click at [602, 308] on div "FIFA+ [DEMOGRAPHIC_DATA] Local (1778 - sysdata_s_p_a_fifa_3)" at bounding box center [658, 314] width 313 height 29
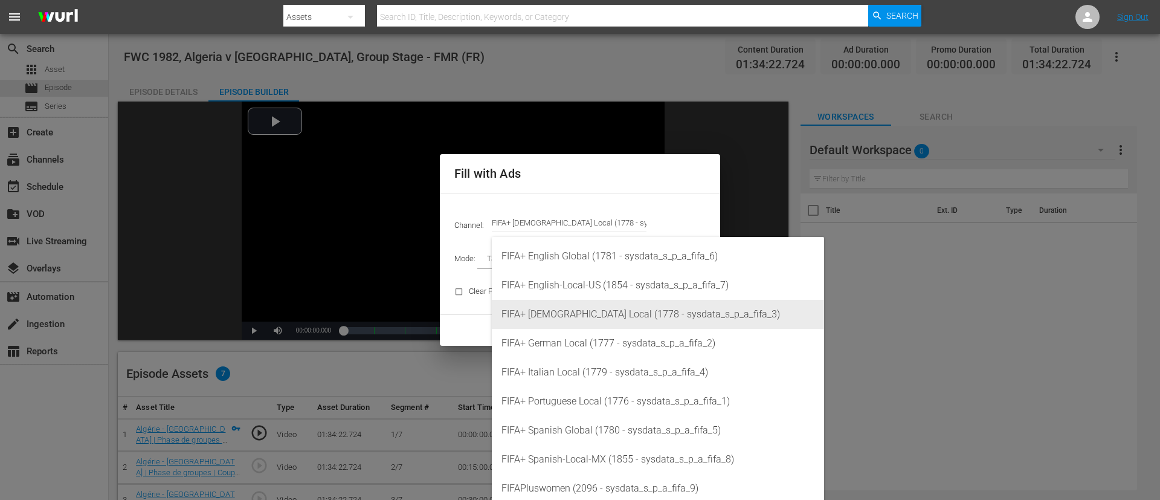
type input "FIFA+ [DEMOGRAPHIC_DATA] Local (1778)"
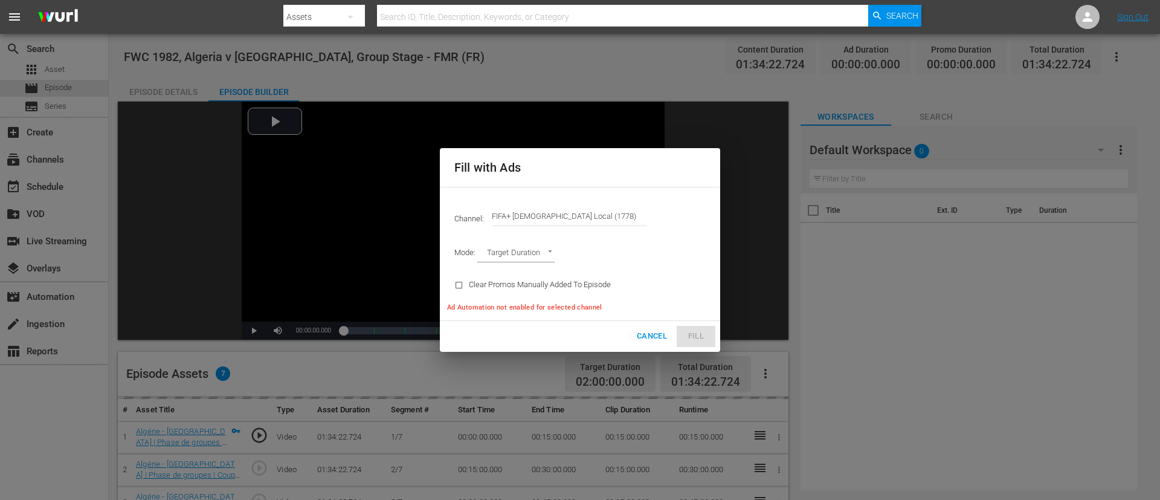
type input "AD_BREAK_DURATION"
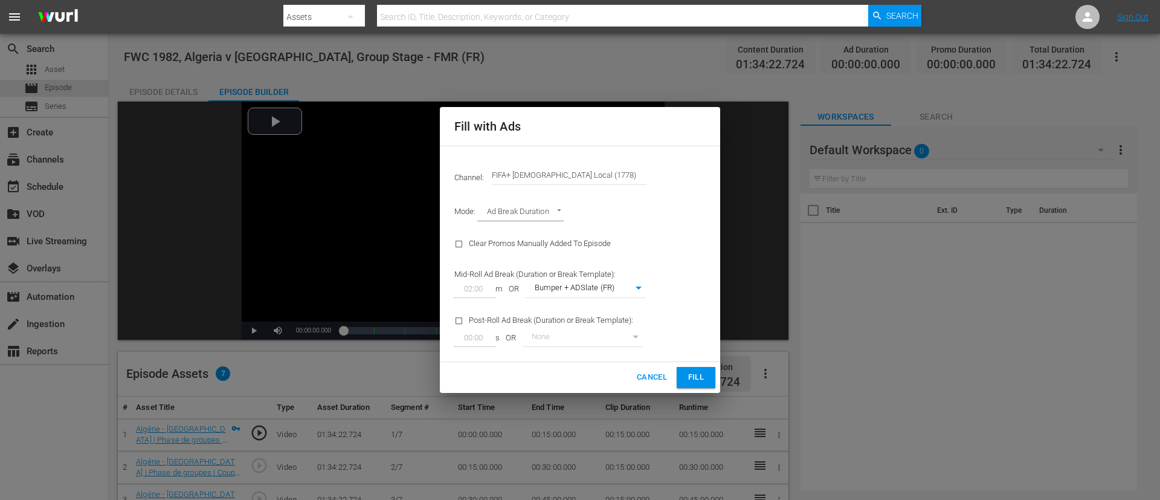
click at [685, 332] on button "Fill" at bounding box center [696, 377] width 39 height 21
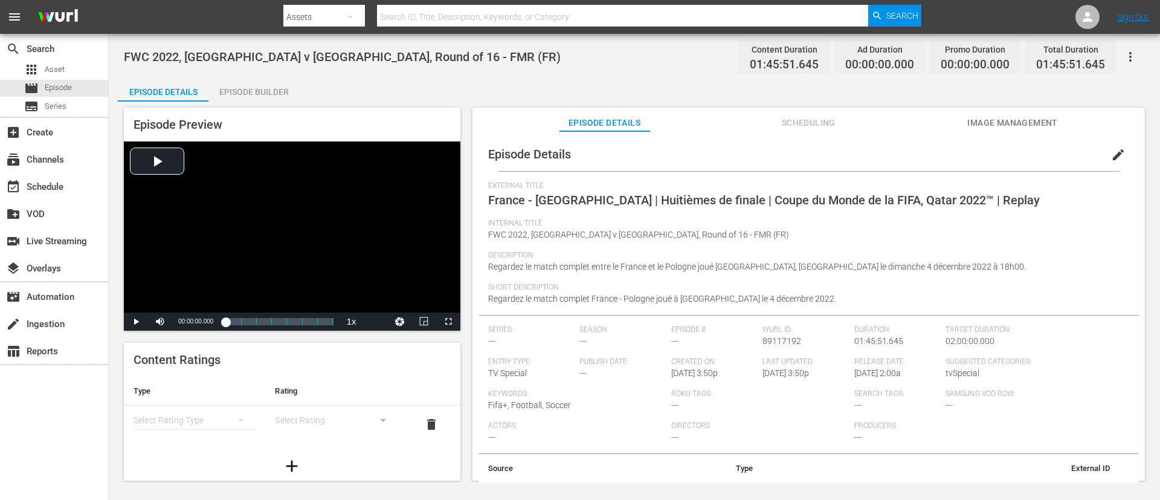
click at [773, 150] on button "edit" at bounding box center [1118, 154] width 29 height 29
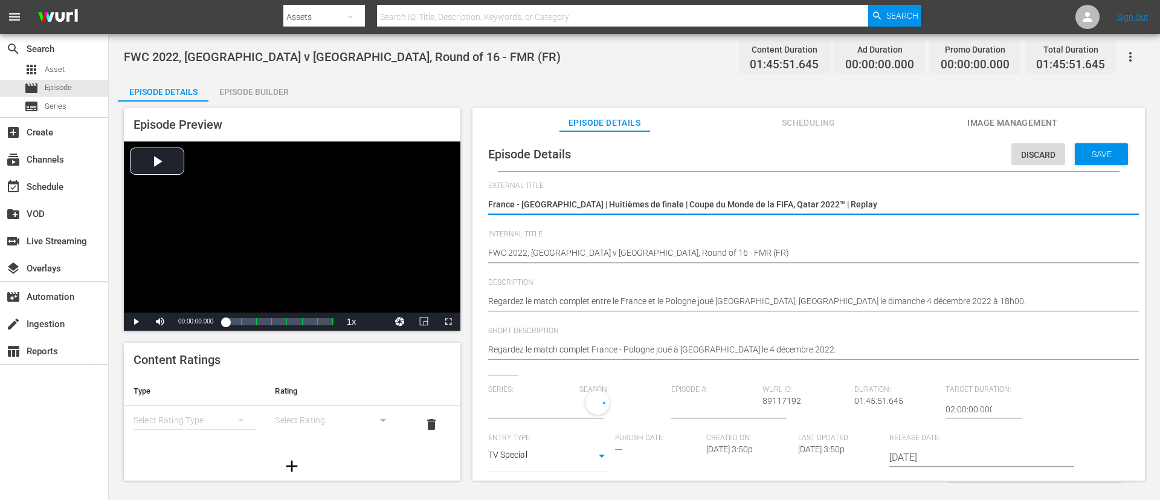
type input "No Series"
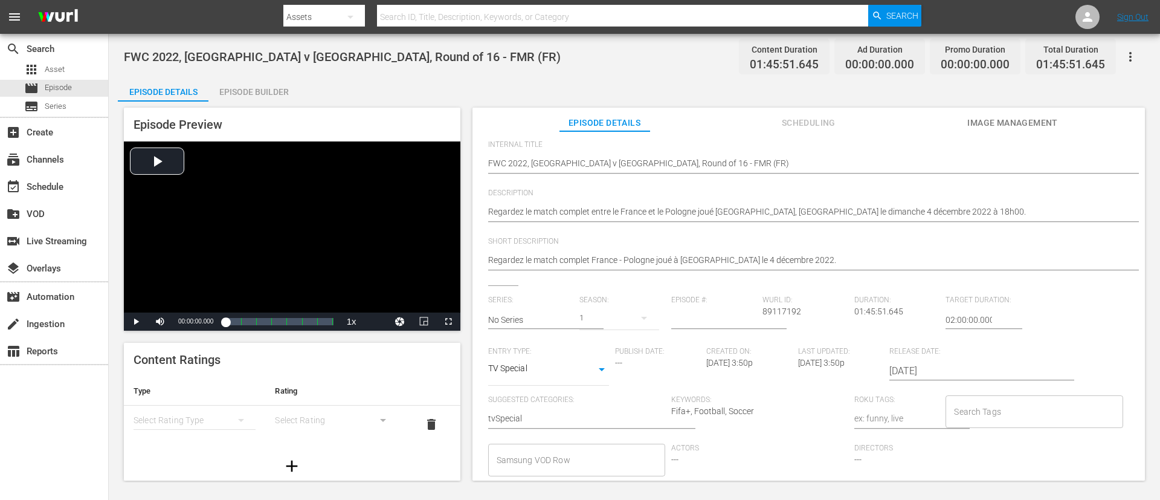
scroll to position [237, 0]
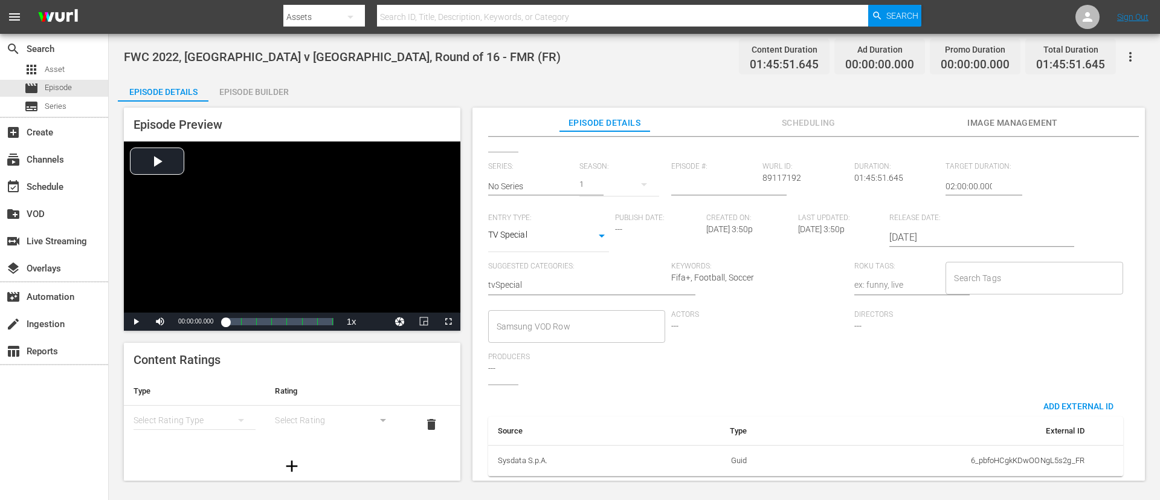
click at [773, 267] on input "Search Tags" at bounding box center [1025, 278] width 148 height 22
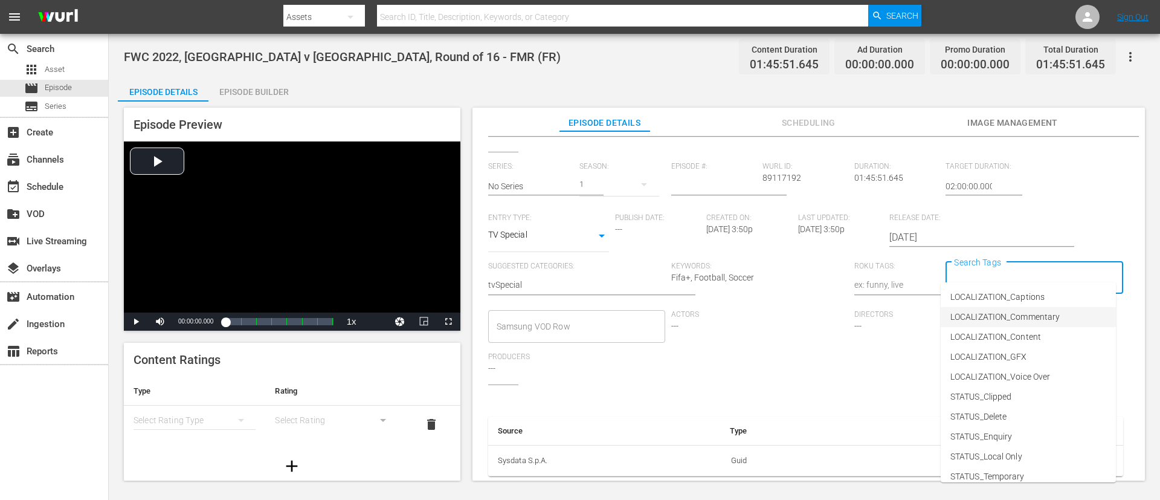
click at [773, 312] on span "LOCALIZATION_Commentary" at bounding box center [1005, 317] width 109 height 13
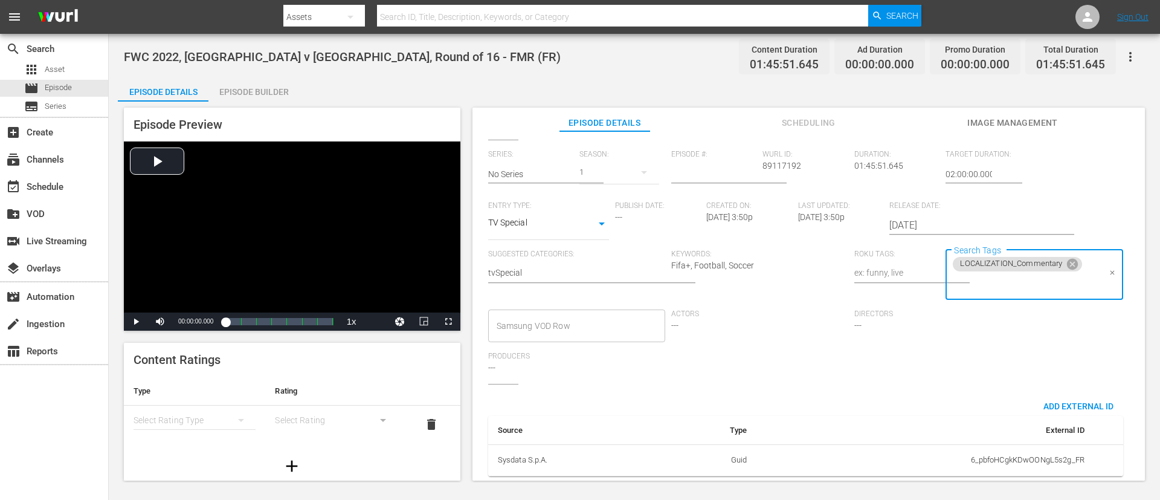
click at [773, 281] on input "Search Tags" at bounding box center [1025, 284] width 148 height 22
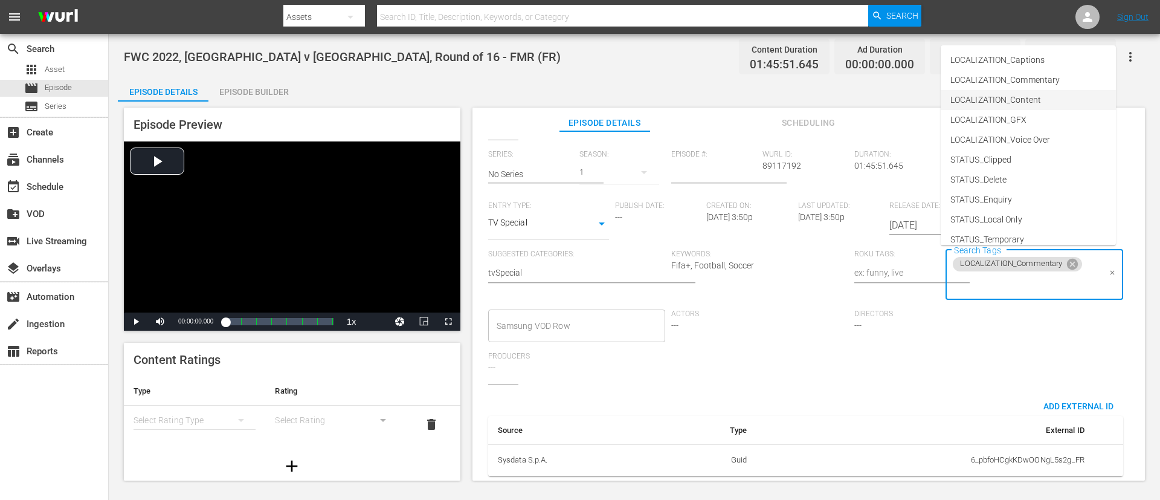
click at [773, 103] on li "LOCALIZATION_Content" at bounding box center [1028, 100] width 175 height 20
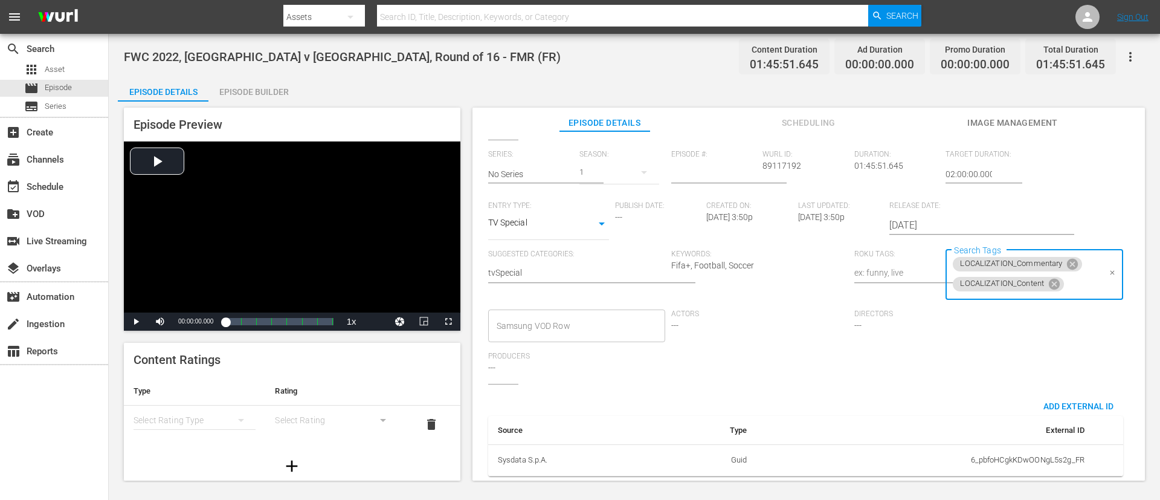
click at [773, 283] on div "LOCALIZATION_Commentary LOCALIZATION_Content Search Tags" at bounding box center [1034, 275] width 177 height 51
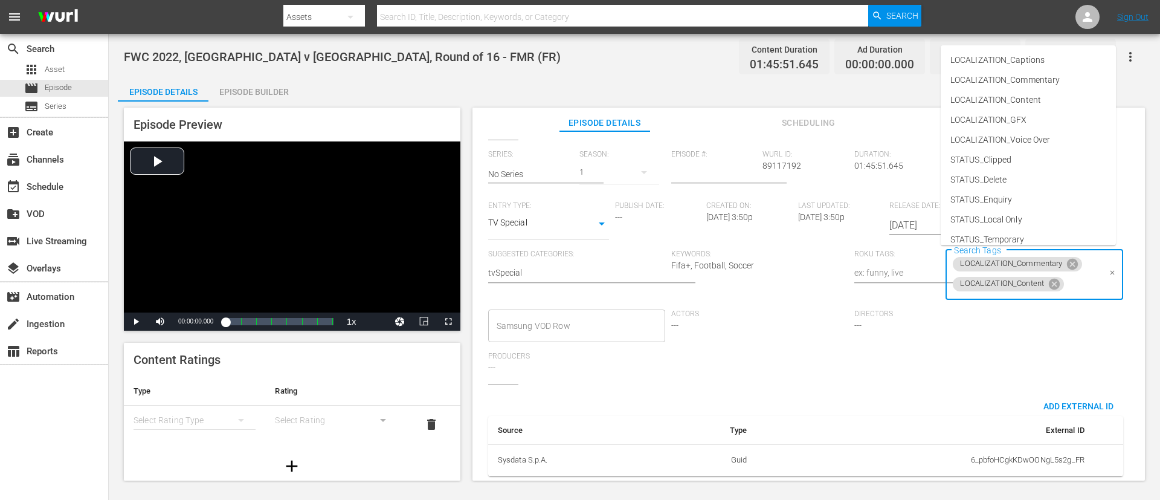
click at [773, 280] on input "Search Tags" at bounding box center [1082, 284] width 33 height 22
click at [773, 172] on span "TYPE_Full Match Replay" at bounding box center [996, 170] width 91 height 13
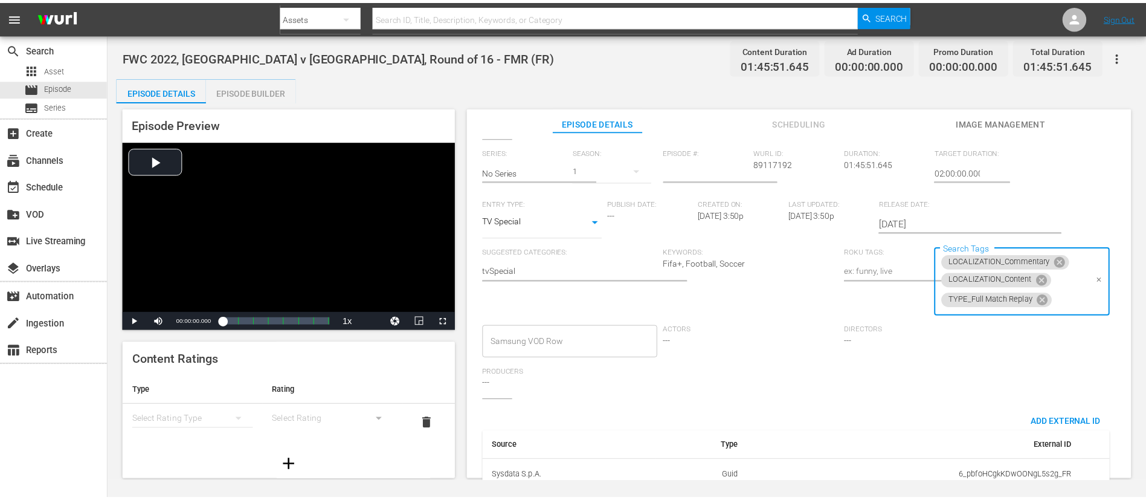
scroll to position [0, 0]
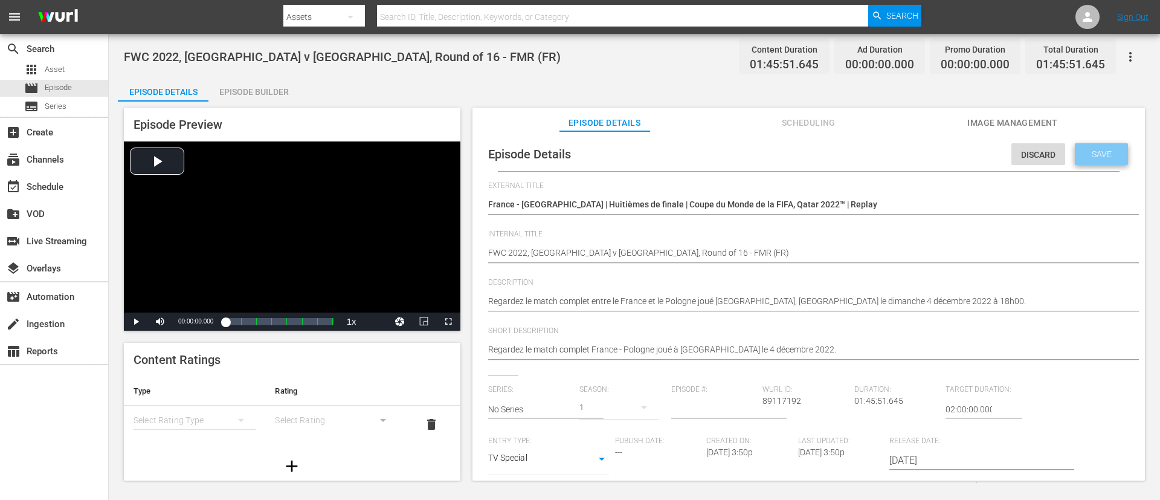
click at [773, 160] on div "Save" at bounding box center [1101, 154] width 53 height 22
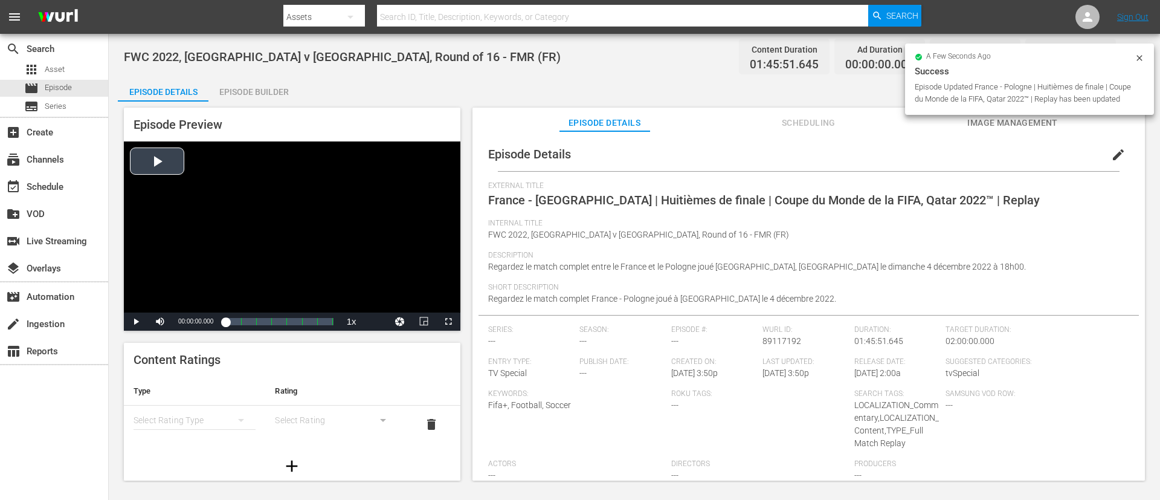
click at [233, 200] on div "Video Player" at bounding box center [292, 226] width 337 height 171
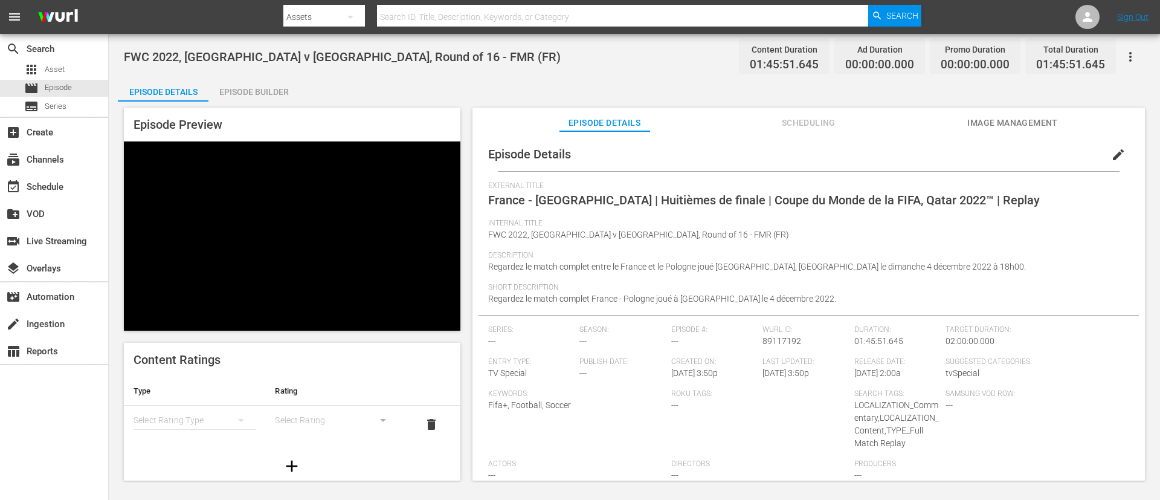
click at [233, 200] on div "Video Player" at bounding box center [292, 226] width 337 height 171
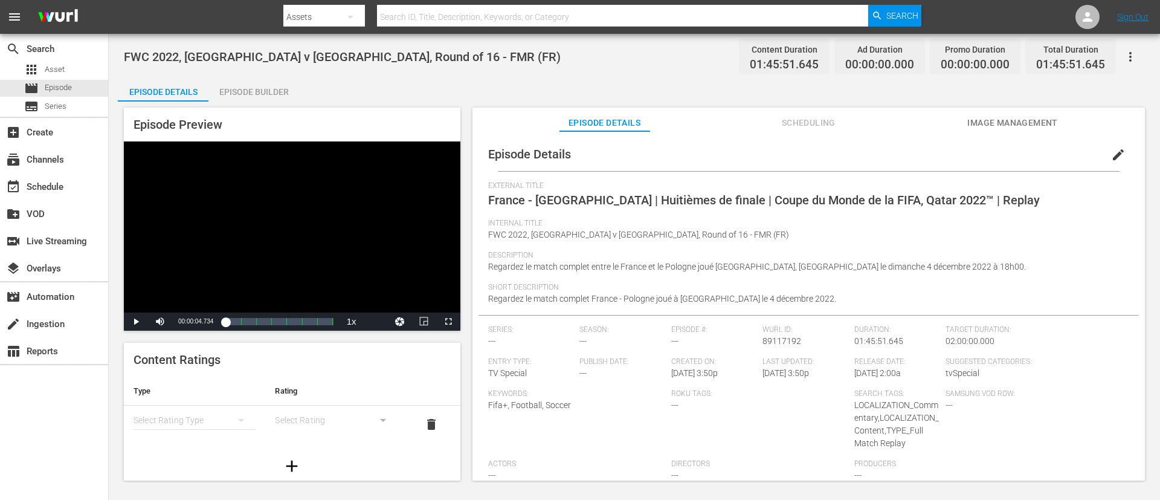
click at [257, 87] on div "Episode Builder" at bounding box center [253, 91] width 91 height 29
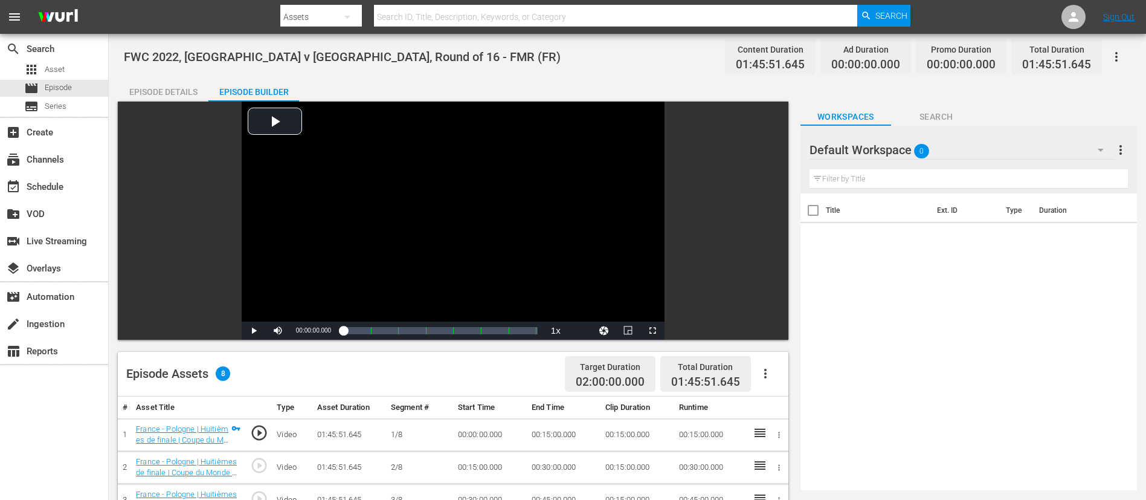
click at [768, 332] on icon "button" at bounding box center [765, 373] width 15 height 15
click at [768, 332] on div "Fill with Ads" at bounding box center [802, 378] width 82 height 29
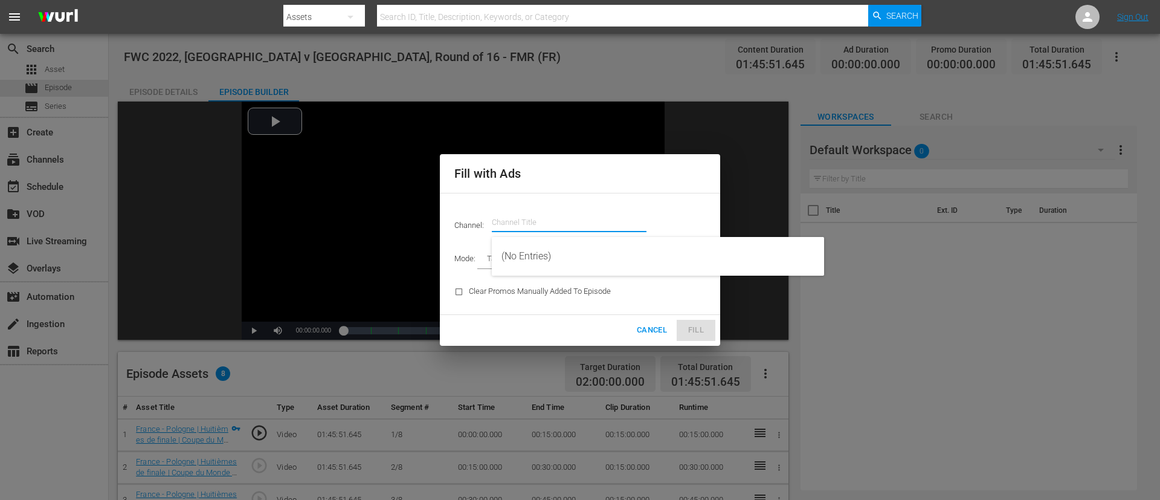
click at [570, 215] on input "text" at bounding box center [569, 222] width 155 height 29
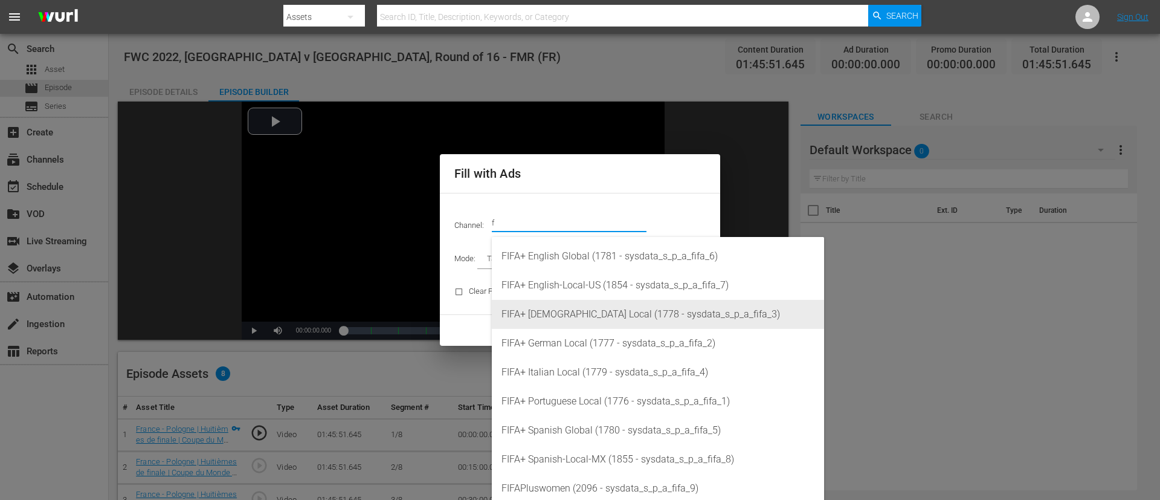
click at [590, 324] on div "FIFA+ [DEMOGRAPHIC_DATA] Local (1778 - sysdata_s_p_a_fifa_3)" at bounding box center [658, 314] width 313 height 29
type input "FIFA+ [DEMOGRAPHIC_DATA] Local (1778)"
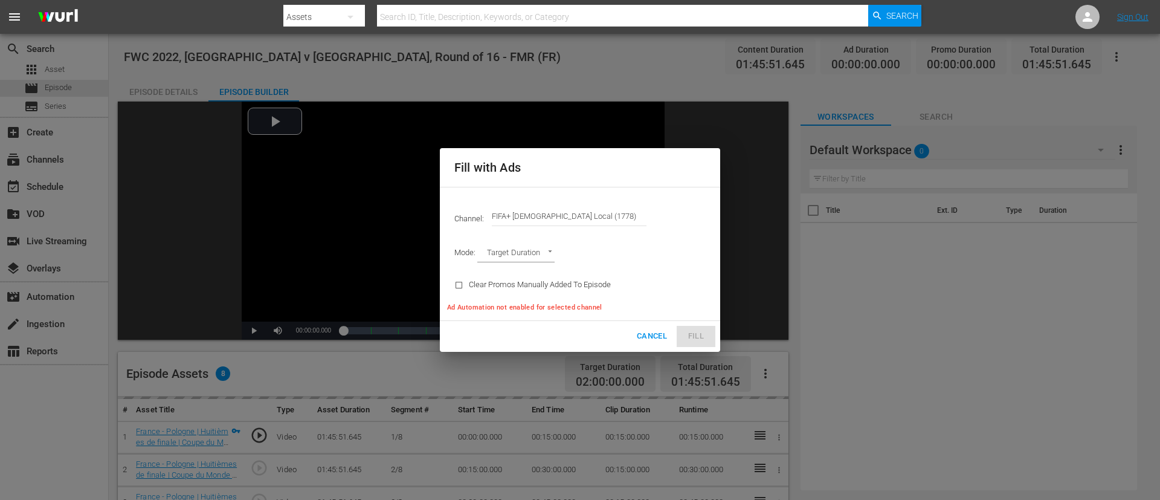
type input "AD_BREAK_DURATION"
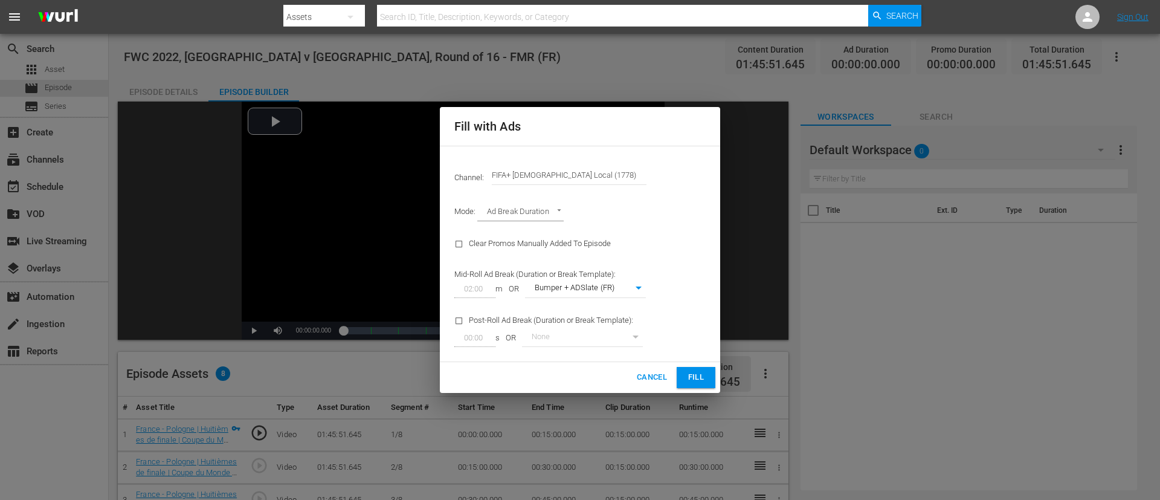
click at [688, 332] on span "Fill" at bounding box center [696, 377] width 19 height 14
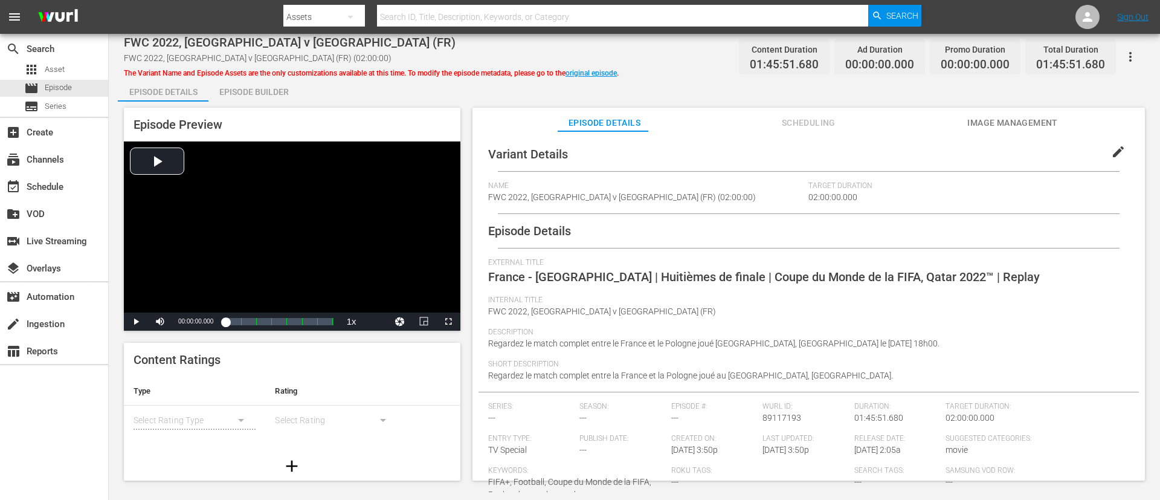
click at [773, 52] on icon "button" at bounding box center [1130, 57] width 15 height 15
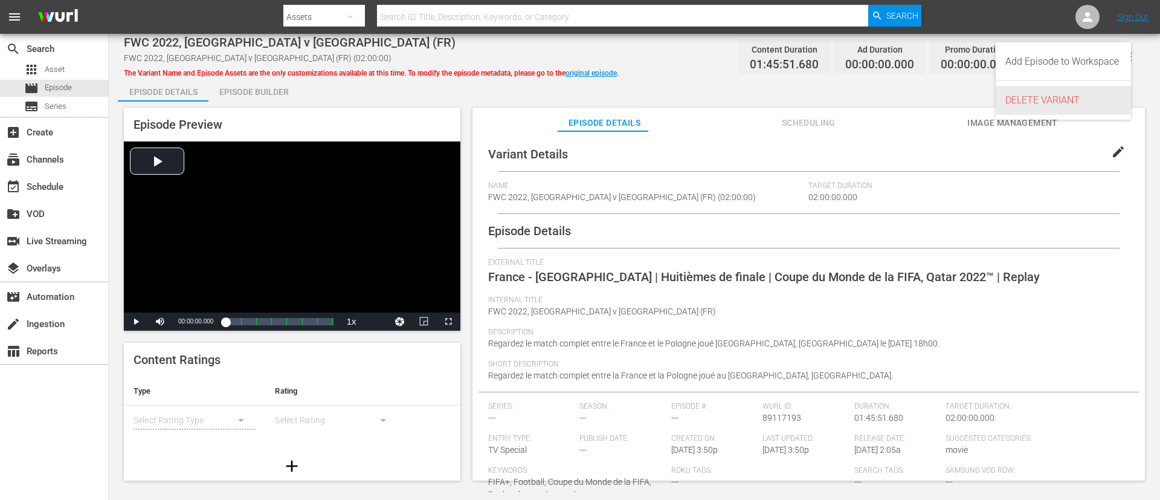
click at [773, 107] on div "DELETE VARIANT" at bounding box center [1064, 100] width 116 height 29
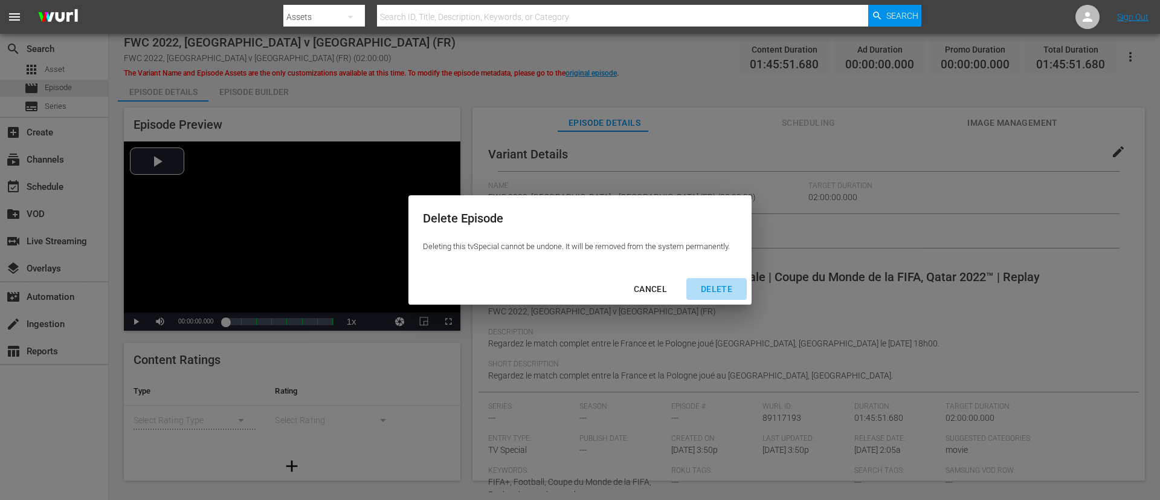
click at [709, 282] on div "DELETE" at bounding box center [716, 289] width 51 height 15
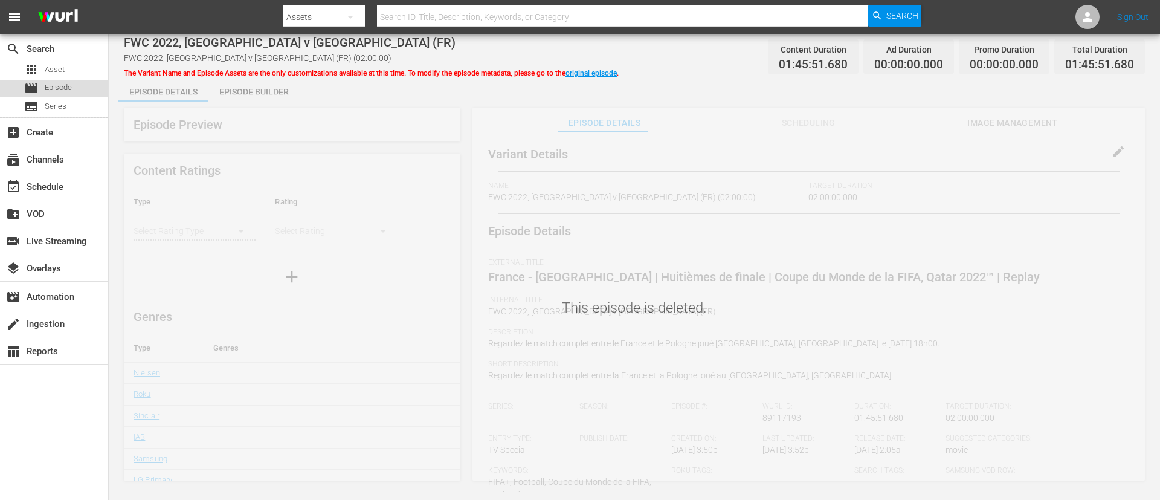
click at [47, 95] on div "movie Episode" at bounding box center [48, 88] width 48 height 17
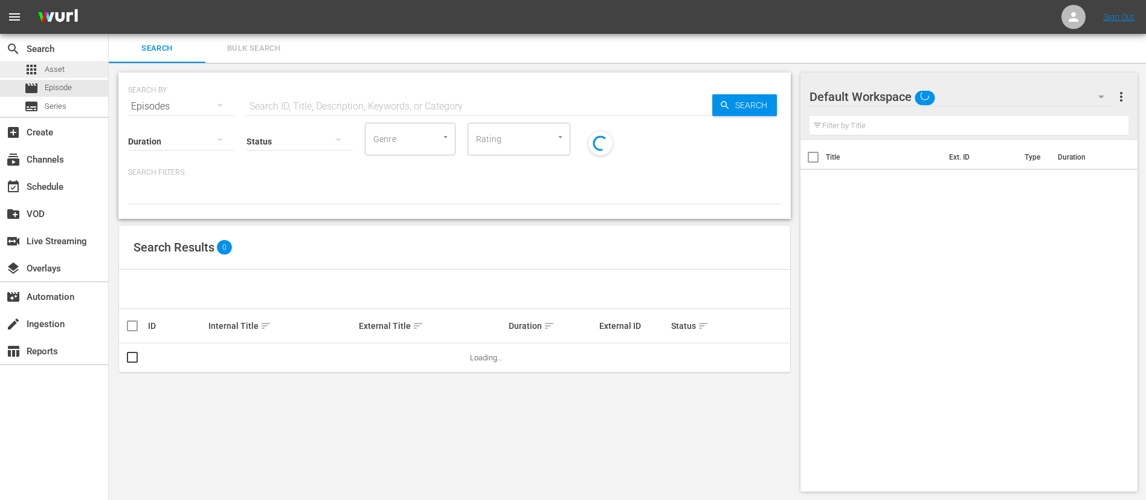
click at [85, 65] on div "apps Asset" at bounding box center [54, 69] width 108 height 17
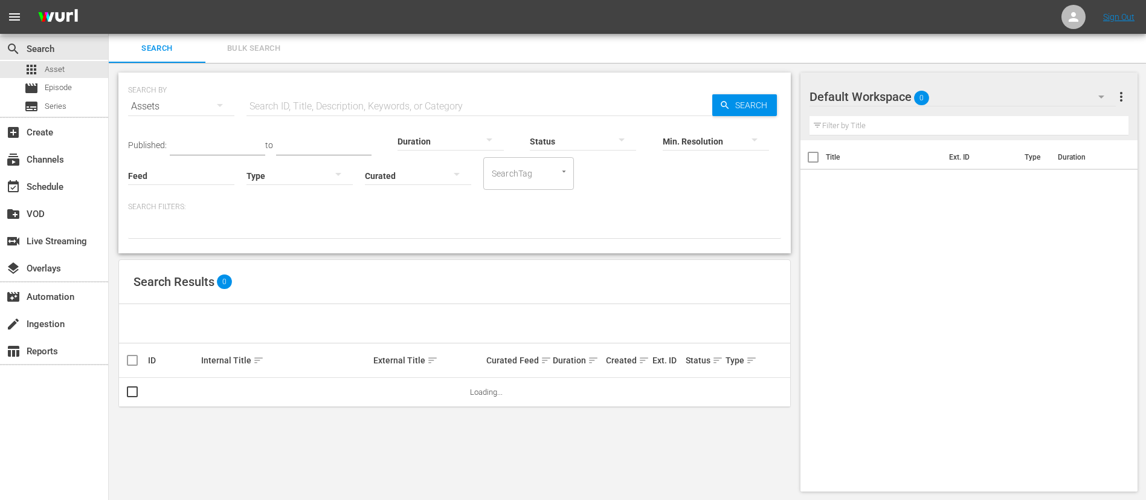
click at [256, 56] on button "Bulk Search" at bounding box center [253, 48] width 97 height 29
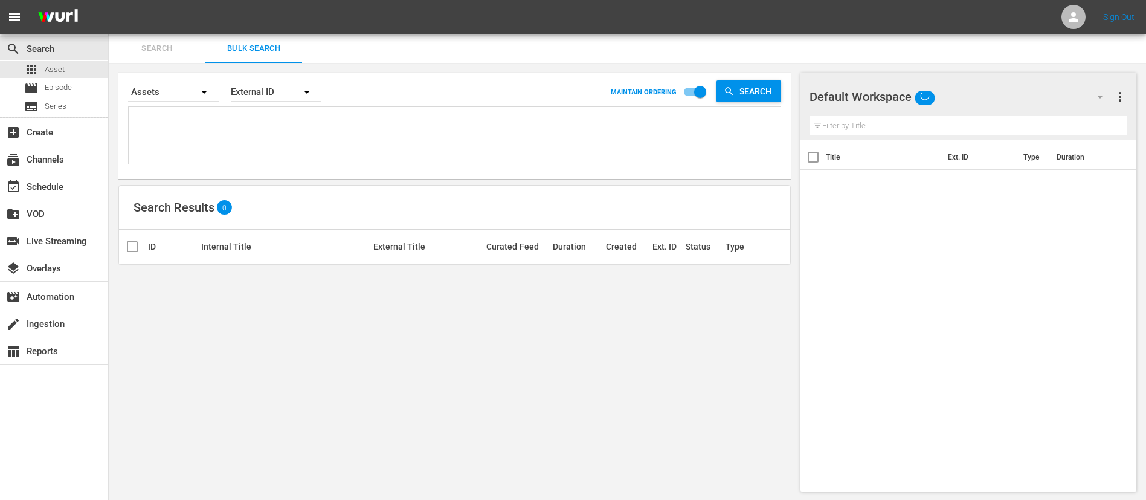
click at [260, 138] on textarea at bounding box center [456, 137] width 649 height 55
paste textarea "26609_ITA 29081_ITA 139678_ITA 32918_ITA 29118_ITA"
type textarea "26609_ITA 29081_ITA 139678_ITA 32918_ITA 29118_ITA"
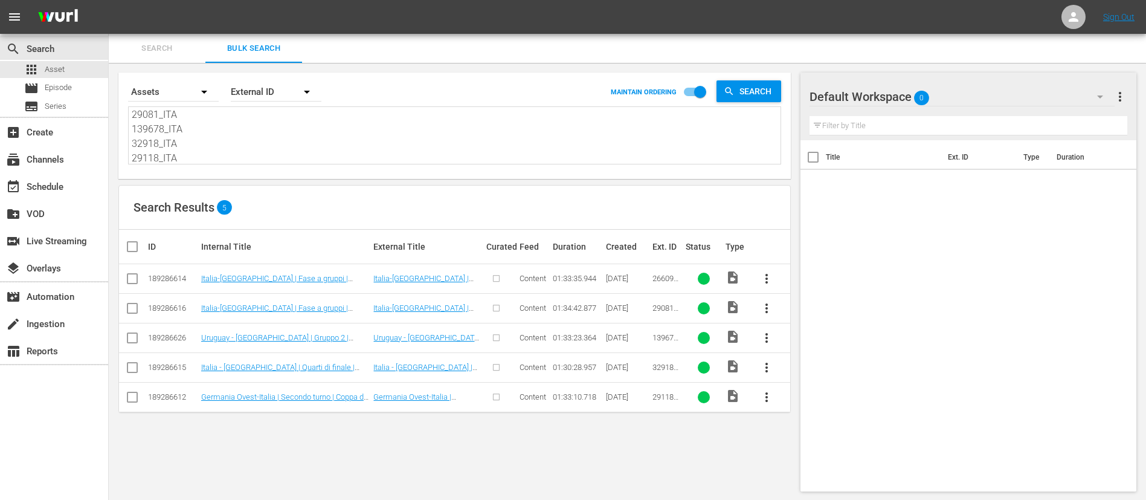
type textarea "26609_ITA 29081_ITA 139678_ITA 32918_ITA 29118_ITA"
click at [136, 251] on input "checkbox" at bounding box center [137, 246] width 24 height 15
checkbox input "true"
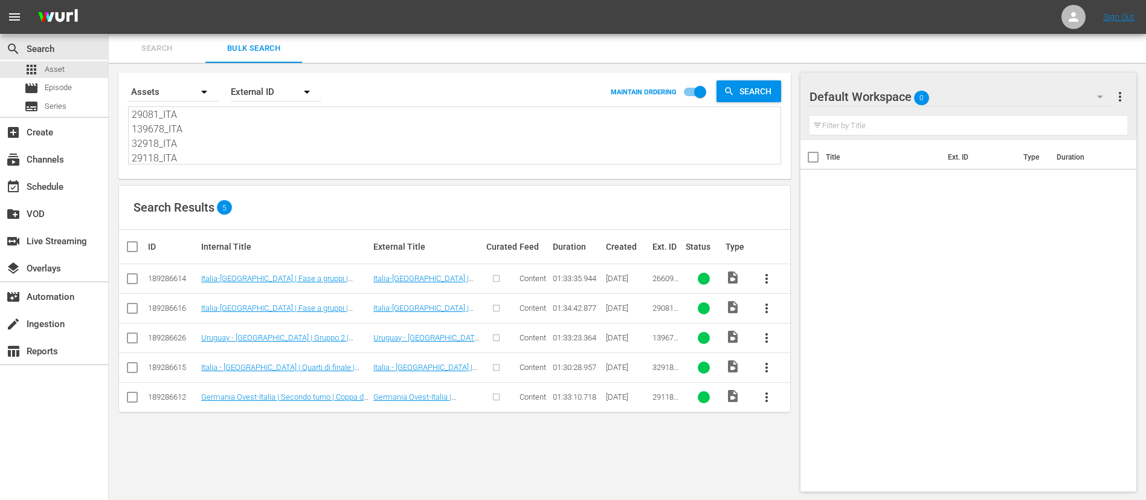
checkbox input "true"
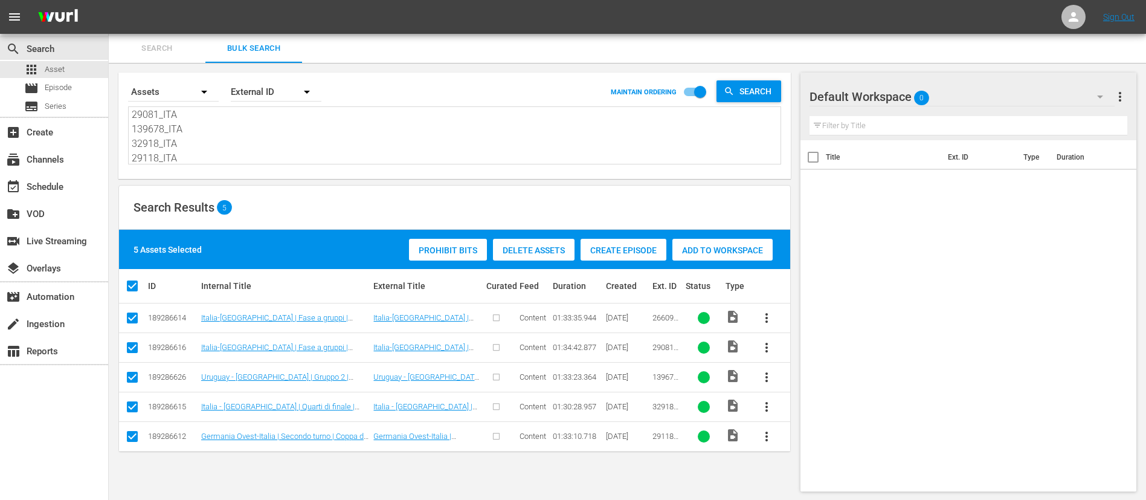
click at [630, 253] on span "Create Episode" at bounding box center [624, 250] width 86 height 10
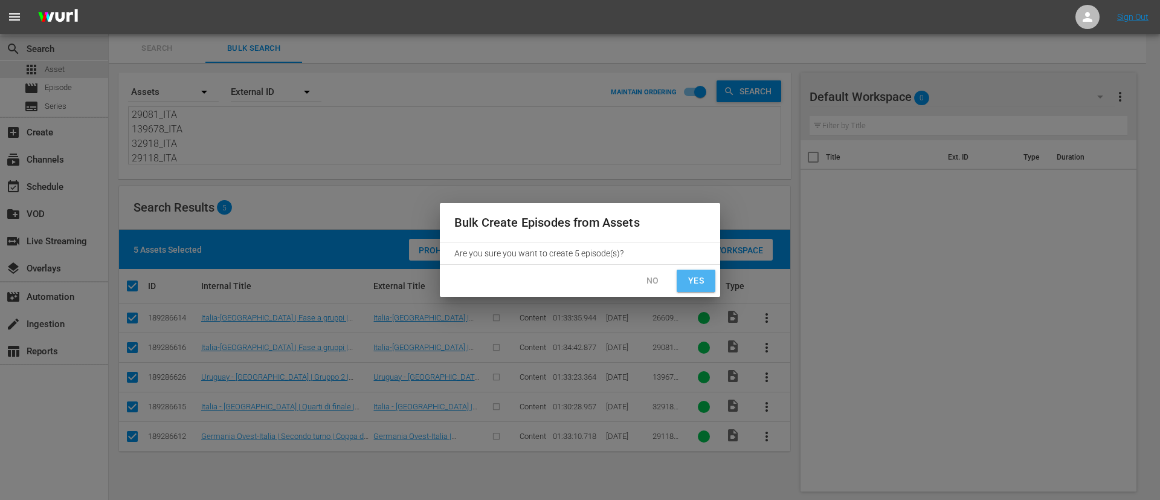
click at [708, 278] on button "Yes" at bounding box center [696, 281] width 39 height 22
checkbox input "false"
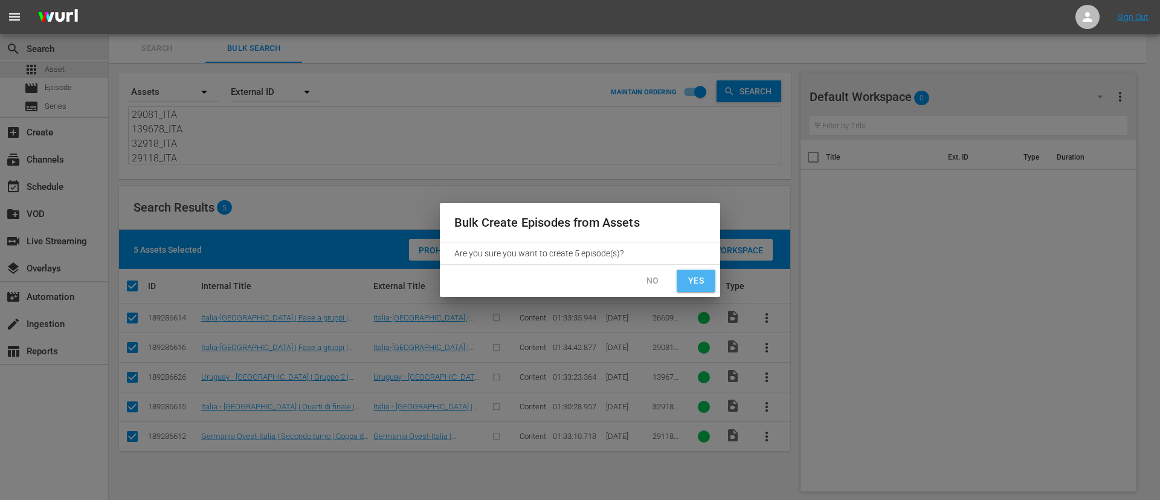
checkbox input "false"
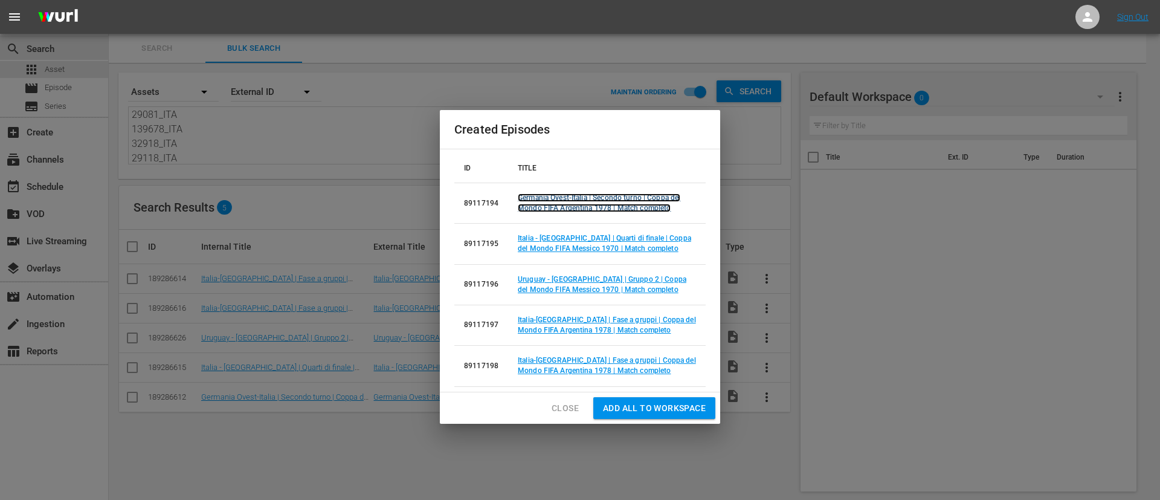
click at [589, 207] on link "Germania Ovest-Italia | Secondo turno | Coppa del Mondo FIFA Argentina 1978 | M…" at bounding box center [599, 202] width 163 height 19
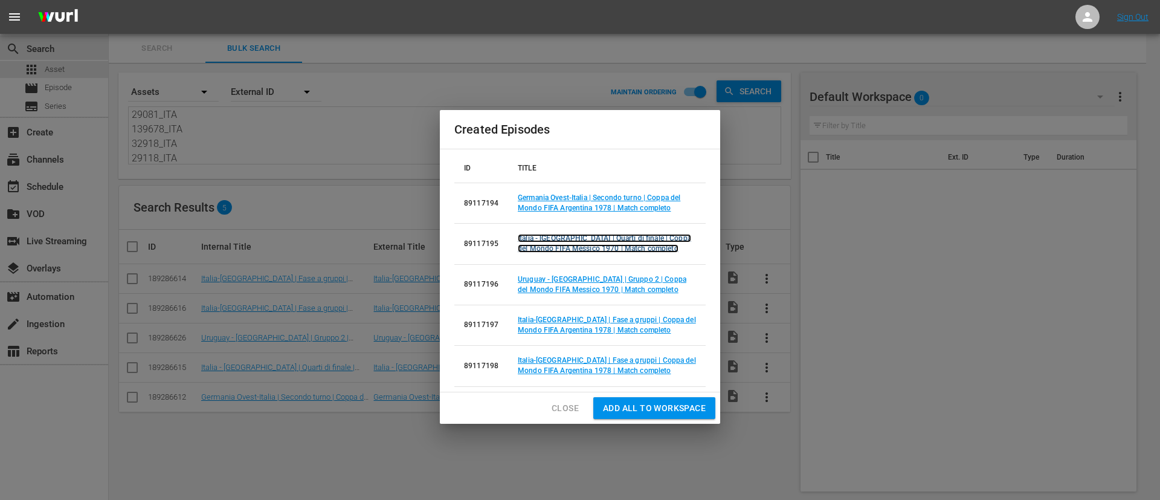
click at [581, 236] on link "Italia - Messico | Quarti di finale | Coppa del Mondo FIFA Messico 1970 | Match…" at bounding box center [604, 243] width 173 height 19
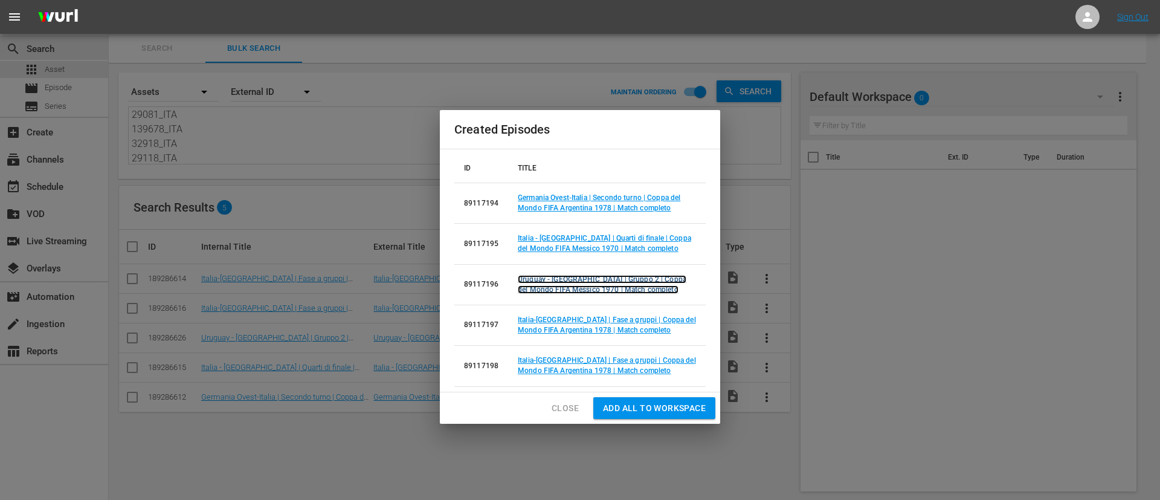
click at [576, 276] on link "Uruguay - Italia | Gruppo 2 | Coppa del Mondo FIFA Messico 1970 | Match completo" at bounding box center [602, 284] width 169 height 19
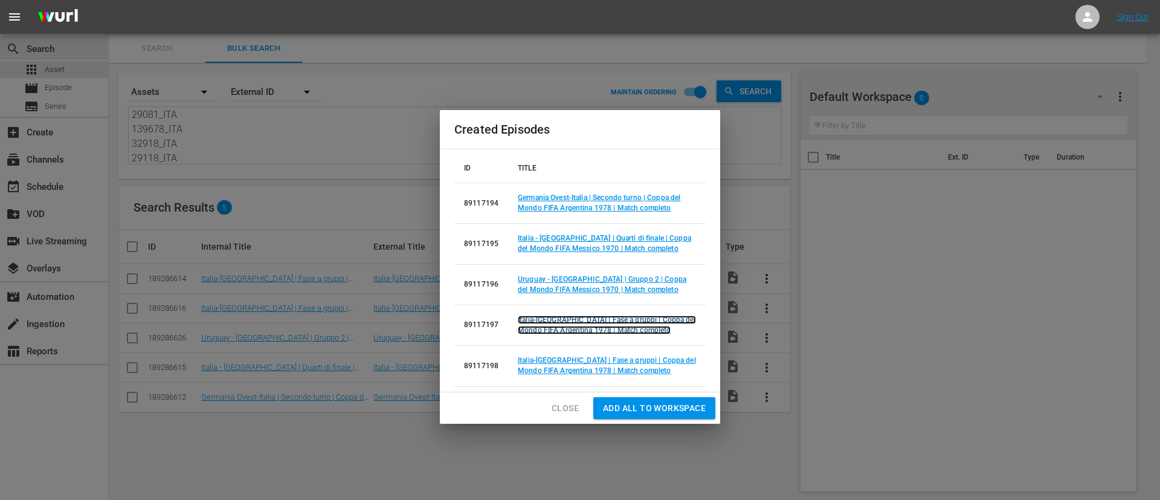
click at [578, 317] on link "Italia-Ungheria | Fase a gruppi | Coppa del Mondo FIFA Argentina 1978 | Match c…" at bounding box center [607, 324] width 178 height 19
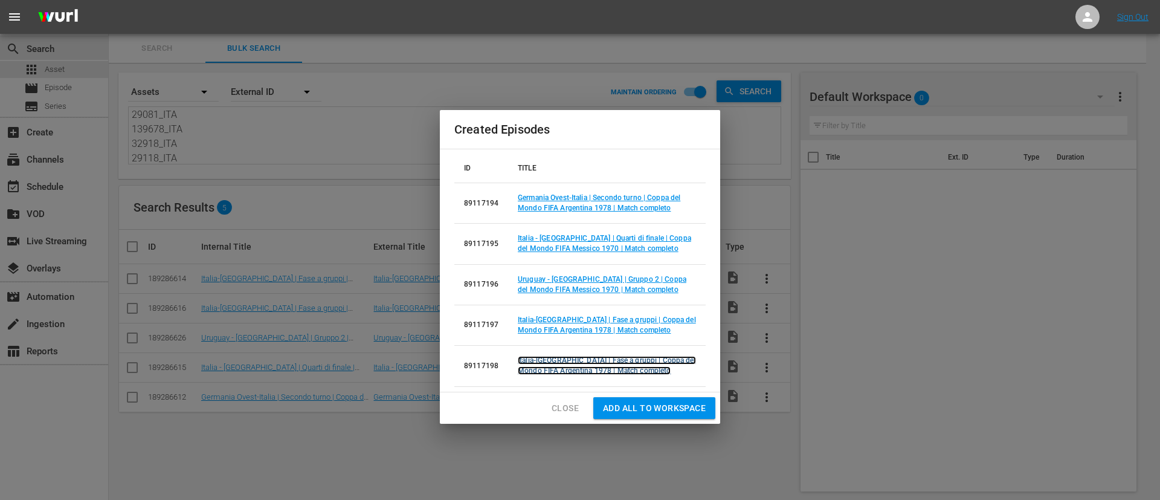
click at [587, 332] on link "Italia-Argentina | Fase a gruppi | Coppa del Mondo FIFA Argentina 1978 | Match …" at bounding box center [607, 365] width 178 height 19
click at [567, 332] on span "Close" at bounding box center [565, 408] width 27 height 15
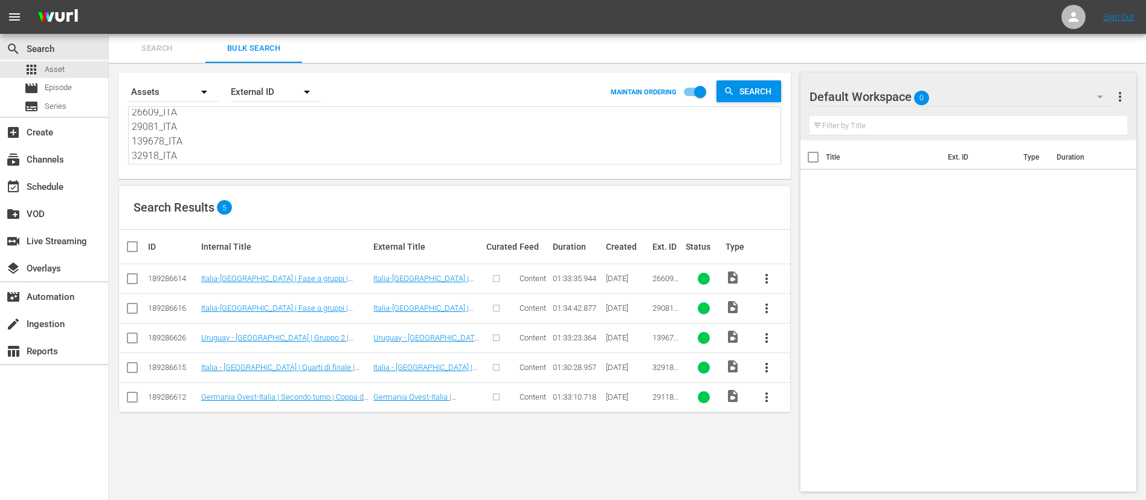
scroll to position [0, 0]
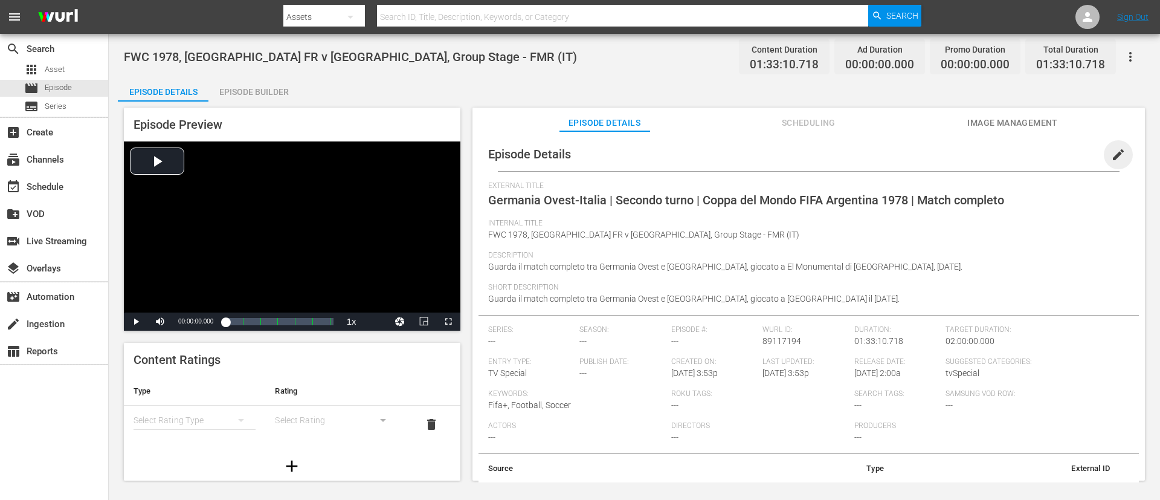
click at [773, 152] on span "edit" at bounding box center [1118, 154] width 15 height 15
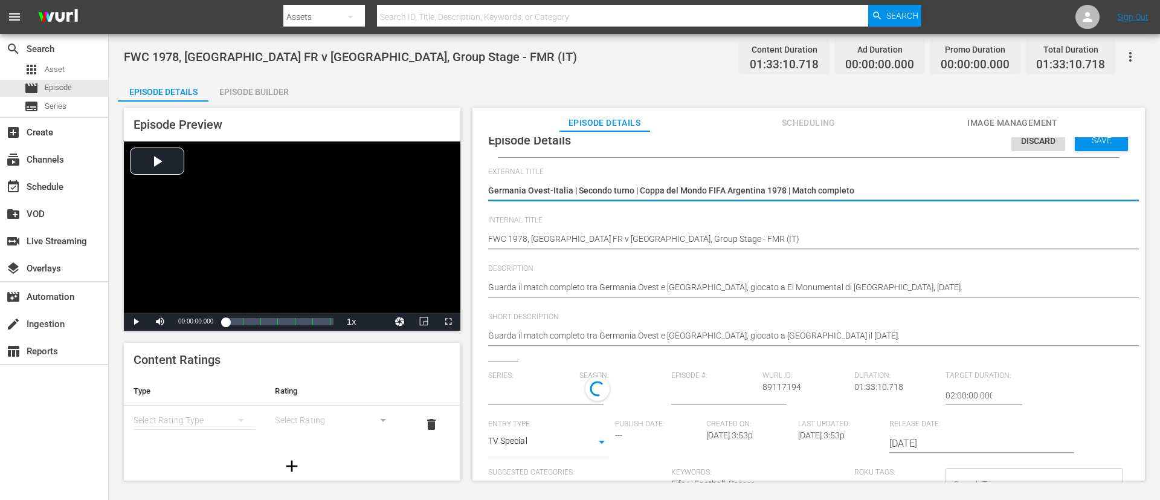
scroll to position [18, 0]
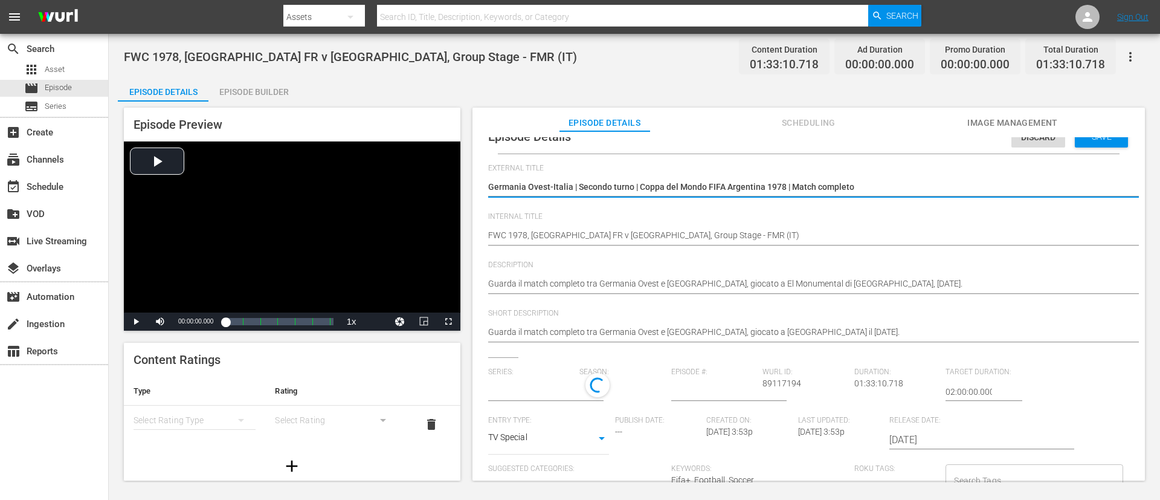
type input "No Series"
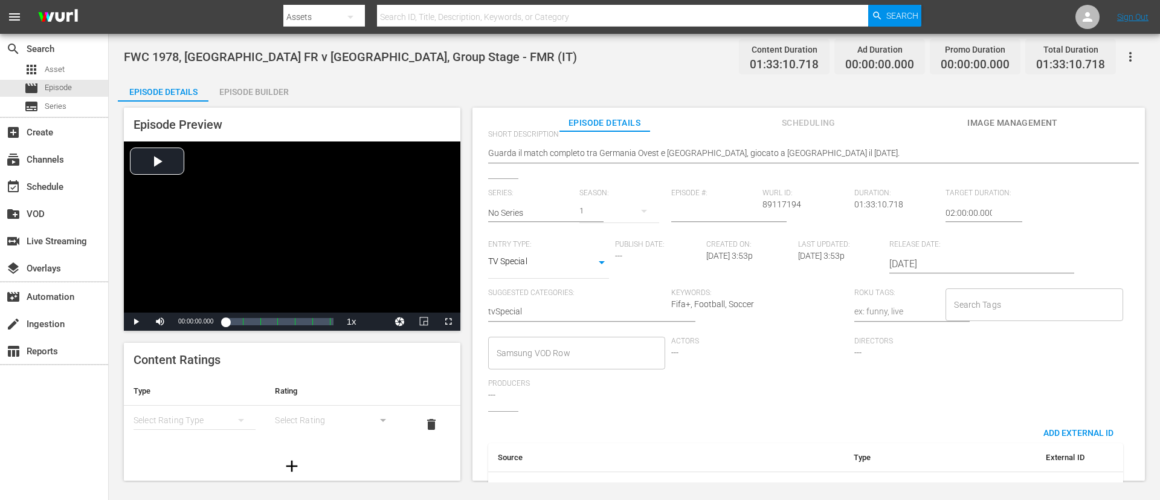
scroll to position [237, 0]
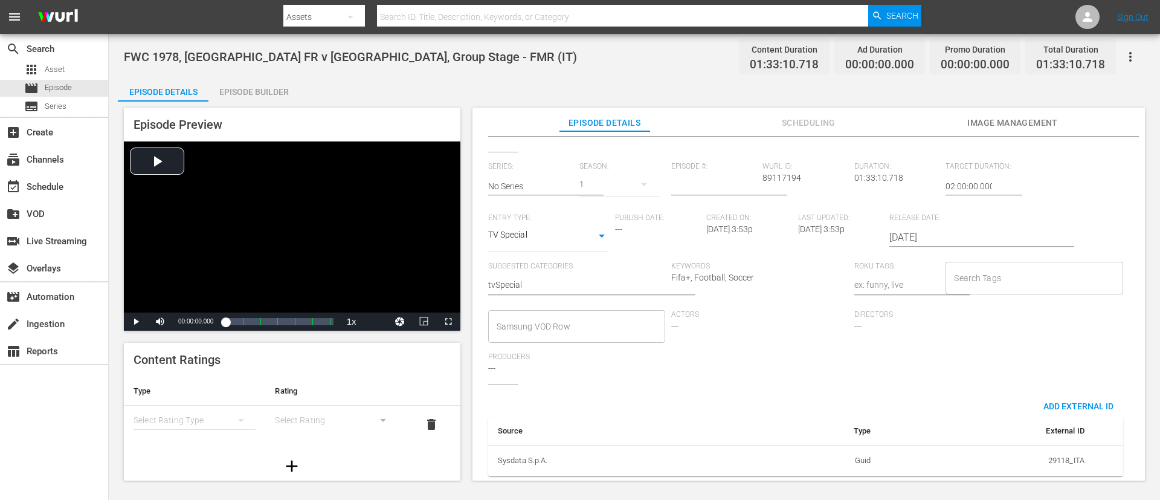
click at [773, 267] on input "Search Tags" at bounding box center [1025, 278] width 148 height 22
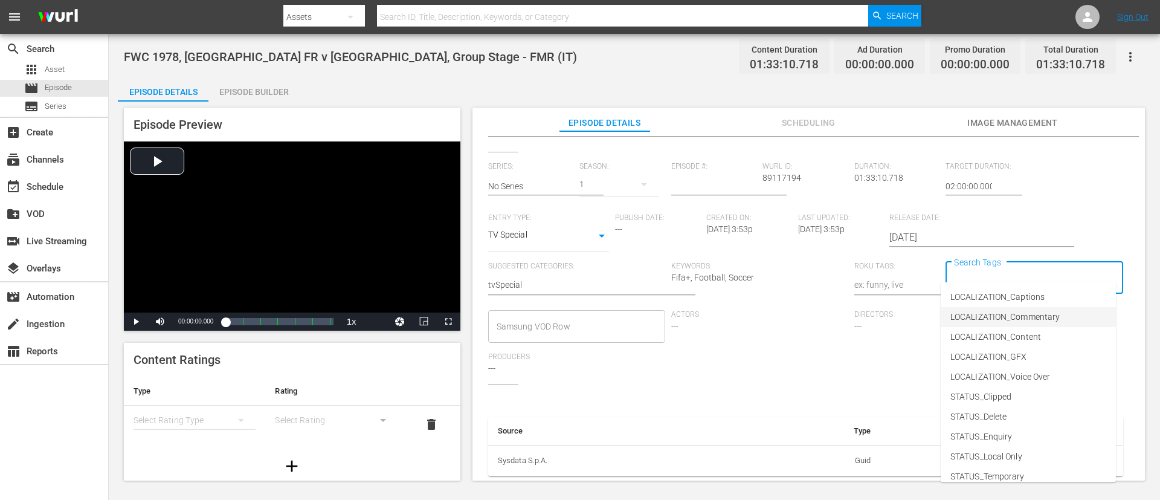
click at [773, 313] on span "LOCALIZATION_Commentary" at bounding box center [1005, 317] width 109 height 13
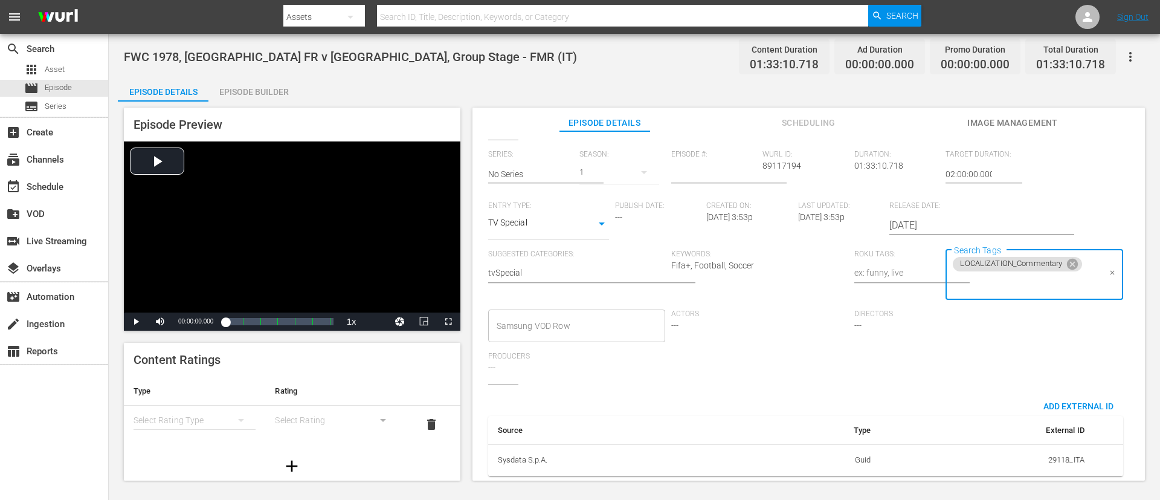
click at [773, 286] on input "Search Tags" at bounding box center [1025, 284] width 148 height 22
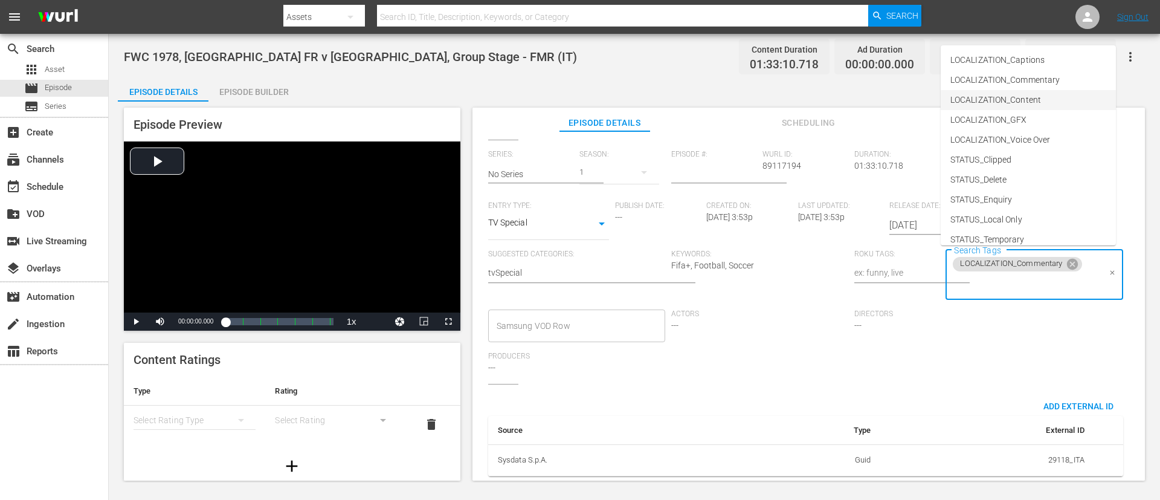
click at [773, 106] on span "LOCALIZATION_Content" at bounding box center [996, 100] width 91 height 13
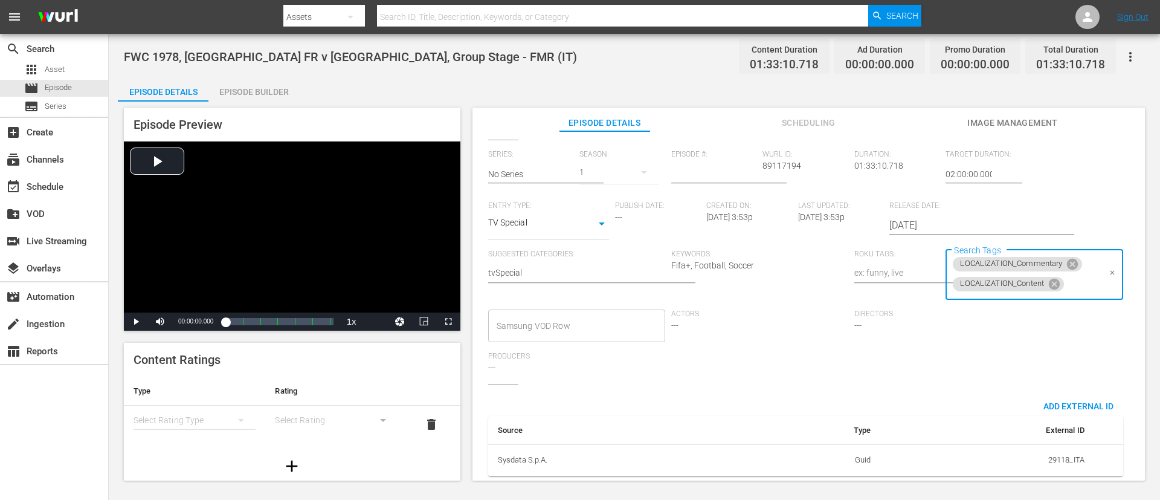
click at [773, 285] on input "Search Tags" at bounding box center [1082, 284] width 33 height 22
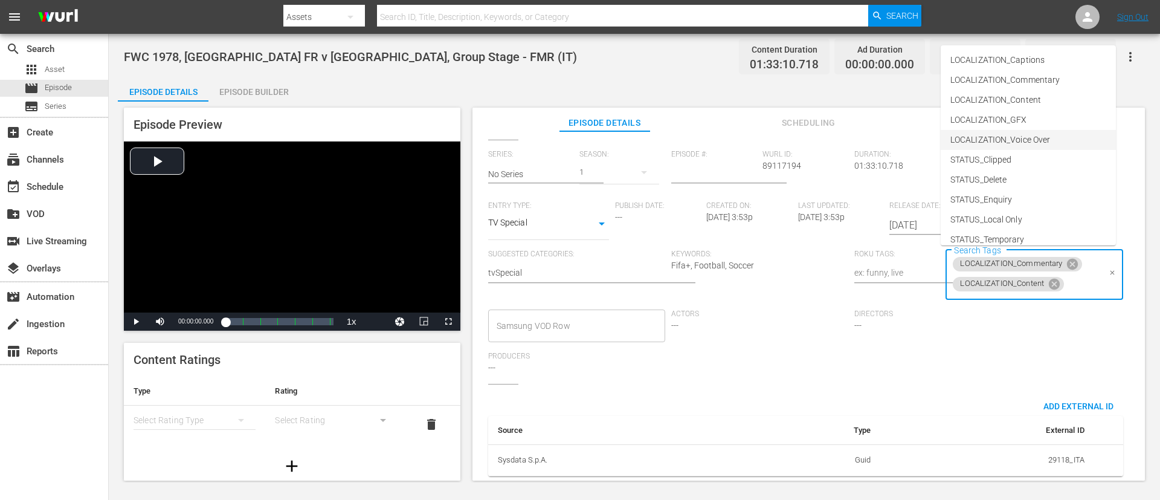
scroll to position [149, 0]
click at [773, 165] on span "TYPE_Full Match Replay" at bounding box center [996, 170] width 91 height 13
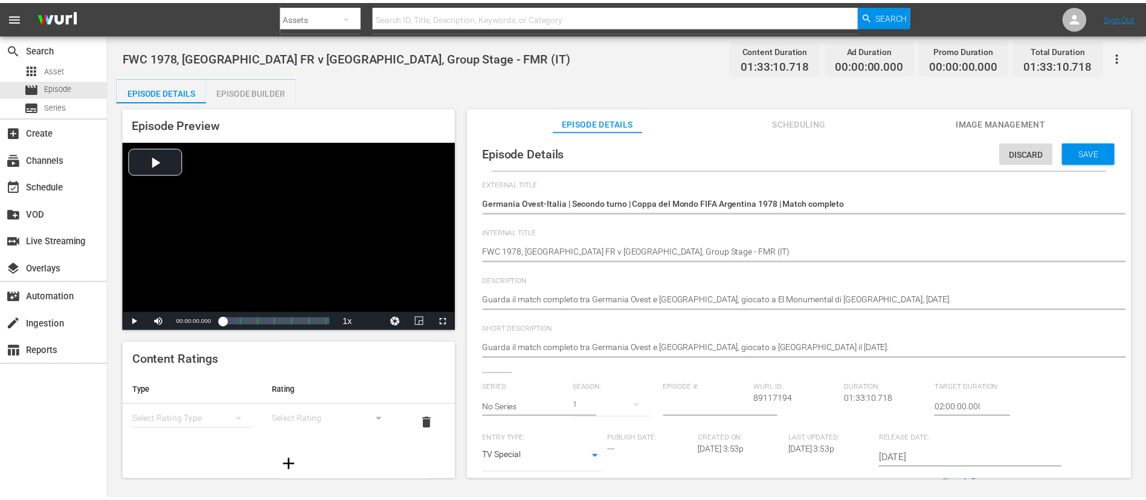
scroll to position [0, 0]
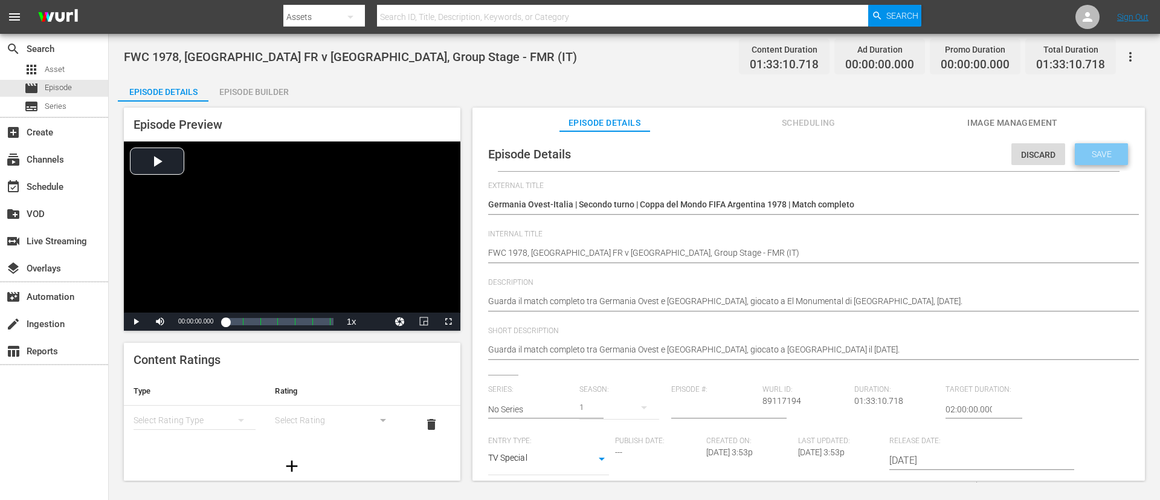
click at [773, 146] on div "Save" at bounding box center [1101, 154] width 53 height 22
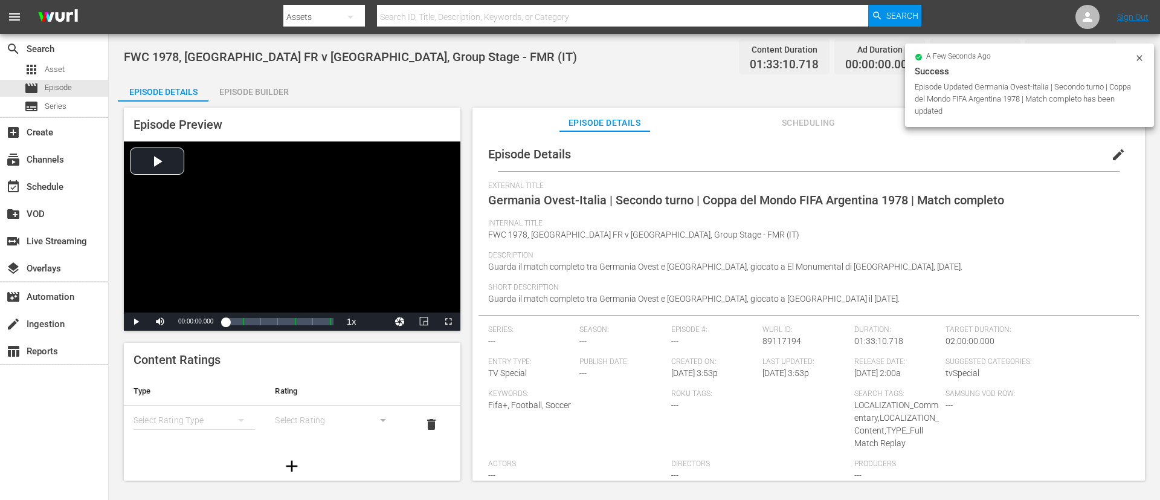
click at [251, 80] on div "Episode Builder" at bounding box center [253, 91] width 91 height 29
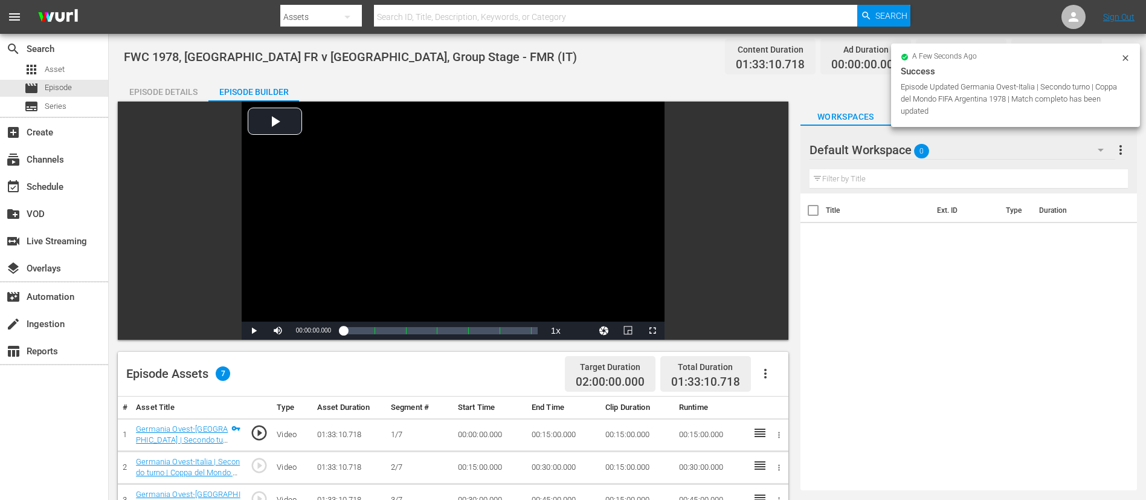
click at [761, 332] on button "button" at bounding box center [765, 373] width 29 height 29
click at [773, 332] on div "Fill with Ads" at bounding box center [802, 378] width 82 height 29
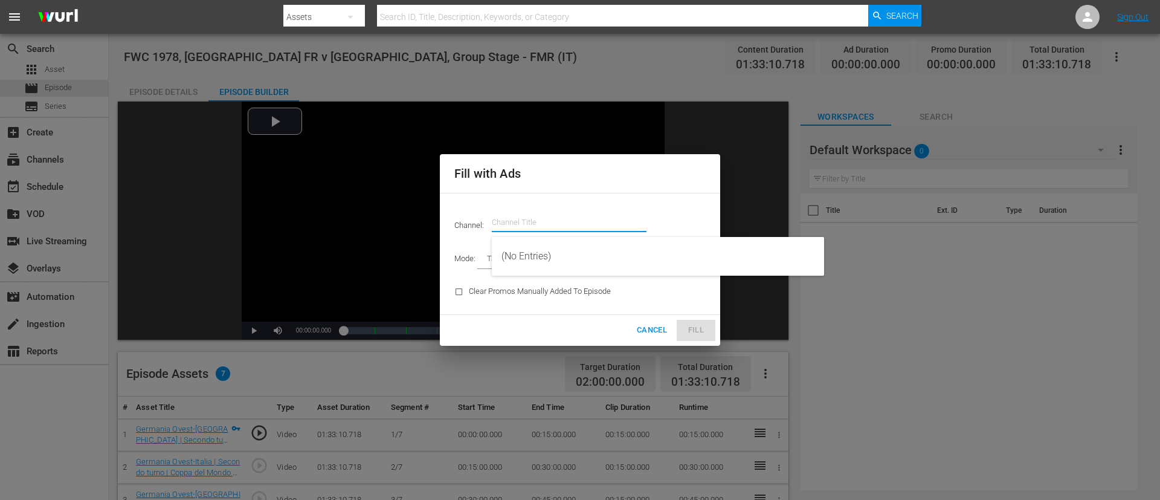
click at [519, 218] on input "text" at bounding box center [569, 222] width 155 height 29
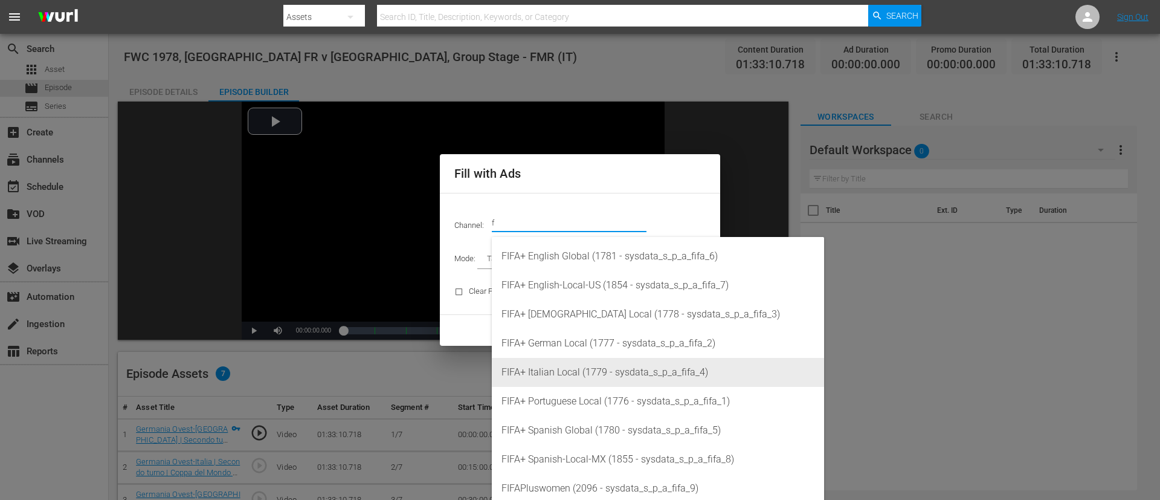
click at [636, 332] on div "FIFA+ Italian Local (1779 - sysdata_s_p_a_fifa_4)" at bounding box center [658, 372] width 313 height 29
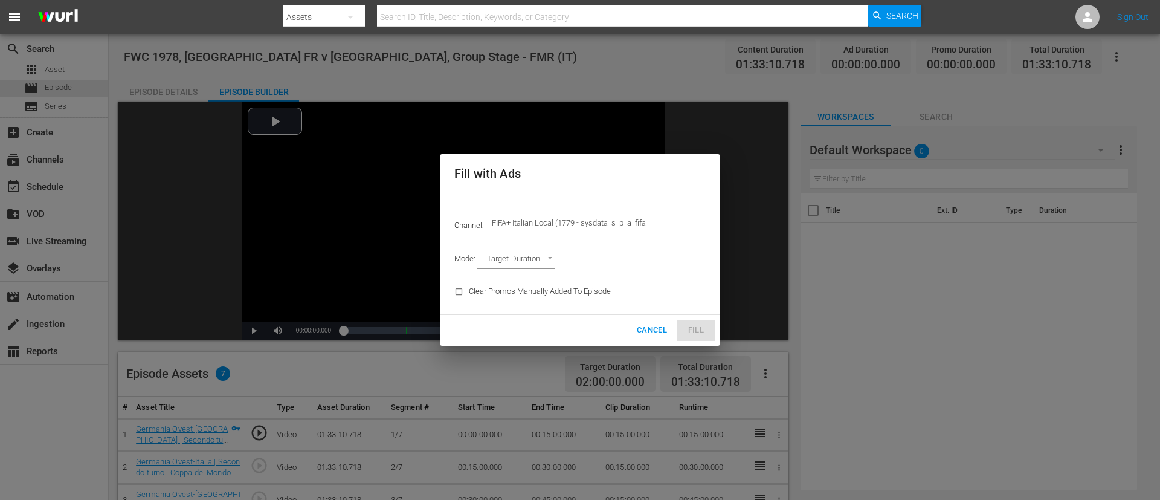
type input "FIFA+ Italian Local (1779)"
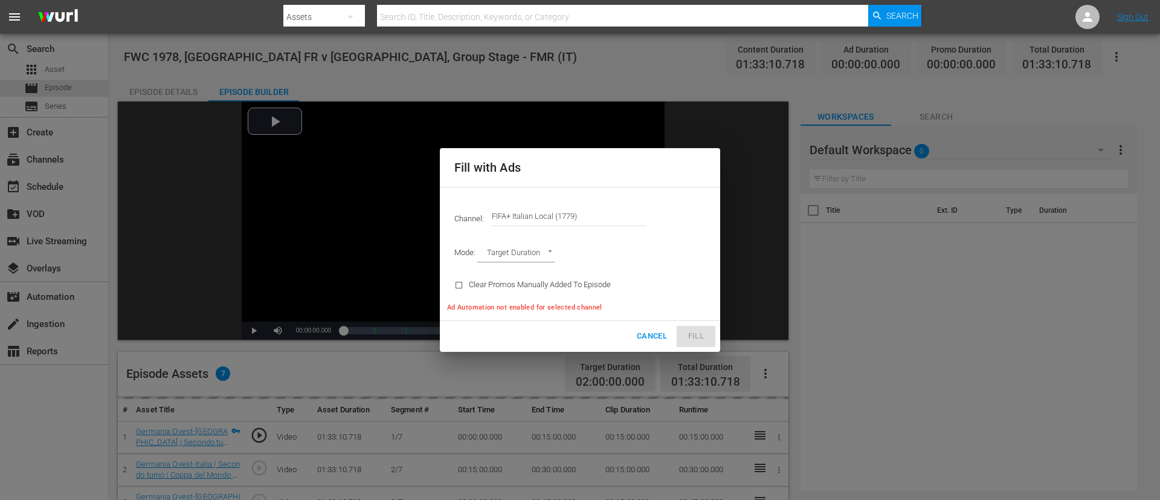
type input "AD_BREAK_DURATION"
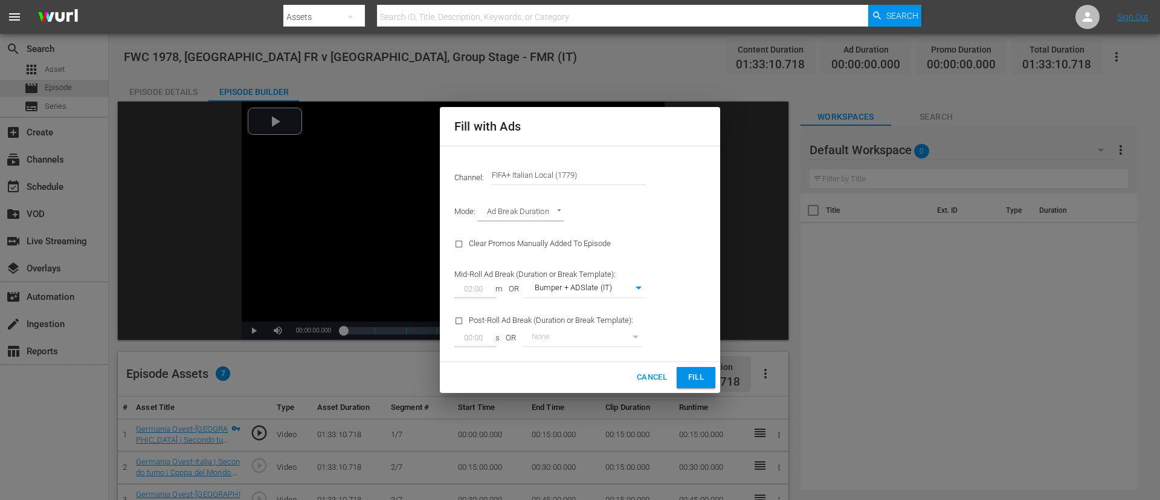
click at [698, 332] on span "Fill" at bounding box center [696, 377] width 19 height 14
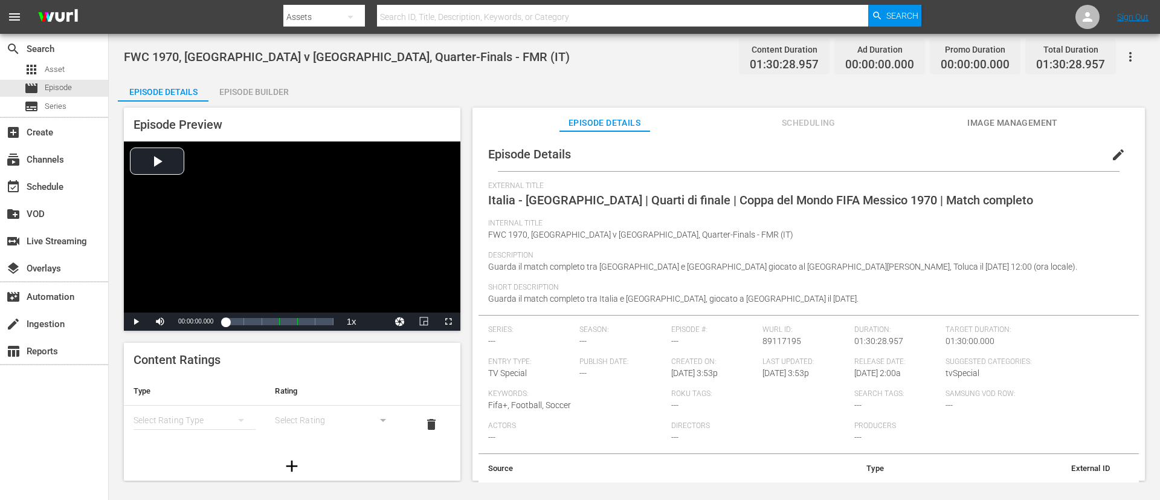
click at [773, 150] on button "edit" at bounding box center [1118, 154] width 29 height 29
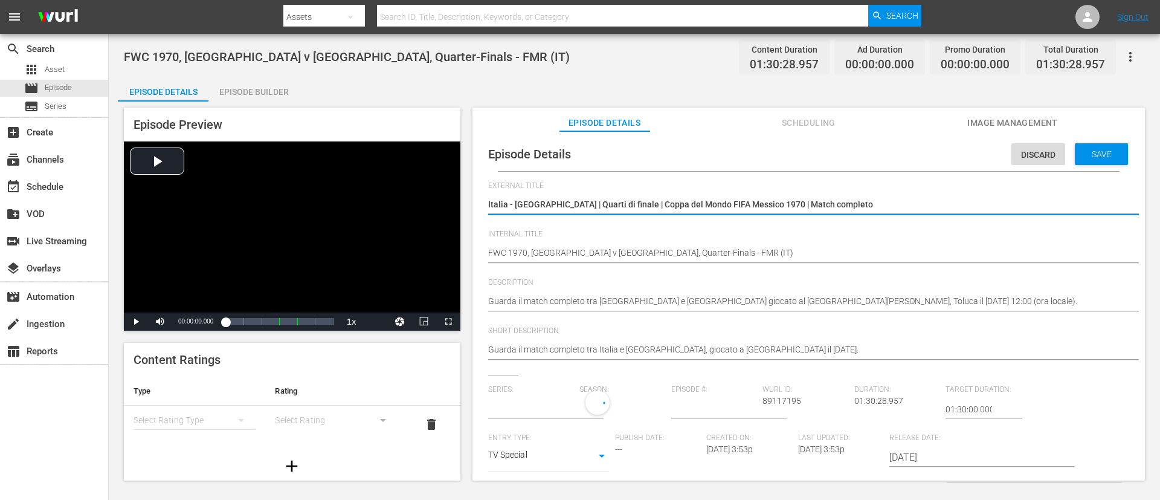
type input "No Series"
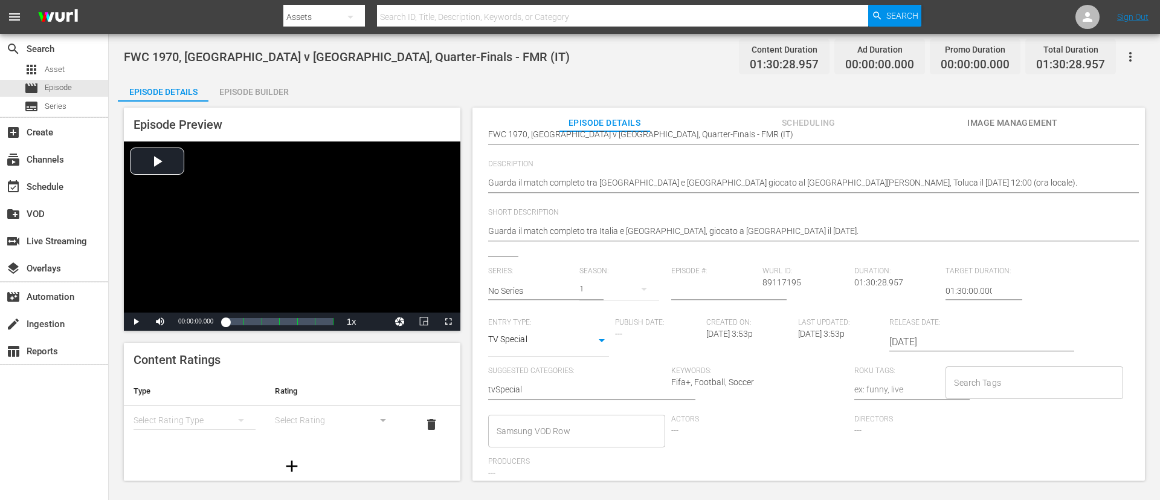
scroll to position [237, 0]
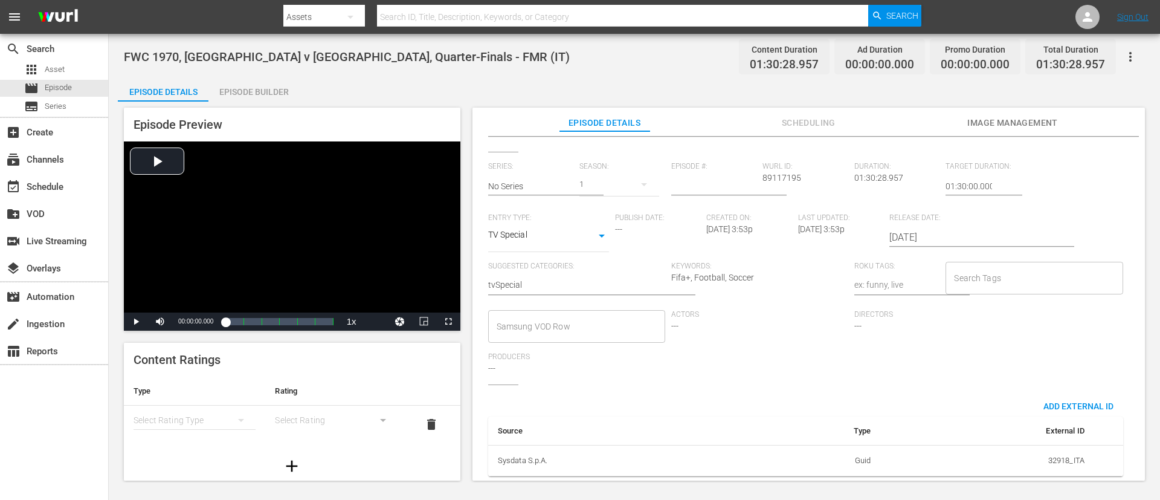
click at [773, 262] on div "Search Tags" at bounding box center [1034, 278] width 177 height 33
click at [773, 267] on input "Search Tags" at bounding box center [1025, 278] width 148 height 22
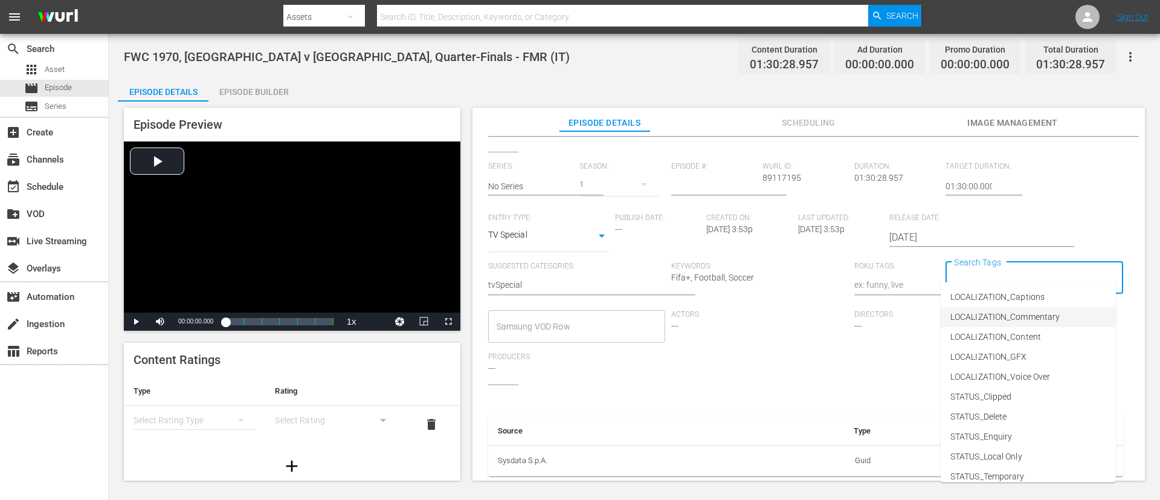
click span "LOCALIZATION_Commentary"
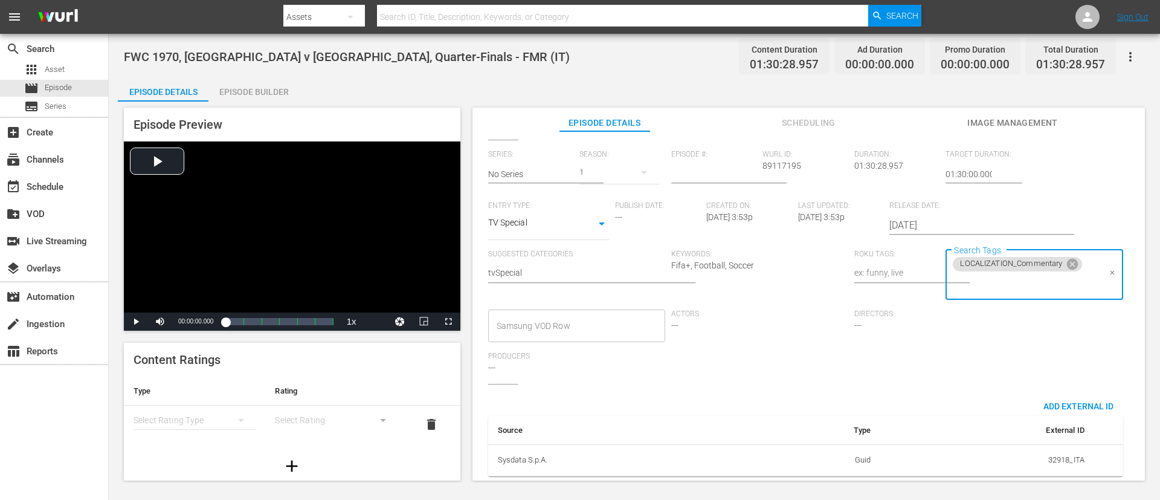
click input "Search Tags"
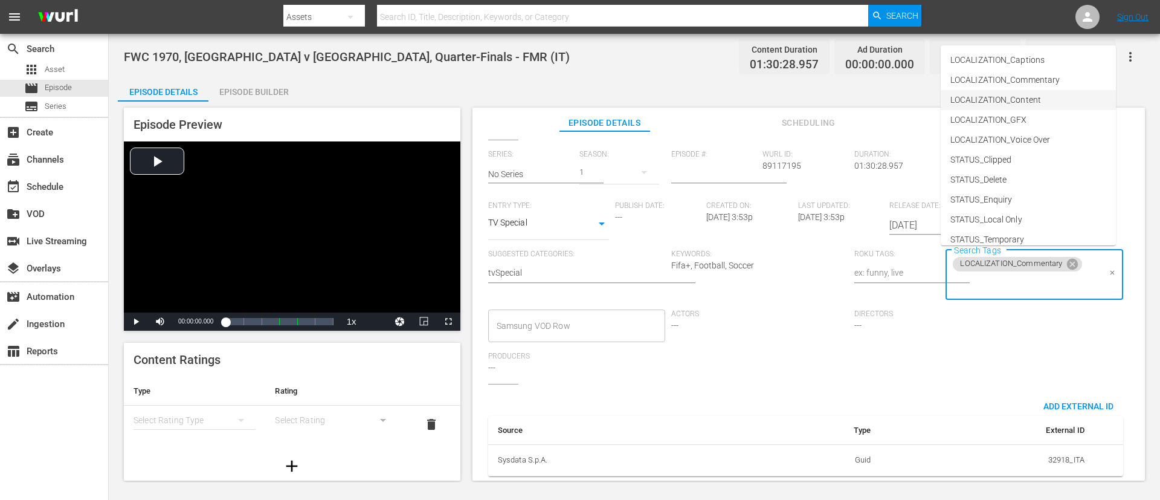
click span "LOCALIZATION_Content"
click input "Search Tags"
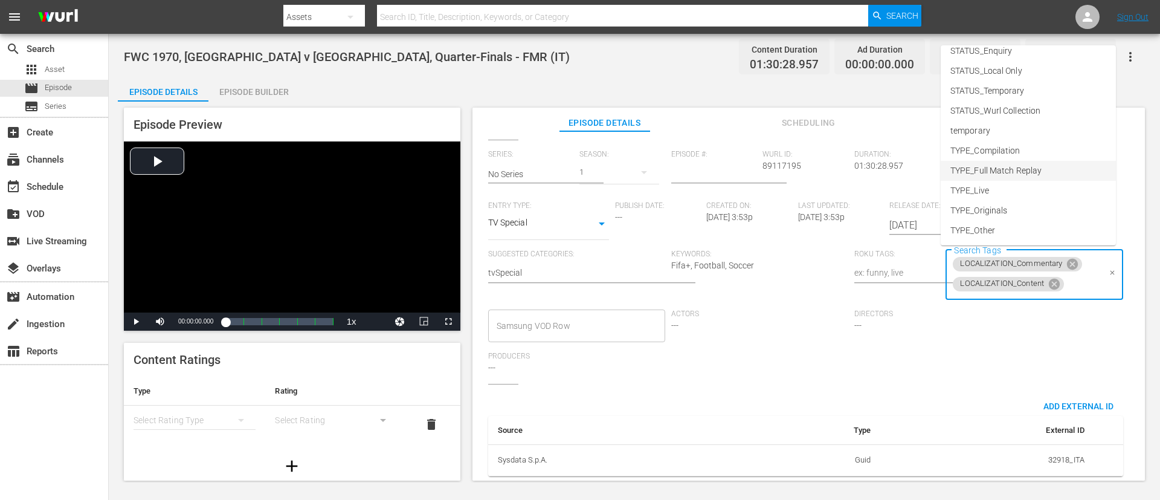
click span "TYPE_Full Match Replay"
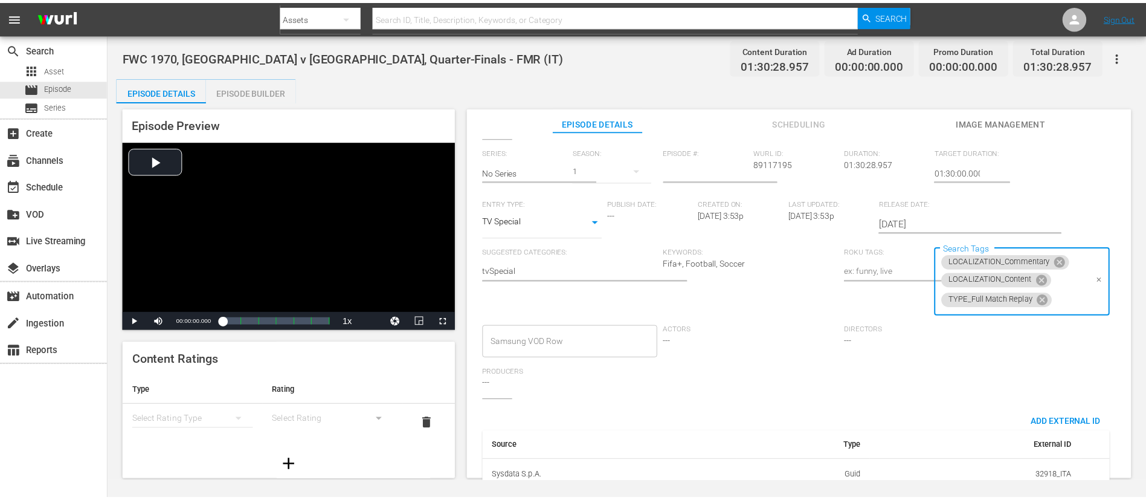
scroll to position [0, 0]
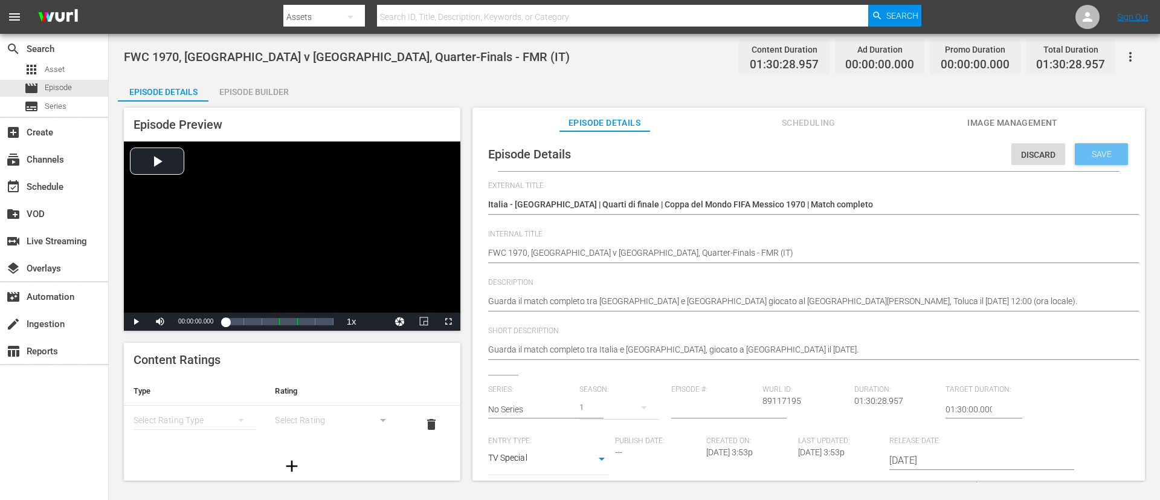
click span "Save"
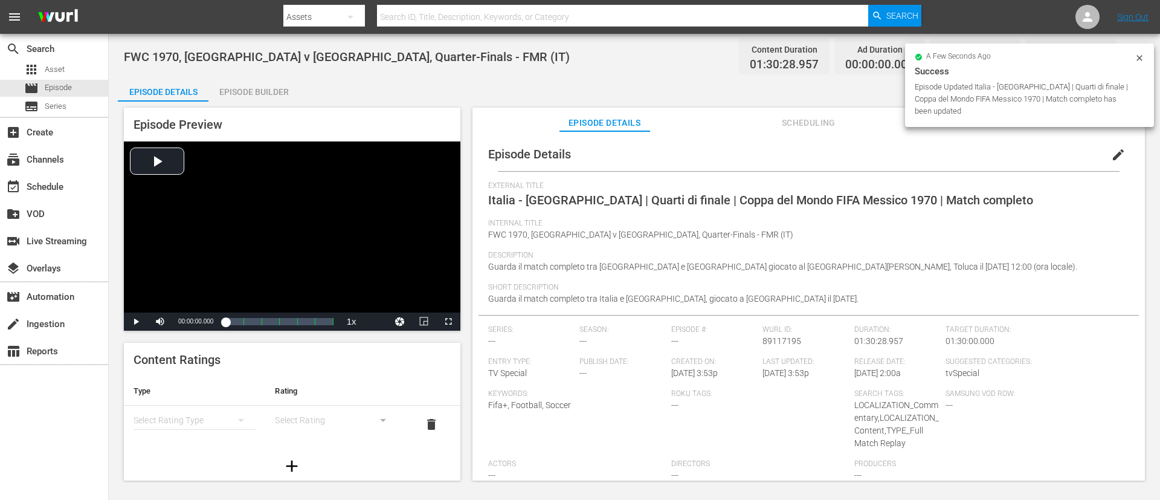
click div "Episode Builder"
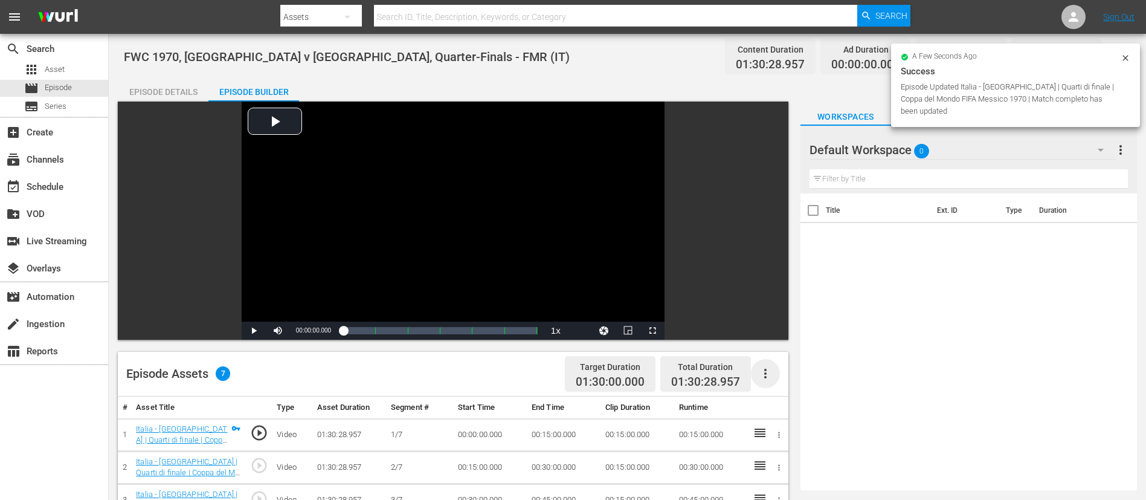
click icon "button"
click div "Fill with Ads"
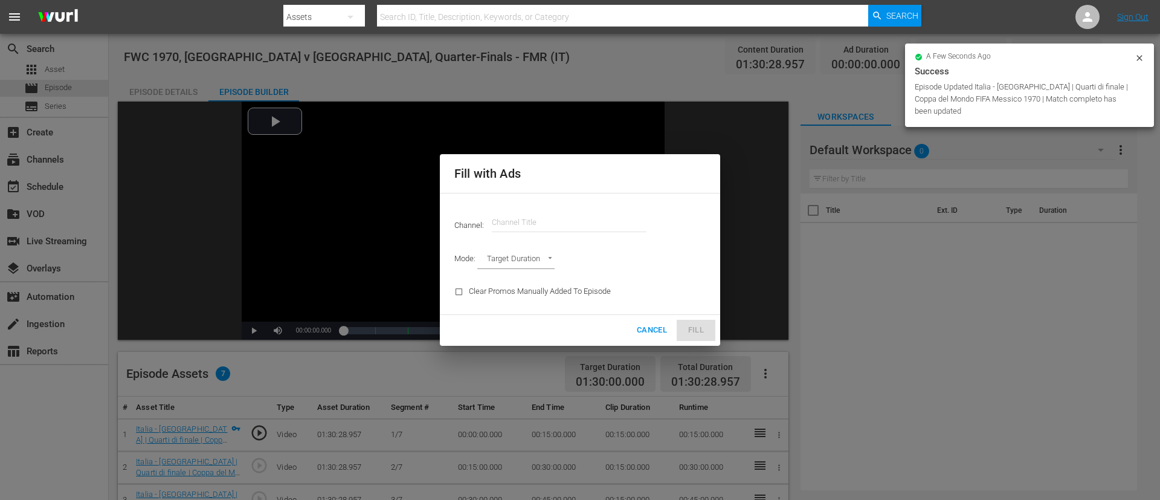
click div "Channel: Channel Title"
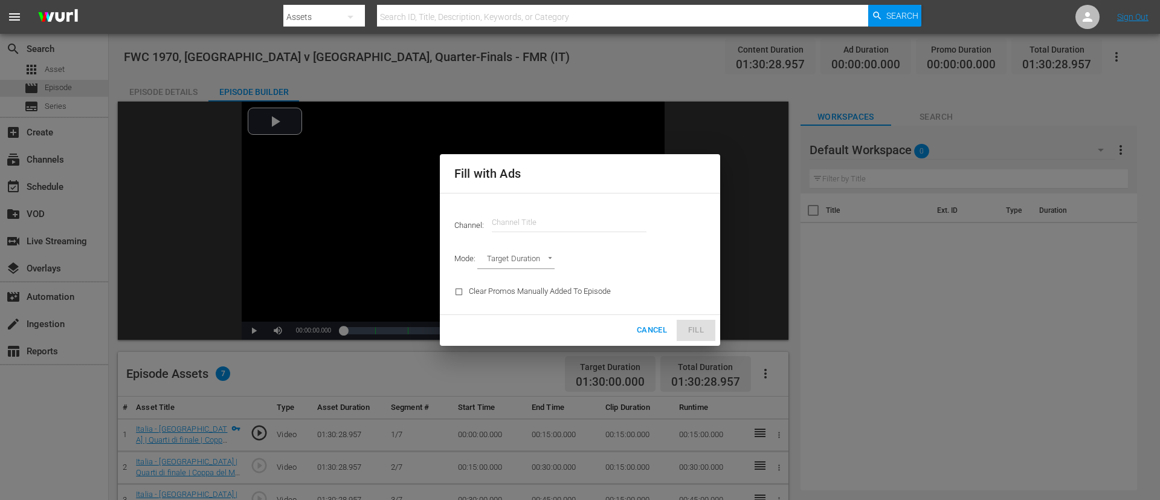
click input "text"
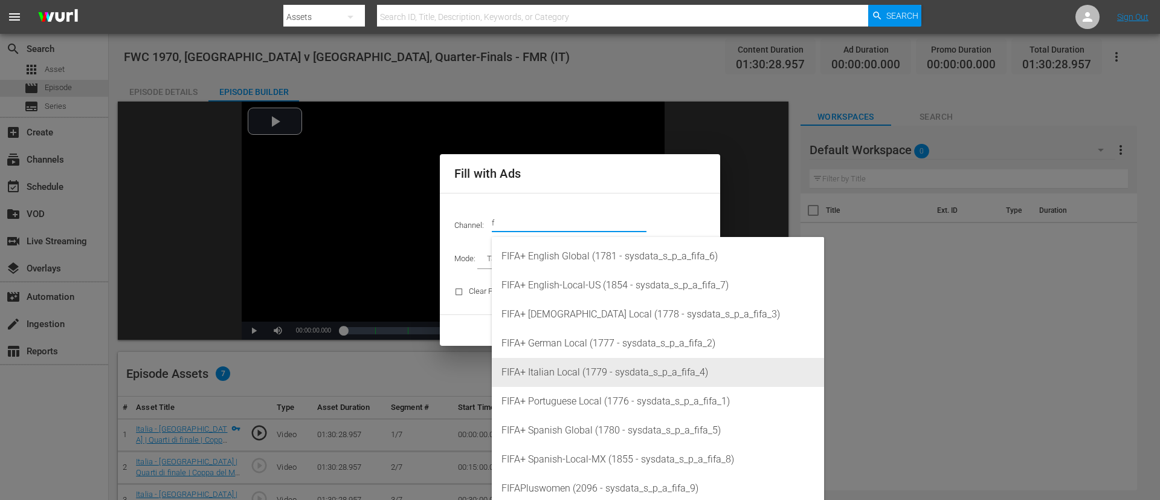
click div "FIFA+ Italian Local (1779 - sysdata_s_p_a_fifa_4)"
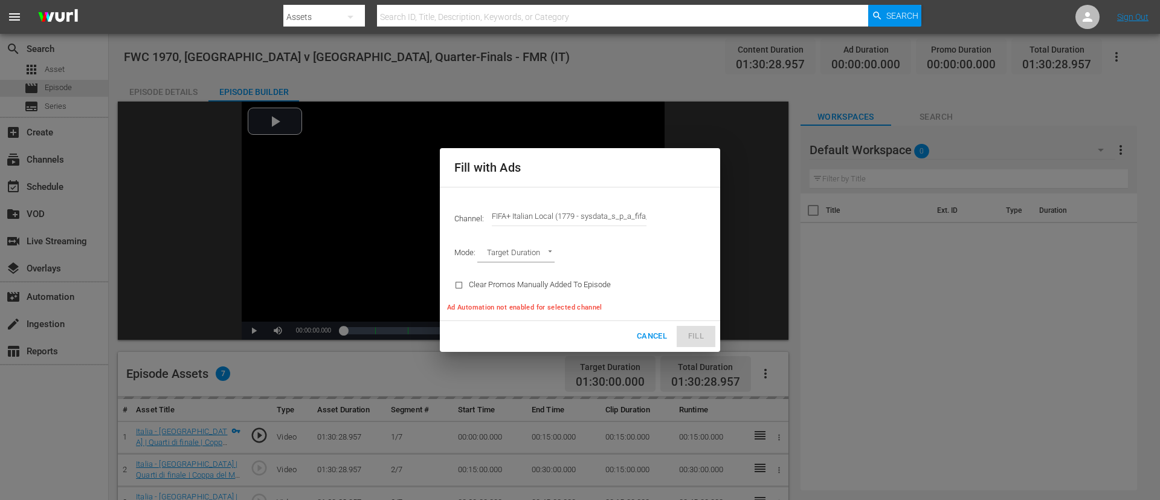
type input "FIFA+ Italian Local (1779)"
type input "AD_BREAK_DURATION"
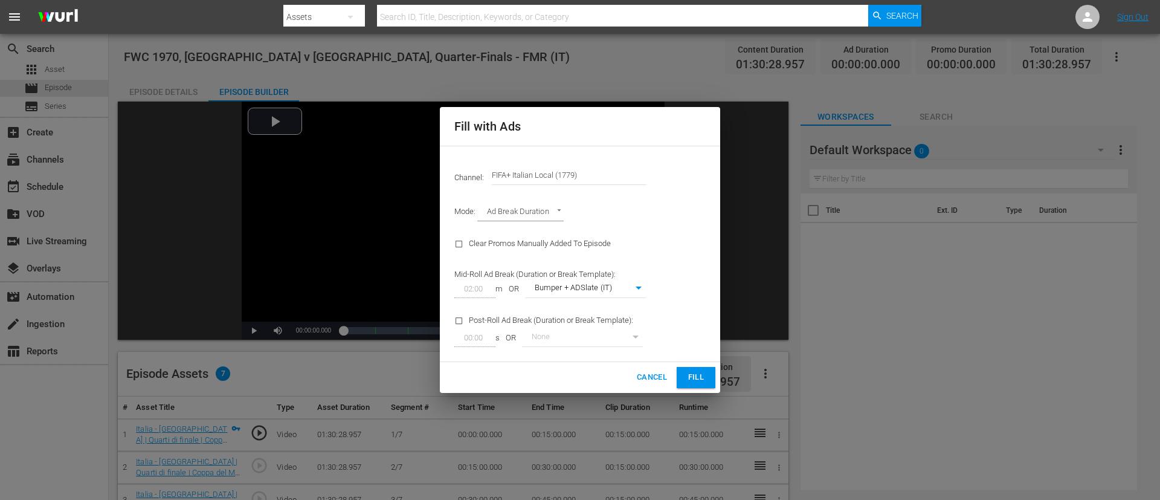
click span "Fill"
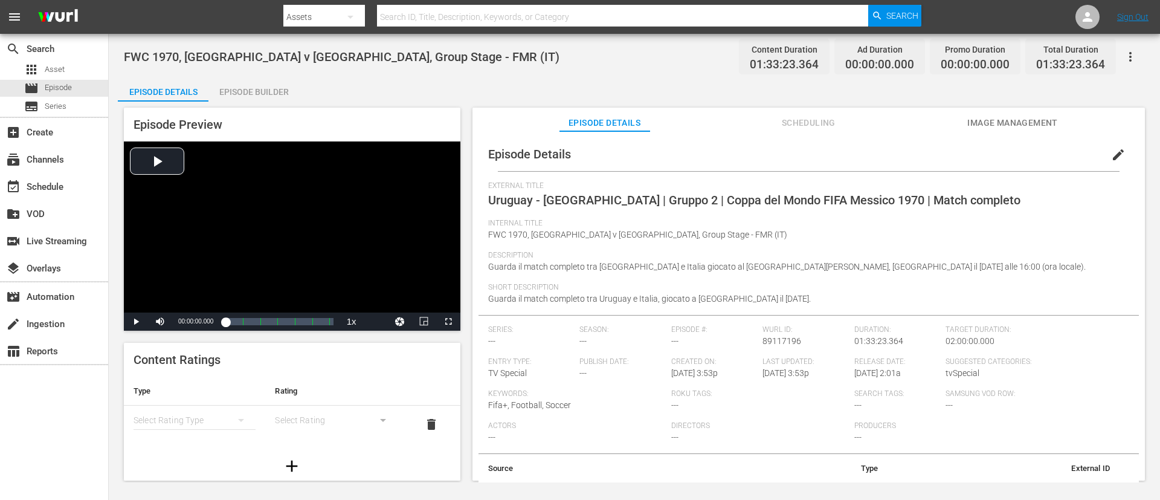
click at [773, 157] on span "edit" at bounding box center [1118, 154] width 15 height 15
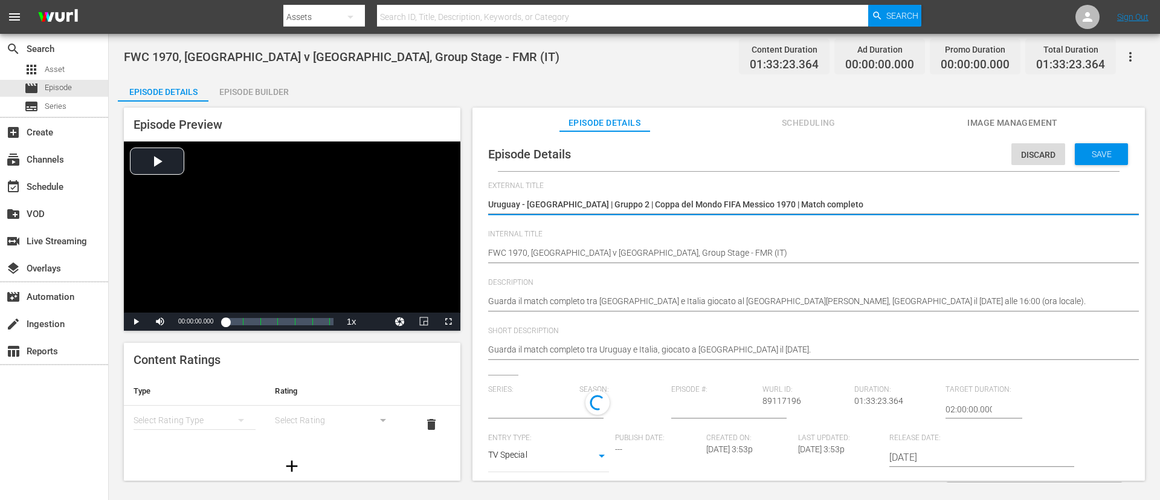
type input "No Series"
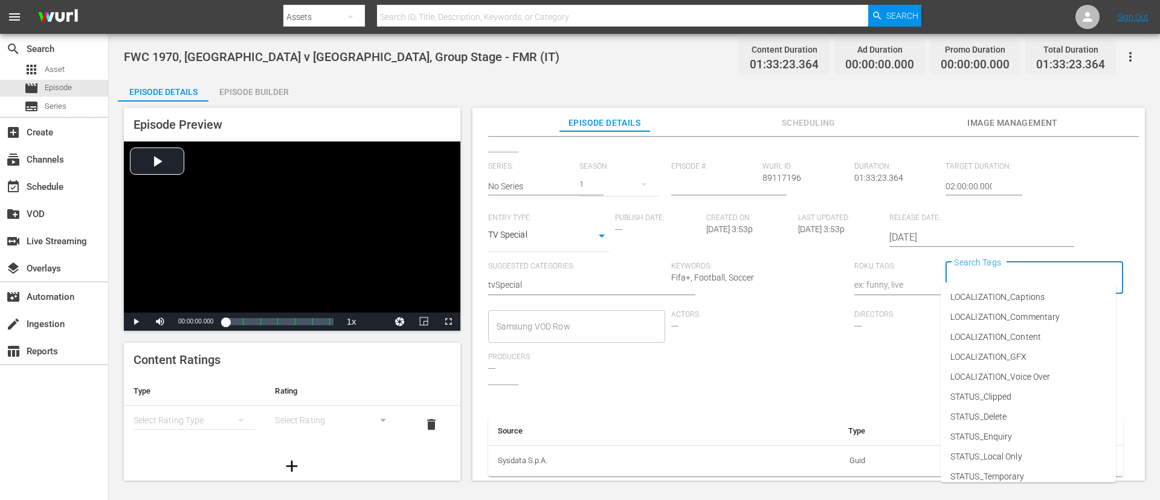
click at [773, 267] on input "Search Tags" at bounding box center [1025, 278] width 148 height 22
click at [773, 317] on span "LOCALIZATION_Commentary" at bounding box center [1005, 317] width 109 height 13
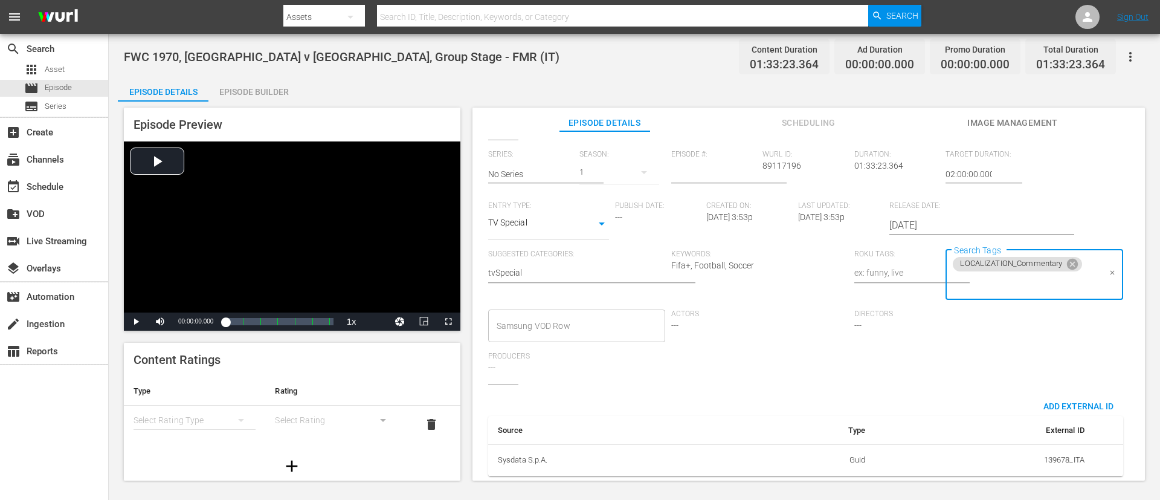
click at [773, 292] on div "LOCALIZATION_Commentary Search Tags" at bounding box center [1034, 275] width 177 height 51
click at [773, 290] on input "Search Tags" at bounding box center [1025, 284] width 148 height 22
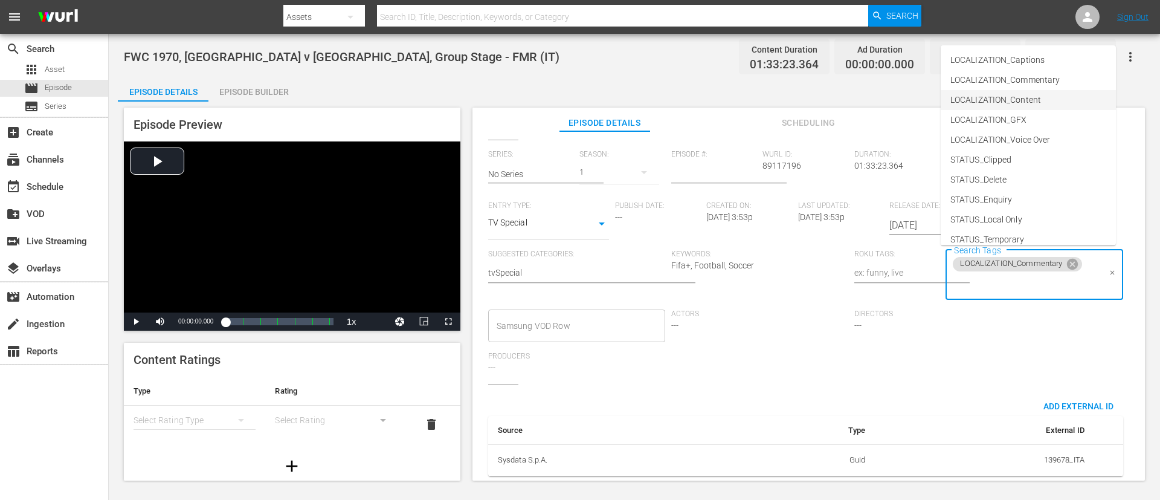
click at [773, 99] on li "LOCALIZATION_Content" at bounding box center [1028, 100] width 175 height 20
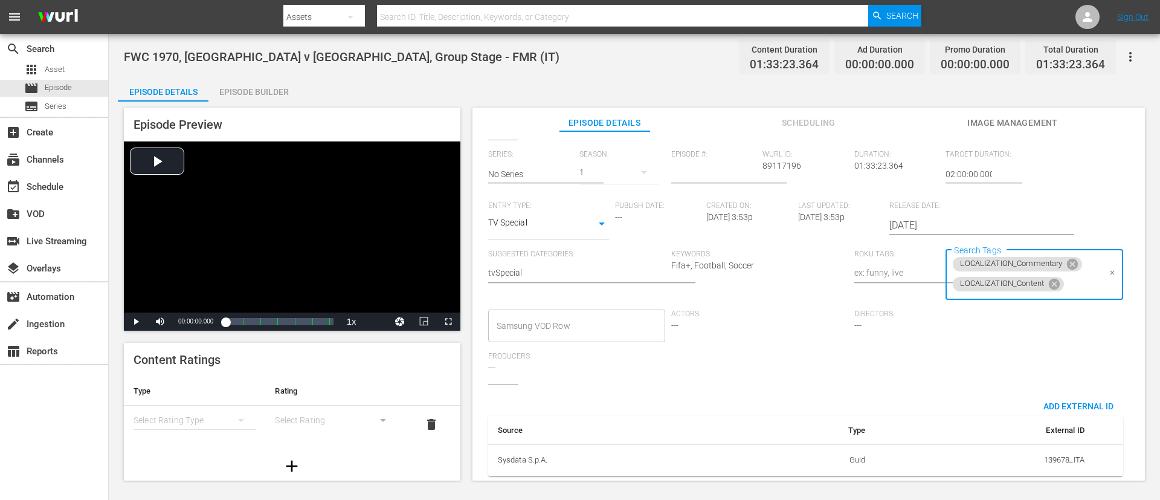
click at [773, 289] on input "Search Tags" at bounding box center [1082, 284] width 33 height 22
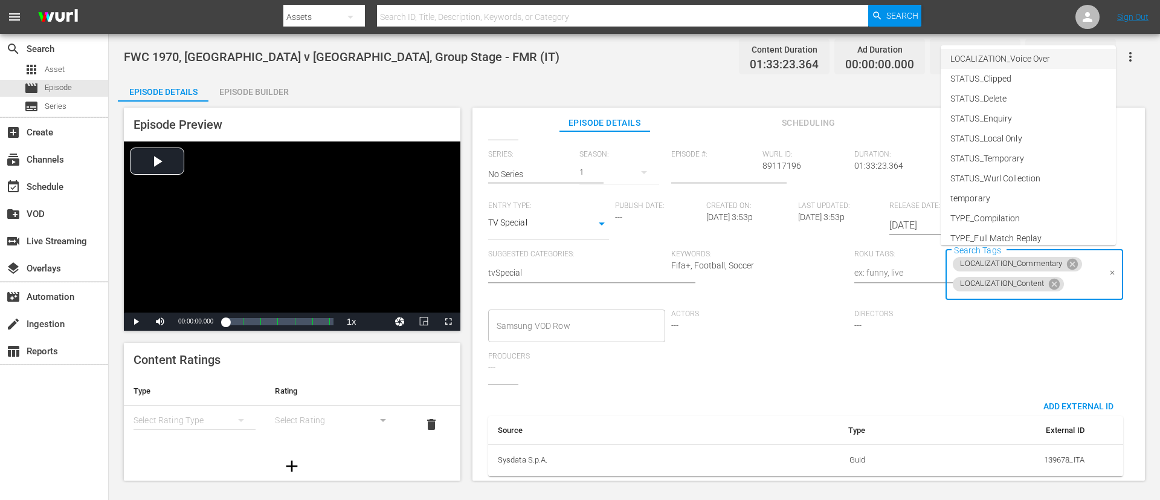
scroll to position [149, 0]
click at [773, 171] on span "TYPE_Full Match Replay" at bounding box center [996, 170] width 91 height 13
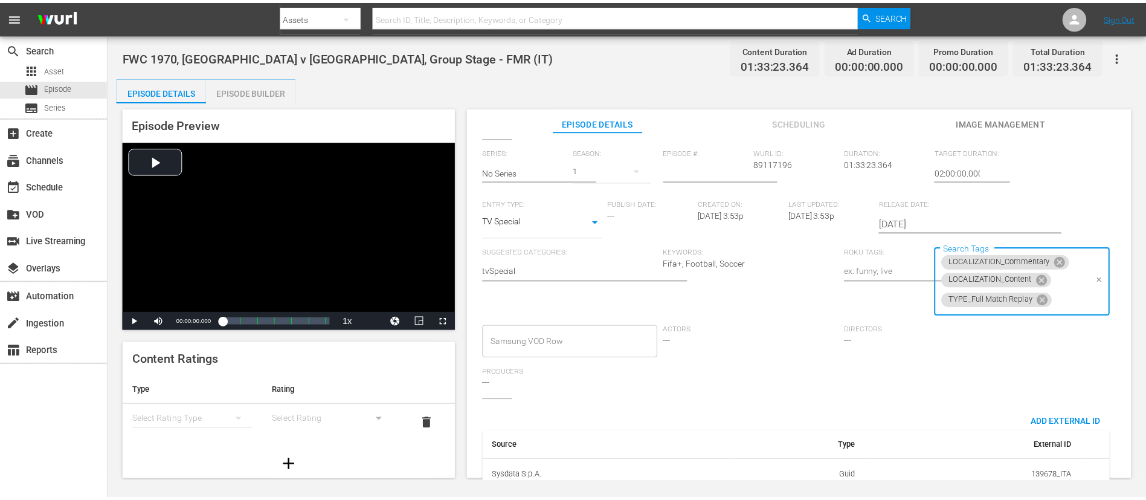
scroll to position [0, 0]
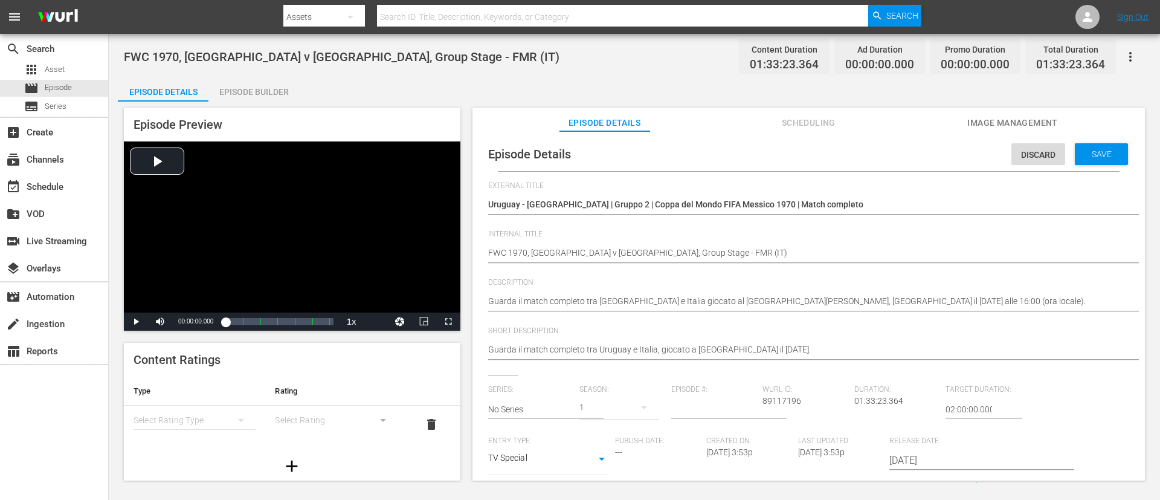
click at [773, 149] on span "Save" at bounding box center [1101, 154] width 39 height 10
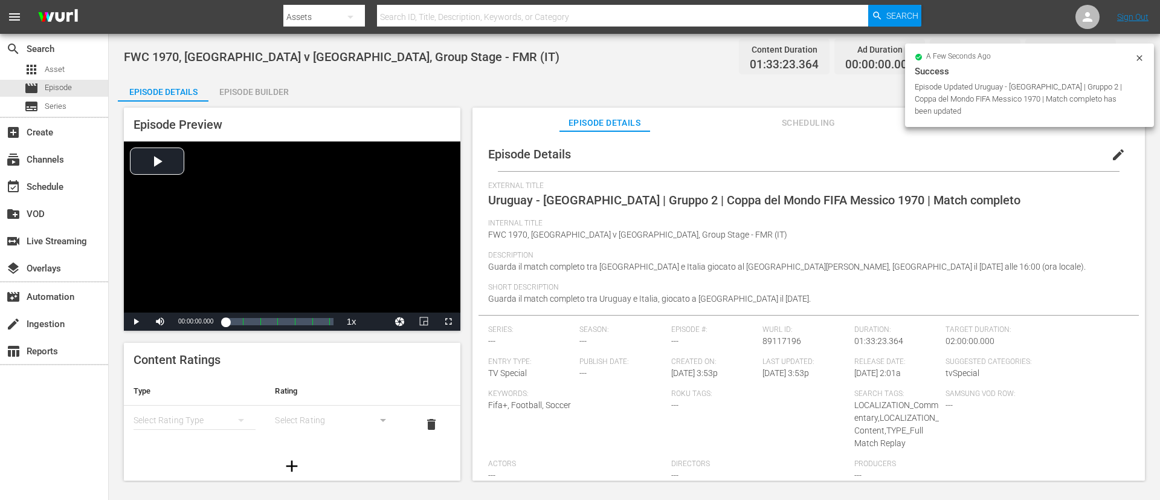
click at [253, 91] on div "Episode Builder" at bounding box center [253, 91] width 91 height 29
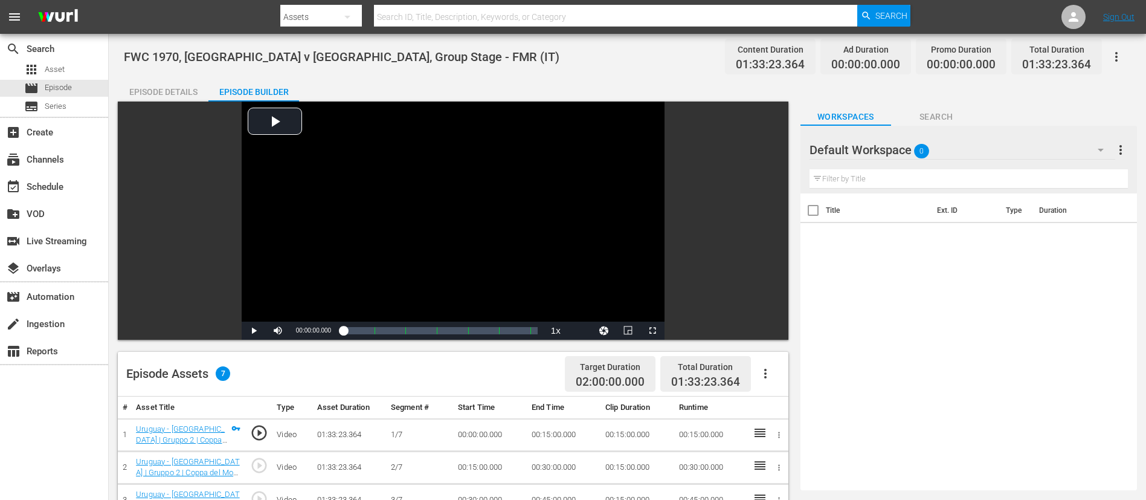
click at [773, 332] on button "button" at bounding box center [765, 373] width 29 height 29
click at [773, 332] on div "Fill with Ads" at bounding box center [802, 378] width 82 height 29
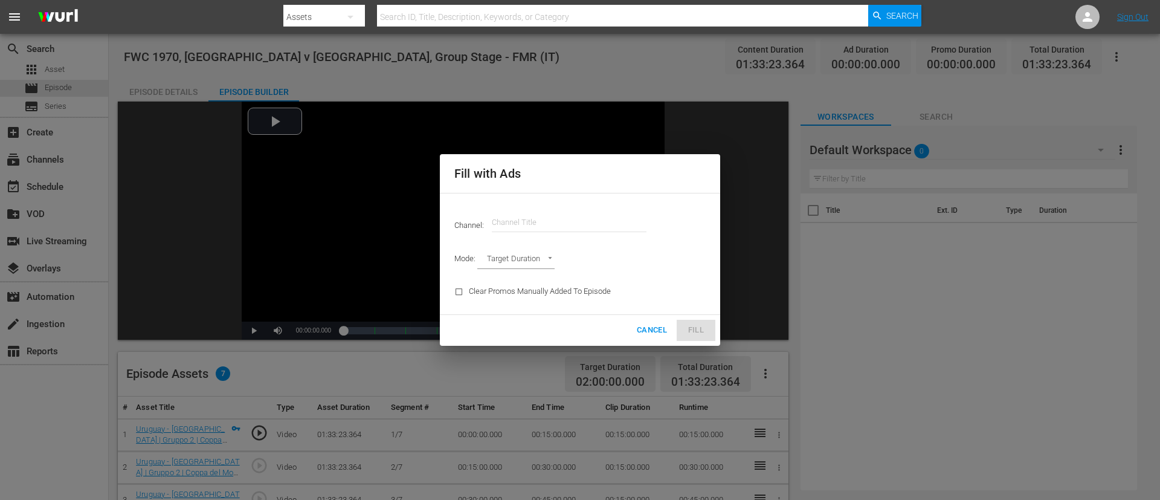
click at [555, 218] on input "text" at bounding box center [569, 222] width 155 height 29
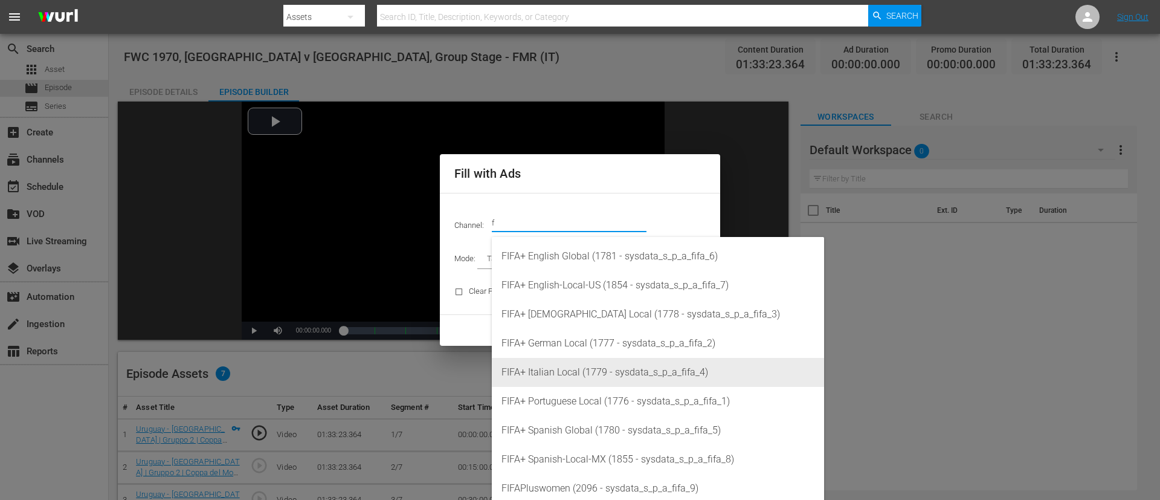
click at [581, 332] on div "FIFA+ Italian Local (1779 - sysdata_s_p_a_fifa_4)" at bounding box center [658, 372] width 313 height 29
type input "FIFA+ Italian Local (1779)"
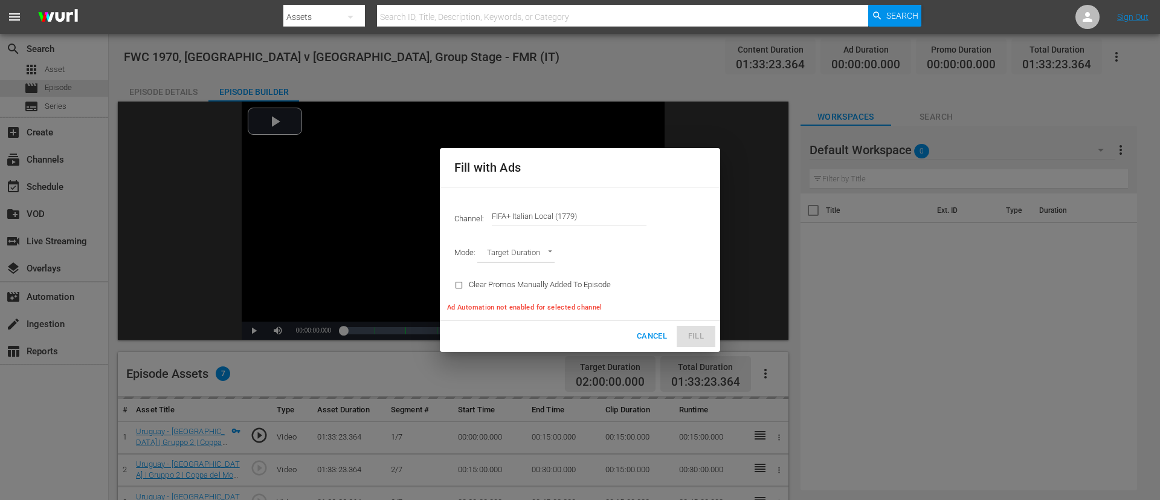
type input "AD_BREAK_DURATION"
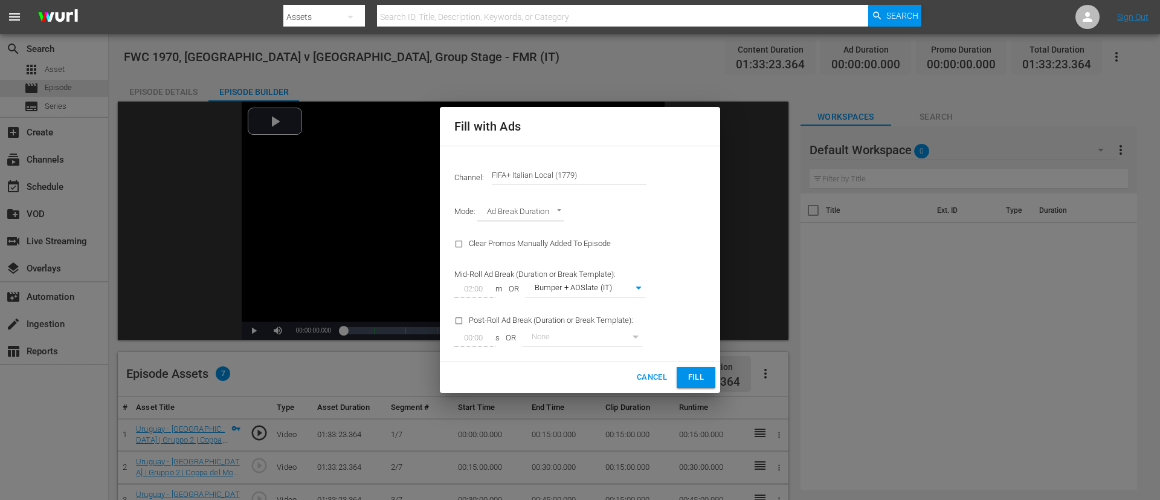
click at [687, 332] on span "Fill" at bounding box center [696, 377] width 19 height 14
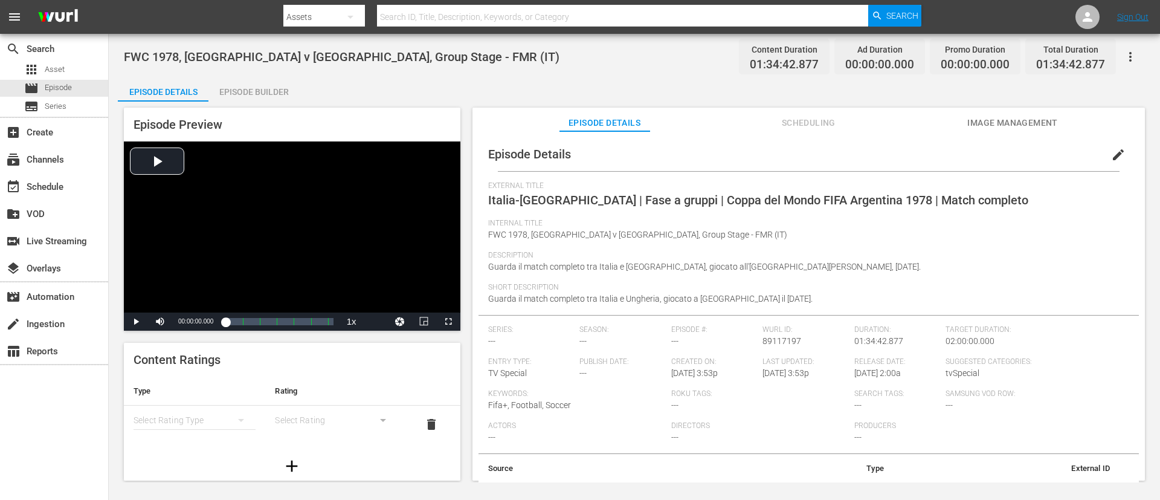
click at [773, 154] on button "edit" at bounding box center [1118, 154] width 29 height 29
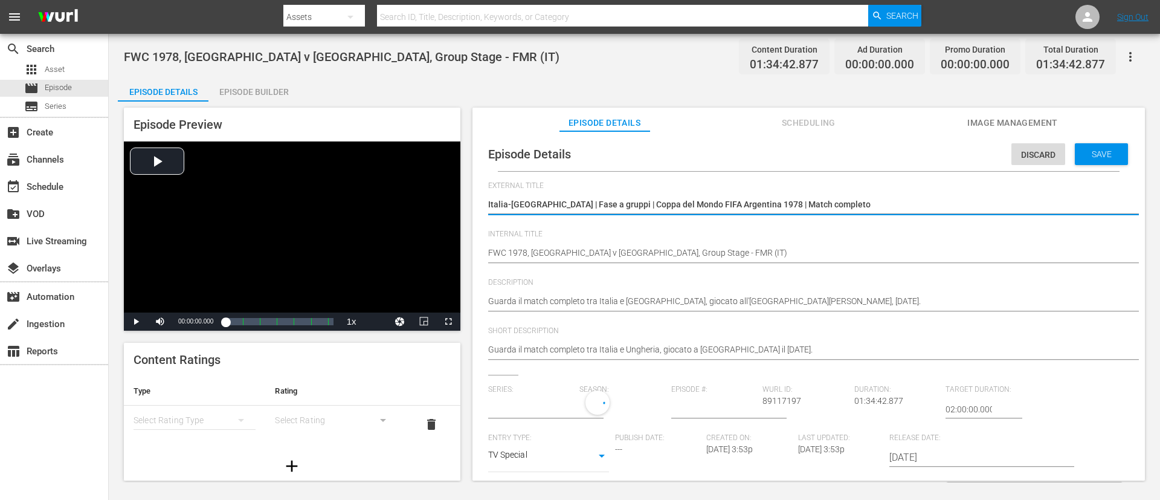
type input "No Series"
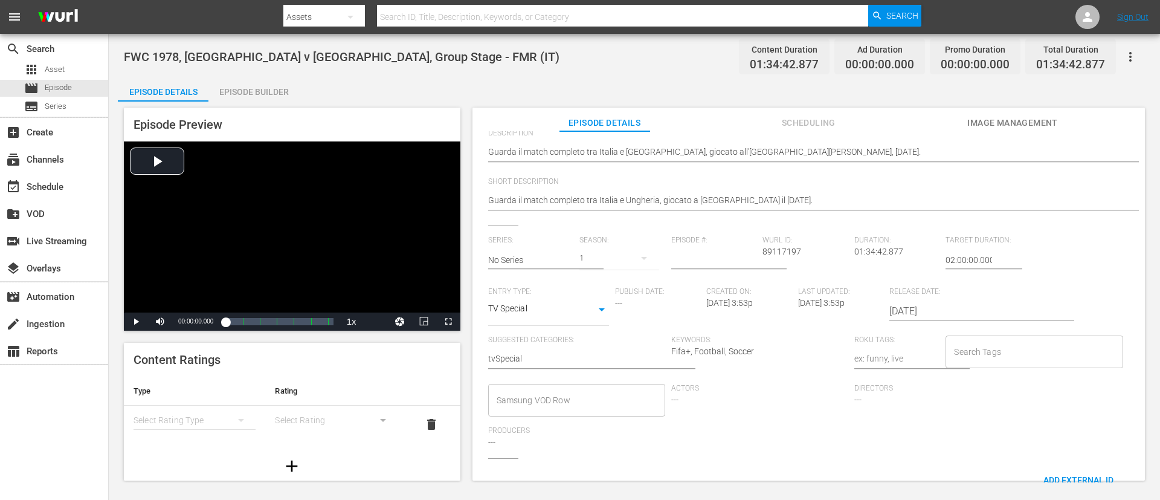
scroll to position [237, 0]
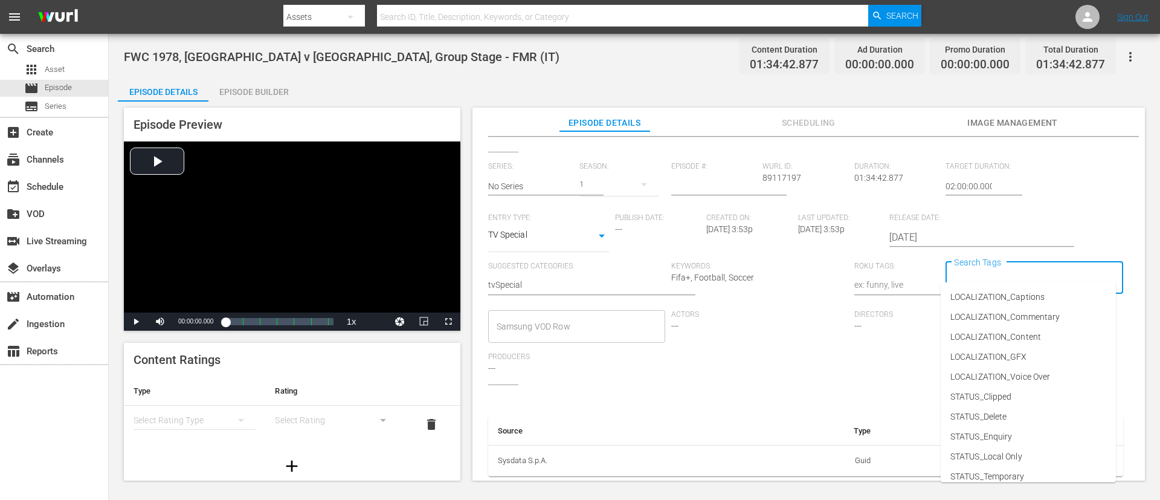
click at [773, 267] on input "Search Tags" at bounding box center [1025, 278] width 148 height 22
click at [773, 319] on span "LOCALIZATION_Commentary" at bounding box center [1005, 317] width 109 height 13
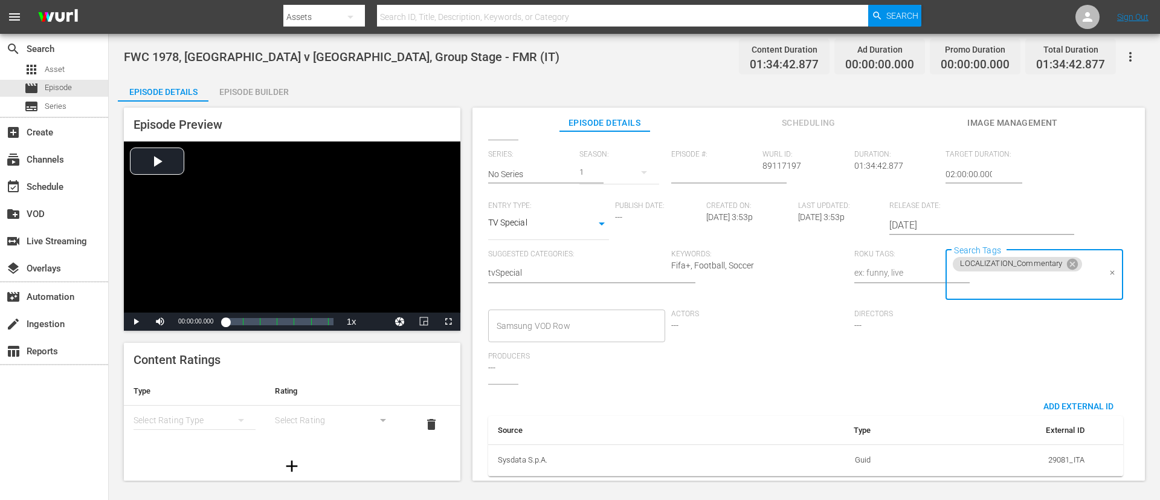
click at [773, 291] on input "Search Tags" at bounding box center [1025, 284] width 148 height 22
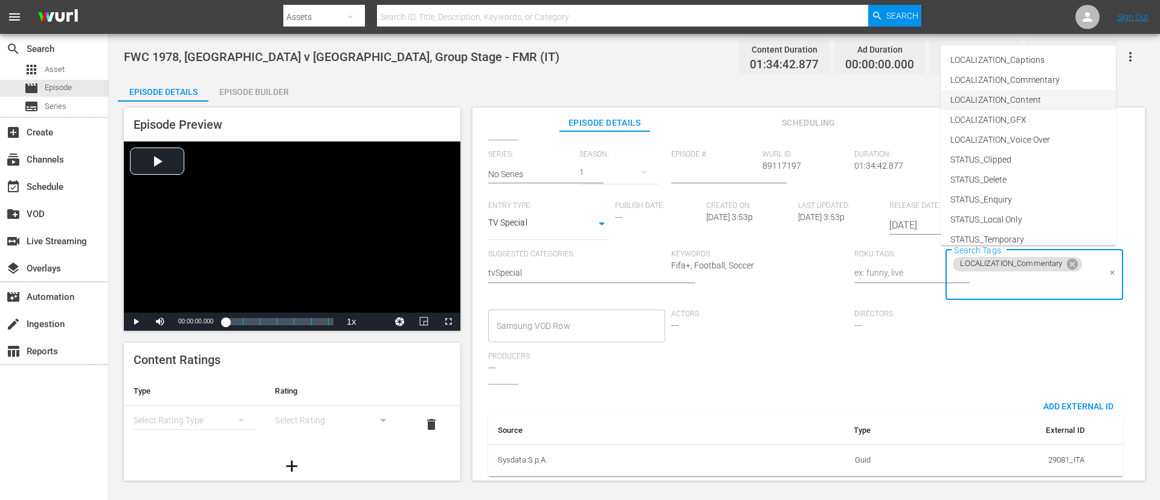
click at [773, 95] on span "LOCALIZATION_Content" at bounding box center [996, 100] width 91 height 13
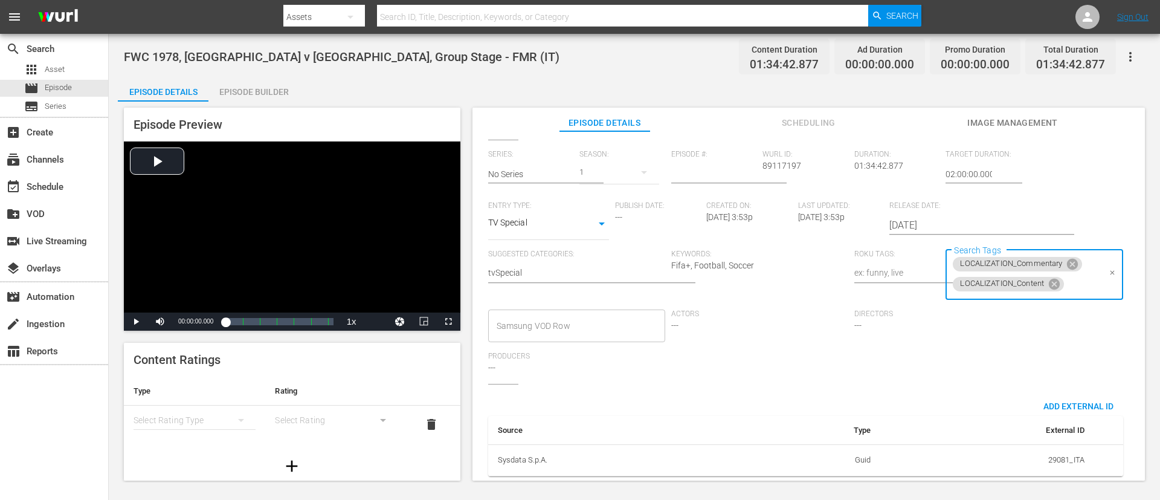
click at [773, 283] on input "Search Tags" at bounding box center [1082, 284] width 33 height 22
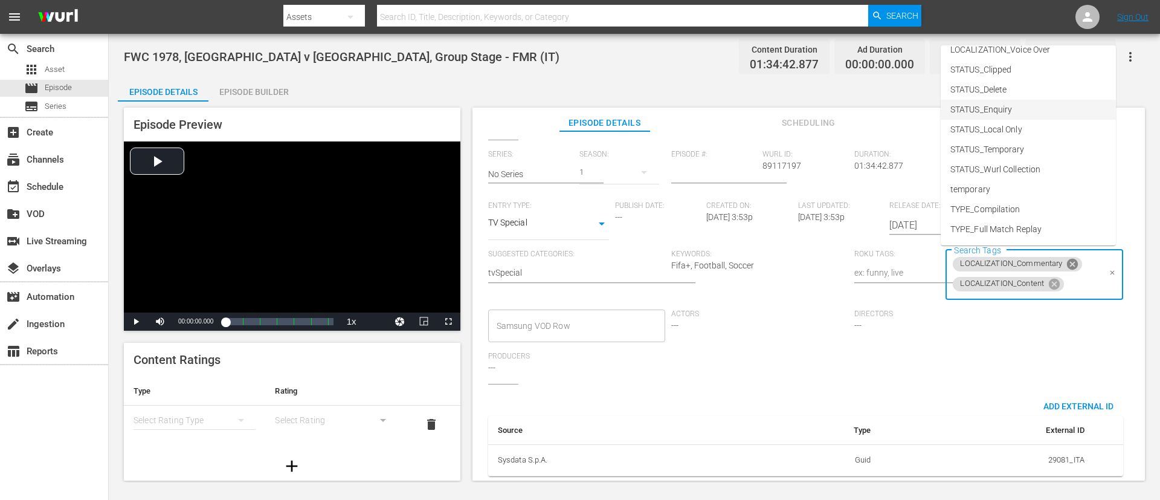
scroll to position [149, 0]
click at [773, 170] on li "TYPE_Full Match Replay" at bounding box center [1028, 171] width 175 height 20
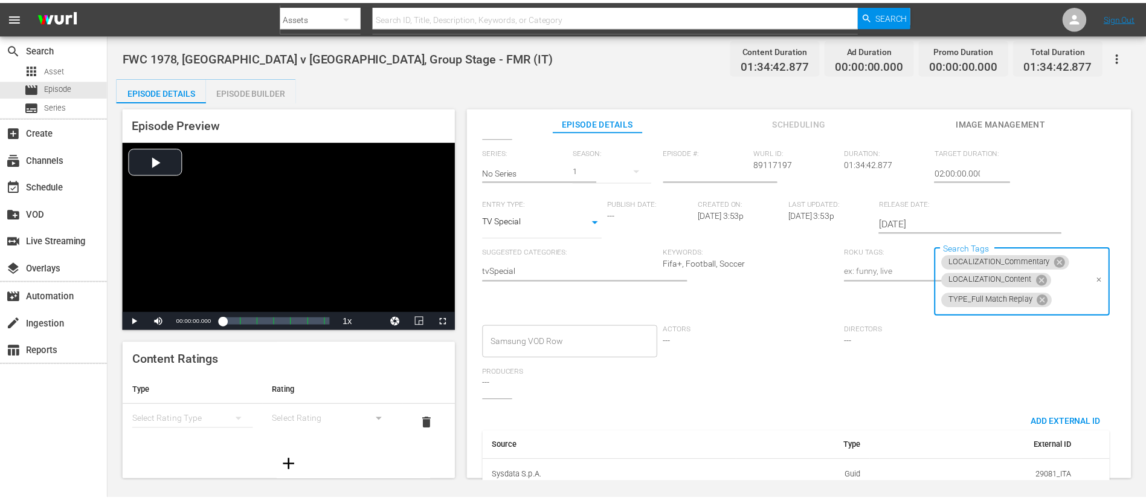
scroll to position [0, 0]
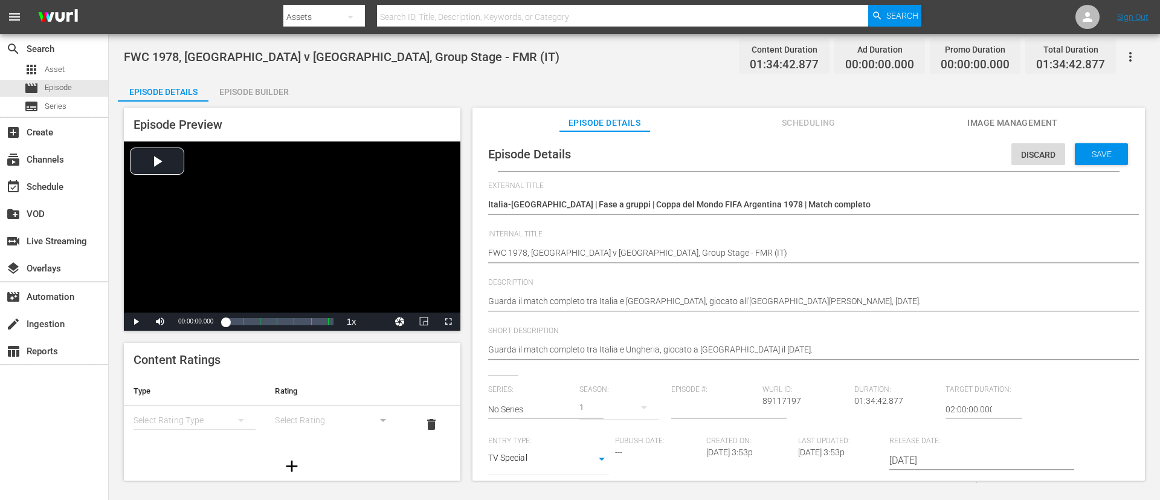
click at [773, 137] on div "Discard Save" at bounding box center [1072, 151] width 121 height 28
click at [773, 160] on div "Save" at bounding box center [1101, 154] width 53 height 22
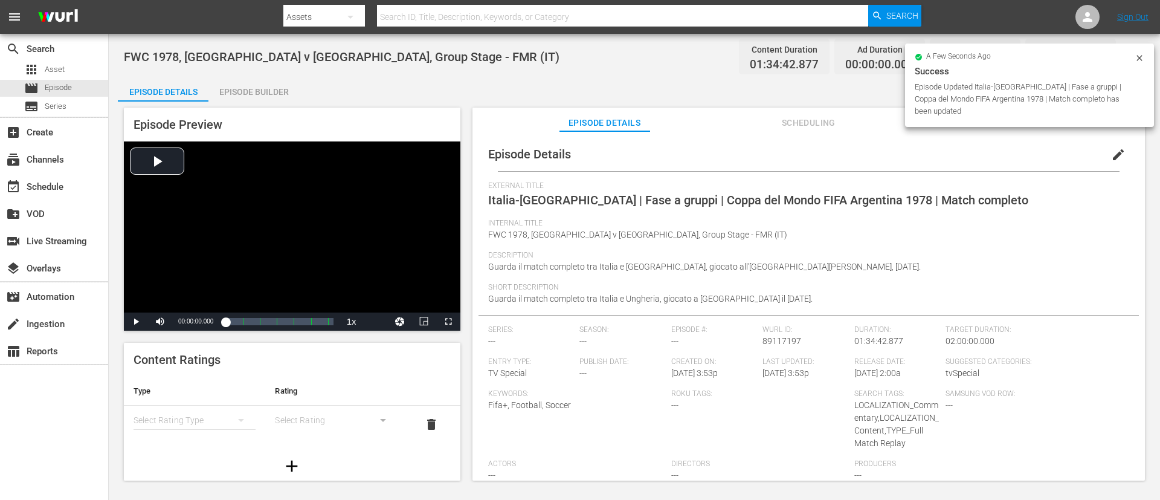
click at [241, 86] on div "Episode Builder" at bounding box center [253, 91] width 91 height 29
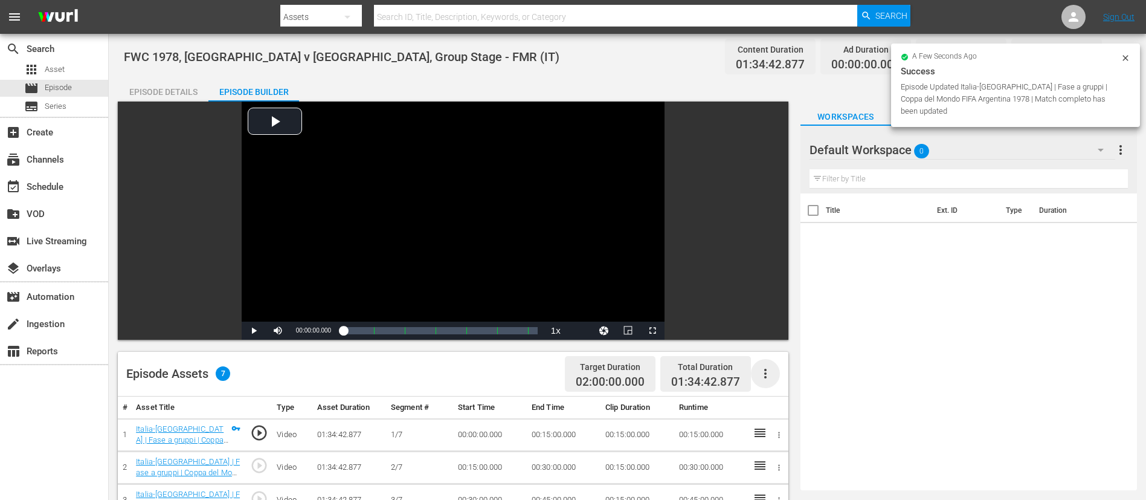
click at [771, 332] on icon "button" at bounding box center [765, 373] width 15 height 15
click at [773, 332] on div "Fill with Ads" at bounding box center [802, 378] width 82 height 29
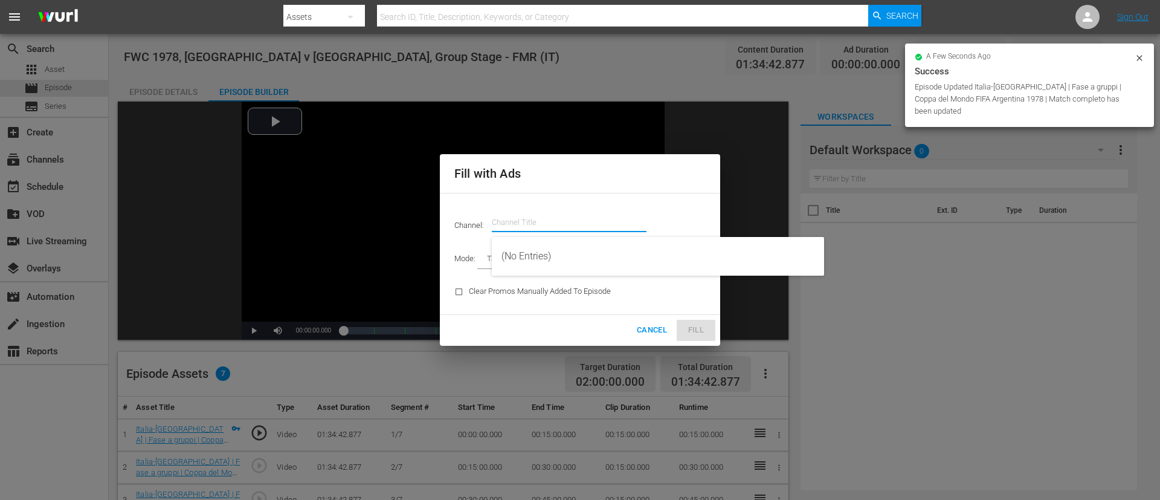
click at [554, 213] on input "text" at bounding box center [569, 222] width 155 height 29
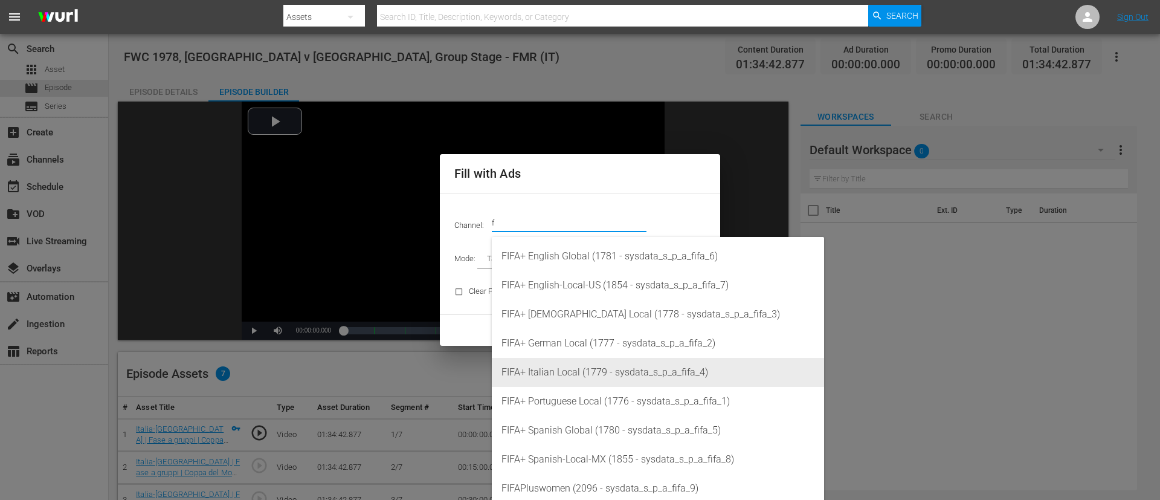
click at [583, 332] on div "FIFA+ Italian Local (1779 - sysdata_s_p_a_fifa_4)" at bounding box center [658, 372] width 313 height 29
type input "FIFA+ Italian Local (1779)"
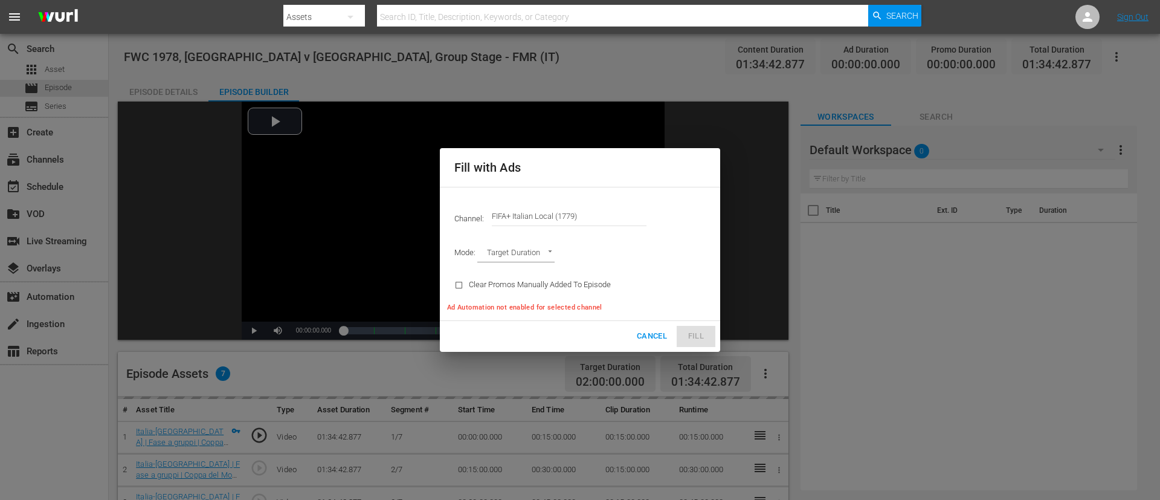
type input "AD_BREAK_DURATION"
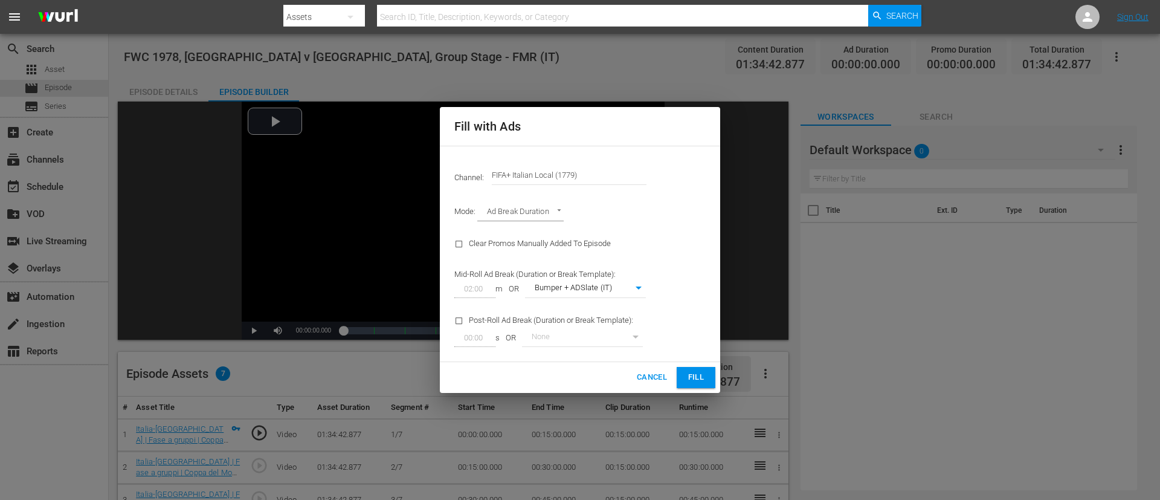
click at [707, 332] on button "Fill" at bounding box center [696, 377] width 39 height 21
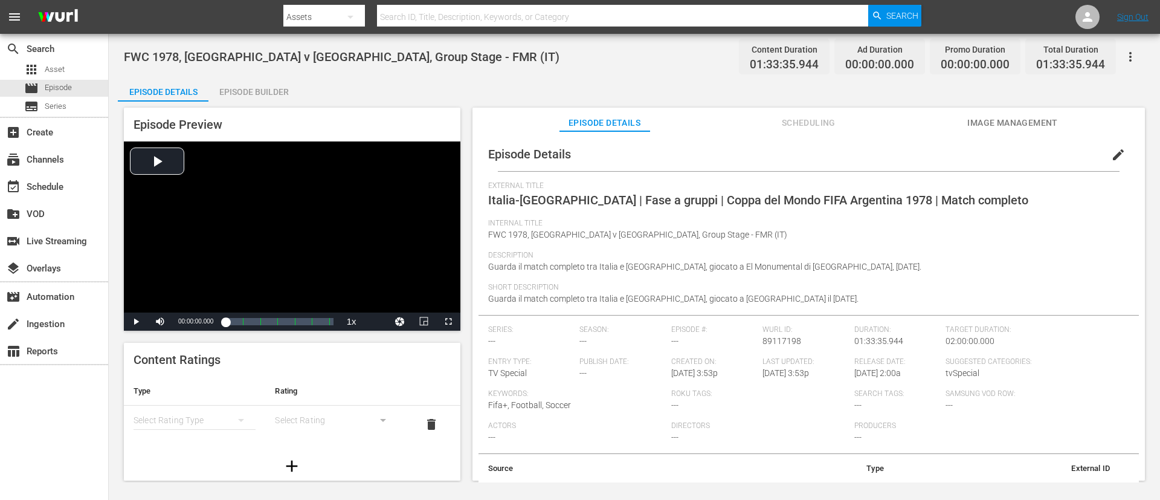
click at [773, 150] on button "edit" at bounding box center [1118, 154] width 29 height 29
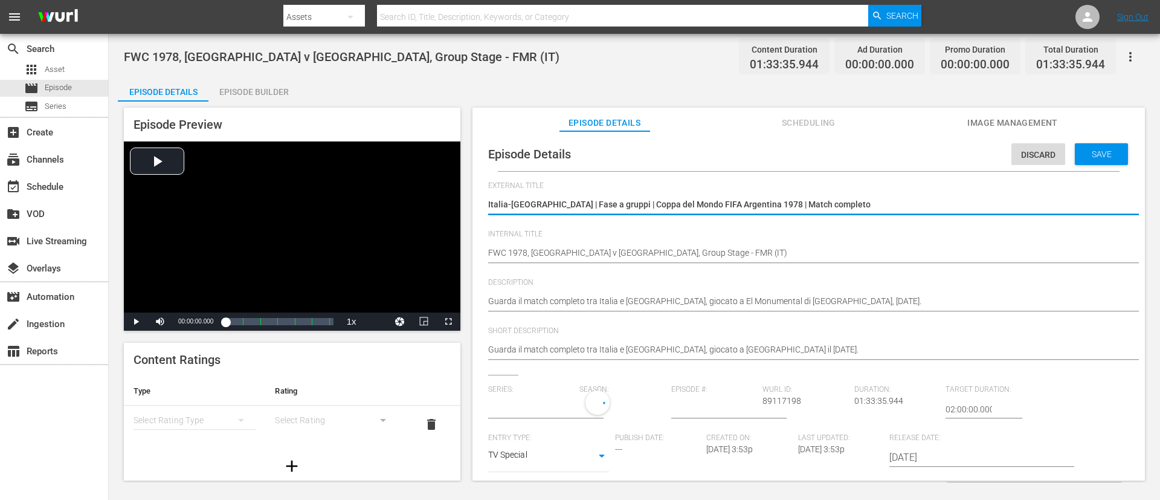
type input "No Series"
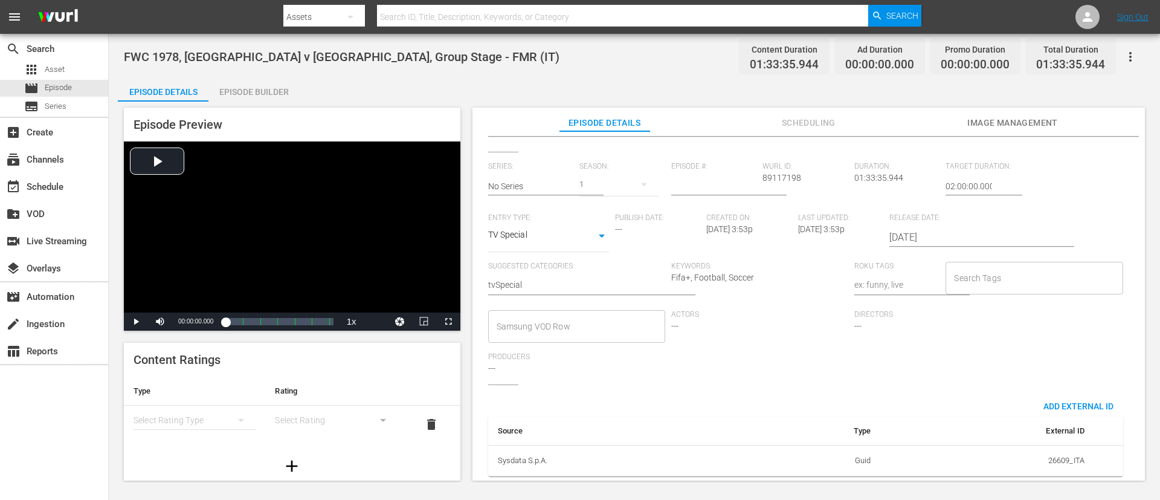
click at [773, 267] on input "Search Tags" at bounding box center [1025, 278] width 148 height 22
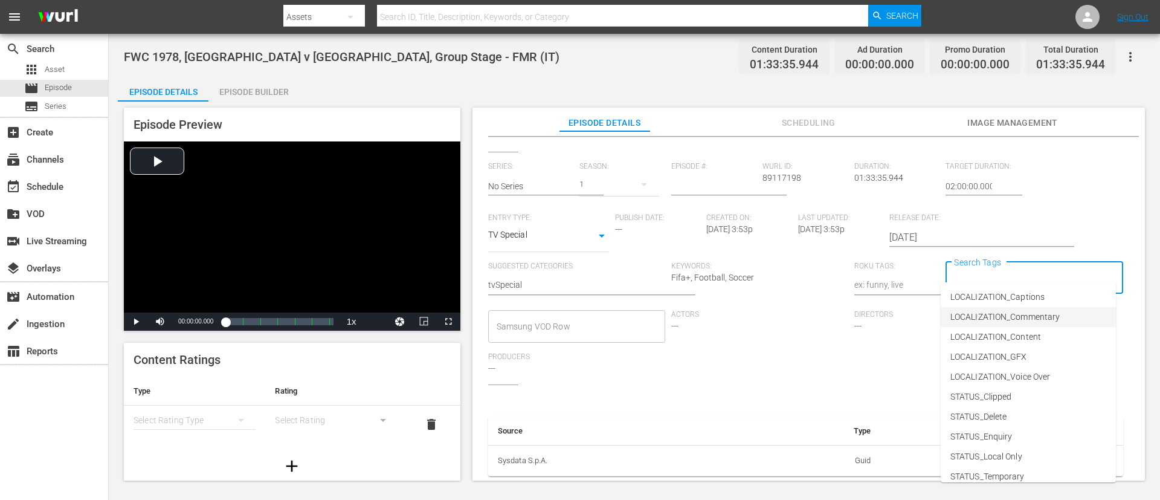
click at [773, 308] on li "LOCALIZATION_Commentary" at bounding box center [1028, 317] width 175 height 20
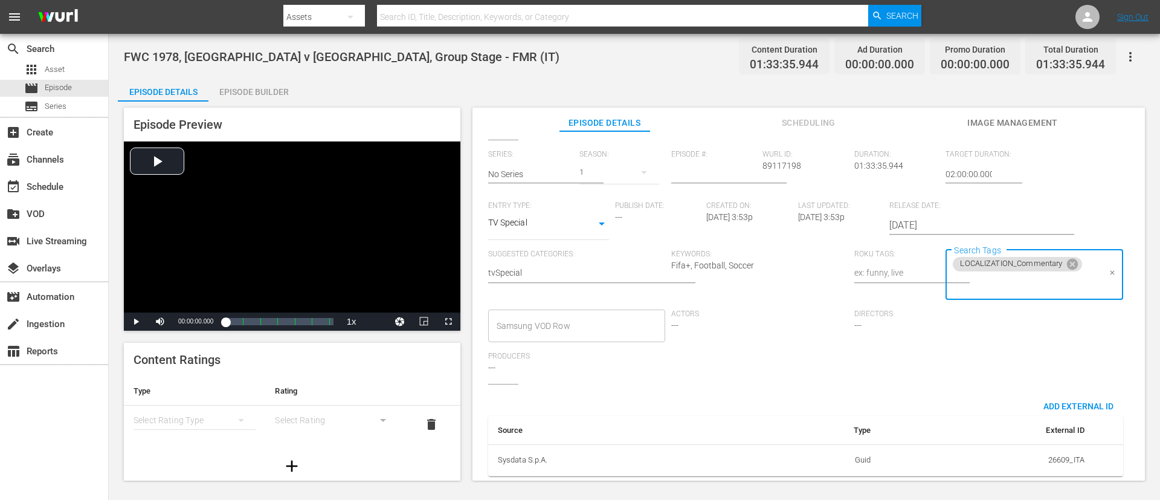
click at [773, 285] on input "Search Tags" at bounding box center [1025, 284] width 148 height 22
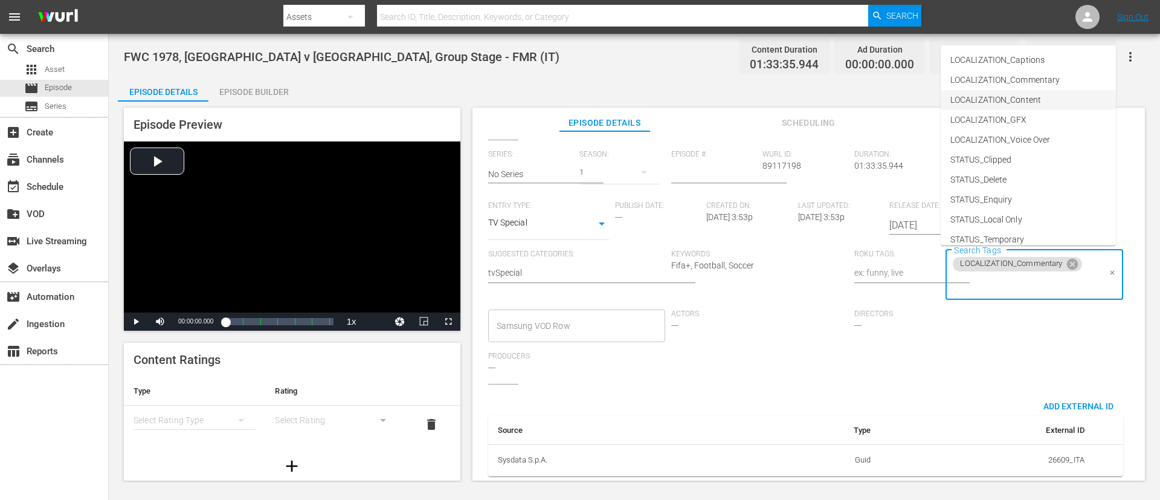
click at [773, 97] on span "LOCALIZATION_Content" at bounding box center [996, 100] width 91 height 13
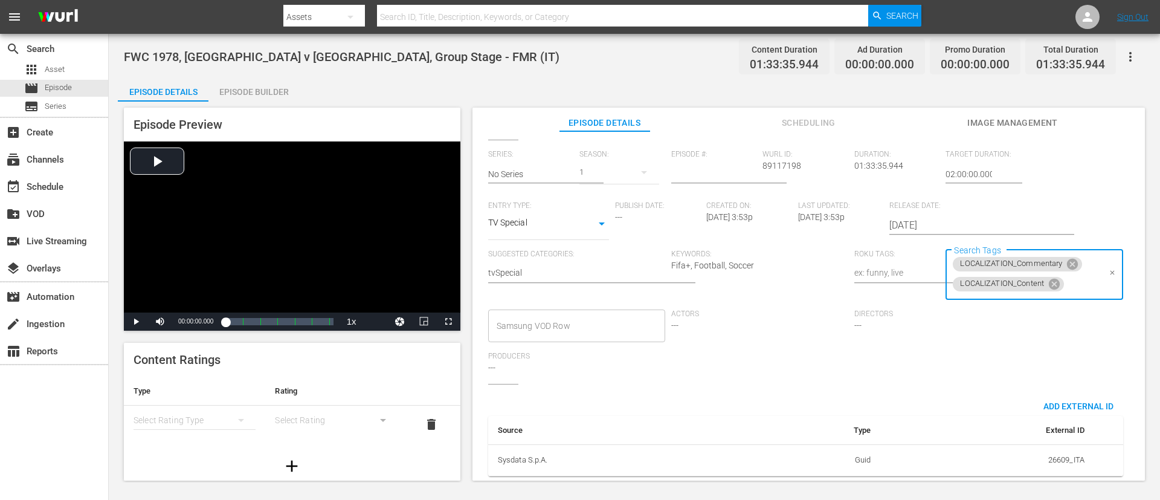
click at [773, 279] on input "Search Tags" at bounding box center [1082, 284] width 33 height 22
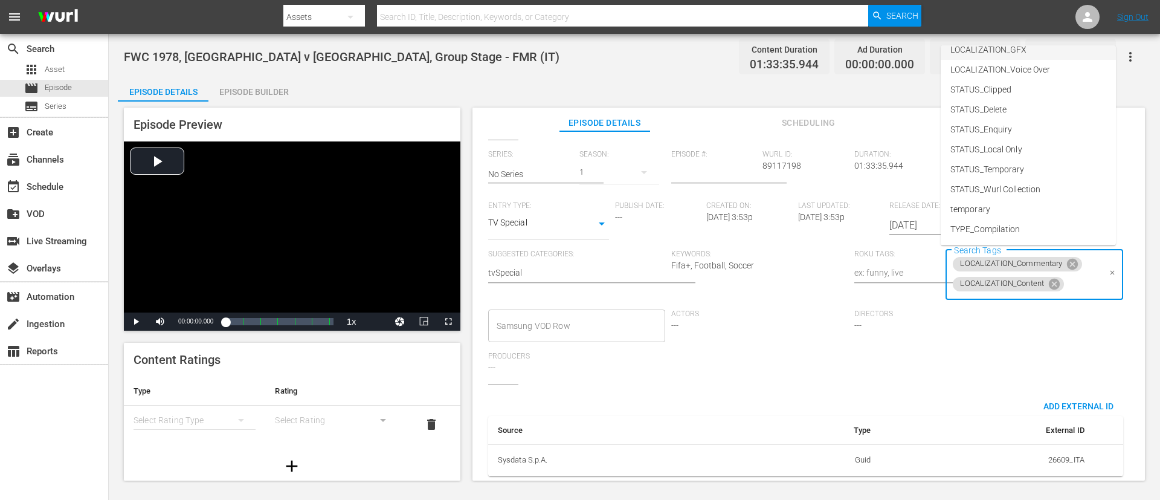
scroll to position [149, 0]
click at [773, 164] on span "TYPE_Full Match Replay" at bounding box center [996, 170] width 91 height 13
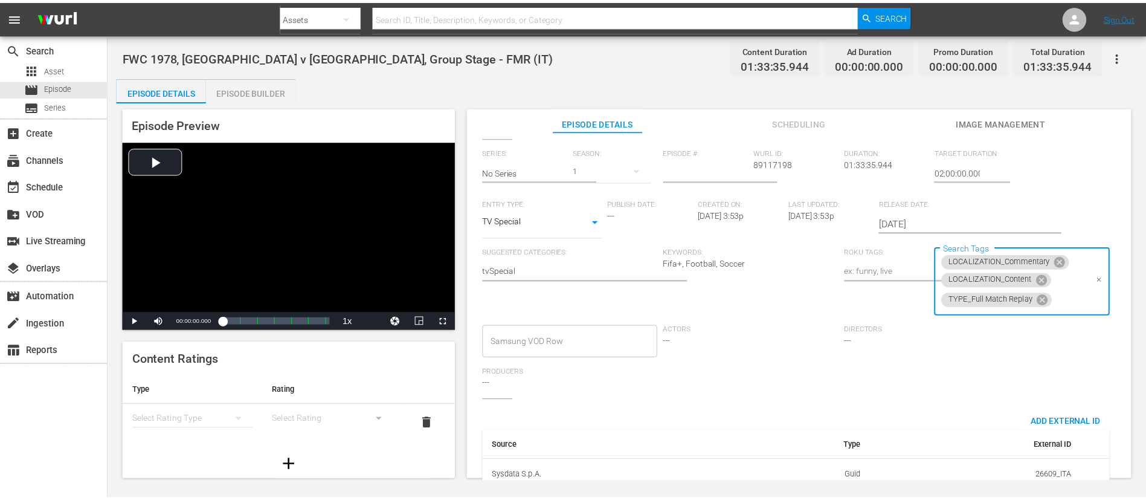
scroll to position [0, 0]
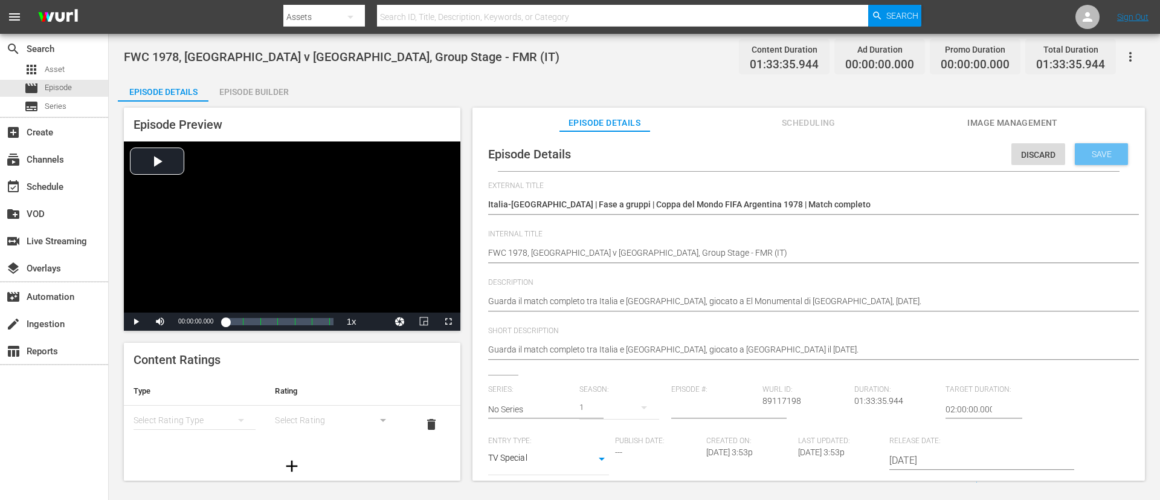
click at [773, 147] on div "Save" at bounding box center [1101, 154] width 53 height 22
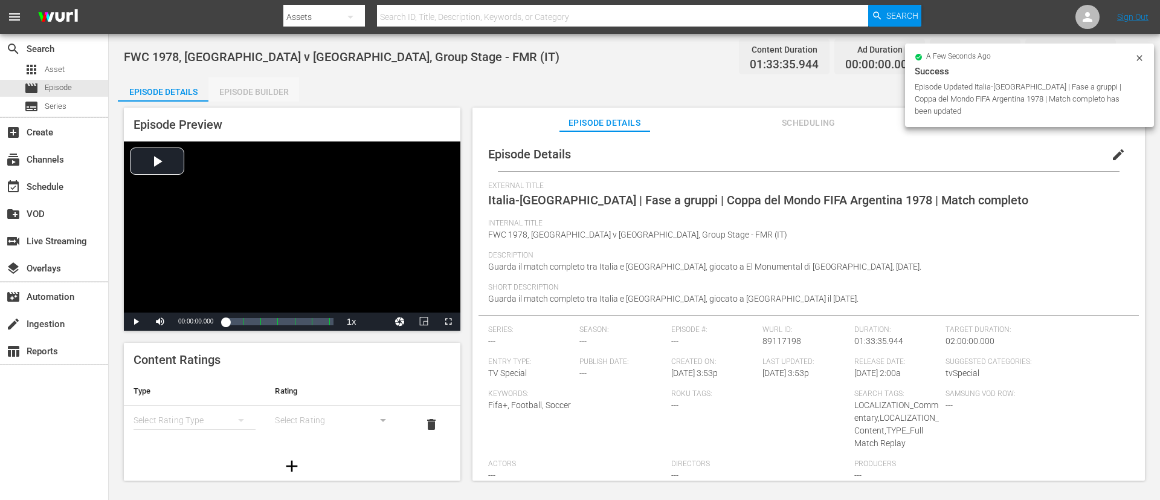
click at [251, 100] on div "Episode Builder" at bounding box center [253, 91] width 91 height 29
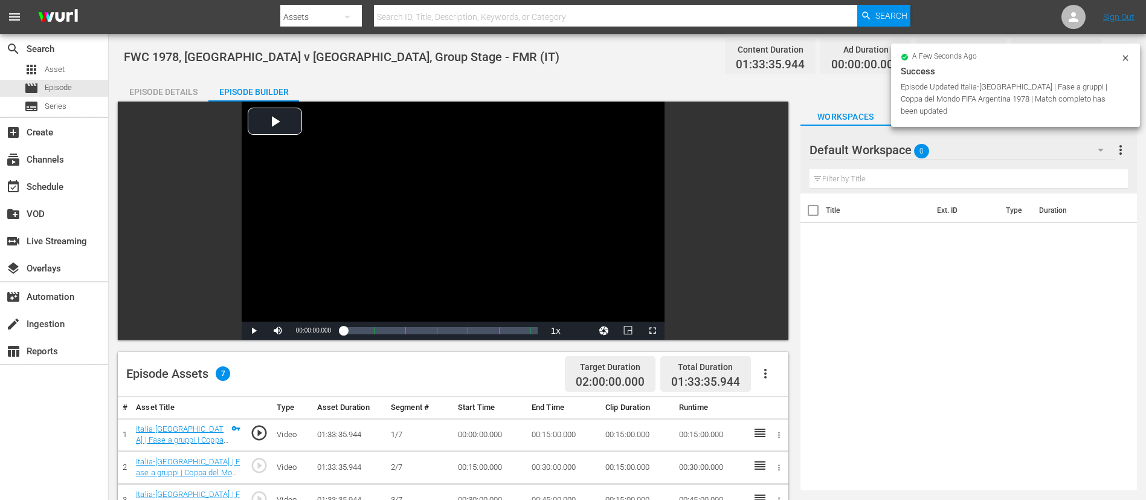
click at [773, 332] on button "button" at bounding box center [765, 373] width 29 height 29
click at [773, 332] on div "Fill with Ads" at bounding box center [802, 378] width 82 height 29
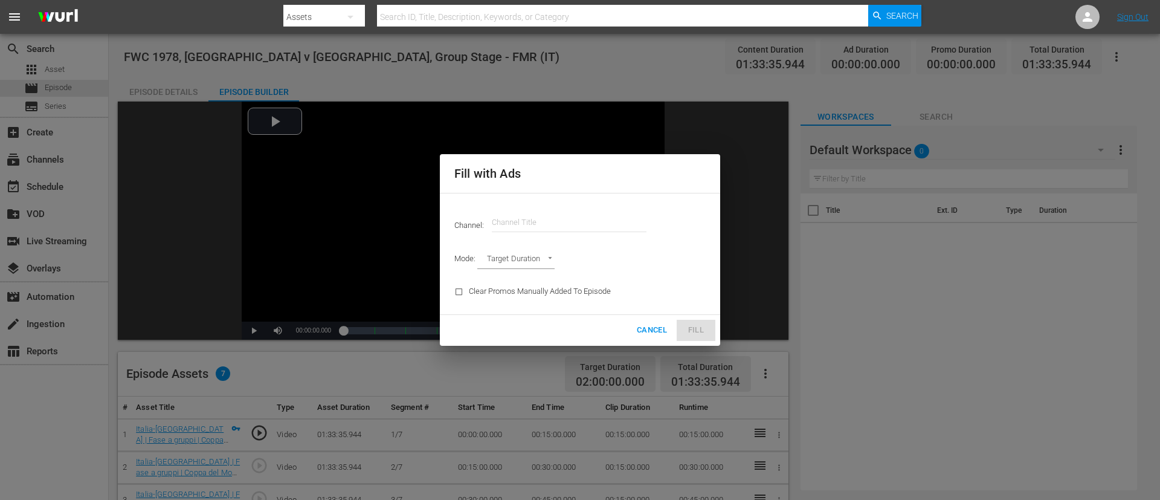
click at [582, 219] on input "text" at bounding box center [569, 222] width 155 height 29
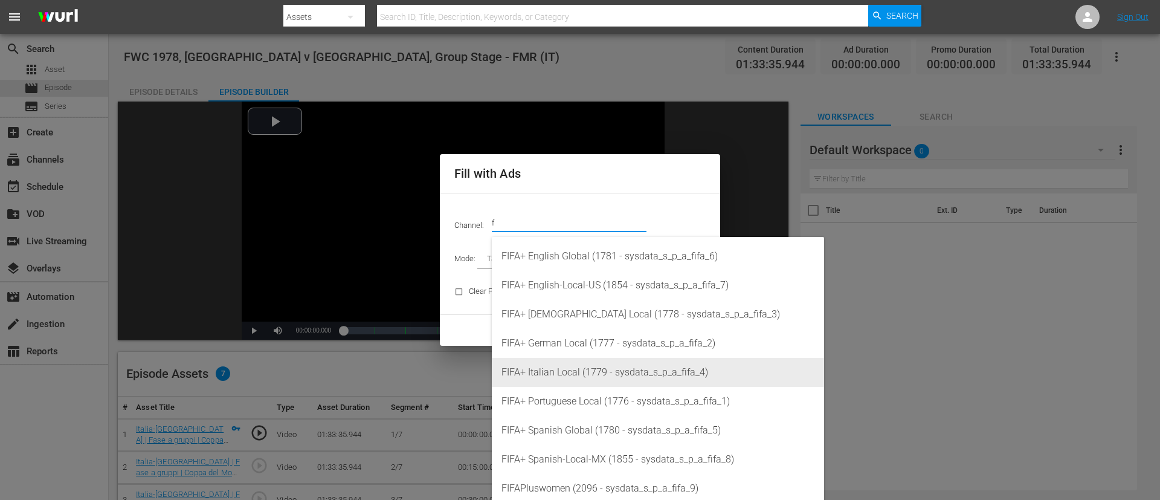
click at [581, 332] on div "FIFA+ Italian Local (1779 - sysdata_s_p_a_fifa_4)" at bounding box center [658, 372] width 313 height 29
type input "FIFA+ Italian Local (1779)"
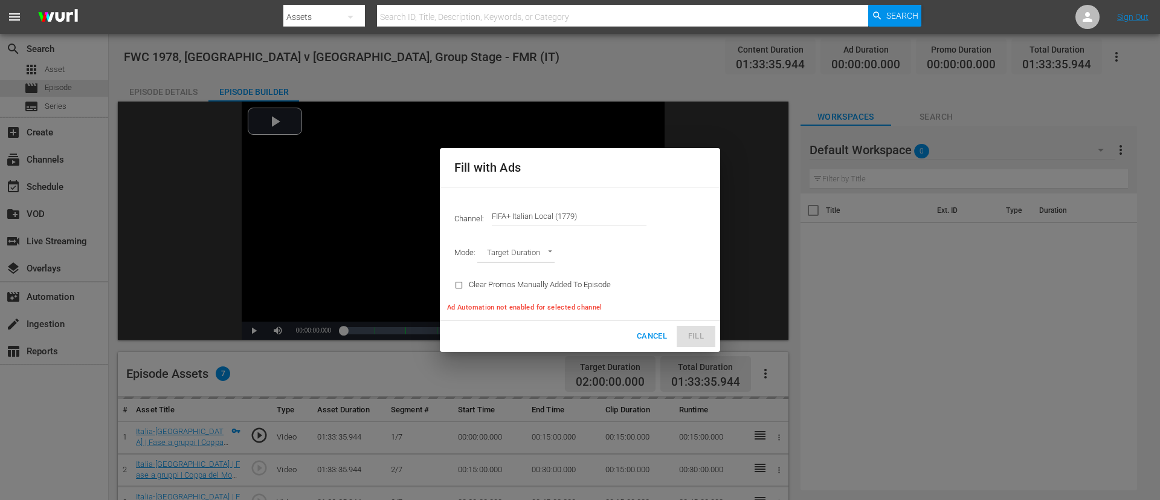
type input "AD_BREAK_DURATION"
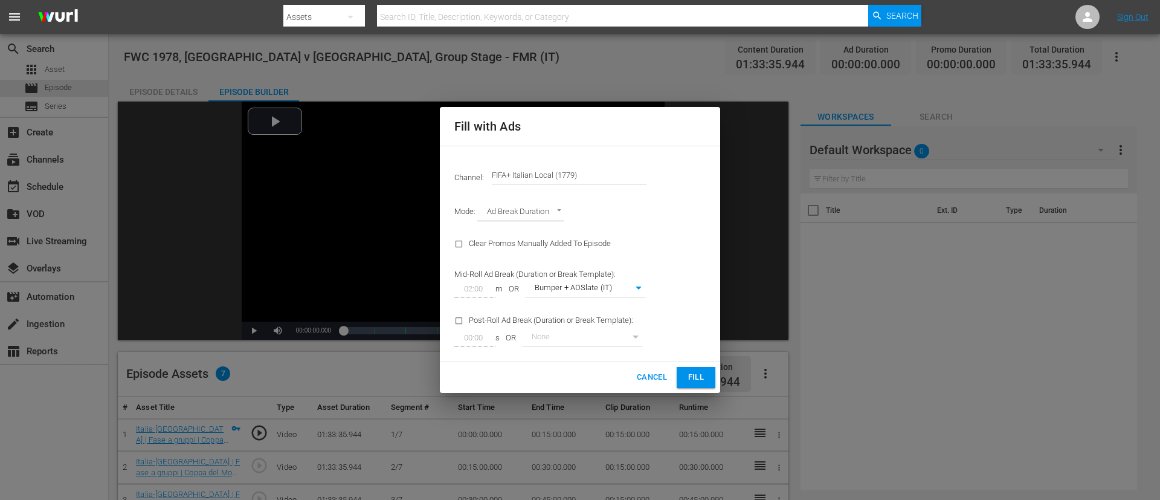
click at [704, 332] on span "Fill" at bounding box center [696, 377] width 19 height 14
